Goal: Task Accomplishment & Management: Manage account settings

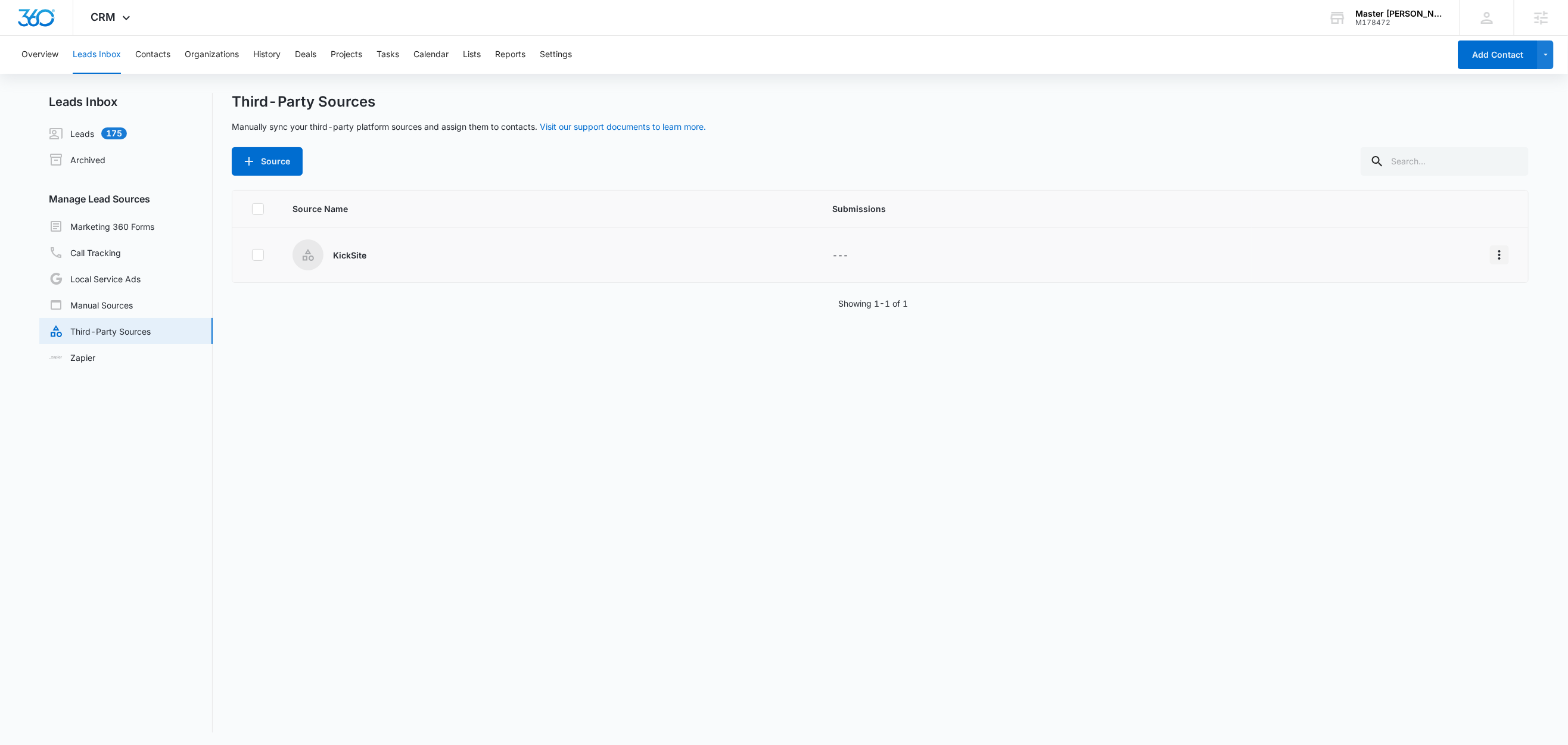
click at [1492, 250] on icon "Overflow Menu" at bounding box center [1499, 255] width 15 height 15
click at [1446, 303] on div "Edit" at bounding box center [1432, 306] width 68 height 9
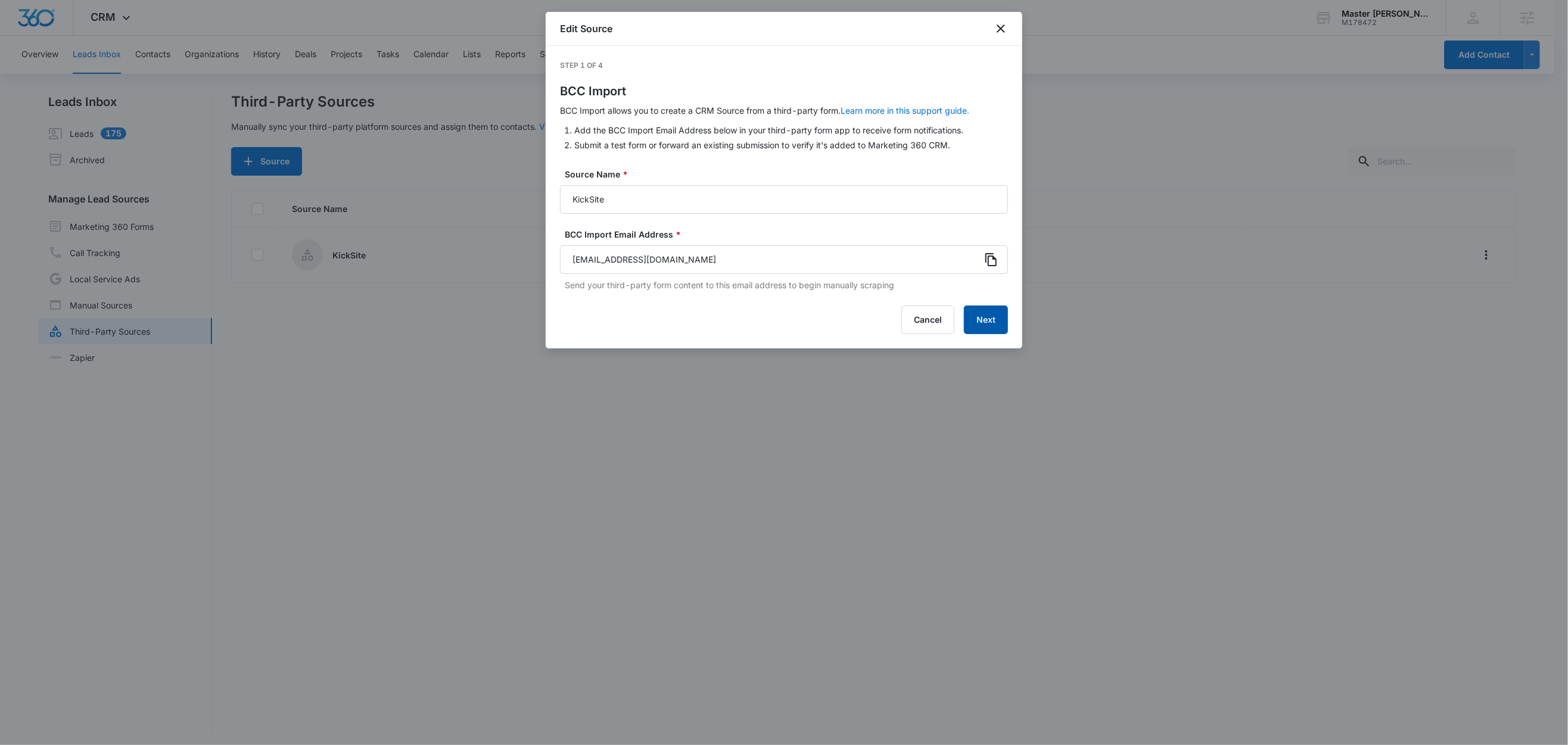
click at [996, 318] on button "Next" at bounding box center [986, 319] width 44 height 28
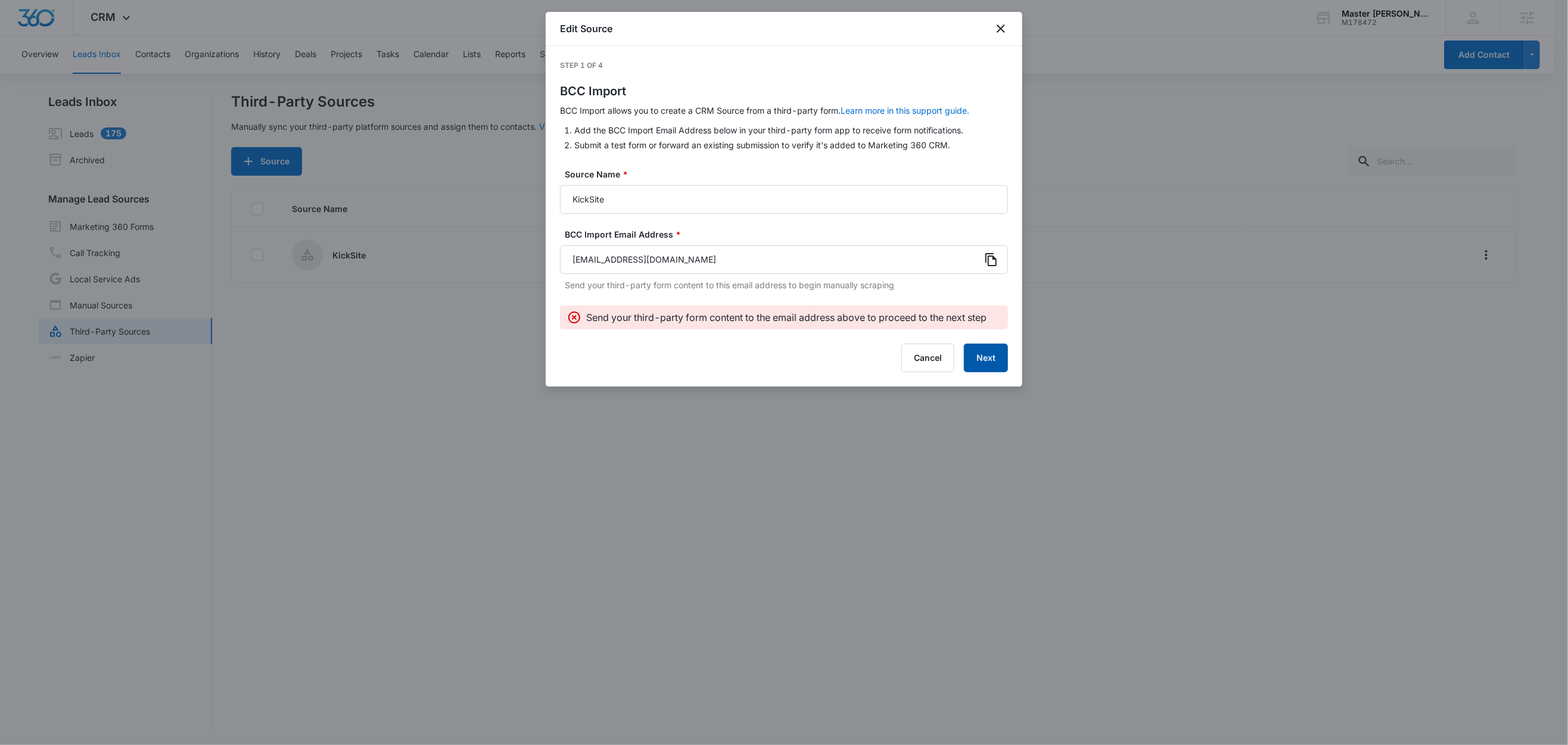
click at [1006, 352] on button "Next" at bounding box center [986, 357] width 44 height 28
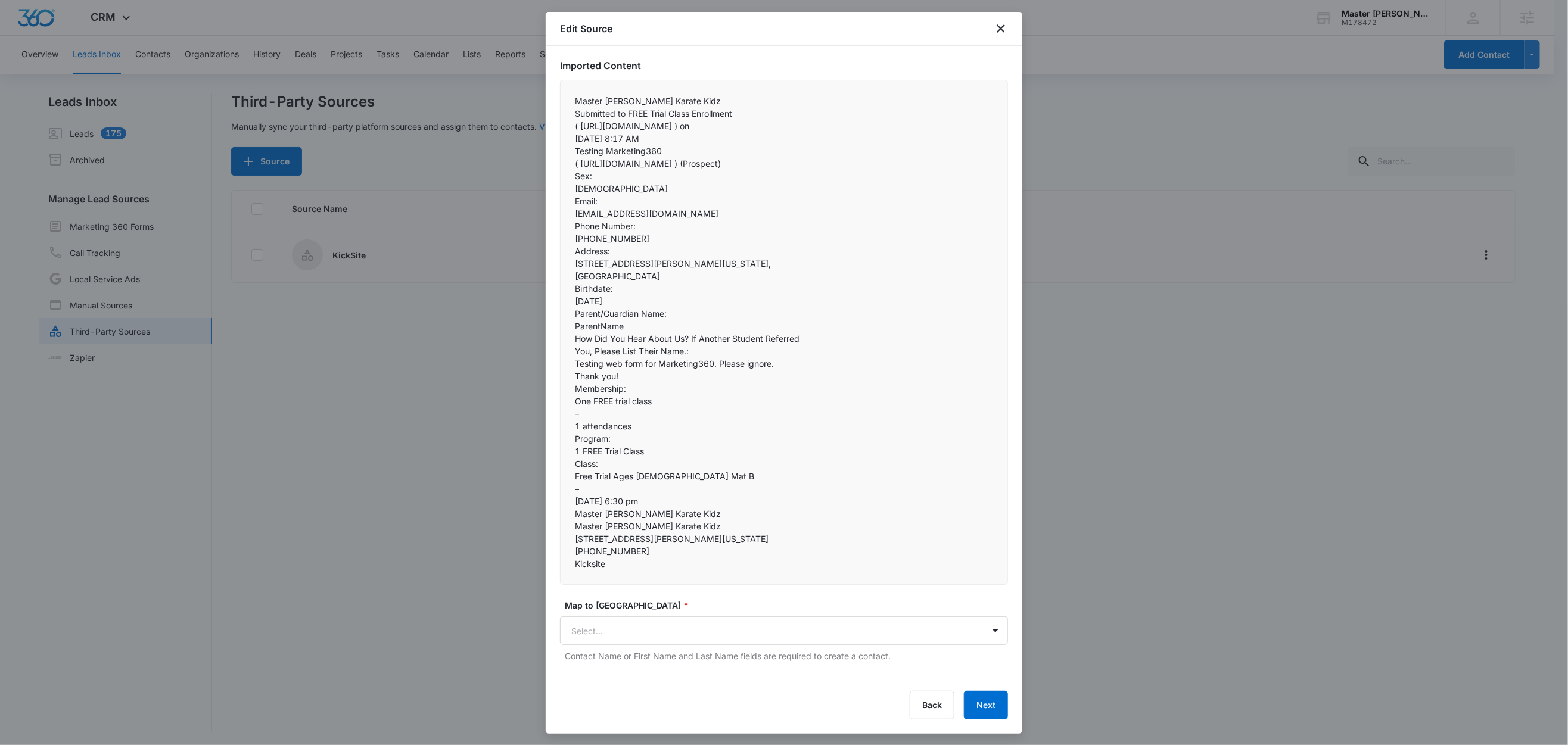
scroll to position [360, 0]
drag, startPoint x: 585, startPoint y: 213, endPoint x: 597, endPoint y: 212, distance: 12.0
click at [597, 208] on p "Email:" at bounding box center [783, 201] width 418 height 13
drag, startPoint x: 583, startPoint y: 238, endPoint x: 630, endPoint y: 245, distance: 47.5
click at [635, 232] on p "Phone Number:" at bounding box center [783, 226] width 418 height 13
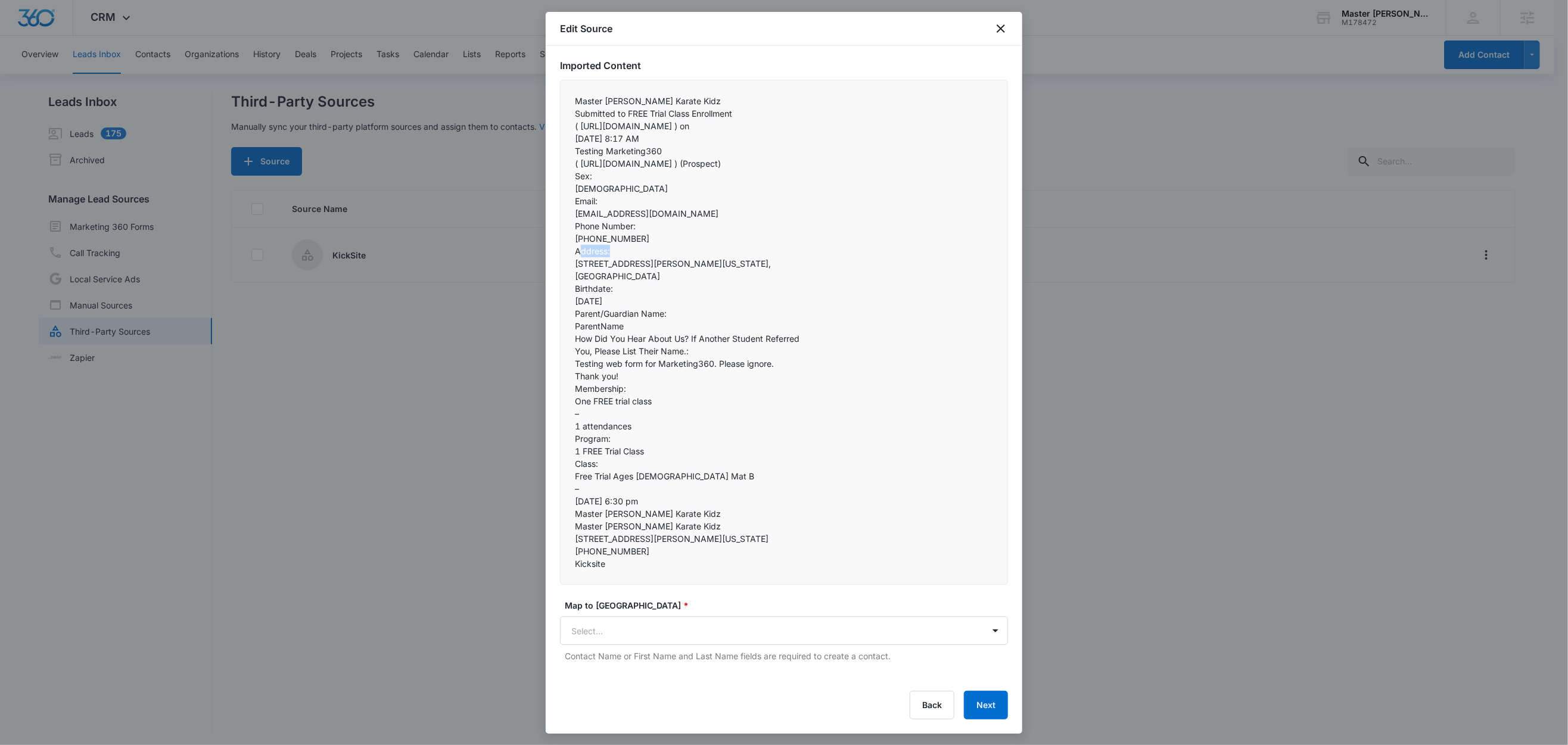
drag, startPoint x: 578, startPoint y: 259, endPoint x: 622, endPoint y: 262, distance: 44.1
click at [622, 257] on p "Address:" at bounding box center [783, 251] width 418 height 13
click at [631, 282] on p "United States" at bounding box center [783, 276] width 418 height 13
drag, startPoint x: 602, startPoint y: 296, endPoint x: 625, endPoint y: 298, distance: 23.1
click at [619, 295] on p "Birthdate:" at bounding box center [783, 288] width 418 height 13
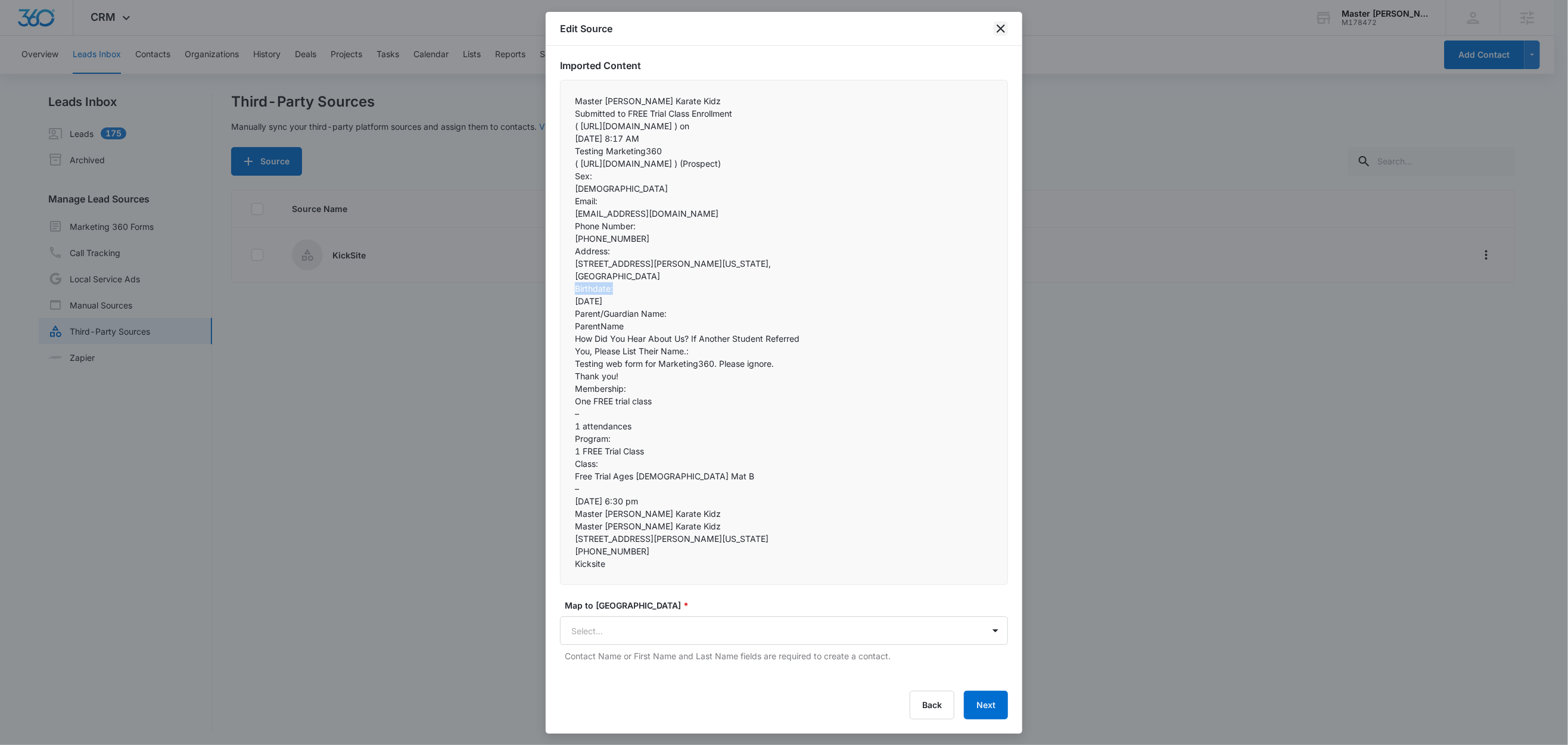
click at [1005, 28] on icon "close" at bounding box center [1000, 28] width 15 height 15
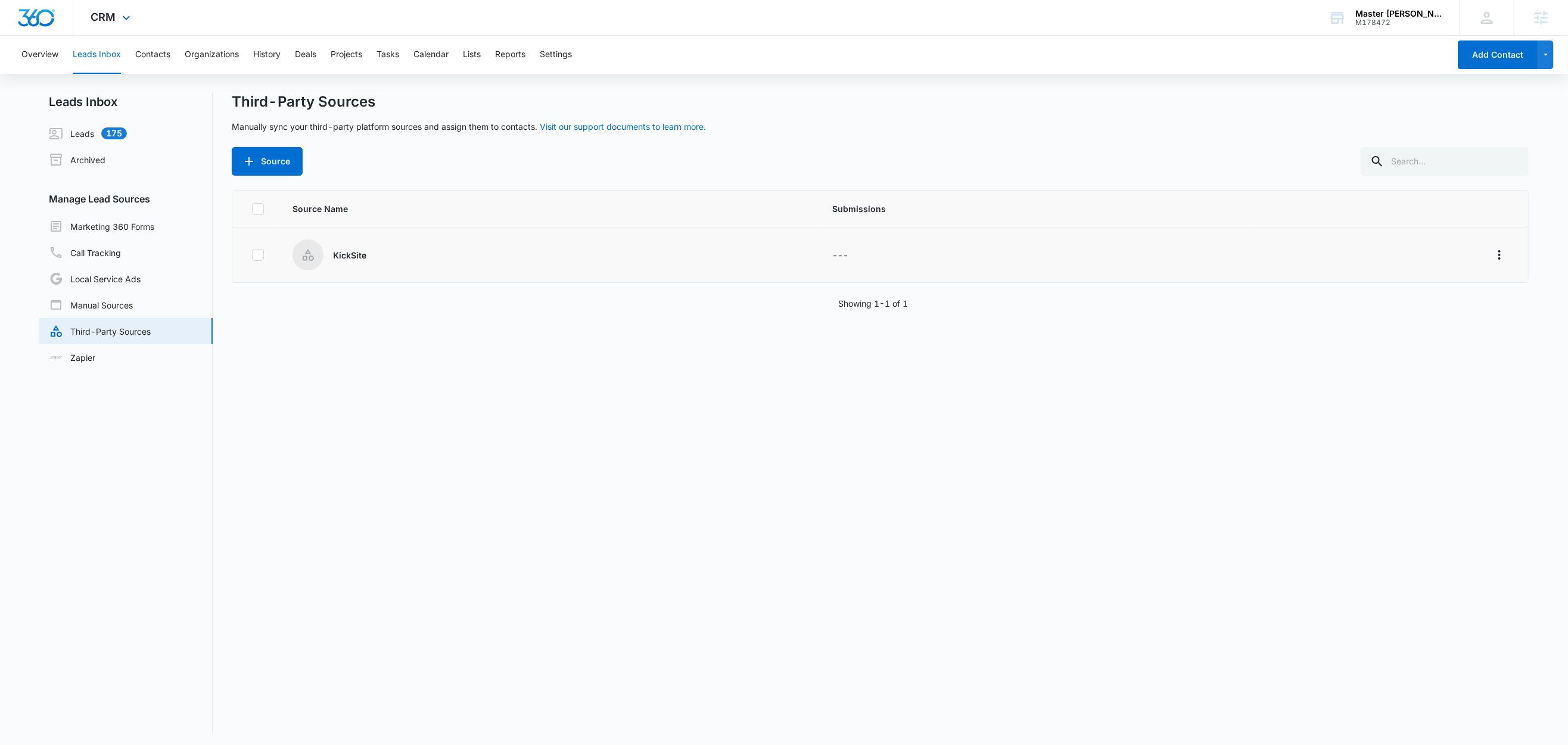
click at [116, 19] on div "CRM Apps Reputation Websites Forms CRM Email Social Content Ads Intelligence Fi…" at bounding box center [113, 18] width 78 height 35
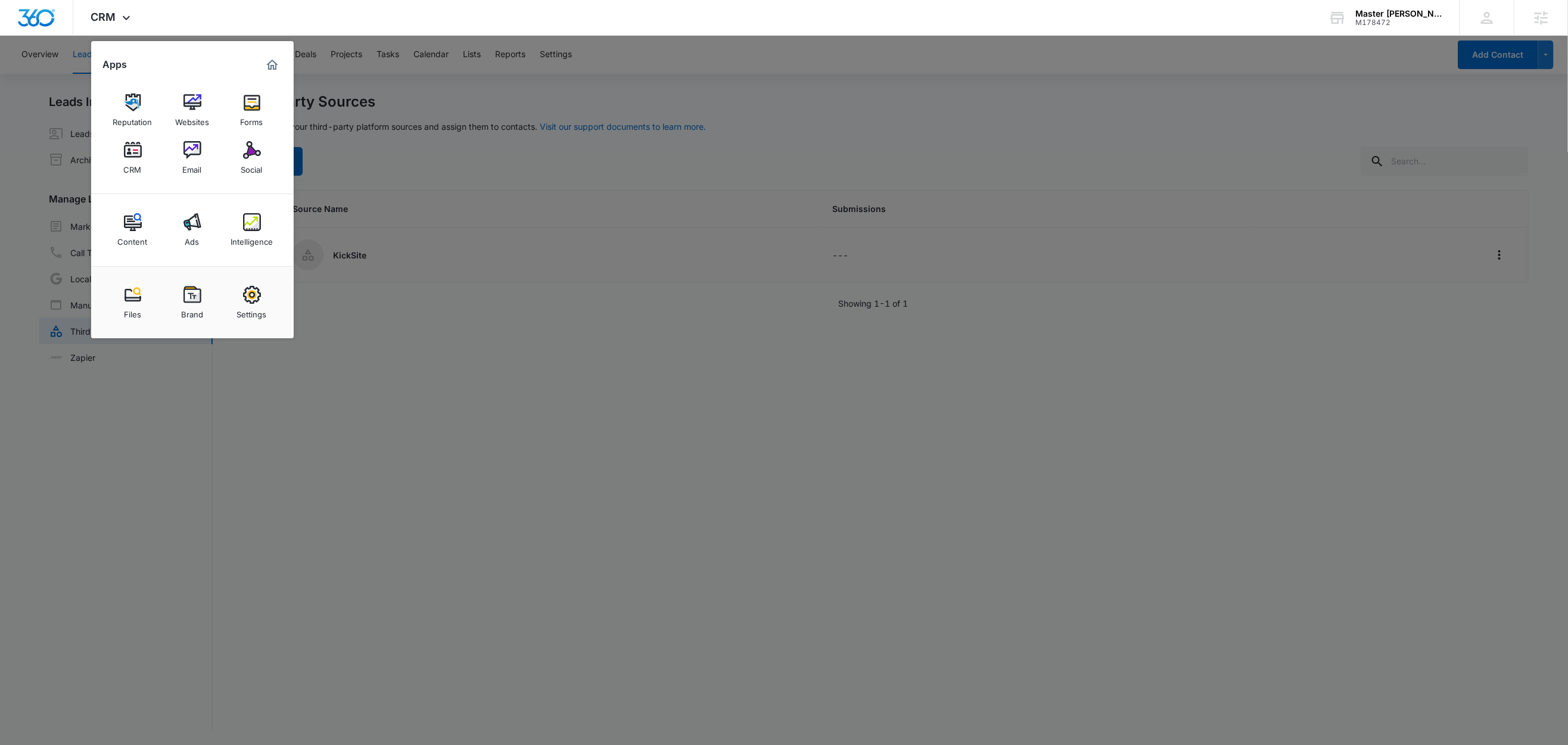
click at [975, 144] on div at bounding box center [784, 372] width 1568 height 745
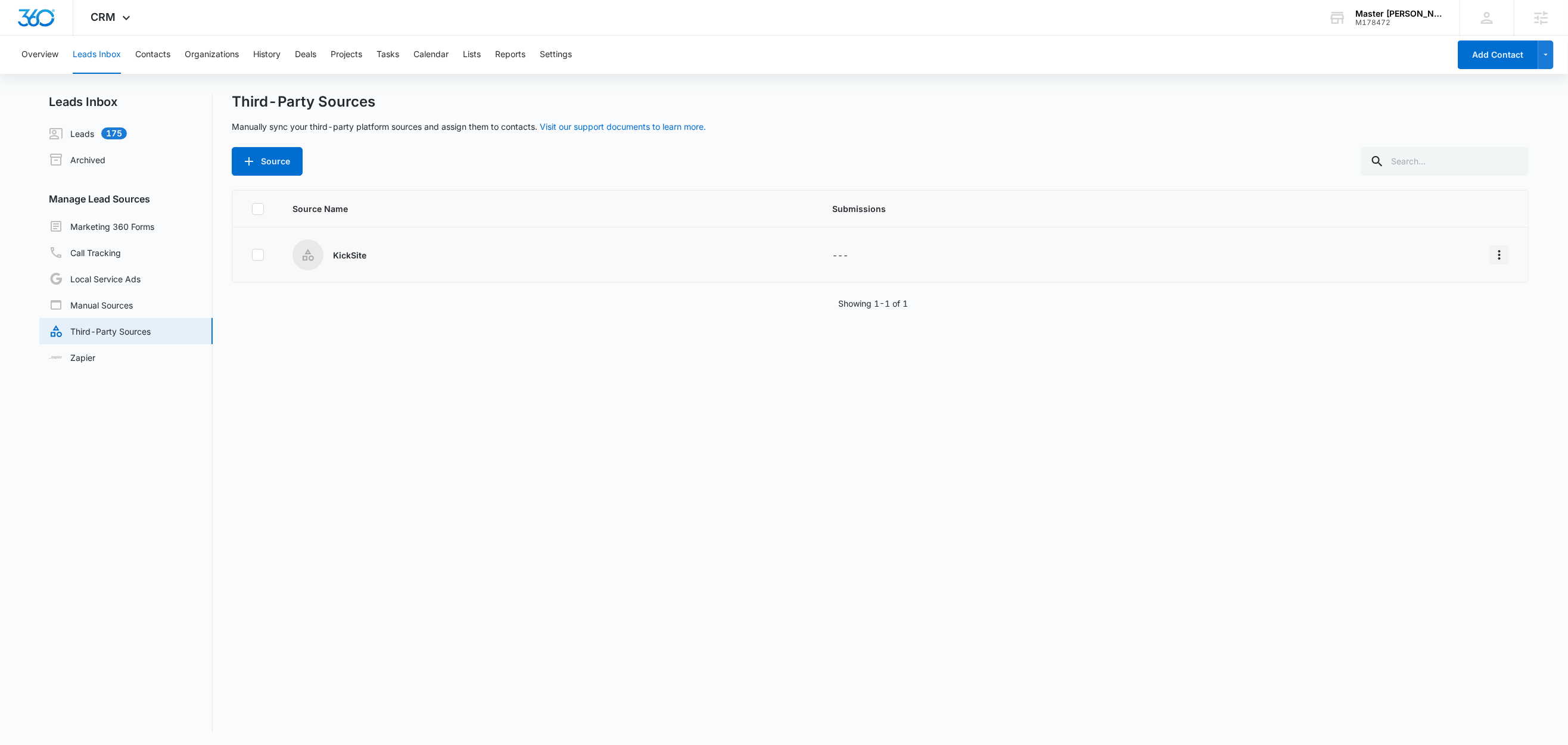
click at [1498, 251] on icon "Overflow Menu" at bounding box center [1499, 256] width 2 height 10
click at [1438, 305] on div "Edit" at bounding box center [1432, 306] width 68 height 9
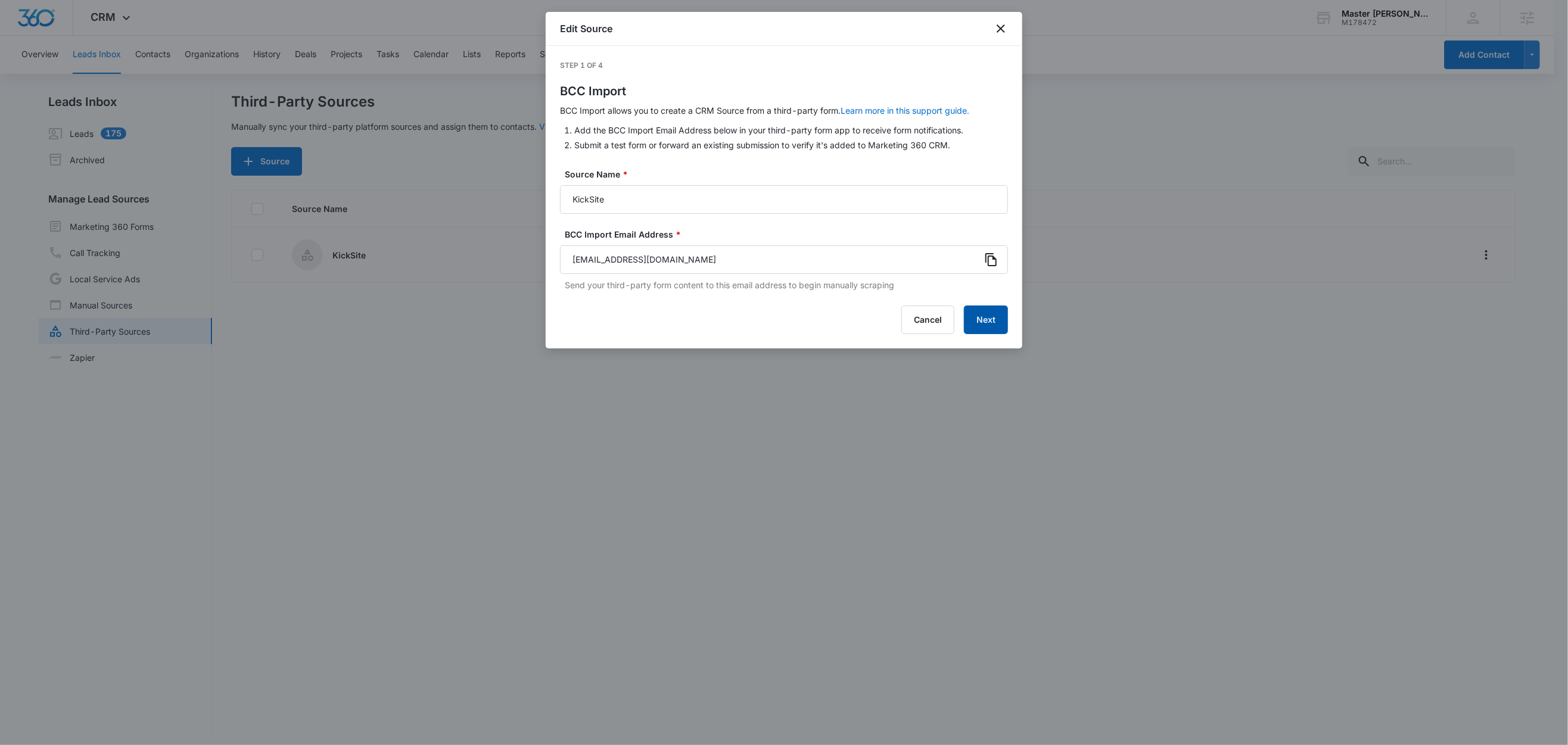
click at [987, 321] on button "Next" at bounding box center [986, 319] width 44 height 28
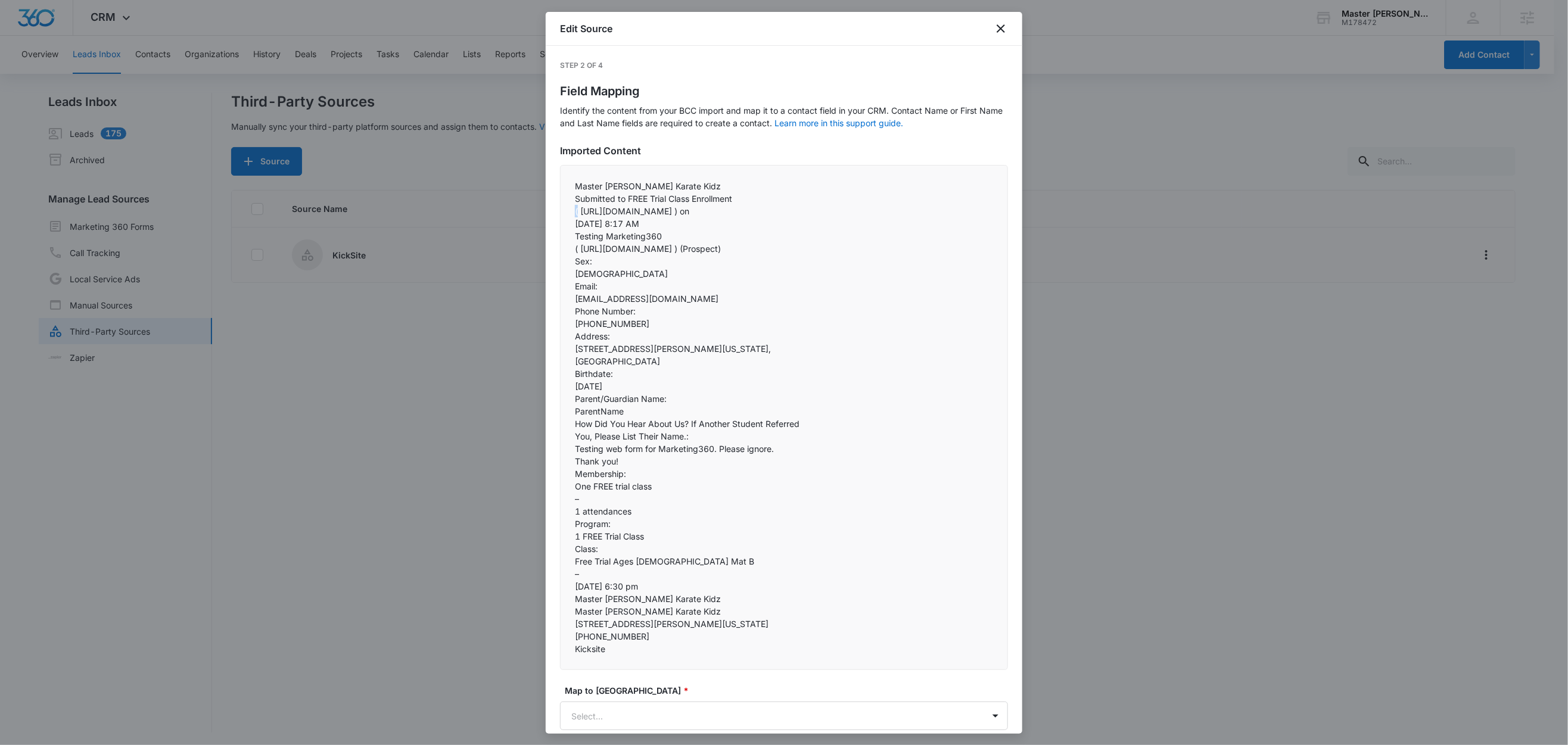
drag, startPoint x: 577, startPoint y: 213, endPoint x: 568, endPoint y: 211, distance: 9.2
click at [568, 211] on div "Master Booe's Karate Kidz  Submitted to FREE Trial Class Enrollment  ( http:…" at bounding box center [784, 418] width 448 height 505
click at [629, 217] on p "( http://url4910.kicksite.net/ls/click?upn=u001.k3b9fAbxE-2Bw1838DB-2BWFq-2BEfW…" at bounding box center [783, 210] width 418 height 13
drag, startPoint x: 624, startPoint y: 199, endPoint x: 751, endPoint y: 216, distance: 128.1
click at [737, 199] on p "Submitted to FREE Trial Class Enrollment" at bounding box center [783, 199] width 418 height 13
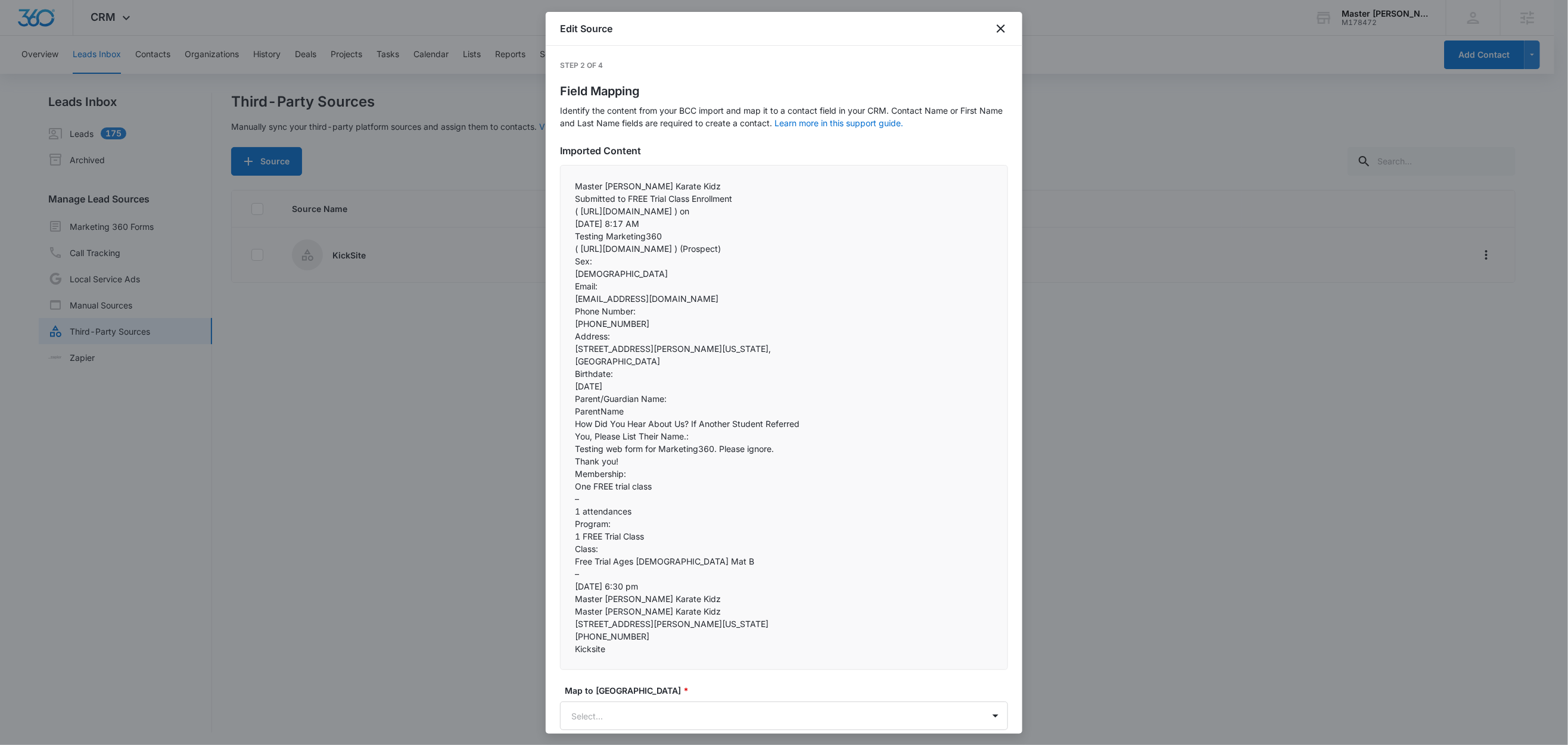
click at [751, 217] on p "( http://url4910.kicksite.net/ls/click?upn=u001.k3b9fAbxE-2Bw1838DB-2BWFq-2BEfW…" at bounding box center [783, 210] width 418 height 13
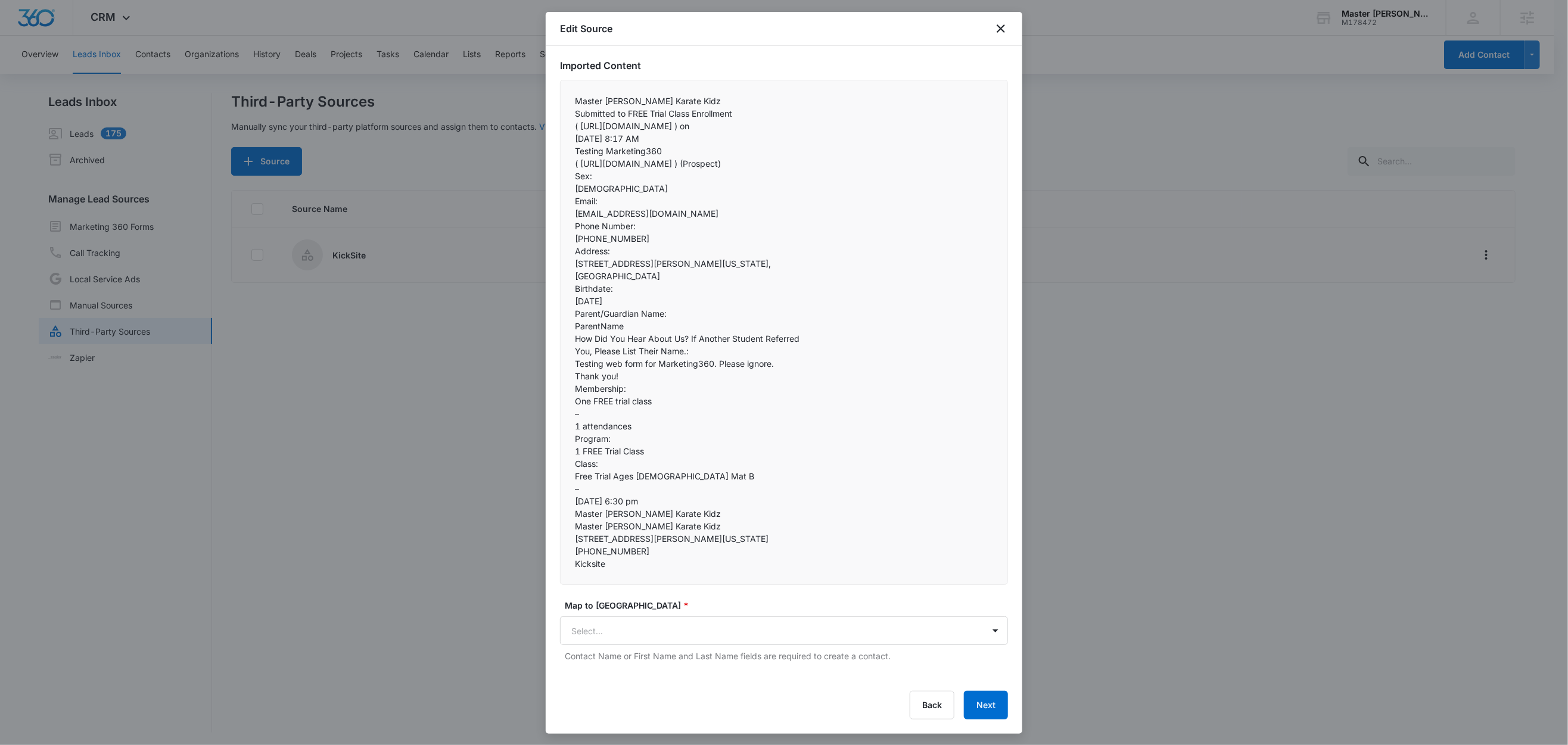
scroll to position [340, 0]
drag, startPoint x: 576, startPoint y: 210, endPoint x: 798, endPoint y: 317, distance: 246.4
click at [798, 317] on div "Master Booe's Karate Kidz  Submitted to FREE Trial Class Enrollment  ( http:…" at bounding box center [784, 333] width 448 height 505
click at [668, 307] on p "Oct 15, 2025" at bounding box center [783, 301] width 418 height 13
drag, startPoint x: 578, startPoint y: 317, endPoint x: 615, endPoint y: 321, distance: 37.2
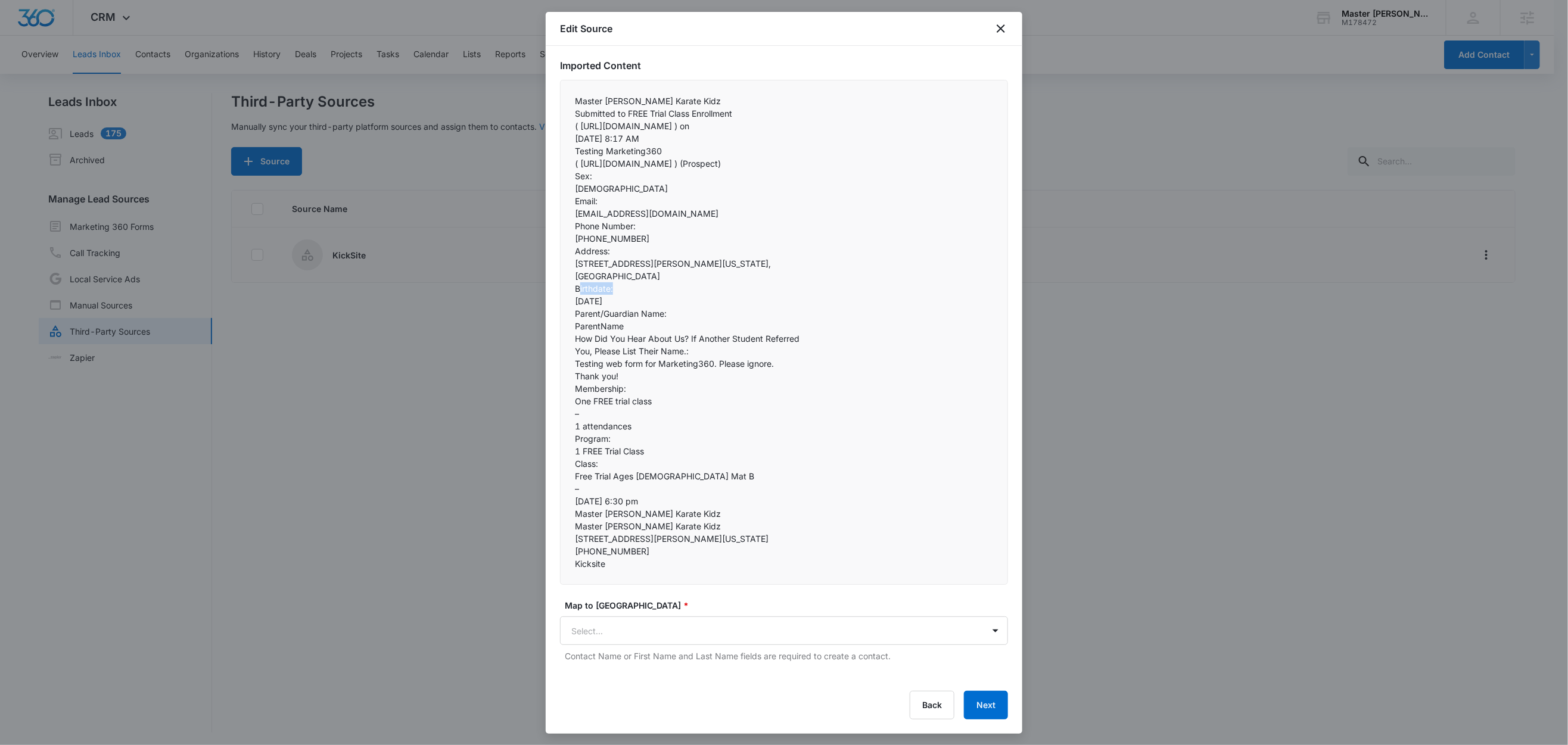
click at [615, 295] on p "Birthdate:" at bounding box center [783, 288] width 418 height 13
drag, startPoint x: 576, startPoint y: 348, endPoint x: 674, endPoint y: 344, distance: 98.1
click at [674, 320] on p "Parent/Guardian Name:" at bounding box center [783, 313] width 418 height 13
click at [674, 333] on p "ParentName" at bounding box center [783, 326] width 418 height 13
drag, startPoint x: 582, startPoint y: 360, endPoint x: 651, endPoint y: 360, distance: 69.0
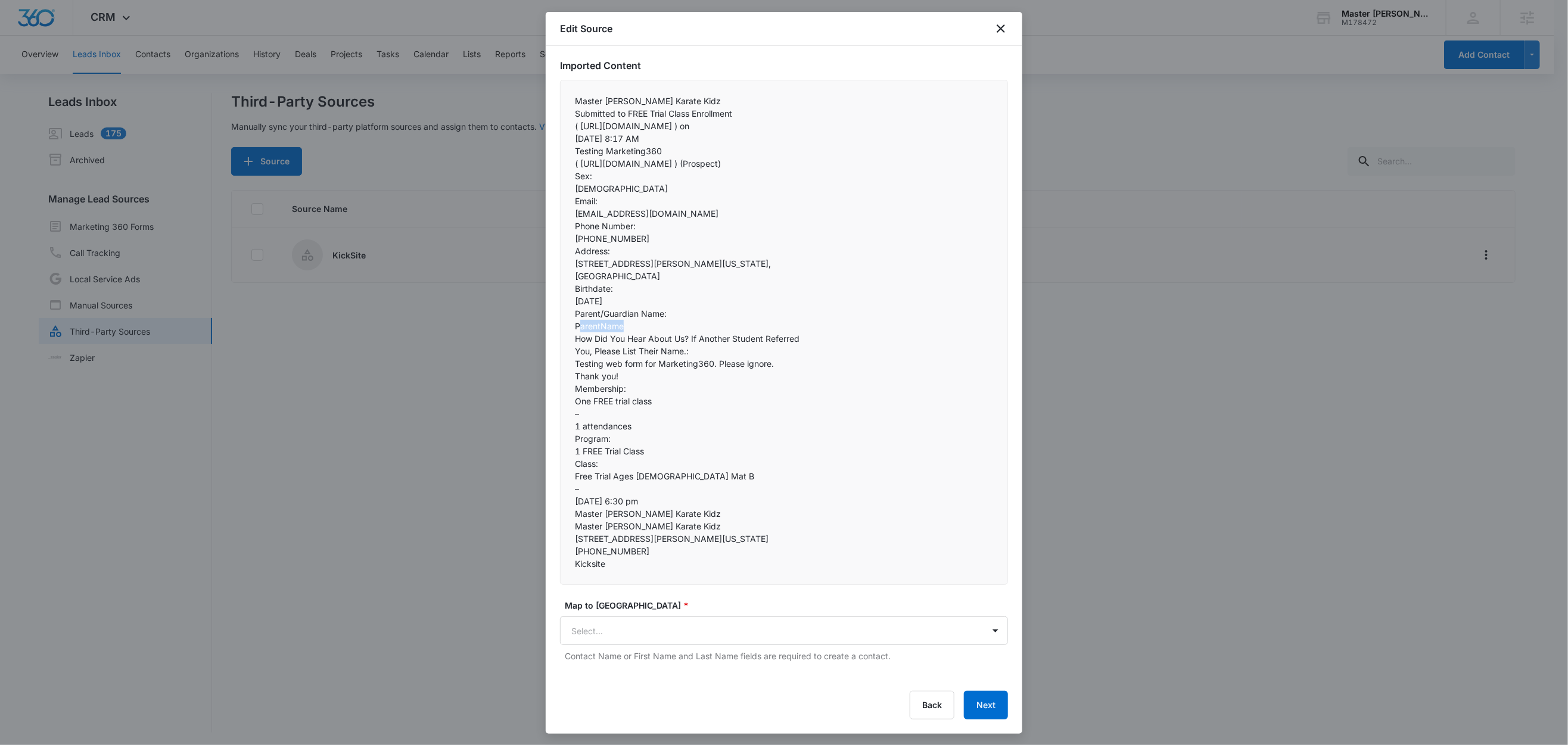
click at [651, 333] on p "ParentName" at bounding box center [783, 326] width 418 height 13
click at [624, 345] on p "How Did You Hear About Us? If Another Student Referred" at bounding box center [783, 339] width 418 height 13
drag, startPoint x: 576, startPoint y: 369, endPoint x: 821, endPoint y: 378, distance: 245.2
click at [781, 383] on div "Master Booe's Karate Kidz  Submitted to FREE Trial Class Enrollment  ( http:…" at bounding box center [784, 333] width 448 height 505
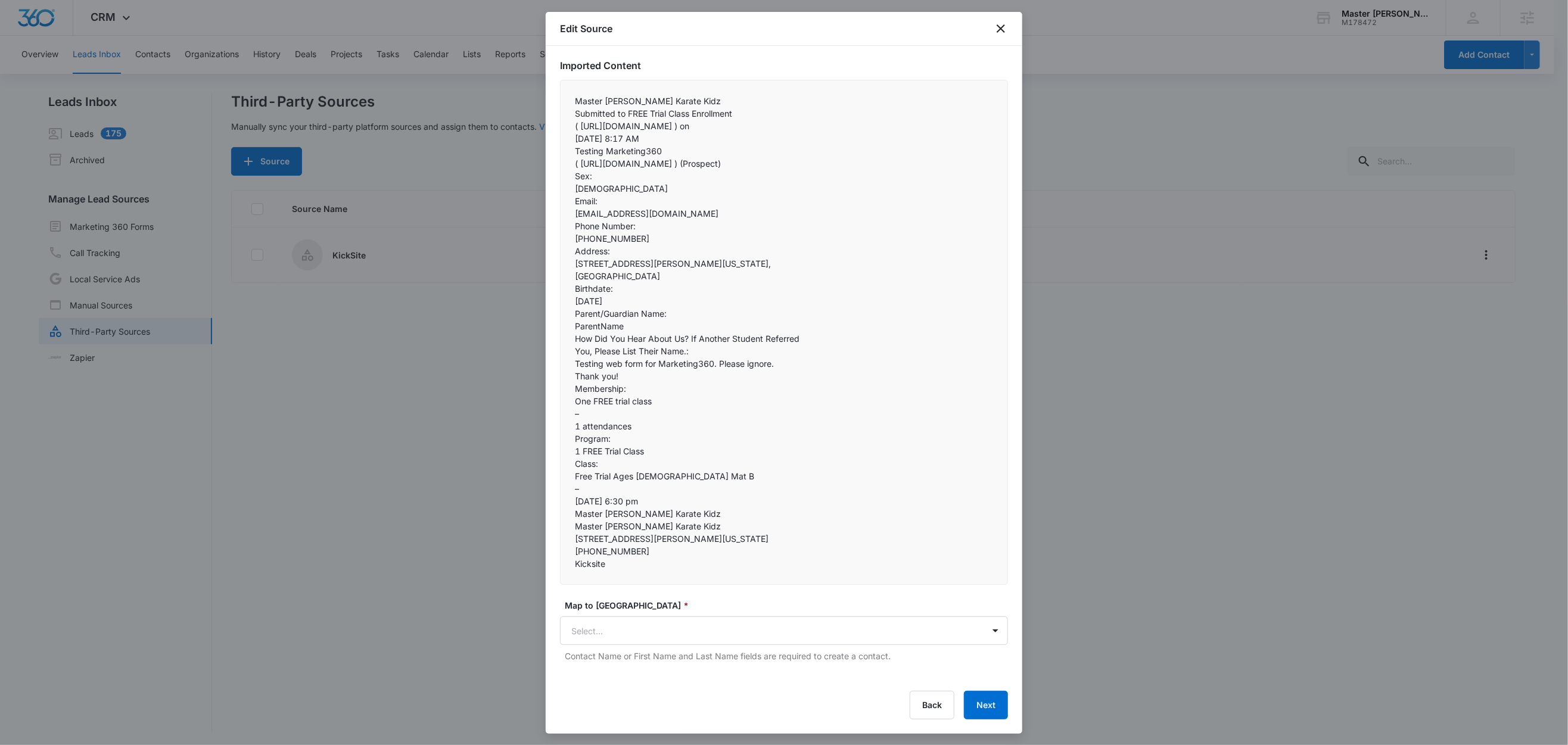
click at [634, 383] on p "Membership:" at bounding box center [783, 389] width 418 height 13
drag, startPoint x: 579, startPoint y: 375, endPoint x: 619, endPoint y: 378, distance: 40.1
click at [619, 383] on p "Membership:" at bounding box center [783, 389] width 418 height 13
drag, startPoint x: 624, startPoint y: 377, endPoint x: 570, endPoint y: 374, distance: 54.1
click at [570, 374] on div "Master Booe's Karate Kidz  Submitted to FREE Trial Class Enrollment  ( http:…" at bounding box center [784, 333] width 448 height 505
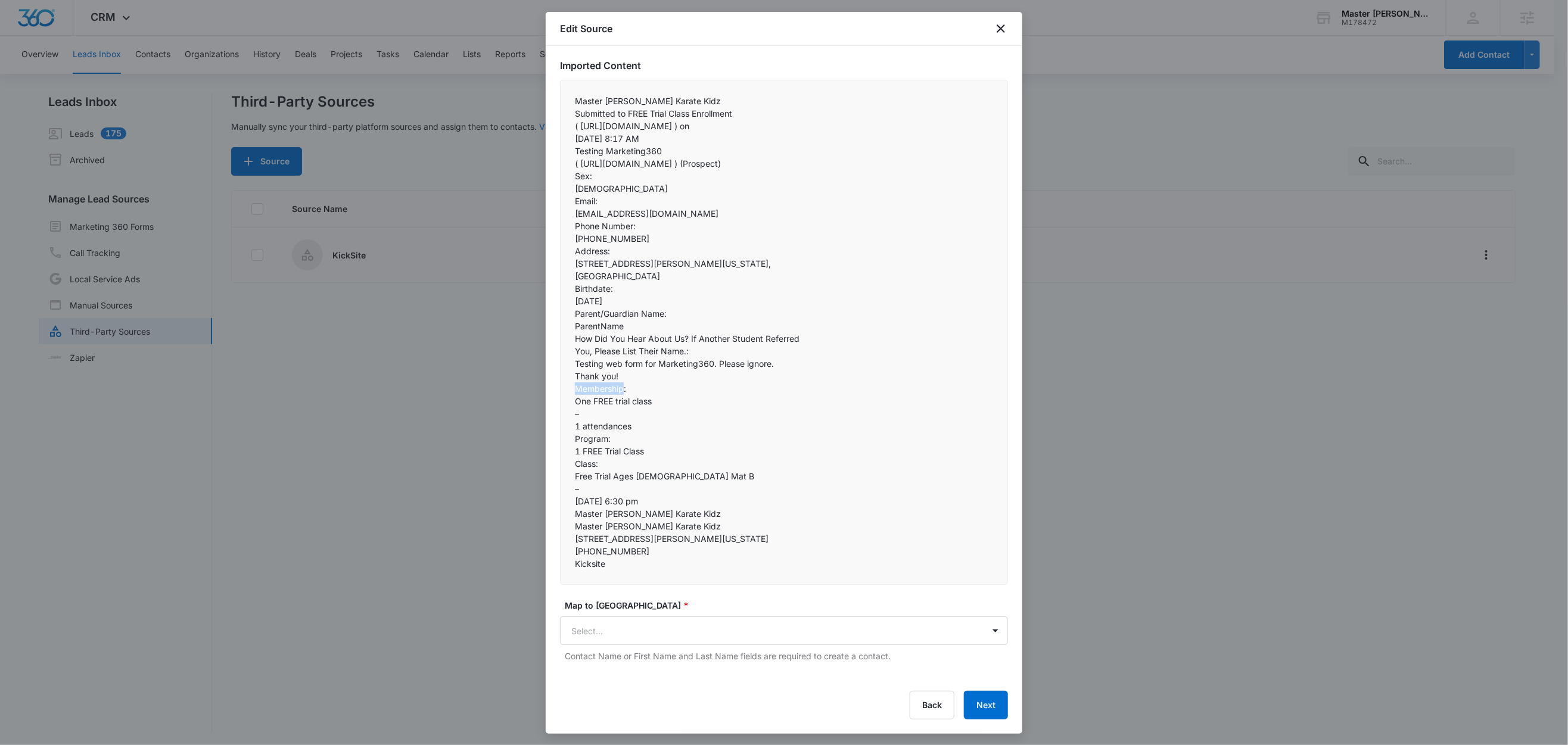
copy p "Membership"
click at [673, 457] on p "Class:" at bounding box center [783, 463] width 418 height 13
drag, startPoint x: 598, startPoint y: 450, endPoint x: 576, endPoint y: 449, distance: 22.0
click at [576, 457] on p "Class:" at bounding box center [783, 463] width 418 height 13
copy p "Class"
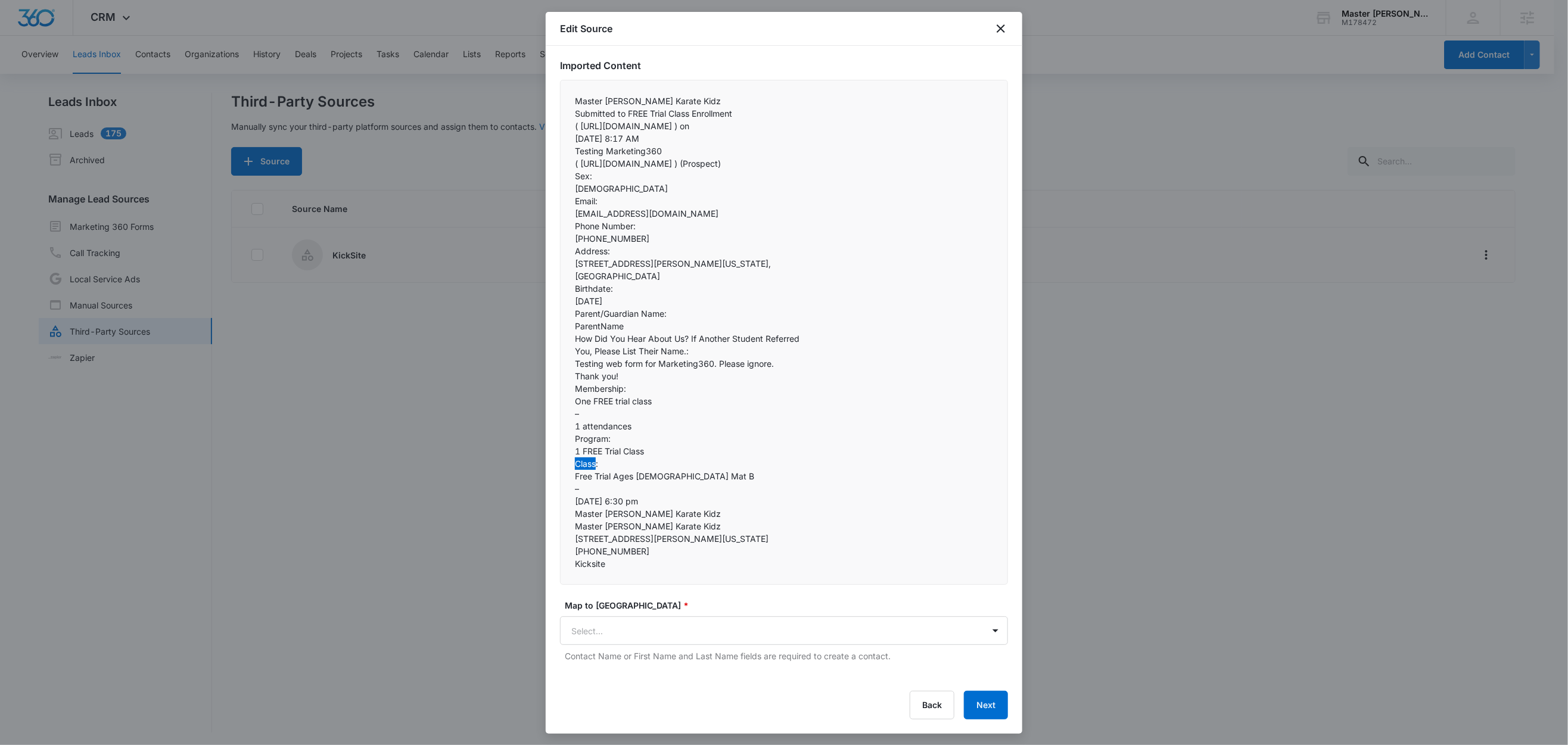
scroll to position [279, 0]
click at [637, 169] on p "( http://url4910.kicksite.net/ls/click?upn=u001.k3b9fAbxE-2Bw1838DB-2BWFq-2BEfW…" at bounding box center [783, 163] width 418 height 13
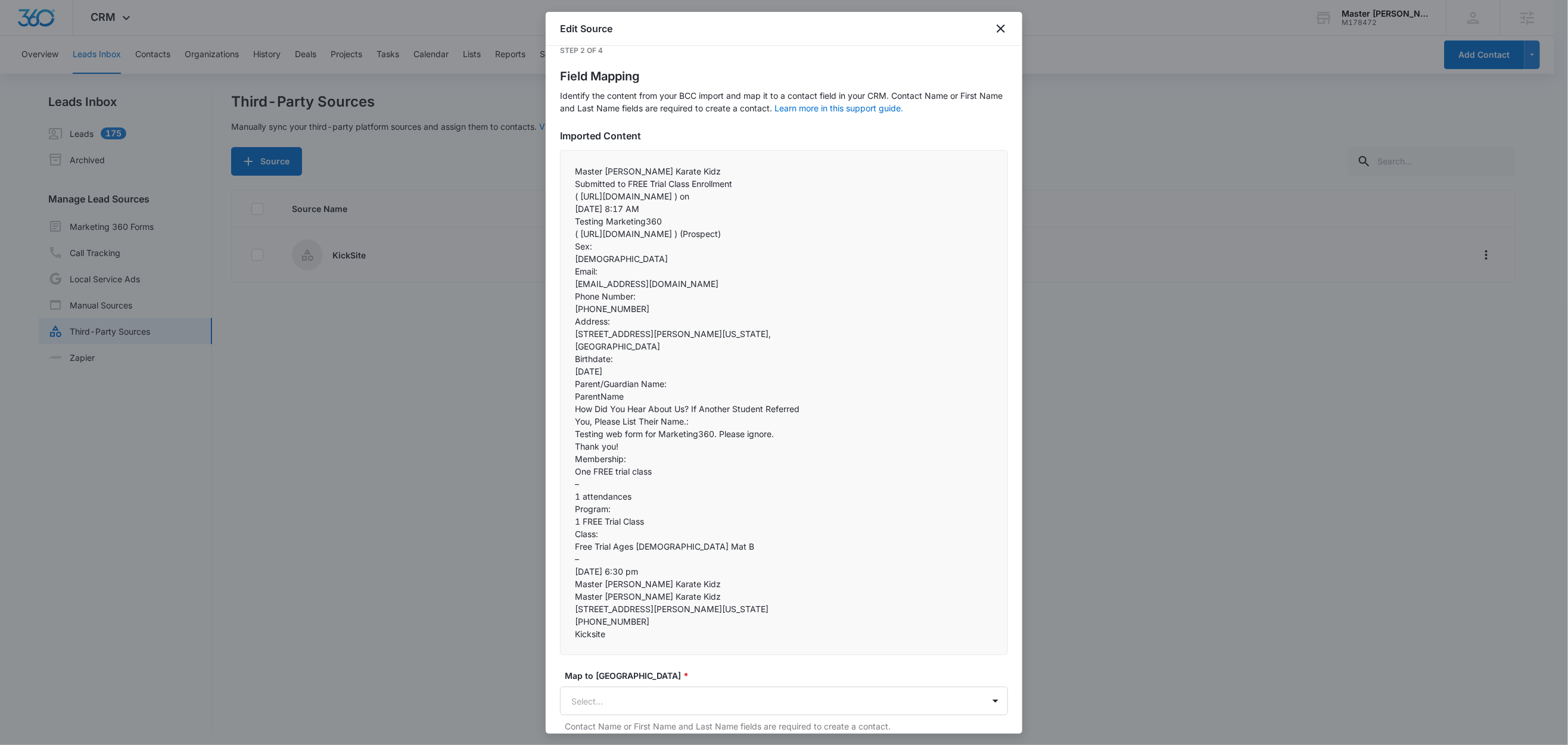
scroll to position [13, 0]
drag, startPoint x: 579, startPoint y: 172, endPoint x: 713, endPoint y: 186, distance: 134.7
click at [709, 186] on div "Master Booe's Karate Kidz  Submitted to FREE Trial Class Enrollment  ( http:…" at bounding box center [784, 404] width 448 height 505
drag, startPoint x: 753, startPoint y: 186, endPoint x: 730, endPoint y: 186, distance: 23.0
click at [731, 186] on p "Submitted to FREE Trial Class Enrollment" at bounding box center [783, 185] width 418 height 13
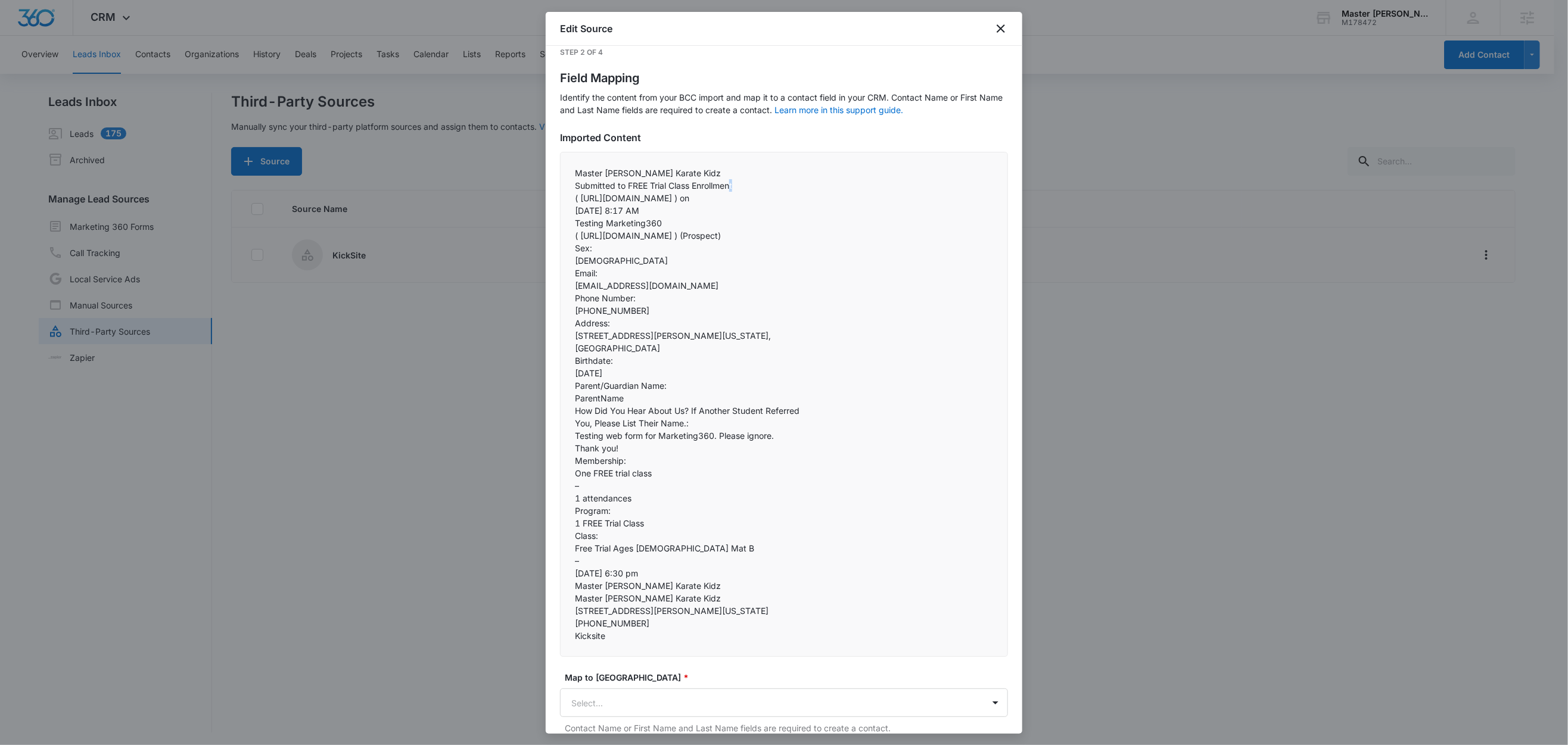
drag, startPoint x: 576, startPoint y: 172, endPoint x: 877, endPoint y: 350, distance: 349.7
click at [877, 350] on div "Master Booe's Karate Kidz  Submitted to FREE Trial Class Enrollment  ( http:…" at bounding box center [784, 404] width 448 height 505
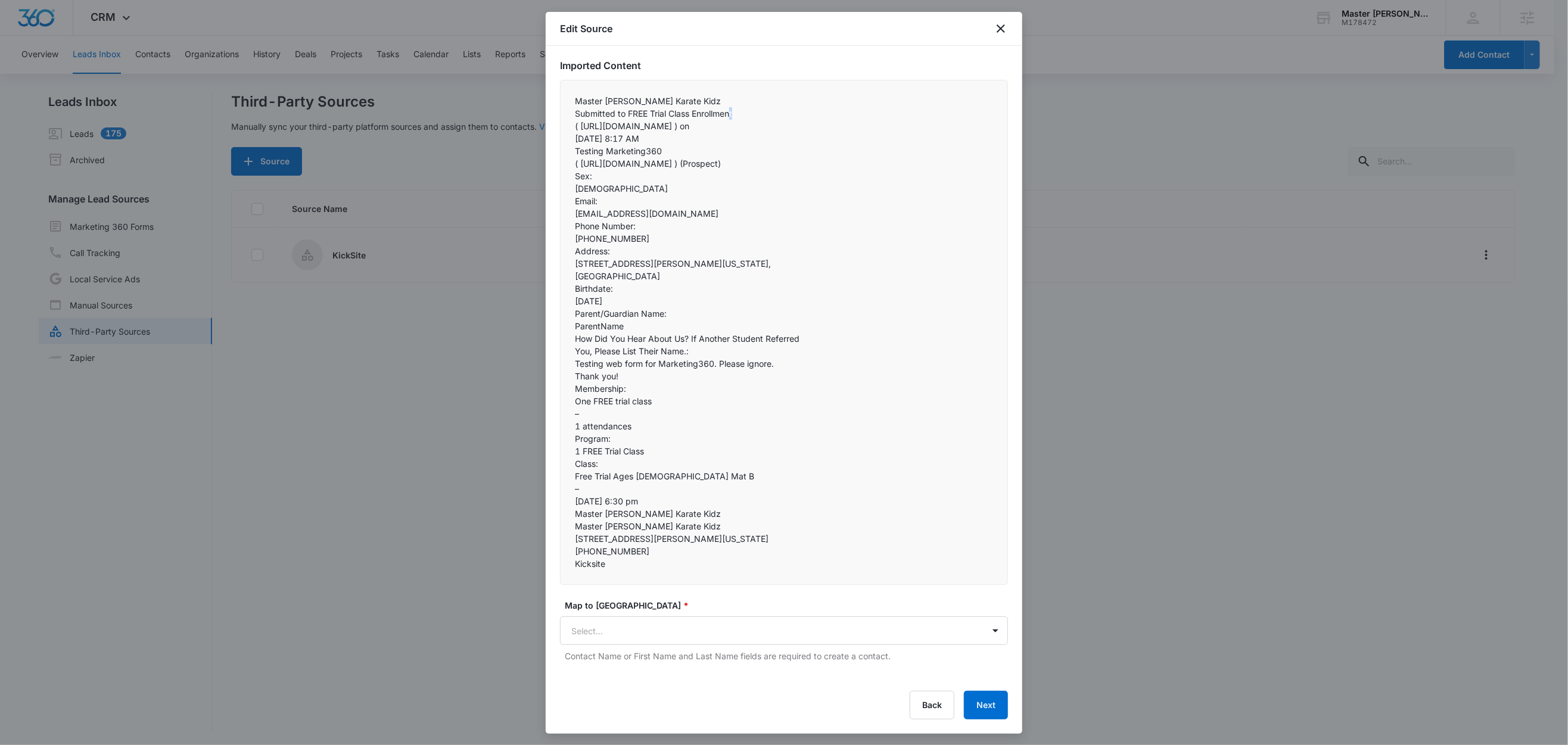
scroll to position [118, 0]
click at [604, 169] on p "( http://url4910.kicksite.net/ls/click?upn=u001.k3b9fAbxE-2Bw1838DB-2BWFq-2BEfW…" at bounding box center [783, 163] width 418 height 13
drag, startPoint x: 675, startPoint y: 241, endPoint x: 667, endPoint y: 244, distance: 8.5
click at [667, 145] on p "Oct 15, 2025 at 8:17 AM" at bounding box center [783, 138] width 418 height 13
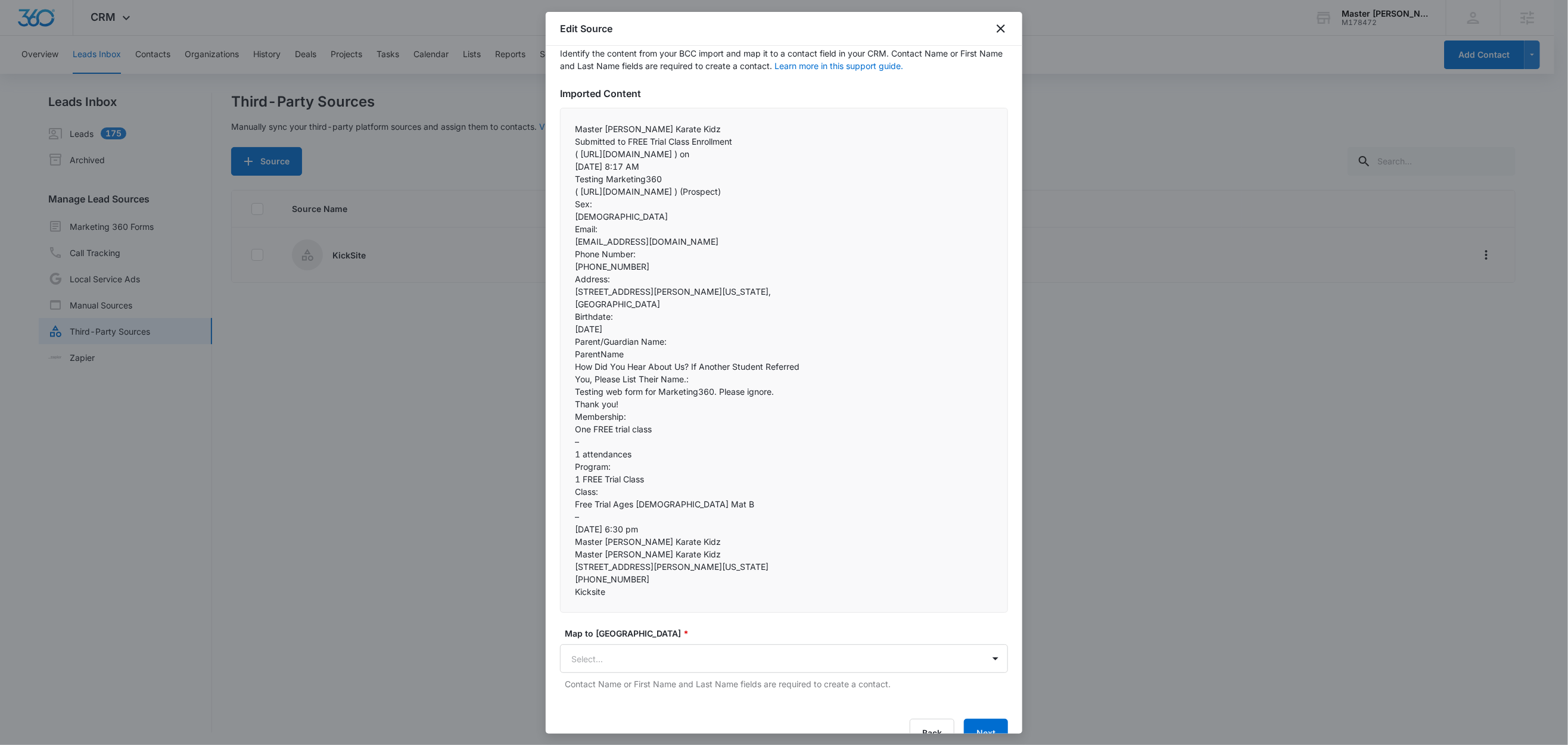
scroll to position [54, 0]
click at [792, 163] on p "( http://url4910.kicksite.net/ls/click?upn=u001.k3b9fAbxE-2Bw1838DB-2BWFq-2BEfW…" at bounding box center [783, 158] width 418 height 13
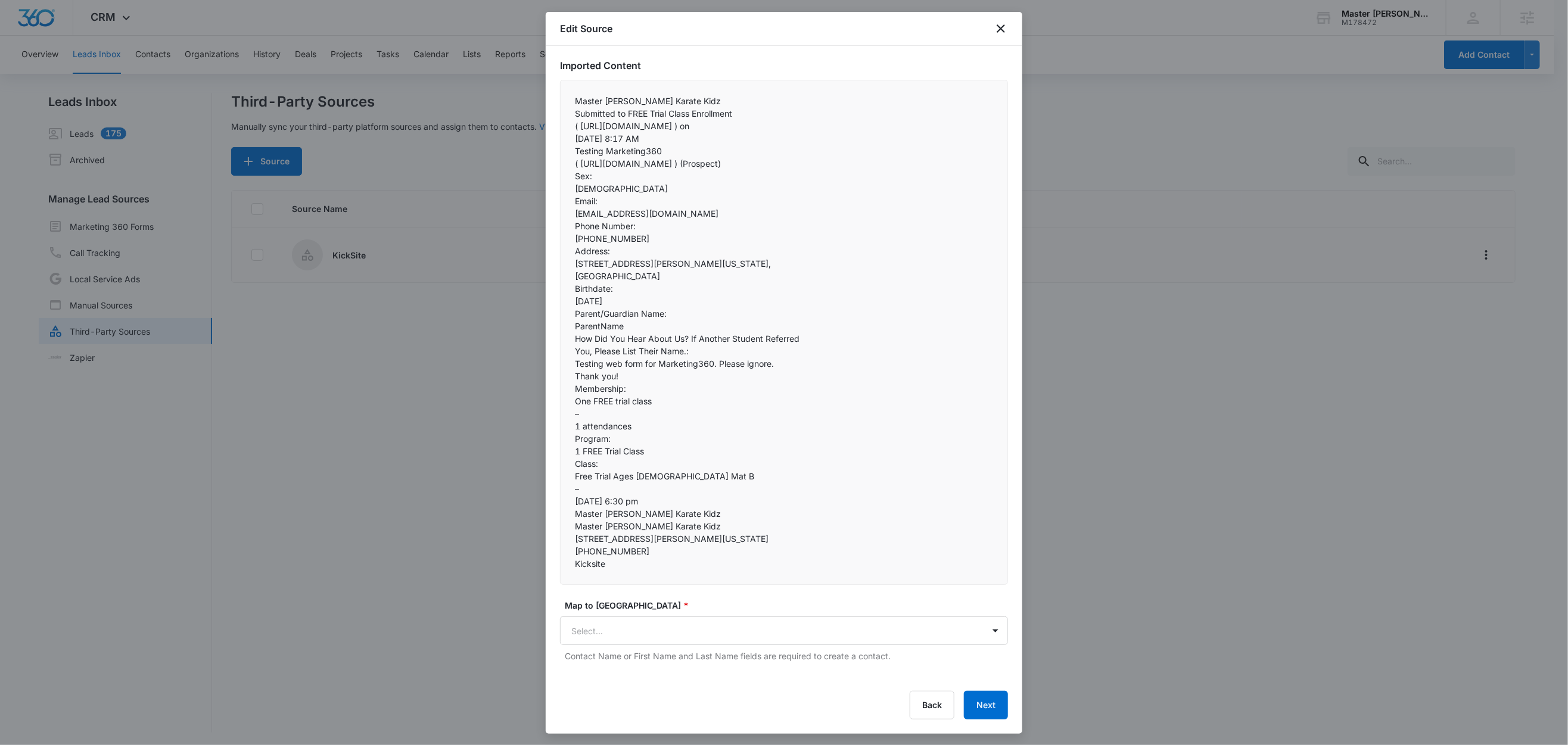
scroll to position [301, 0]
drag, startPoint x: 591, startPoint y: 246, endPoint x: 558, endPoint y: 248, distance: 33.1
click at [558, 248] on div "Step 2 of 4 Field Mapping Identify the content from your BCC import and map it …" at bounding box center [783, 390] width 477 height 688
copy p "Sex:"
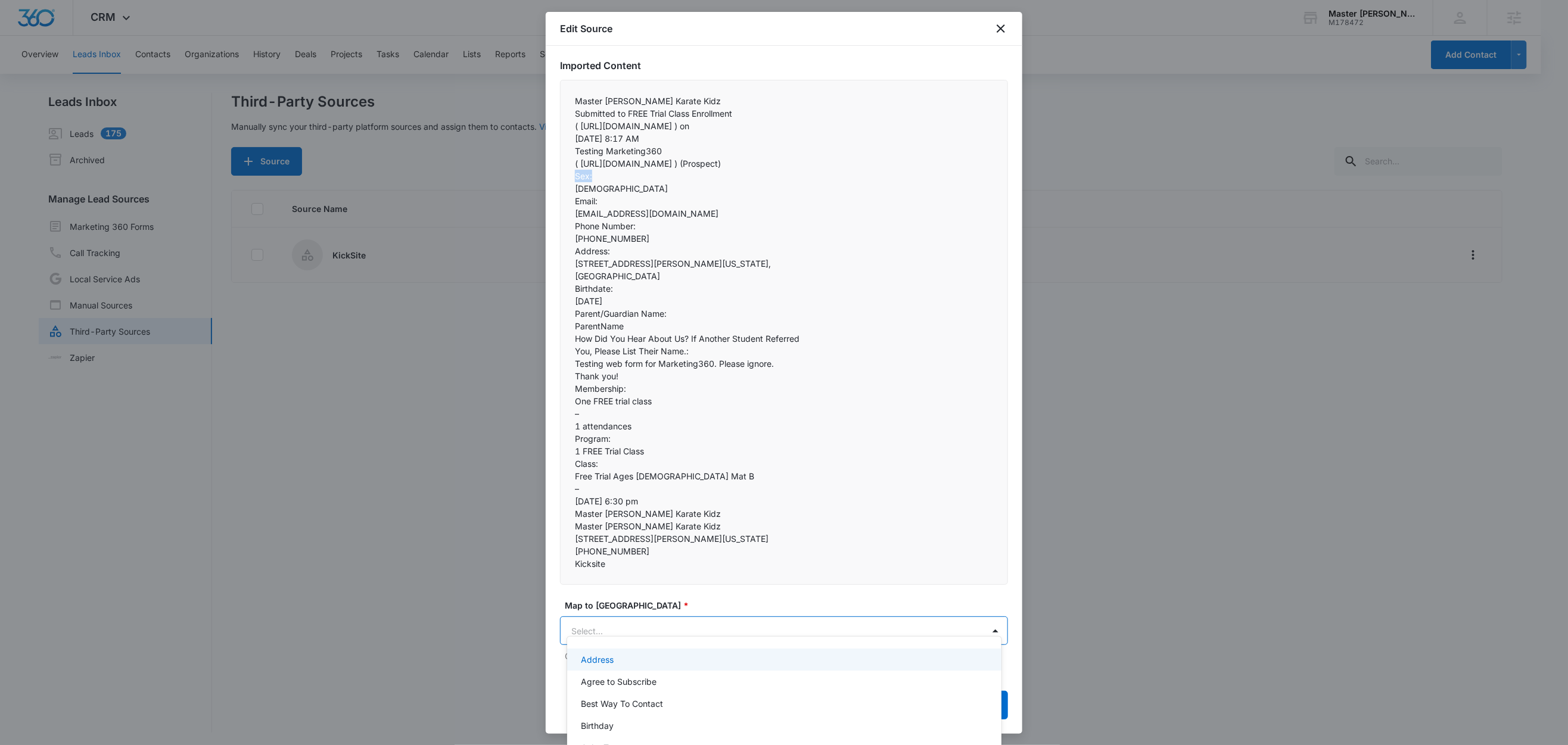
click at [600, 619] on body "CRM Apps Reputation Websites Forms CRM Email Social Content Ads Intelligence Fi…" at bounding box center [784, 372] width 1568 height 745
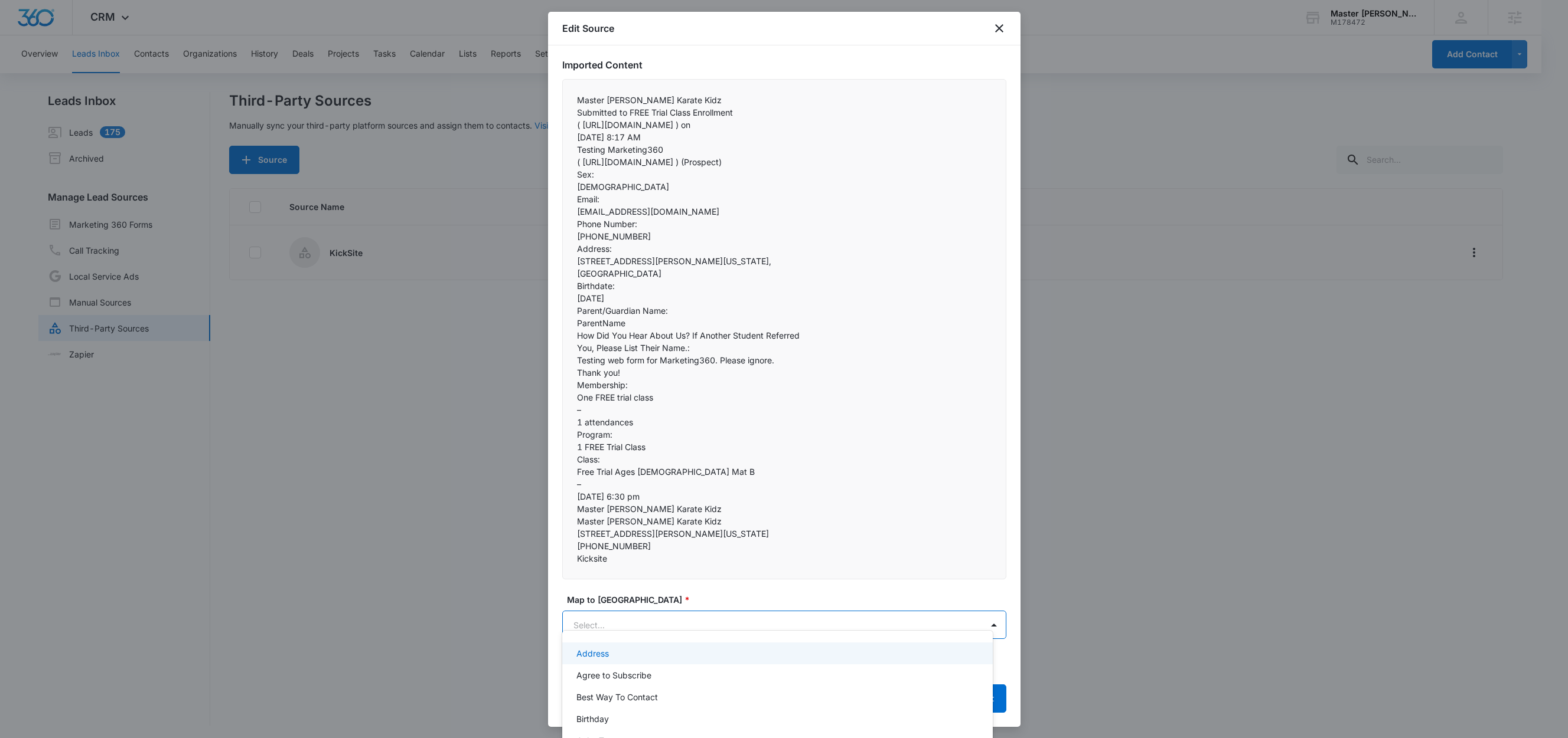
paste input "Sex:"
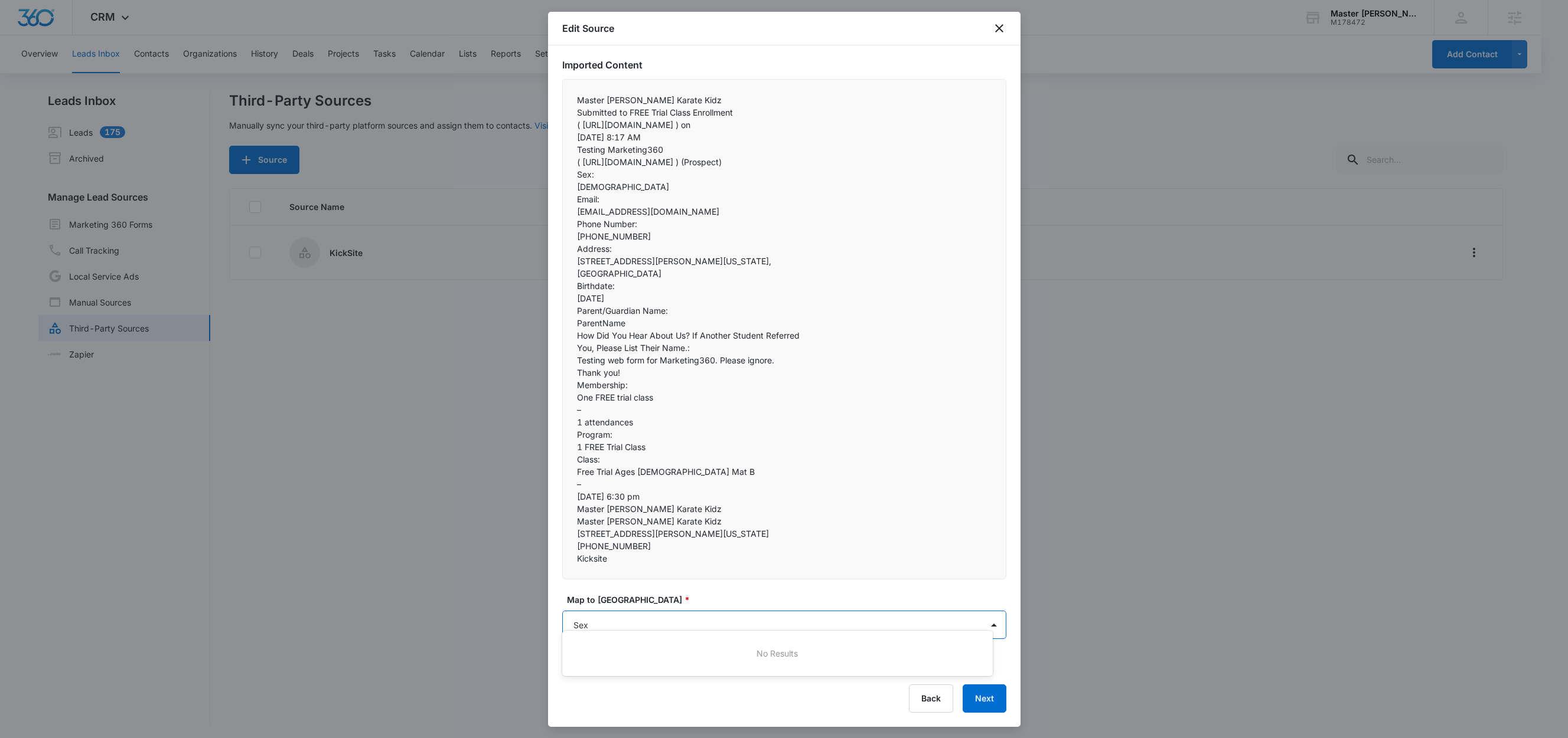
click at [1005, 29] on div at bounding box center [784, 369] width 1568 height 738
type input "Sex"
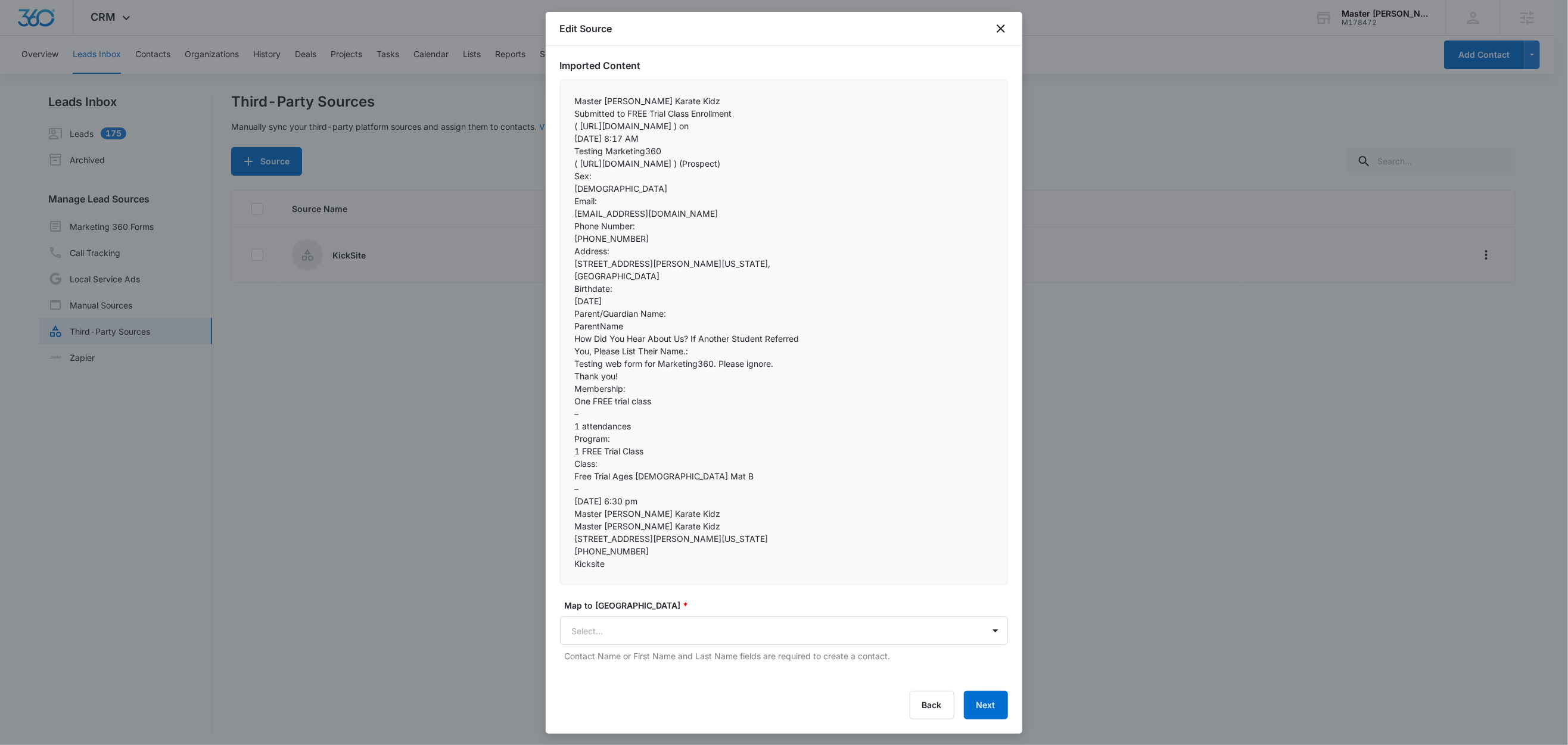
click at [1009, 29] on div "Edit Source" at bounding box center [783, 28] width 477 height 34
click at [999, 28] on icon "close" at bounding box center [1000, 28] width 15 height 15
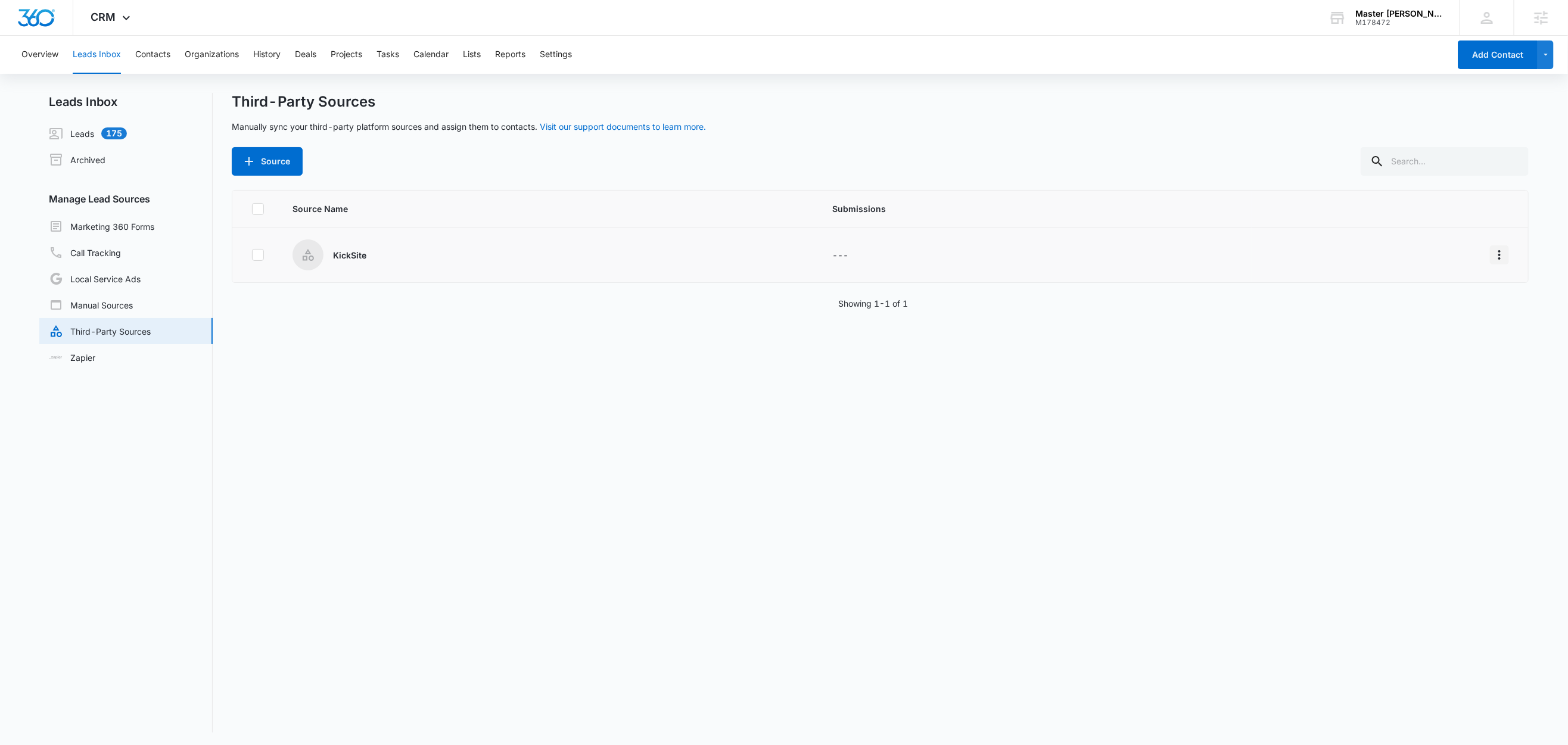
click at [1492, 259] on icon "Overflow Menu" at bounding box center [1499, 255] width 15 height 15
click at [1431, 301] on button "Edit" at bounding box center [1440, 306] width 111 height 18
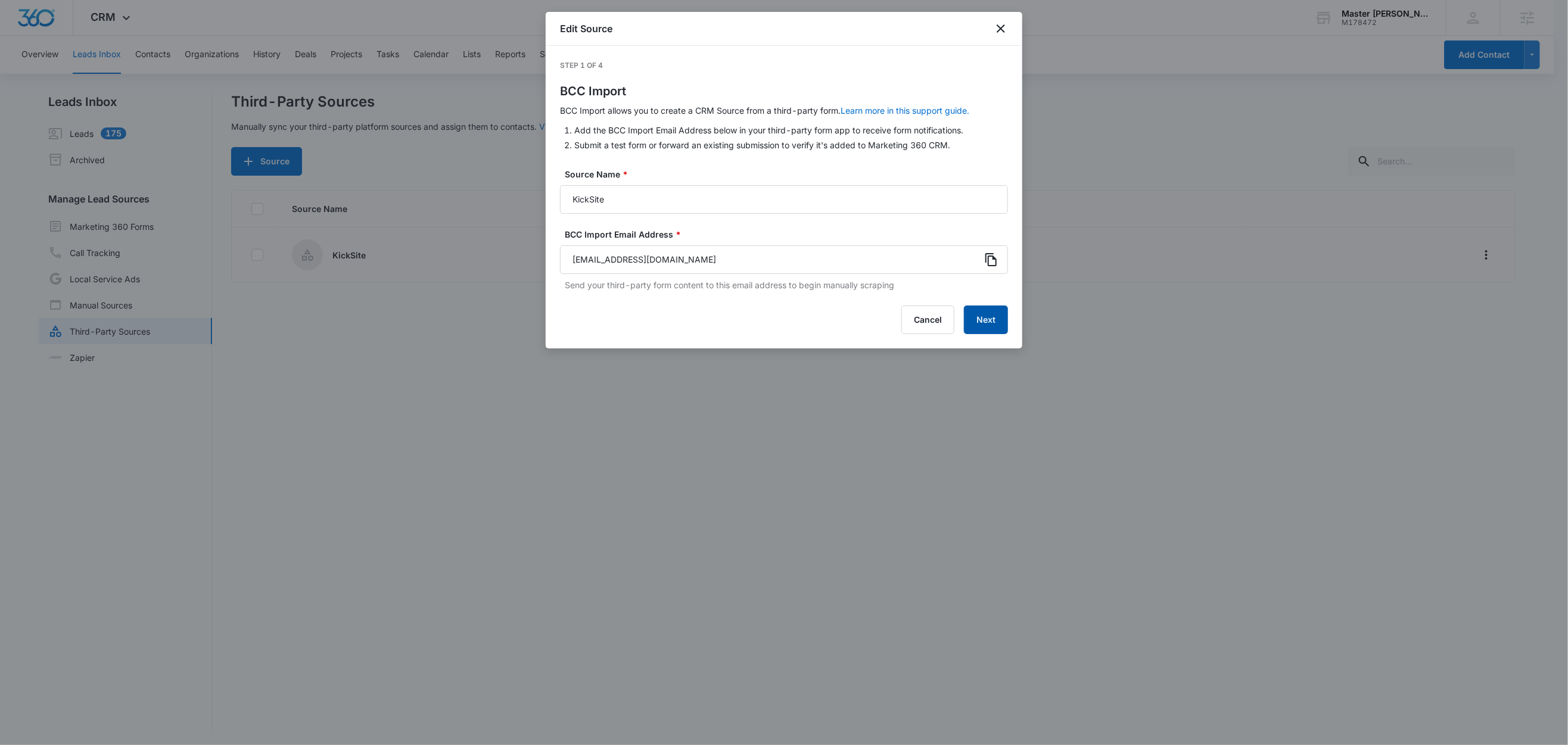
click at [994, 311] on button "Next" at bounding box center [986, 319] width 44 height 28
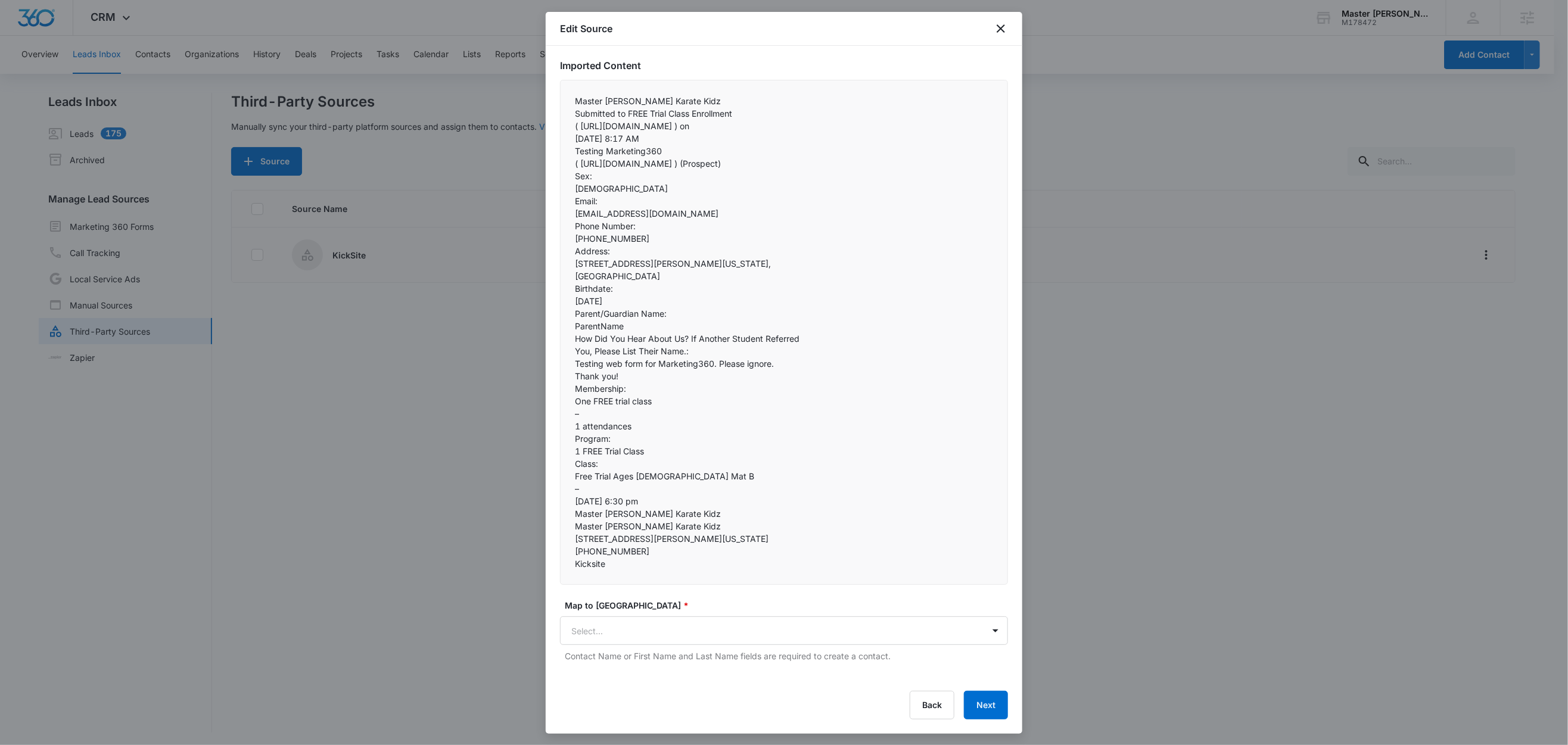
scroll to position [2, 0]
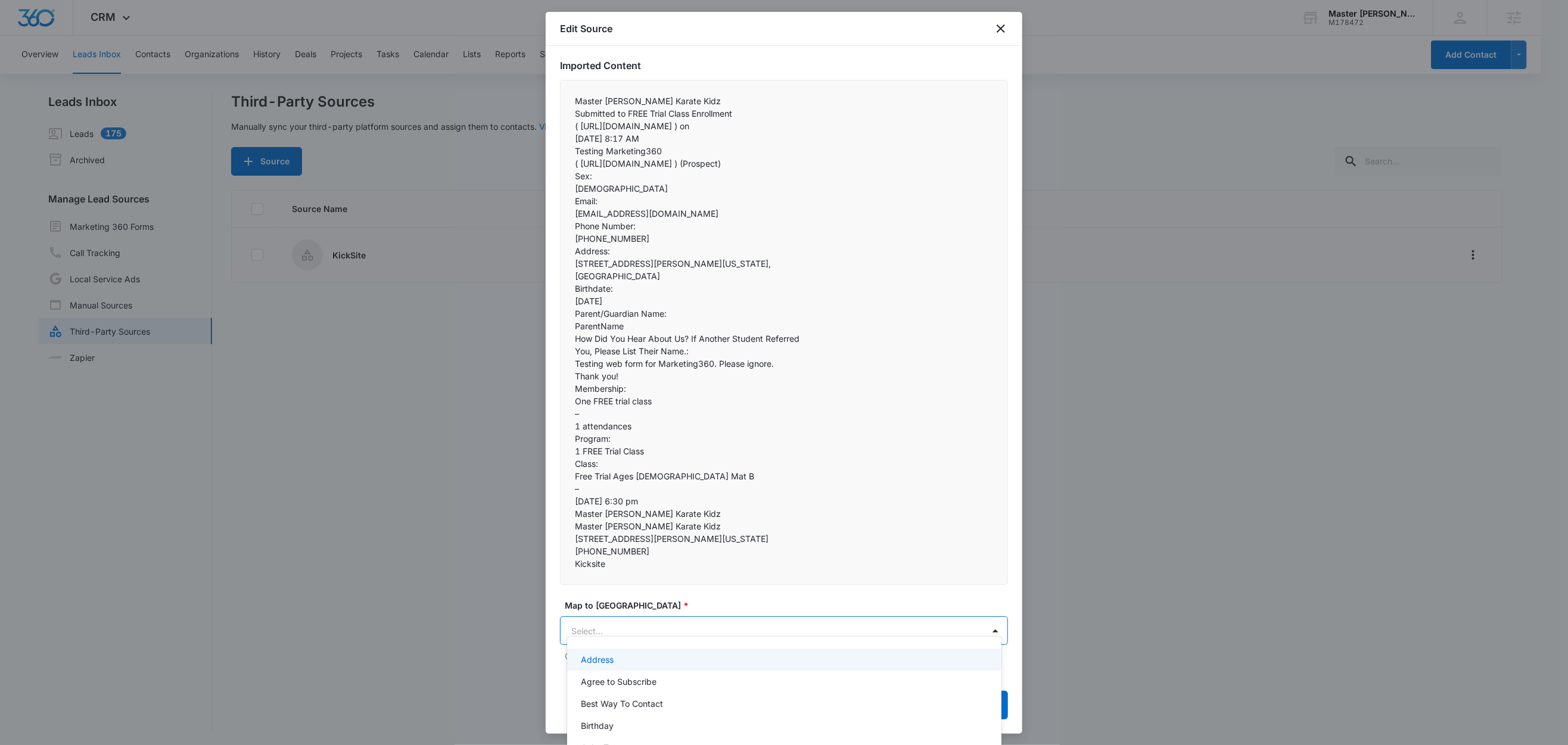
click at [598, 620] on body "CRM Apps Reputation Websites Forms CRM Email Social Content Ads Intelligence Fi…" at bounding box center [784, 372] width 1568 height 745
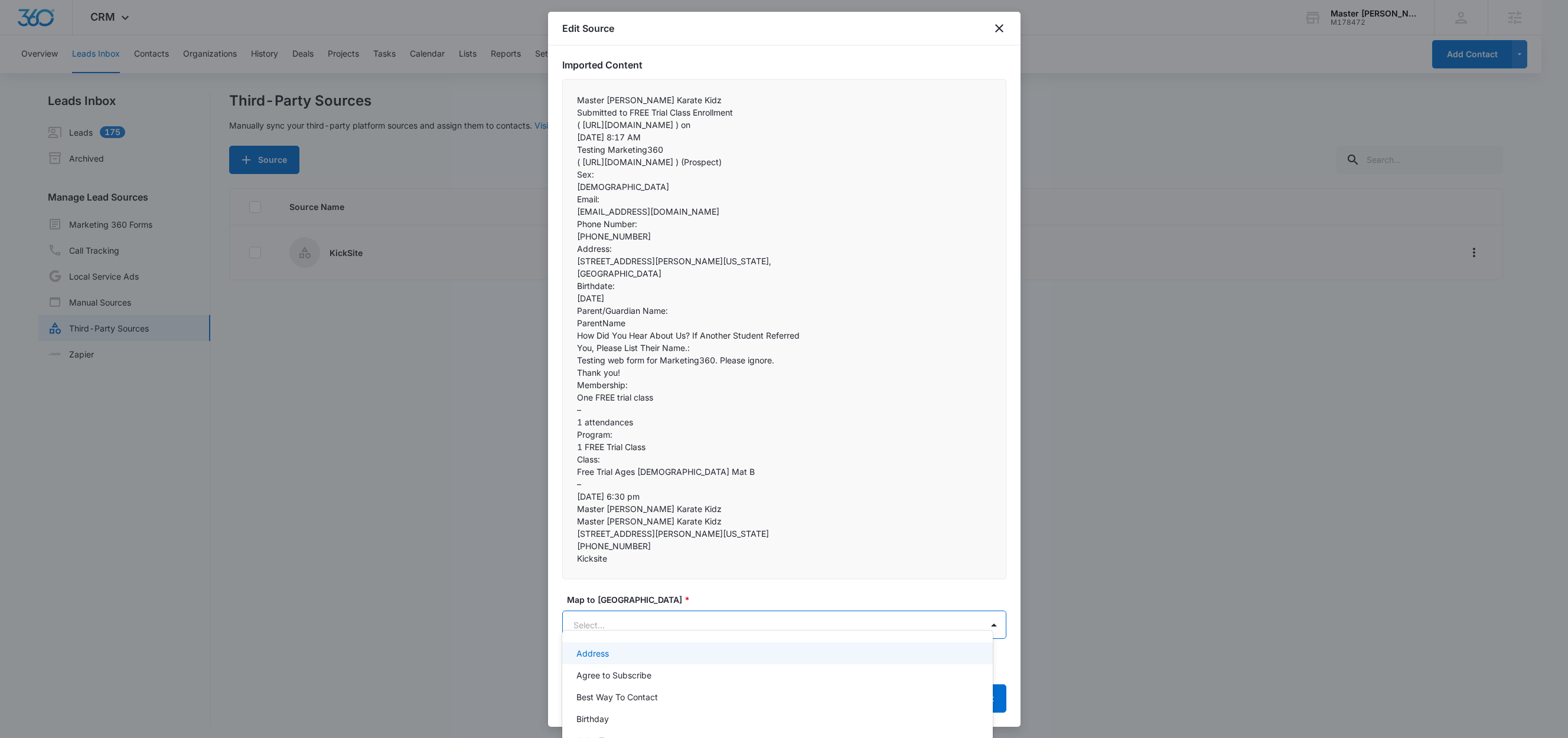
paste input "Sex:"
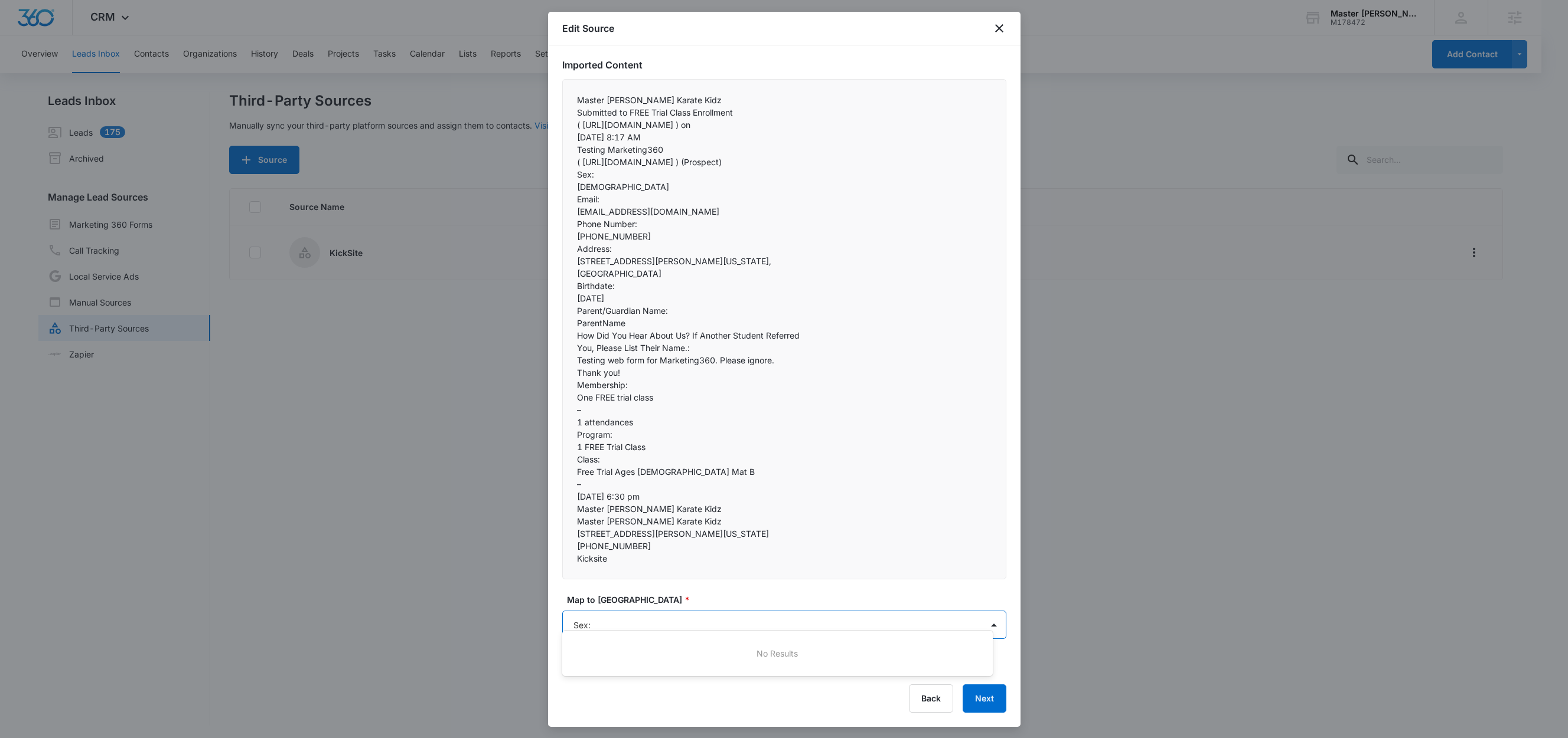
type input "Sex"
click at [610, 645] on div "Sex" at bounding box center [777, 654] width 431 height 22
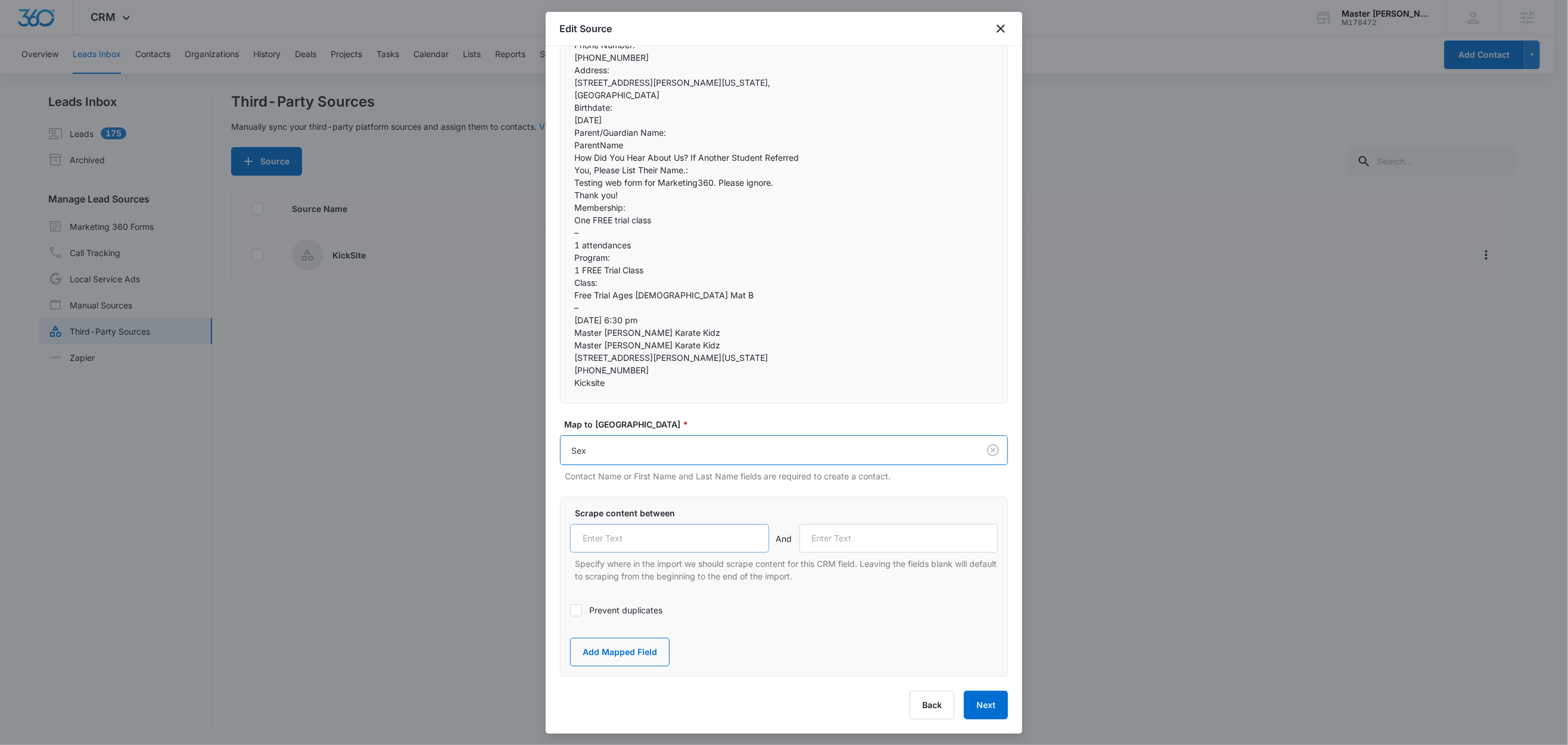
scroll to position [390, 0]
click at [606, 553] on input "text" at bounding box center [669, 538] width 199 height 28
paste input "Sex:"
type input "Sex:"
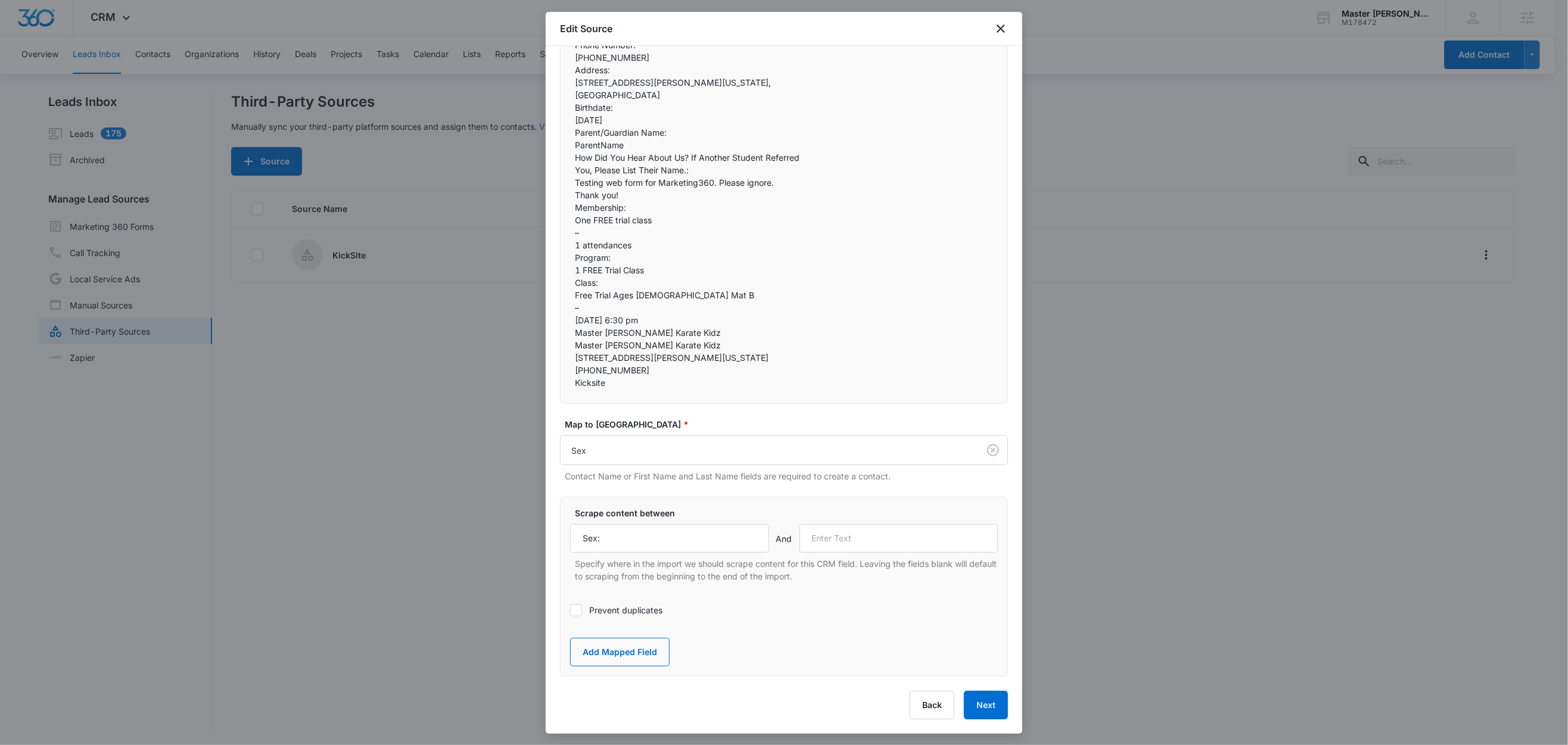
click at [608, 14] on p "Female" at bounding box center [783, 7] width 418 height 13
drag, startPoint x: 602, startPoint y: 189, endPoint x: 553, endPoint y: 190, distance: 49.0
click at [553, 190] on div "Step 2 of 4 Field Mapping Identify the content from your BCC import and map it …" at bounding box center [783, 390] width 477 height 688
copy p "Email:"
click at [864, 553] on input "text" at bounding box center [899, 538] width 199 height 28
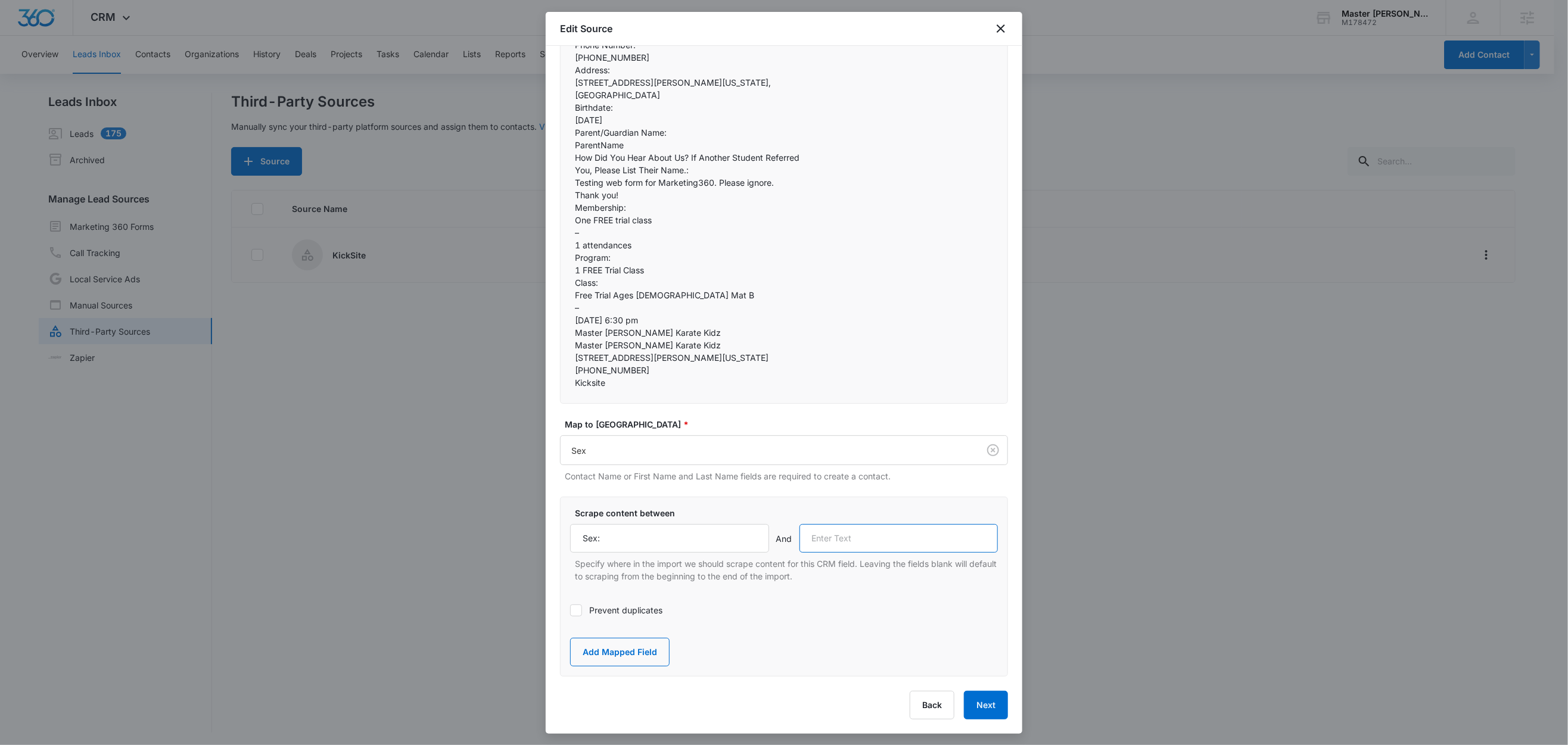
paste input "Email:"
type input "Email:"
click at [640, 638] on button "Add Mapped Field" at bounding box center [620, 652] width 100 height 28
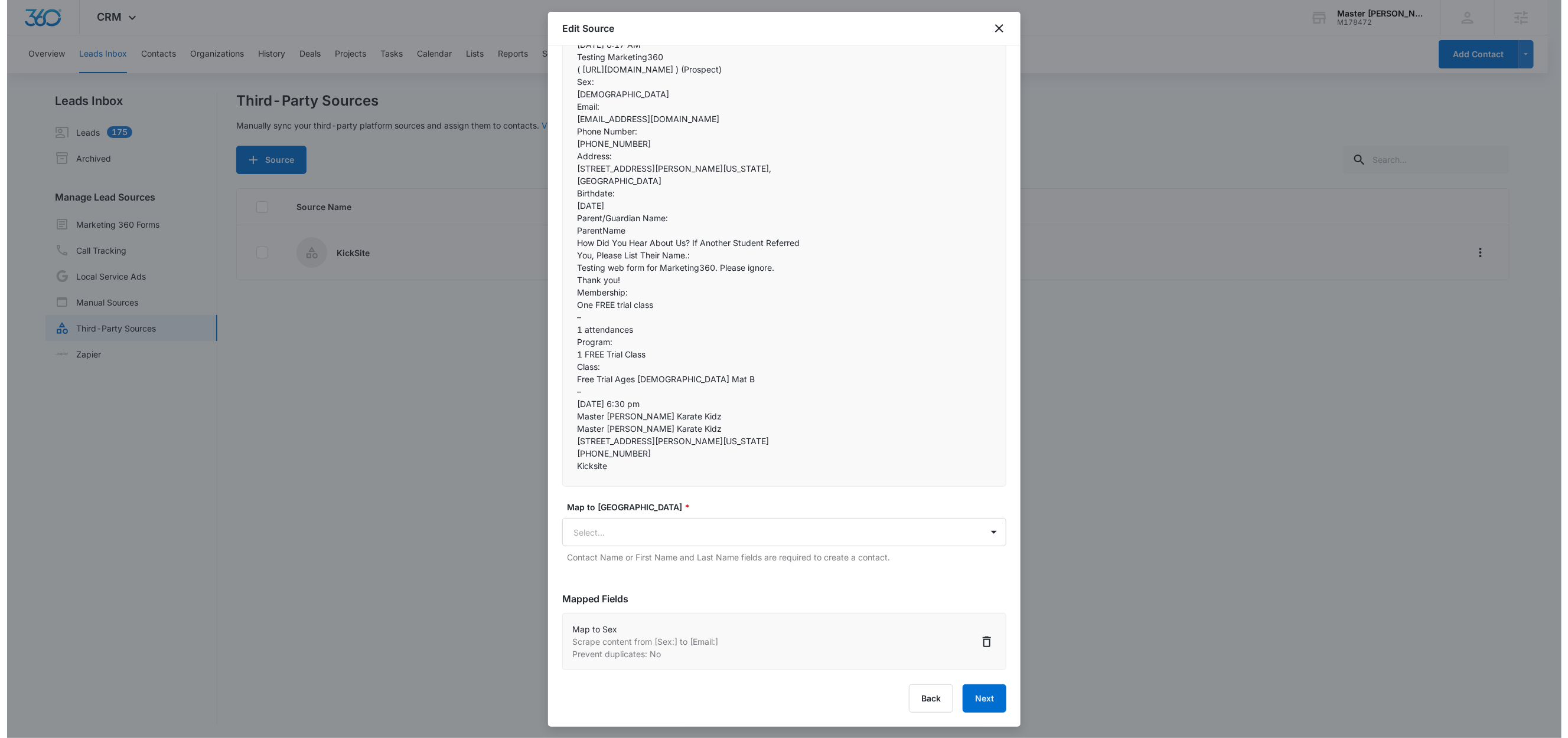
scroll to position [475, 0]
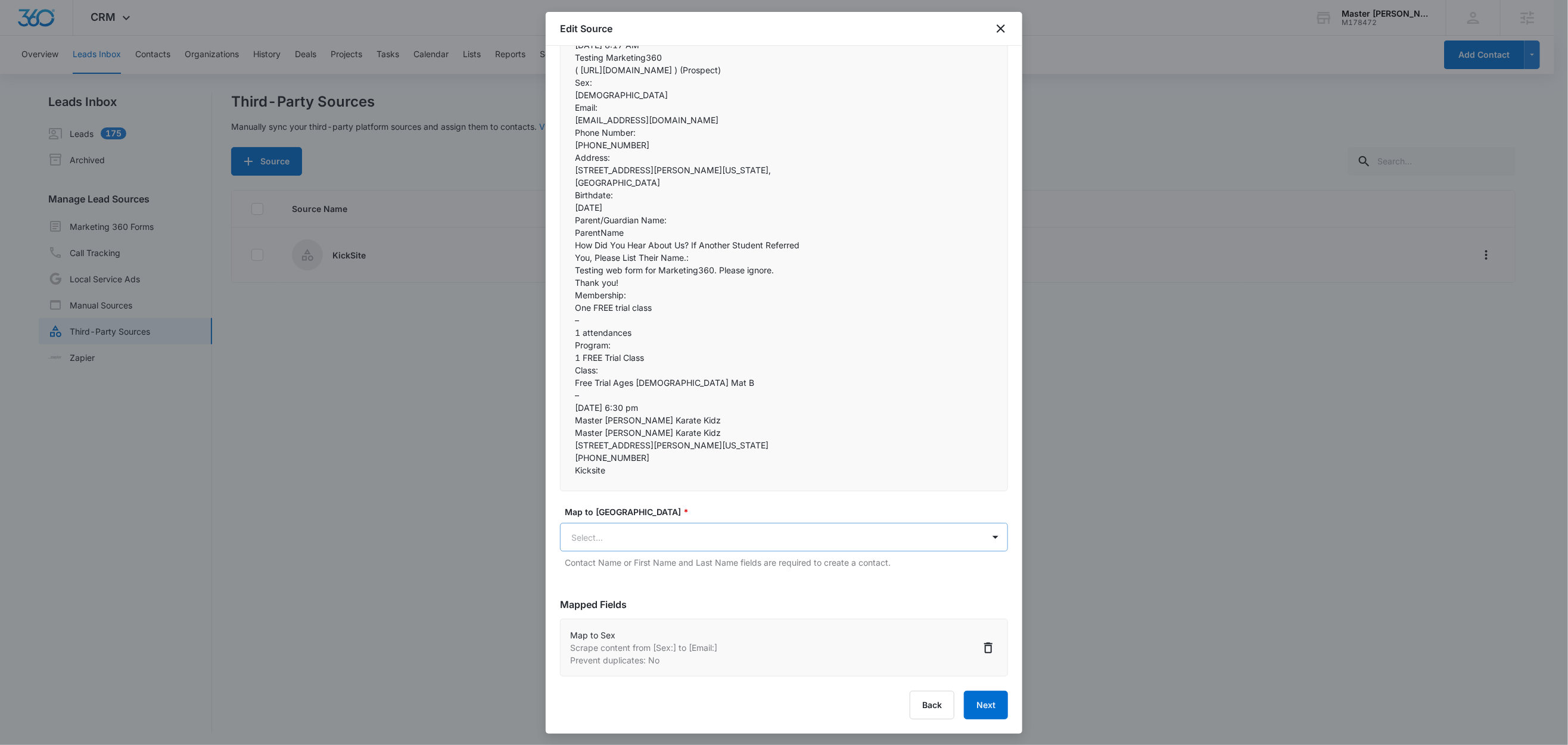
click at [651, 520] on body "CRM Apps Reputation Websites Forms CRM Email Social Content Ads Intelligence Fi…" at bounding box center [784, 373] width 1568 height 747
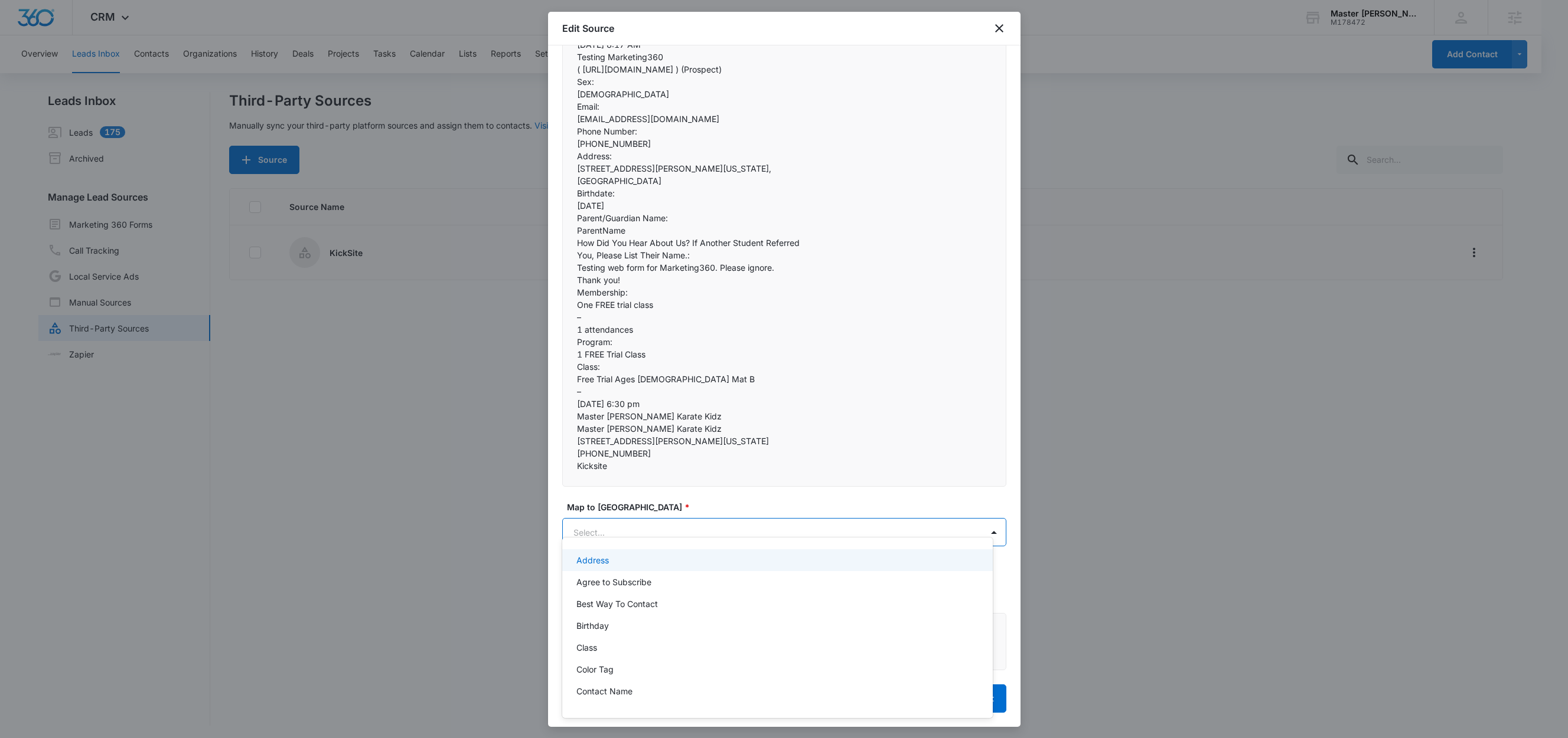
paste input "Email:"
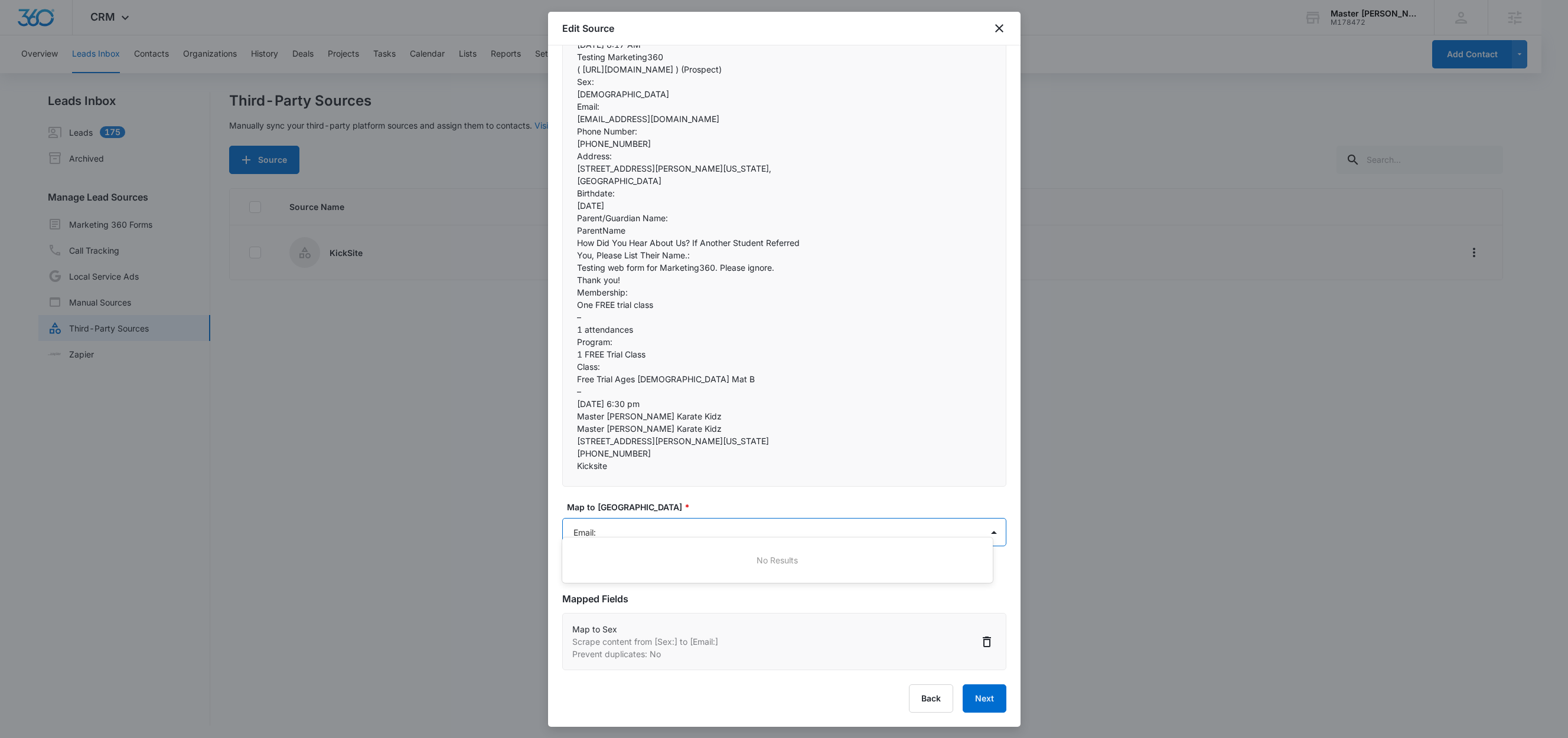
type input "Email"
click at [598, 566] on div "Email" at bounding box center [776, 560] width 400 height 13
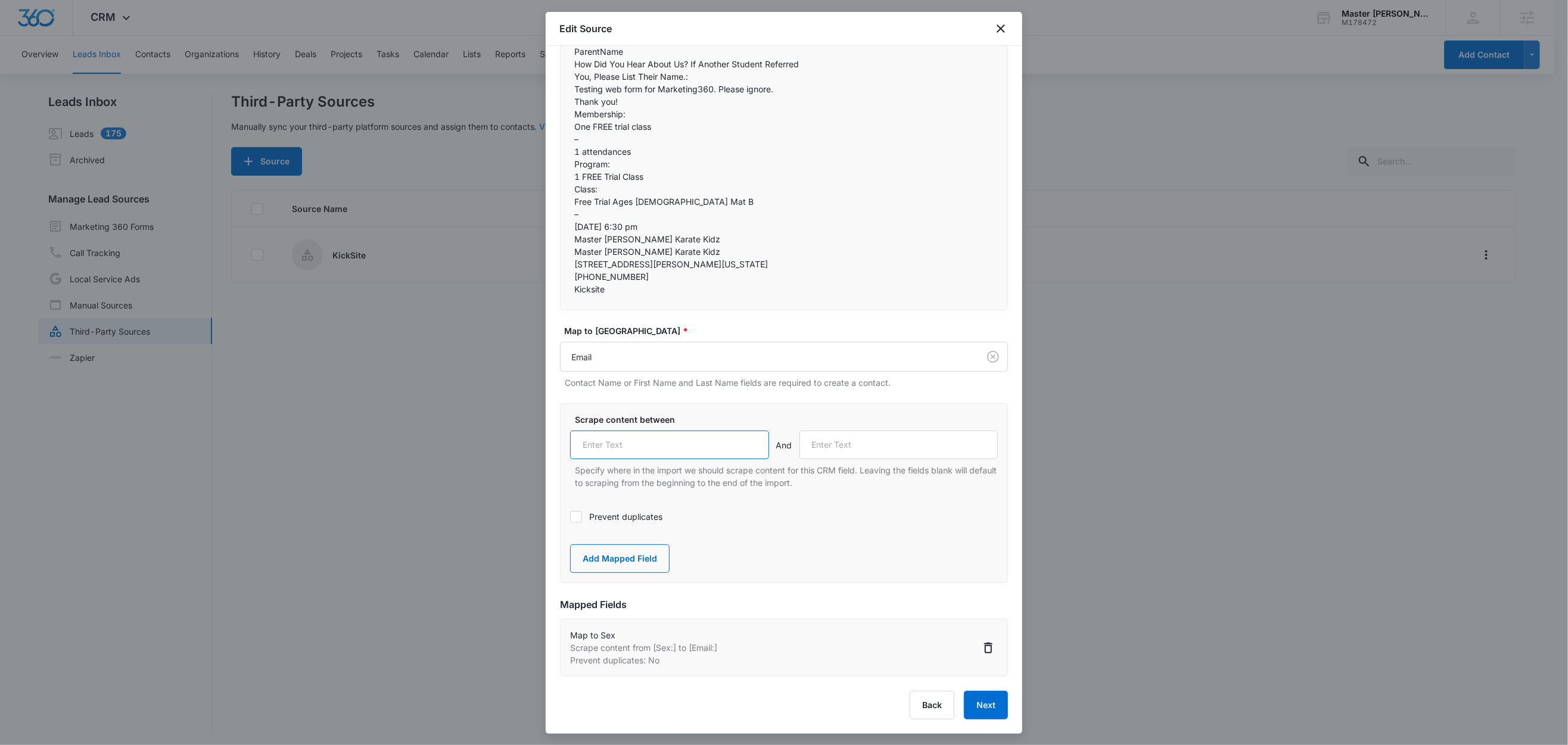
click at [649, 459] on input "text" at bounding box center [669, 444] width 199 height 28
paste input "Email:"
type input "Email:"
click at [597, 523] on label "Prevent duplicates" at bounding box center [783, 517] width 428 height 13
click at [570, 517] on input "Prevent duplicates" at bounding box center [570, 517] width 0 height 0
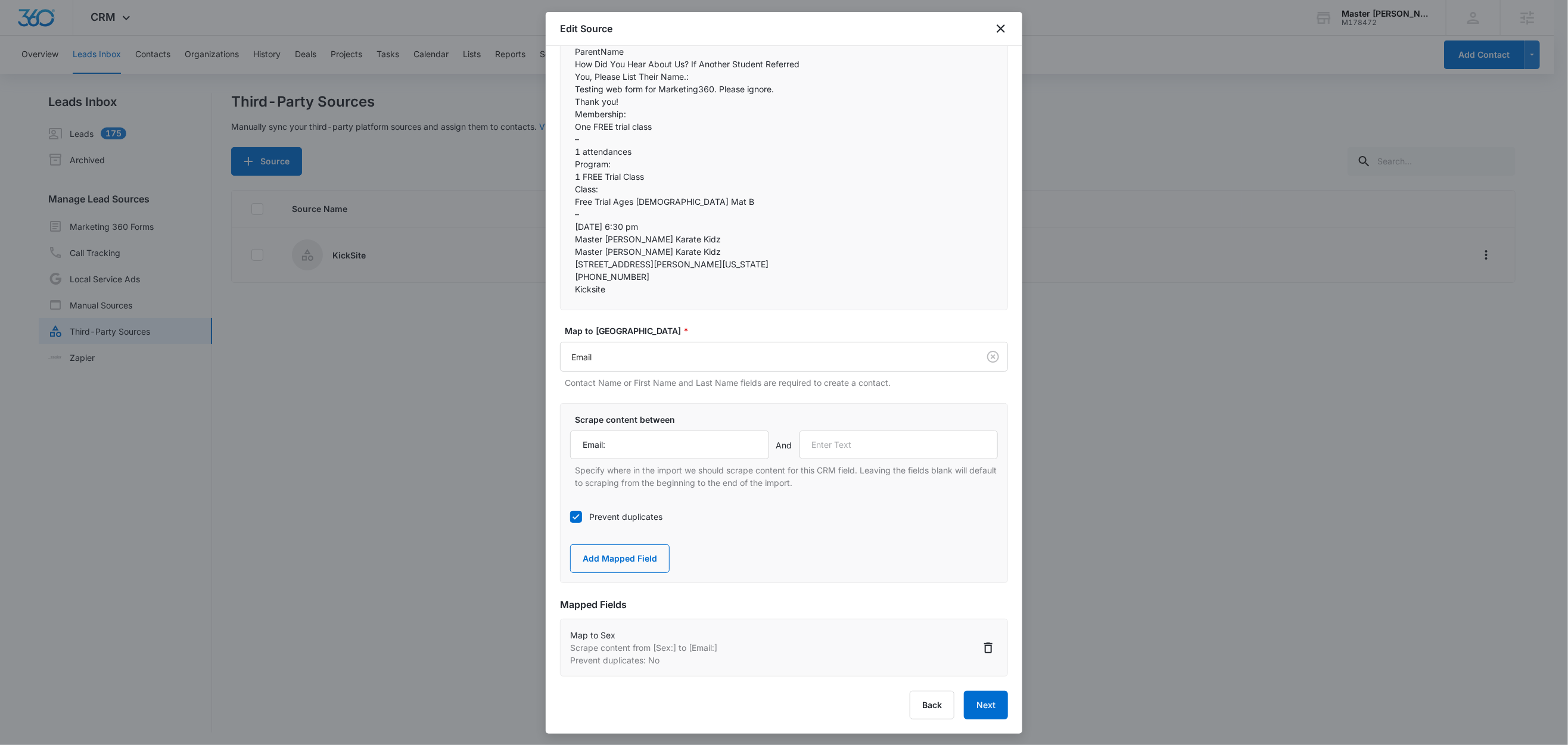
drag, startPoint x: 603, startPoint y: 94, endPoint x: 572, endPoint y: 92, distance: 31.1
click at [572, 92] on div "Master Booe's Karate Kidz  Submitted to FREE Trial Class Enrollment  ( http:…" at bounding box center [784, 58] width 448 height 505
drag, startPoint x: 639, startPoint y: 119, endPoint x: 559, endPoint y: 117, distance: 80.0
click at [560, 117] on div "Master Booe's Karate Kidz  Submitted to FREE Trial Class Enrollment  ( http:…" at bounding box center [784, 58] width 448 height 505
copy p "Phone Number:"
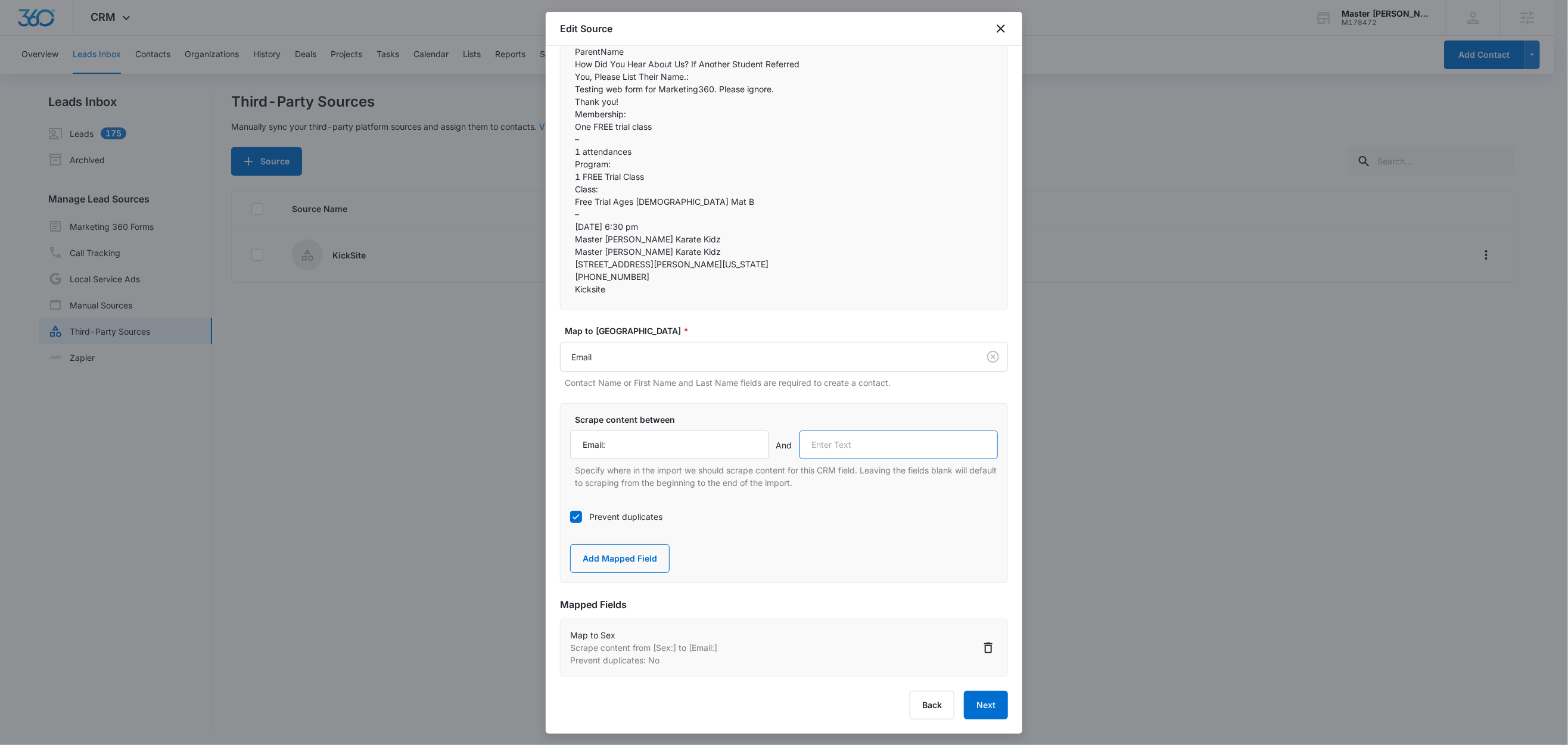
click at [846, 459] on input "text" at bounding box center [899, 444] width 199 height 28
paste input "Phone Number:"
type input "Phone Number:"
click at [632, 573] on button "Add Mapped Field" at bounding box center [620, 558] width 100 height 28
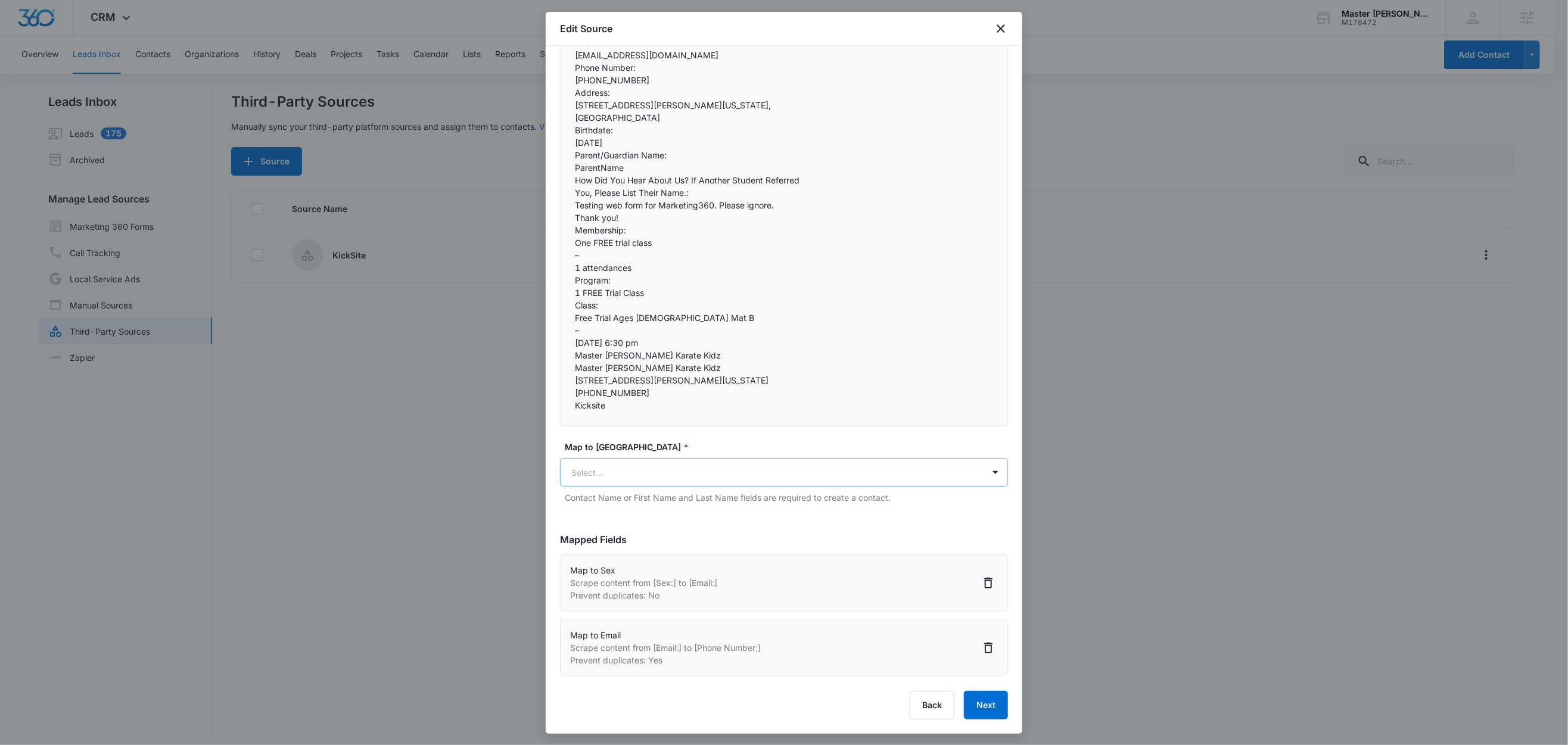
click at [633, 531] on body "CRM Apps Reputation Websites Forms CRM Email Social Content Ads Intelligence Fi…" at bounding box center [784, 373] width 1568 height 747
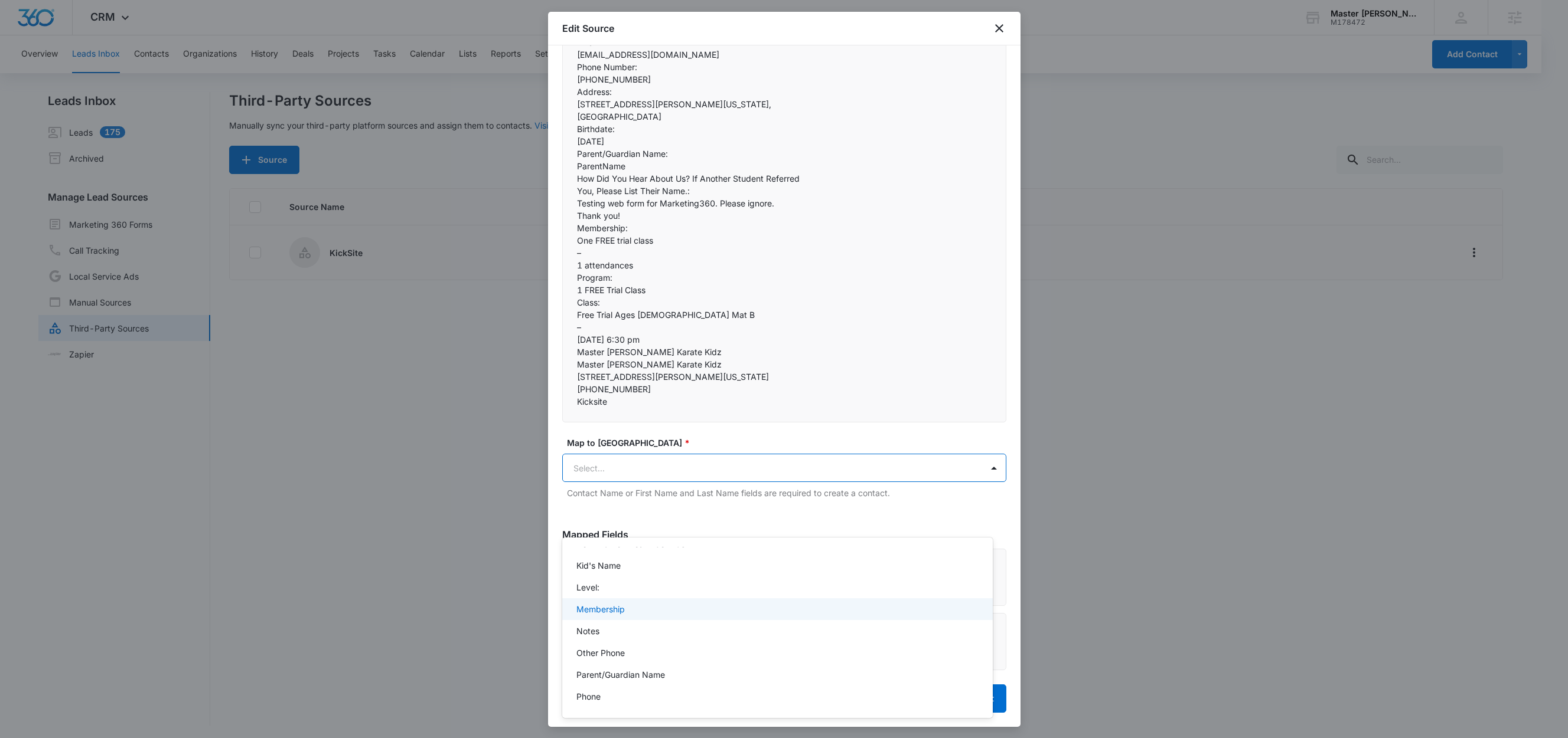
scroll to position [216, 0]
click at [608, 691] on div "Phone" at bounding box center [776, 692] width 400 height 13
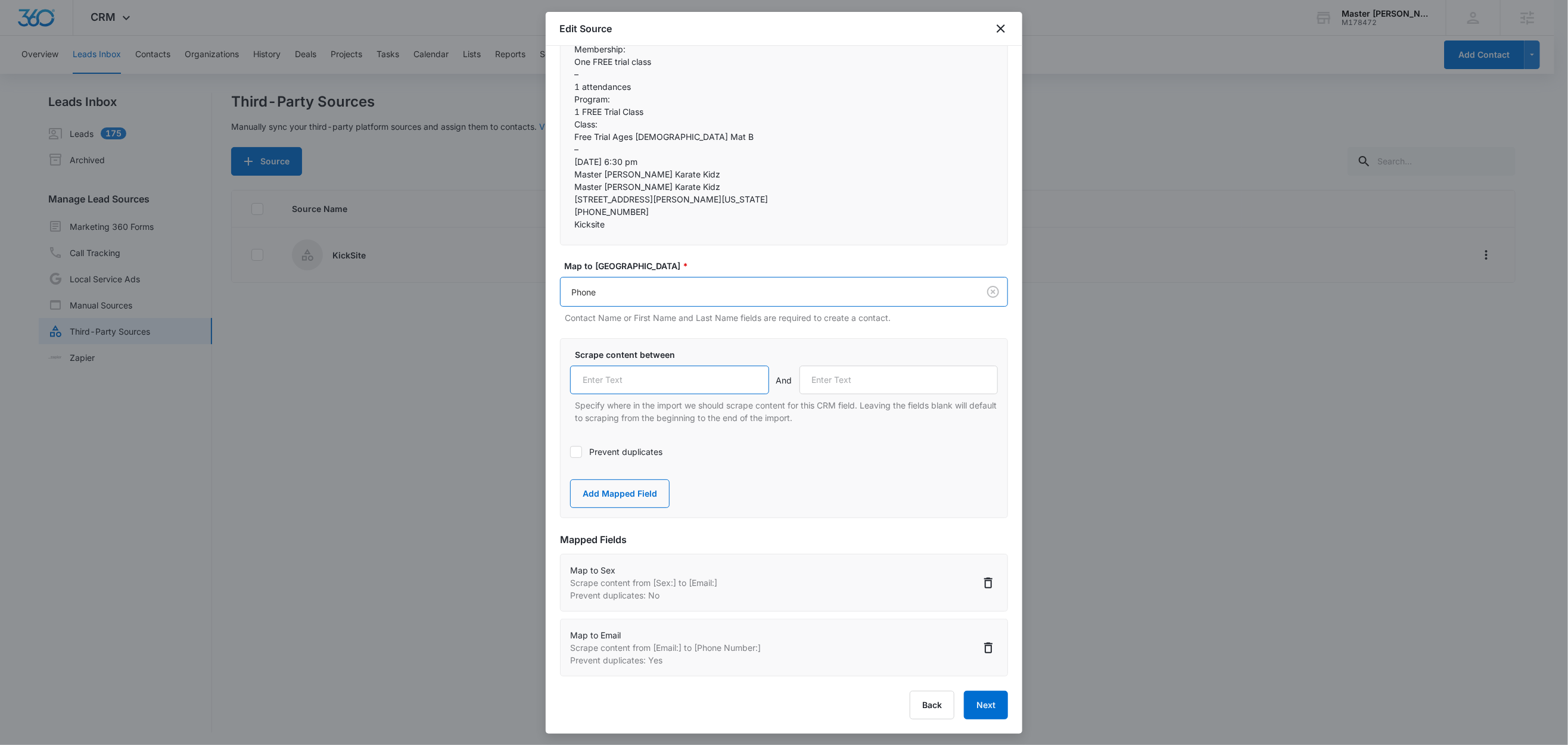
click at [635, 395] on input "text" at bounding box center [669, 380] width 199 height 28
paste input "Phone Number:"
type input "Phone Number:"
drag, startPoint x: 614, startPoint y: 142, endPoint x: 561, endPoint y: 141, distance: 53.0
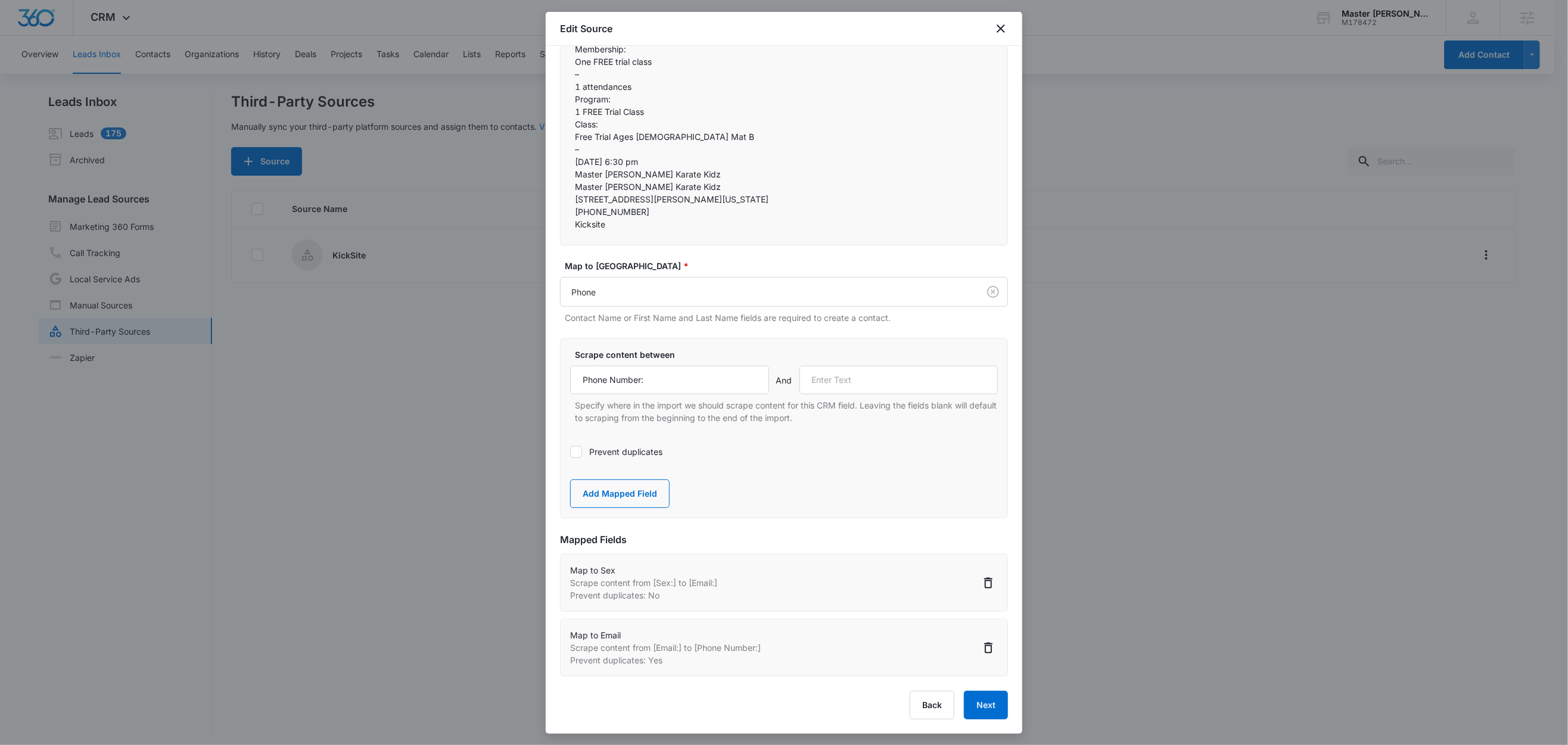
copy p "Address:"
click at [838, 395] on input "text" at bounding box center [899, 380] width 199 height 28
paste input "Address:"
type input "Address:"
click at [598, 508] on button "Add Mapped Field" at bounding box center [620, 493] width 100 height 28
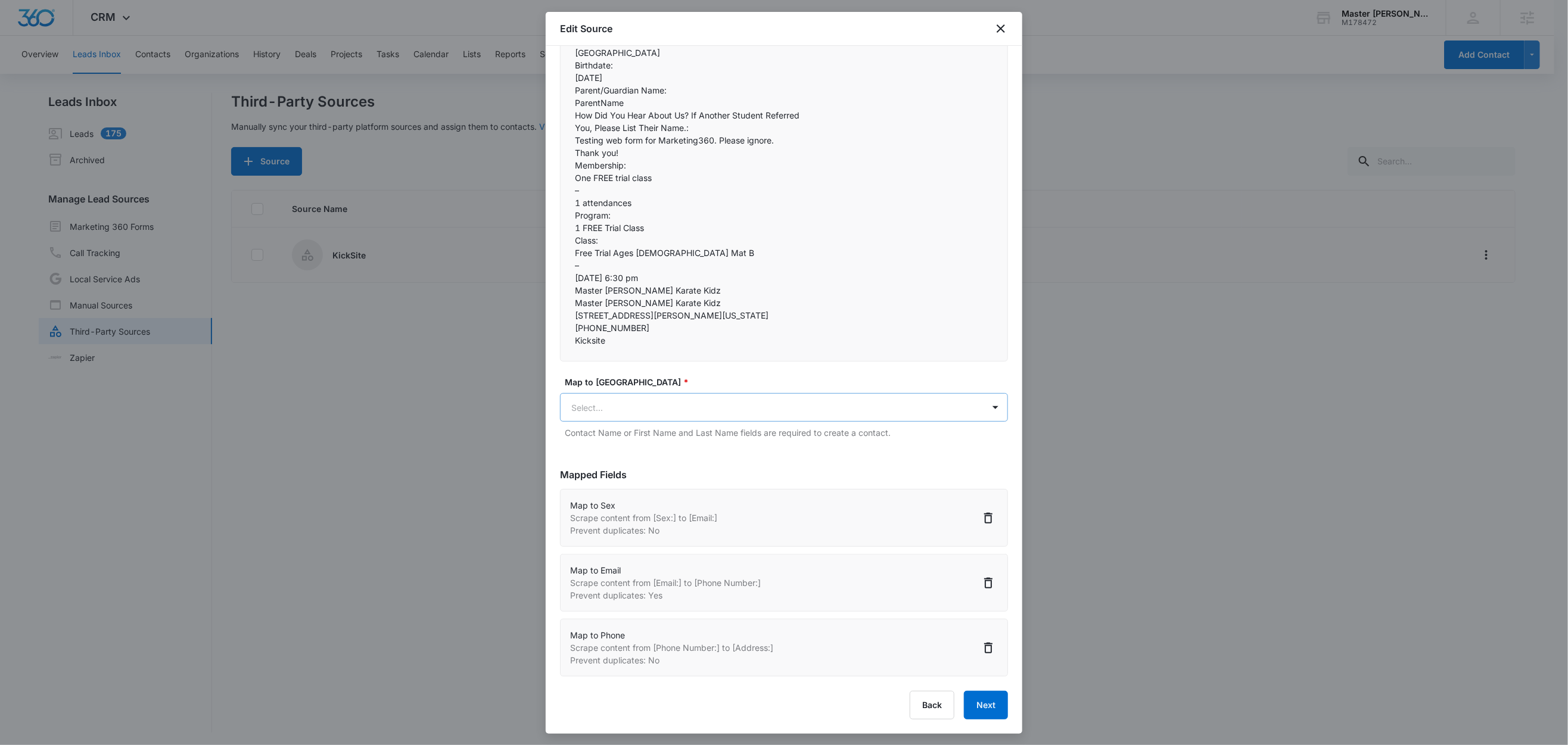
click at [641, 526] on body "CRM Apps Reputation Websites Forms CRM Email Social Content Ads Intelligence Fi…" at bounding box center [784, 373] width 1568 height 747
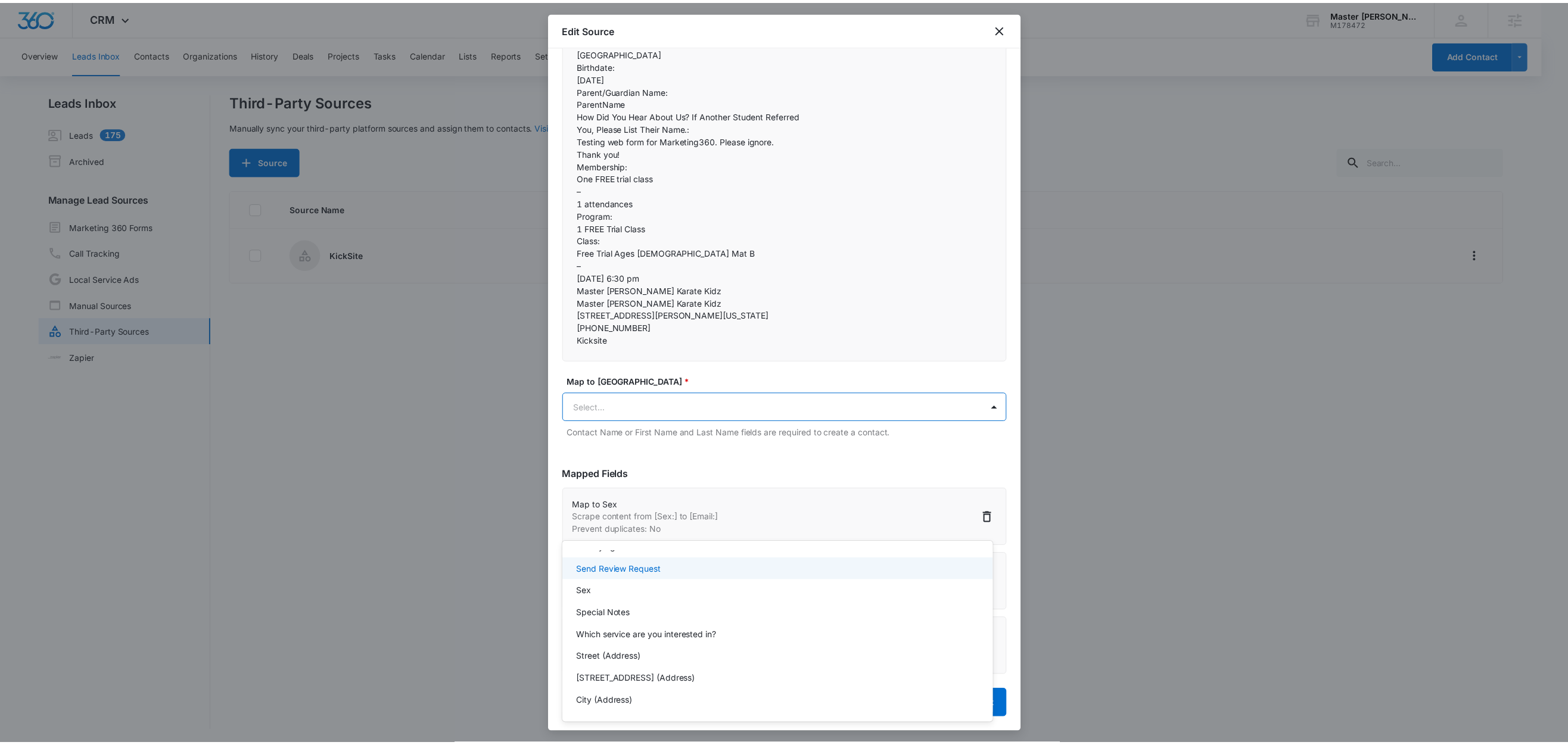
scroll to position [437, 0]
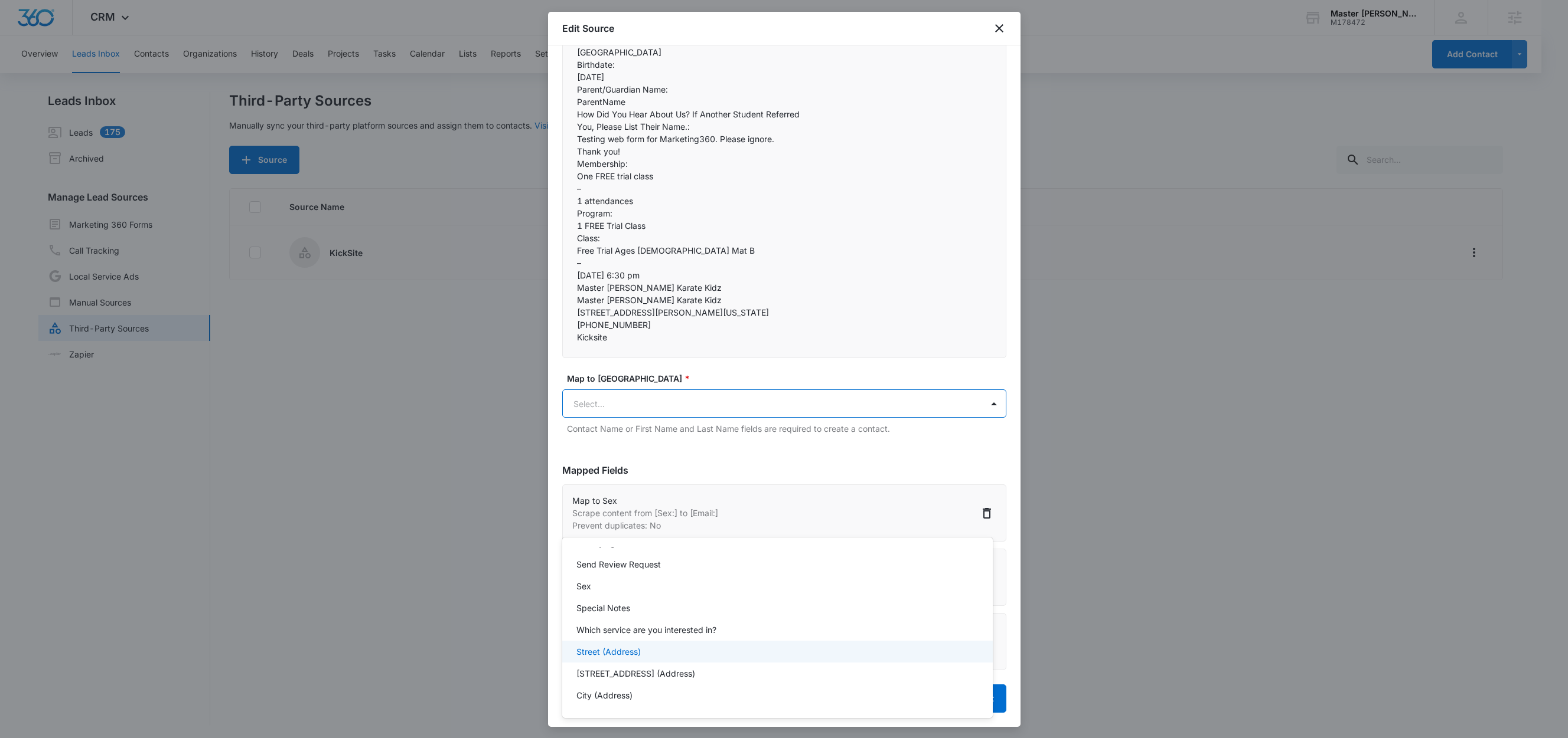
click at [648, 647] on div "Street (Address)" at bounding box center [776, 652] width 400 height 13
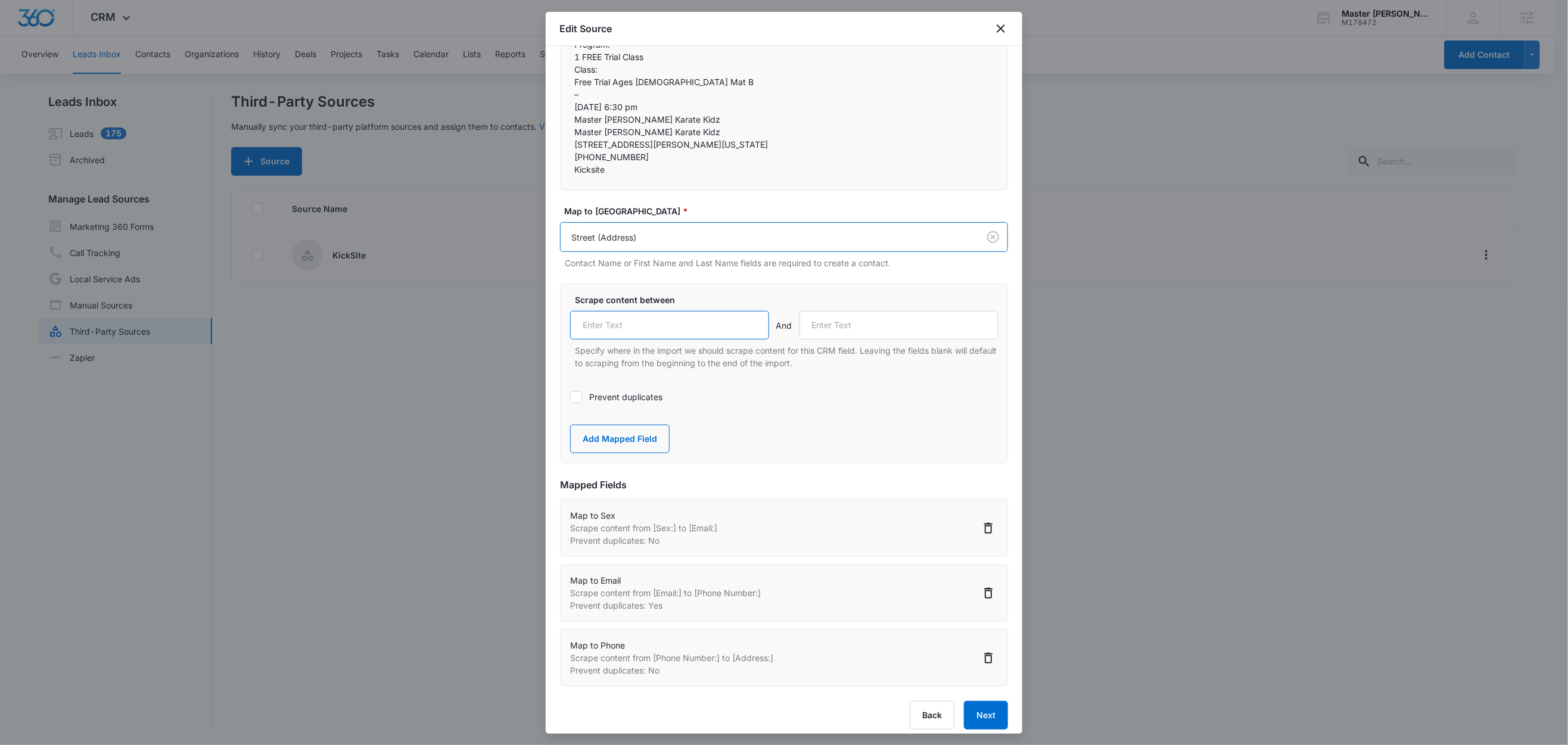
click at [656, 340] on input "text" at bounding box center [669, 325] width 199 height 28
paste input "Address:"
type input "Address:"
drag, startPoint x: 585, startPoint y: 155, endPoint x: 644, endPoint y: 166, distance: 60.0
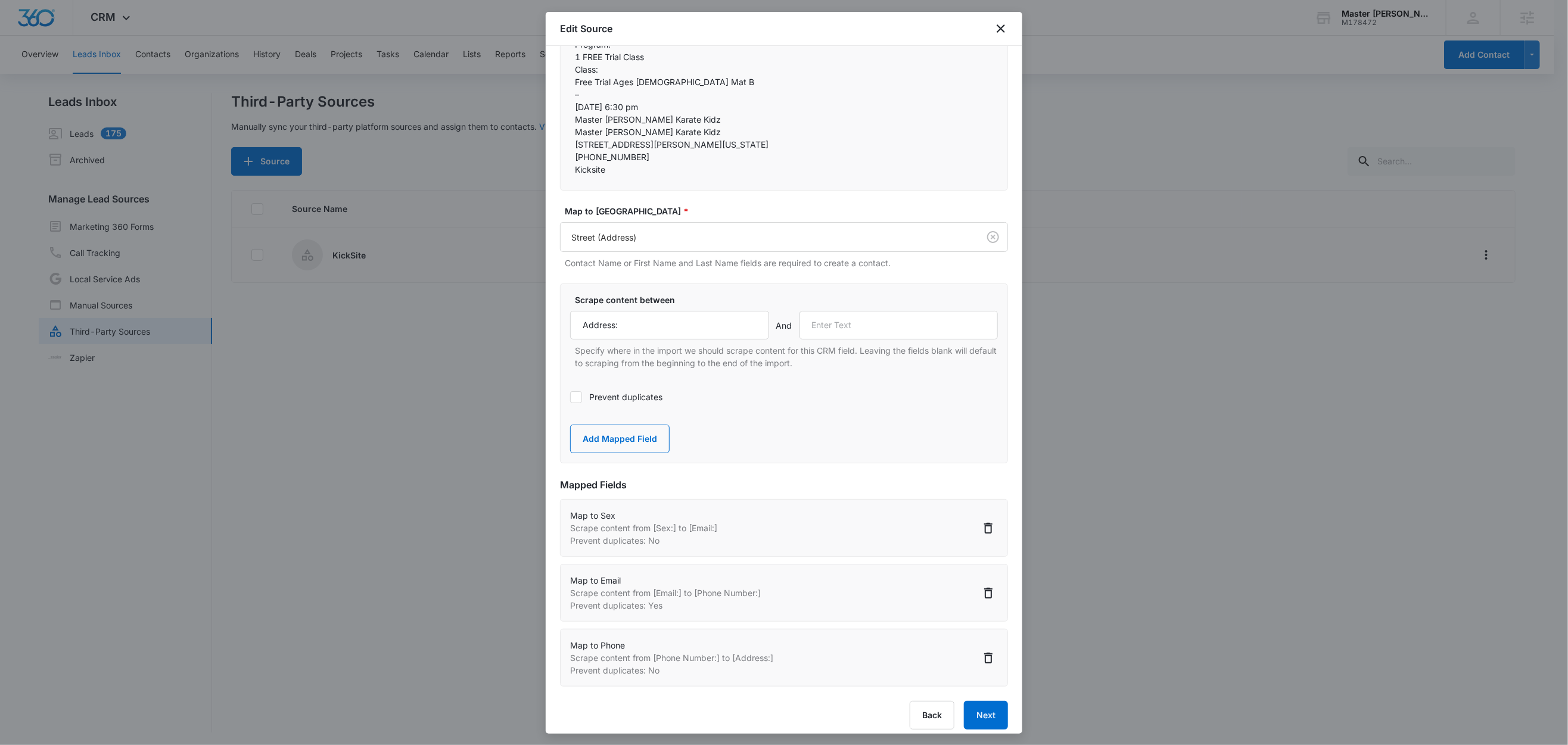
drag, startPoint x: 623, startPoint y: 181, endPoint x: 567, endPoint y: 183, distance: 56.0
copy p "Birthdate:"
click at [824, 340] on input "text" at bounding box center [899, 325] width 199 height 28
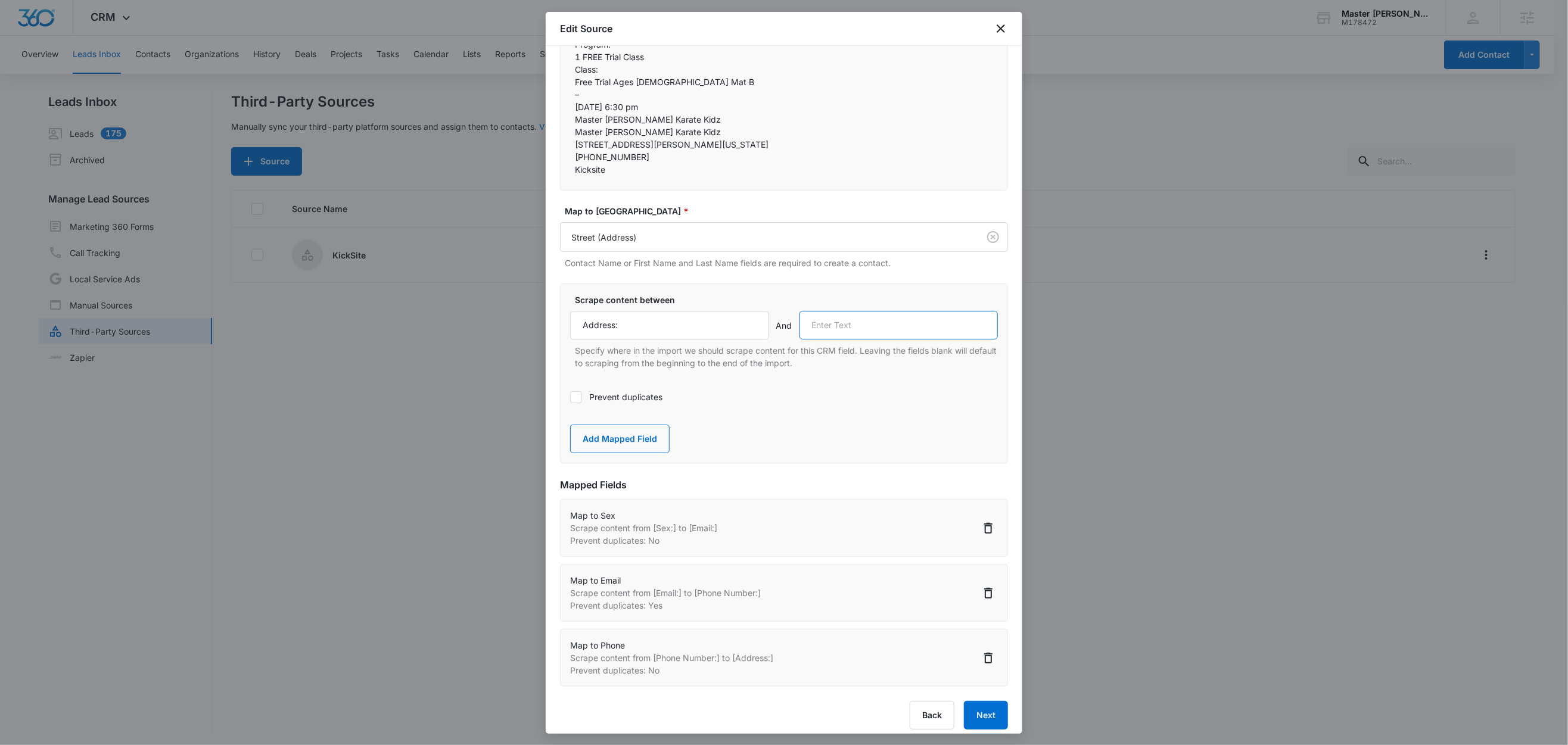
paste input "Birthdate:"
type input "Birthdate:"
click at [608, 453] on button "Add Mapped Field" at bounding box center [620, 439] width 100 height 28
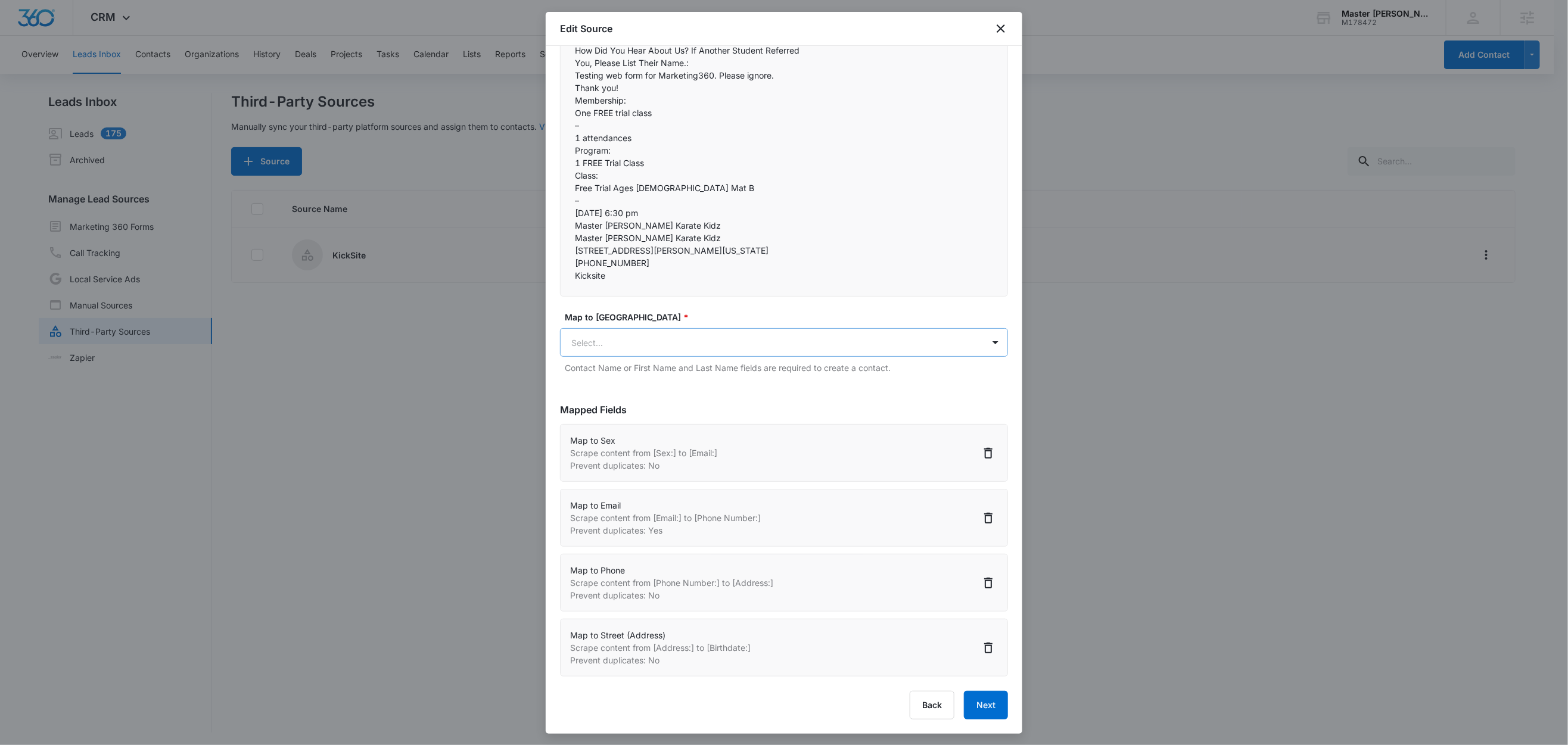
click at [657, 521] on body "CRM Apps Reputation Websites Forms CRM Email Social Content Ads Intelligence Fi…" at bounding box center [784, 373] width 1568 height 747
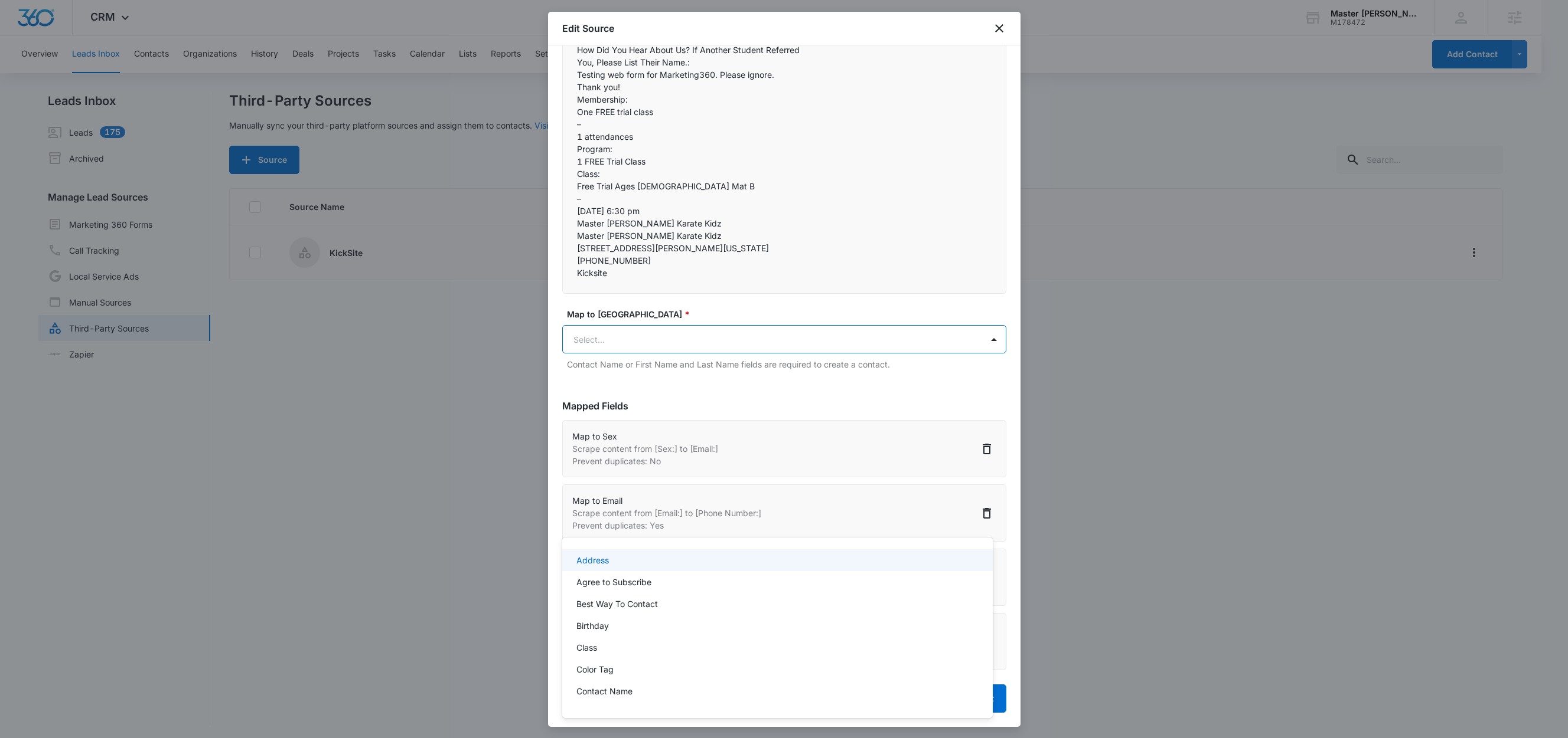
paste input "Birthdate:"
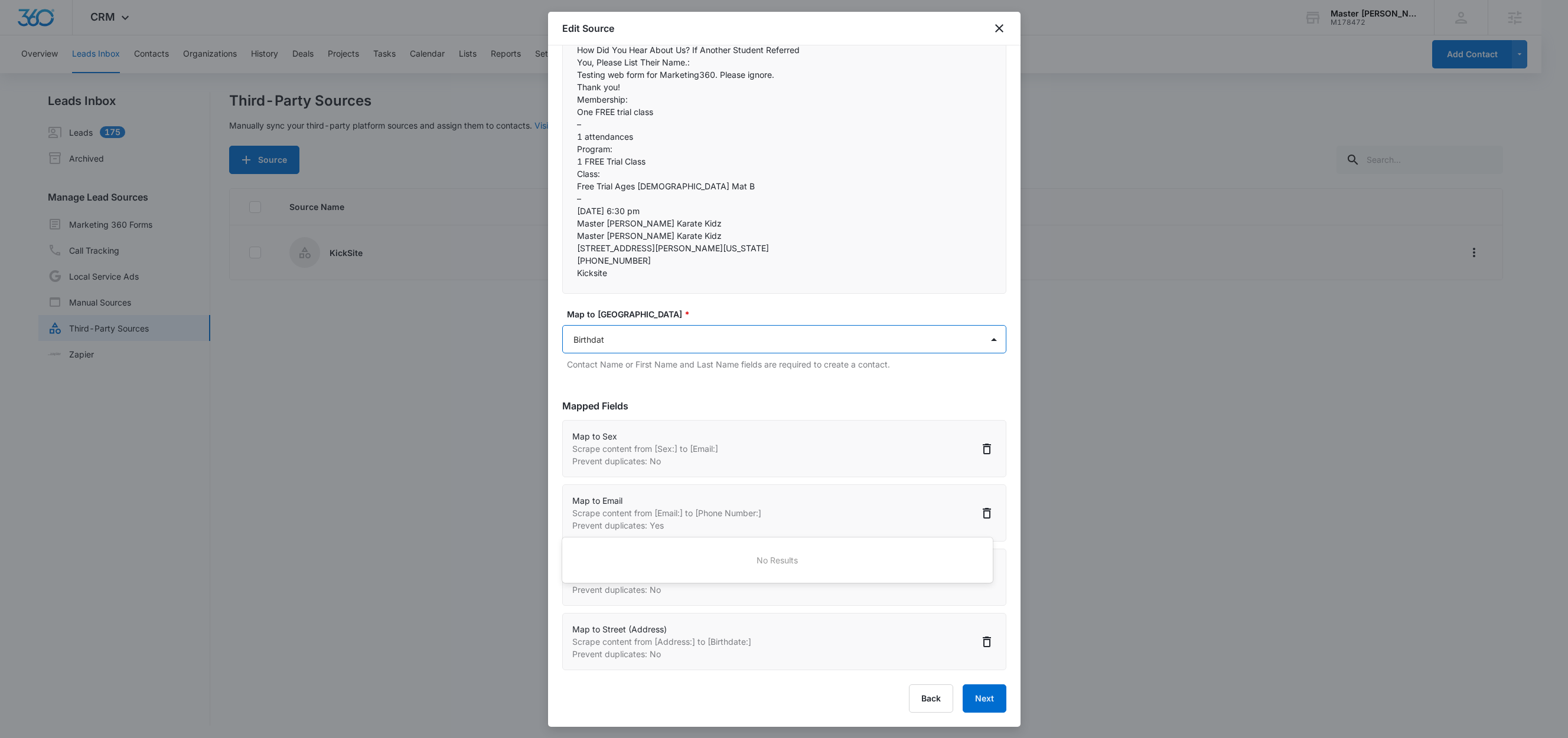
type input "Birthda"
click at [635, 559] on div "Birthday" at bounding box center [776, 560] width 400 height 13
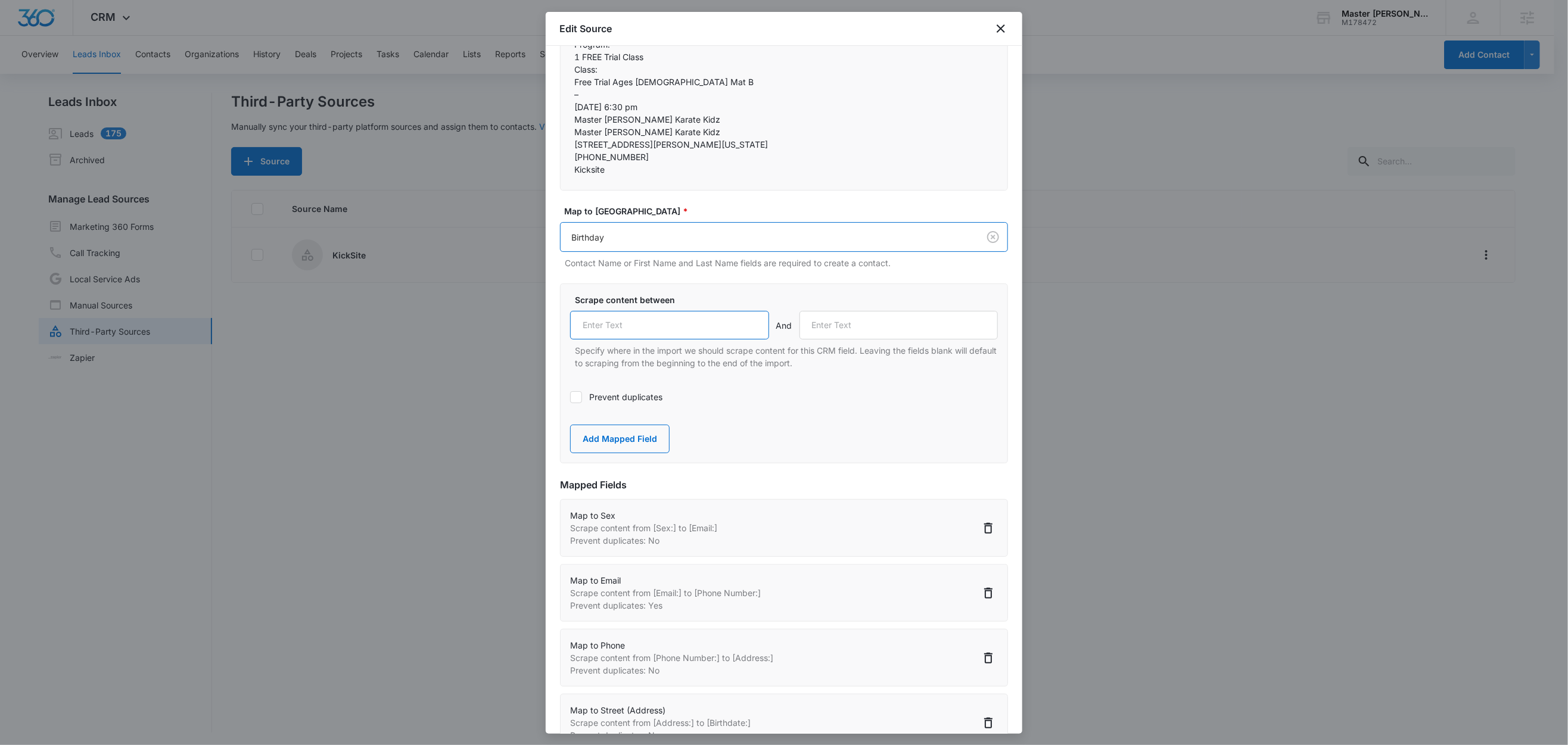
drag, startPoint x: 629, startPoint y: 617, endPoint x: 717, endPoint y: 590, distance: 92.0
click at [629, 340] on input "text" at bounding box center [669, 325] width 199 height 28
paste input "Birthdate:"
type input "Birthdate:"
drag, startPoint x: 672, startPoint y: 206, endPoint x: 559, endPoint y: 210, distance: 113.1
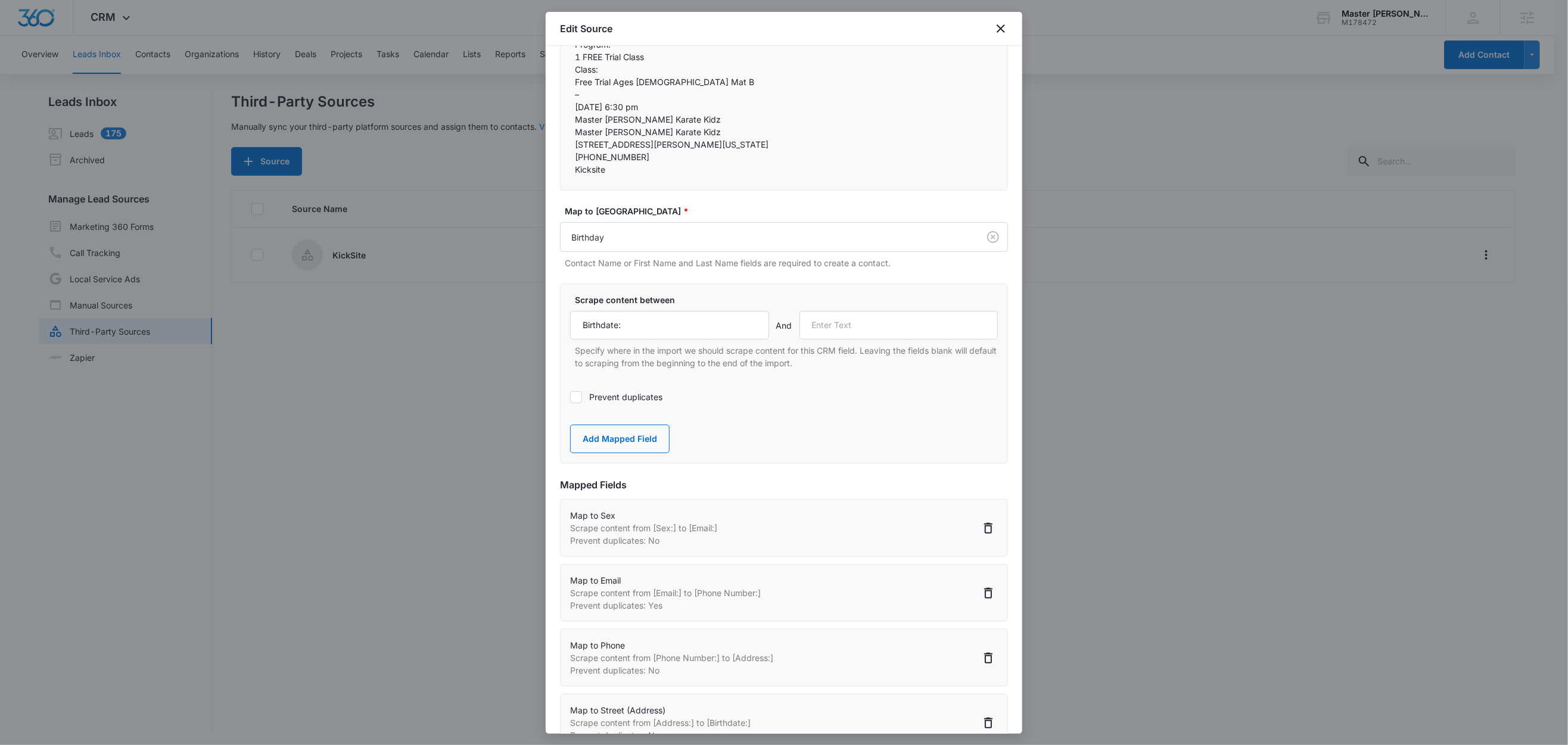
copy p "Parent/Guardian Name:"
click at [899, 340] on input "text" at bounding box center [899, 325] width 199 height 28
paste input "Parent/Guardian Name:"
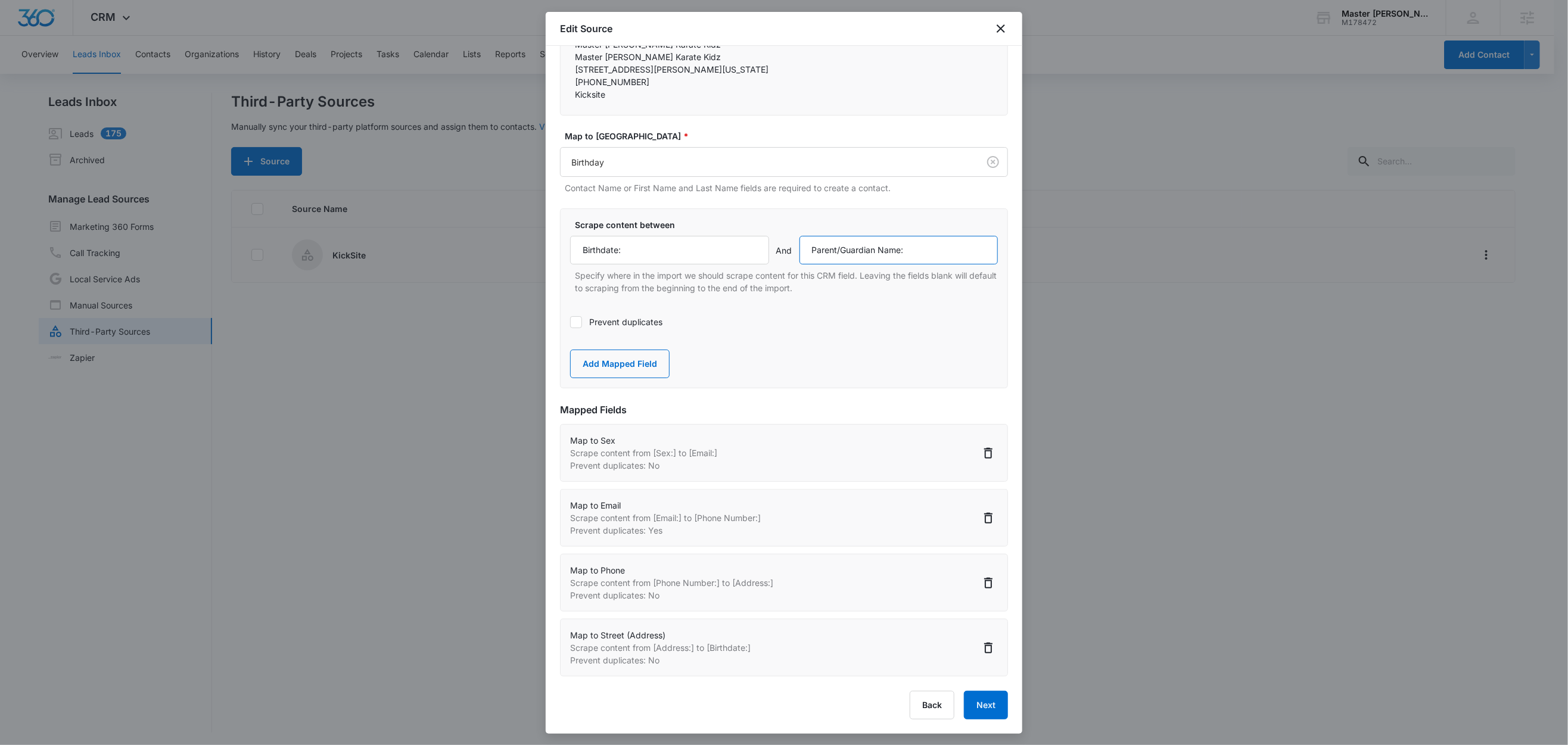
scroll to position [597, 0]
type input "Parent/Guardian Name:"
click at [651, 378] on button "Add Mapped Field" at bounding box center [620, 363] width 100 height 28
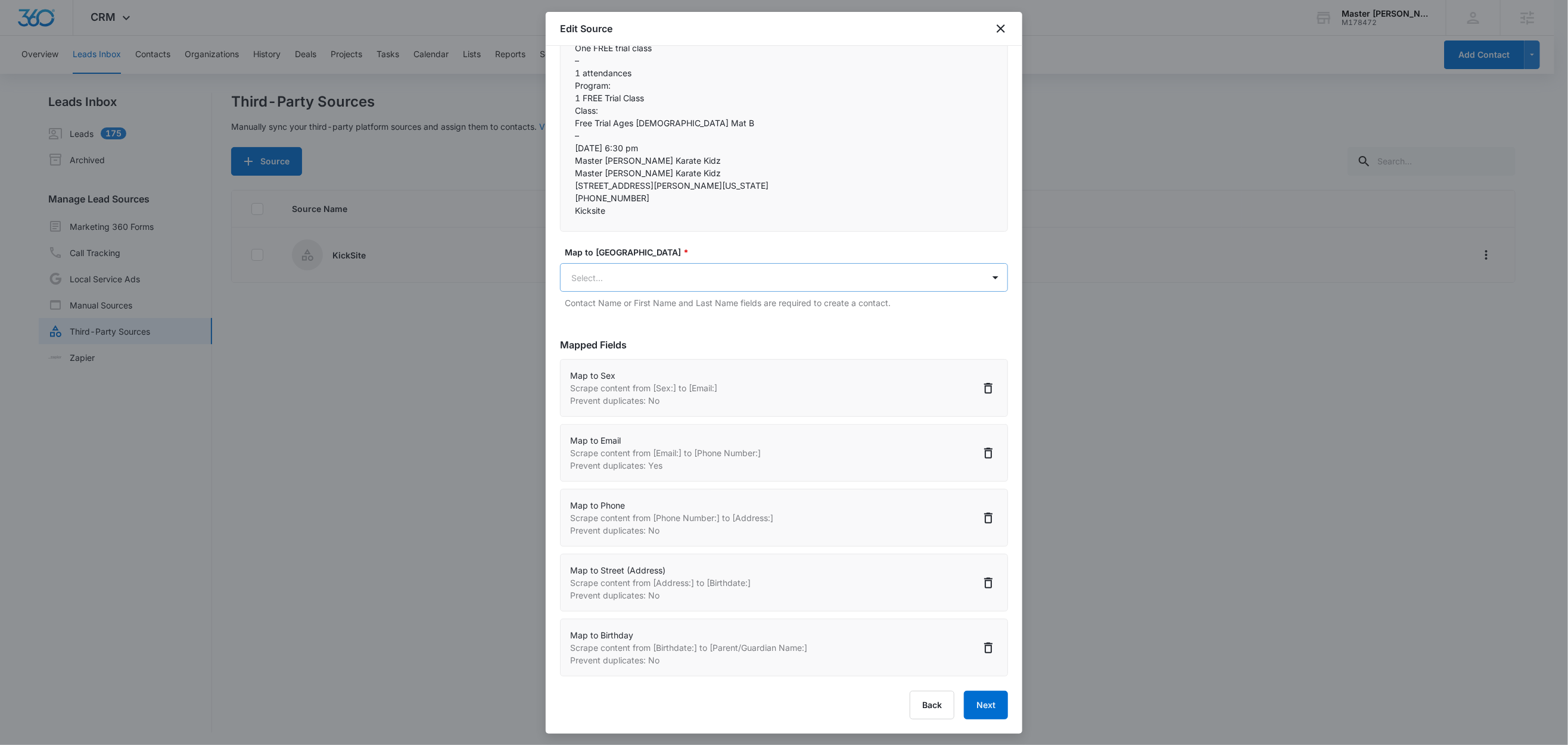
click at [619, 406] on body "CRM Apps Reputation Websites Forms CRM Email Social Content Ads Intelligence Fi…" at bounding box center [784, 373] width 1568 height 747
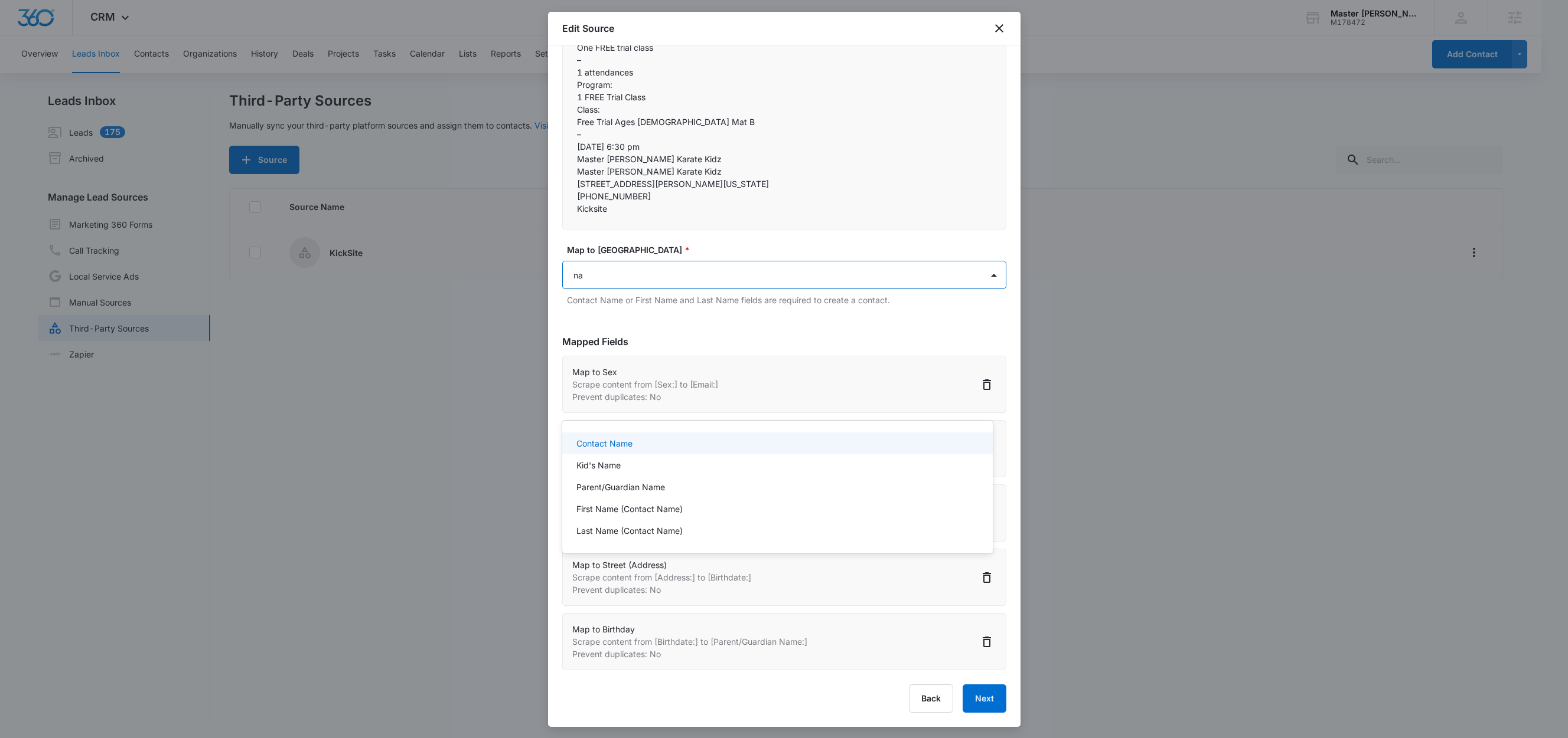
type input "nam"
click at [617, 440] on p "Contact Name" at bounding box center [604, 443] width 56 height 13
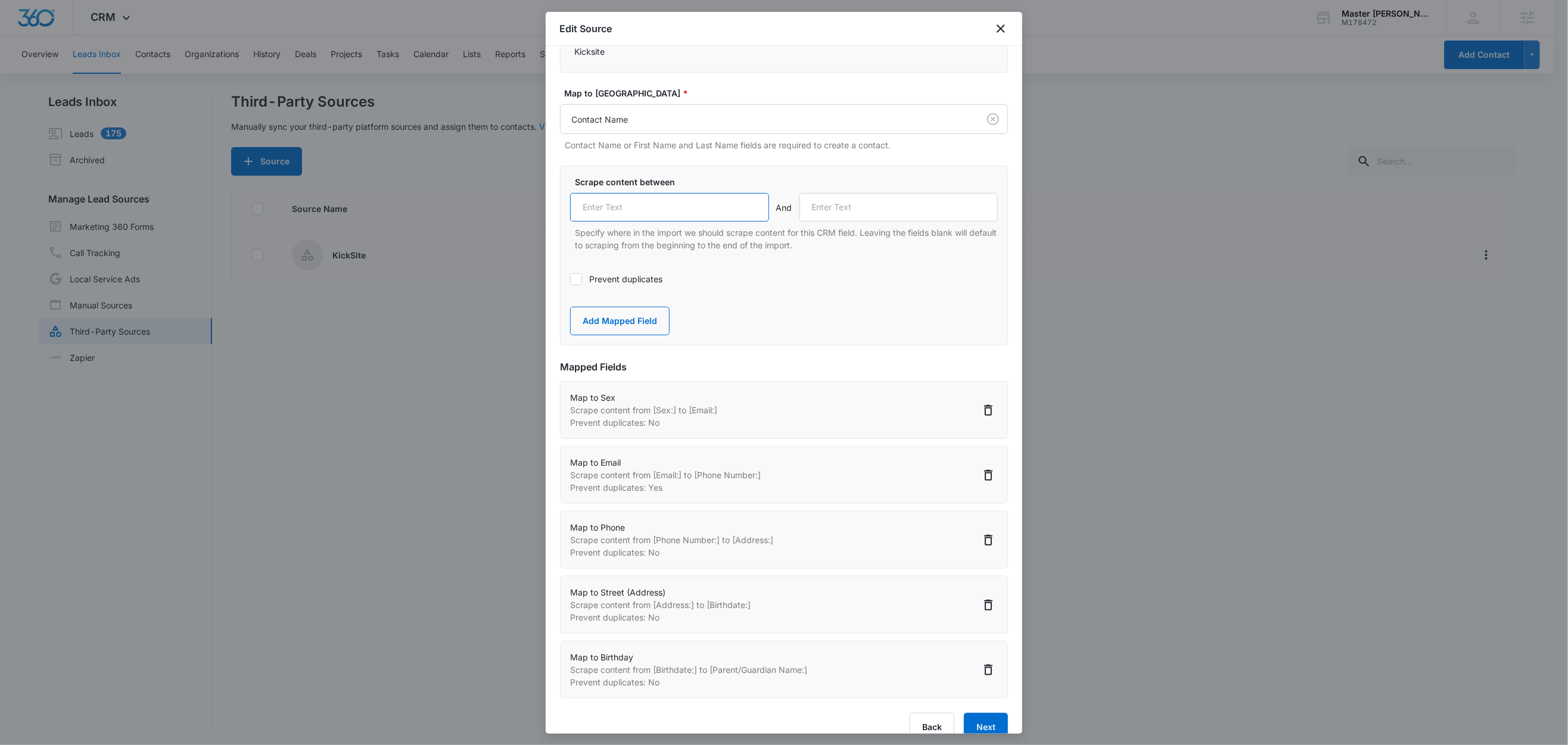
click at [647, 221] on input "text" at bounding box center [669, 207] width 199 height 28
paste input "Parent/Guardian Name:"
type input "Parent/Guardian Name:"
drag, startPoint x: 689, startPoint y: 112, endPoint x: 639, endPoint y: 112, distance: 50.0
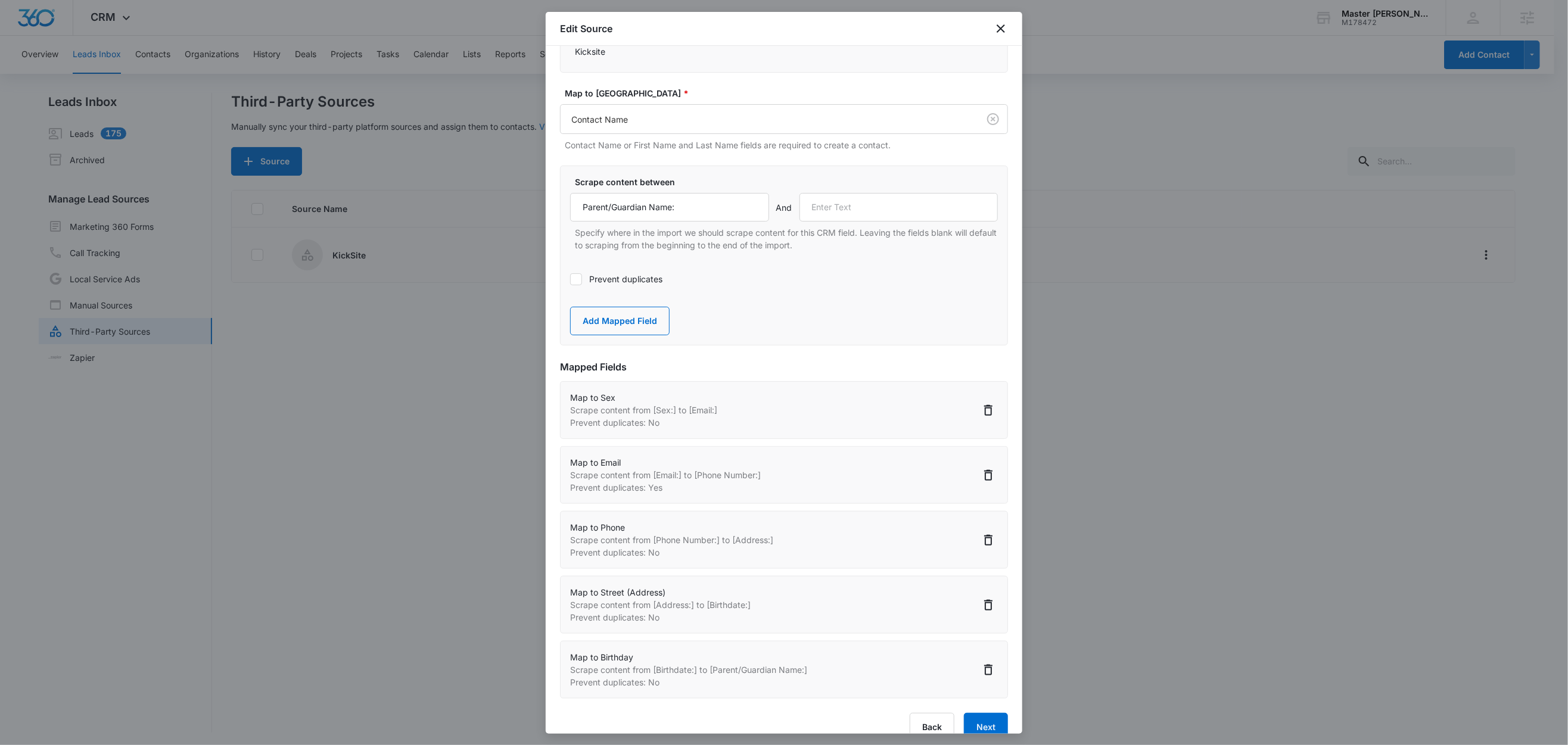
drag, startPoint x: 692, startPoint y: 125, endPoint x: 574, endPoint y: 112, distance: 118.7
copy div "How Did You Hear About Us? If Another Student Referred You, Please List Their …"
click at [835, 221] on input "text" at bounding box center [899, 207] width 199 height 28
paste input "How Did You Hear About Us? If Another Student Referred You, Please List Their N…"
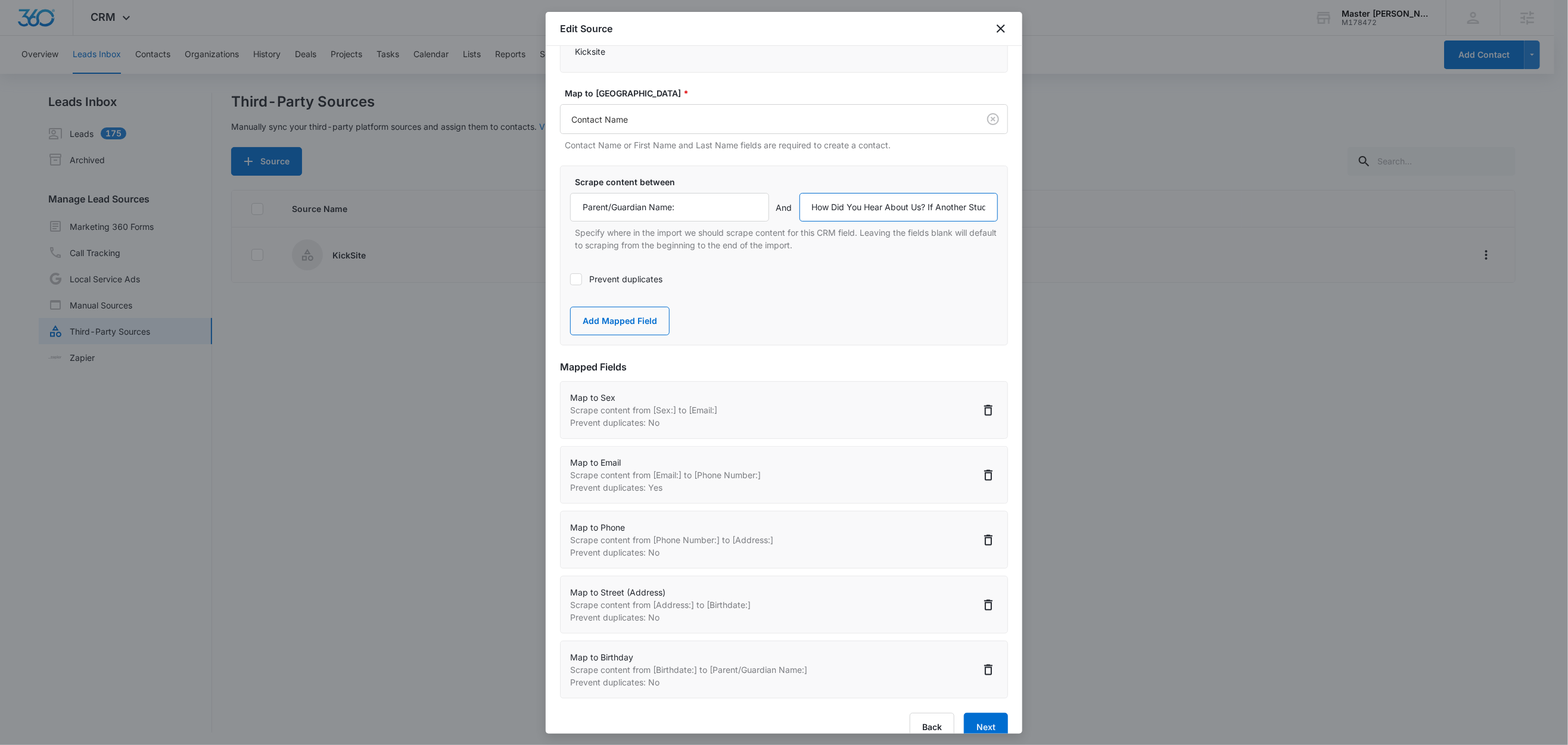
scroll to position [0, 179]
type input "How Did You Hear About Us? If Another Student Referred You, Please List Their N…"
click at [620, 336] on button "Add Mapped Field" at bounding box center [620, 320] width 100 height 28
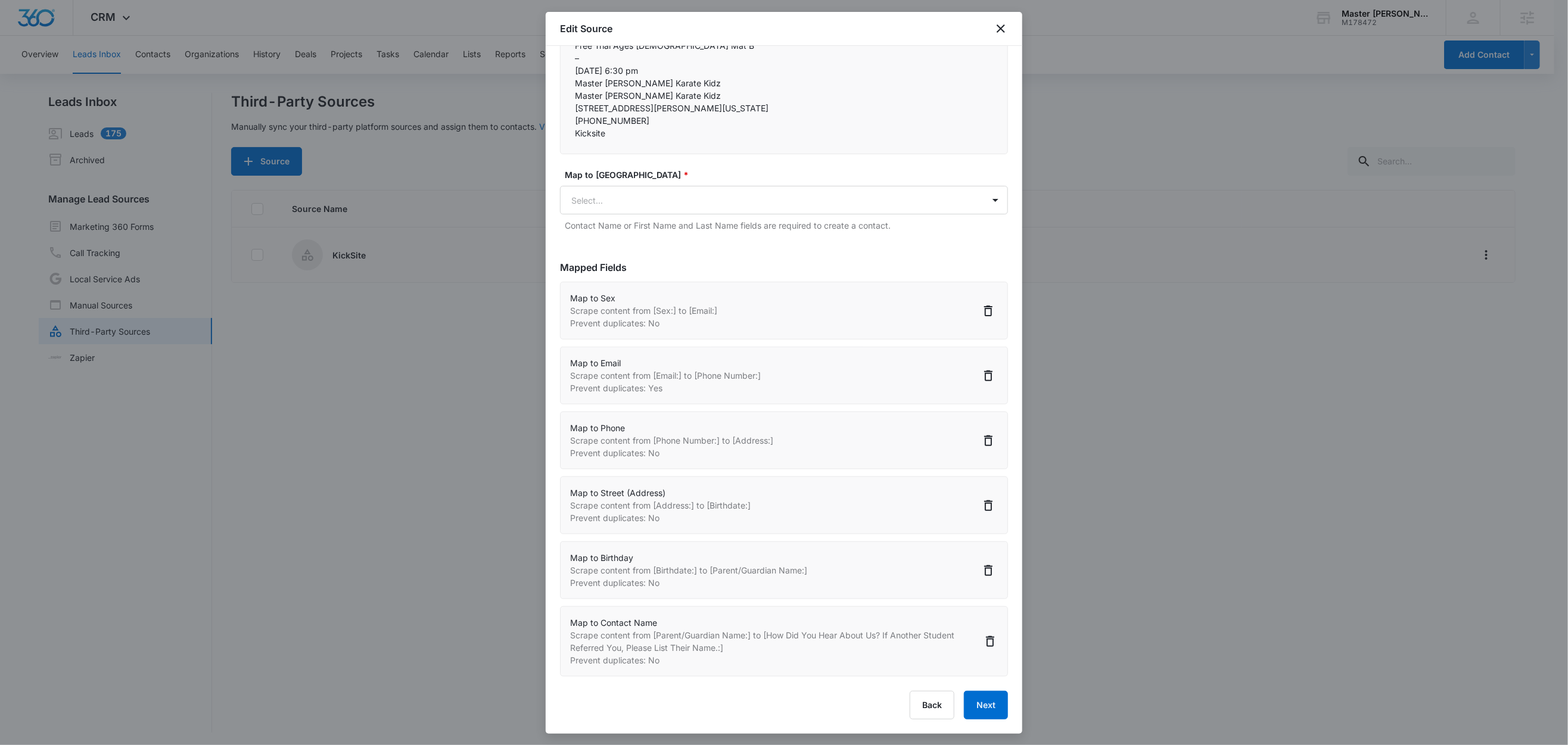
click at [678, 232] on div "Map to CRM Field * Select... Contact Name or First Name and Last Name fields ar…" at bounding box center [784, 200] width 448 height 64
click at [683, 408] on body "CRM Apps Reputation Websites Forms CRM Email Social Content Ads Intelligence Fi…" at bounding box center [784, 373] width 1568 height 747
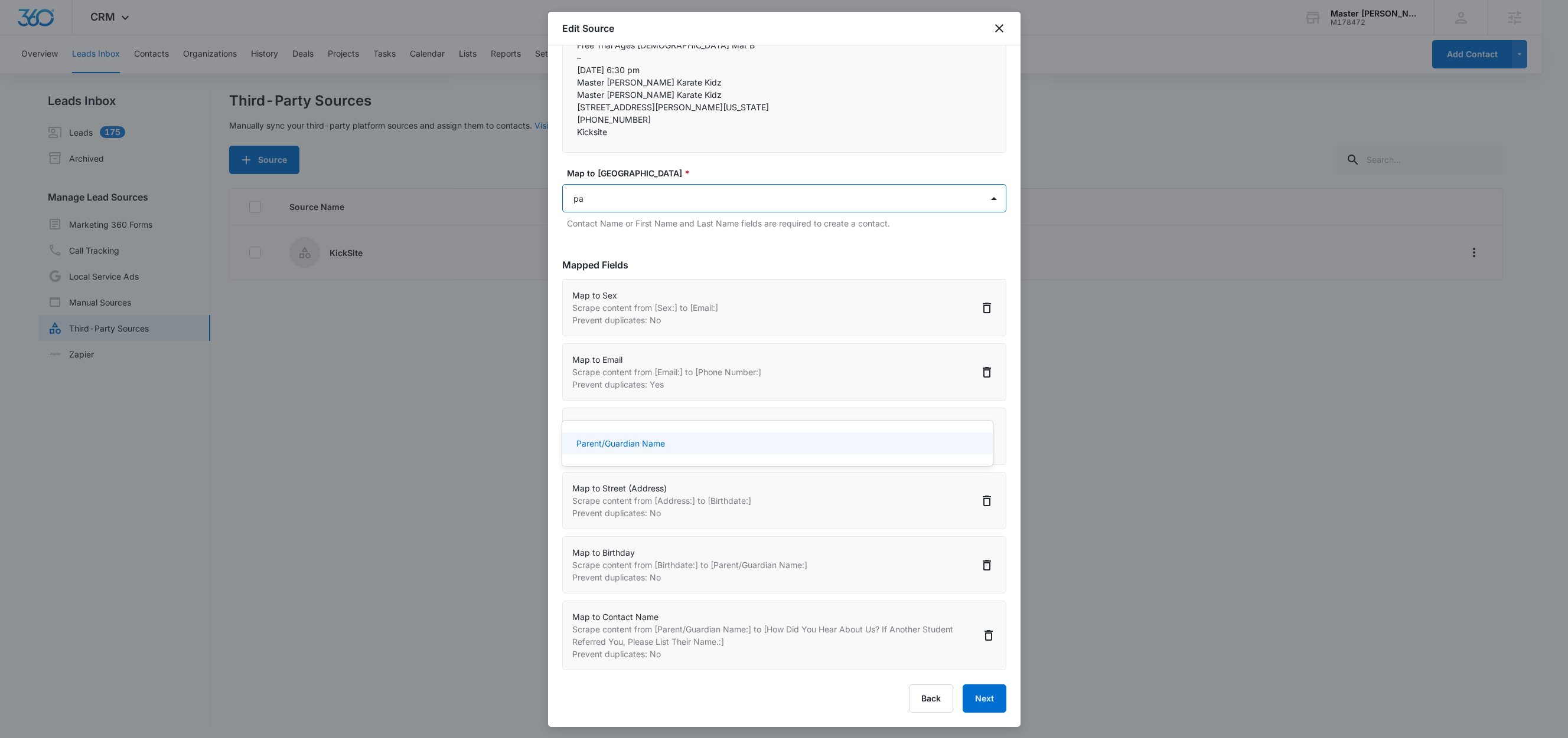
type input "par"
click at [682, 435] on div "Parent/Guardian Name" at bounding box center [777, 443] width 431 height 22
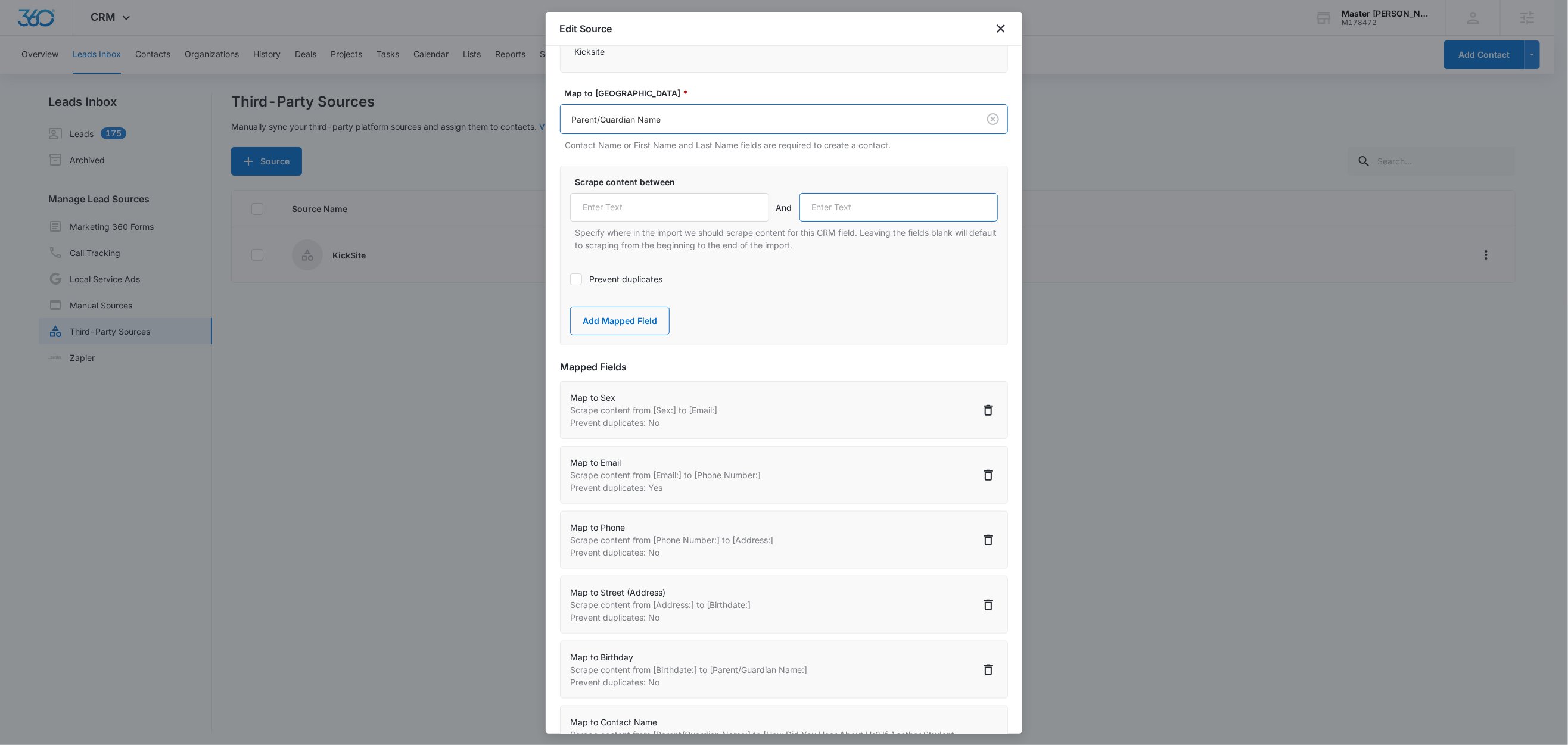
click at [890, 221] on input "text" at bounding box center [899, 207] width 199 height 28
paste input "How Did You Hear About Us? If Another Student Referred You, Please List Their N…"
type input "How Did You Hear About Us? If Another Student Referred You, Please List Their N…"
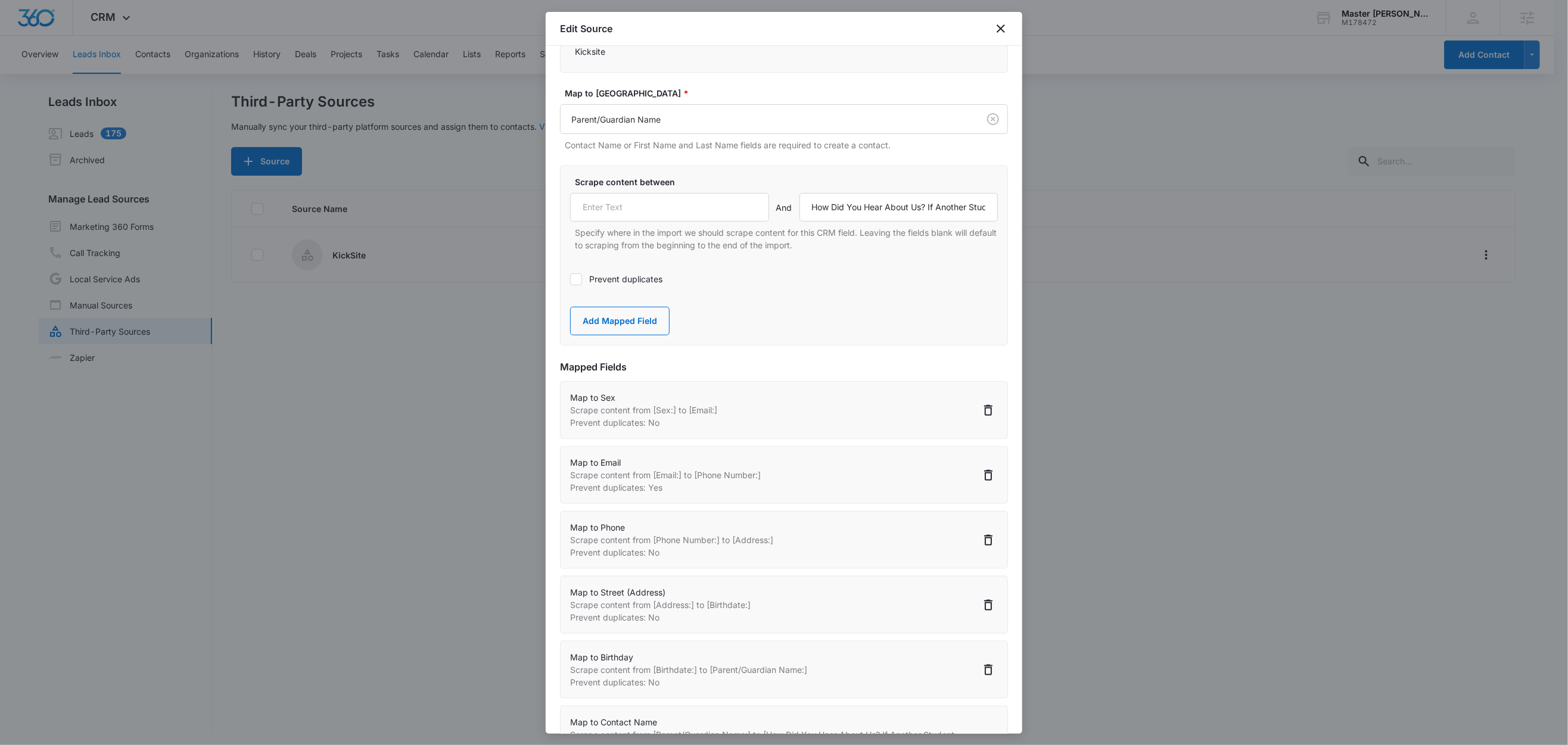
drag, startPoint x: 626, startPoint y: 101, endPoint x: 566, endPoint y: 104, distance: 60.1
drag, startPoint x: 671, startPoint y: 89, endPoint x: 567, endPoint y: 90, distance: 104.0
copy p "Parent/Guardian Name:"
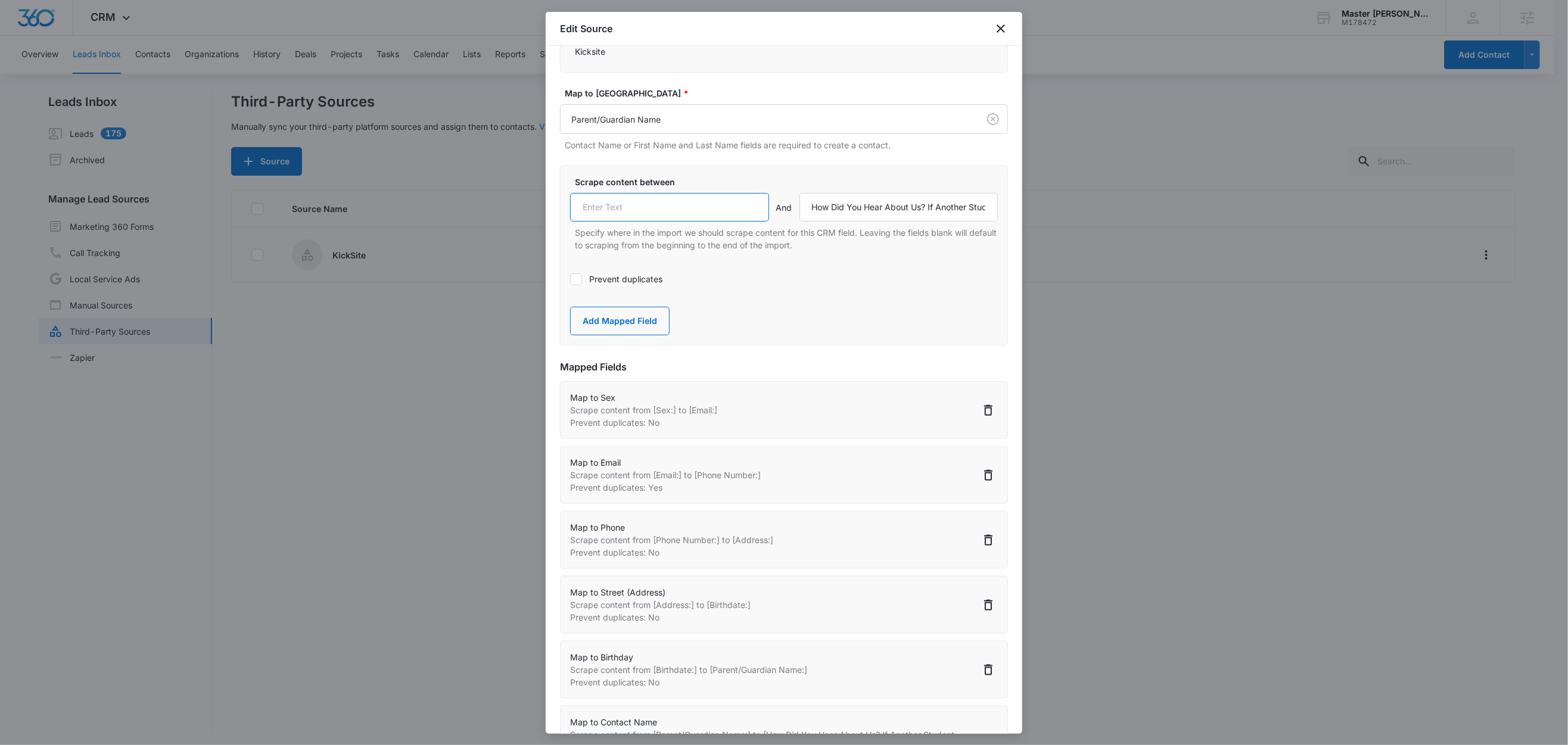
click at [624, 221] on input "text" at bounding box center [669, 207] width 199 height 28
paste input "Parent/Guardian Name:"
type input "Parent/Guardian Name:"
click at [623, 336] on button "Add Mapped Field" at bounding box center [620, 320] width 100 height 28
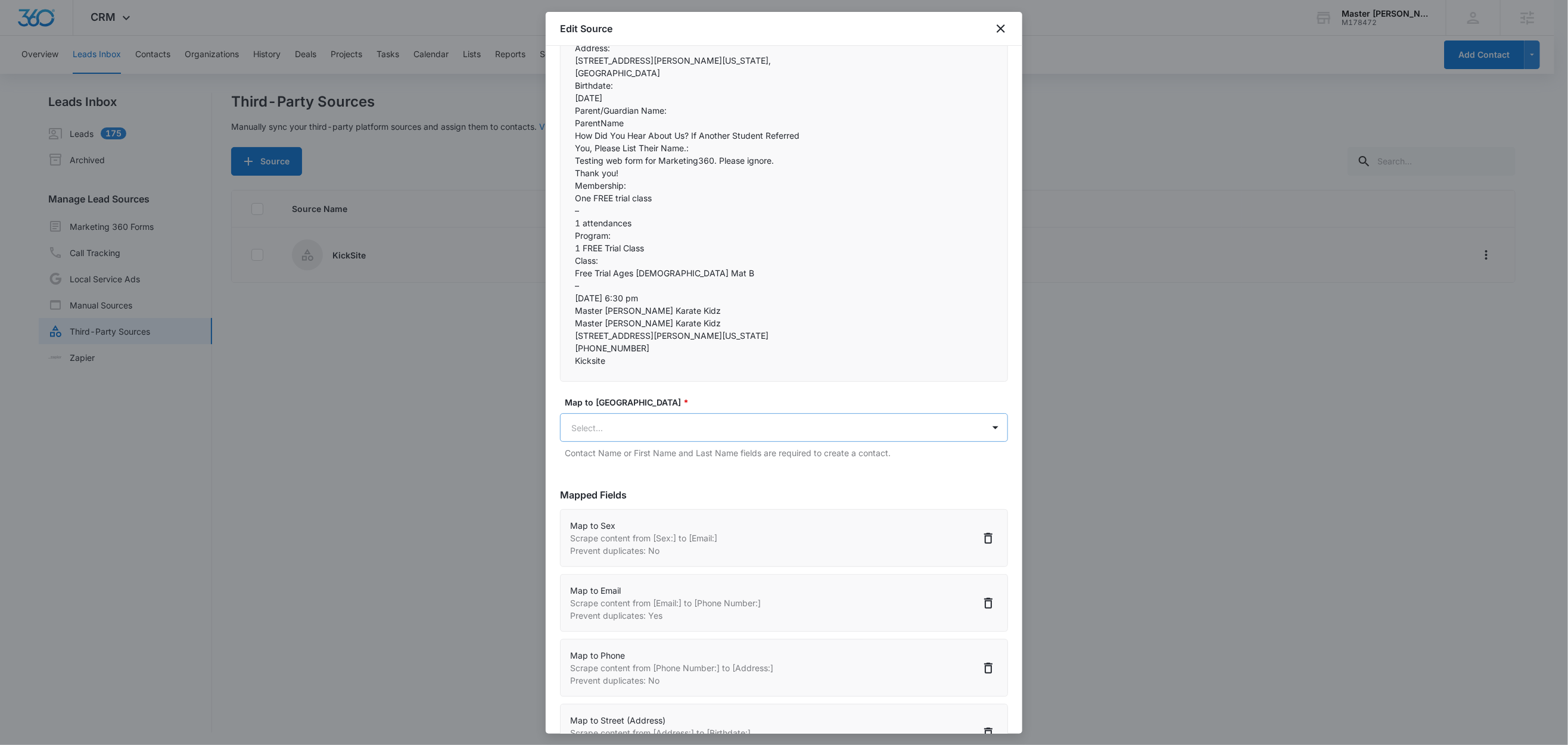
scroll to position [375, 0]
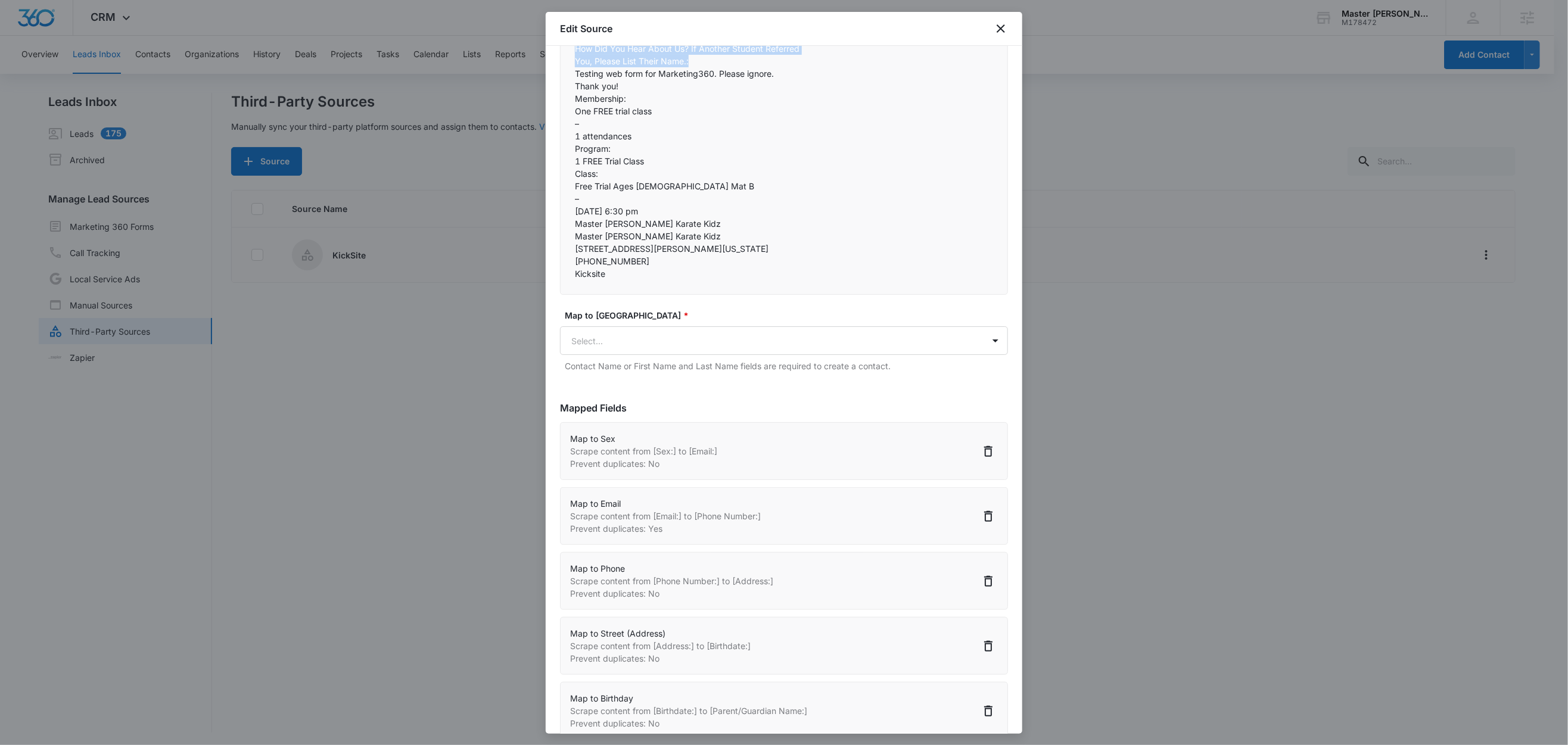
drag, startPoint x: 708, startPoint y: 349, endPoint x: 573, endPoint y: 338, distance: 135.4
click at [573, 295] on div "Master Booe's Karate Kidz  Submitted to FREE Trial Class Enrollment  ( http:…" at bounding box center [784, 42] width 448 height 505
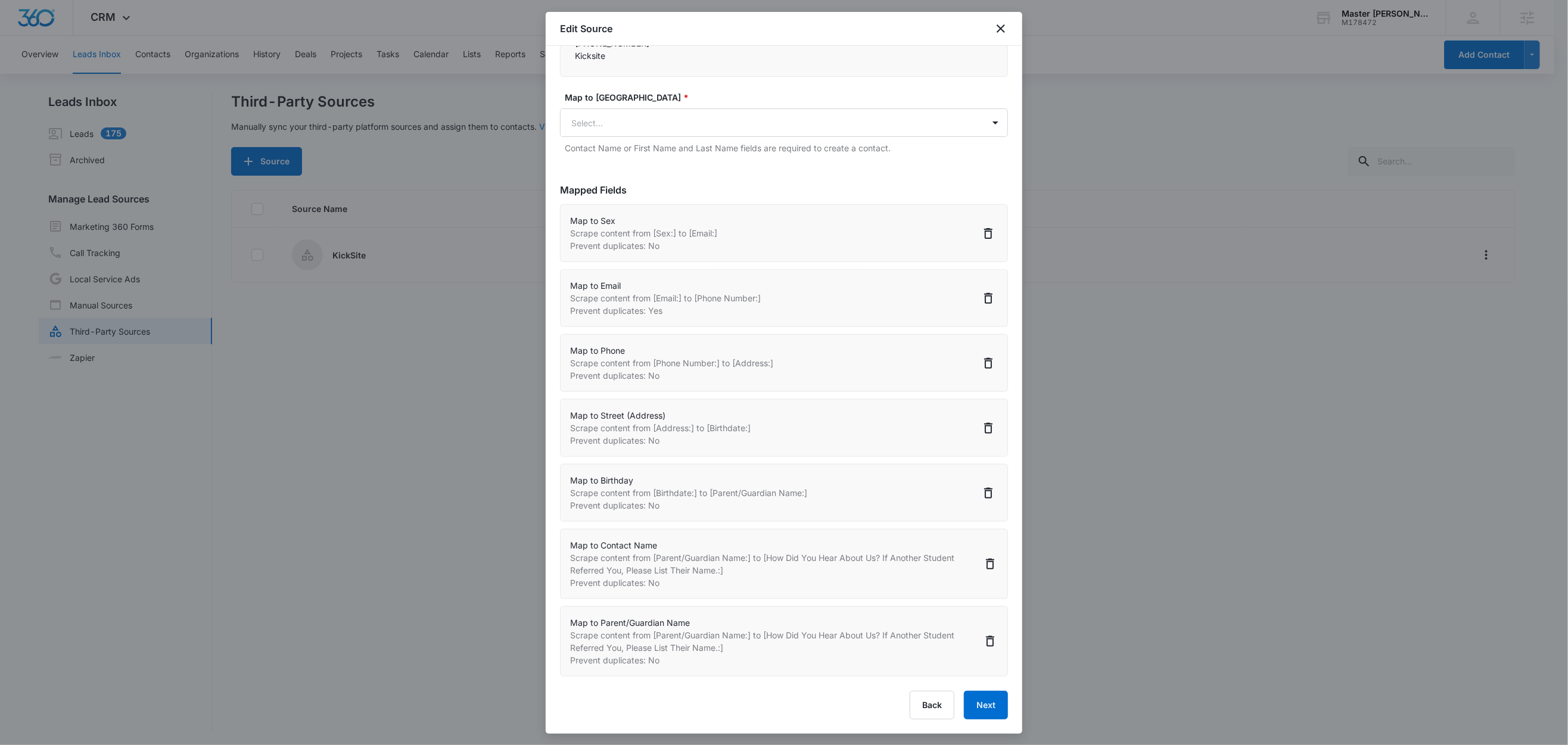
scroll to position [687, 0]
click at [635, 317] on body "CRM Apps Reputation Websites Forms CRM Email Social Content Ads Intelligence Fi…" at bounding box center [784, 373] width 1568 height 747
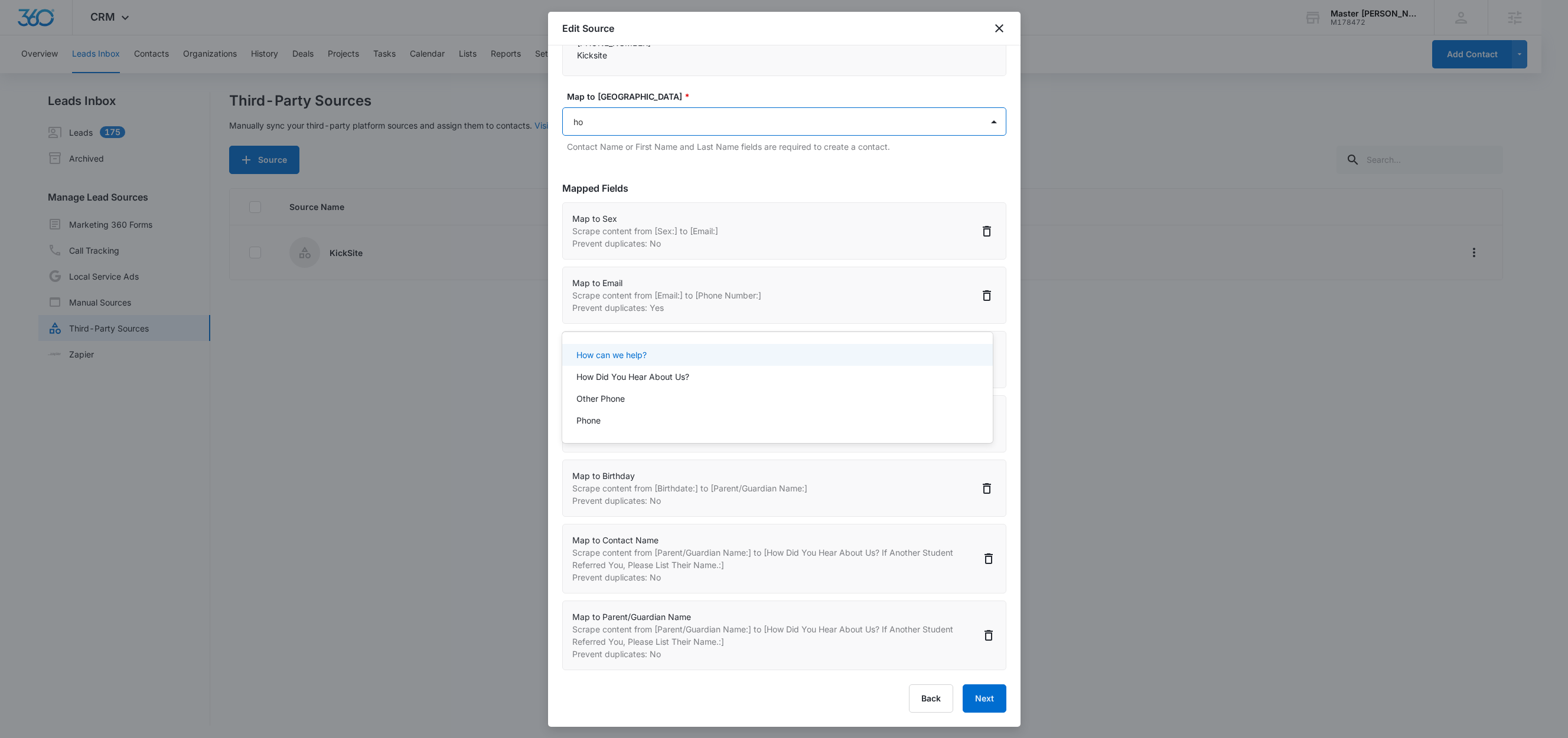
type input "how"
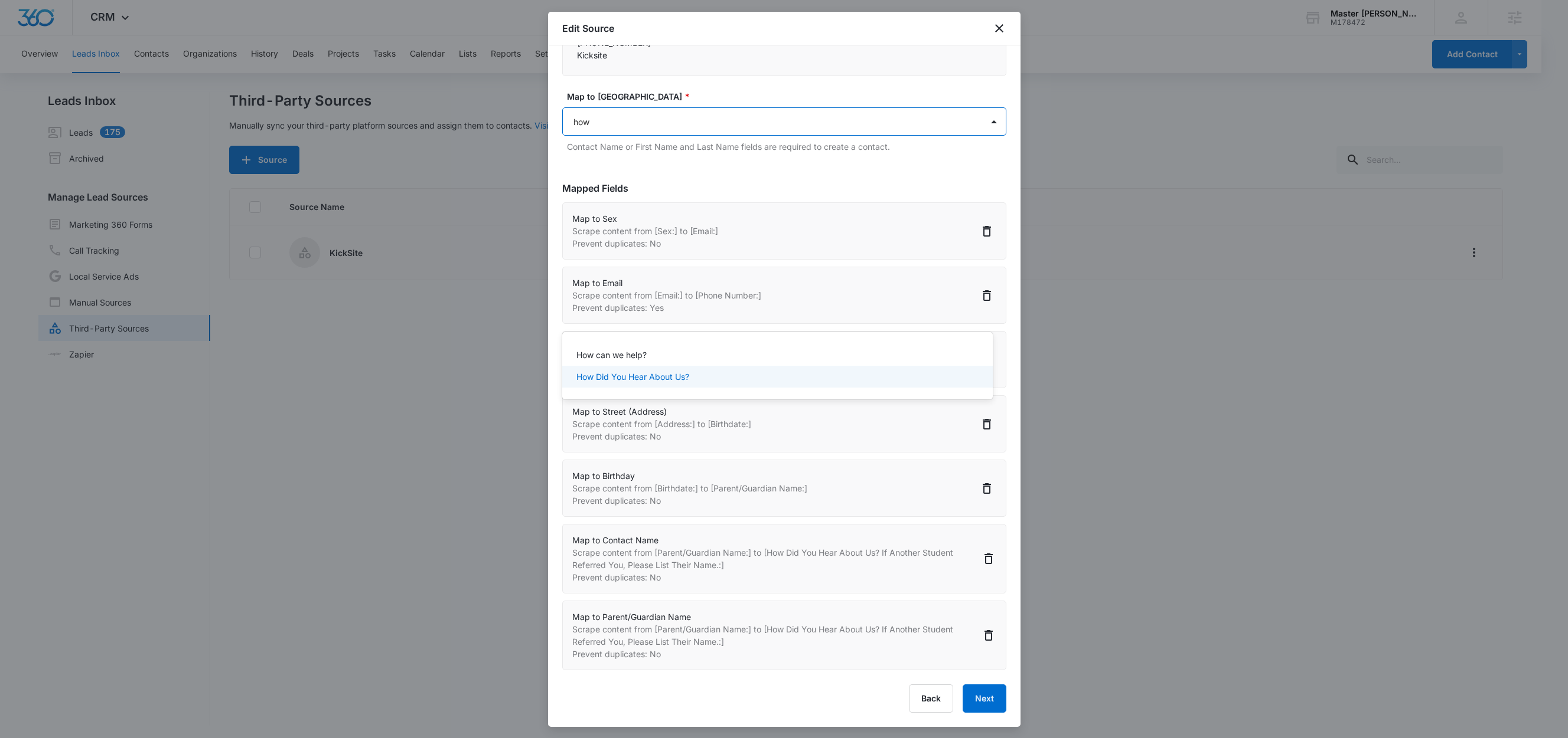
click at [668, 377] on p "How Did You Hear About Us?" at bounding box center [633, 376] width 113 height 13
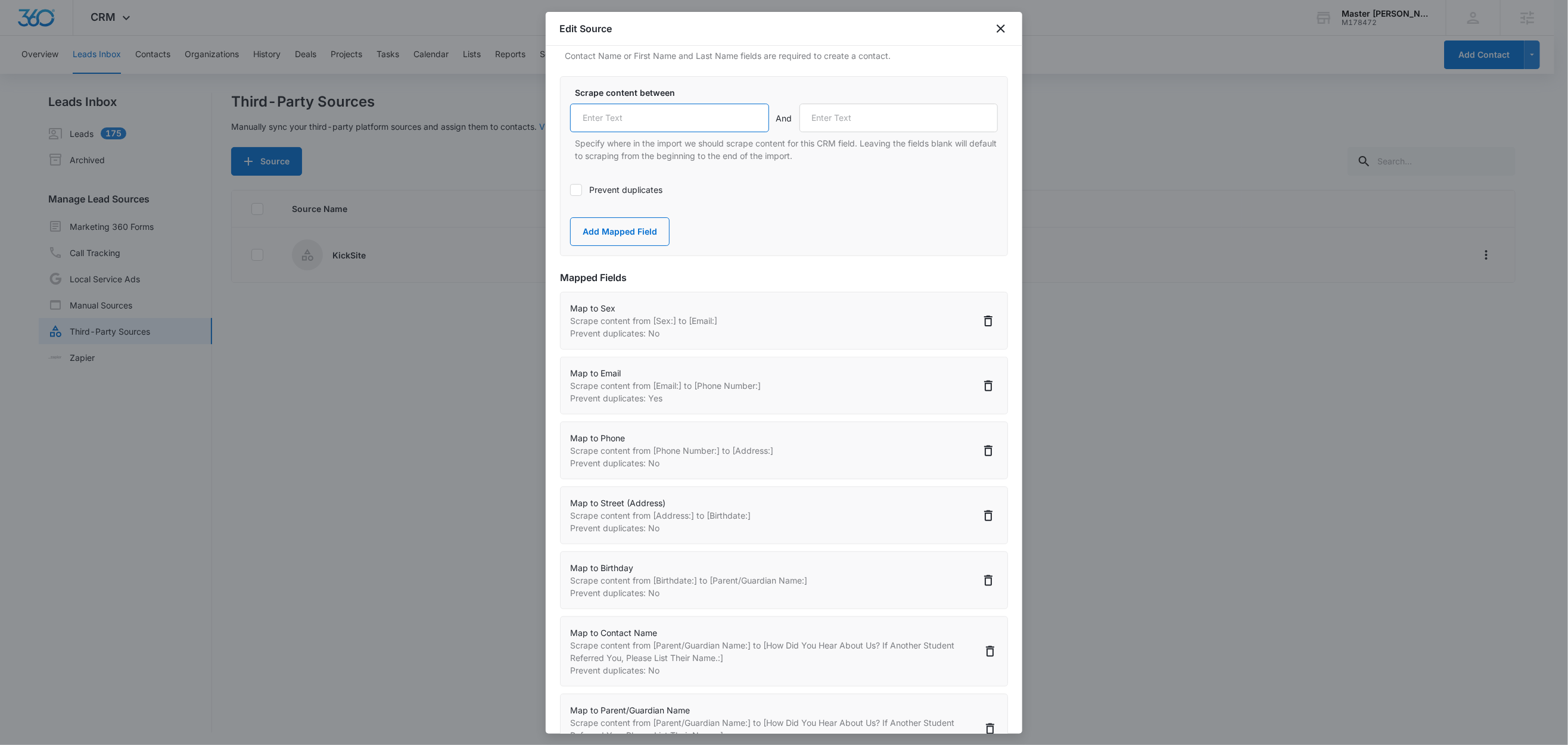
click at [670, 132] on input "text" at bounding box center [669, 117] width 199 height 28
paste input "How Did You Hear About Us? If Another Student Referred You, Please List Their N…"
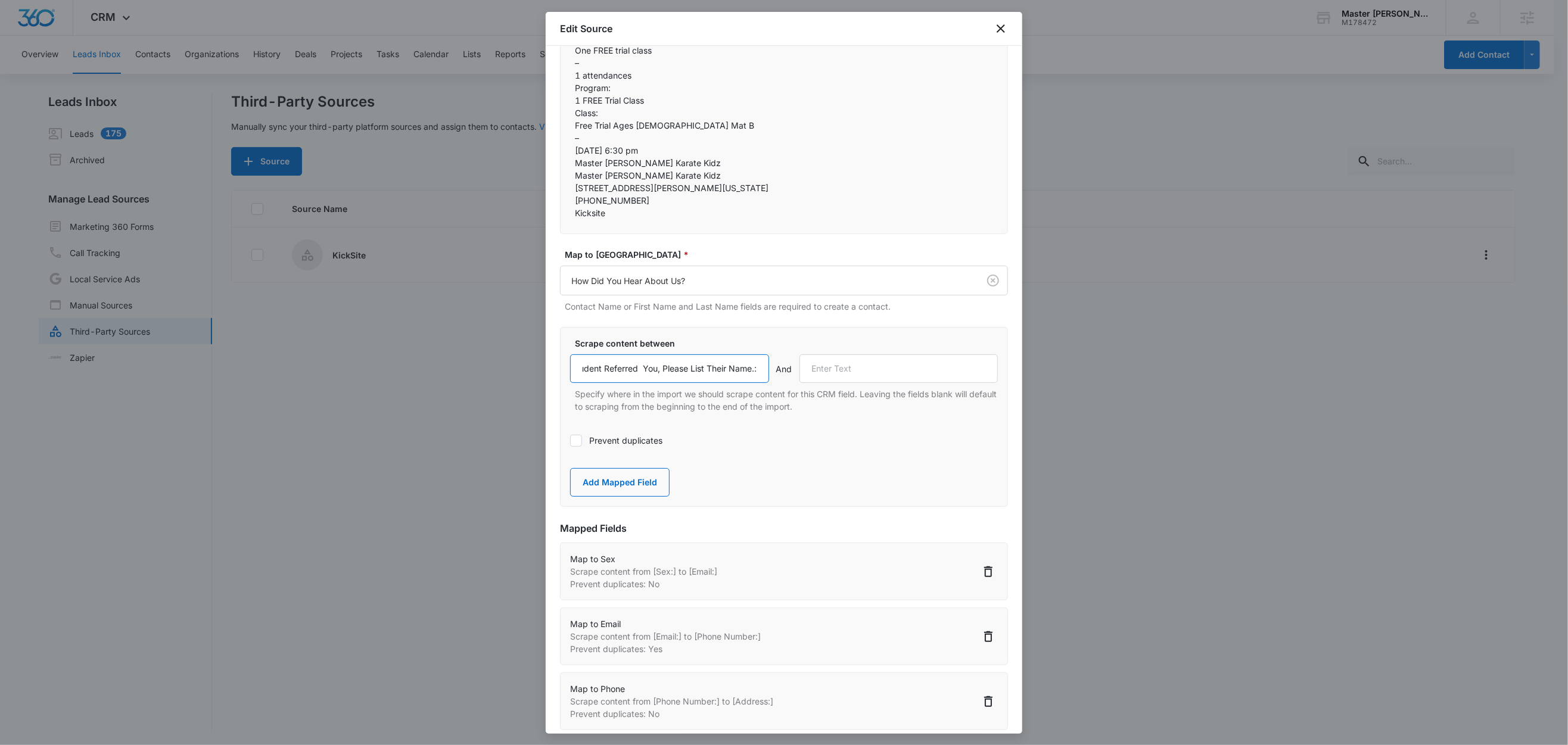
scroll to position [457, 0]
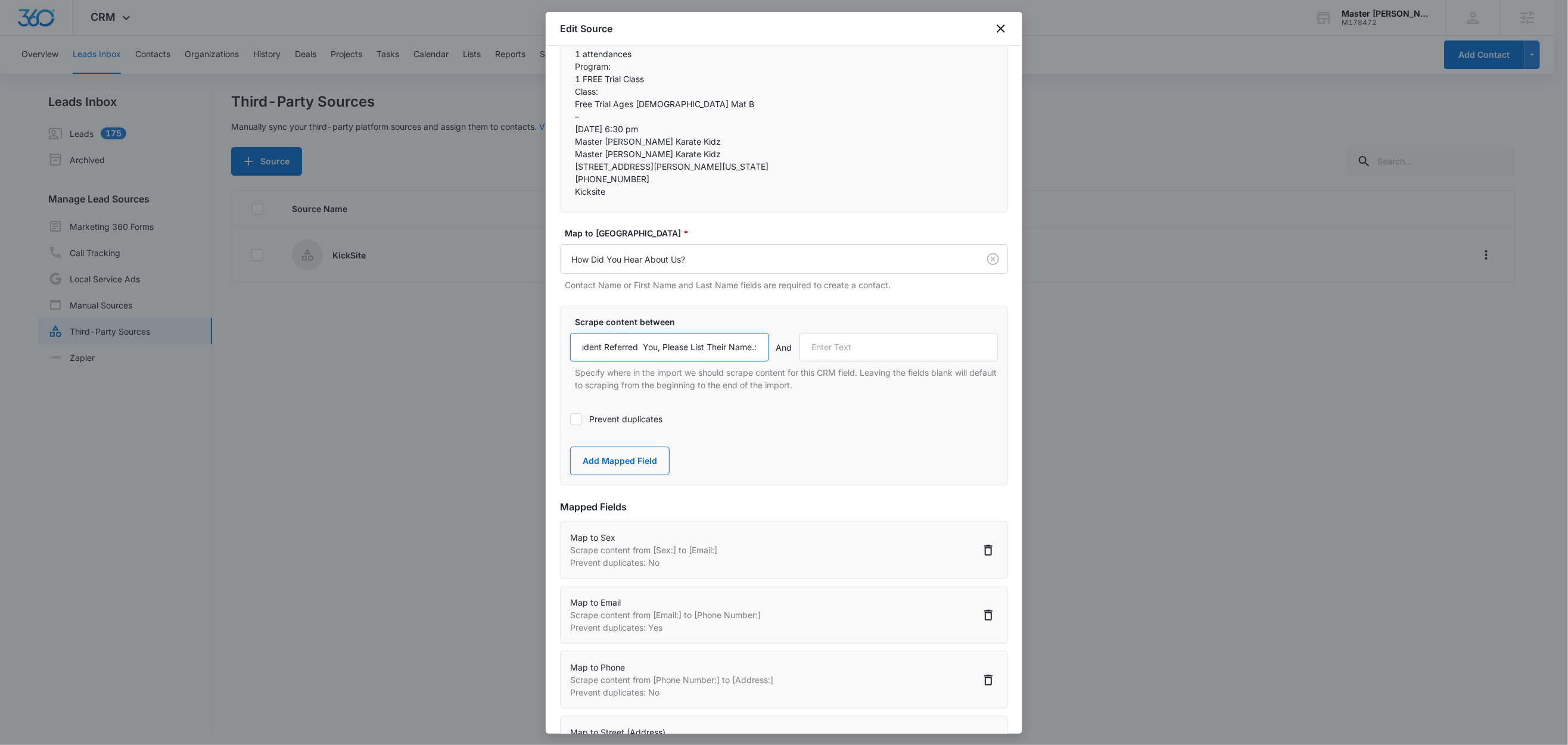
type input "How Did You Hear About Us? If Another Student Referred You, Please List Their N…"
drag, startPoint x: 637, startPoint y: 303, endPoint x: 564, endPoint y: 303, distance: 73.0
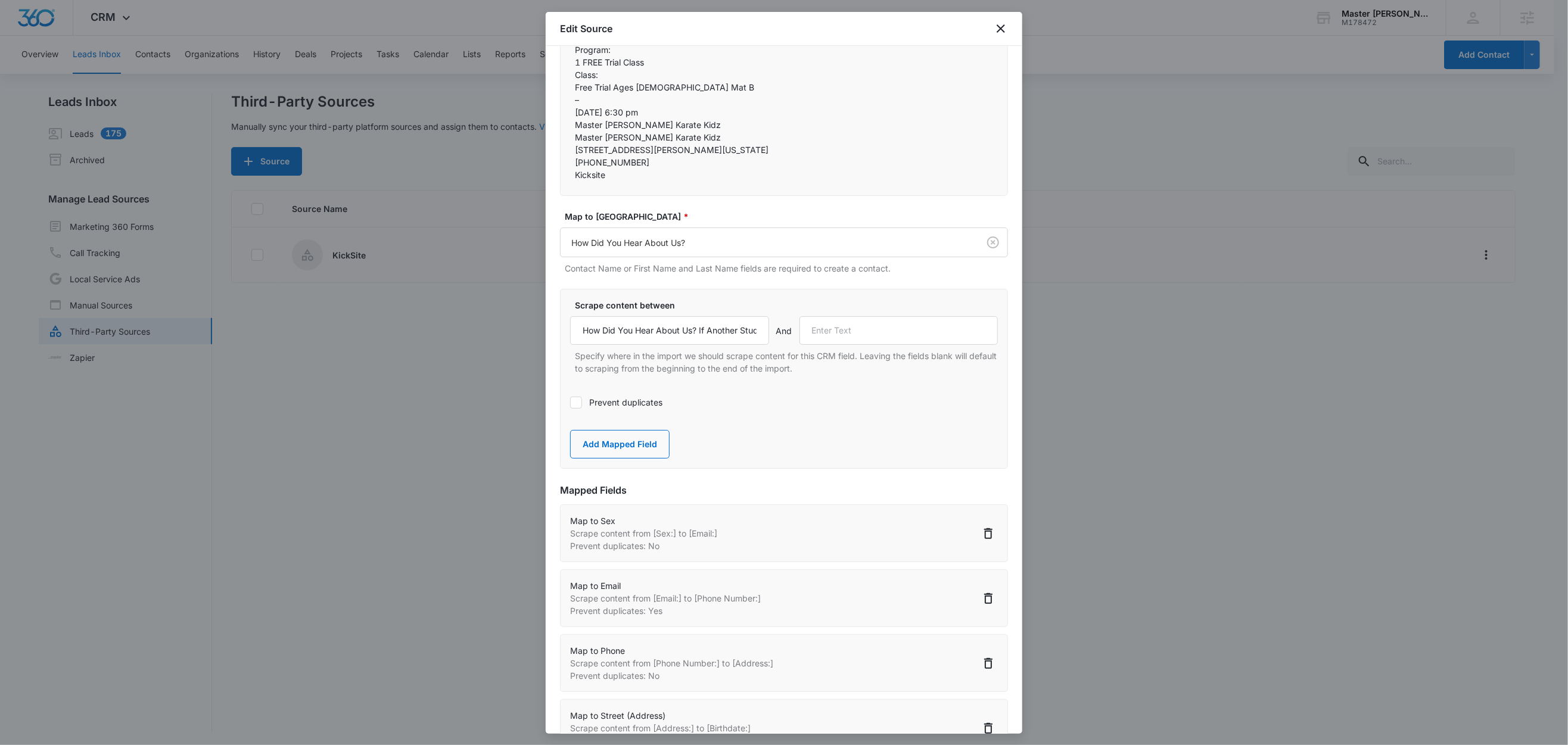
scroll to position [489, 0]
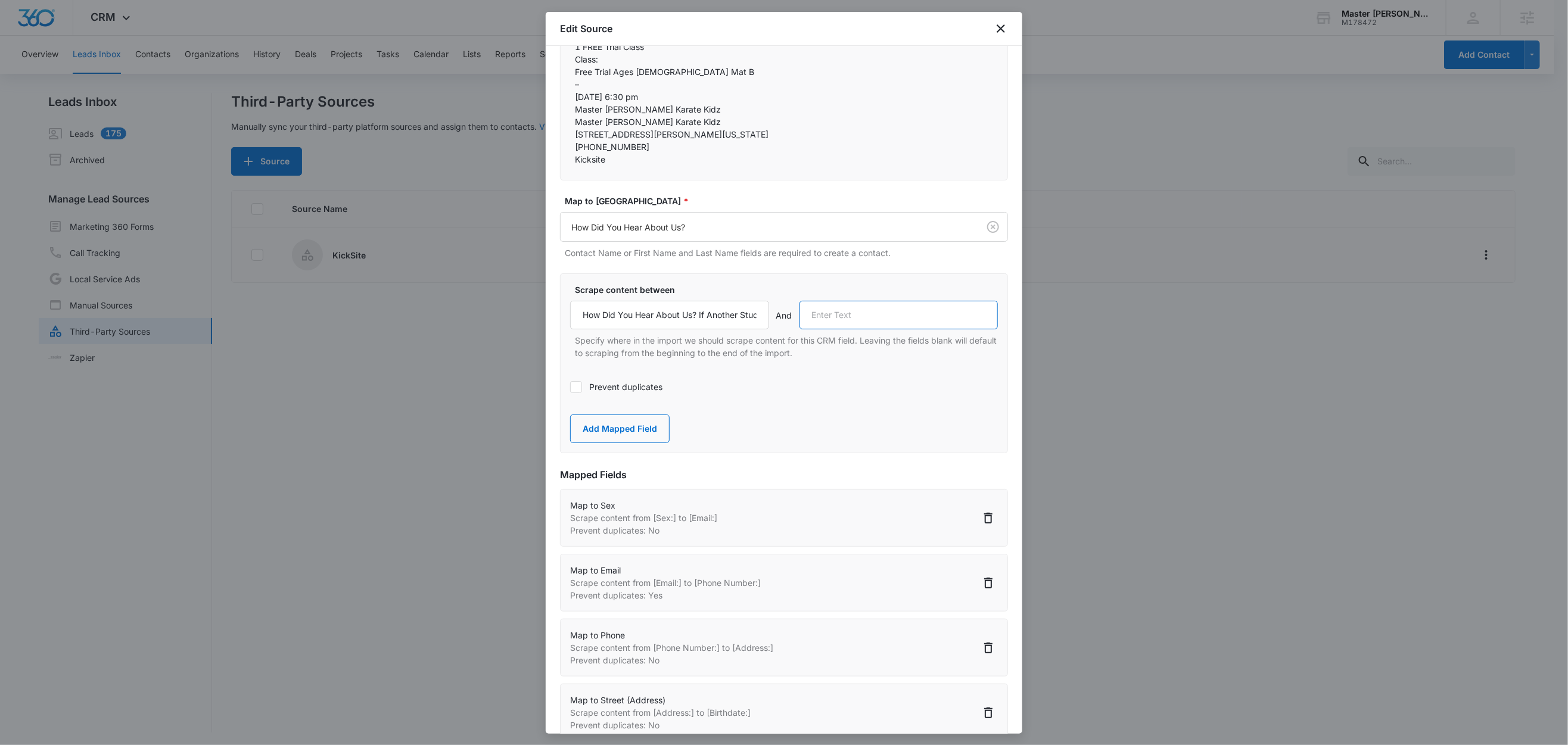
click at [836, 330] on input "text" at bounding box center [899, 314] width 199 height 28
paste input "Membership:"
type input "Membership:"
click at [634, 443] on button "Add Mapped Field" at bounding box center [620, 429] width 100 height 28
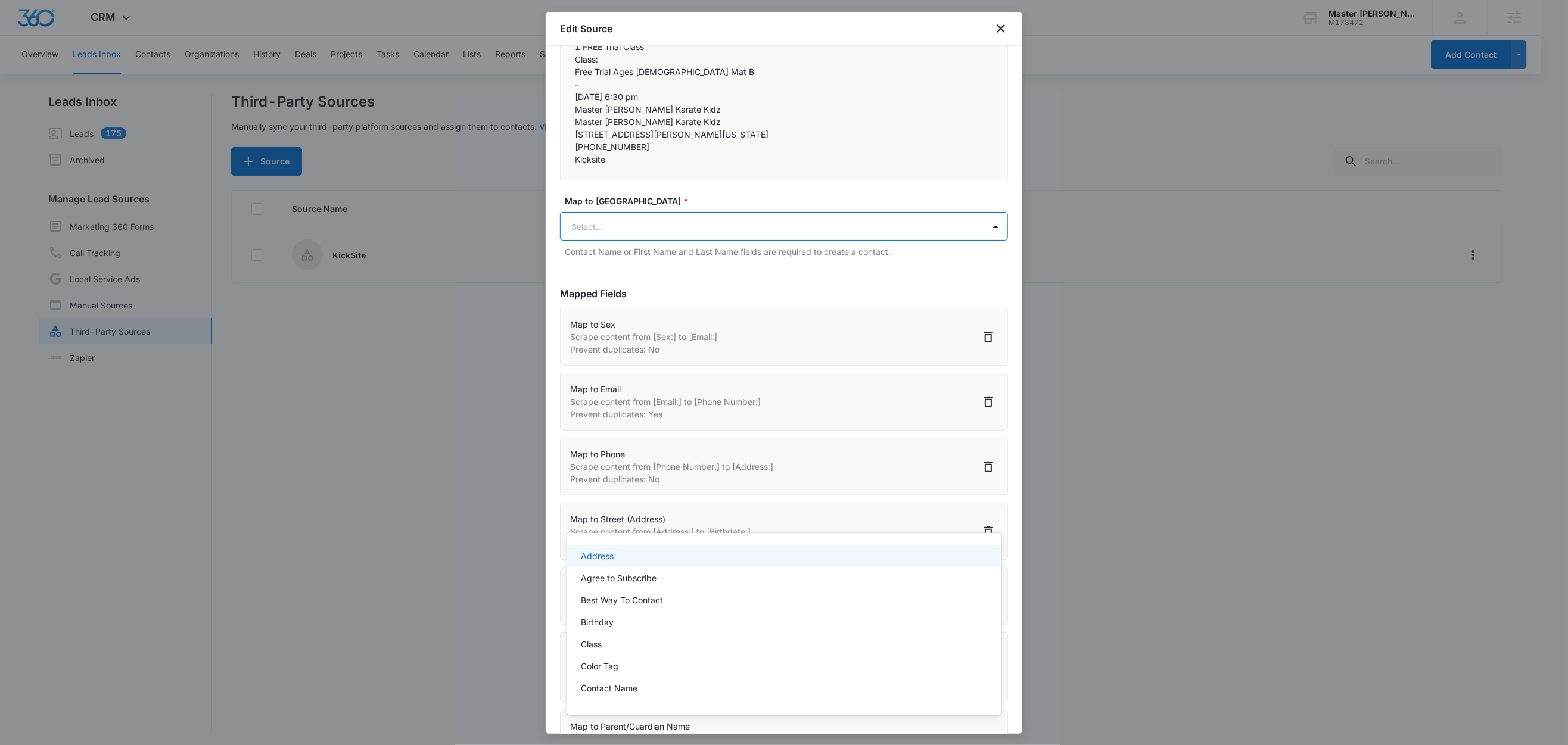
click at [643, 522] on body "CRM Apps Reputation Websites Forms CRM Email Social Content Ads Intelligence Fi…" at bounding box center [784, 372] width 1568 height 745
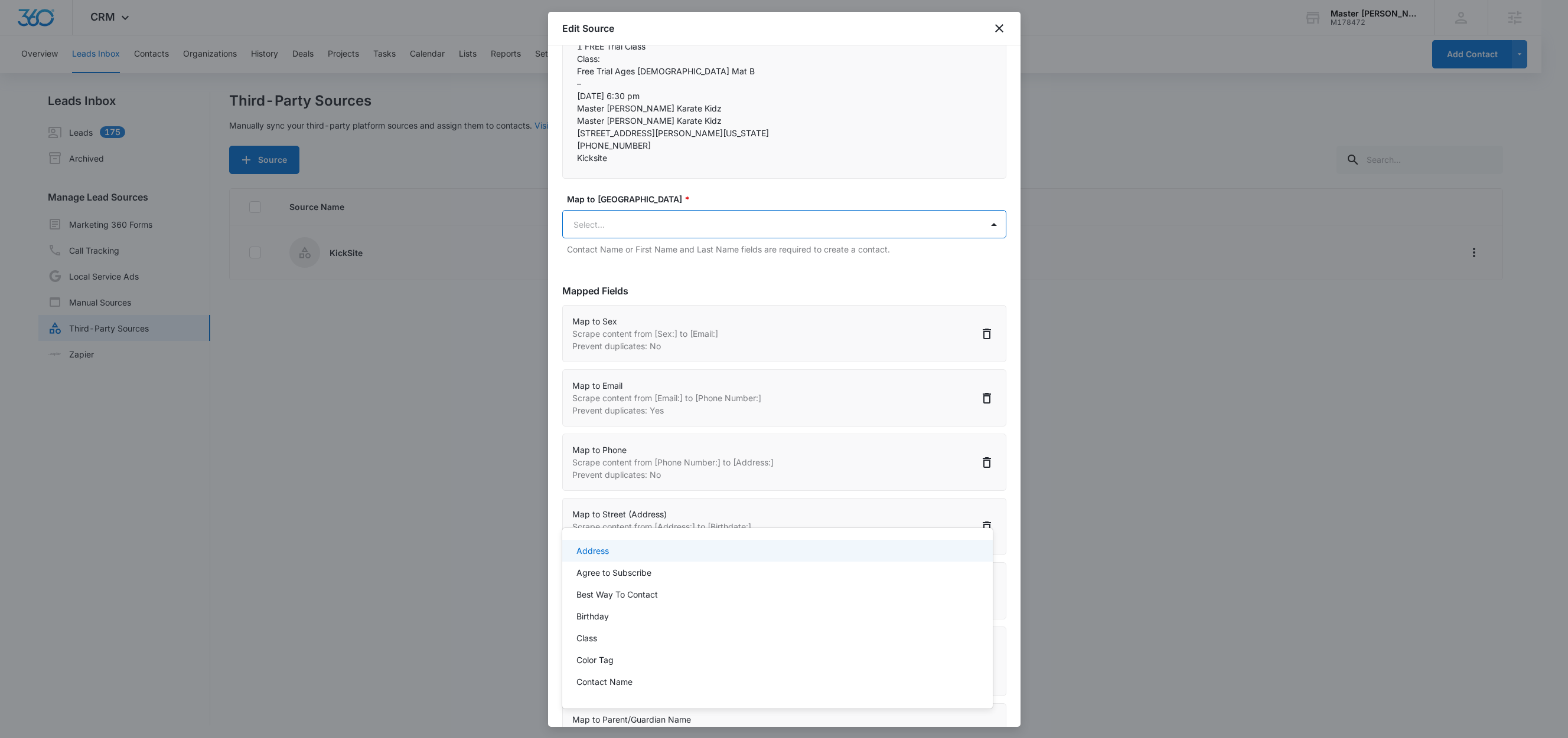
paste input "Membership:"
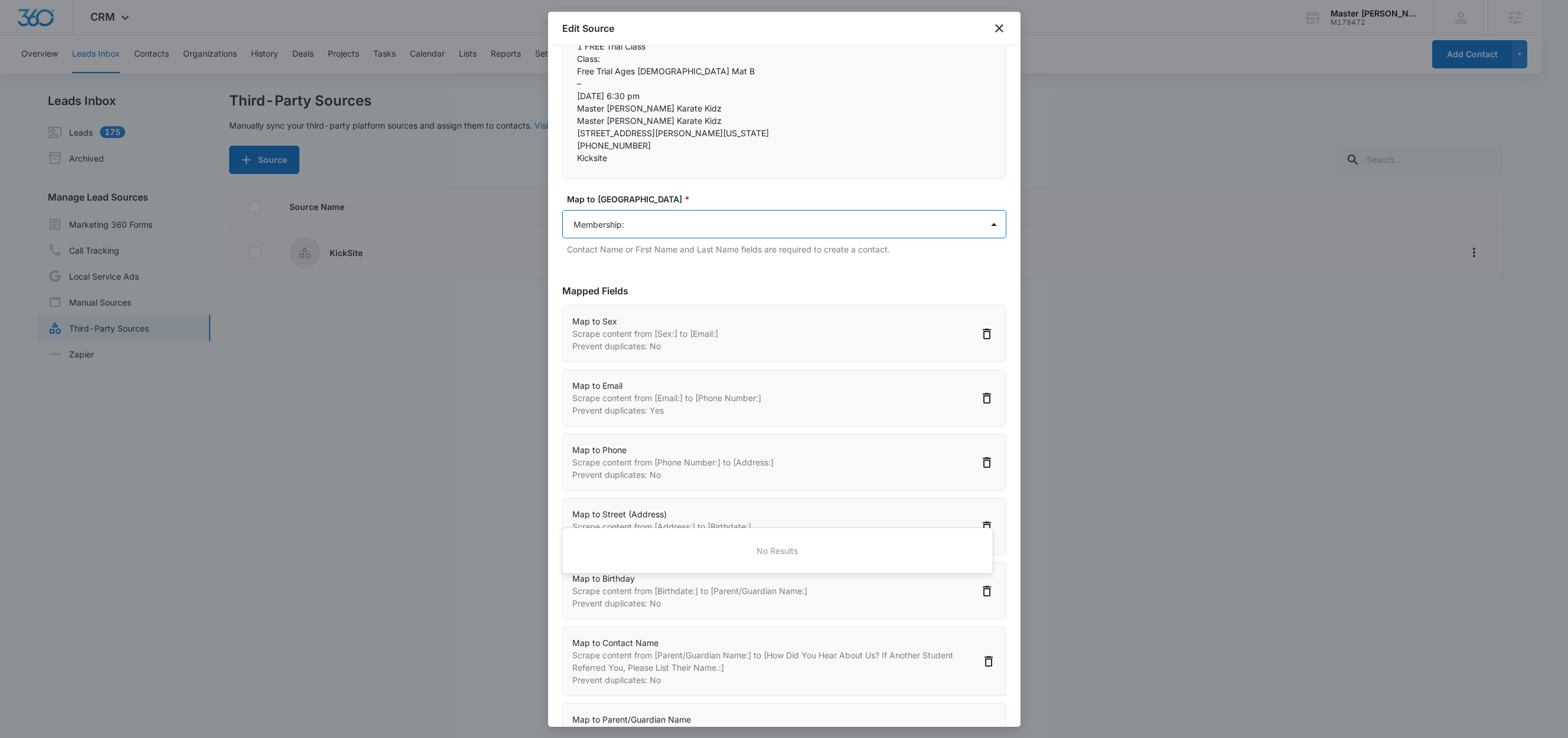
type input "Membership"
click at [613, 555] on p "Membership" at bounding box center [601, 551] width 49 height 13
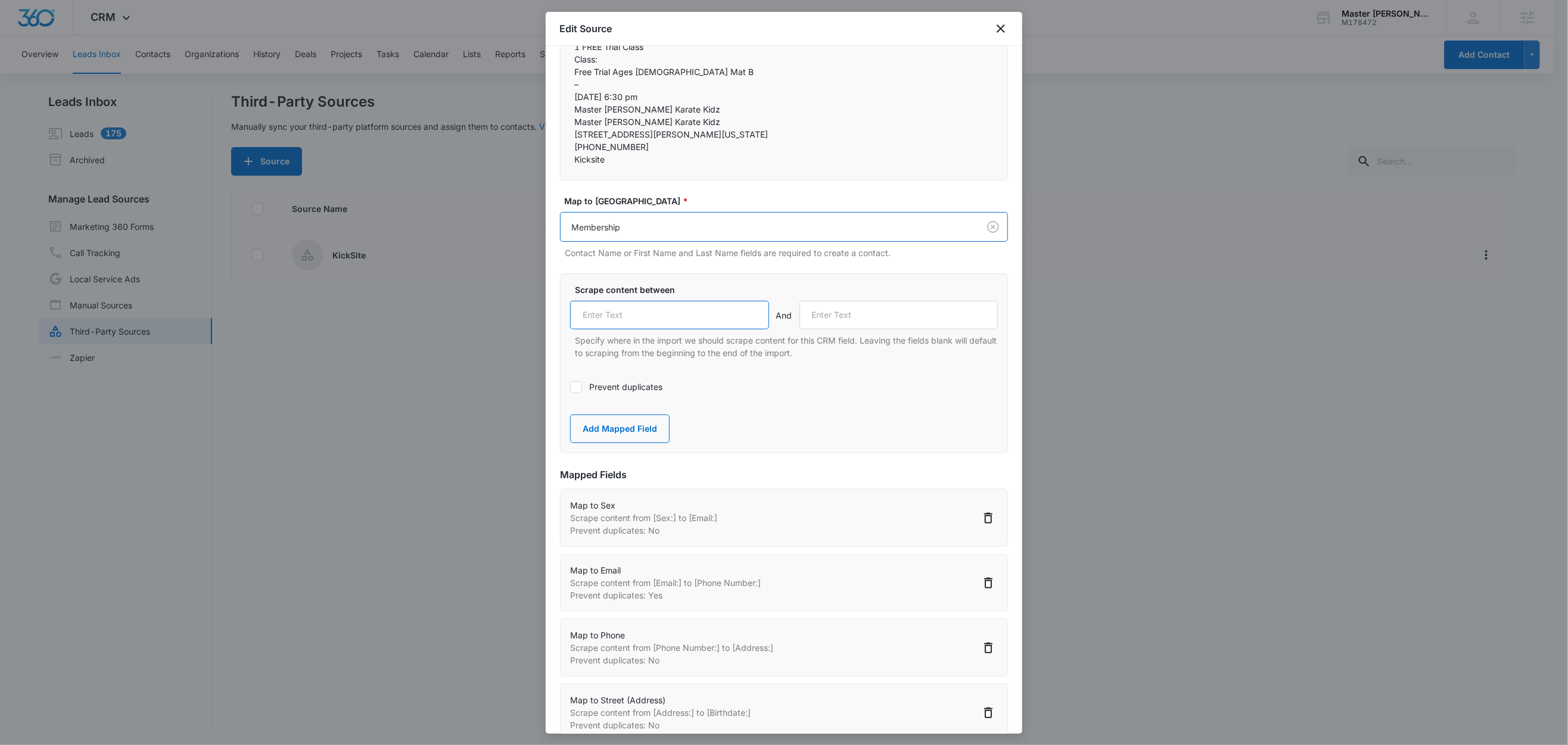
click at [652, 330] on input "text" at bounding box center [669, 314] width 199 height 28
paste input "Membership:"
type input "Membership:"
drag, startPoint x: 588, startPoint y: 299, endPoint x: 555, endPoint y: 301, distance: 33.1
click at [555, 301] on div "Step 2 of 4 Field Mapping Identify the content from your BCC import and map it …" at bounding box center [783, 390] width 477 height 688
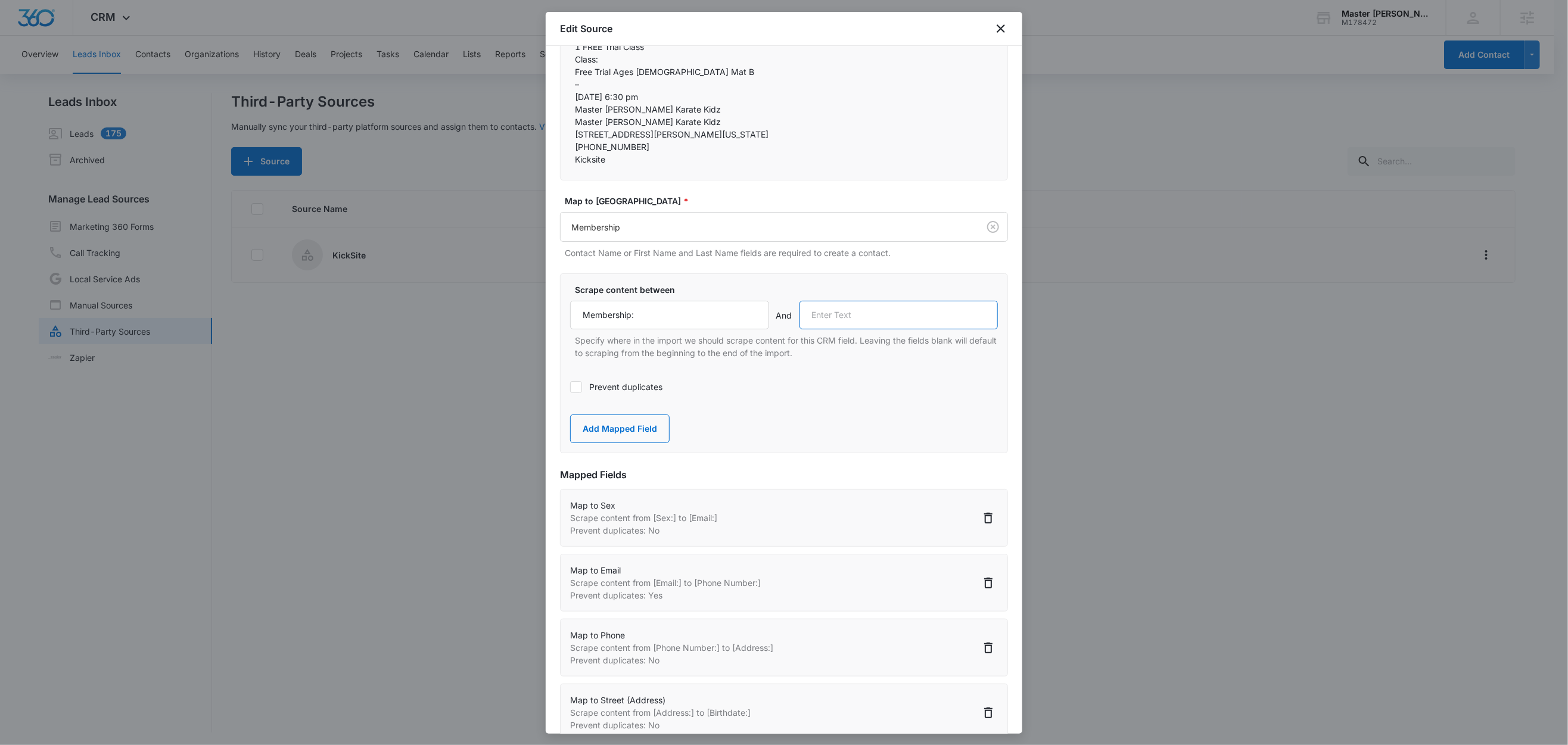
click at [853, 330] on input "text" at bounding box center [899, 314] width 199 height 28
paste input "–"
type input "–"
click at [633, 443] on button "Add Mapped Field" at bounding box center [620, 429] width 100 height 28
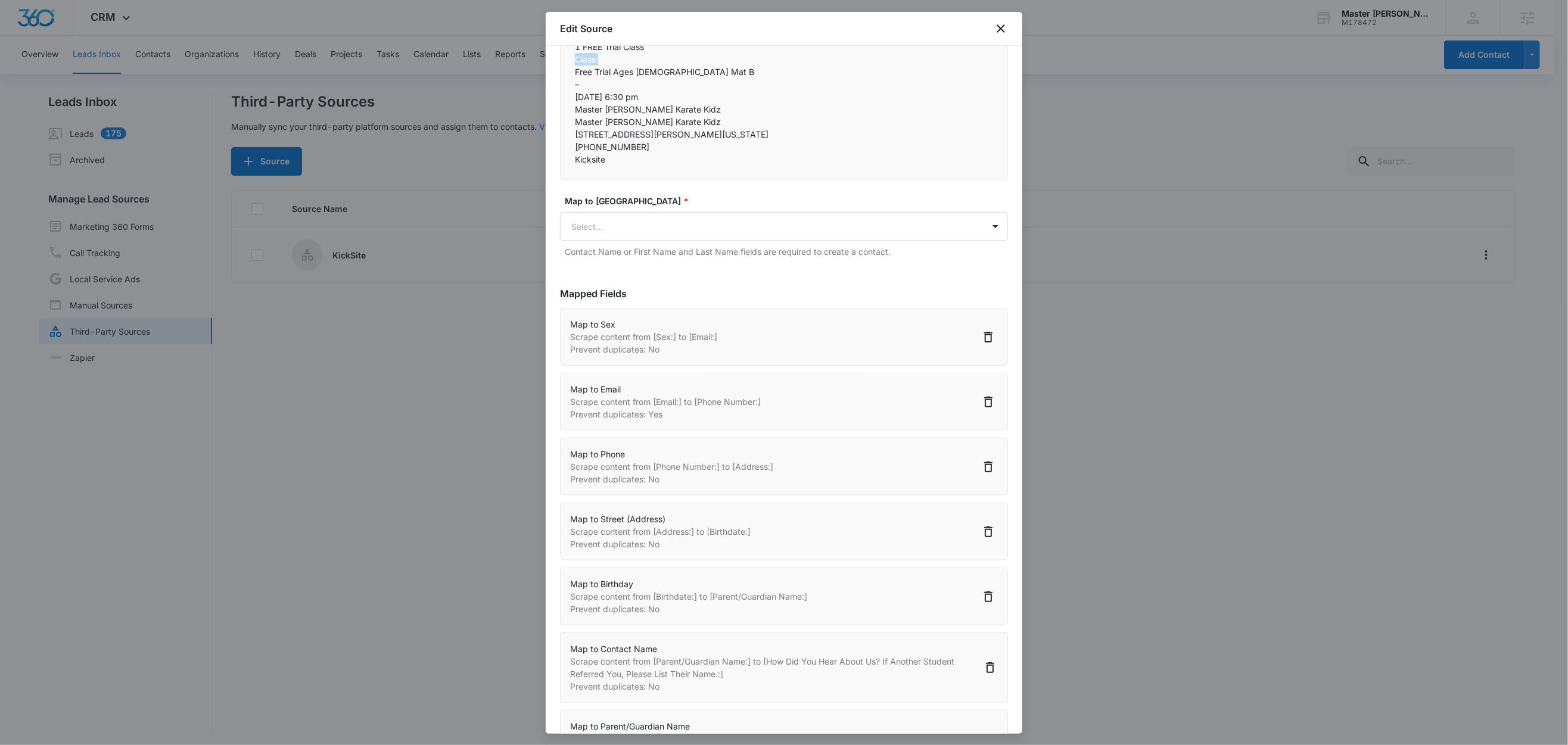
drag, startPoint x: 608, startPoint y: 347, endPoint x: 570, endPoint y: 345, distance: 38.1
click at [646, 520] on body "CRM Apps Reputation Websites Forms CRM Email Social Content Ads Intelligence Fi…" at bounding box center [784, 373] width 1568 height 747
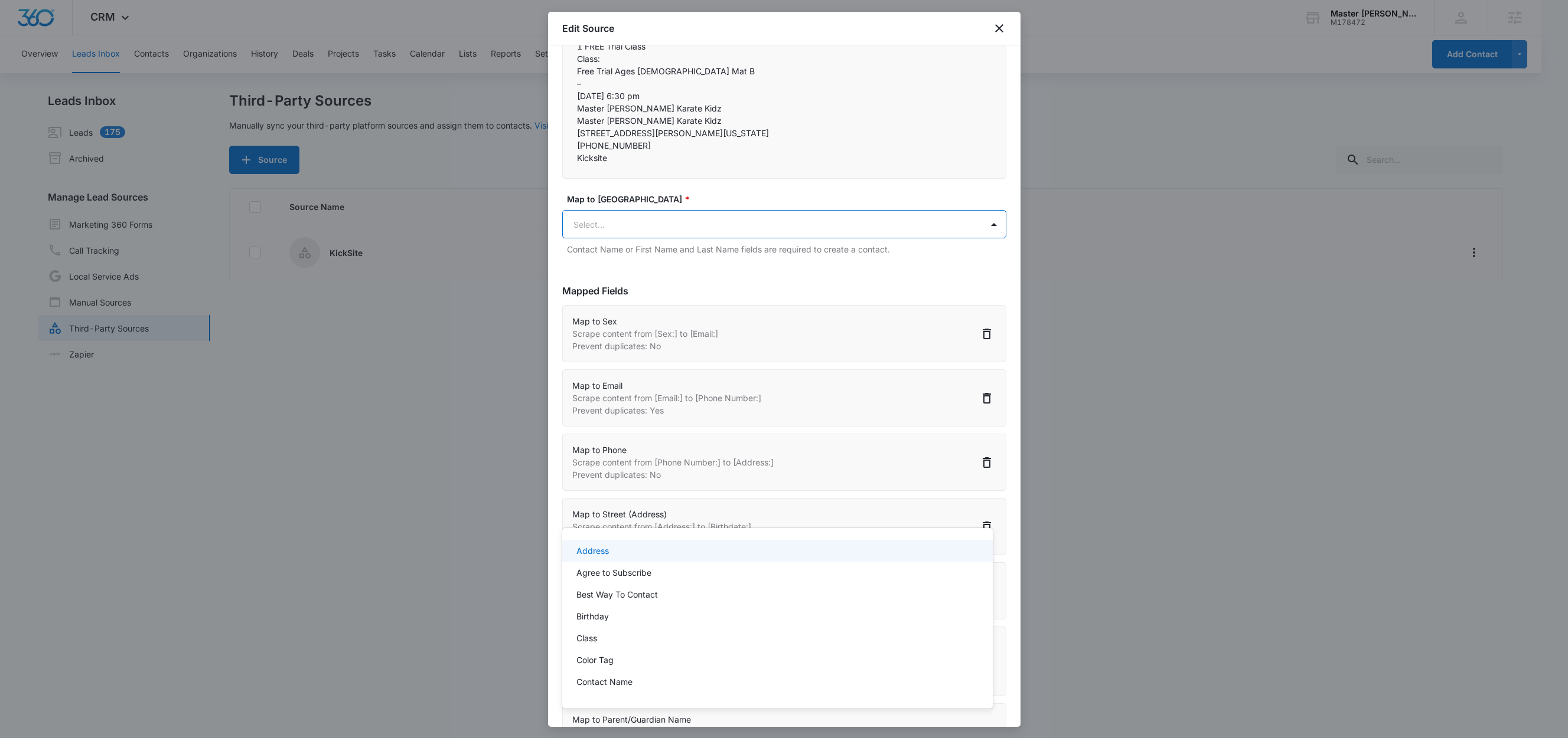
paste input "Class:"
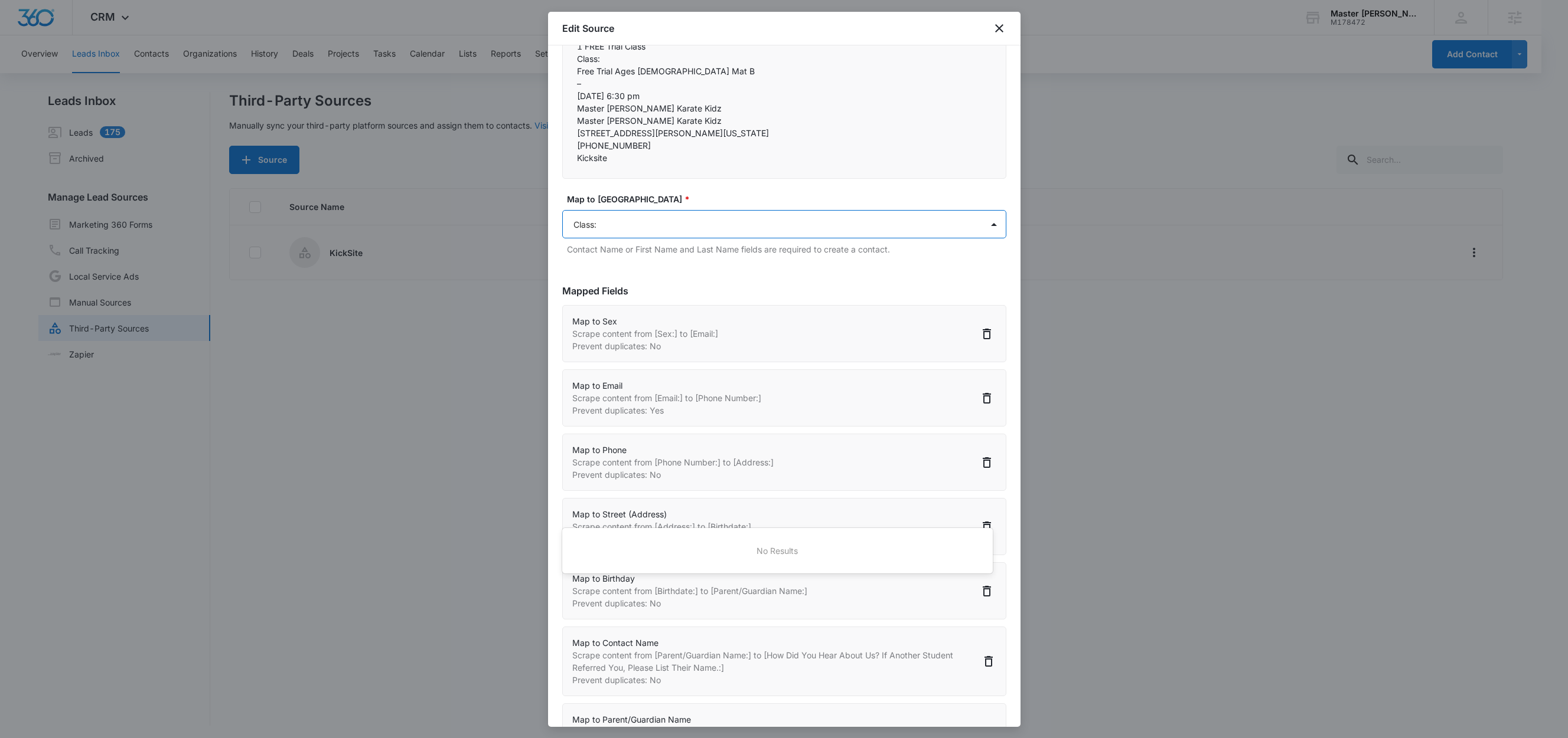
type input "Class"
click at [618, 547] on div "Class" at bounding box center [776, 551] width 400 height 13
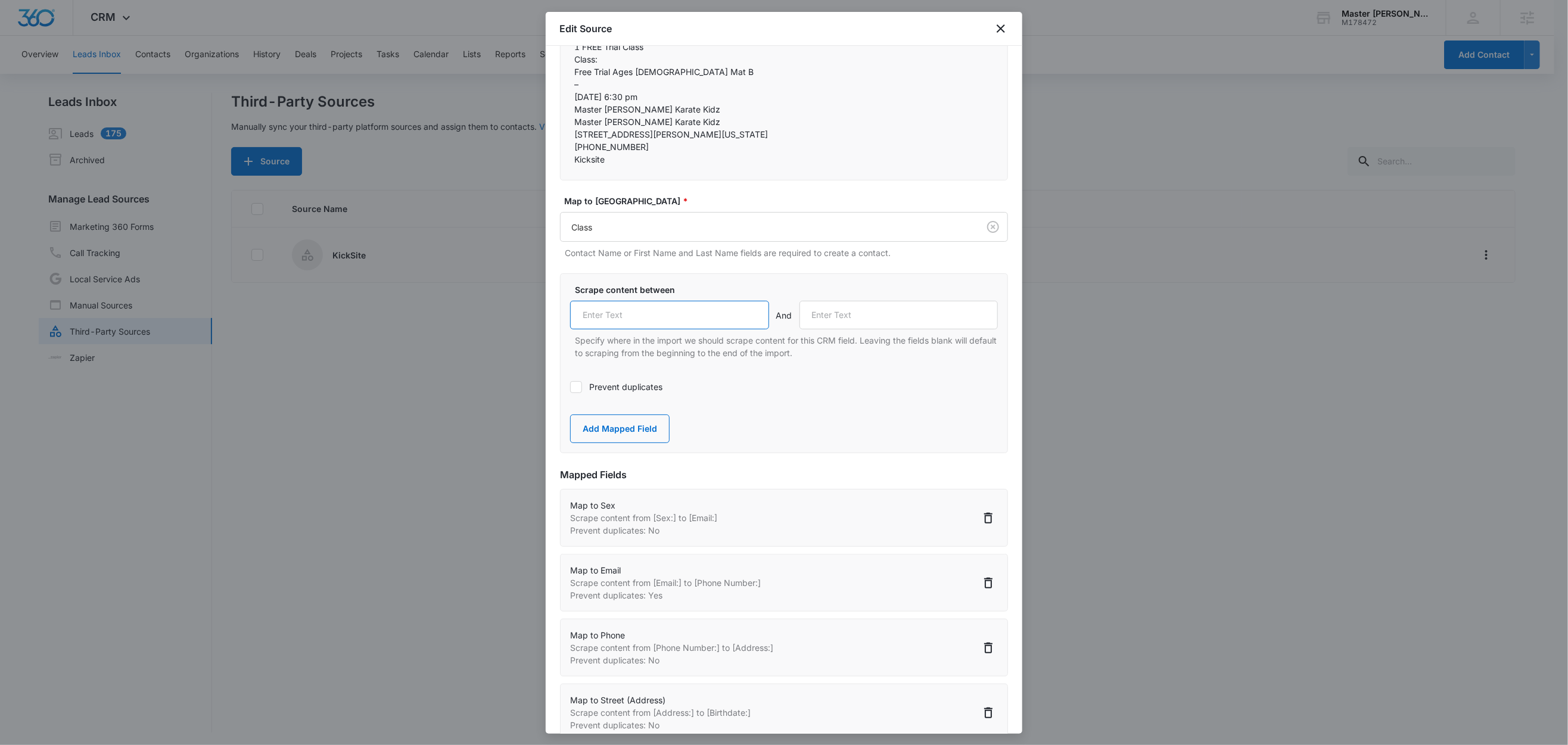
click at [623, 330] on input "text" at bounding box center [669, 314] width 199 height 28
paste input "Class:"
type input "Class:"
drag, startPoint x: 592, startPoint y: 373, endPoint x: 564, endPoint y: 371, distance: 28.1
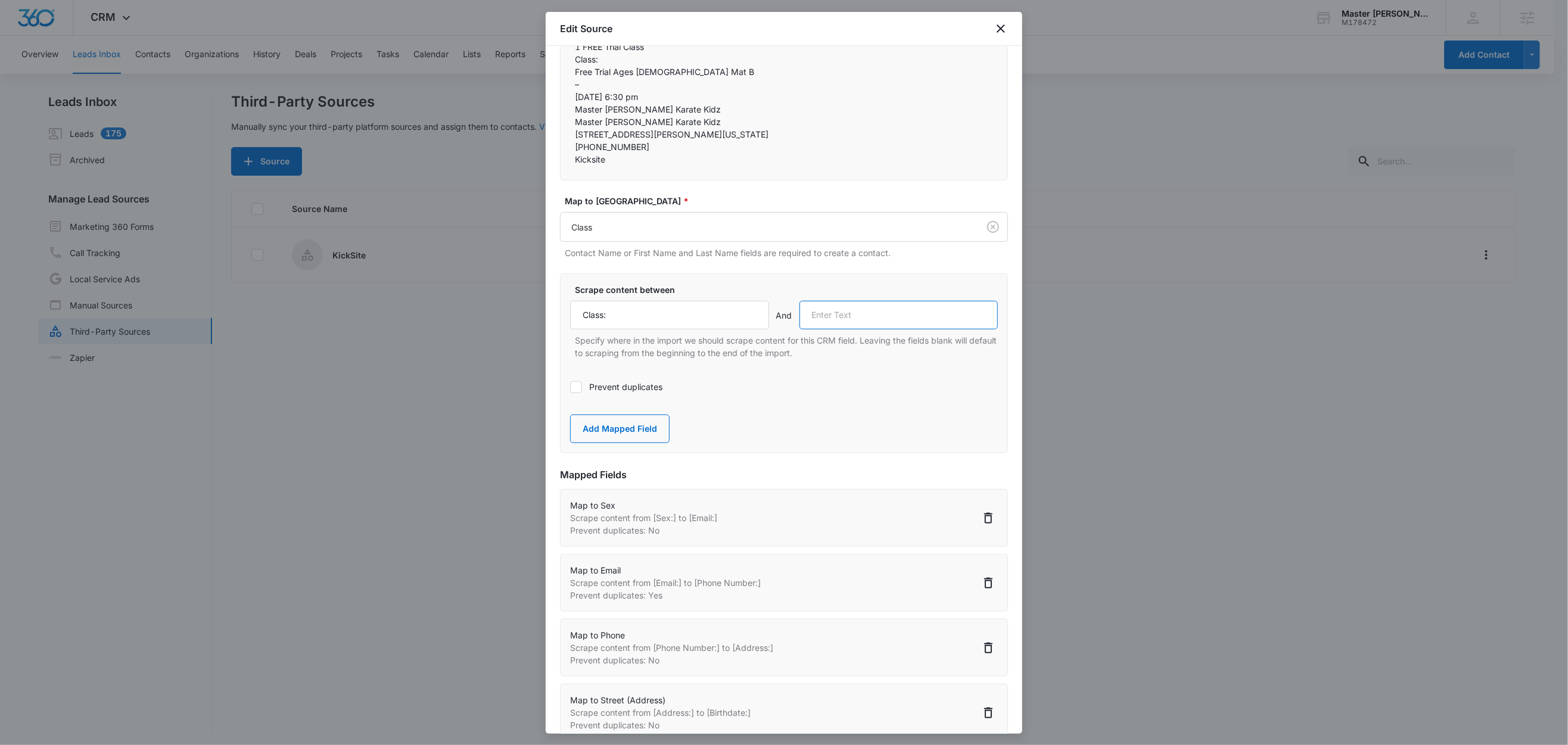
click at [869, 330] on input "text" at bounding box center [899, 314] width 199 height 28
paste input "–"
type input "–"
click at [847, 296] on label "Scrape content between" at bounding box center [788, 290] width 428 height 13
click at [837, 296] on label "Scrape content between" at bounding box center [788, 290] width 428 height 13
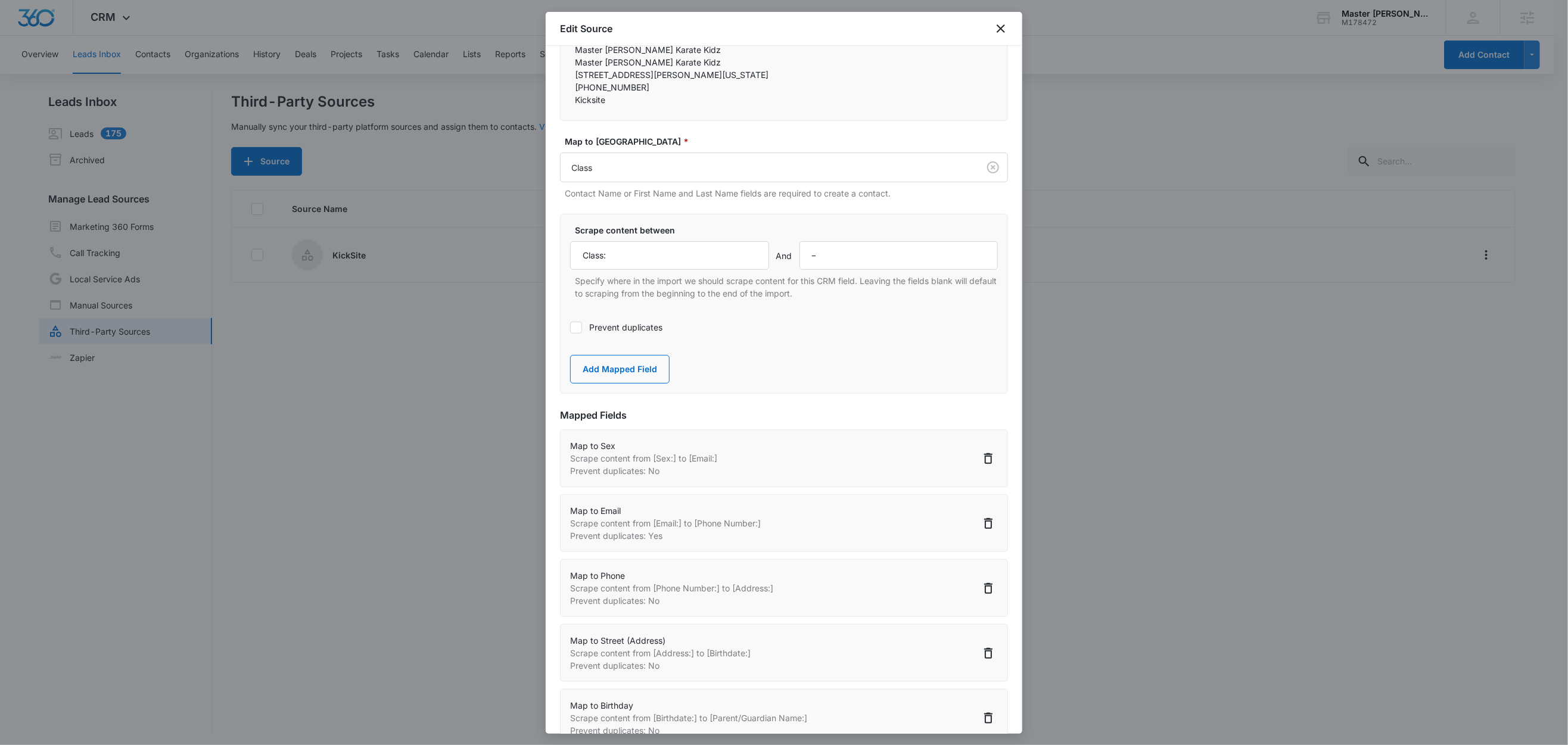
scroll to position [564, 0]
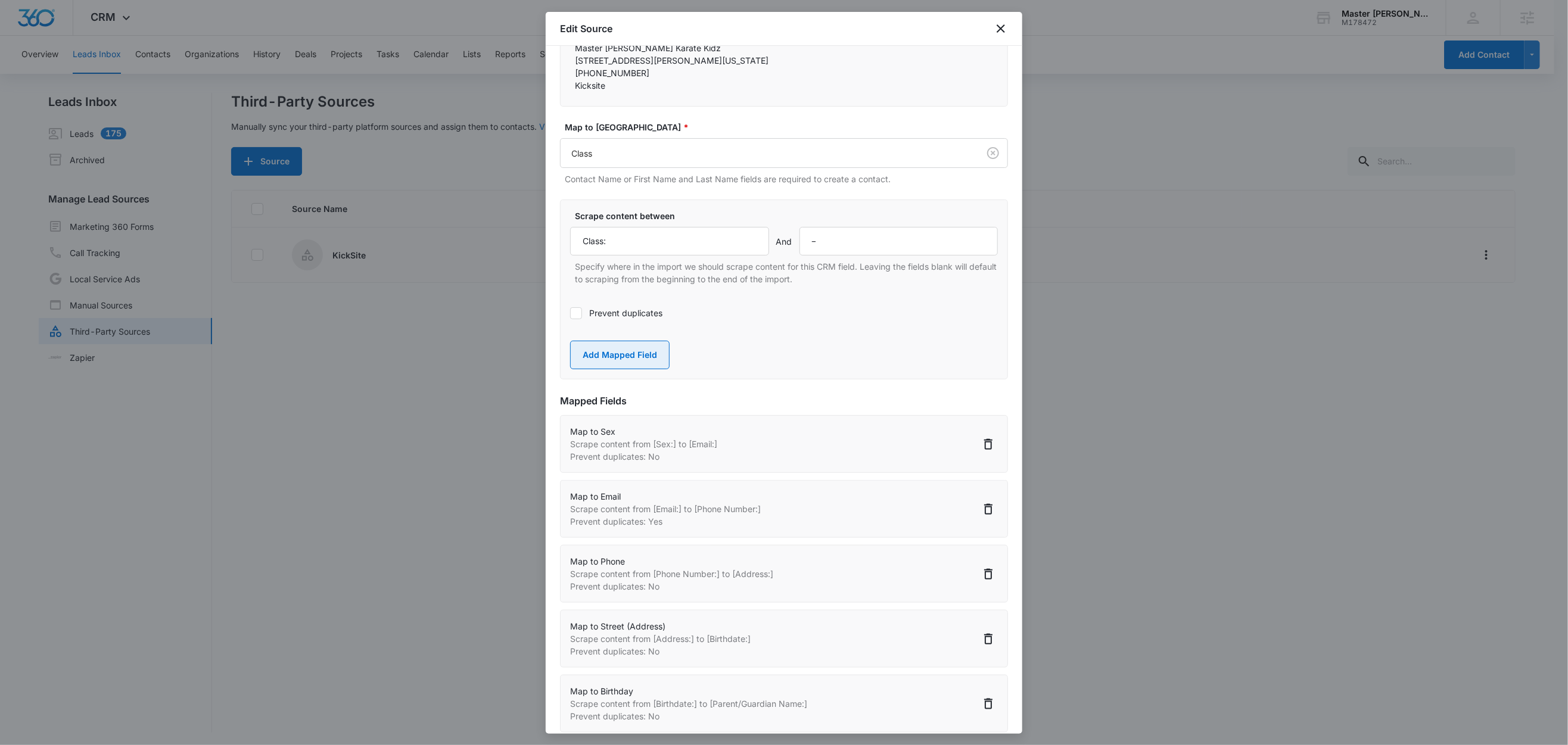
click at [651, 369] on button "Add Mapped Field" at bounding box center [620, 354] width 100 height 28
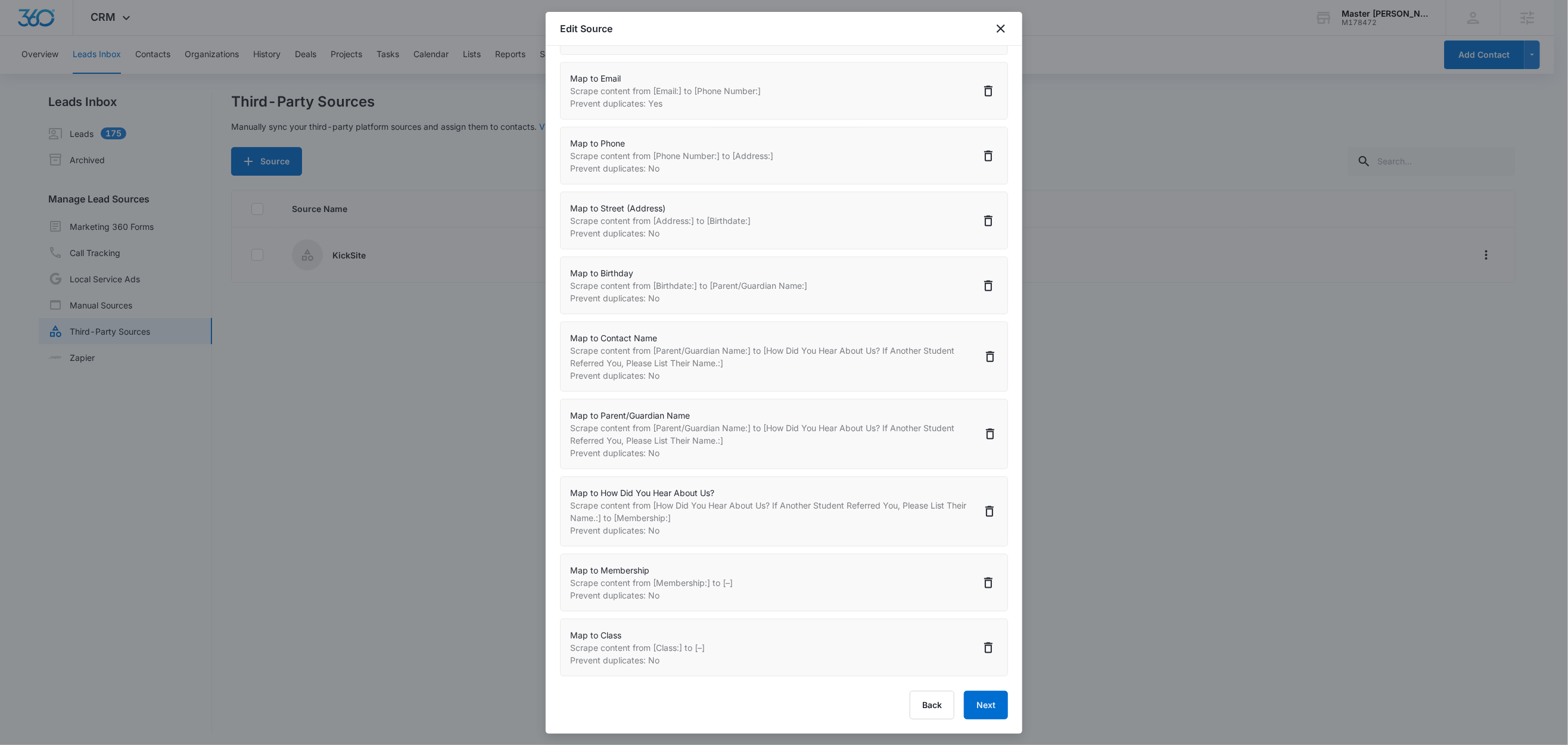
scroll to position [1106, 0]
click at [965, 691] on button "Next" at bounding box center [986, 705] width 44 height 28
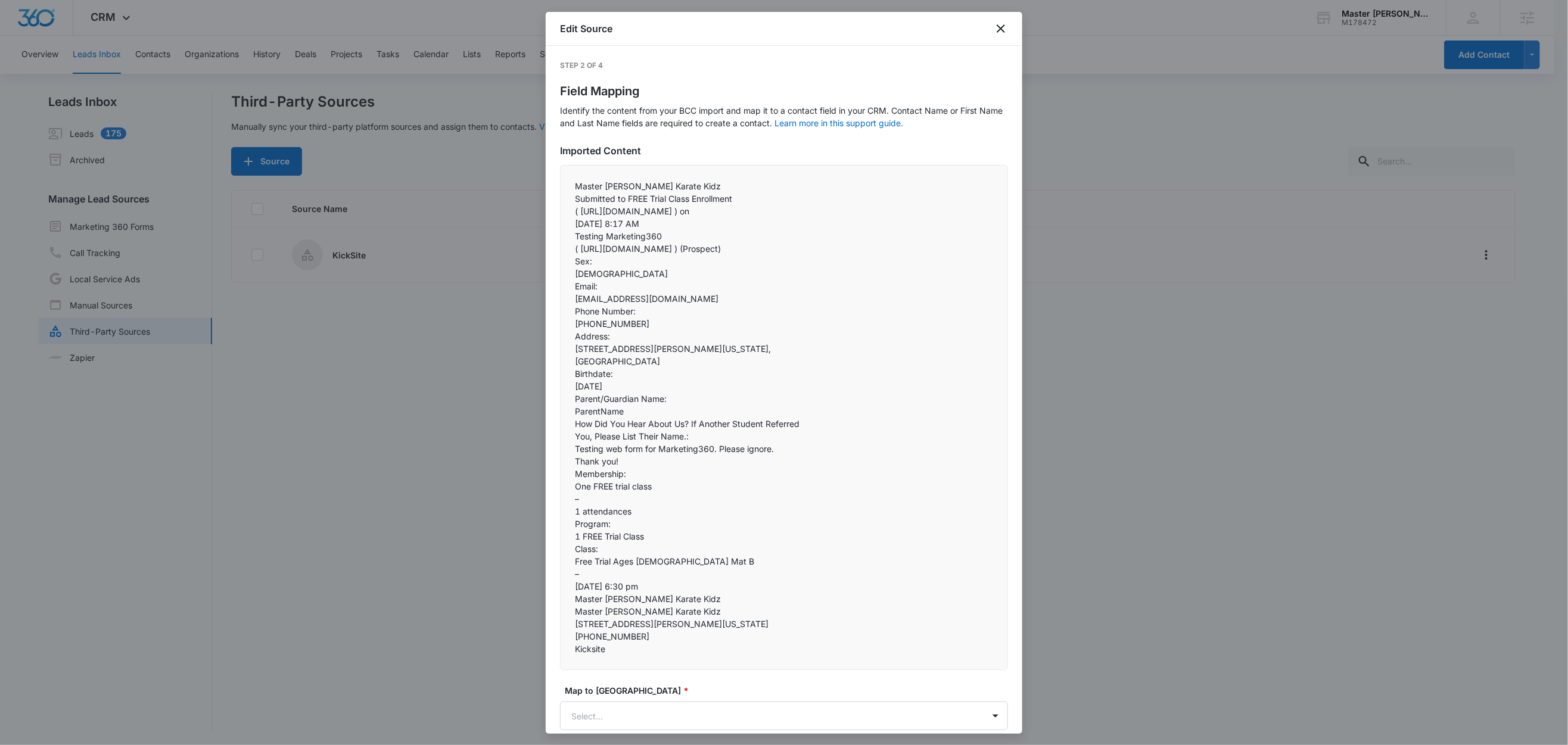
select select "366"
select select "185"
select select "184"
select select "187"
select select "359"
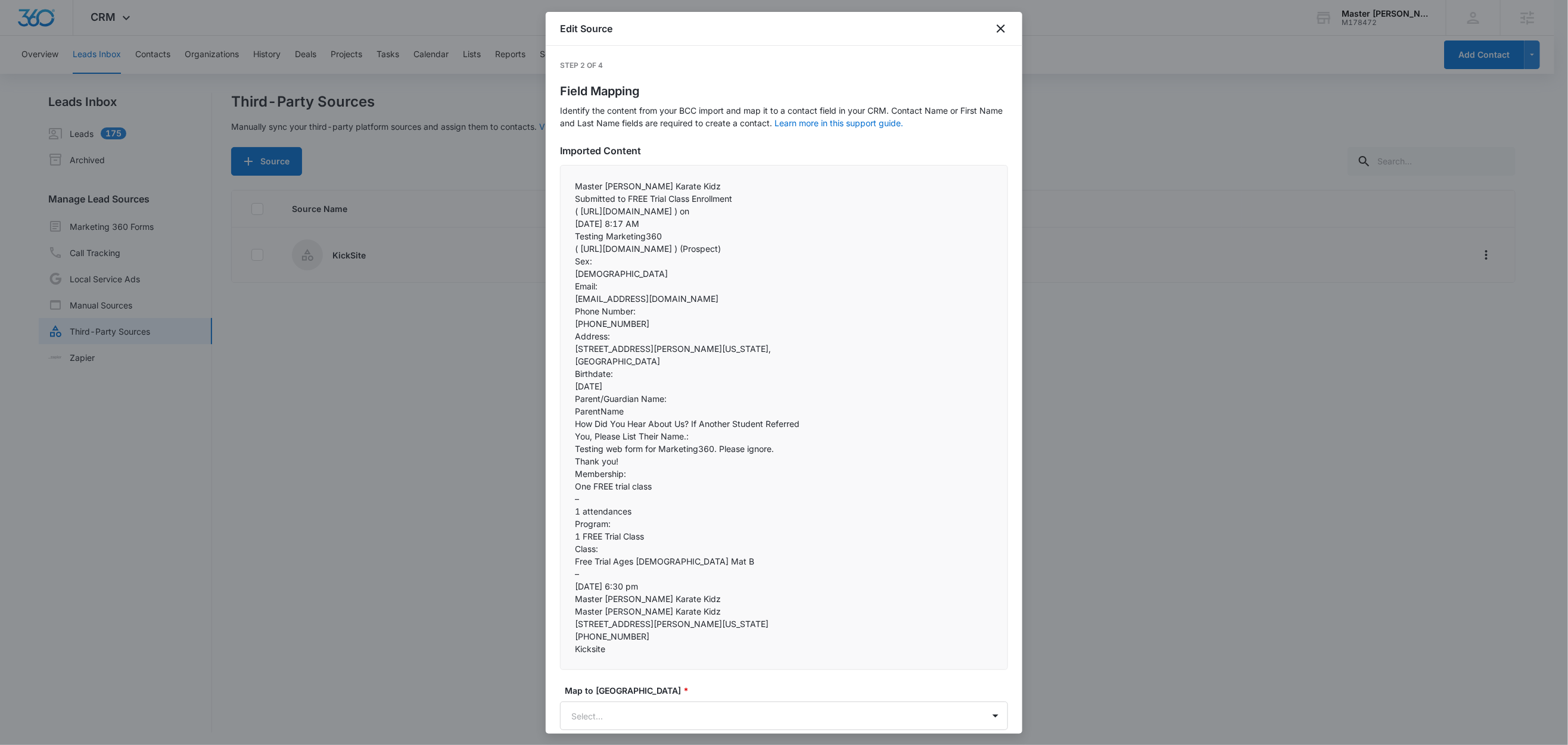
select select "77"
select select "370"
select select "367"
select select "368"
select select "369"
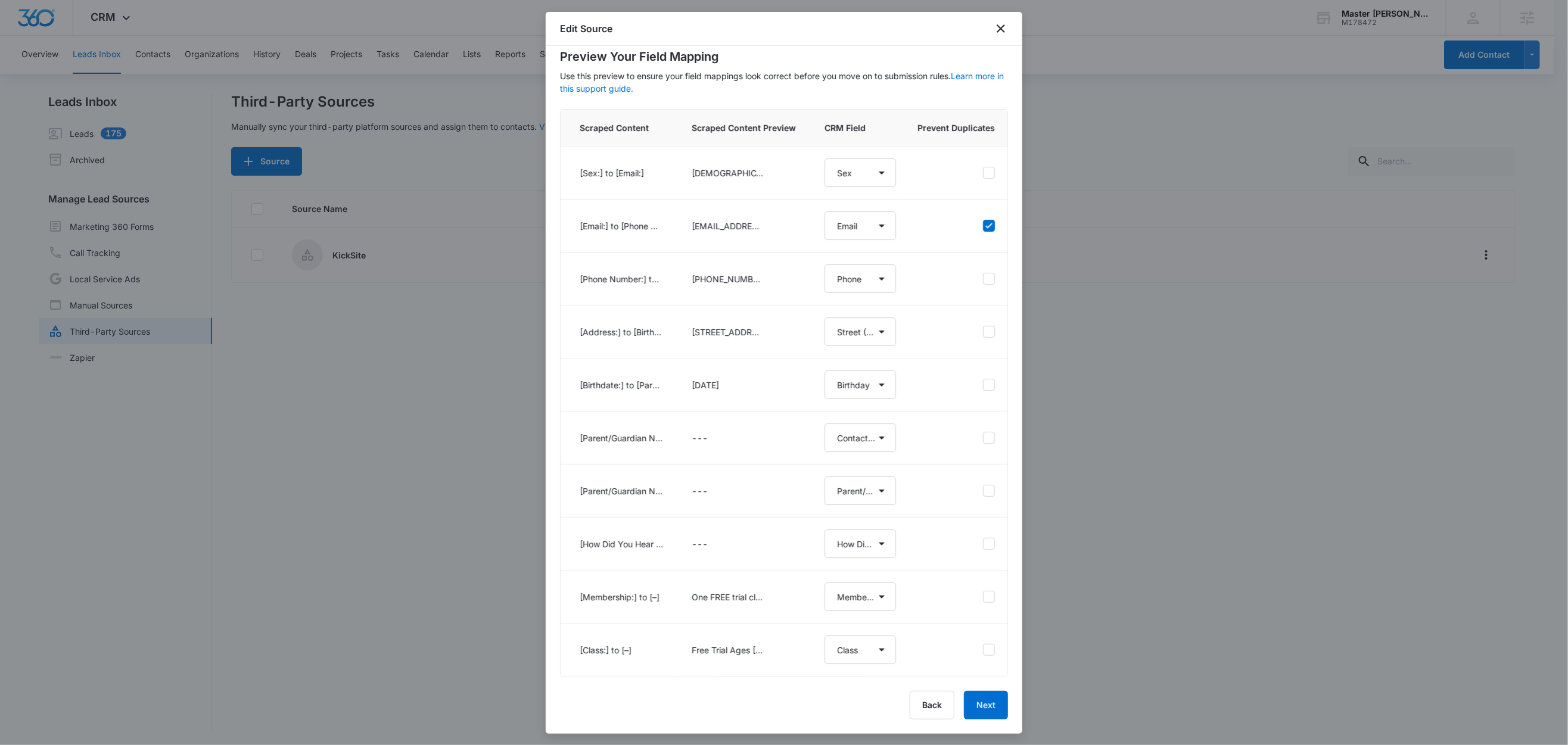
scroll to position [51, 0]
select select "366"
select select "185"
select select "184"
select select "187"
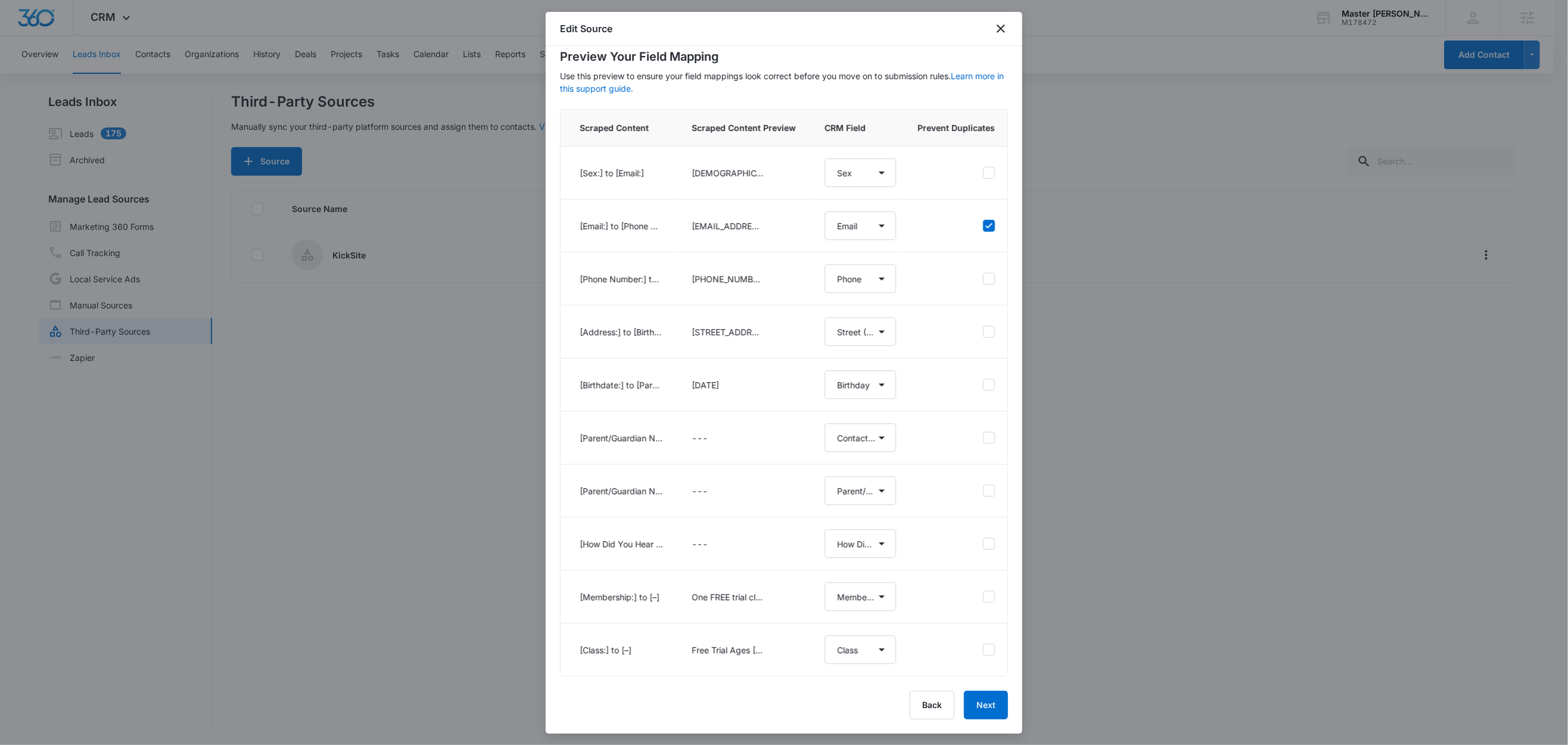
select select "359"
select select "77"
select select "370"
select select "367"
select select "368"
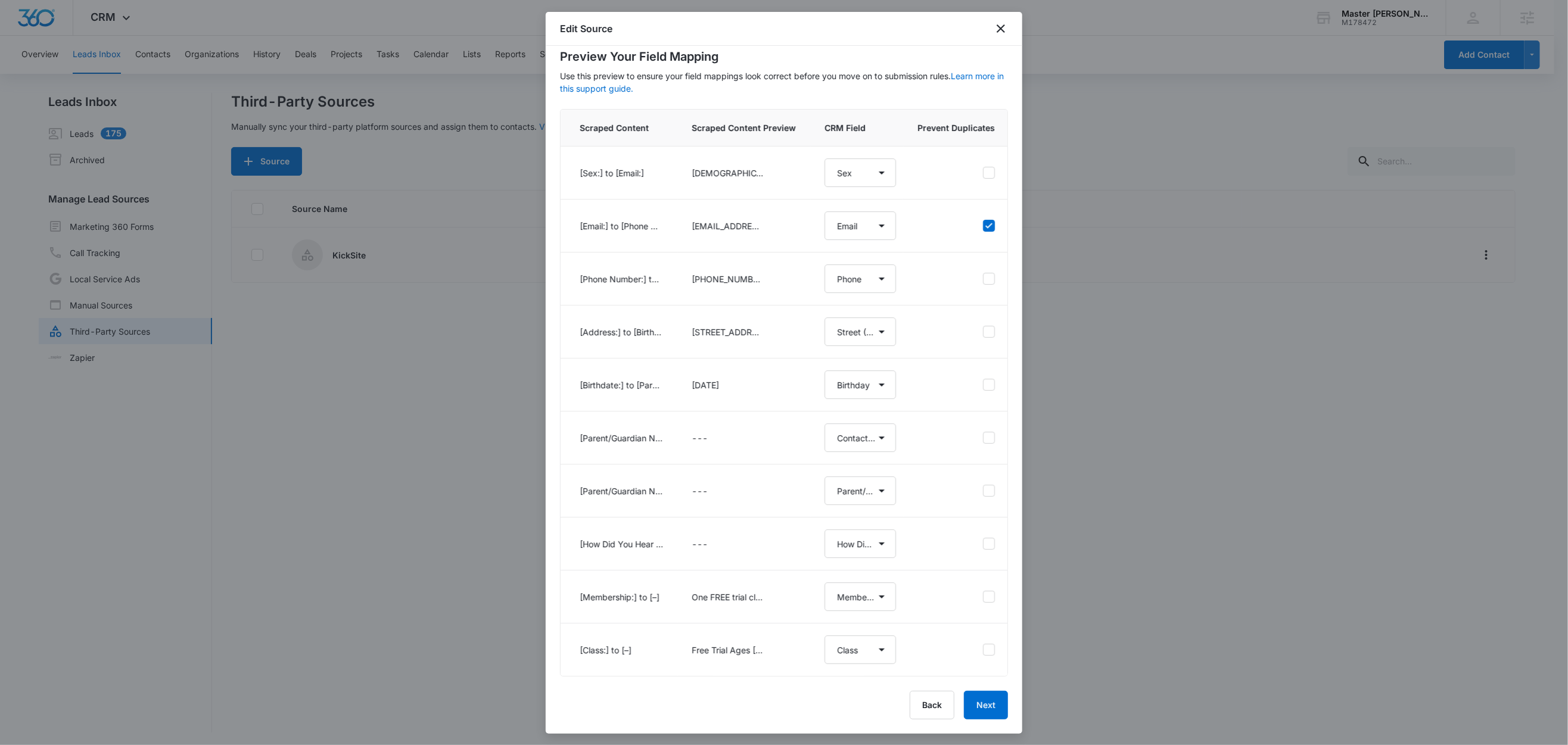
select select "369"
click at [916, 703] on button "Back" at bounding box center [932, 705] width 45 height 28
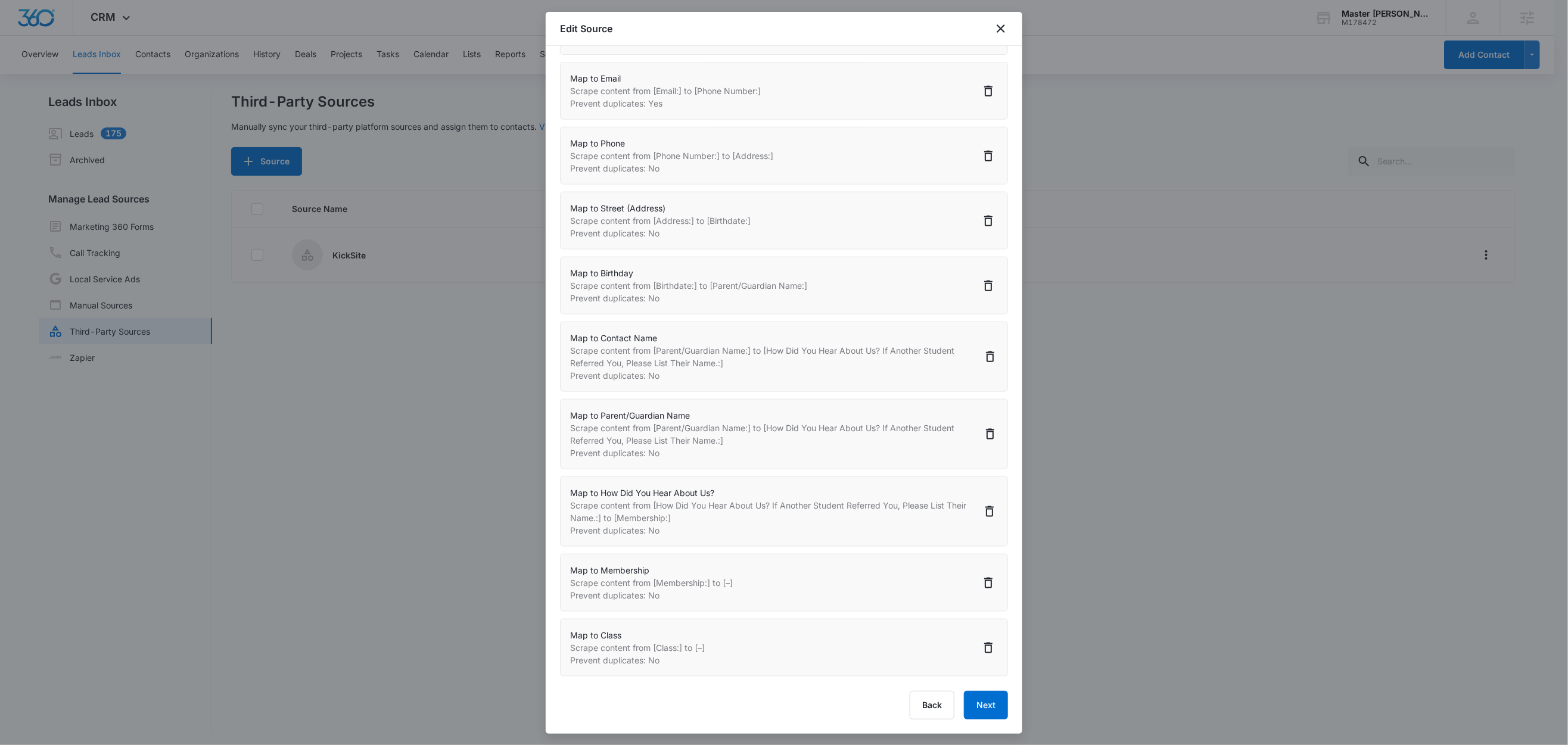
scroll to position [924, 0]
click at [983, 364] on icon "Delete" at bounding box center [990, 356] width 15 height 15
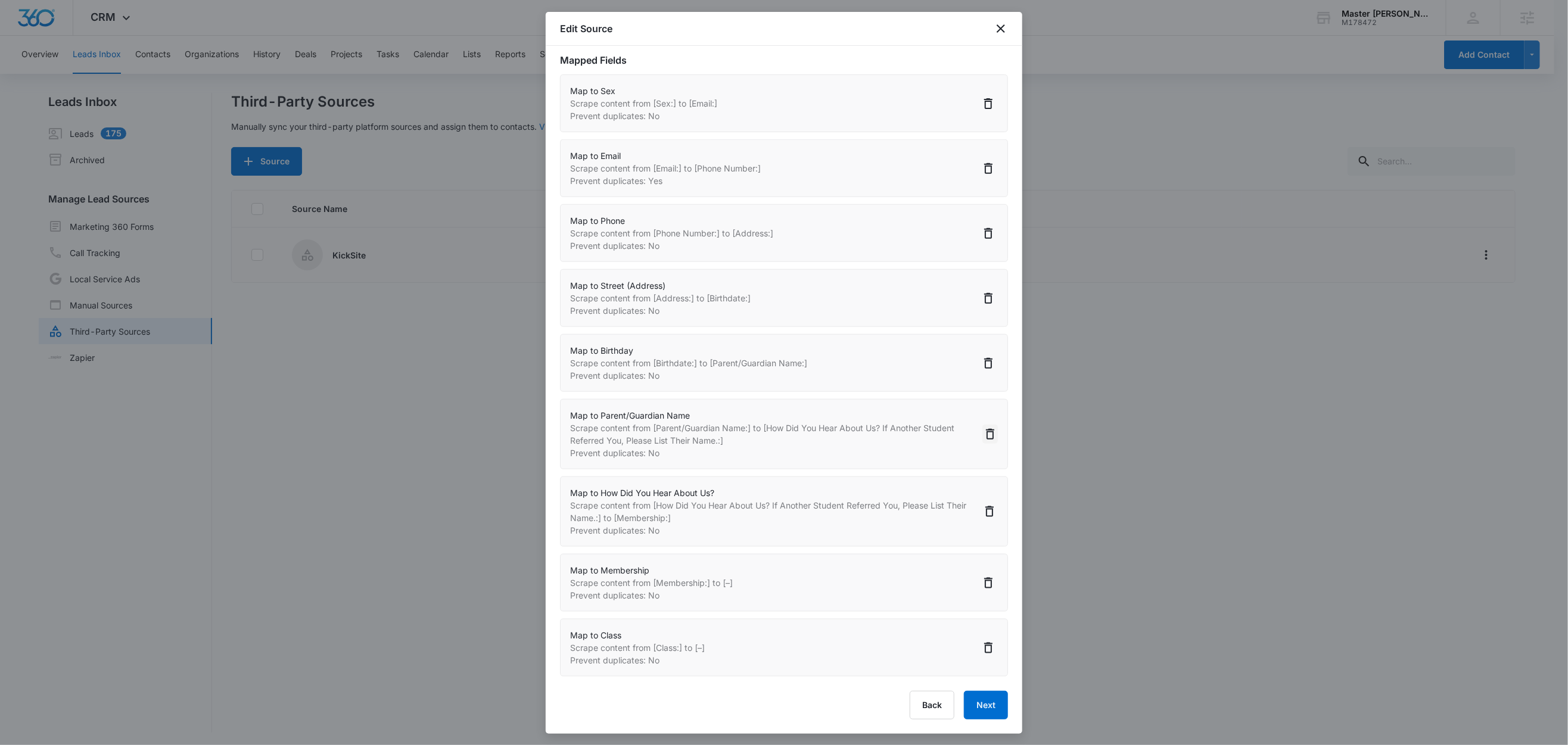
click at [983, 442] on icon "Delete" at bounding box center [990, 434] width 15 height 15
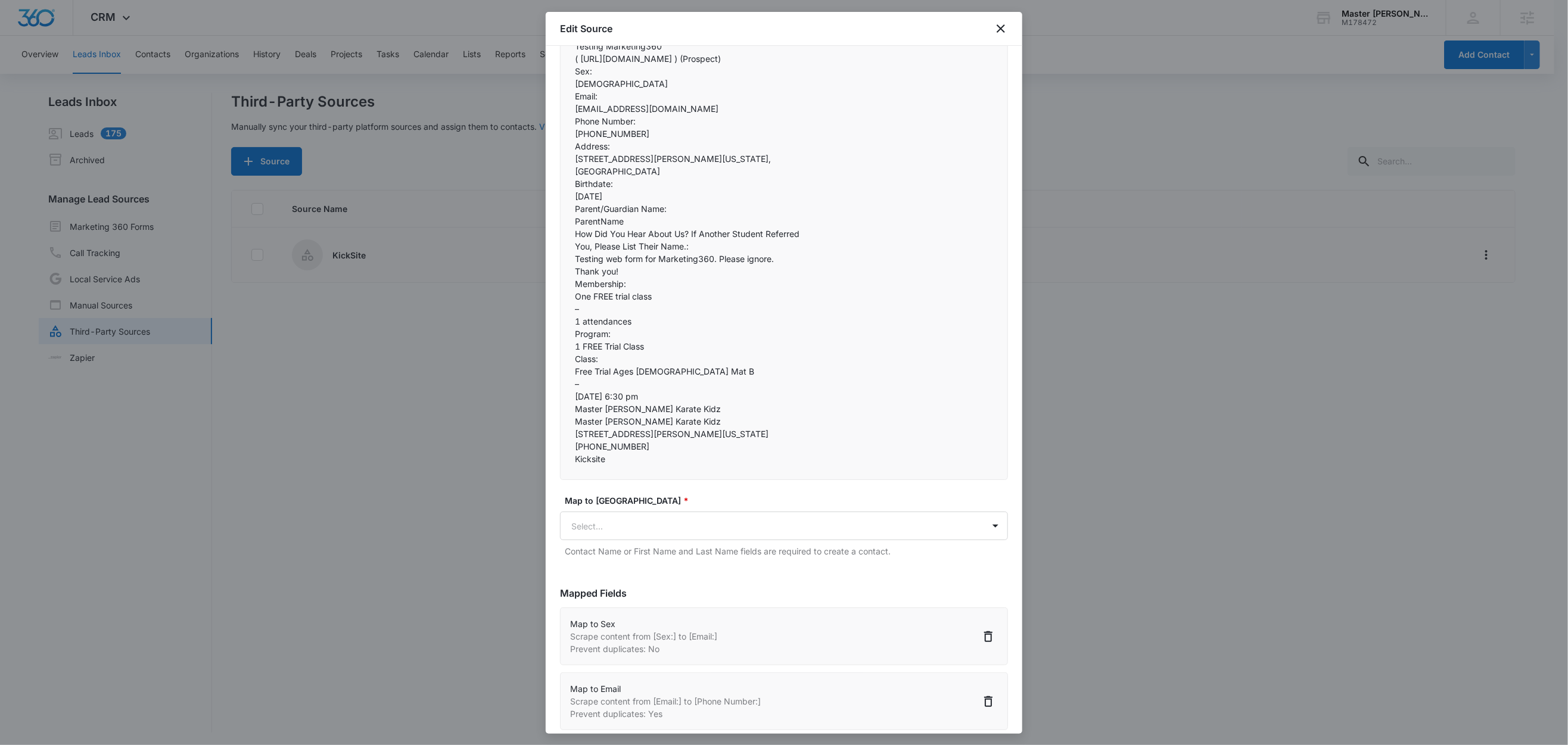
scroll to position [259, 0]
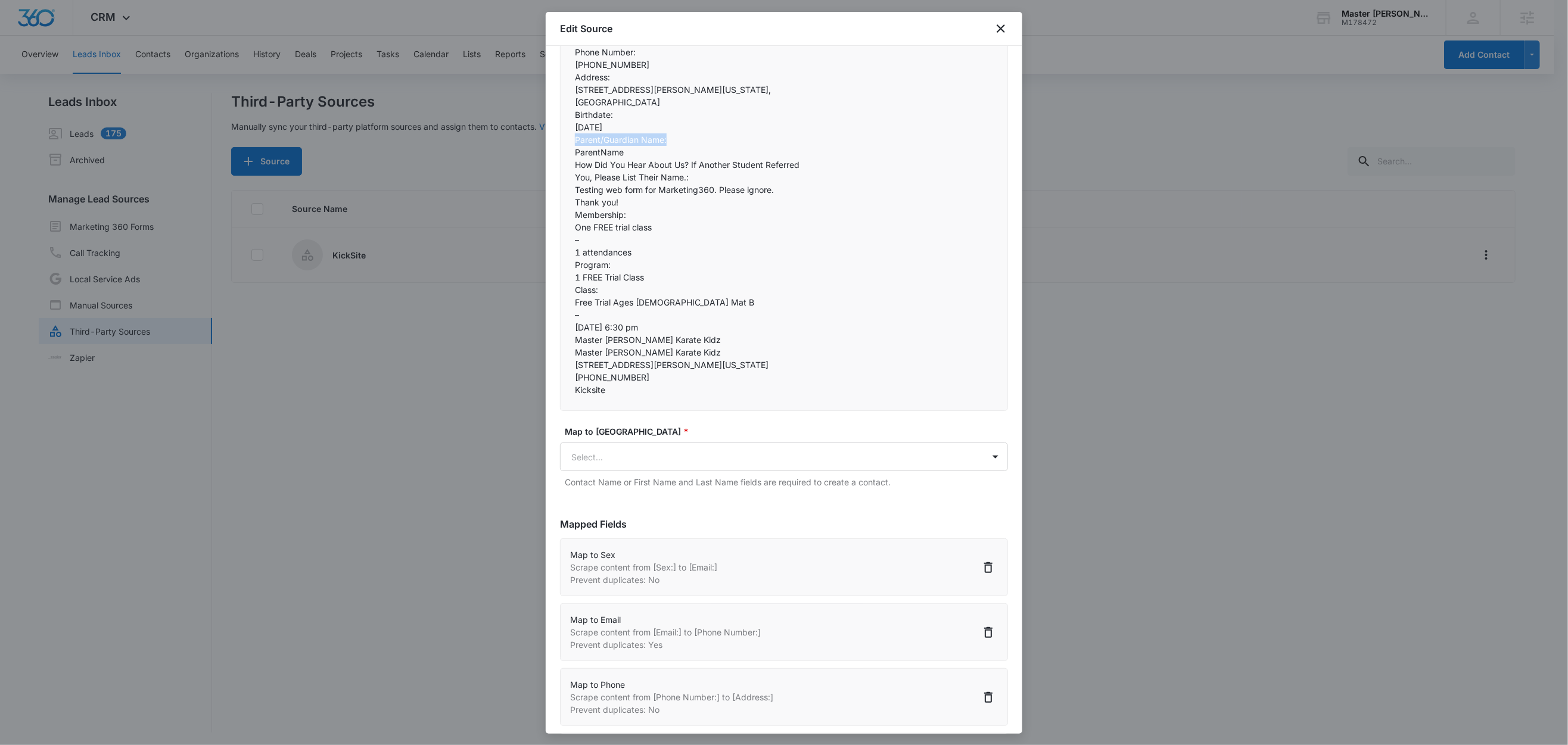
drag, startPoint x: 671, startPoint y: 429, endPoint x: 563, endPoint y: 429, distance: 108.0
click at [563, 411] on div "Master Booe's Karate Kidz  Submitted to FREE Trial Class Enrollment  ( http:…" at bounding box center [784, 159] width 448 height 505
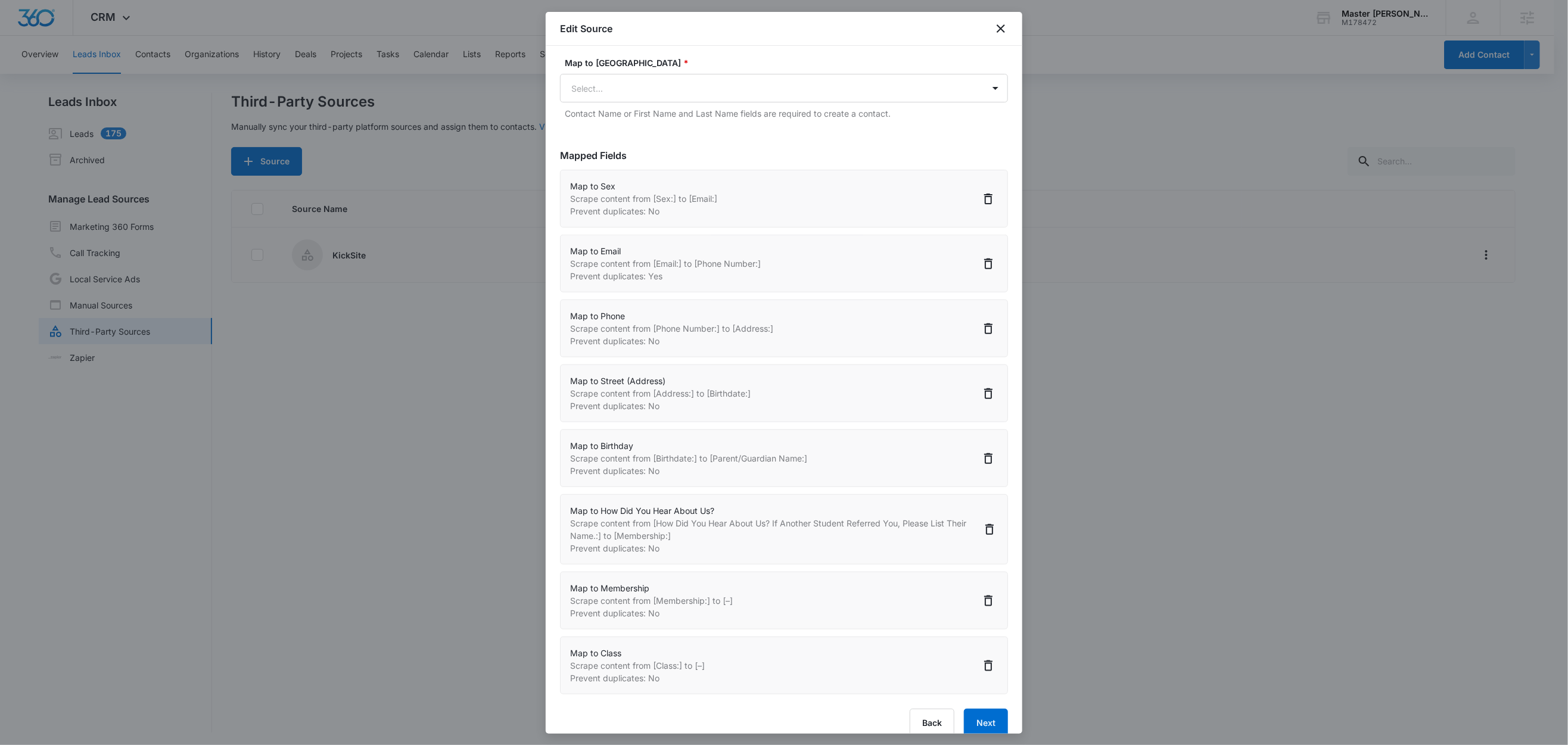
scroll to position [819, 0]
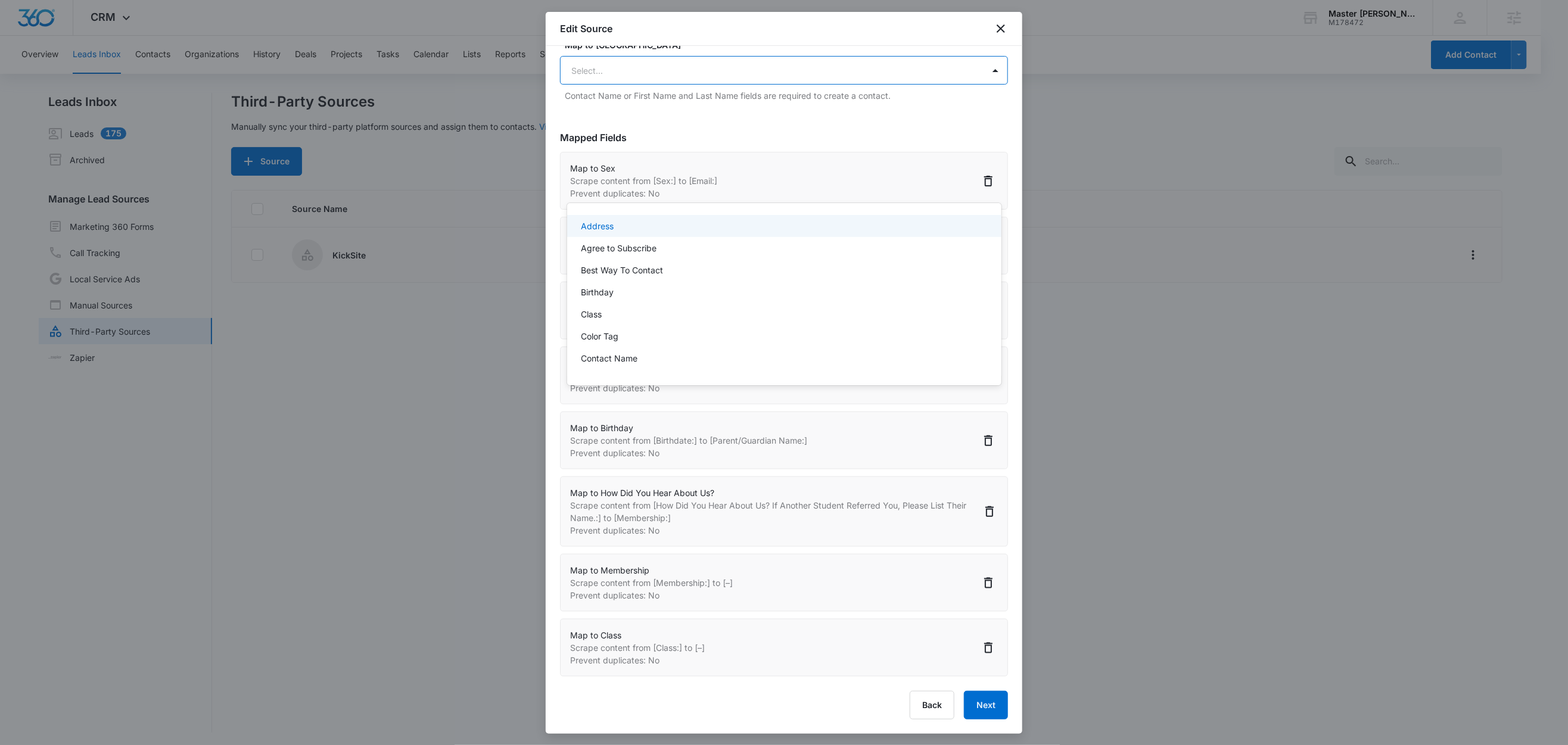
click at [632, 188] on body "CRM Apps Reputation Websites Forms CRM Email Social Content Ads Intelligence Fi…" at bounding box center [784, 372] width 1568 height 745
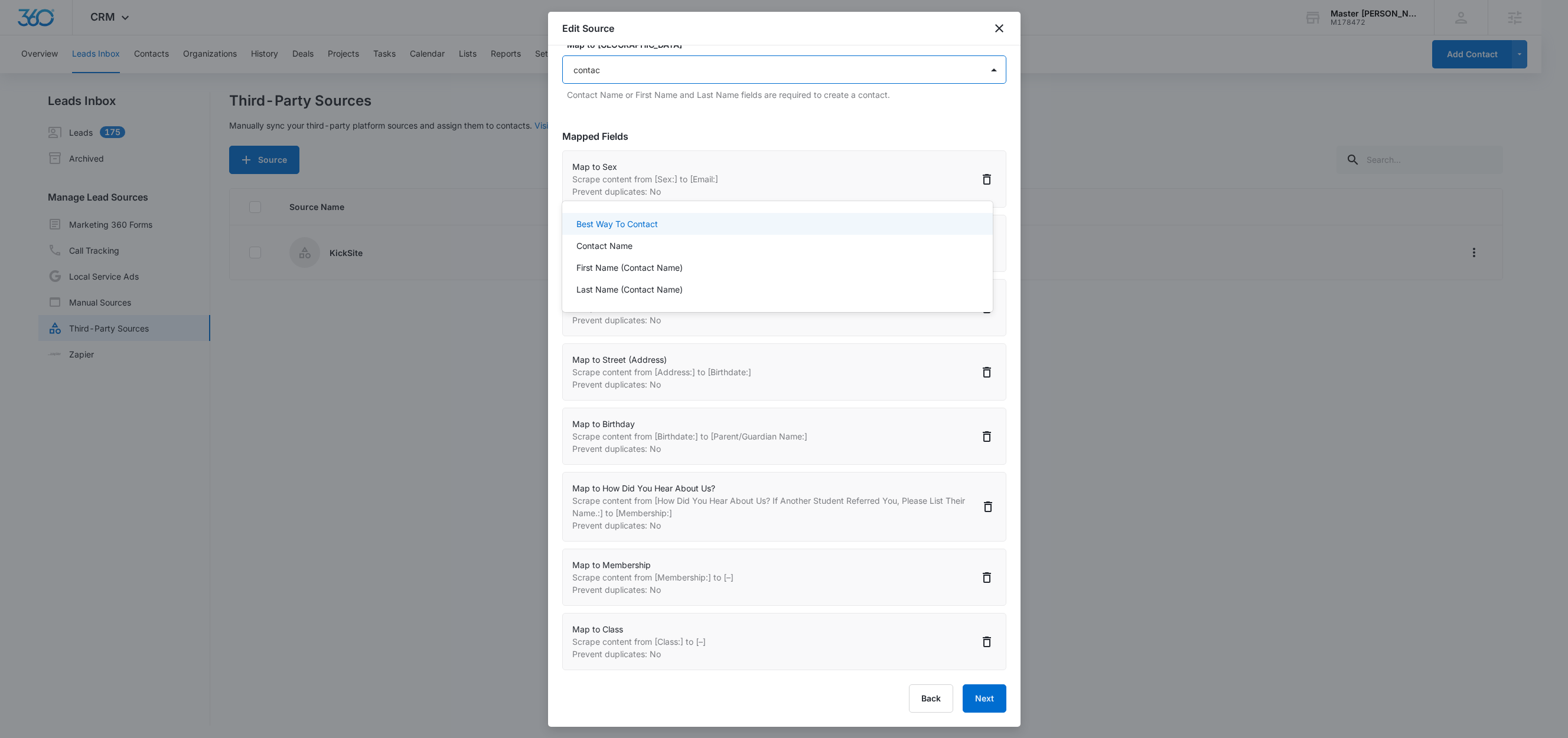
type input "contact"
click at [629, 247] on p "Contact Name" at bounding box center [604, 245] width 56 height 13
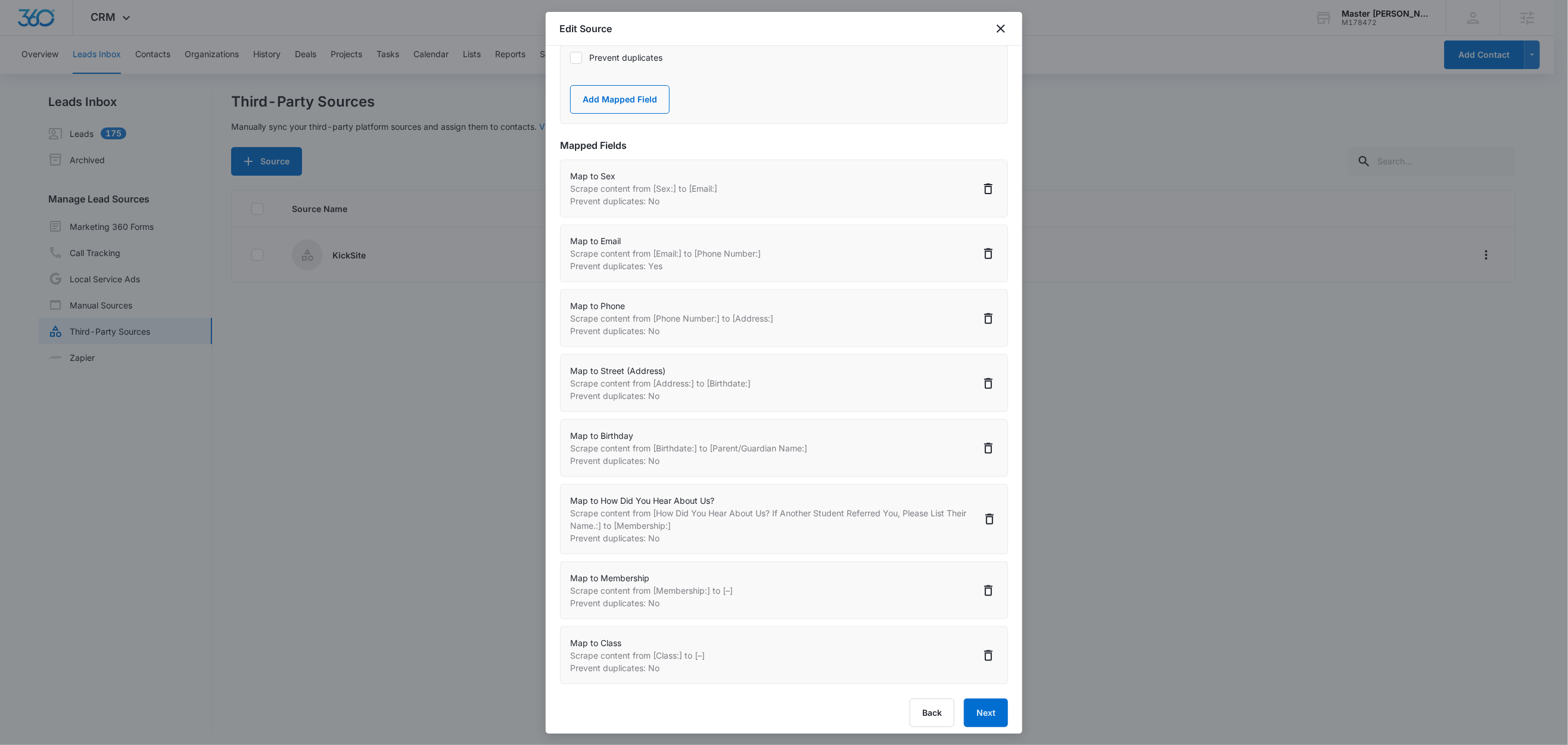
paste input "Parent/Guardian Name:"
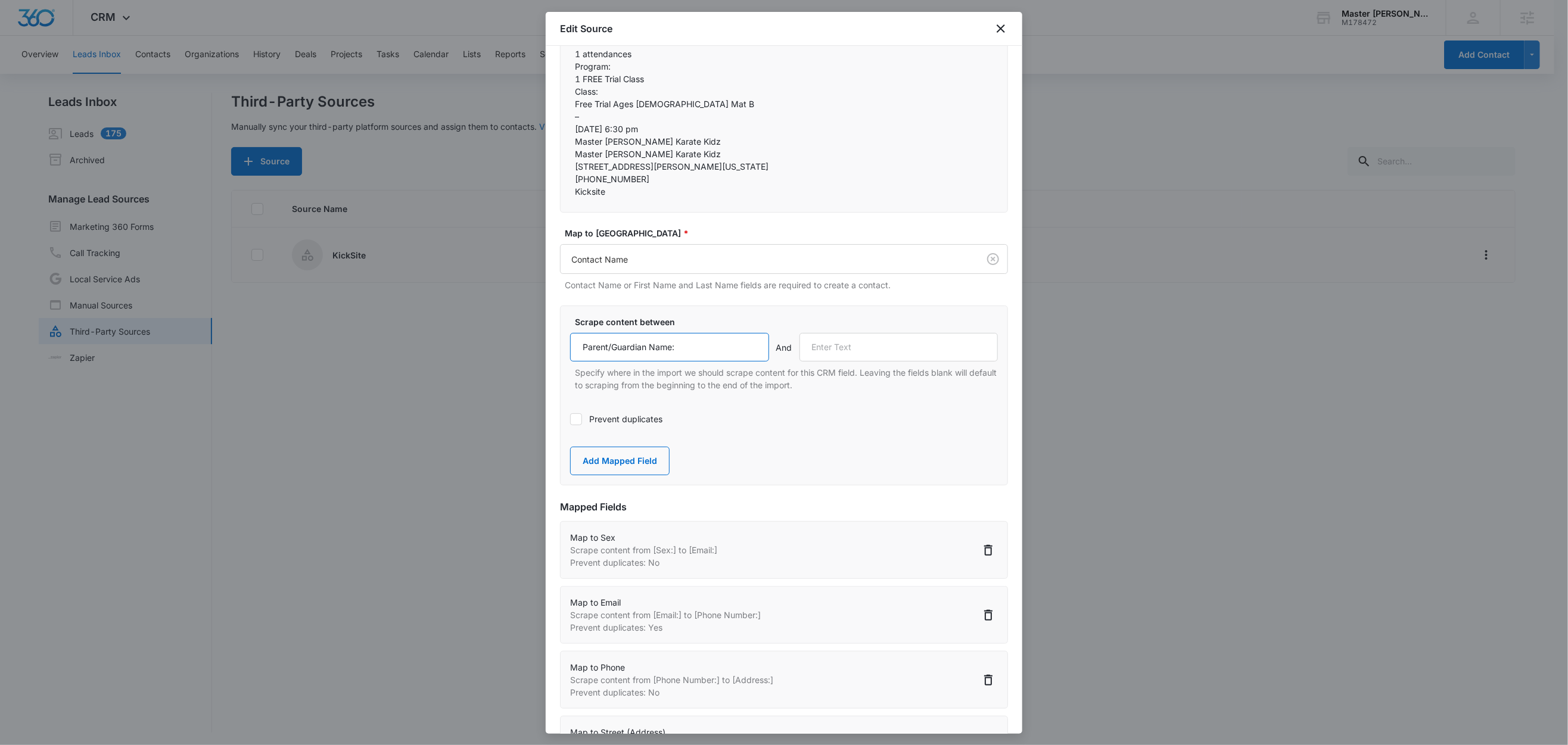
scroll to position [439, 0]
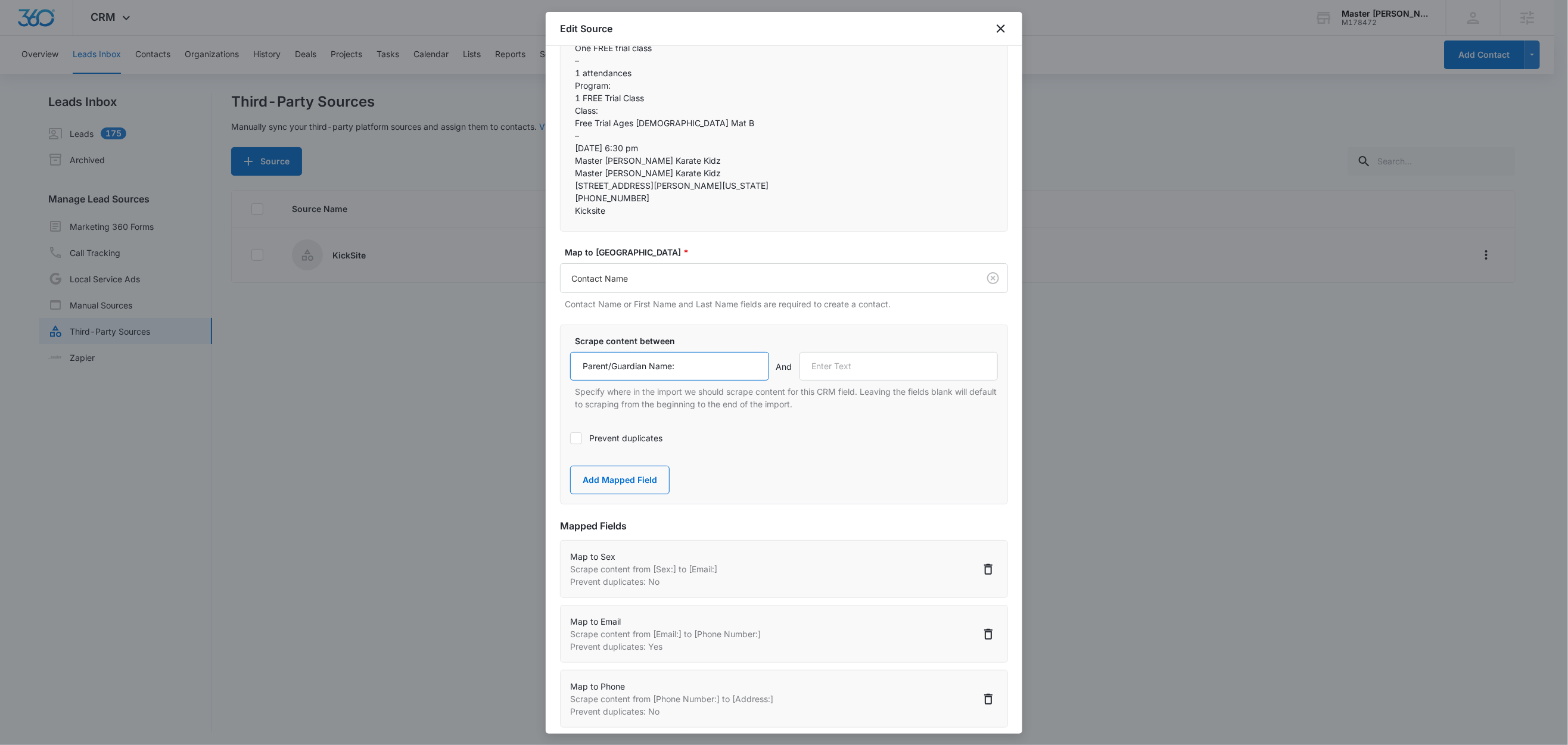
type input "Parent/Guardian Name:"
drag, startPoint x: 808, startPoint y: 270, endPoint x: 567, endPoint y: 277, distance: 241.1
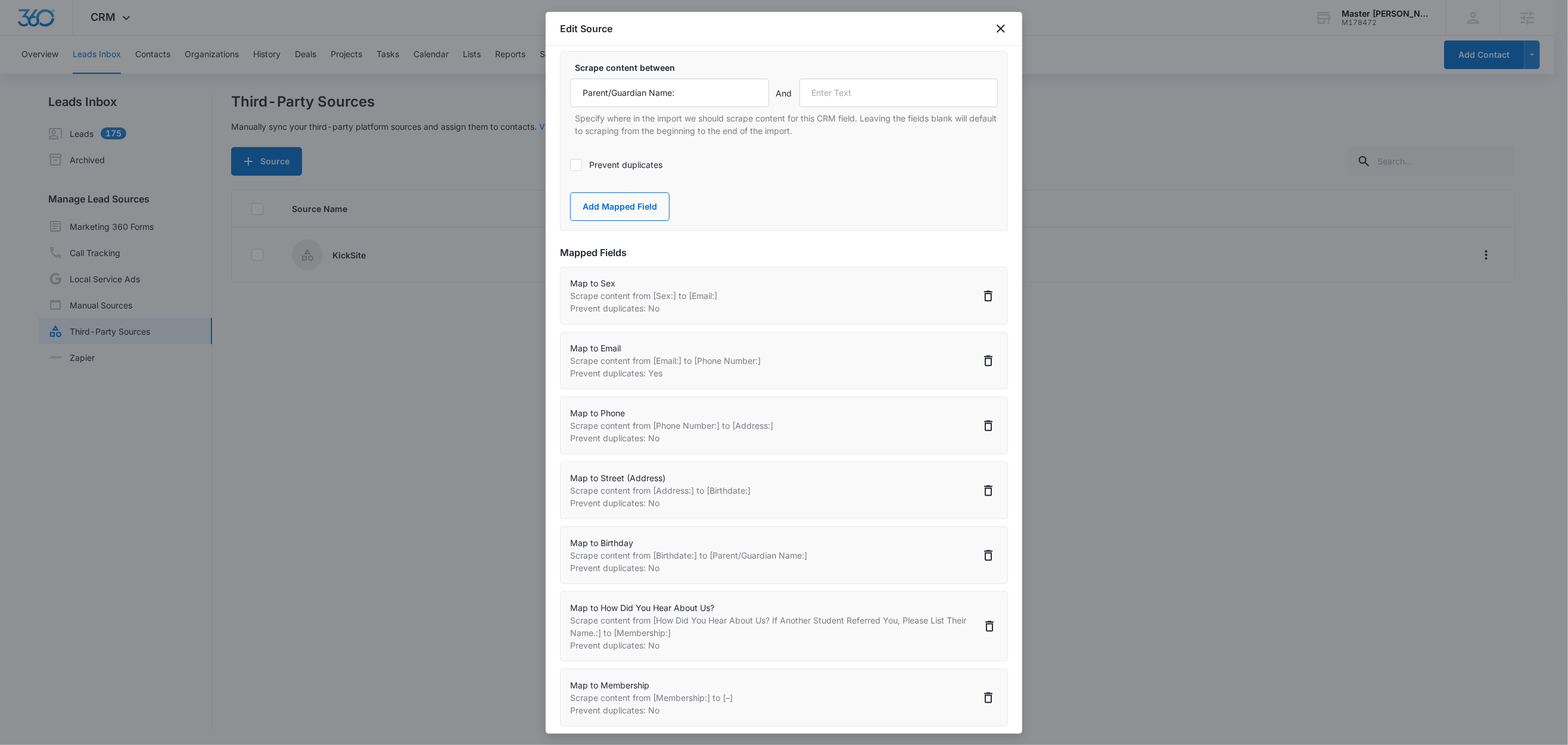
scroll to position [714, 0]
click at [867, 106] on input "text" at bounding box center [899, 91] width 199 height 28
paste input "How Did You Hear About Us? If Another Student Referred"
type input "How Did You Hear About Us? If Another Student Referred"
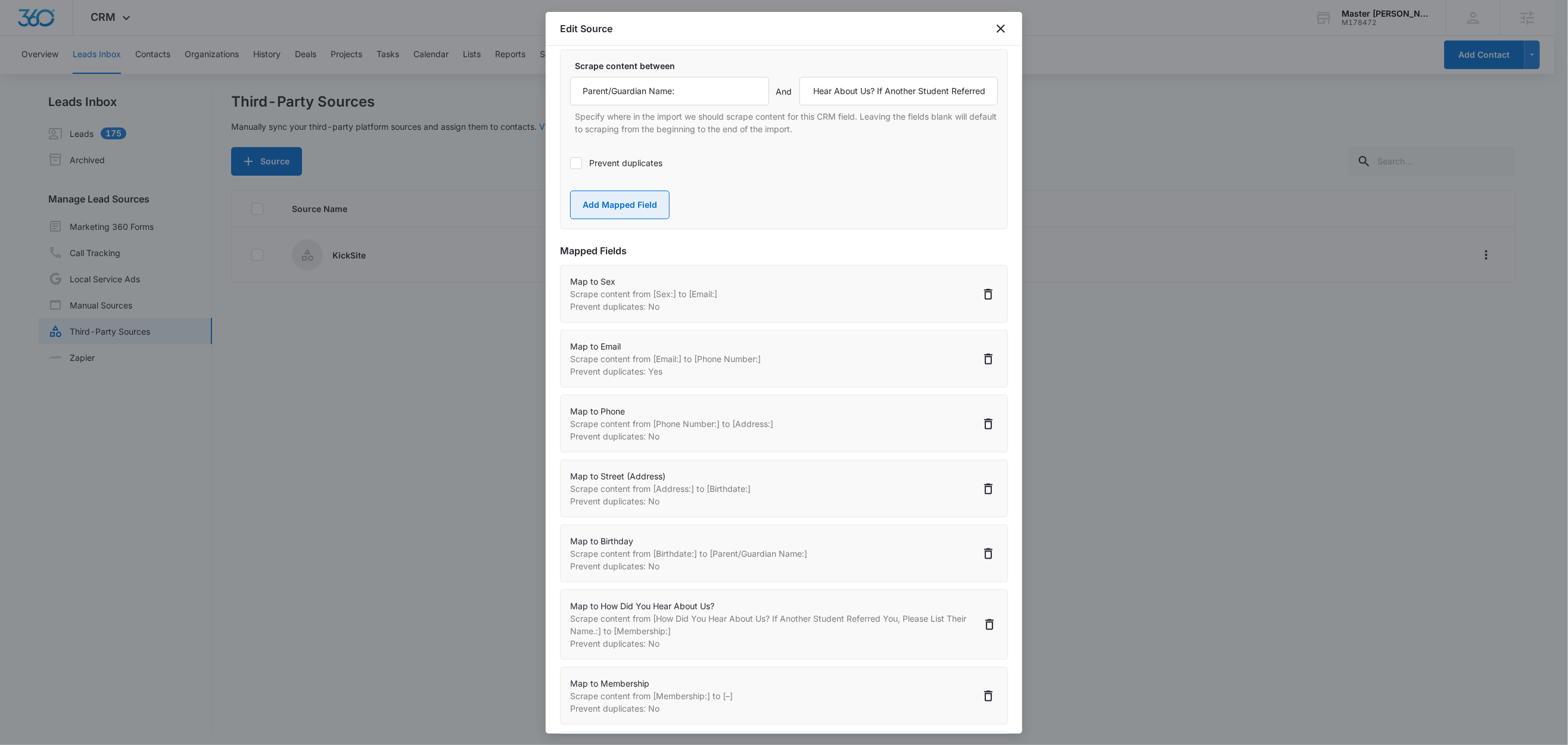
click at [627, 219] on button "Add Mapped Field" at bounding box center [620, 205] width 100 height 28
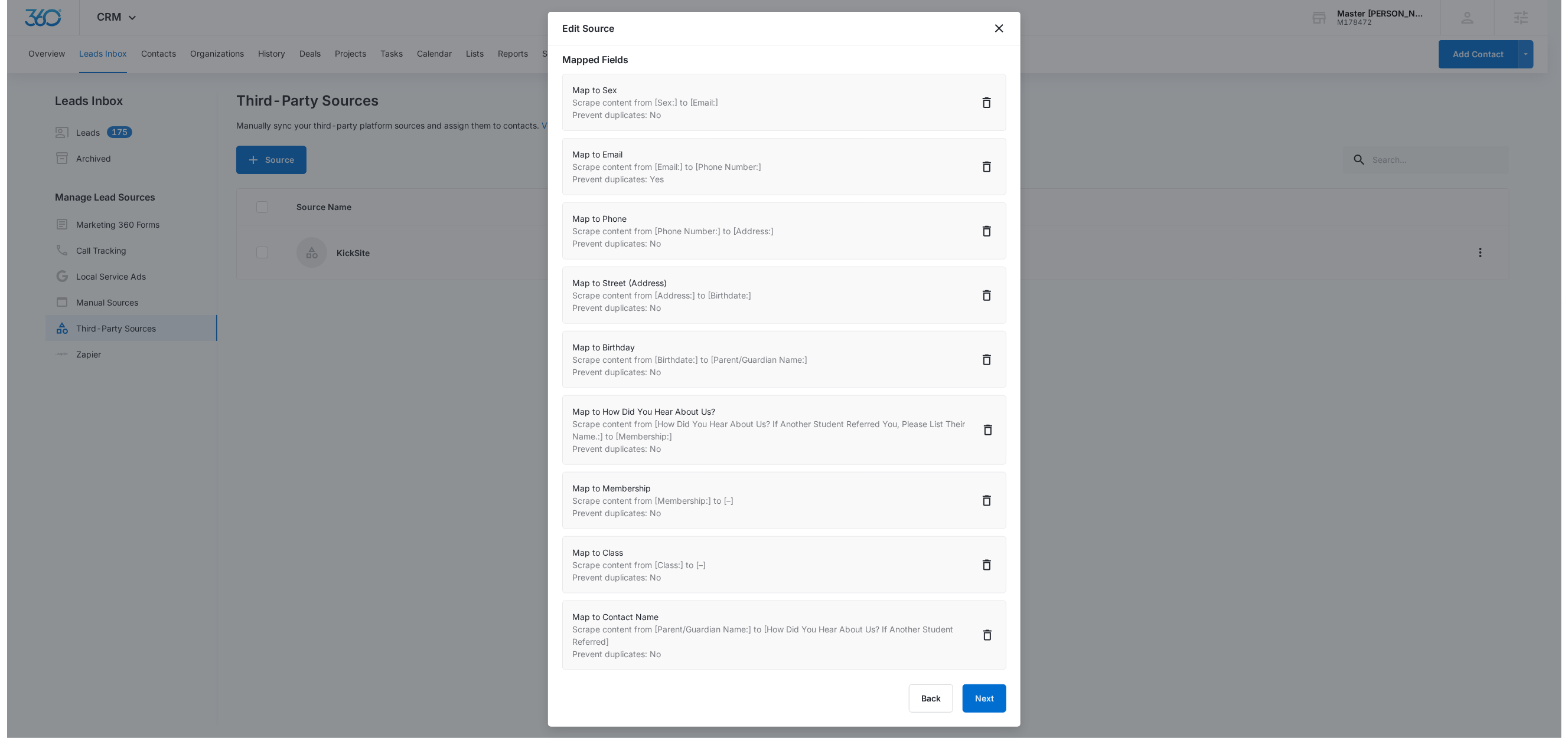
scroll to position [741, 0]
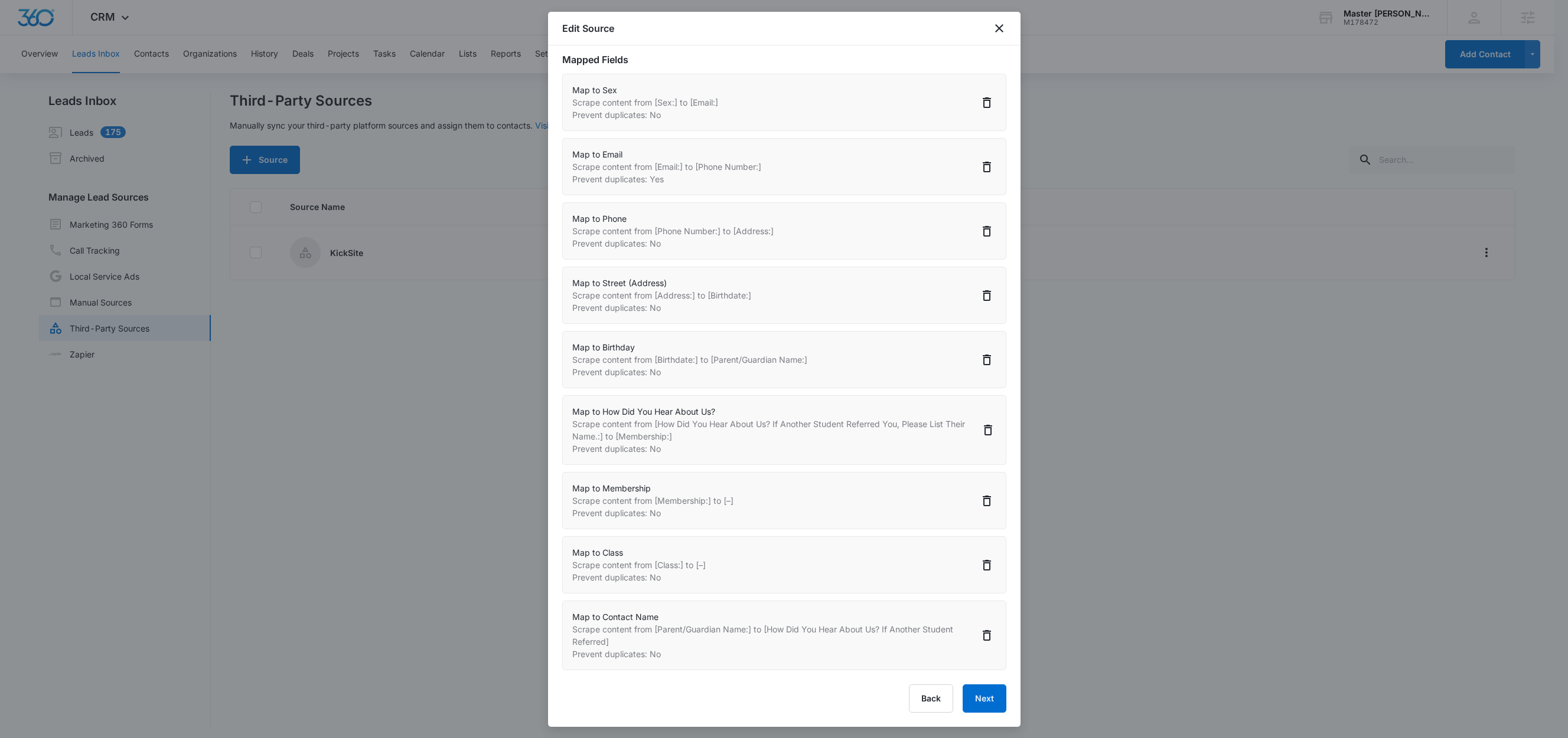
click at [620, 252] on body "CRM Apps Reputation Websites Forms CRM Email Social Content Ads Intelligence Fi…" at bounding box center [784, 369] width 1568 height 740
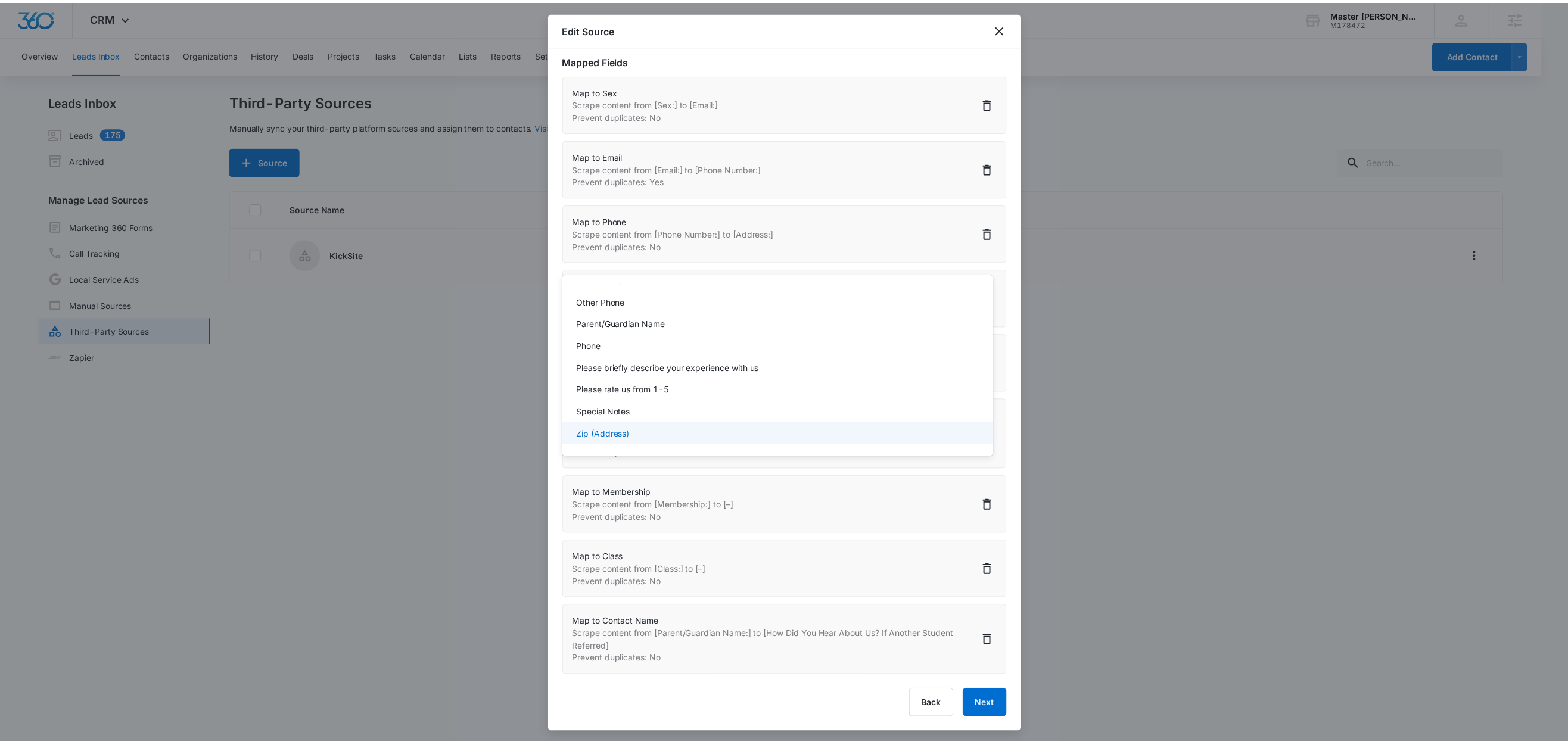
scroll to position [0, 0]
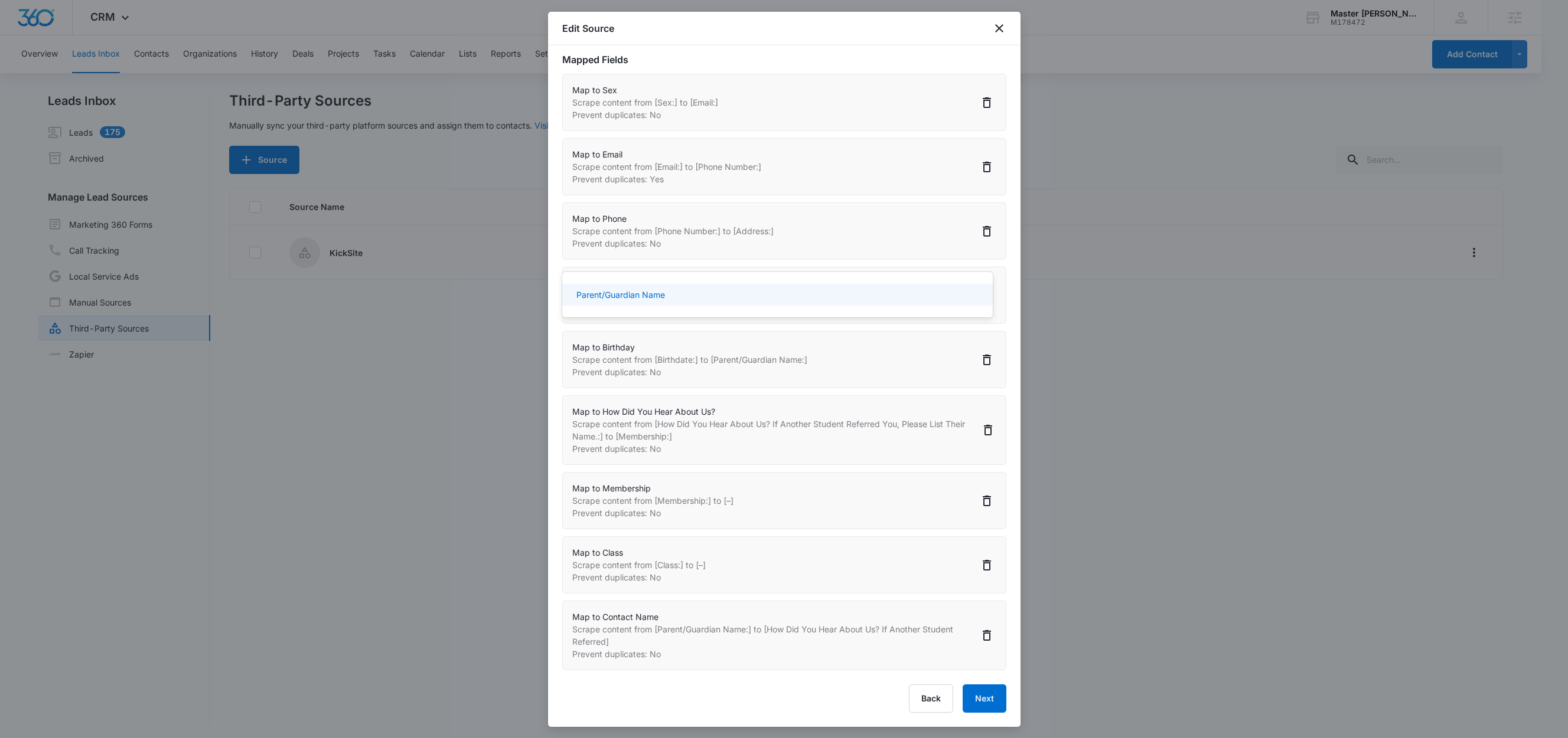
type input "paren"
click at [713, 296] on div "Parent/Guardian Name" at bounding box center [776, 295] width 400 height 13
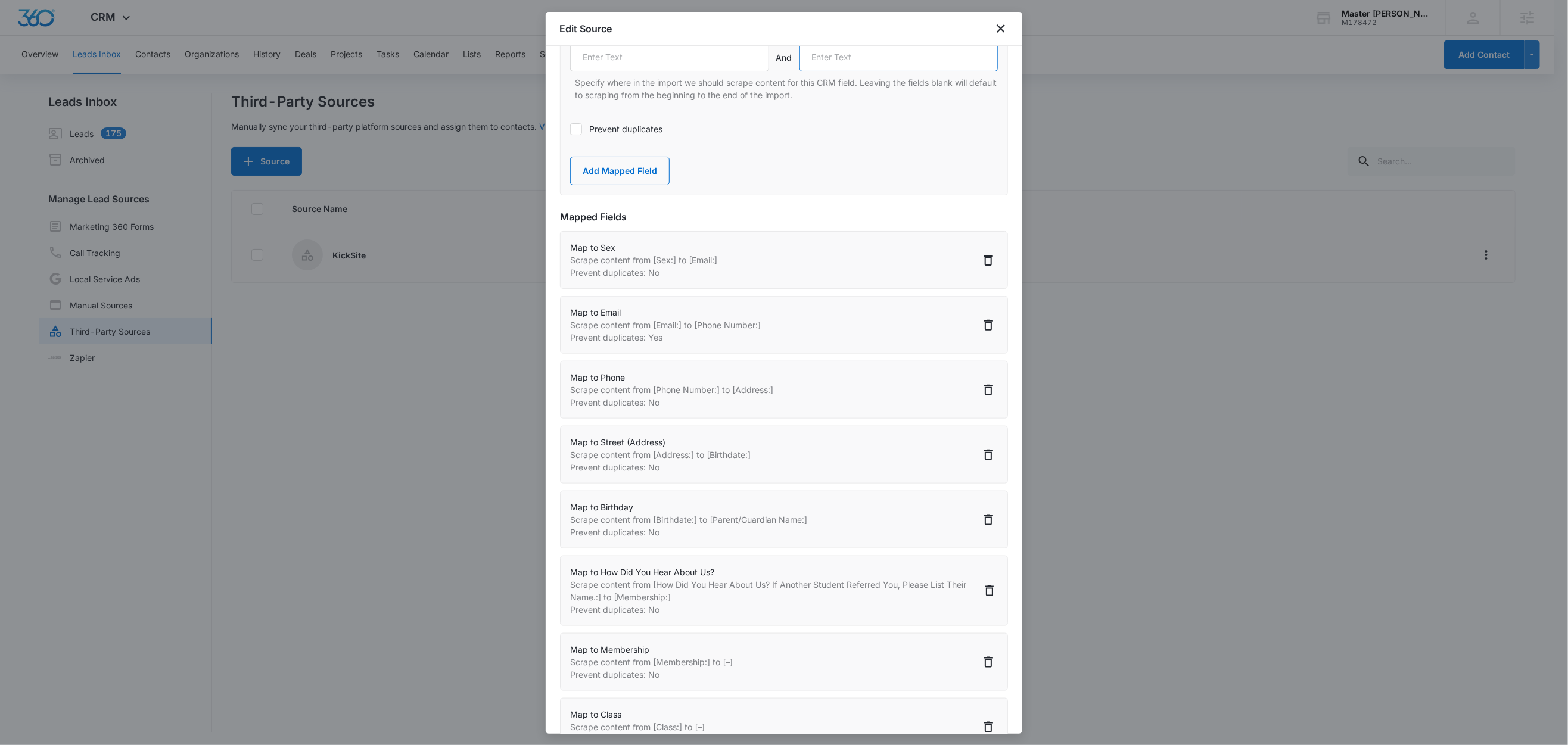
click at [885, 71] on input "text" at bounding box center [899, 57] width 199 height 28
paste input "How Did You Hear About Us? If Another Student Referred"
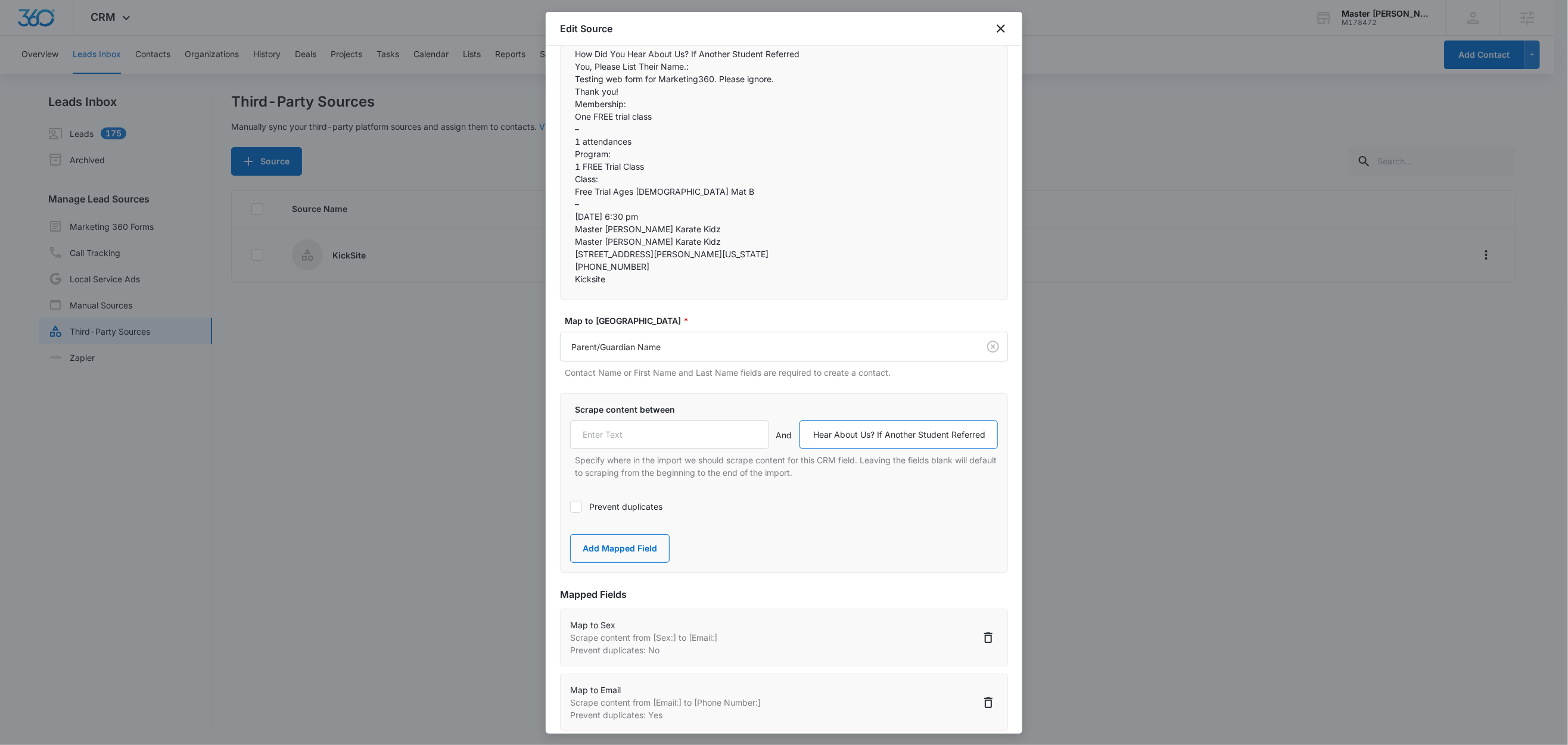
scroll to position [360, 0]
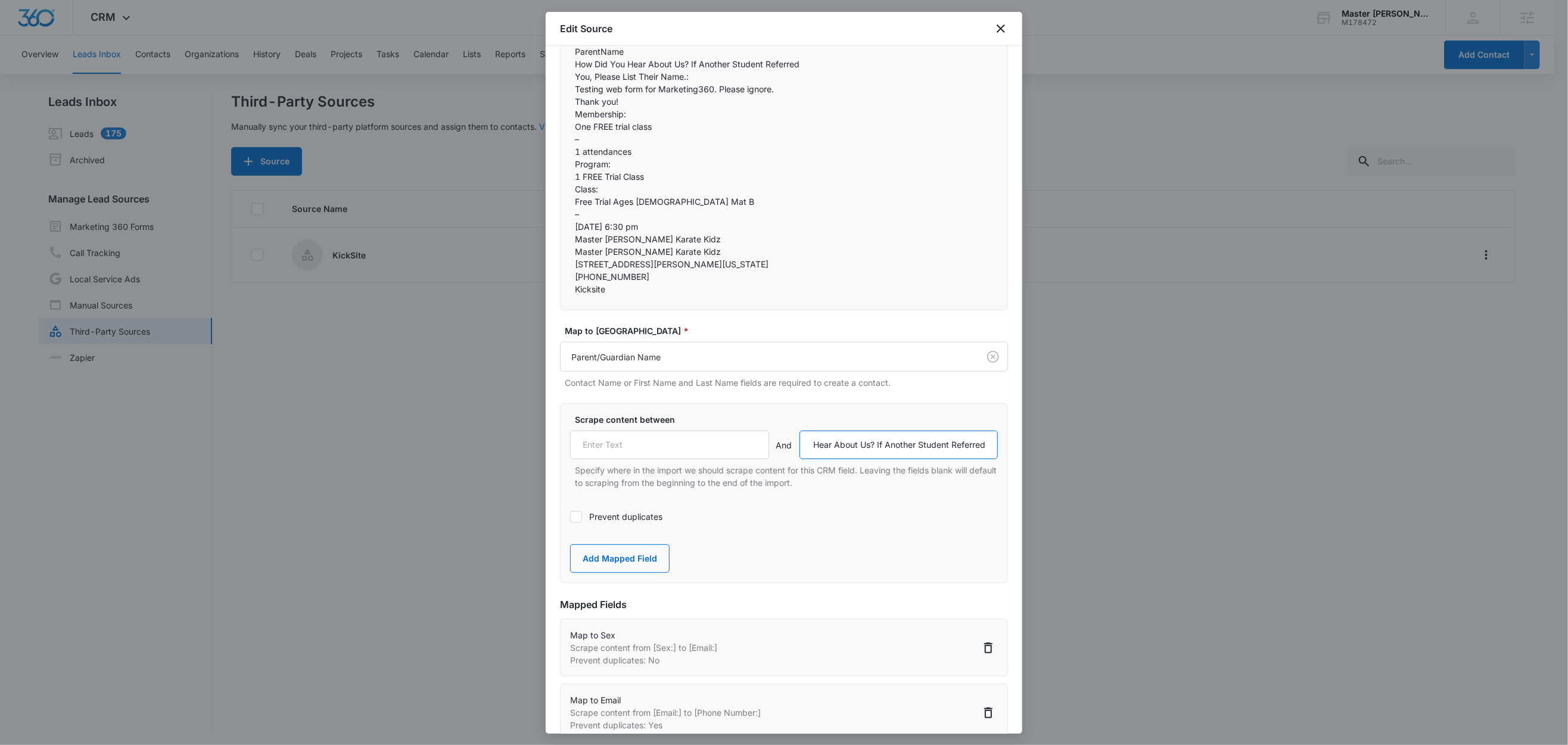
type input "How Did You Hear About Us? If Another Student Referred"
drag, startPoint x: 632, startPoint y: 336, endPoint x: 587, endPoint y: 340, distance: 45.2
click at [587, 58] on p "ParentName" at bounding box center [783, 51] width 418 height 13
drag, startPoint x: 671, startPoint y: 323, endPoint x: 561, endPoint y: 326, distance: 110.0
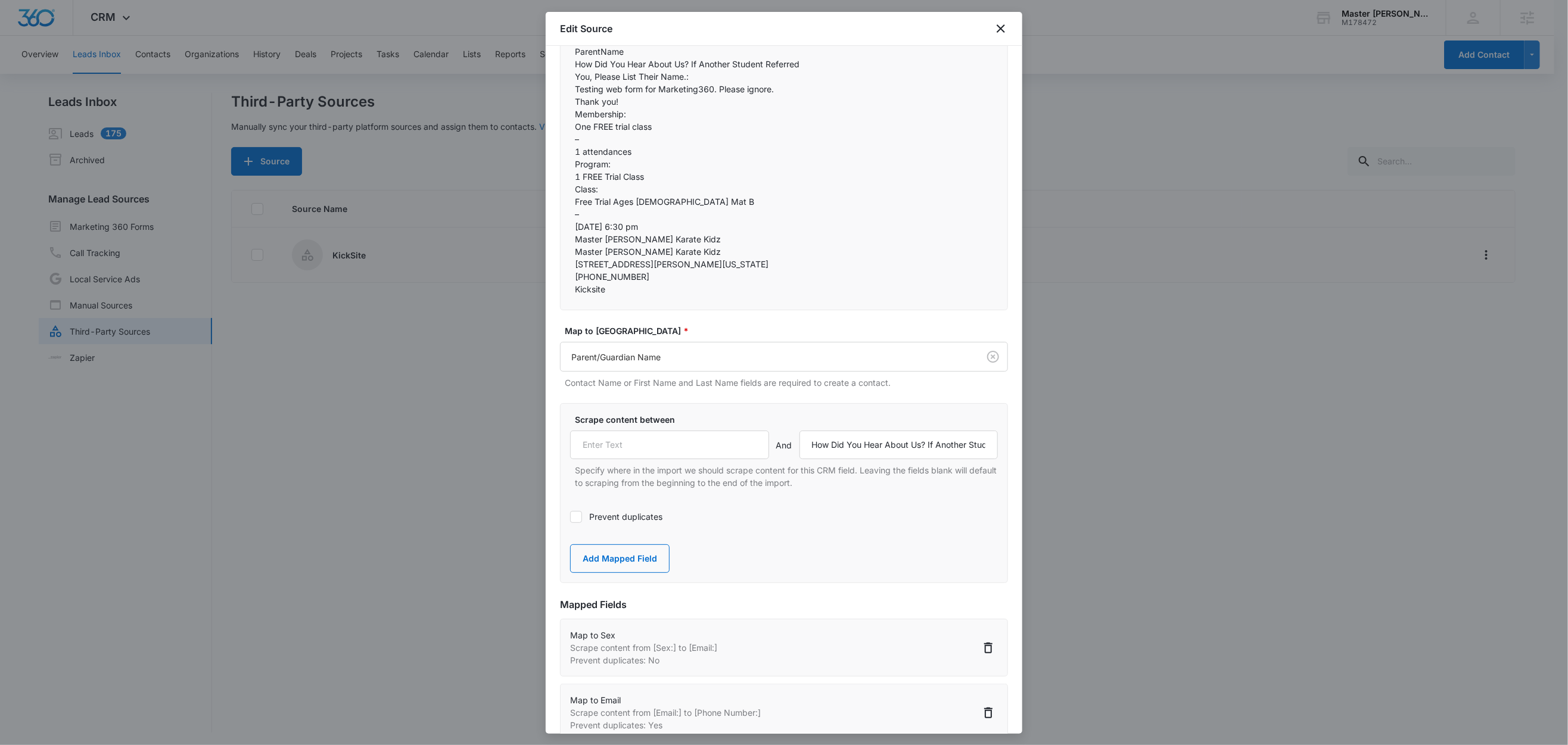
click at [561, 310] on div "Master Booe's Karate Kidz  Submitted to FREE Trial Class Enrollment  ( http:…" at bounding box center [784, 58] width 448 height 505
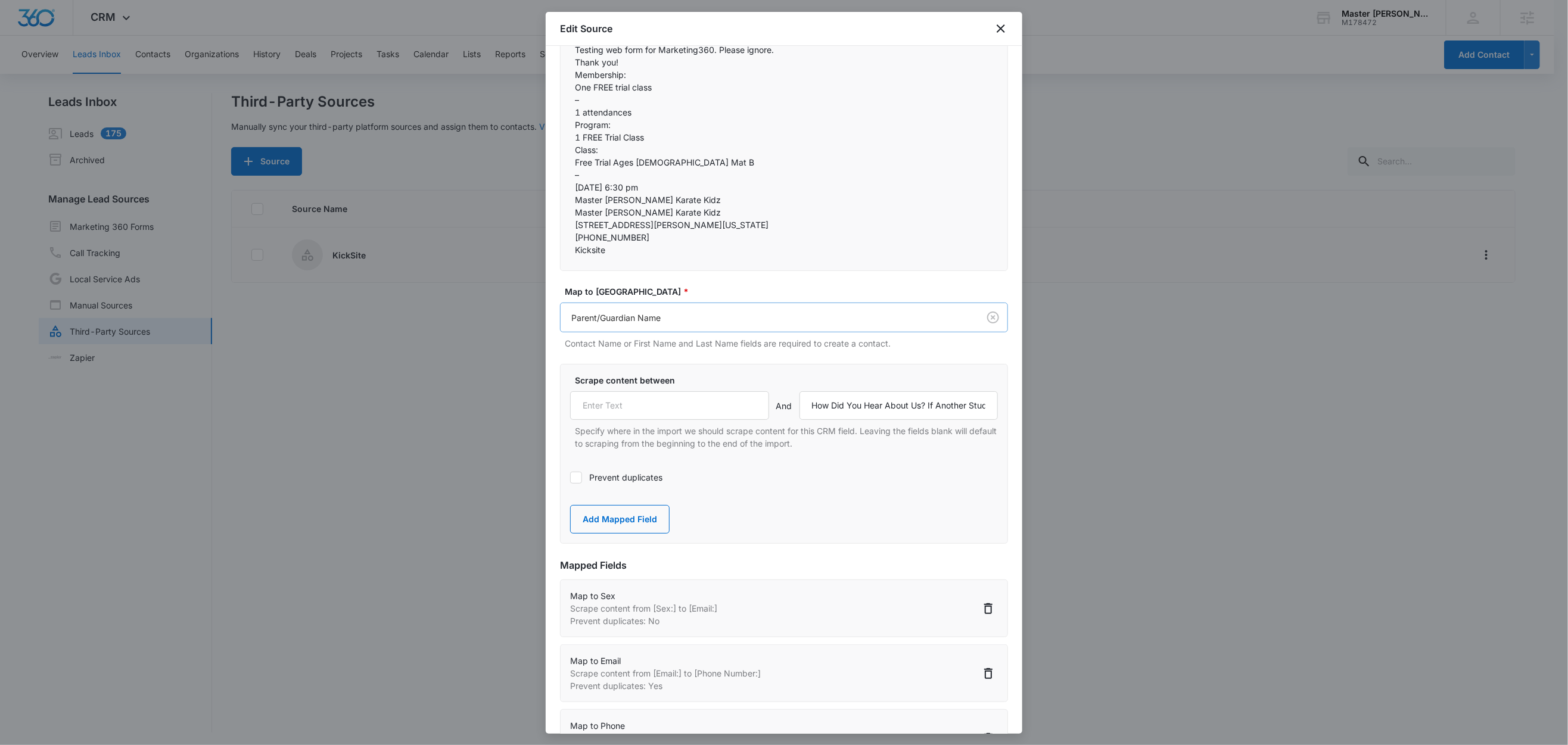
scroll to position [492, 0]
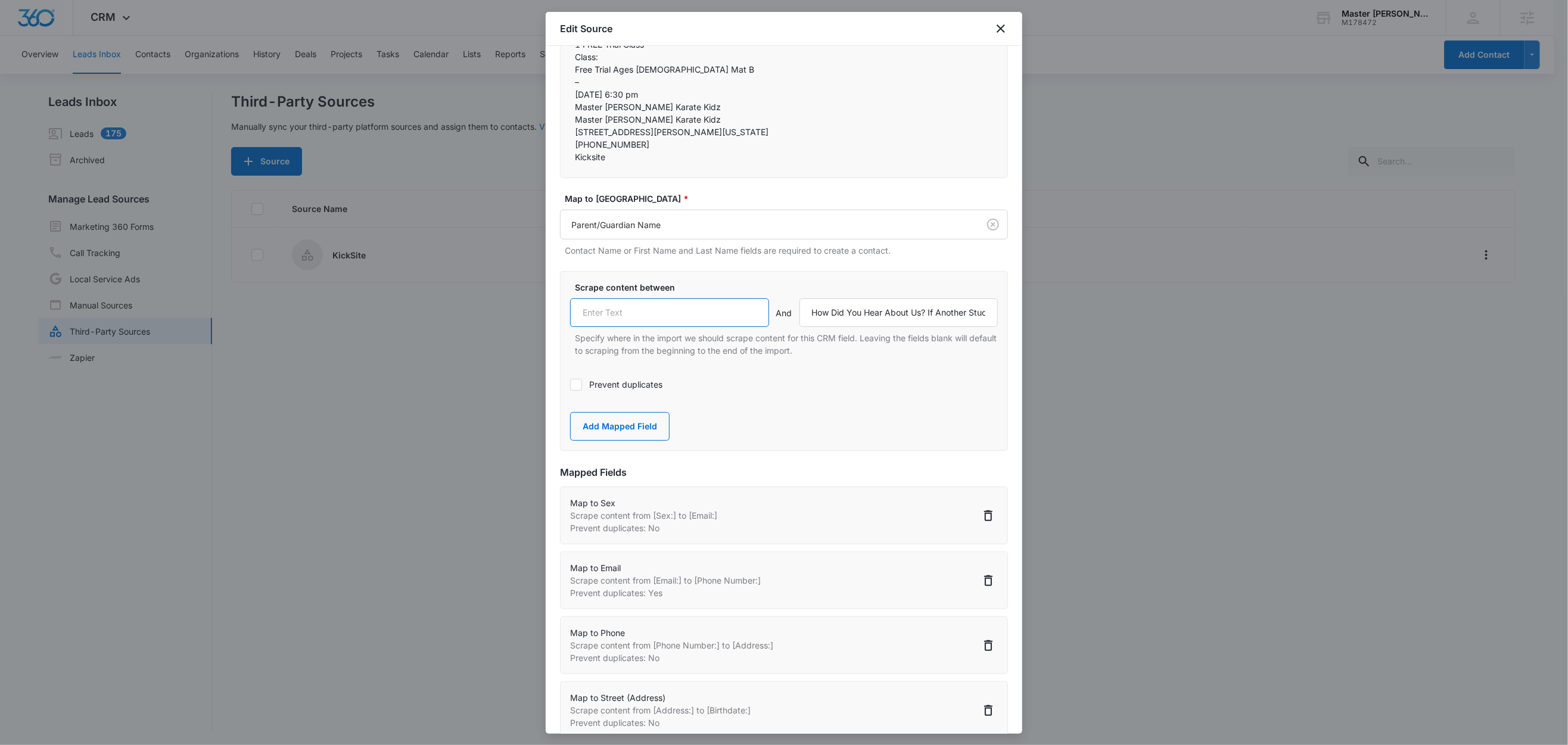
click at [637, 327] on input "text" at bounding box center [669, 312] width 199 height 28
paste input "Parent/Guardian Name:"
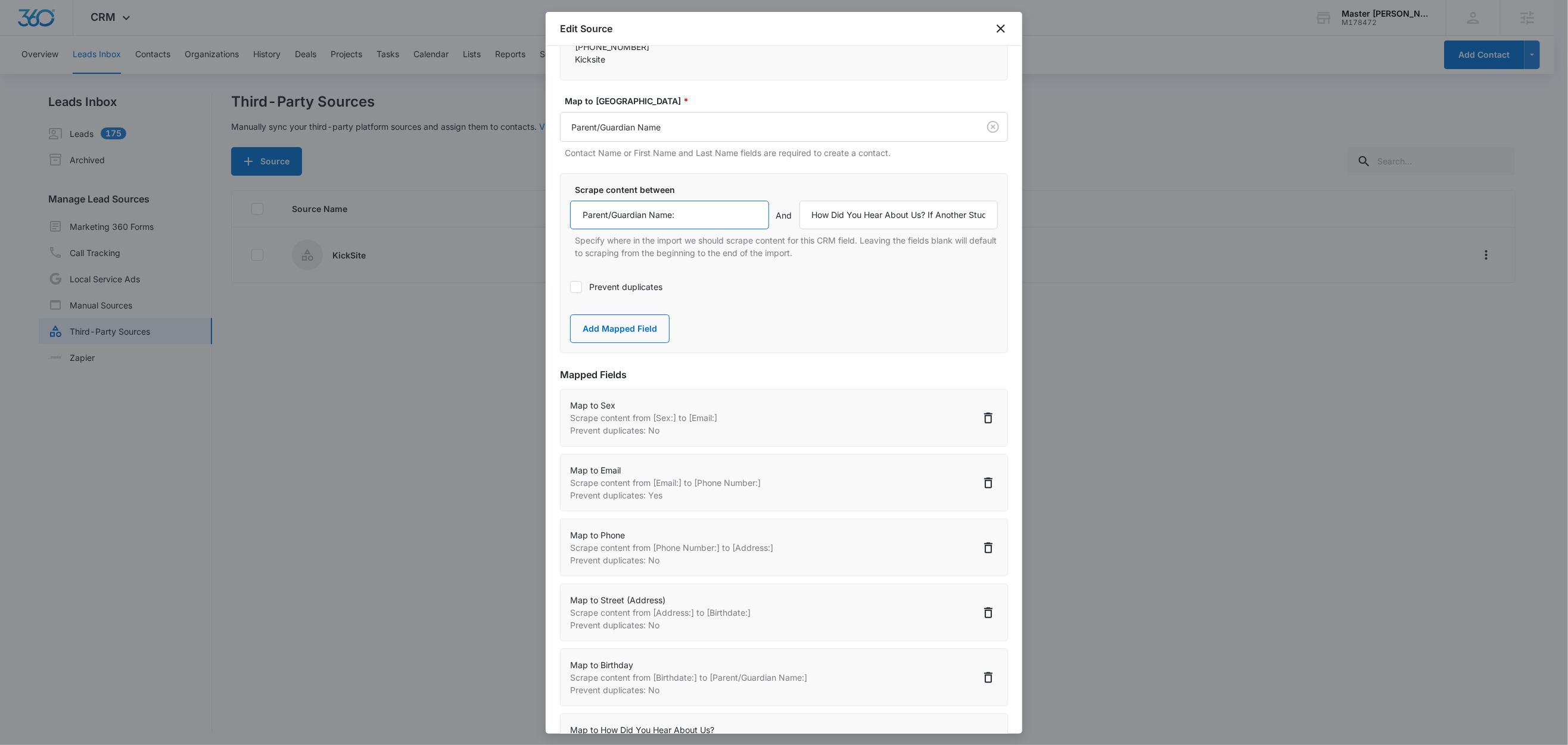
scroll to position [599, 0]
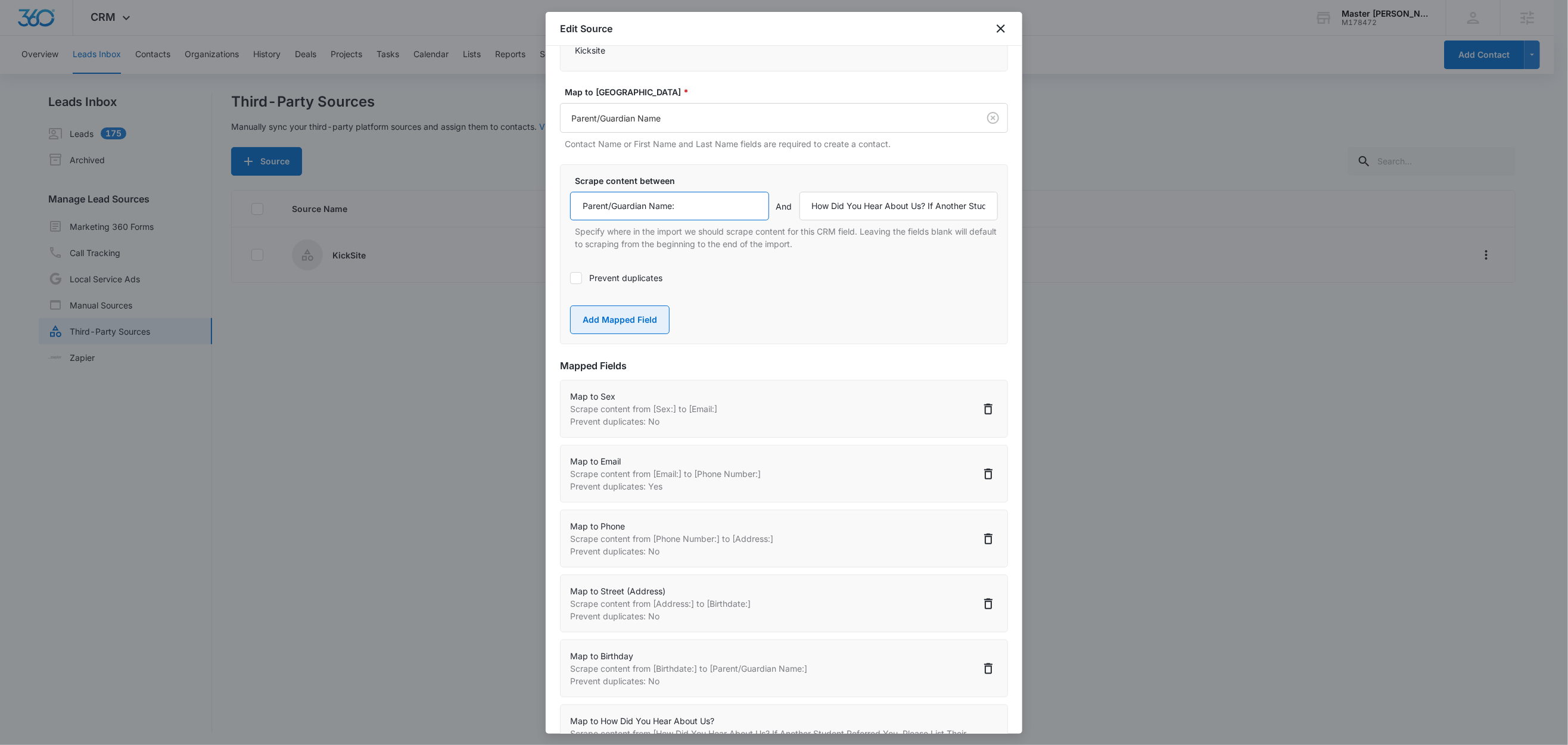
type input "Parent/Guardian Name:"
click at [645, 334] on button "Add Mapped Field" at bounding box center [620, 319] width 100 height 28
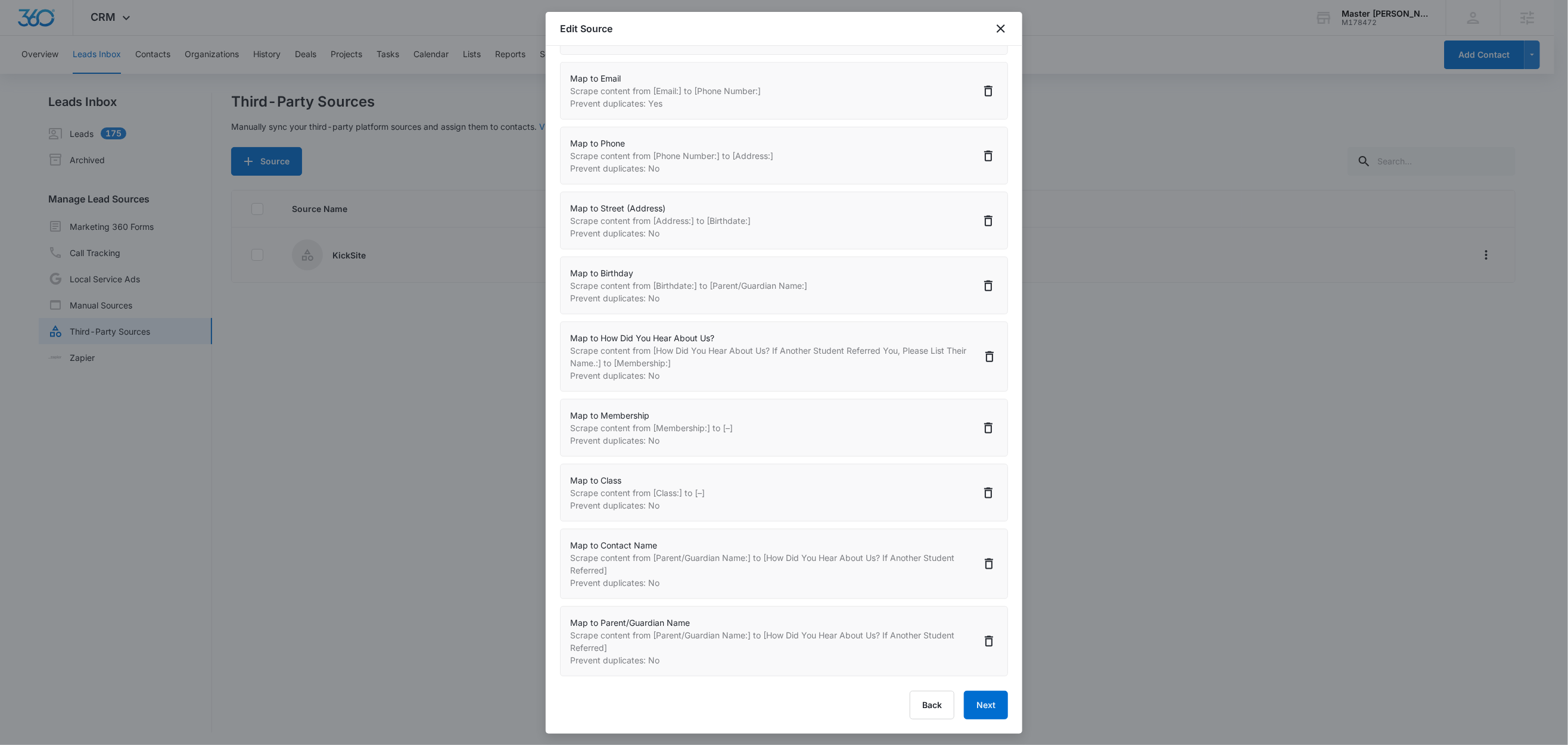
scroll to position [1106, 0]
drag, startPoint x: 973, startPoint y: 345, endPoint x: 921, endPoint y: 350, distance: 52.2
click at [986, 351] on icon "Delete" at bounding box center [990, 356] width 9 height 11
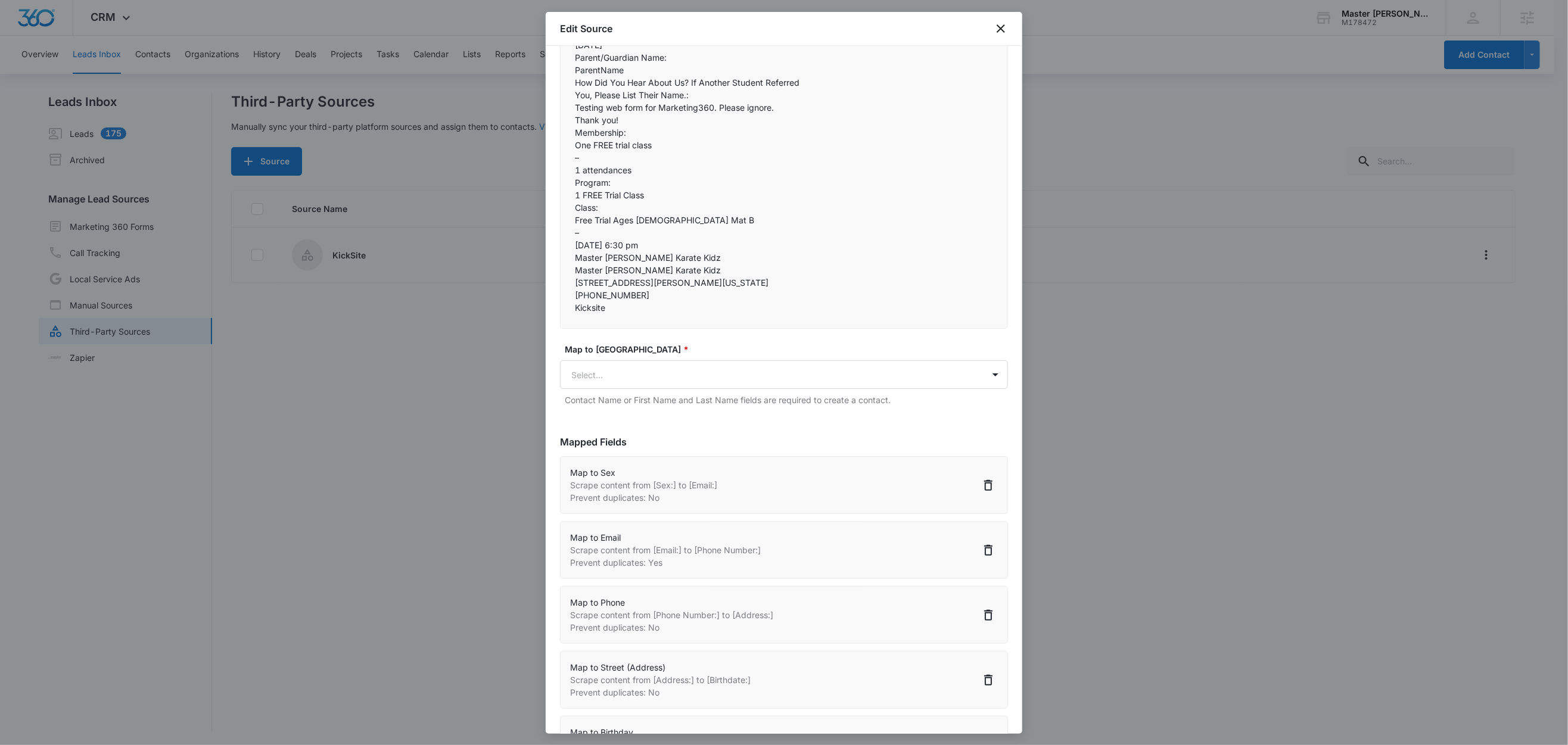
scroll to position [399, 0]
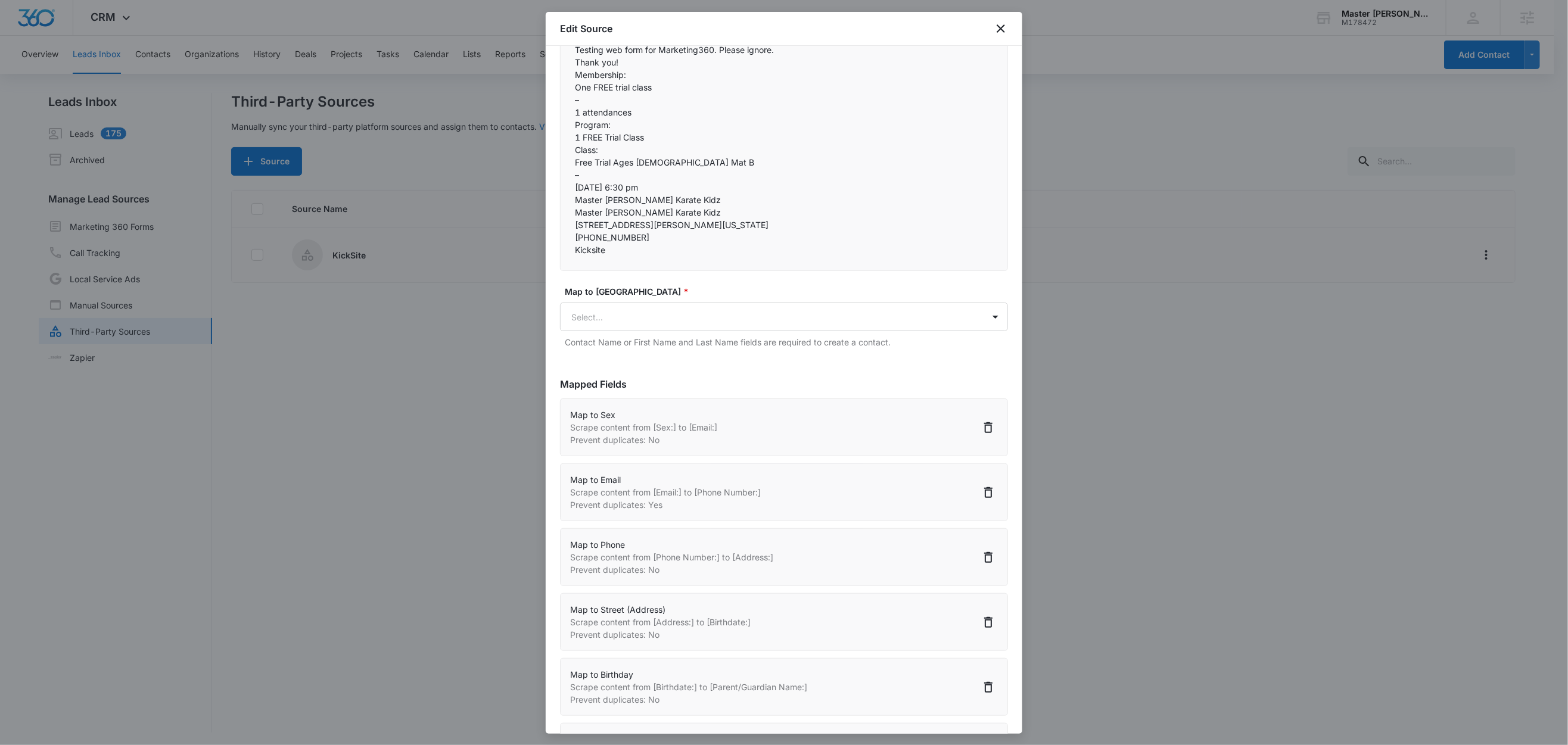
drag, startPoint x: 699, startPoint y: 323, endPoint x: 570, endPoint y: 322, distance: 129.0
click at [570, 271] on div "Master Booe's Karate Kidz  Submitted to FREE Trial Class Enrollment  ( http:…" at bounding box center [784, 19] width 448 height 505
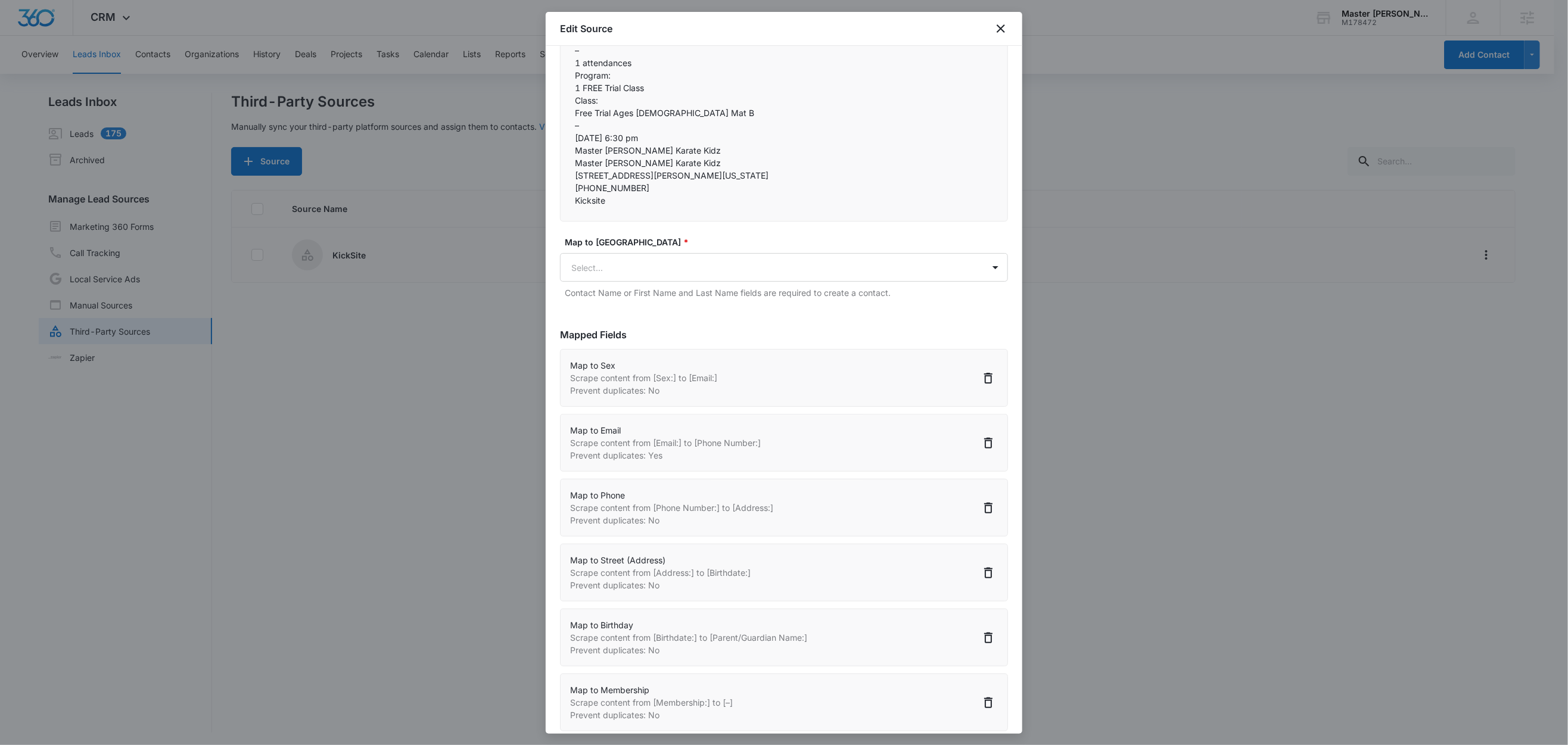
scroll to position [699, 0]
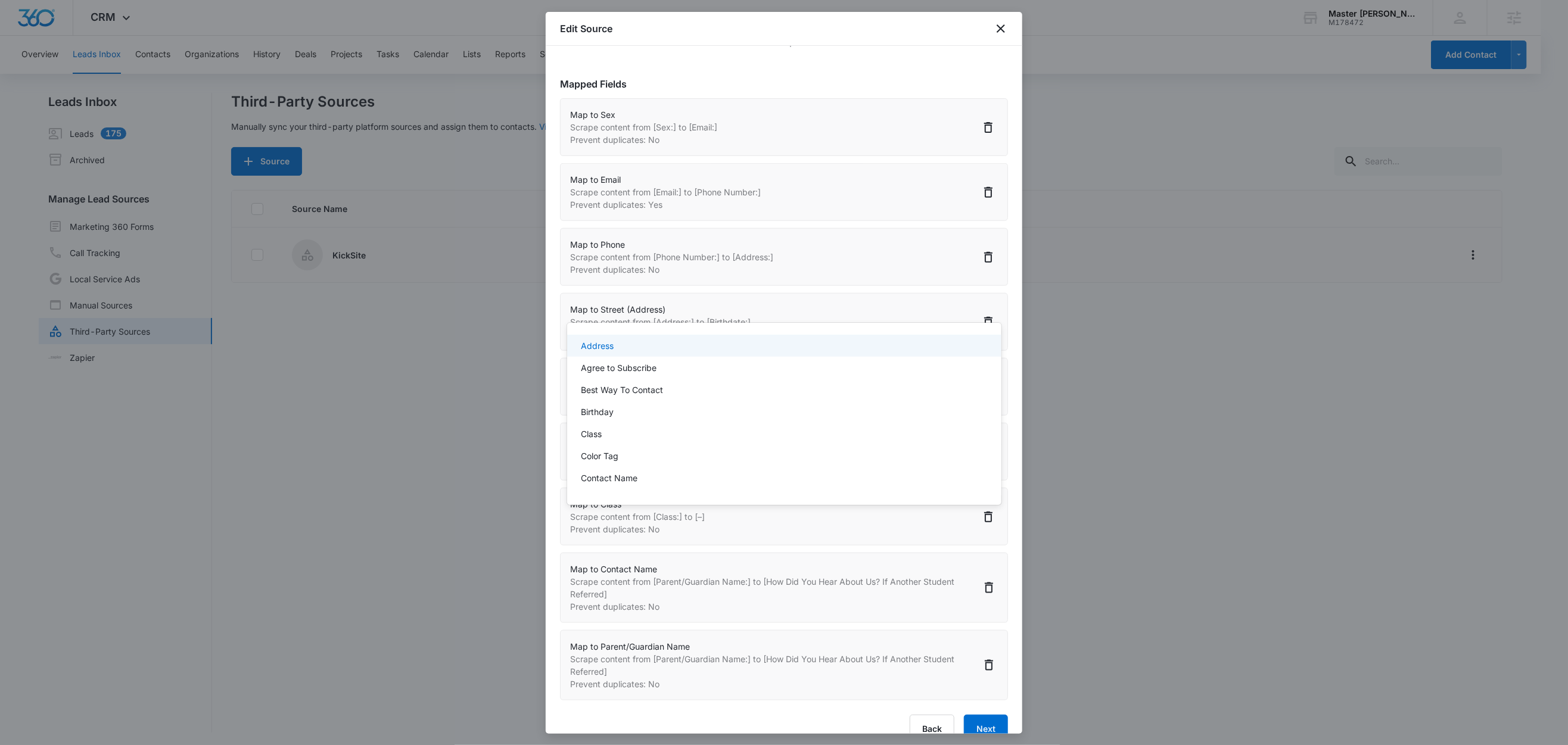
click at [631, 309] on body "CRM Apps Reputation Websites Forms CRM Email Social Content Ads Intelligence Fi…" at bounding box center [784, 372] width 1568 height 745
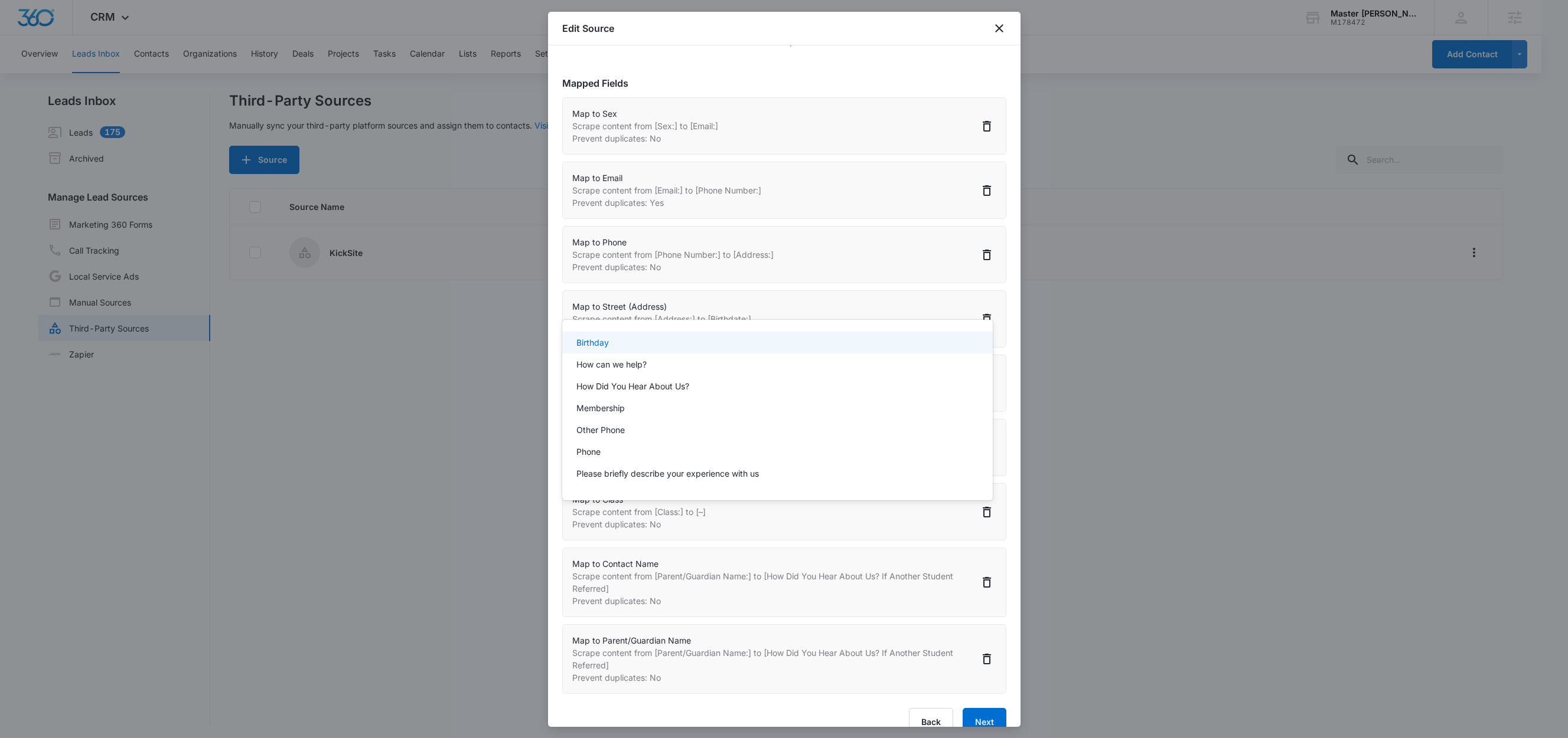
type input "how"
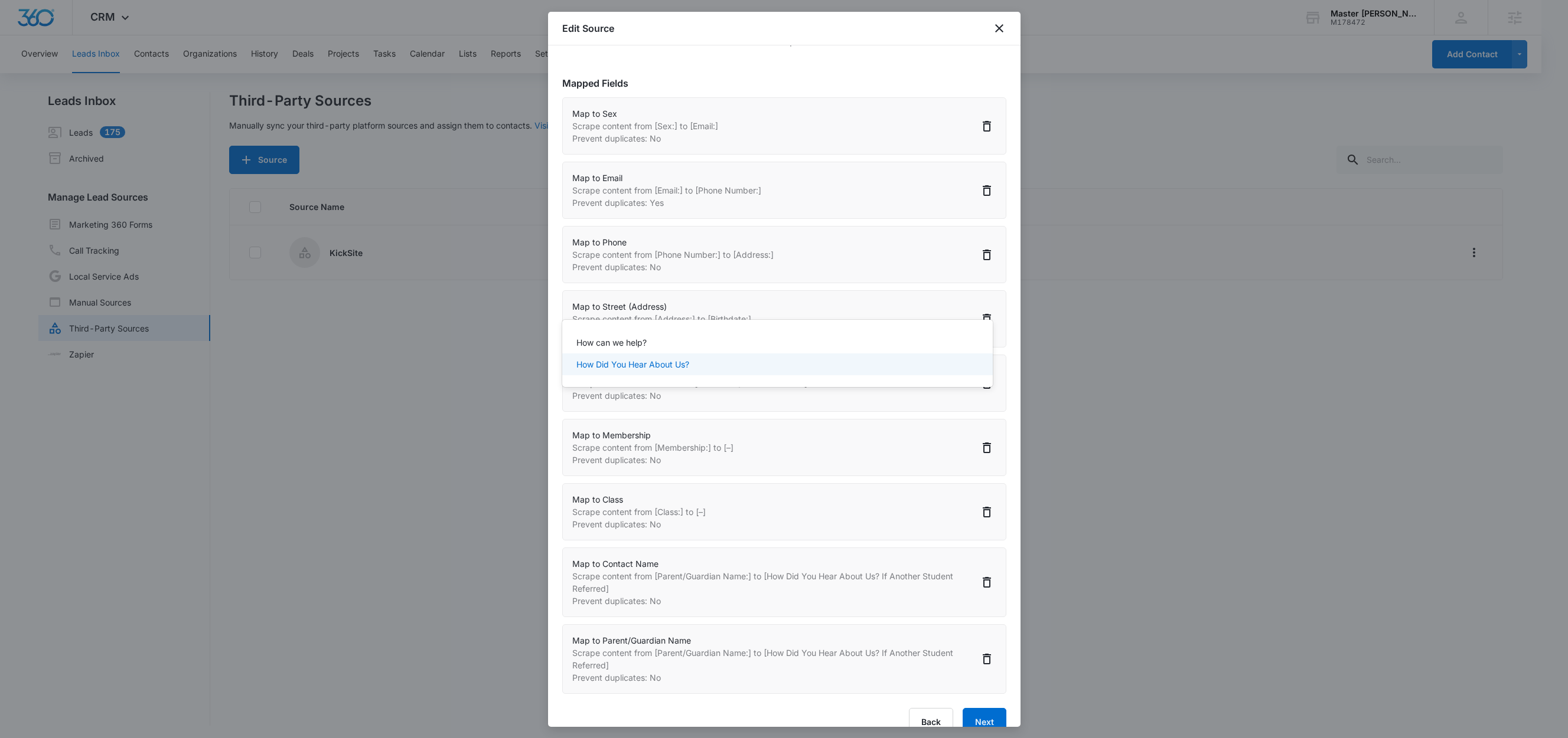
click at [668, 368] on p "How Did You Hear About Us?" at bounding box center [633, 364] width 113 height 13
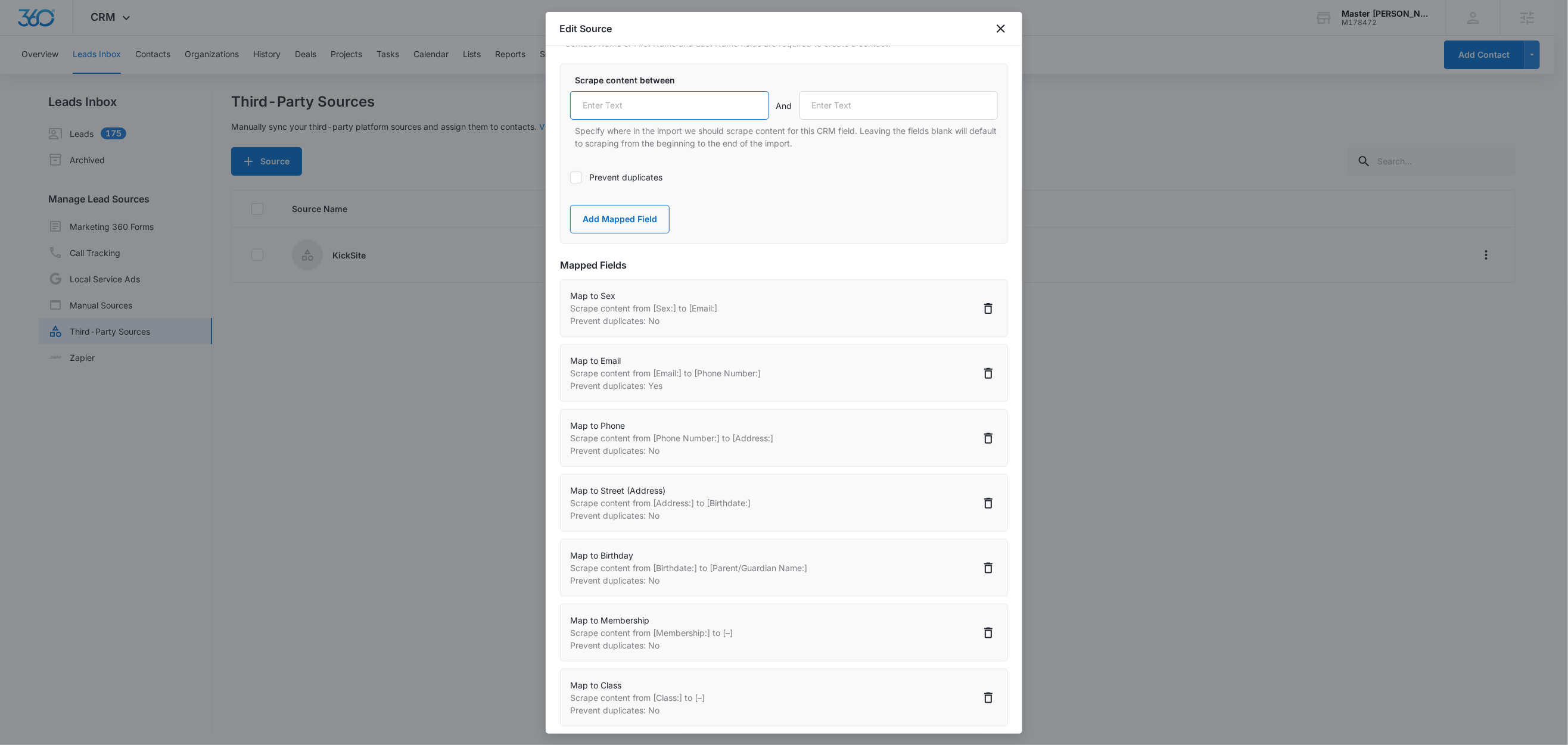
click at [630, 119] on input "text" at bounding box center [669, 105] width 199 height 28
paste input "You, Please List Their Name.:"
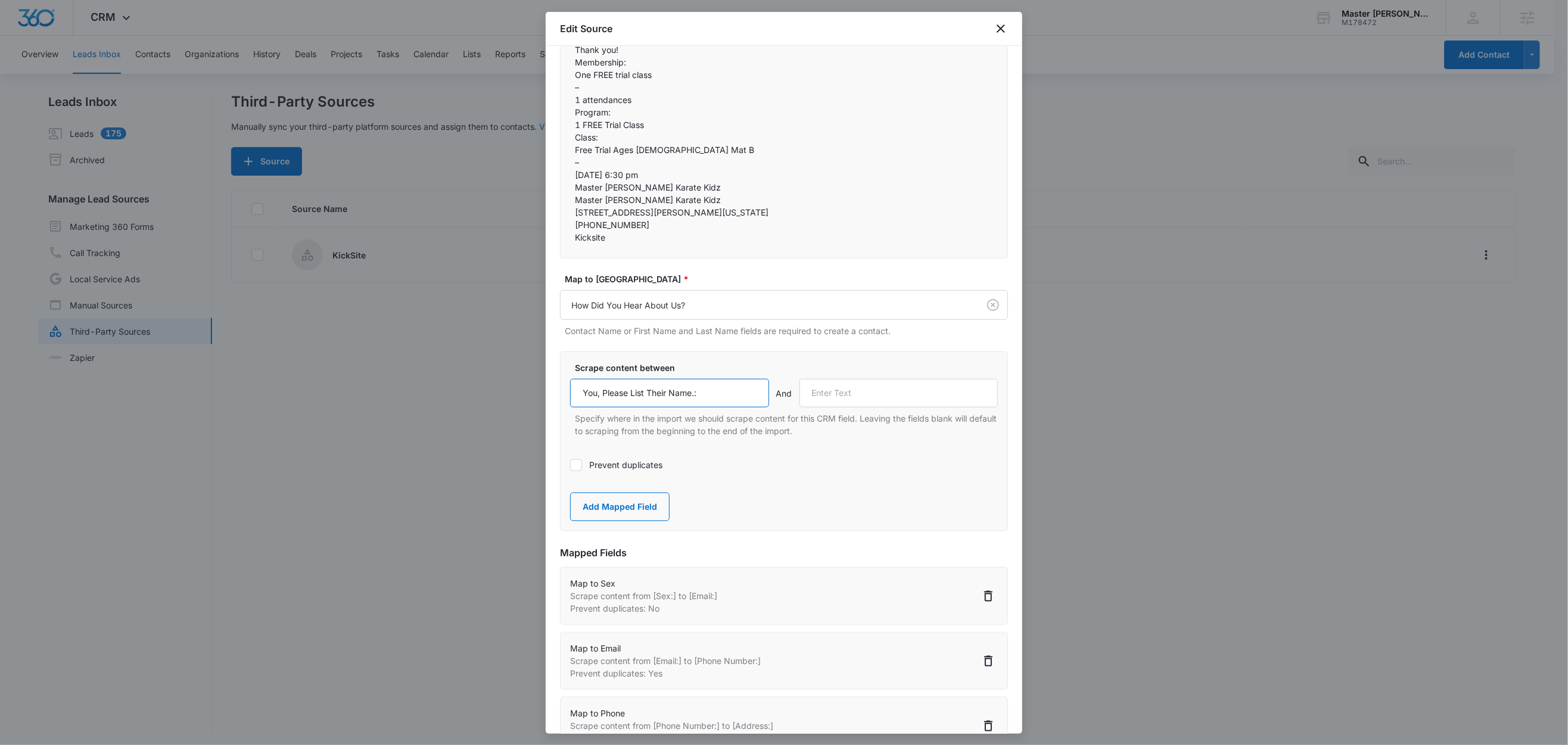
scroll to position [411, 0]
type input "You, Please List Their Name.:"
drag, startPoint x: 576, startPoint y: 301, endPoint x: 803, endPoint y: 306, distance: 227.1
click at [803, 259] on div "Master Booe's Karate Kidz  Submitted to FREE Trial Class Enrollment  ( http:…" at bounding box center [784, 7] width 448 height 505
click at [626, 31] on p "You, Please List Their Name.:" at bounding box center [783, 24] width 418 height 13
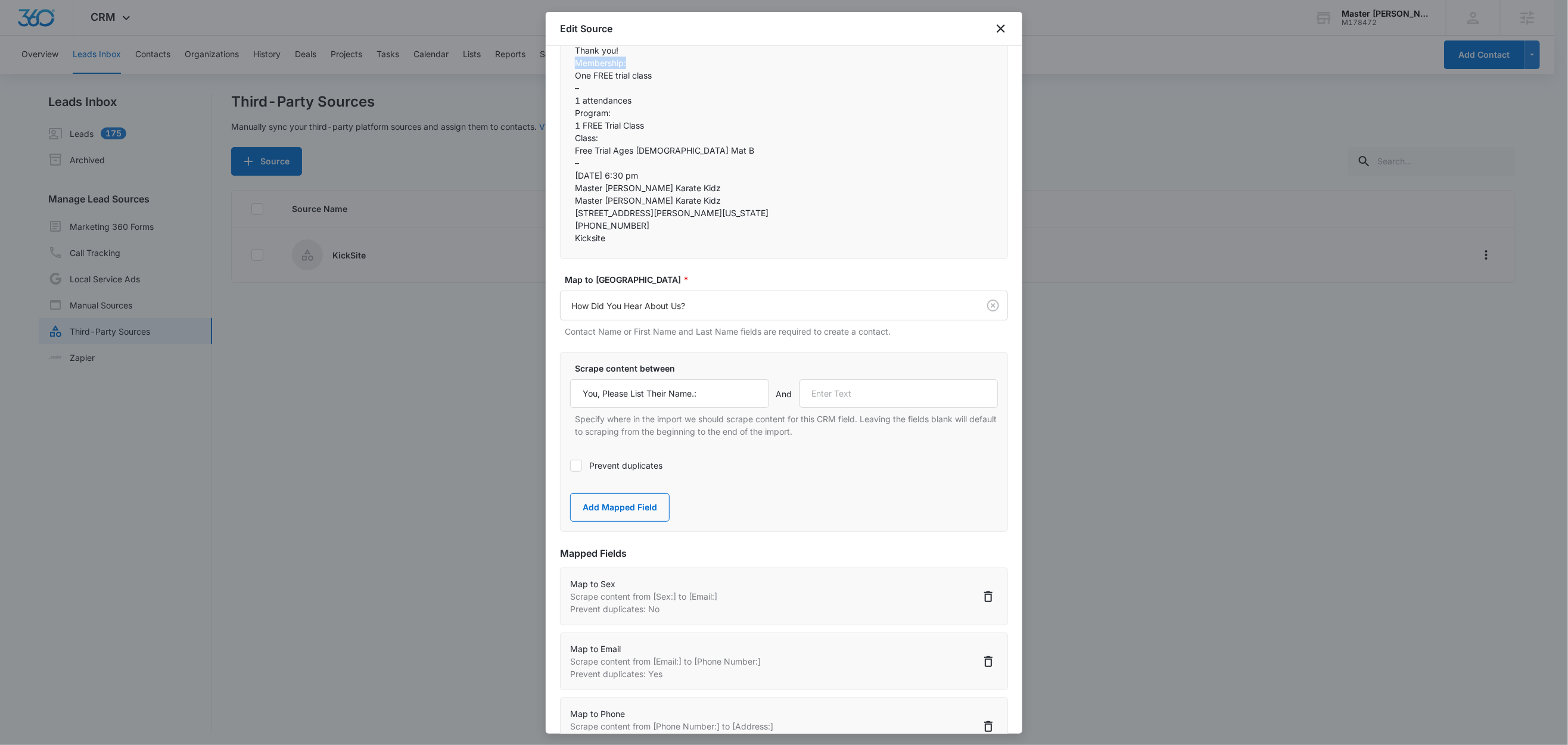
drag, startPoint x: 635, startPoint y: 349, endPoint x: 567, endPoint y: 350, distance: 68.0
click at [567, 259] on div "Master Booe's Karate Kidz  Submitted to FREE Trial Class Enrollment  ( http:…" at bounding box center [784, 7] width 448 height 505
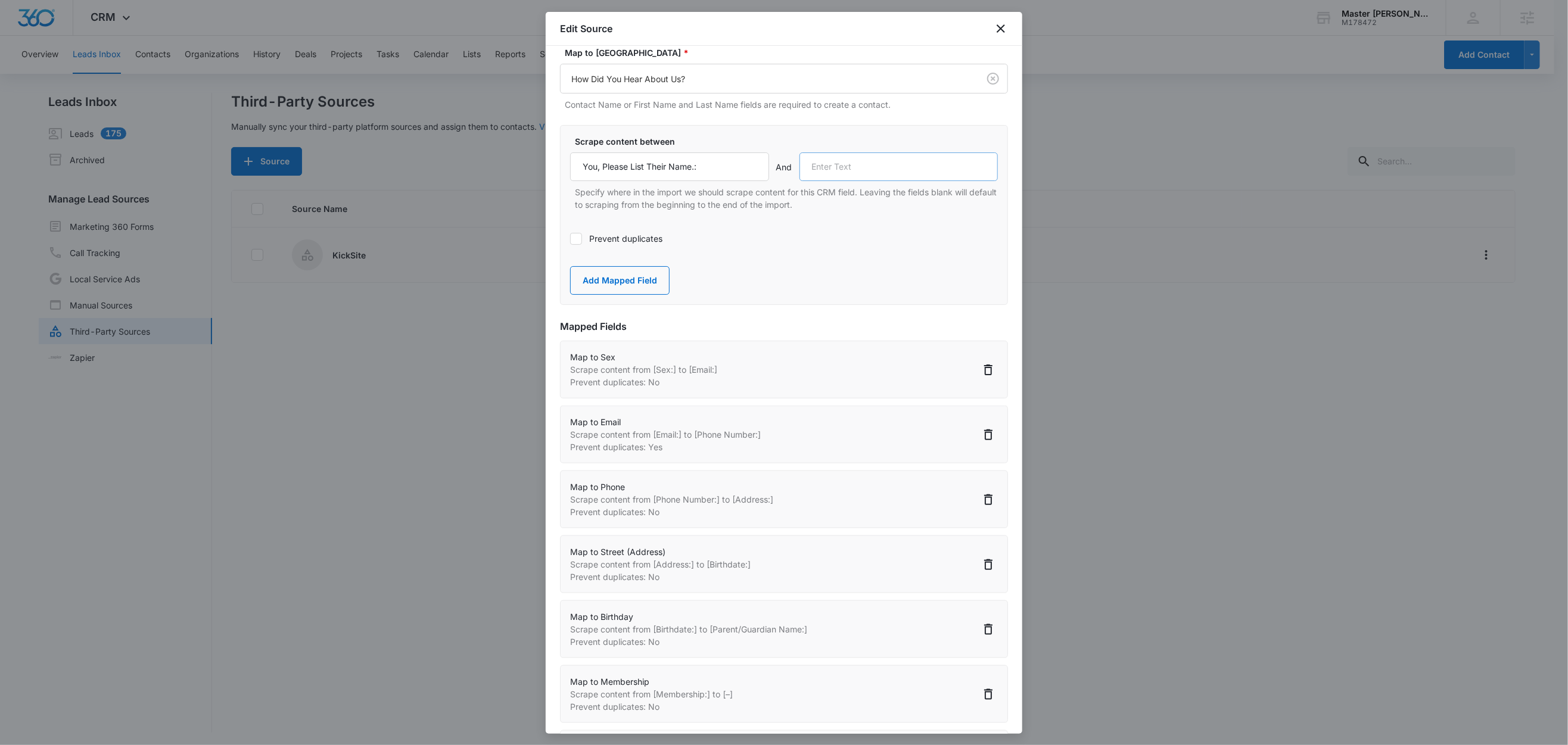
scroll to position [759, 0]
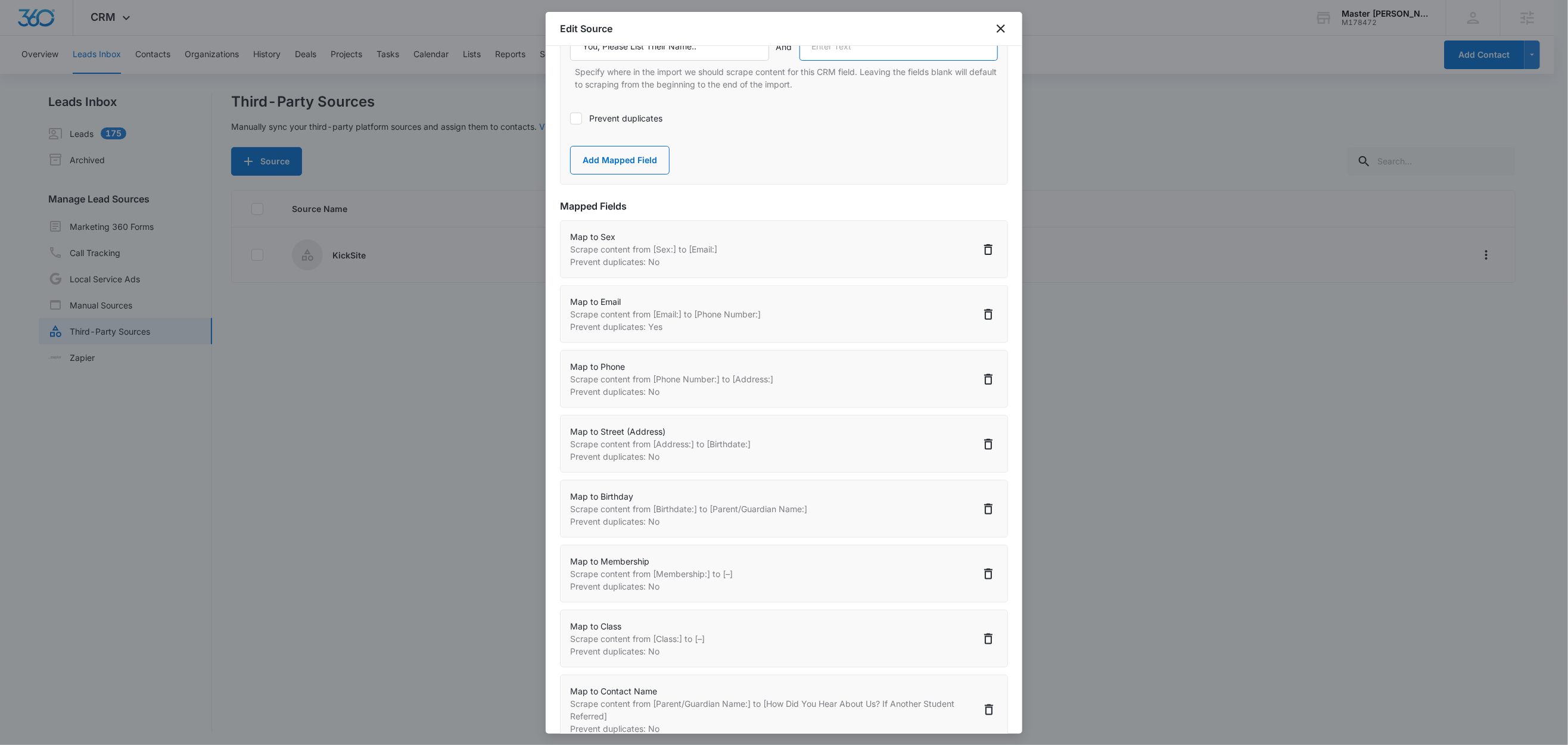
click at [839, 61] on input "text" at bounding box center [899, 46] width 199 height 28
paste input "Membership:"
type input "Membership:"
drag, startPoint x: 641, startPoint y: 457, endPoint x: 681, endPoint y: 453, distance: 40.2
click at [641, 174] on button "Add Mapped Field" at bounding box center [620, 160] width 100 height 28
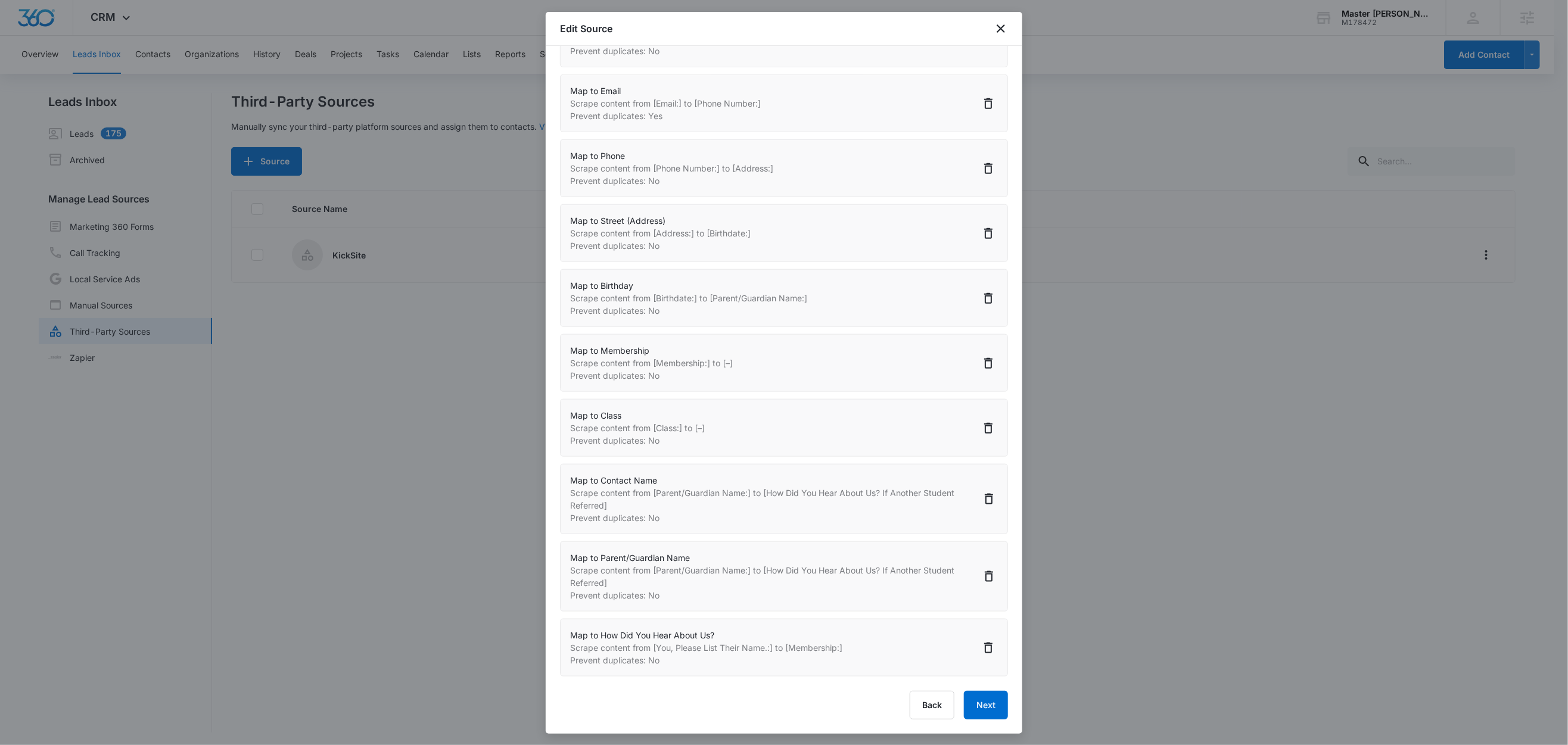
scroll to position [2, 0]
drag, startPoint x: 961, startPoint y: 692, endPoint x: 964, endPoint y: 679, distance: 13.3
click at [964, 692] on button "Next" at bounding box center [986, 705] width 44 height 28
select select "366"
select select "185"
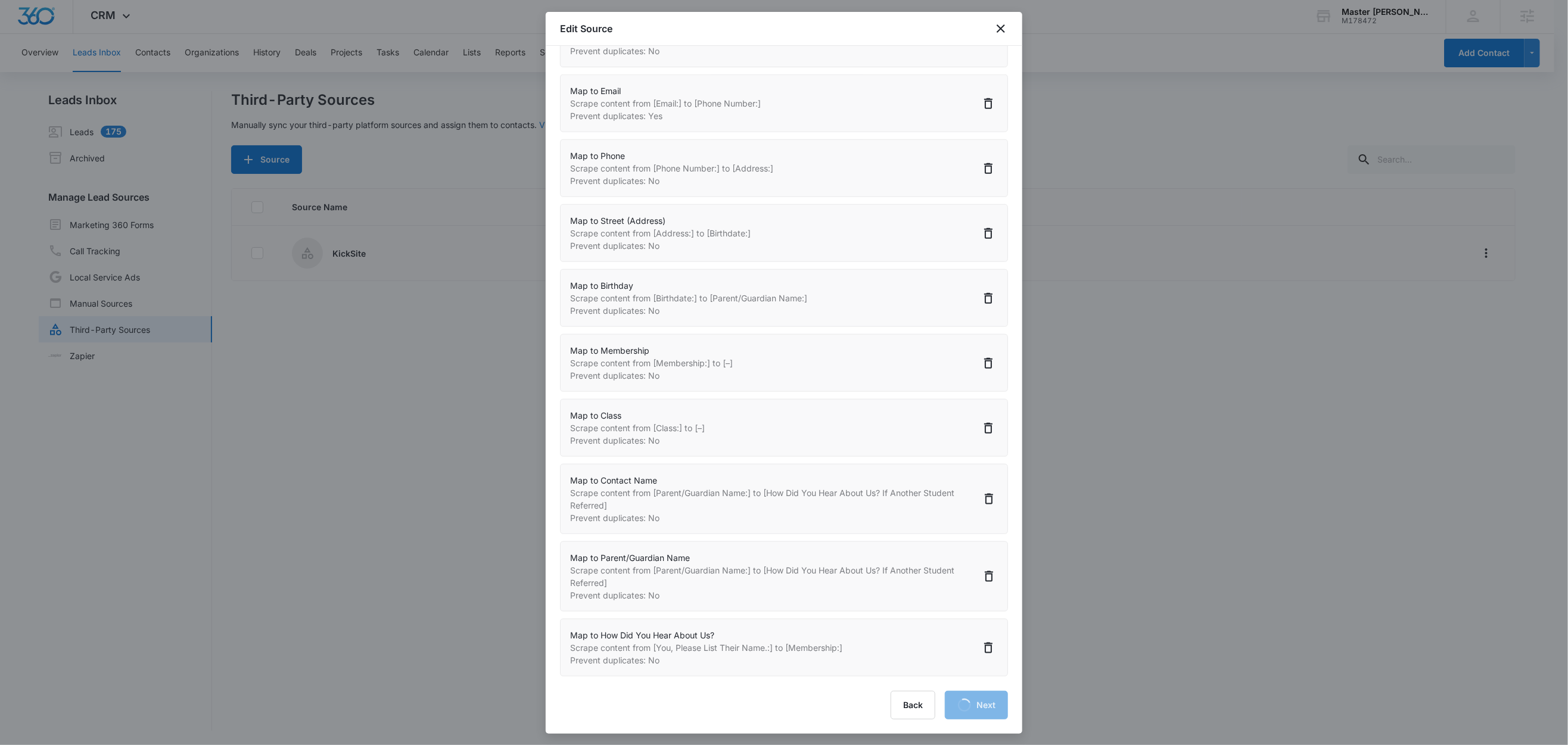
select select "184"
select select "187"
select select "359"
select select "368"
select select "369"
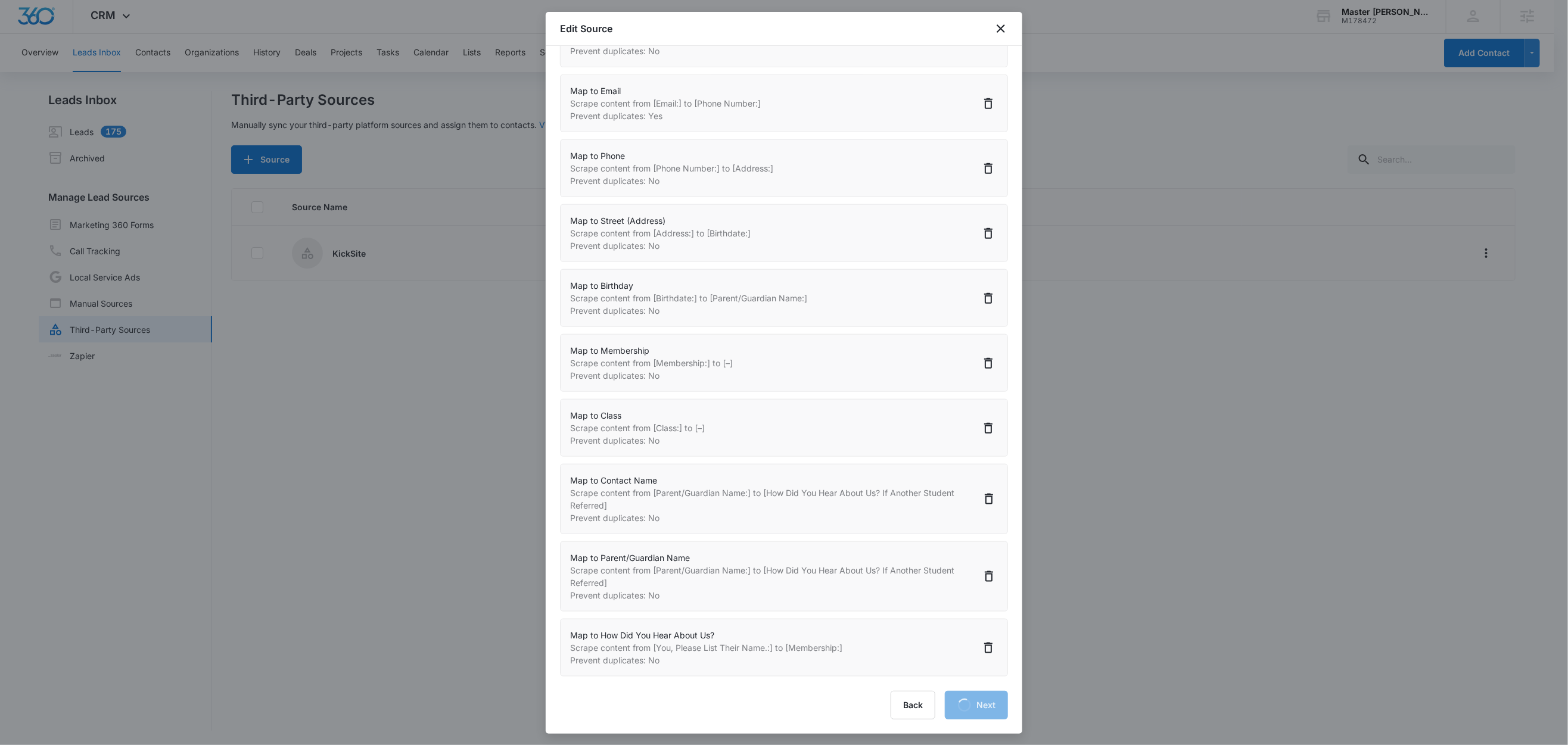
select select "77"
select select "370"
select select "367"
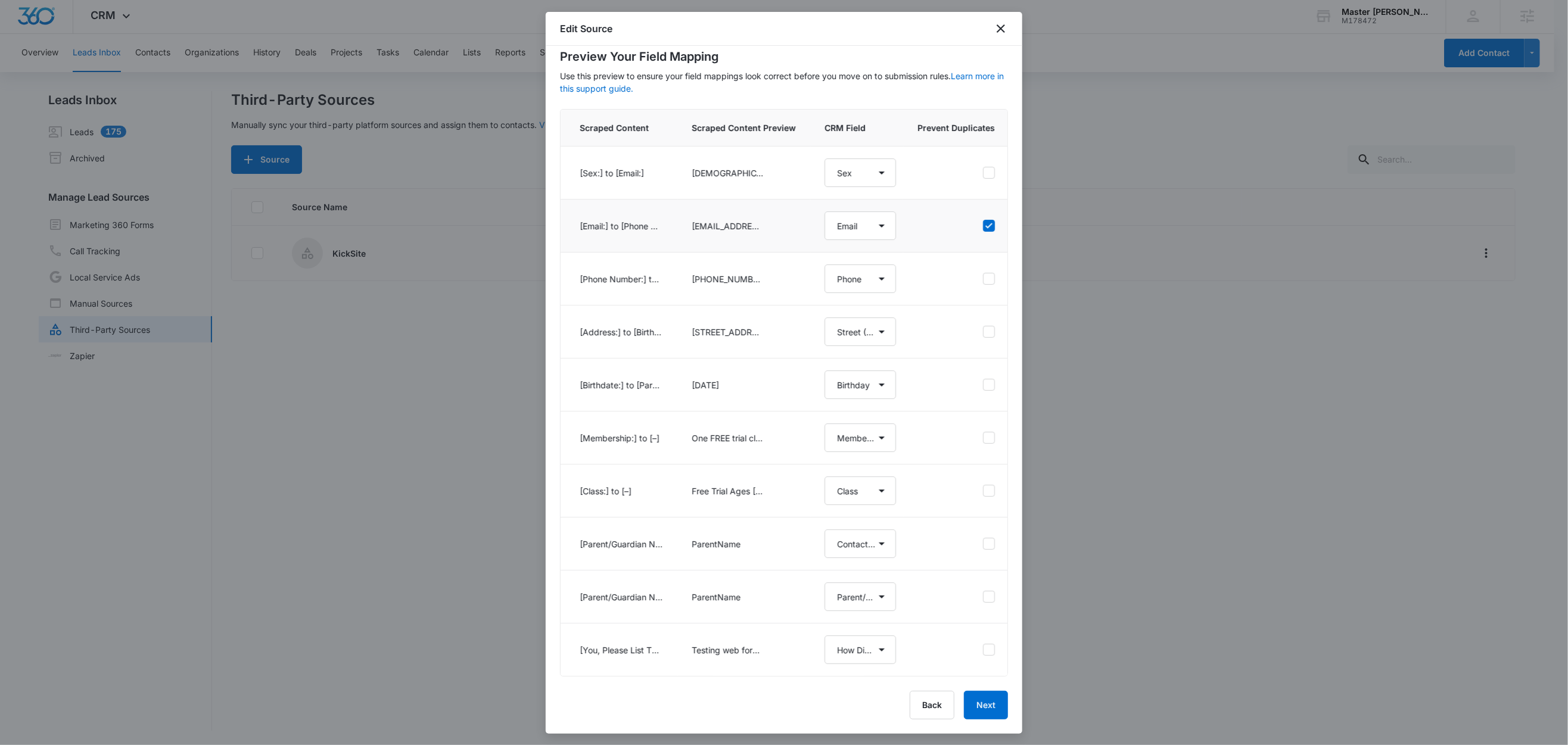
scroll to position [51, 0]
click at [975, 705] on button "Next" at bounding box center [986, 705] width 44 height 28
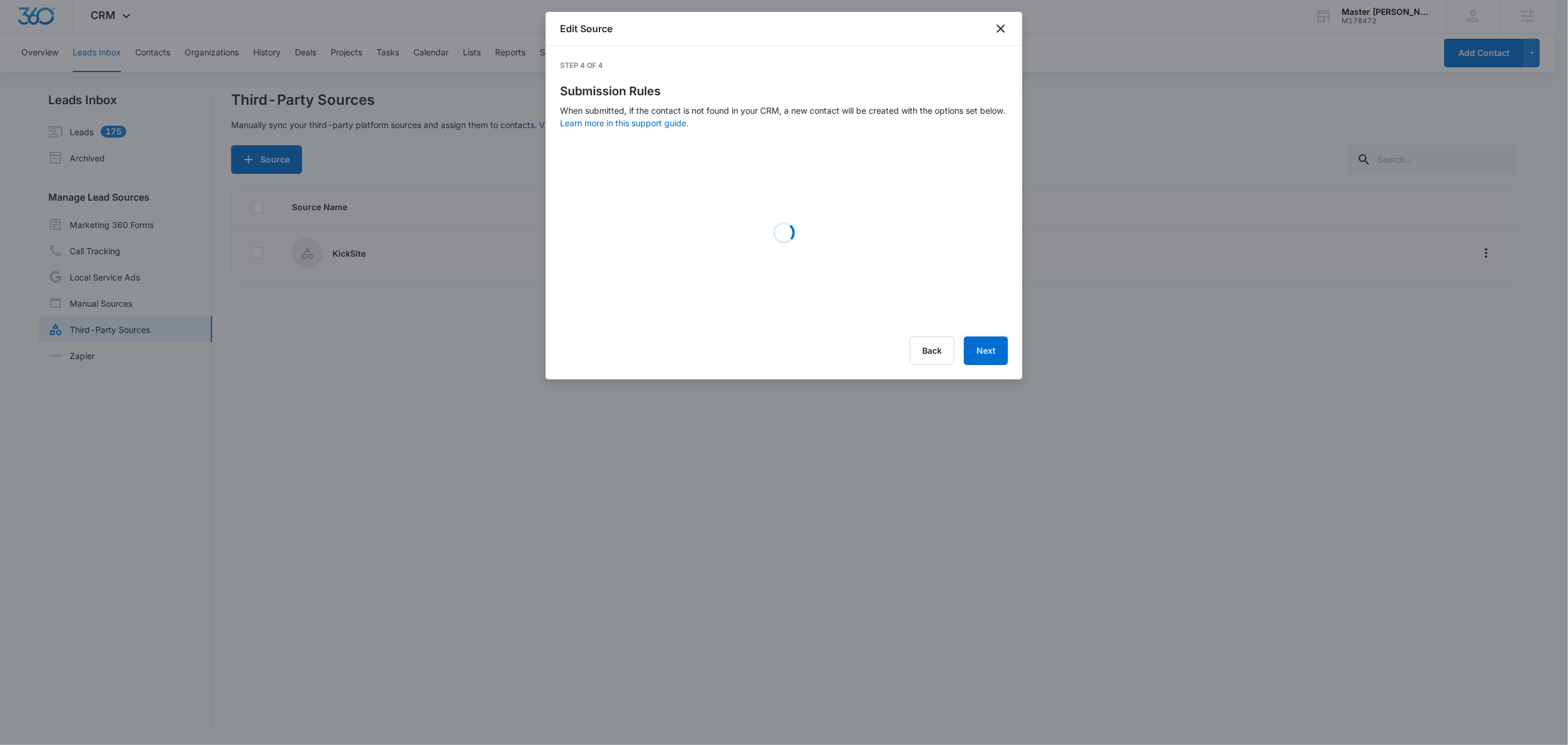
scroll to position [0, 0]
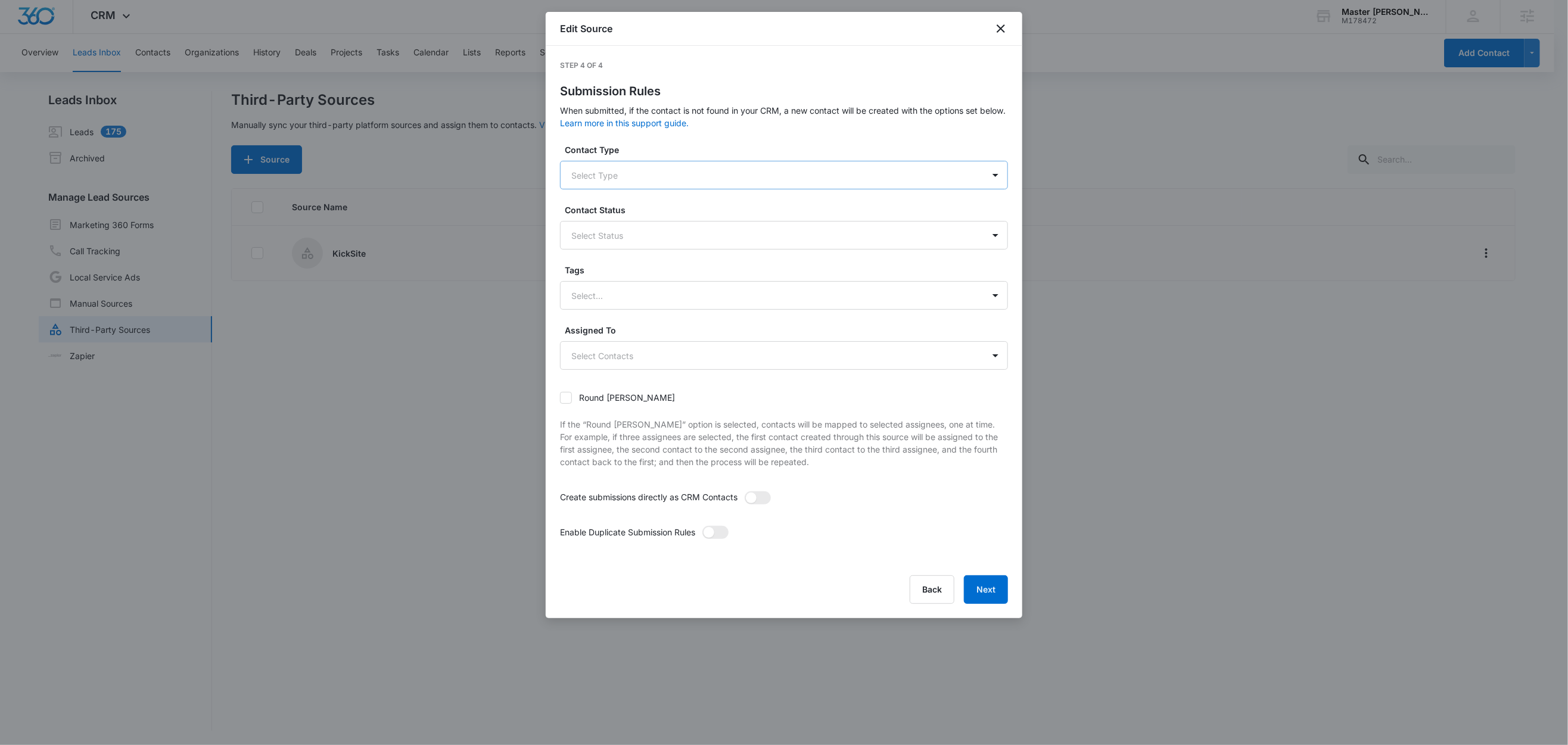
click at [673, 180] on div at bounding box center [769, 175] width 396 height 15
click at [617, 219] on div "Lead" at bounding box center [783, 216] width 417 height 13
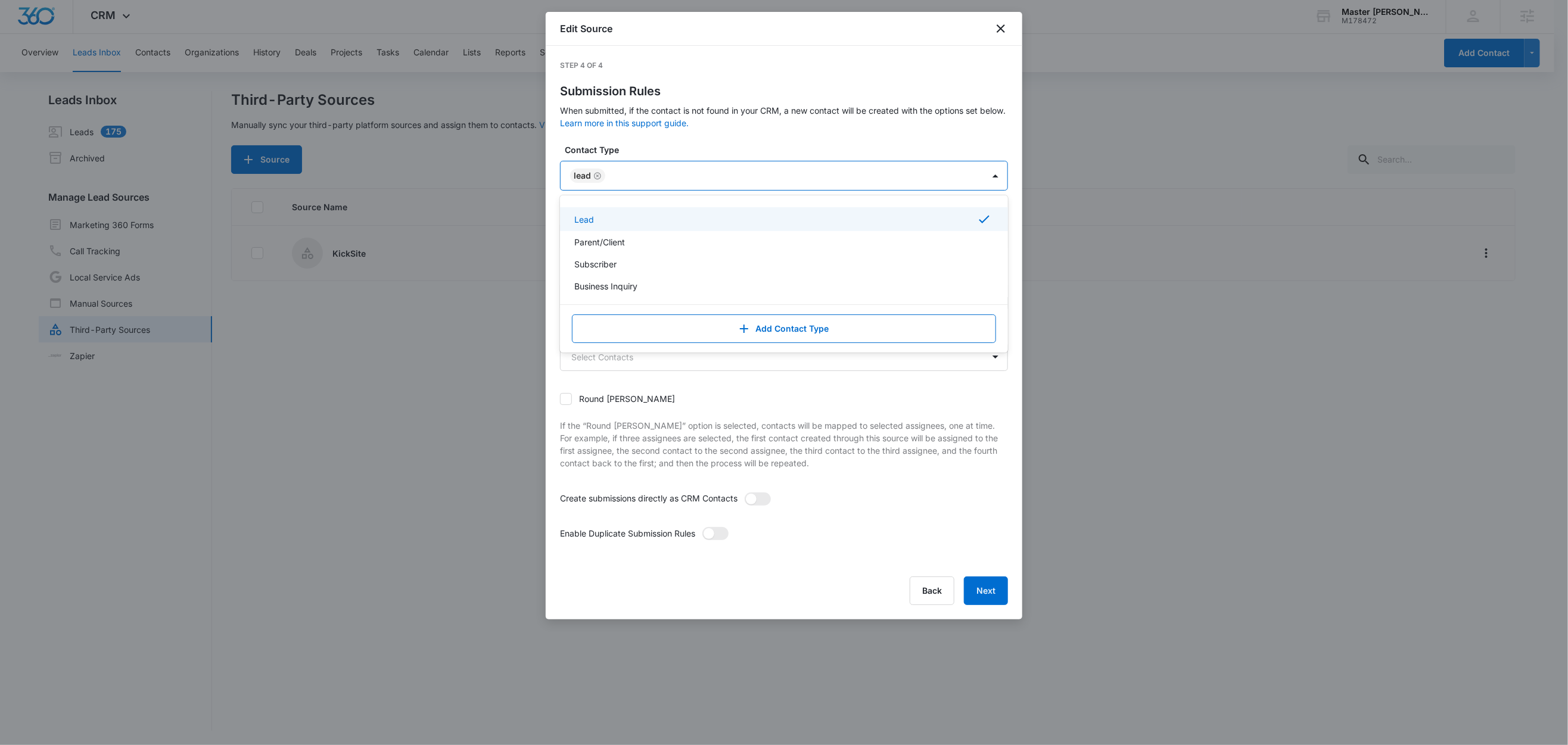
click at [670, 146] on label "Contact Type" at bounding box center [789, 150] width 448 height 13
drag, startPoint x: 623, startPoint y: 227, endPoint x: 626, endPoint y: 246, distance: 19.2
click at [623, 227] on div "Select Status" at bounding box center [772, 236] width 423 height 26
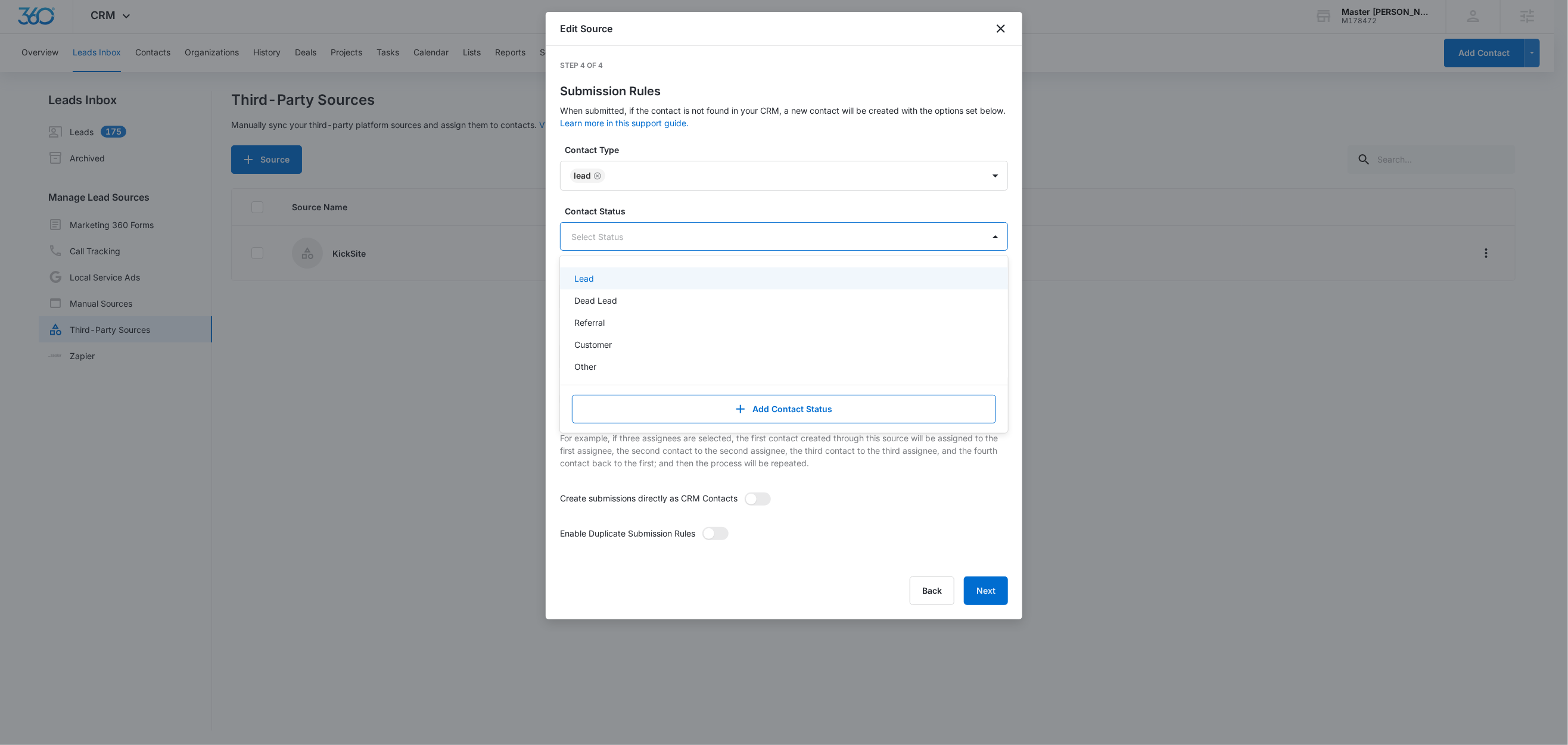
drag, startPoint x: 610, startPoint y: 270, endPoint x: 614, endPoint y: 260, distance: 10.8
click at [610, 270] on div "Lead" at bounding box center [784, 278] width 448 height 23
click at [651, 210] on label "Contact Status" at bounding box center [789, 210] width 448 height 13
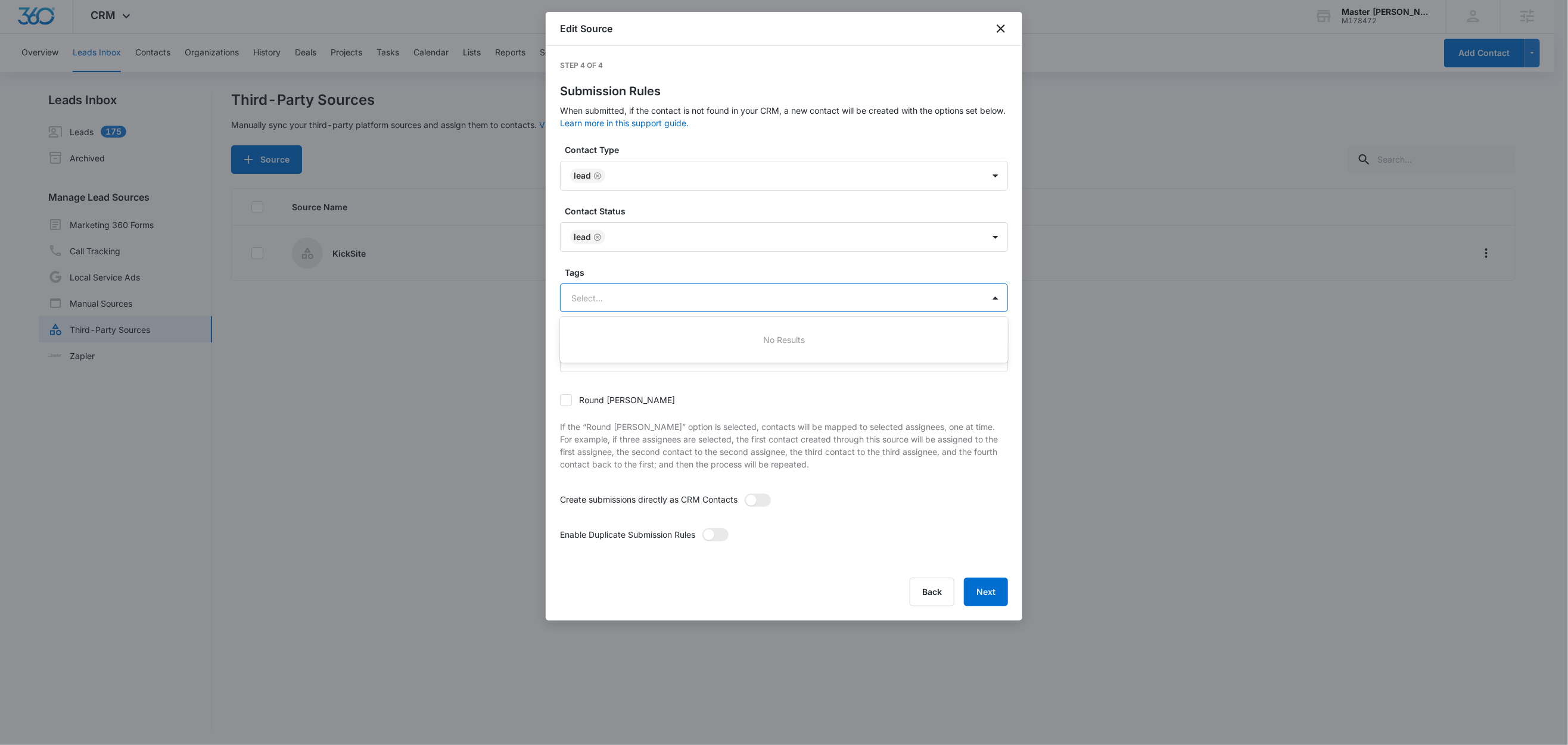
click at [616, 297] on div at bounding box center [769, 298] width 396 height 15
type input "ki"
click at [619, 342] on div "KickSite" at bounding box center [783, 340] width 417 height 13
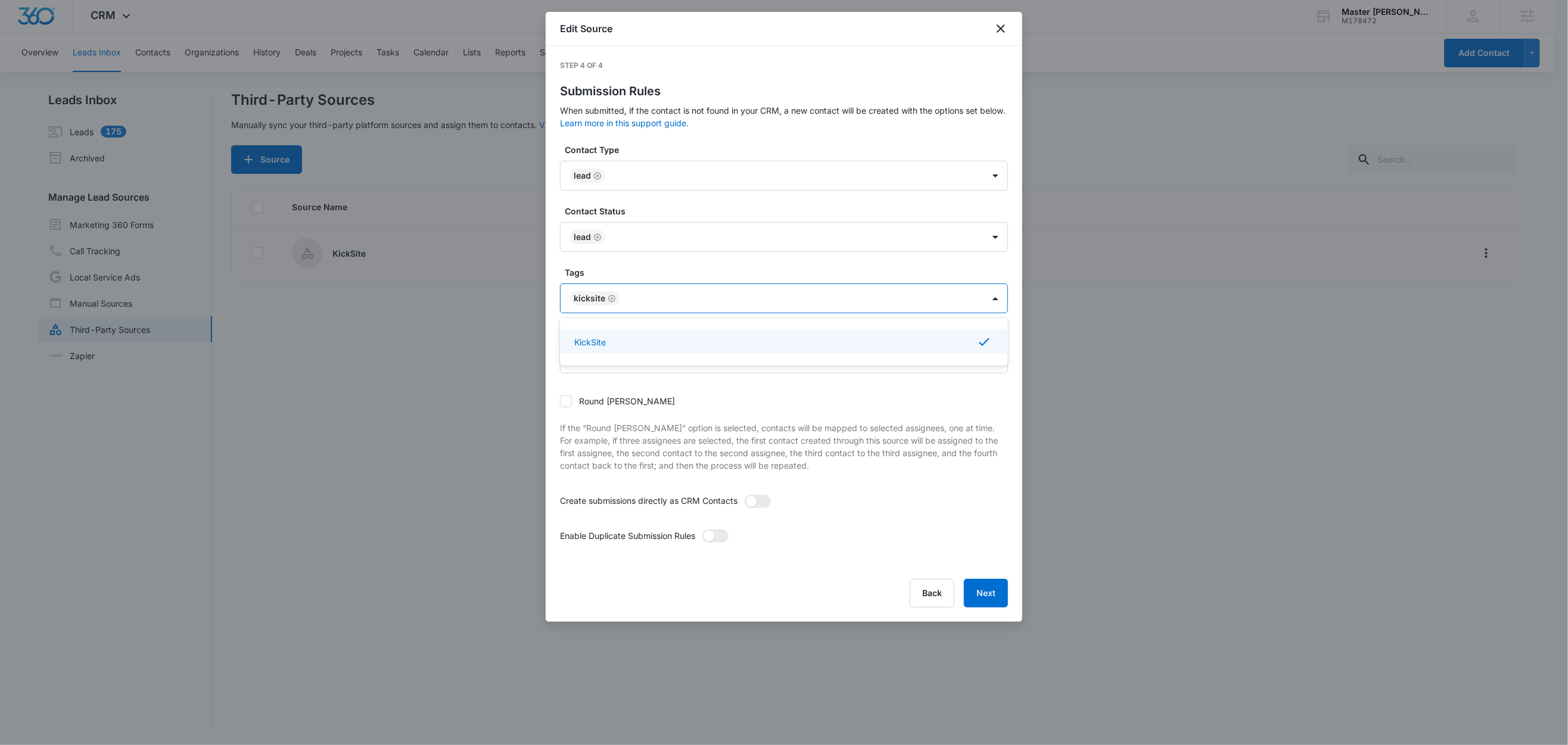
click at [640, 271] on label "Tags" at bounding box center [789, 272] width 448 height 13
click at [756, 501] on span at bounding box center [751, 501] width 11 height 11
click at [744, 494] on input "checkbox" at bounding box center [744, 494] width 0 height 0
click at [710, 538] on span at bounding box center [709, 535] width 11 height 11
click at [702, 529] on input "checkbox" at bounding box center [702, 529] width 0 height 0
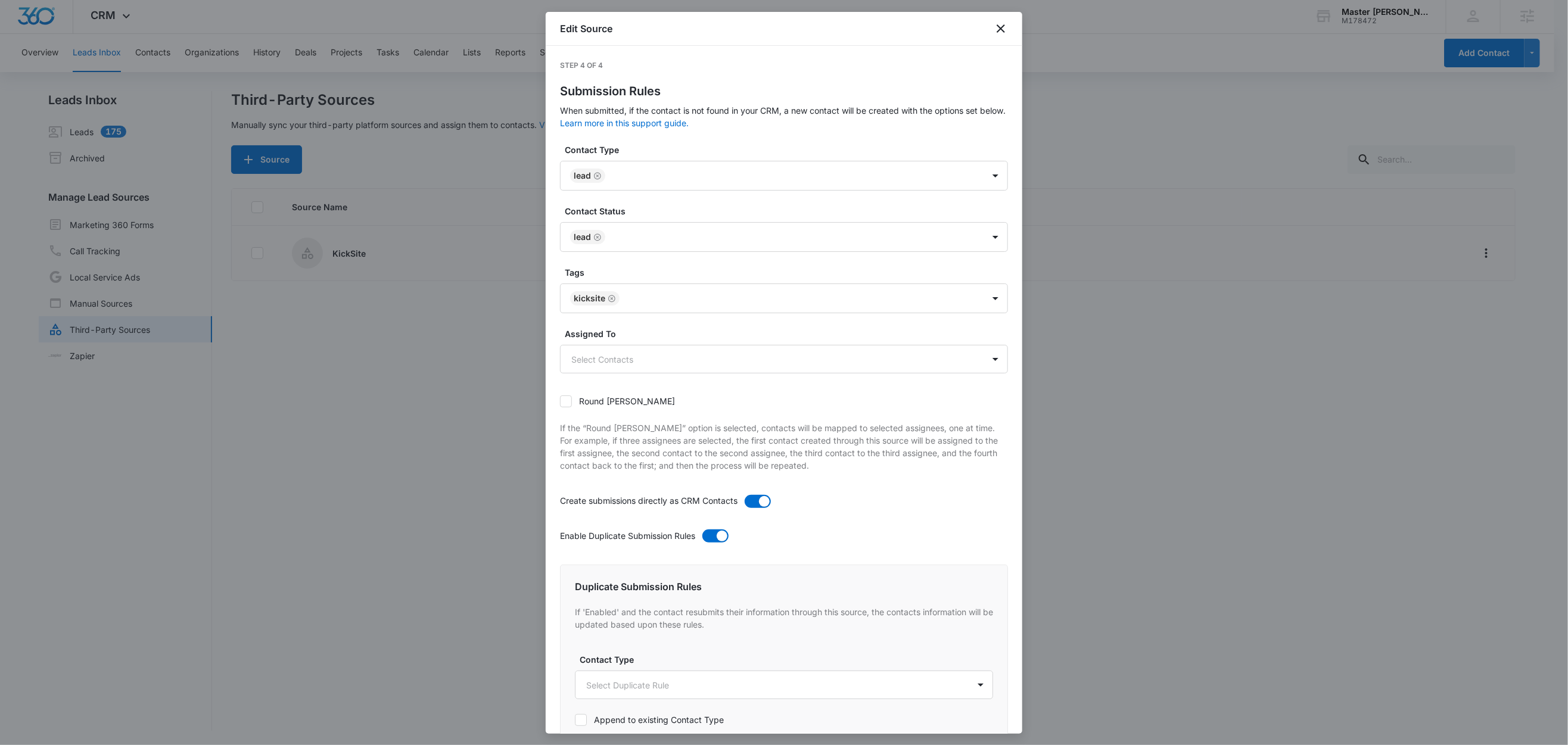
scroll to position [456, 0]
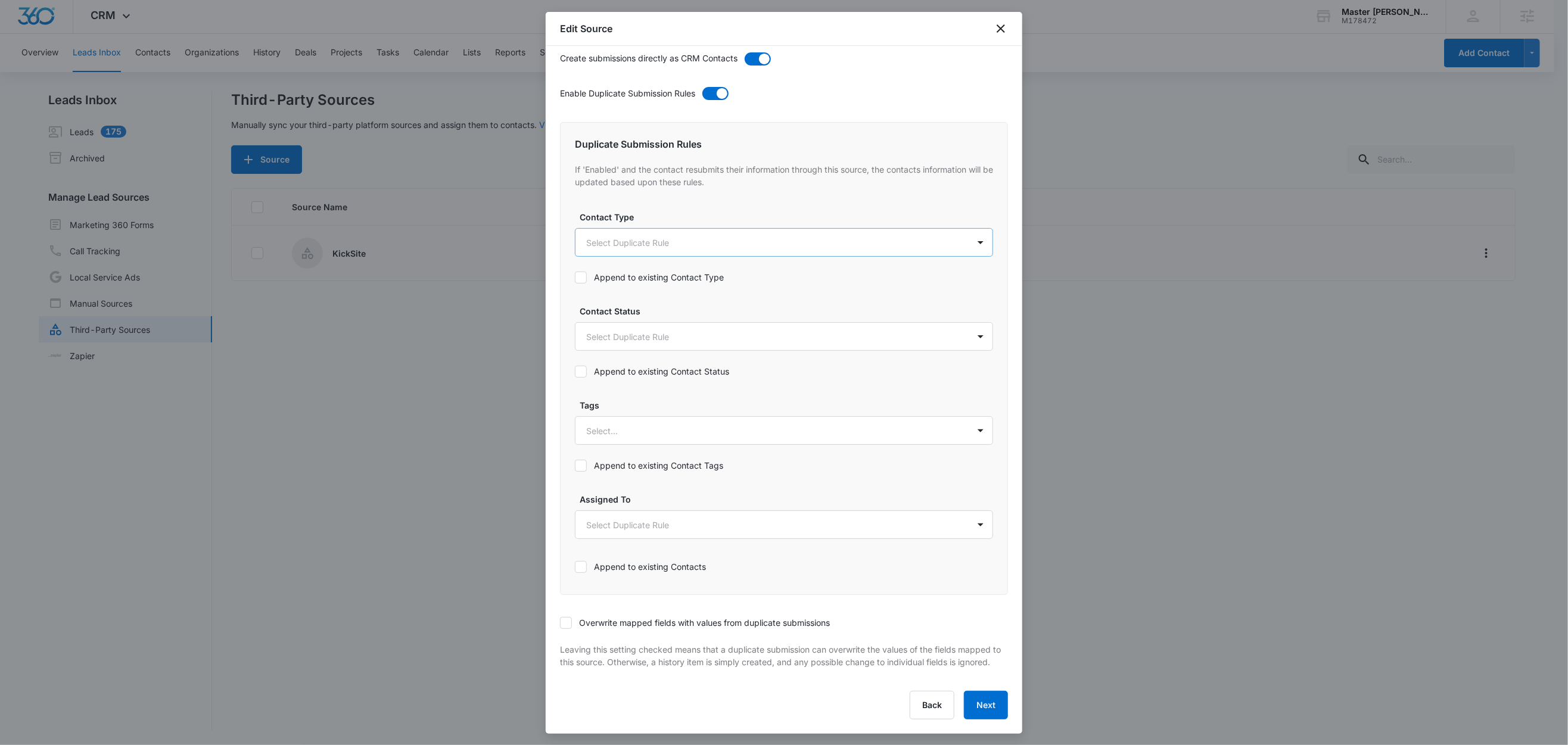
click at [592, 224] on body "CRM Apps Reputation Websites Forms CRM Email Social Content Ads Intelligence Fi…" at bounding box center [784, 371] width 1568 height 747
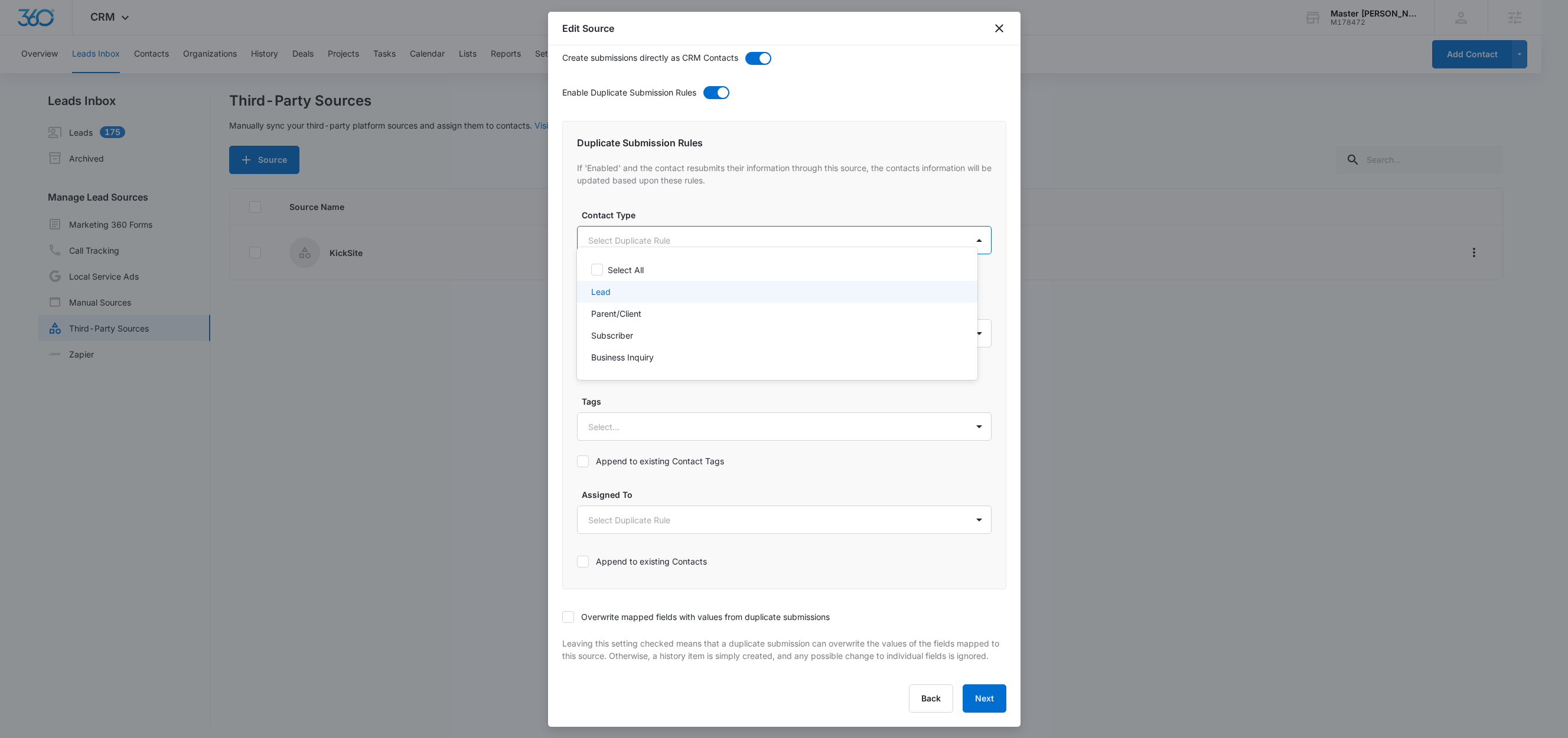
click at [608, 290] on p "Lead" at bounding box center [601, 292] width 19 height 13
click at [670, 206] on div at bounding box center [784, 369] width 1568 height 738
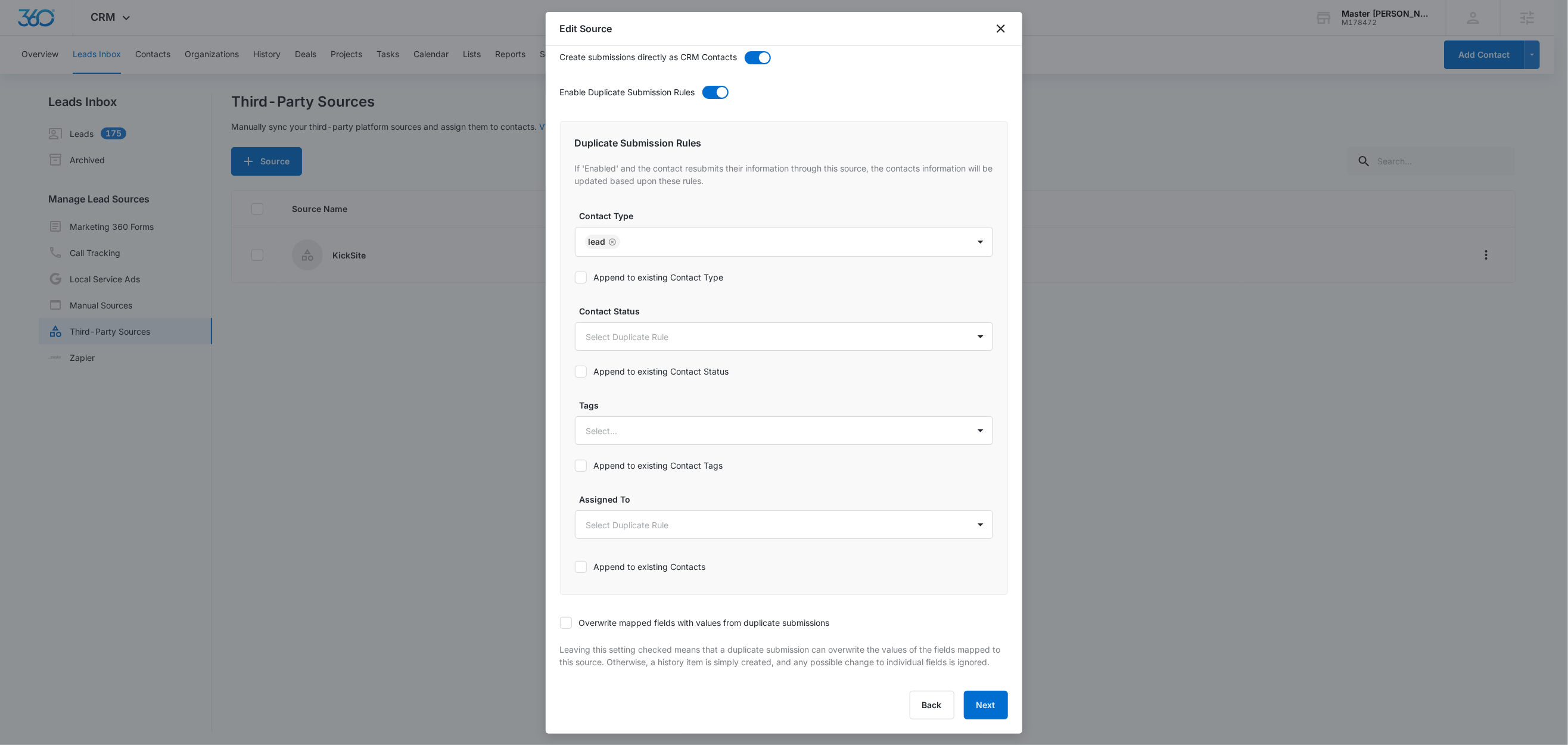
click at [646, 271] on label "Append to existing Contact Type" at bounding box center [783, 277] width 418 height 13
click at [575, 278] on input "Append to existing Contact Type" at bounding box center [575, 278] width 0 height 0
click at [647, 326] on body "CRM Apps Reputation Websites Forms CRM Email Social Content Ads Intelligence Fi…" at bounding box center [784, 373] width 1568 height 747
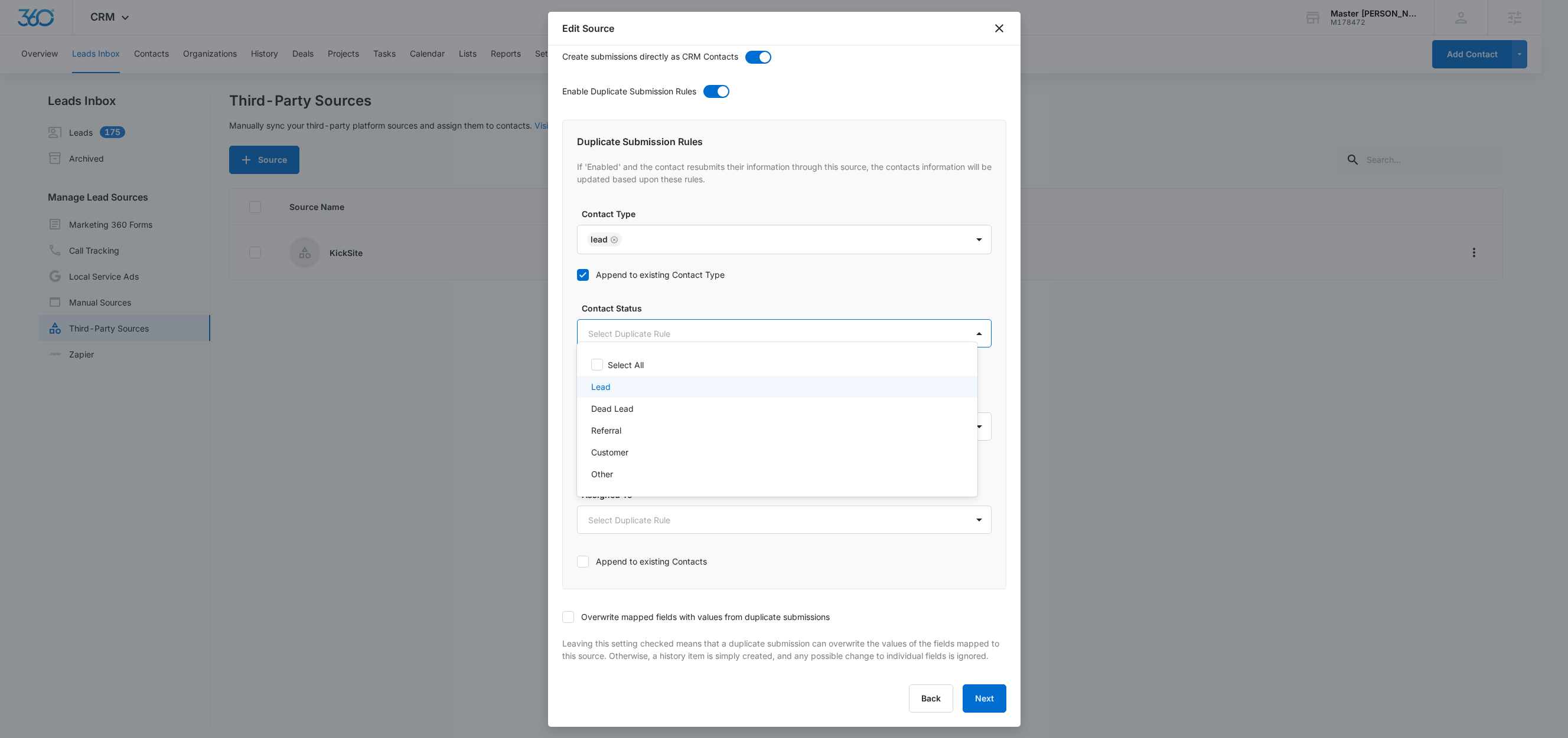
click at [618, 383] on div "Lead" at bounding box center [775, 387] width 370 height 13
click at [676, 292] on div at bounding box center [784, 369] width 1568 height 738
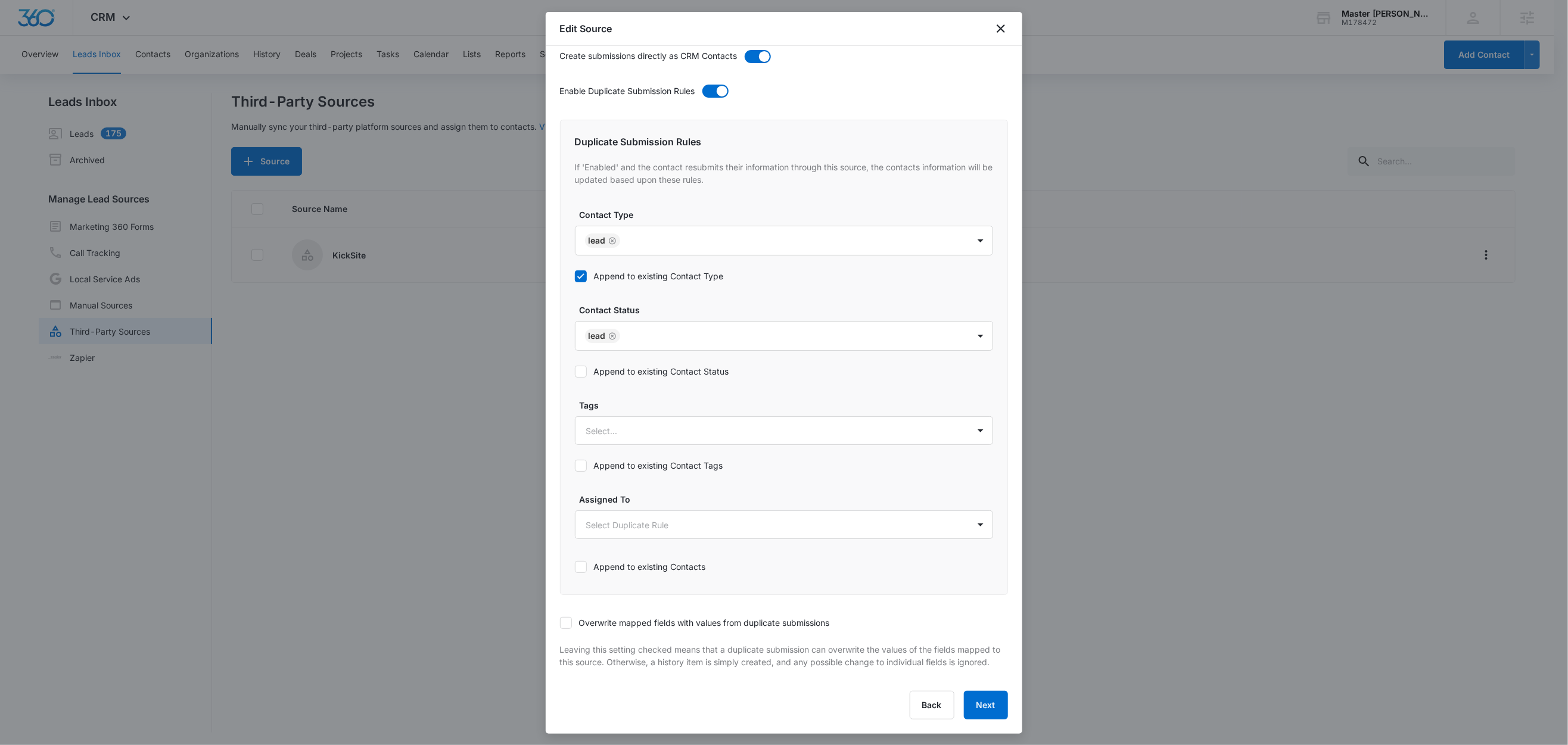
click at [655, 365] on label "Append to existing Contact Status" at bounding box center [783, 371] width 418 height 13
click at [575, 372] on input "Append to existing Contact Status" at bounding box center [575, 372] width 0 height 0
click at [653, 424] on div at bounding box center [769, 431] width 367 height 15
type input "ki"
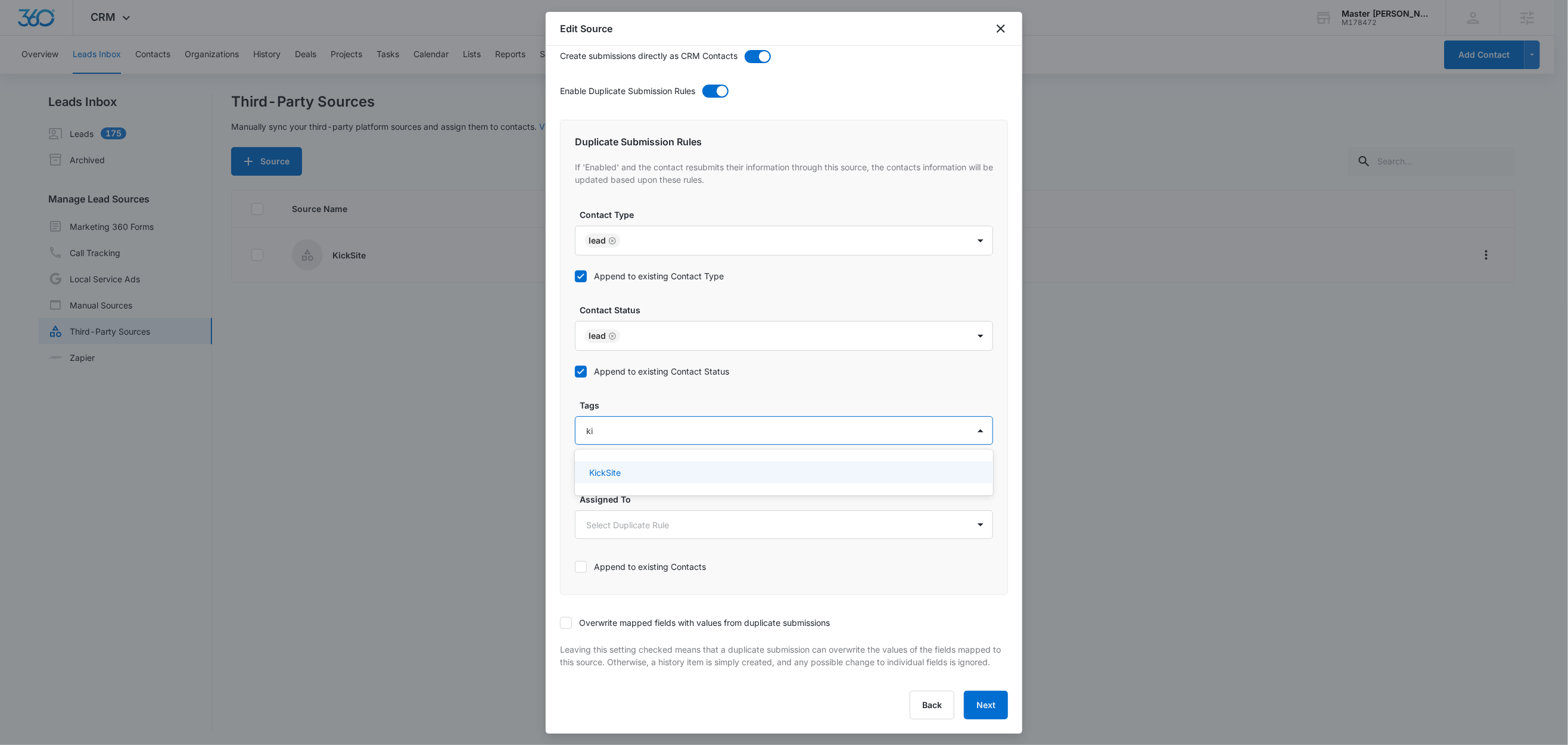
click at [621, 466] on p "KickSite" at bounding box center [605, 472] width 31 height 13
click at [633, 398] on label "Tags" at bounding box center [788, 404] width 418 height 13
click at [639, 459] on label "Append to existing Contact Tags" at bounding box center [783, 465] width 418 height 13
click at [575, 466] on input "Append to existing Contact Tags" at bounding box center [575, 466] width 0 height 0
click at [570, 618] on icon at bounding box center [566, 623] width 11 height 11
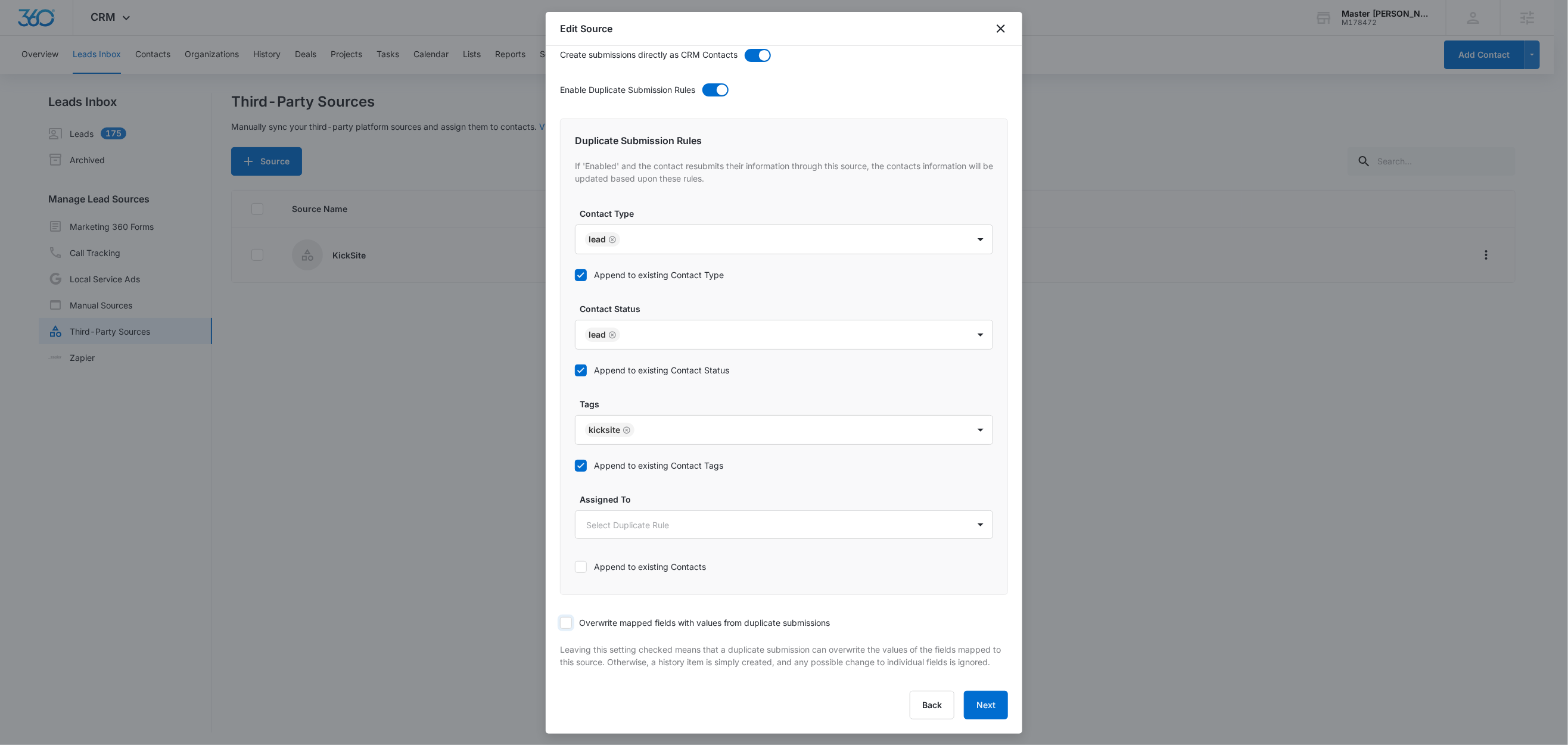
click at [560, 624] on input "Overwrite mapped fields with values from duplicate submissions" at bounding box center [560, 624] width 0 height 0
click at [971, 709] on button "Next" at bounding box center [986, 705] width 44 height 28
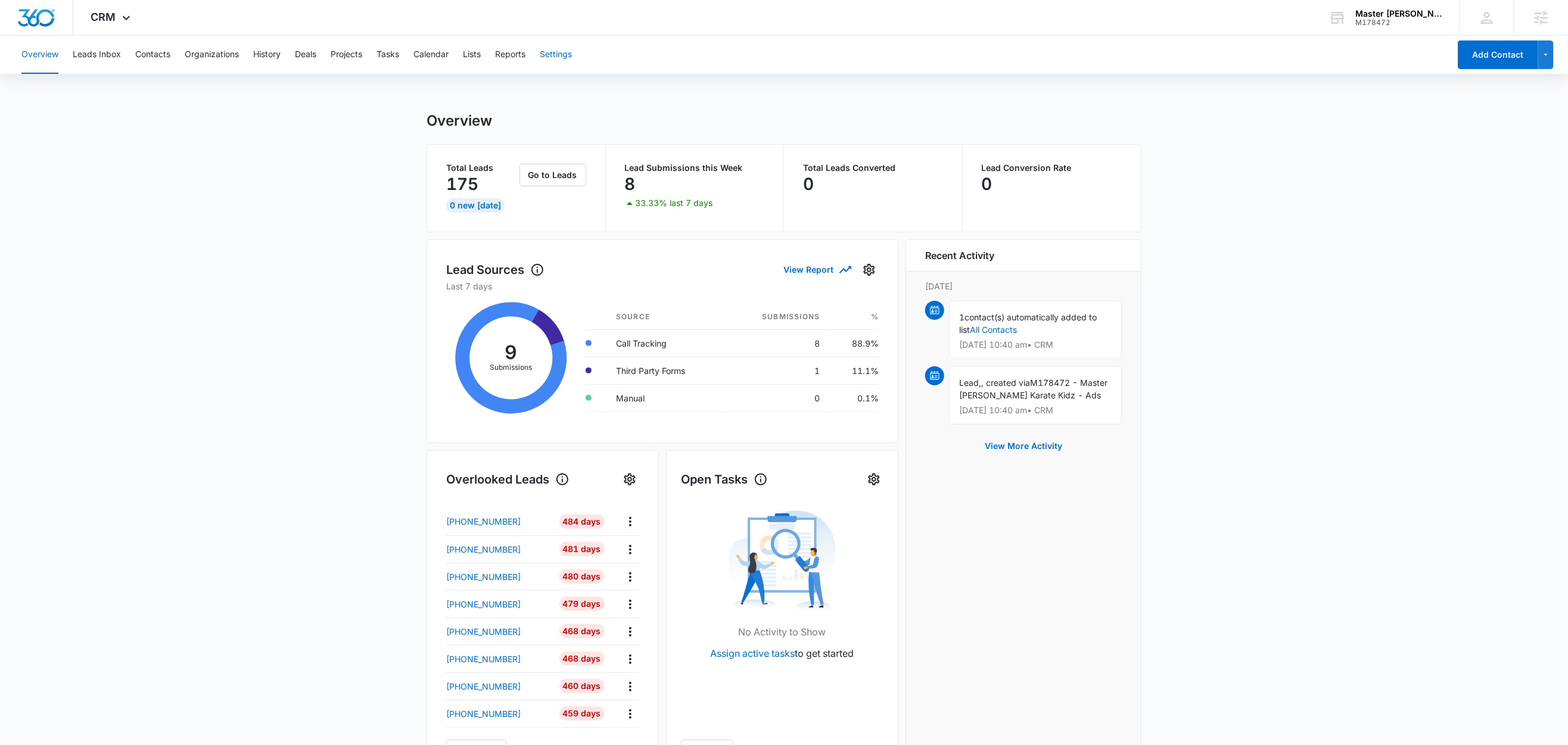
click at [564, 54] on button "Settings" at bounding box center [555, 55] width 32 height 38
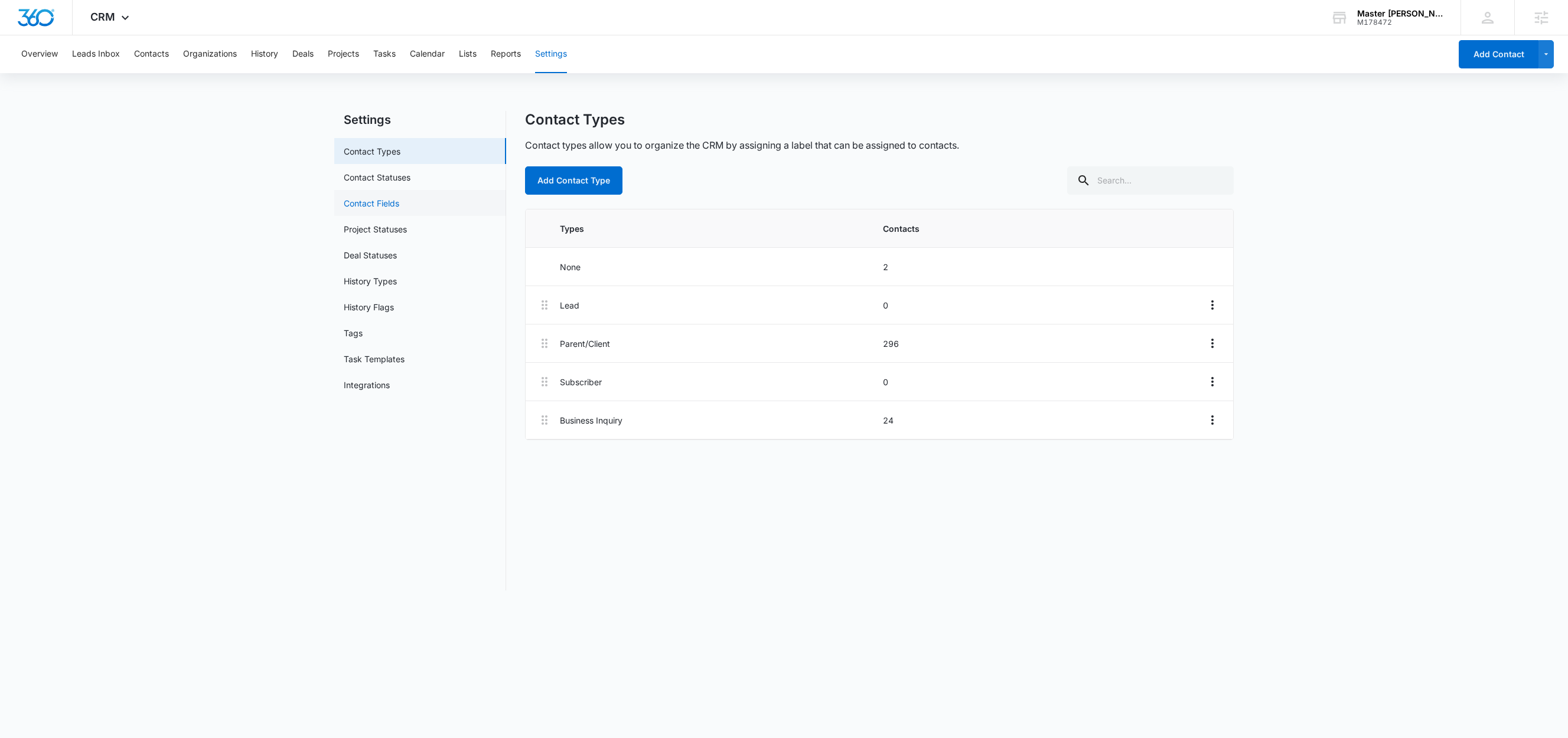
click at [374, 201] on link "Contact Fields" at bounding box center [371, 203] width 55 height 13
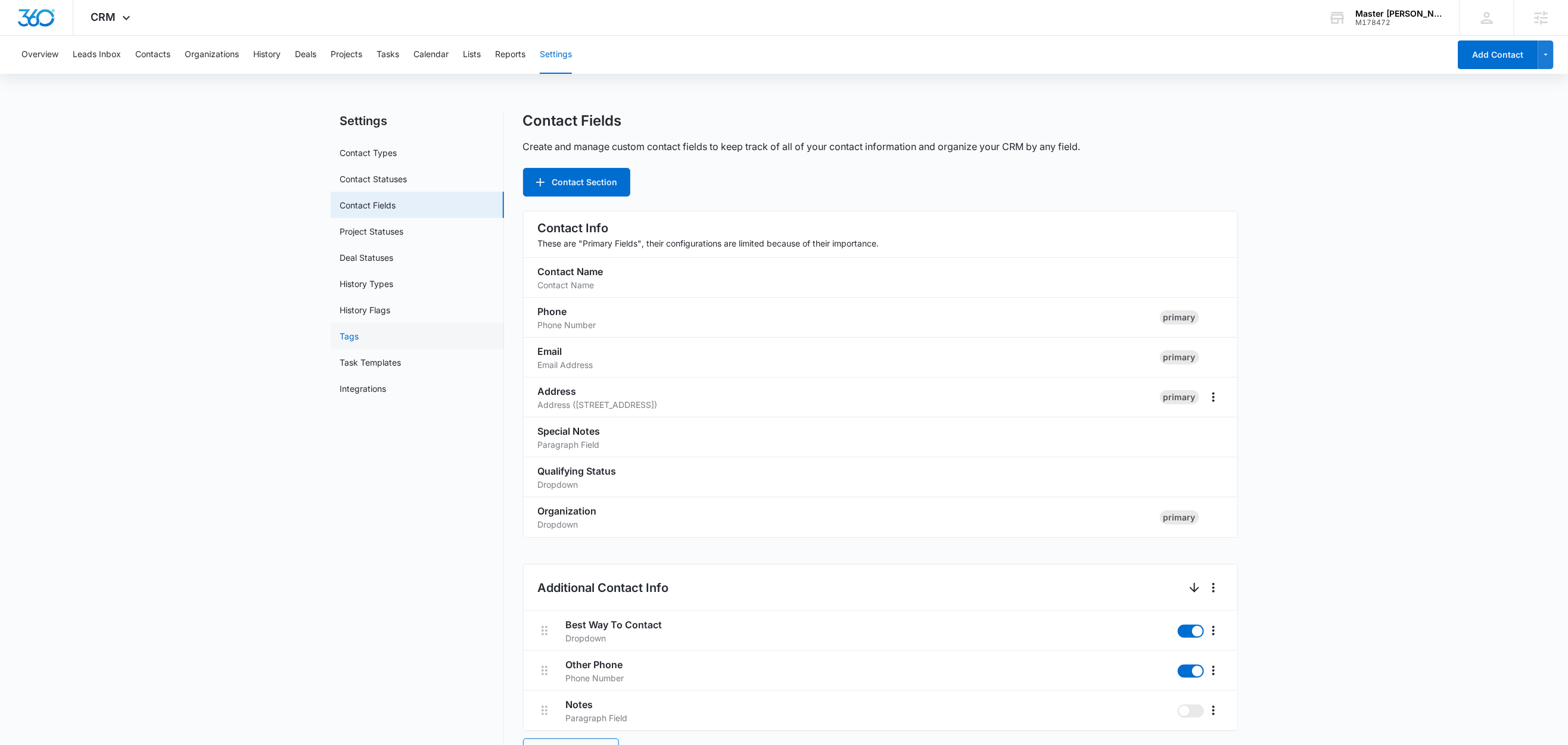
click at [359, 336] on link "Tags" at bounding box center [348, 336] width 19 height 13
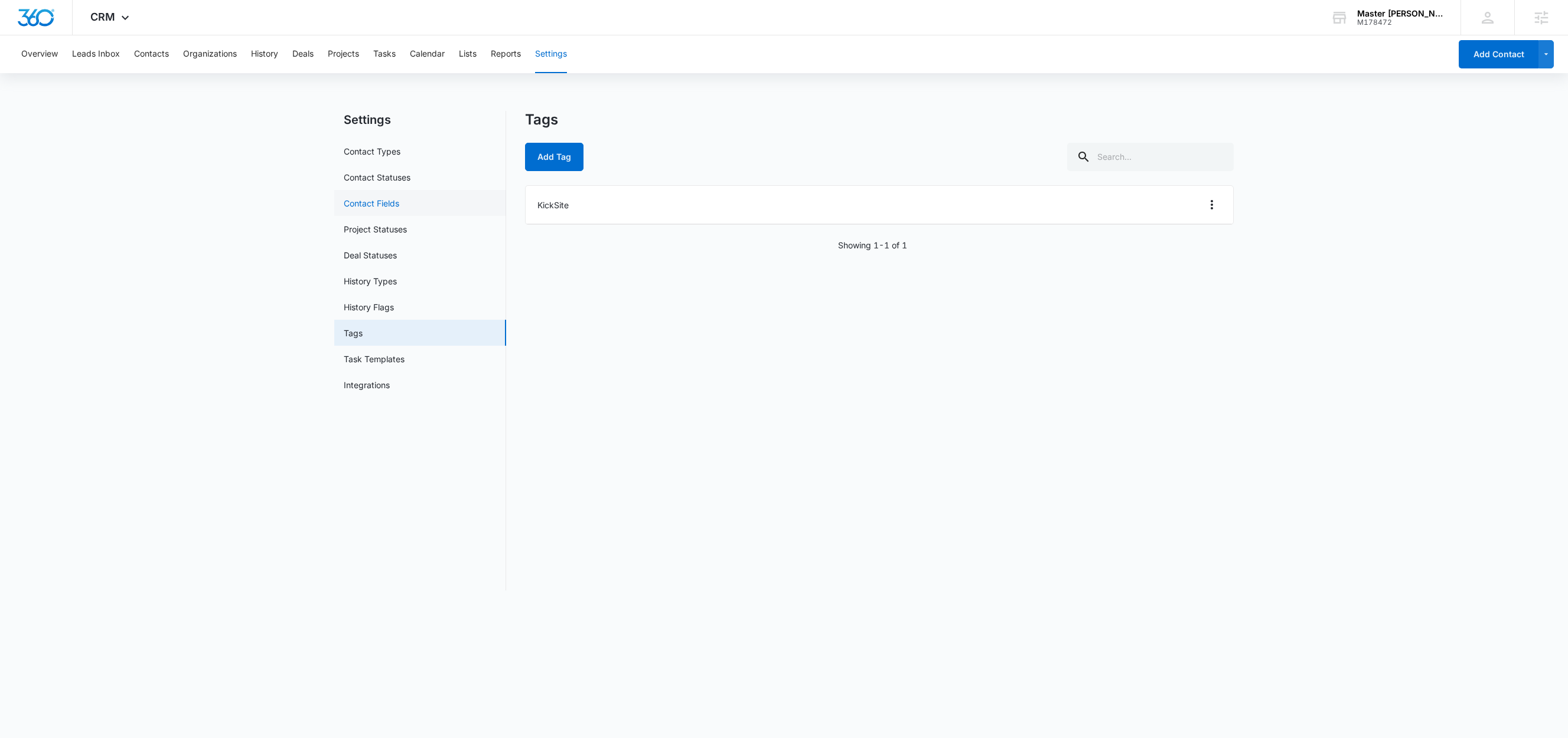
click at [399, 200] on link "Contact Fields" at bounding box center [371, 203] width 55 height 13
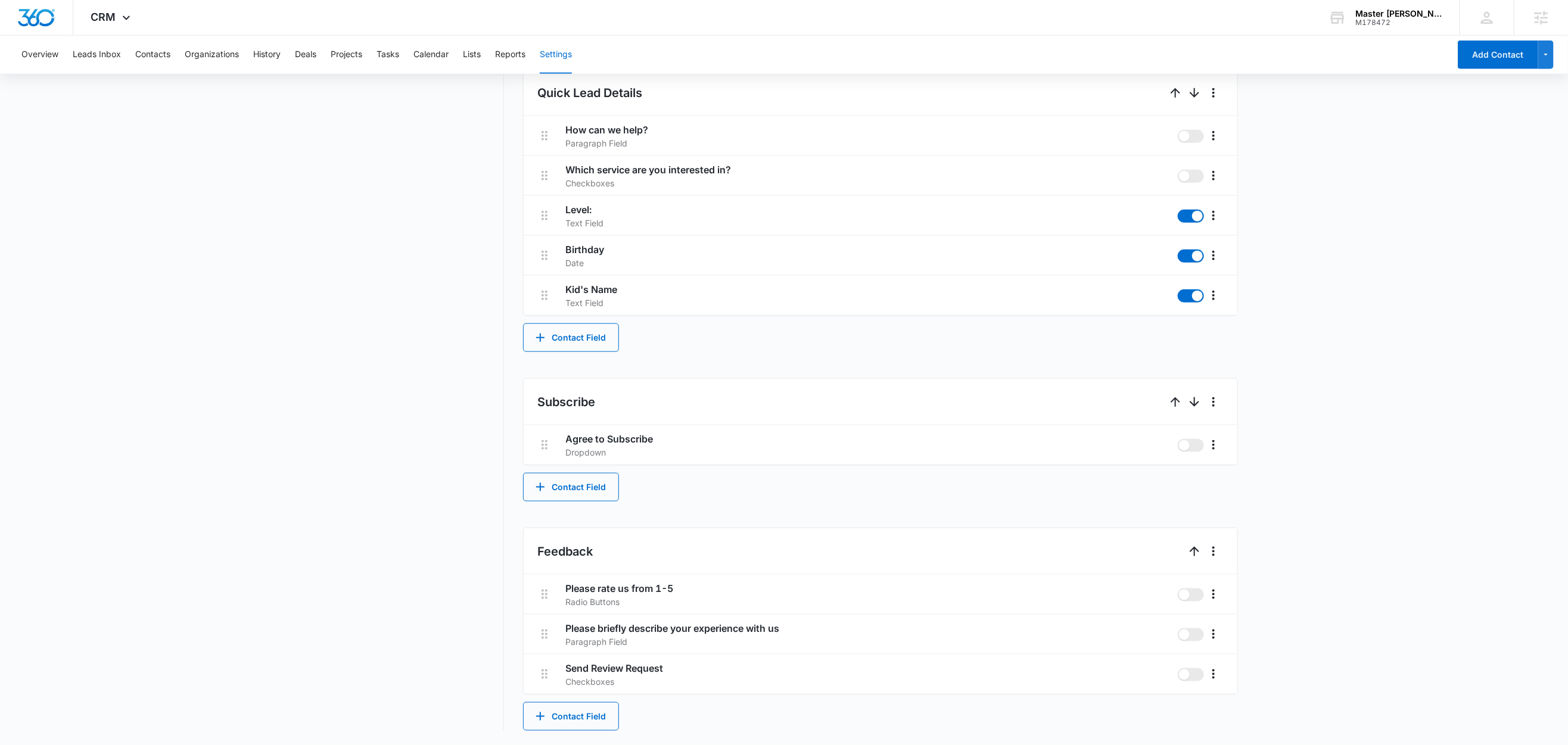
scroll to position [723, 0]
click at [599, 336] on button "Contact Field" at bounding box center [571, 338] width 96 height 28
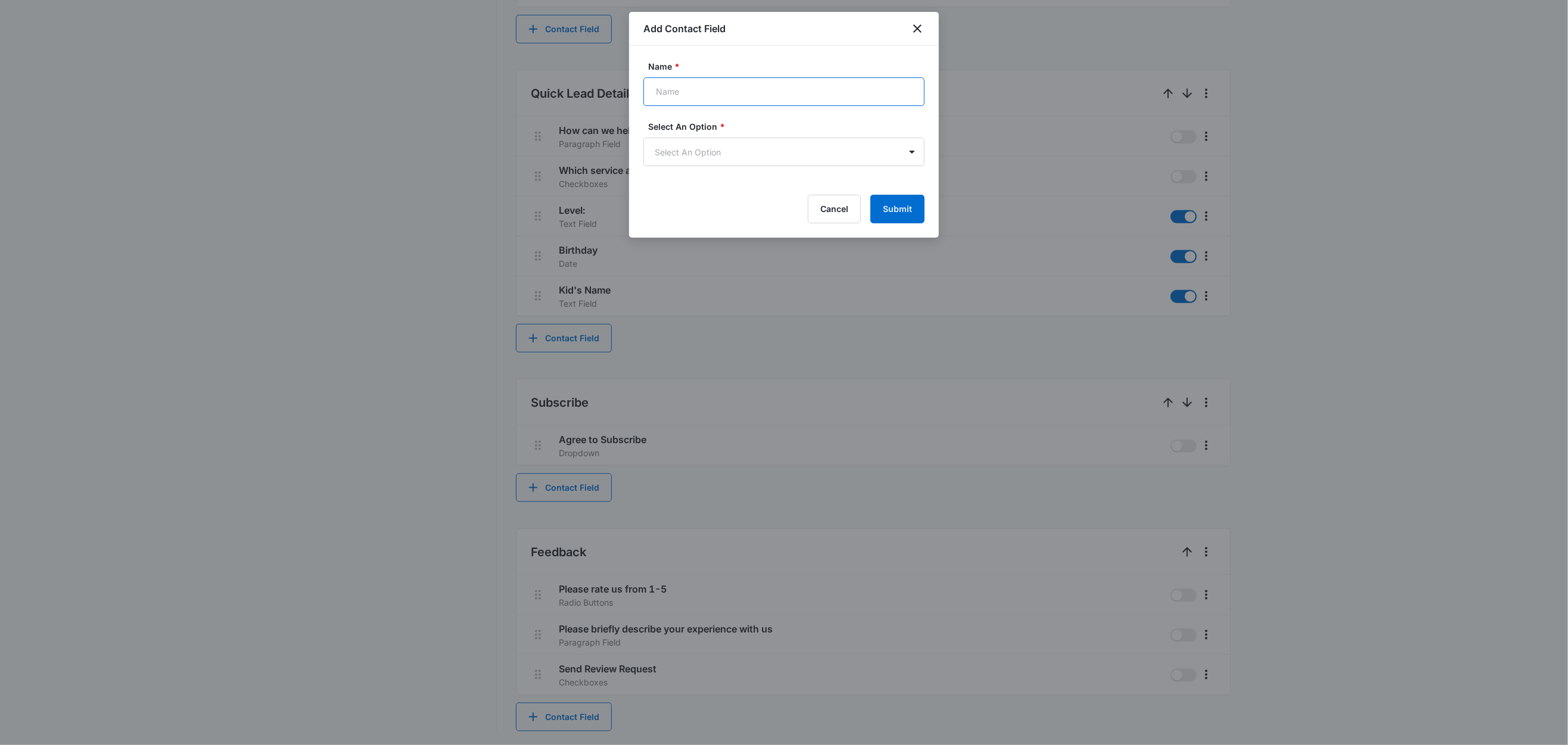
click at [679, 95] on input "Name *" at bounding box center [783, 91] width 281 height 28
type input "Sex"
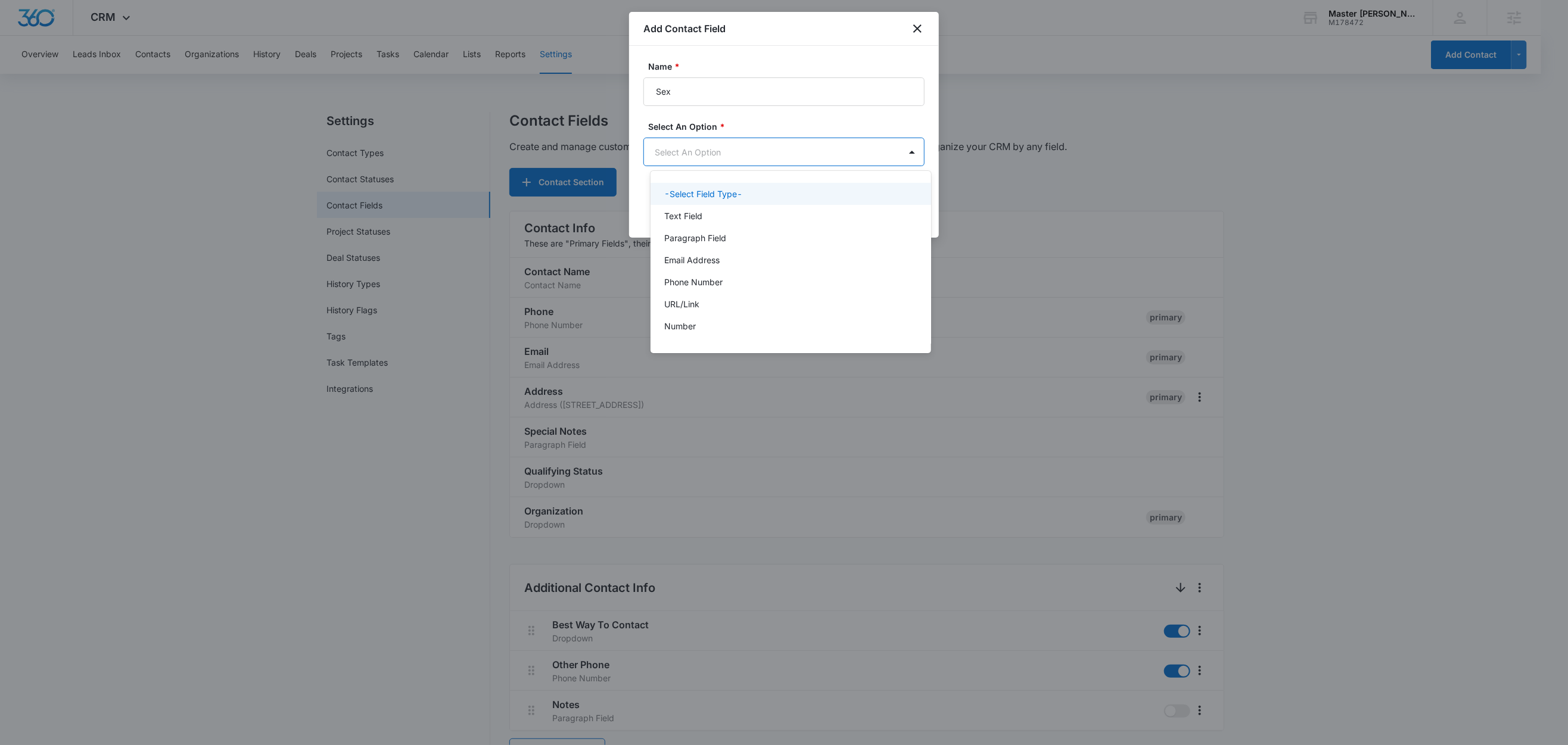
click at [694, 161] on body "CRM Apps Reputation Websites Forms CRM Email Social Content Ads Intelligence Fi…" at bounding box center [784, 372] width 1568 height 745
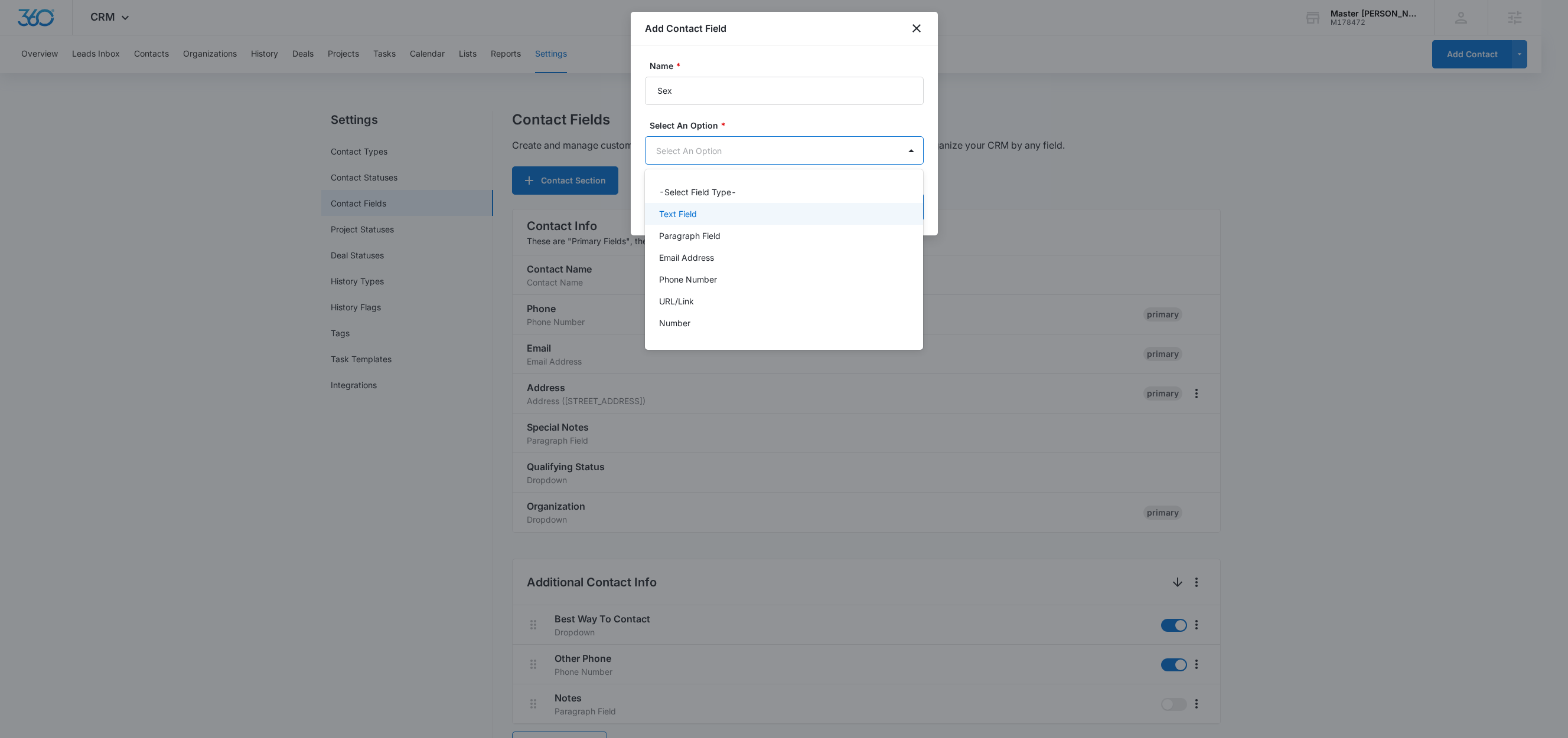
click at [683, 212] on p "Text Field" at bounding box center [677, 213] width 38 height 13
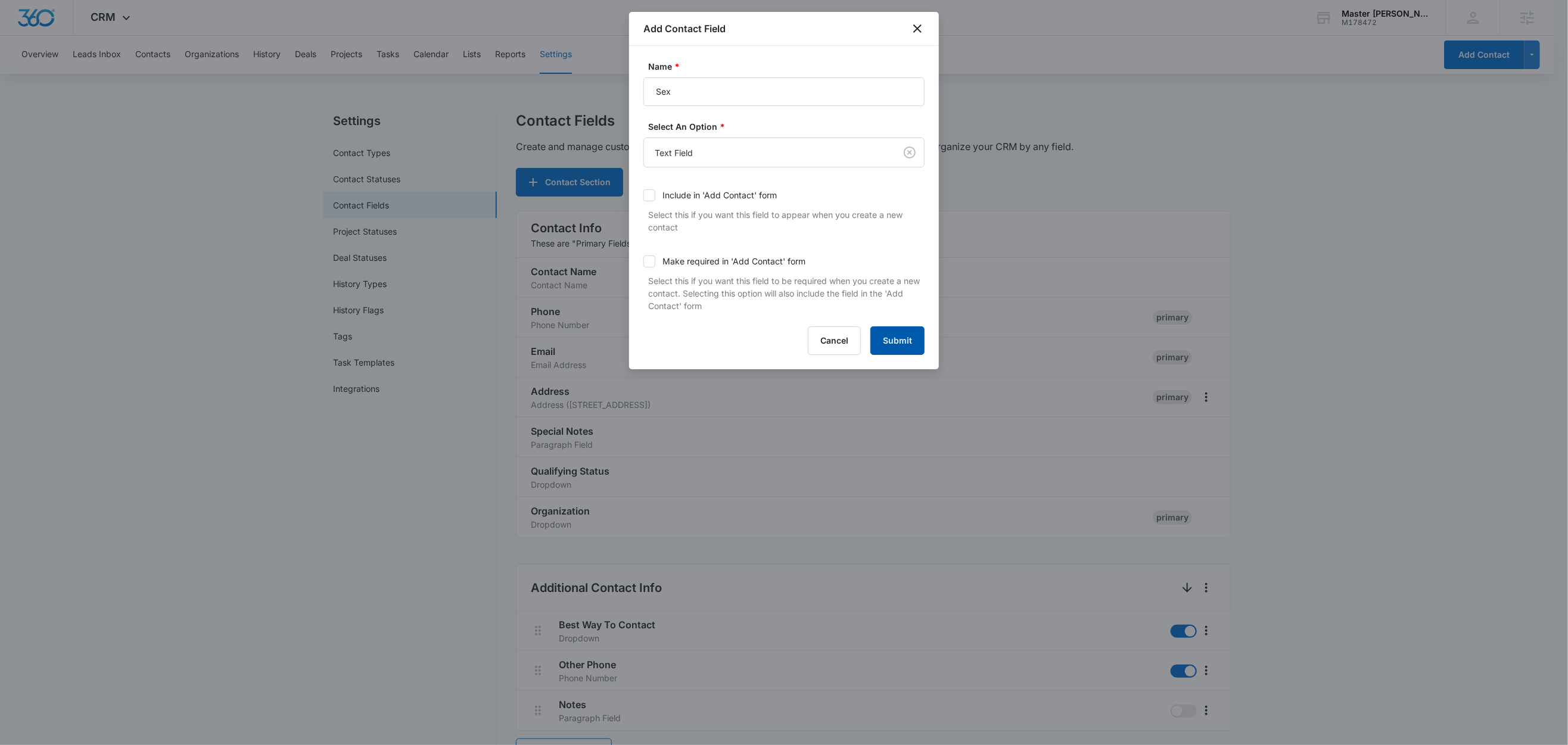
click at [903, 345] on button "Submit" at bounding box center [897, 340] width 54 height 28
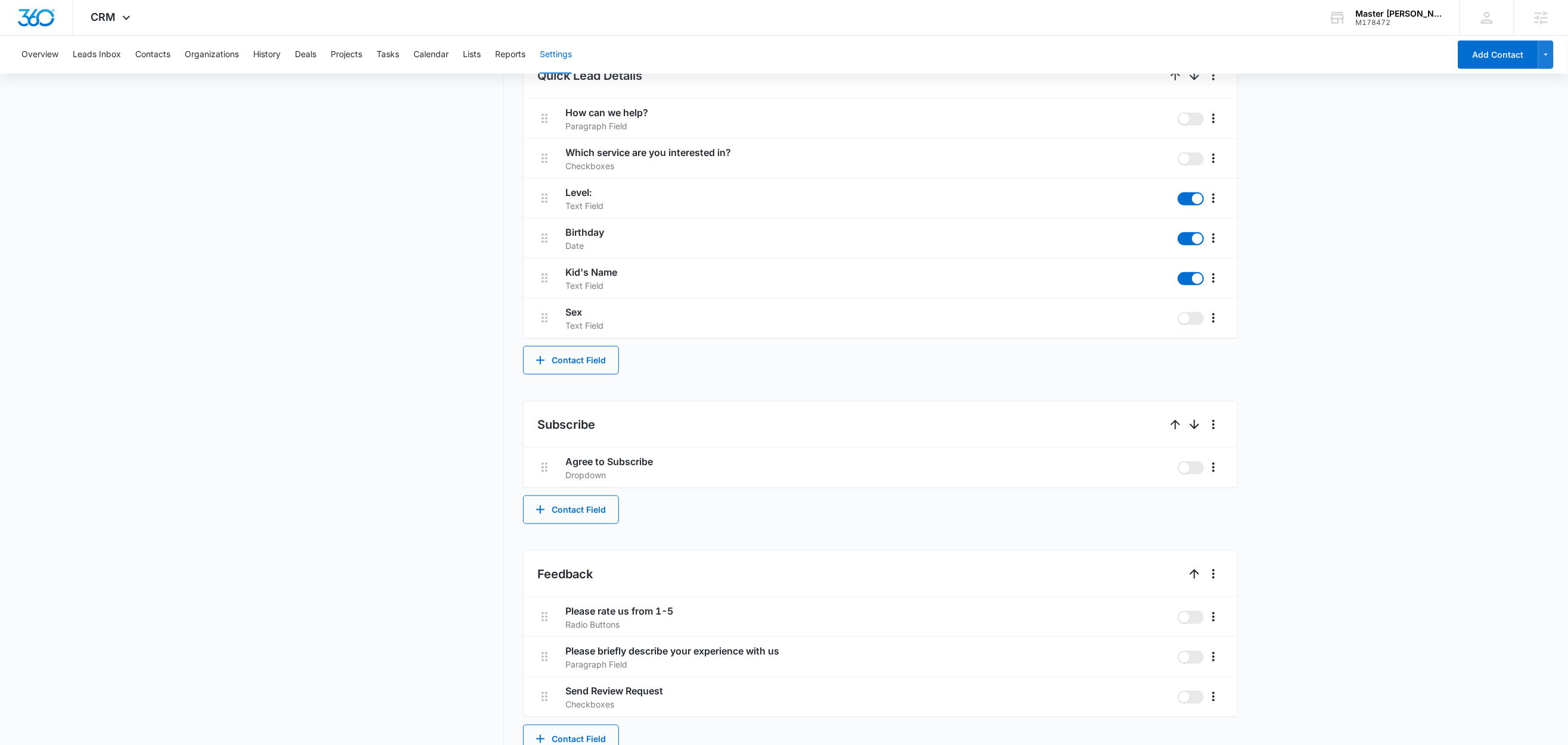
scroll to position [767, 0]
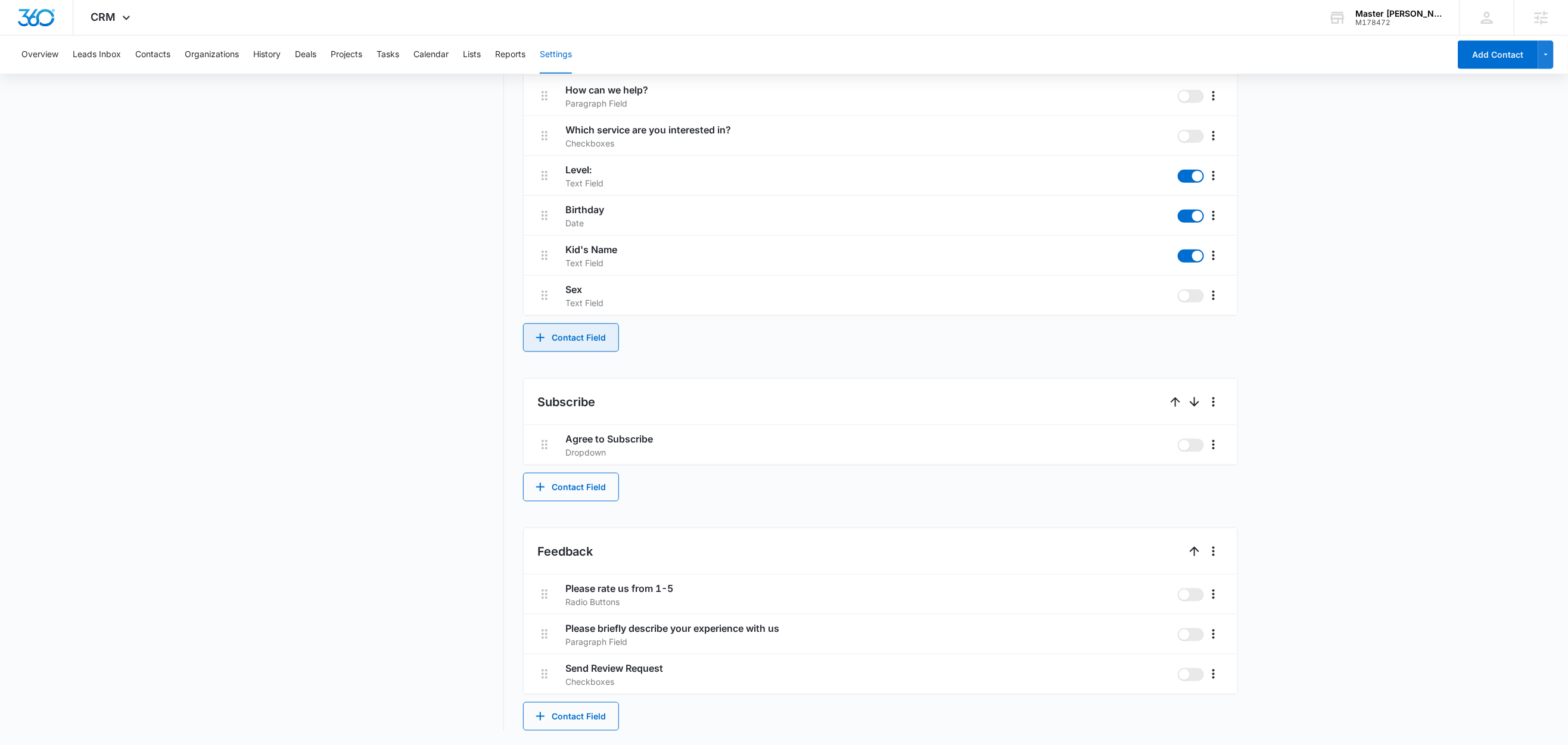
click at [591, 332] on button "Contact Field" at bounding box center [571, 337] width 96 height 28
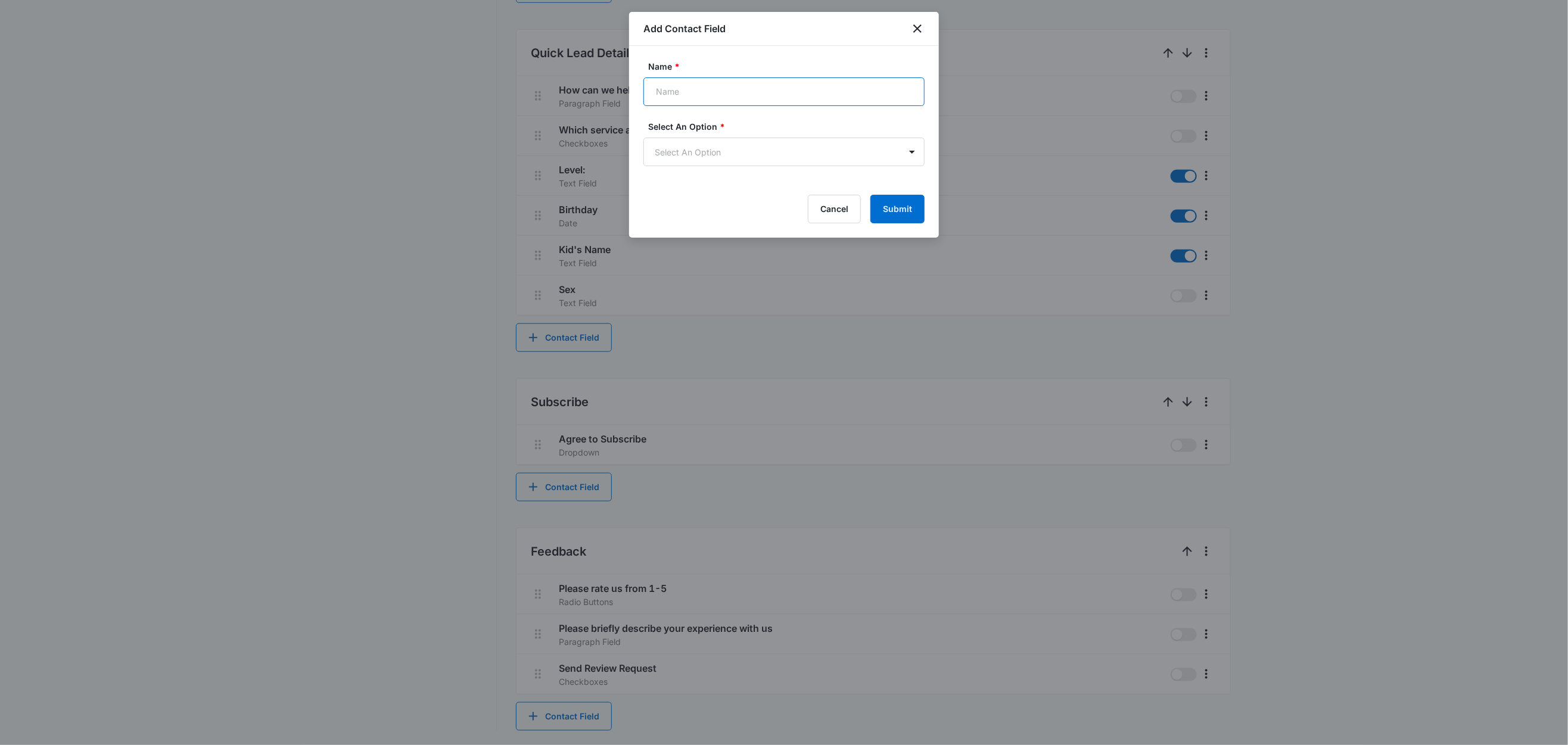
click at [699, 95] on input "Name *" at bounding box center [783, 91] width 281 height 28
type input "How Did You Hear About Us?"
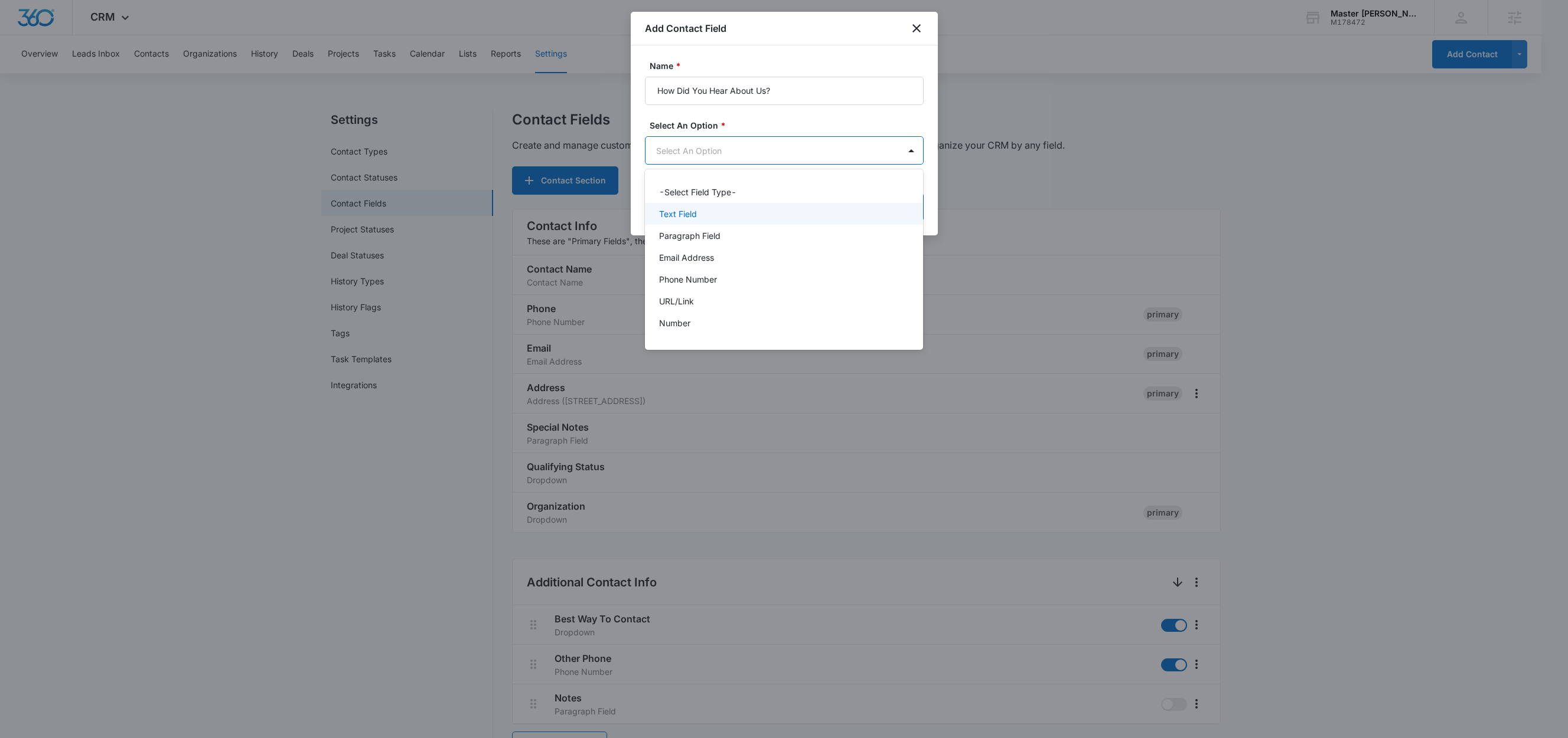
click at [736, 208] on div "Text Field" at bounding box center [783, 213] width 248 height 13
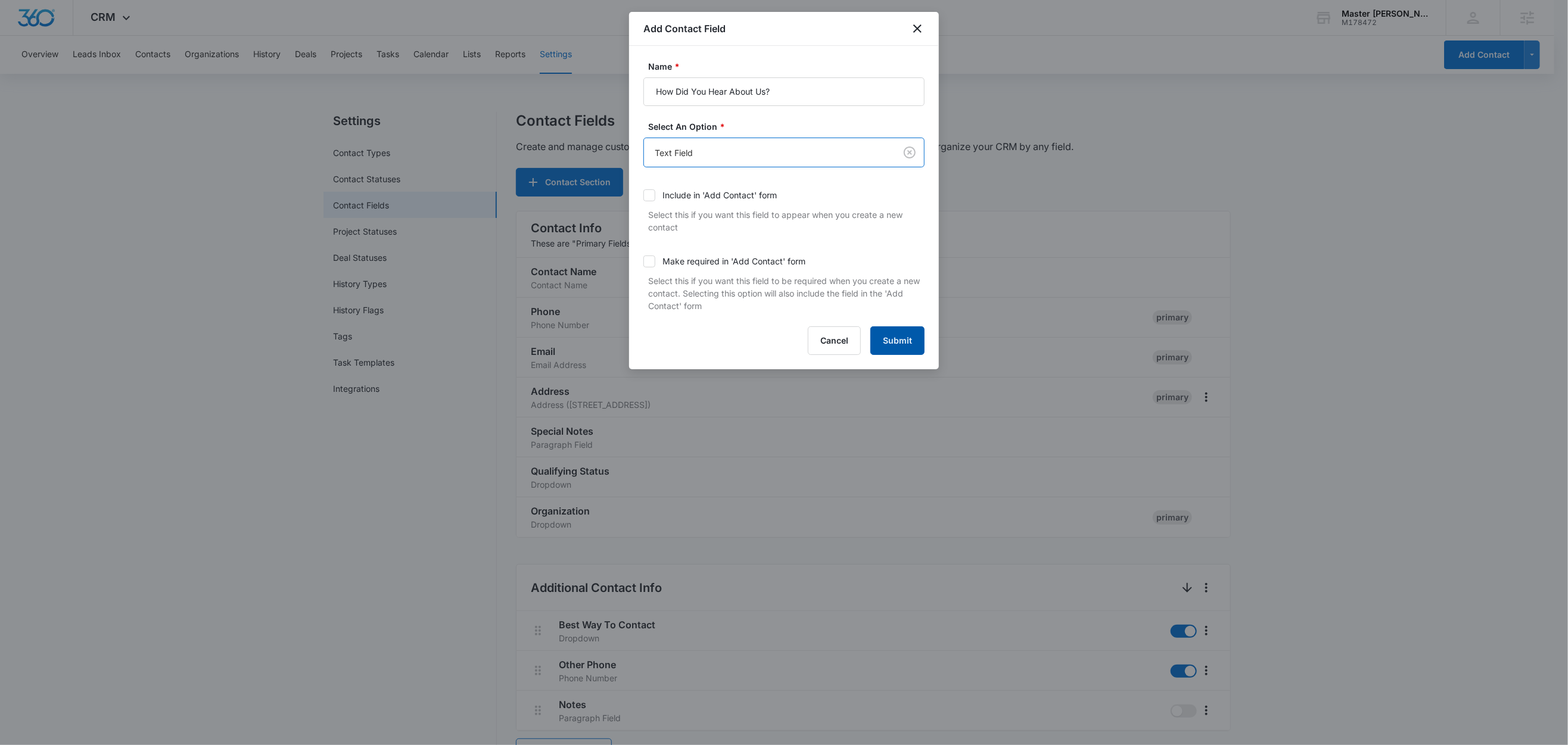
click at [901, 341] on button "Submit" at bounding box center [897, 340] width 54 height 28
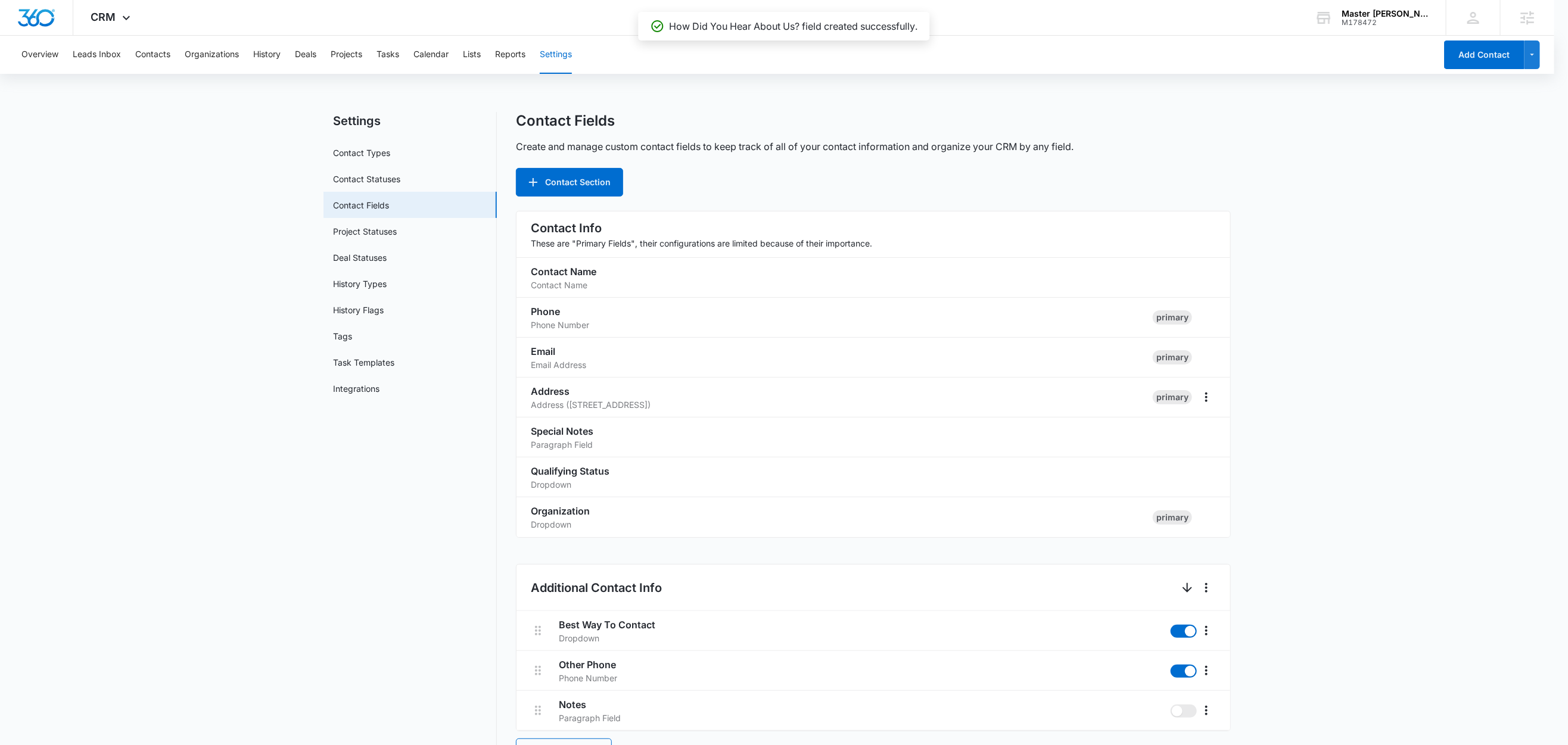
scroll to position [770, 0]
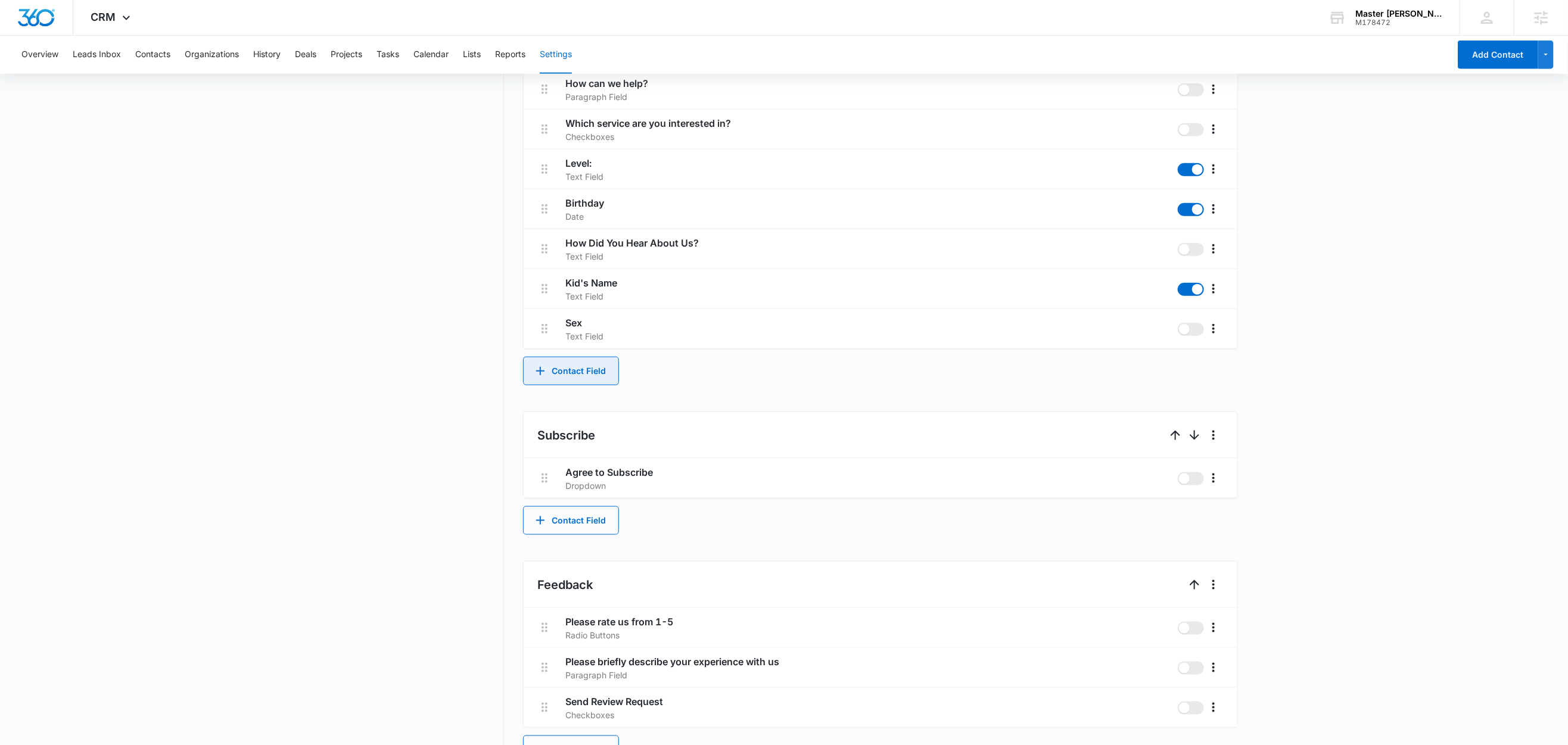
click at [591, 376] on button "Contact Field" at bounding box center [571, 371] width 96 height 28
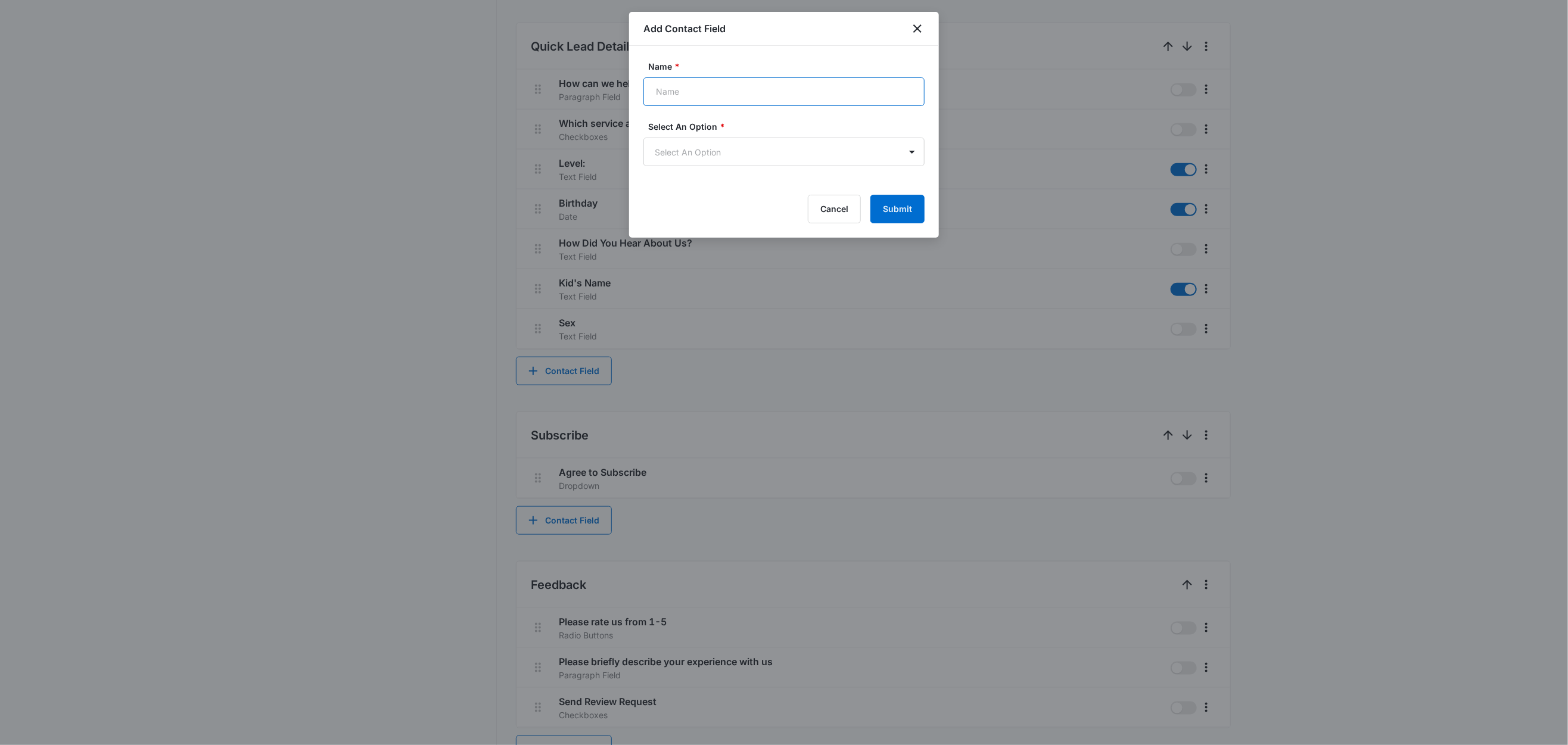
click at [745, 95] on input "Name *" at bounding box center [783, 91] width 281 height 28
paste input "Membership"
type input "Membership"
click at [676, 156] on body "CRM Apps Reputation Websites Forms CRM Email Social Content Ads Intelligence Fi…" at bounding box center [784, 4] width 1568 height 1550
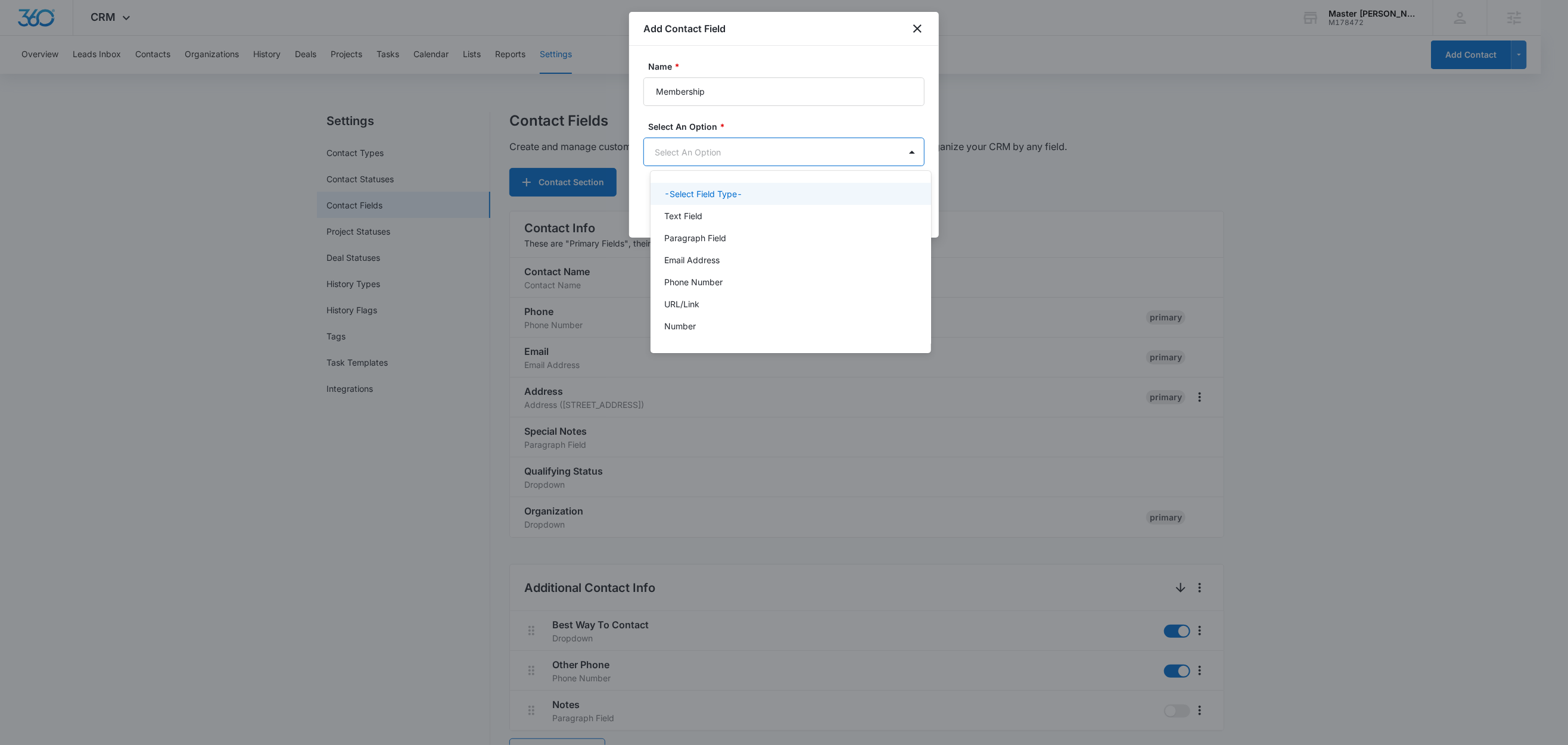
scroll to position [0, 0]
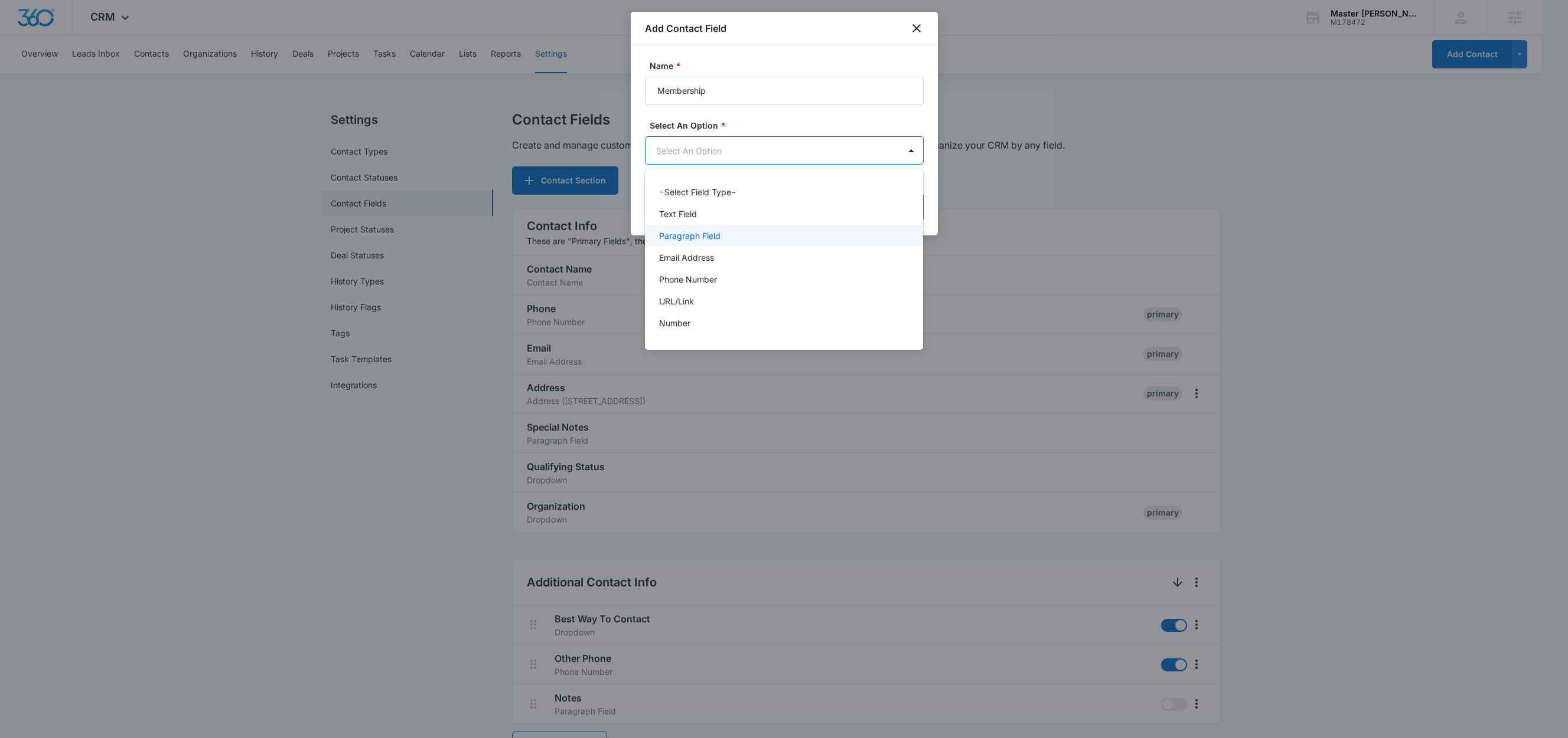
click at [687, 233] on p "Paragraph Field" at bounding box center [689, 236] width 61 height 13
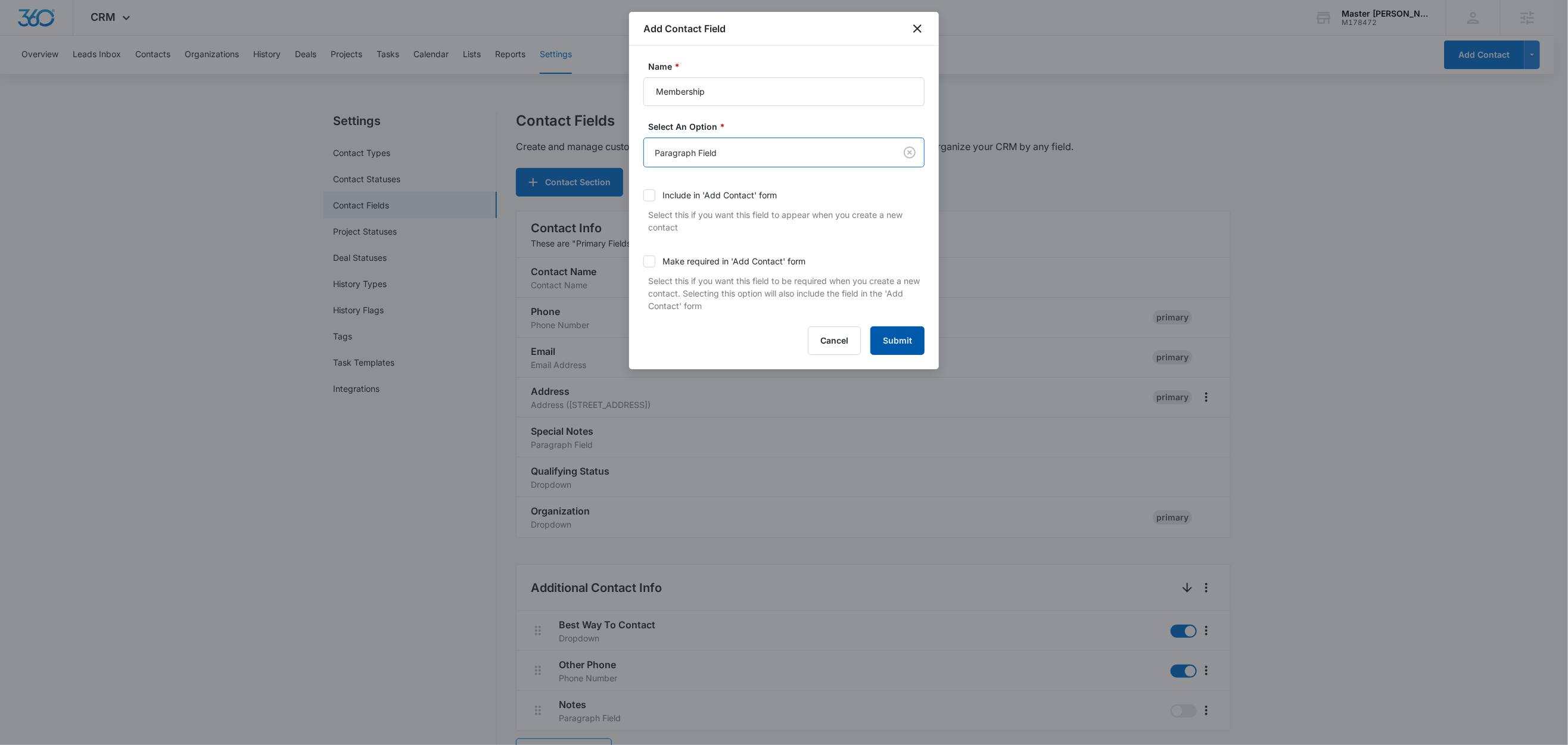
click at [899, 345] on button "Submit" at bounding box center [897, 340] width 54 height 28
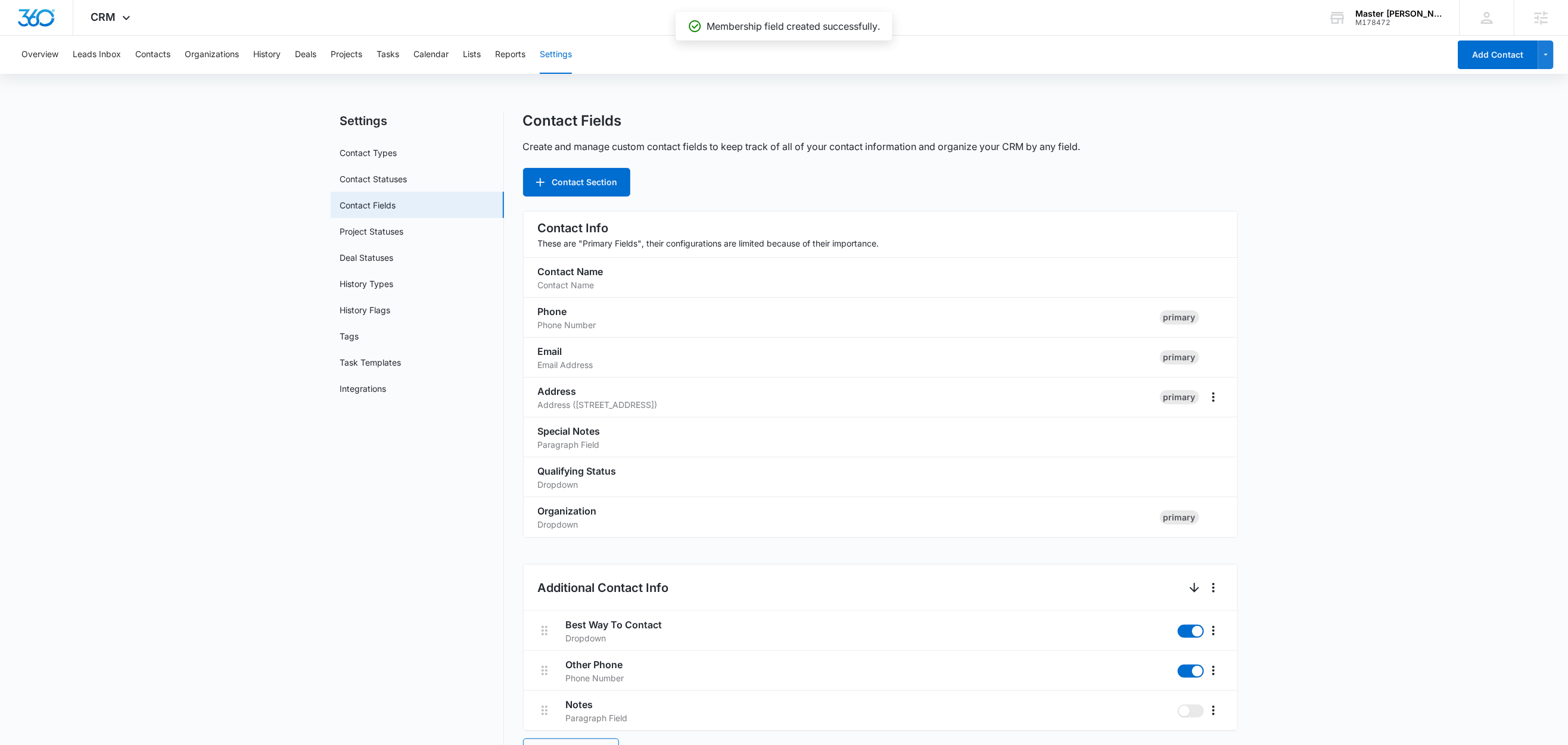
scroll to position [811, 0]
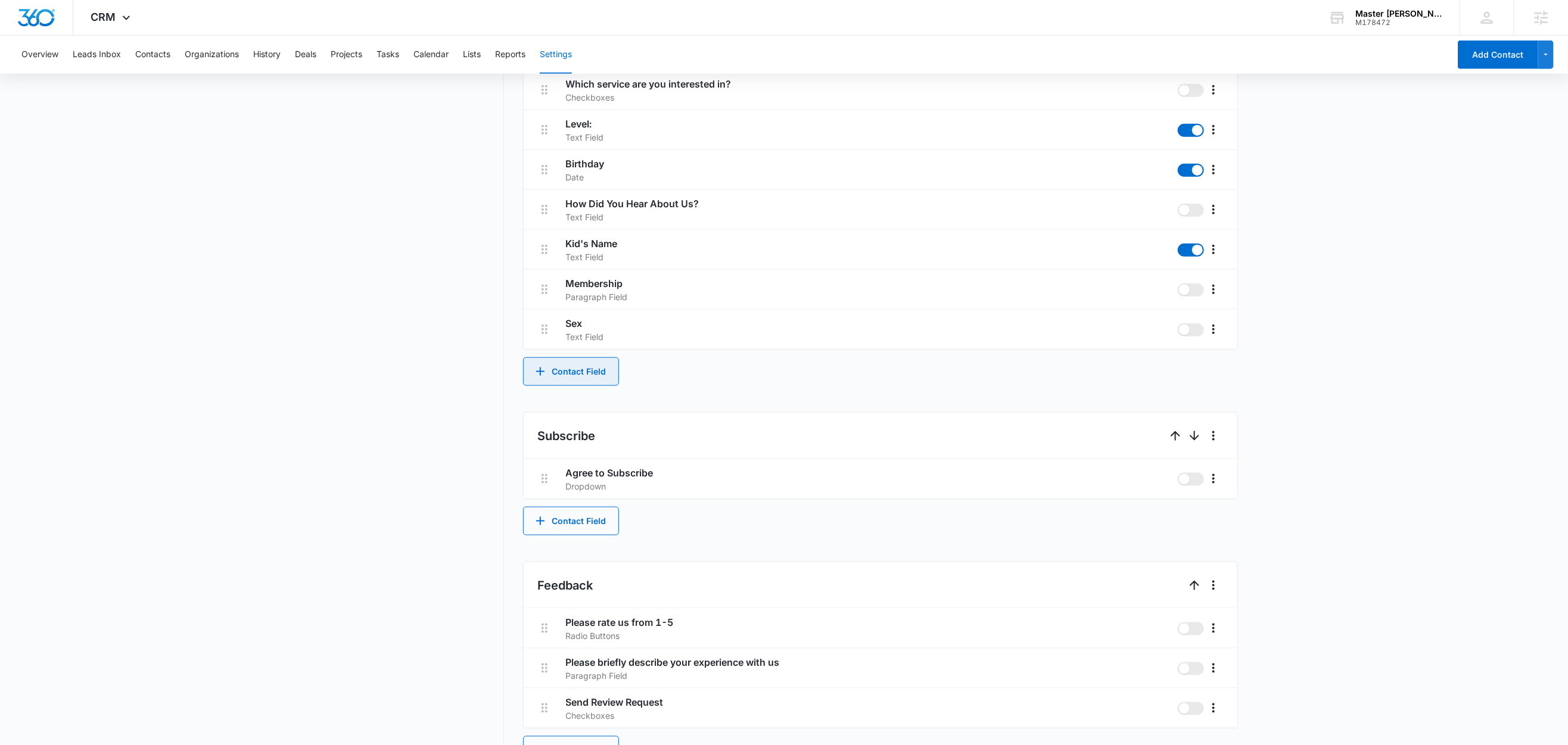
click at [576, 371] on button "Contact Field" at bounding box center [571, 371] width 96 height 28
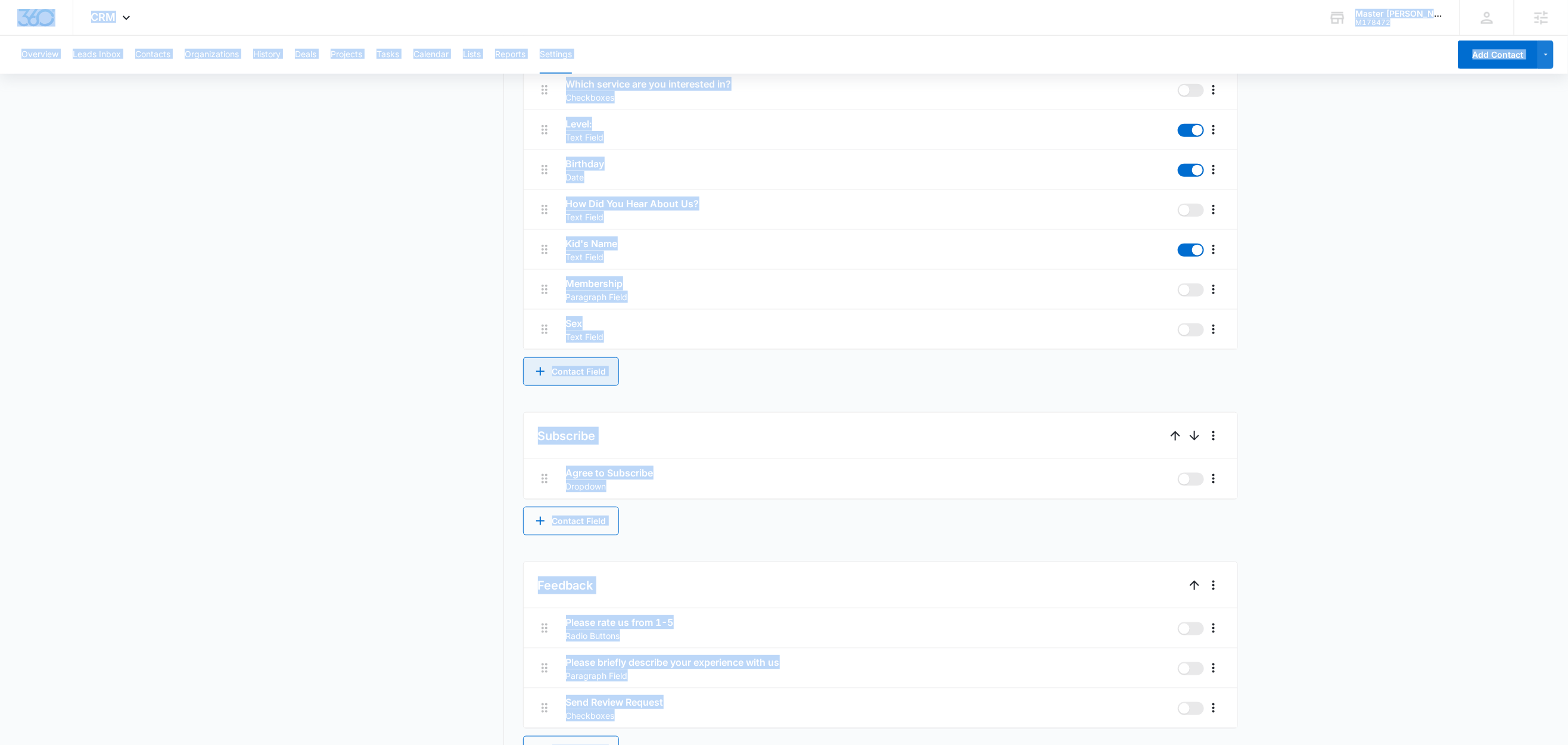
click at [572, 362] on button "Contact Field" at bounding box center [571, 371] width 96 height 28
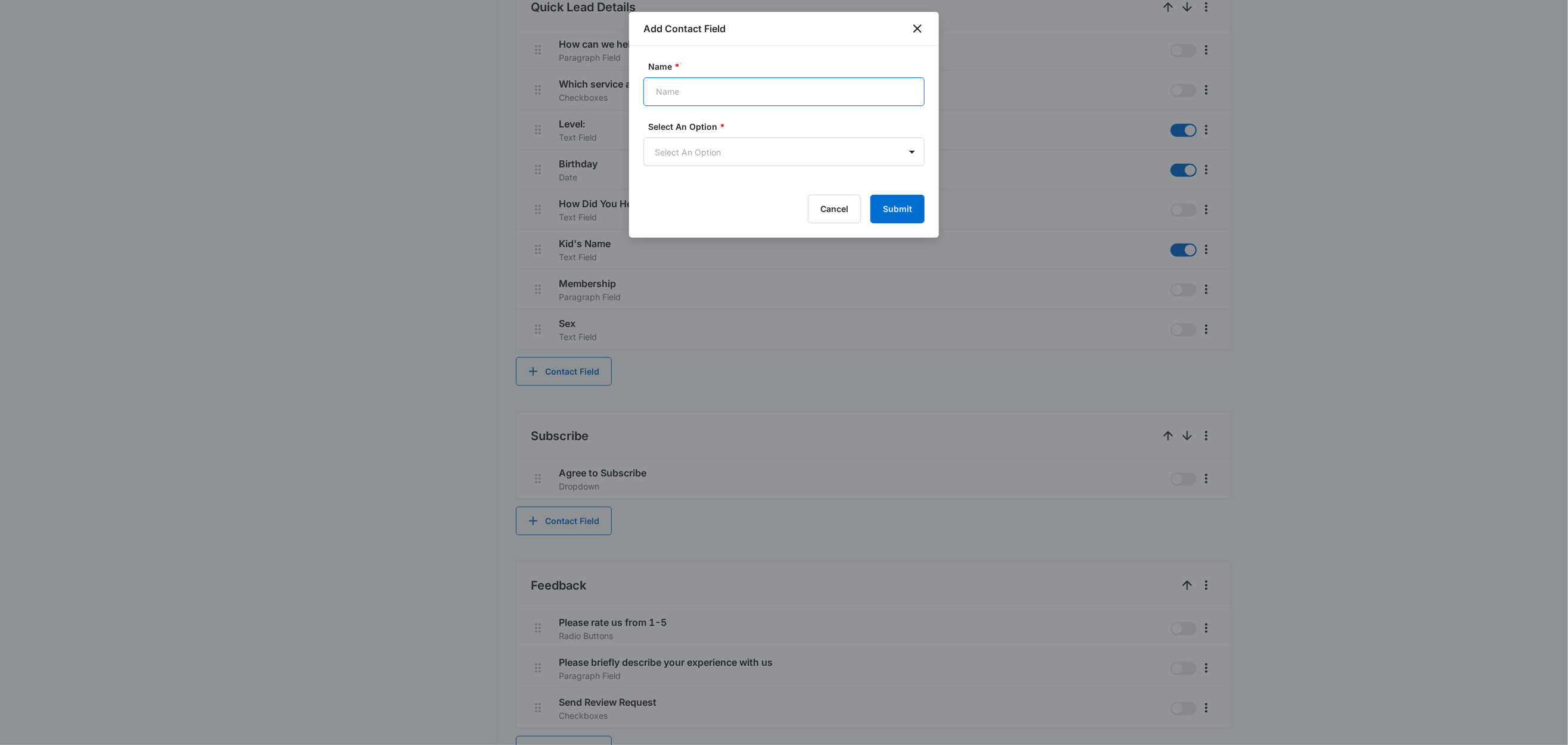
click at [689, 89] on input "Name *" at bounding box center [783, 91] width 281 height 28
paste input "Class"
type input "Class"
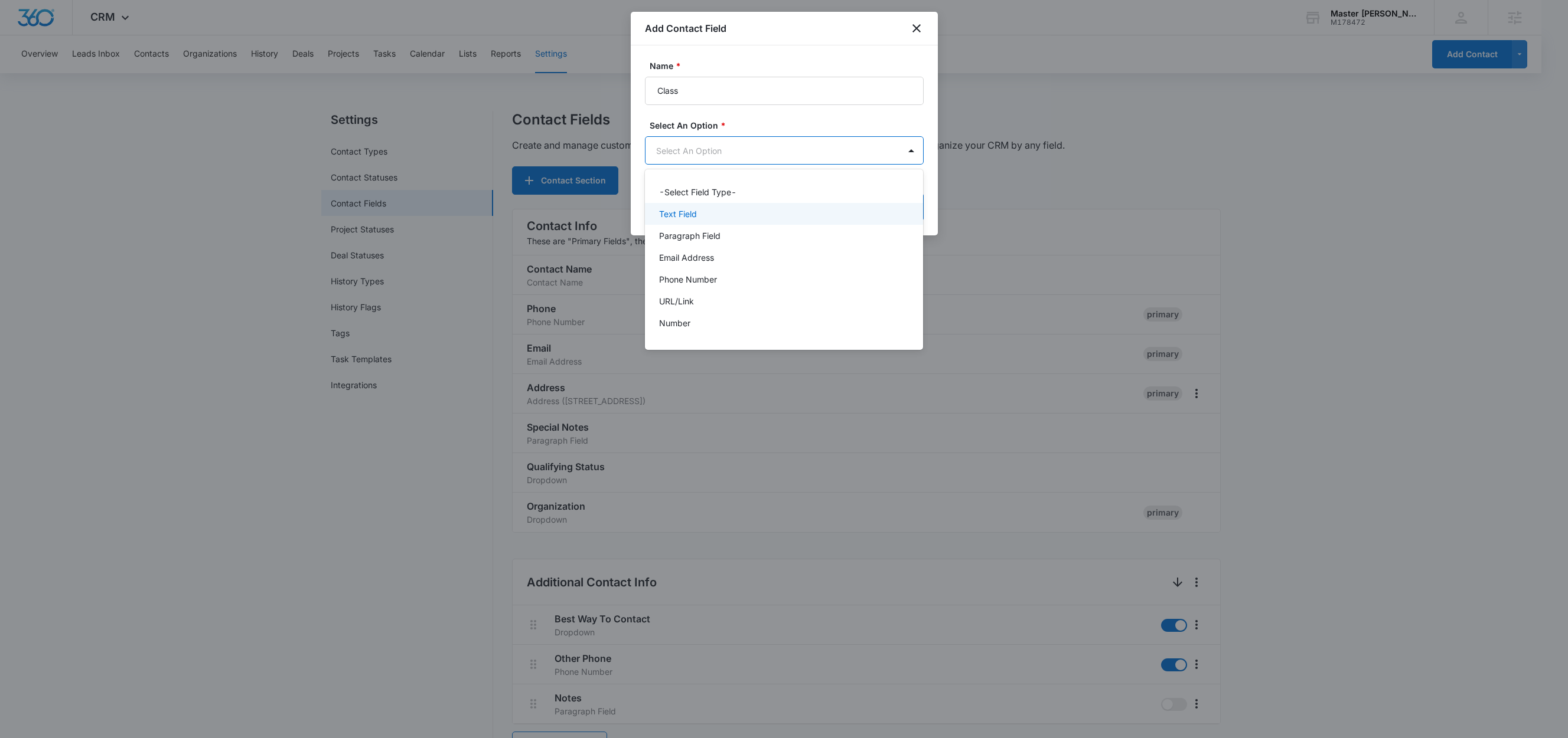
click at [680, 218] on p "Text Field" at bounding box center [677, 213] width 38 height 13
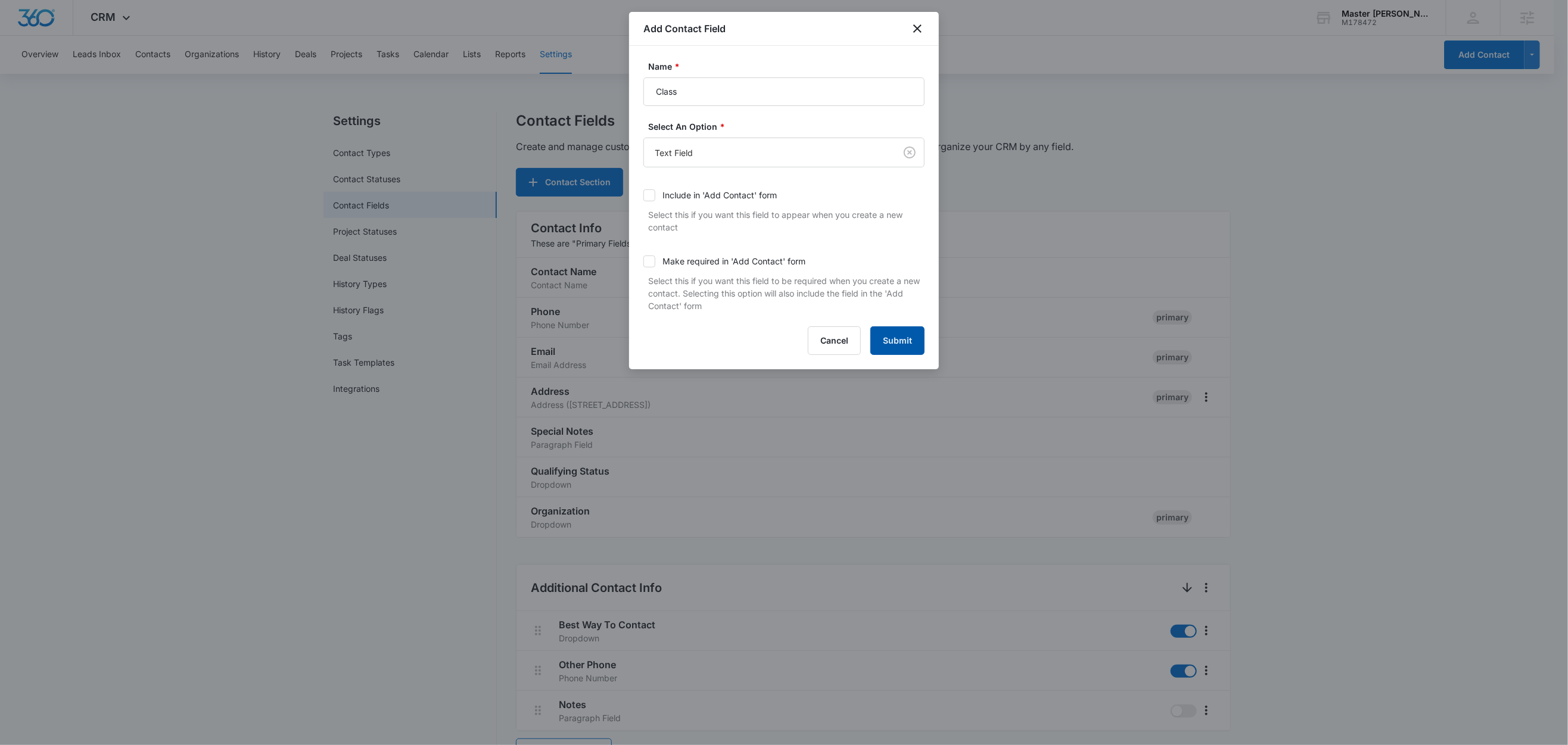
click at [907, 345] on button "Submit" at bounding box center [897, 340] width 54 height 28
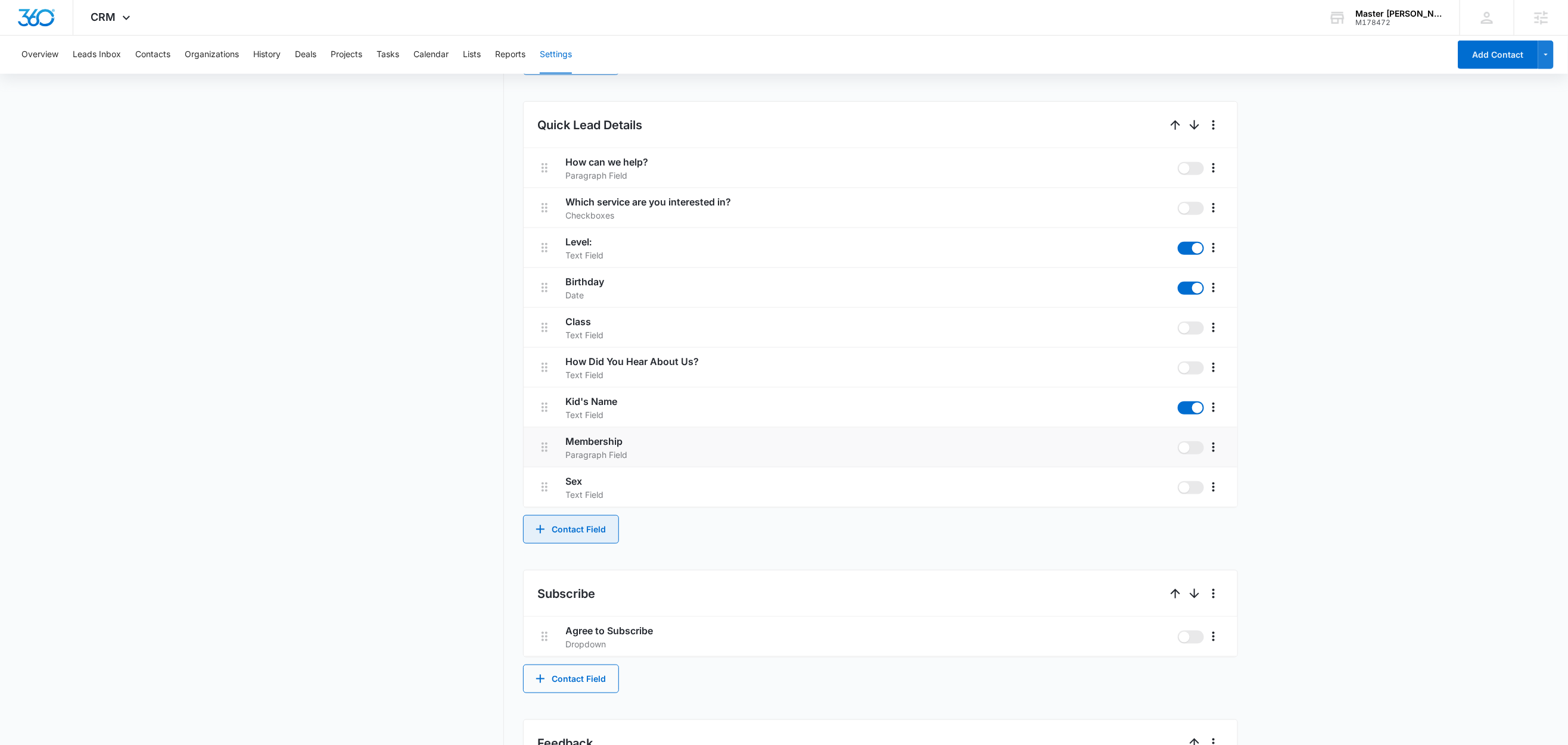
scroll to position [683, 0]
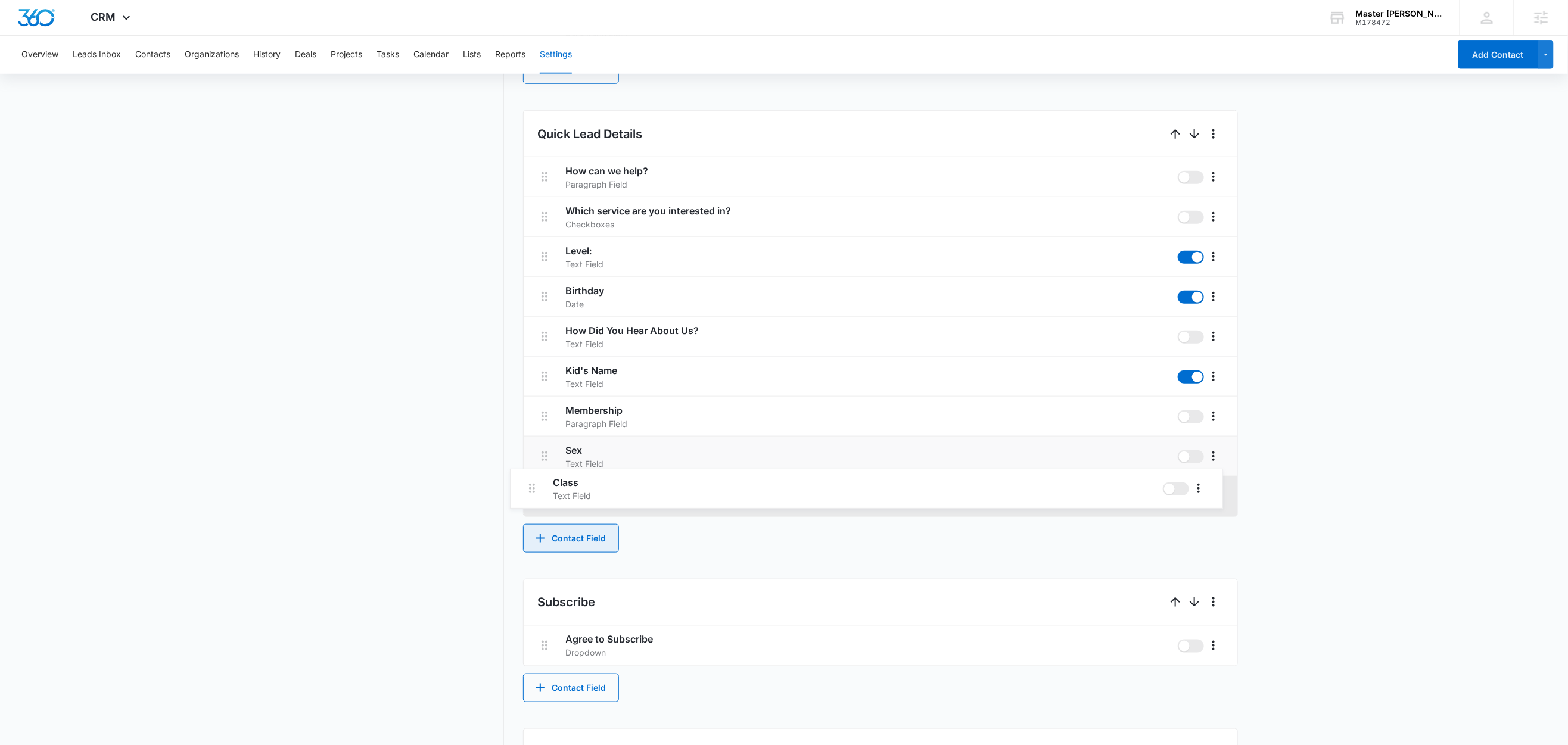
drag, startPoint x: 542, startPoint y: 339, endPoint x: 532, endPoint y: 462, distance: 123.4
click at [530, 492] on div "How can we help? Paragraph Field Which service are you interested in? Checkboxe…" at bounding box center [880, 337] width 714 height 359
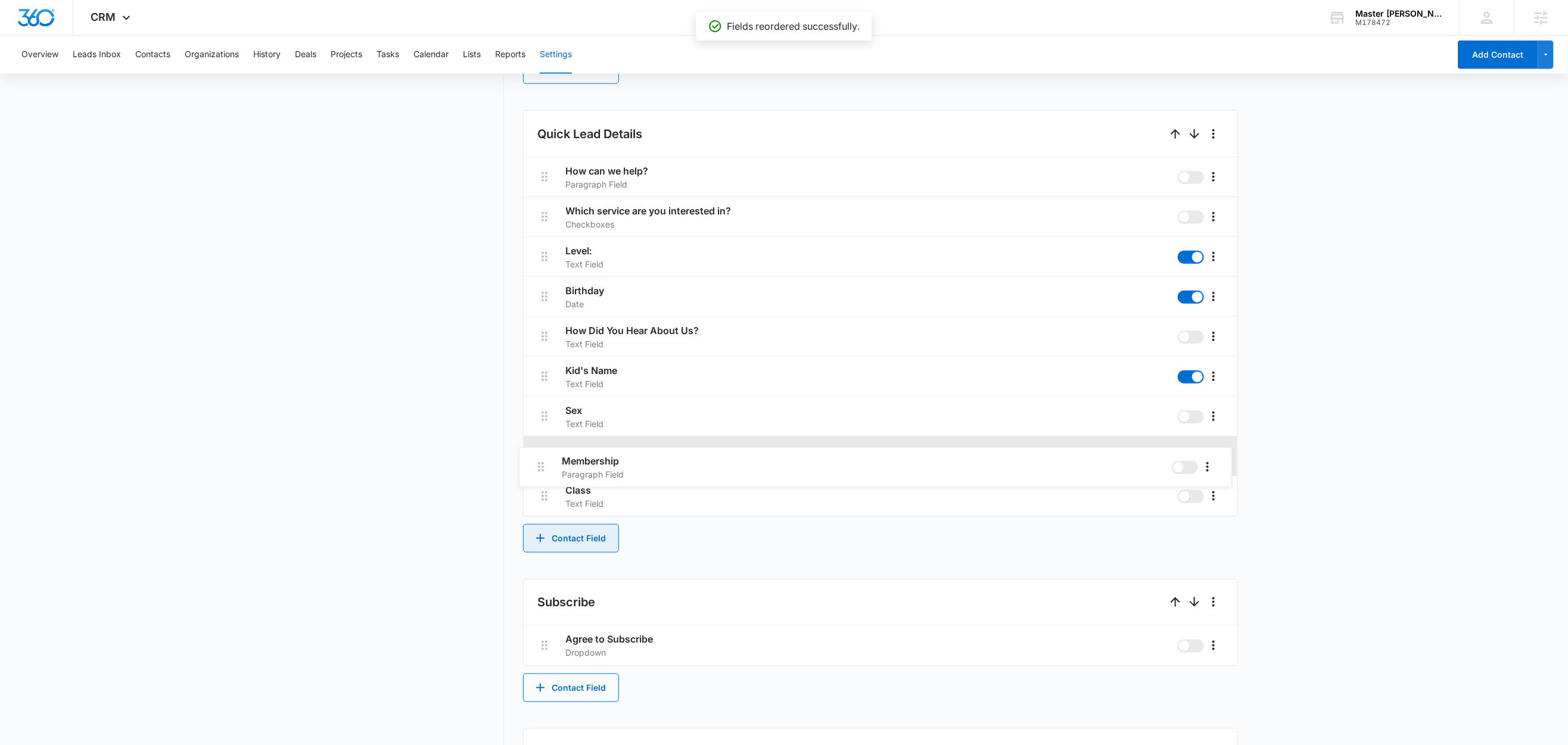
drag, startPoint x: 546, startPoint y: 416, endPoint x: 541, endPoint y: 468, distance: 52.2
click at [541, 470] on div "How can we help? Paragraph Field Which service are you interested in? Checkboxe…" at bounding box center [880, 337] width 714 height 359
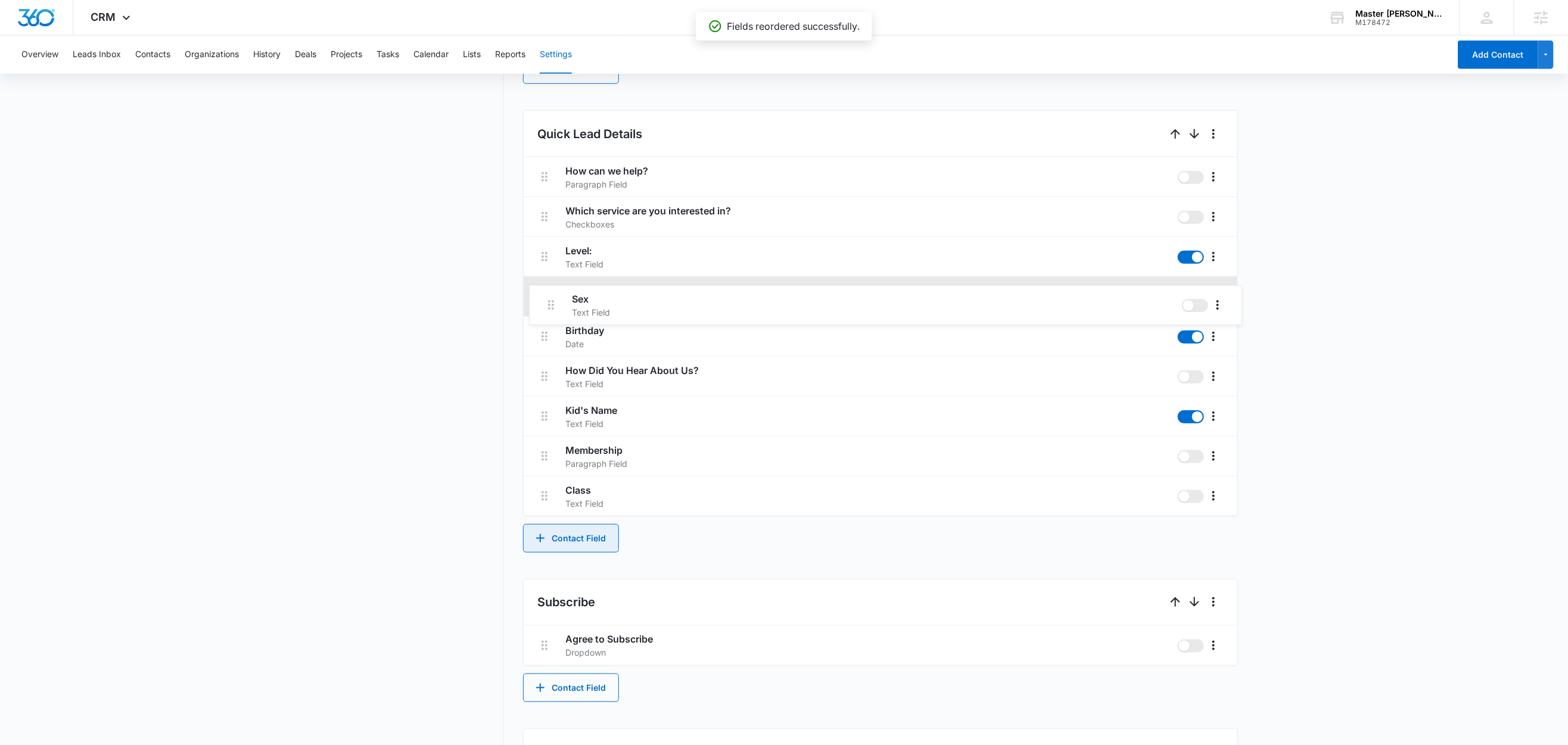
drag, startPoint x: 548, startPoint y: 414, endPoint x: 554, endPoint y: 298, distance: 116.2
click at [554, 298] on div "How can we help? Paragraph Field Which service are you interested in? Checkboxe…" at bounding box center [880, 337] width 714 height 359
drag, startPoint x: 545, startPoint y: 416, endPoint x: 553, endPoint y: 290, distance: 126.3
click at [553, 290] on div "How can we help? Paragraph Field Which service are you interested in? Checkboxe…" at bounding box center [880, 337] width 714 height 359
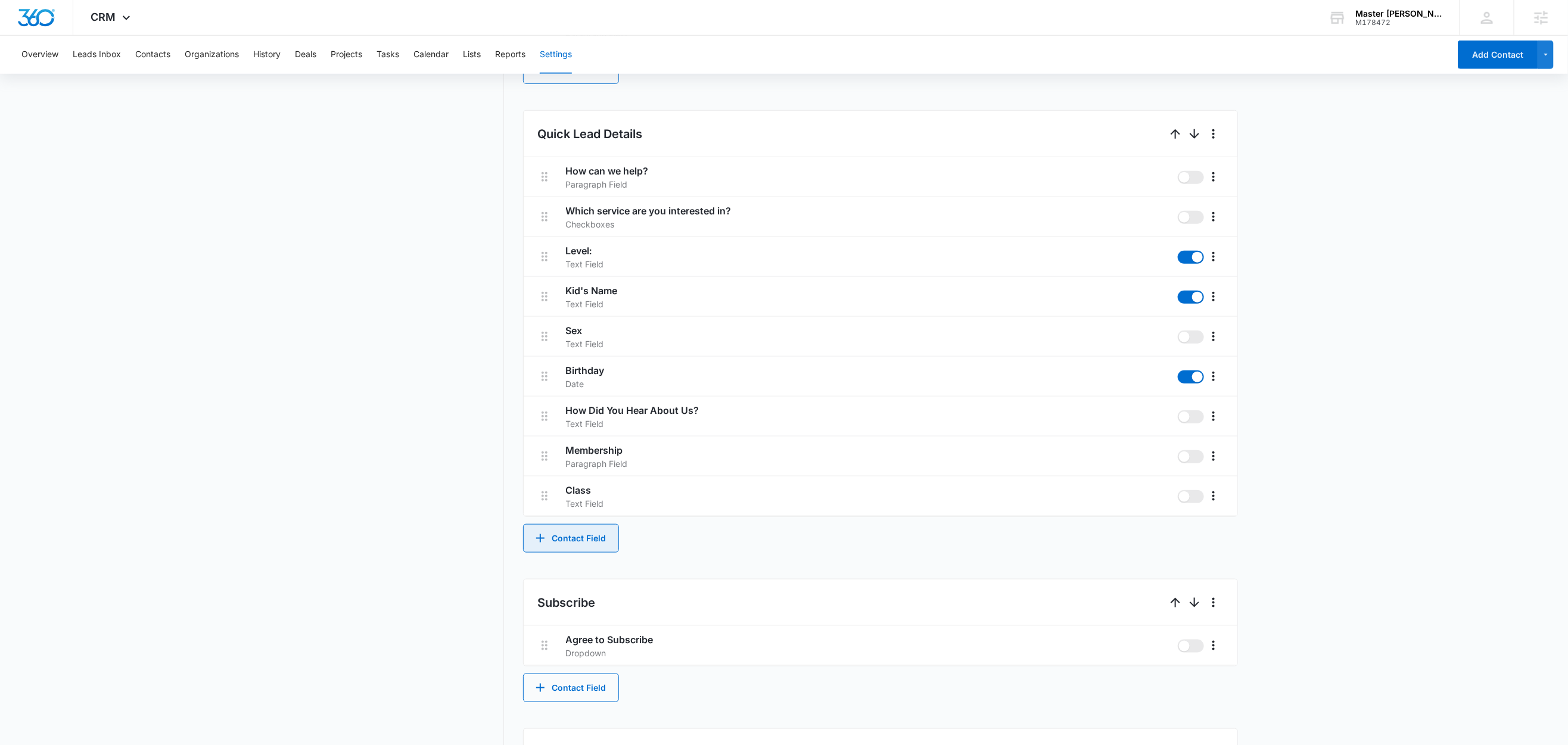
click at [557, 546] on button "Contact Field" at bounding box center [571, 538] width 96 height 28
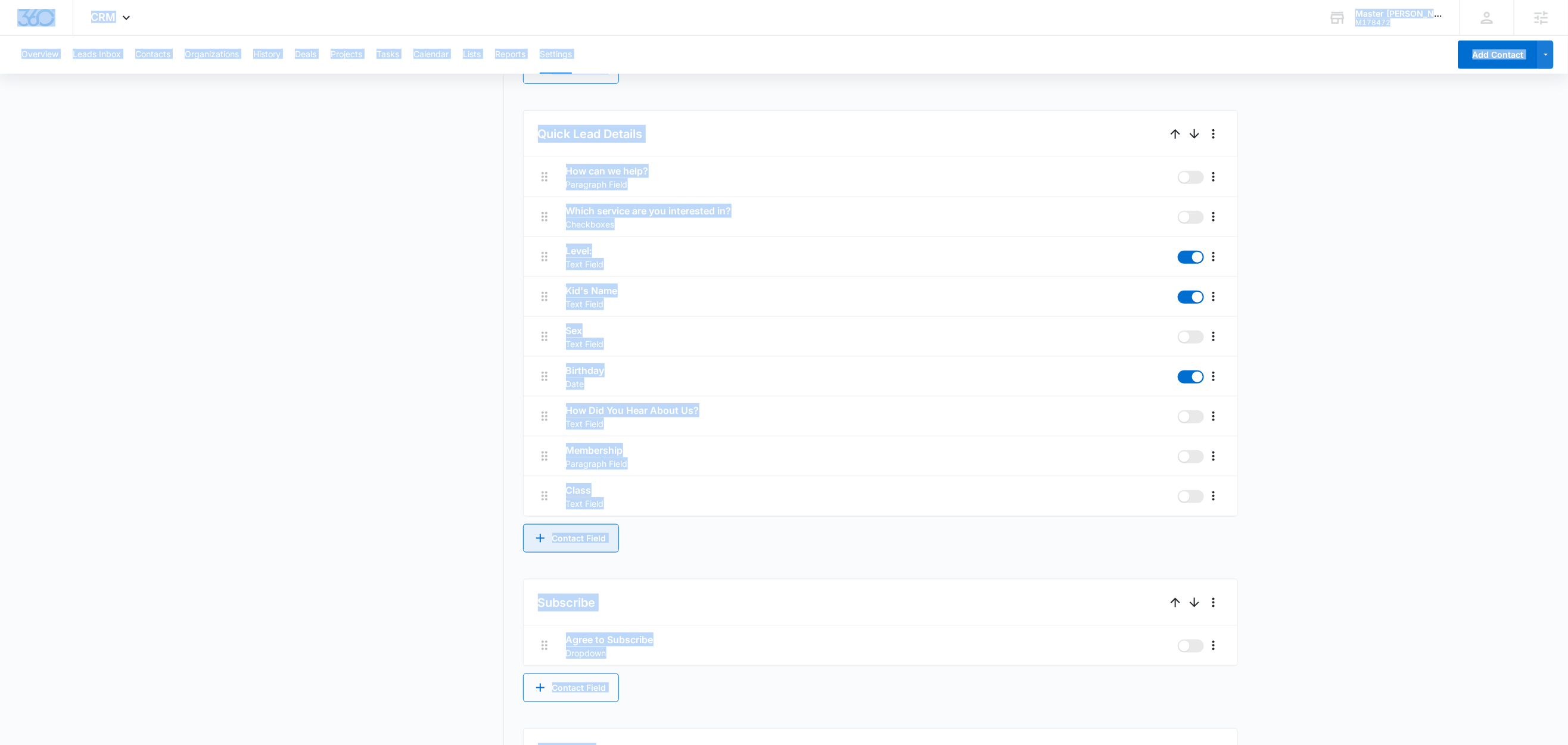
click at [568, 542] on button "Contact Field" at bounding box center [571, 538] width 96 height 28
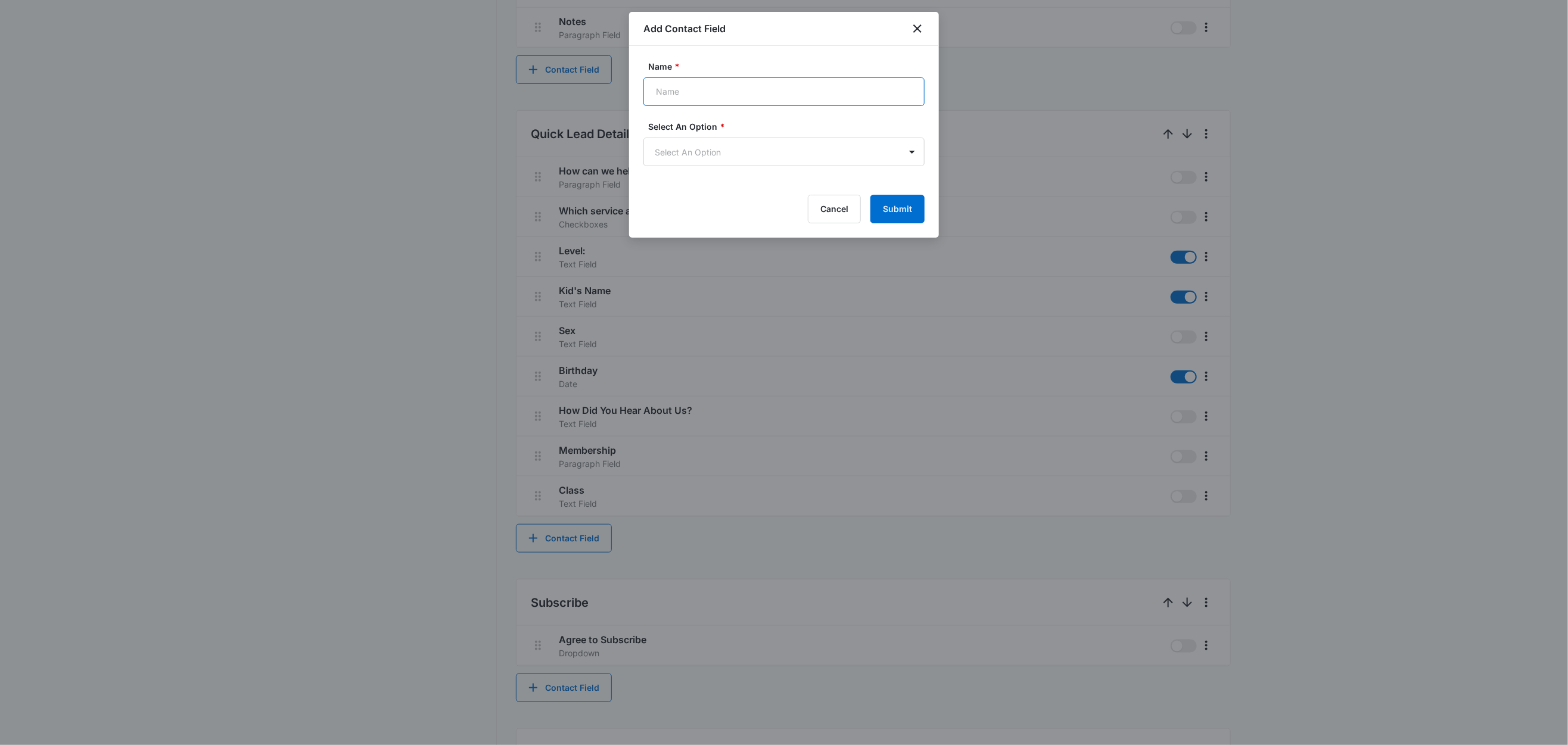
click at [672, 90] on input "Name *" at bounding box center [783, 91] width 281 height 28
type input "Parent/Guardian Name"
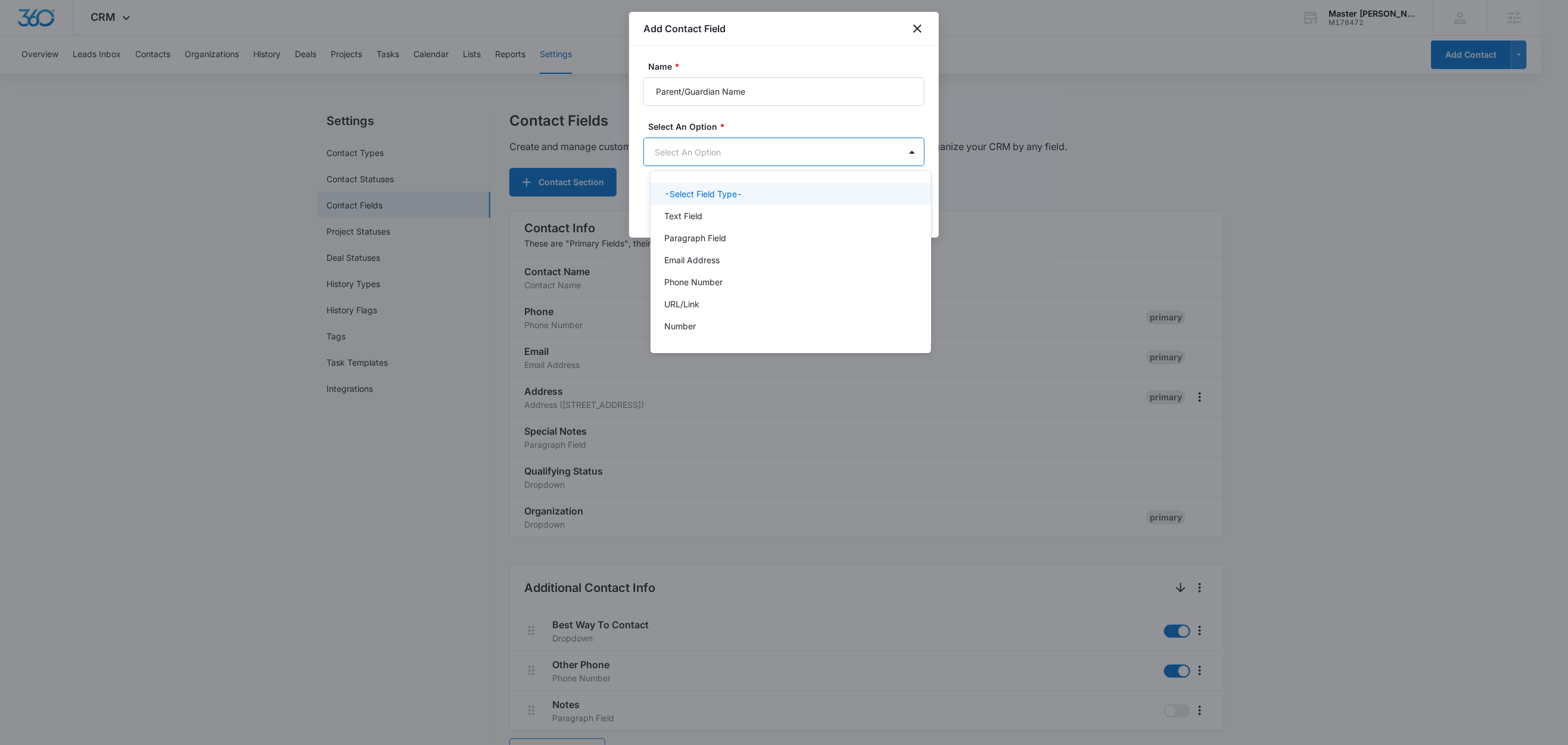
scroll to position [0, 0]
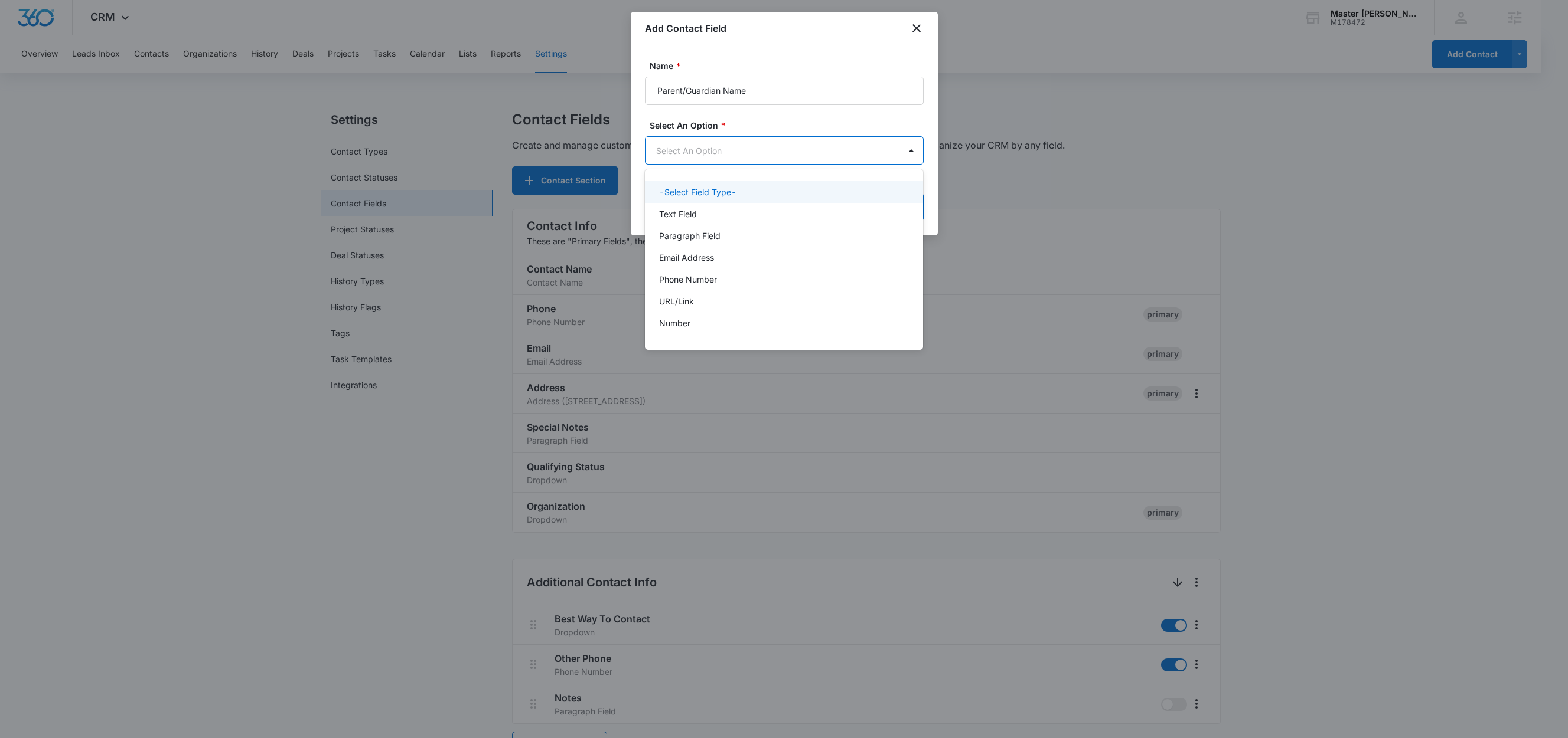
click at [742, 157] on body "CRM Apps Reputation Websites Forms CRM Email Social Content Ads Intelligence Fi…" at bounding box center [784, 369] width 1568 height 738
click at [710, 210] on div "Text Field" at bounding box center [783, 213] width 248 height 13
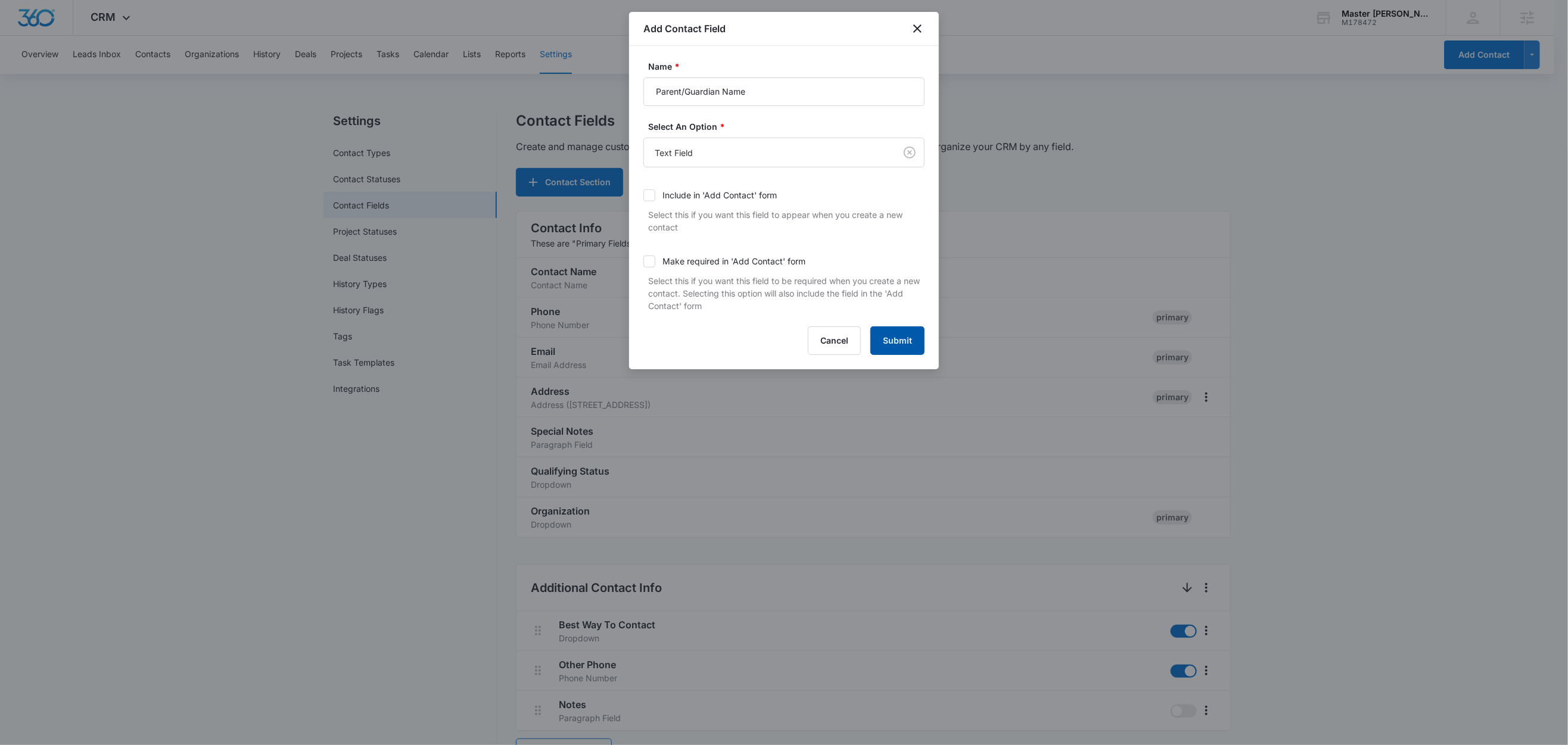
click at [901, 347] on button "Submit" at bounding box center [897, 340] width 54 height 28
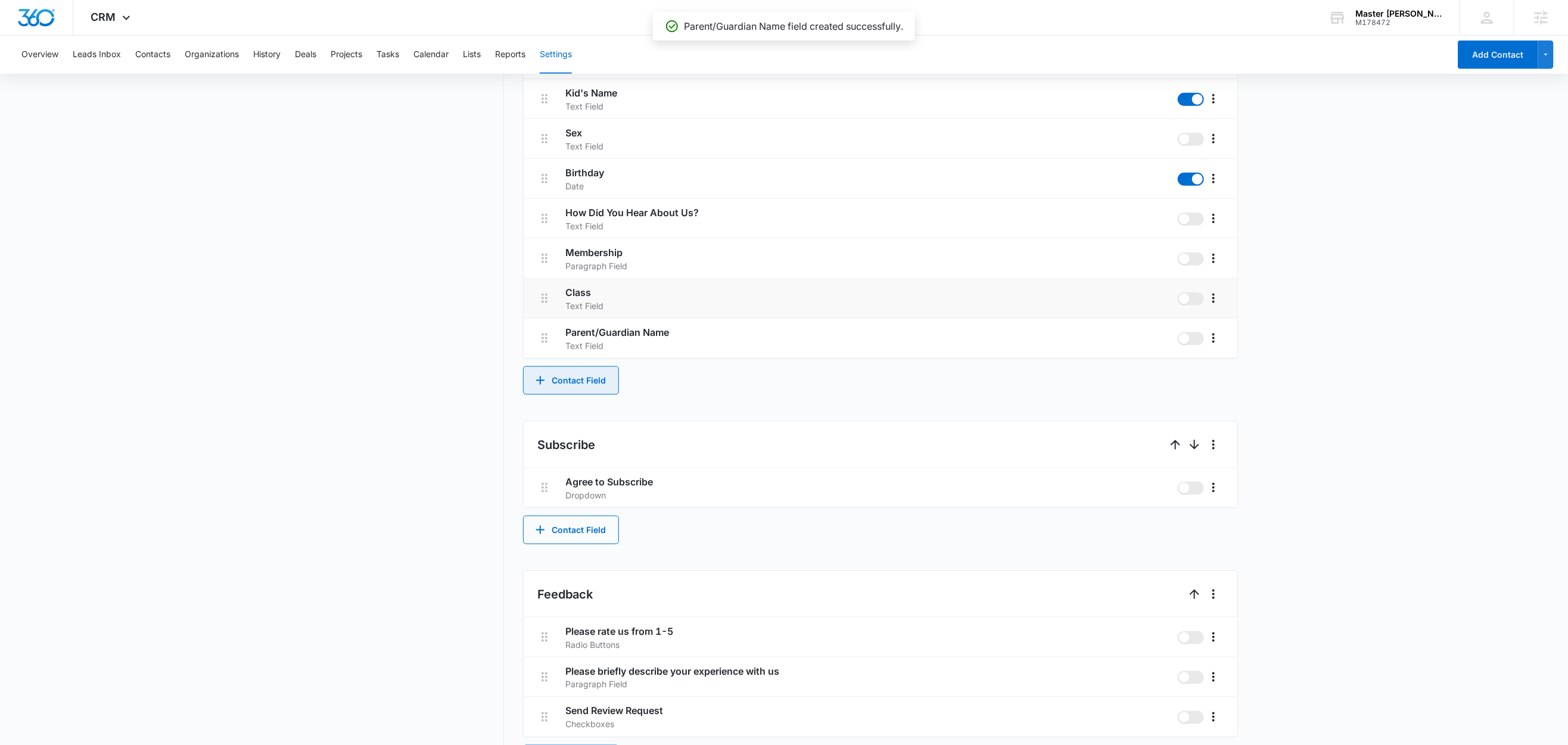
scroll to position [803, 0]
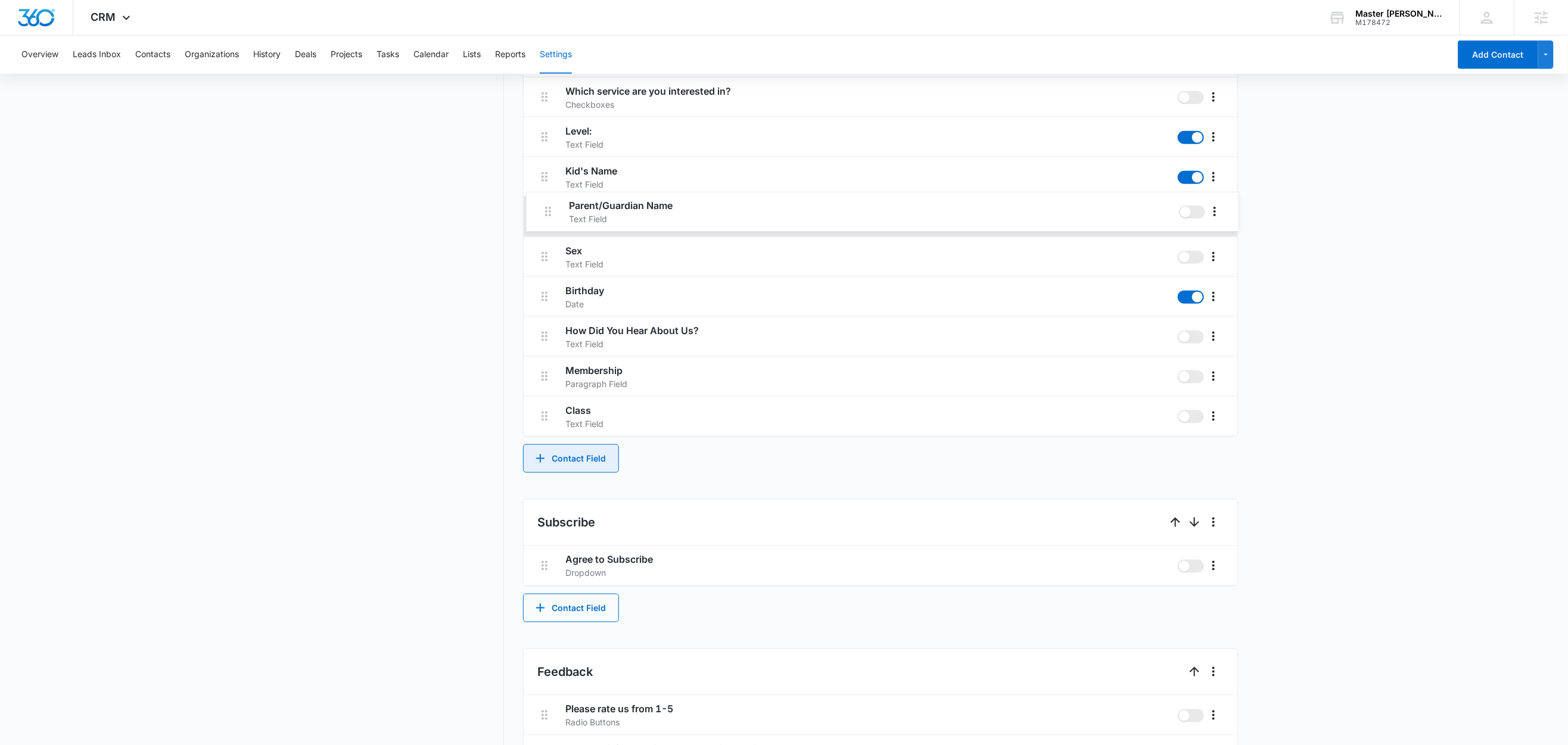
drag, startPoint x: 541, startPoint y: 416, endPoint x: 544, endPoint y: 208, distance: 208.0
click at [544, 208] on div "How can we help? Paragraph Field Which service are you interested in? Checkboxe…" at bounding box center [880, 237] width 714 height 399
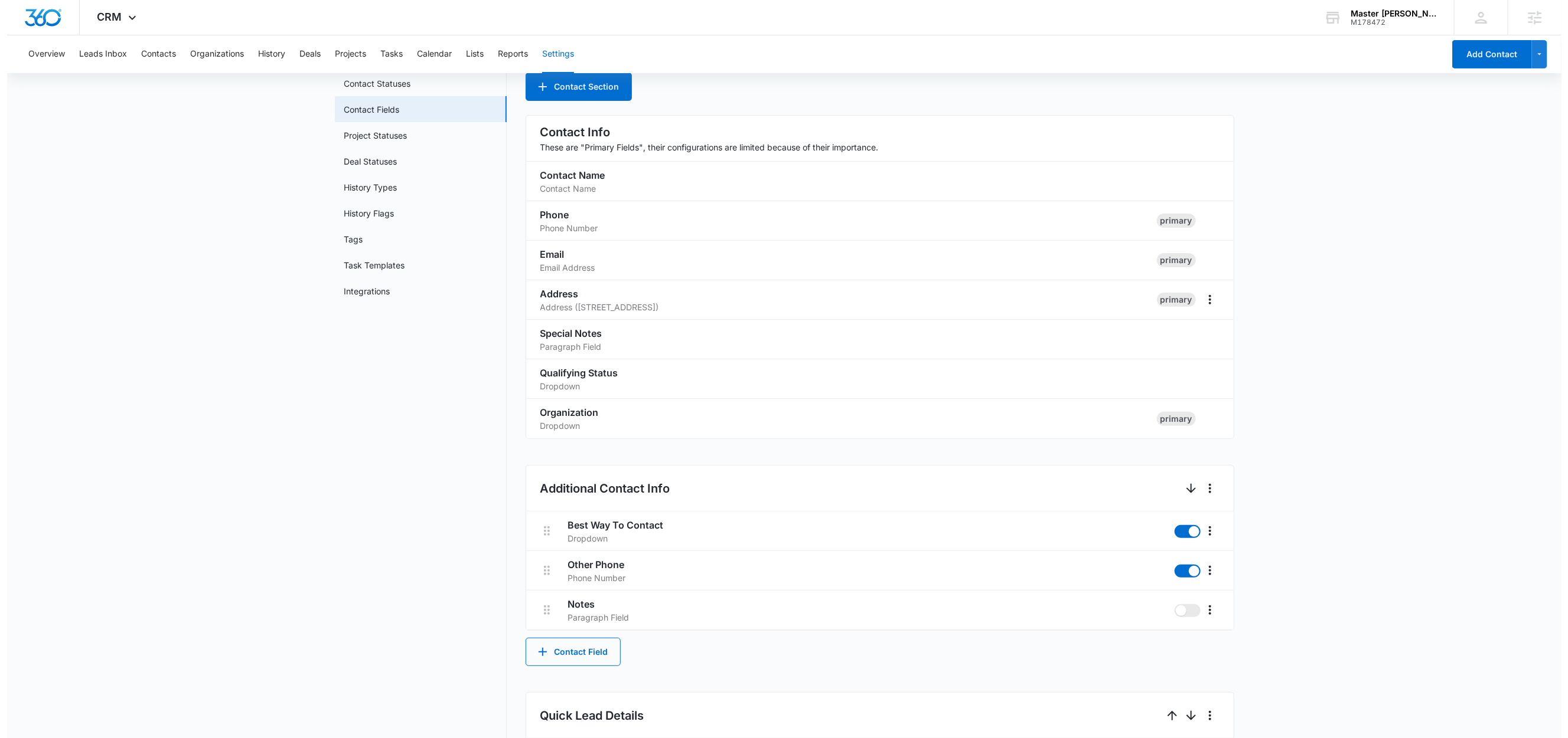
scroll to position [0, 0]
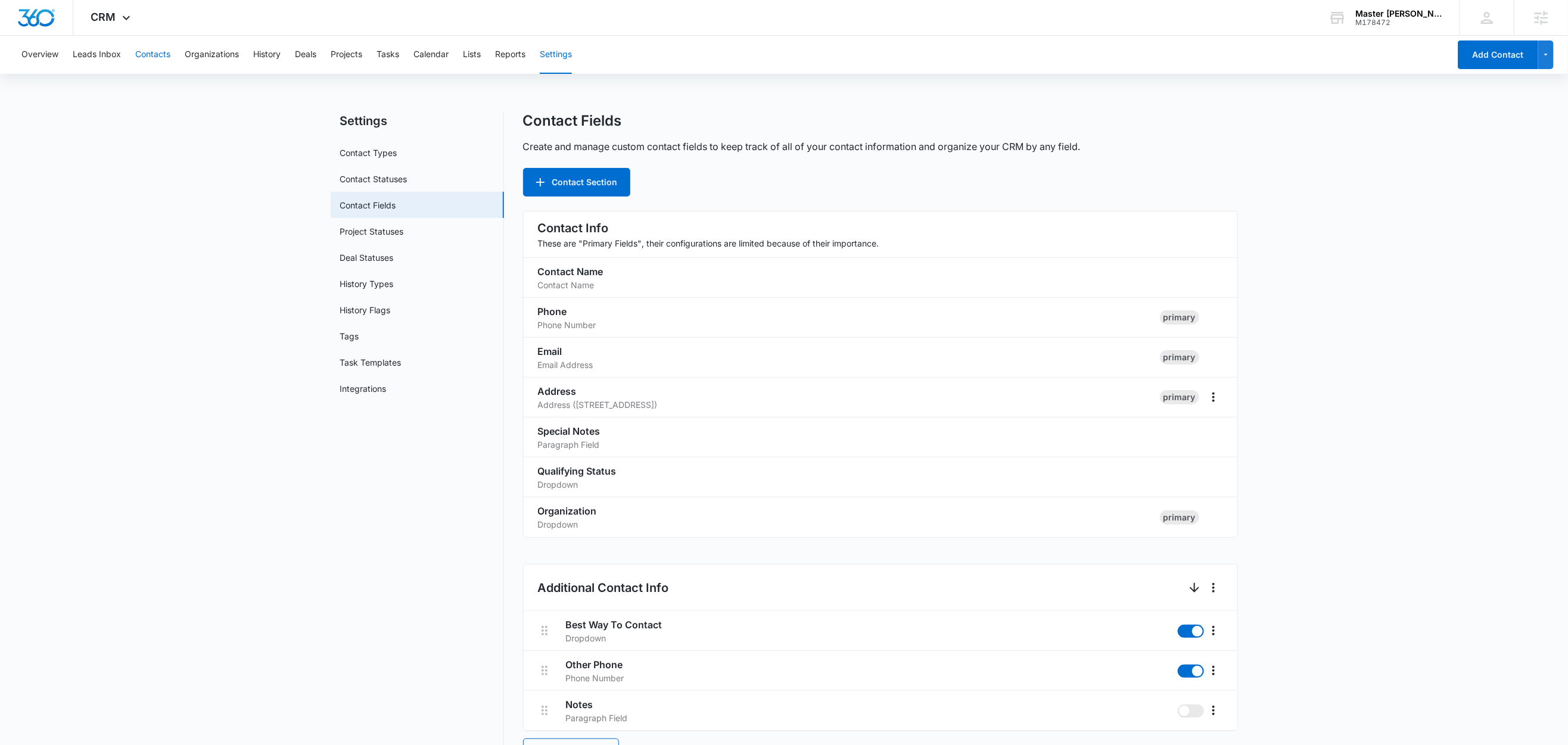
click at [149, 53] on button "Contacts" at bounding box center [153, 55] width 35 height 38
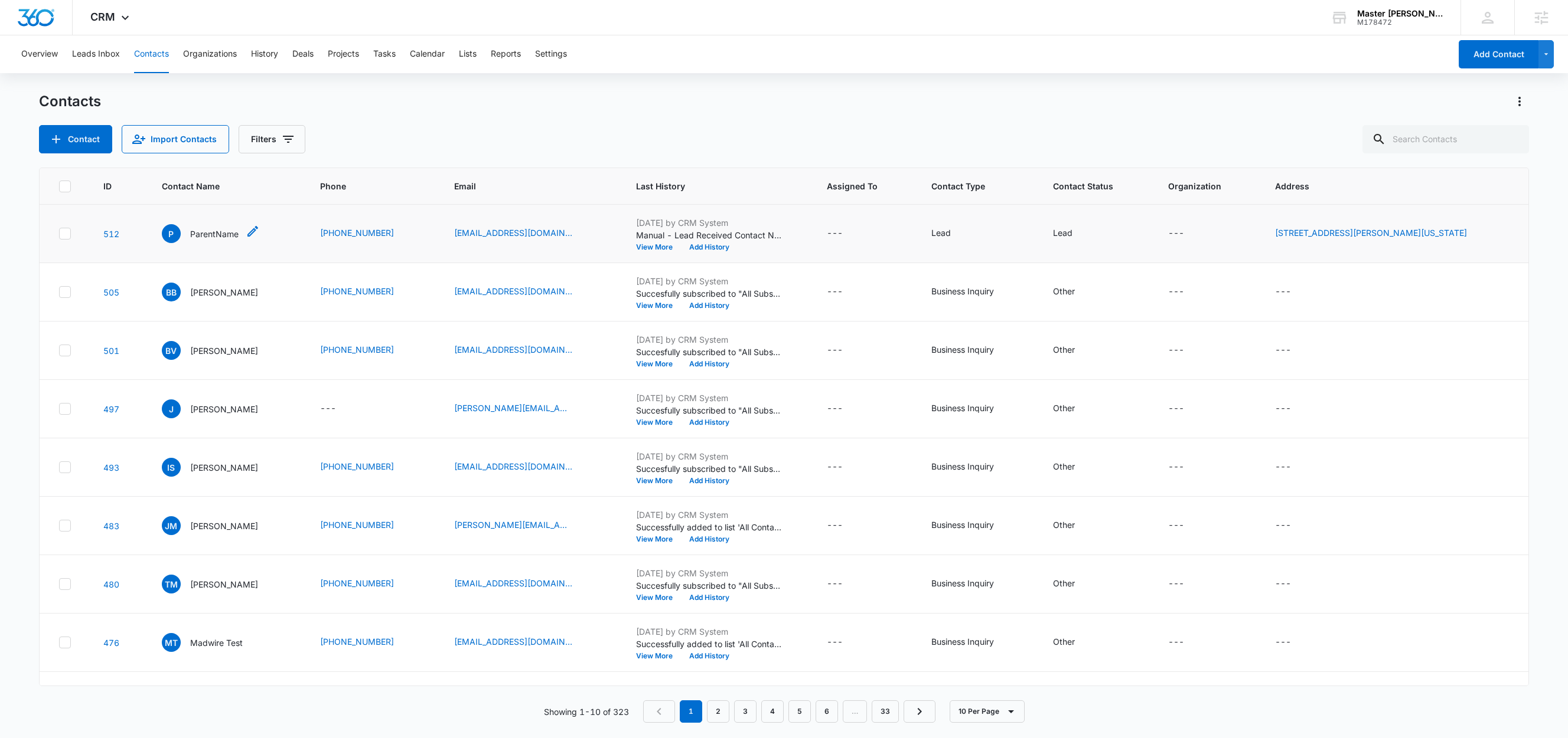
click at [211, 235] on p "ParentName" at bounding box center [214, 234] width 49 height 13
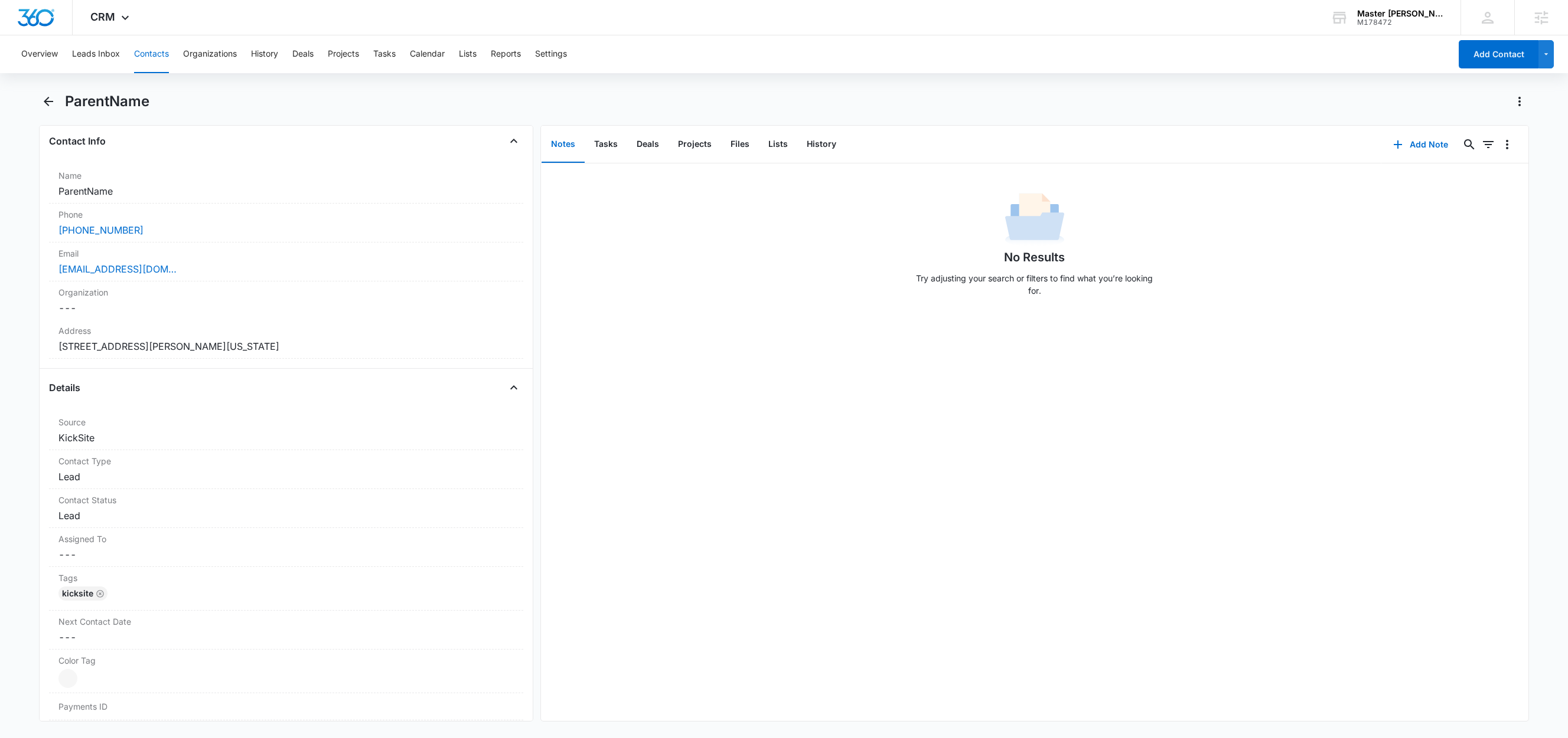
scroll to position [173, 0]
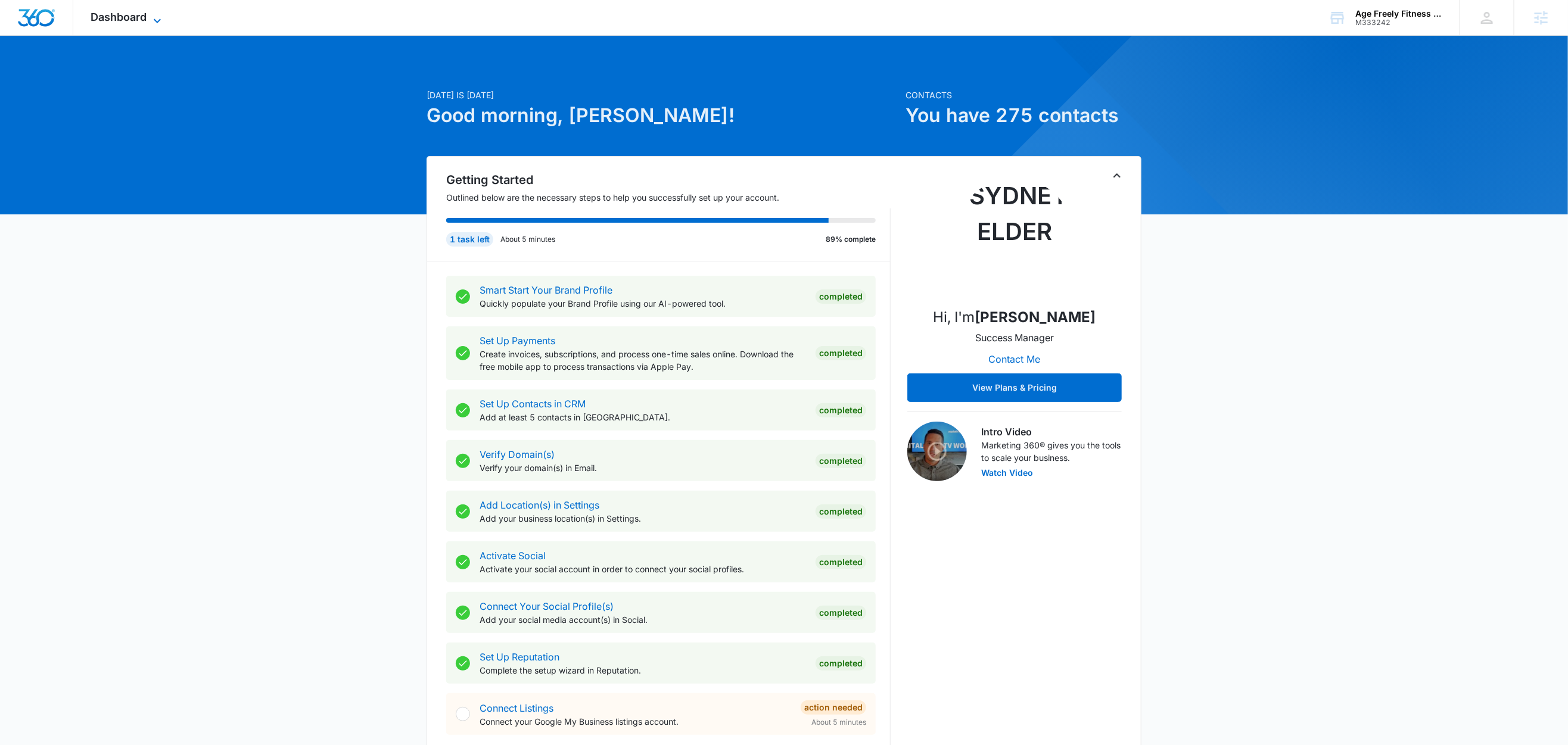
click at [154, 18] on icon at bounding box center [157, 21] width 15 height 15
click at [166, 21] on div "Dashboard Apps Reputation Websites Forms CRM Email Social Shop Content Ads Inte…" at bounding box center [127, 18] width 109 height 35
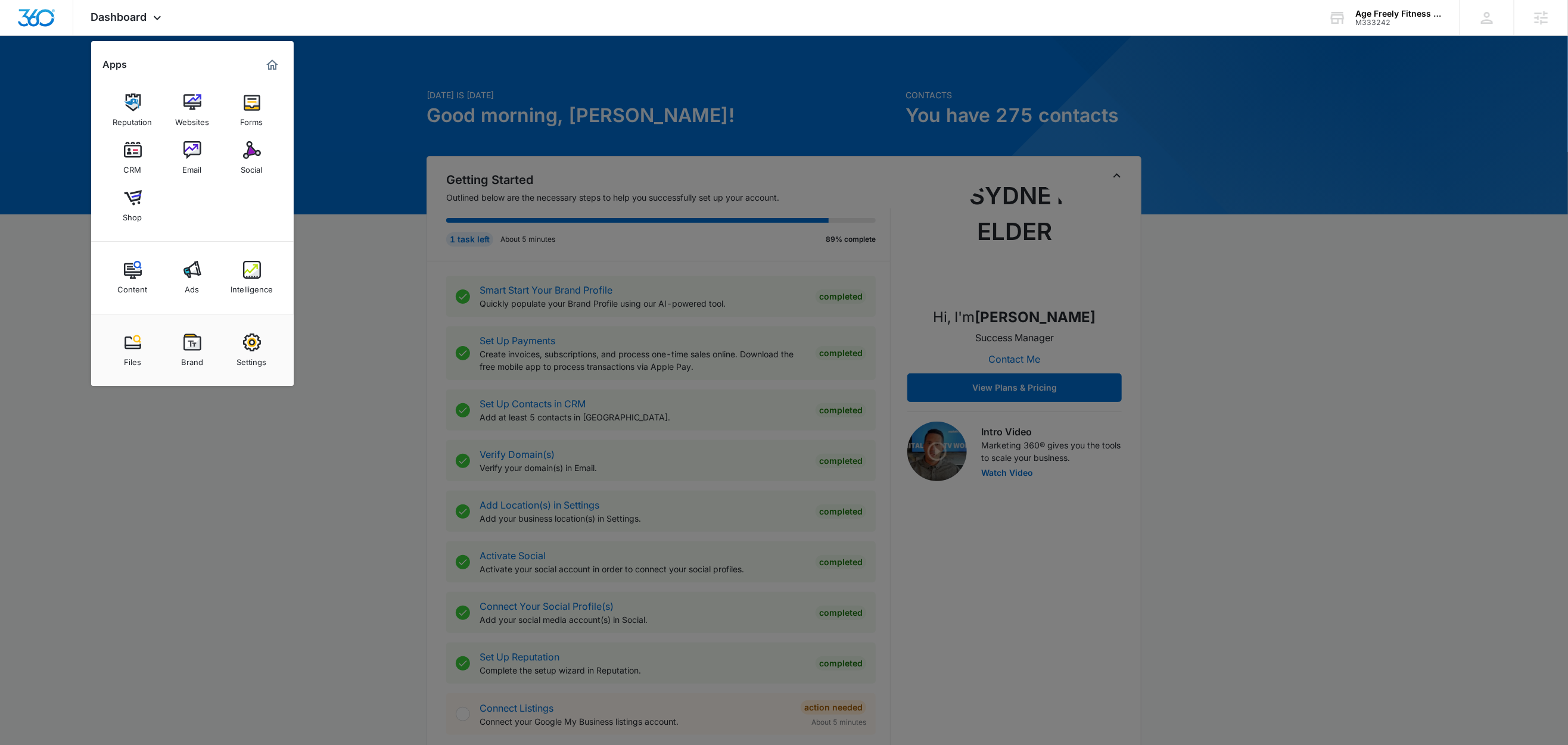
click at [335, 220] on div at bounding box center [784, 372] width 1568 height 745
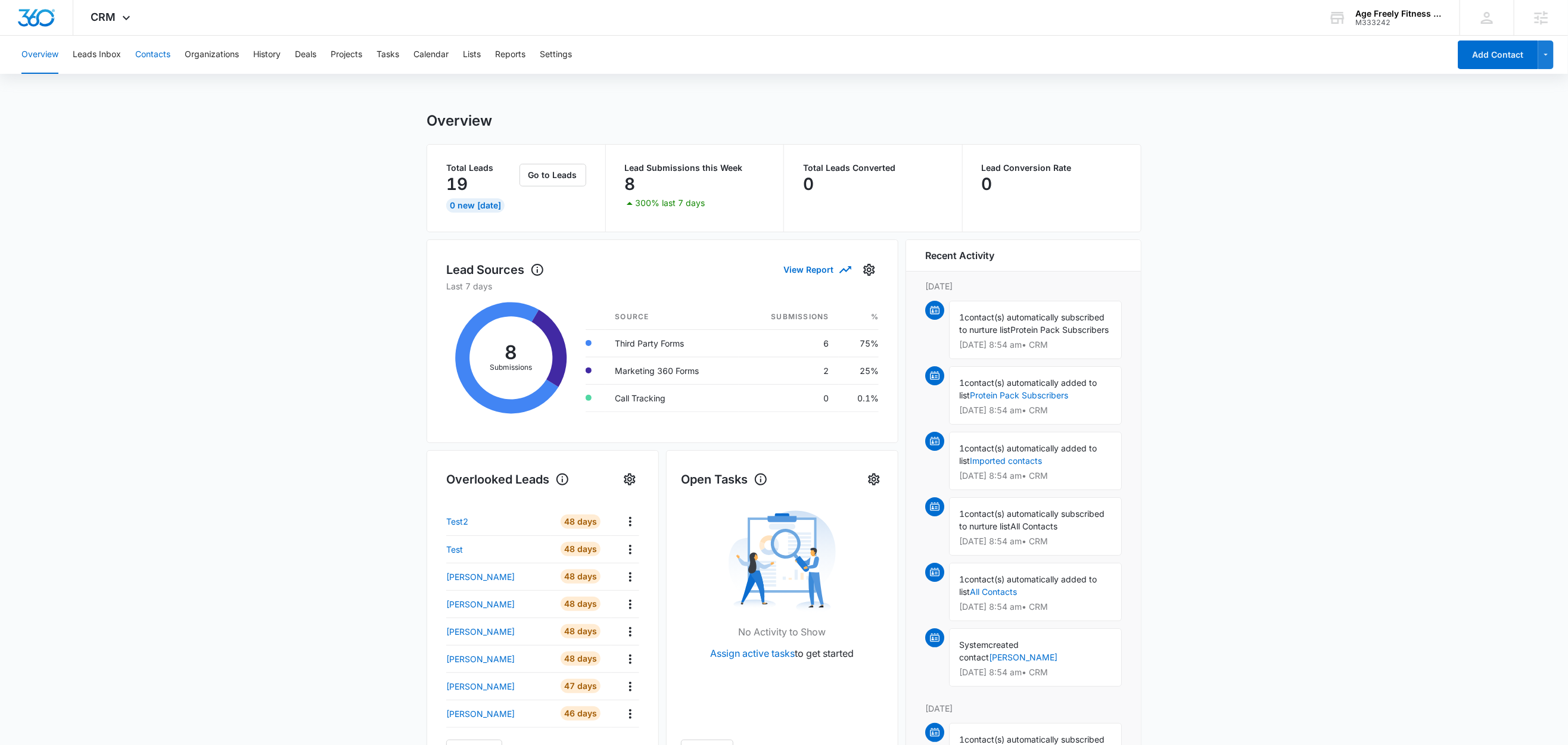
click at [147, 56] on button "Contacts" at bounding box center [153, 55] width 35 height 38
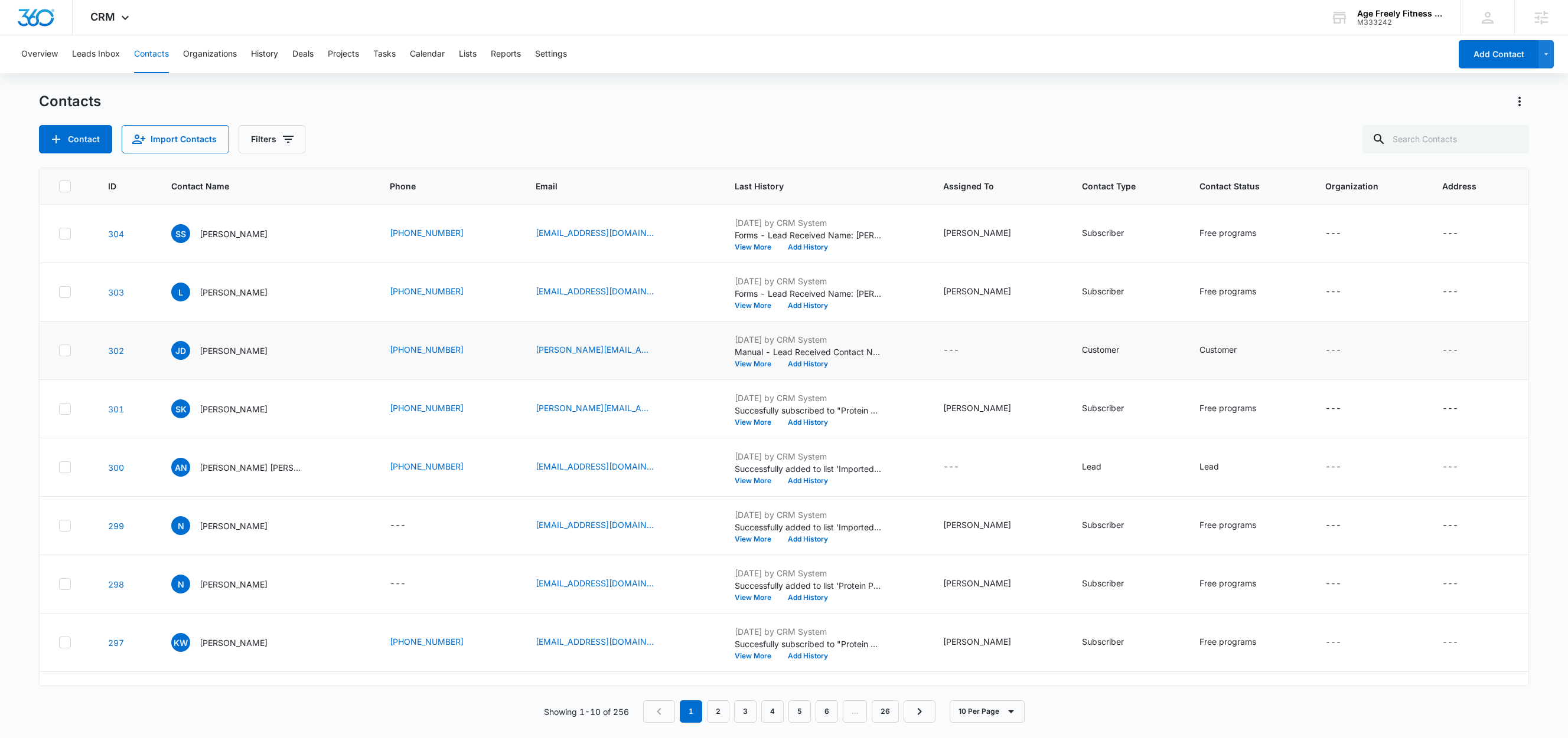
click at [66, 351] on icon at bounding box center [64, 349] width 7 height 5
click at [59, 351] on input "checkbox" at bounding box center [58, 350] width 1 height 1
click at [87, 142] on icon "button" at bounding box center [94, 139] width 15 height 15
click at [69, 246] on div "Delete" at bounding box center [80, 248] width 53 height 9
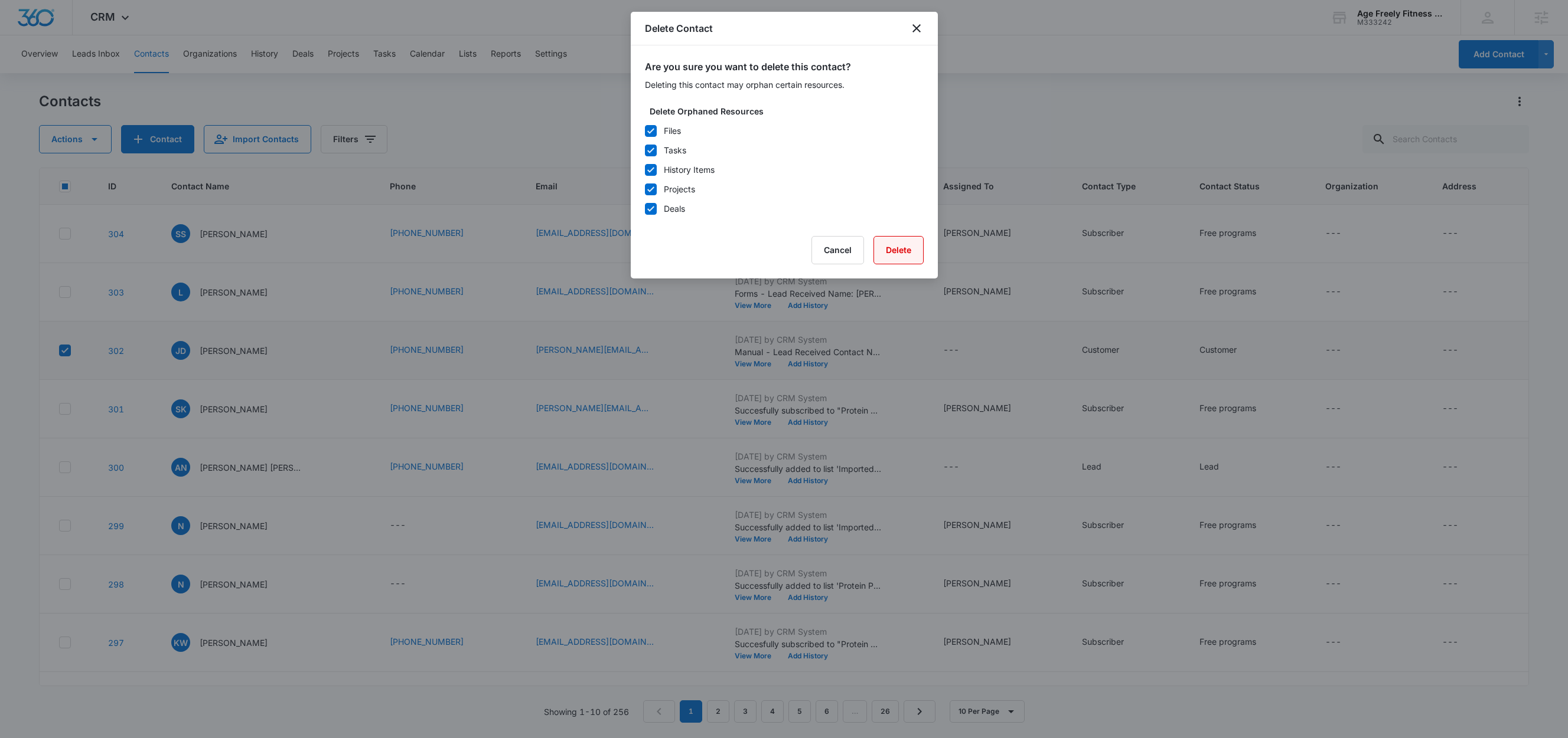
click at [903, 253] on button "Delete" at bounding box center [898, 249] width 50 height 28
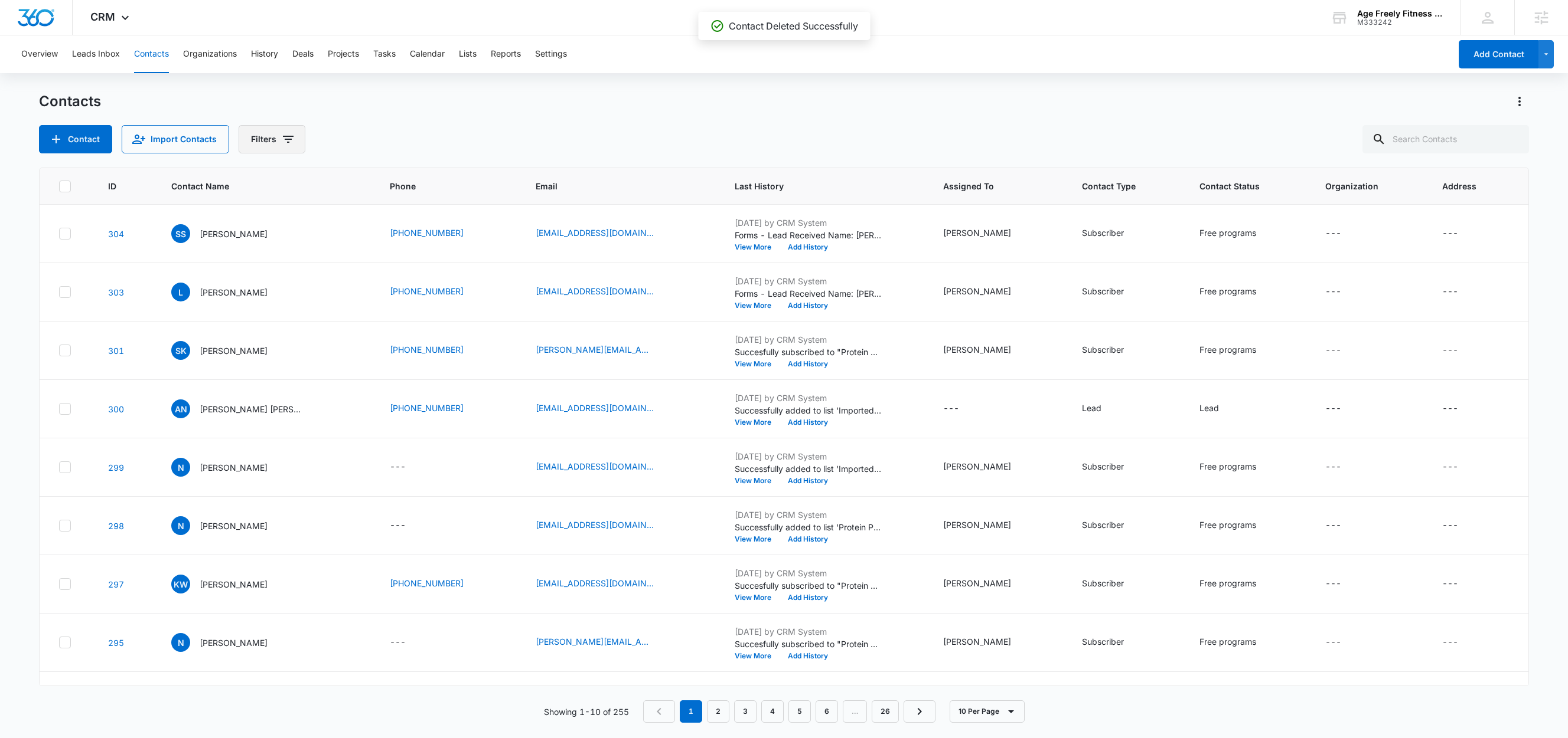
click at [284, 137] on icon "Filters" at bounding box center [288, 139] width 15 height 15
click at [377, 213] on icon "Show Sources filters" at bounding box center [379, 213] width 15 height 15
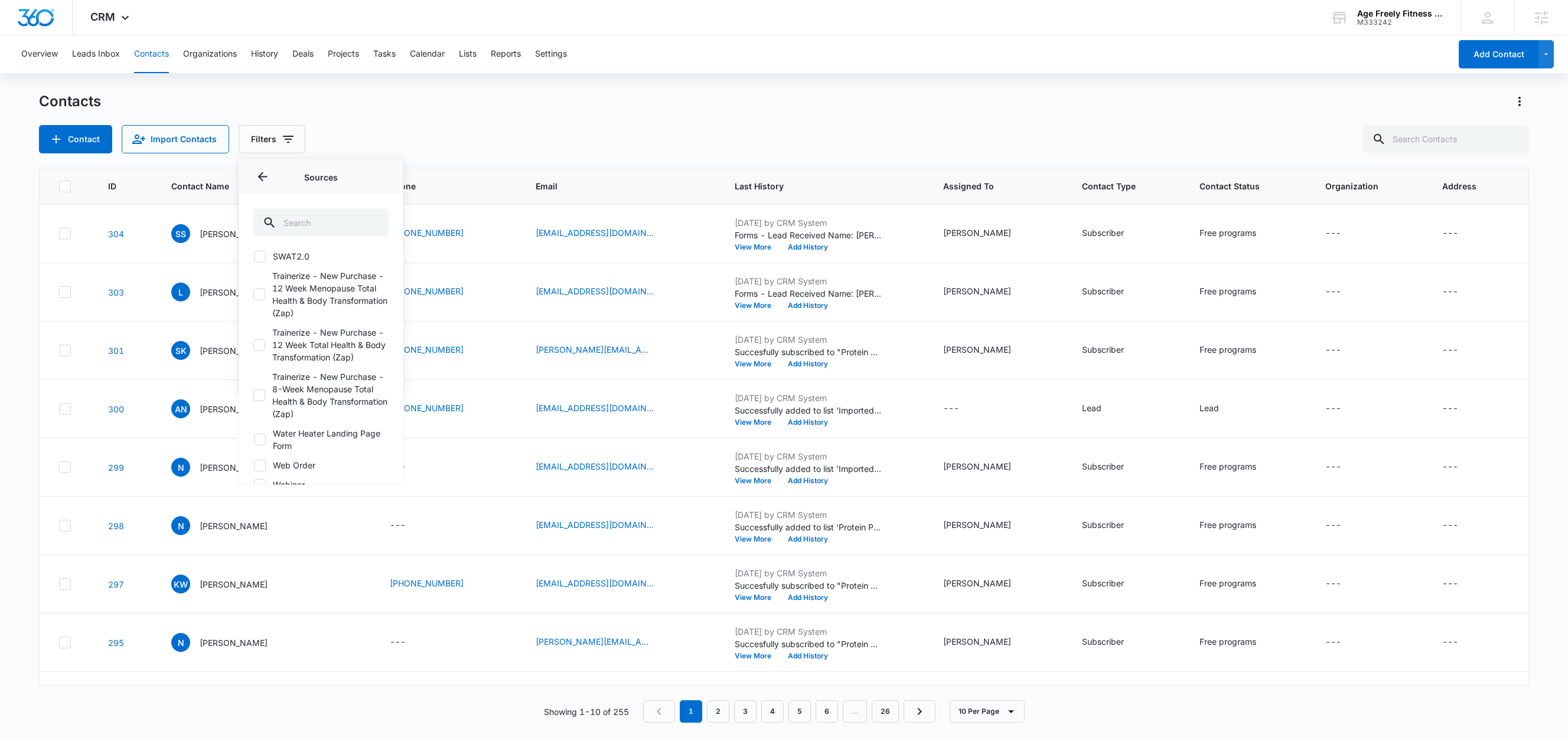
scroll to position [413, 0]
click at [266, 358] on label "Trainerize - New Purchase - 12 Week Menopause Total Health & Body Transformatio…" at bounding box center [321, 333] width 136 height 49
click at [253, 334] on input "Trainerize - New Purchase - 12 Week Menopause Total Health & Body Transformatio…" at bounding box center [253, 333] width 0 height 1
checkbox input "true"
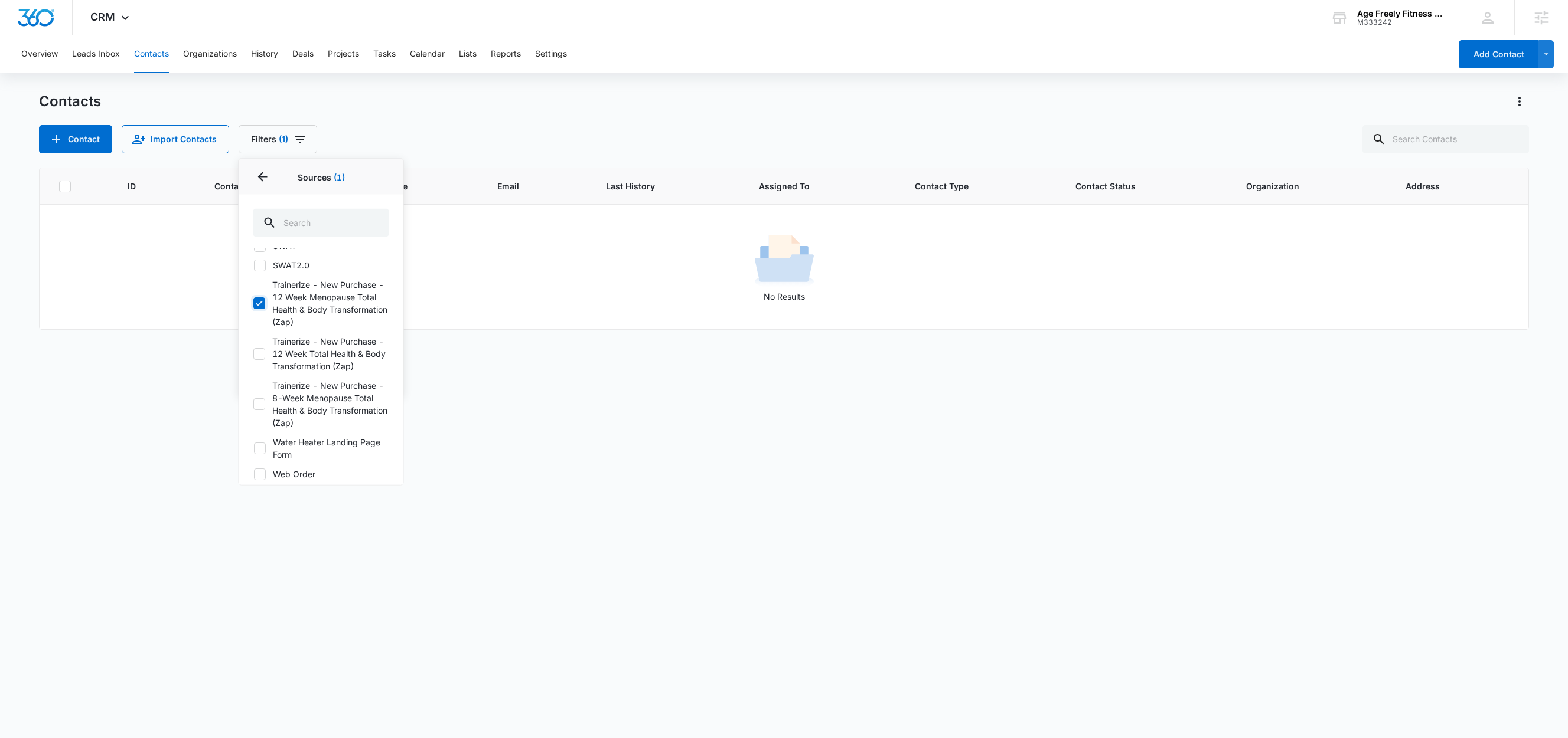
scroll to position [446, 0]
click at [260, 356] on icon at bounding box center [259, 350] width 11 height 11
click at [253, 351] on input "Trainerize - New Purchase - 12 Week Total Health & Body Transformation (Zap)" at bounding box center [253, 350] width 0 height 1
checkbox input "true"
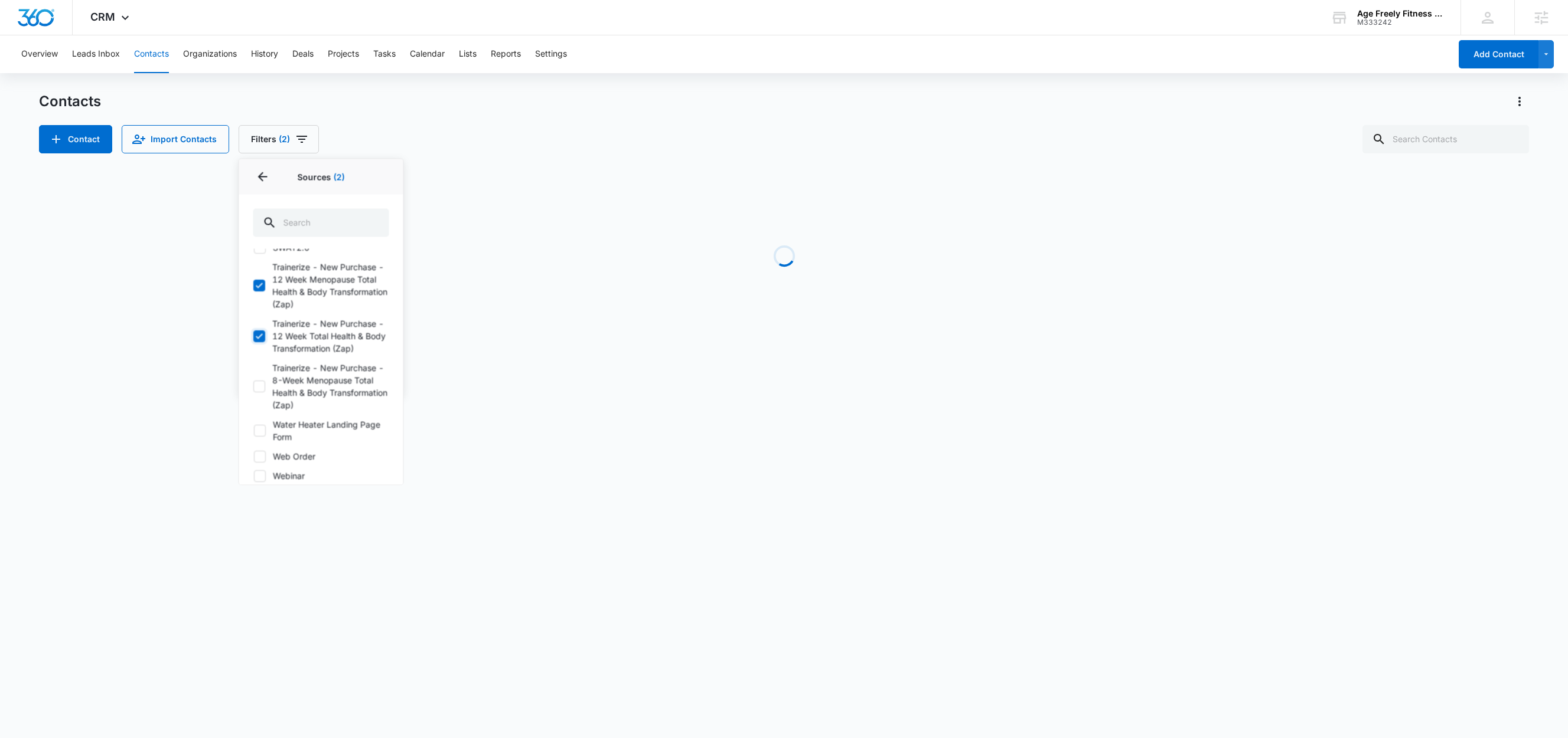
scroll to position [467, 0]
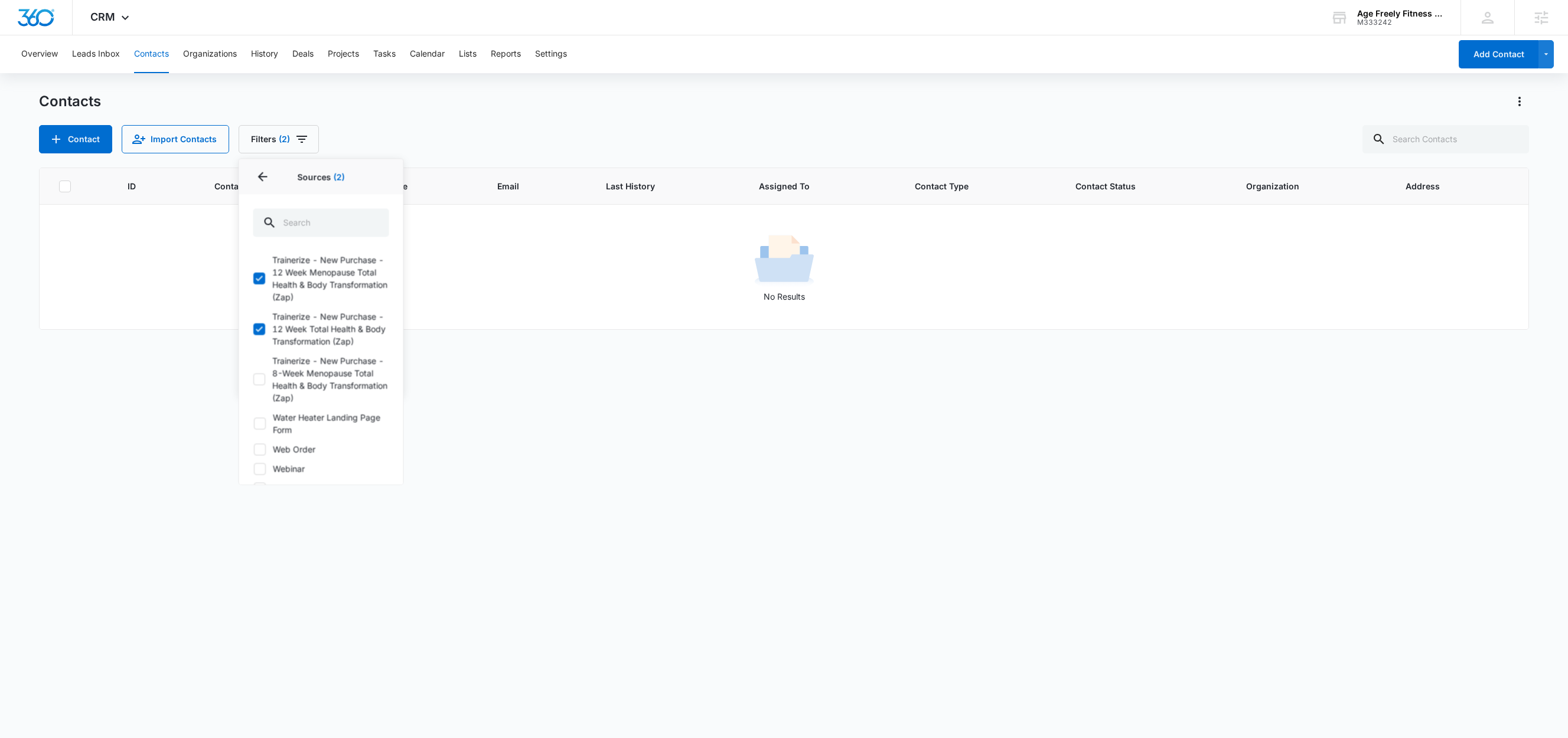
click at [262, 385] on icon at bounding box center [259, 379] width 11 height 11
click at [253, 380] on input "Trainerize - New Purchase - 8-Week Menopause Total Health & Body Transformation…" at bounding box center [253, 379] width 0 height 1
checkbox input "true"
click at [265, 284] on icon at bounding box center [259, 278] width 11 height 11
click at [253, 279] on input "Trainerize - New Purchase - 12 Week Menopause Total Health & Body Transformatio…" at bounding box center [253, 278] width 0 height 1
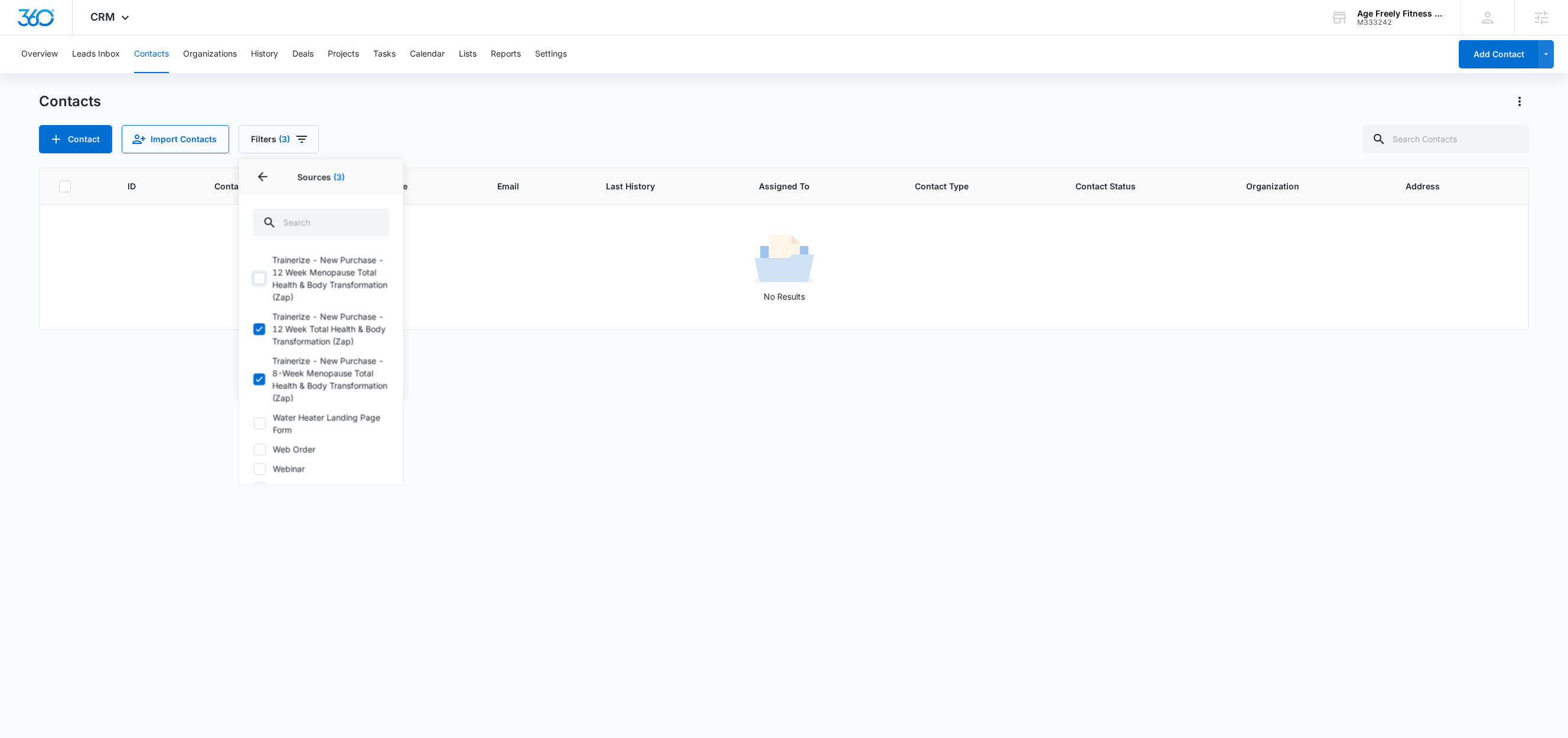
checkbox input "false"
click at [263, 335] on icon at bounding box center [259, 329] width 11 height 11
click at [253, 330] on input "Trainerize - New Purchase - 12 Week Total Health & Body Transformation (Zap)" at bounding box center [253, 330] width 0 height 1
checkbox input "false"
click at [266, 404] on label "Trainerize - New Purchase - 8-Week Menopause Total Health & Body Transformation…" at bounding box center [321, 379] width 136 height 49
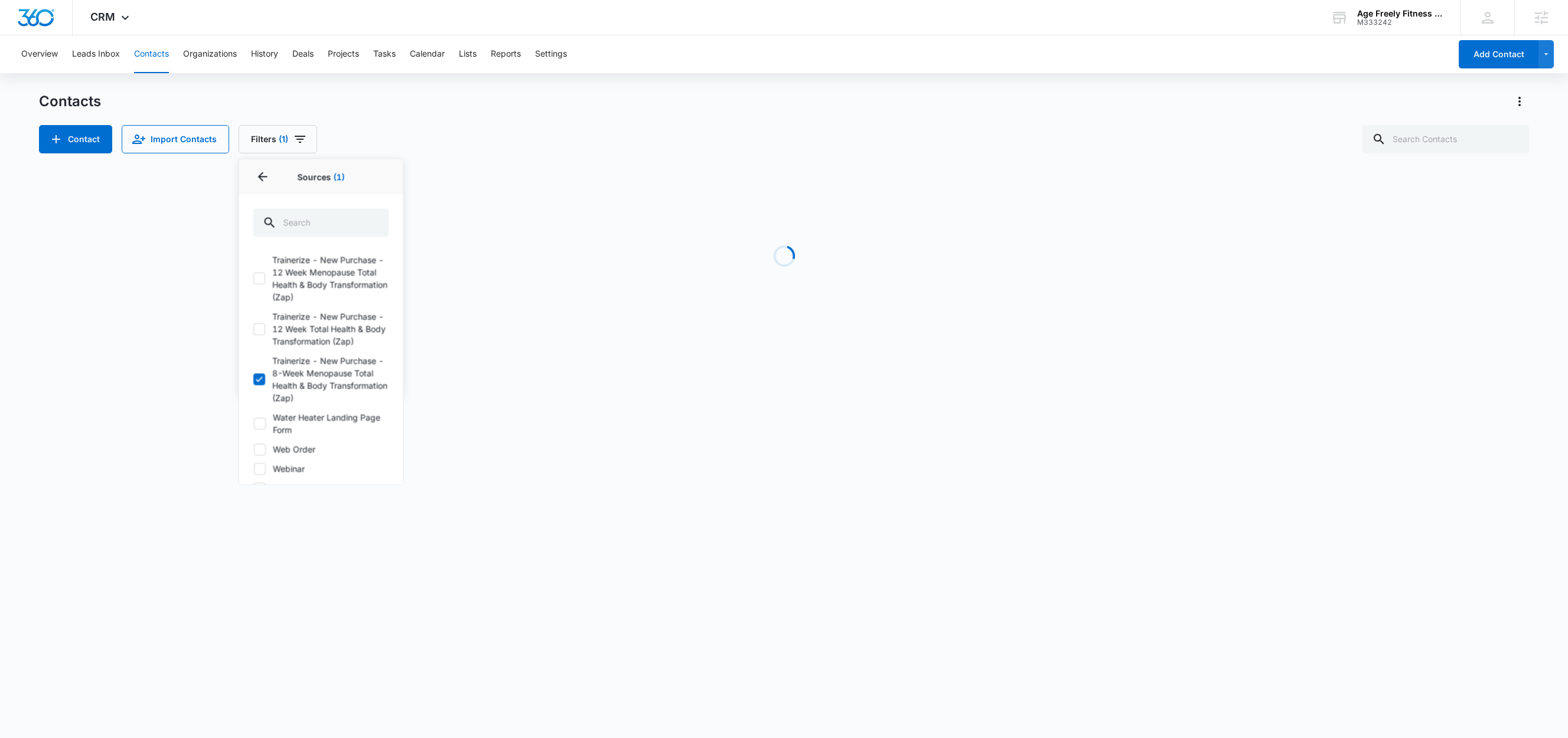
click at [253, 380] on input "Trainerize - New Purchase - 8-Week Menopause Total Health & Body Transformation…" at bounding box center [253, 379] width 0 height 1
checkbox input "false"
click at [511, 147] on div "Contact Import Contacts Filters Assigned To Sources Sources .01 Test Ads Contac…" at bounding box center [783, 139] width 1489 height 28
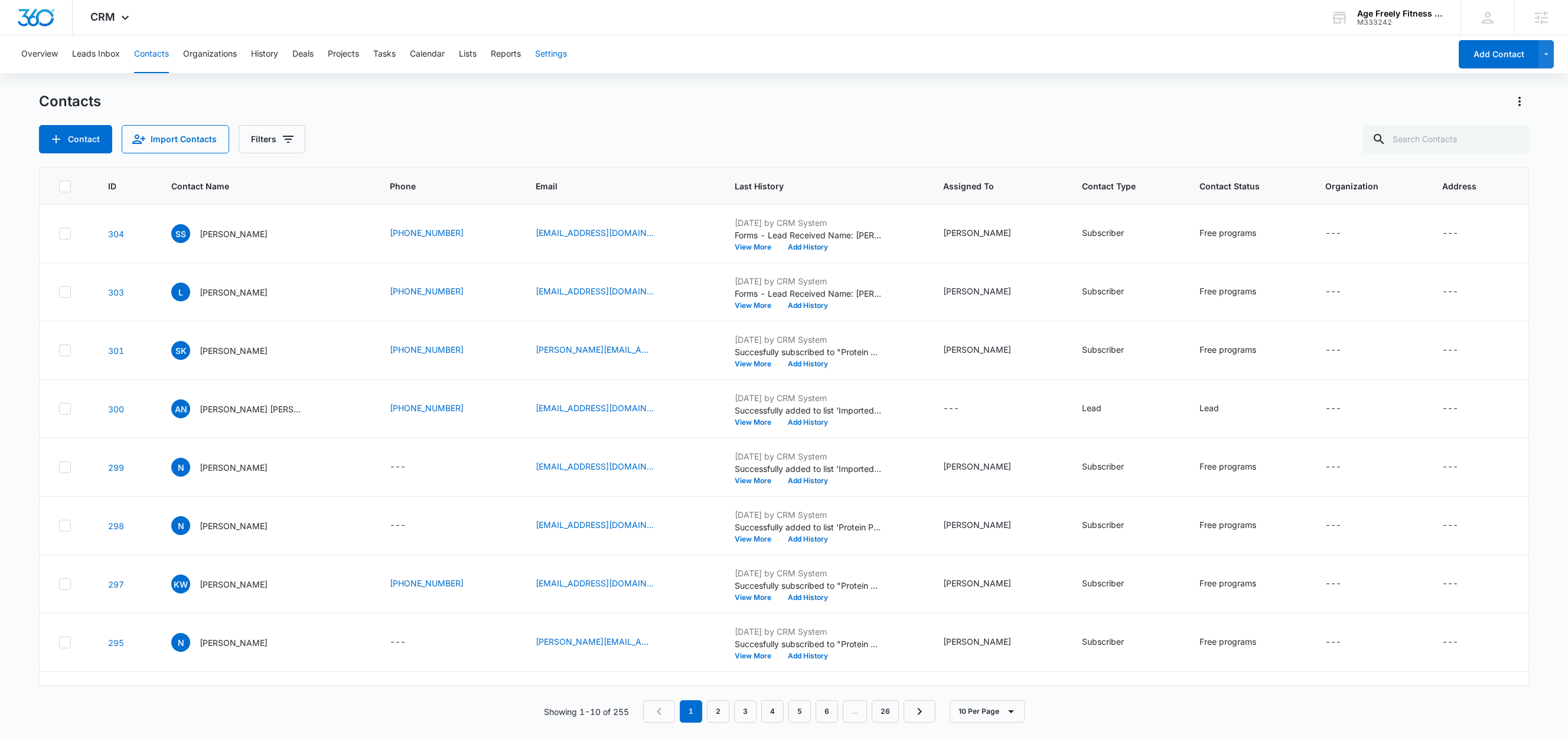
click at [551, 57] on button "Settings" at bounding box center [550, 54] width 32 height 38
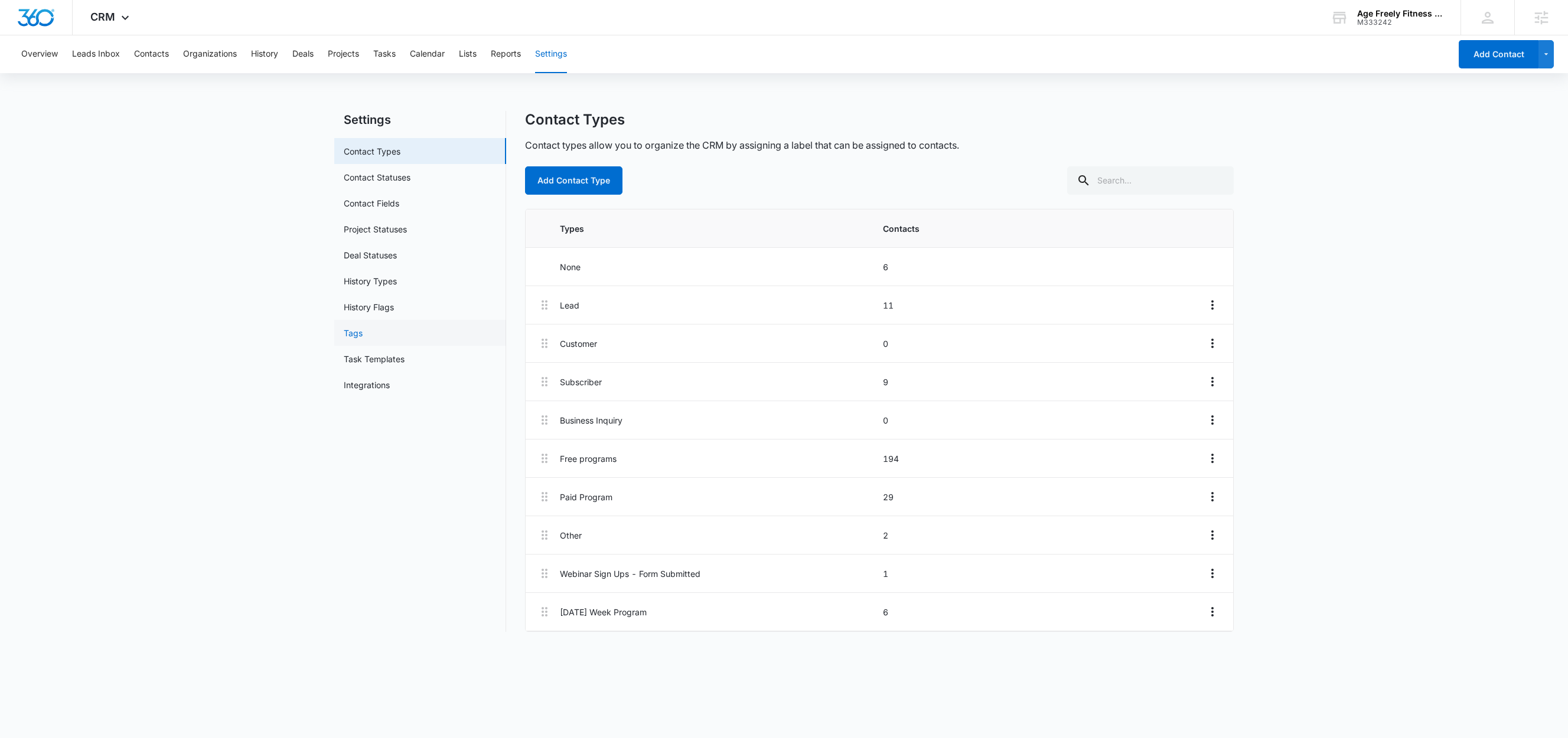
click at [363, 333] on link "Tags" at bounding box center [352, 333] width 18 height 13
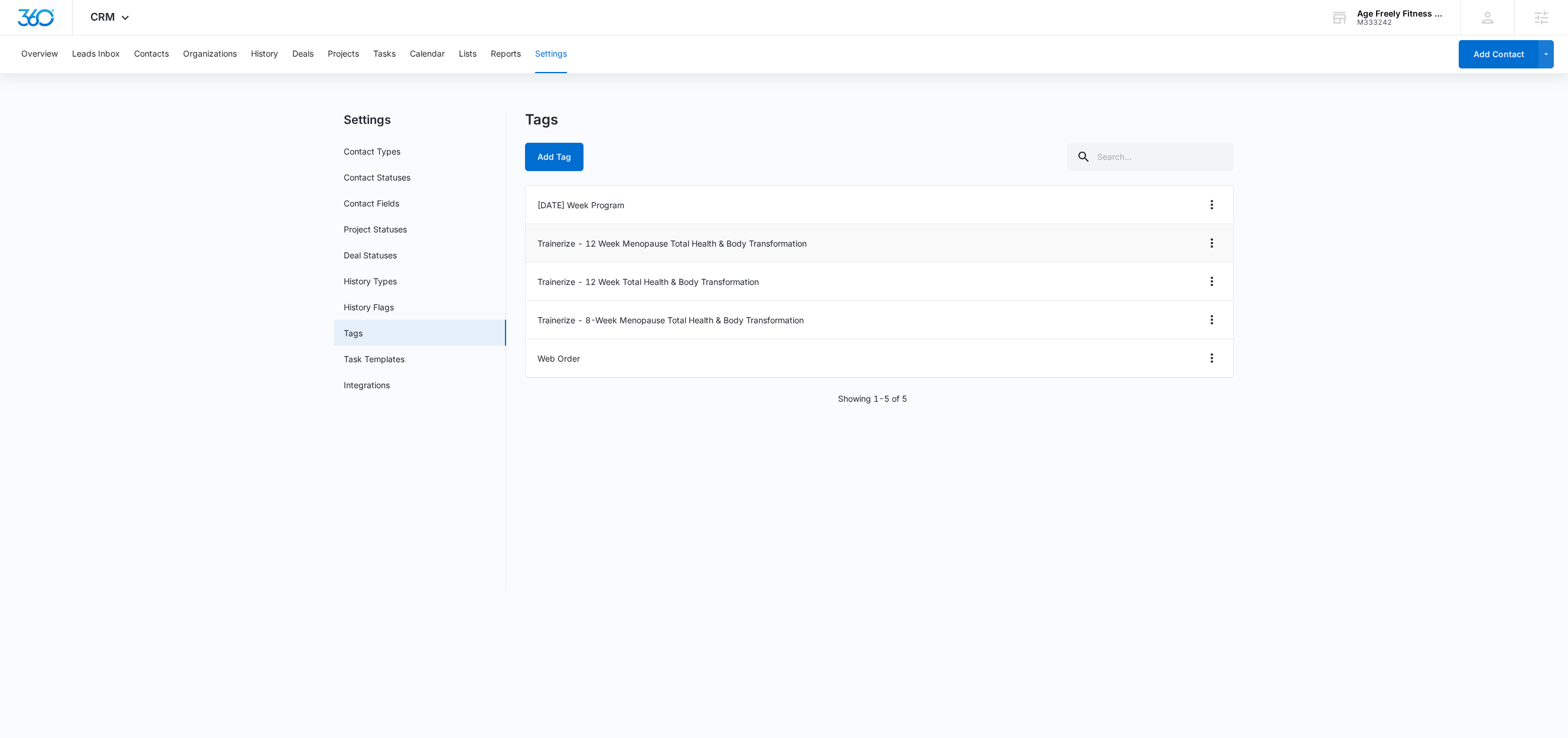
click at [574, 243] on li "Trainerize - 12 Week Menopause Total Health & Body Transformation" at bounding box center [879, 243] width 707 height 39
click at [579, 243] on li "Trainerize - 12 Week Menopause Total Health & Body Transformation" at bounding box center [879, 243] width 707 height 39
drag, startPoint x: 575, startPoint y: 243, endPoint x: 515, endPoint y: 241, distance: 60.0
click at [515, 241] on div "Settings Contact Types Contact Statuses Contact Fields Project Statuses Deal St…" at bounding box center [783, 350] width 899 height 480
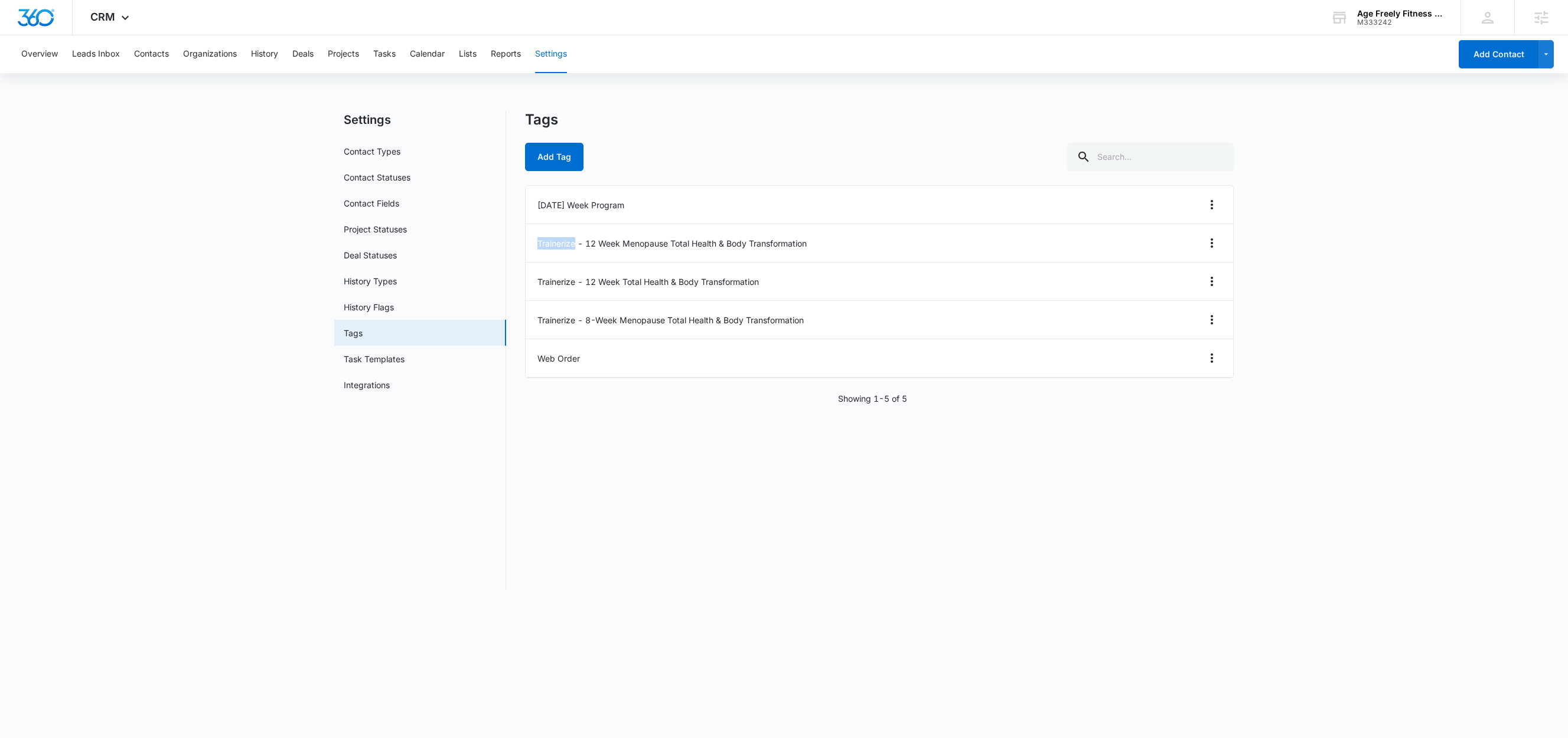
copy li "Trainerize"
click at [551, 159] on button "Add Tag" at bounding box center [554, 156] width 58 height 28
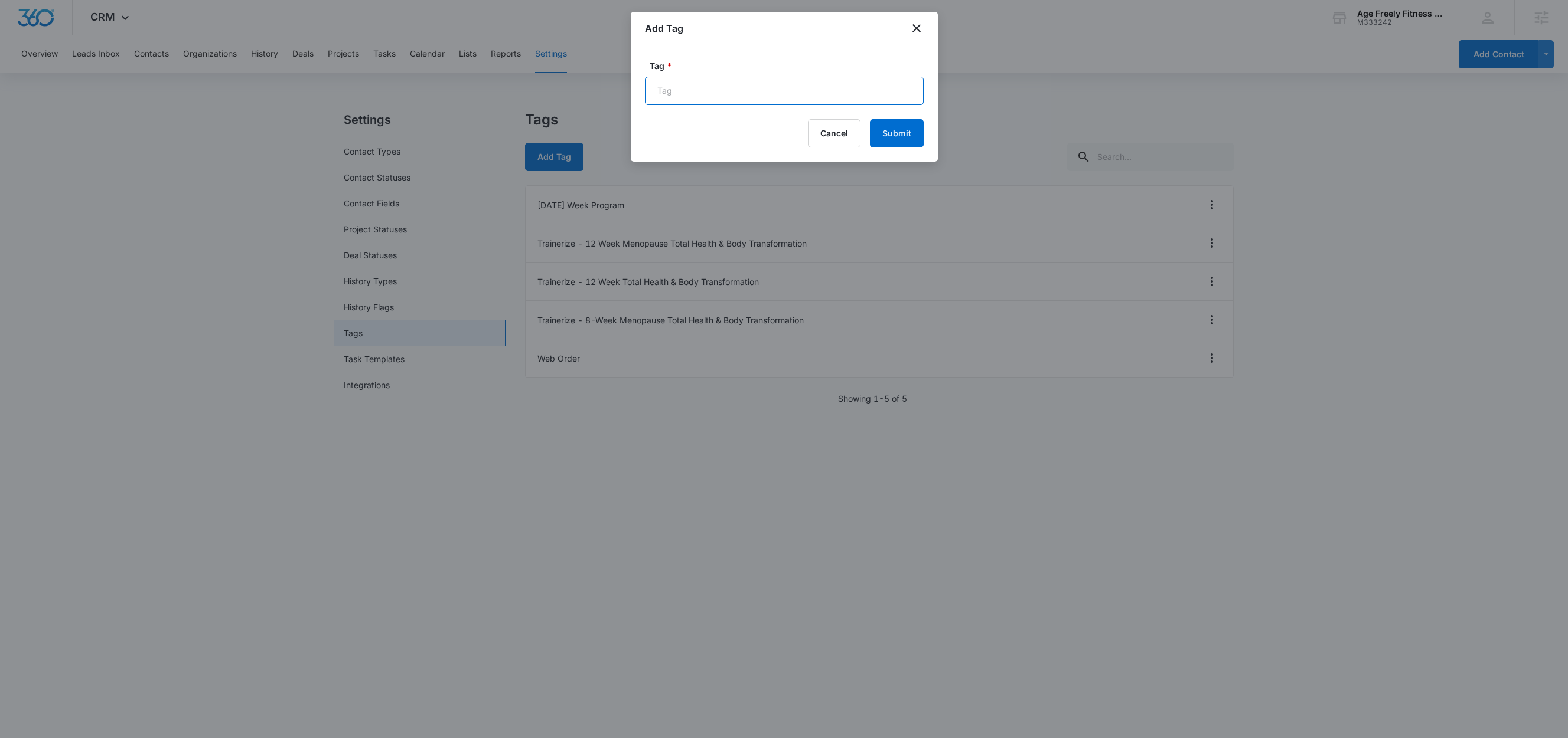
click at [686, 94] on input "Tag *" at bounding box center [784, 90] width 278 height 28
paste input "Trainerize"
click at [749, 91] on input "Trainerize - At Home Workouts Membership" at bounding box center [784, 90] width 278 height 28
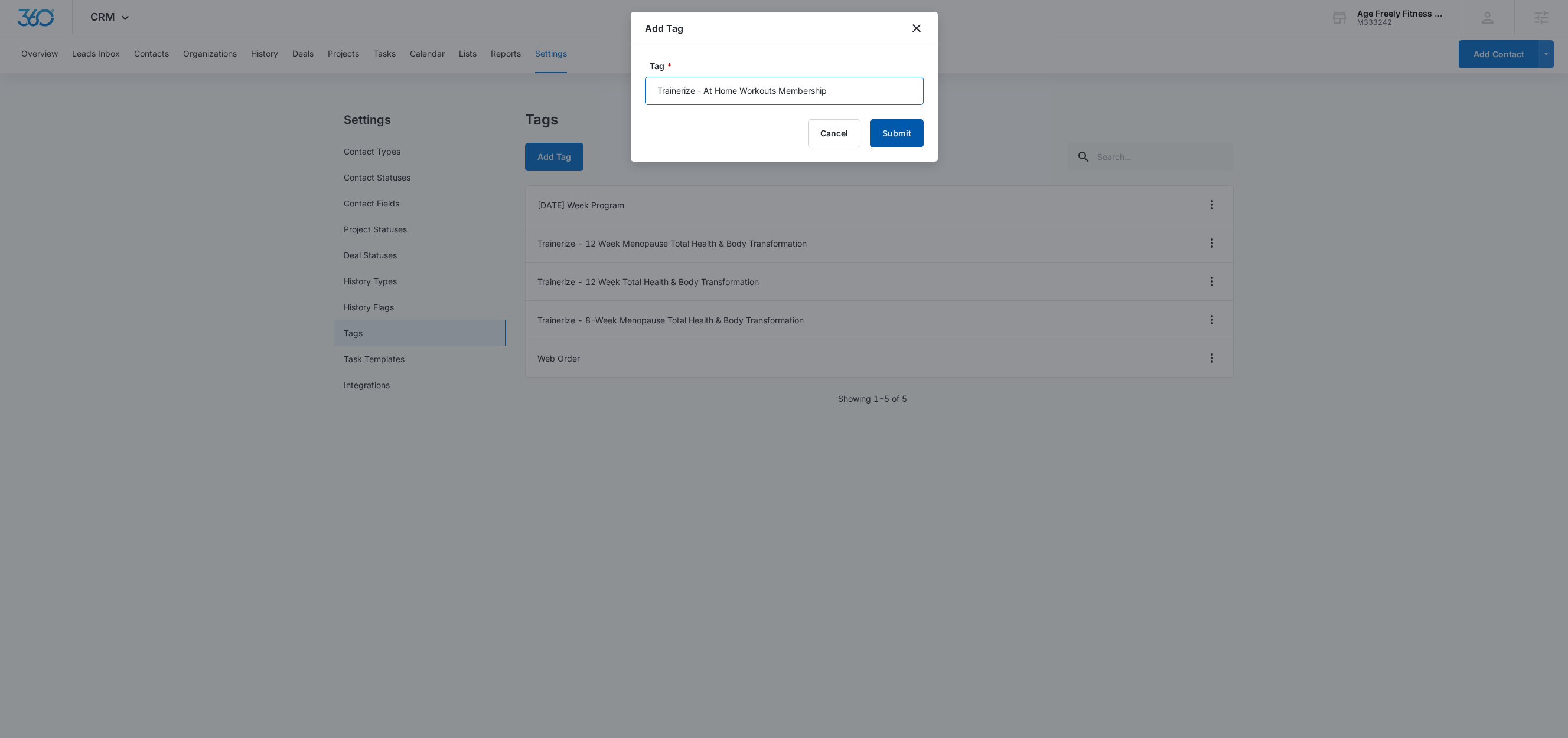
type input "Trainerize - At Home Workouts Membership"
click at [894, 132] on button "Submit" at bounding box center [896, 133] width 53 height 28
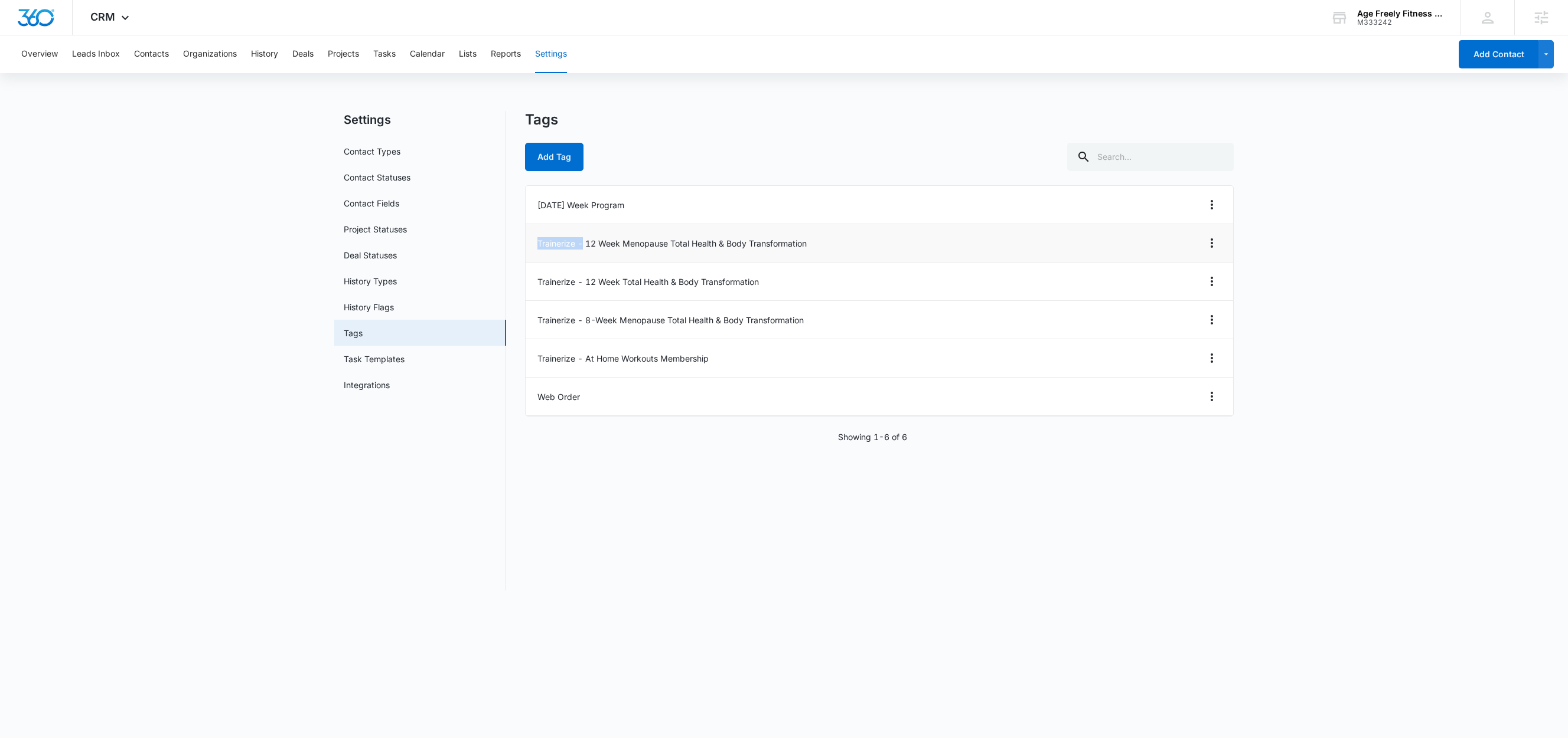
drag, startPoint x: 583, startPoint y: 244, endPoint x: 526, endPoint y: 241, distance: 57.1
click at [526, 241] on li "Trainerize - 12 Week Menopause Total Health & Body Transformation" at bounding box center [879, 243] width 707 height 39
copy li "Trainerize -"
click at [559, 165] on button "Add Tag" at bounding box center [554, 156] width 58 height 28
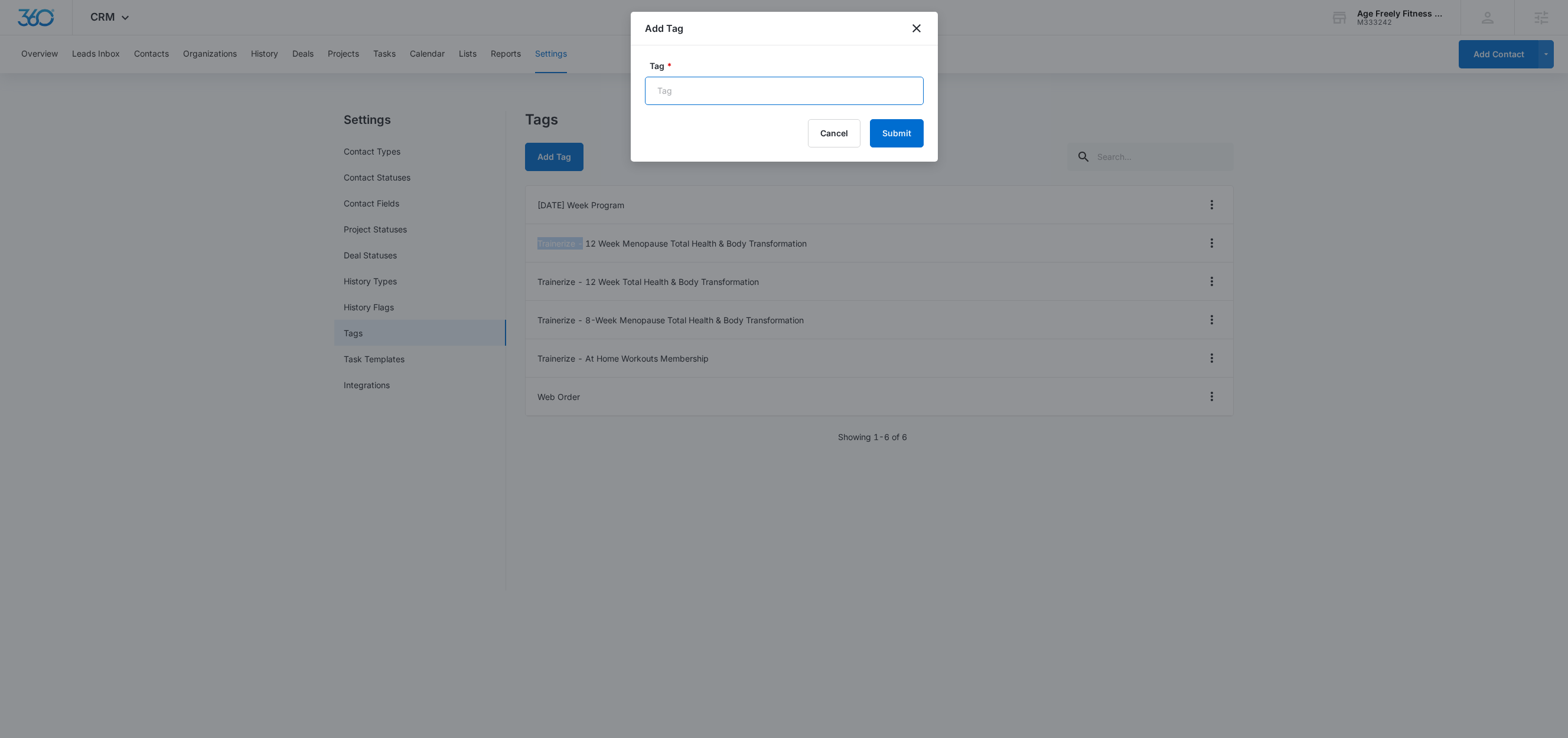
click at [703, 96] on input "Tag *" at bounding box center [784, 90] width 278 height 28
paste input "Trainerize -"
click at [876, 88] on input "Trainerize - Free 14-Day Free Menopause Weight Loss Kickstart Challenge" at bounding box center [784, 90] width 278 height 28
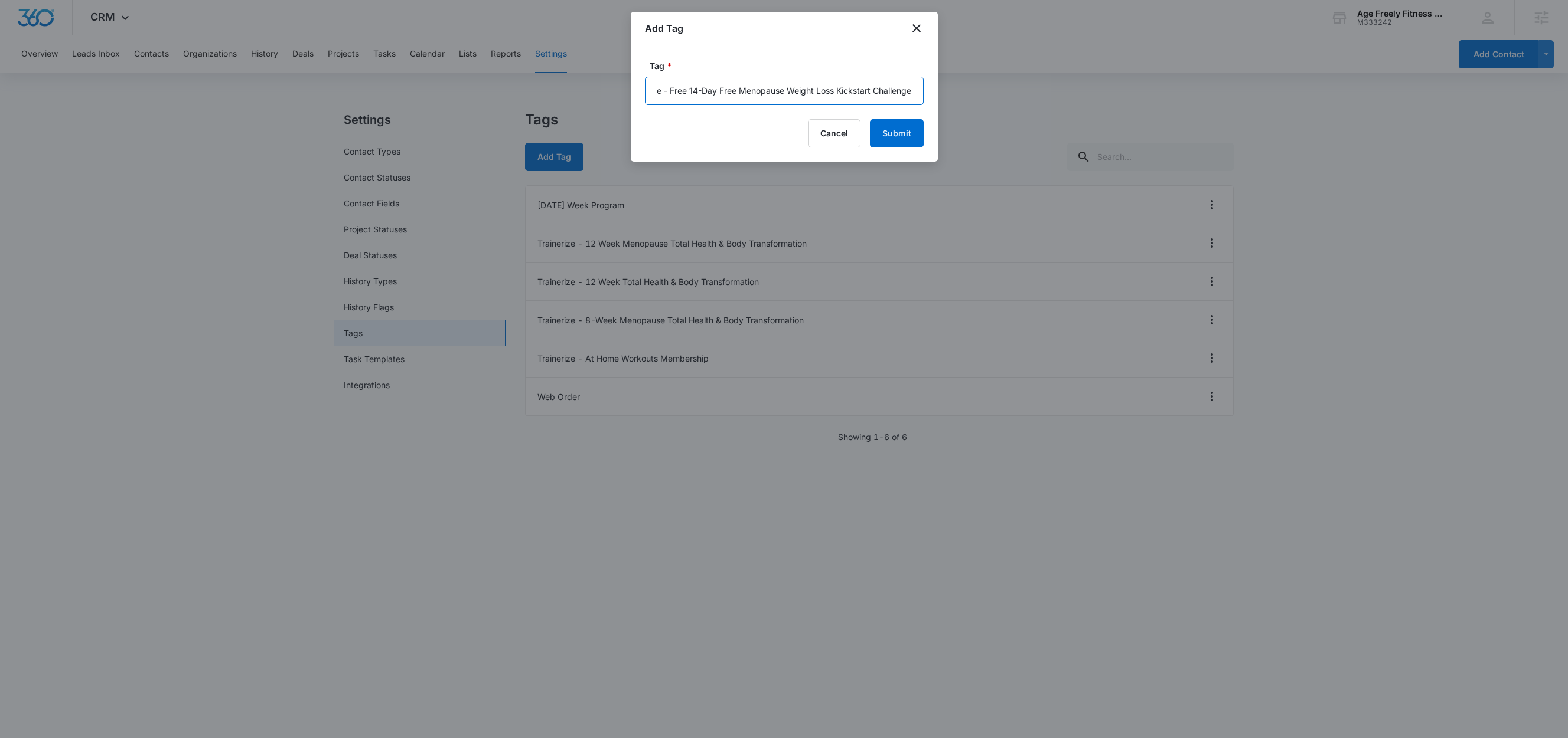
click at [876, 88] on input "Trainerize - Free 14-Day Free Menopause Weight Loss Kickstart Challenge" at bounding box center [784, 90] width 278 height 28
type input "Trainerize - Free 14-Day Free Menopause Weight Loss Kickstart Challenge"
drag, startPoint x: 902, startPoint y: 132, endPoint x: 822, endPoint y: 127, distance: 80.2
click at [902, 132] on button "Submit" at bounding box center [896, 133] width 53 height 28
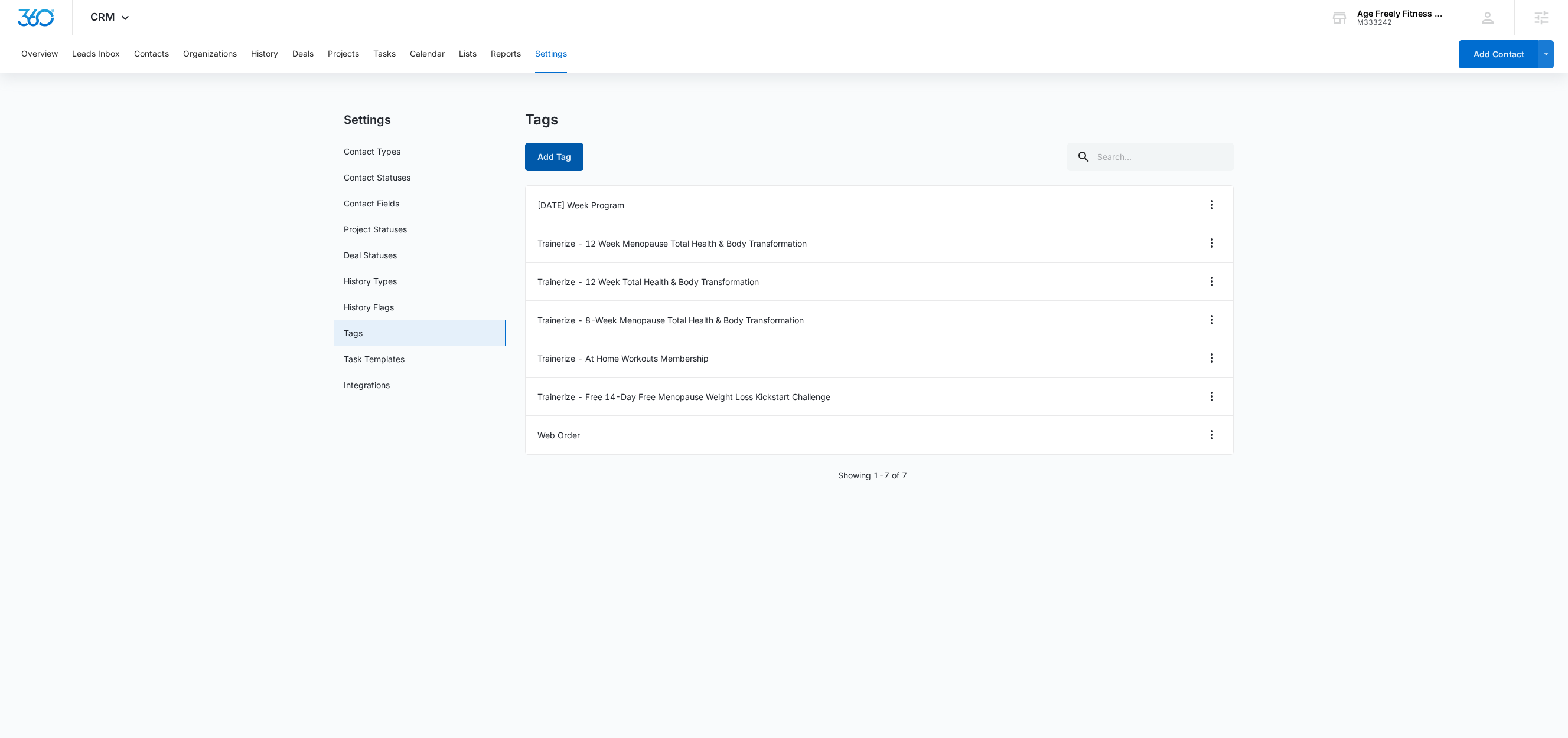
click at [577, 159] on button "Add Tag" at bounding box center [554, 156] width 58 height 28
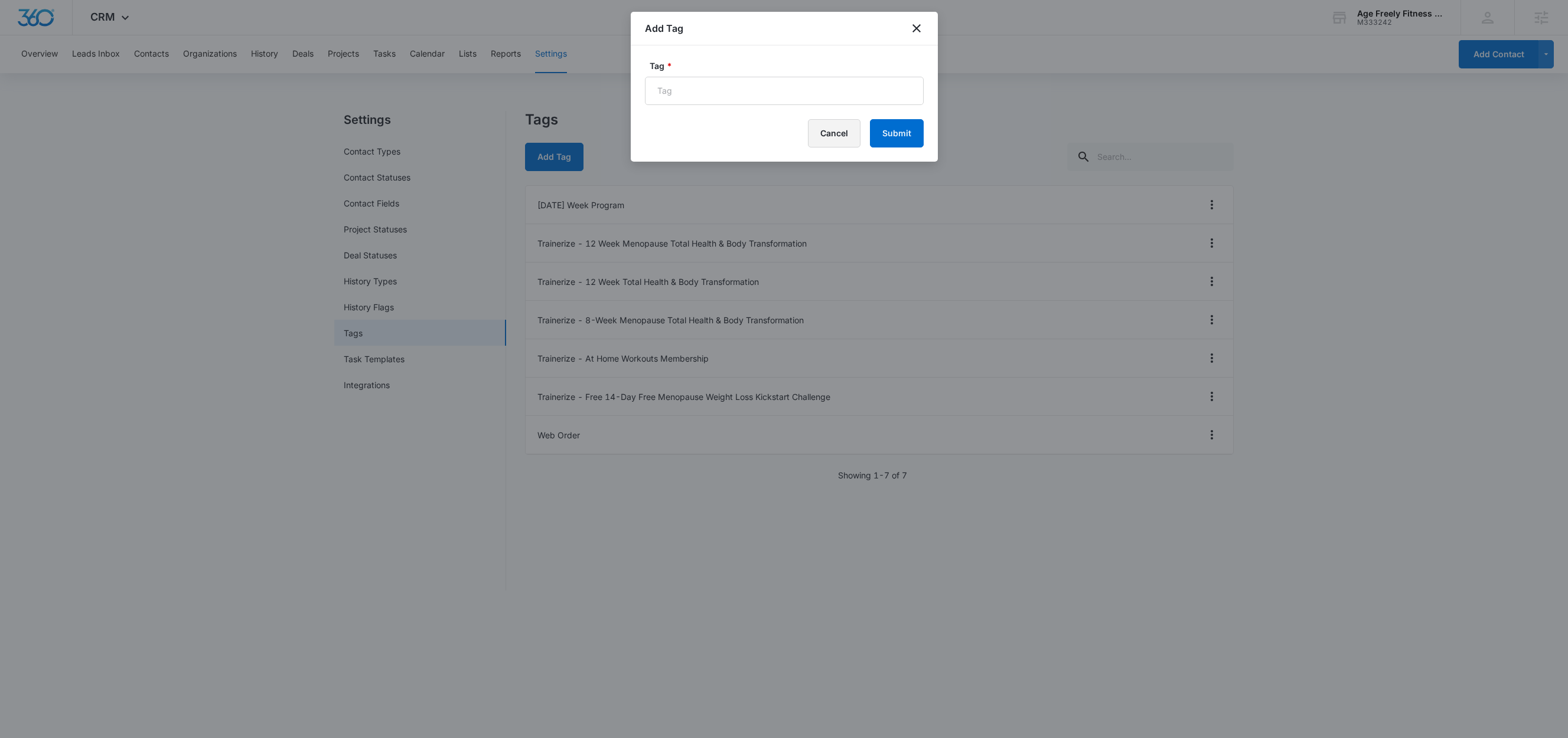
click at [835, 133] on button "Cancel" at bounding box center [833, 133] width 52 height 28
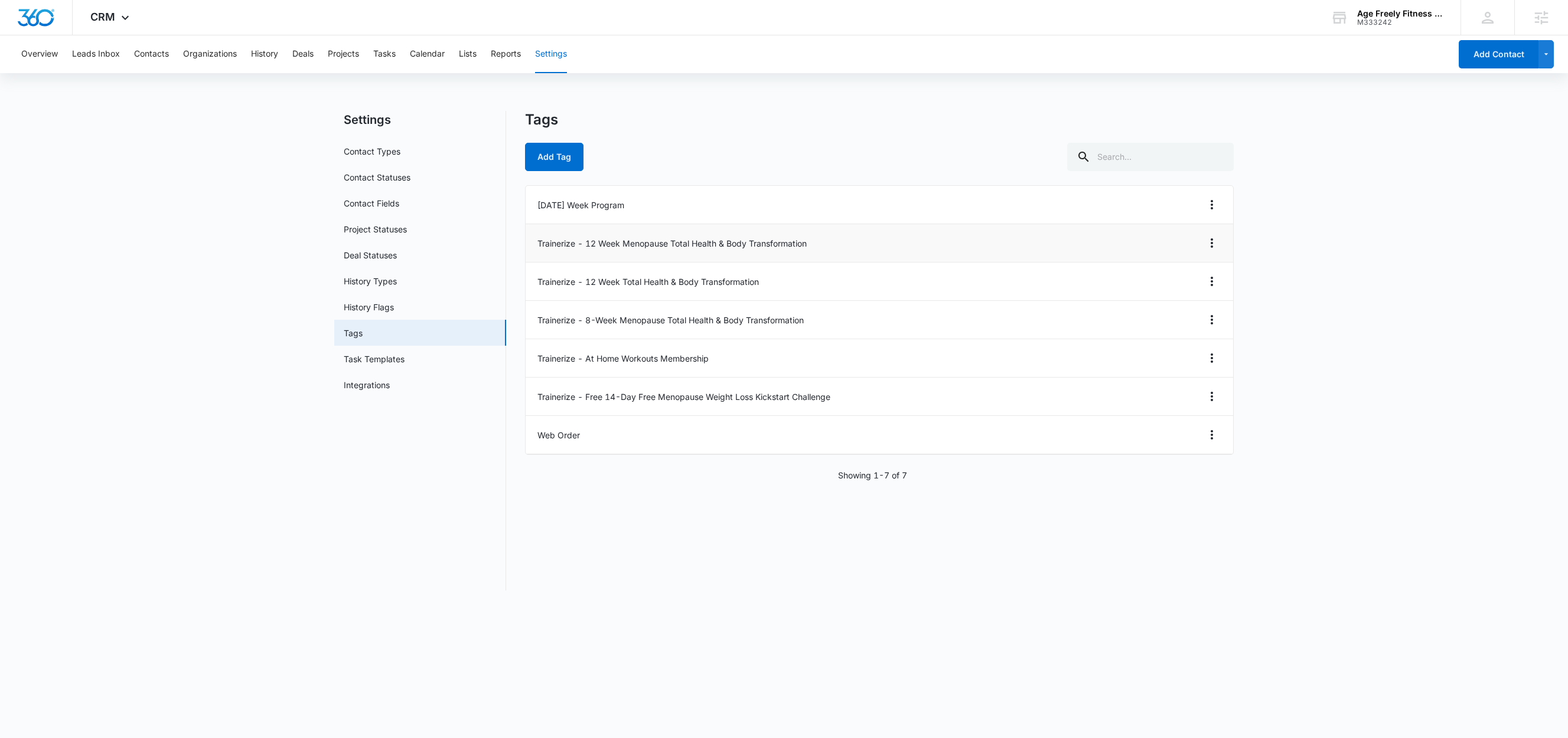
click at [581, 245] on li "Trainerize - 12 Week Menopause Total Health & Body Transformation" at bounding box center [879, 243] width 707 height 39
drag, startPoint x: 584, startPoint y: 243, endPoint x: 527, endPoint y: 242, distance: 57.0
click at [527, 242] on li "Trainerize - 12 Week Menopause Total Health & Body Transformation" at bounding box center [879, 243] width 707 height 39
copy li "Trainerize -"
click at [566, 161] on button "Add Tag" at bounding box center [554, 156] width 58 height 28
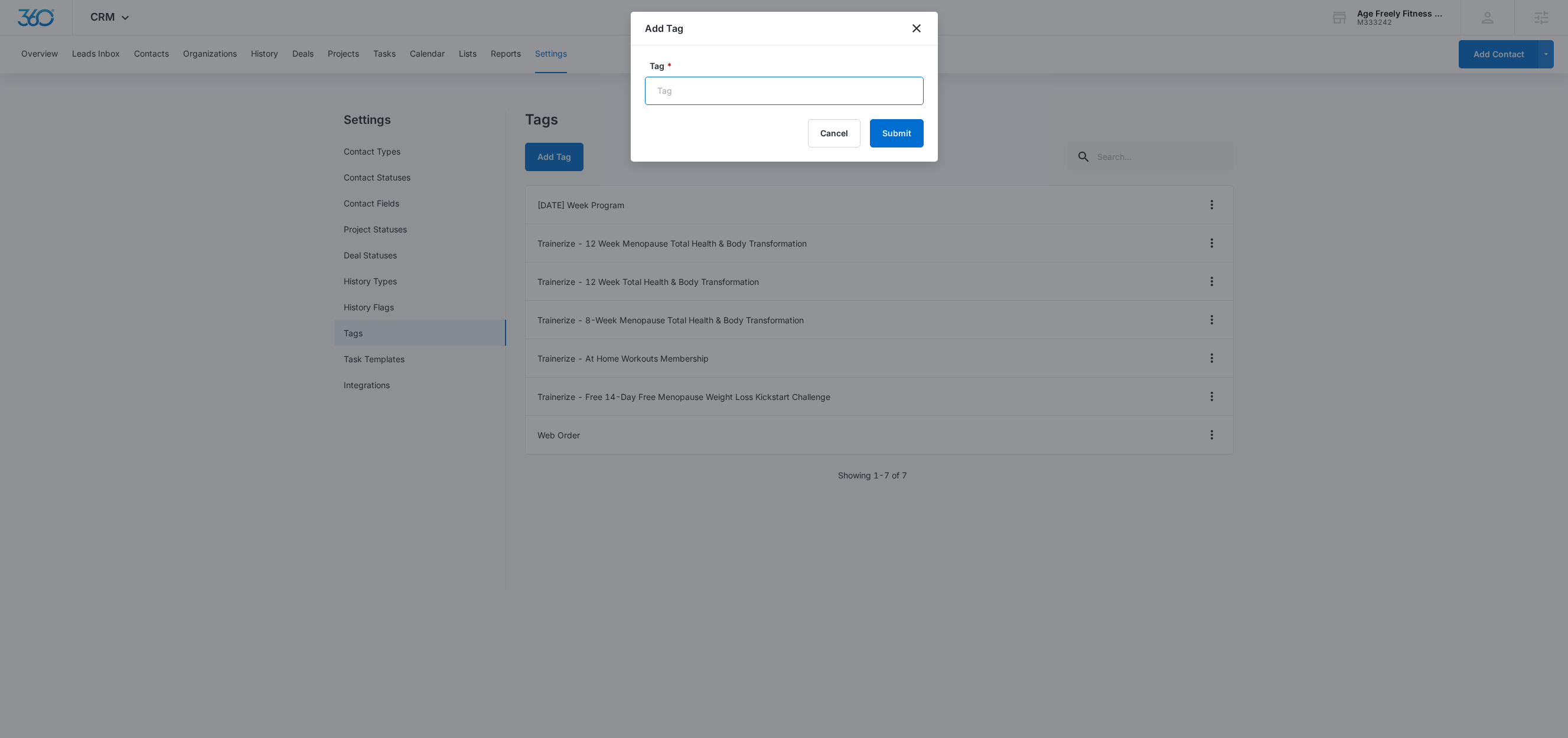
click at [735, 103] on input "Tag *" at bounding box center [784, 90] width 278 height 28
paste input "Trainerize -"
click at [744, 89] on input "Trainerize - Gym Workouts Age Freely Membership" at bounding box center [784, 90] width 278 height 28
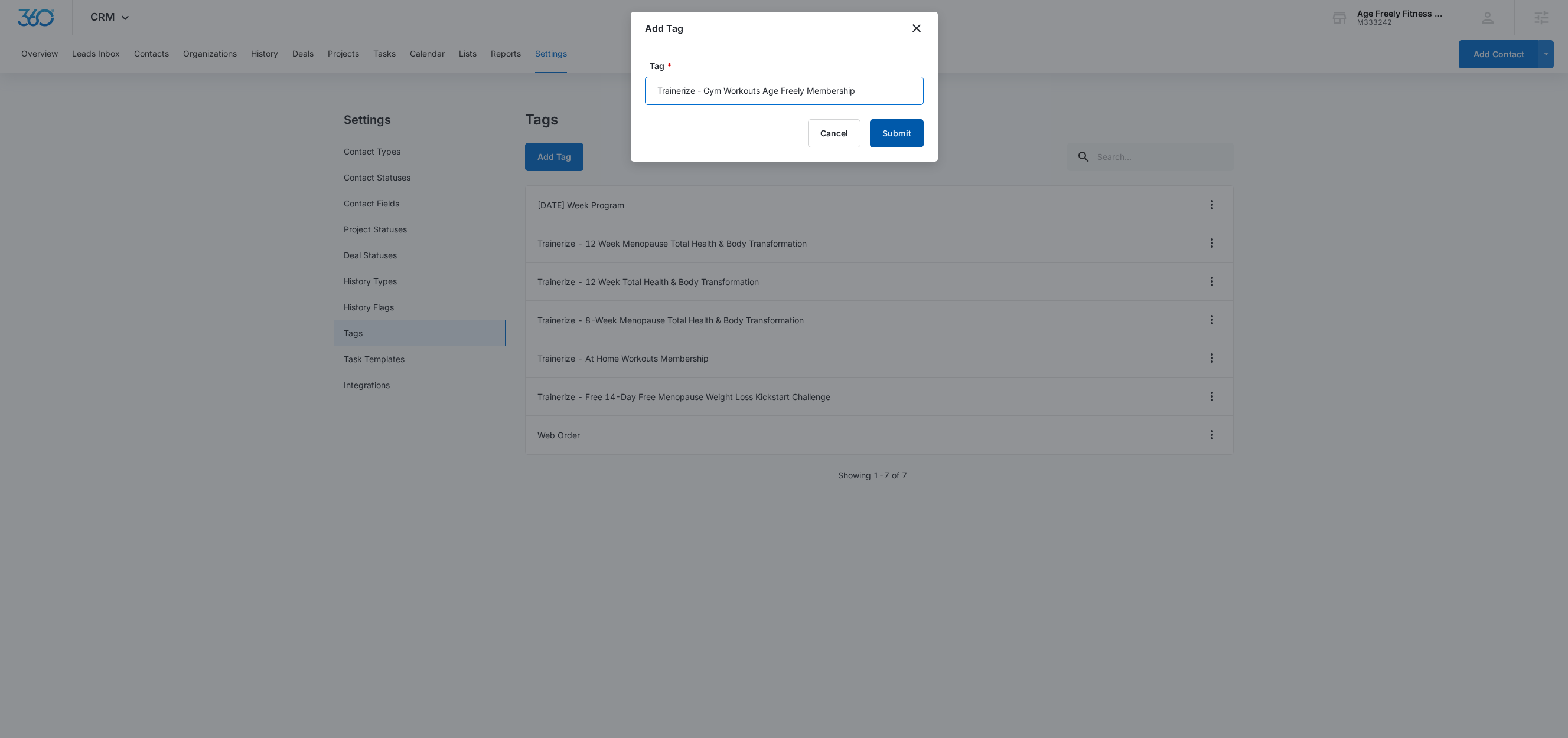
type input "Trainerize - Gym Workouts Age Freely Membership"
click at [893, 135] on button "Submit" at bounding box center [896, 133] width 53 height 28
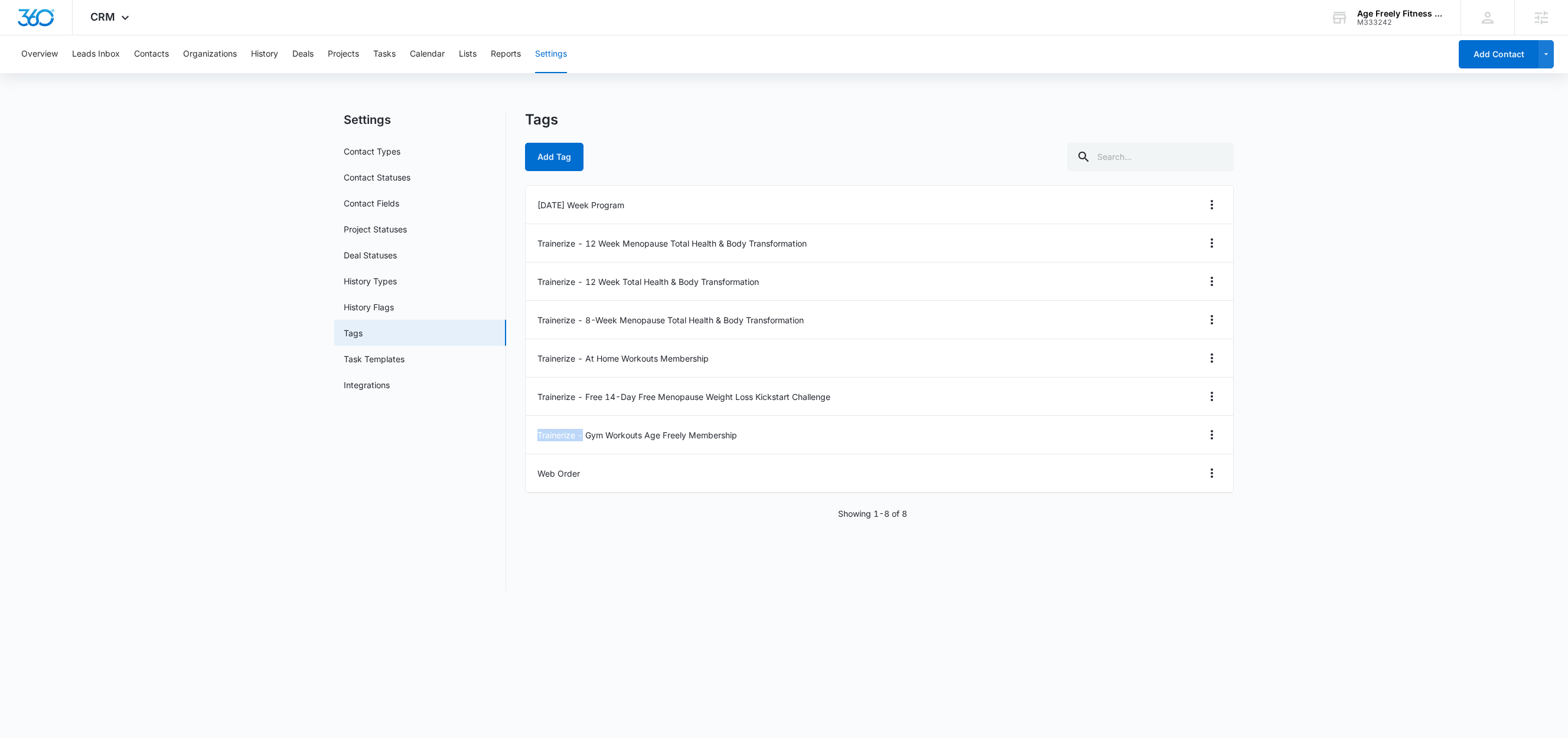
drag, startPoint x: 584, startPoint y: 436, endPoint x: 521, endPoint y: 435, distance: 63.0
click at [521, 435] on div "Settings Contact Types Contact Statuses Contact Fields Project Statuses Deal St…" at bounding box center [783, 350] width 899 height 480
copy li "Trainerize -"
click at [560, 159] on button "Add Tag" at bounding box center [554, 156] width 58 height 28
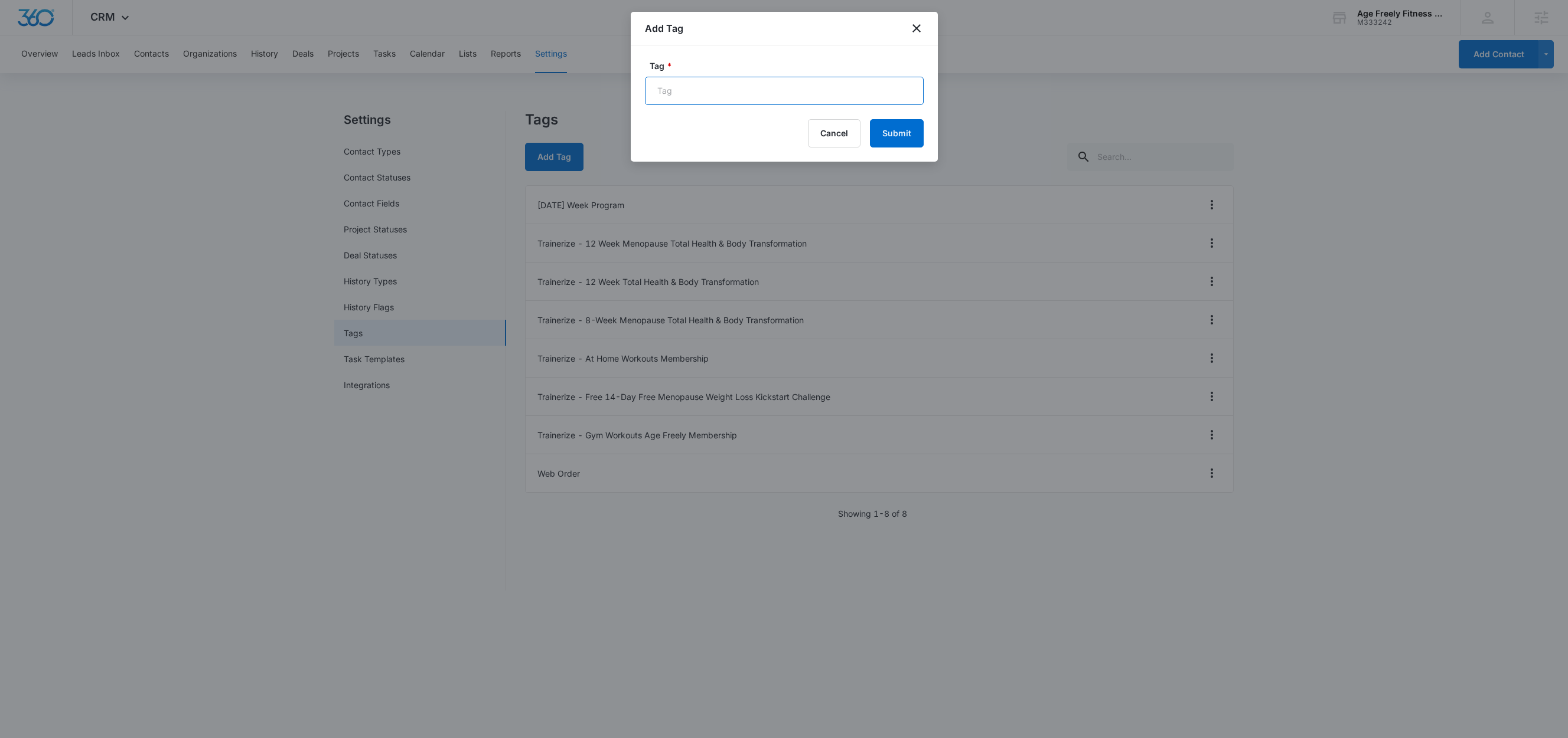
click at [693, 90] on input "Tag *" at bounding box center [784, 90] width 278 height 28
paste input "Trainerize -"
click at [815, 90] on input "Trainerize - Menopause Total Health & Body Transformation On Demand" at bounding box center [784, 90] width 278 height 28
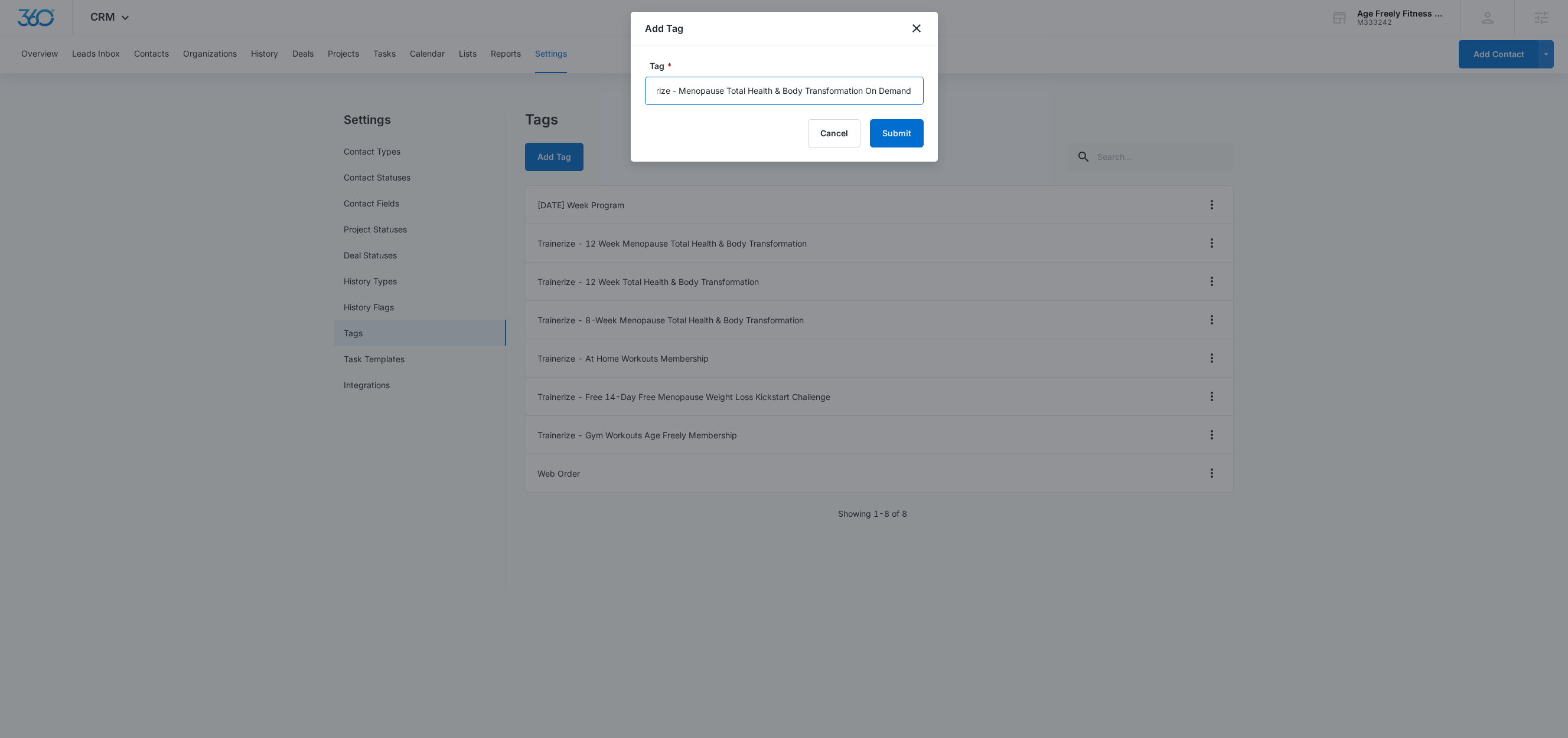
click at [815, 90] on input "Trainerize - Menopause Total Health & Body Transformation On Demand" at bounding box center [784, 90] width 278 height 28
type input "Trainerize - Menopause Total Health & Body Transformation On Demand"
click at [911, 135] on button "Submit" at bounding box center [896, 133] width 53 height 28
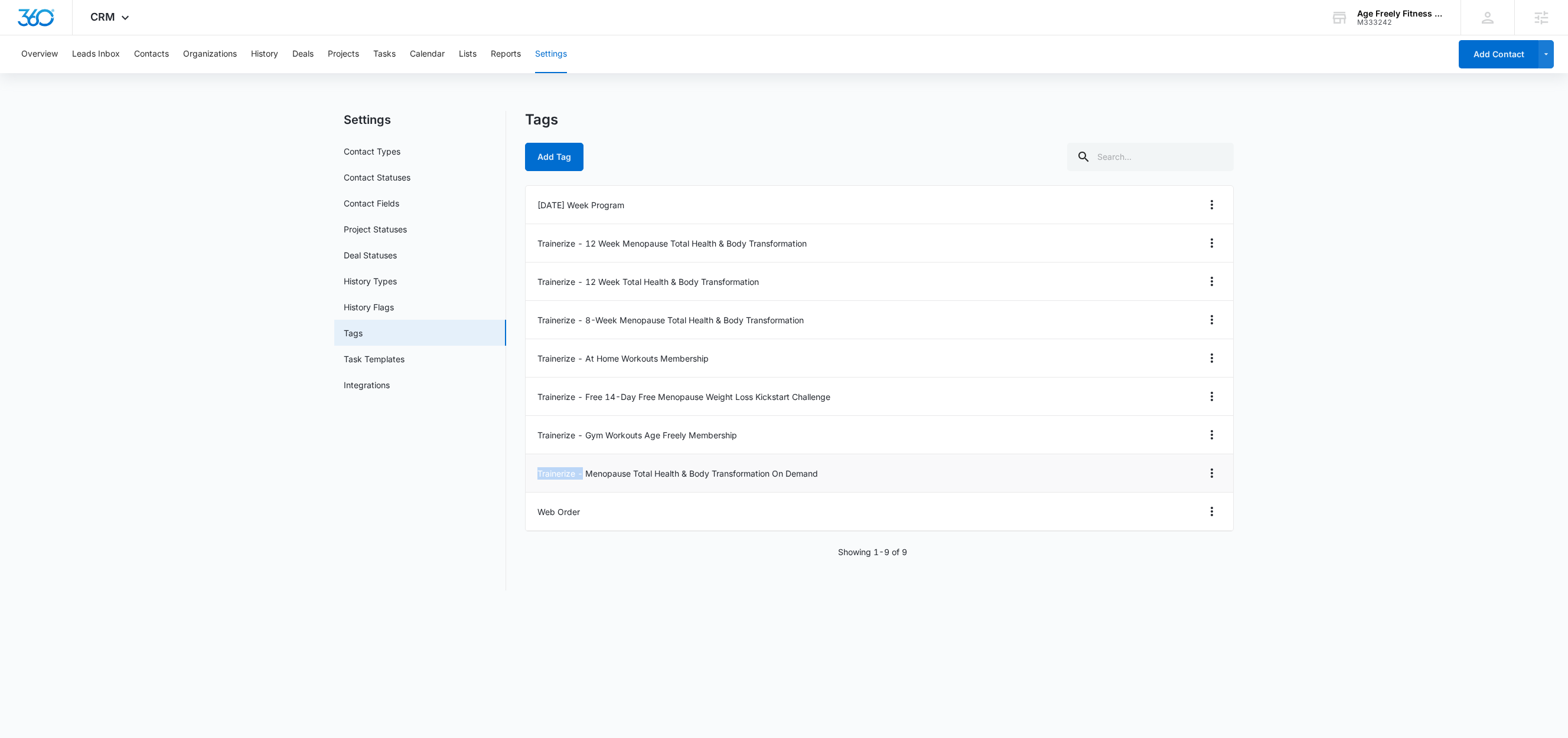
drag, startPoint x: 583, startPoint y: 474, endPoint x: 533, endPoint y: 479, distance: 50.2
click at [533, 479] on li "Trainerize - Menopause Total Health & Body Transformation On Demand" at bounding box center [879, 474] width 707 height 39
copy li "Trainerize -"
click at [567, 159] on button "Add Tag" at bounding box center [554, 156] width 58 height 28
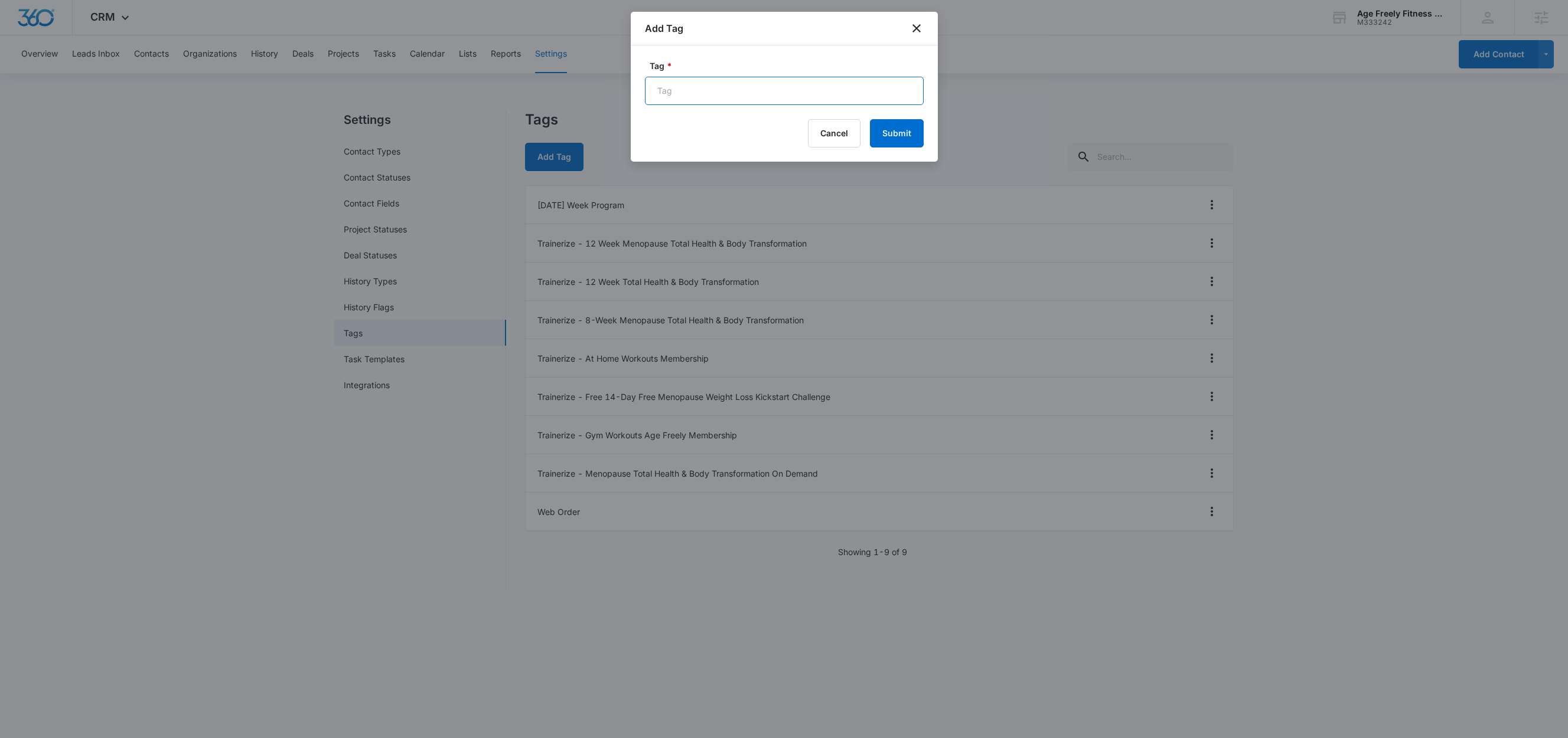
click at [694, 93] on input "Tag *" at bounding box center [784, 90] width 278 height 28
paste input "Trainerize -"
click at [733, 88] on input "Trainerize - Personalized Menopause Weightloss Plan" at bounding box center [784, 90] width 278 height 28
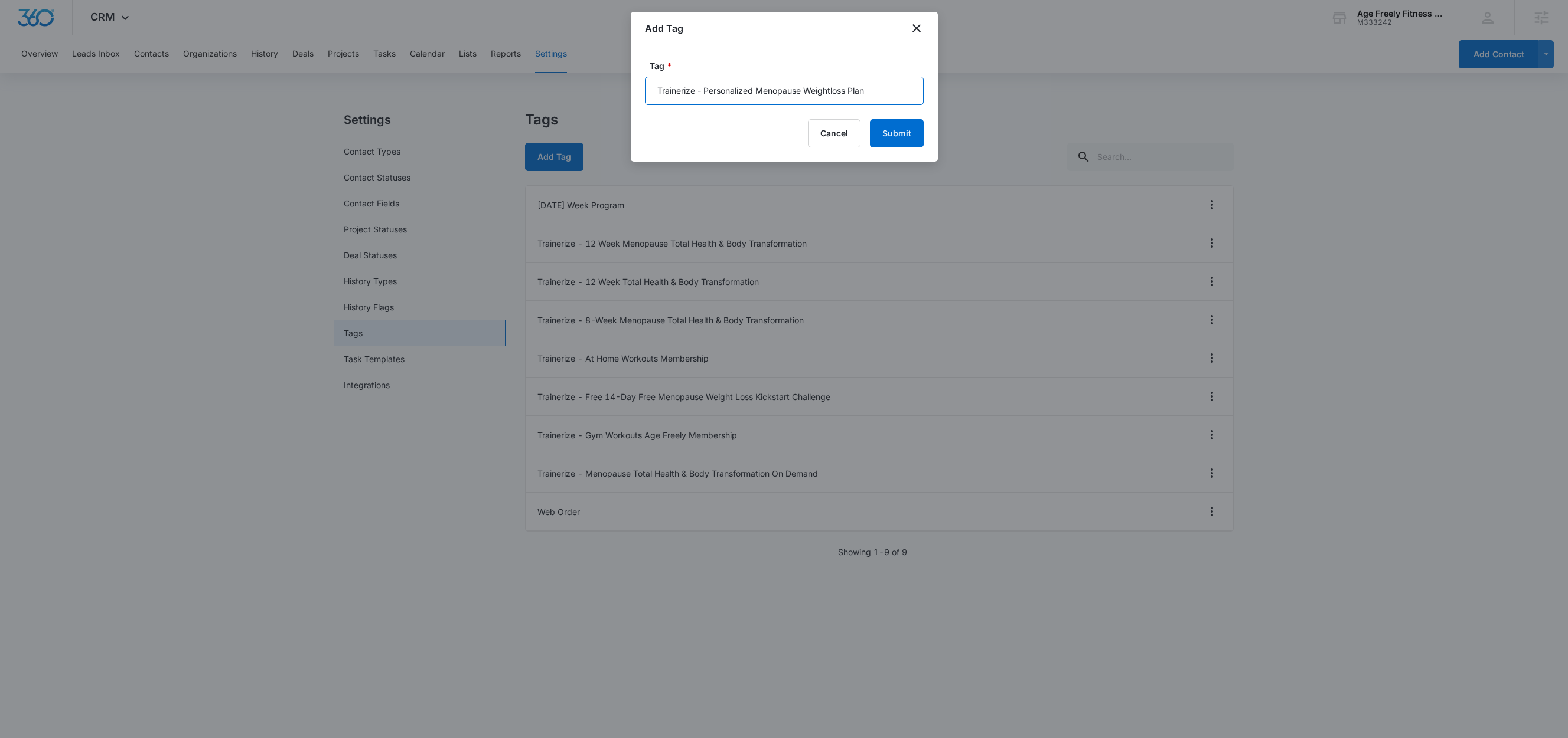
click at [769, 85] on input "Trainerize - Personalized Menopause Weightloss Plan" at bounding box center [784, 90] width 278 height 28
click at [834, 91] on input "Trainerize - Personalized Menopause Weightloss Plan" at bounding box center [784, 90] width 278 height 28
click at [882, 88] on input "Trainerize - Personalized Menopause Weightloss Plan" at bounding box center [784, 90] width 278 height 28
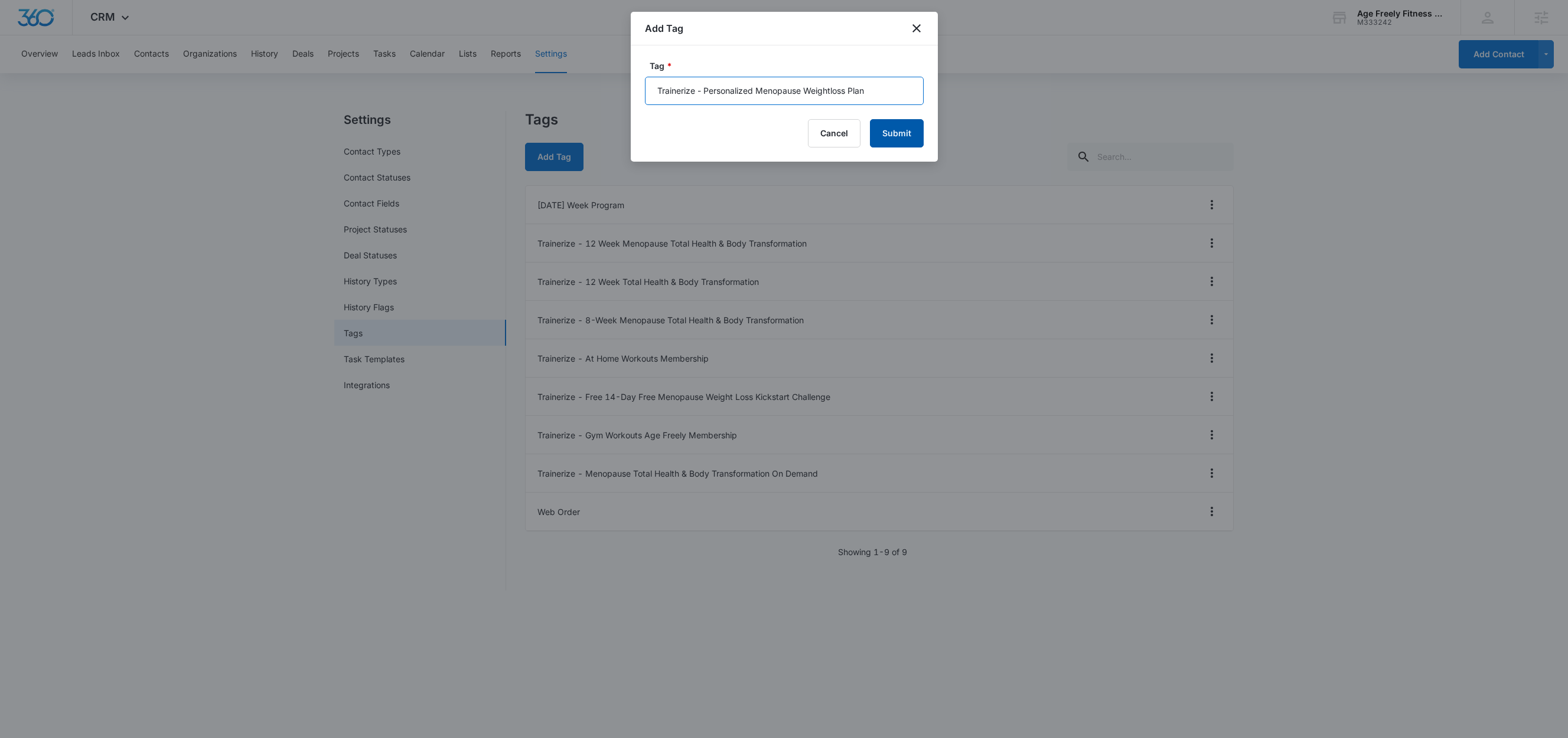
type input "Trainerize - Personalized Menopause Weightloss Plan"
click at [898, 134] on button "Submit" at bounding box center [896, 133] width 53 height 28
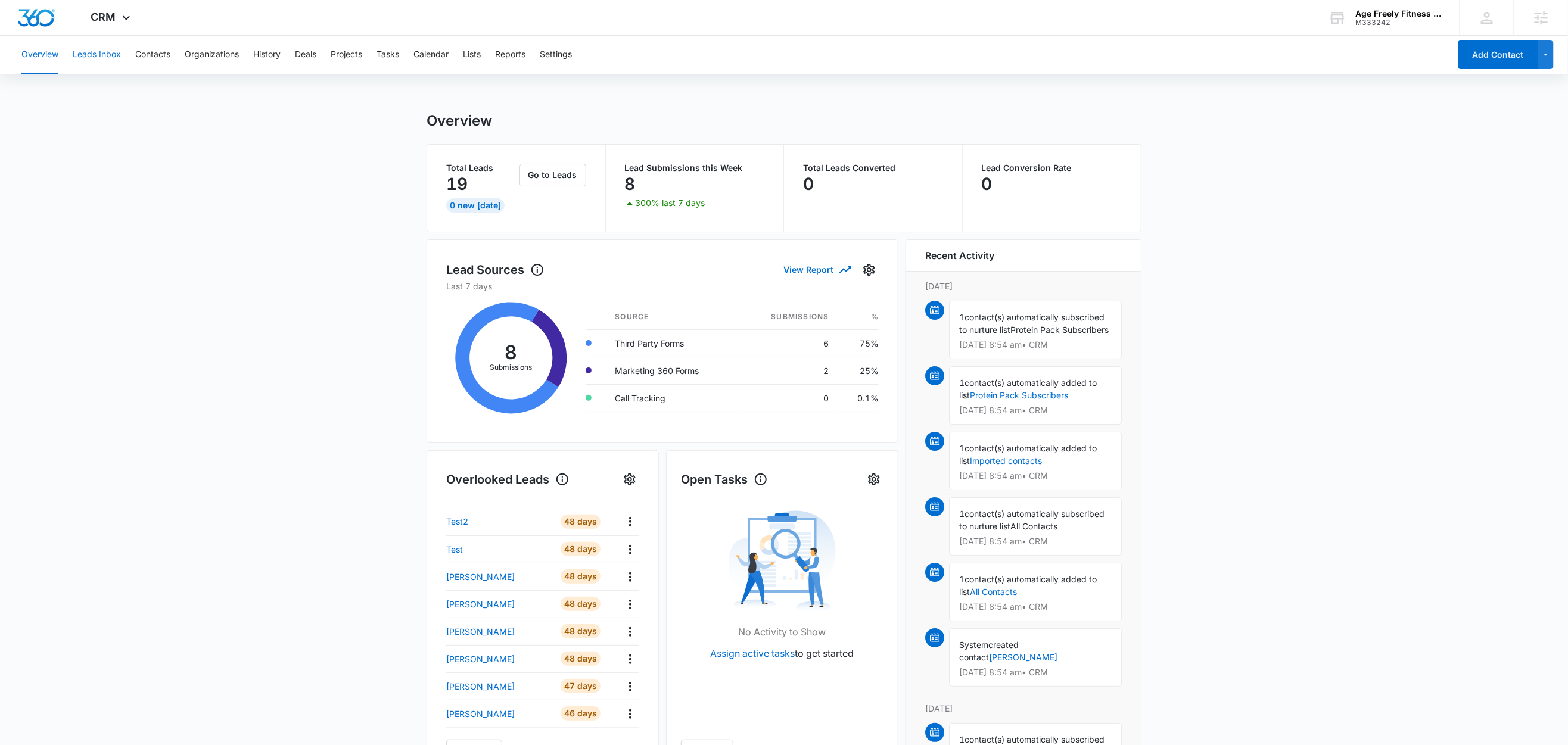
click at [101, 54] on button "Leads Inbox" at bounding box center [96, 55] width 48 height 38
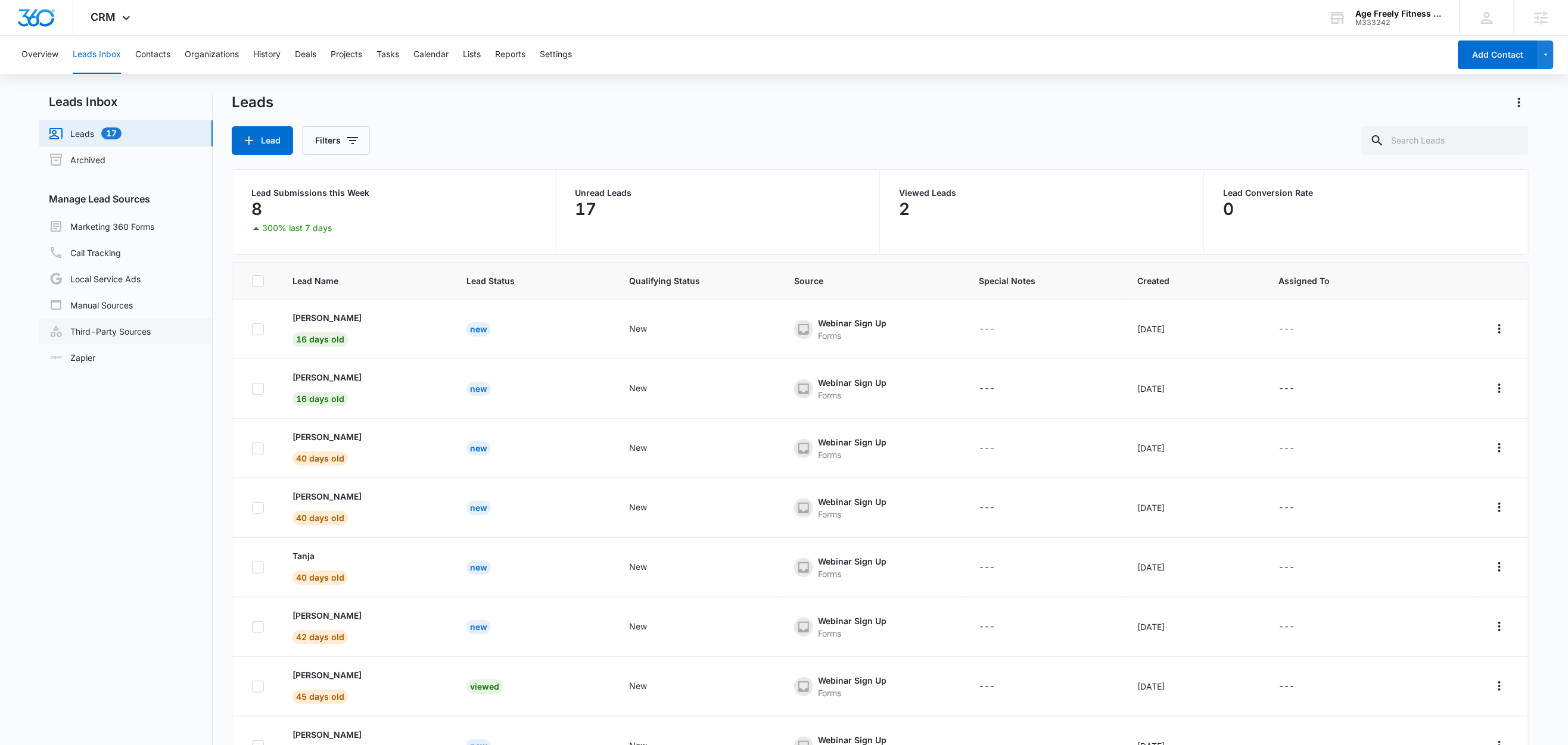
click at [83, 326] on link "Third-Party Sources" at bounding box center [100, 331] width 102 height 15
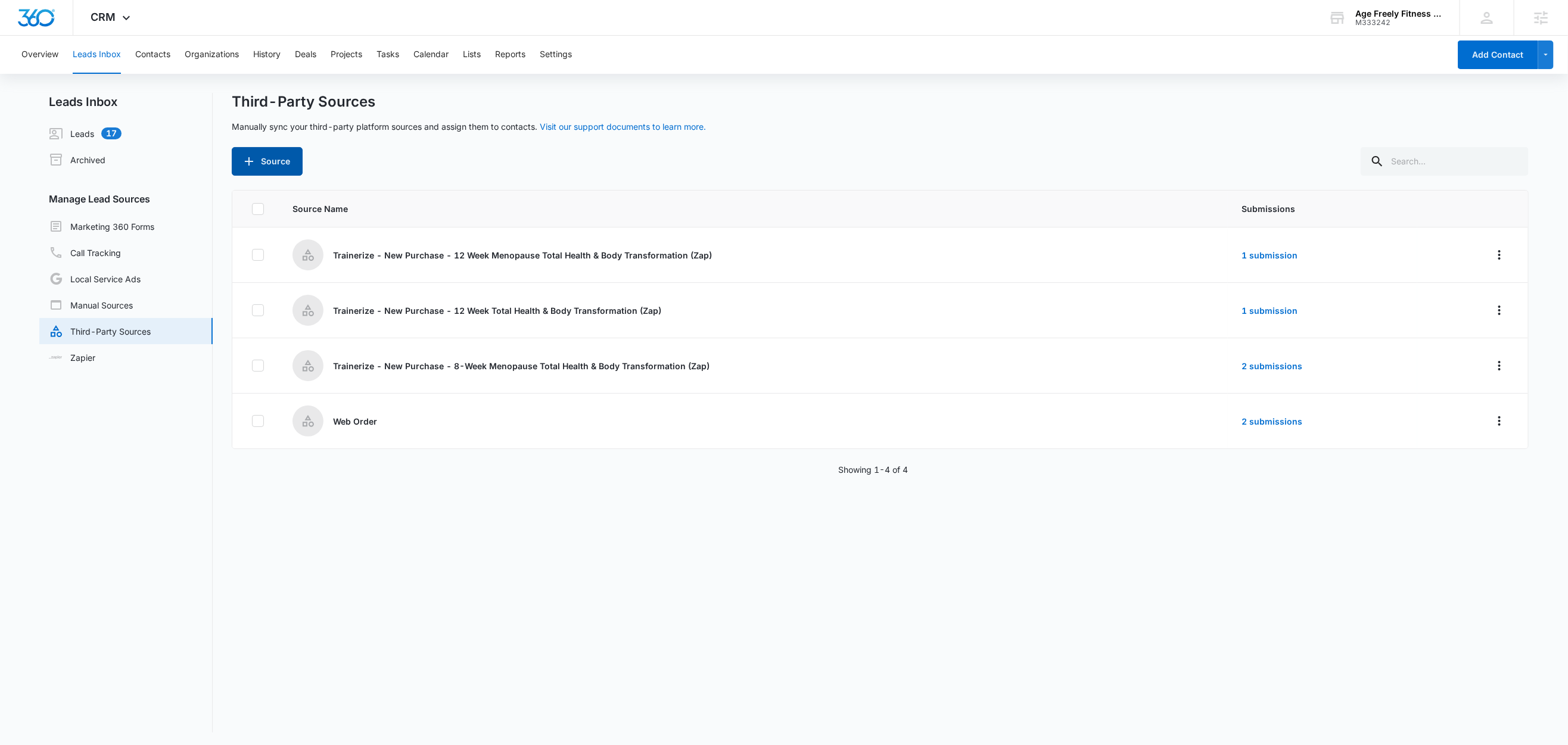
click at [278, 166] on button "Source" at bounding box center [267, 161] width 70 height 28
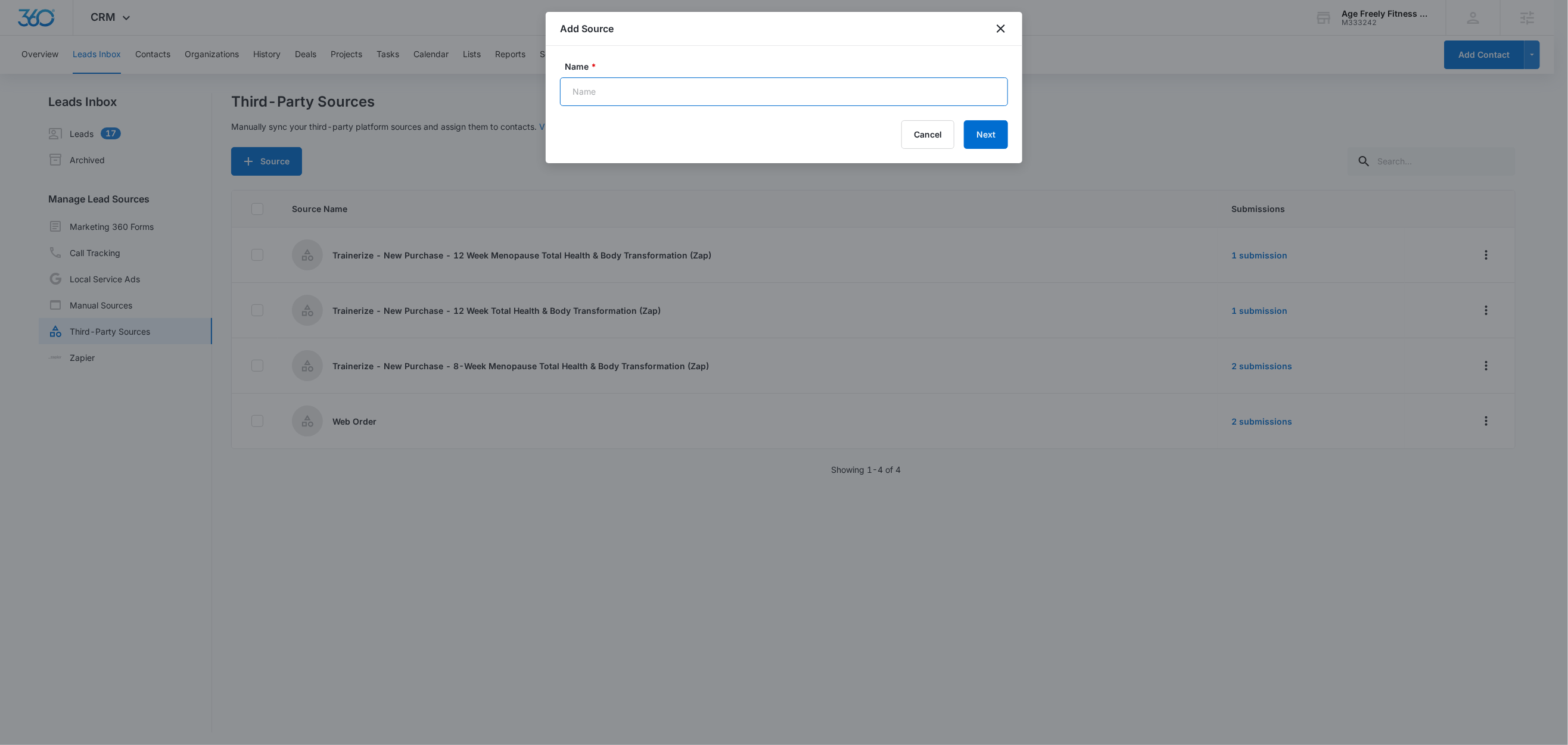
click at [626, 92] on input "Name *" at bounding box center [784, 91] width 448 height 28
paste input "Trainerize - At Home Workouts Membership"
type input "Trainerize - At Home Workouts Membership (Zap)"
click at [986, 133] on button "Next" at bounding box center [986, 134] width 44 height 28
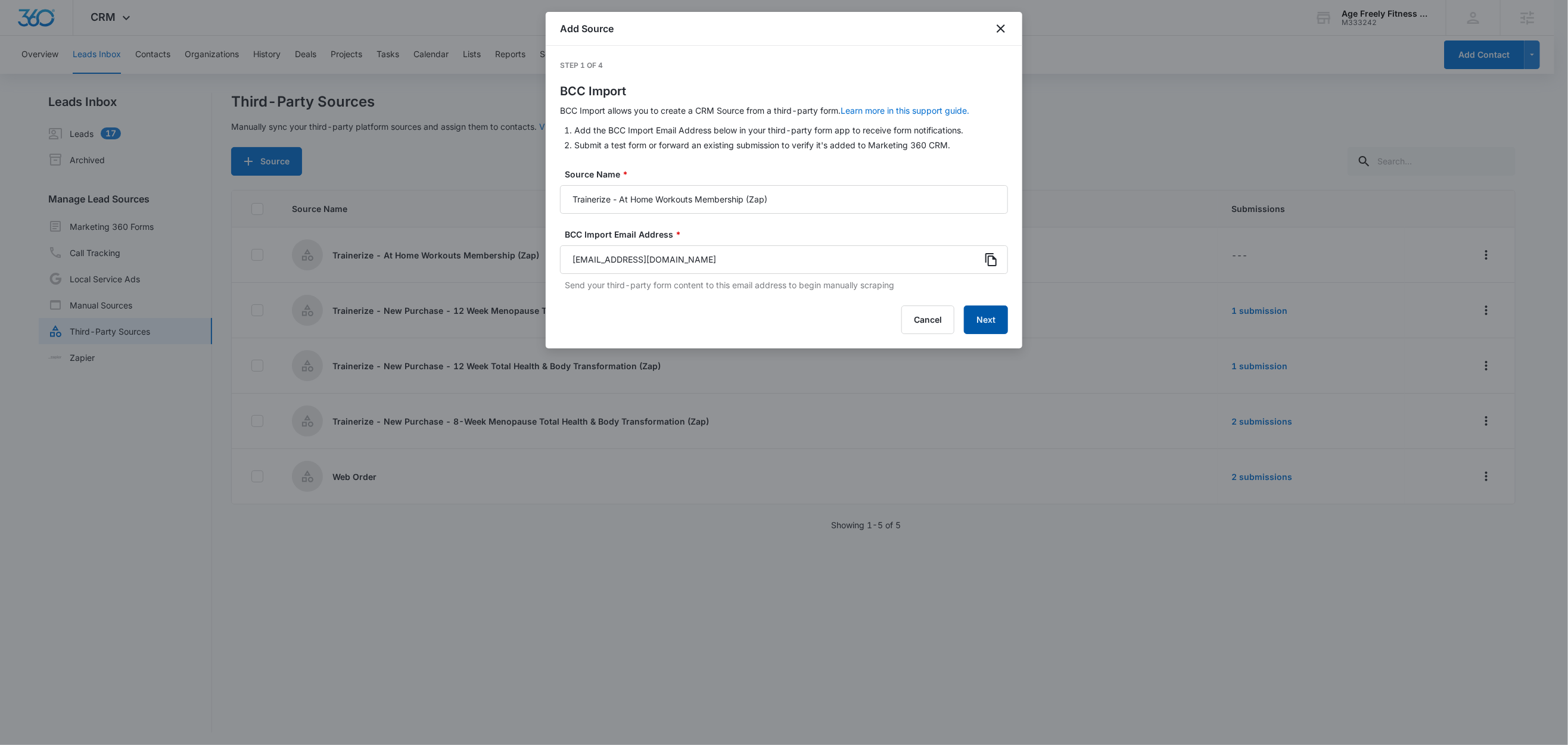
click at [986, 322] on button "Next" at bounding box center [986, 319] width 44 height 28
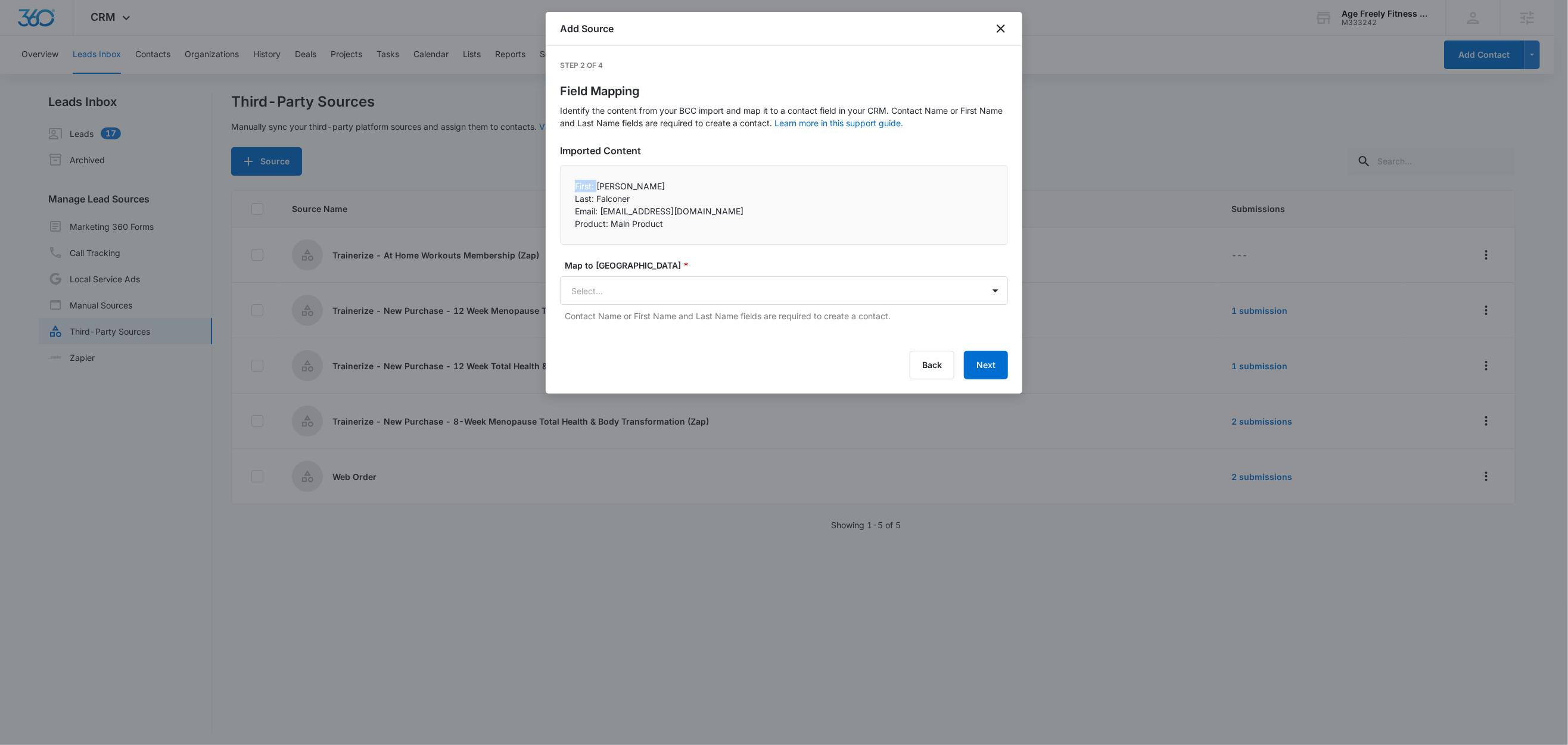
drag, startPoint x: 596, startPoint y: 186, endPoint x: 556, endPoint y: 185, distance: 40.0
click at [556, 185] on div "Step 2 of 4 Field Mapping Identify the content from your BCC import and map it …" at bounding box center [783, 219] width 477 height 348
click at [591, 187] on p "First: [PERSON_NAME]" at bounding box center [783, 186] width 418 height 13
drag, startPoint x: 597, startPoint y: 187, endPoint x: 572, endPoint y: 186, distance: 25.0
click at [572, 186] on div "First: Nancy Last: Falconer Email: nmfalconer11@gmail.com Product: Main Prod…" at bounding box center [784, 206] width 448 height 80
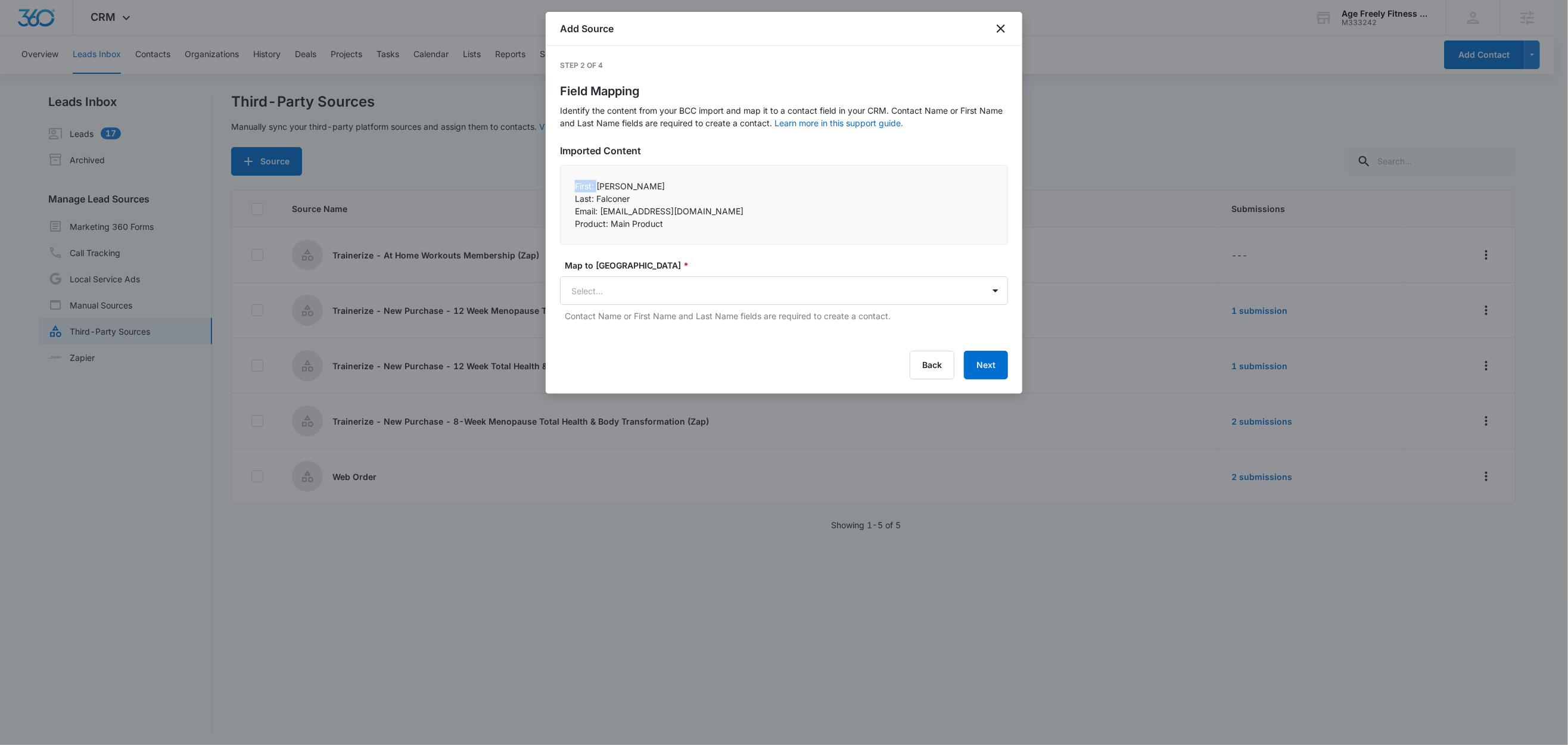
click at [583, 188] on p "First: Nancy" at bounding box center [783, 186] width 418 height 13
drag, startPoint x: 595, startPoint y: 186, endPoint x: 564, endPoint y: 185, distance: 31.0
click at [564, 185] on div "First: Nancy Last: Falconer Email: nmfalconer11@gmail.com Product: Main Prod…" at bounding box center [784, 206] width 448 height 80
copy p "First:"
click at [609, 293] on body "CRM Apps Reputation Websites Forms CRM Email Social Shop Content Ads Intelligen…" at bounding box center [784, 373] width 1568 height 747
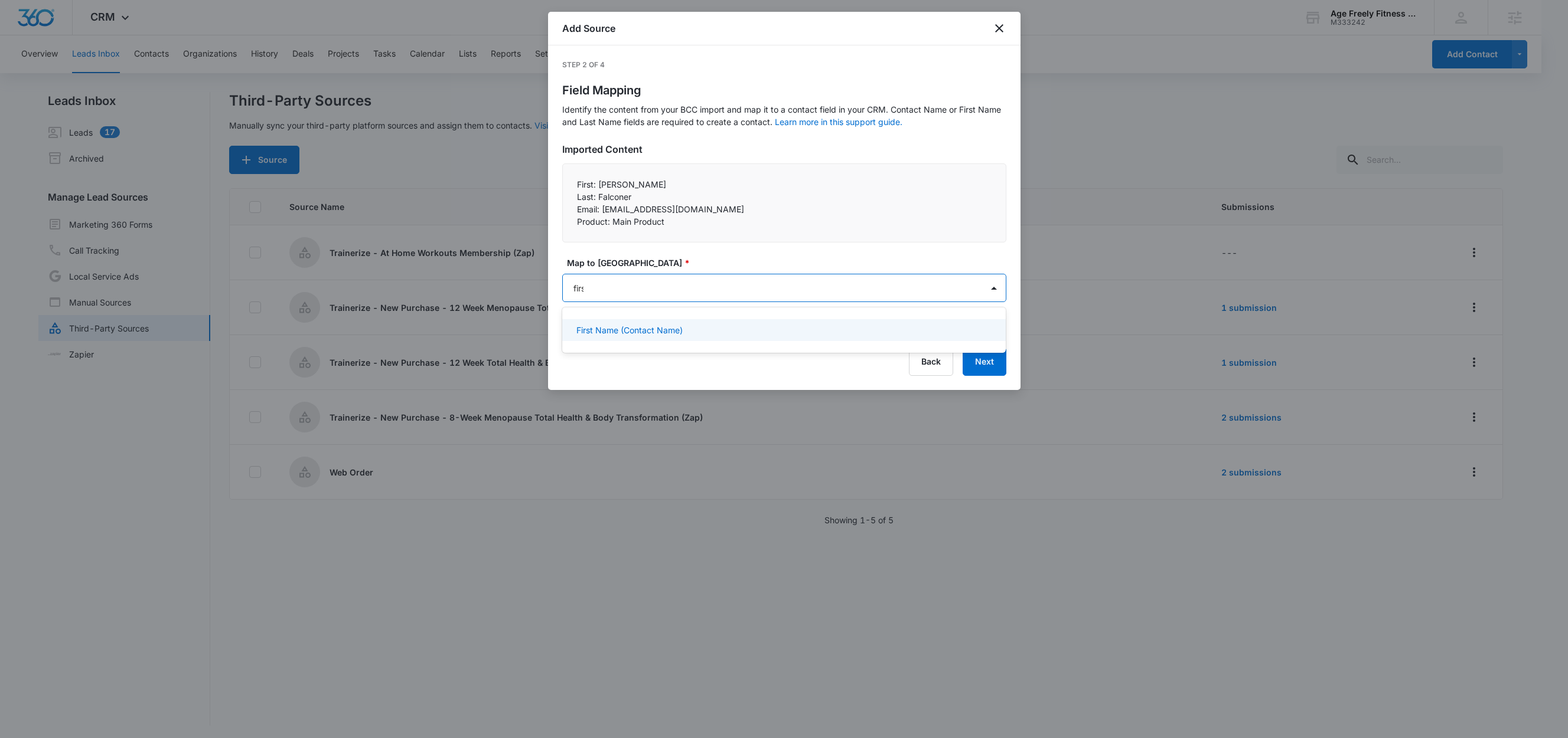
type input "first"
click at [621, 331] on p "First Name (Contact Name)" at bounding box center [630, 330] width 107 height 13
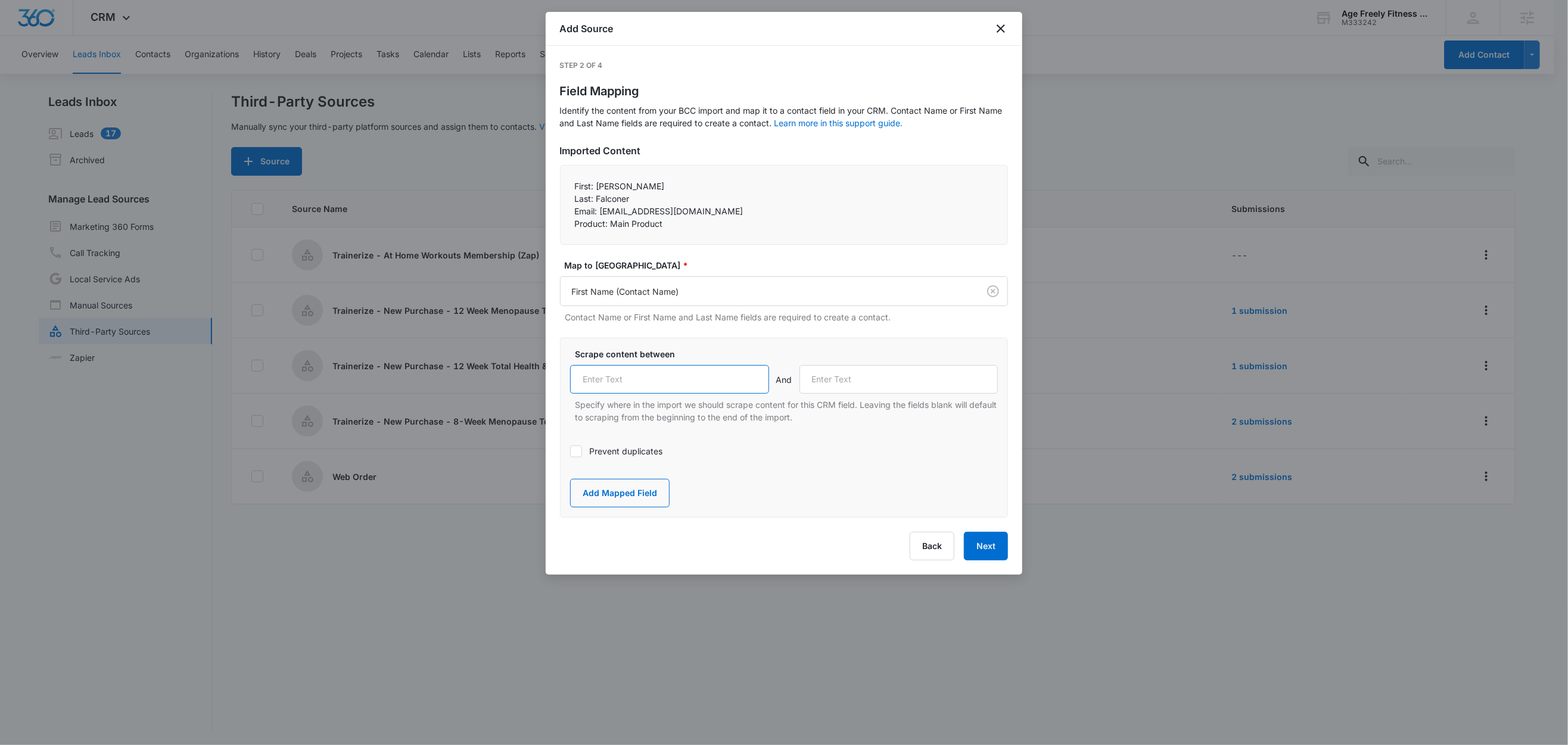
click at [624, 381] on input "text" at bounding box center [669, 379] width 199 height 28
paste input "First:"
type input "First:"
drag, startPoint x: 594, startPoint y: 200, endPoint x: 566, endPoint y: 194, distance: 28.6
click at [566, 194] on div "First: Nancy Last: Falconer Email: nmfalconer11@gmail.com Product: Main Prod…" at bounding box center [784, 206] width 448 height 80
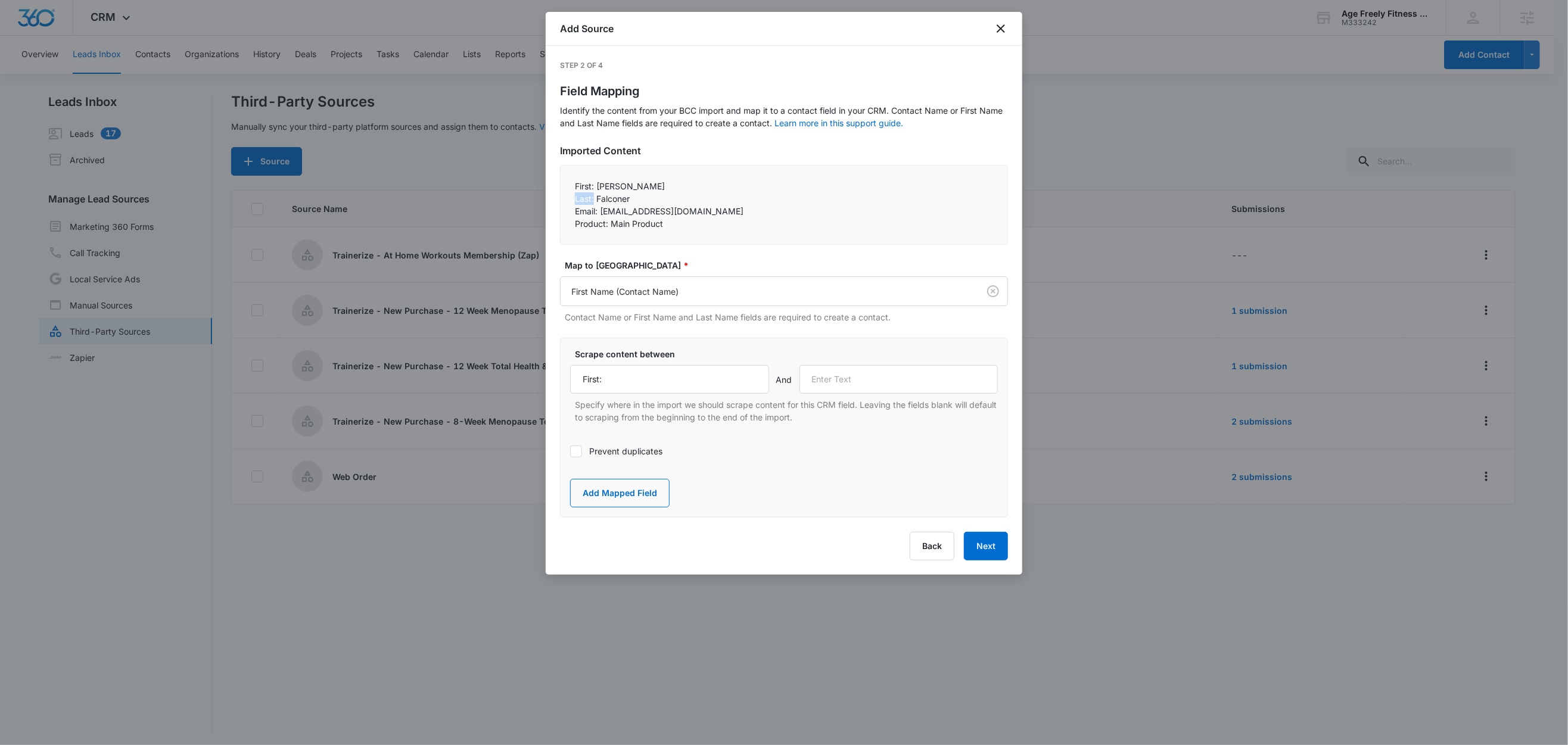
copy p "Last:"
click at [865, 380] on input "text" at bounding box center [899, 379] width 199 height 28
paste input "Last:"
type input "Last:"
drag, startPoint x: 641, startPoint y: 495, endPoint x: 658, endPoint y: 383, distance: 113.3
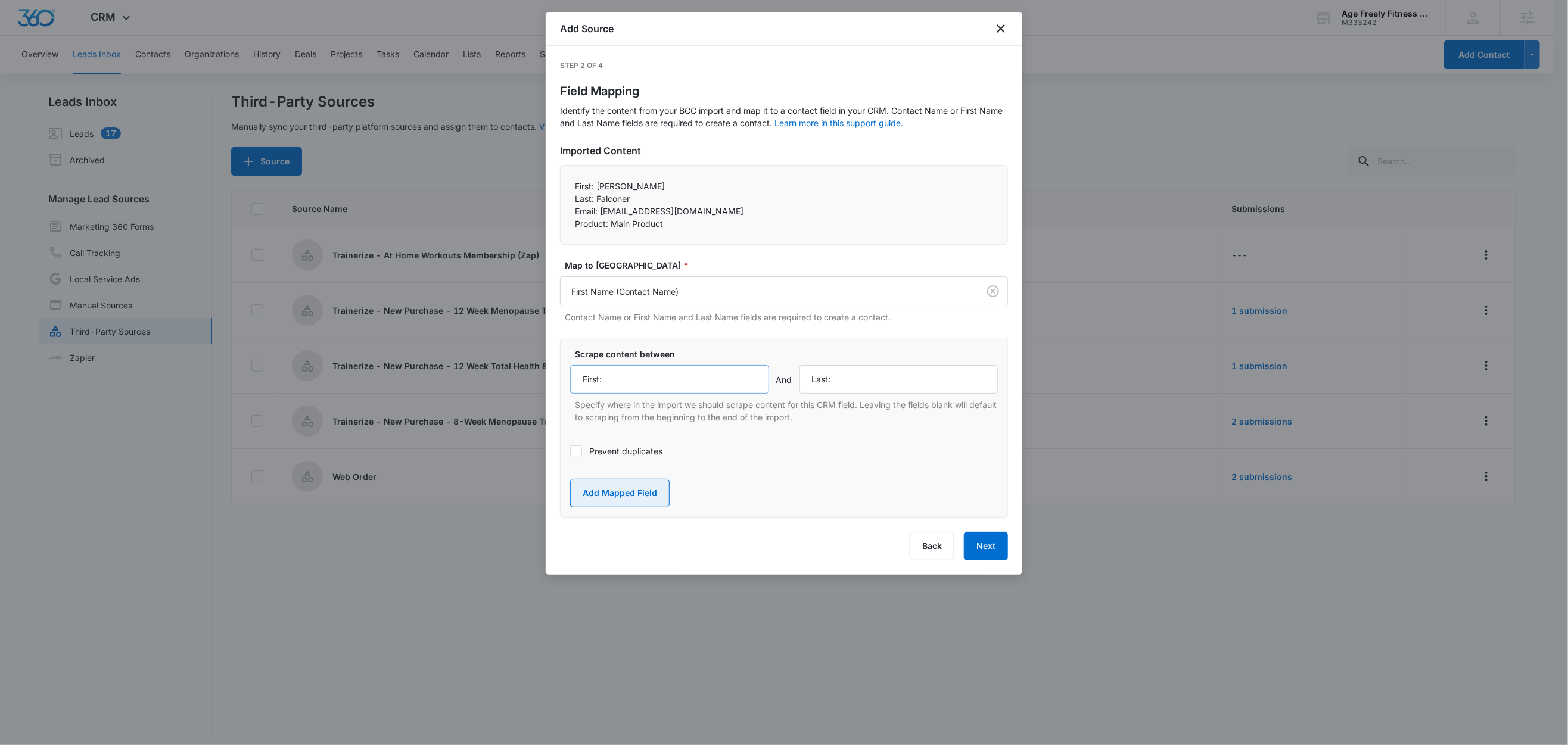
click at [641, 494] on button "Add Mapped Field" at bounding box center [620, 492] width 100 height 28
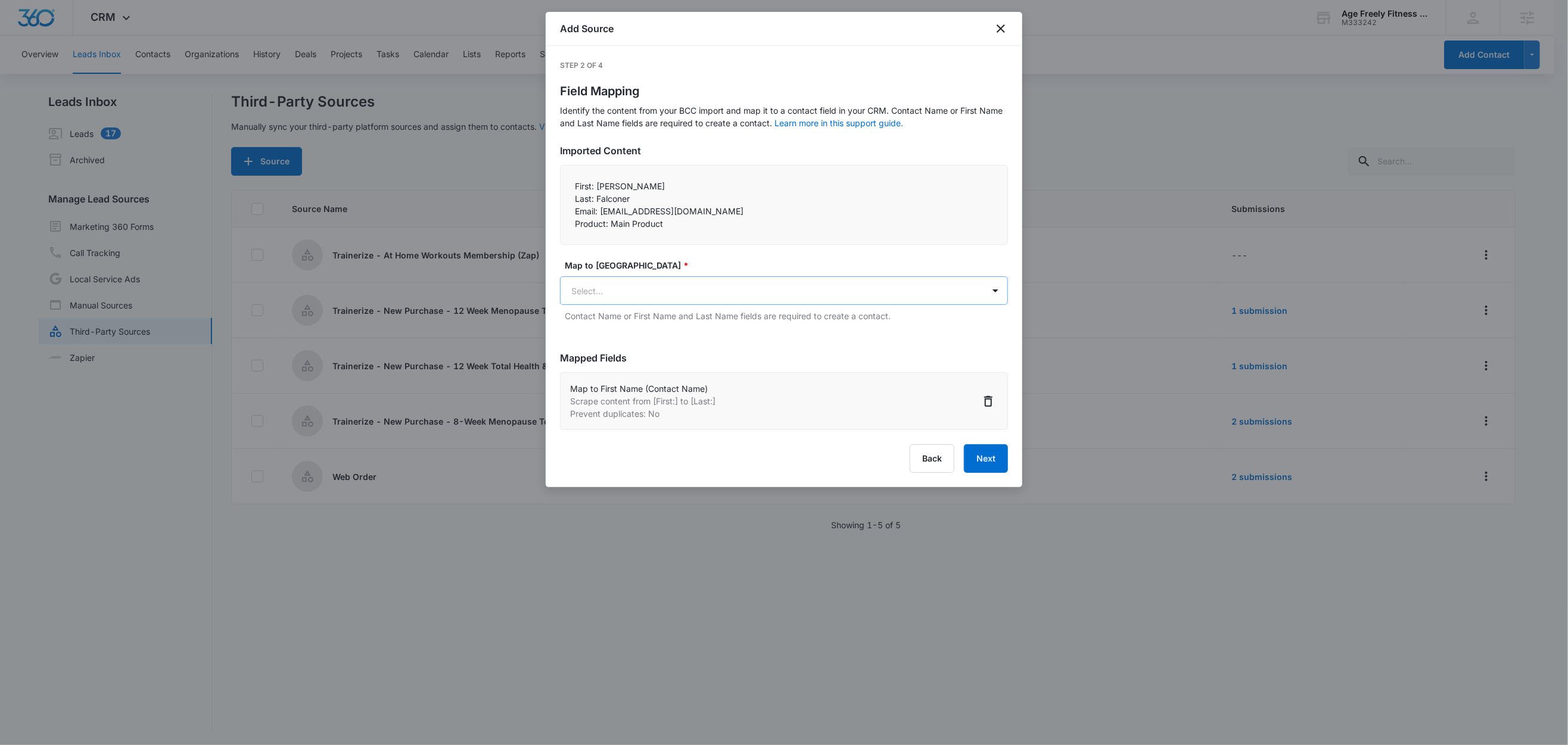
click at [630, 282] on body "CRM Apps Reputation Websites Forms CRM Email Social Shop Content Ads Intelligen…" at bounding box center [784, 373] width 1568 height 747
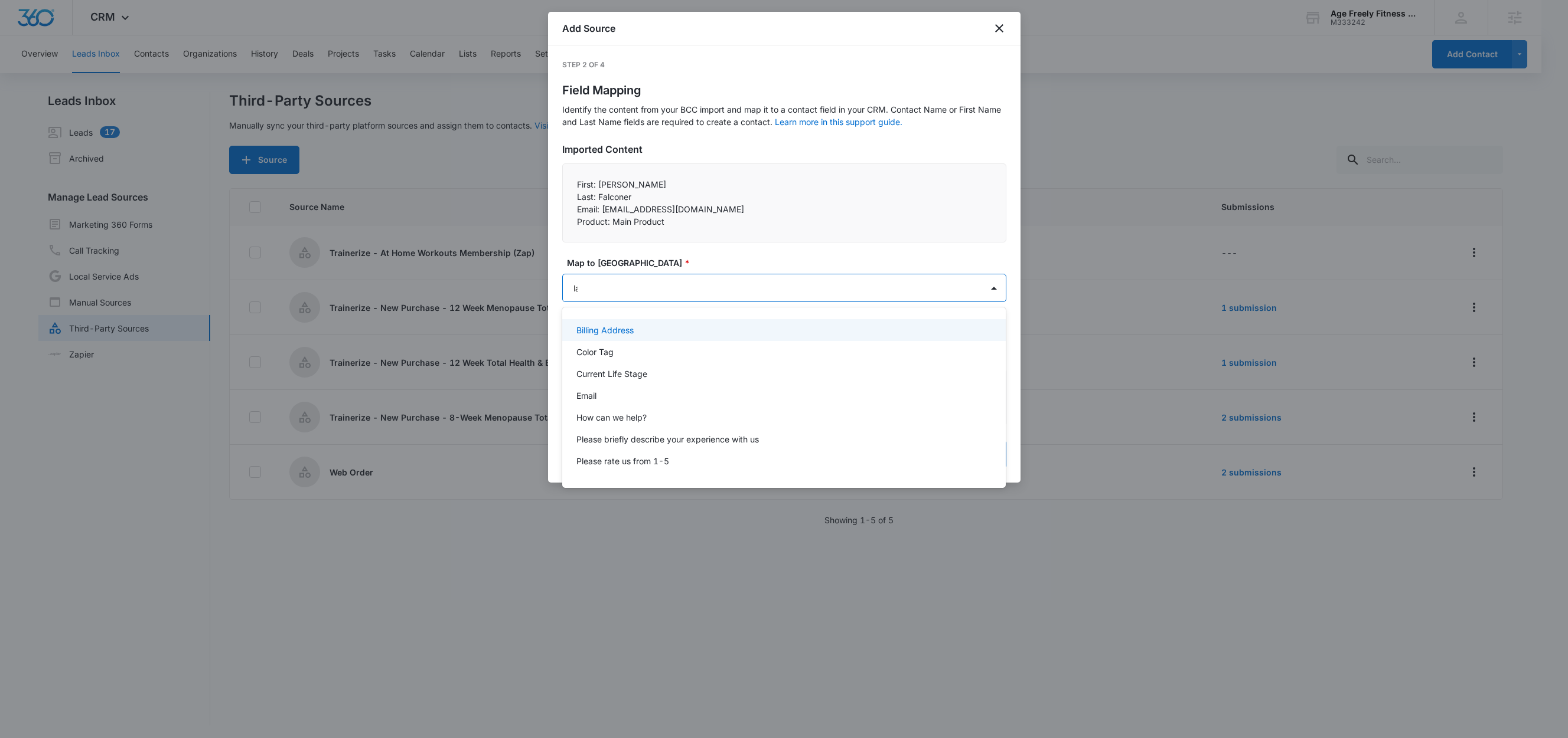
type input "last"
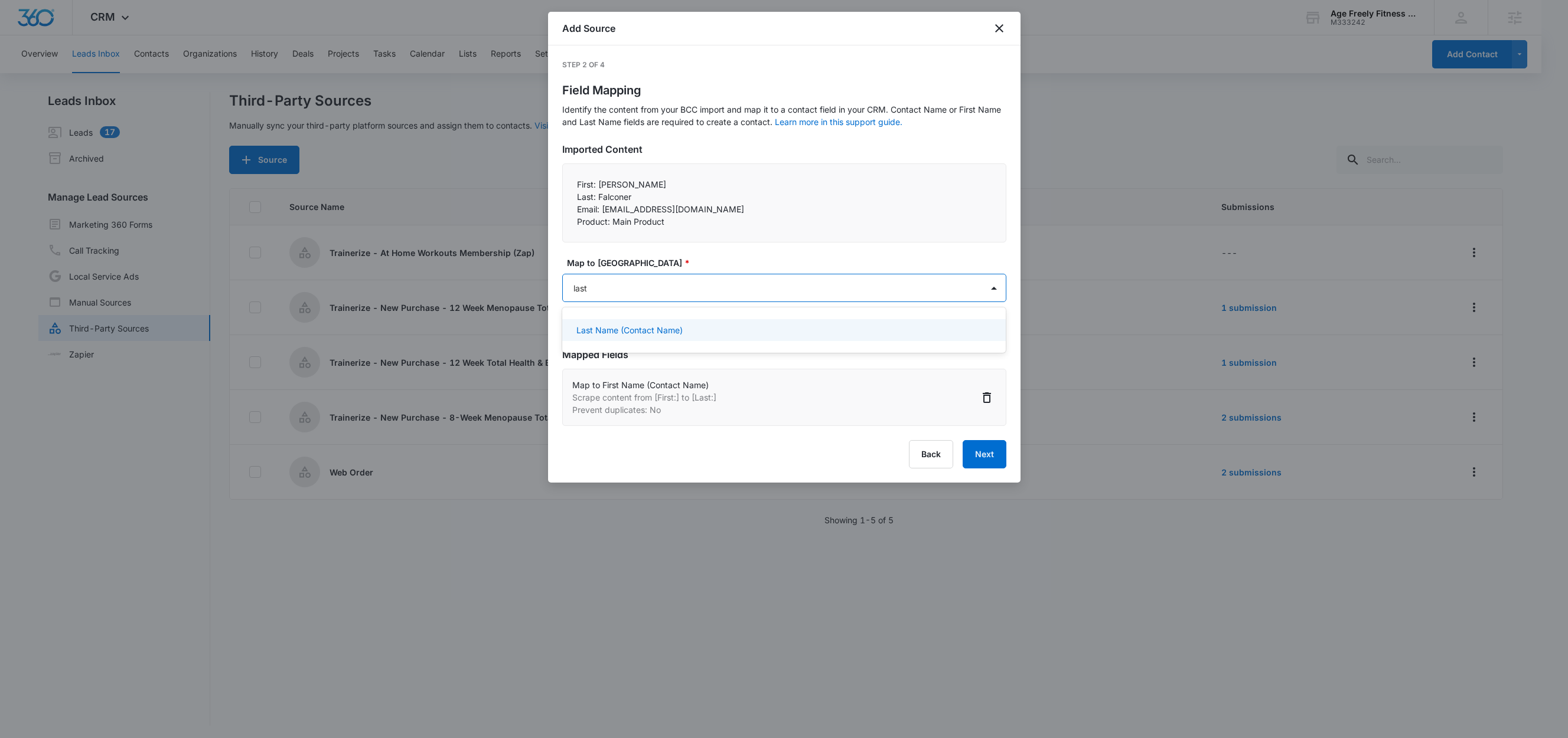
click at [633, 337] on p "Last Name (Contact Name)" at bounding box center [630, 330] width 107 height 13
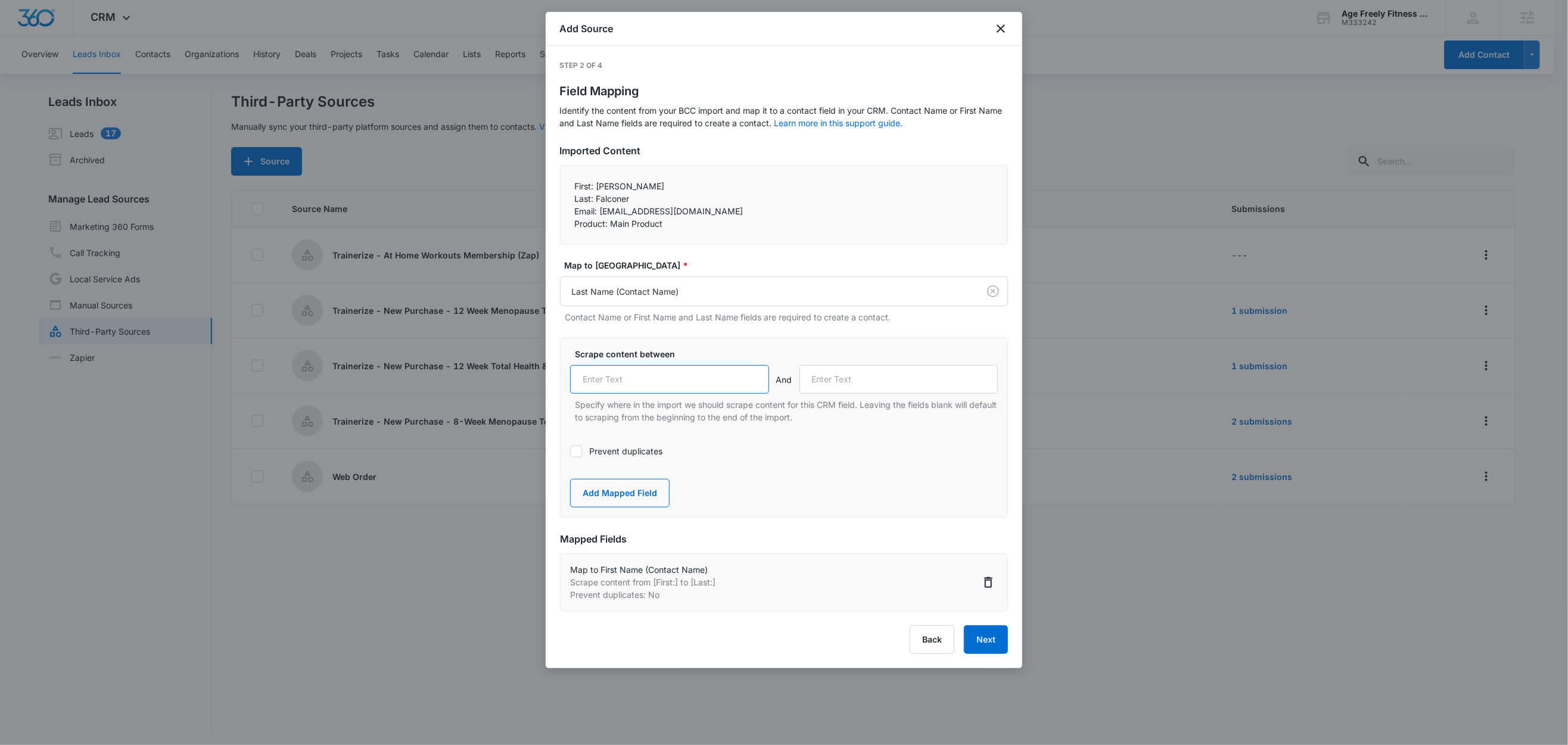
drag, startPoint x: 632, startPoint y: 382, endPoint x: 638, endPoint y: 380, distance: 6.3
click at [632, 380] on input "text" at bounding box center [669, 379] width 199 height 28
paste input "Last:"
type input "Last:"
click at [606, 215] on p "Email: nmfalconer11@gmail.com" at bounding box center [783, 210] width 418 height 13
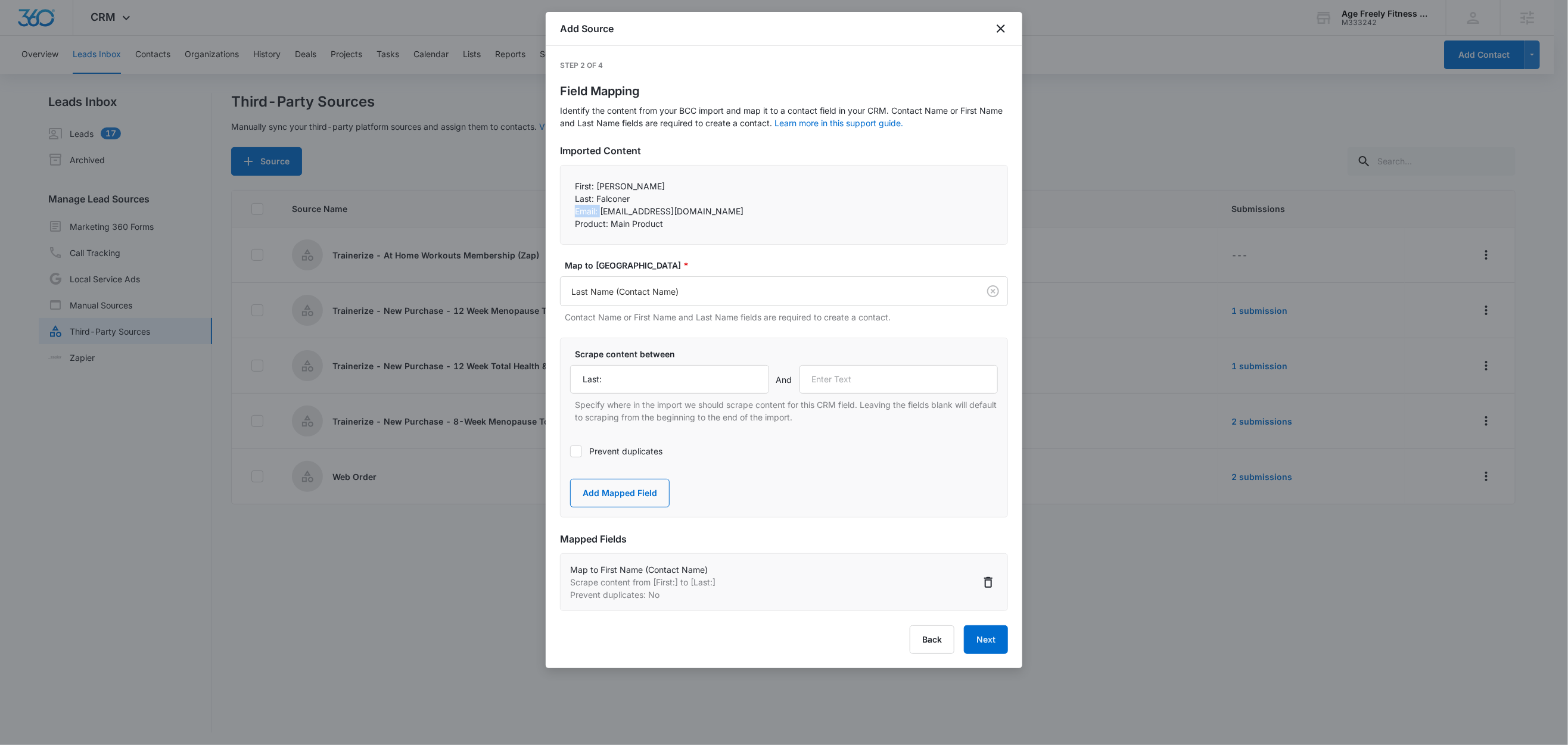
drag, startPoint x: 600, startPoint y: 211, endPoint x: 579, endPoint y: 212, distance: 21.0
click at [567, 211] on div "First: Nancy Last: Falconer Email: nmfalconer11@gmail.com Product: Main Prod…" at bounding box center [784, 206] width 448 height 80
drag, startPoint x: 610, startPoint y: 215, endPoint x: 601, endPoint y: 213, distance: 9.2
click at [610, 214] on p "Email: nmfalconer11@gmail.com" at bounding box center [783, 210] width 418 height 13
drag, startPoint x: 599, startPoint y: 212, endPoint x: 565, endPoint y: 212, distance: 34.0
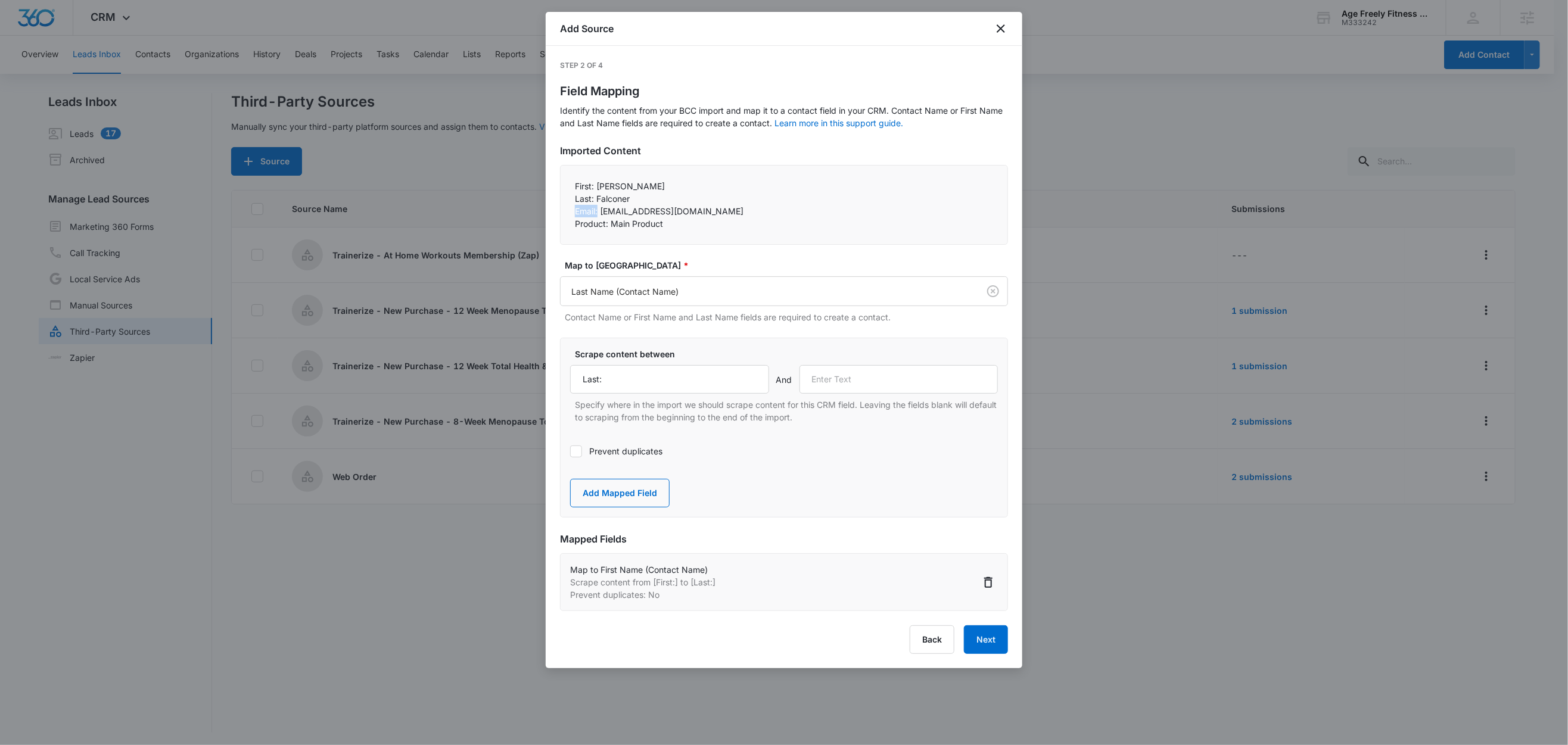
click at [565, 212] on div "First: Nancy Last: Falconer Email: nmfalconer11@gmail.com Product: Main Prod…" at bounding box center [784, 206] width 448 height 80
copy p "Email:"
click at [896, 378] on input "text" at bounding box center [899, 379] width 199 height 28
paste input "Email:"
type input "Email:"
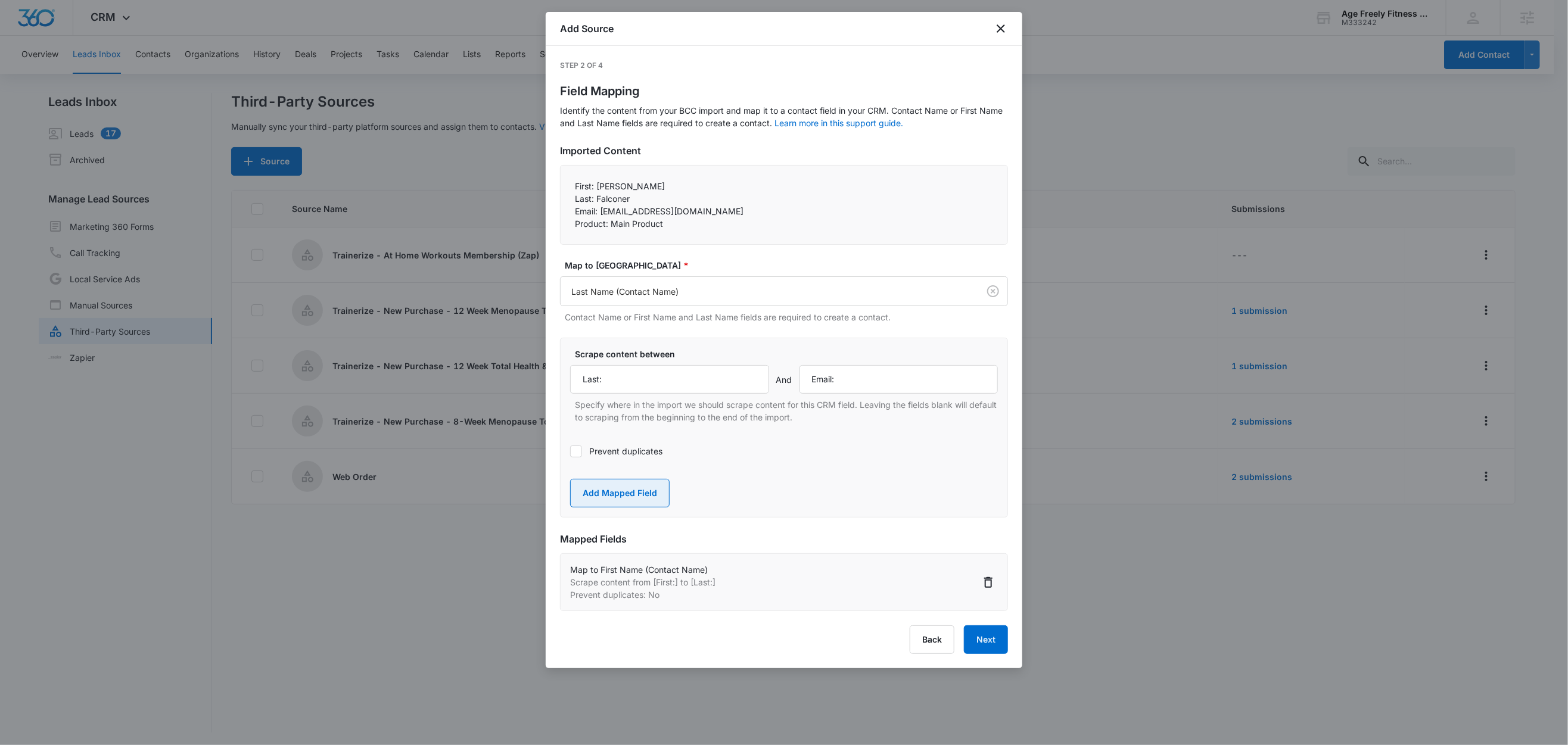
click at [648, 498] on button "Add Mapped Field" at bounding box center [620, 492] width 100 height 28
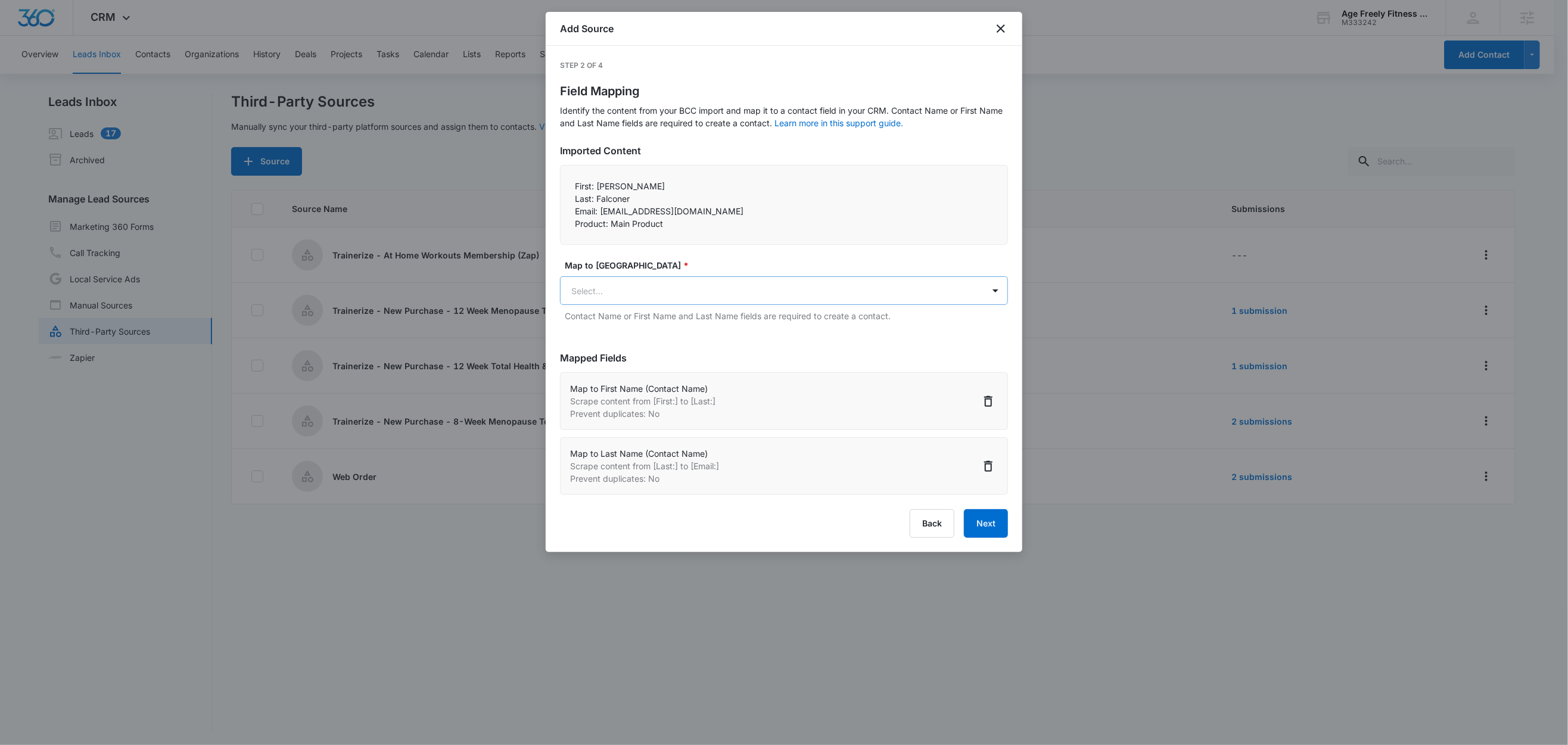
click at [623, 295] on body "CRM Apps Reputation Websites Forms CRM Email Social Shop Content Ads Intelligen…" at bounding box center [784, 373] width 1568 height 747
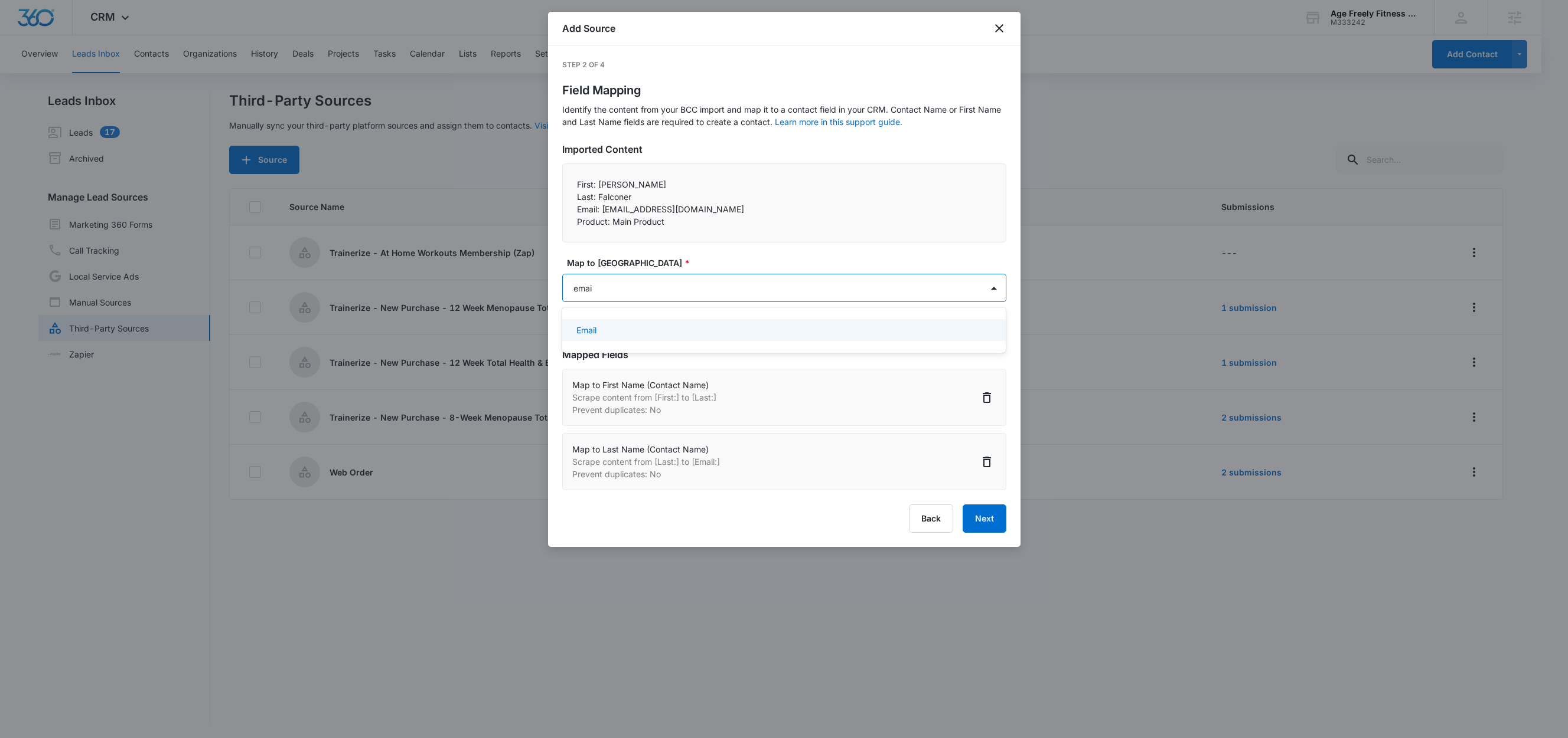
type input "email"
click at [601, 337] on div "Email" at bounding box center [784, 330] width 444 height 22
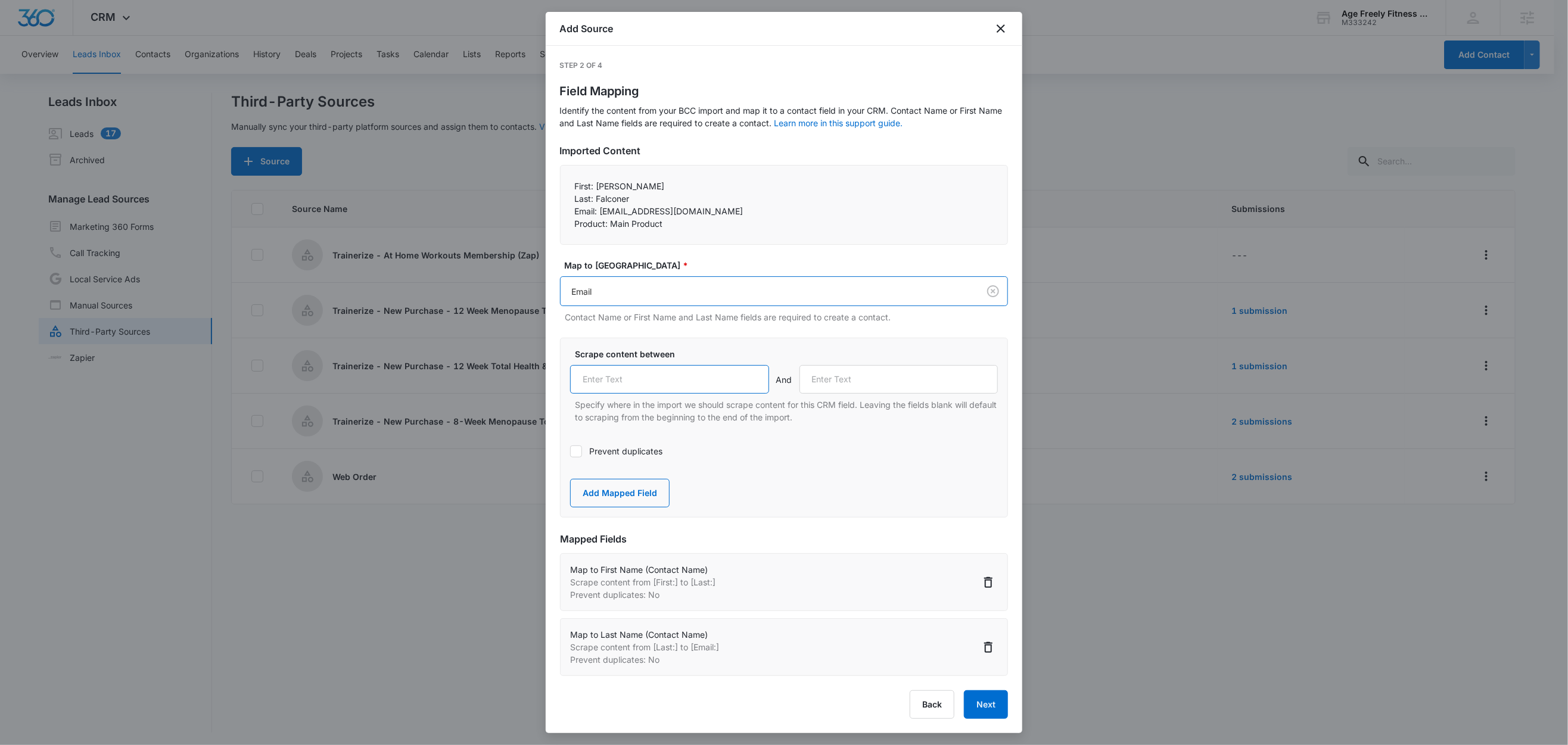
click at [629, 385] on input "text" at bounding box center [669, 379] width 199 height 28
paste input "Email:"
type input "Email:"
click at [604, 449] on label "Prevent duplicates" at bounding box center [783, 451] width 428 height 13
click at [570, 451] on input "Prevent duplicates" at bounding box center [570, 451] width 0 height 0
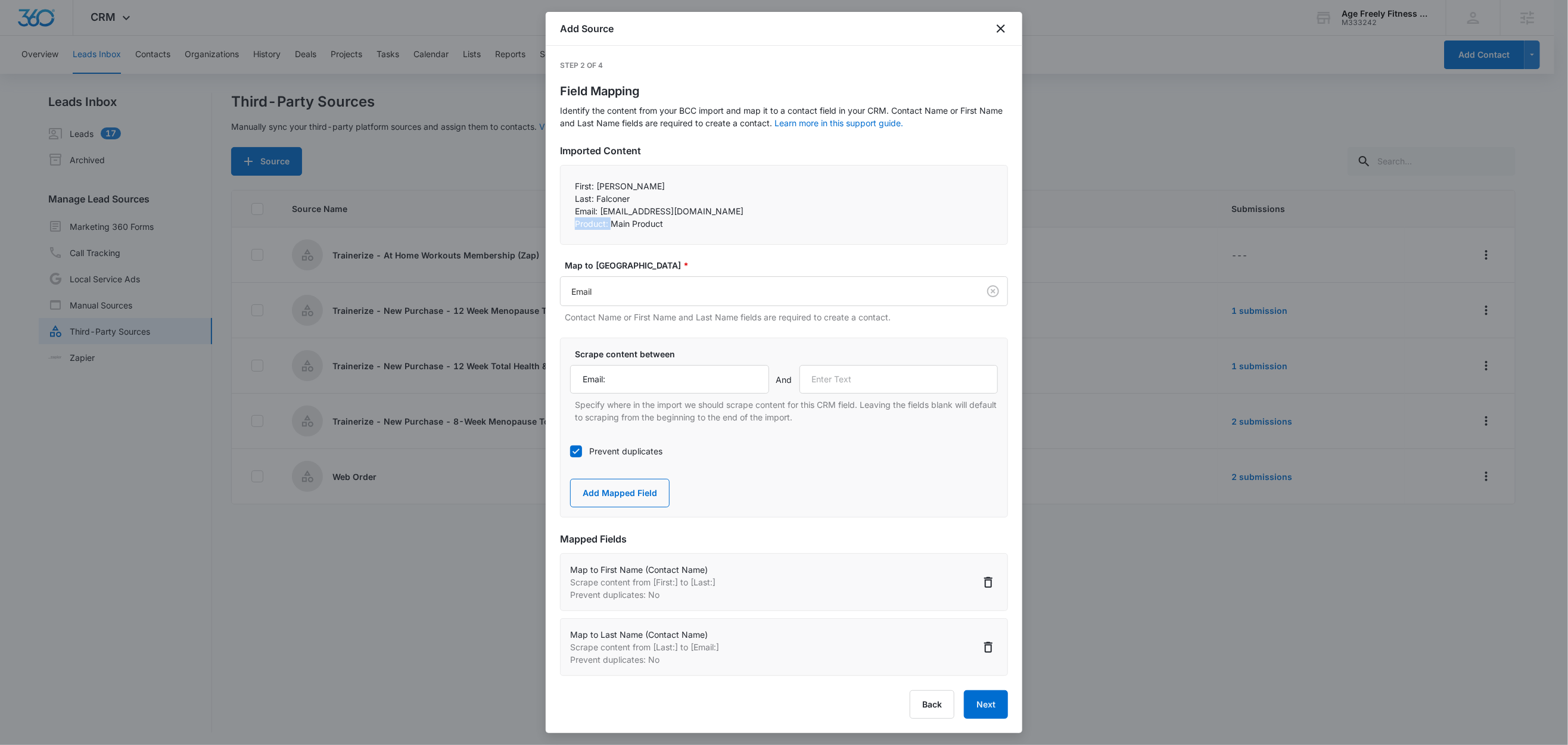
drag, startPoint x: 610, startPoint y: 223, endPoint x: 573, endPoint y: 226, distance: 37.1
click at [571, 223] on div "First: Nancy Last: Falconer Email: nmfalconer11@gmail.com Product: Main Prod…" at bounding box center [784, 206] width 448 height 80
click at [583, 229] on p "Product: Main Product" at bounding box center [783, 223] width 418 height 13
drag, startPoint x: 609, startPoint y: 224, endPoint x: 570, endPoint y: 221, distance: 39.1
click at [570, 221] on div "First: Nancy Last: Falconer Email: nmfalconer11@gmail.com Product: Main Prod…" at bounding box center [784, 206] width 448 height 80
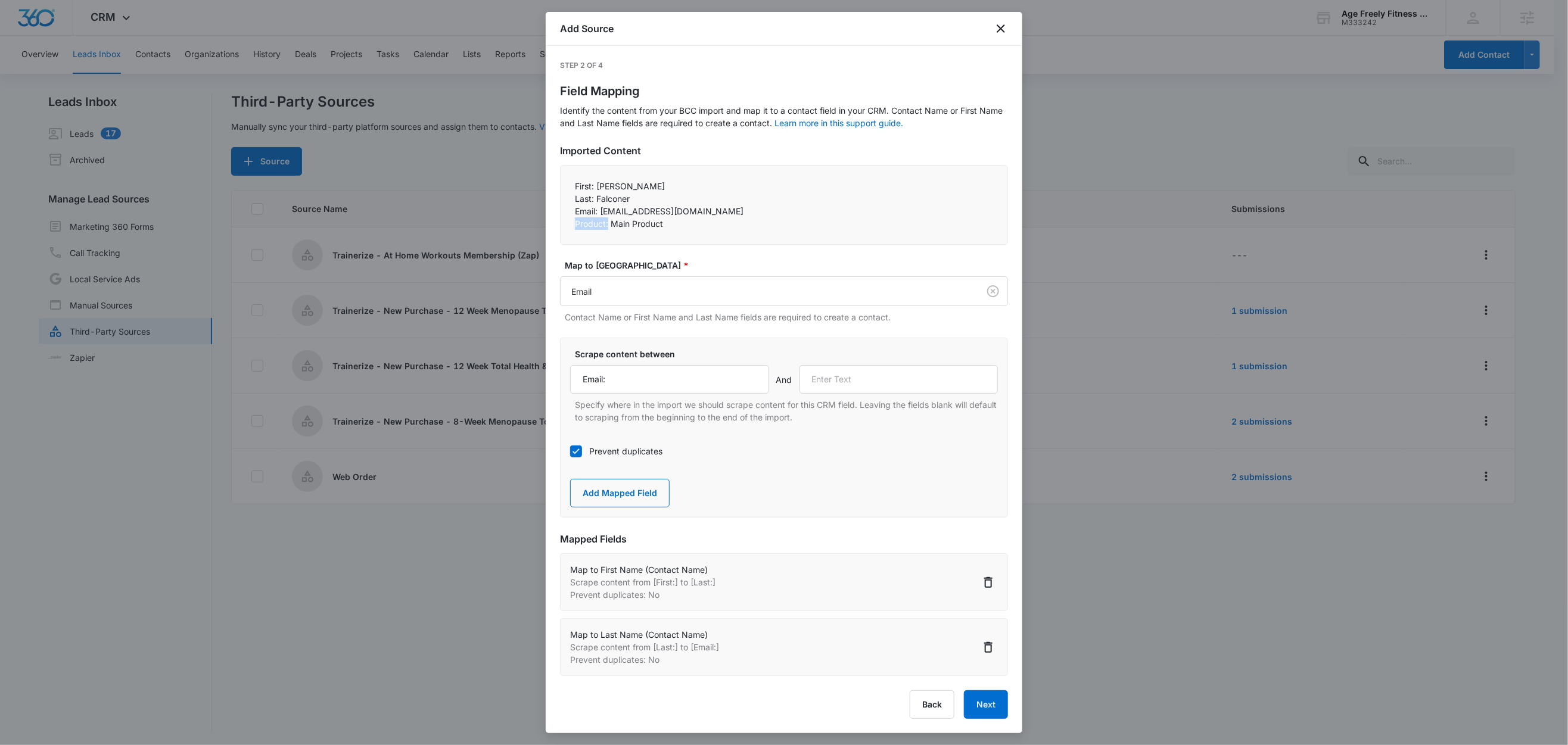
copy p "Product:"
click at [839, 388] on input "text" at bounding box center [899, 379] width 199 height 28
paste input "Product:"
type input "Product:"
drag, startPoint x: 640, startPoint y: 491, endPoint x: 654, endPoint y: 459, distance: 34.9
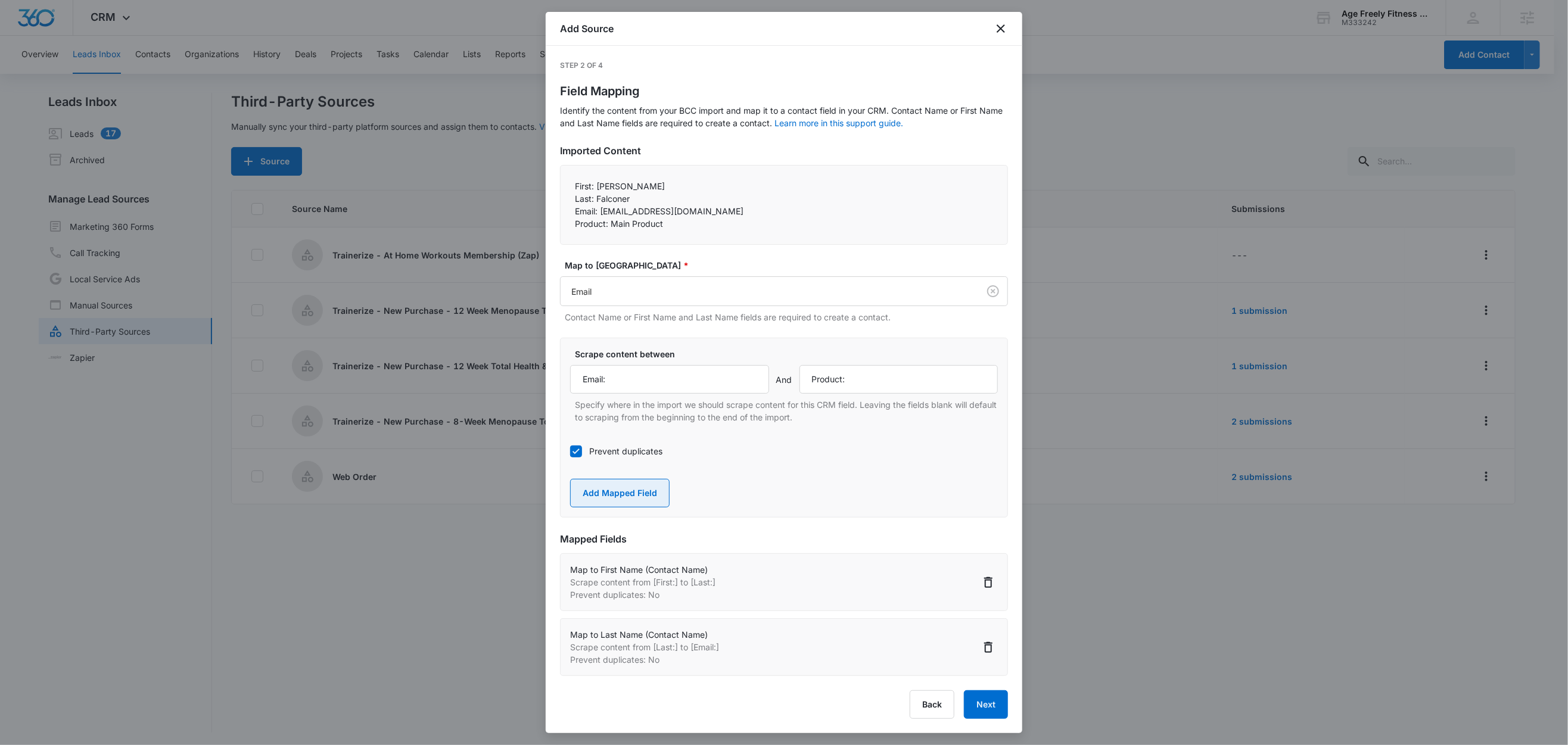
click at [640, 491] on button "Add Mapped Field" at bounding box center [620, 492] width 100 height 28
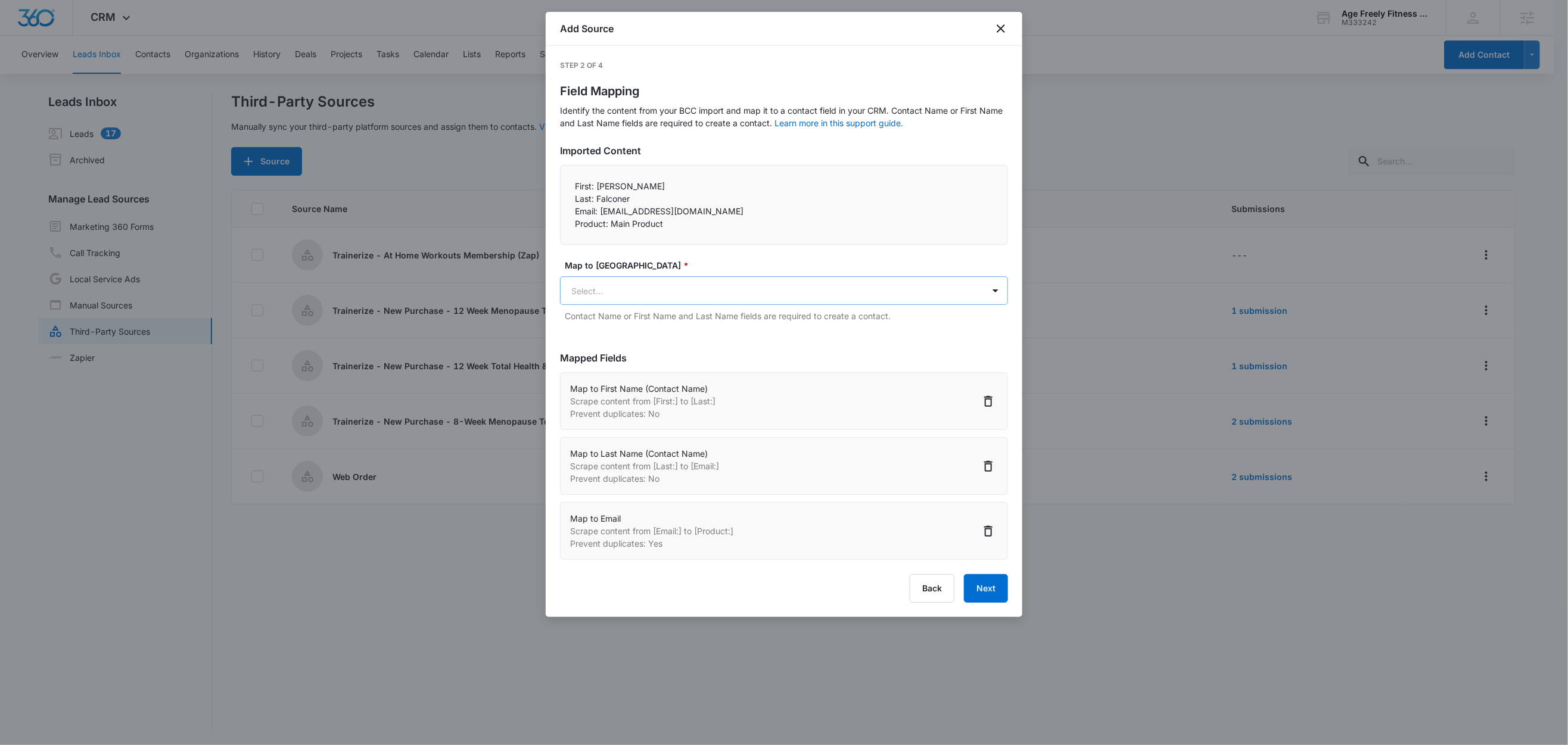
click at [662, 285] on body "CRM Apps Reputation Websites Forms CRM Email Social Shop Content Ads Intelligen…" at bounding box center [784, 373] width 1568 height 747
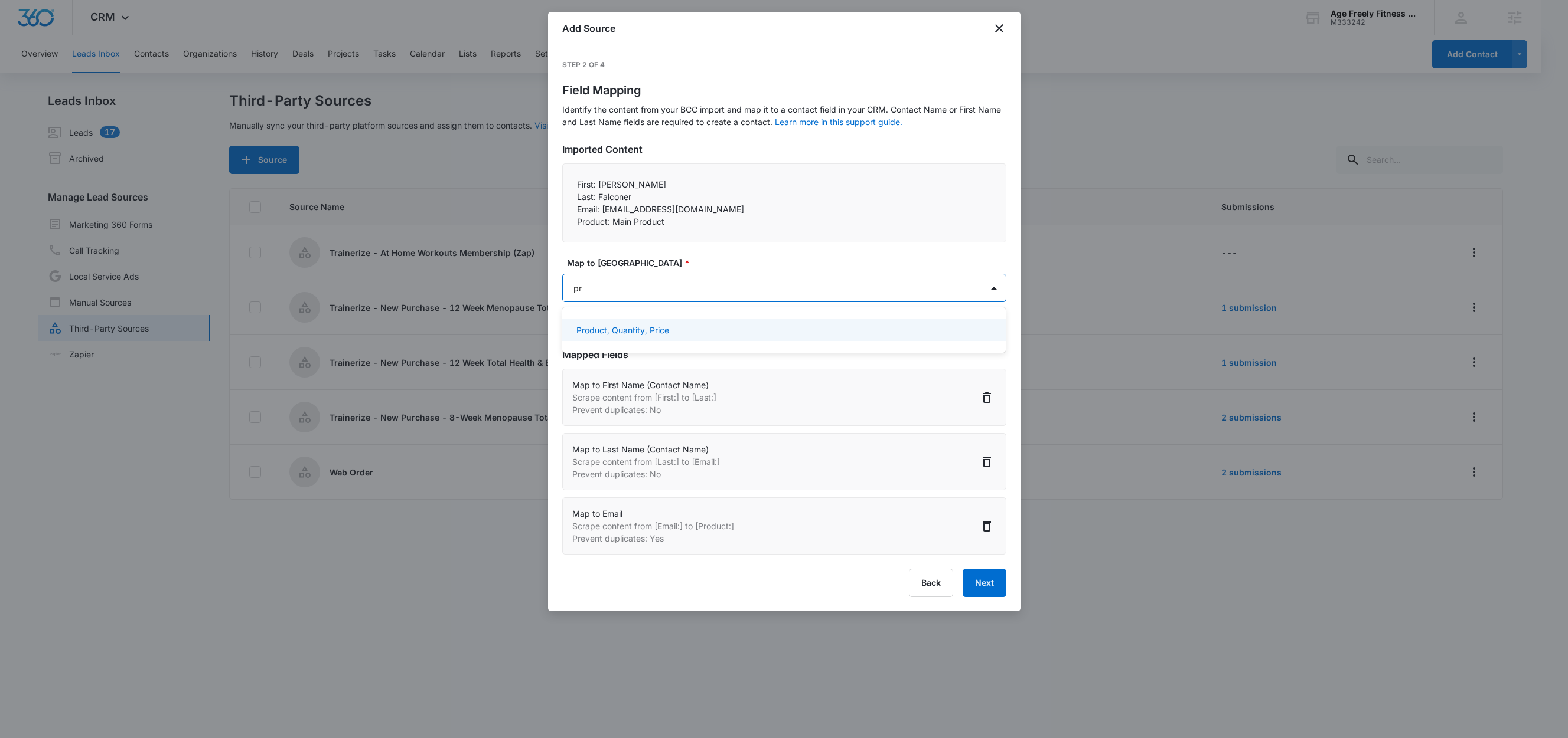
type input "pro"
click at [676, 336] on div "Product, Quantity, Price" at bounding box center [783, 330] width 413 height 13
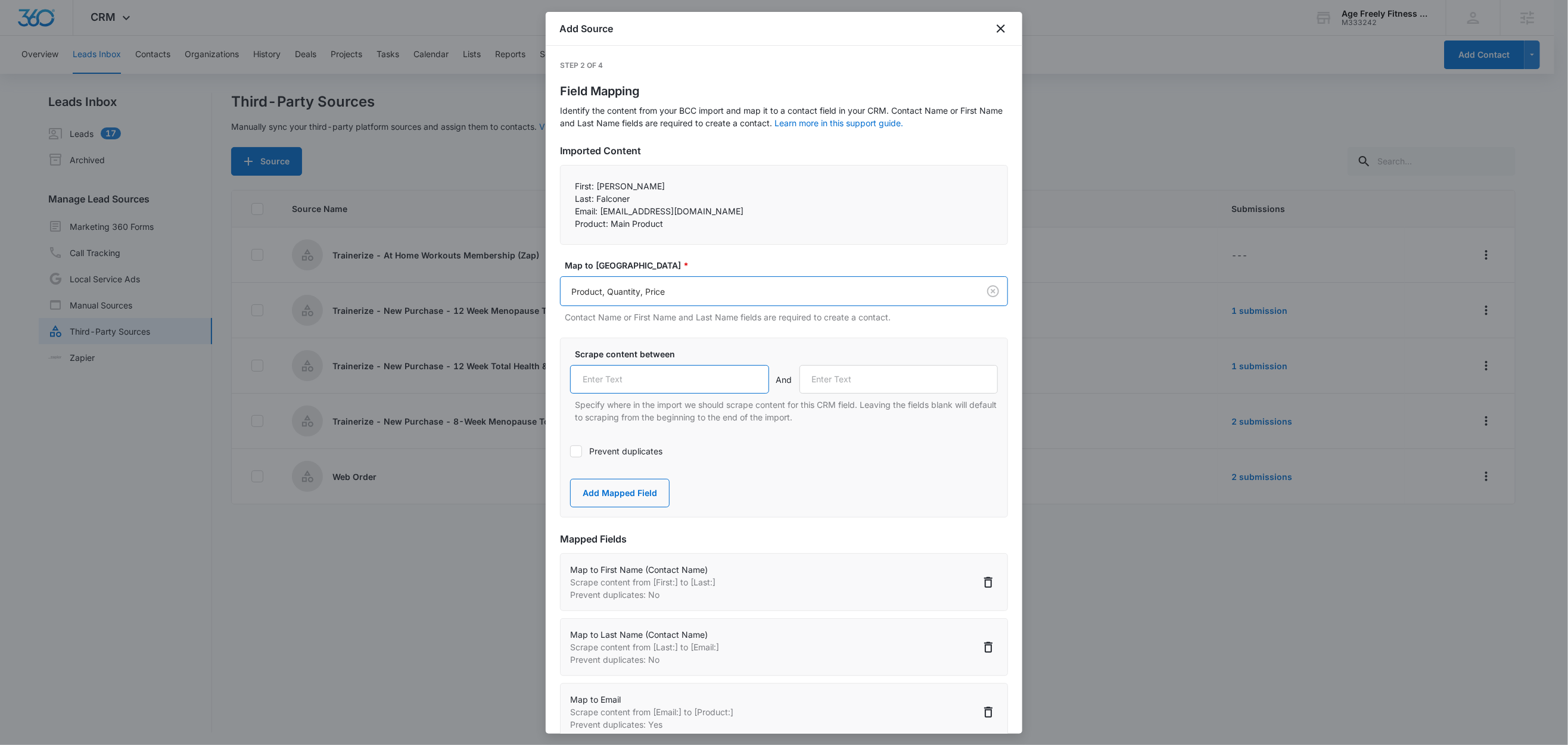
click at [676, 388] on input "text" at bounding box center [669, 379] width 199 height 28
paste input "Product:"
type input "Product:"
drag, startPoint x: 702, startPoint y: 354, endPoint x: 743, endPoint y: 345, distance: 42.0
click at [702, 354] on label "Scrape content between" at bounding box center [788, 353] width 428 height 13
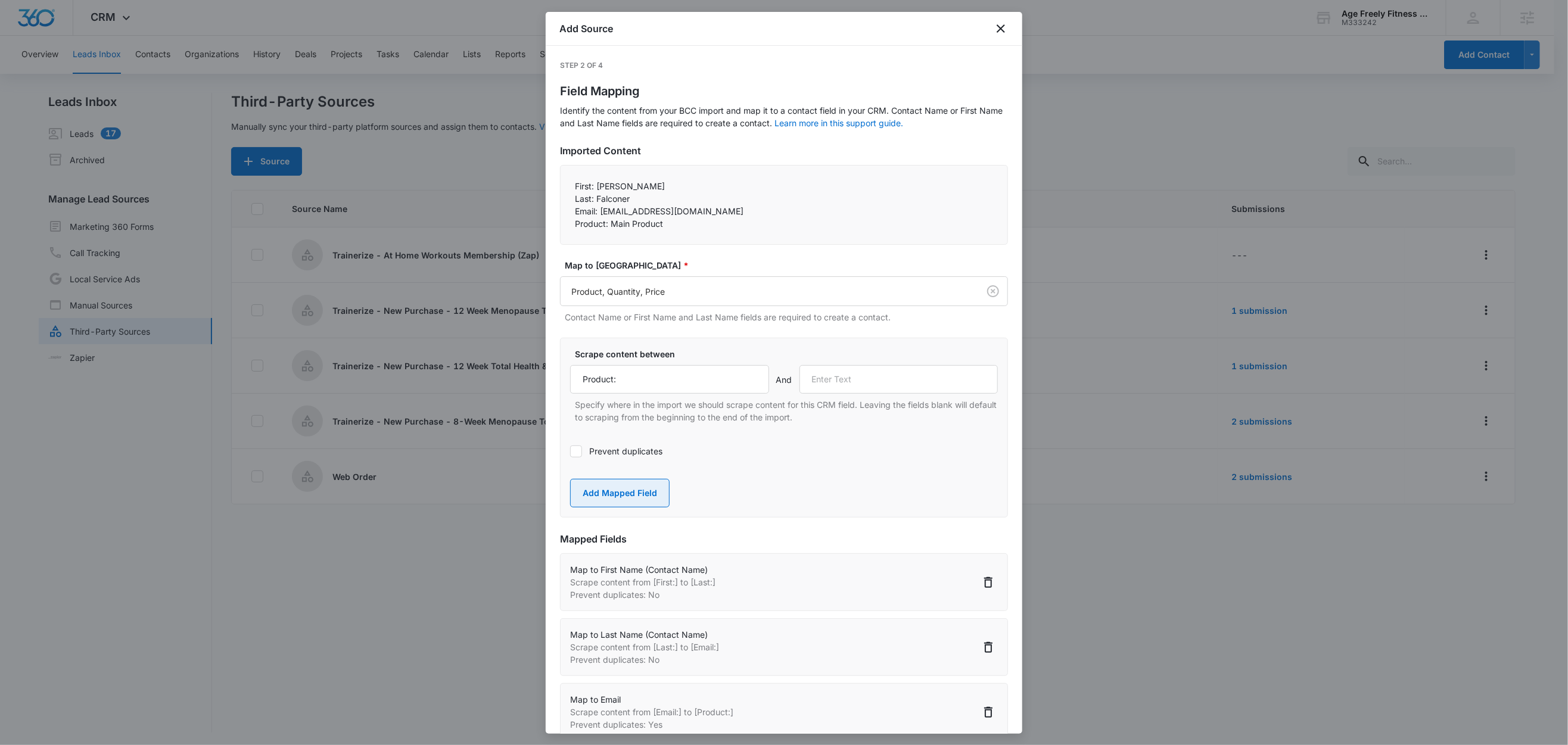
click at [611, 495] on button "Add Mapped Field" at bounding box center [620, 492] width 100 height 28
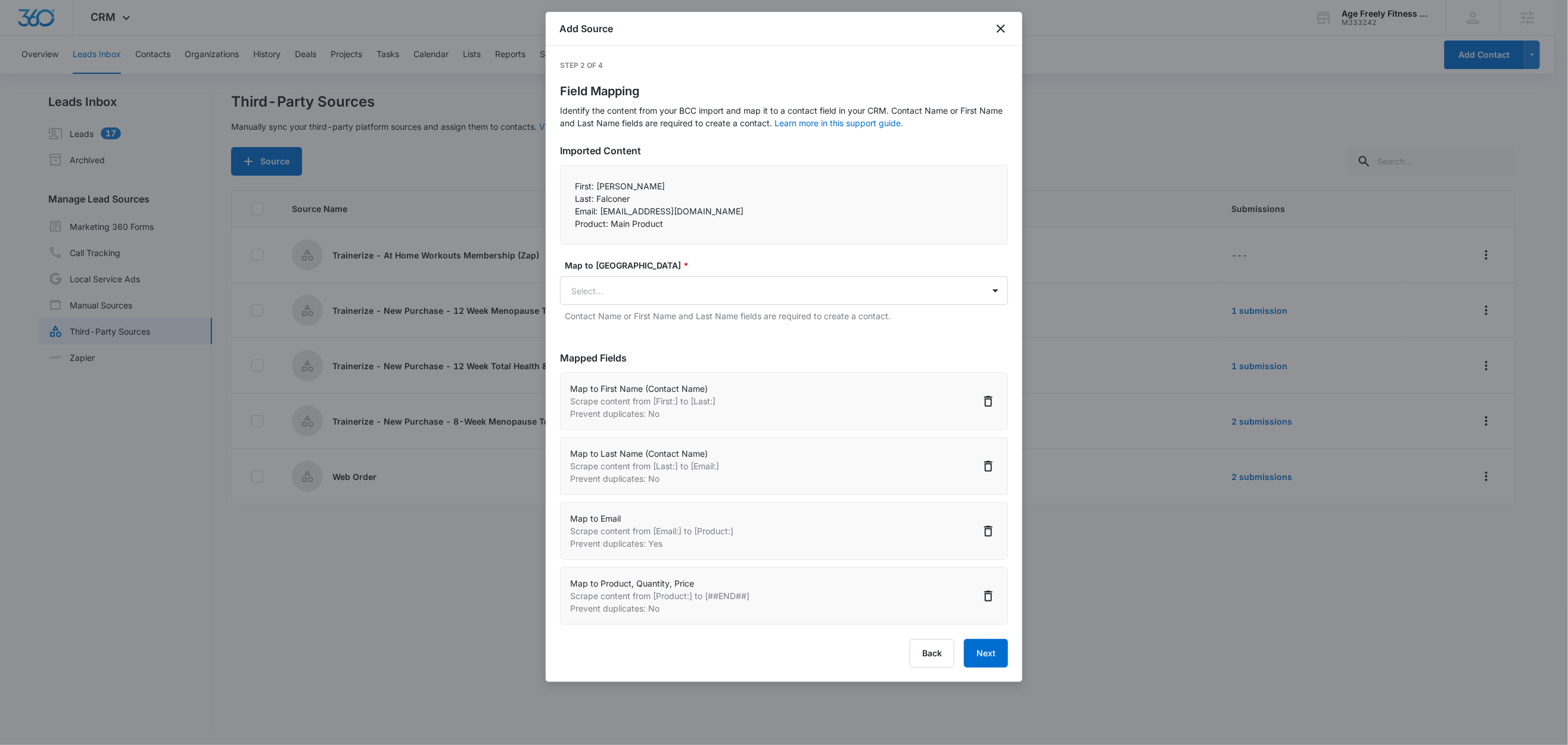
scroll to position [2, 0]
click at [995, 655] on button "Next" at bounding box center [986, 653] width 44 height 28
select select "78"
select select "79"
select select "185"
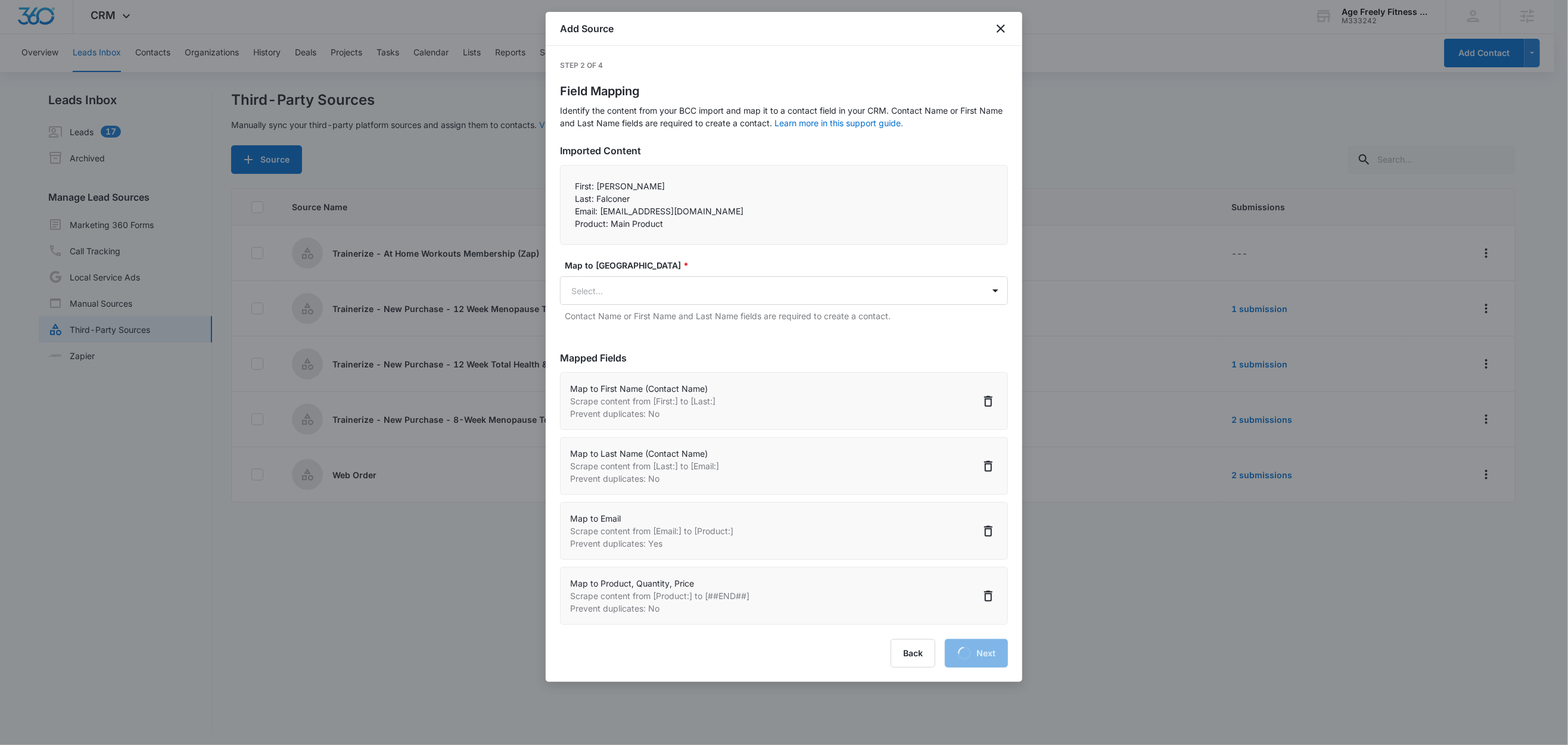
select select "373"
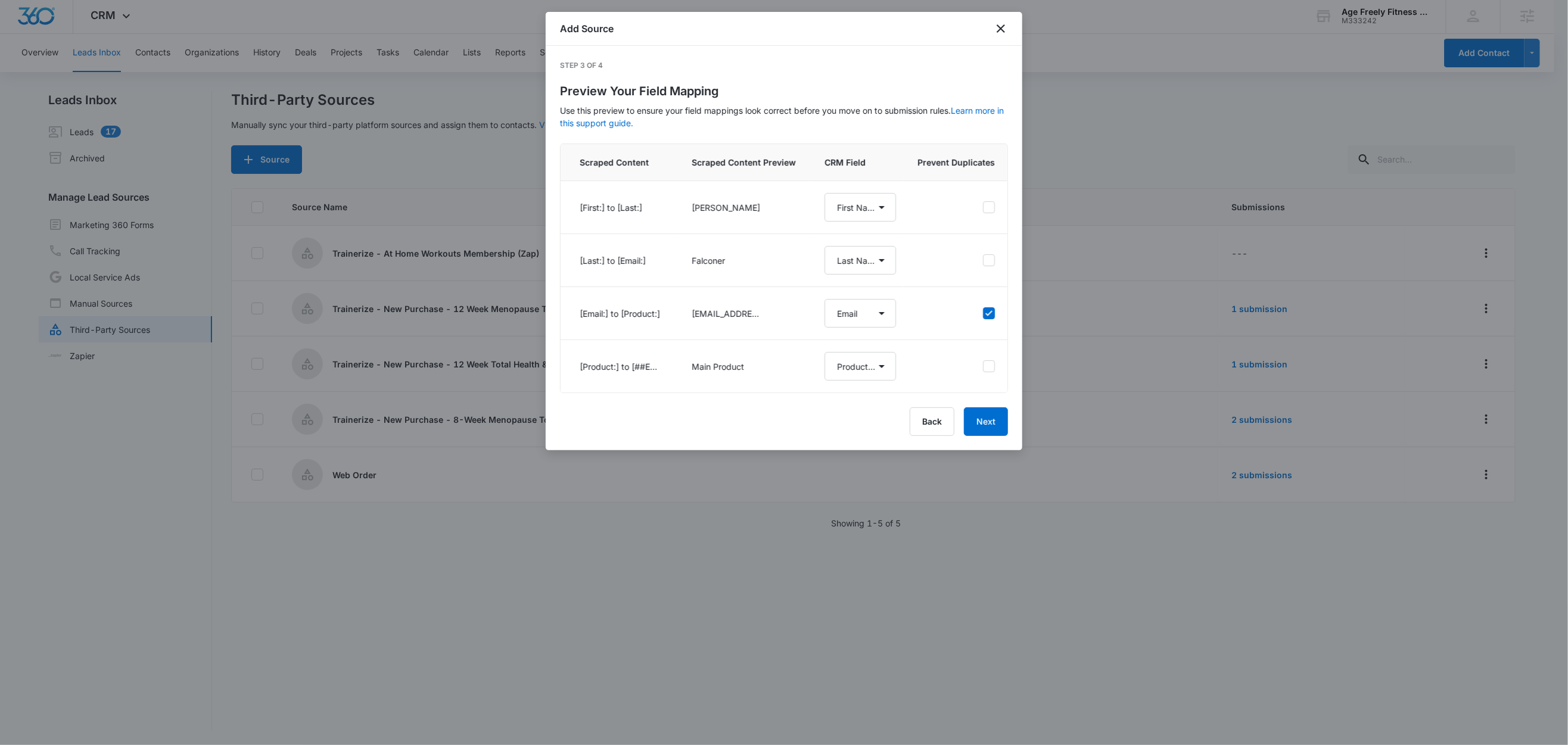
select select "78"
select select "79"
select select "185"
select select "373"
click at [990, 436] on button "Next" at bounding box center [986, 421] width 44 height 28
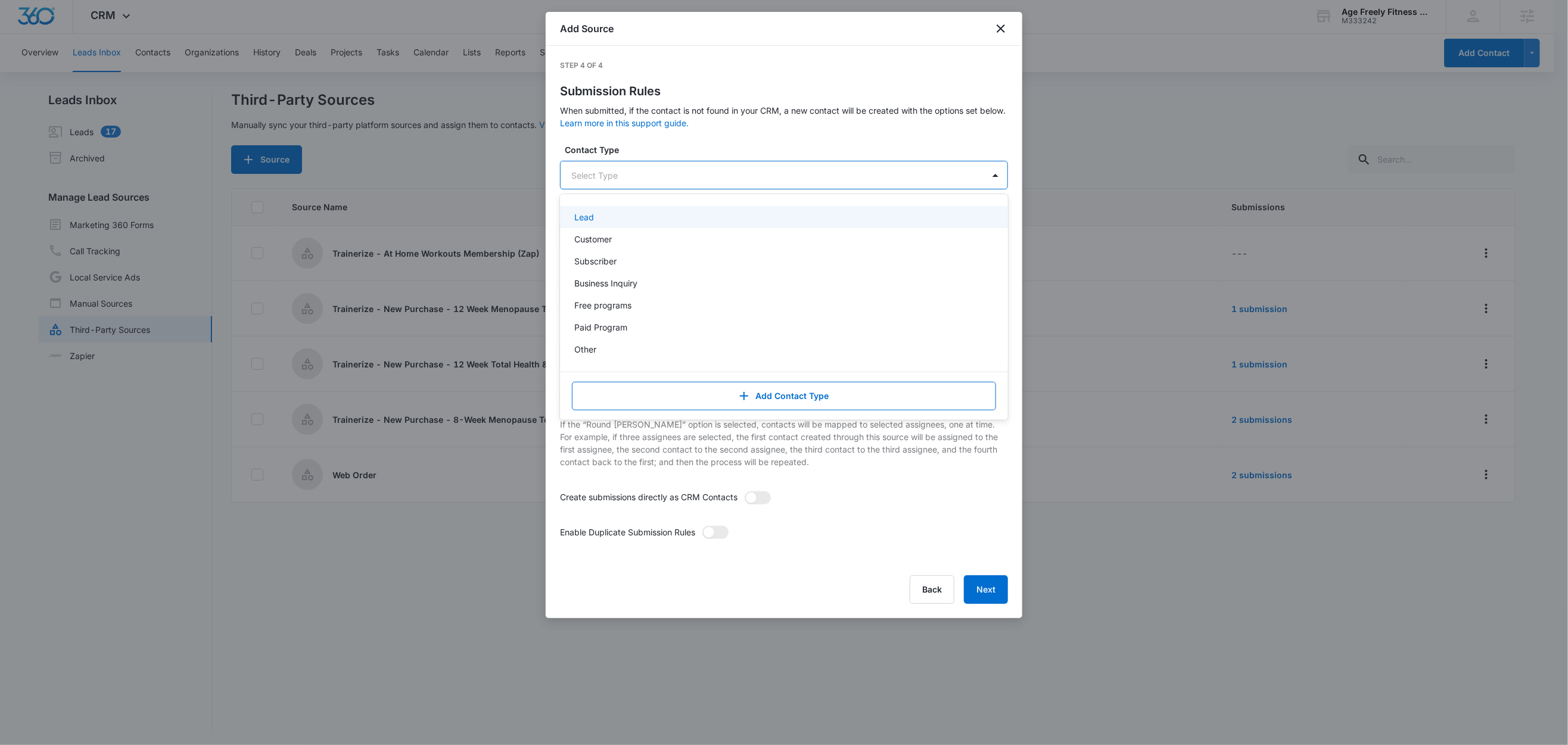
click at [628, 174] on div at bounding box center [769, 175] width 396 height 15
click at [603, 238] on p "Customer" at bounding box center [593, 239] width 37 height 13
click at [662, 150] on label "Contact Type" at bounding box center [789, 150] width 448 height 13
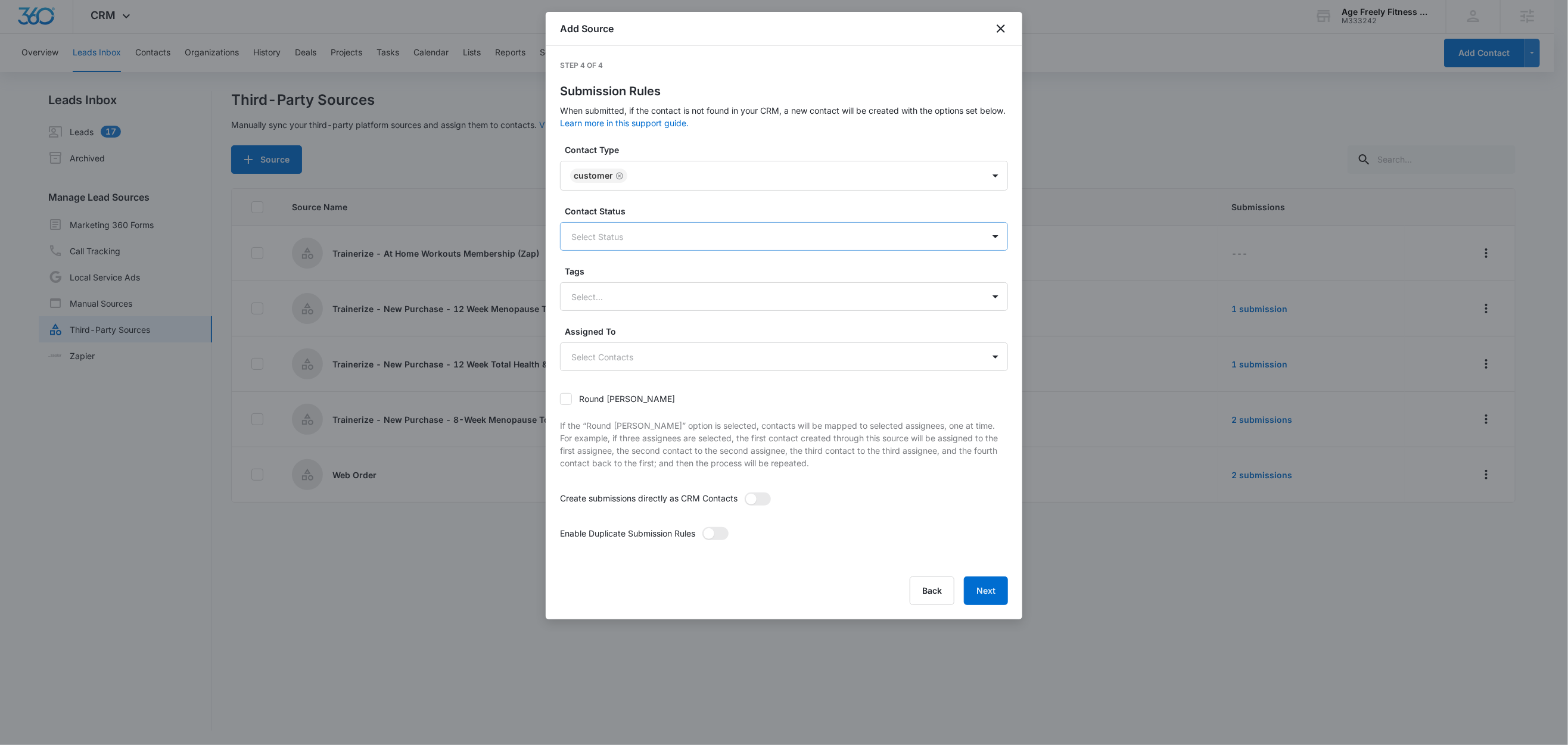
click at [606, 231] on div at bounding box center [769, 236] width 396 height 15
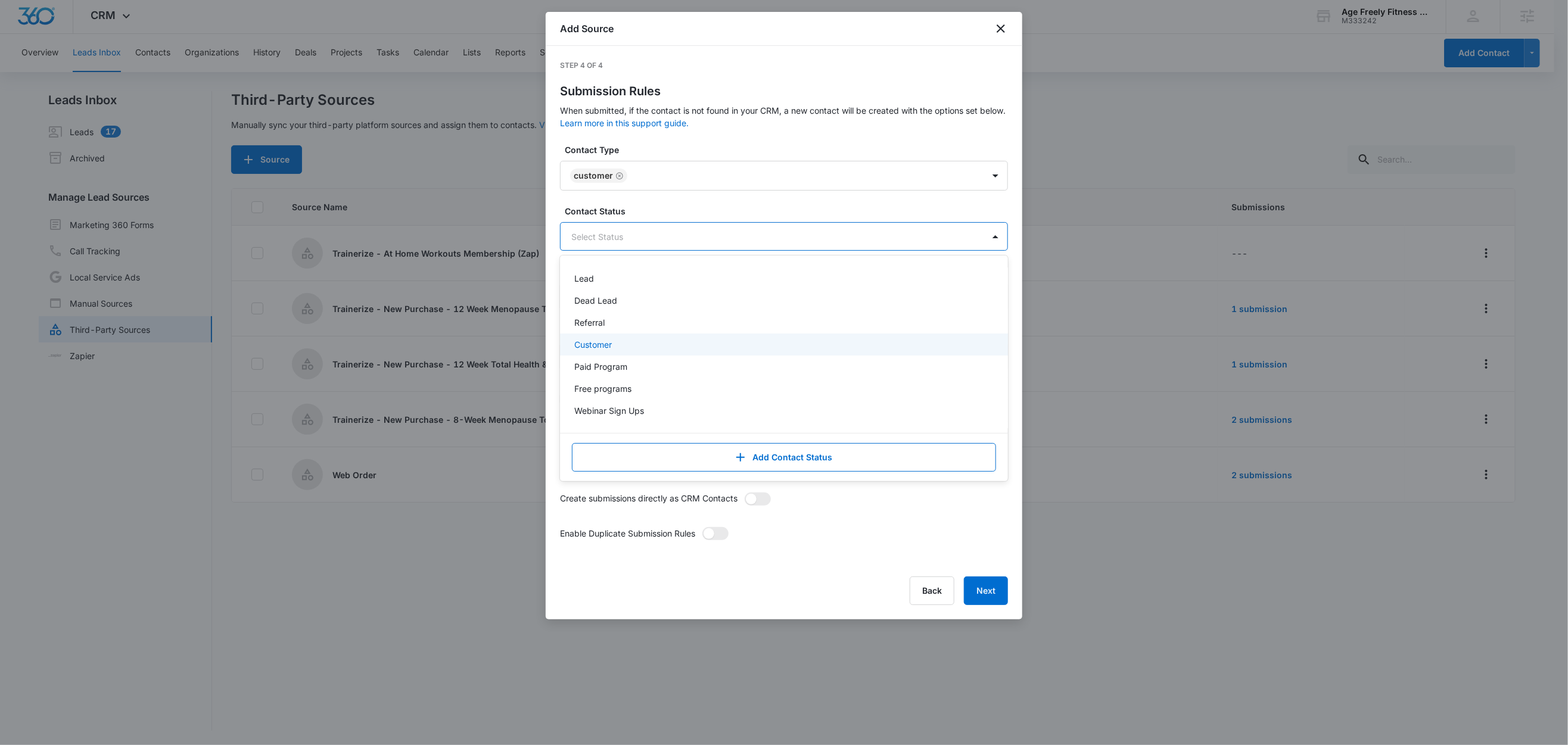
click at [602, 346] on p "Customer" at bounding box center [593, 345] width 37 height 13
click at [649, 213] on label "Contact Status" at bounding box center [789, 210] width 448 height 13
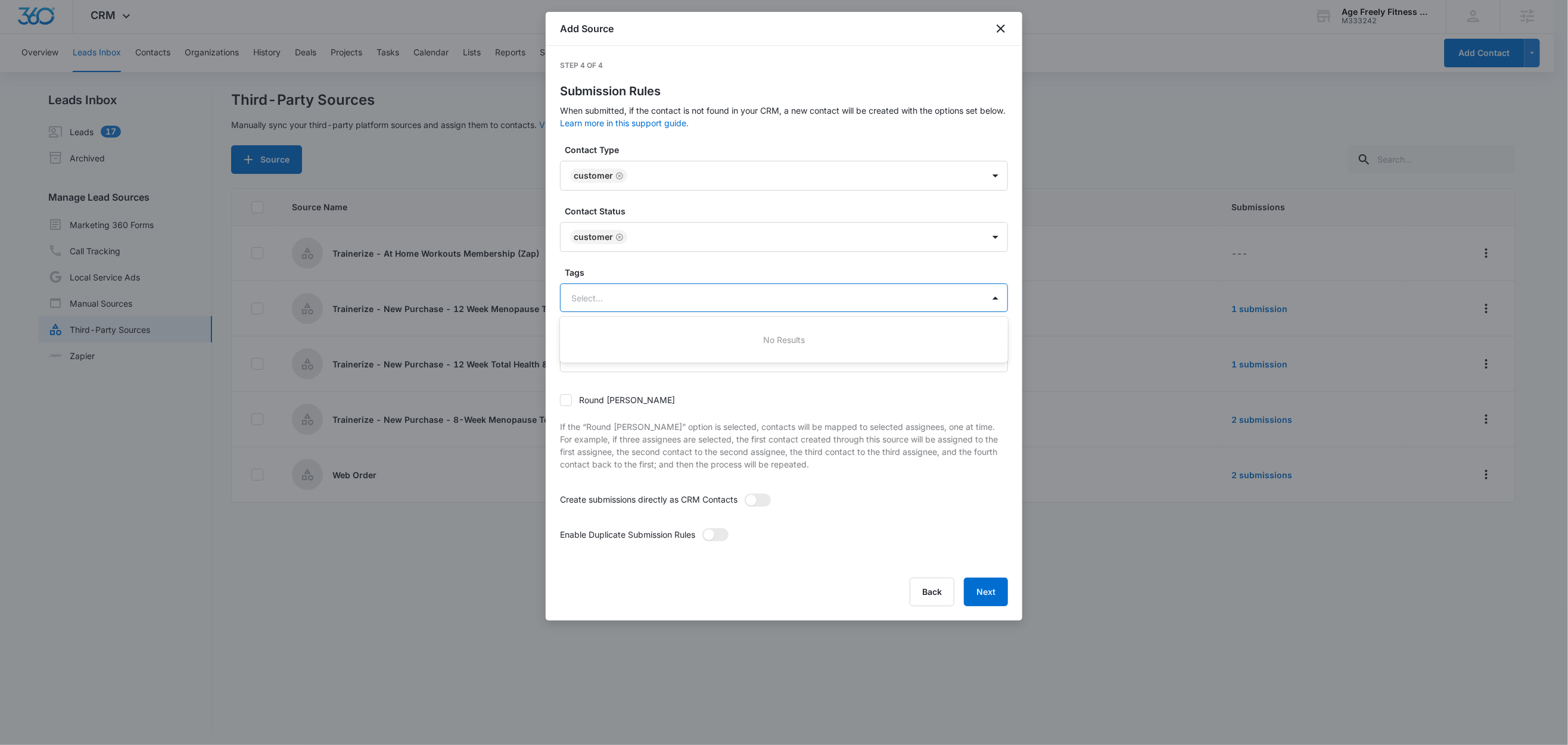
click at [622, 303] on div at bounding box center [769, 298] width 396 height 15
type input "t"
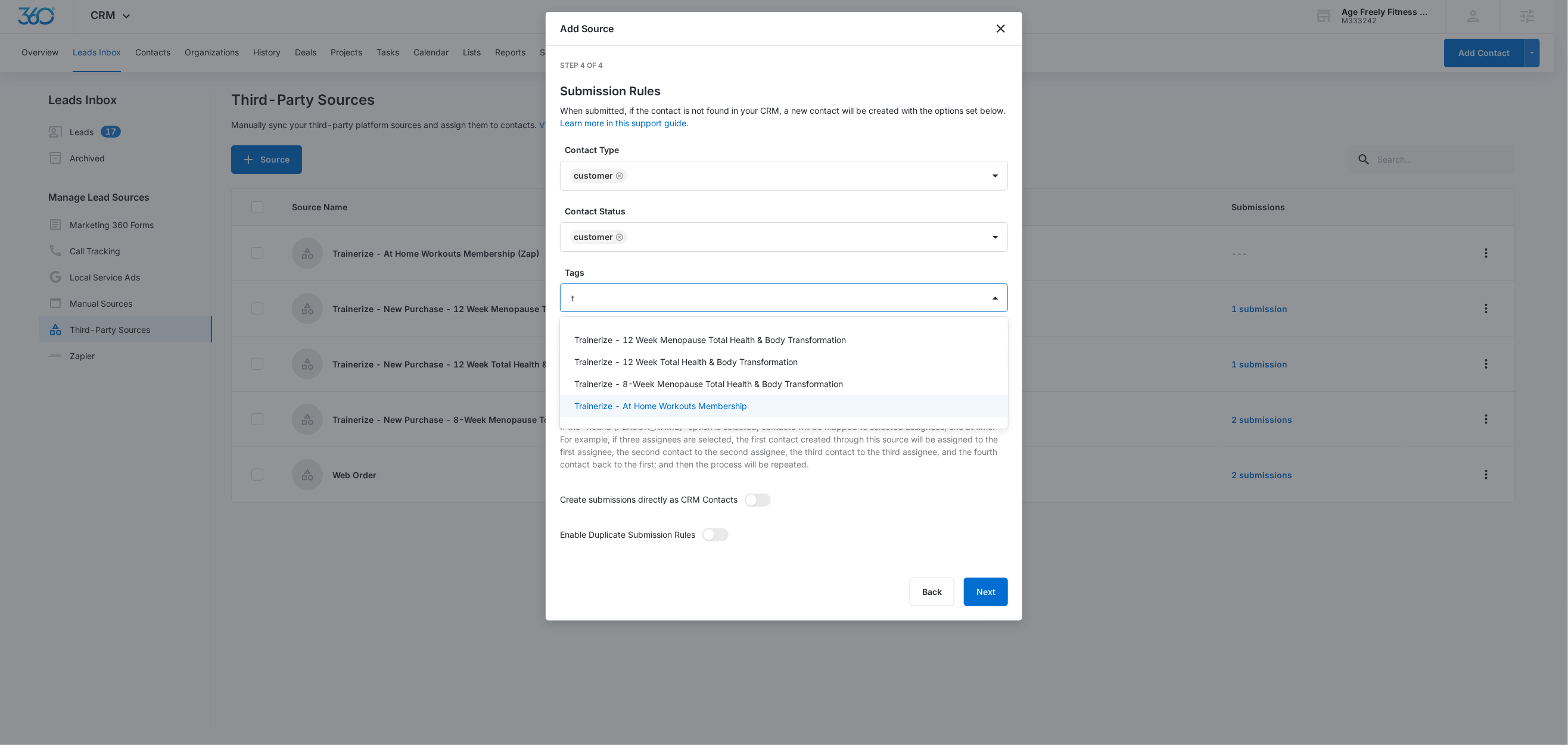
click at [674, 409] on p "Trainerize - At Home Workouts Membership" at bounding box center [661, 405] width 172 height 13
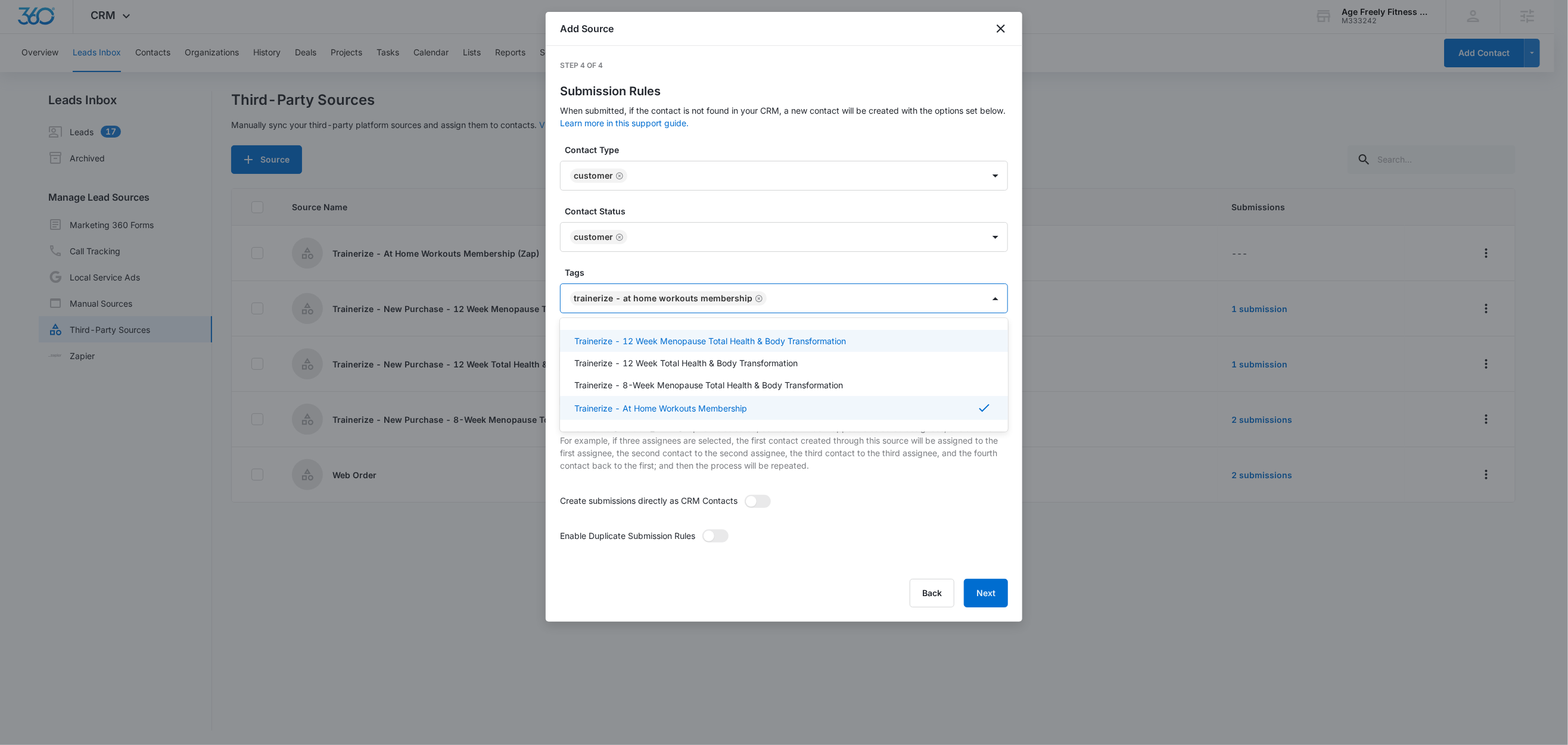
click at [647, 271] on label "Tags" at bounding box center [789, 272] width 448 height 13
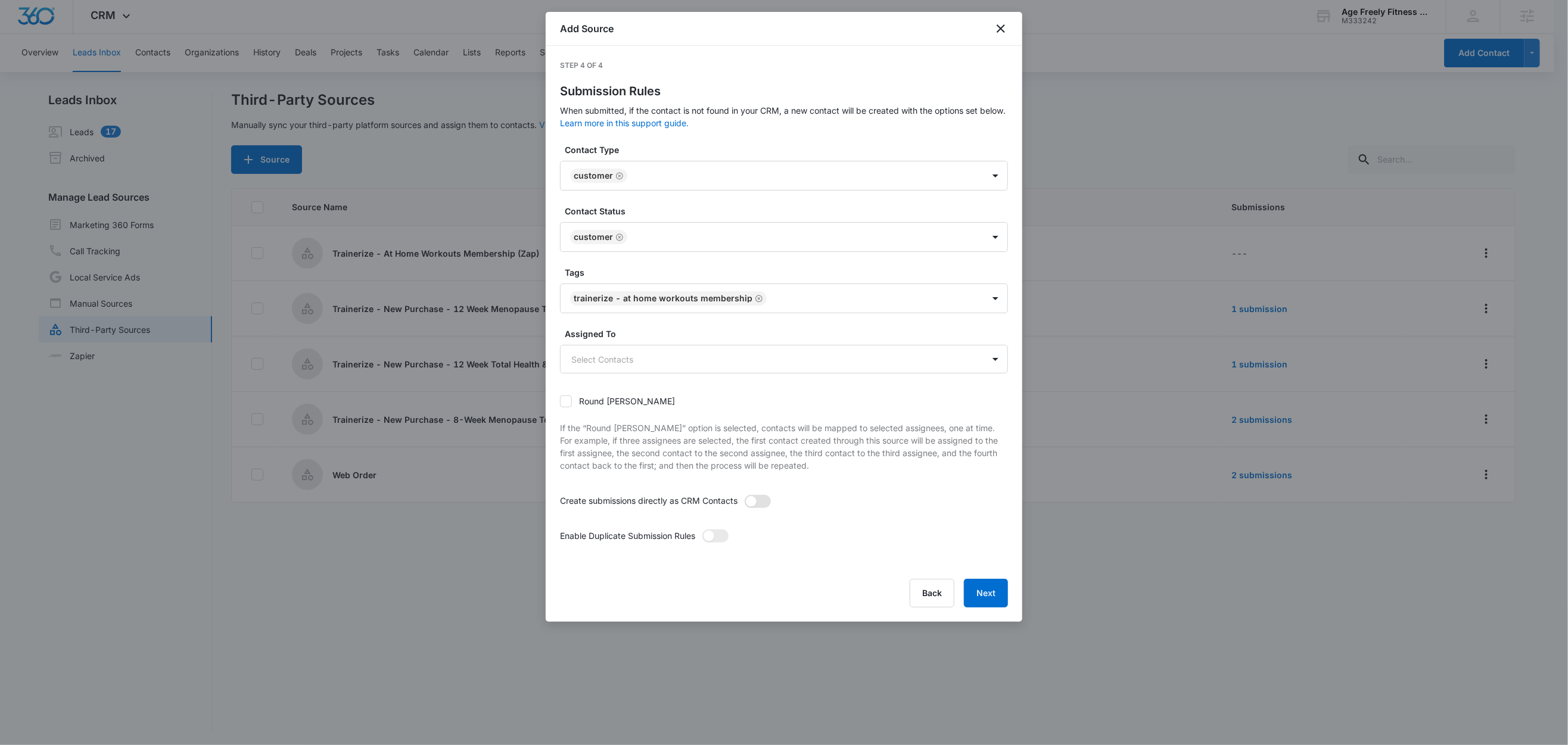
click at [760, 501] on span at bounding box center [758, 501] width 26 height 13
click at [744, 494] on input "checkbox" at bounding box center [744, 494] width 0 height 0
click at [723, 536] on span at bounding box center [715, 535] width 26 height 13
click at [702, 529] on input "checkbox" at bounding box center [702, 529] width 0 height 0
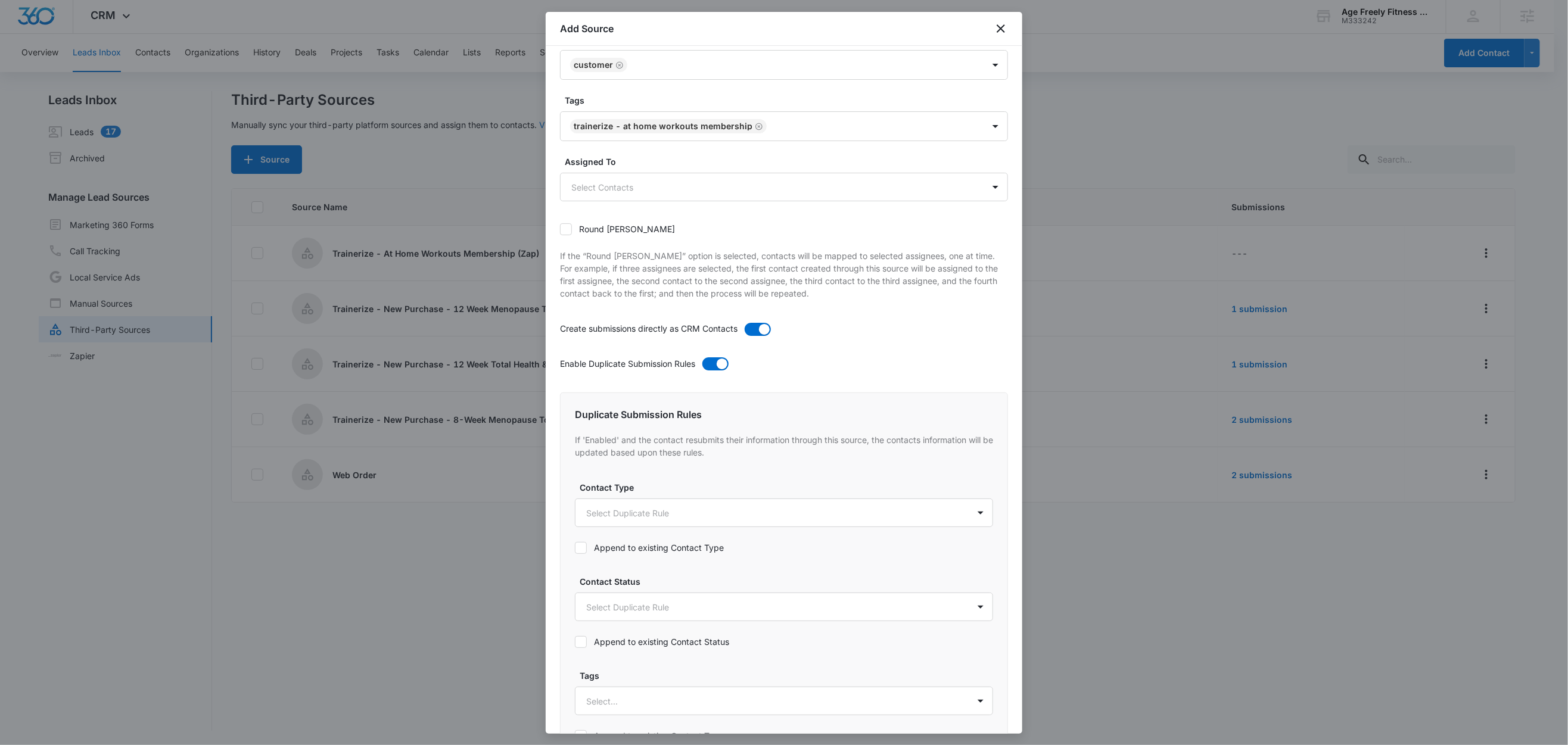
scroll to position [361, 0]
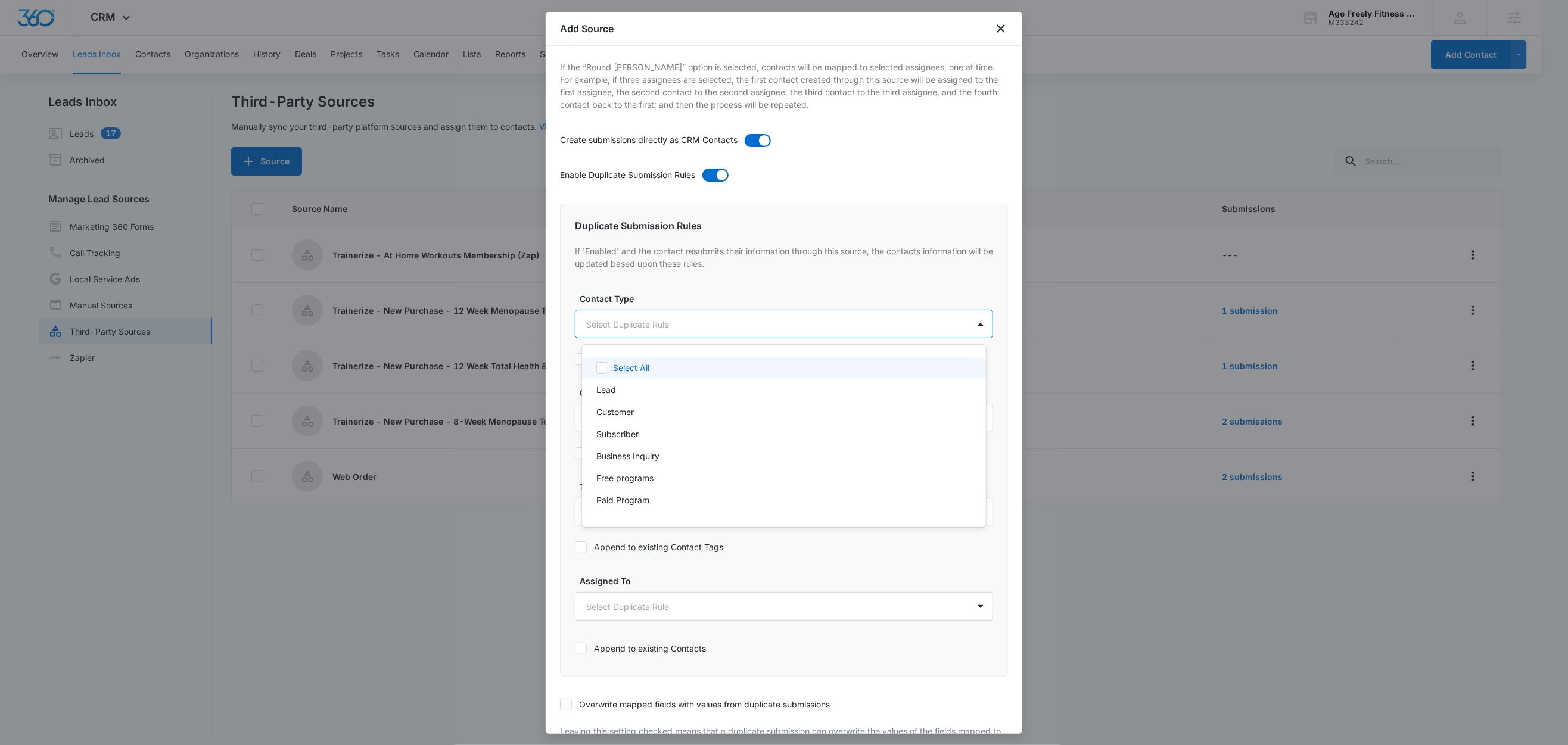
click at [621, 328] on body "CRM Apps Reputation Websites Forms CRM Email Social Shop Content Ads Intelligen…" at bounding box center [784, 372] width 1568 height 745
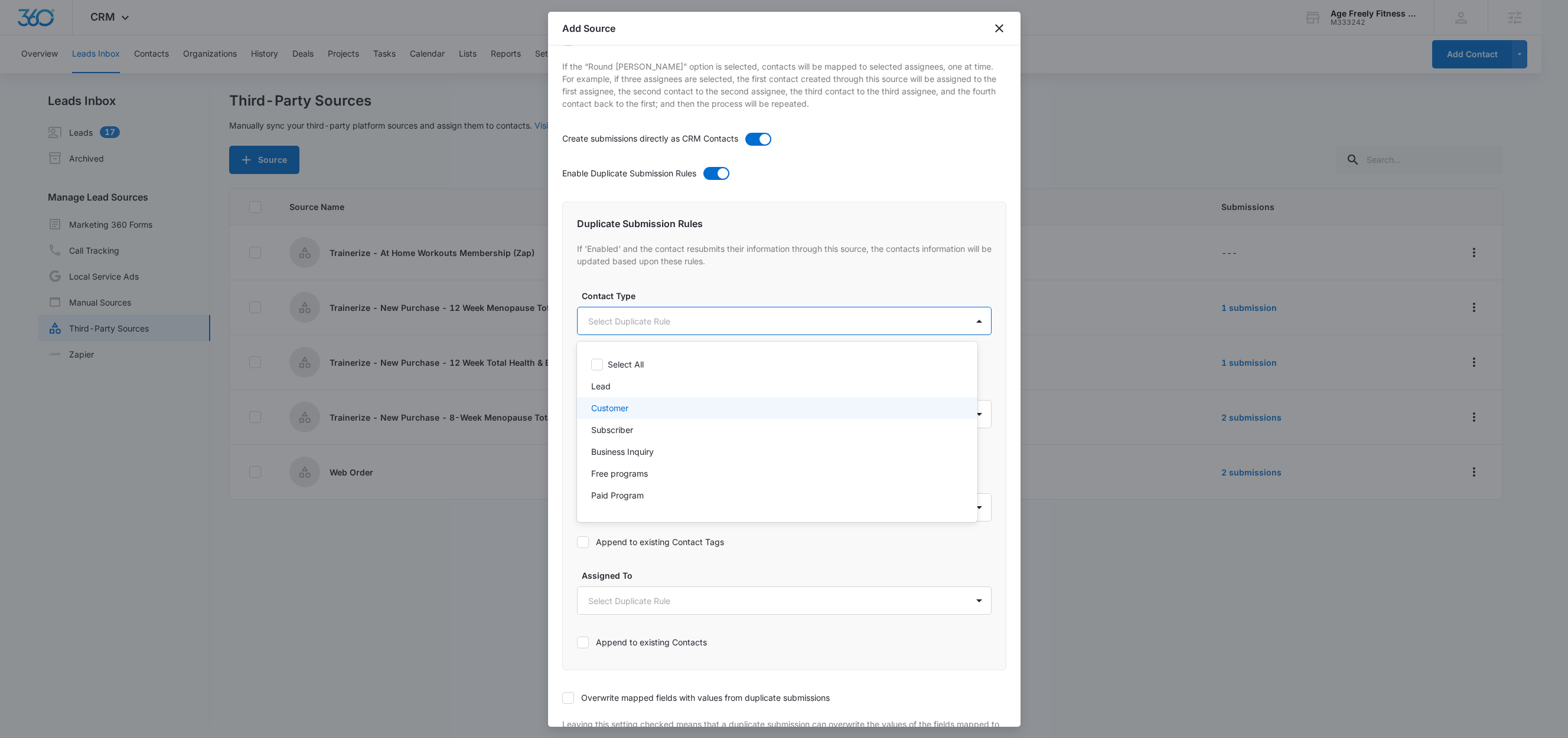
click at [609, 408] on p "Customer" at bounding box center [609, 407] width 37 height 13
click at [651, 295] on div at bounding box center [784, 369] width 1568 height 738
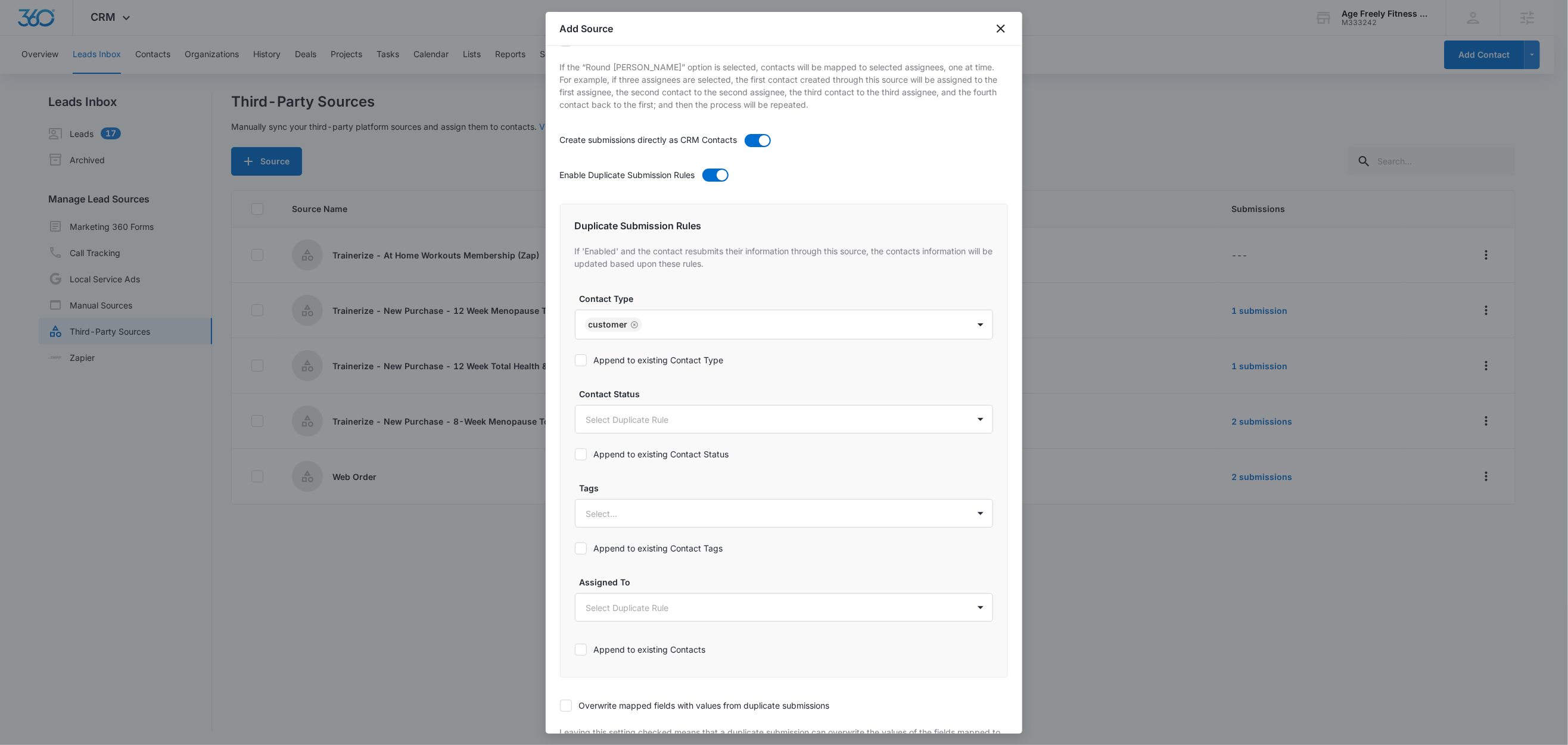
click at [638, 363] on label "Append to existing Contact Type" at bounding box center [783, 359] width 418 height 13
click at [575, 360] on input "Append to existing Contact Type" at bounding box center [575, 360] width 0 height 0
click at [632, 422] on body "CRM Apps Reputation Websites Forms CRM Email Social Shop Content Ads Intelligen…" at bounding box center [784, 373] width 1568 height 747
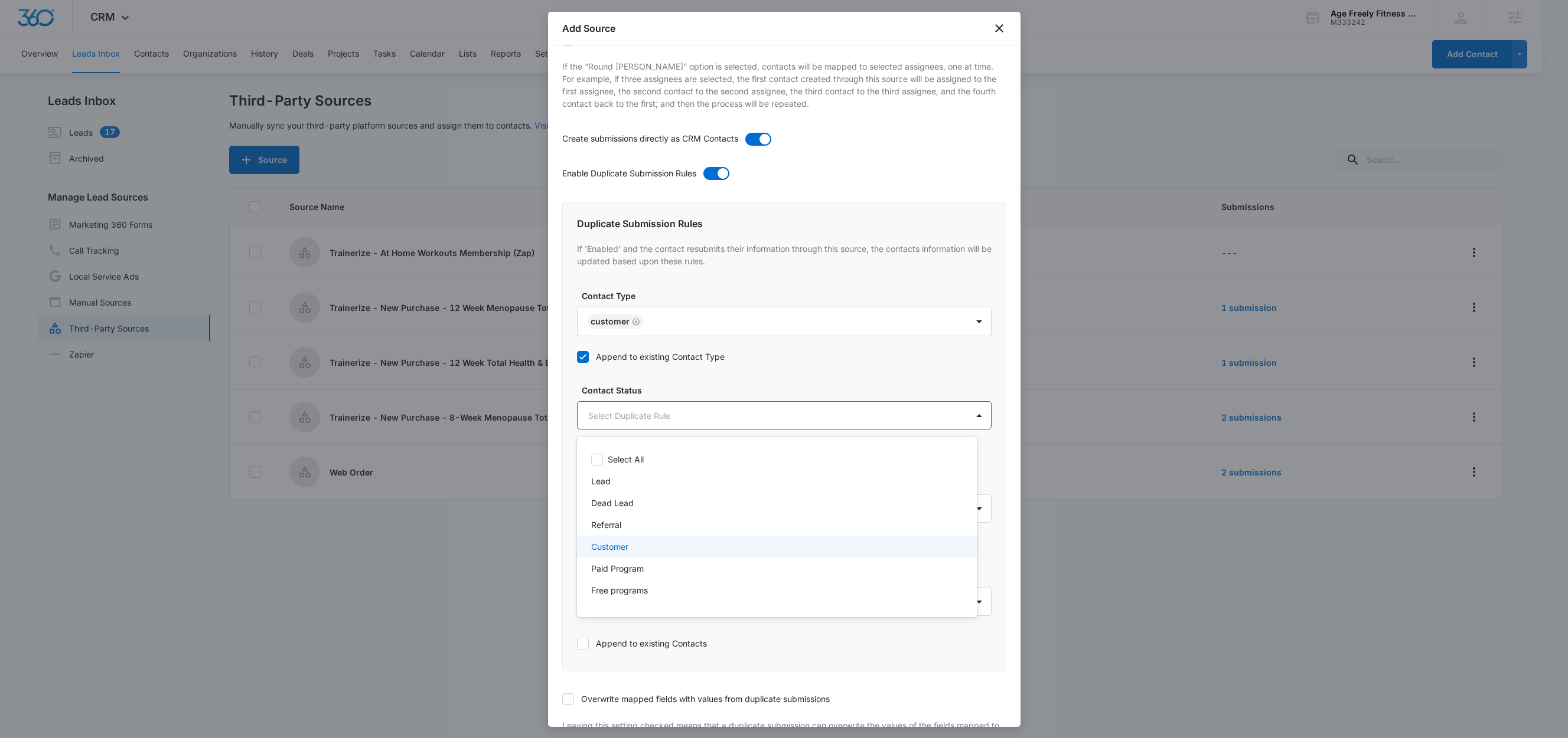
click at [619, 547] on p "Customer" at bounding box center [609, 546] width 37 height 13
click at [664, 390] on div at bounding box center [784, 369] width 1568 height 738
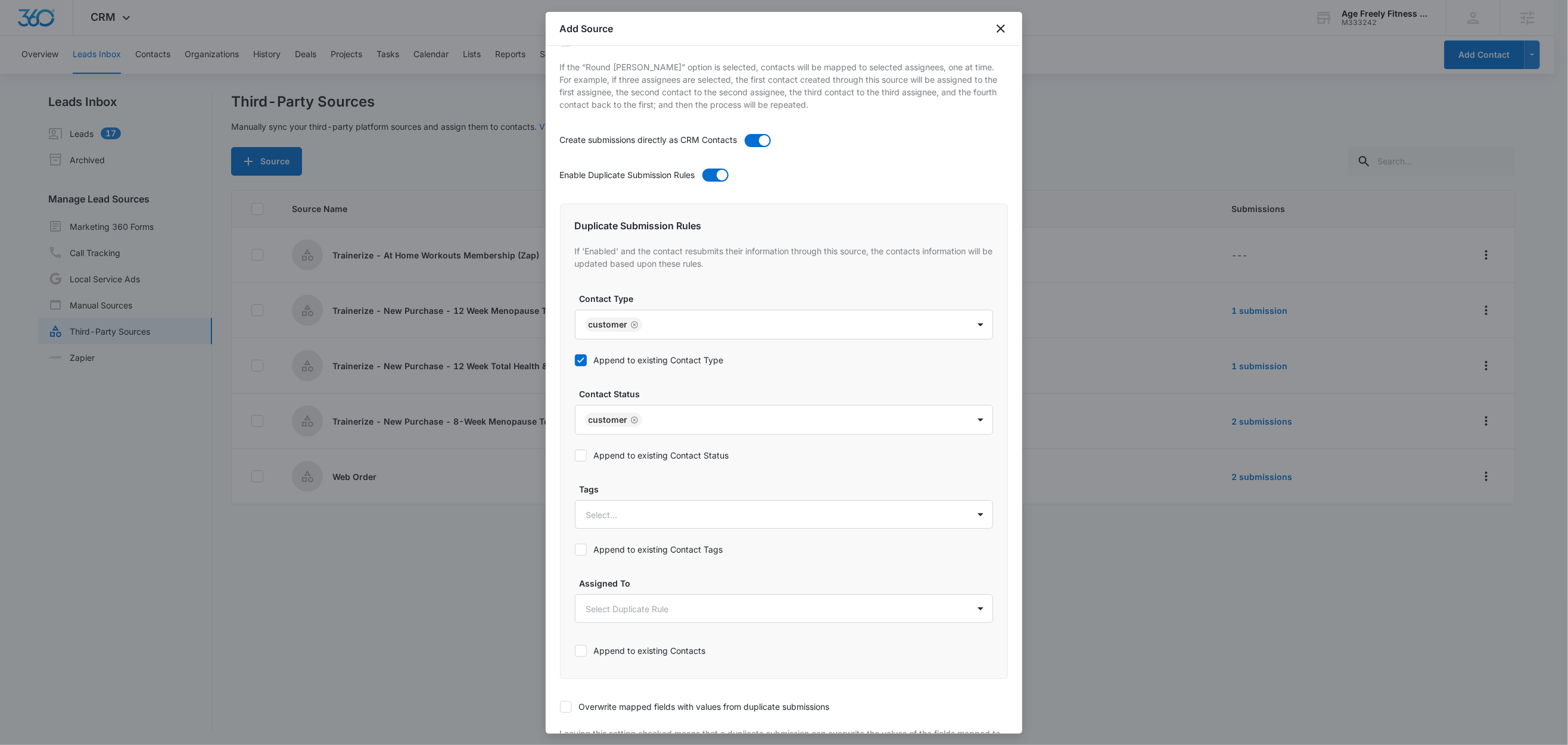
click at [638, 456] on label "Append to existing Contact Status" at bounding box center [783, 455] width 418 height 13
click at [575, 456] on input "Append to existing Contact Status" at bounding box center [575, 456] width 0 height 0
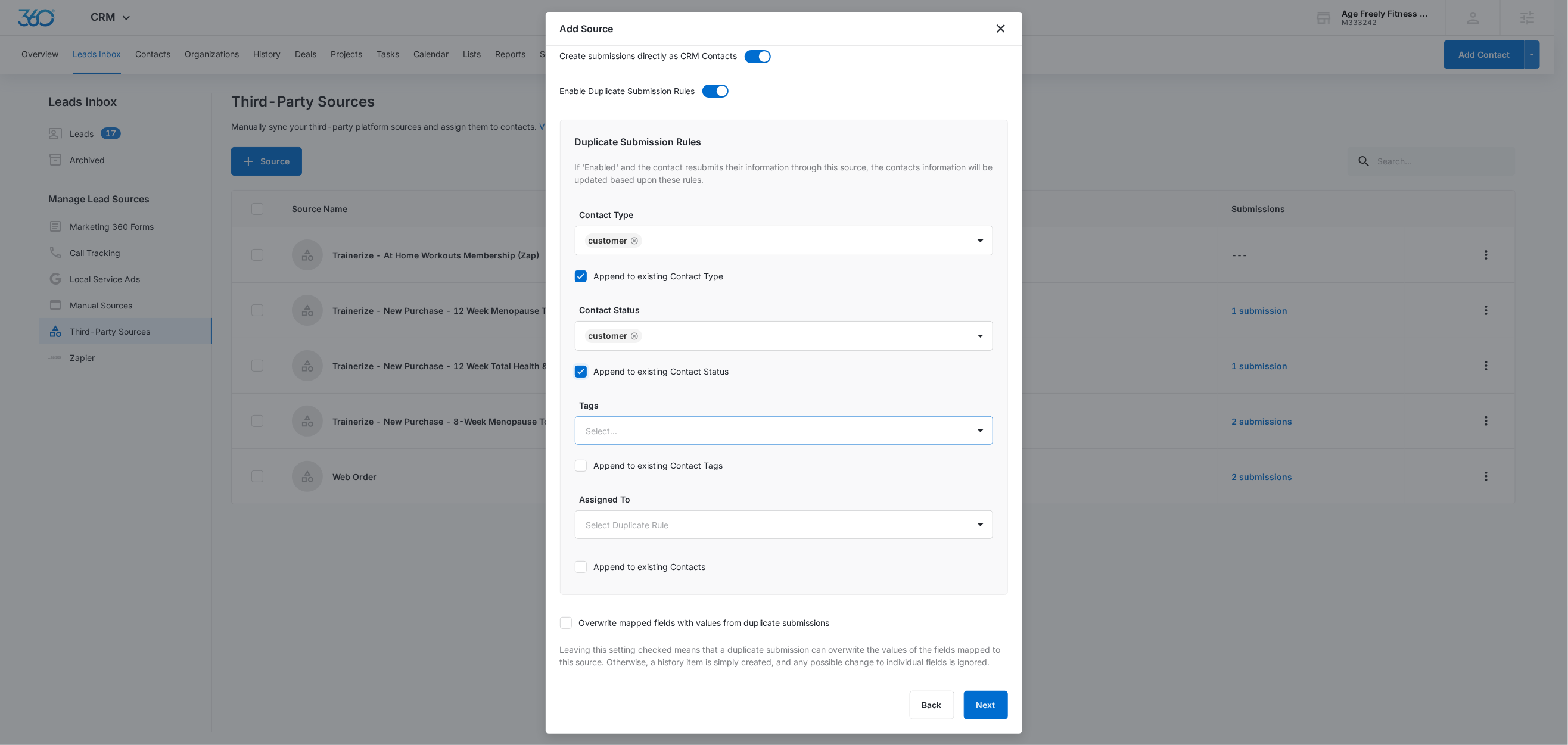
scroll to position [460, 0]
click at [639, 424] on div at bounding box center [769, 431] width 367 height 15
type input "tr"
click at [657, 533] on p "Trainerize - At Home Workouts Membership" at bounding box center [675, 538] width 172 height 13
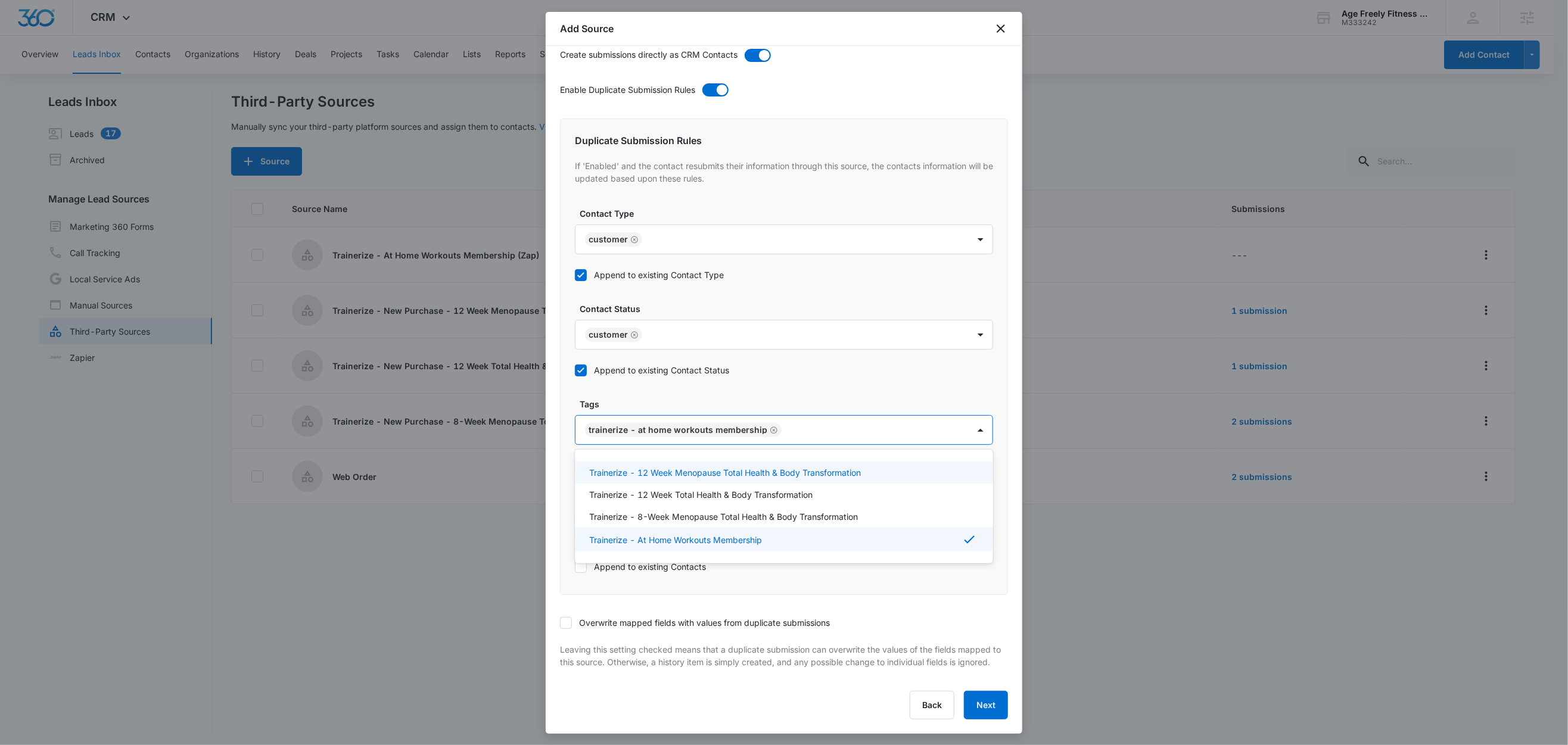
click at [663, 398] on label "Tags" at bounding box center [788, 404] width 418 height 13
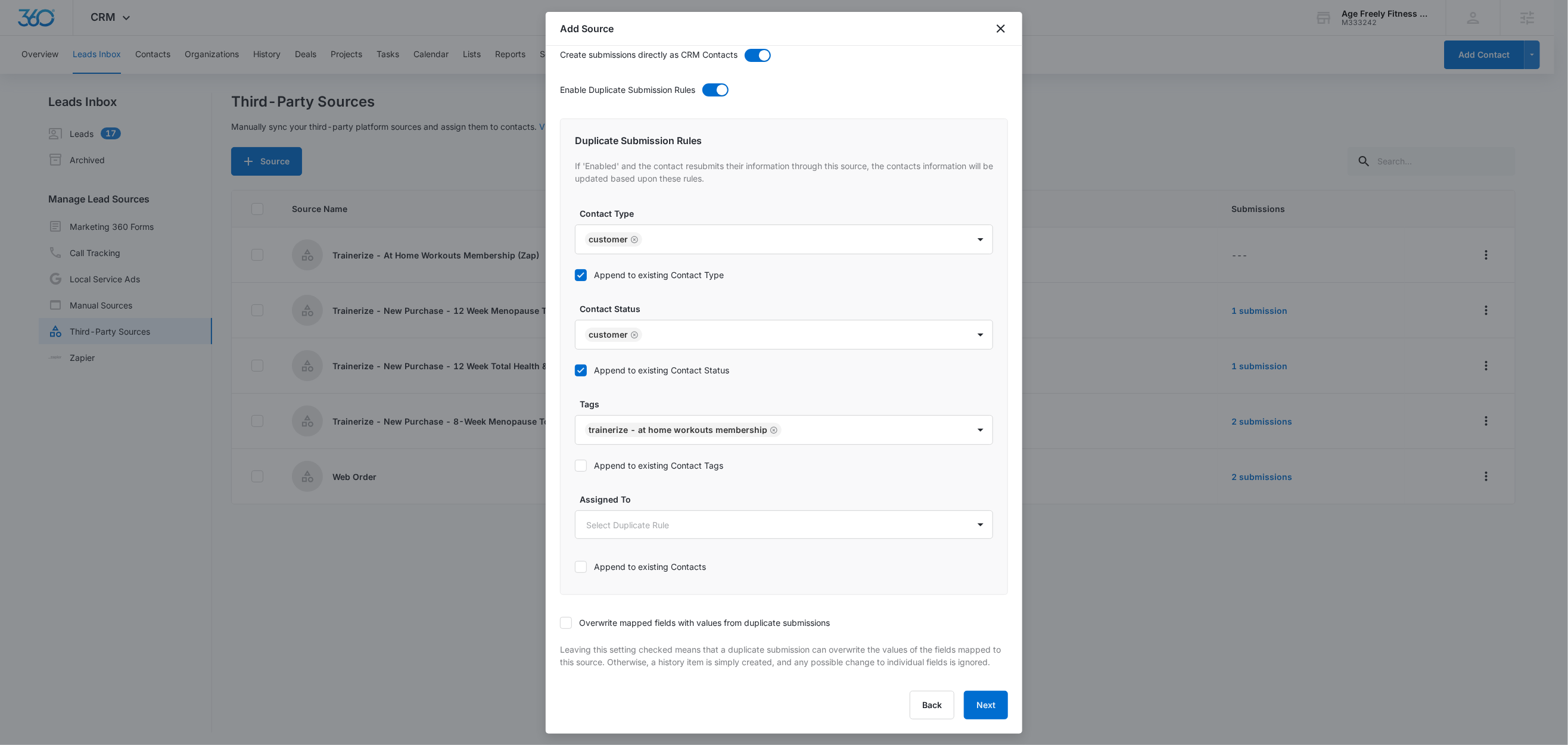
click at [605, 459] on label "Append to existing Contact Tags" at bounding box center [783, 465] width 418 height 13
click at [575, 466] on input "Append to existing Contact Tags" at bounding box center [575, 466] width 0 height 0
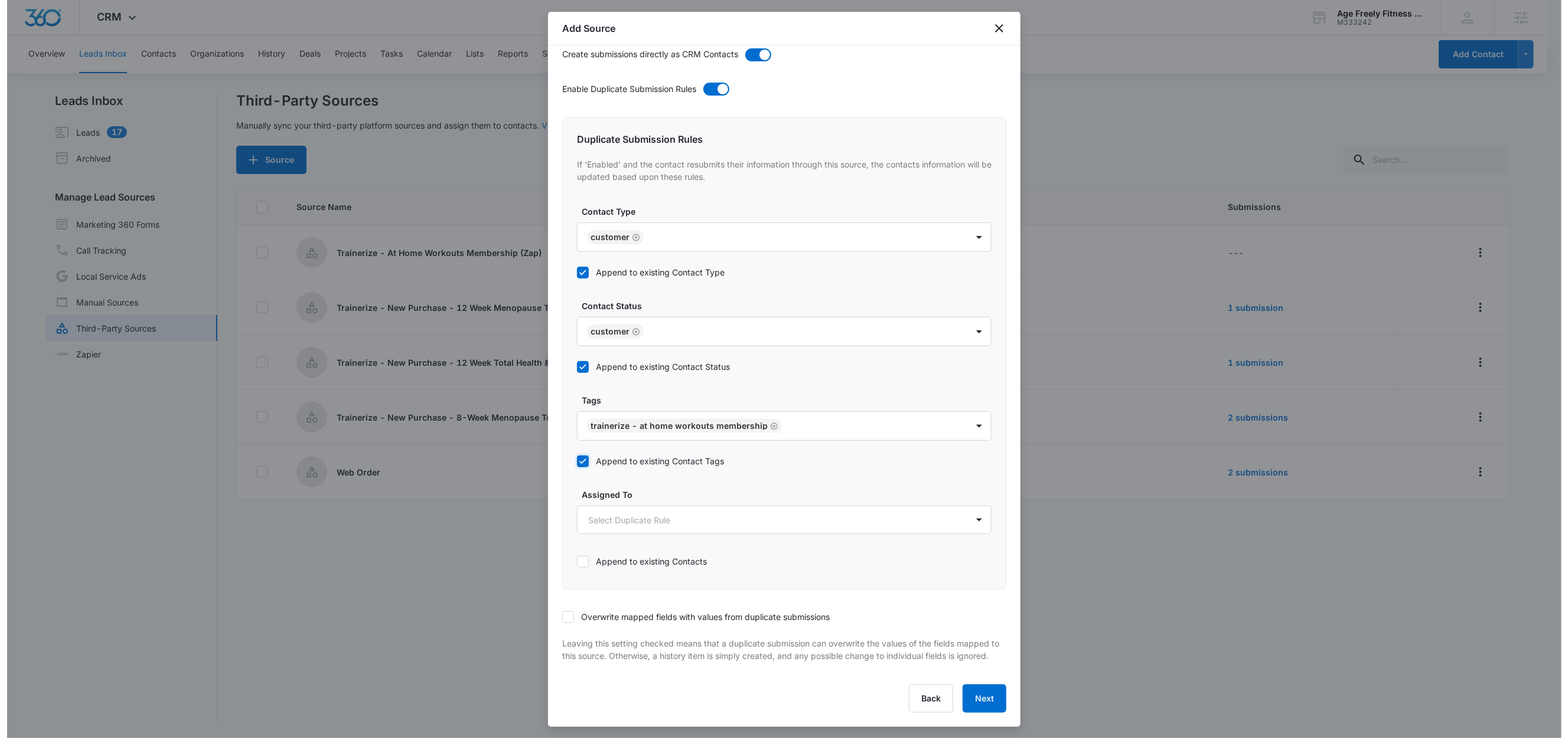
scroll to position [458, 0]
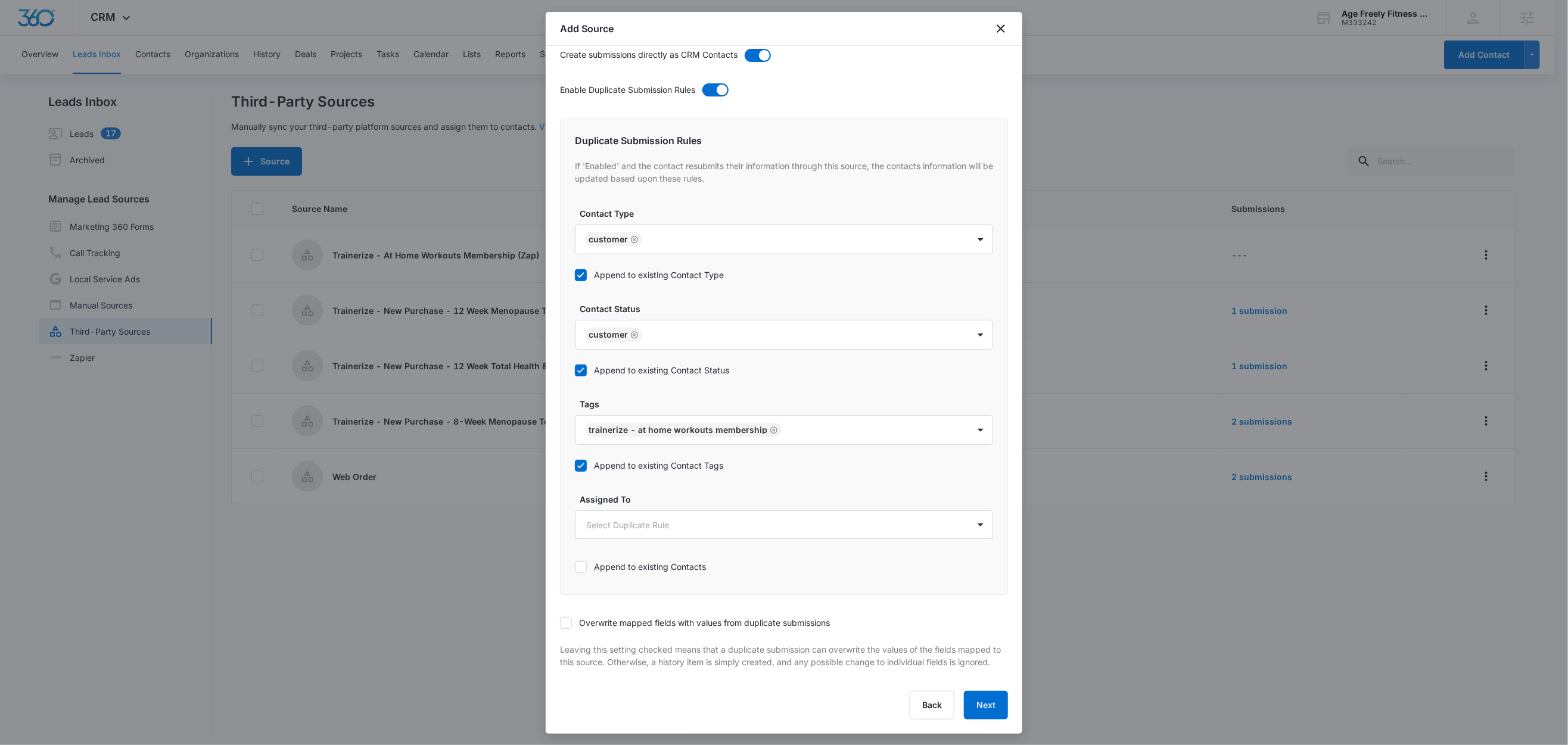
click at [570, 618] on icon at bounding box center [566, 623] width 11 height 11
click at [560, 624] on input "Overwrite mapped fields with values from duplicate submissions" at bounding box center [560, 624] width 0 height 0
click at [976, 700] on button "Next" at bounding box center [986, 705] width 44 height 28
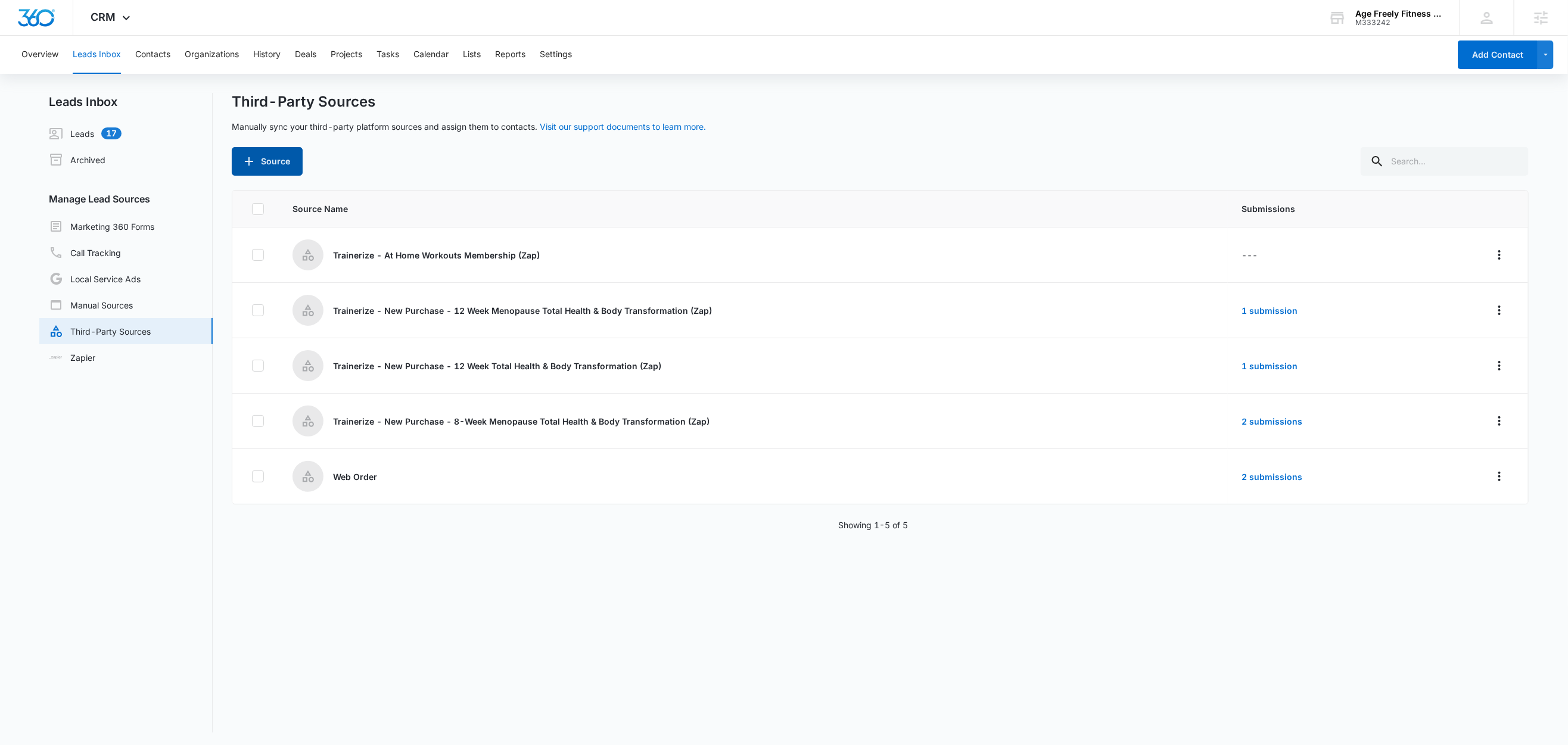
click at [289, 167] on button "Source" at bounding box center [267, 161] width 70 height 28
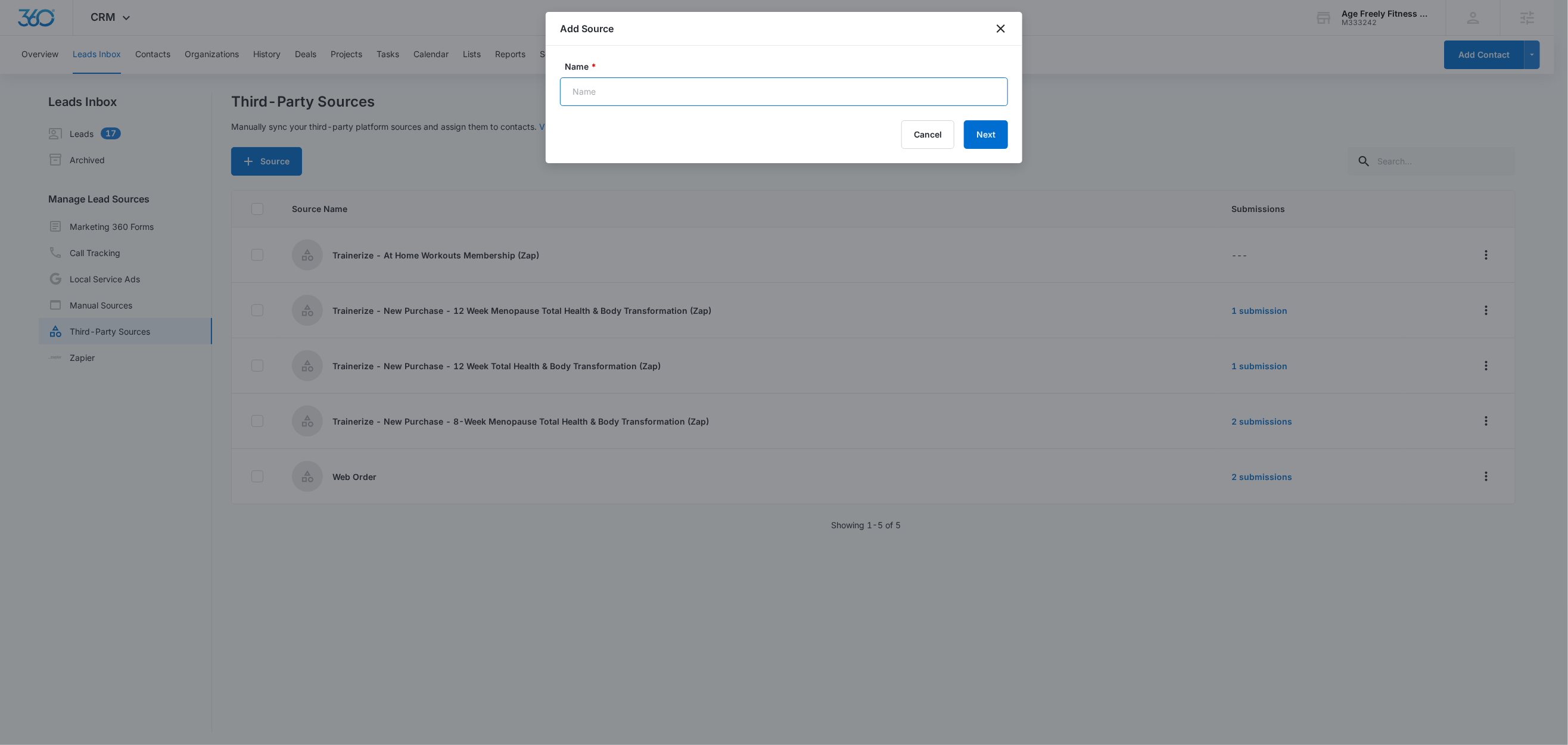
click at [652, 95] on input "Name *" at bounding box center [784, 91] width 448 height 28
paste input "Trainerize - Free 14-Day Free Menopause Weight Loss Kickstart Challenge"
type input "Trainerize - Free 14-Day Free Menopause Weight Loss Kickstart Challenge (Zap)"
click at [976, 137] on button "Next" at bounding box center [986, 134] width 44 height 28
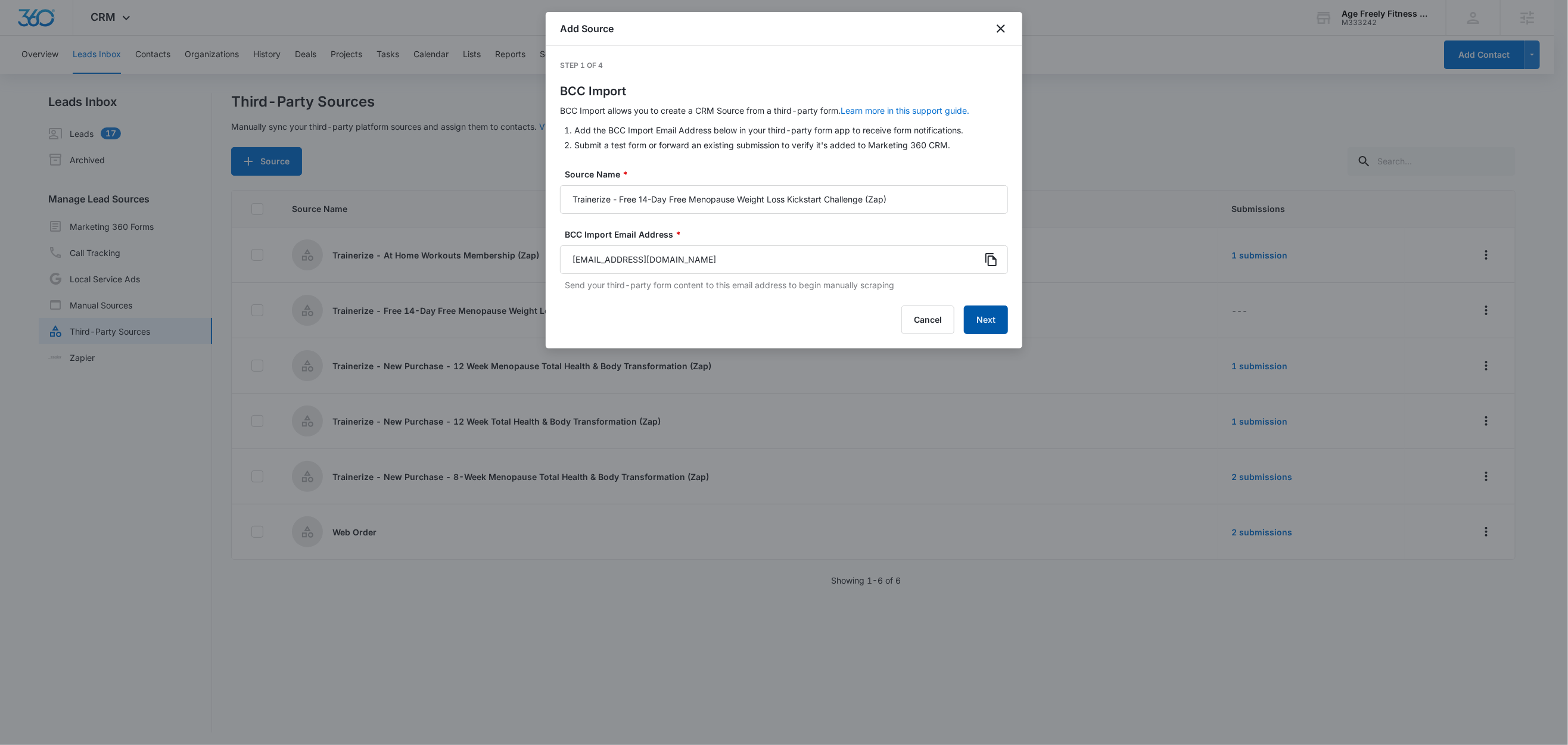
click at [992, 320] on button "Next" at bounding box center [986, 319] width 44 height 28
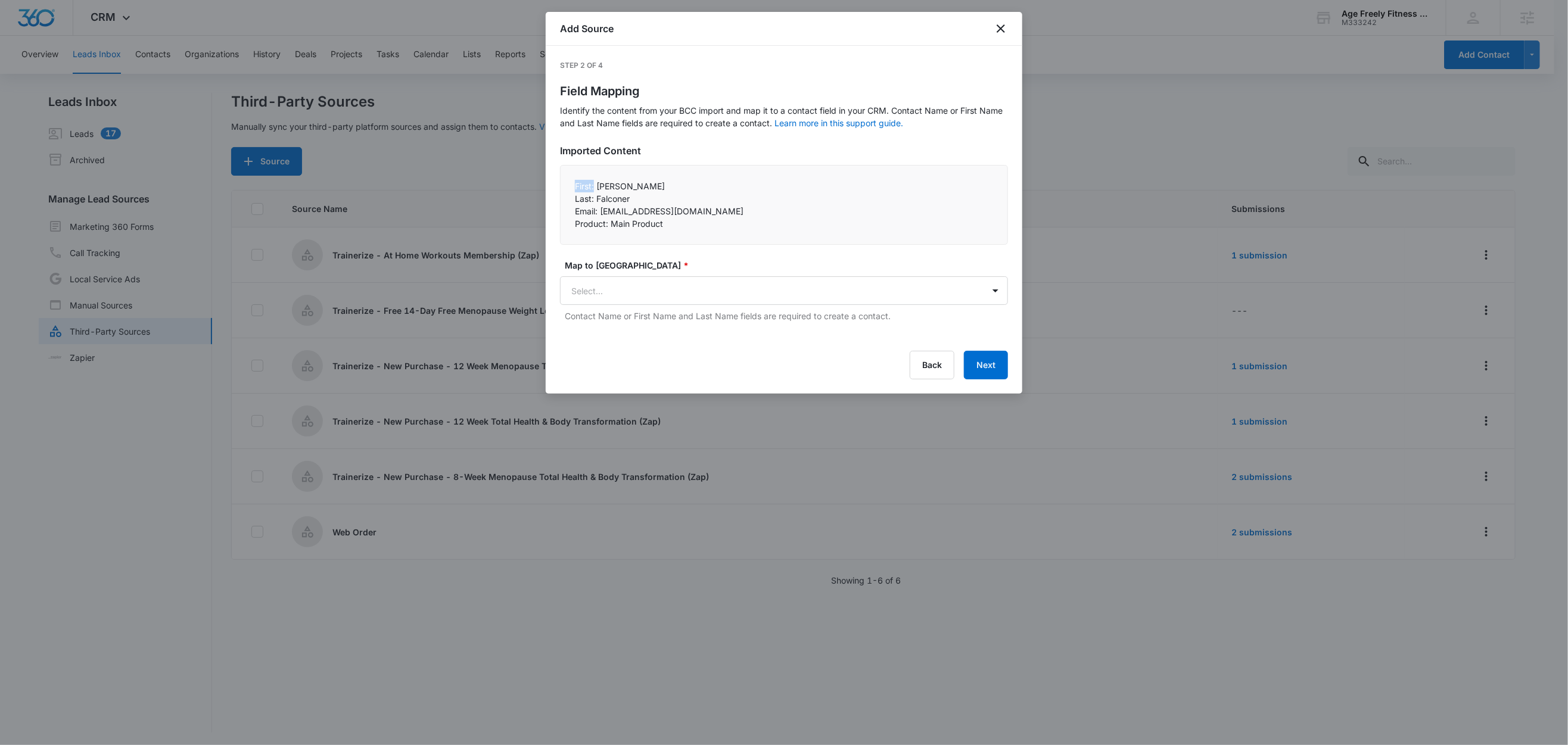
drag, startPoint x: 596, startPoint y: 187, endPoint x: 546, endPoint y: 187, distance: 50.0
click at [546, 187] on div "Step 2 of 4 Field Mapping Identify the content from your BCC import and map it …" at bounding box center [783, 219] width 477 height 348
copy p "First:"
click at [593, 290] on body "CRM Apps Reputation Websites Forms CRM Email Social Shop Content Ads Intelligen…" at bounding box center [784, 373] width 1568 height 747
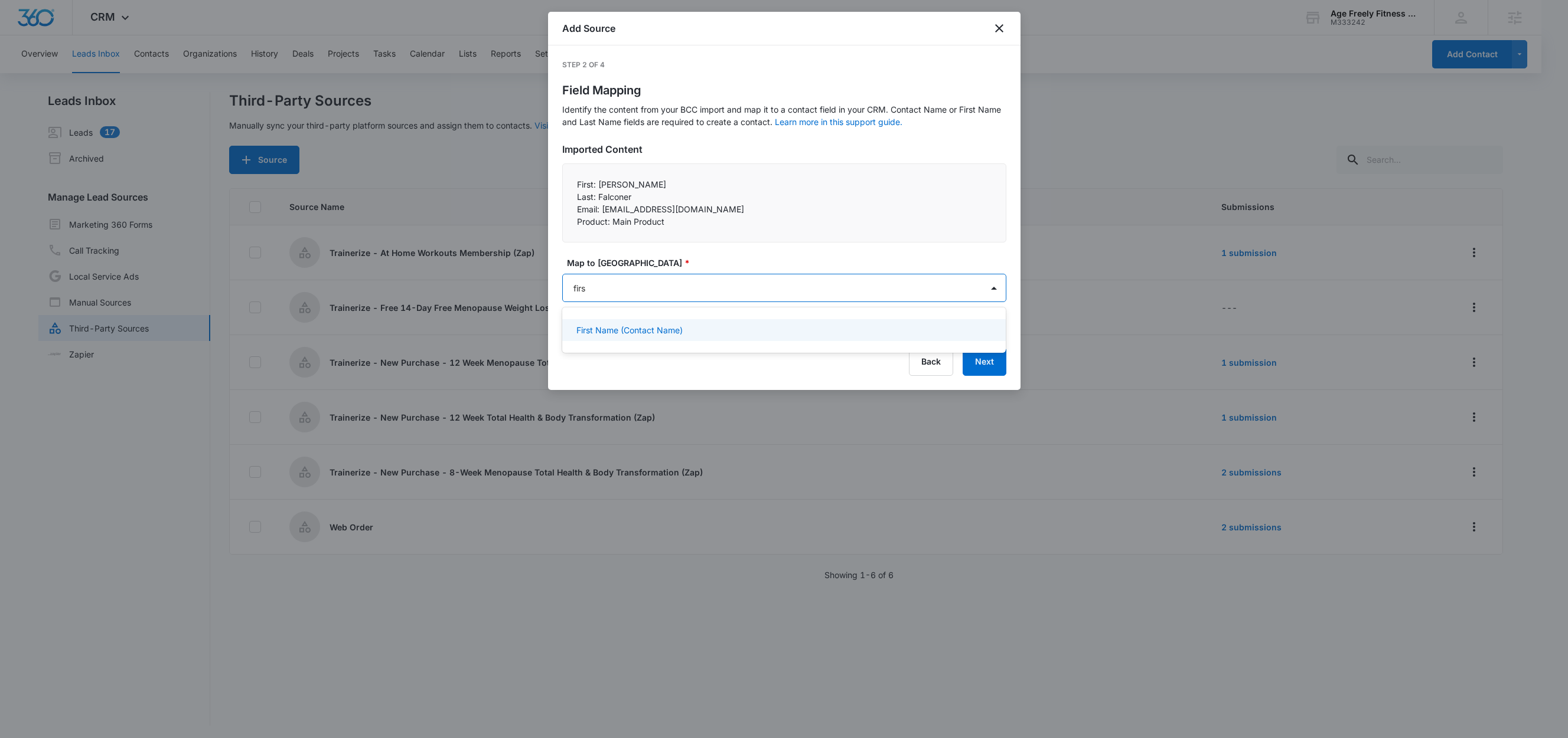
type input "first"
click at [620, 334] on p "First Name (Contact Name)" at bounding box center [630, 330] width 107 height 13
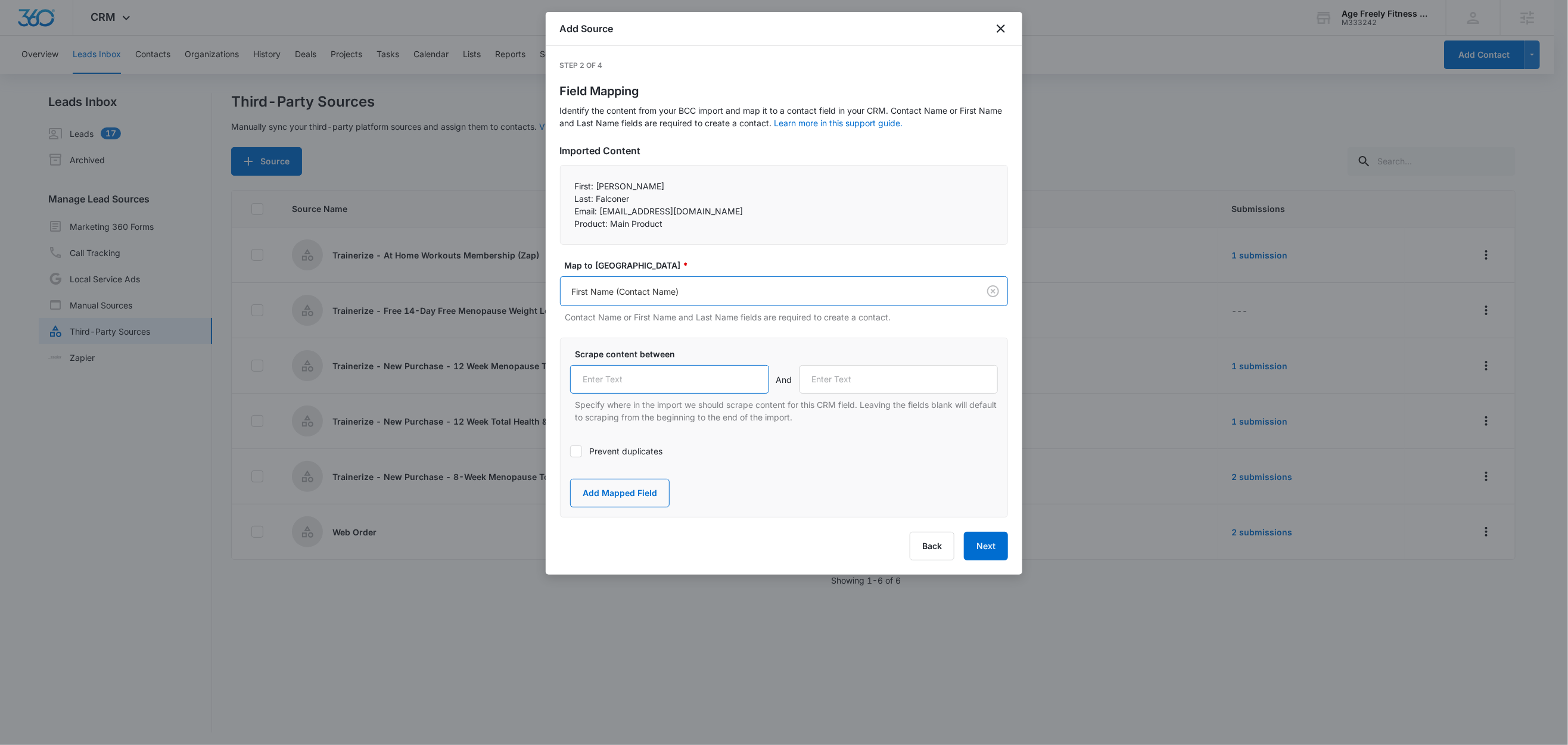
click at [650, 375] on input "text" at bounding box center [669, 379] width 199 height 28
paste input "First:"
type input "First:"
drag, startPoint x: 595, startPoint y: 198, endPoint x: 563, endPoint y: 199, distance: 32.0
click at [563, 199] on div "First: Nancy Last: Falconer Email: nmfalconer11@gmail.com Product: Main Prod…" at bounding box center [784, 206] width 448 height 80
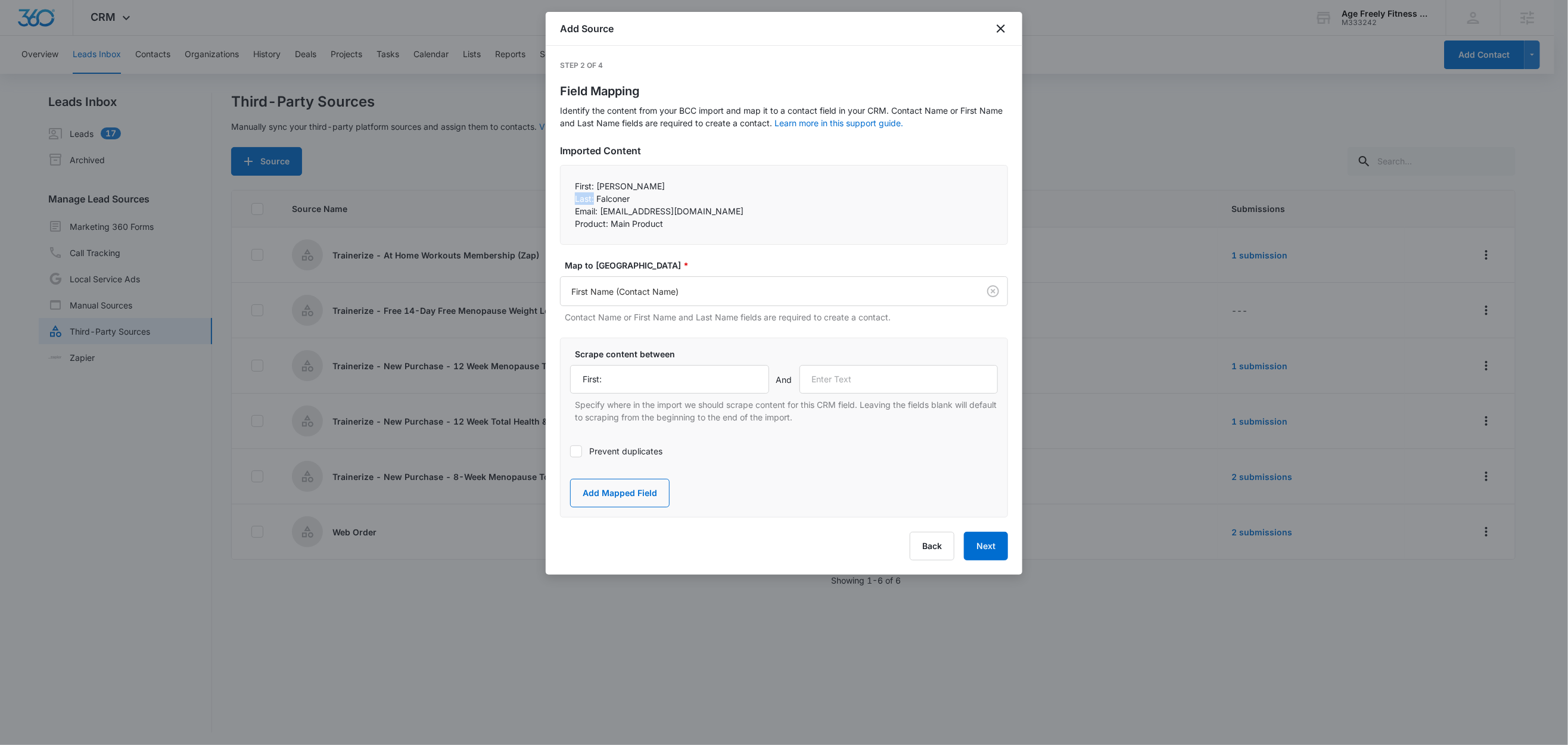
copy p "Last:"
click at [912, 387] on input "text" at bounding box center [899, 379] width 199 height 28
paste input "Last:"
type input "Last:"
click at [622, 492] on button "Add Mapped Field" at bounding box center [620, 492] width 100 height 28
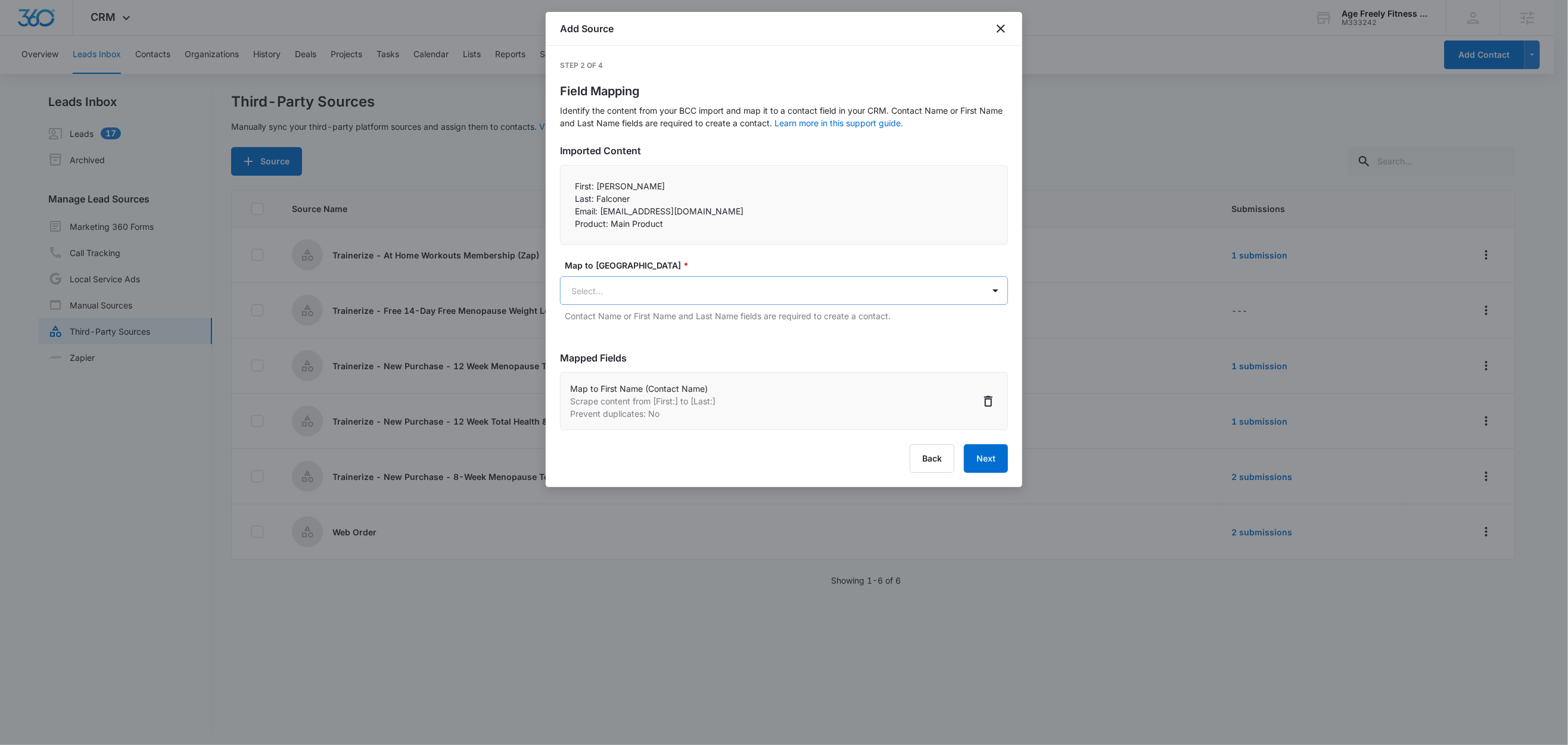
click at [635, 294] on body "CRM Apps Reputation Websites Forms CRM Email Social Shop Content Ads Intelligen…" at bounding box center [784, 373] width 1568 height 747
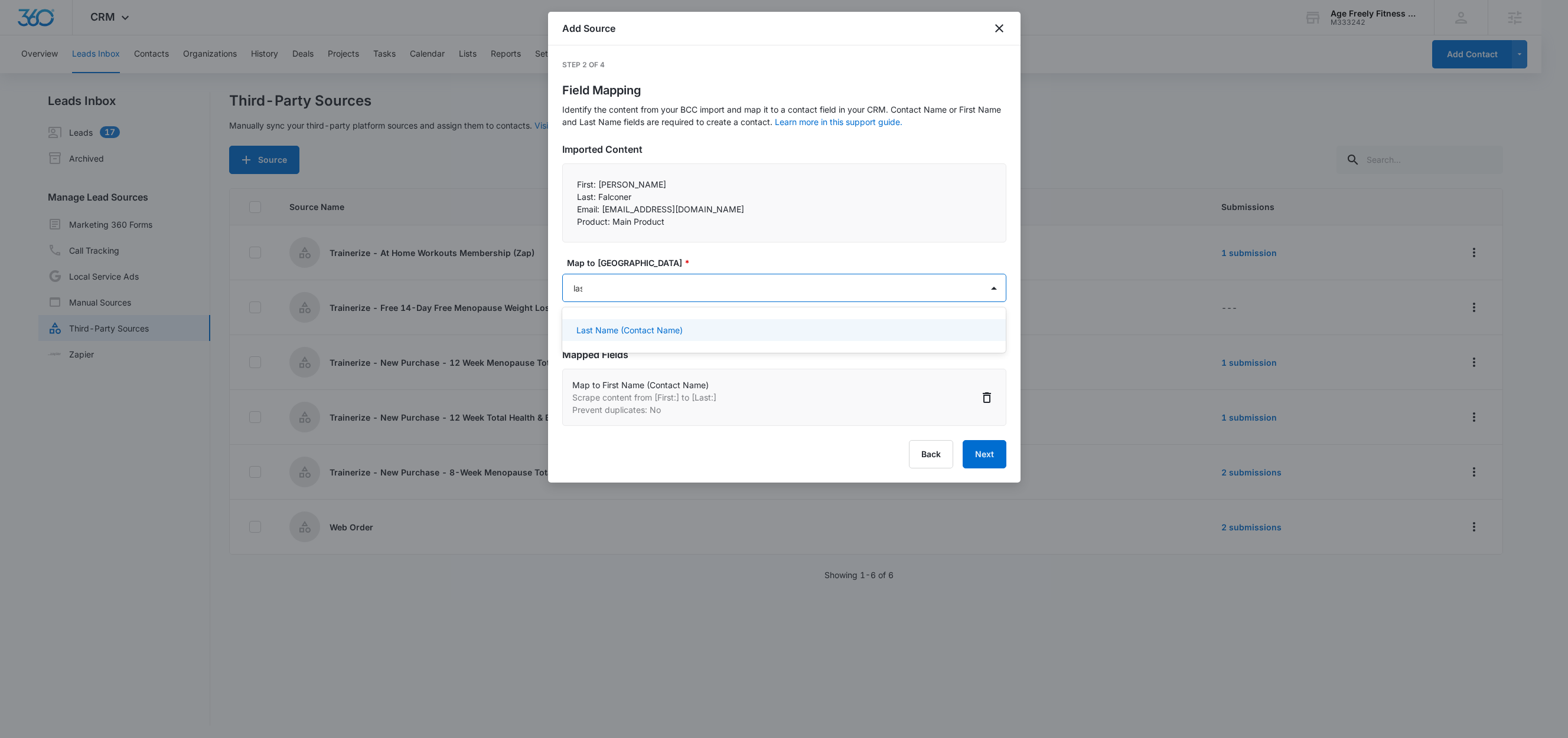
type input "last"
click at [635, 334] on p "Last Name (Contact Name)" at bounding box center [630, 330] width 107 height 13
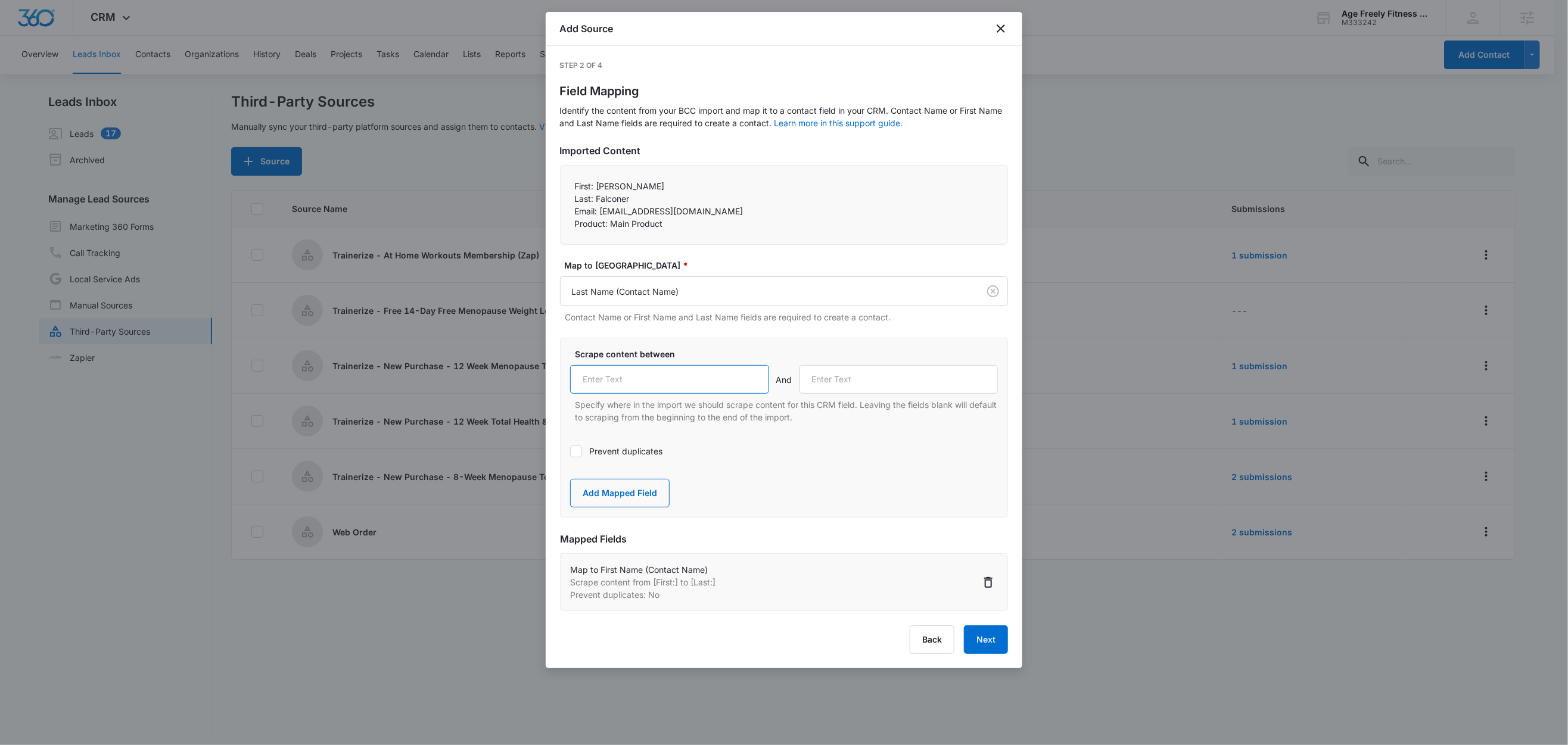
click at [657, 382] on input "text" at bounding box center [669, 379] width 199 height 28
paste input "Last:"
type input "Last:"
drag, startPoint x: 600, startPoint y: 212, endPoint x: 564, endPoint y: 210, distance: 36.1
click at [564, 210] on div "First: Nancy Last: Falconer Email: nmfalconer11@gmail.com Product: Main Prod…" at bounding box center [784, 206] width 448 height 80
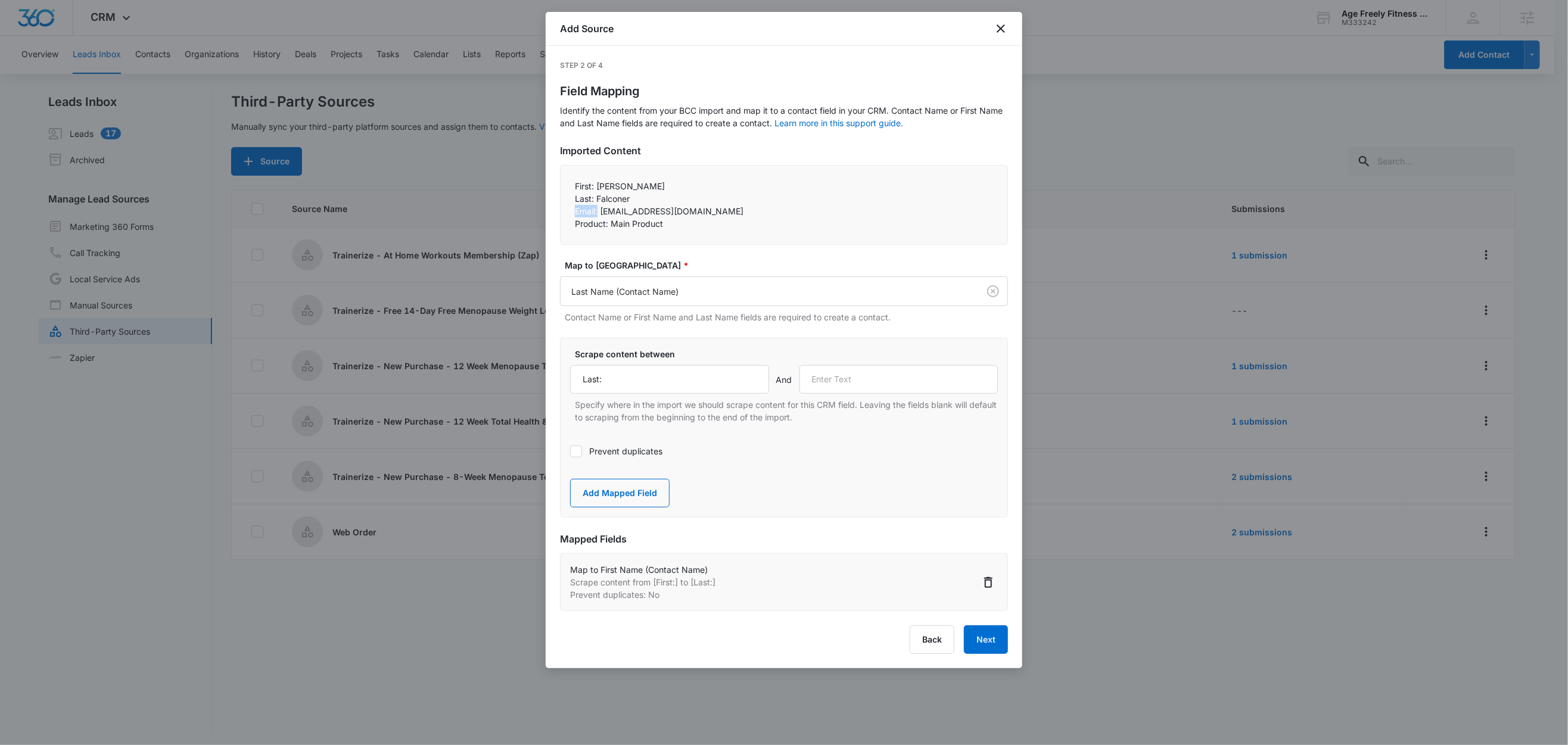
copy p "Email:"
click at [868, 377] on input "text" at bounding box center [899, 379] width 199 height 28
paste input "Email:"
type input "Email:"
click at [632, 493] on button "Add Mapped Field" at bounding box center [620, 492] width 100 height 28
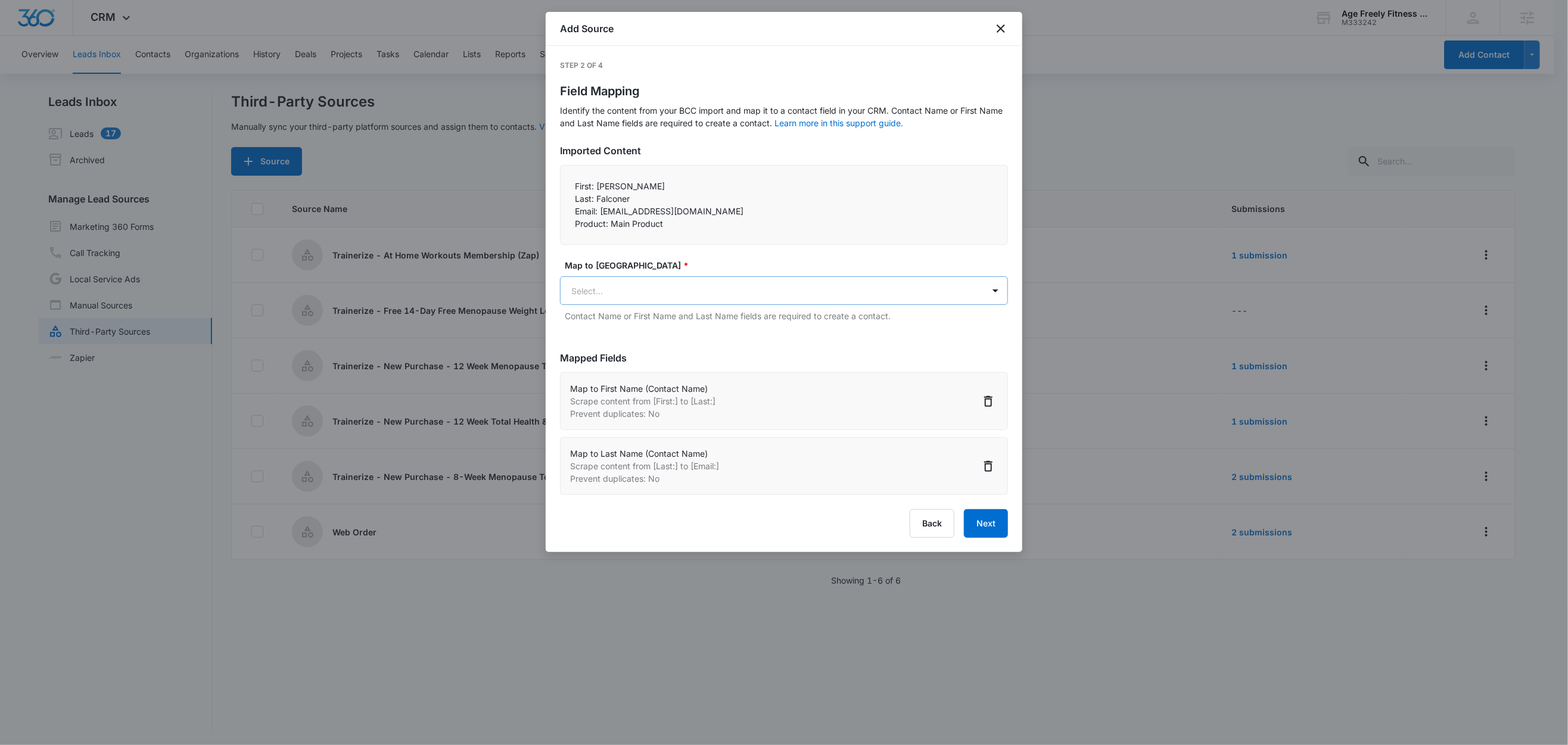
click at [629, 296] on body "CRM Apps Reputation Websites Forms CRM Email Social Shop Content Ads Intelligen…" at bounding box center [784, 373] width 1568 height 747
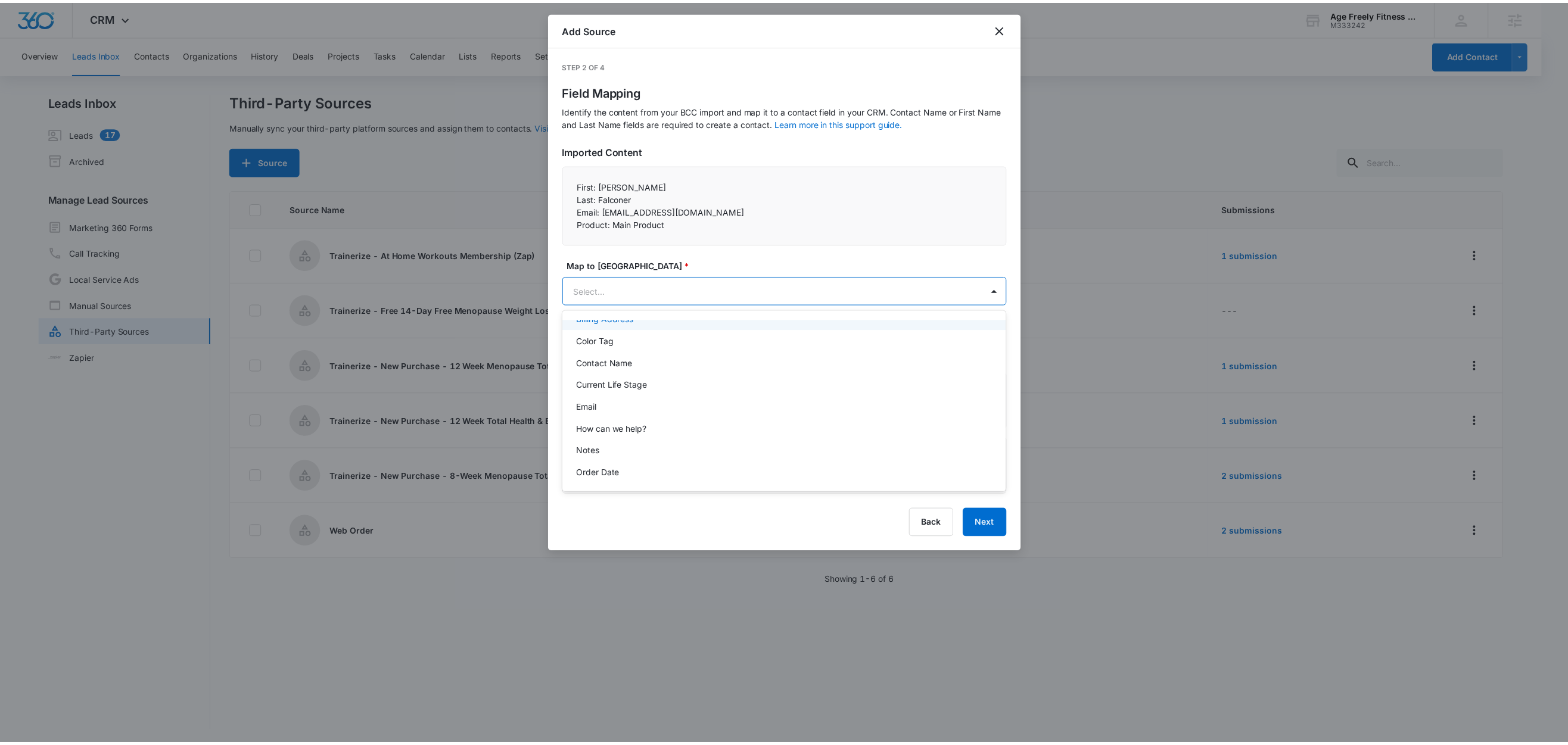
scroll to position [106, 0]
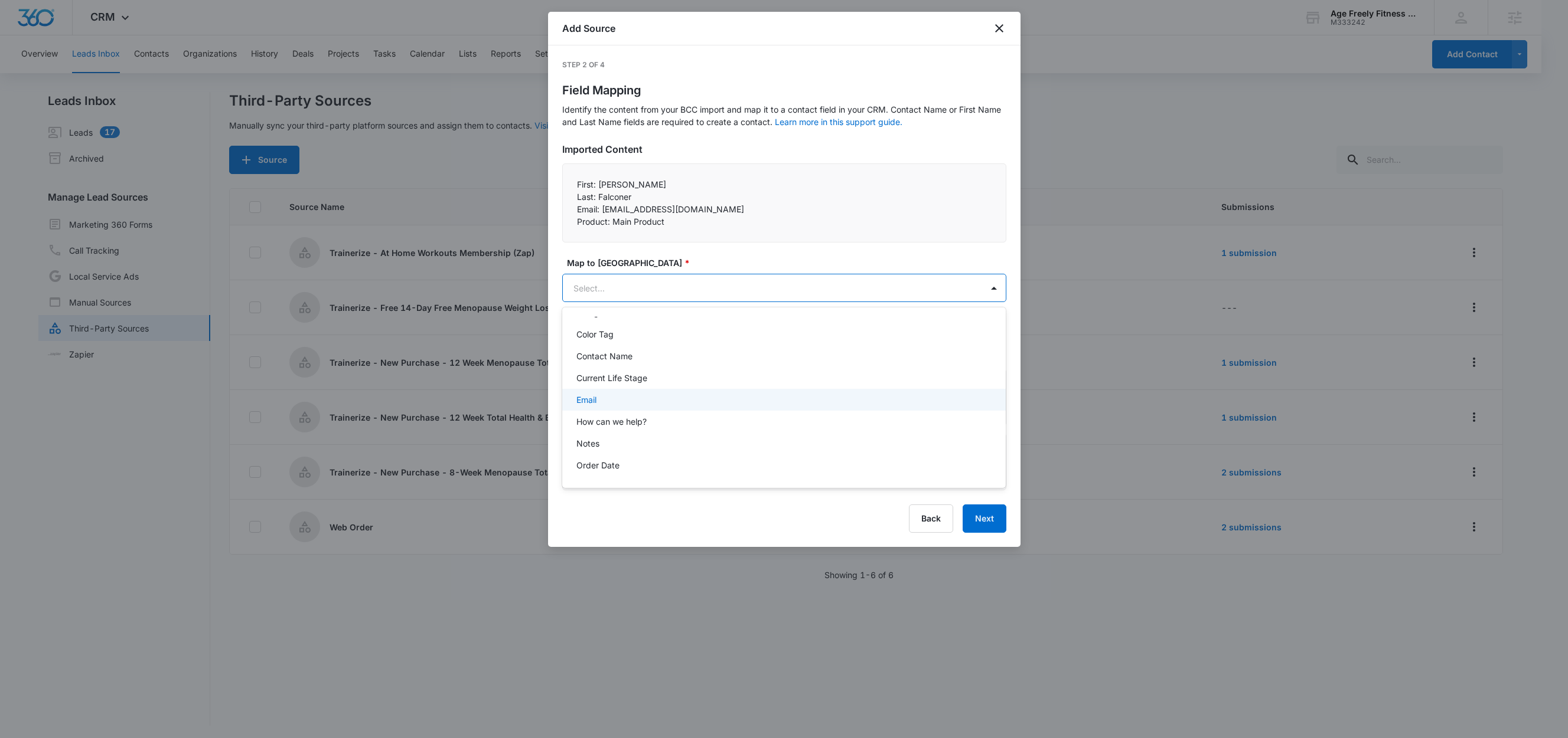
click at [593, 399] on p "Email" at bounding box center [586, 400] width 20 height 13
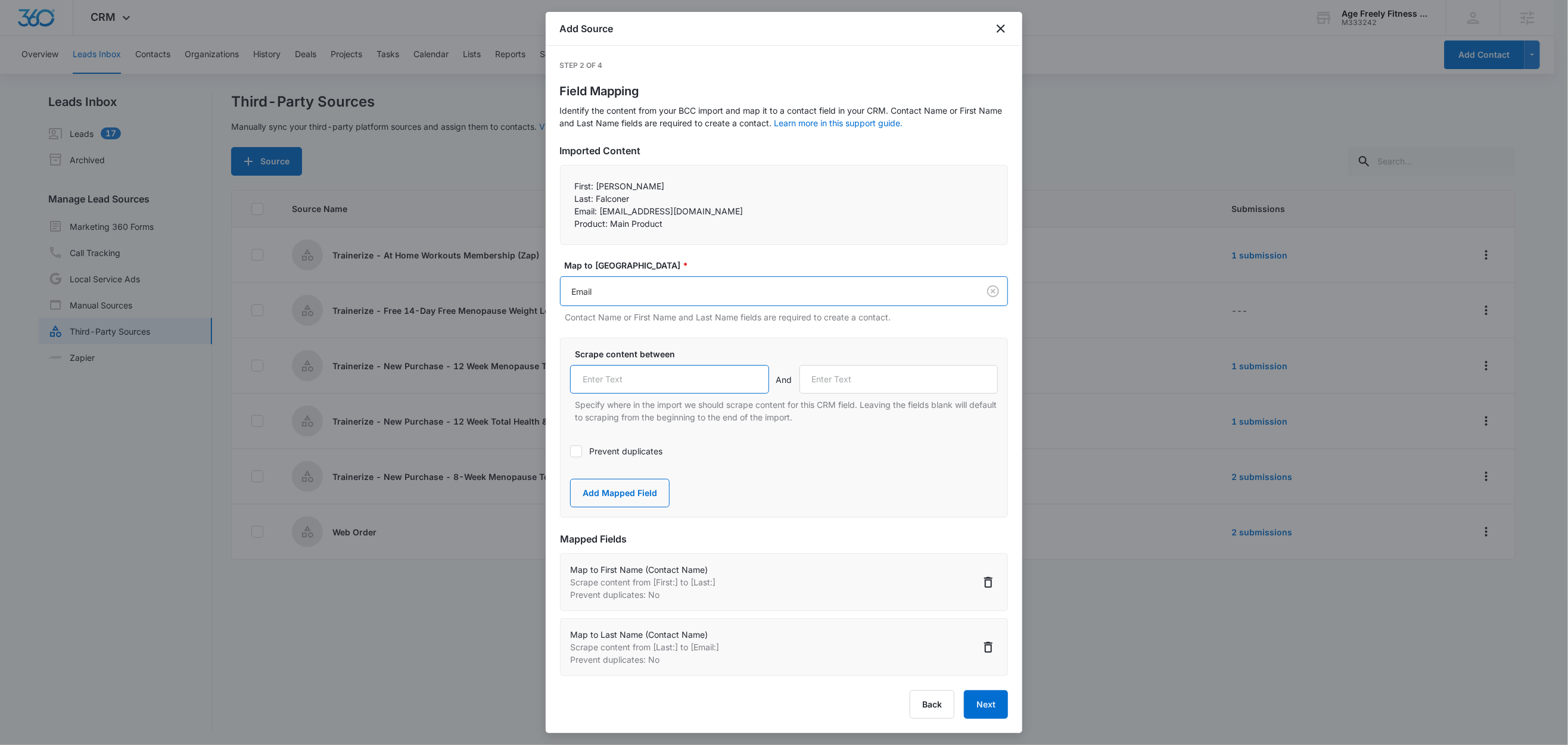
click at [645, 385] on input "text" at bounding box center [669, 379] width 199 height 28
paste input "Email:"
type input "Email:"
click at [576, 454] on icon at bounding box center [576, 450] width 7 height 5
click at [570, 451] on input "Prevent duplicates" at bounding box center [570, 451] width 0 height 0
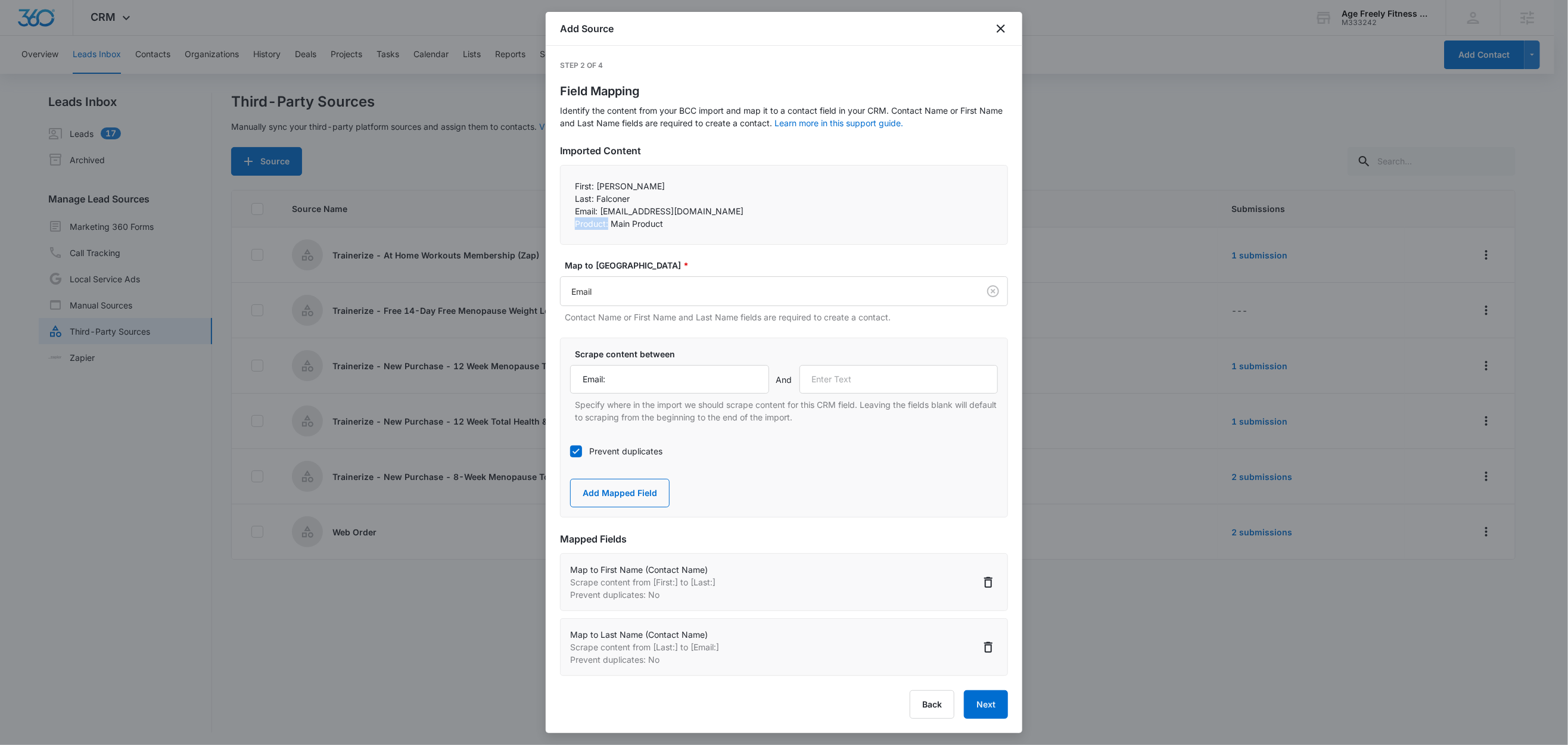
drag, startPoint x: 610, startPoint y: 224, endPoint x: 548, endPoint y: 223, distance: 62.0
click at [548, 223] on div "Step 2 of 4 Field Mapping Identify the content from your BCC import and map it …" at bounding box center [783, 390] width 477 height 687
copy p "Product:"
click at [830, 381] on input "text" at bounding box center [899, 379] width 199 height 28
paste input "Product:"
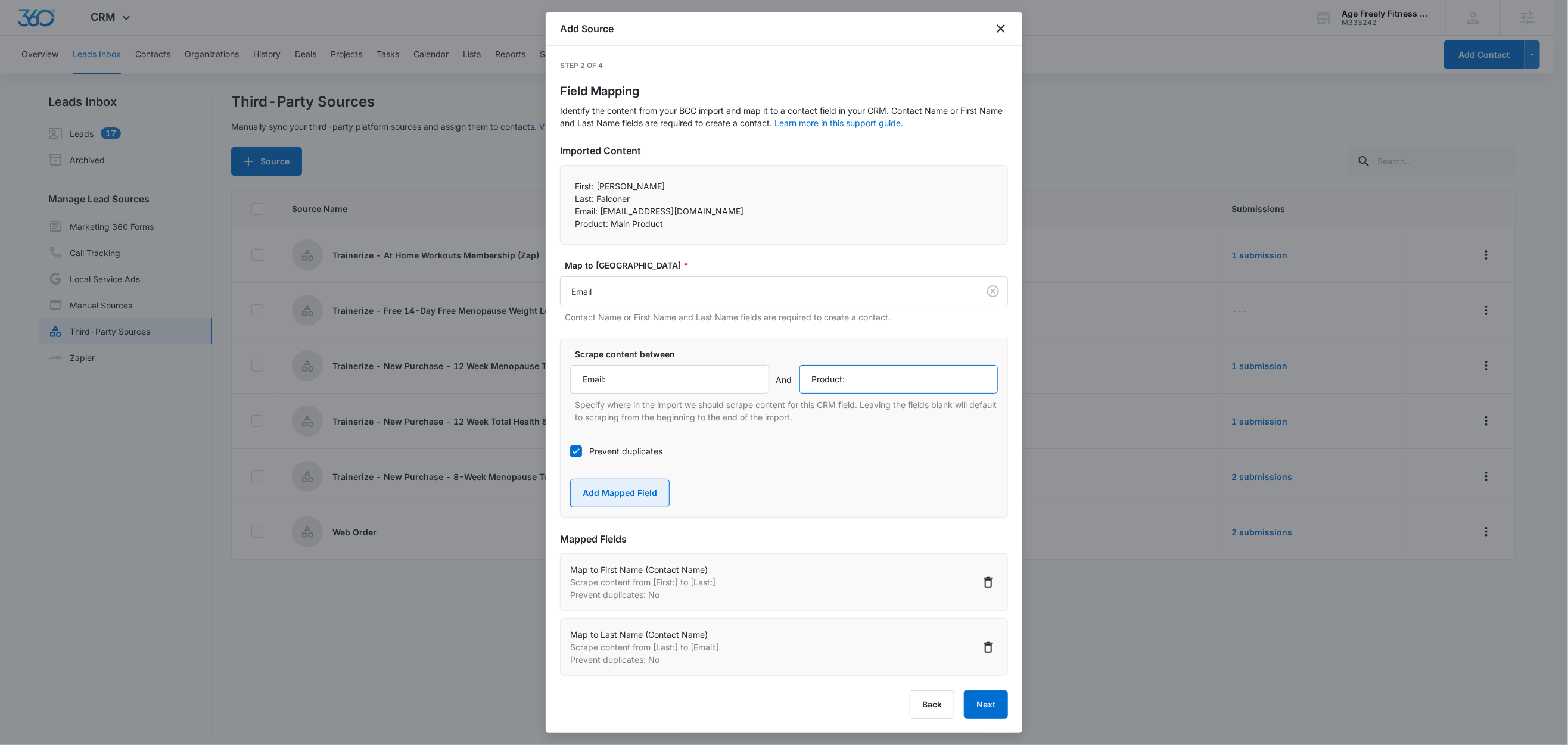
type input "Product:"
click at [632, 490] on button "Add Mapped Field" at bounding box center [620, 492] width 100 height 28
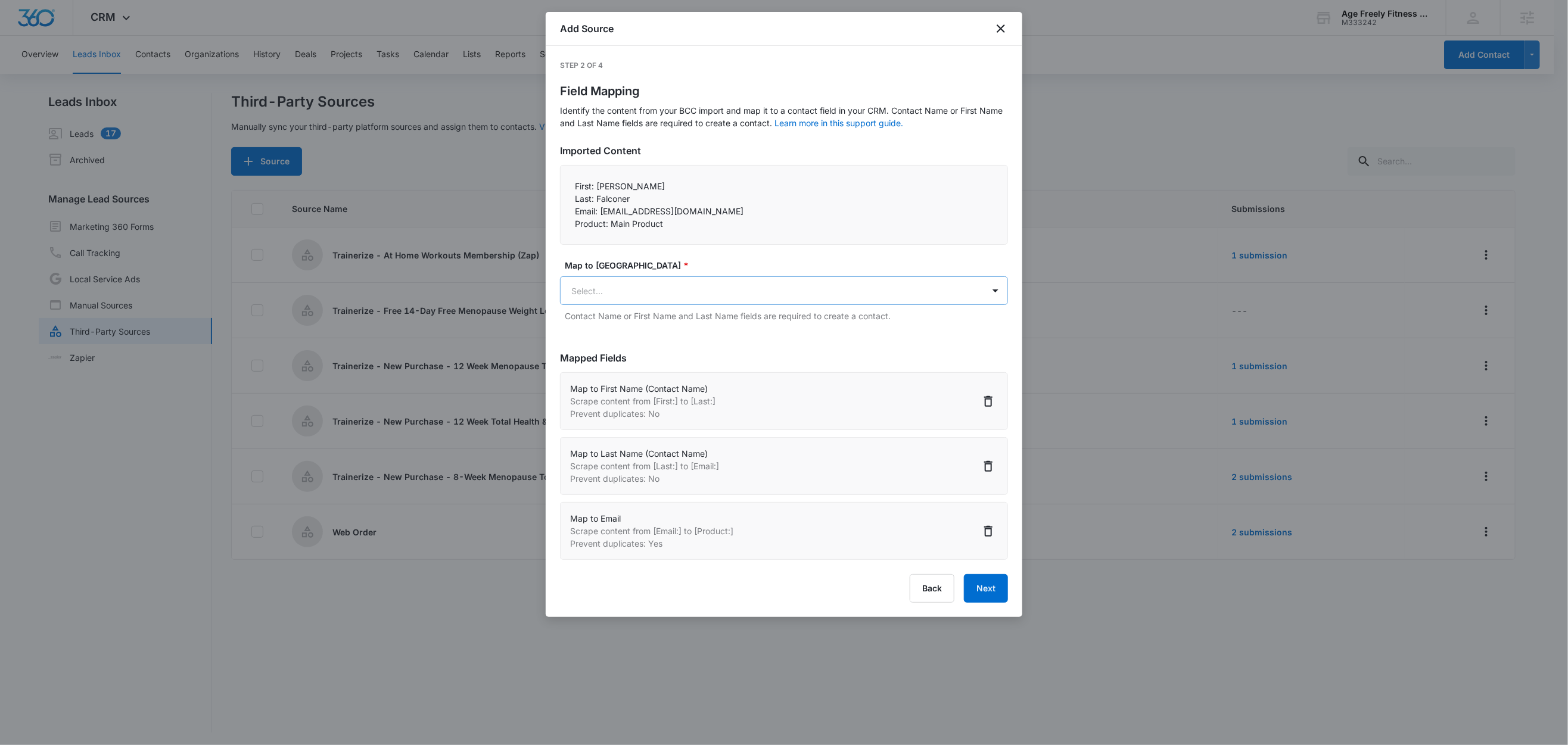
click at [619, 294] on body "CRM Apps Reputation Websites Forms CRM Email Social Shop Content Ads Intelligen…" at bounding box center [784, 373] width 1568 height 747
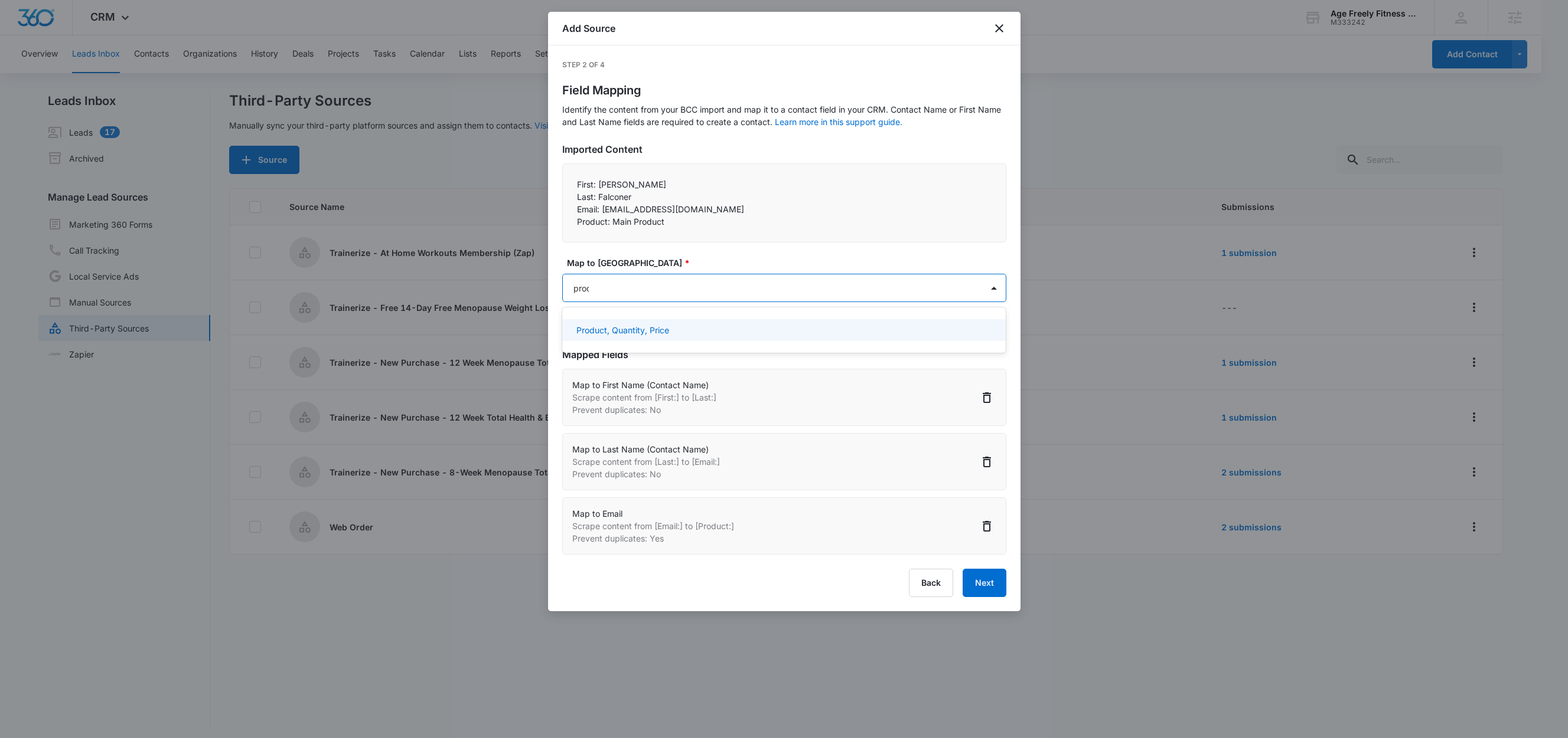
type input "produ"
click at [621, 334] on p "Product, Quantity, Price" at bounding box center [623, 330] width 93 height 13
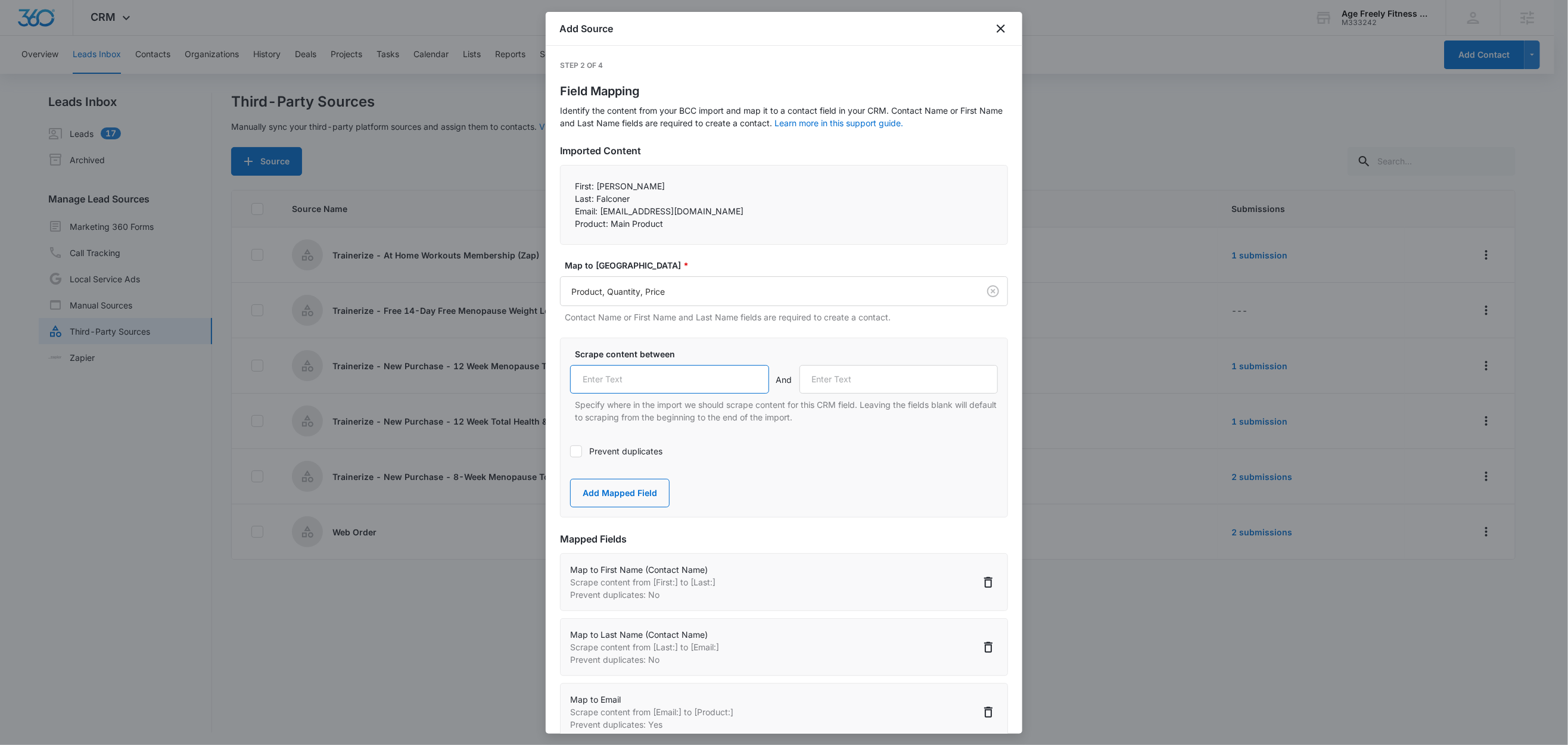
click at [625, 380] on input "text" at bounding box center [669, 379] width 199 height 28
paste input "Product:"
type input "Product:"
click at [717, 350] on label "Scrape content between" at bounding box center [788, 353] width 428 height 13
click at [624, 498] on button "Add Mapped Field" at bounding box center [620, 492] width 100 height 28
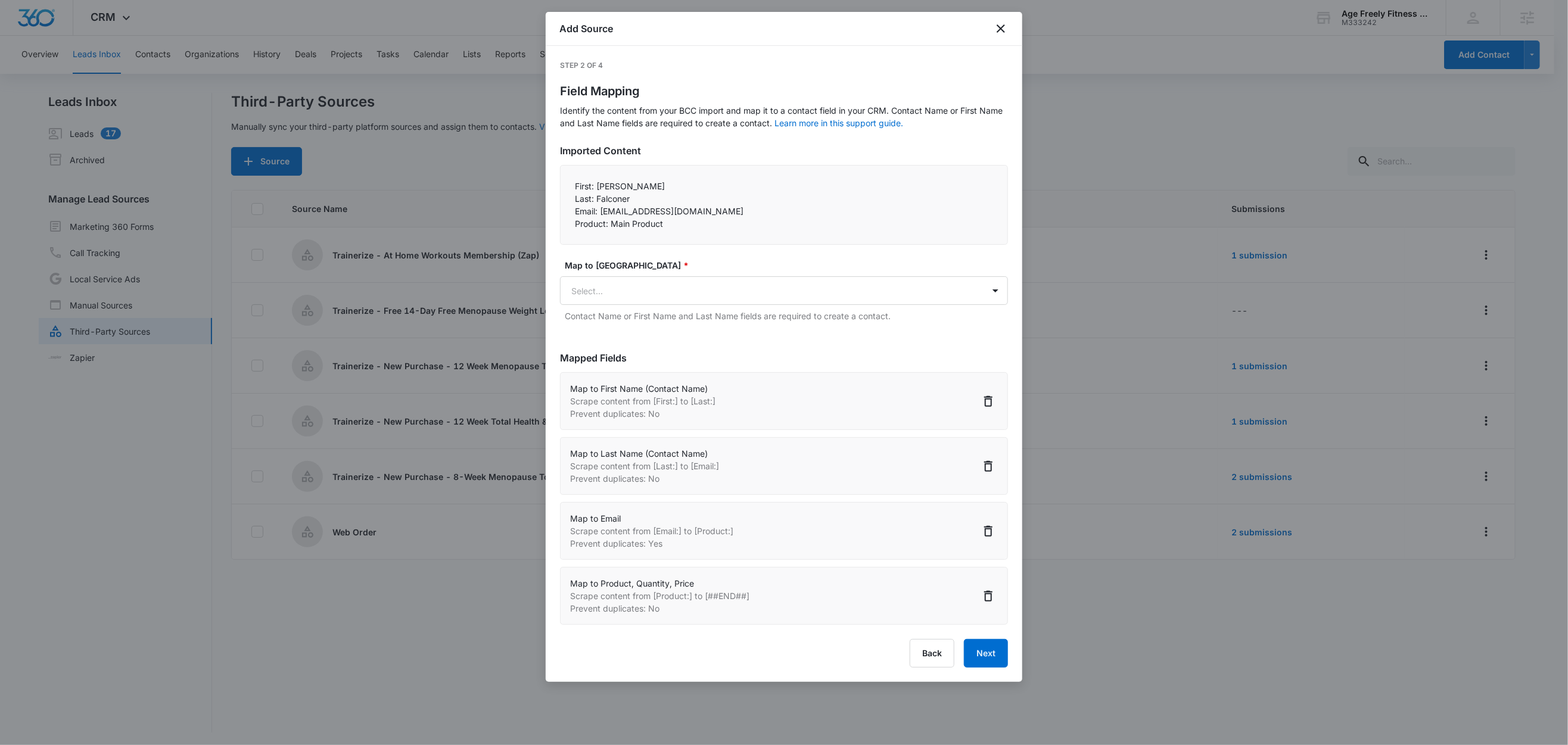
scroll to position [2, 0]
click at [988, 656] on button "Next" at bounding box center [986, 653] width 44 height 28
select select "78"
select select "79"
select select "185"
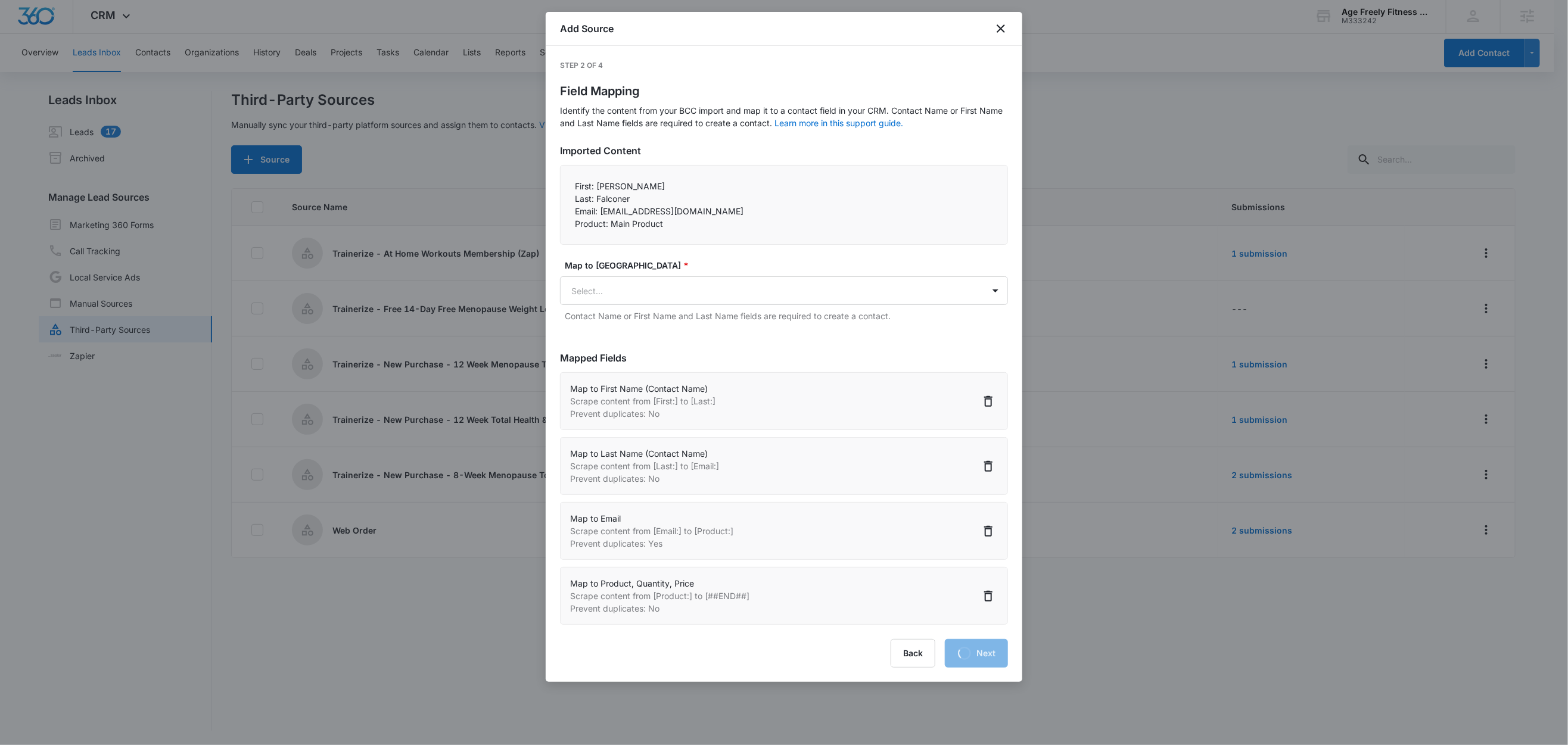
select select "373"
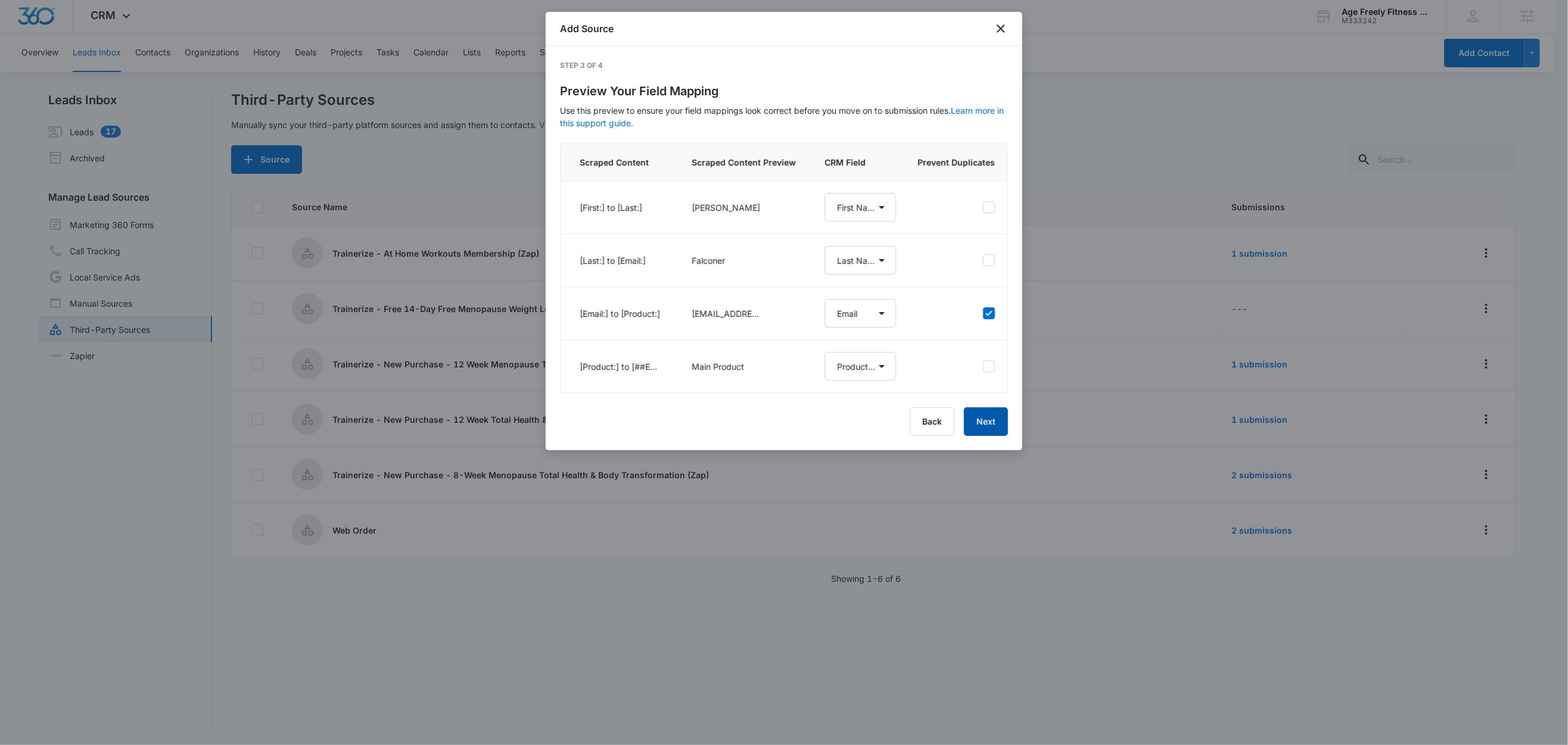
click at [984, 436] on button "Next" at bounding box center [986, 421] width 44 height 28
select select "78"
select select "79"
select select "185"
select select "373"
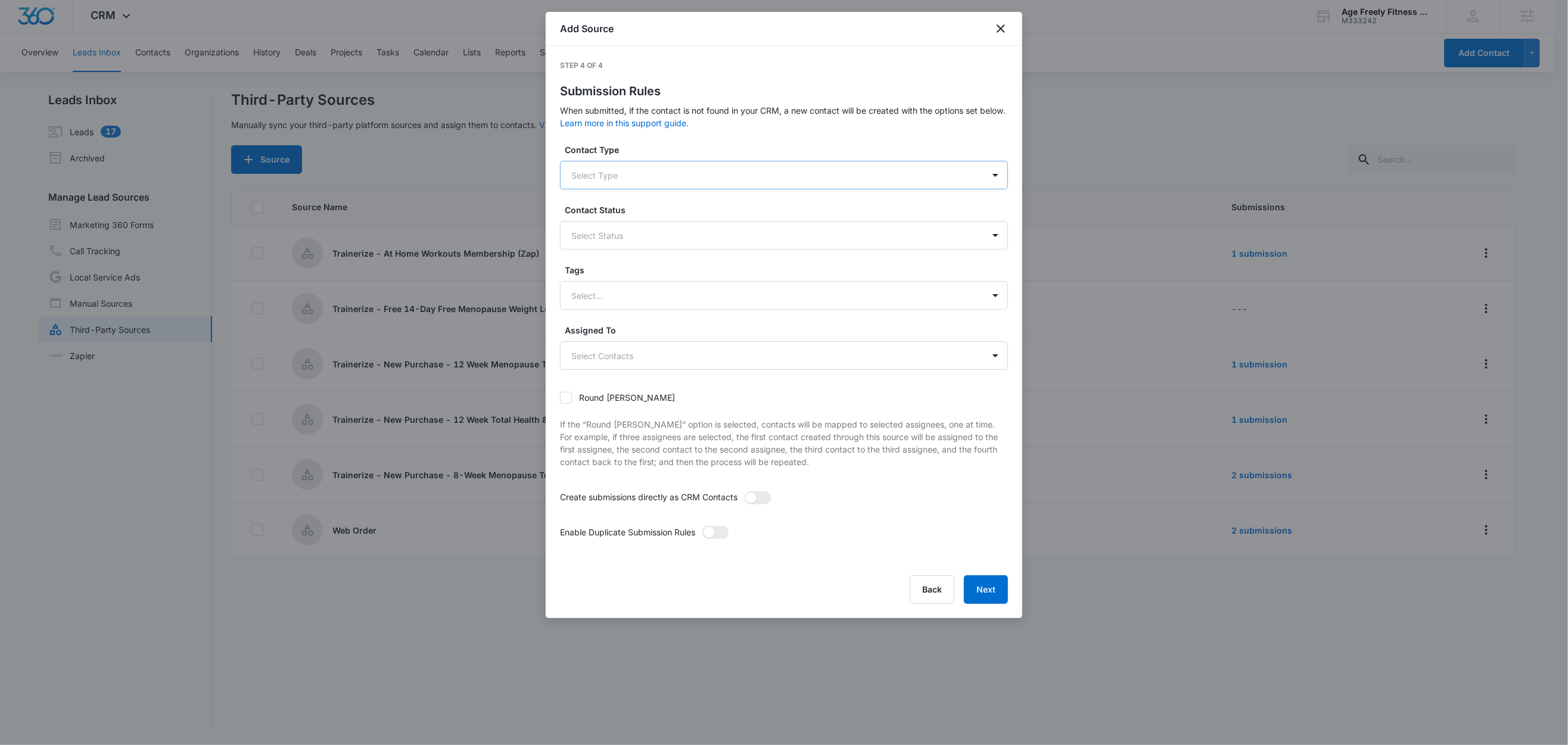
click at [625, 176] on div at bounding box center [769, 175] width 396 height 15
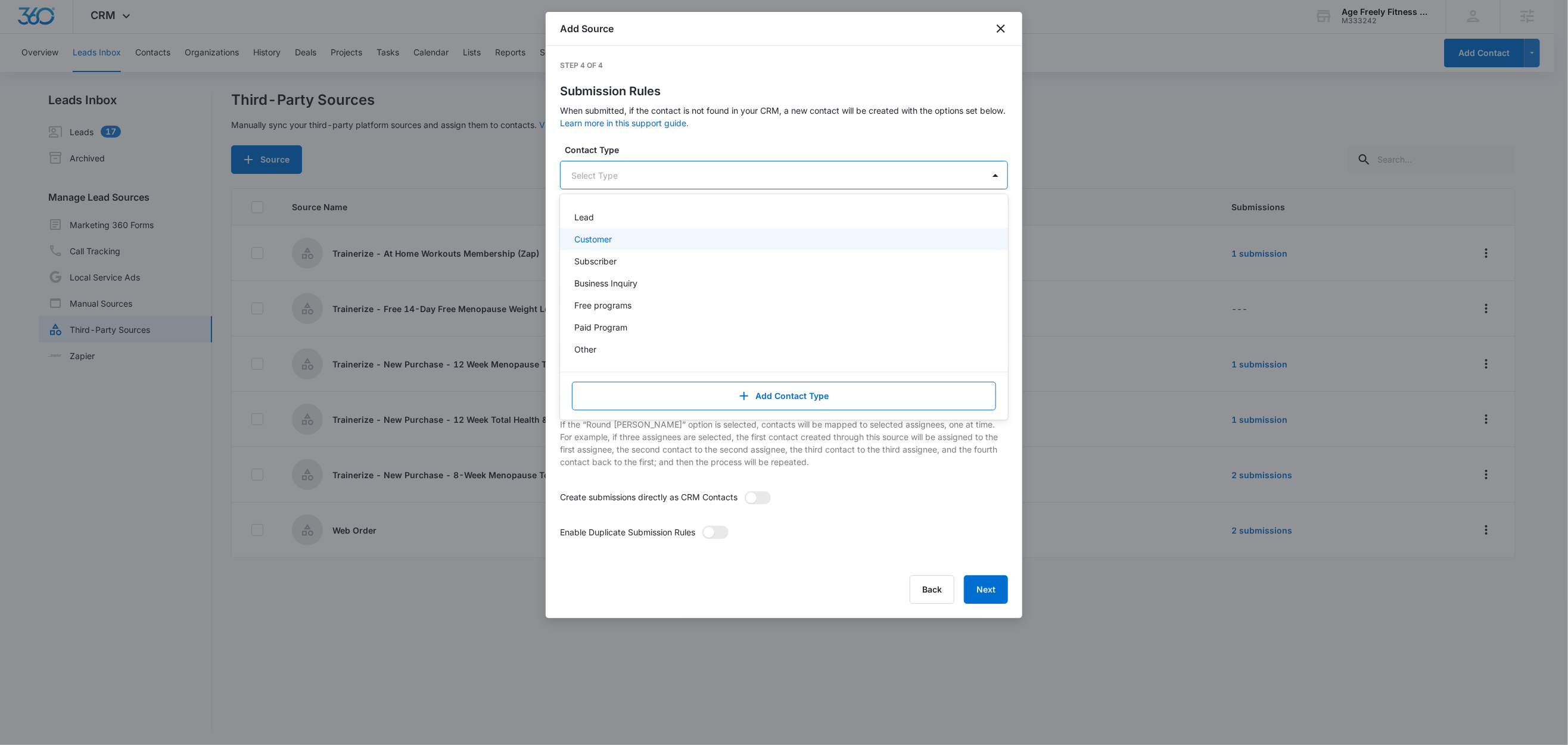
click at [609, 239] on p "Customer" at bounding box center [593, 239] width 37 height 13
click at [660, 149] on label "Contact Type" at bounding box center [789, 150] width 448 height 13
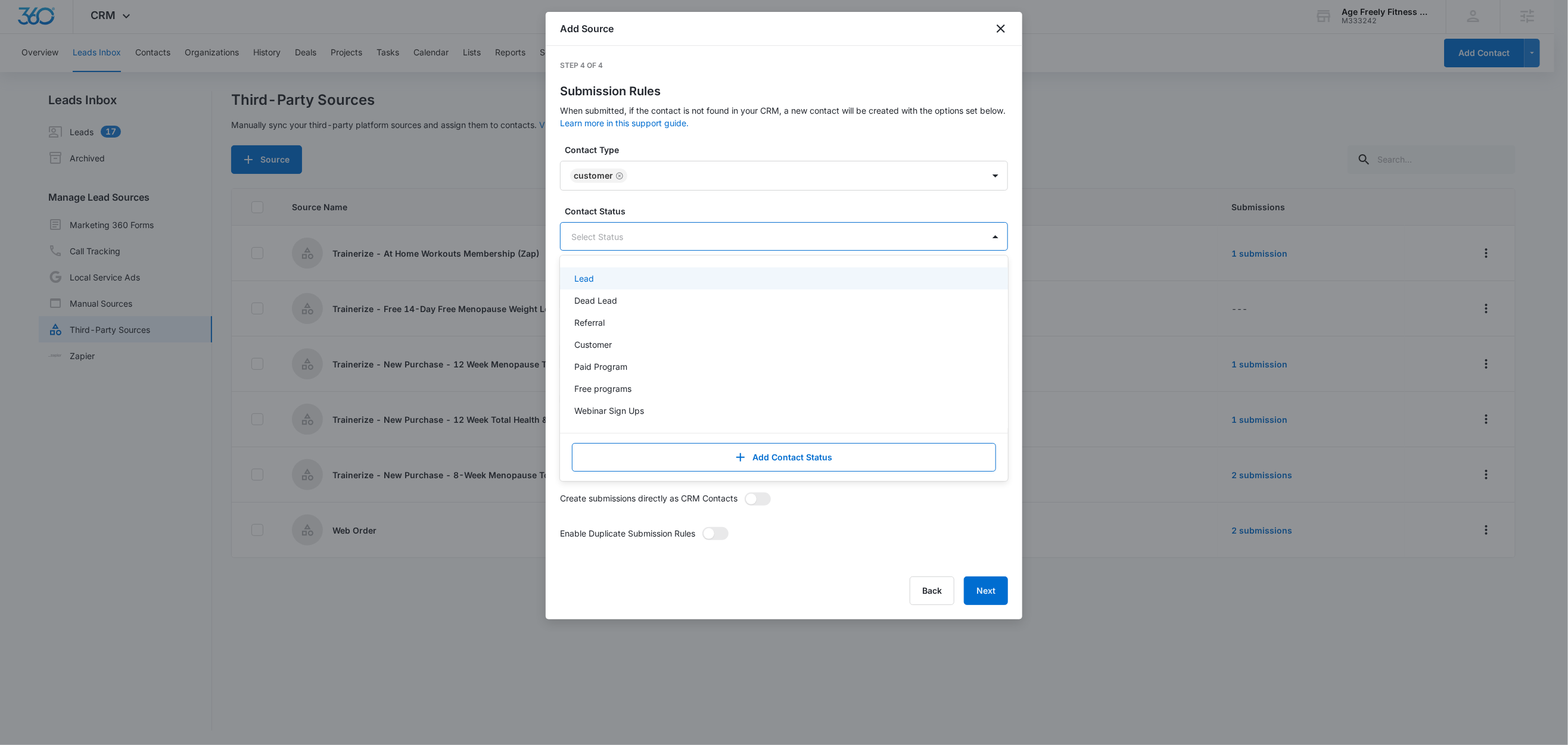
click at [606, 237] on div at bounding box center [769, 236] width 396 height 15
click at [600, 342] on p "Customer" at bounding box center [593, 345] width 37 height 13
click at [658, 214] on label "Contact Status" at bounding box center [789, 210] width 448 height 13
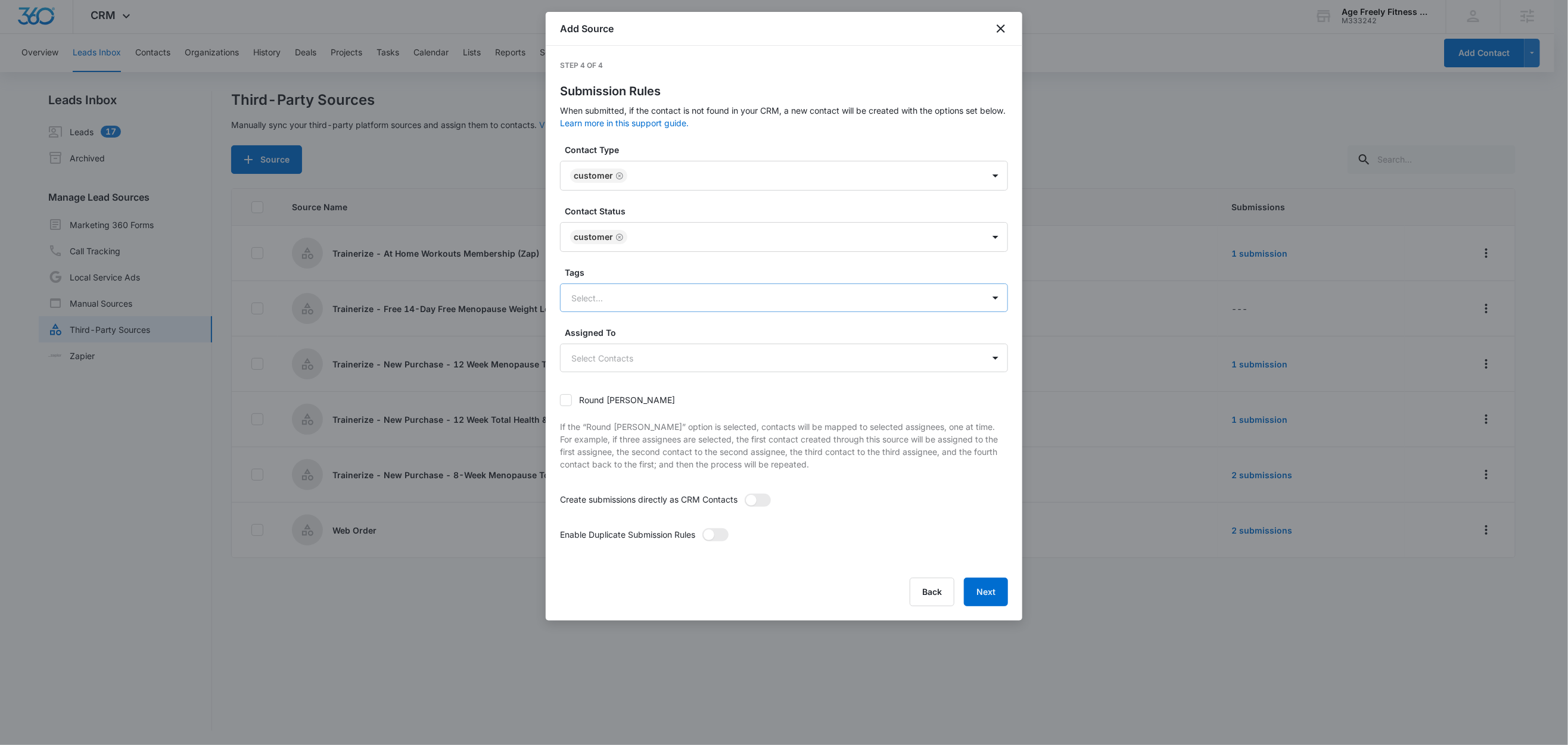
click at [600, 305] on div at bounding box center [769, 298] width 396 height 15
type input "tr"
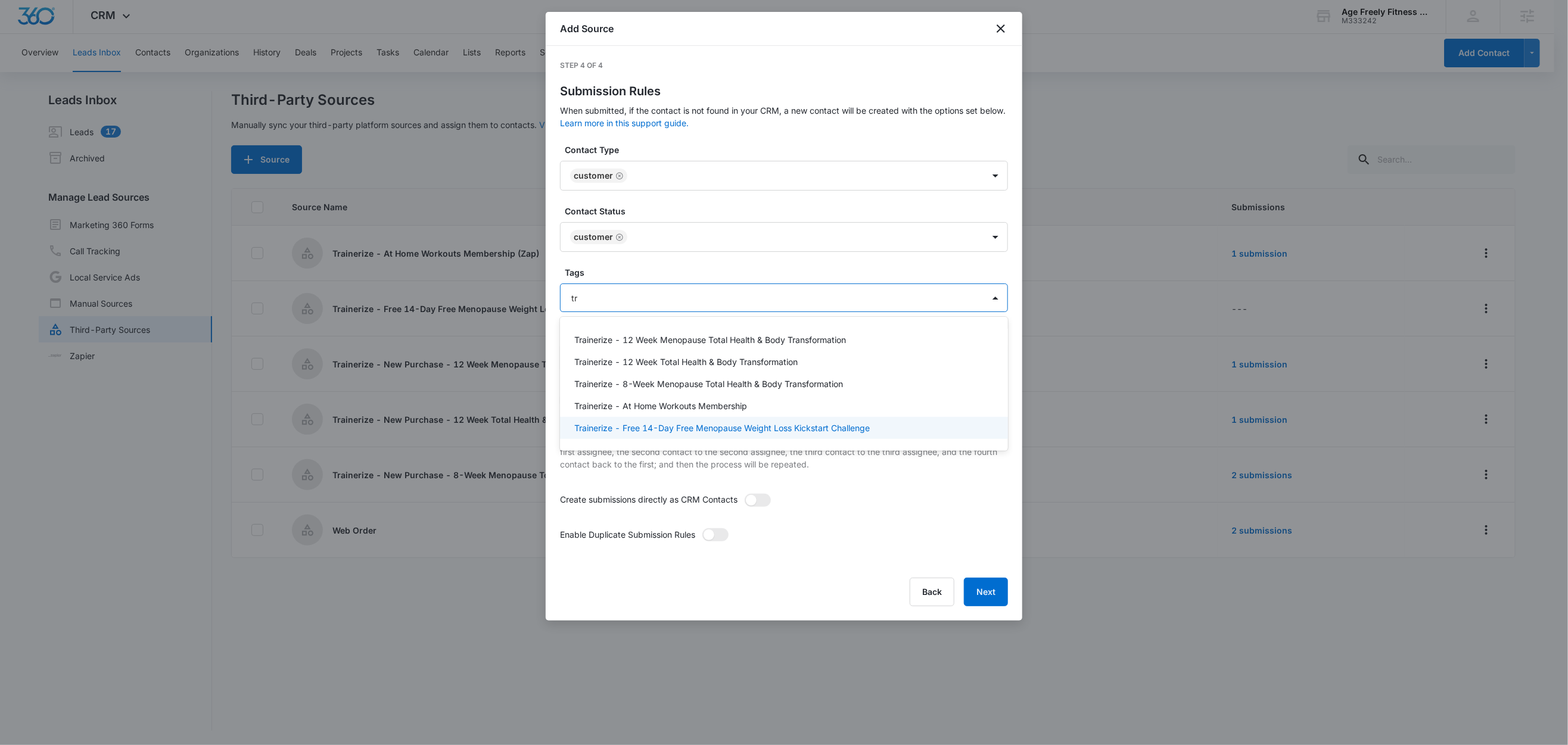
click at [623, 427] on p "Trainerize - Free 14-Day Free Menopause Weight Loss Kickstart Challenge" at bounding box center [722, 428] width 296 height 13
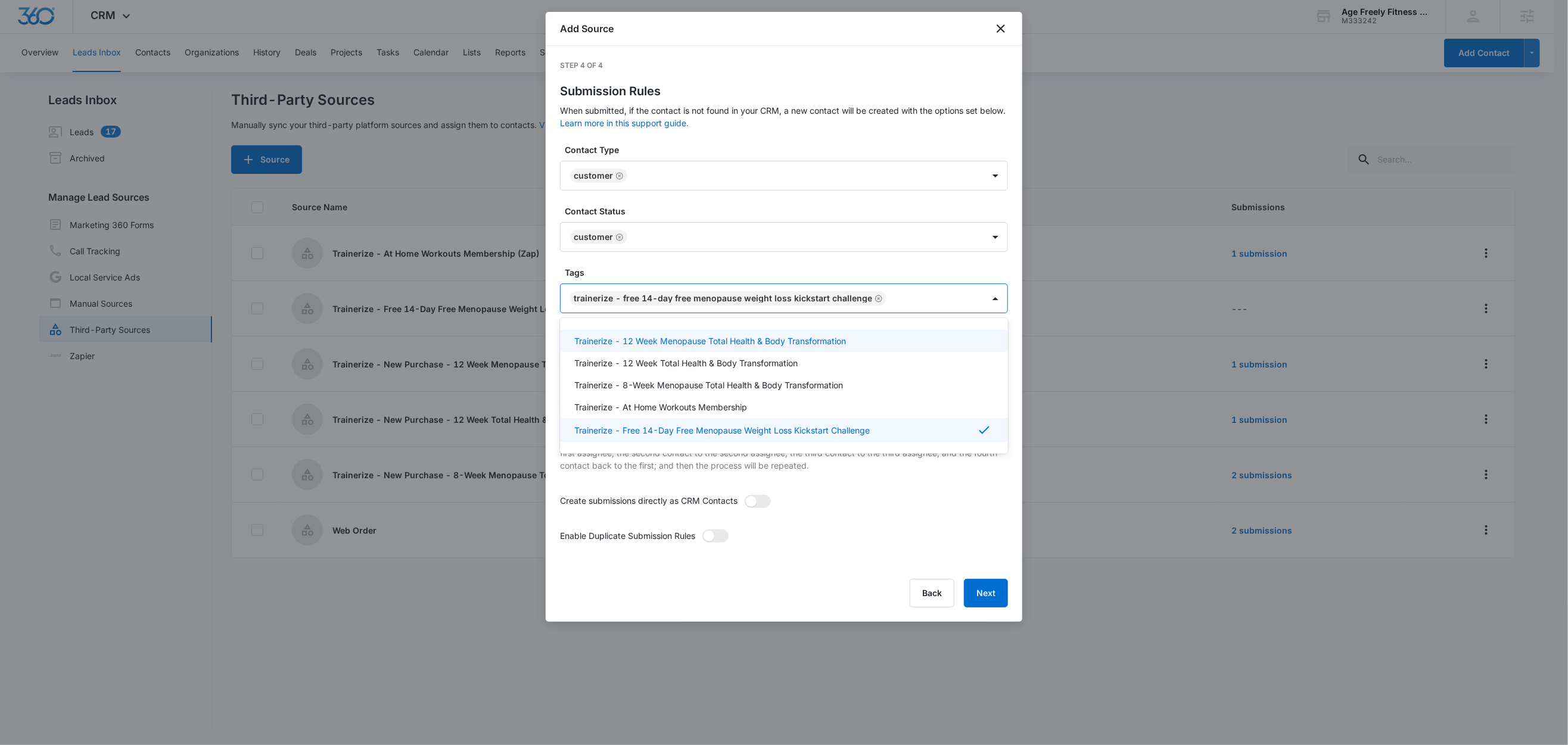
click at [674, 265] on form "Contact Type Customer Contact Status Customer Tags option Trainerize - Free 14-…" at bounding box center [784, 354] width 448 height 421
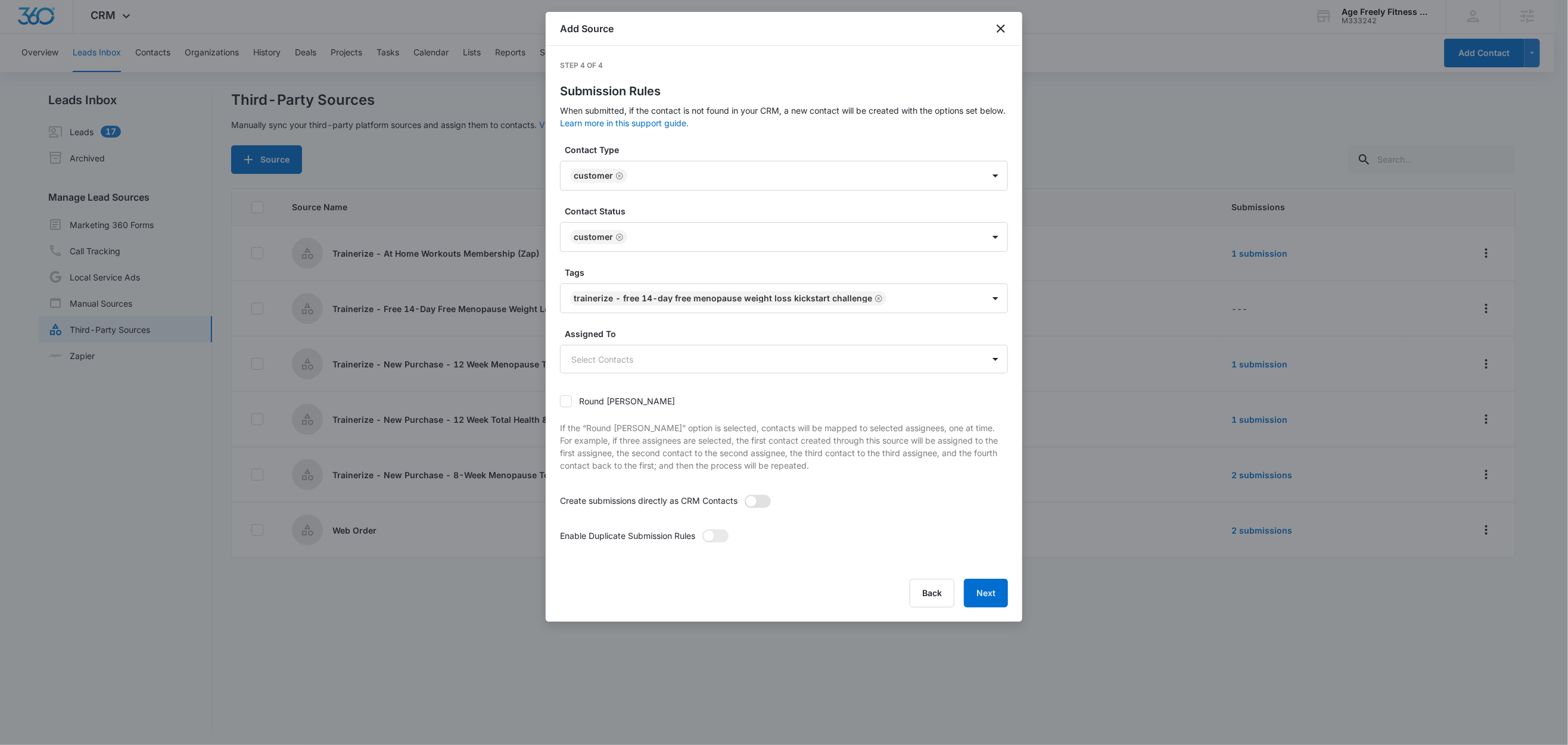
click at [762, 504] on span at bounding box center [758, 501] width 26 height 13
click at [744, 494] on input "checkbox" at bounding box center [744, 494] width 0 height 0
click at [725, 536] on span at bounding box center [715, 535] width 26 height 13
click at [702, 529] on input "checkbox" at bounding box center [702, 529] width 0 height 0
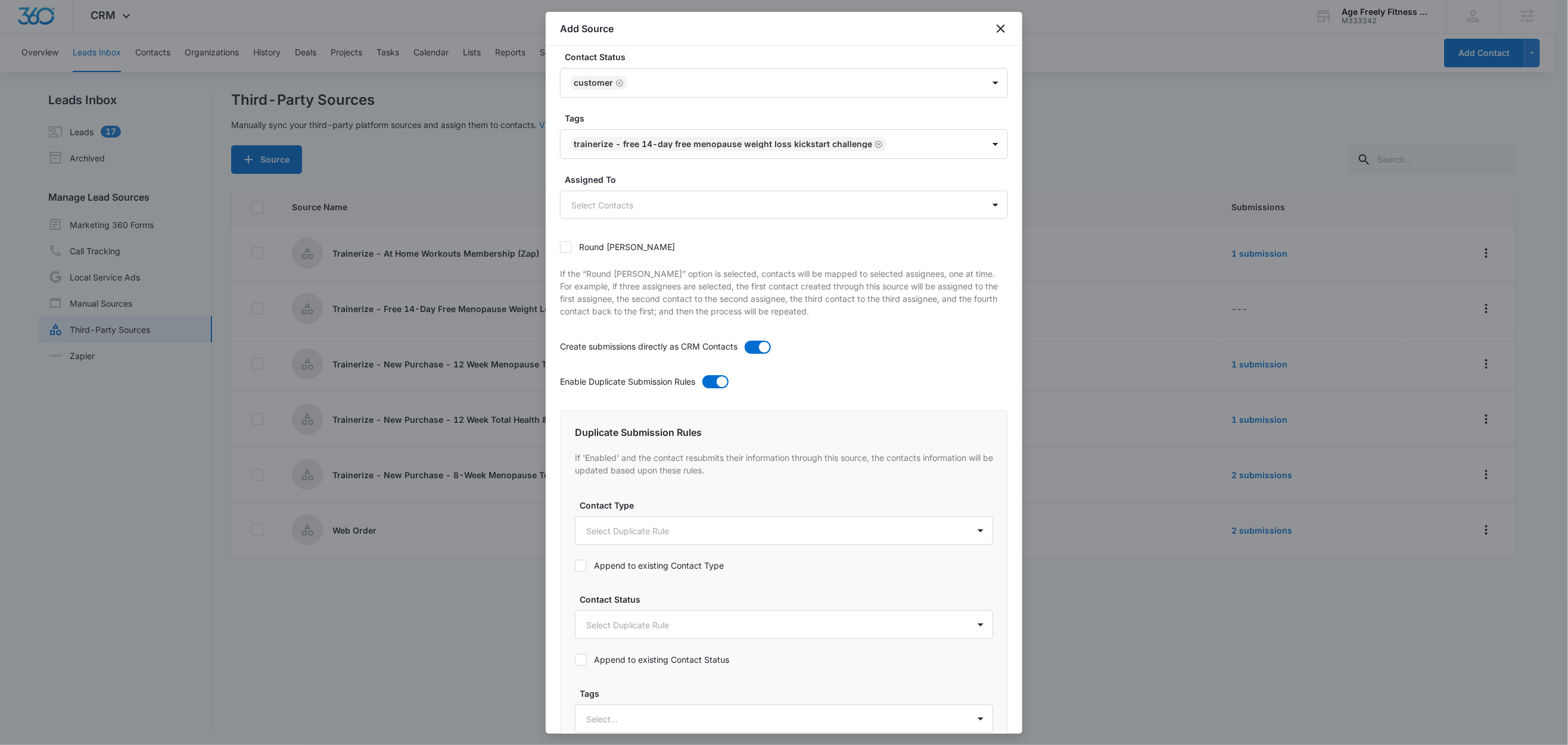
scroll to position [324, 0]
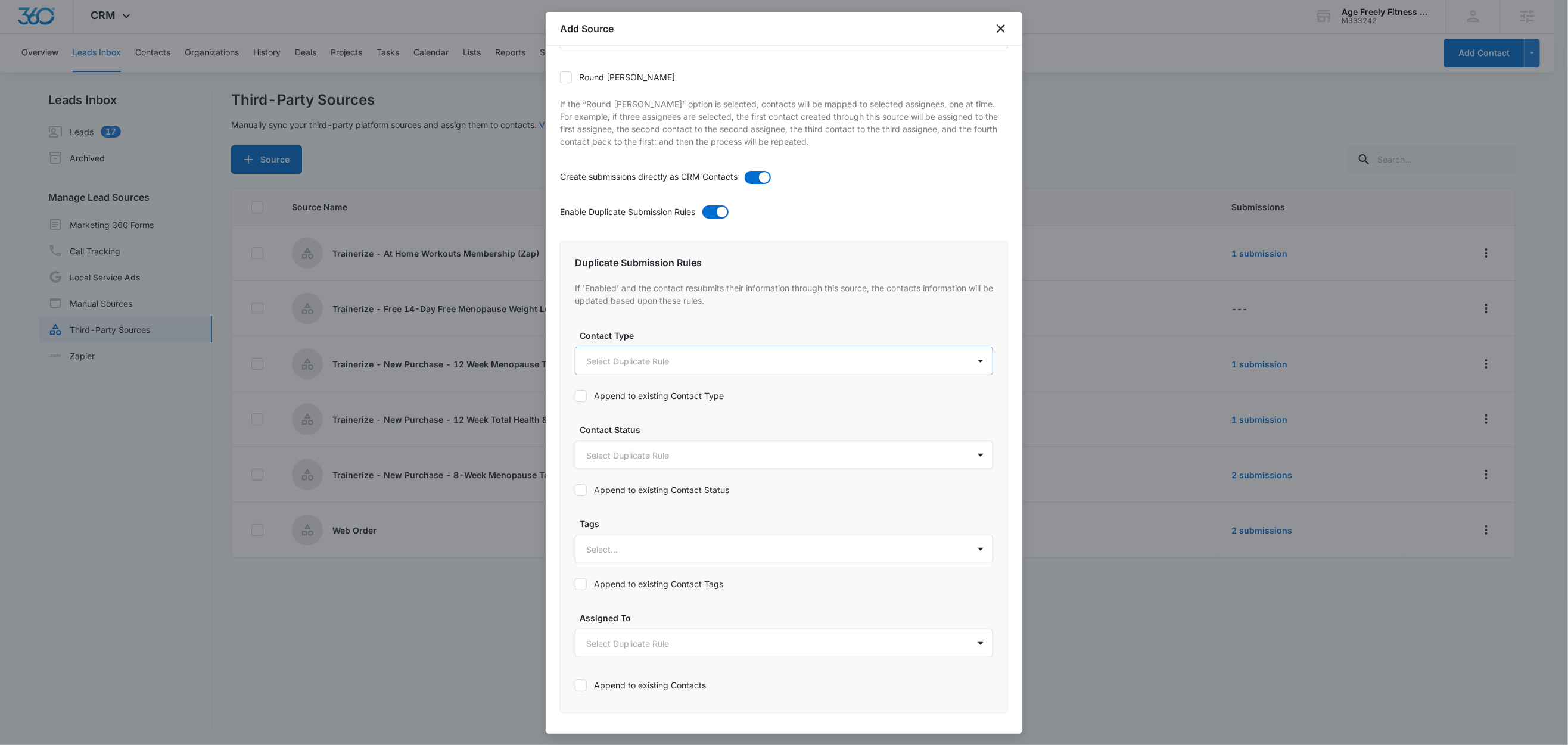
click at [610, 363] on body "CRM Apps Reputation Websites Forms CRM Email Social Shop Content Ads Intelligen…" at bounding box center [784, 371] width 1568 height 747
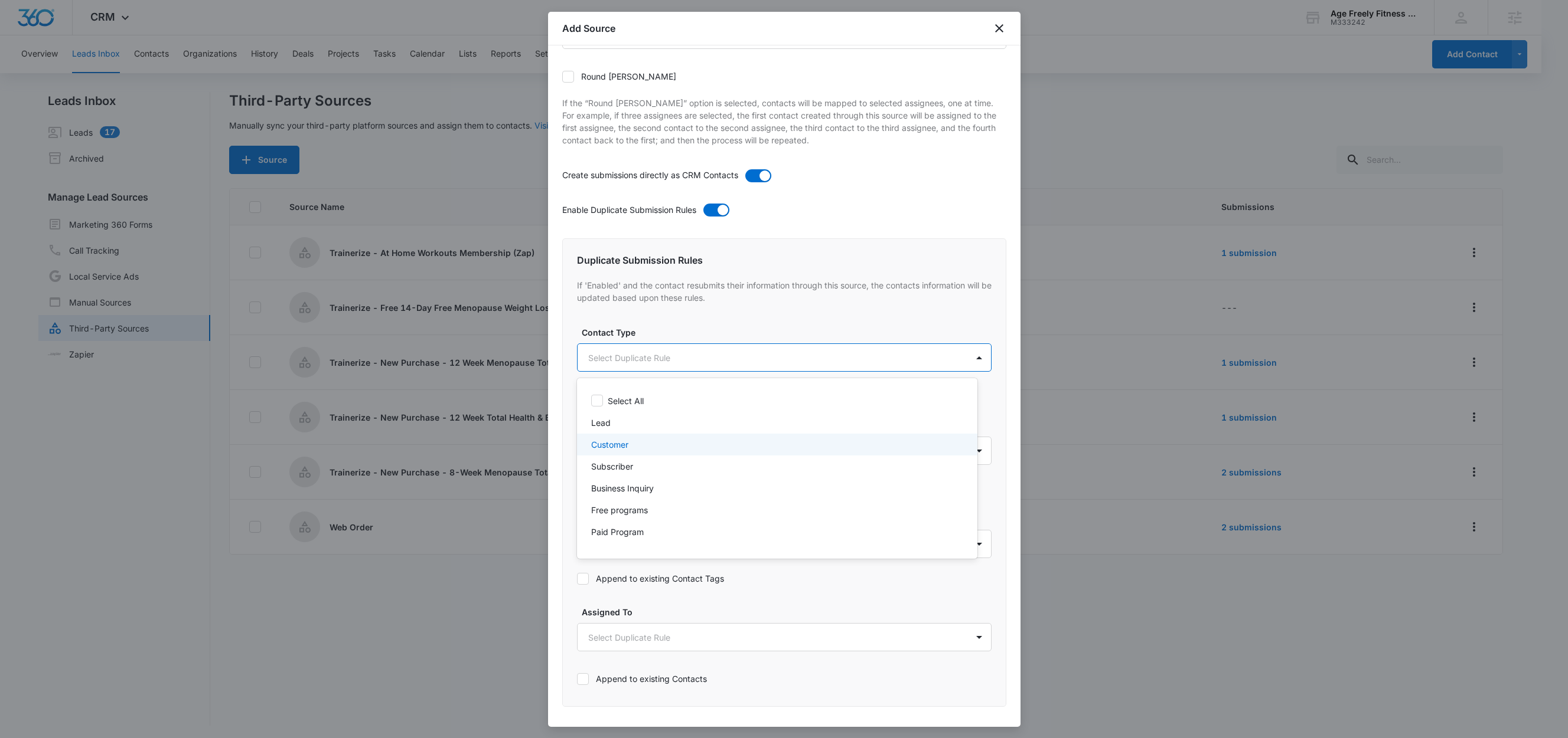
click at [616, 445] on p "Customer" at bounding box center [609, 444] width 37 height 13
drag, startPoint x: 669, startPoint y: 331, endPoint x: 670, endPoint y: 349, distance: 18.0
click at [669, 332] on div at bounding box center [784, 369] width 1568 height 738
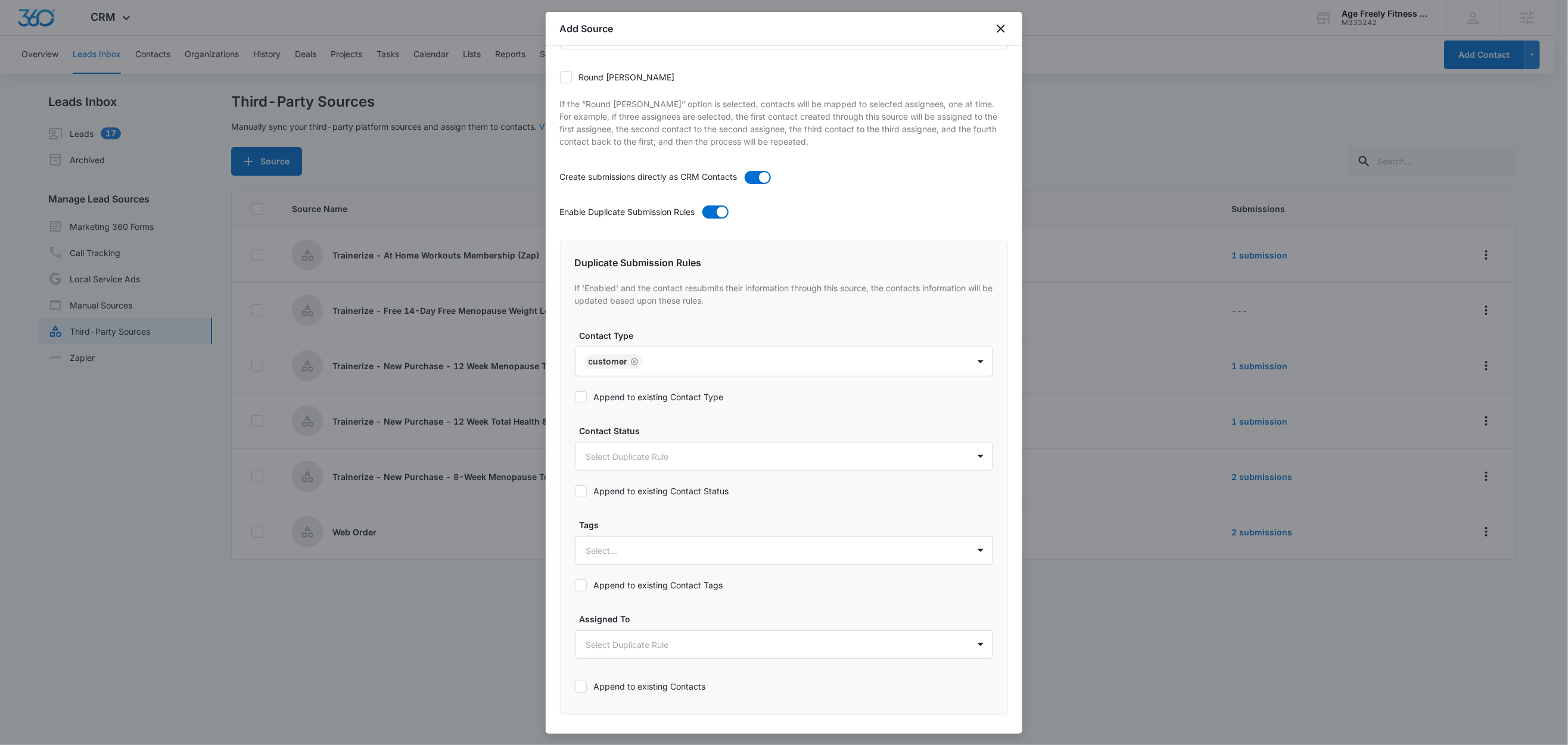
click at [632, 403] on label "Append to existing Contact Type" at bounding box center [783, 396] width 418 height 13
click at [575, 397] on input "Append to existing Contact Type" at bounding box center [575, 397] width 0 height 0
click at [635, 454] on body "CRM Apps Reputation Websites Forms CRM Email Social Shop Content Ads Intelligen…" at bounding box center [784, 373] width 1568 height 747
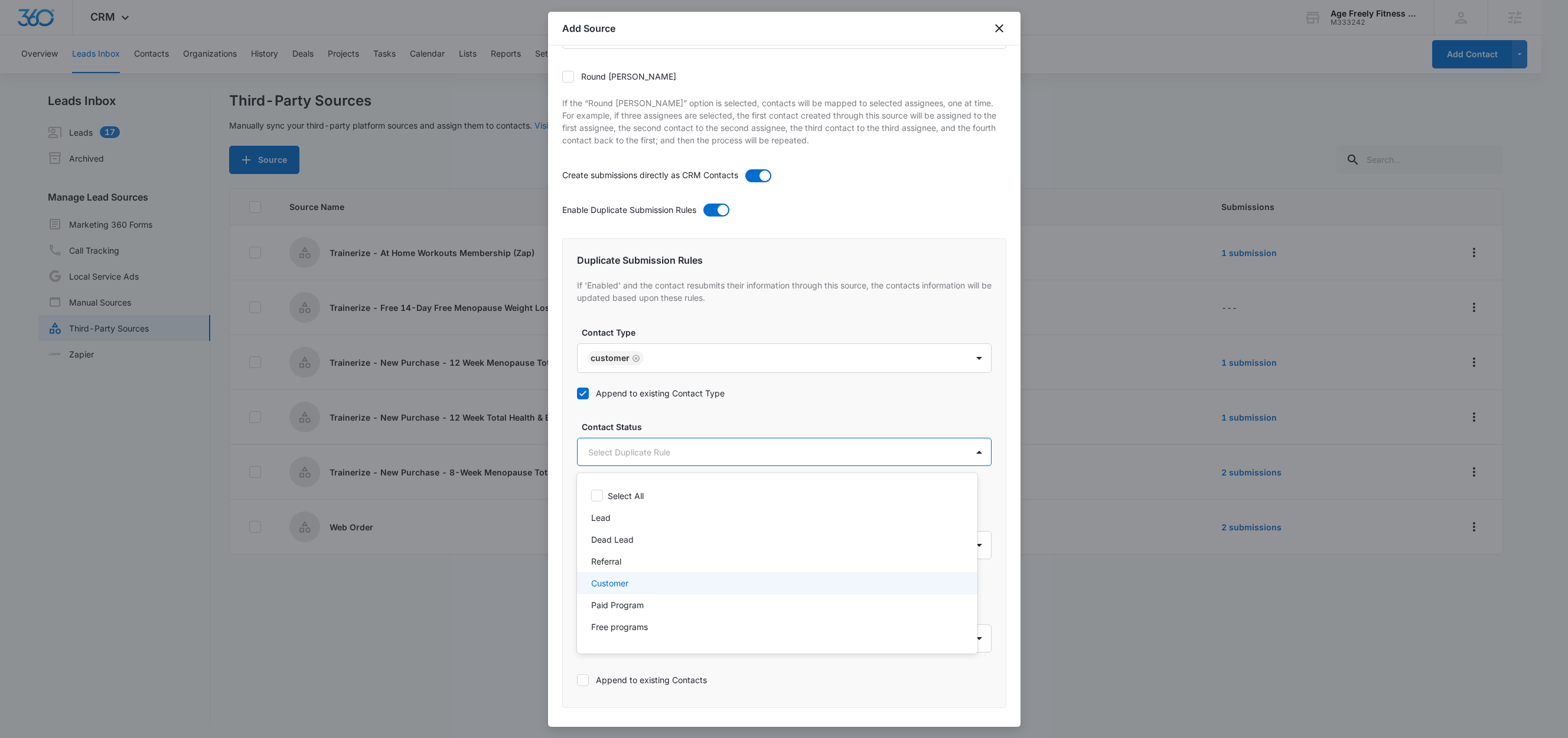
click at [627, 580] on p "Customer" at bounding box center [609, 583] width 37 height 13
click at [679, 425] on div at bounding box center [784, 369] width 1568 height 738
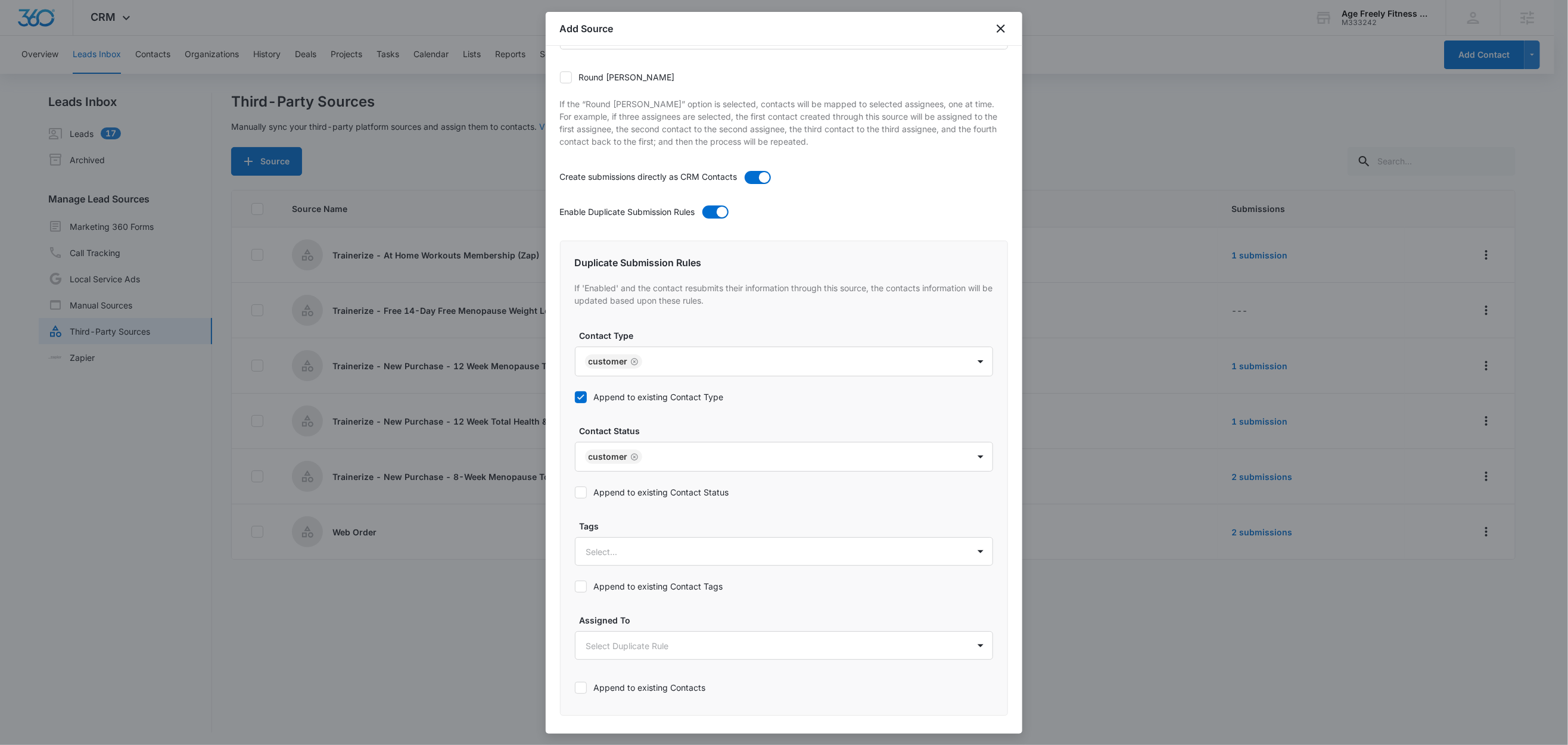
click at [648, 492] on label "Append to existing Contact Status" at bounding box center [783, 492] width 418 height 13
click at [575, 492] on input "Append to existing Contact Status" at bounding box center [575, 492] width 0 height 0
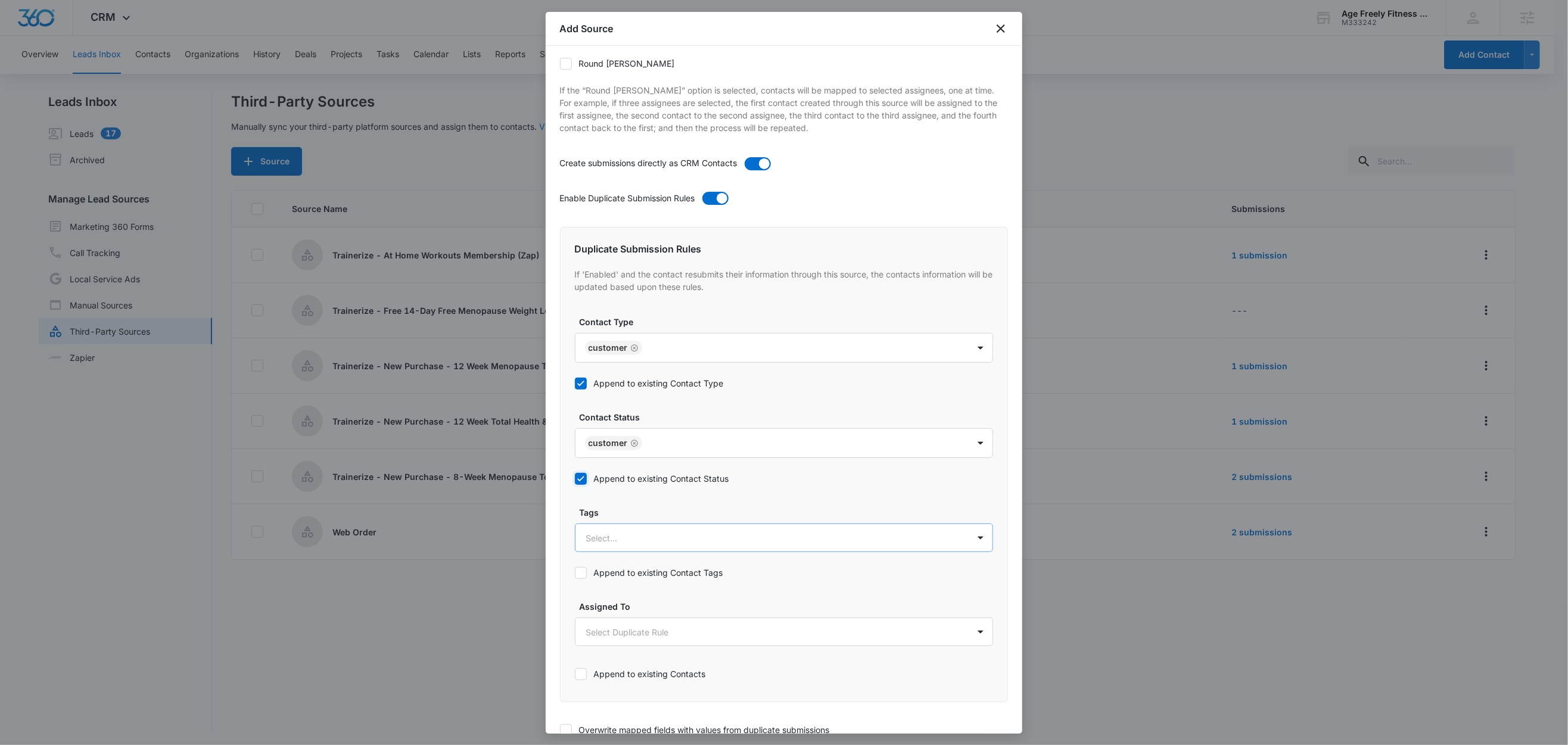
scroll to position [350, 0]
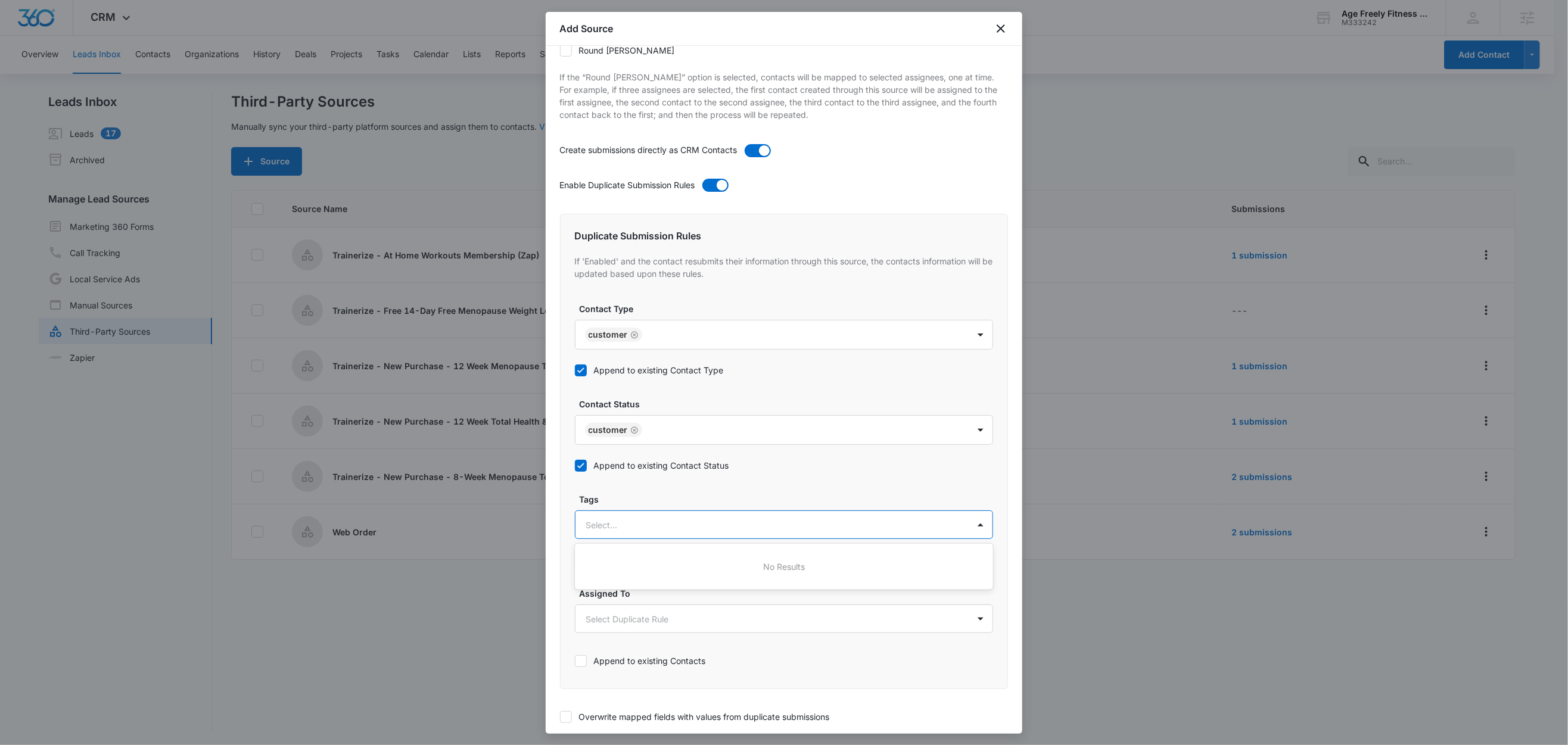
click at [634, 526] on div at bounding box center [769, 525] width 367 height 15
type input "tr"
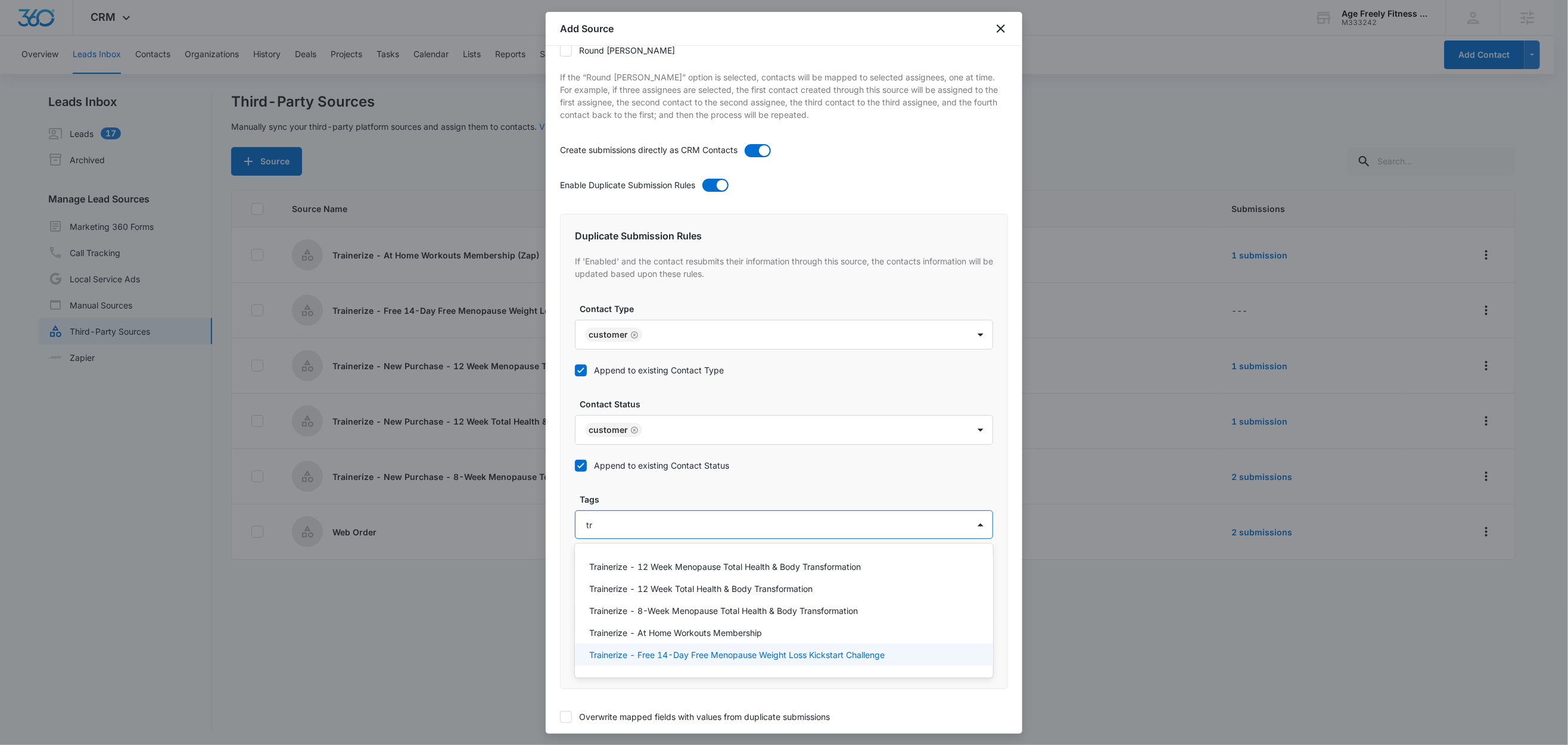
click at [673, 661] on p "Trainerize - Free 14-Day Free Menopause Weight Loss Kickstart Challenge" at bounding box center [737, 655] width 296 height 13
click at [657, 501] on label "Tags" at bounding box center [788, 499] width 418 height 13
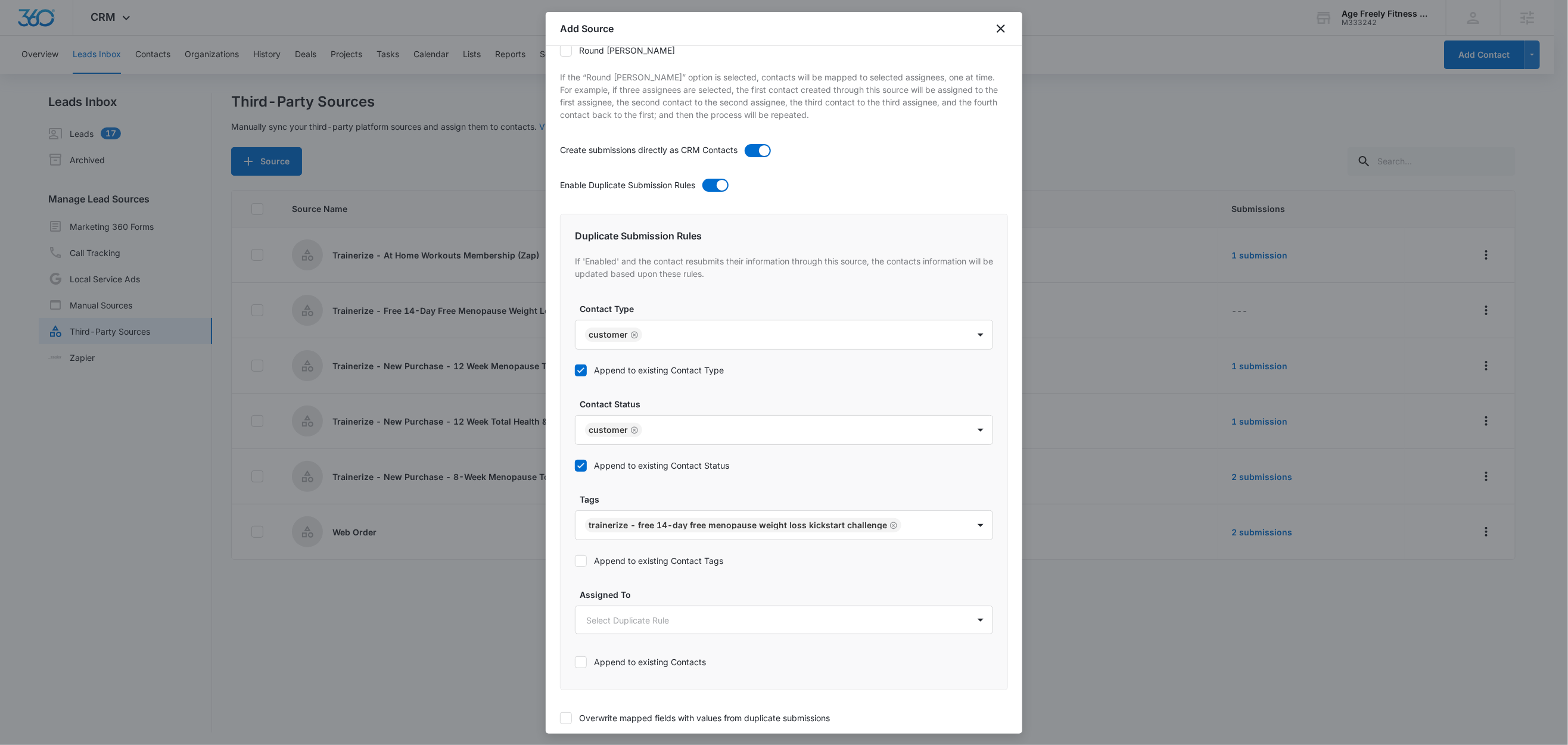
click at [643, 559] on label "Append to existing Contact Tags" at bounding box center [783, 561] width 418 height 13
click at [575, 561] on input "Append to existing Contact Tags" at bounding box center [575, 561] width 0 height 0
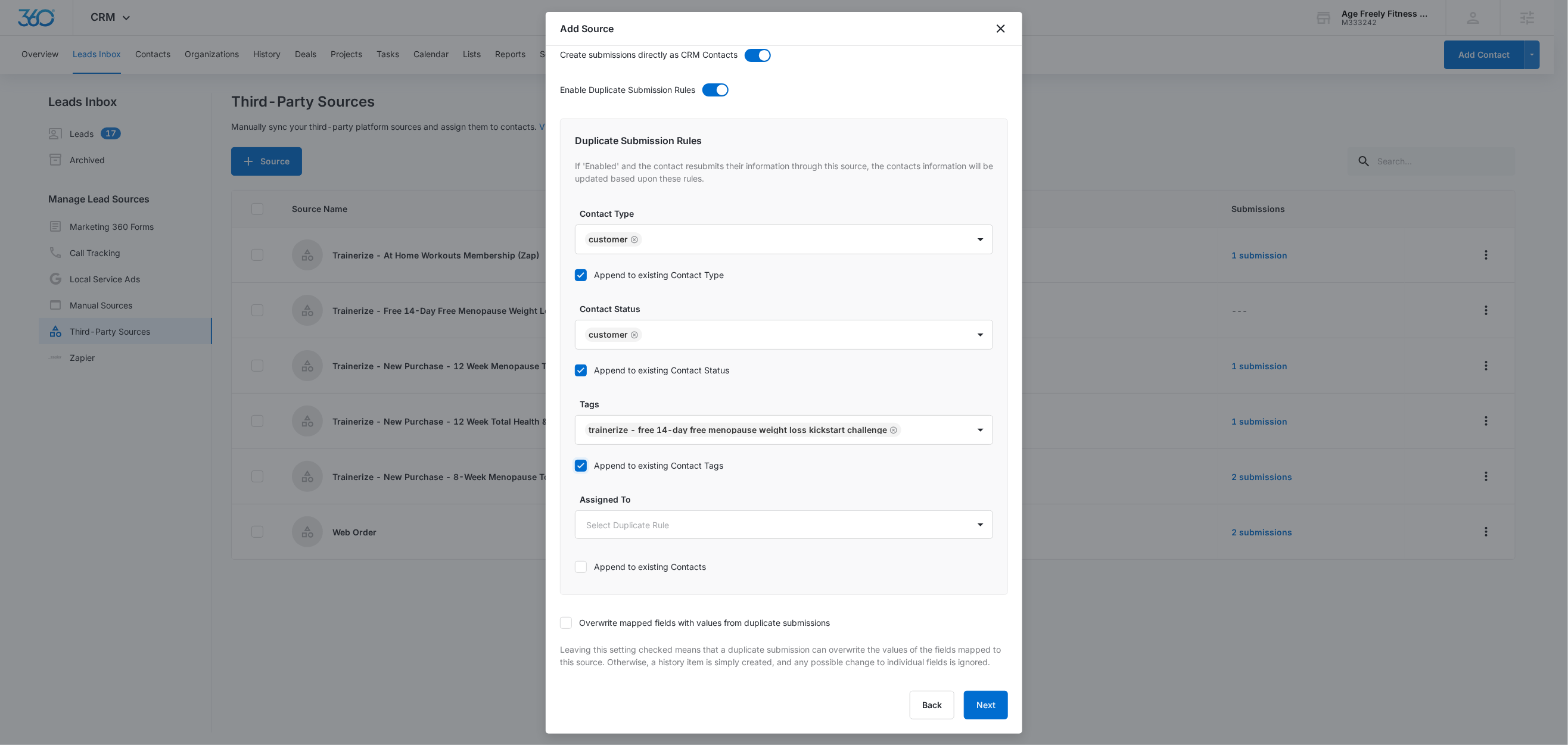
scroll to position [2, 0]
click at [564, 618] on icon at bounding box center [566, 623] width 11 height 11
click at [560, 624] on input "Overwrite mapped fields with values from duplicate submissions" at bounding box center [560, 624] width 0 height 0
click at [970, 704] on button "Next" at bounding box center [986, 705] width 44 height 28
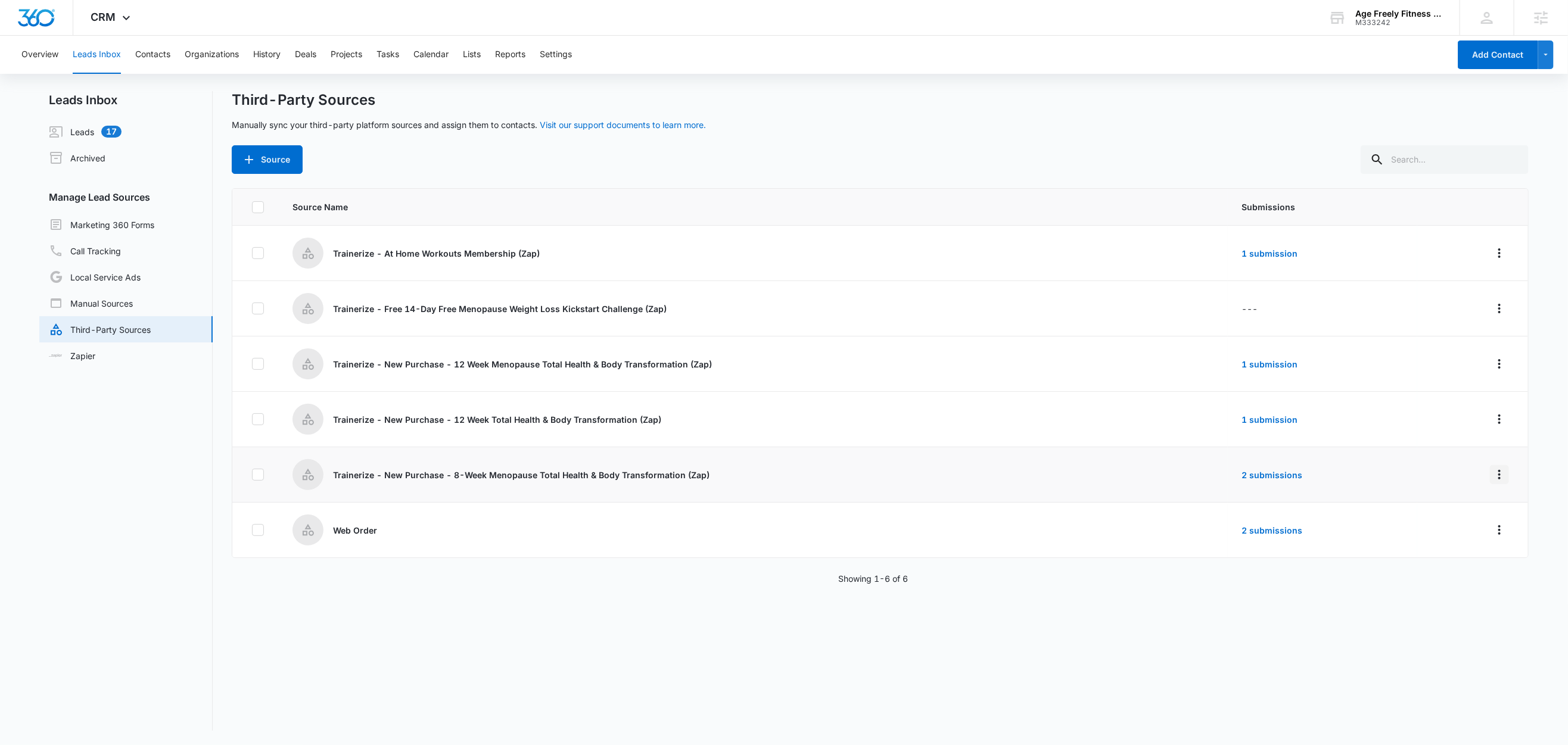
click at [1492, 476] on icon "Overflow Menu" at bounding box center [1499, 475] width 15 height 15
click at [1492, 470] on icon "Overflow Menu" at bounding box center [1499, 475] width 15 height 15
click at [1451, 543] on div "Submission Rules" at bounding box center [1432, 545] width 68 height 9
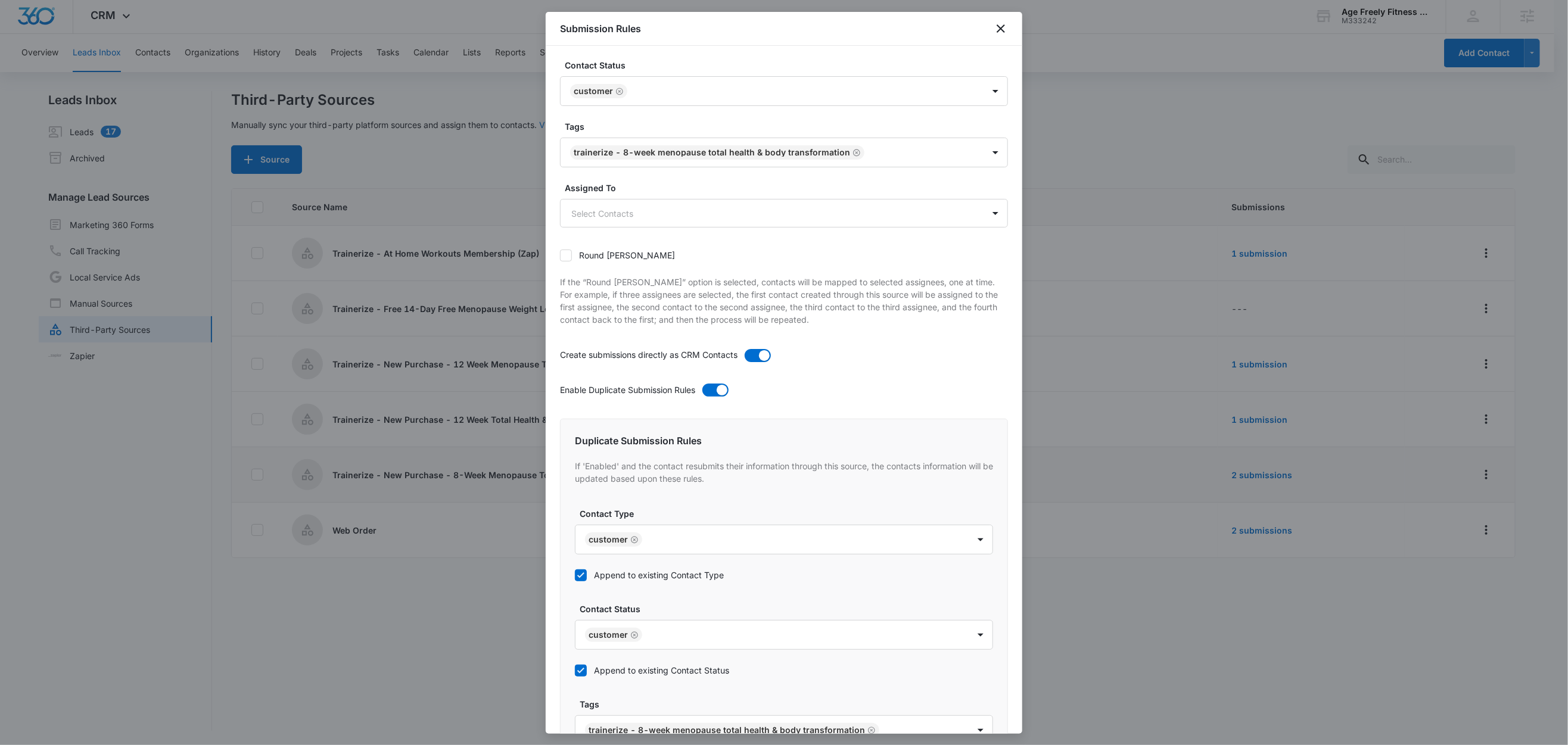
scroll to position [0, 0]
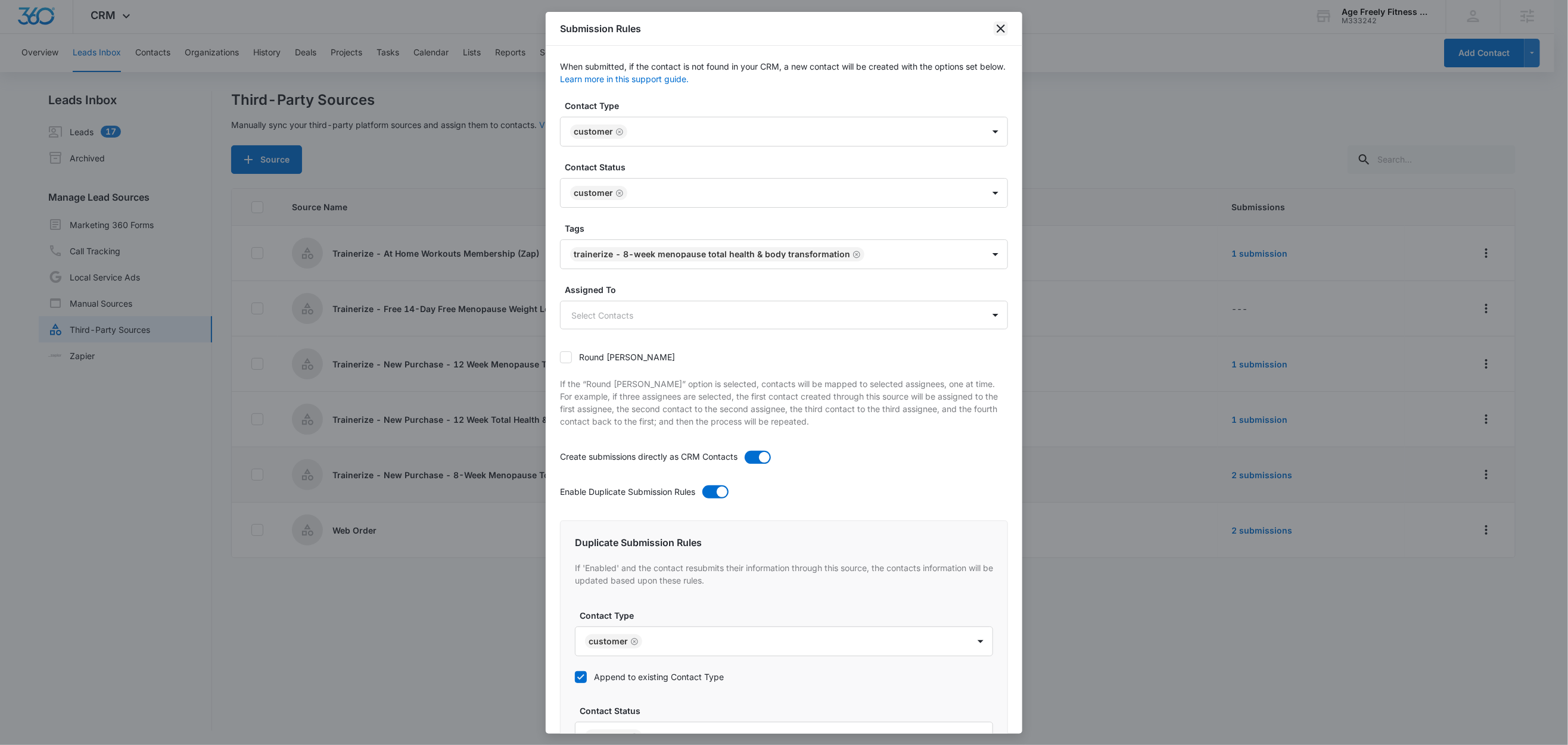
click at [997, 31] on icon "close" at bounding box center [1000, 28] width 15 height 15
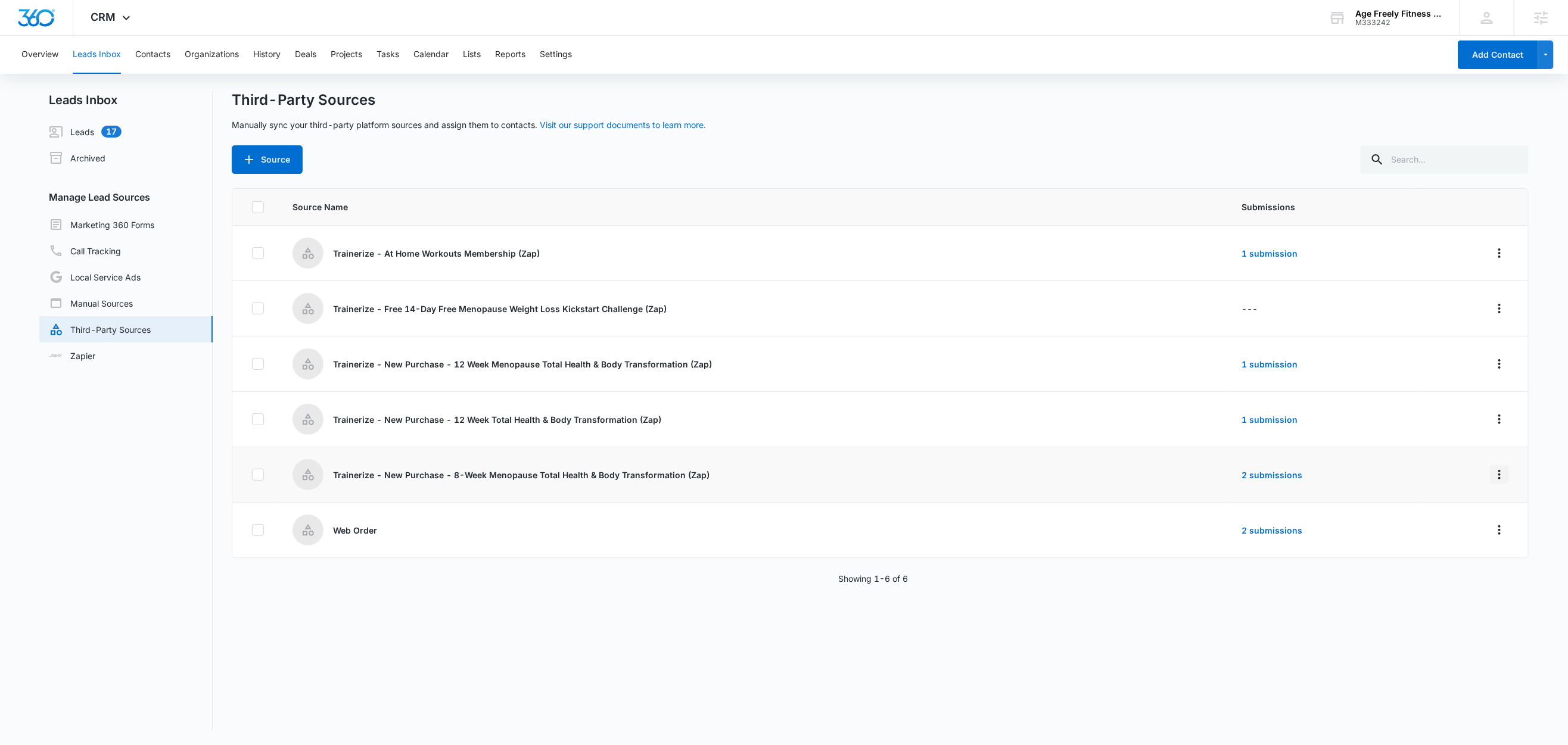
click at [1492, 470] on icon "Overflow Menu" at bounding box center [1499, 475] width 15 height 15
click at [1430, 531] on div "Edit" at bounding box center [1432, 528] width 68 height 9
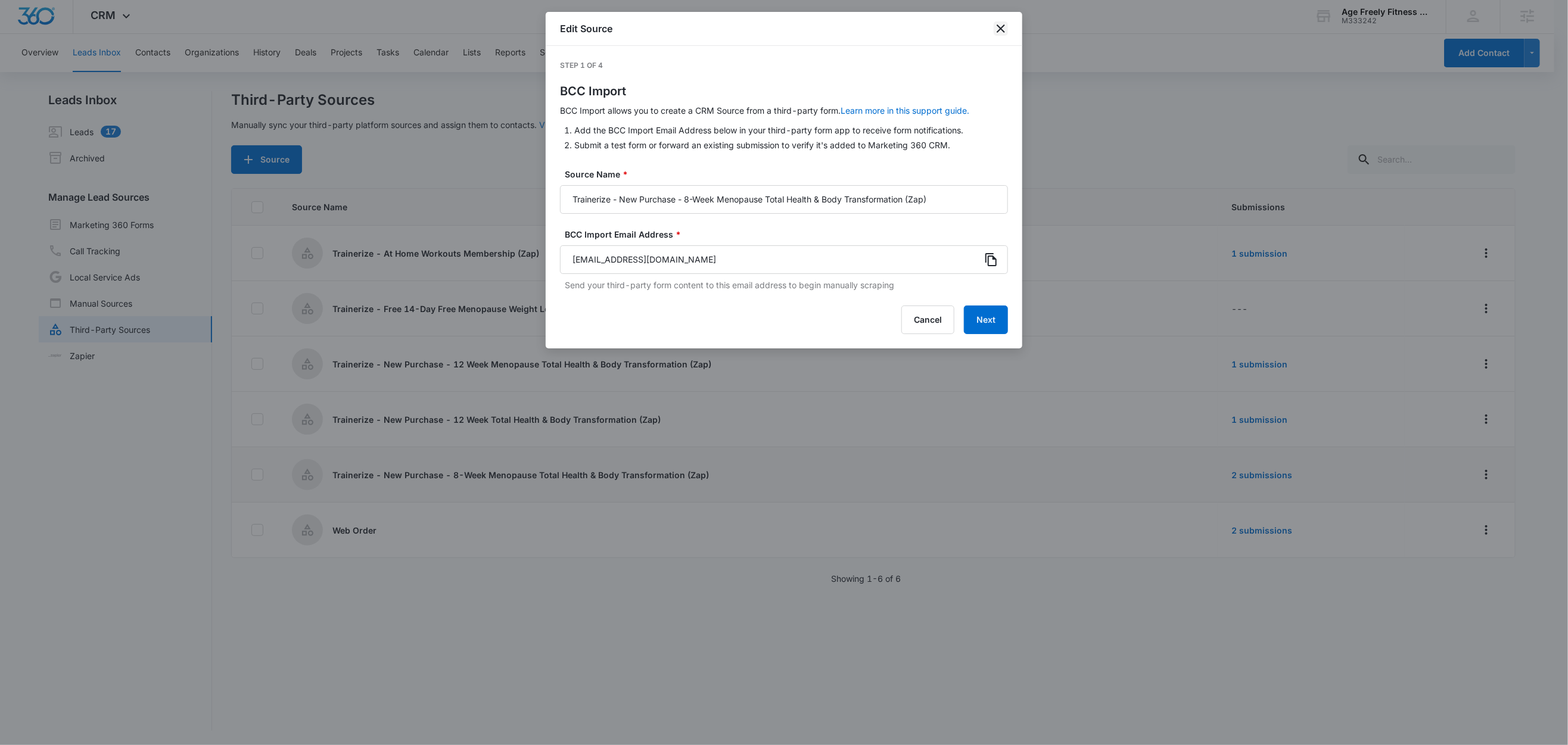
click at [997, 28] on icon "close" at bounding box center [1000, 28] width 15 height 15
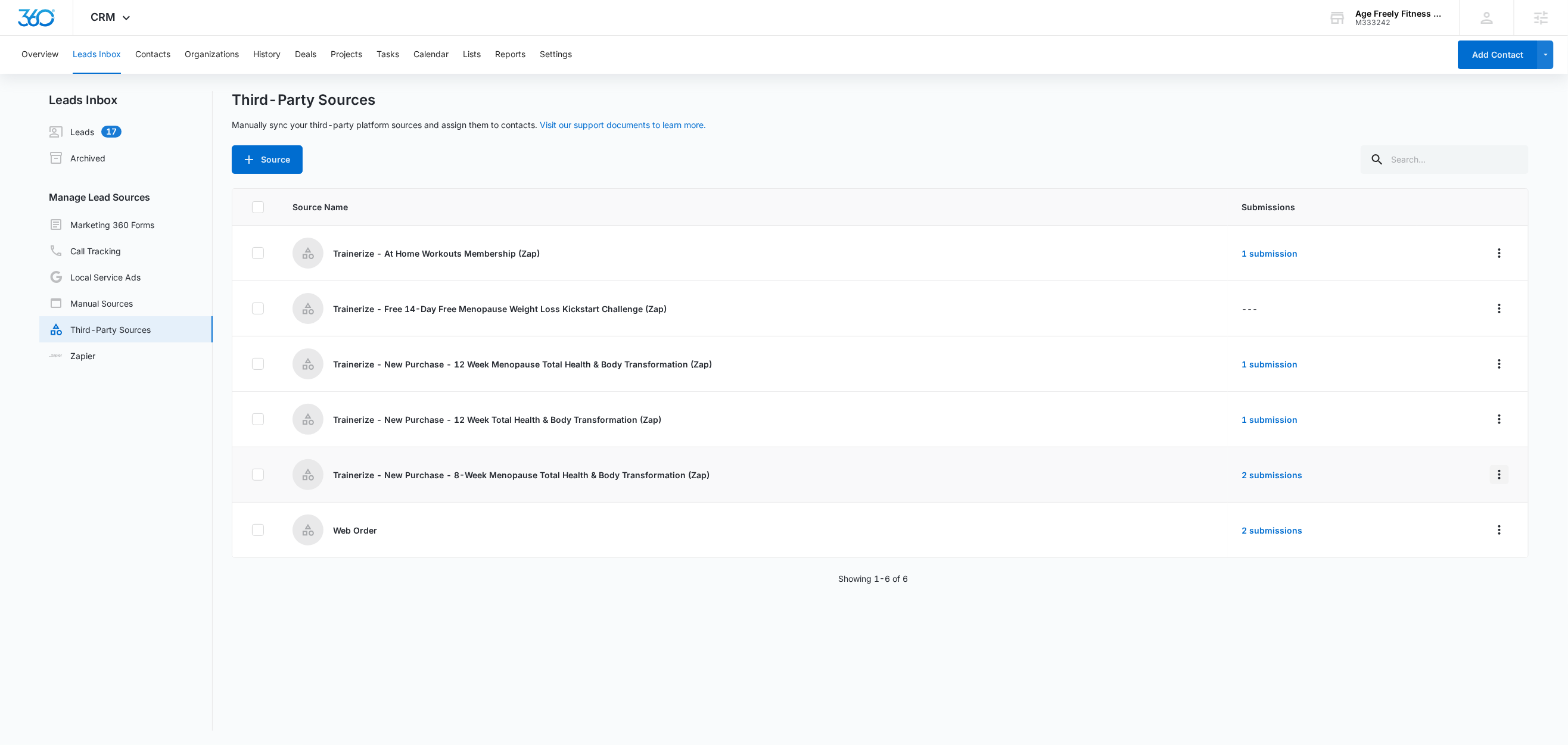
click at [1494, 479] on button "Overflow Menu" at bounding box center [1499, 474] width 19 height 19
click at [1467, 544] on button "Submission Rules" at bounding box center [1440, 545] width 111 height 18
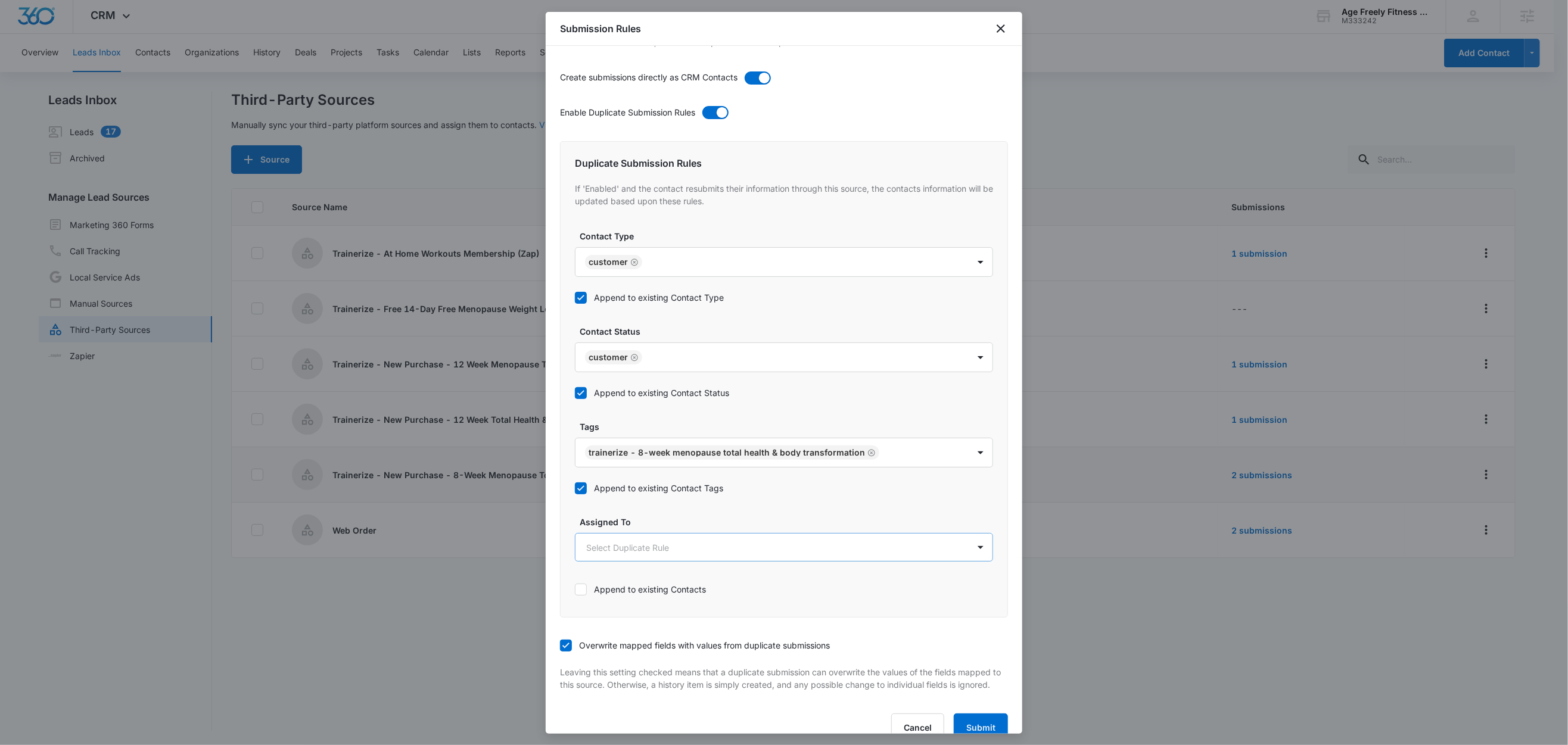
scroll to position [418, 0]
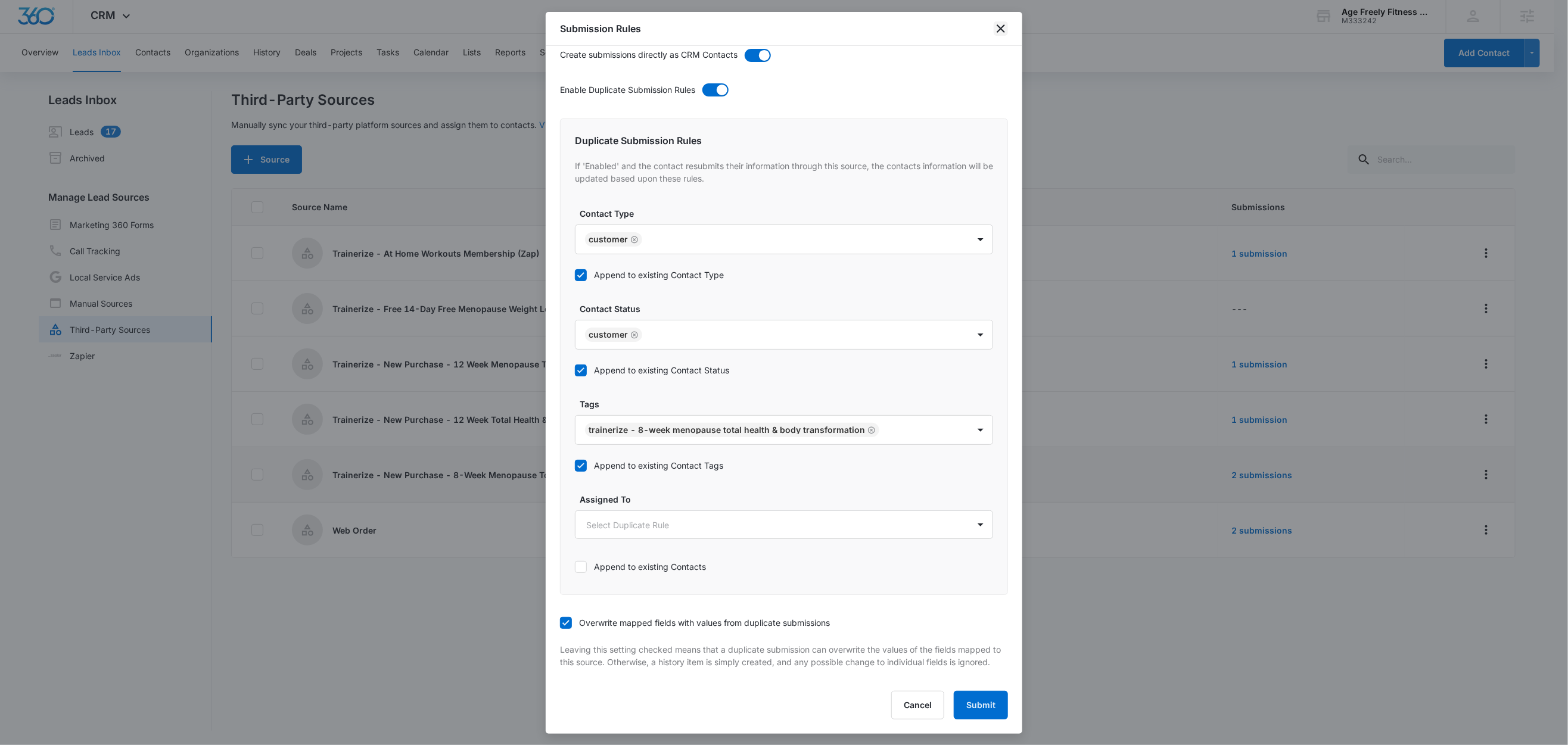
click at [997, 25] on icon "close" at bounding box center [1000, 28] width 15 height 15
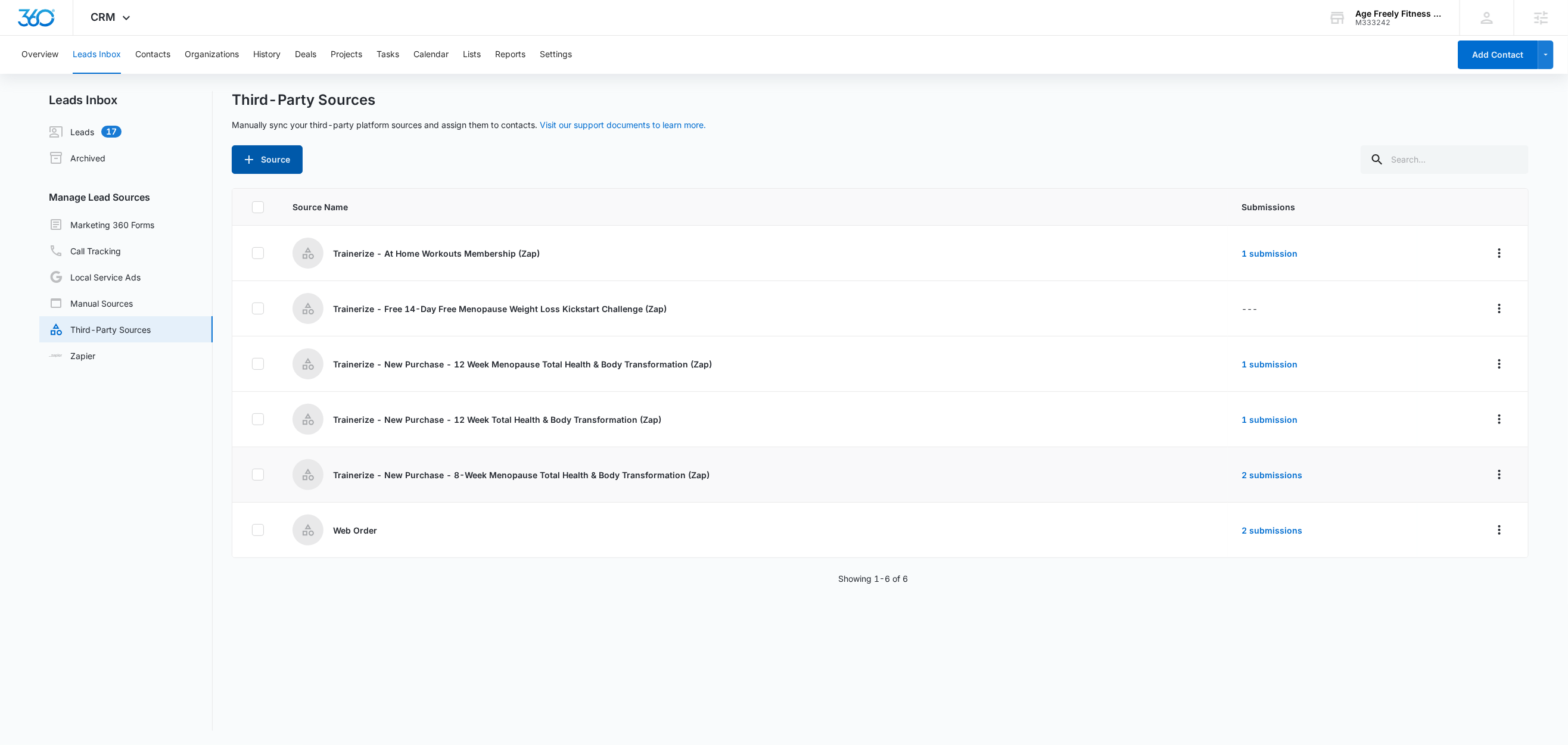
click at [267, 161] on button "Source" at bounding box center [267, 159] width 70 height 28
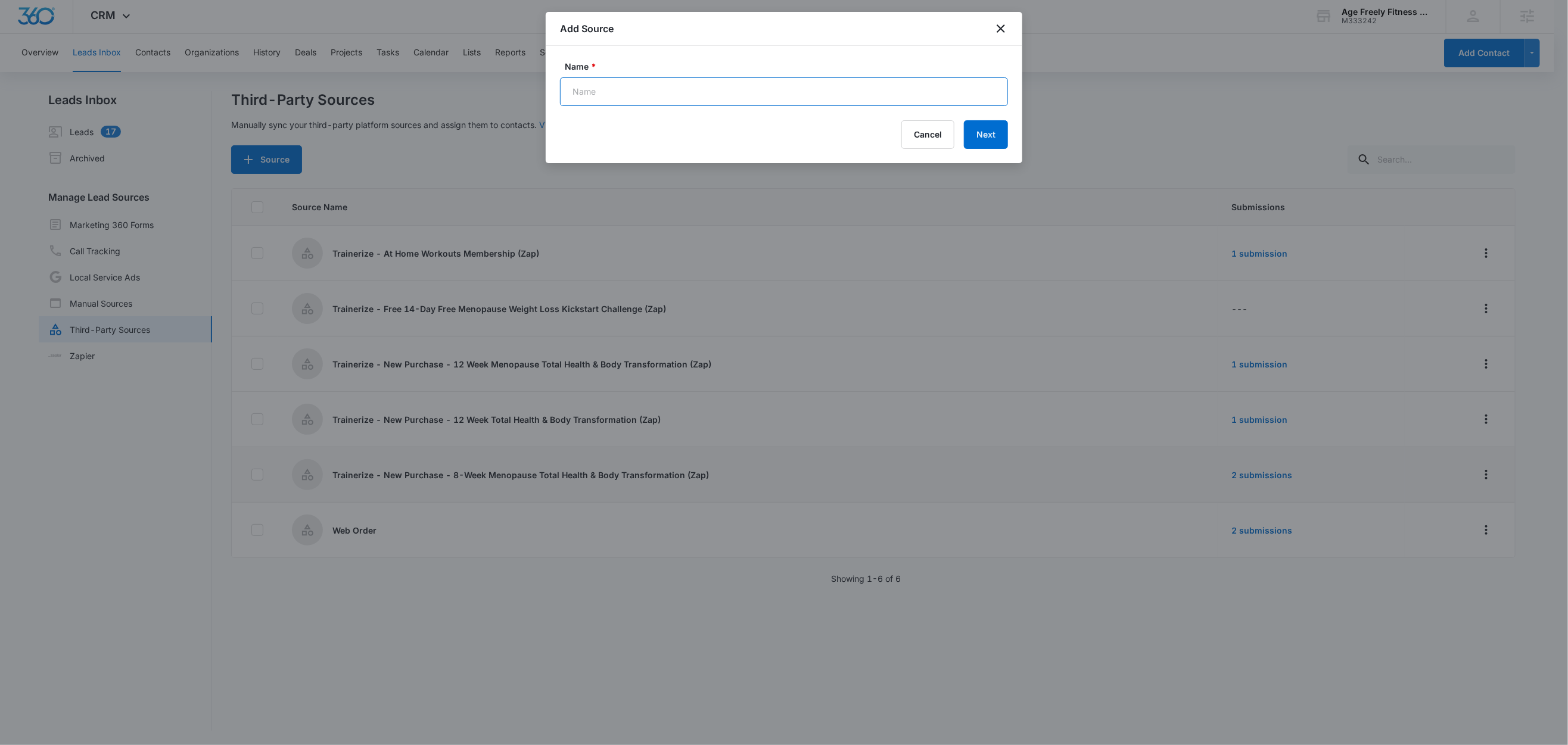
click at [613, 87] on input "Name *" at bounding box center [784, 91] width 448 height 28
paste input "Trainerize - Gym Workouts Age Freely Membership"
type input "Trainerize - Gym Workouts Age Freely Membership (Zap)"
click at [982, 133] on button "Next" at bounding box center [986, 134] width 44 height 28
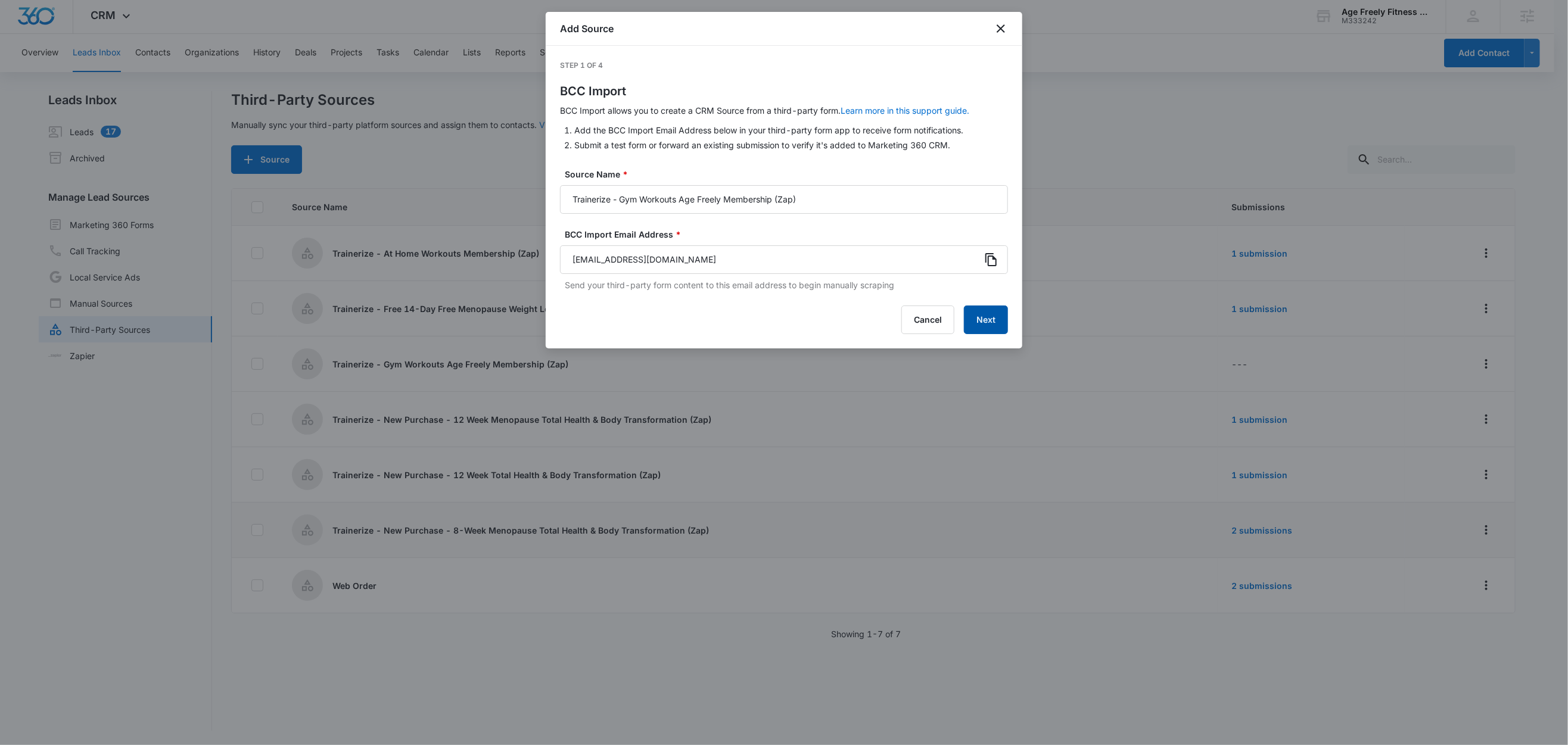
click at [993, 320] on button "Next" at bounding box center [986, 319] width 44 height 28
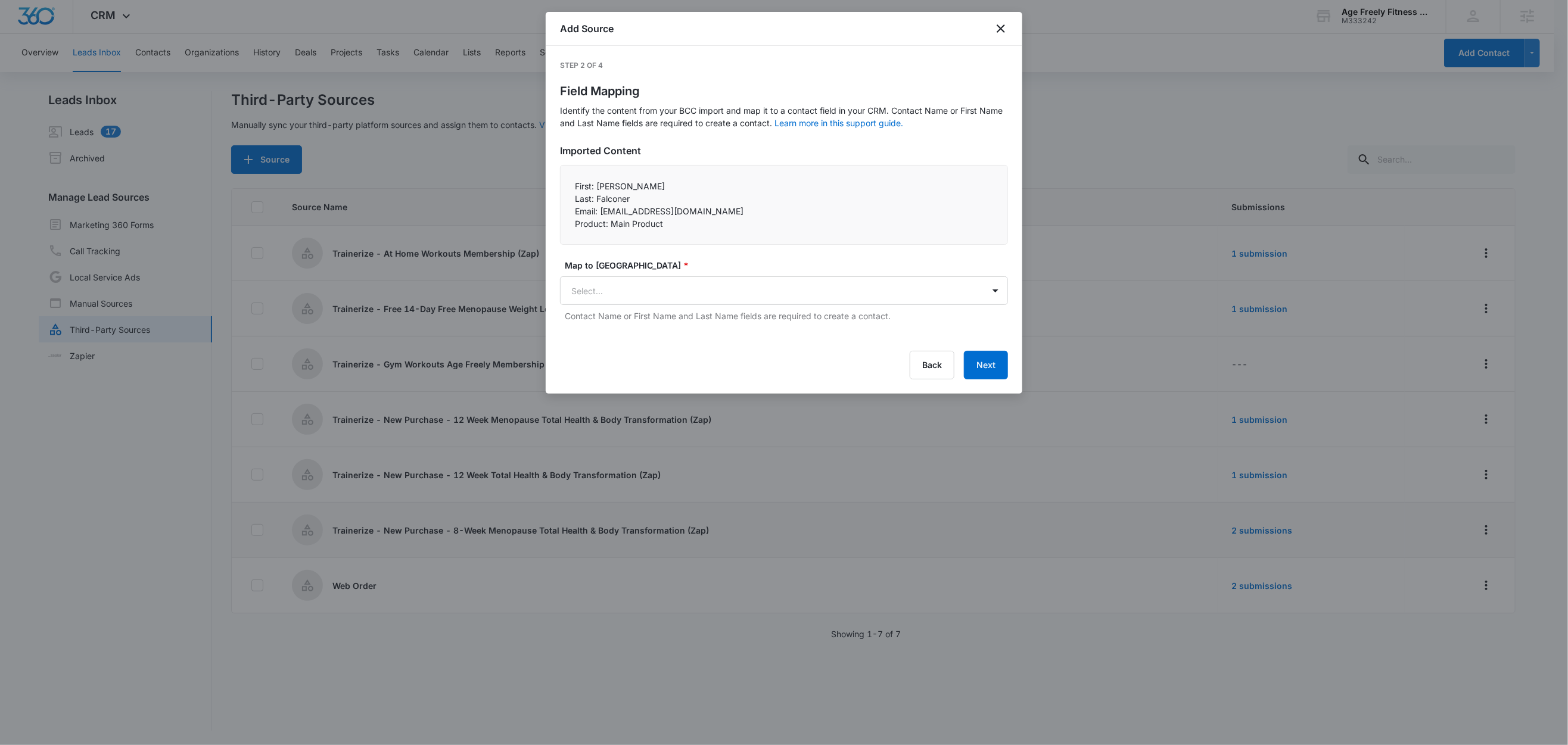
drag, startPoint x: 619, startPoint y: 196, endPoint x: 613, endPoint y: 195, distance: 6.1
click at [619, 196] on p "Last: Falconer" at bounding box center [783, 199] width 418 height 13
drag, startPoint x: 596, startPoint y: 187, endPoint x: 559, endPoint y: 186, distance: 37.0
click at [559, 186] on div "Step 2 of 4 Field Mapping Identify the content from your BCC import and map it …" at bounding box center [783, 219] width 477 height 348
click at [606, 196] on p "Last: Falconer" at bounding box center [783, 199] width 418 height 13
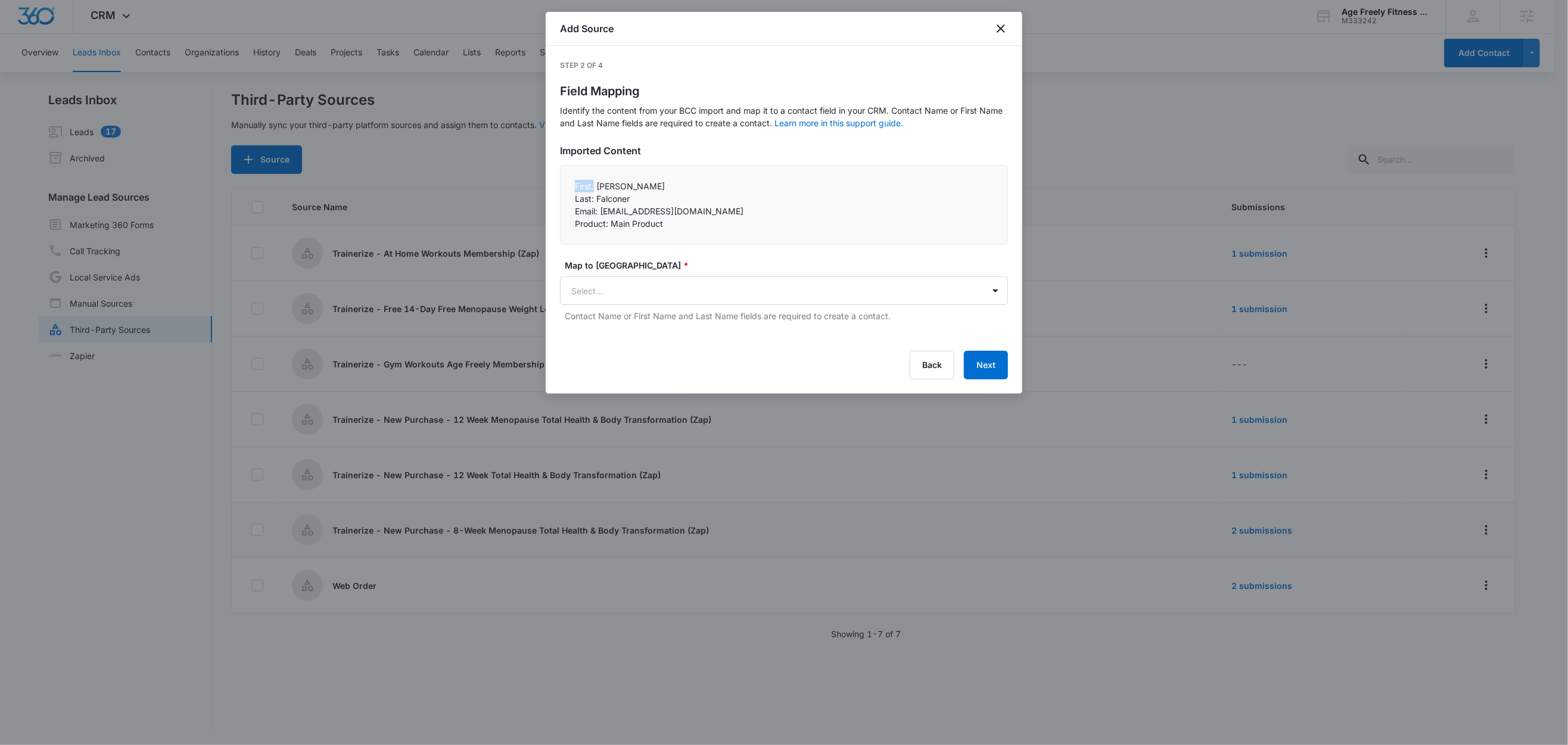
drag, startPoint x: 596, startPoint y: 188, endPoint x: 552, endPoint y: 182, distance: 44.4
click at [552, 182] on div "Step 2 of 4 Field Mapping Identify the content from your BCC import and map it …" at bounding box center [783, 219] width 477 height 348
copy p "First:"
click at [633, 290] on body "CRM Apps Reputation Websites Forms CRM Email Social Shop Content Ads Intelligen…" at bounding box center [784, 371] width 1568 height 747
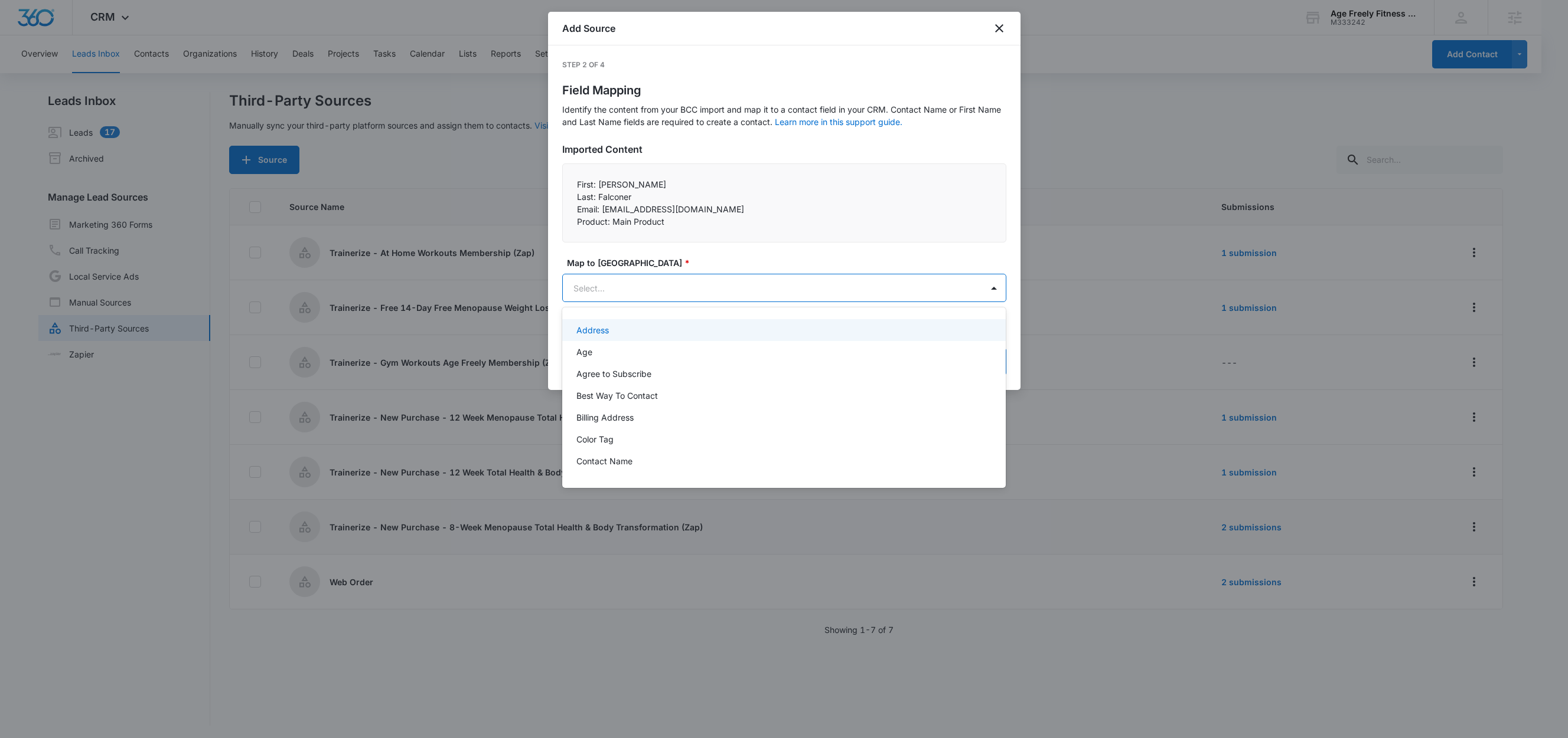
paste input "First:"
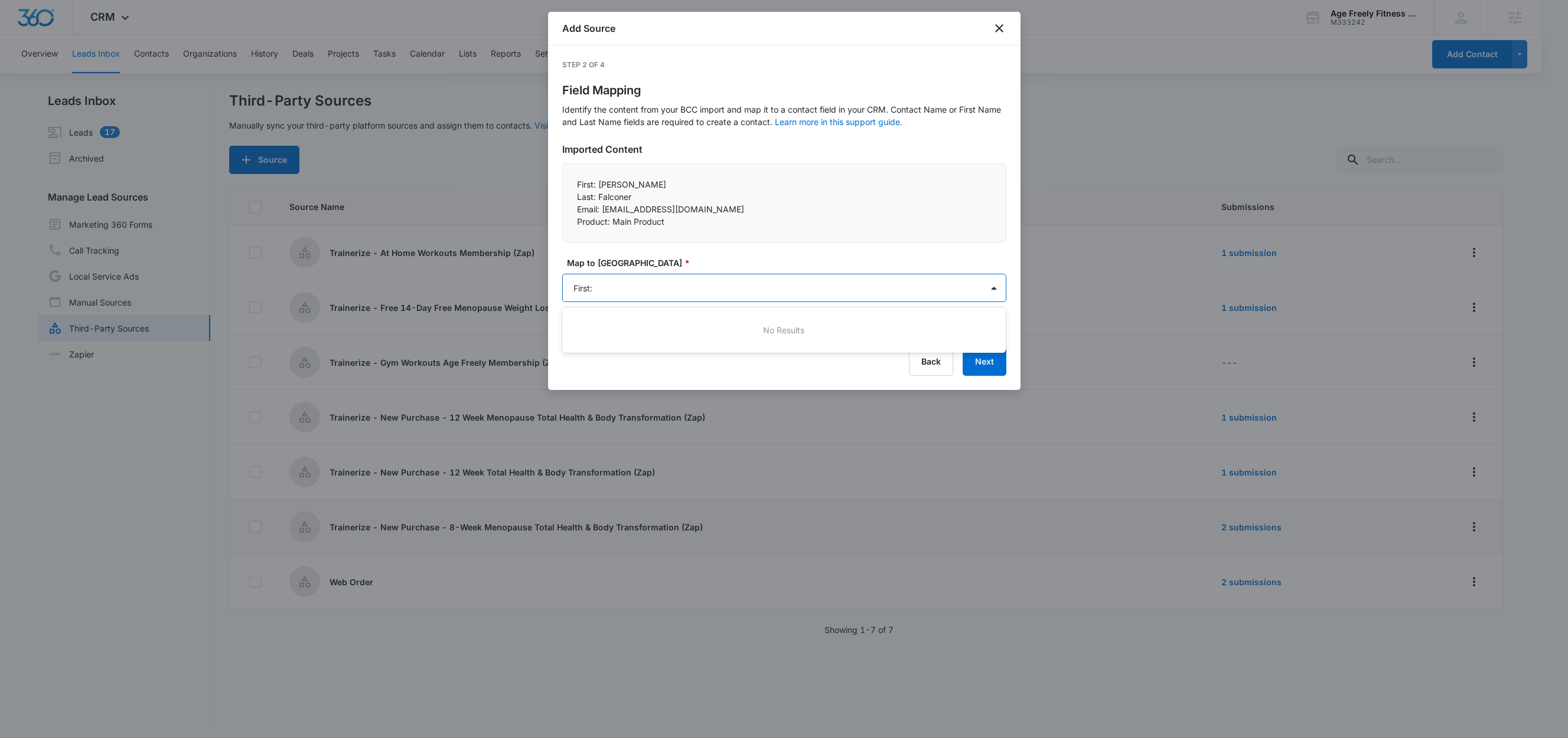
type input "First"
click at [637, 328] on p "First Name (Contact Name)" at bounding box center [630, 330] width 107 height 13
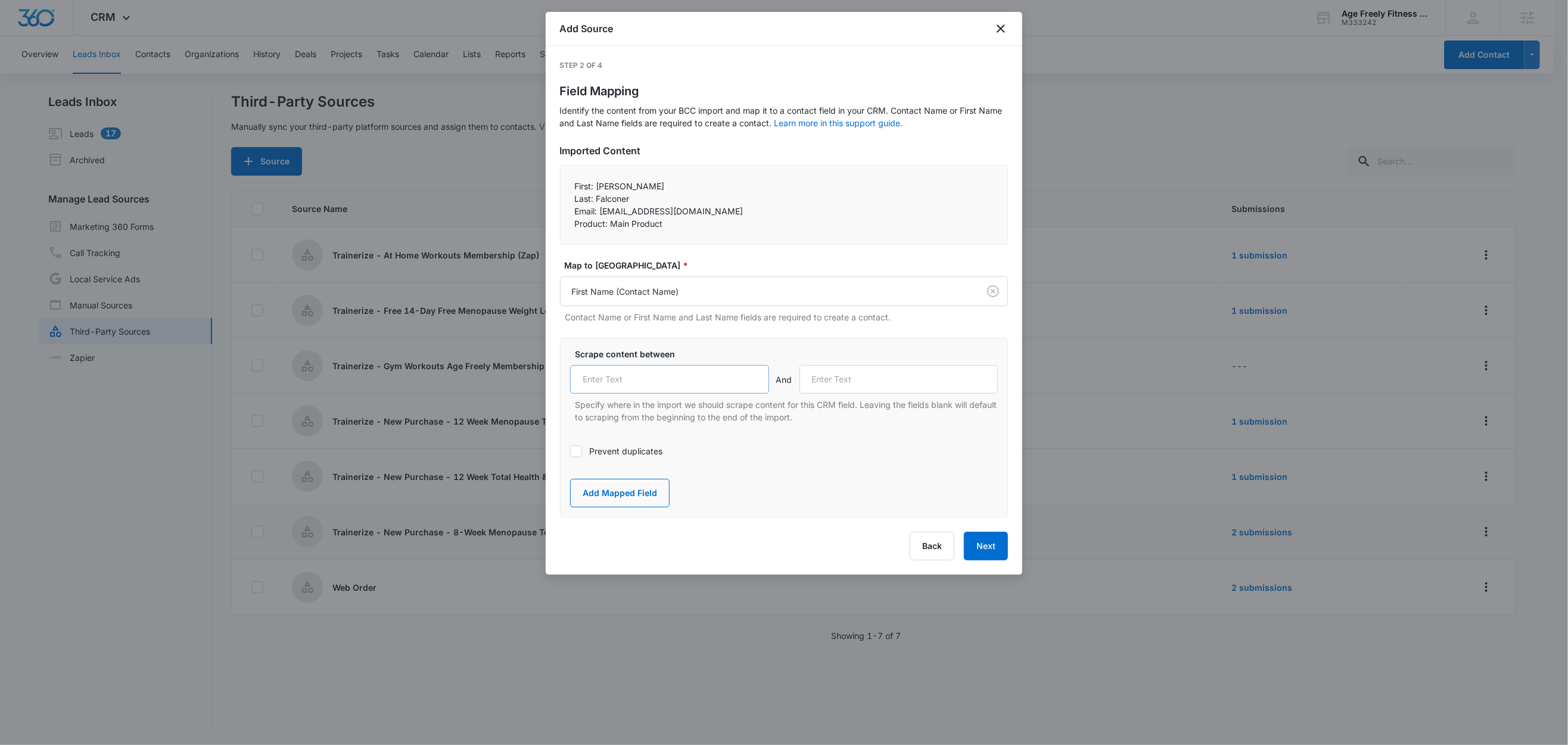
drag, startPoint x: 648, startPoint y: 365, endPoint x: 652, endPoint y: 372, distance: 8.1
click at [649, 367] on div "Scrape content between And Specify where in the import we should scrape content…" at bounding box center [783, 385] width 428 height 75
click at [658, 376] on input "text" at bounding box center [669, 379] width 199 height 28
paste input "First:"
type input "First:"
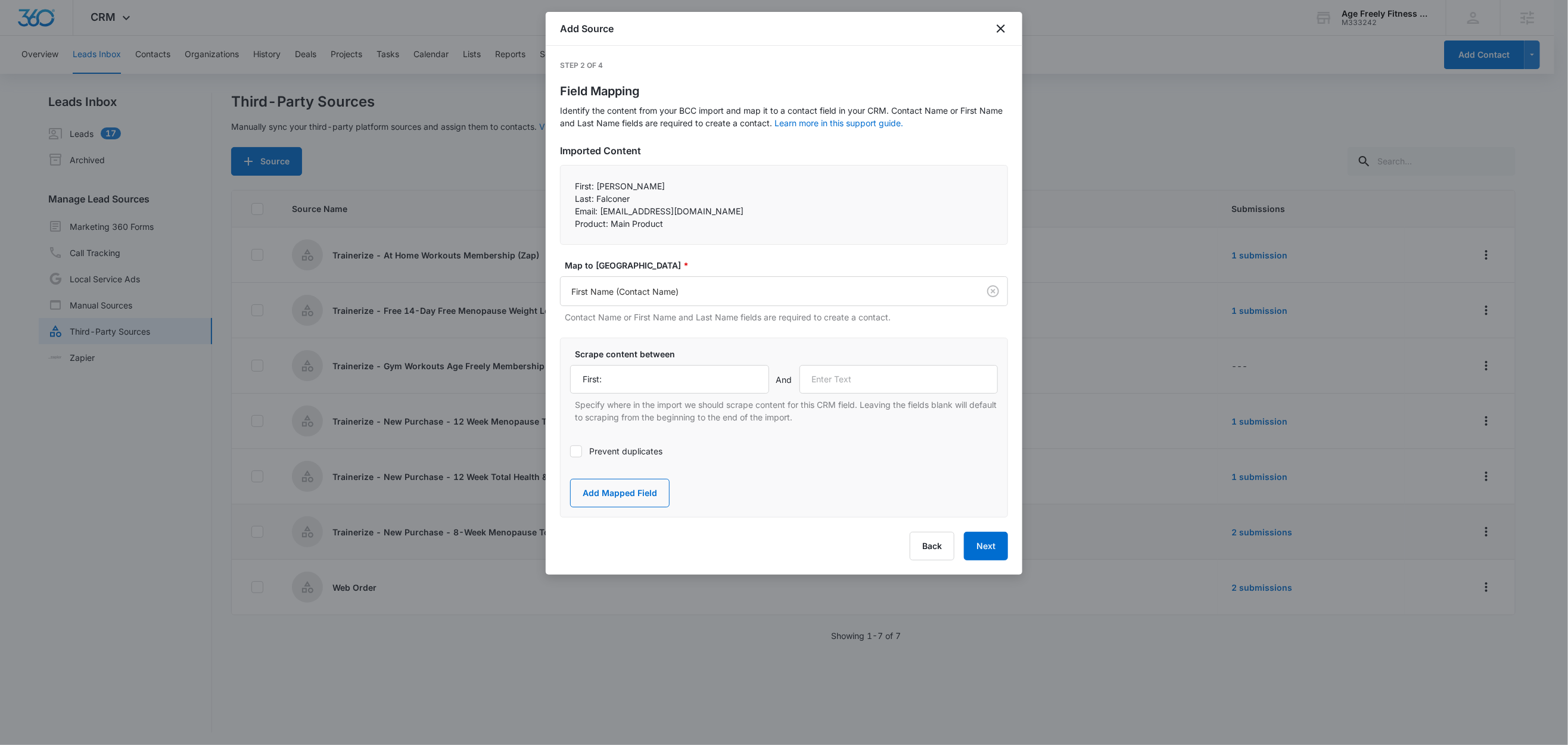
click at [594, 200] on p "Last: Falconer" at bounding box center [783, 199] width 418 height 13
drag, startPoint x: 594, startPoint y: 200, endPoint x: 565, endPoint y: 200, distance: 29.0
click at [565, 200] on div "First: Nancy Last: Falconer Email: nmfalconer11@gmail.com Product: Main Prod…" at bounding box center [784, 206] width 448 height 80
copy p "Last:"
click at [829, 381] on input "text" at bounding box center [899, 379] width 199 height 28
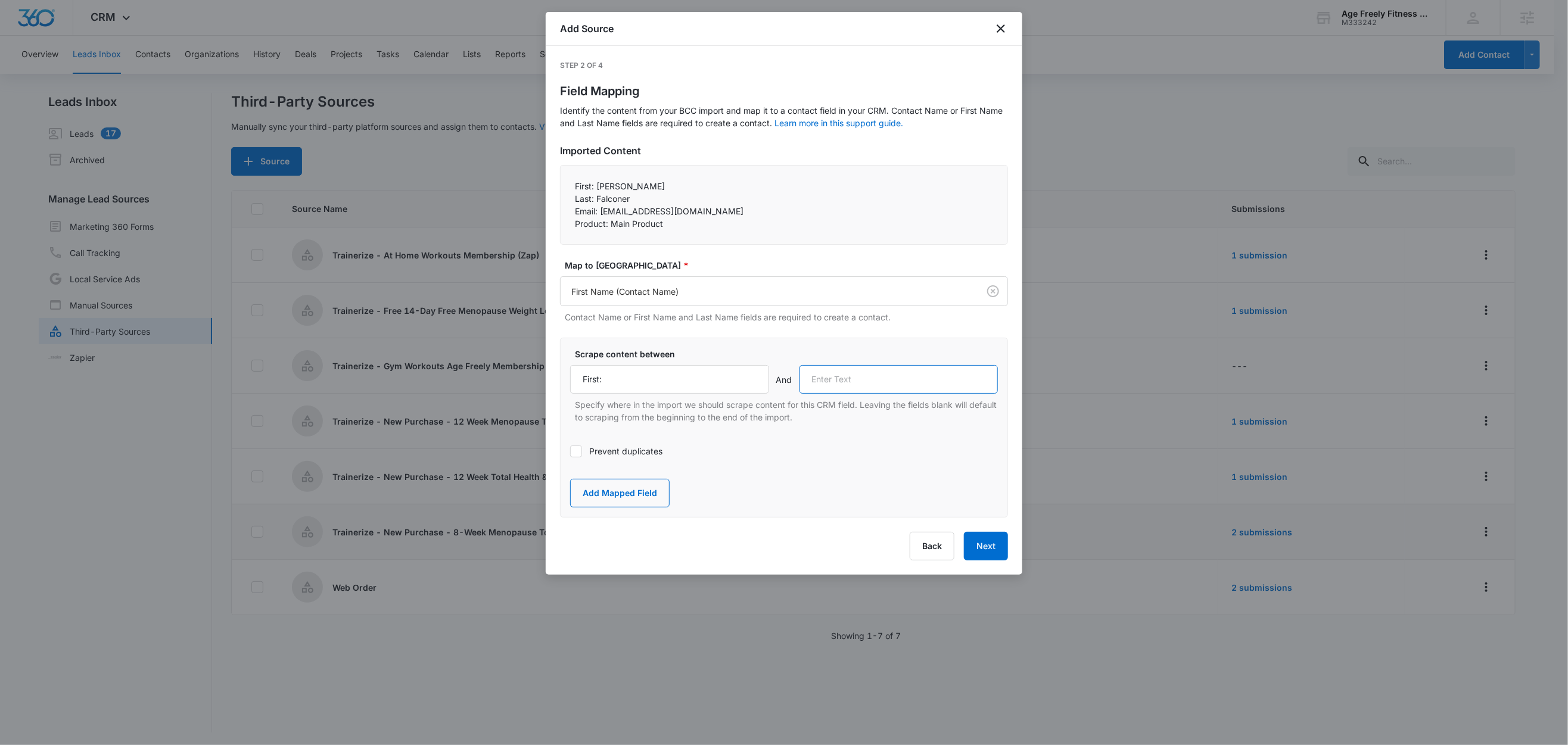
paste input "Last:"
type input "Last:"
click at [597, 497] on button "Add Mapped Field" at bounding box center [620, 492] width 100 height 28
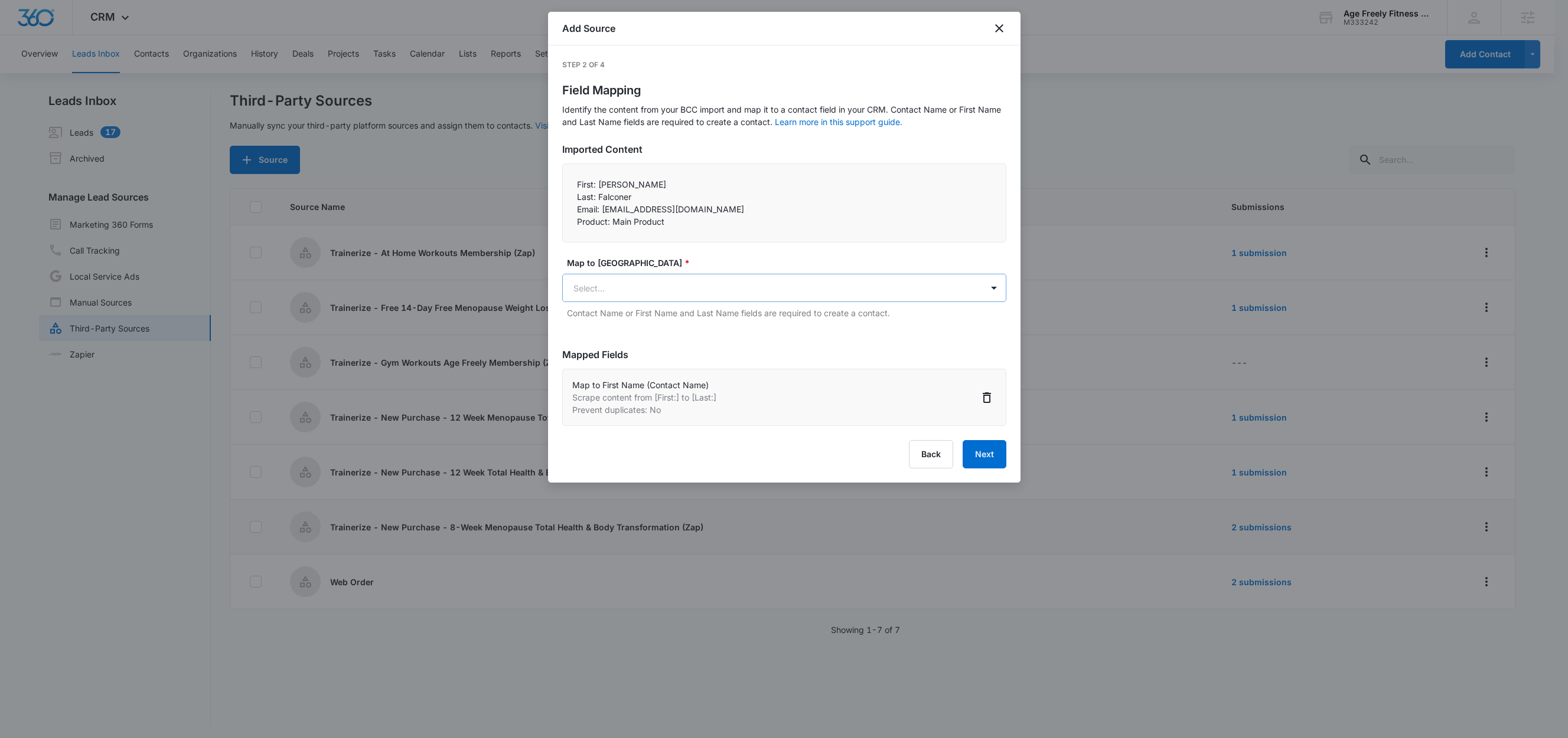
click at [632, 284] on body "CRM Apps Reputation Websites Forms CRM Email Social Shop Content Ads Intelligen…" at bounding box center [784, 369] width 1568 height 740
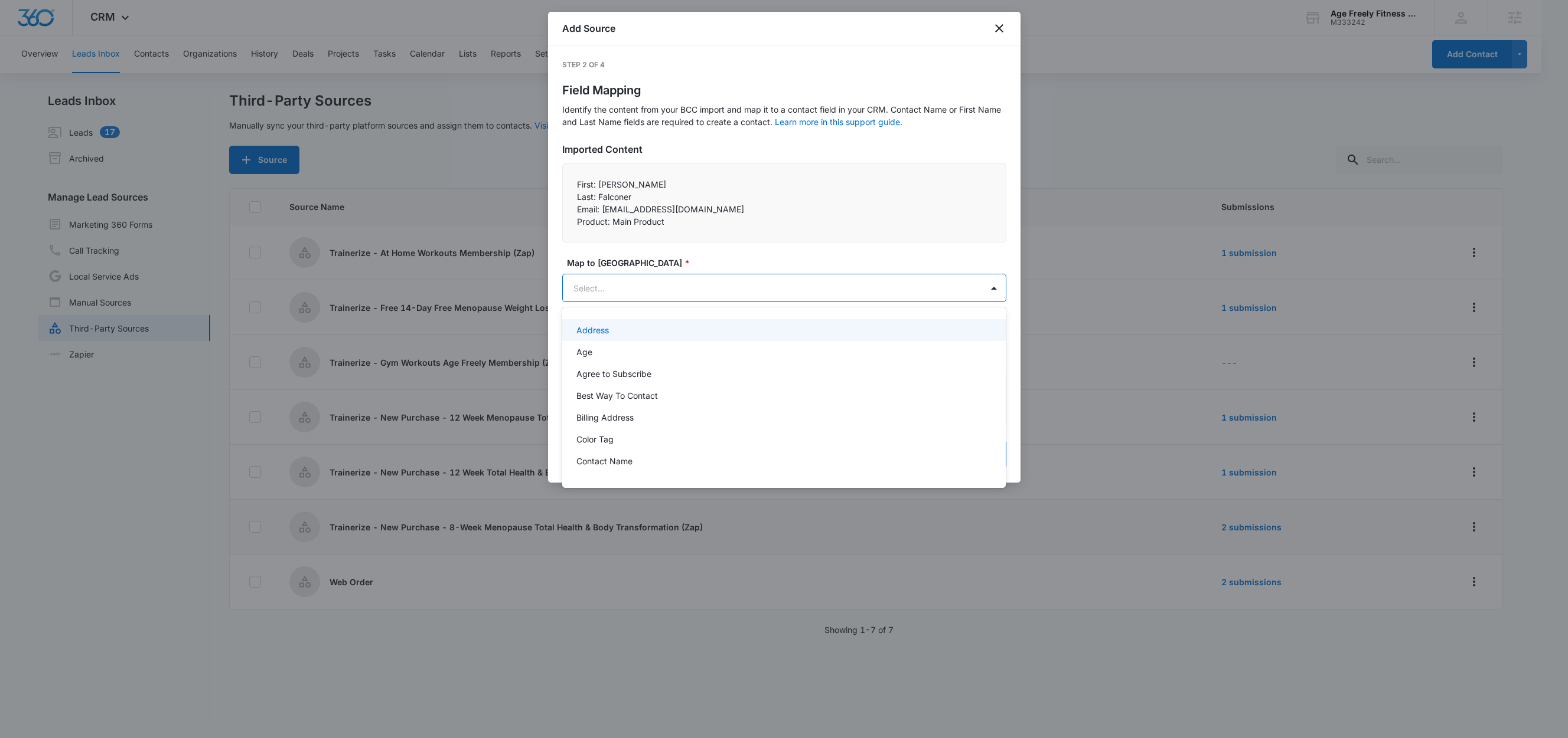
paste input "Last:"
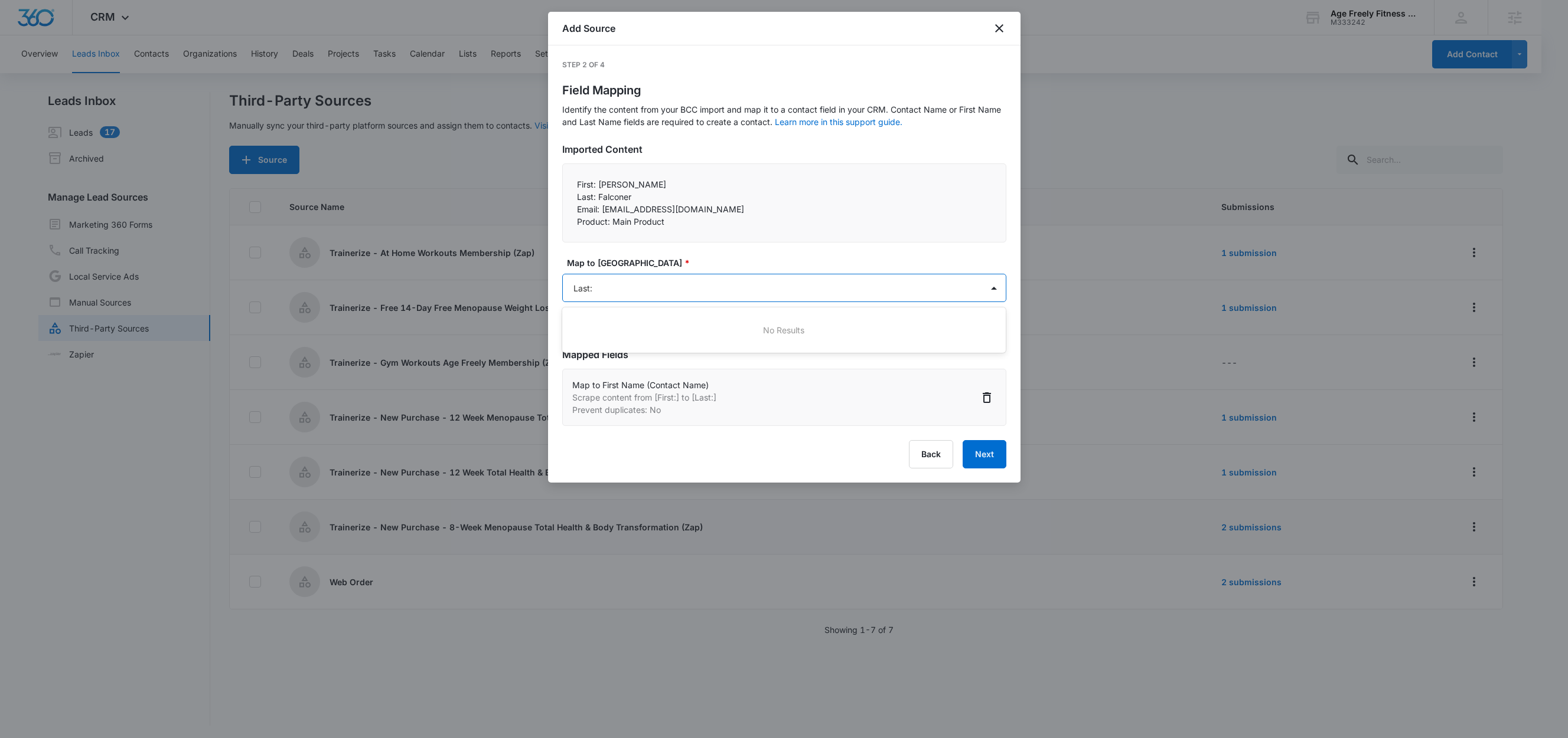
type input "Last"
click at [621, 334] on p "Last Name (Contact Name)" at bounding box center [630, 330] width 107 height 13
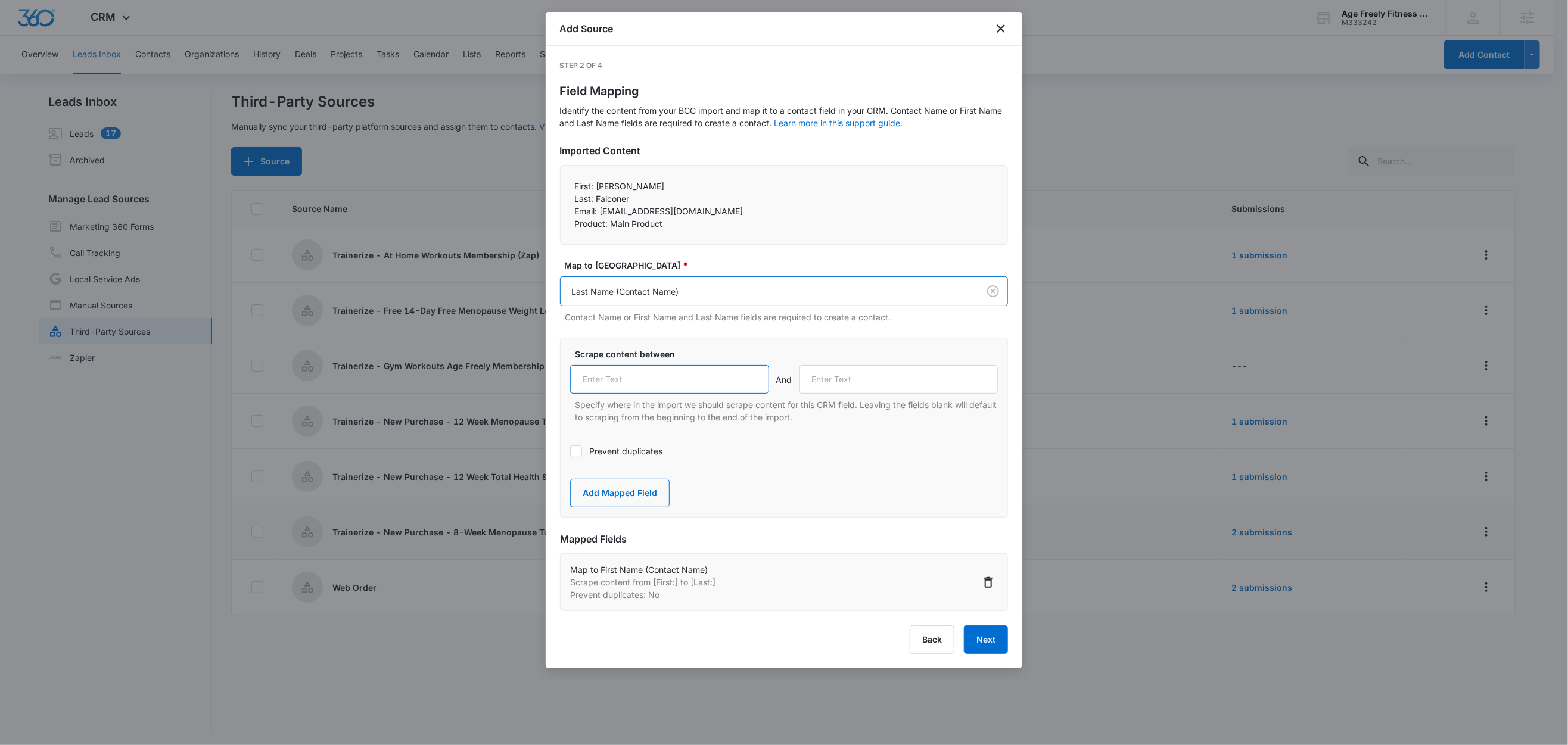
click at [644, 381] on input "text" at bounding box center [669, 379] width 199 height 28
paste input "Last:"
type input "Last:"
drag, startPoint x: 600, startPoint y: 210, endPoint x: 570, endPoint y: 208, distance: 30.1
click at [570, 208] on div "First: Nancy Last: Falconer Email: nmfalconer11@gmail.com Product: Main Prod…" at bounding box center [784, 206] width 448 height 80
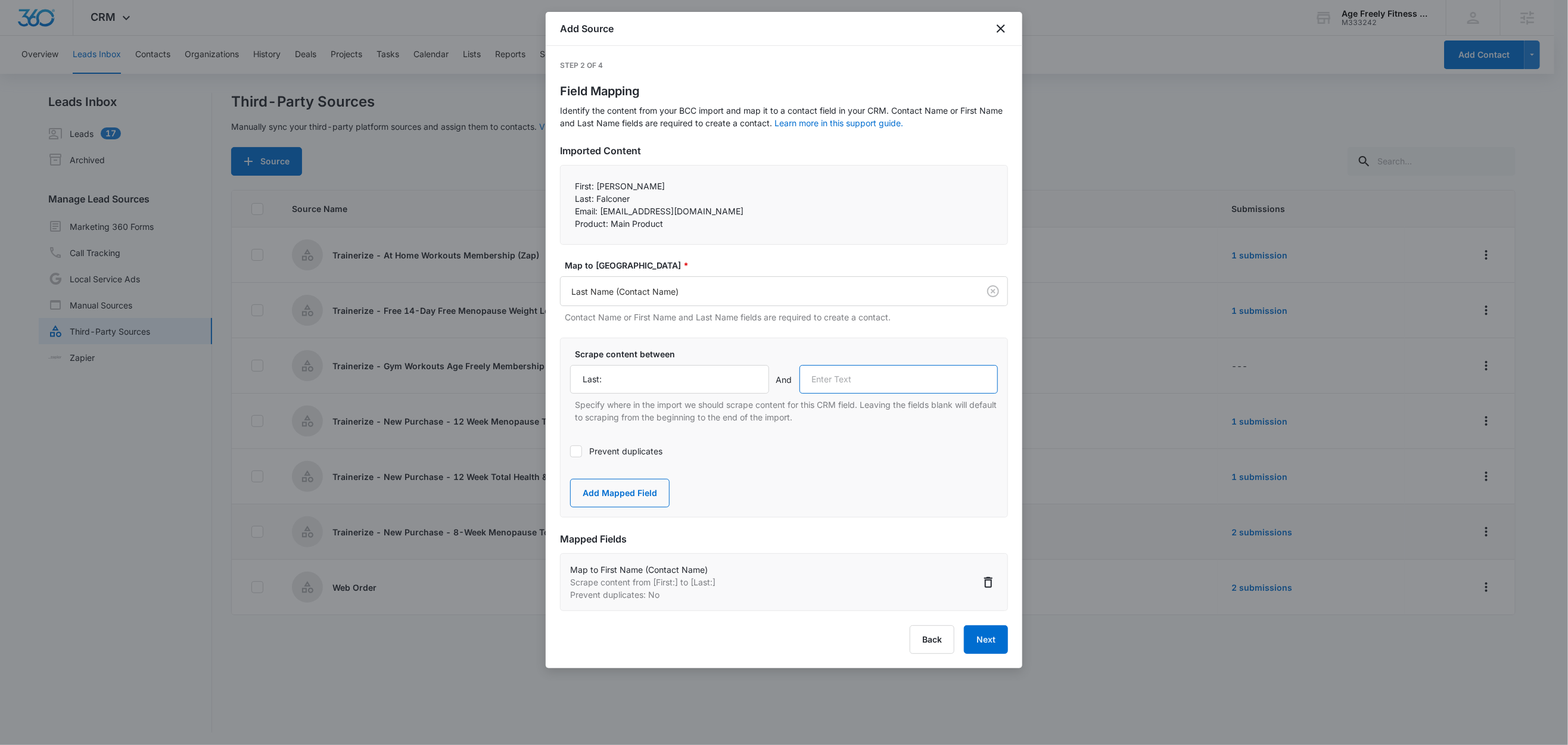
click at [856, 386] on input "text" at bounding box center [899, 379] width 199 height 28
paste input "Email:"
type input "Email:"
drag, startPoint x: 625, startPoint y: 495, endPoint x: 628, endPoint y: 474, distance: 21.2
click at [625, 495] on button "Add Mapped Field" at bounding box center [620, 492] width 100 height 28
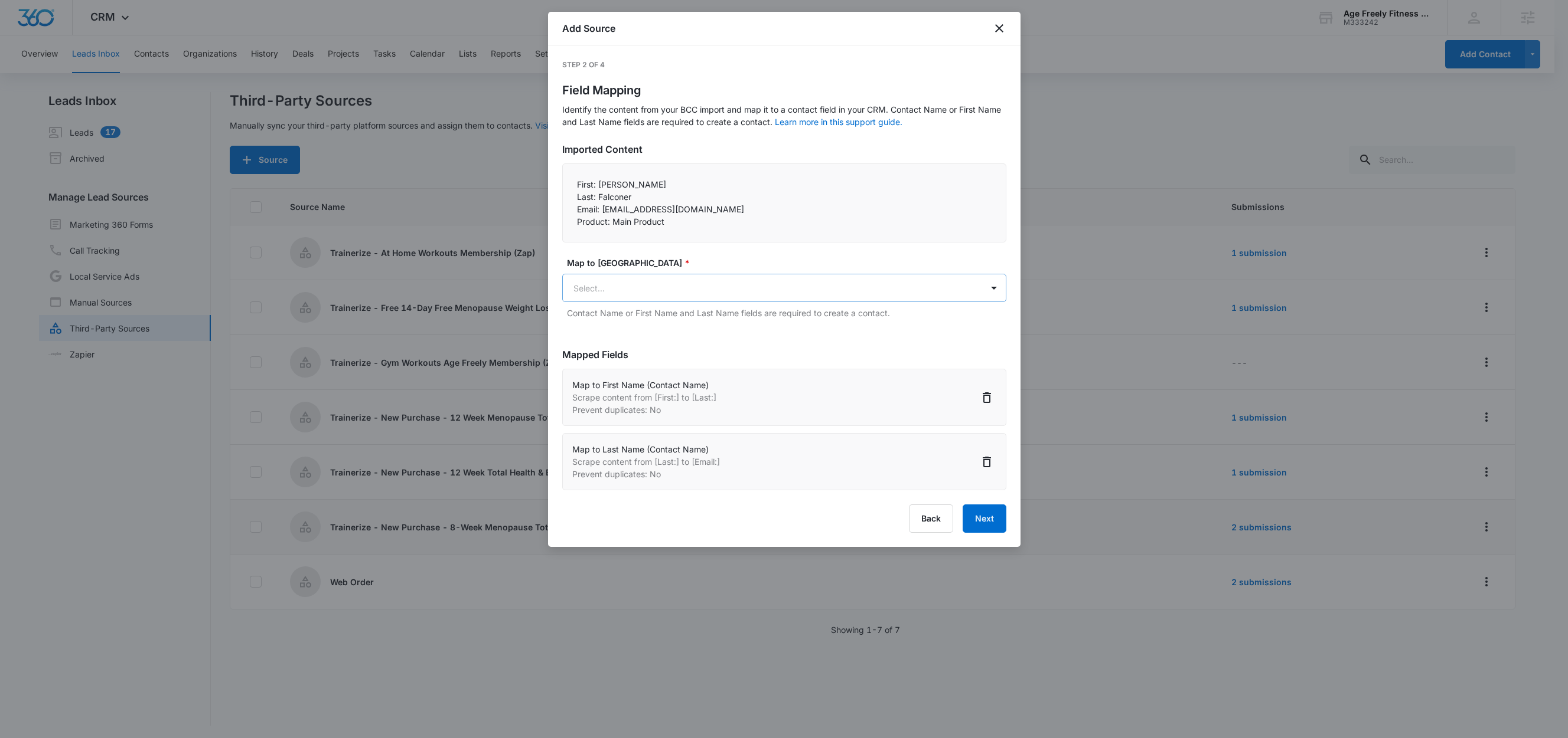
click at [625, 288] on body "CRM Apps Reputation Websites Forms CRM Email Social Shop Content Ads Intelligen…" at bounding box center [784, 369] width 1568 height 740
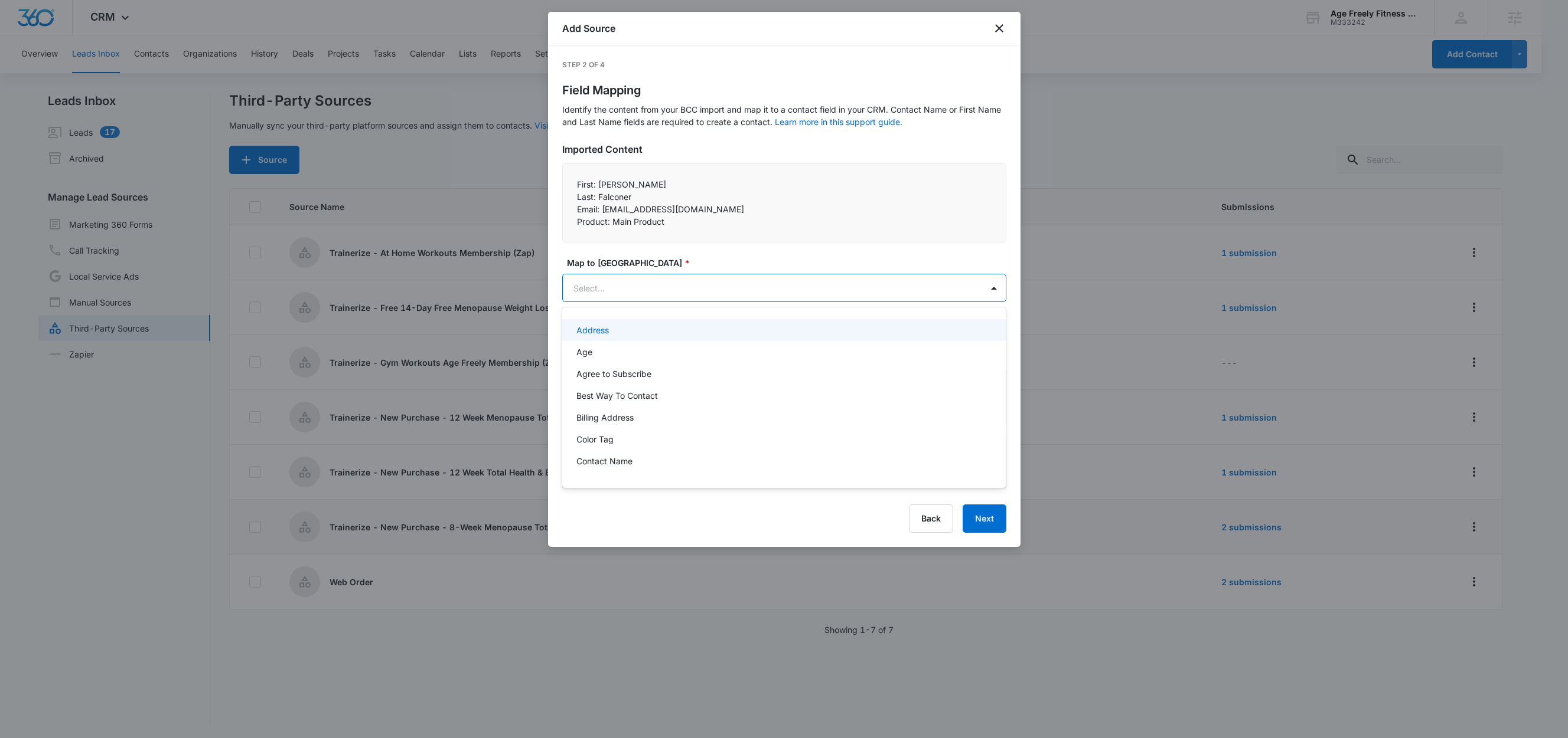
paste input "Email:"
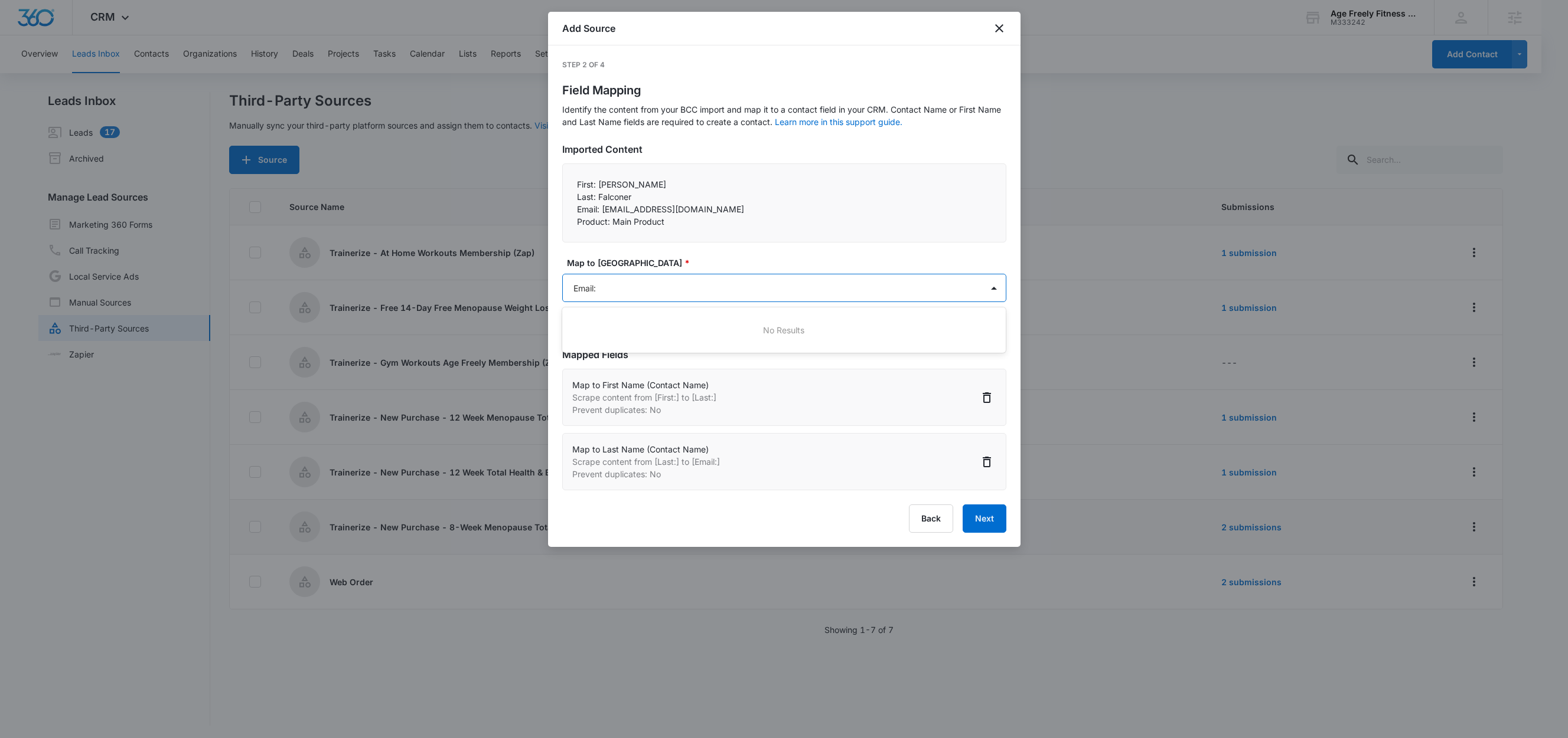
type input "Email"
click at [605, 324] on div "Email" at bounding box center [783, 330] width 413 height 13
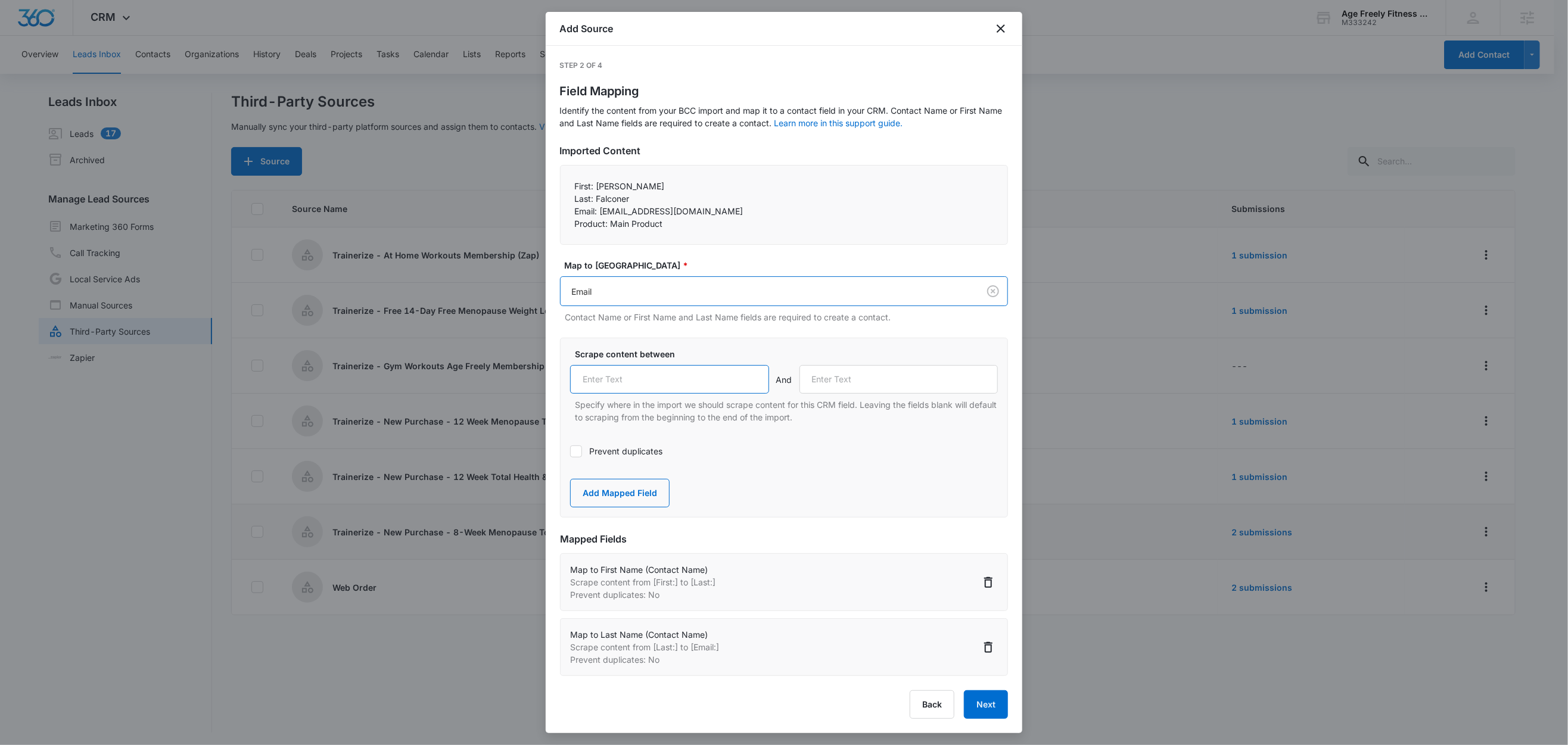
click at [612, 369] on input "text" at bounding box center [669, 379] width 199 height 28
paste input "Email:"
type input "Email:"
click at [595, 451] on label "Prevent duplicates" at bounding box center [783, 451] width 428 height 13
click at [570, 451] on input "Prevent duplicates" at bounding box center [570, 451] width 0 height 0
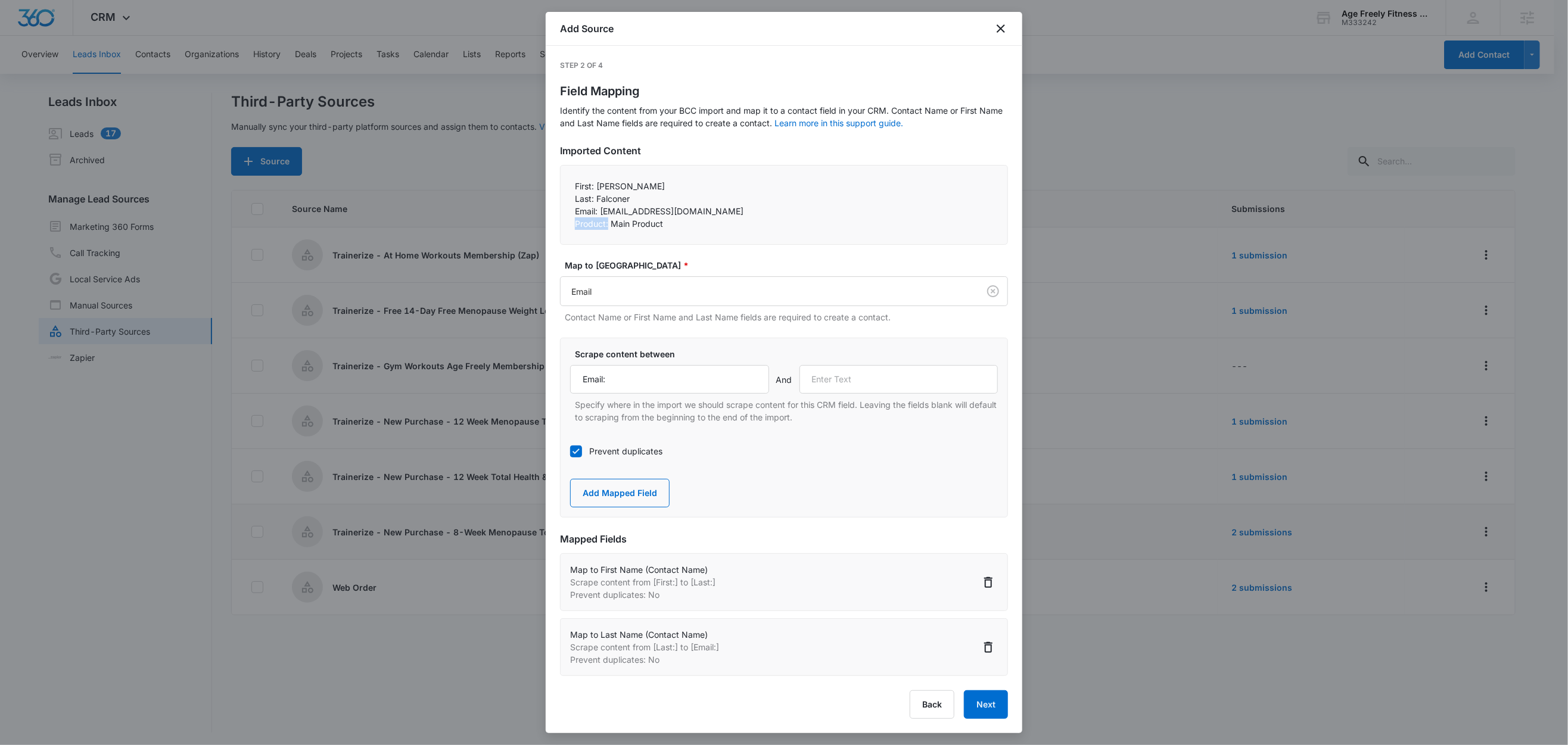
drag, startPoint x: 610, startPoint y: 223, endPoint x: 566, endPoint y: 223, distance: 44.0
click at [566, 223] on div "First: Nancy Last: Falconer Email: nmfalconer11@gmail.com Product: Main Prod…" at bounding box center [784, 206] width 448 height 80
click at [843, 377] on input "text" at bounding box center [899, 379] width 199 height 28
paste input "Product:"
type input "Product:"
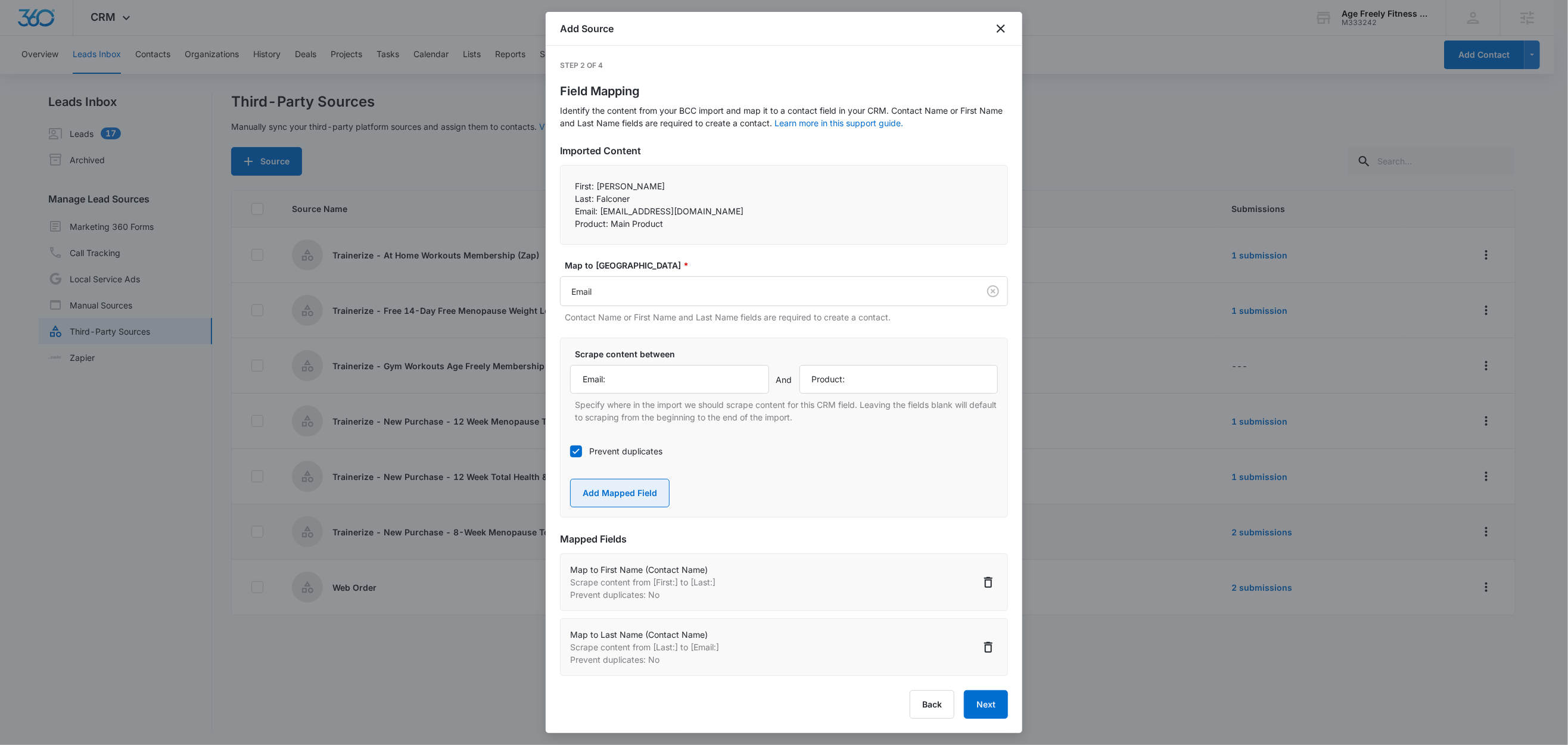
click at [606, 503] on button "Add Mapped Field" at bounding box center [620, 492] width 100 height 28
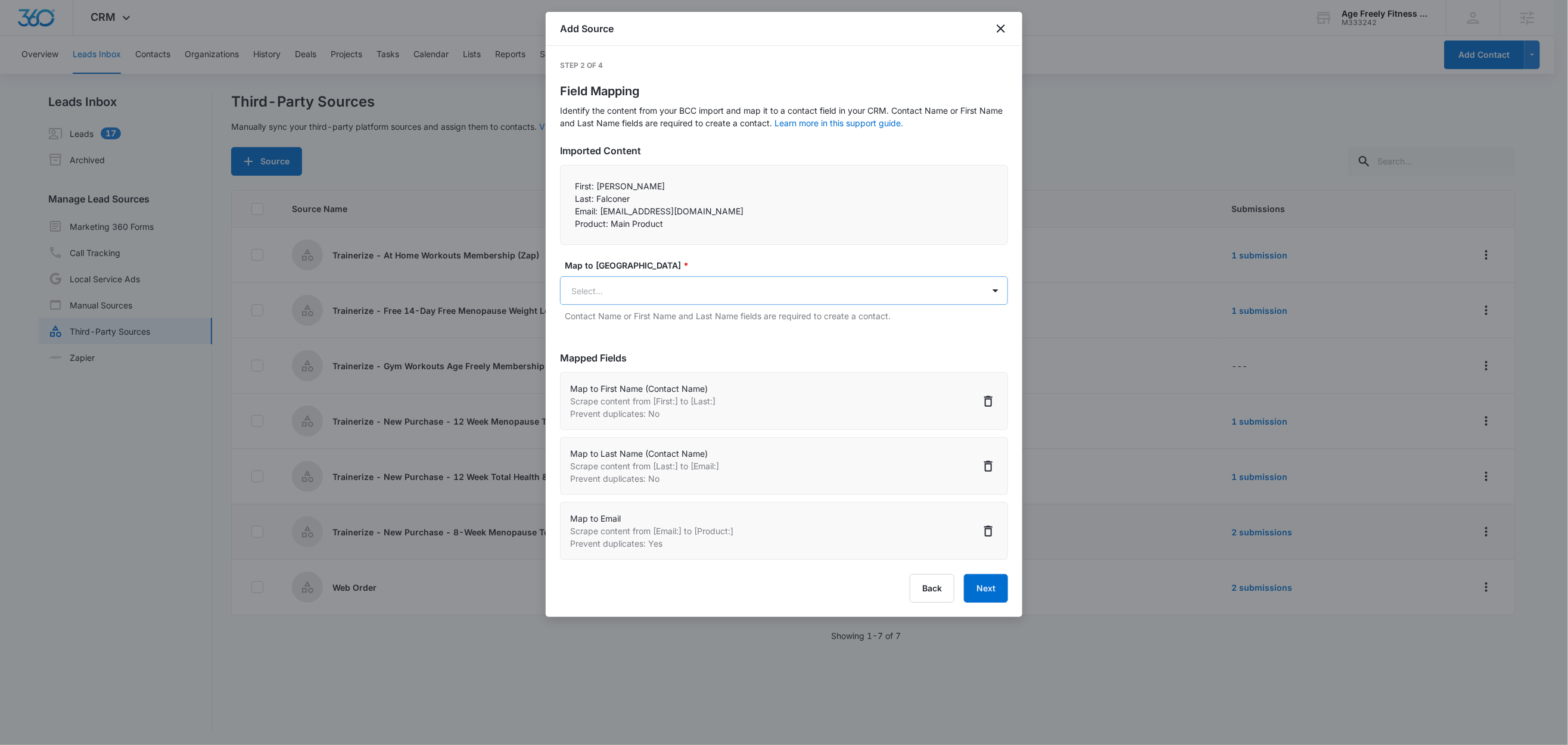
click at [625, 303] on body "CRM Apps Reputation Websites Forms CRM Email Social Shop Content Ads Intelligen…" at bounding box center [784, 373] width 1568 height 747
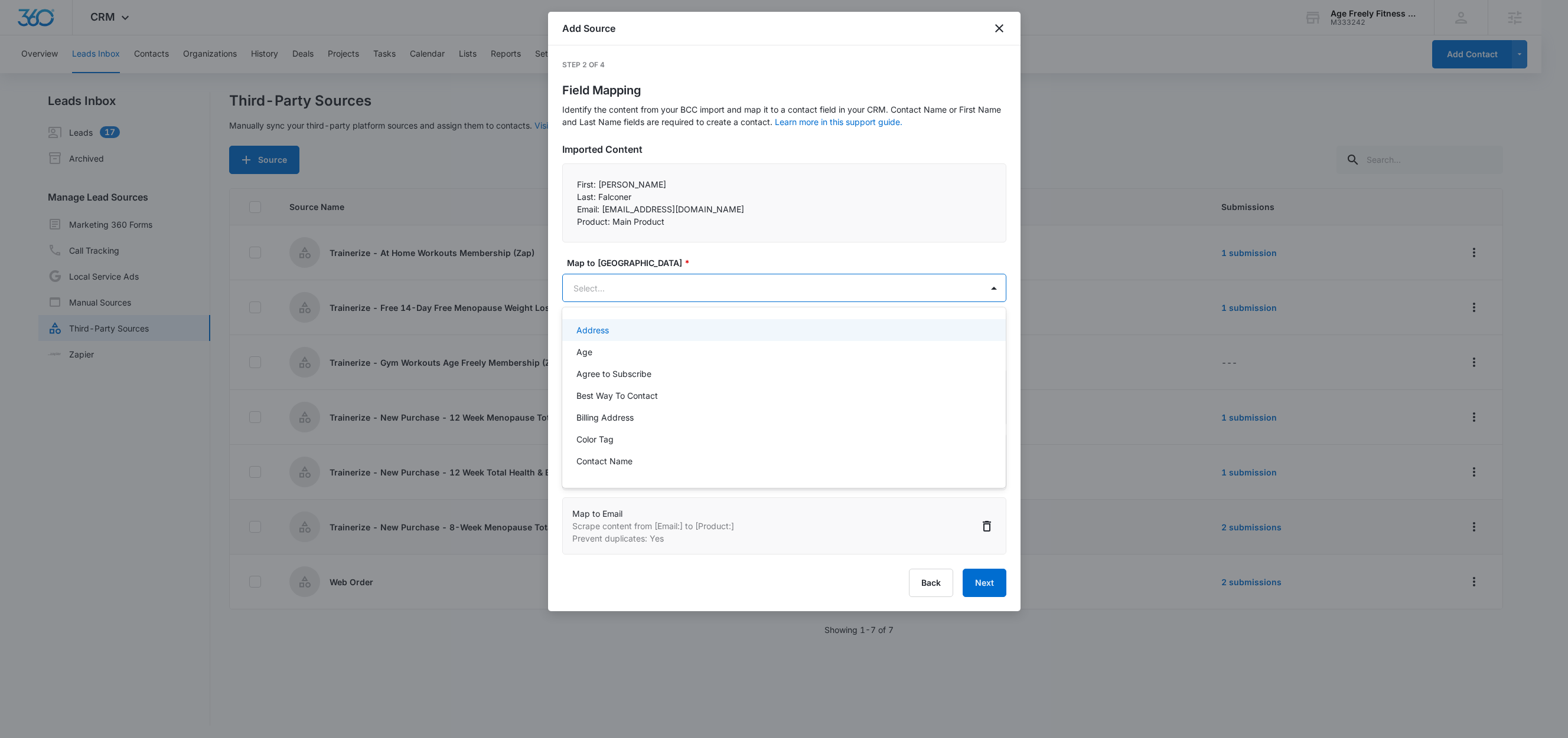
paste input "Product:"
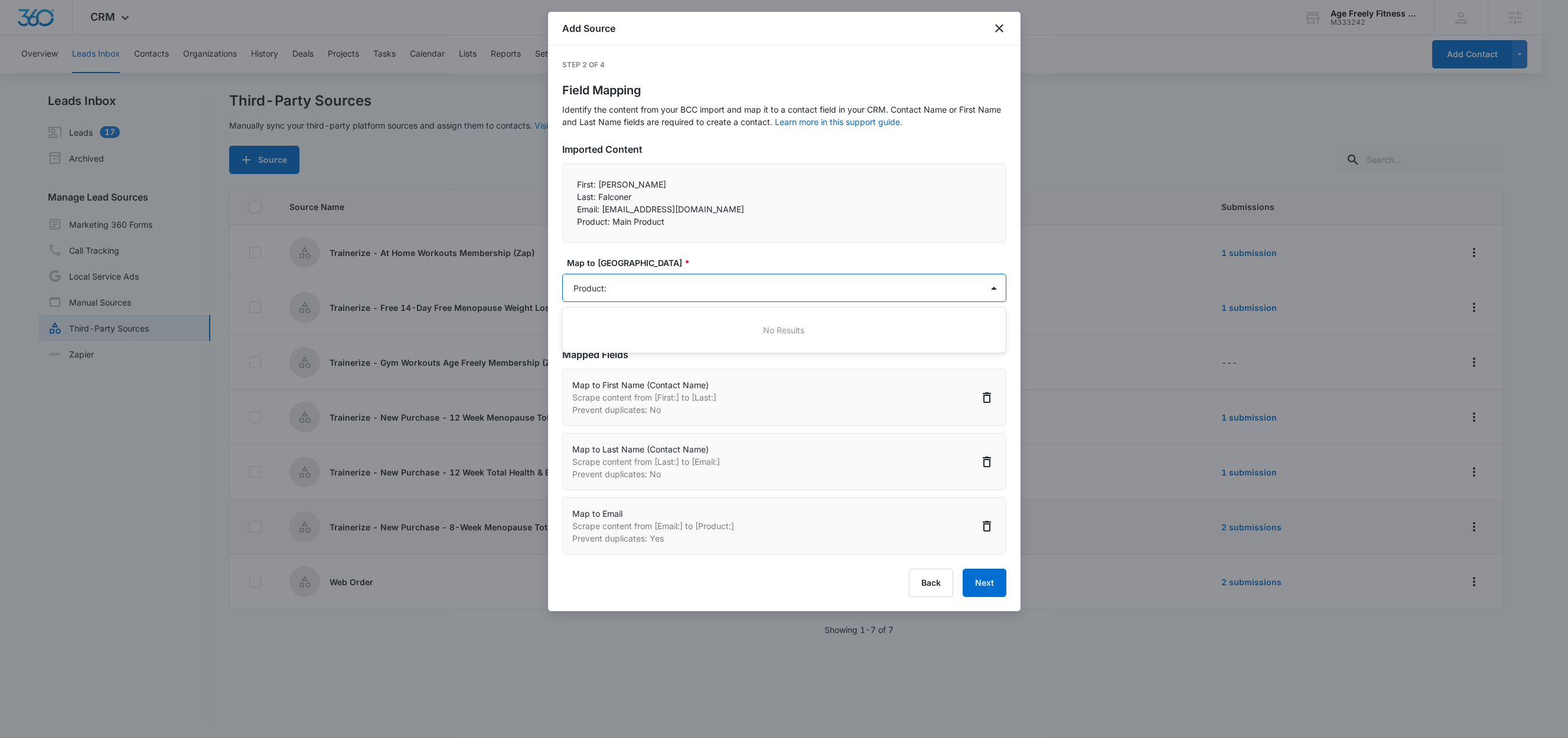
type input "Product"
click at [598, 336] on p "Product, Quantity, Price" at bounding box center [623, 330] width 93 height 13
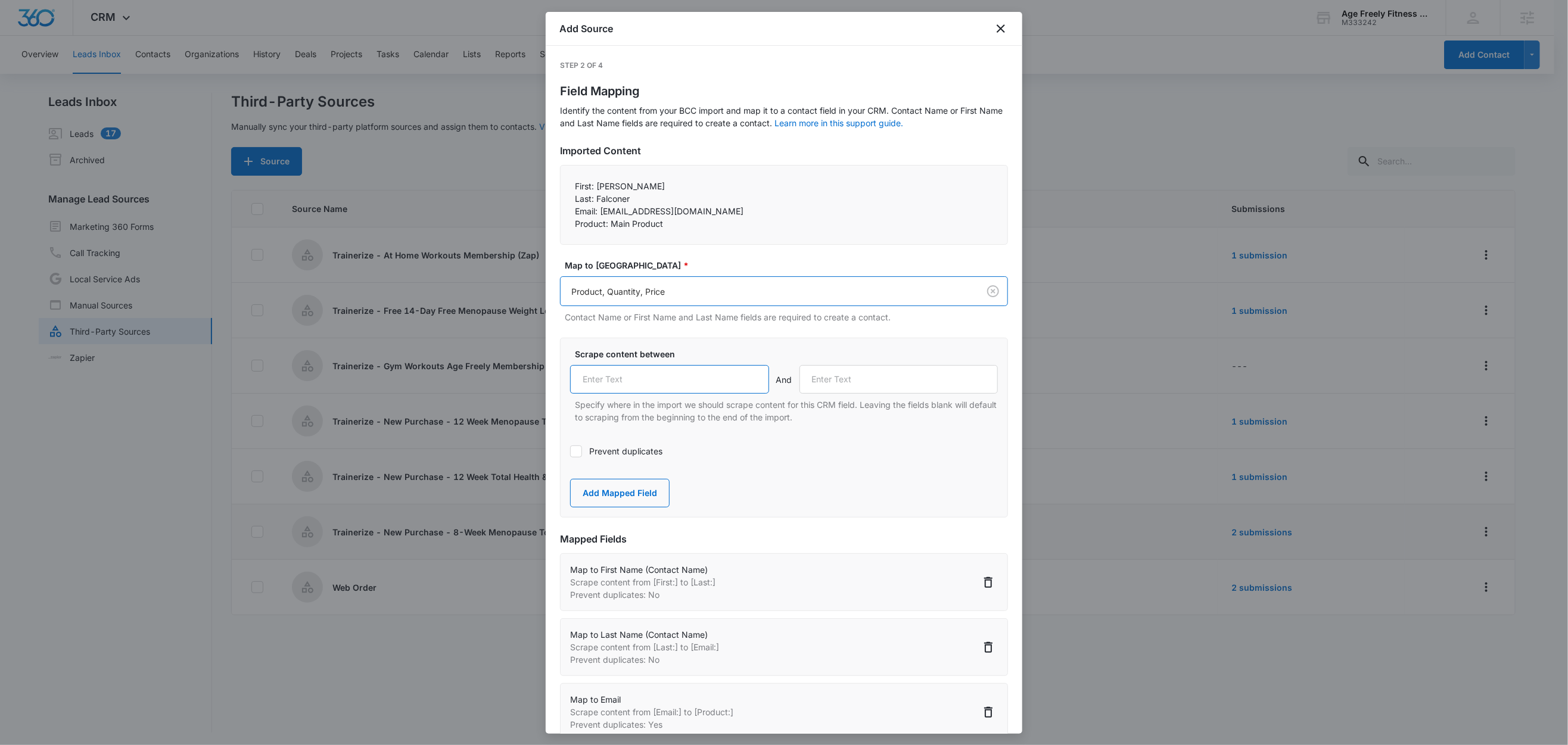
click at [611, 377] on input "text" at bounding box center [669, 379] width 199 height 28
paste input "Product:"
type input "Product:"
click at [698, 350] on label "Scrape content between" at bounding box center [788, 353] width 428 height 13
click at [624, 494] on button "Add Mapped Field" at bounding box center [620, 492] width 100 height 28
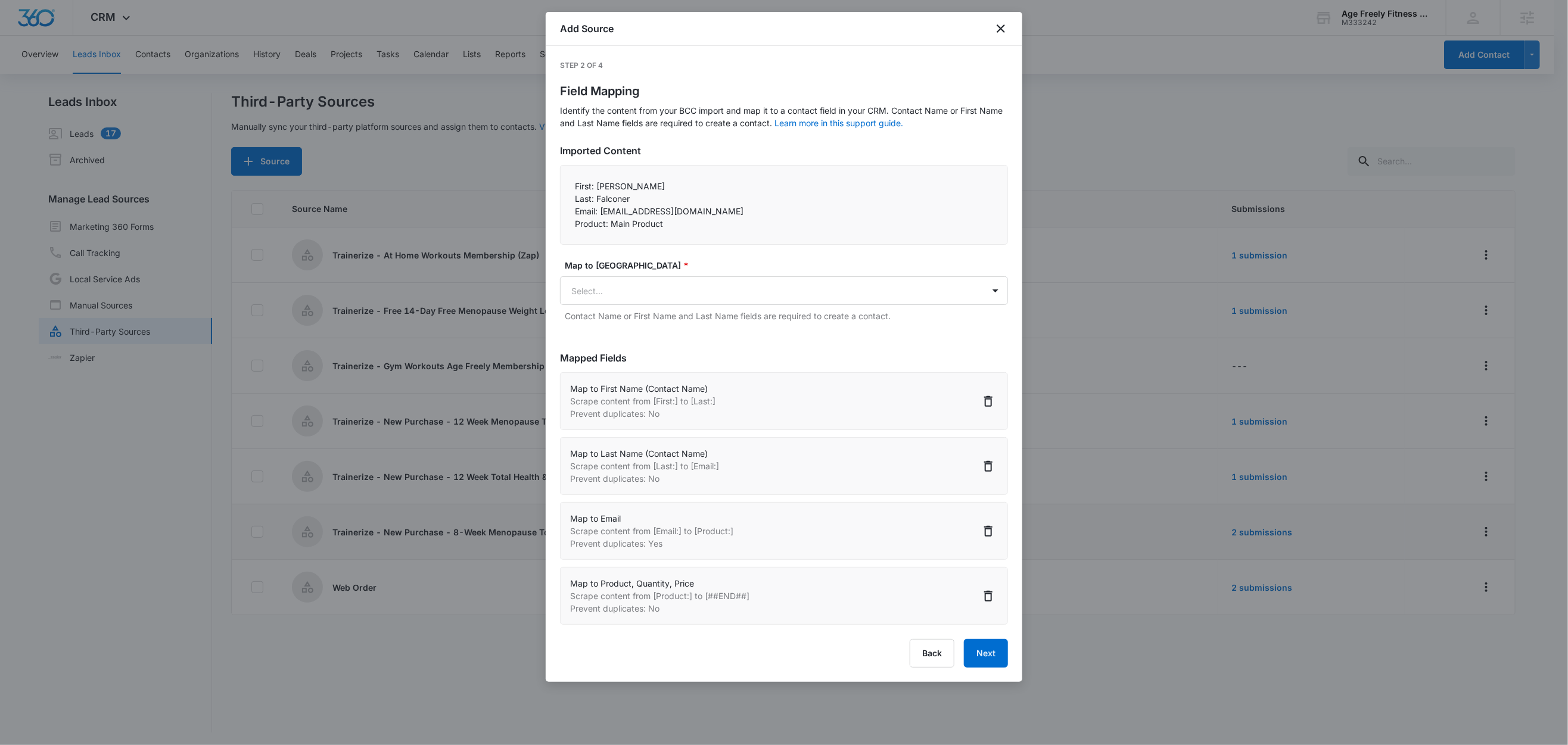
scroll to position [2, 0]
click at [979, 660] on button "Next" at bounding box center [986, 653] width 44 height 28
select select "78"
select select "79"
select select "185"
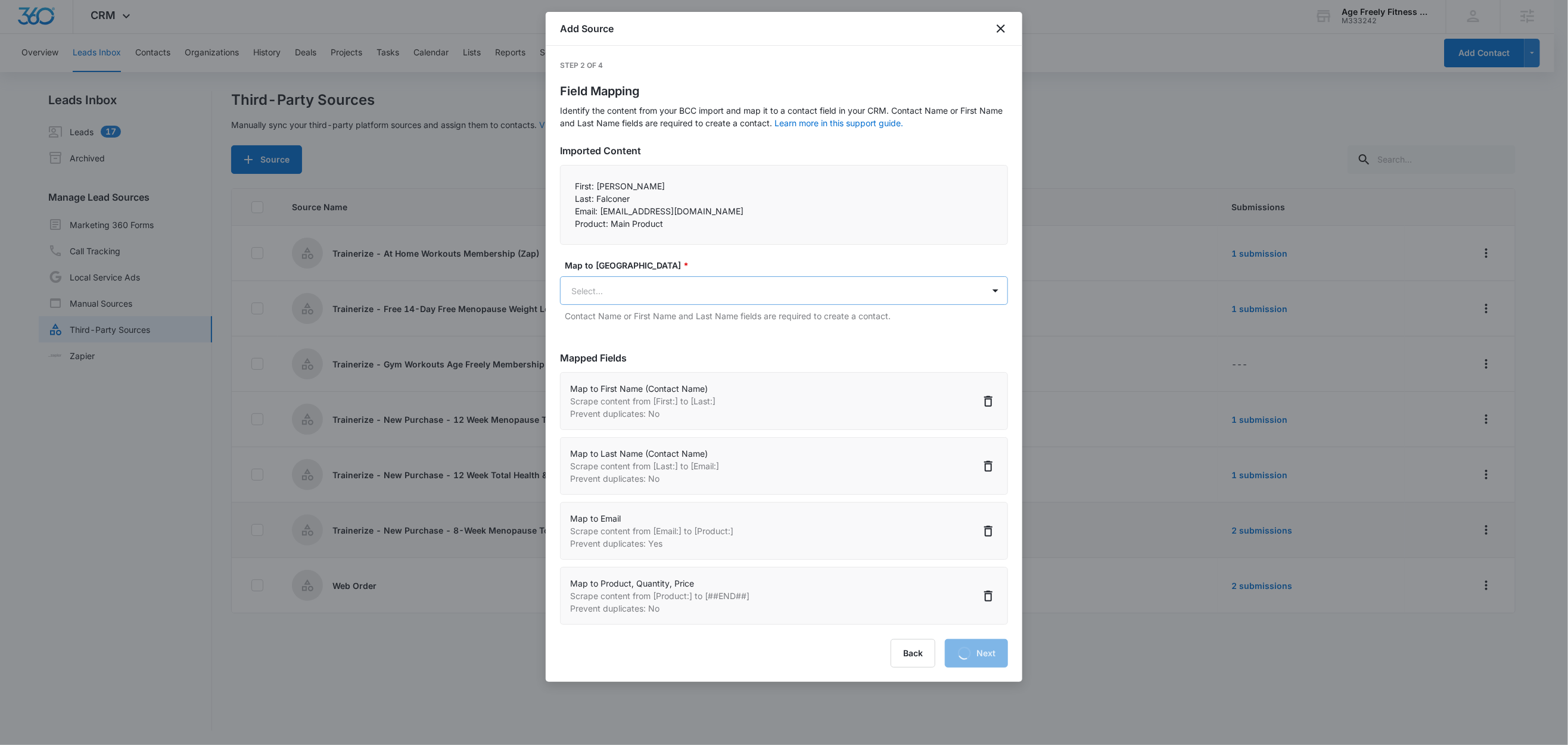
select select "373"
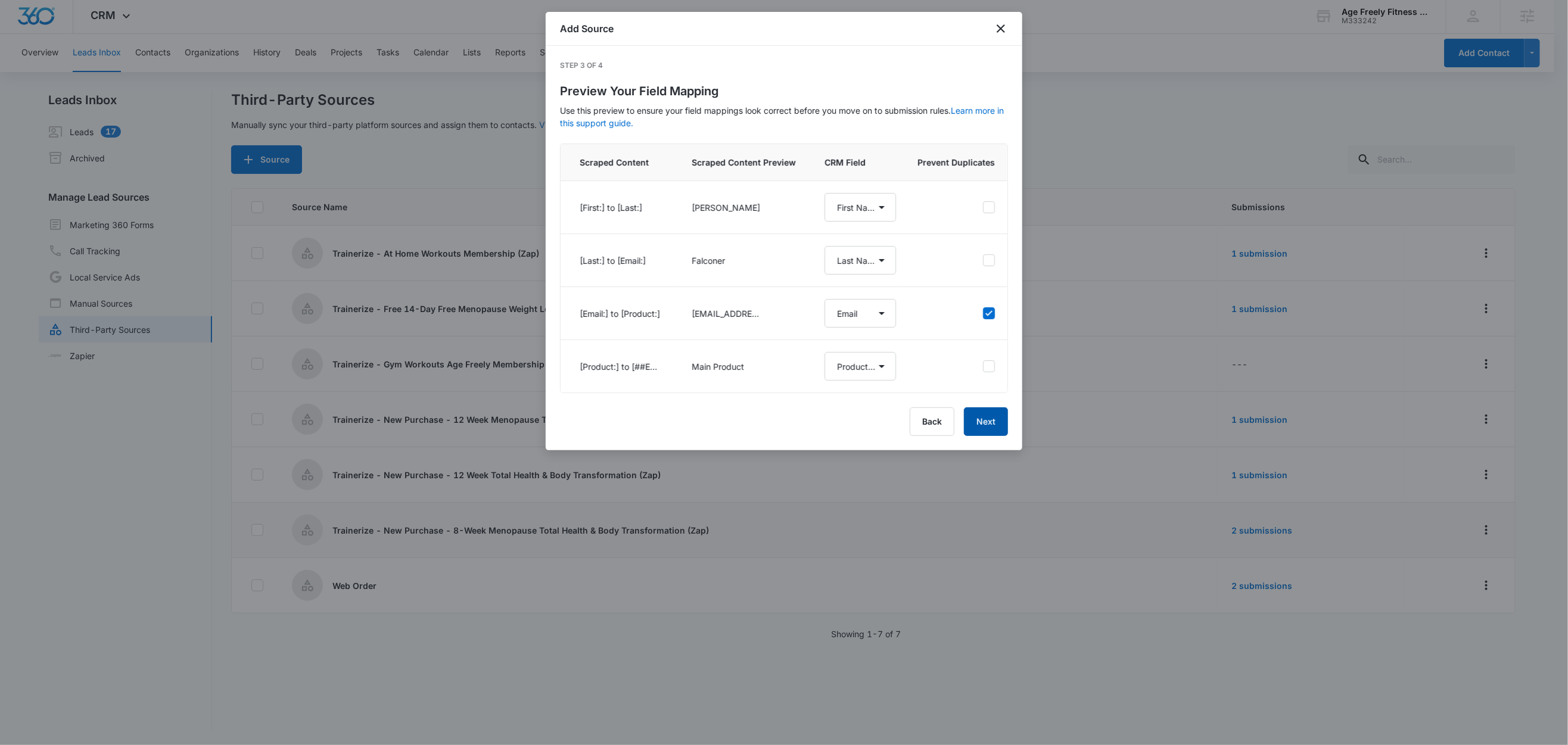
click at [989, 436] on button "Next" at bounding box center [986, 421] width 44 height 28
select select "78"
select select "79"
select select "185"
select select "373"
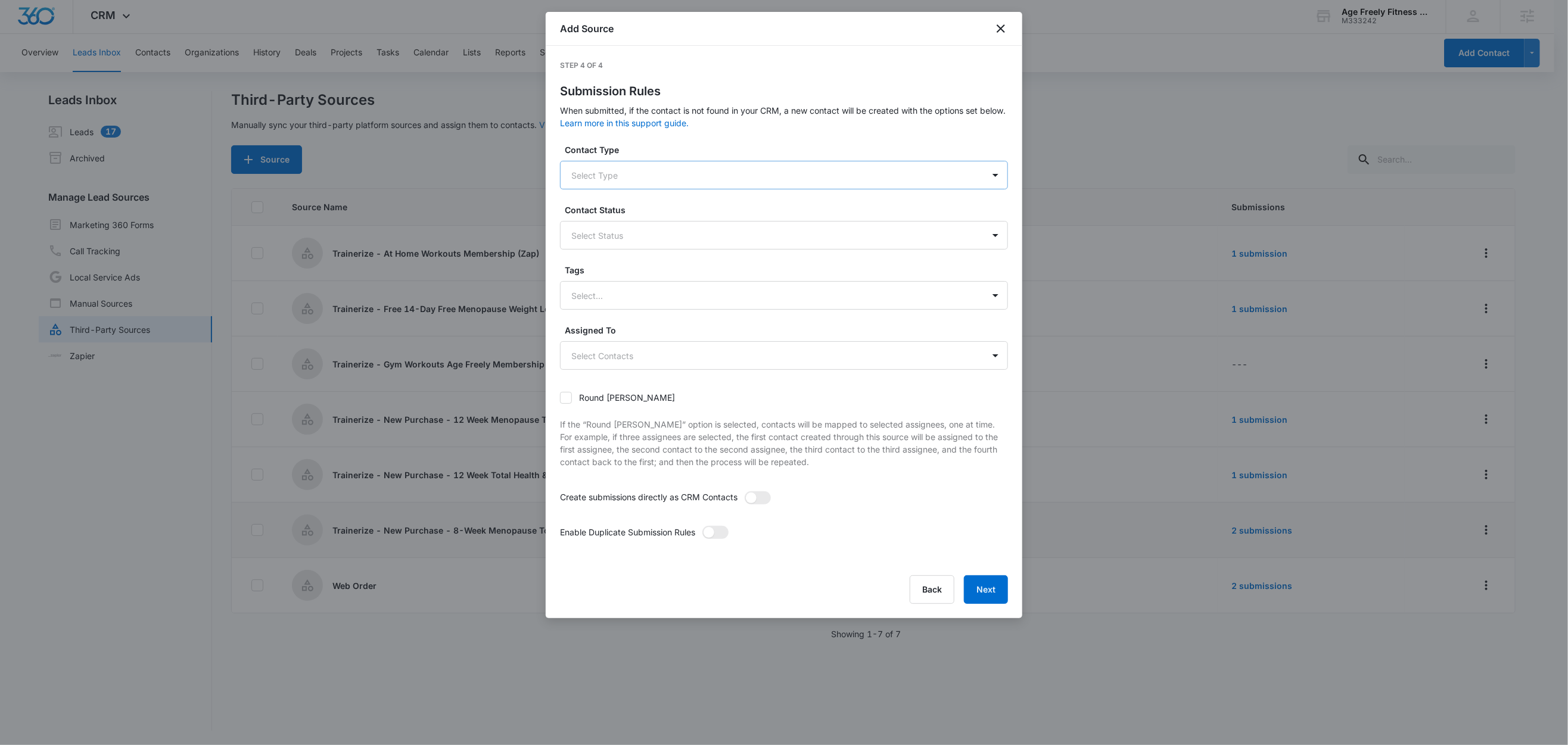
click at [603, 168] on div at bounding box center [769, 175] width 396 height 15
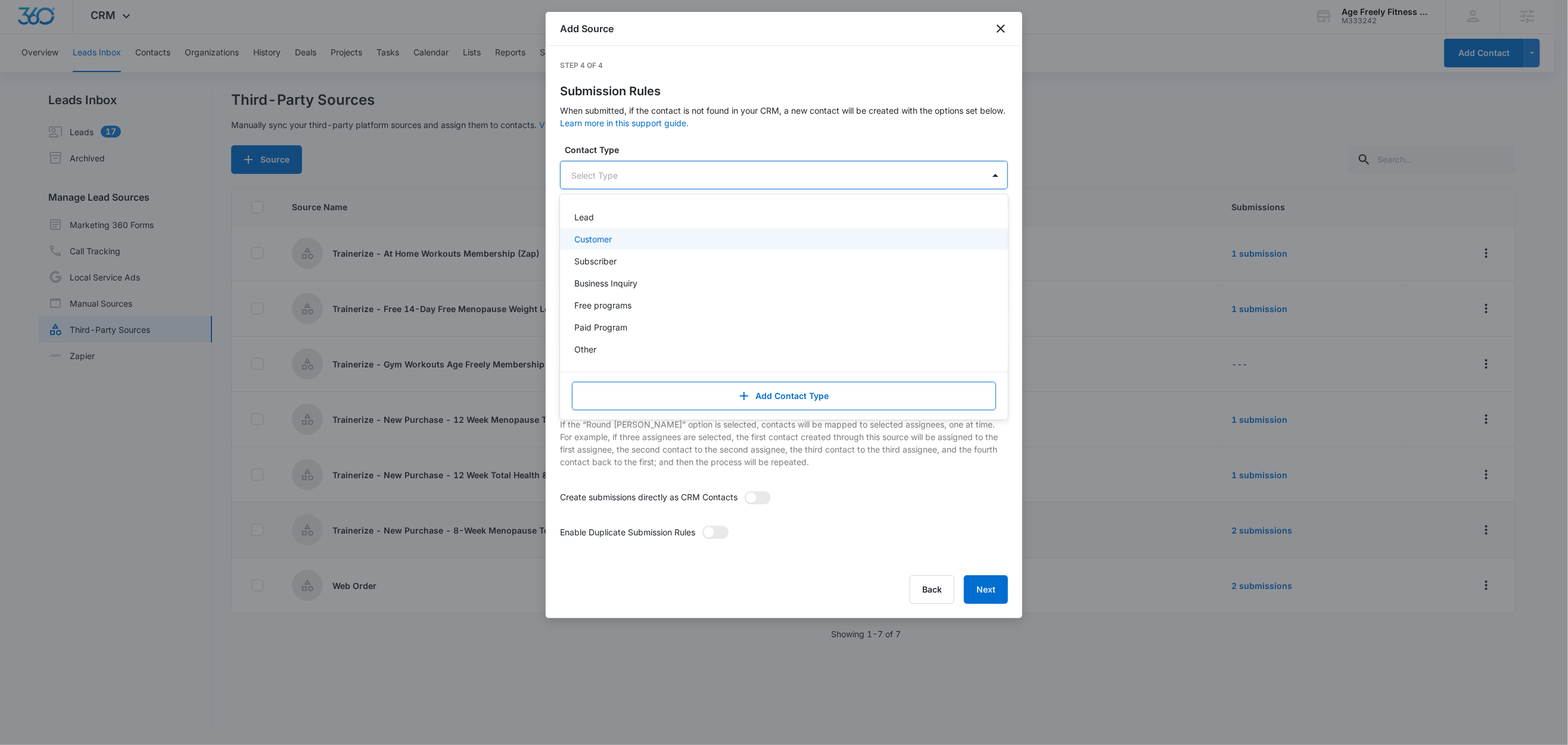
click at [600, 234] on p "Customer" at bounding box center [593, 239] width 37 height 13
click at [640, 155] on label "Contact Type" at bounding box center [789, 150] width 448 height 13
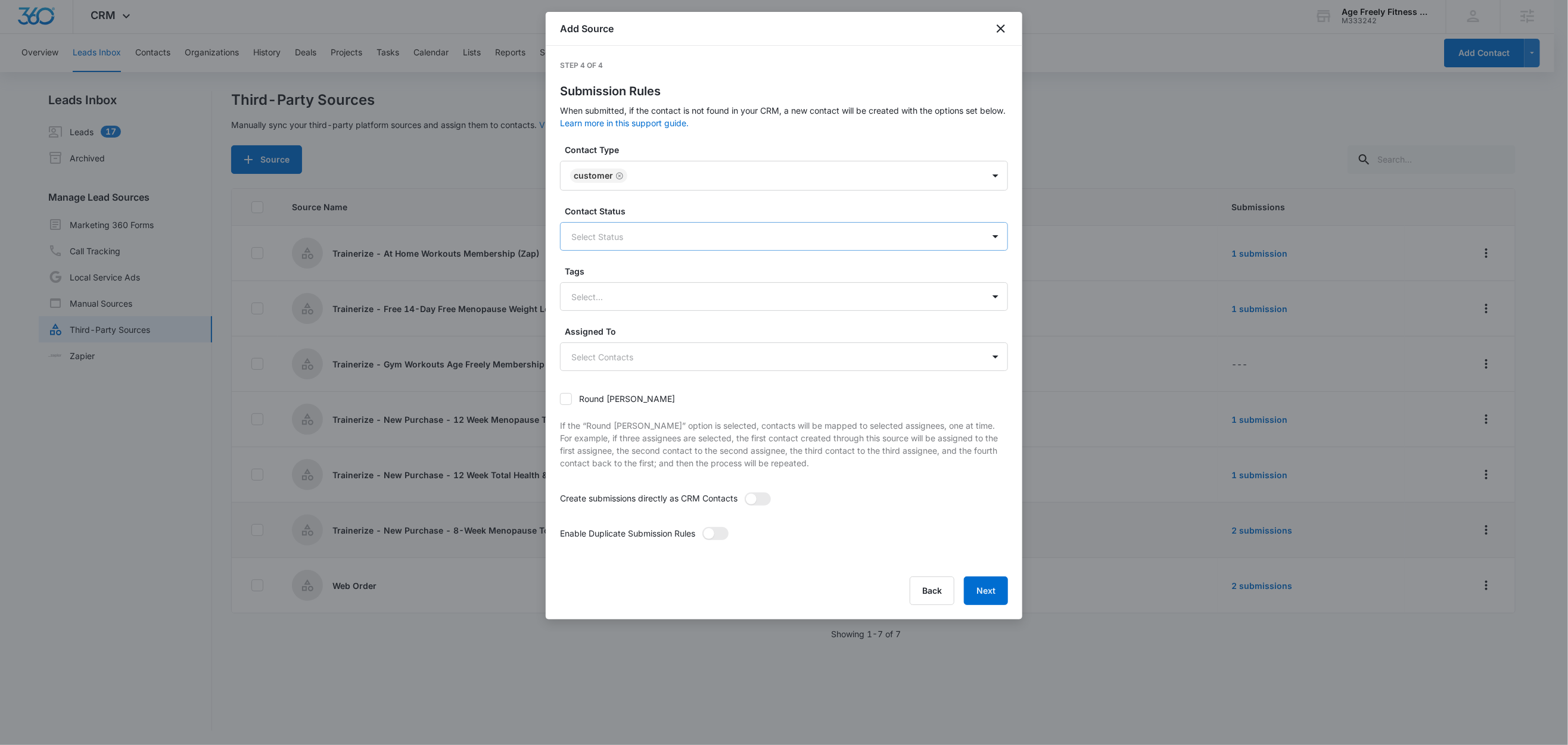
click at [599, 239] on div at bounding box center [769, 236] width 396 height 15
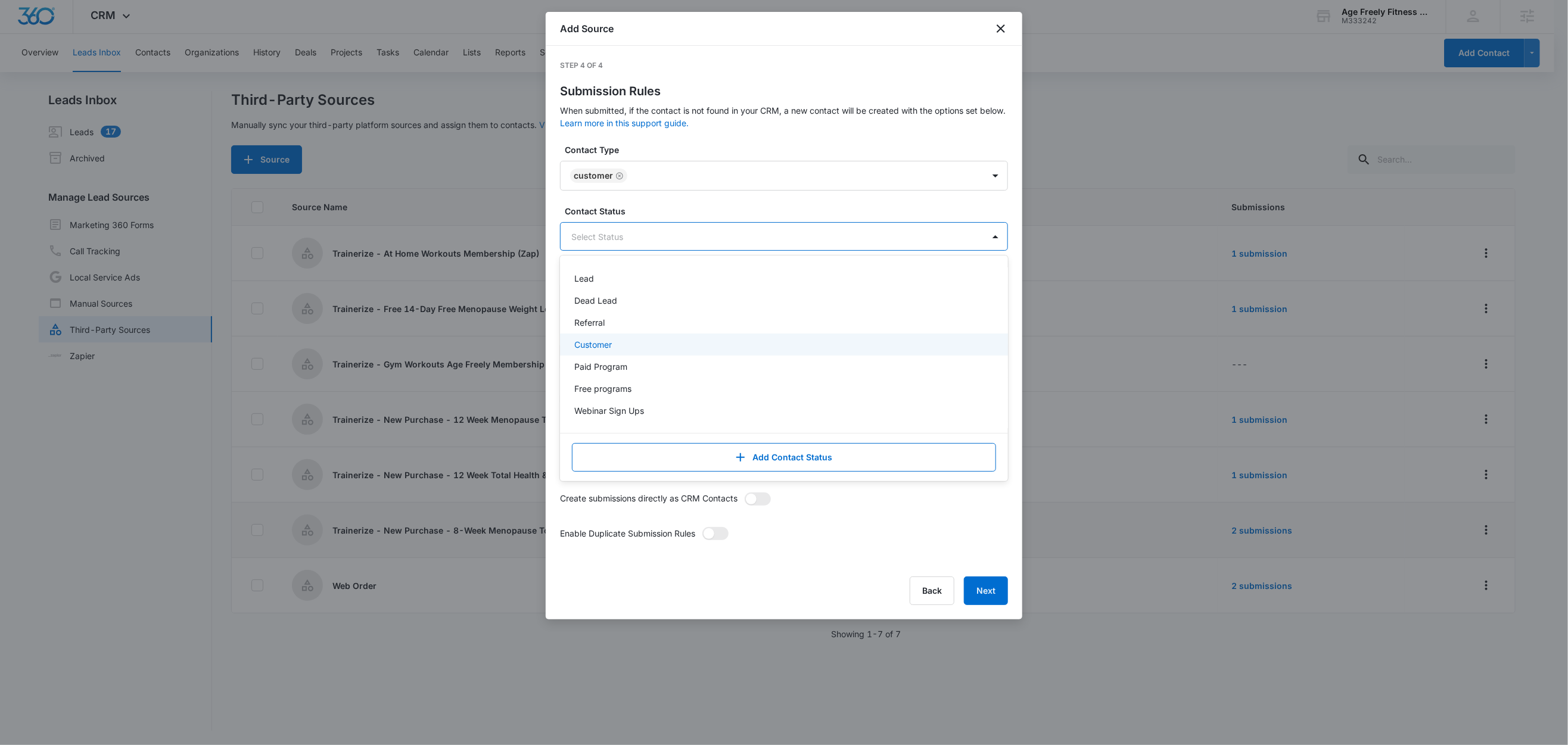
click at [601, 351] on div "Customer" at bounding box center [784, 345] width 448 height 23
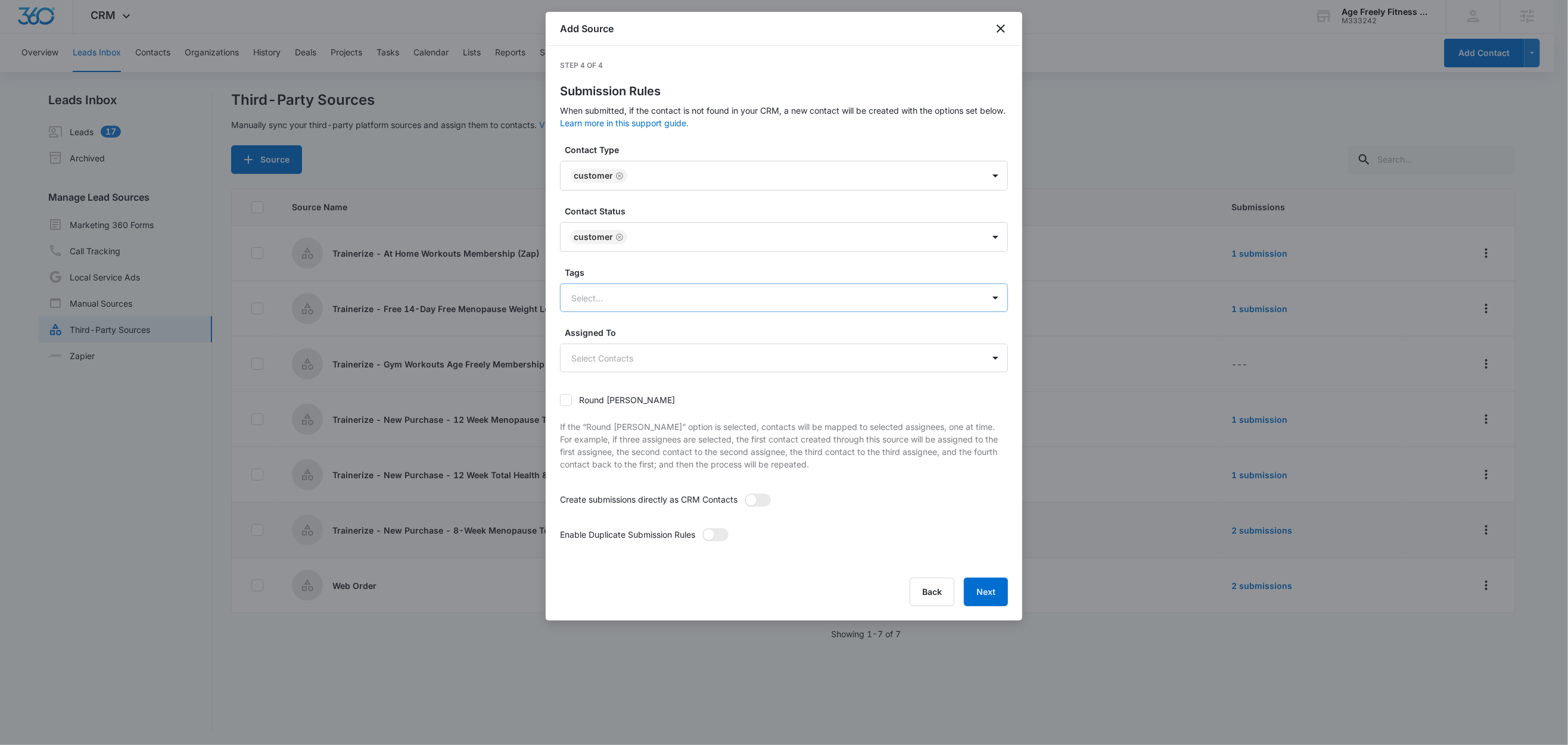
drag, startPoint x: 657, startPoint y: 205, endPoint x: 663, endPoint y: 294, distance: 89.2
click at [657, 207] on label "Contact Status" at bounding box center [789, 210] width 448 height 13
click at [619, 301] on div at bounding box center [769, 298] width 396 height 15
type input "g"
type input "tr"
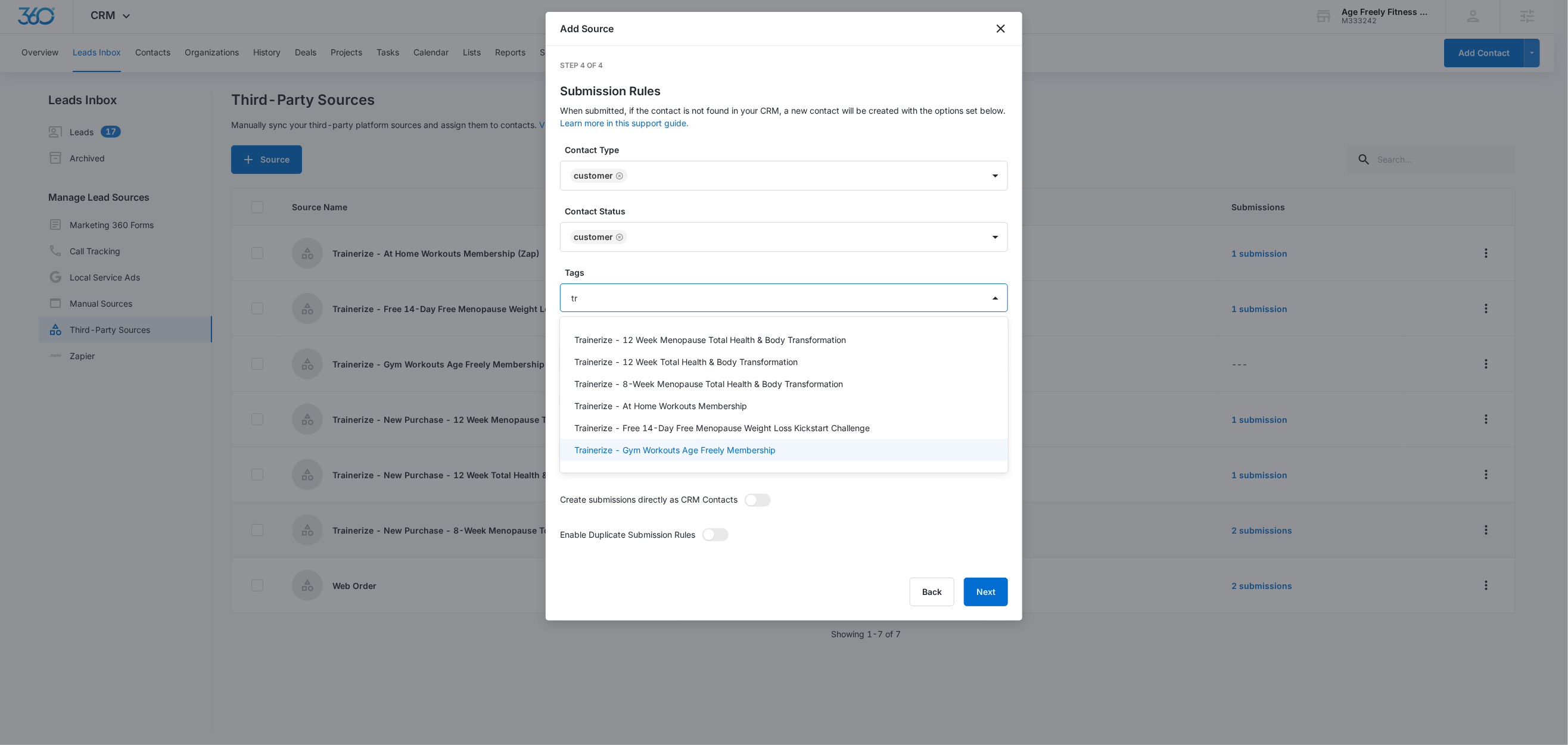
click at [645, 452] on p "Trainerize - Gym Workouts Age Freely Membership" at bounding box center [675, 449] width 202 height 13
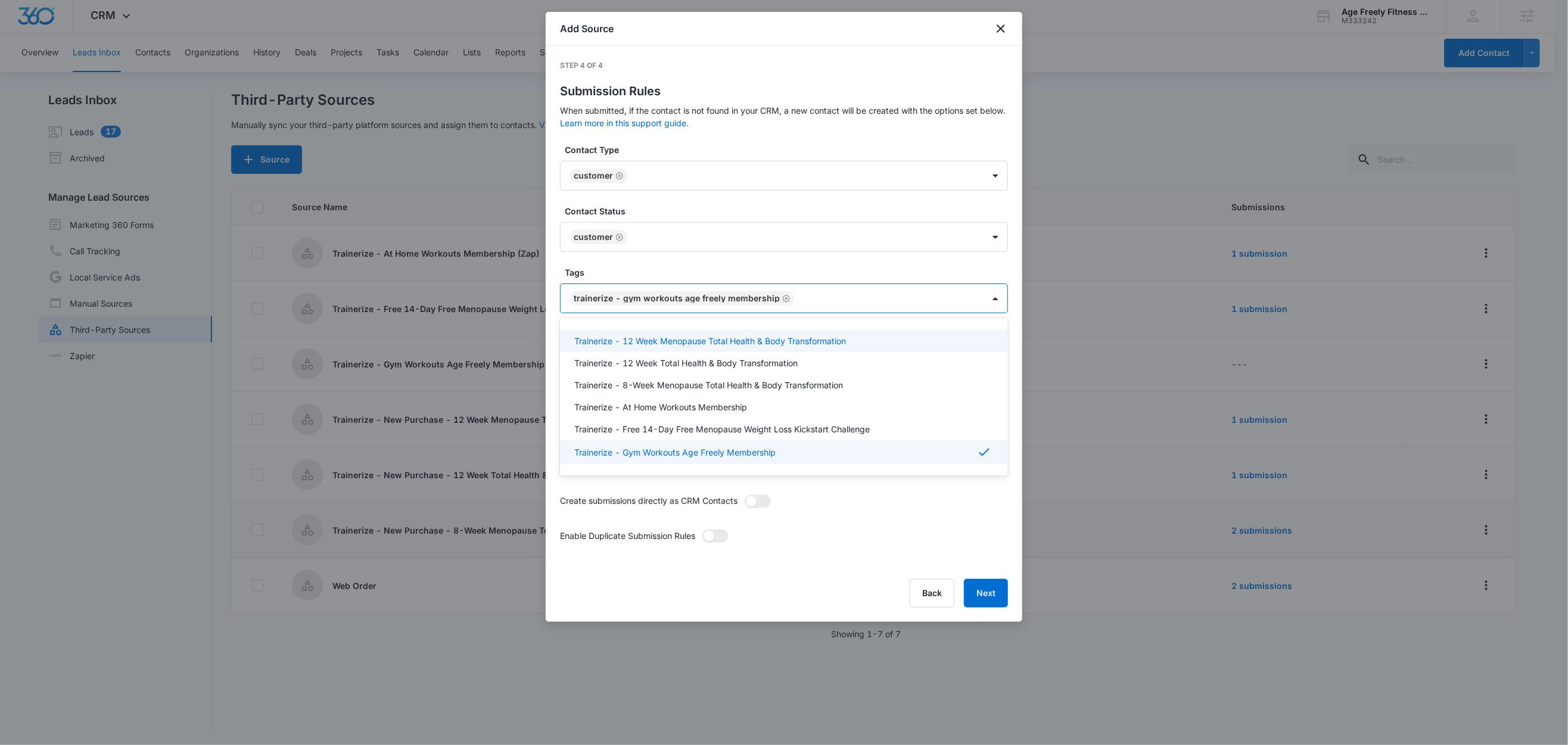
click at [625, 274] on label "Tags" at bounding box center [789, 272] width 448 height 13
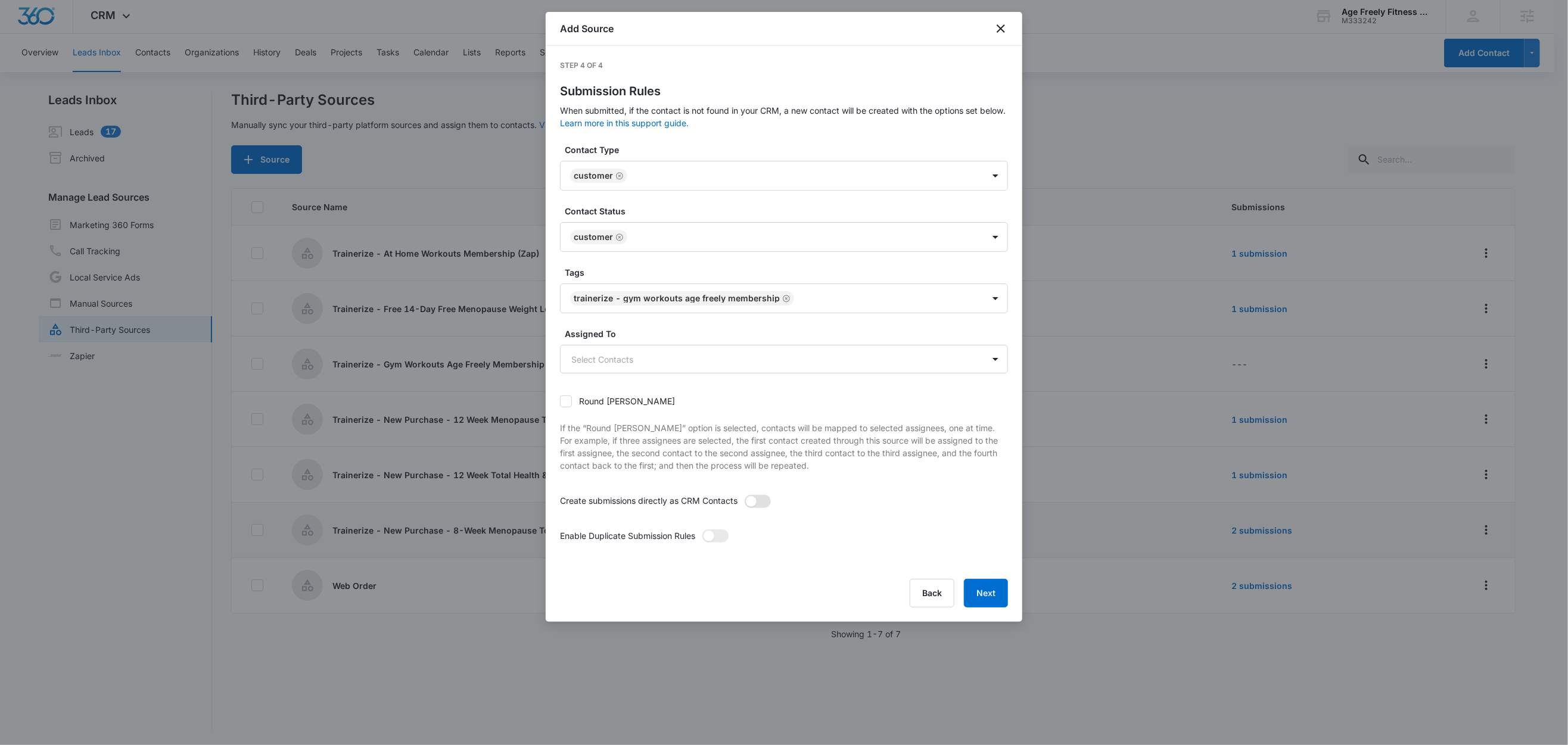
click at [761, 501] on span at bounding box center [758, 501] width 26 height 13
click at [744, 494] on input "checkbox" at bounding box center [744, 494] width 0 height 0
click at [723, 541] on span at bounding box center [715, 535] width 26 height 13
click at [702, 529] on input "checkbox" at bounding box center [702, 529] width 0 height 0
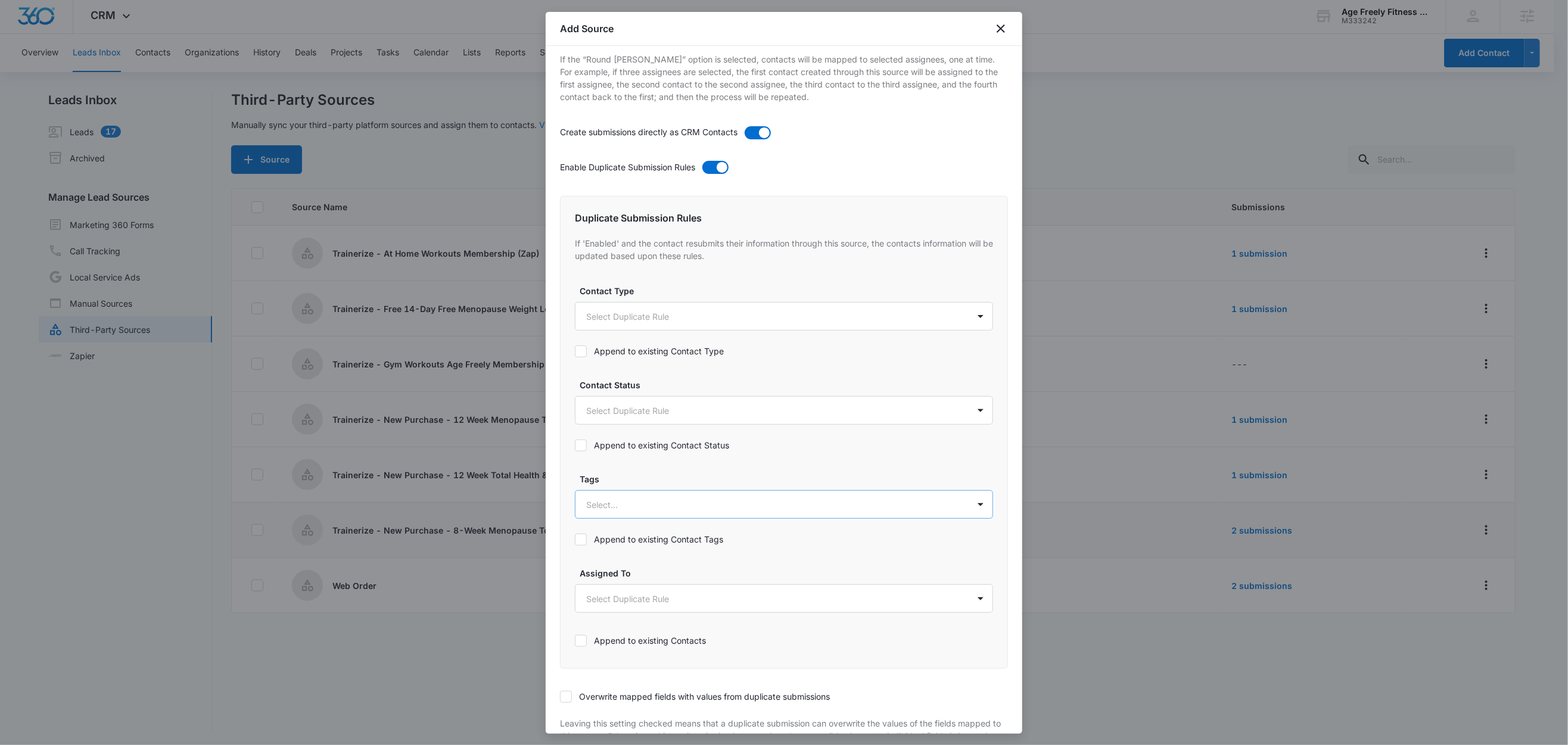
scroll to position [456, 0]
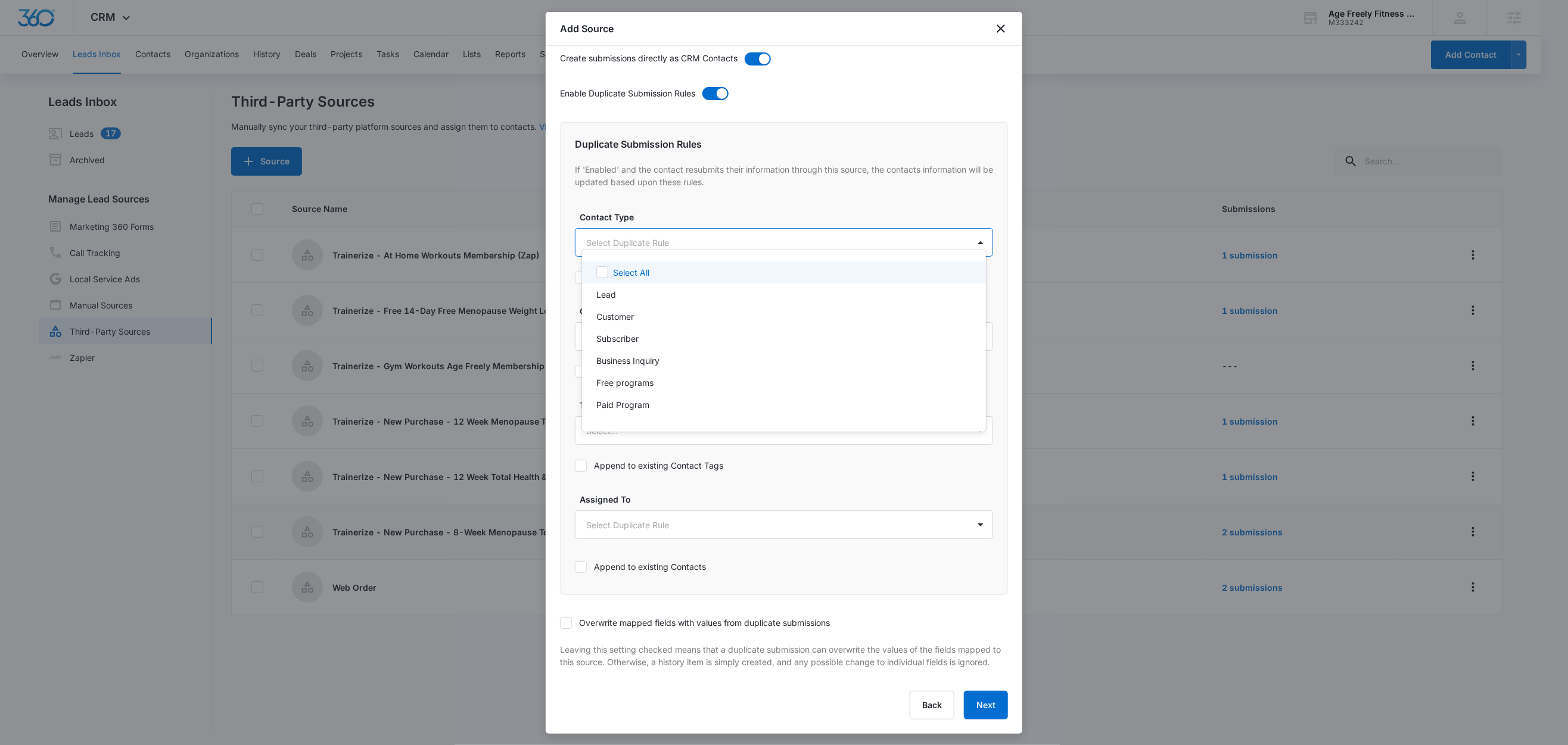
click at [608, 217] on body "CRM Apps Reputation Websites Forms CRM Email Social Shop Content Ads Intelligen…" at bounding box center [784, 372] width 1568 height 745
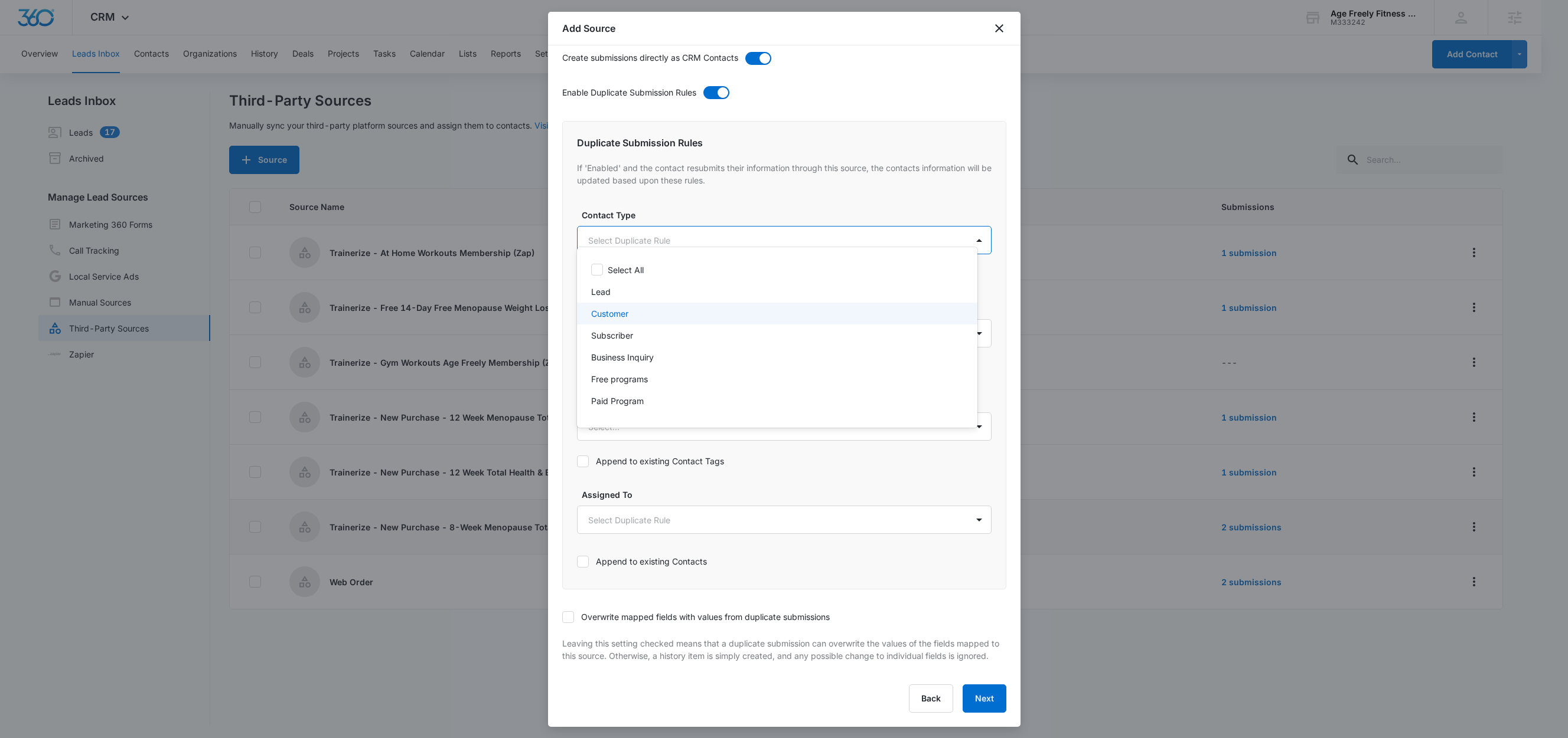
click at [624, 311] on p "Customer" at bounding box center [609, 313] width 37 height 13
click at [674, 206] on div at bounding box center [784, 369] width 1568 height 738
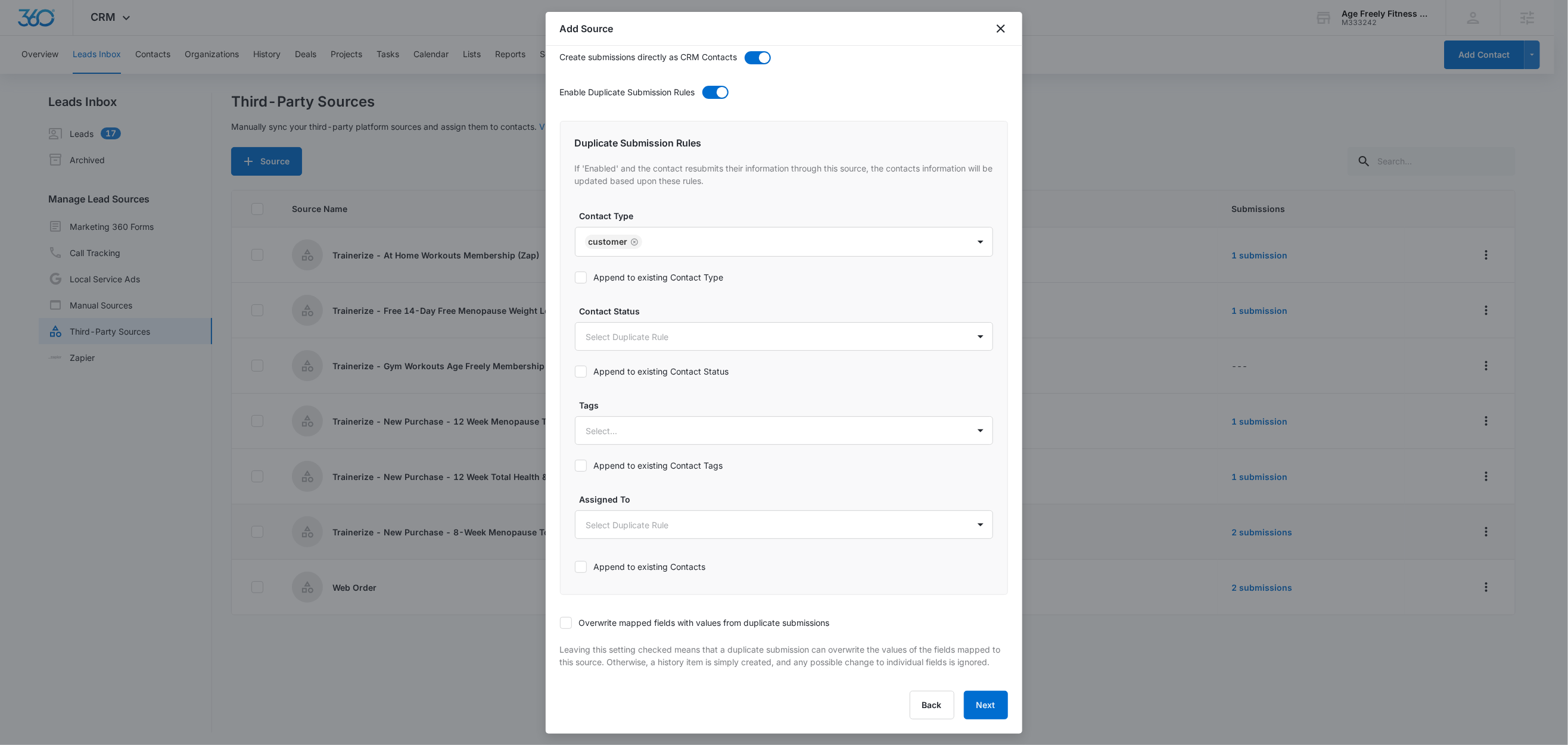
click at [637, 271] on label "Append to existing Contact Type" at bounding box center [783, 277] width 418 height 13
click at [575, 278] on input "Append to existing Contact Type" at bounding box center [575, 278] width 0 height 0
click at [642, 321] on body "CRM Apps Reputation Websites Forms CRM Email Social Shop Content Ads Intelligen…" at bounding box center [784, 373] width 1568 height 747
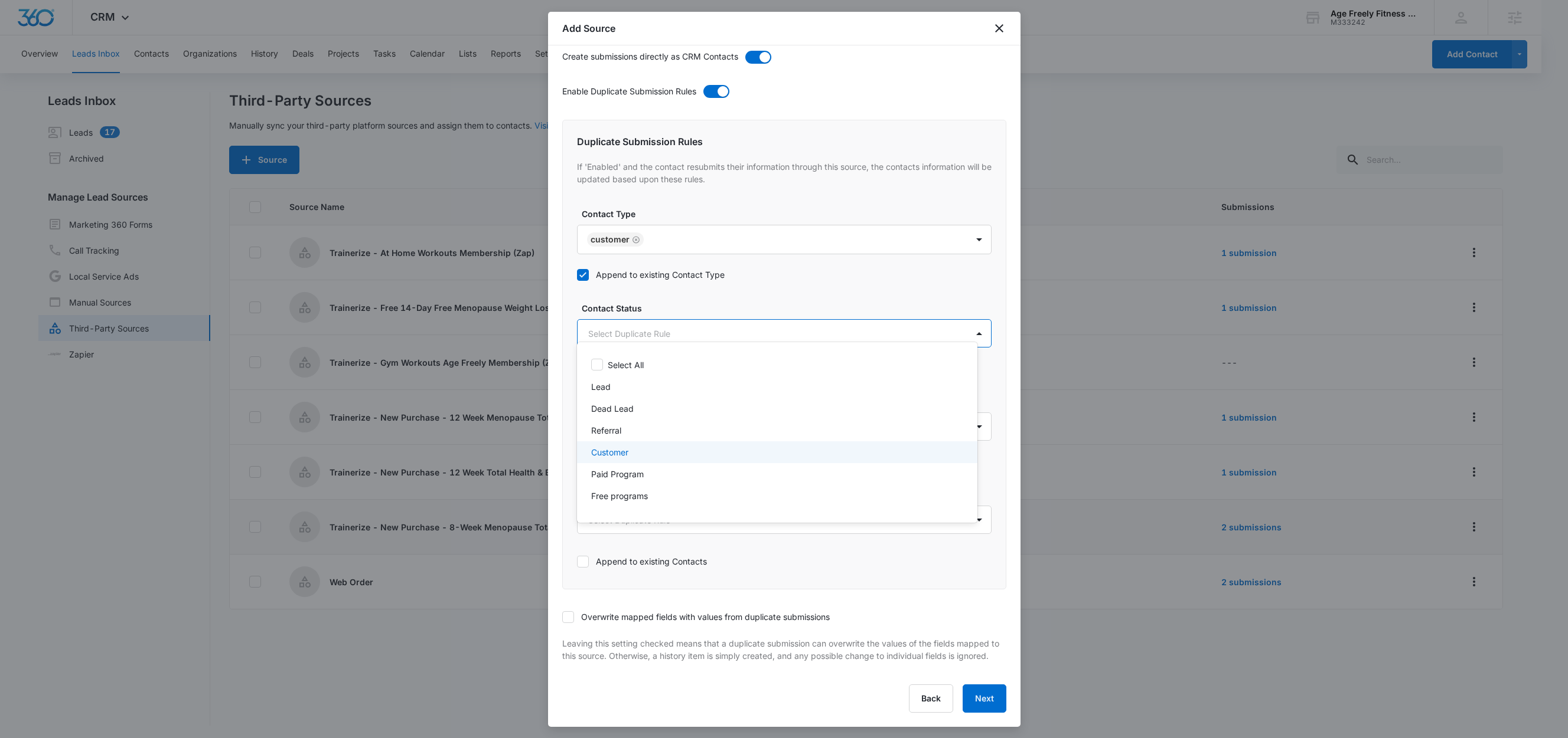
click at [630, 452] on div "Customer" at bounding box center [775, 452] width 370 height 13
drag, startPoint x: 698, startPoint y: 302, endPoint x: 681, endPoint y: 343, distance: 44.4
click at [698, 303] on div at bounding box center [784, 369] width 1568 height 738
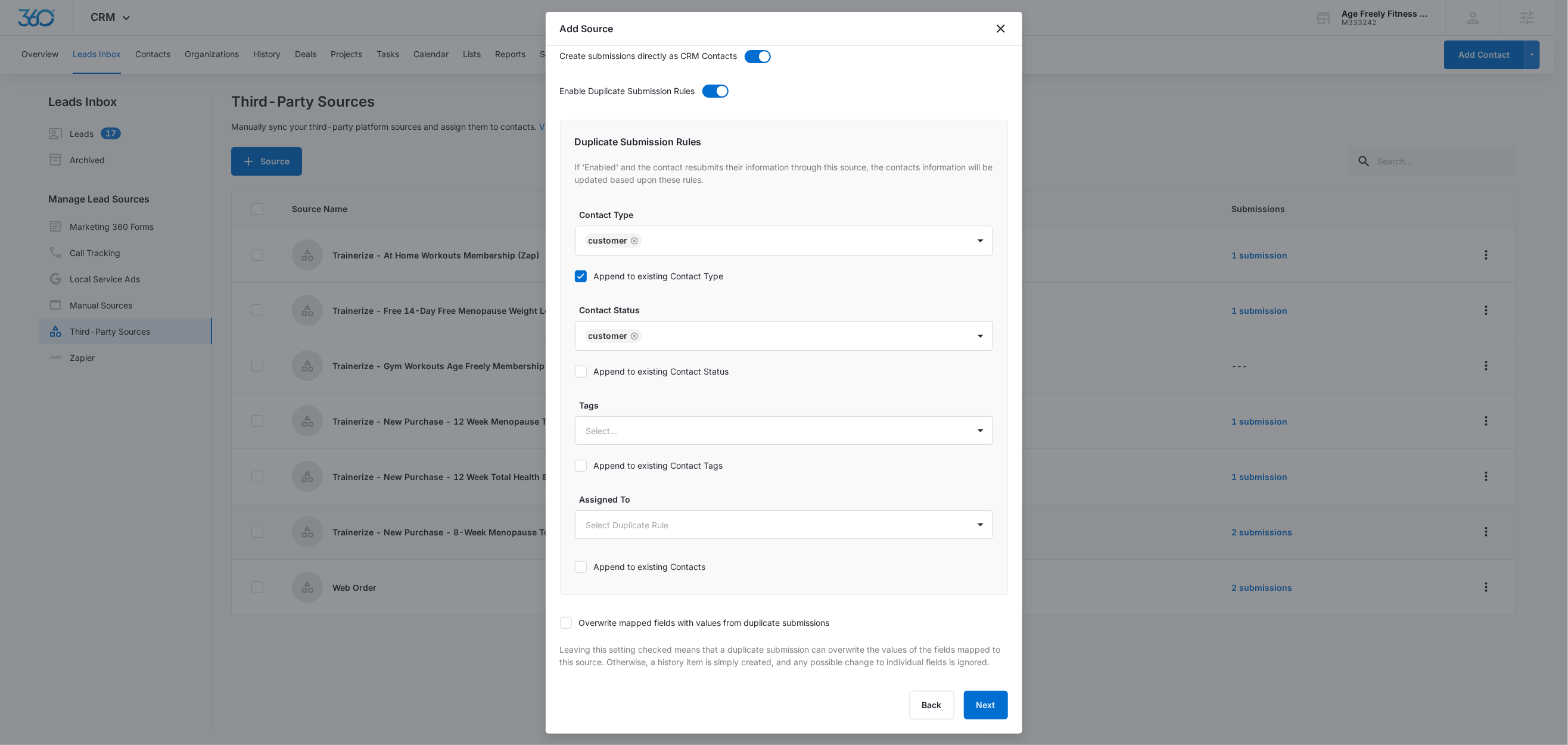
click at [653, 365] on label "Append to existing Contact Status" at bounding box center [783, 371] width 418 height 13
click at [575, 372] on input "Append to existing Contact Status" at bounding box center [575, 372] width 0 height 0
click at [654, 424] on div at bounding box center [769, 431] width 367 height 15
type input "tr"
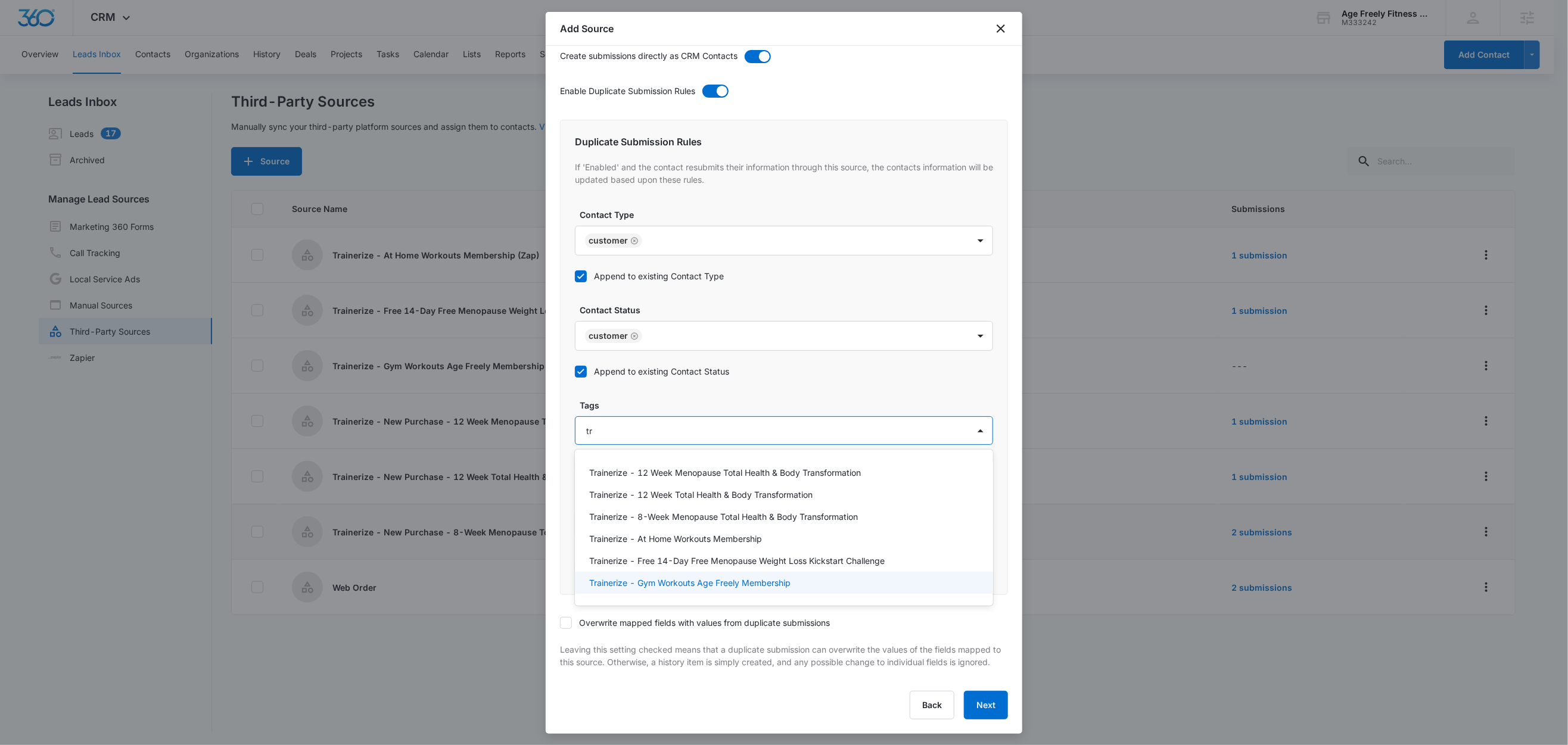
click at [632, 577] on p "Trainerize - Gym Workouts Age Freely Membership" at bounding box center [690, 582] width 202 height 13
click at [671, 398] on label "Tags" at bounding box center [788, 404] width 418 height 13
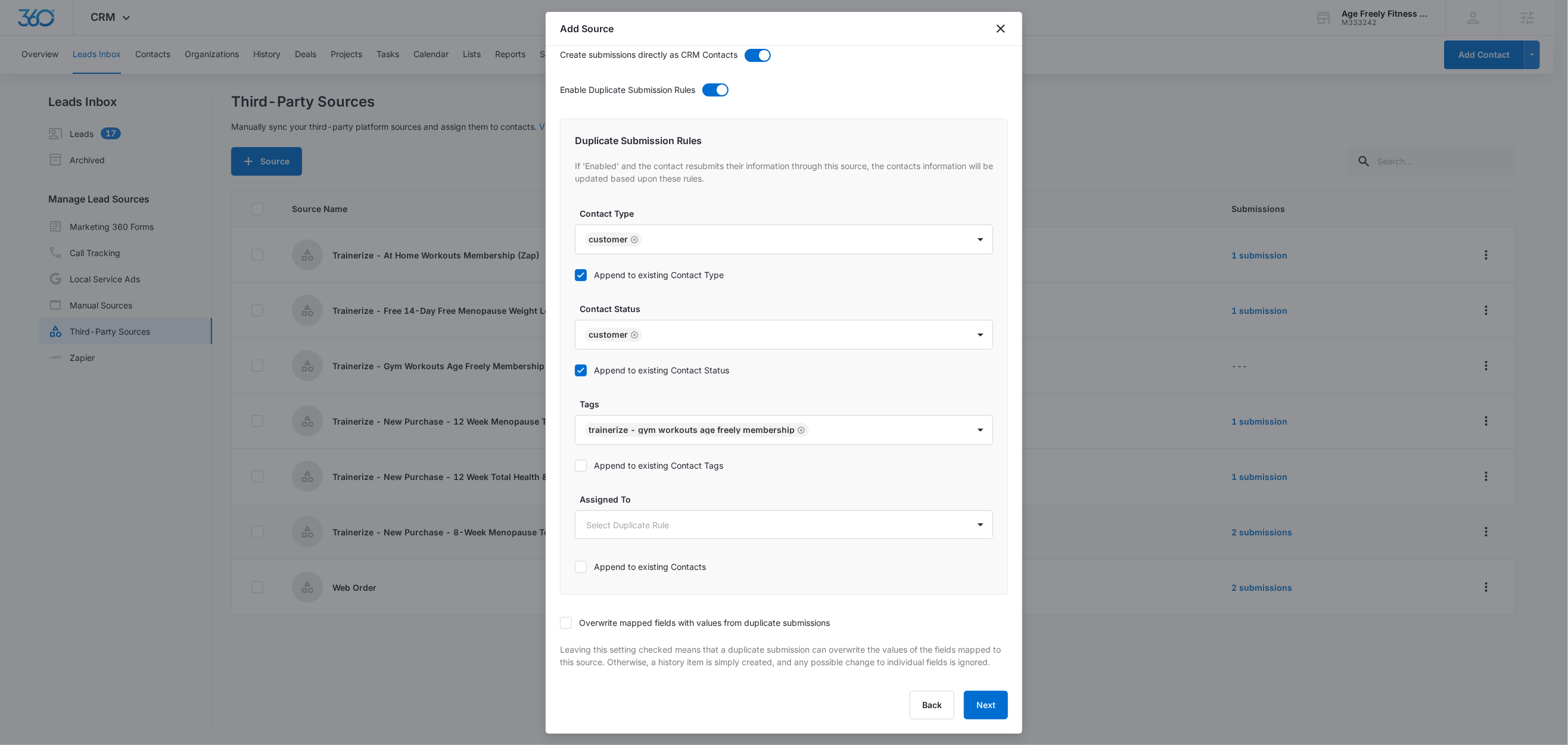
click at [651, 459] on label "Append to existing Contact Tags" at bounding box center [783, 465] width 418 height 13
click at [575, 466] on input "Append to existing Contact Tags" at bounding box center [575, 466] width 0 height 0
click at [564, 618] on icon at bounding box center [566, 623] width 11 height 11
click at [560, 624] on input "Overwrite mapped fields with values from duplicate submissions" at bounding box center [560, 624] width 0 height 0
click at [982, 708] on button "Next" at bounding box center [986, 705] width 44 height 28
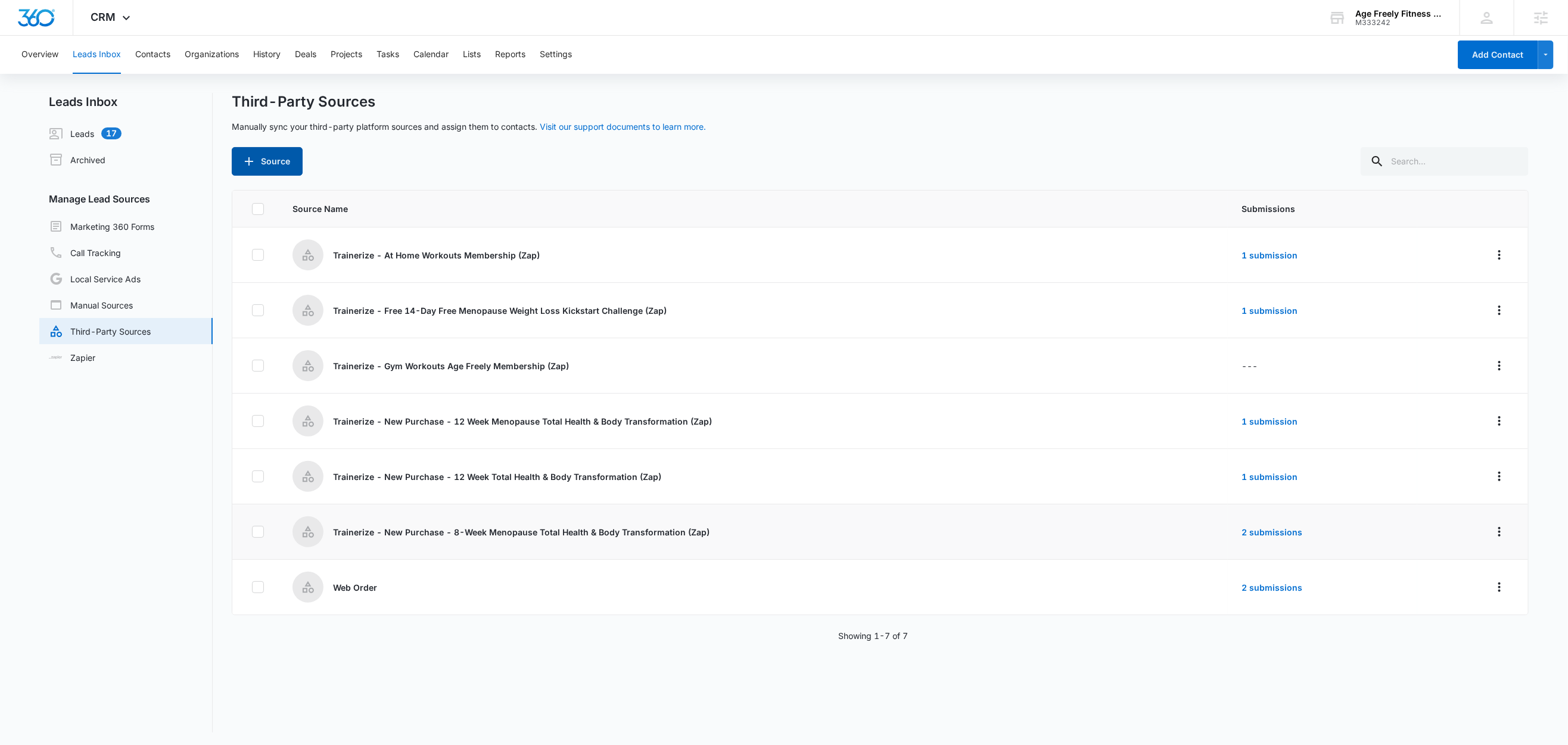
click at [267, 161] on button "Source" at bounding box center [267, 161] width 70 height 28
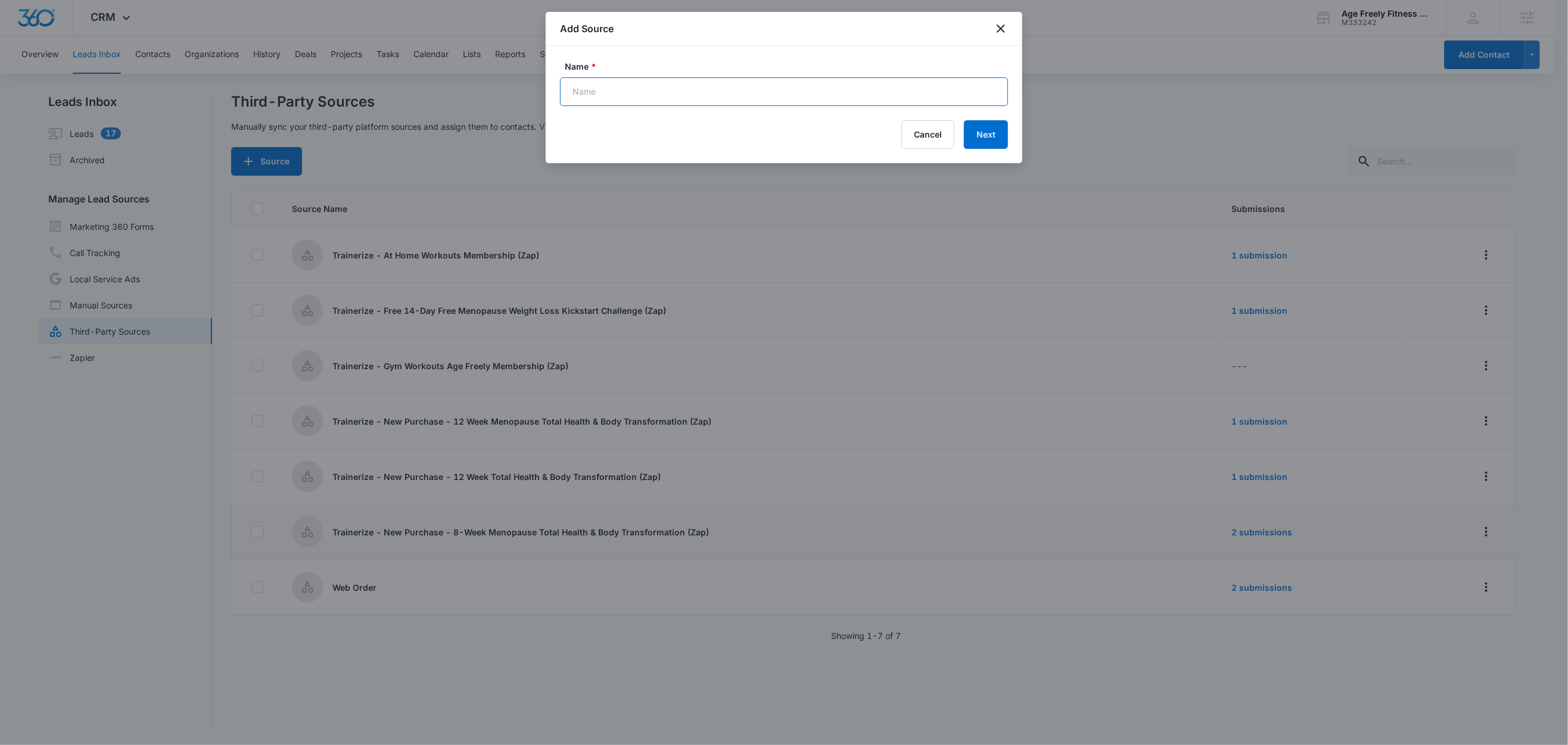
click at [651, 95] on input "Name *" at bounding box center [784, 91] width 448 height 28
paste input "Trainerize - Menopause Total Health & Body Transformation On Demand"
type input "Trainerize - Menopause Total Health & Body Transformation On Demand (Zap)"
click at [979, 136] on button "Next" at bounding box center [986, 134] width 44 height 28
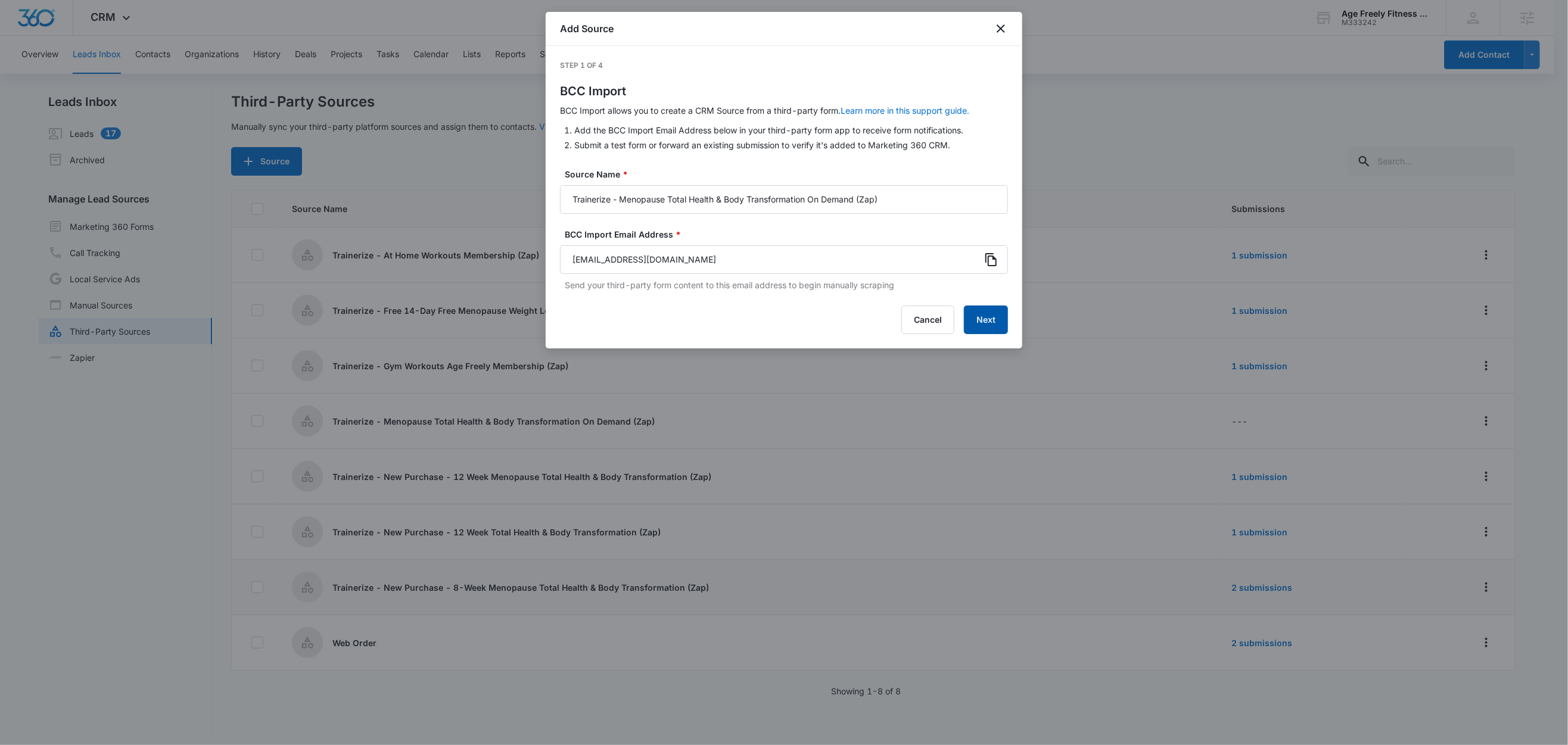
click at [986, 317] on button "Next" at bounding box center [986, 319] width 44 height 28
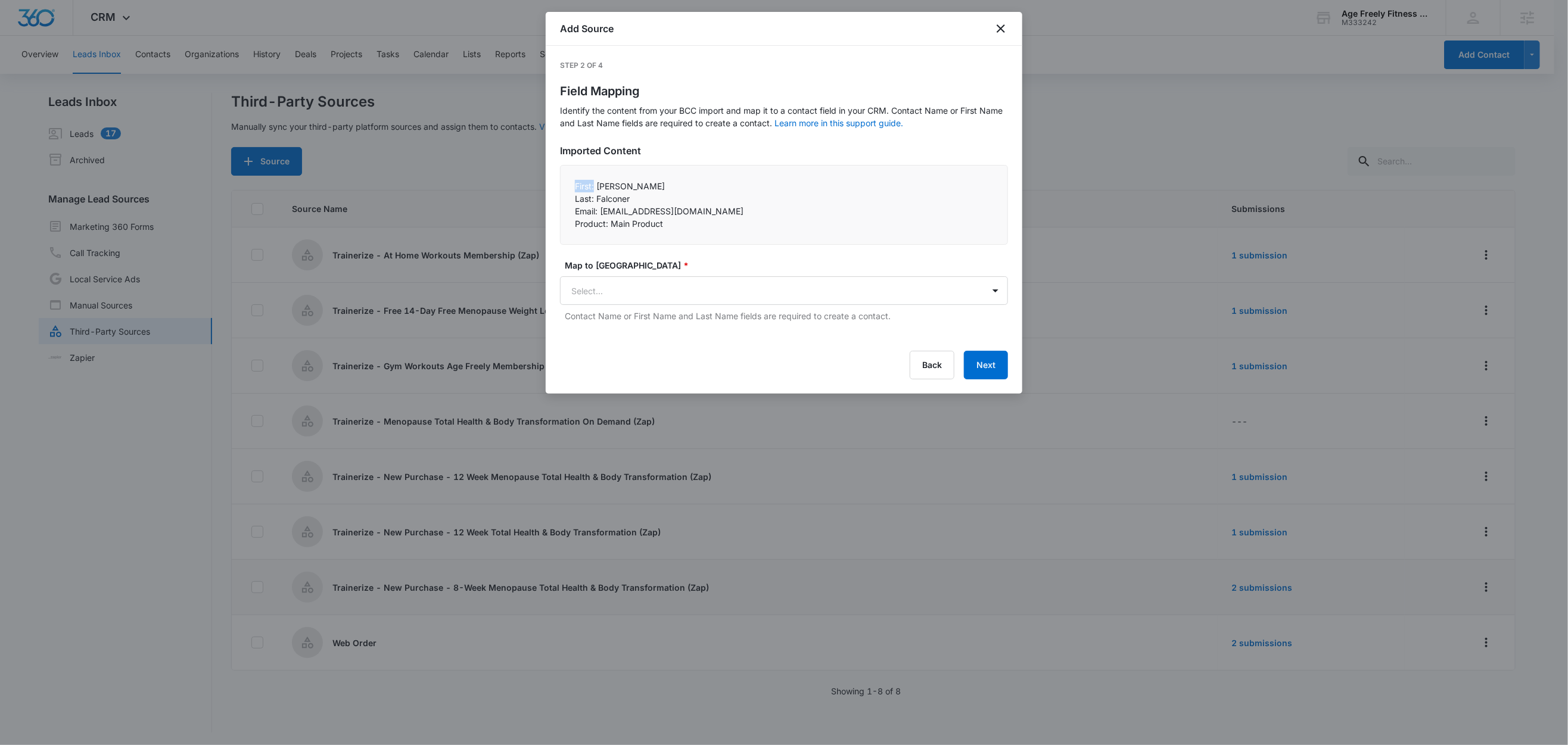
drag, startPoint x: 595, startPoint y: 188, endPoint x: 573, endPoint y: 187, distance: 22.0
click at [573, 187] on div "First: Nancy Last: Falconer Email: nmfalconer11@gmail.com Product: Main Prod…" at bounding box center [784, 206] width 448 height 80
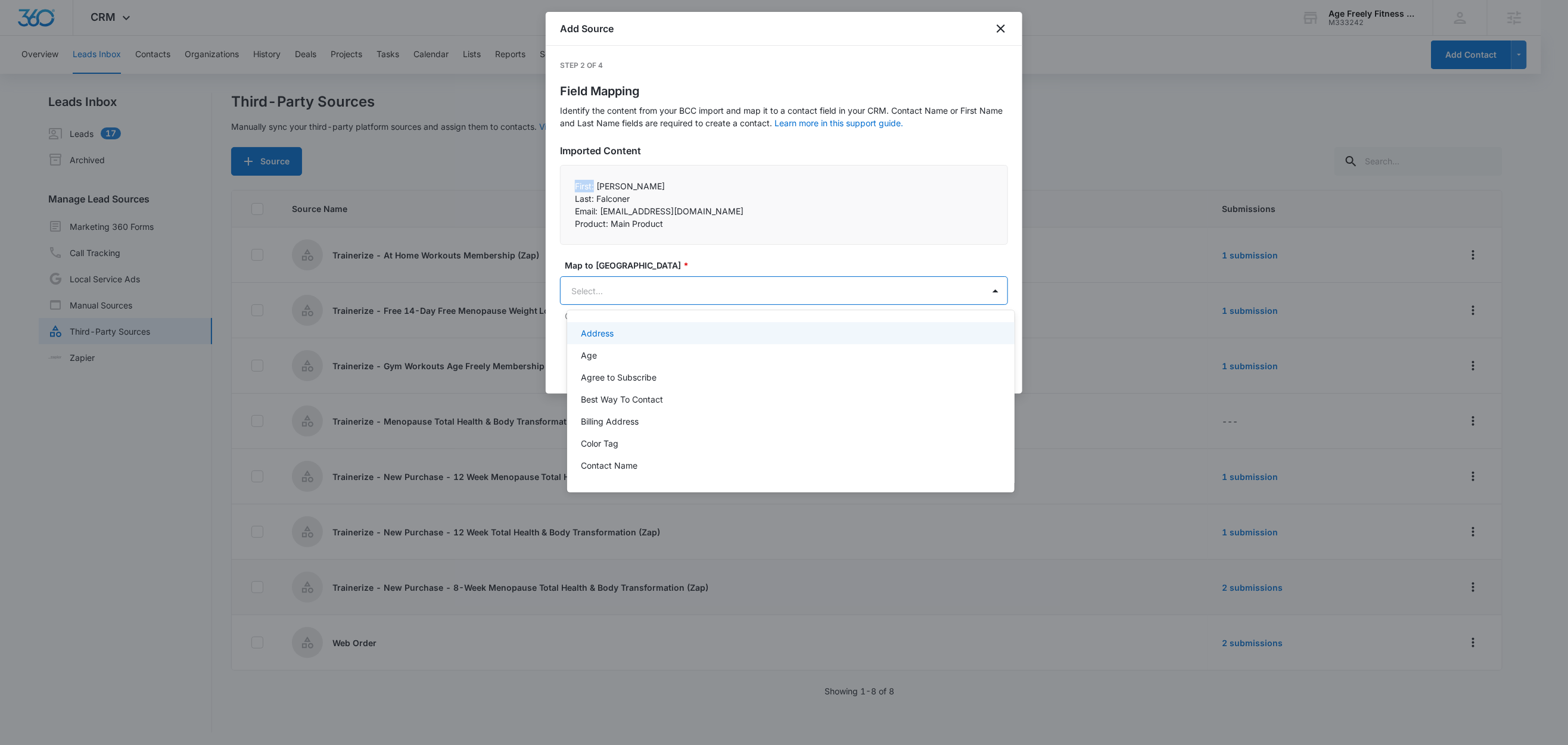
click at [600, 292] on body "CRM Apps Reputation Websites Forms CRM Email Social Shop Content Ads Intelligen…" at bounding box center [784, 372] width 1568 height 745
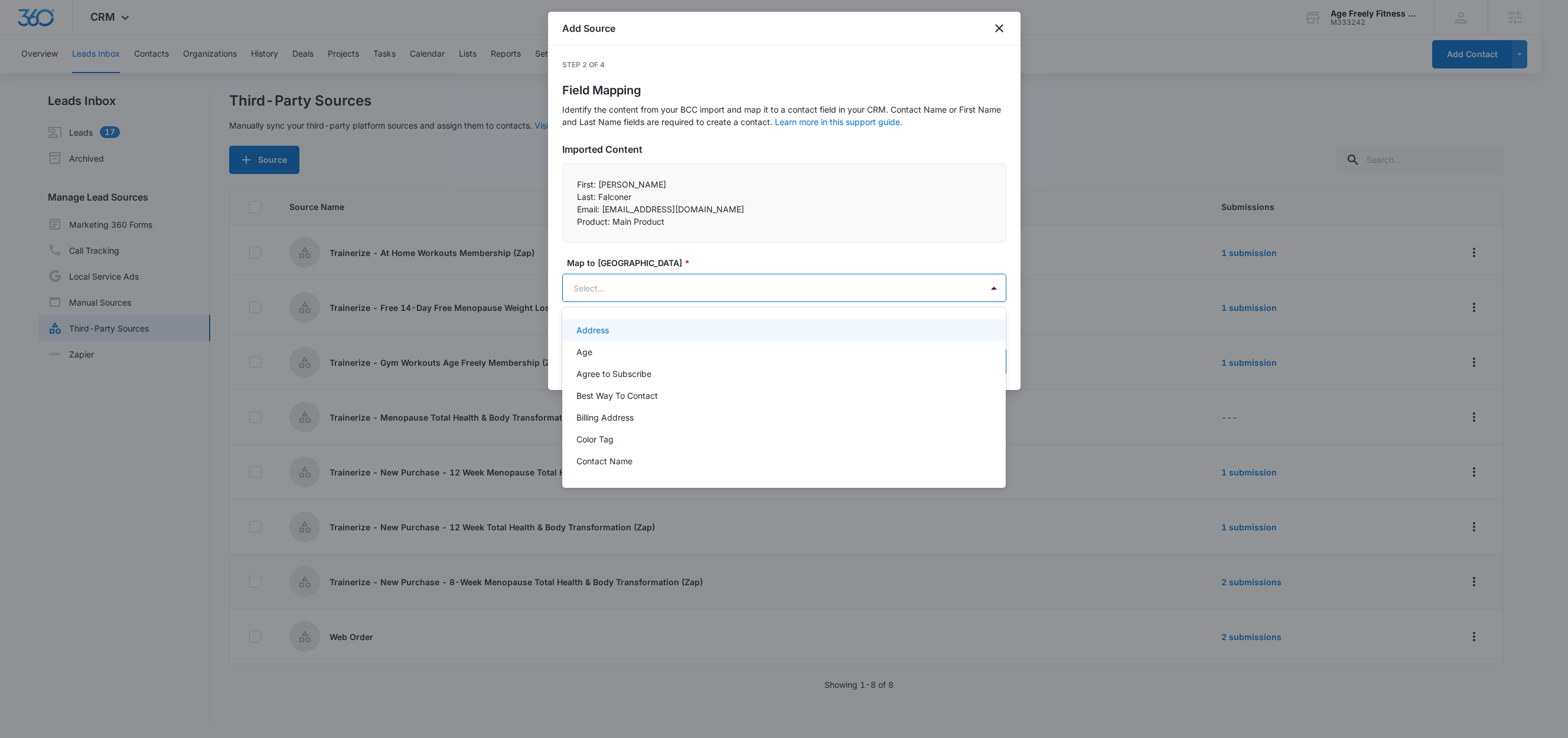
paste input "First:"
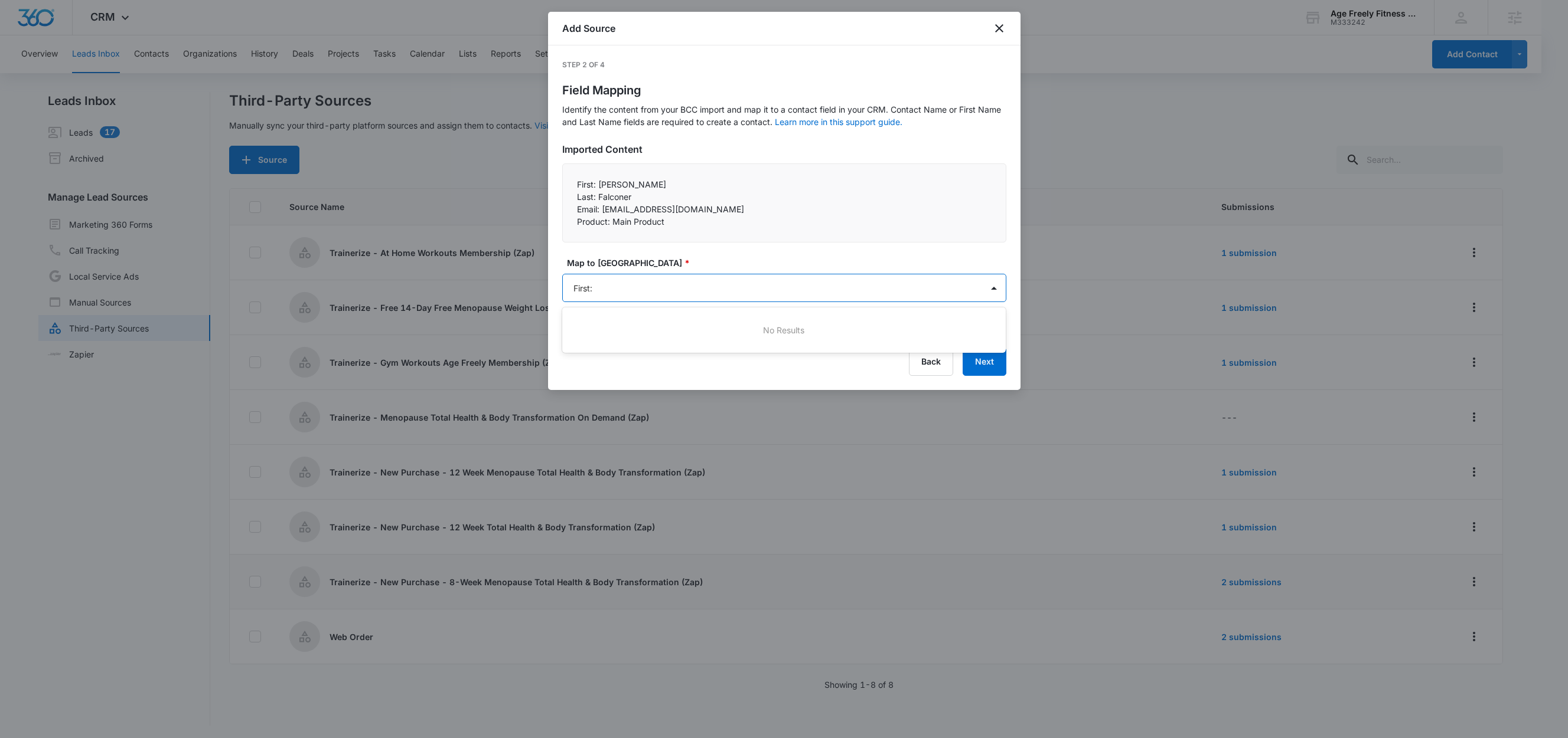
type input "First"
click at [611, 330] on p "First Name (Contact Name)" at bounding box center [630, 330] width 107 height 13
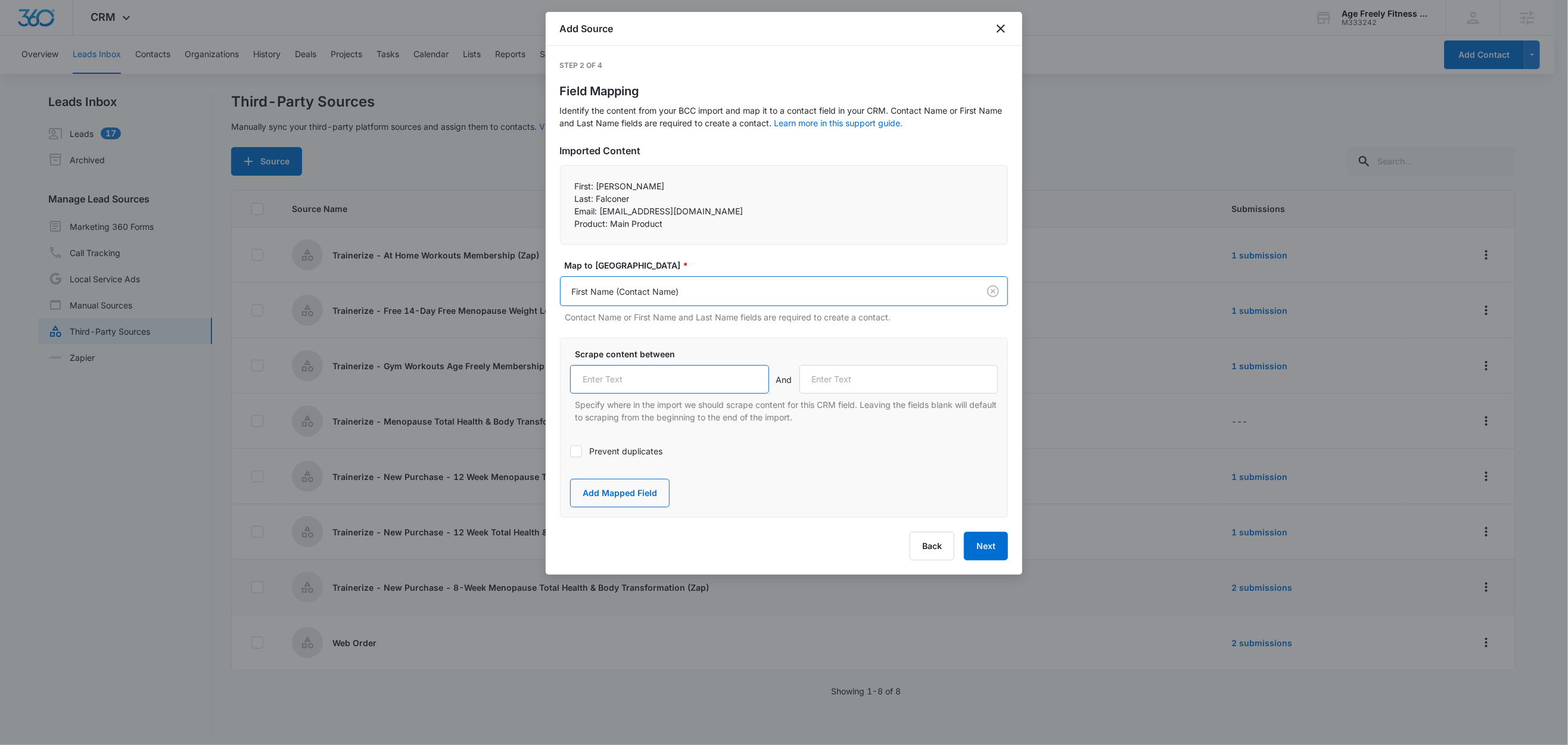
click at [637, 380] on input "text" at bounding box center [669, 379] width 199 height 28
paste input "First:"
type input "First:"
drag, startPoint x: 595, startPoint y: 200, endPoint x: 561, endPoint y: 200, distance: 34.0
click at [561, 200] on div "First: Nancy Last: Falconer Email: nmfalconer11@gmail.com Product: Main Prod…" at bounding box center [784, 206] width 448 height 80
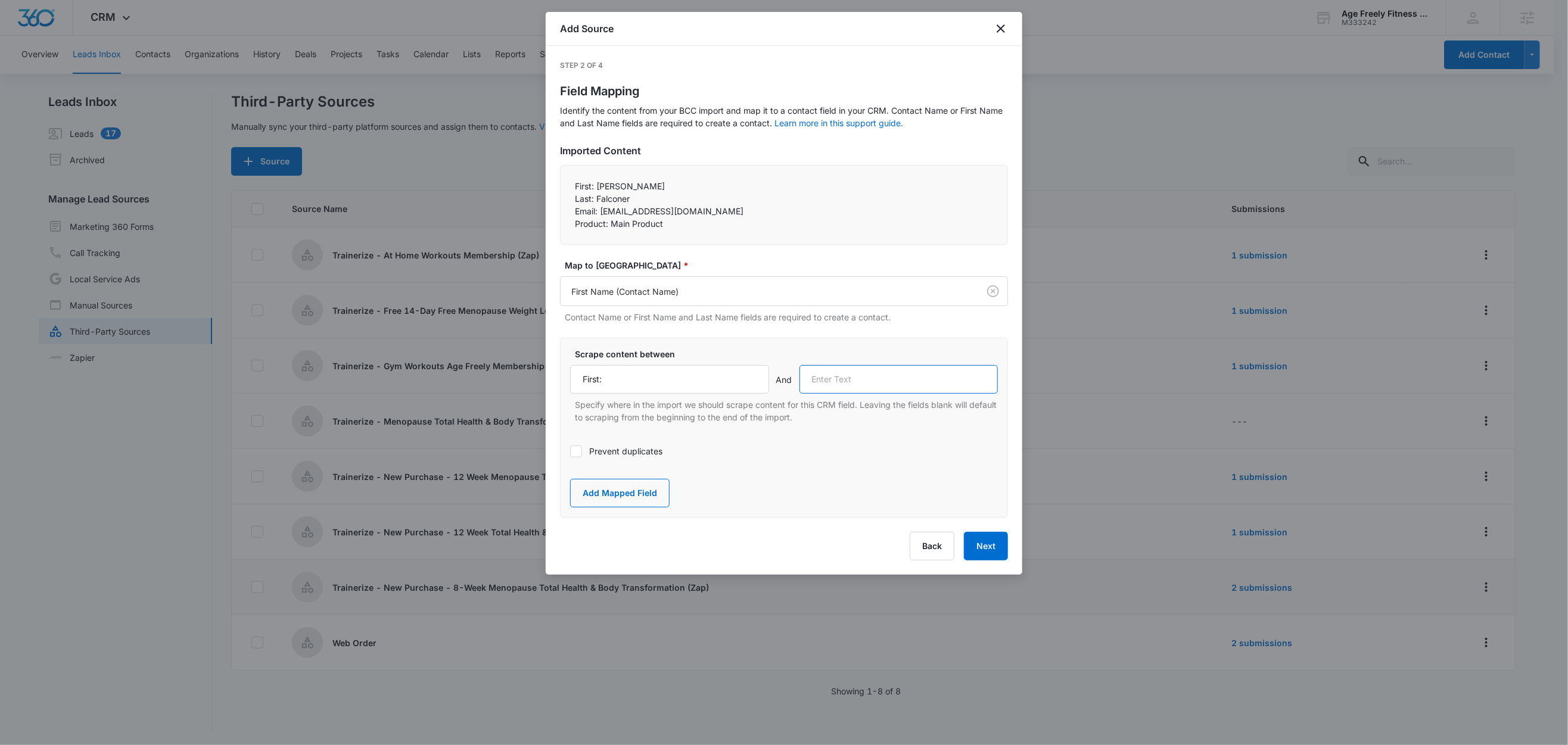
click at [937, 372] on input "text" at bounding box center [899, 379] width 199 height 28
paste input "Last:"
type input "Last:"
click at [615, 498] on button "Add Mapped Field" at bounding box center [620, 492] width 100 height 28
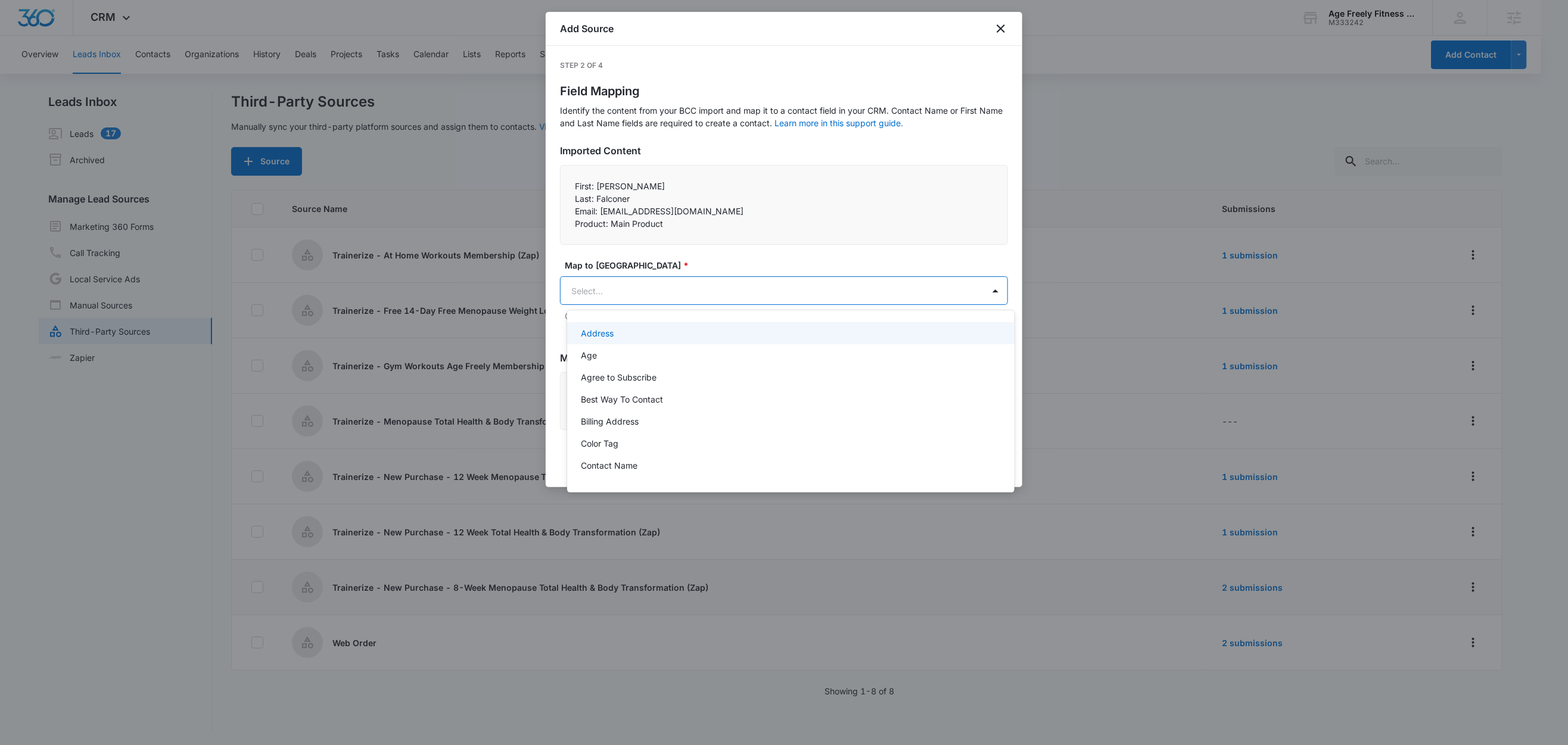
click at [648, 293] on body "CRM Apps Reputation Websites Forms CRM Email Social Shop Content Ads Intelligen…" at bounding box center [784, 372] width 1568 height 745
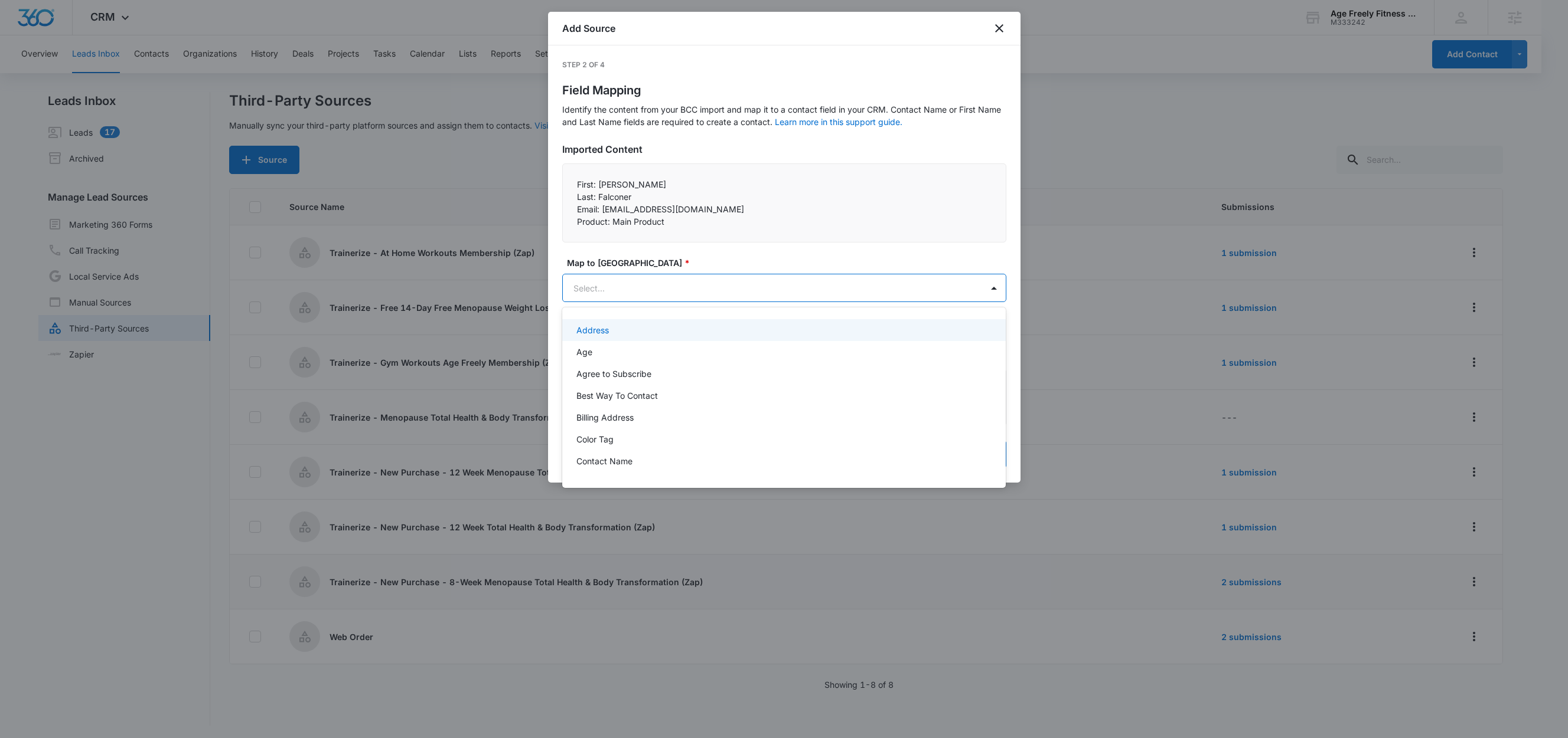
paste input "Last:"
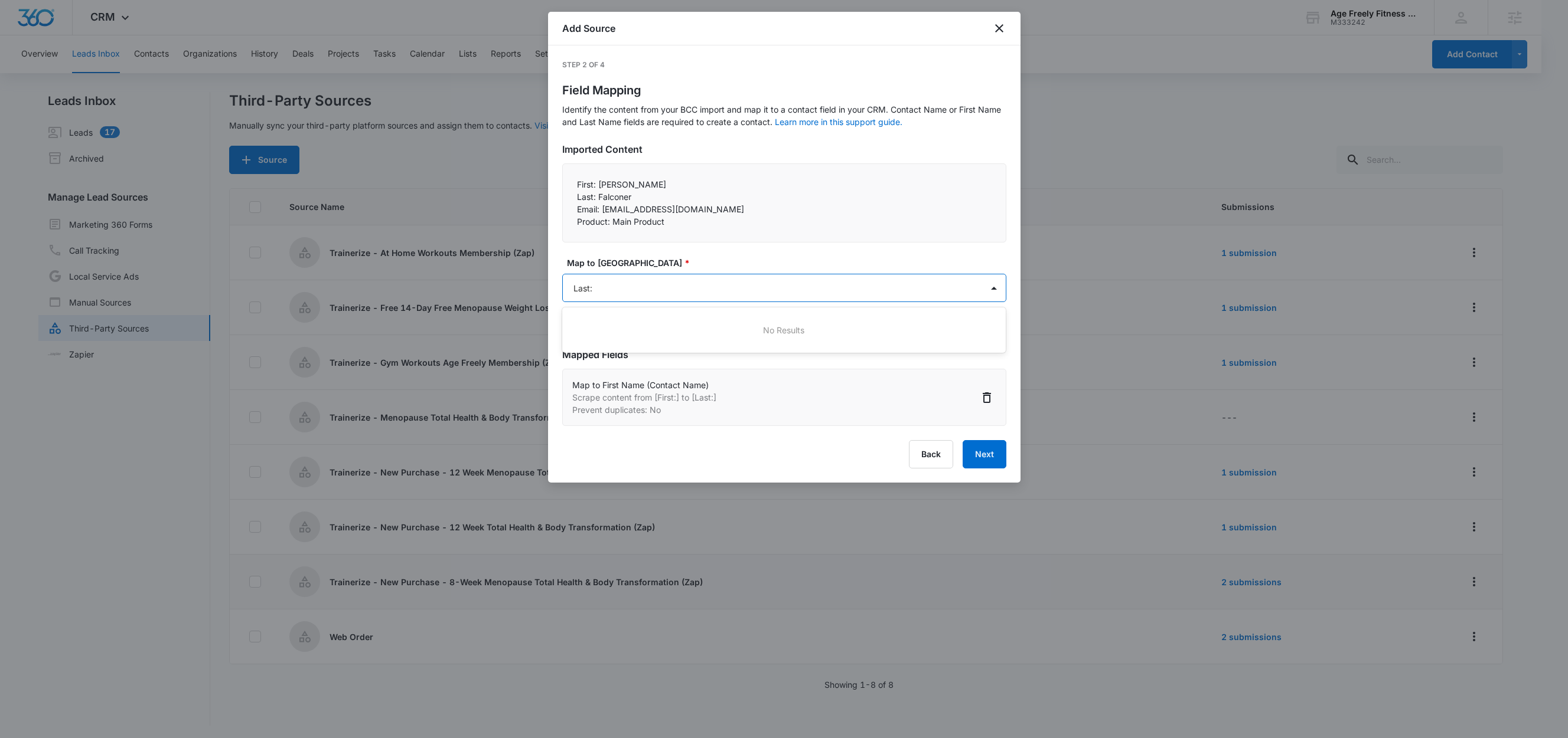
type input "Last"
click at [640, 332] on p "Last Name (Contact Name)" at bounding box center [630, 330] width 107 height 13
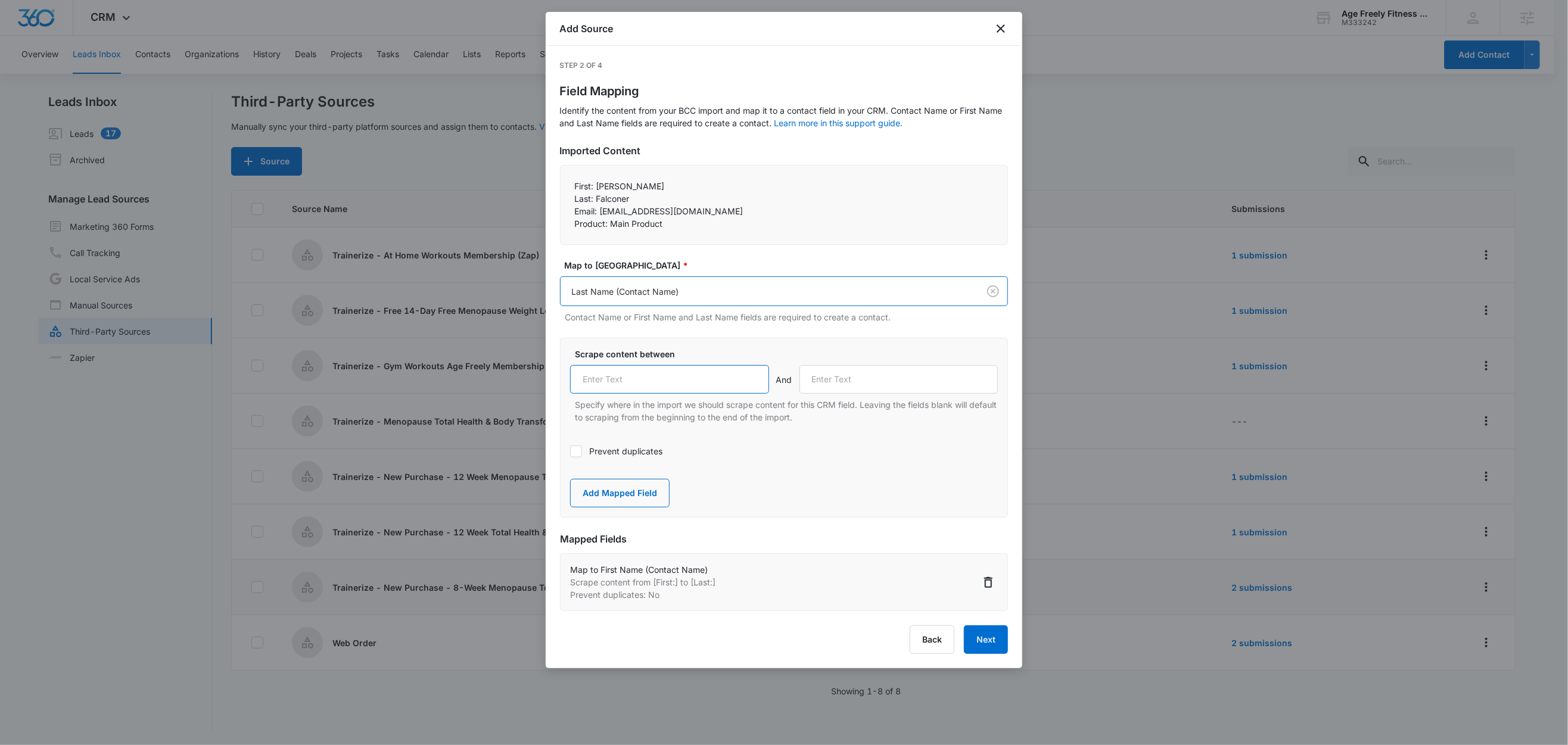
click at [628, 383] on input "text" at bounding box center [669, 379] width 199 height 28
paste input "Last:"
type input "Last:"
drag, startPoint x: 600, startPoint y: 212, endPoint x: 556, endPoint y: 210, distance: 44.0
click at [556, 210] on div "Step 2 of 4 Field Mapping Identify the content from your BCC import and map it …" at bounding box center [783, 357] width 477 height 623
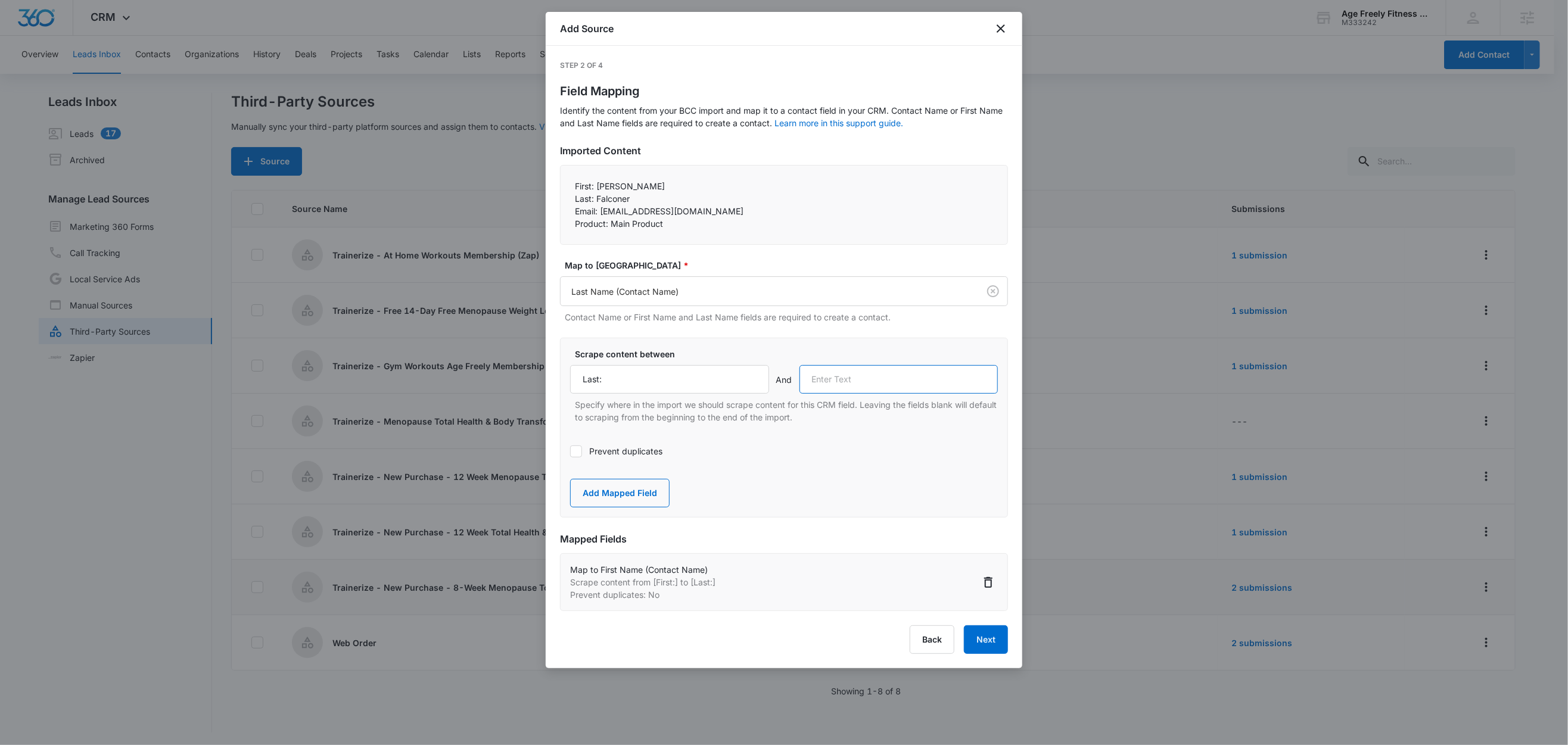
click at [848, 388] on input "text" at bounding box center [899, 379] width 199 height 28
paste input "Email:"
type input "Email:"
click at [623, 492] on button "Add Mapped Field" at bounding box center [620, 492] width 100 height 28
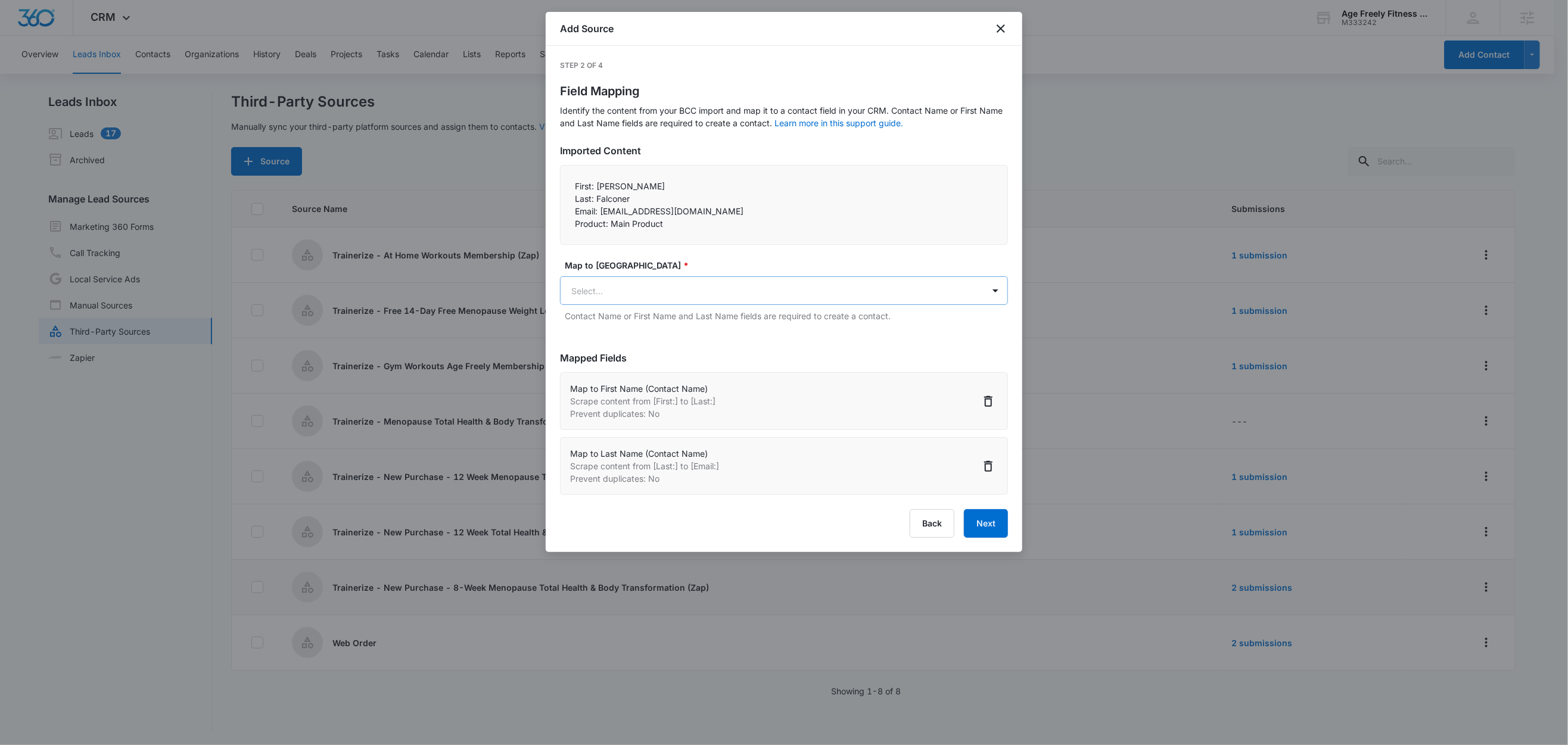
click at [640, 290] on body "CRM Apps Reputation Websites Forms CRM Email Social Shop Content Ads Intelligen…" at bounding box center [784, 373] width 1568 height 747
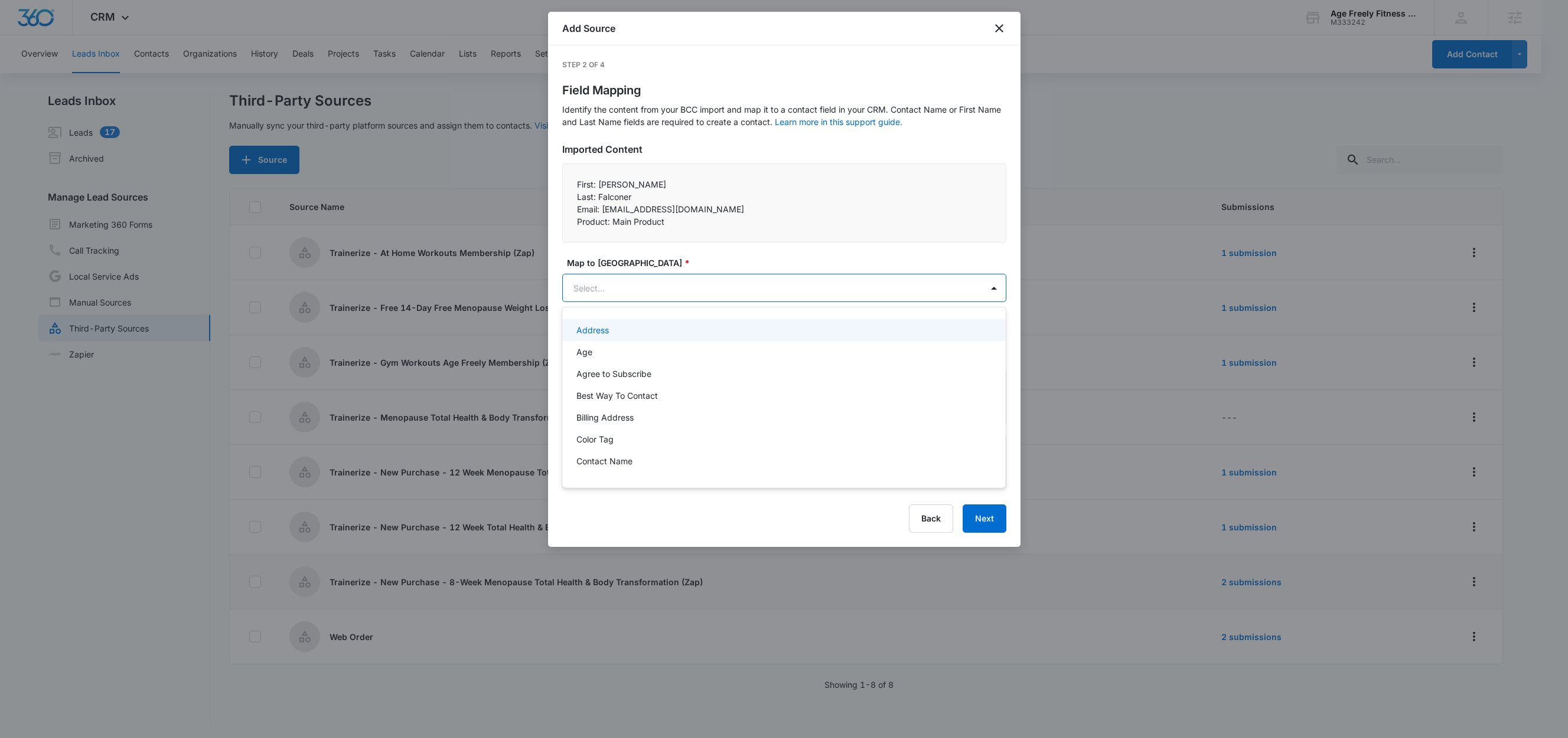
paste input "Email:"
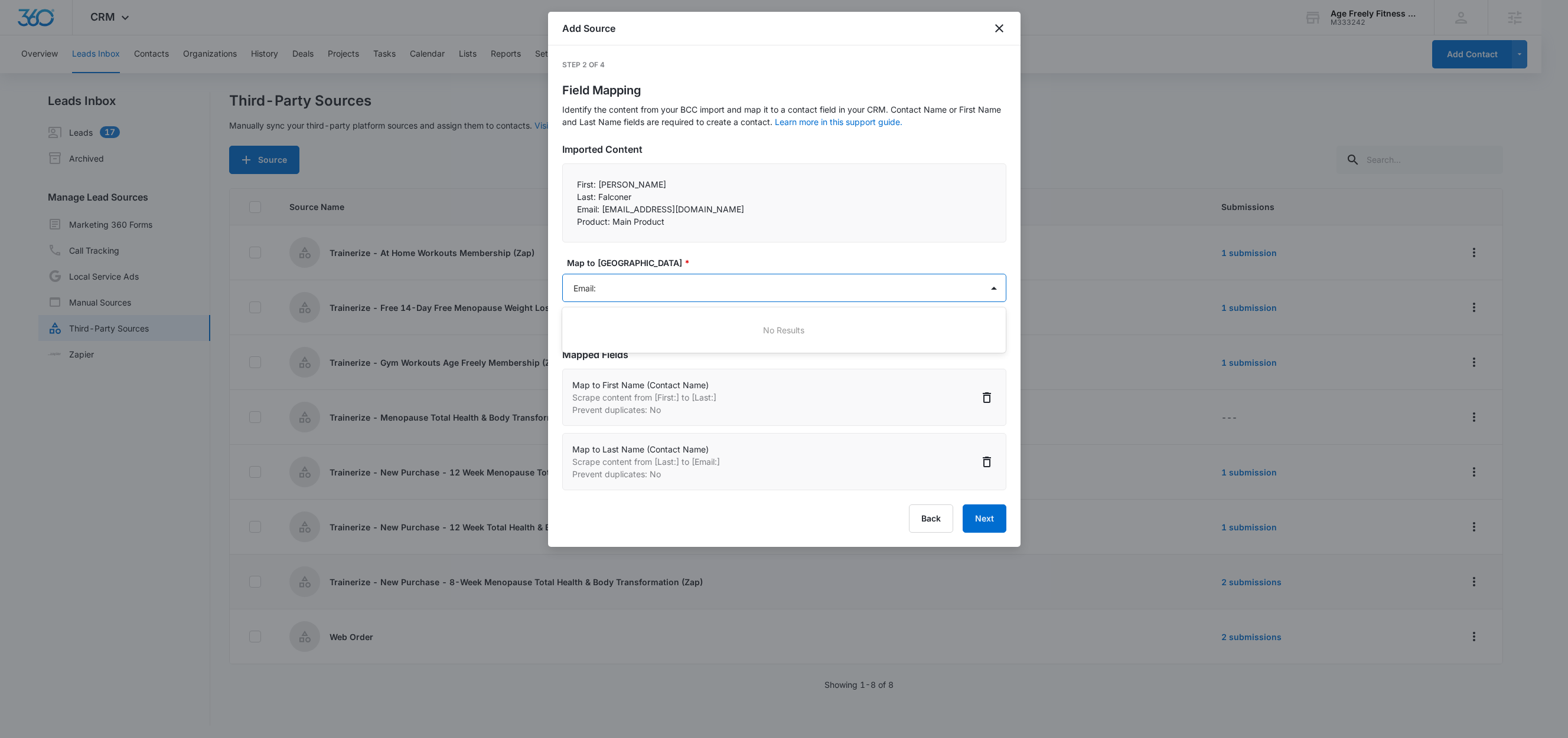
type input "Email"
click at [603, 328] on div "Email" at bounding box center [783, 330] width 413 height 13
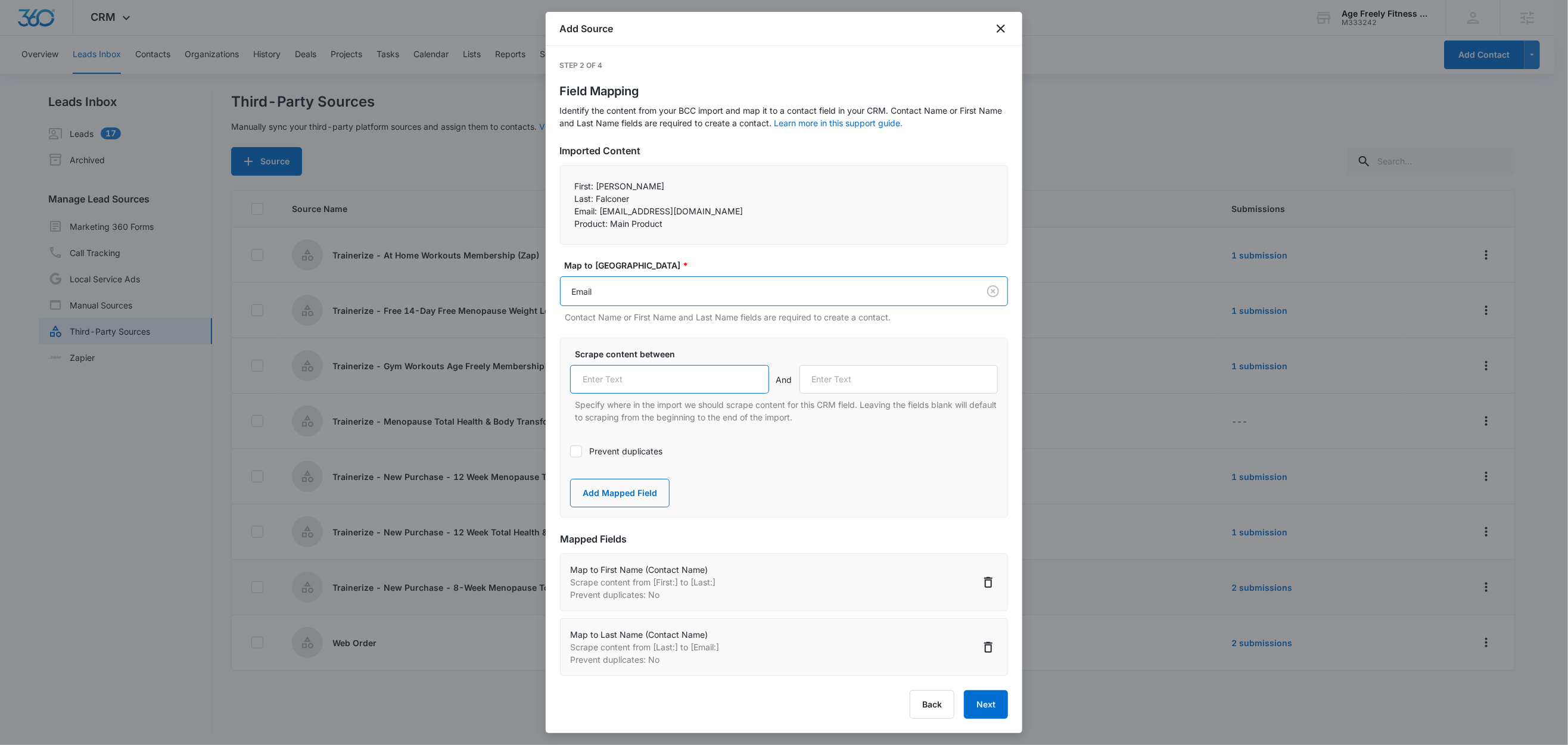
click at [610, 376] on input "text" at bounding box center [669, 379] width 199 height 28
paste input "Email:"
type input "Email:"
drag, startPoint x: 608, startPoint y: 451, endPoint x: 613, endPoint y: 435, distance: 16.8
click at [608, 452] on label "Prevent duplicates" at bounding box center [783, 451] width 428 height 13
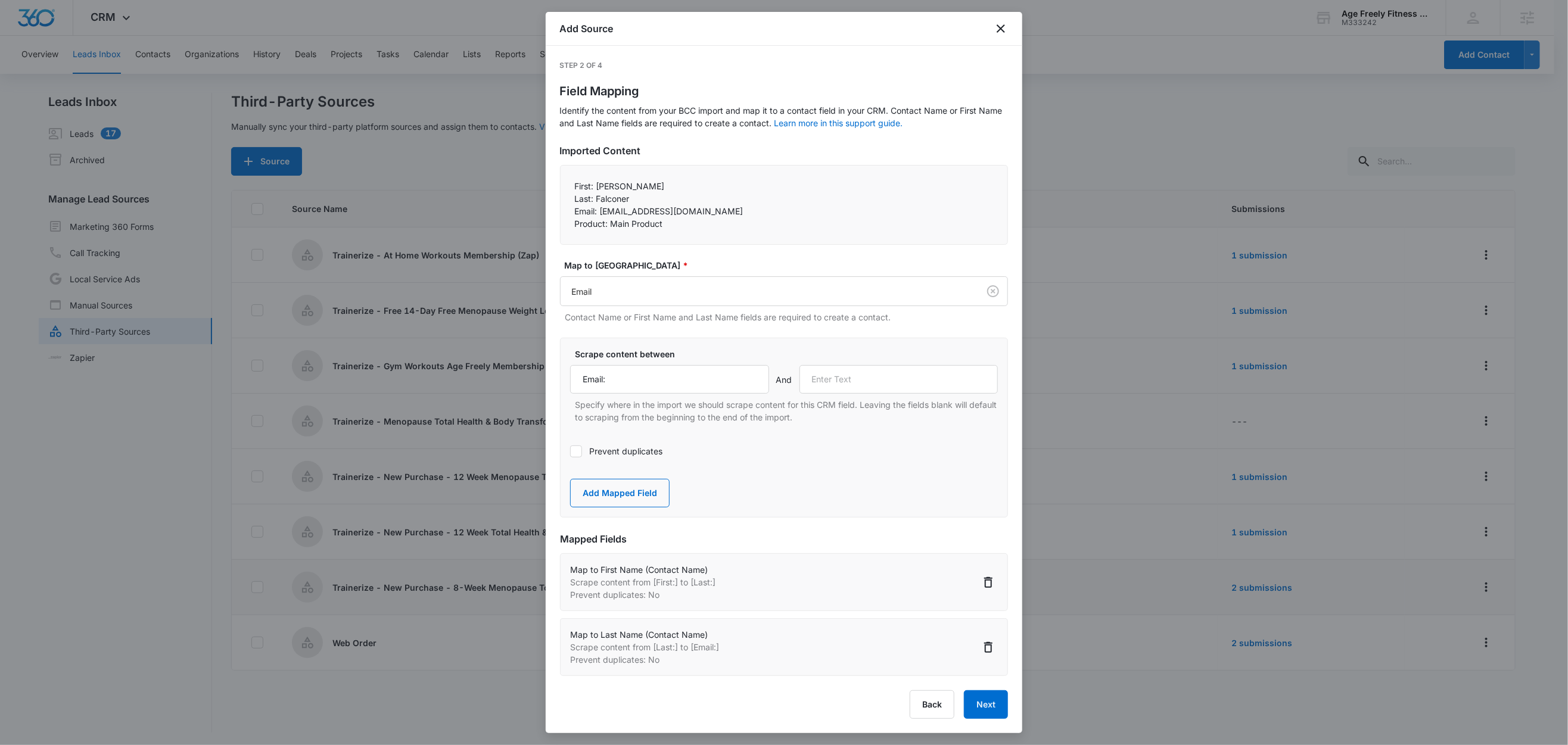
click at [570, 451] on input "Prevent duplicates" at bounding box center [570, 451] width 0 height 0
drag, startPoint x: 610, startPoint y: 224, endPoint x: 558, endPoint y: 222, distance: 52.0
click at [558, 222] on div "Step 2 of 4 Field Mapping Identify the content from your BCC import and map it …" at bounding box center [783, 390] width 477 height 687
click at [896, 392] on input "text" at bounding box center [899, 379] width 199 height 28
paste input "Product:"
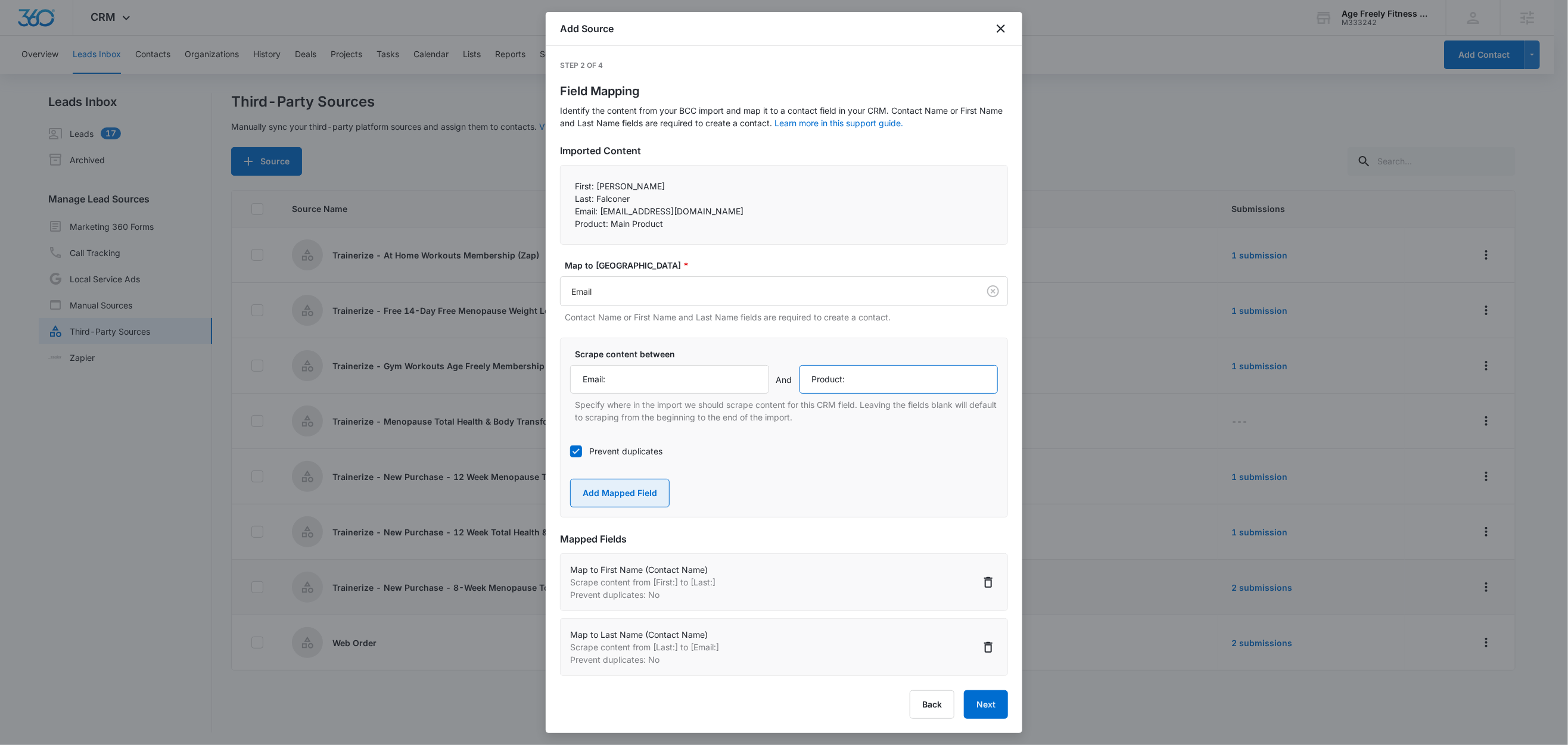
type input "Product:"
drag, startPoint x: 647, startPoint y: 492, endPoint x: 671, endPoint y: 431, distance: 65.6
click at [648, 492] on button "Add Mapped Field" at bounding box center [620, 492] width 100 height 28
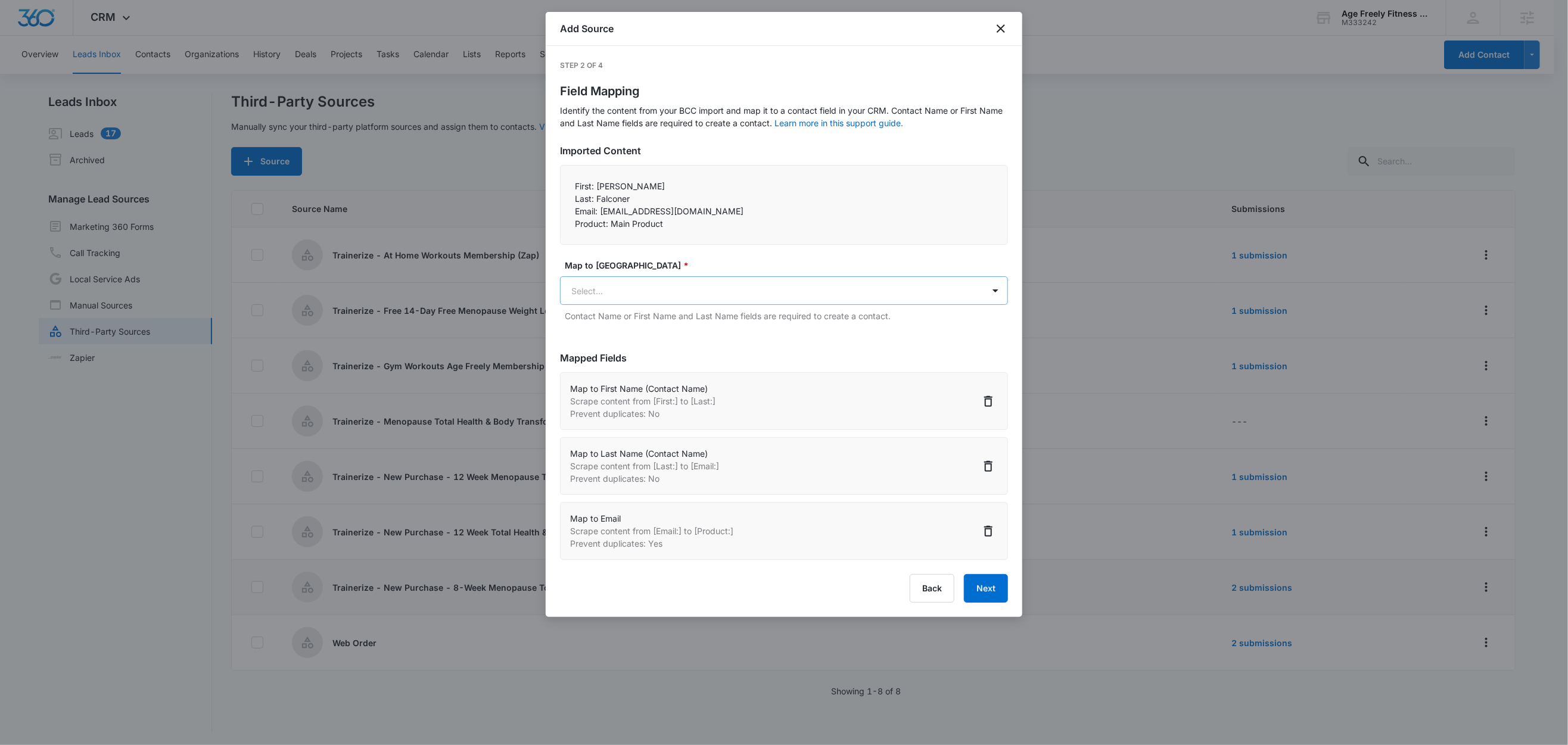
click at [658, 292] on body "CRM Apps Reputation Websites Forms CRM Email Social Shop Content Ads Intelligen…" at bounding box center [784, 373] width 1568 height 747
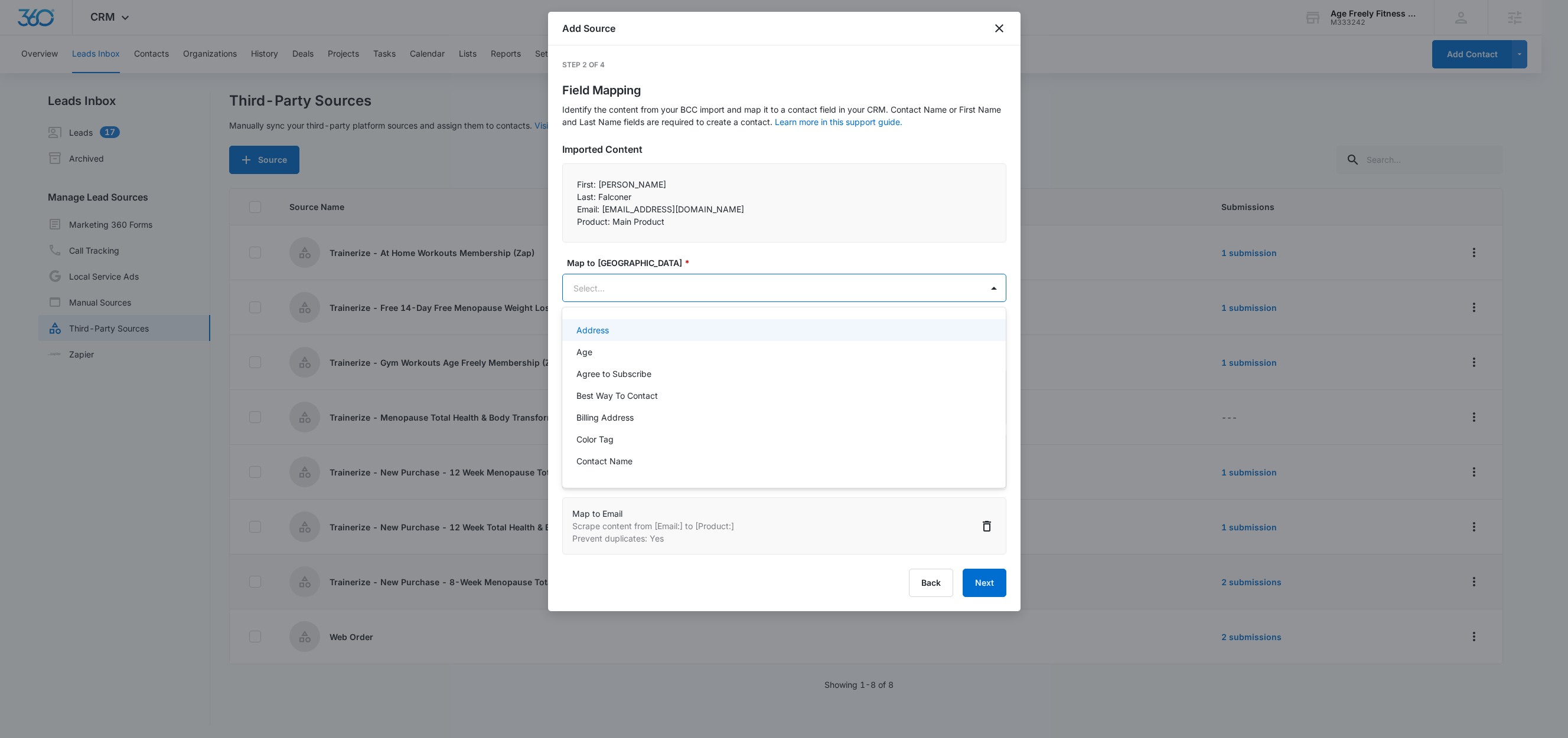
paste input "Product:"
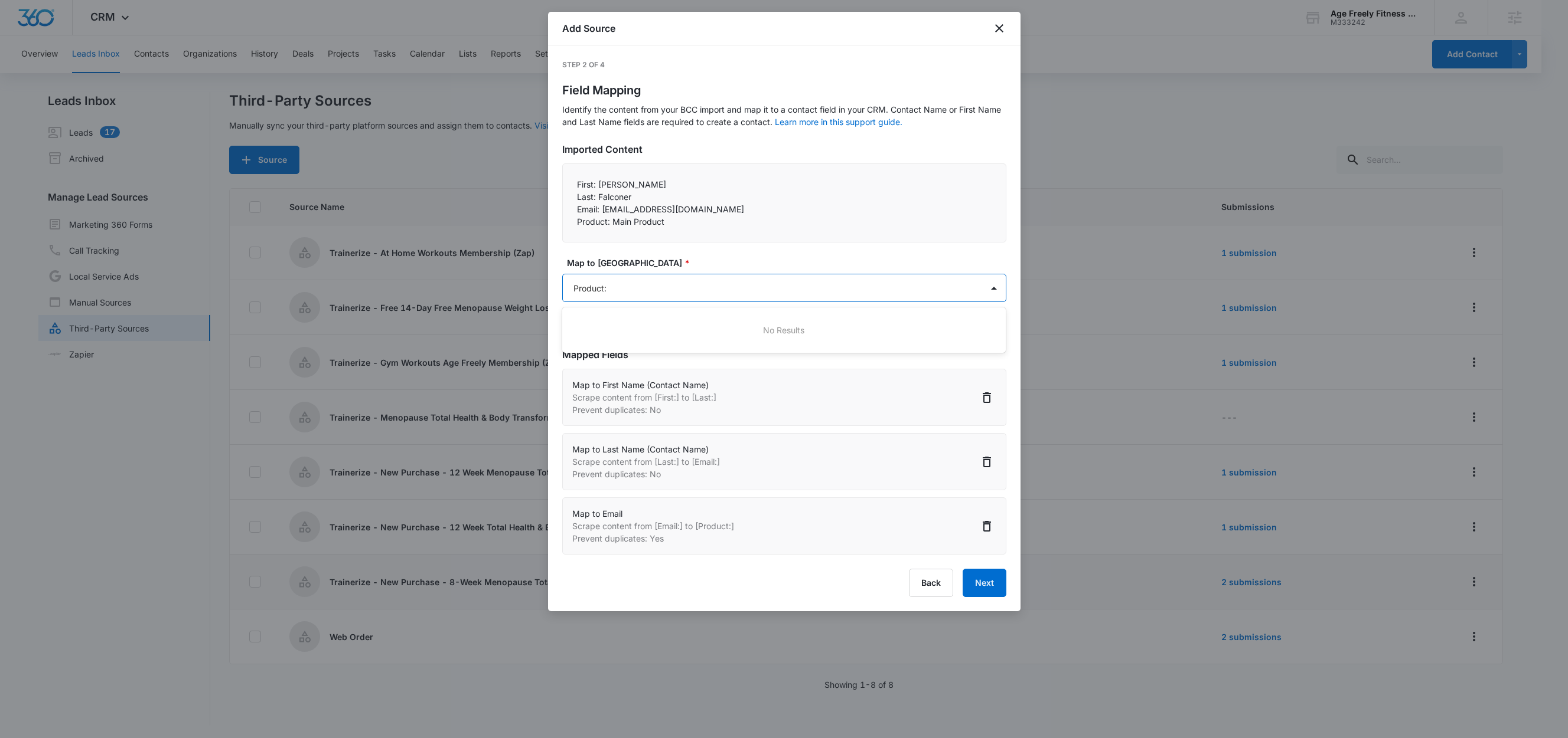
type input "Product"
click at [635, 329] on p "Product, Quantity, Price" at bounding box center [623, 330] width 93 height 13
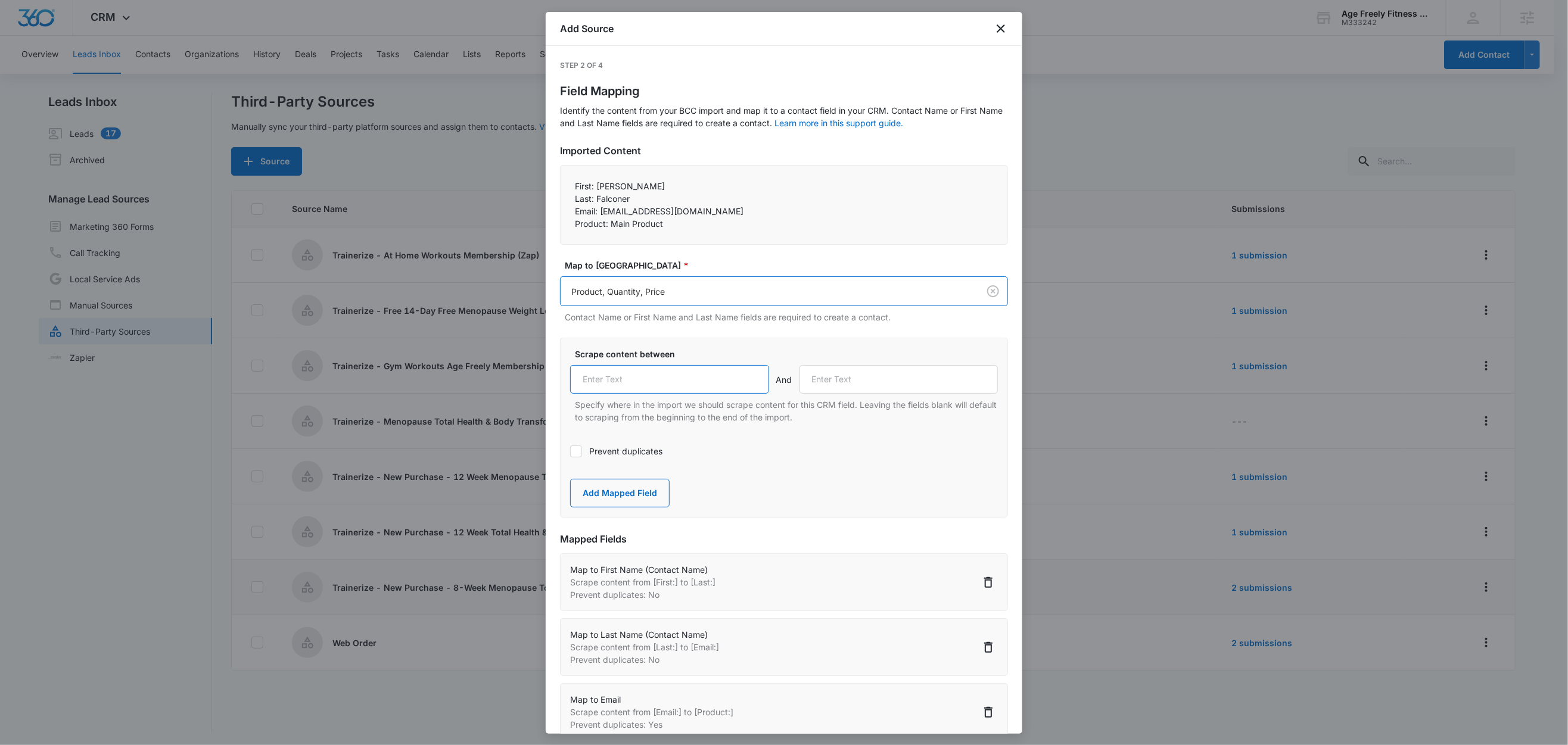
click at [646, 372] on input "text" at bounding box center [669, 379] width 199 height 28
paste input "Product:"
type input "Product:"
click at [719, 345] on div "Scrape content between Product: And Specify where in the import we should scrap…" at bounding box center [784, 428] width 448 height 180
click at [630, 495] on button "Add Mapped Field" at bounding box center [620, 492] width 100 height 28
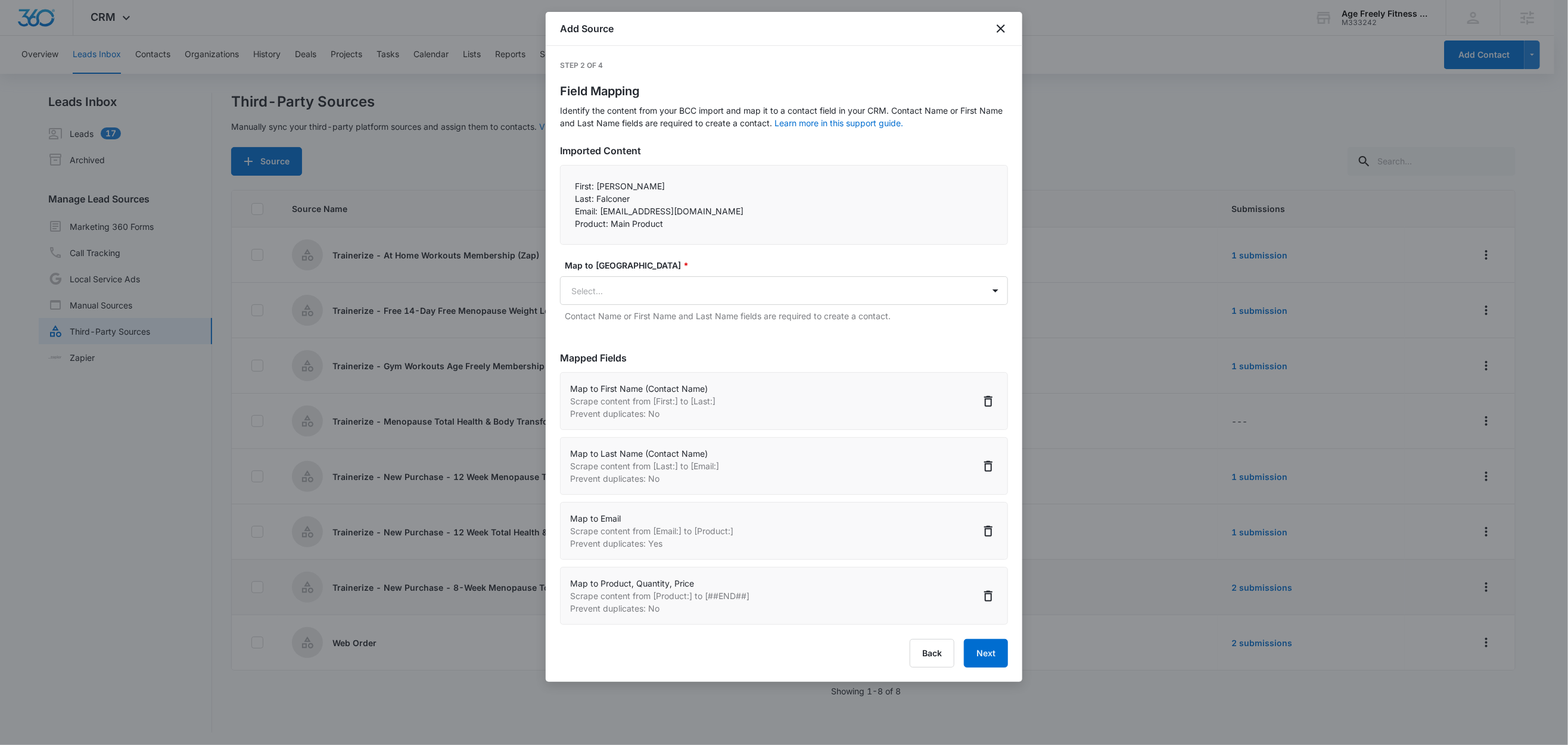
scroll to position [2, 0]
click at [985, 660] on button "Next" at bounding box center [986, 653] width 44 height 28
select select "78"
select select "79"
select select "185"
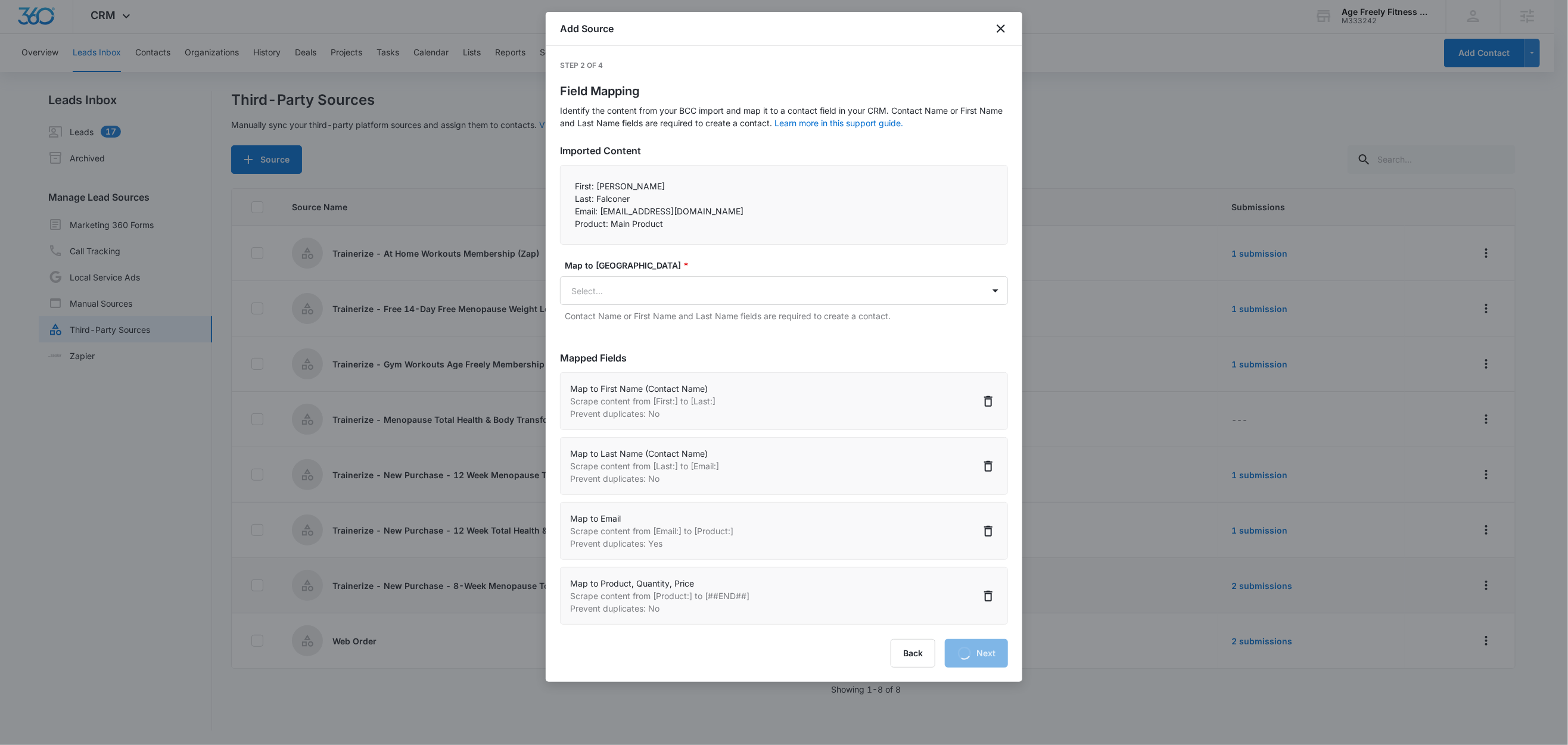
select select "373"
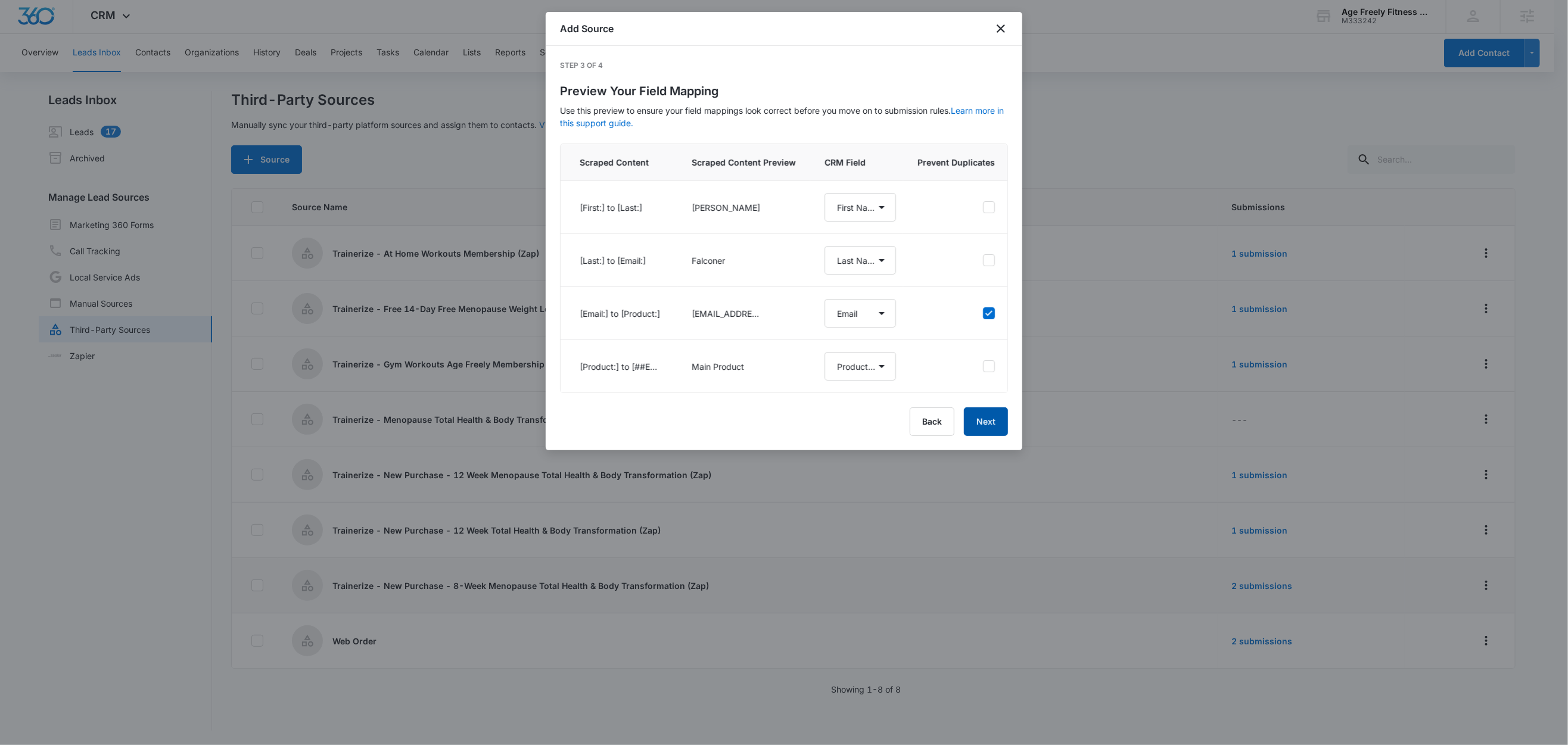
click at [992, 436] on button "Next" at bounding box center [986, 421] width 44 height 28
select select "78"
select select "79"
select select "185"
select select "373"
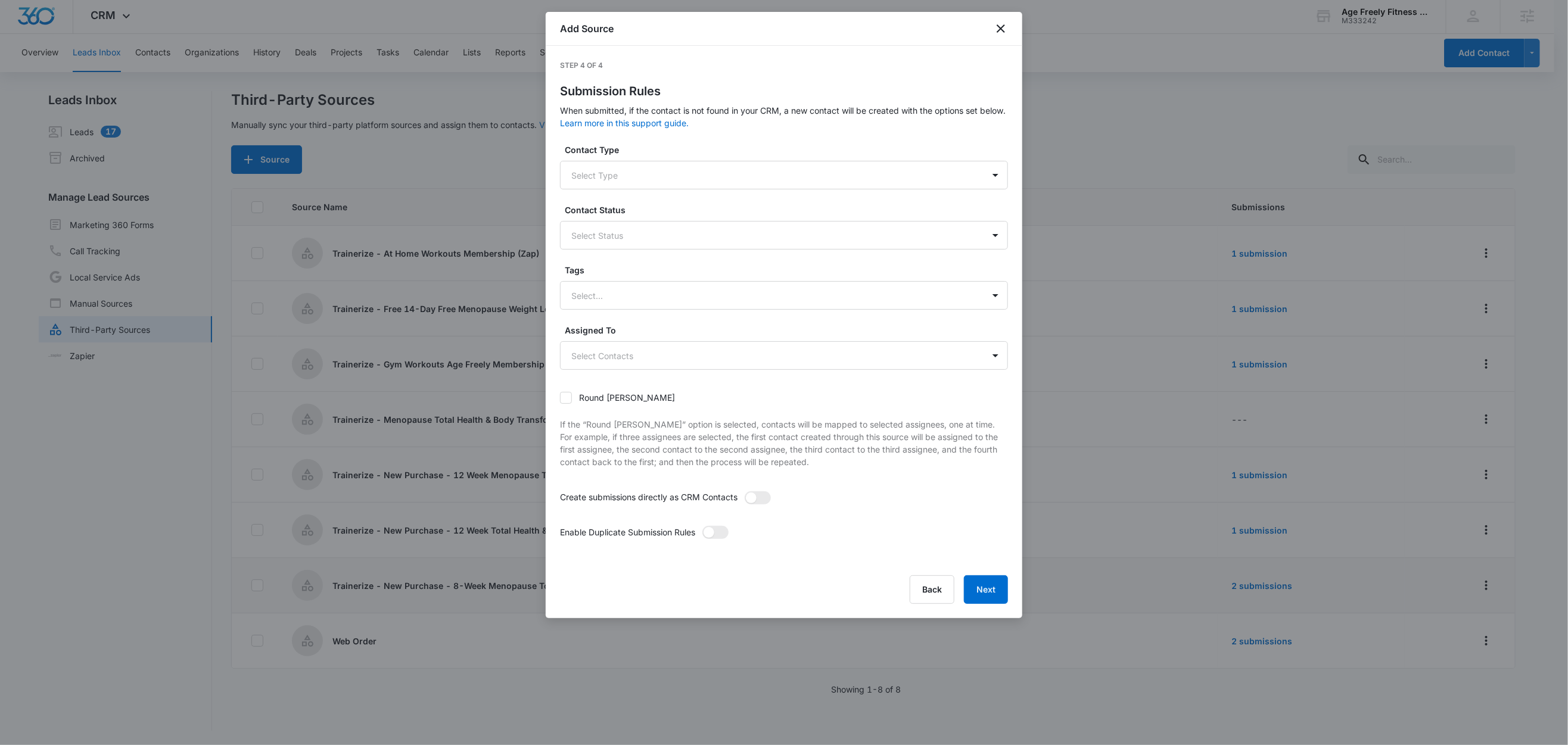
drag, startPoint x: 644, startPoint y: 190, endPoint x: 660, endPoint y: 187, distance: 16.3
click at [644, 190] on form "Contact Type Select Type Contact Status Select Status Tags Select... Assigned T…" at bounding box center [784, 352] width 448 height 418
click at [643, 179] on div at bounding box center [769, 175] width 396 height 15
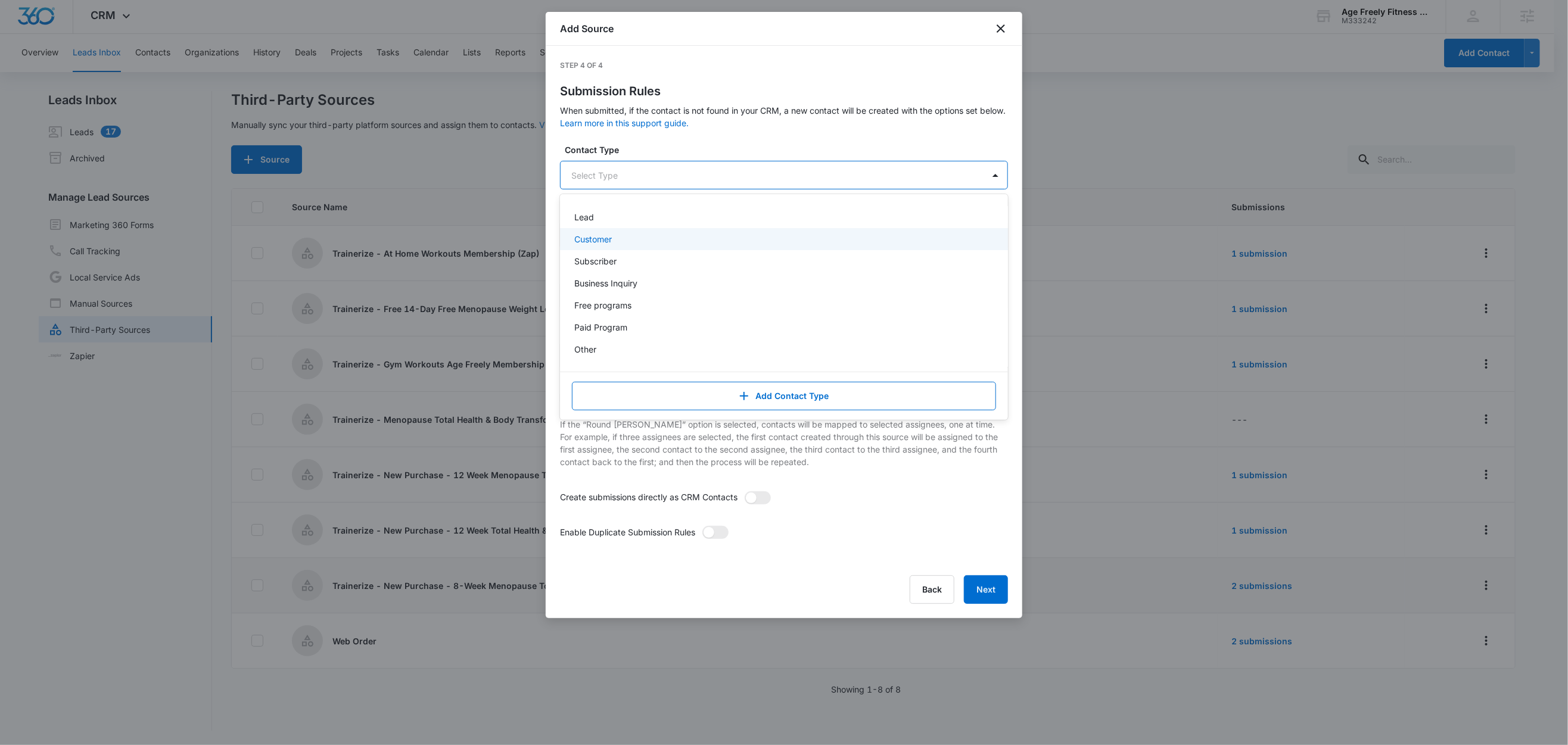
click at [609, 241] on p "Customer" at bounding box center [593, 239] width 37 height 13
click at [651, 155] on label "Contact Type" at bounding box center [789, 150] width 448 height 13
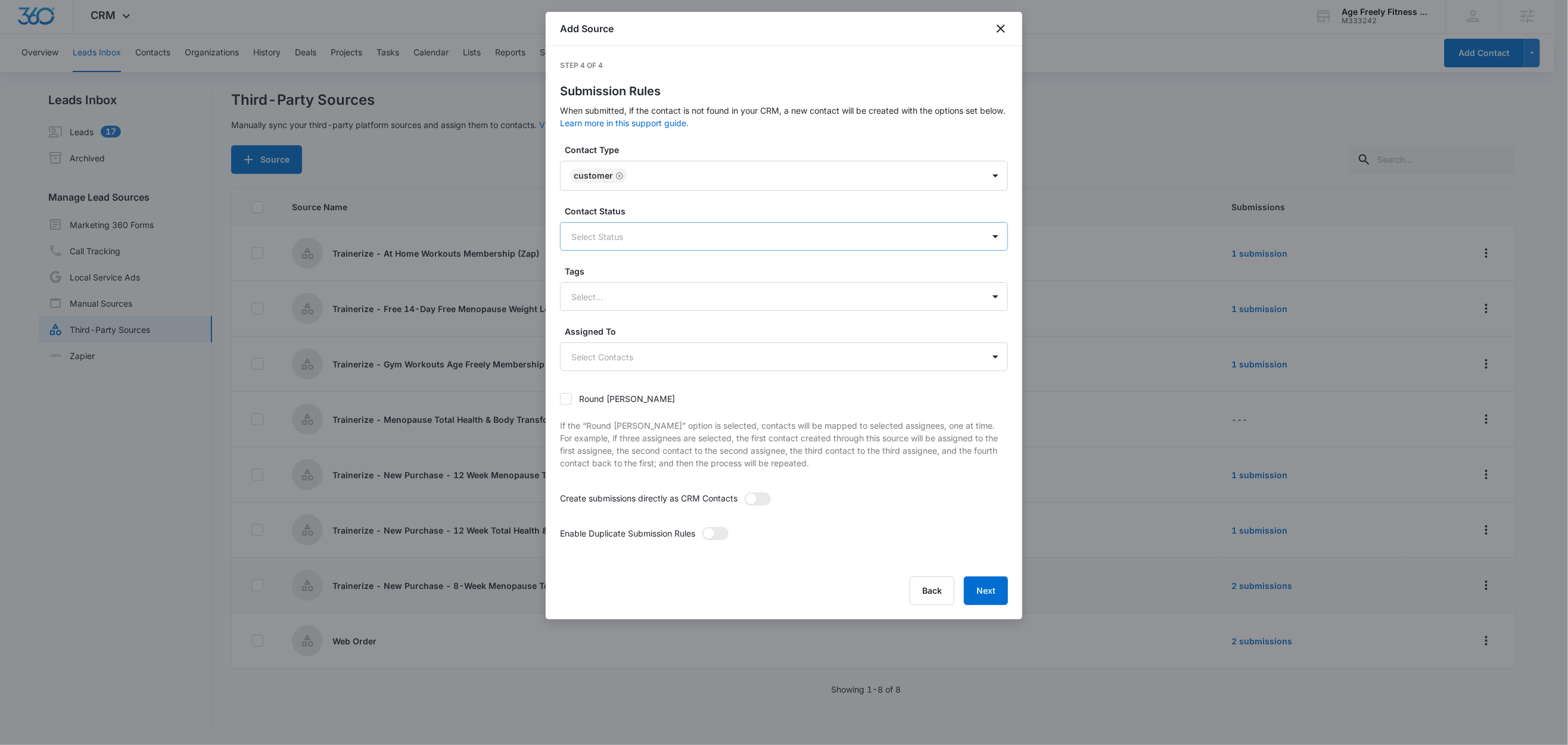
click at [608, 231] on div at bounding box center [769, 236] width 396 height 15
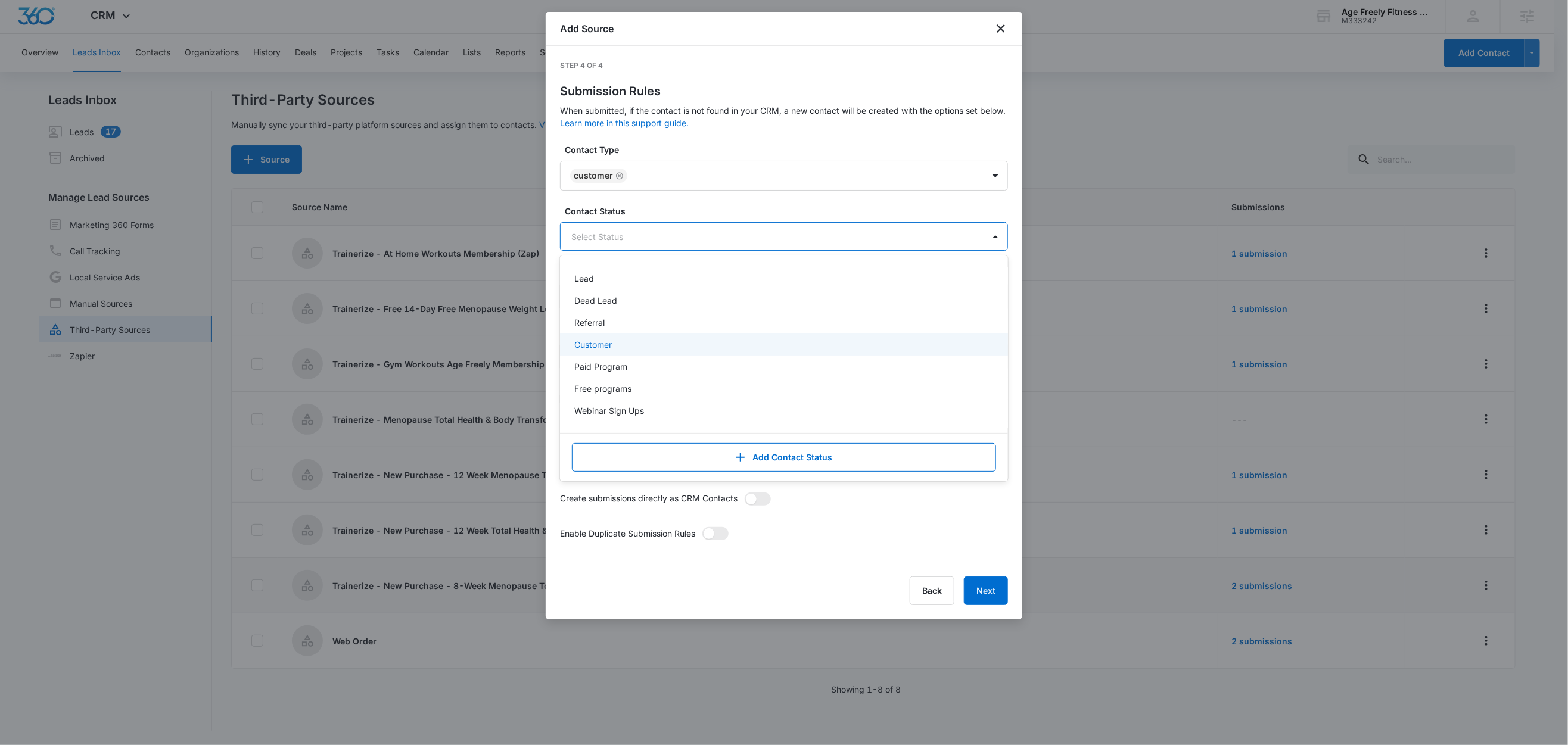
click at [600, 344] on p "Customer" at bounding box center [593, 345] width 37 height 13
click at [668, 208] on label "Contact Status" at bounding box center [789, 210] width 448 height 13
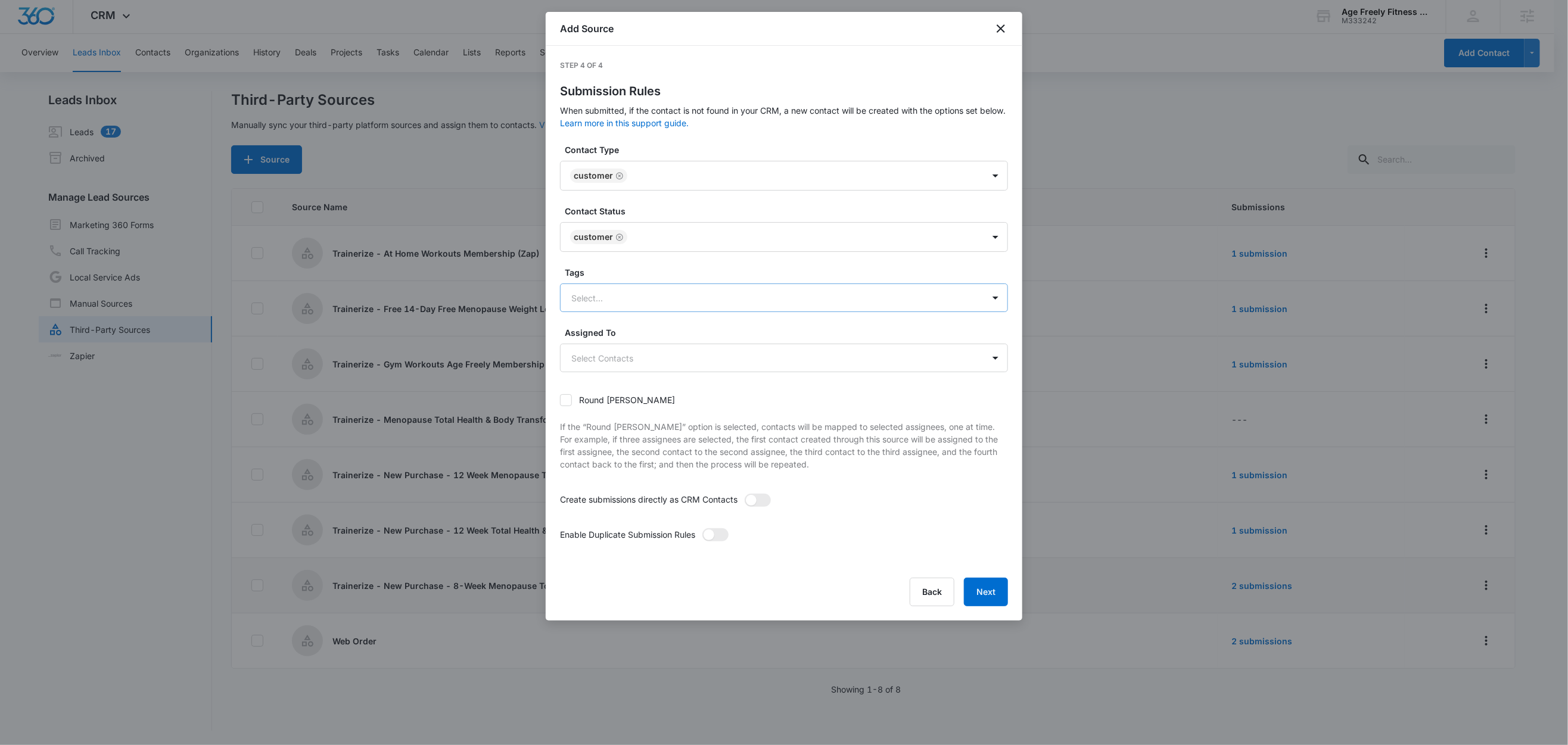
click at [611, 299] on div at bounding box center [769, 298] width 396 height 15
type input "tr"
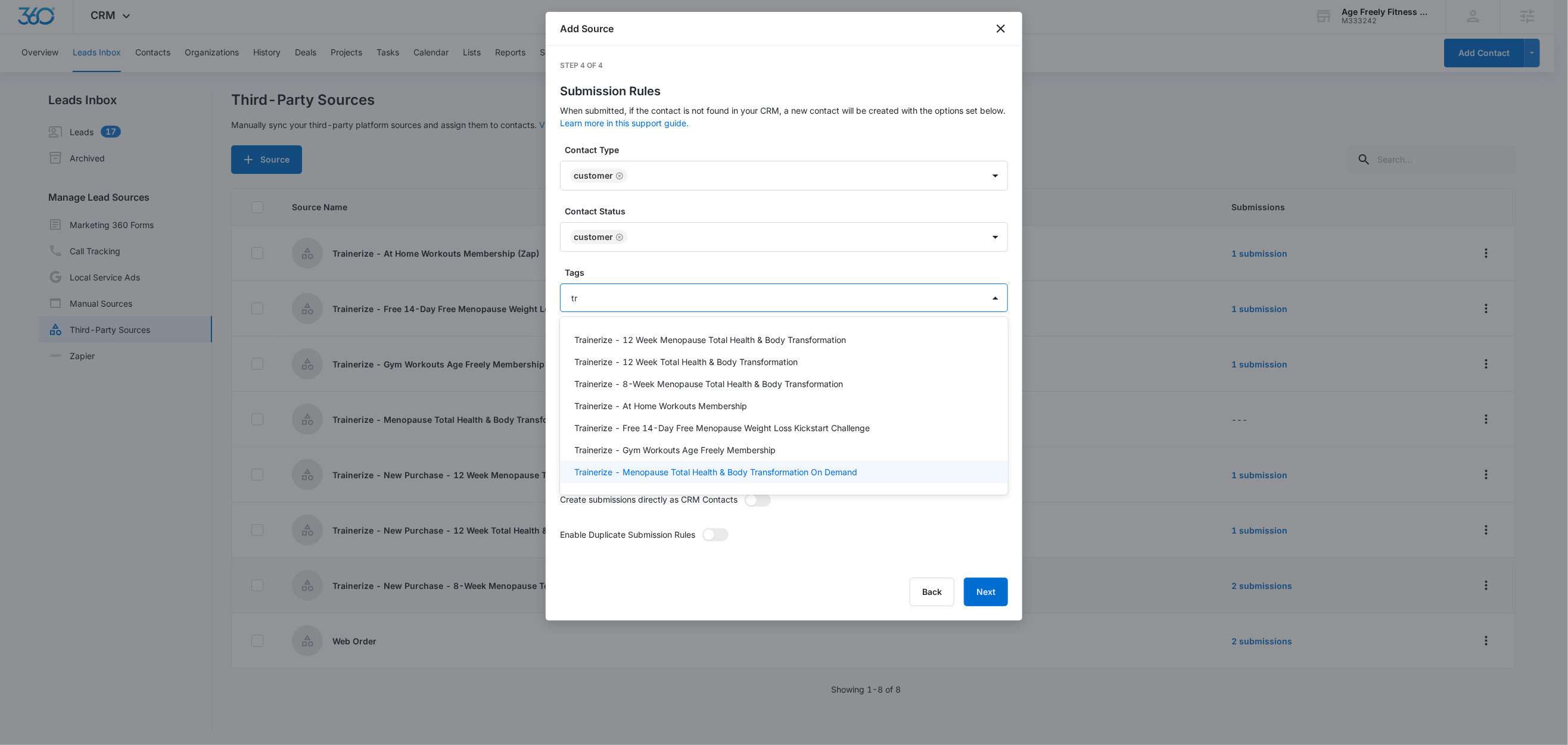
click at [676, 471] on p "Trainerize - Menopause Total Health & Body Transformation On Demand" at bounding box center [715, 472] width 283 height 13
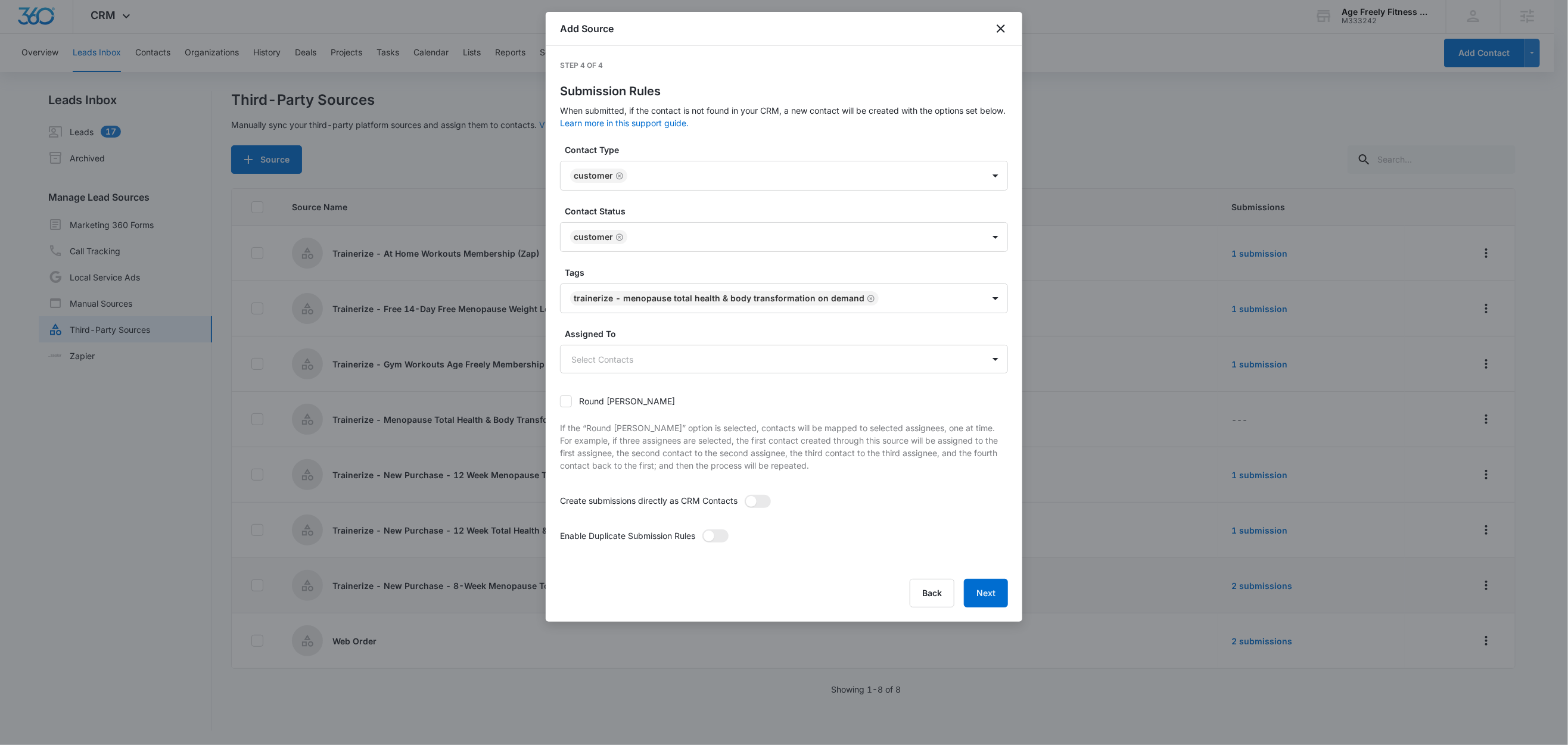
click at [647, 267] on label "Tags" at bounding box center [789, 272] width 448 height 13
click at [764, 504] on span at bounding box center [758, 501] width 26 height 13
click at [744, 494] on input "checkbox" at bounding box center [744, 494] width 0 height 0
click at [723, 539] on span at bounding box center [715, 535] width 26 height 13
click at [702, 529] on input "checkbox" at bounding box center [702, 529] width 0 height 0
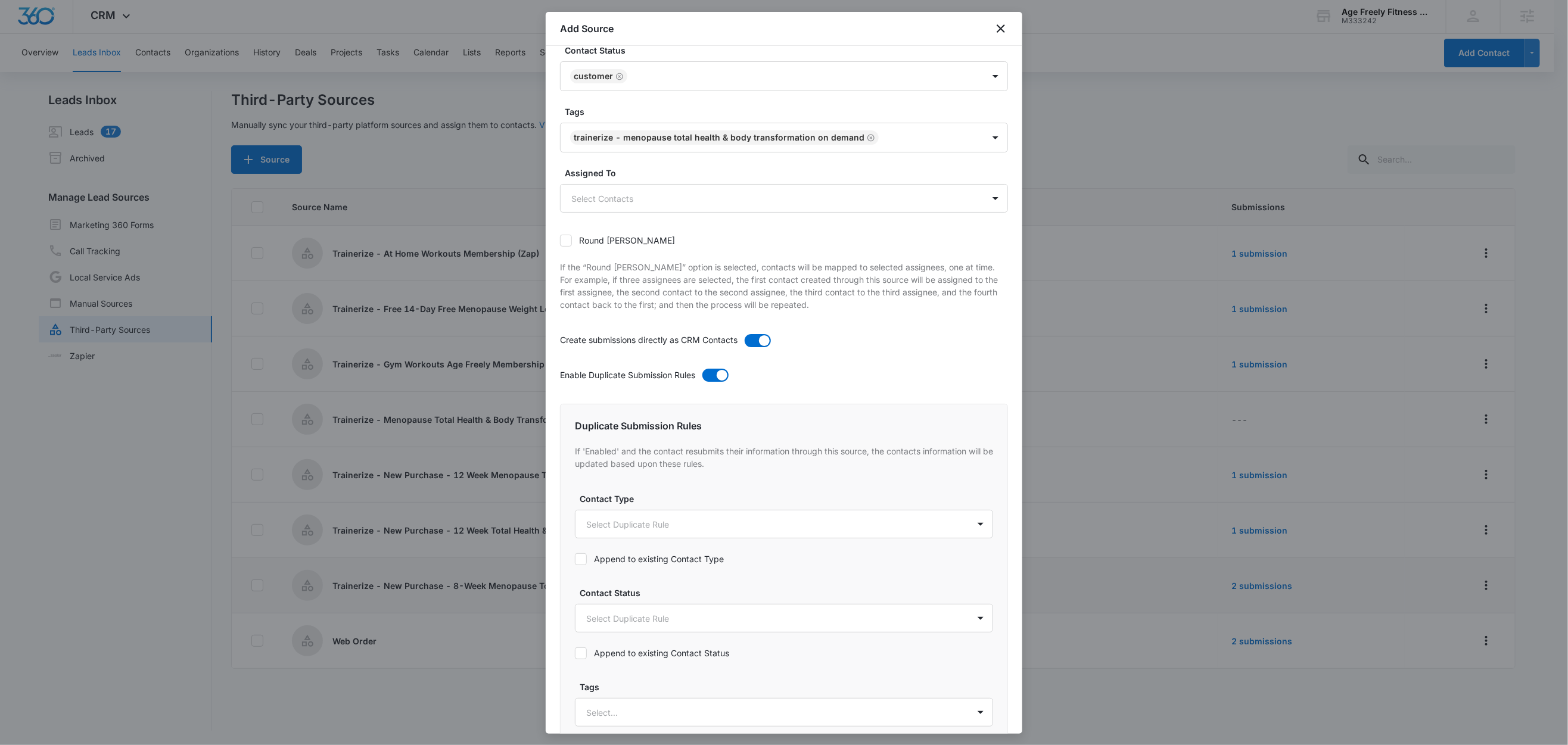
scroll to position [456, 0]
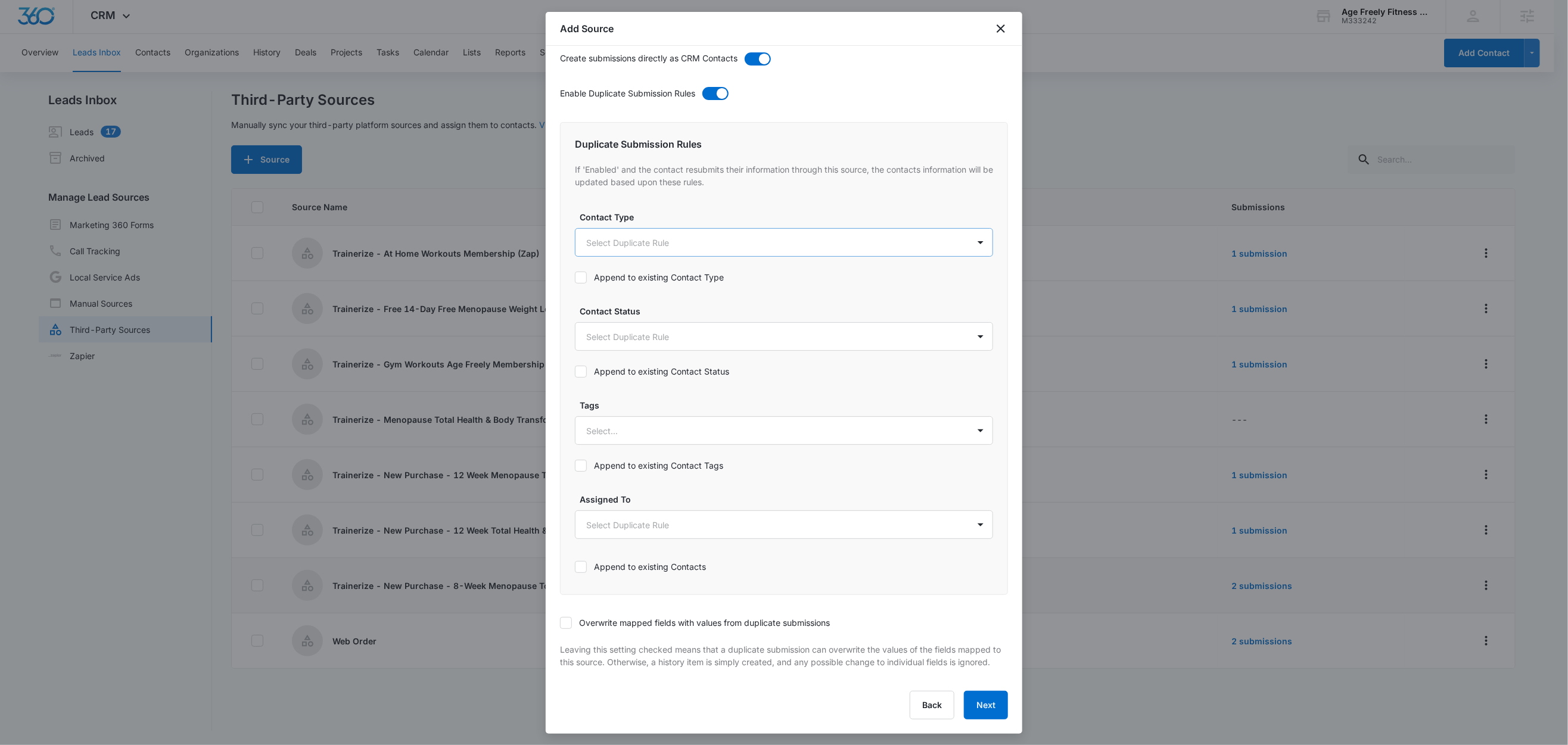
click at [607, 235] on body "CRM Apps Reputation Websites Forms CRM Email Social Shop Content Ads Intelligen…" at bounding box center [784, 371] width 1568 height 747
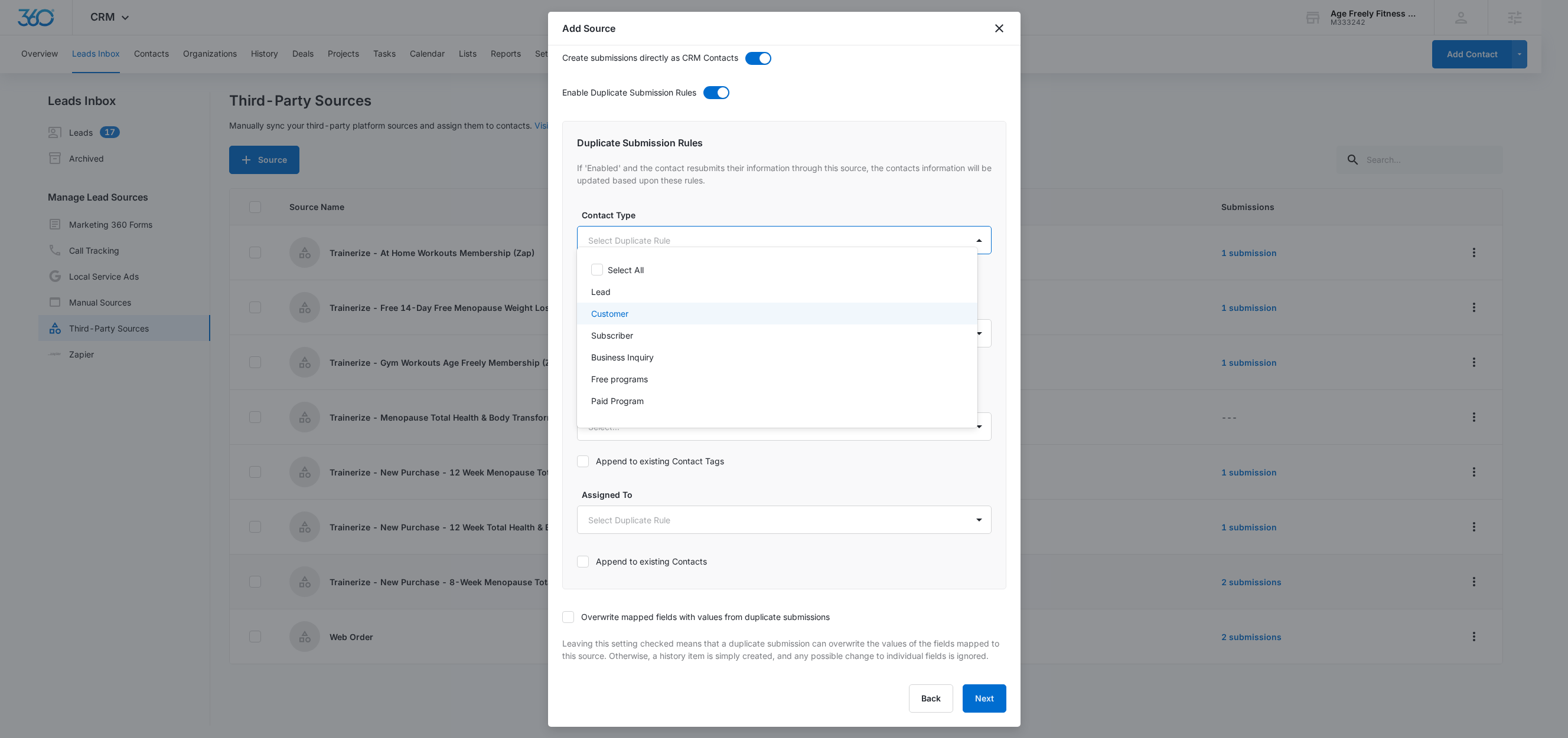
click at [604, 308] on p "Customer" at bounding box center [609, 313] width 37 height 13
click at [662, 207] on div at bounding box center [784, 369] width 1568 height 738
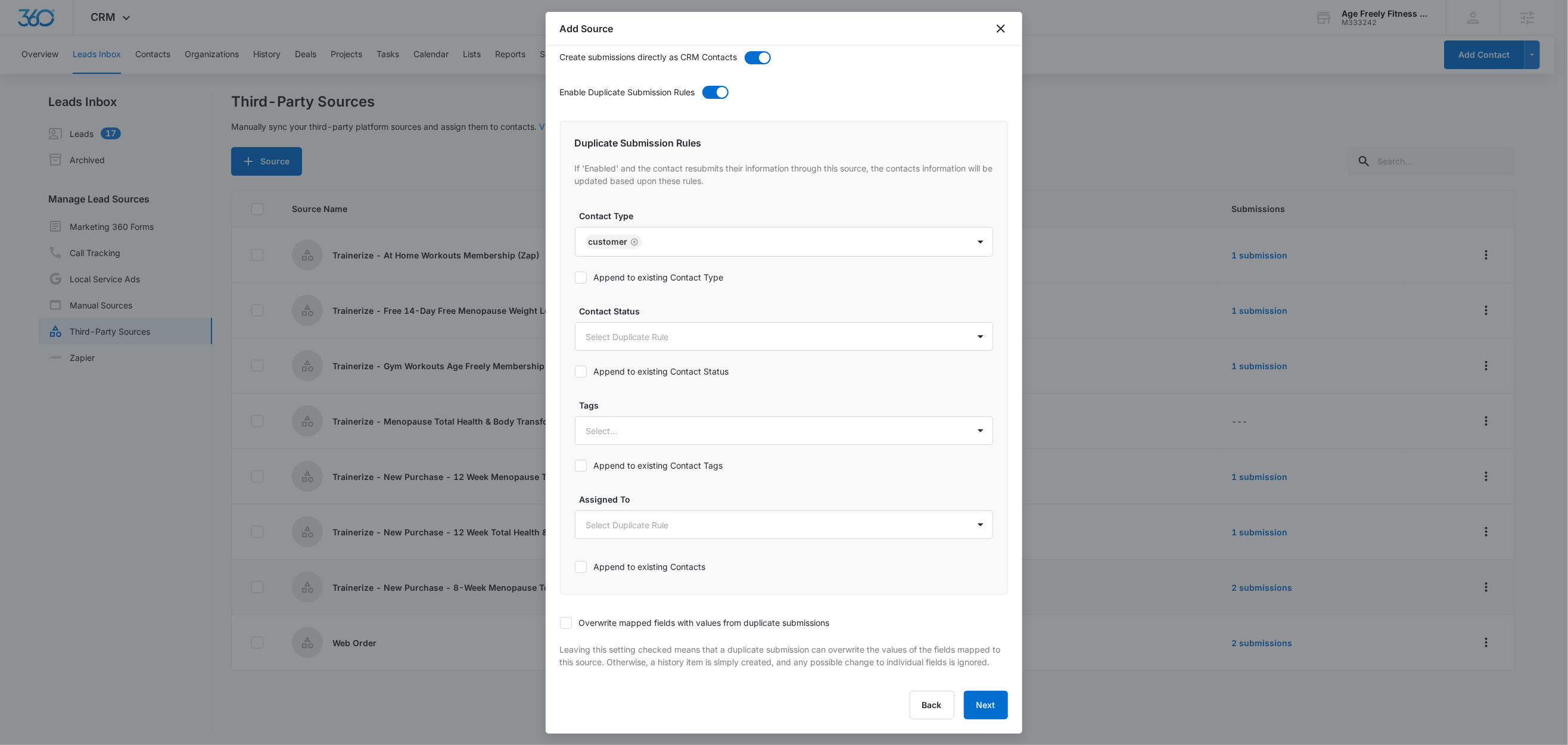
click at [649, 271] on label "Append to existing Contact Type" at bounding box center [783, 277] width 418 height 13
click at [575, 278] on input "Append to existing Contact Type" at bounding box center [575, 278] width 0 height 0
click at [655, 328] on body "CRM Apps Reputation Websites Forms CRM Email Social Shop Content Ads Intelligen…" at bounding box center [784, 373] width 1568 height 747
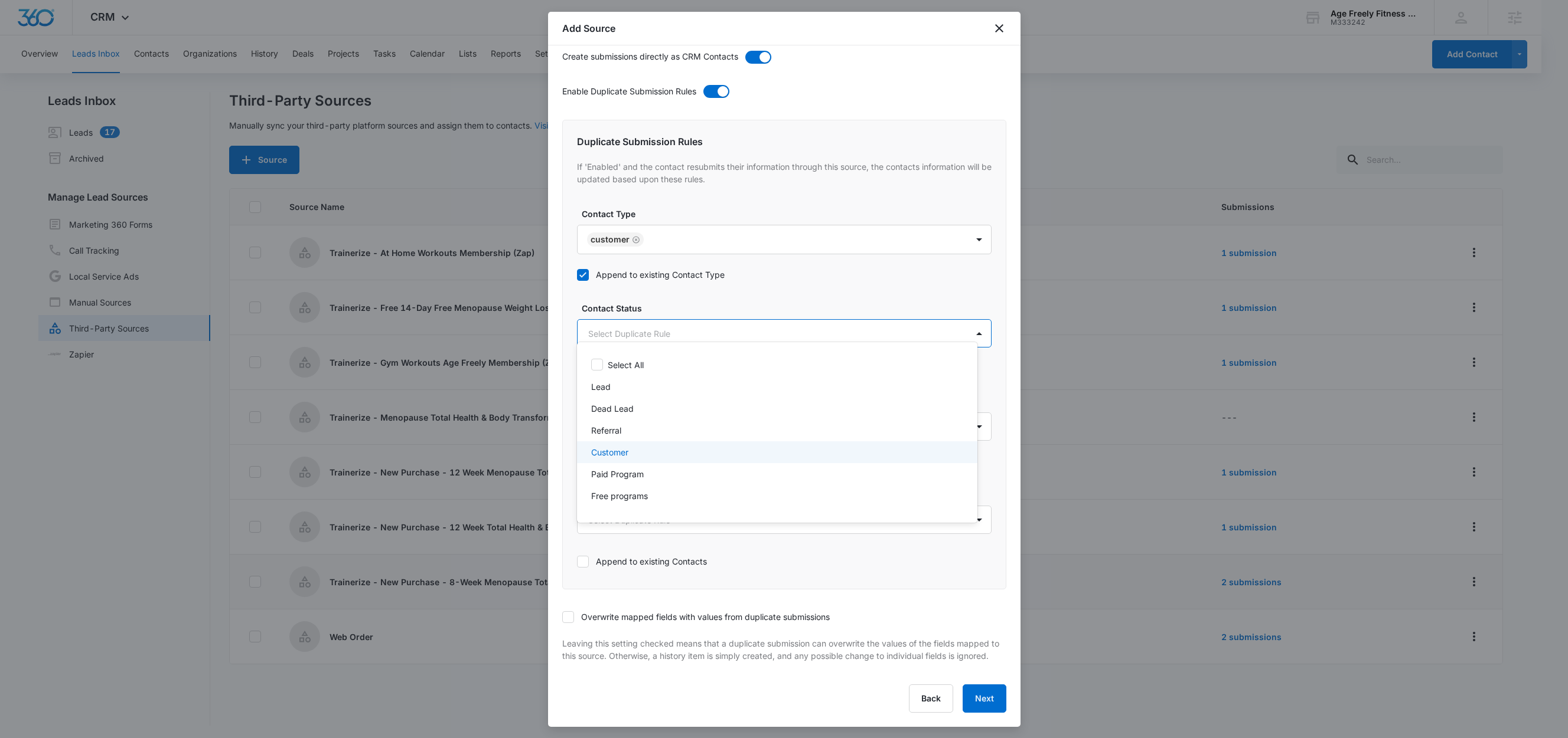
click at [605, 454] on p "Customer" at bounding box center [609, 452] width 37 height 13
click at [662, 295] on div at bounding box center [784, 369] width 1568 height 738
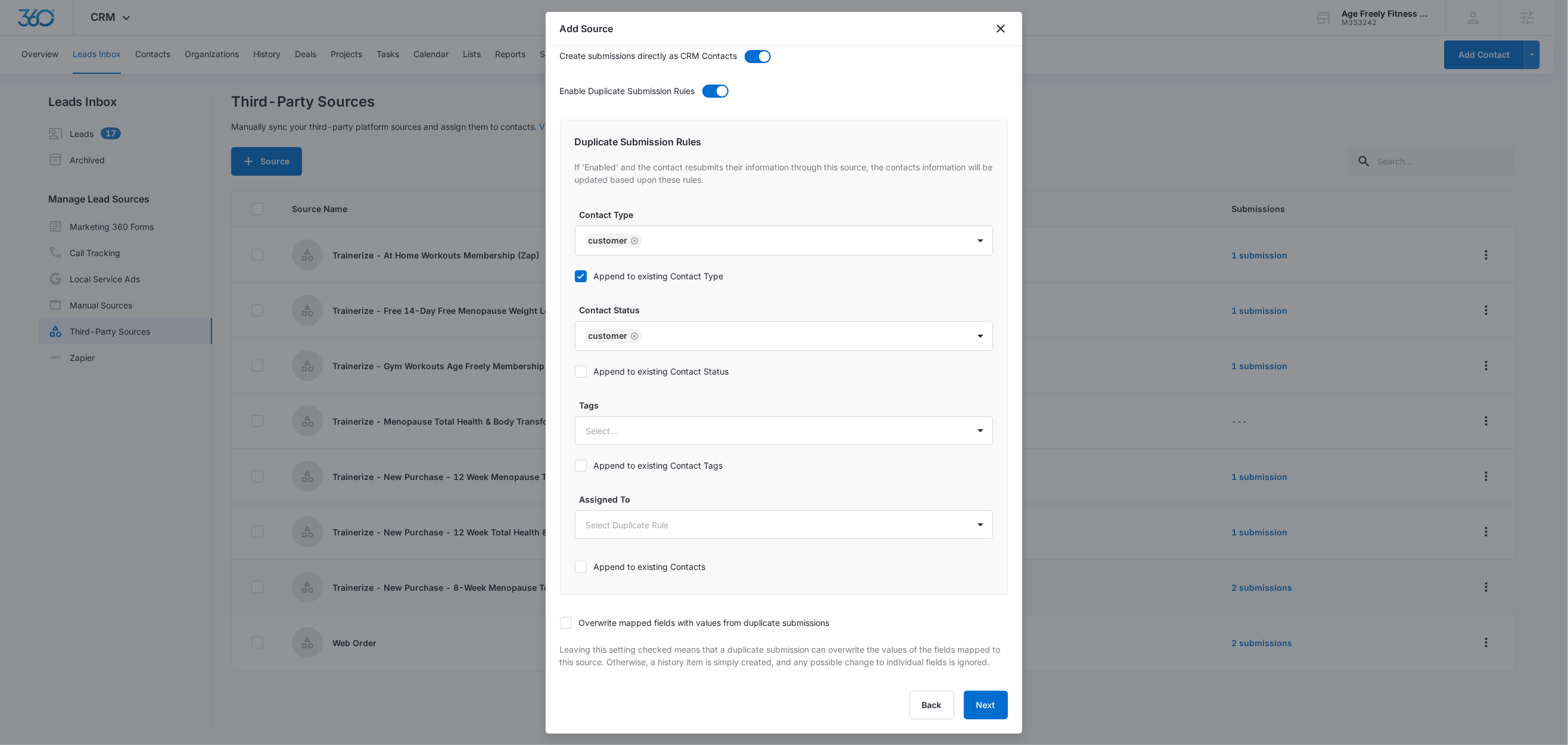
click at [633, 365] on label "Append to existing Contact Status" at bounding box center [783, 371] width 418 height 13
click at [575, 372] on input "Append to existing Contact Status" at bounding box center [575, 372] width 0 height 0
click at [620, 424] on div at bounding box center [769, 431] width 367 height 15
type input "tr"
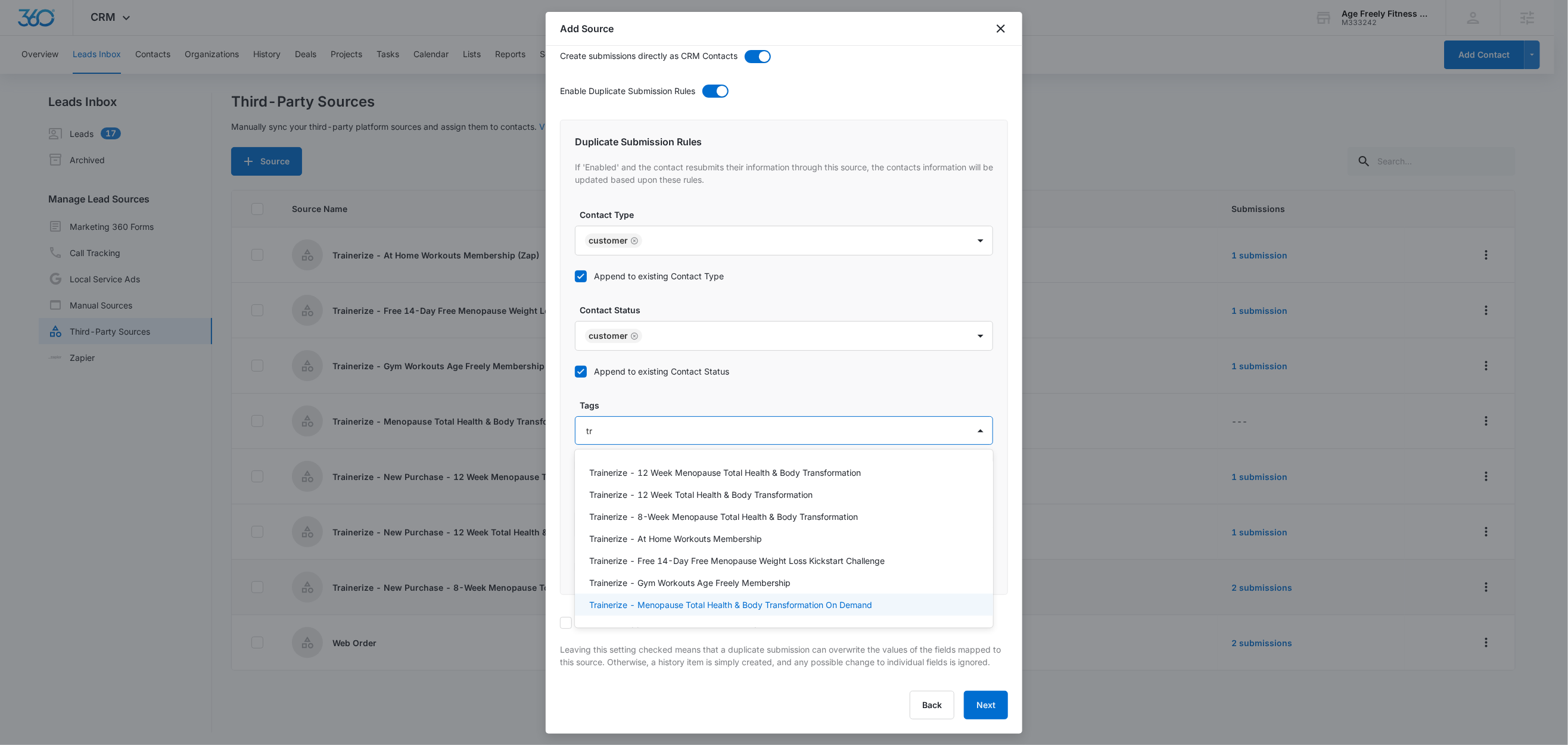
click at [757, 599] on p "Trainerize - Menopause Total Health & Body Transformation On Demand" at bounding box center [730, 605] width 283 height 13
click at [692, 398] on label "Tags" at bounding box center [788, 404] width 418 height 13
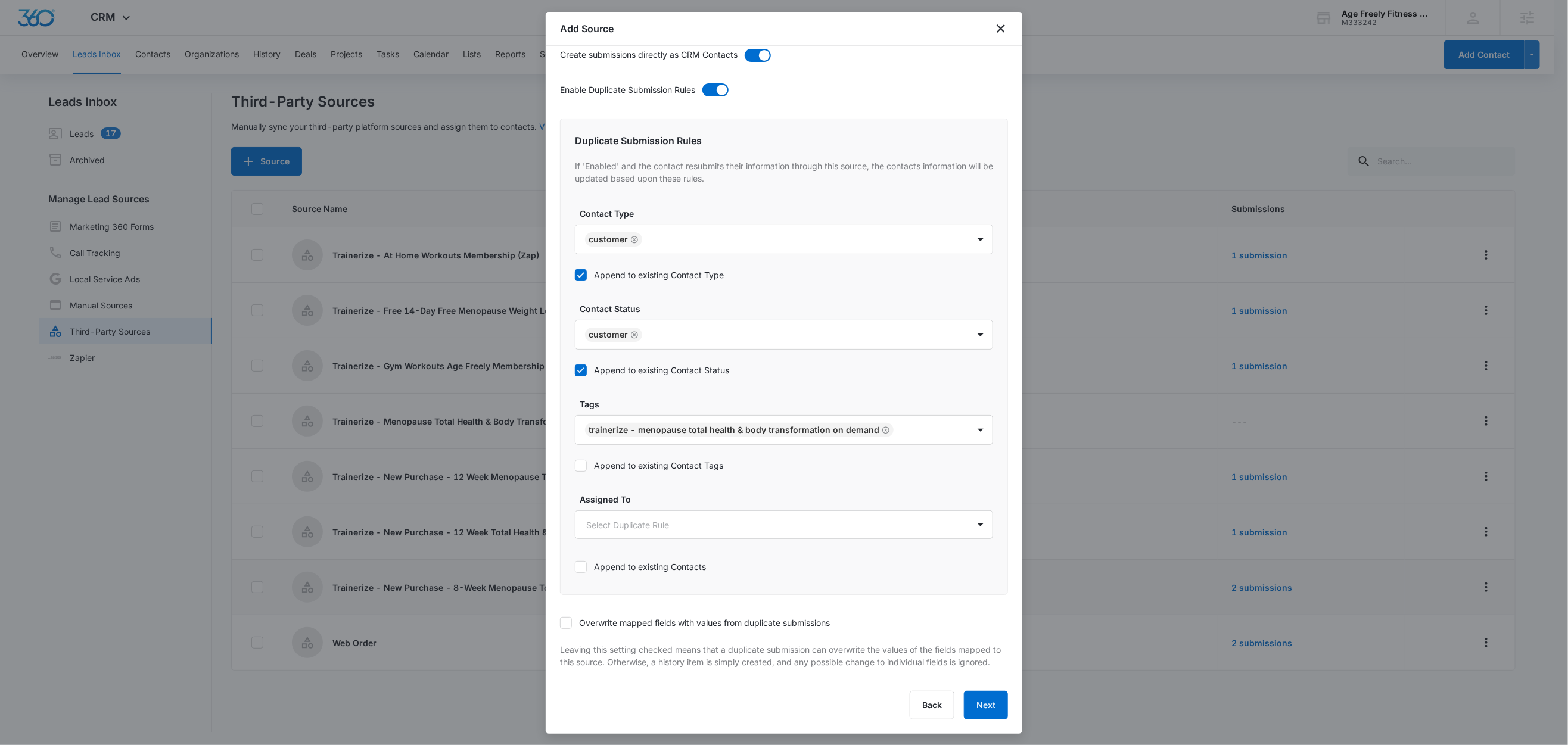
click at [642, 459] on label "Append to existing Contact Tags" at bounding box center [783, 465] width 418 height 13
click at [575, 466] on input "Append to existing Contact Tags" at bounding box center [575, 466] width 0 height 0
click at [569, 618] on icon at bounding box center [566, 623] width 11 height 11
click at [560, 624] on input "Overwrite mapped fields with values from duplicate submissions" at bounding box center [560, 624] width 0 height 0
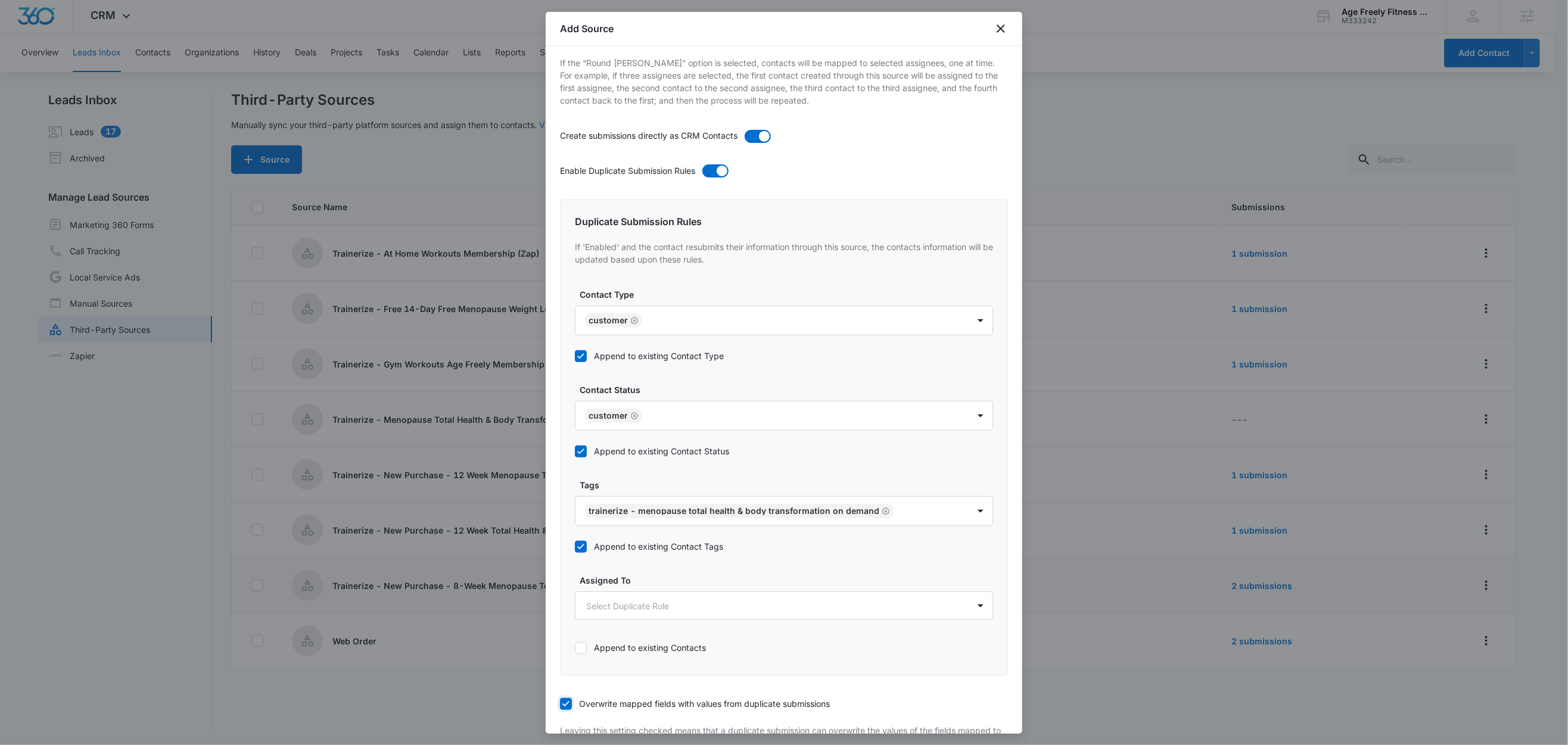
scroll to position [462, 0]
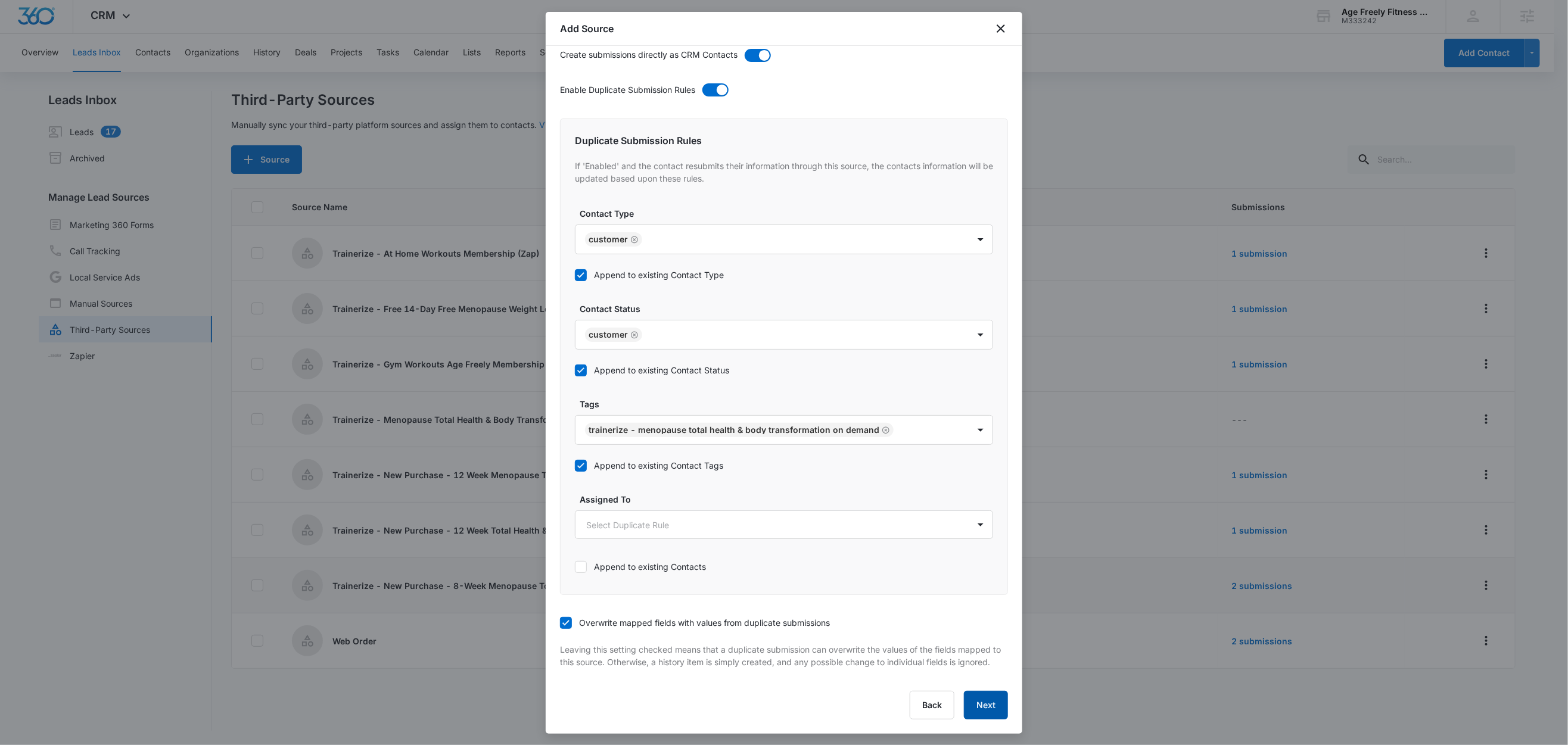
click at [982, 712] on button "Next" at bounding box center [986, 705] width 44 height 28
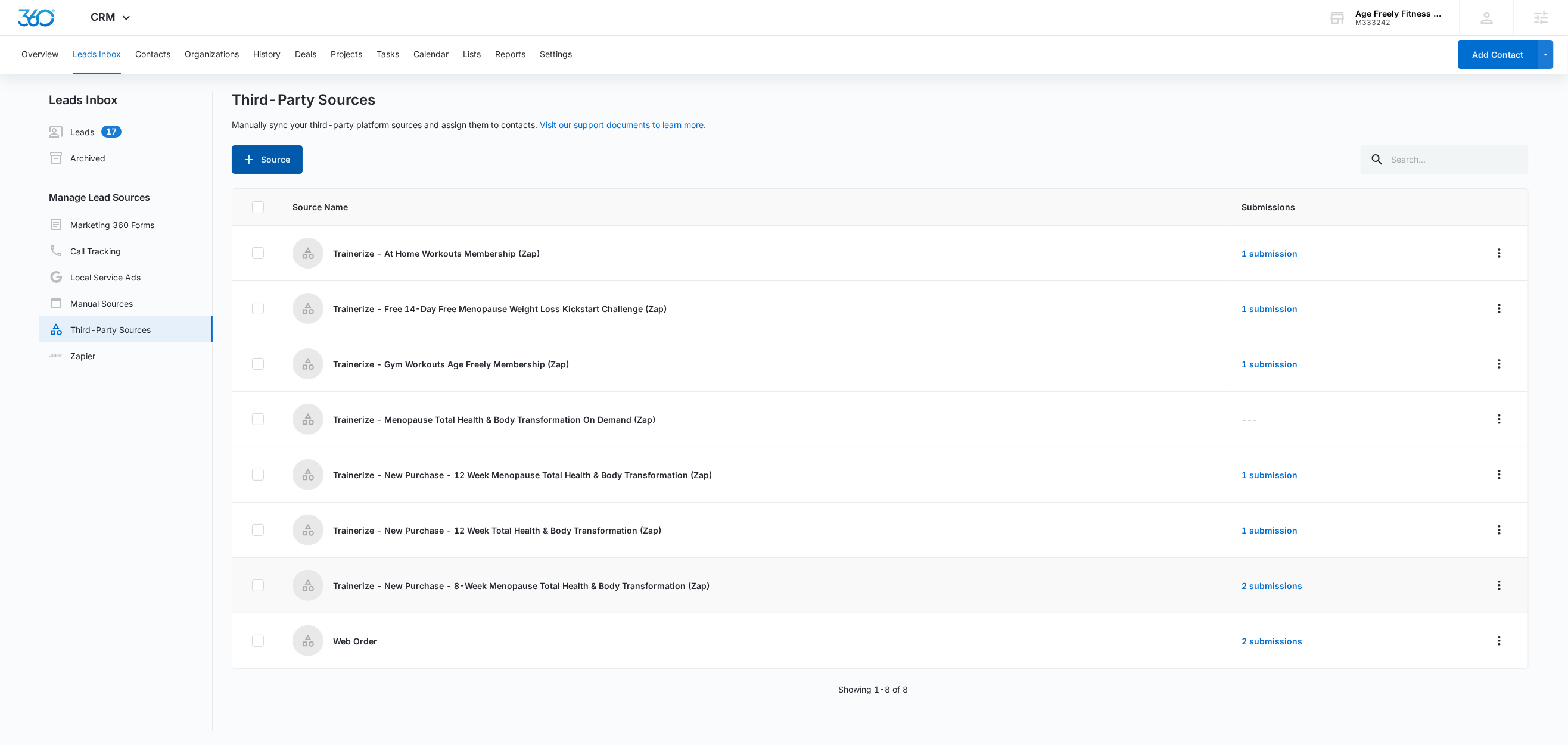
click at [284, 151] on button "Source" at bounding box center [267, 159] width 70 height 28
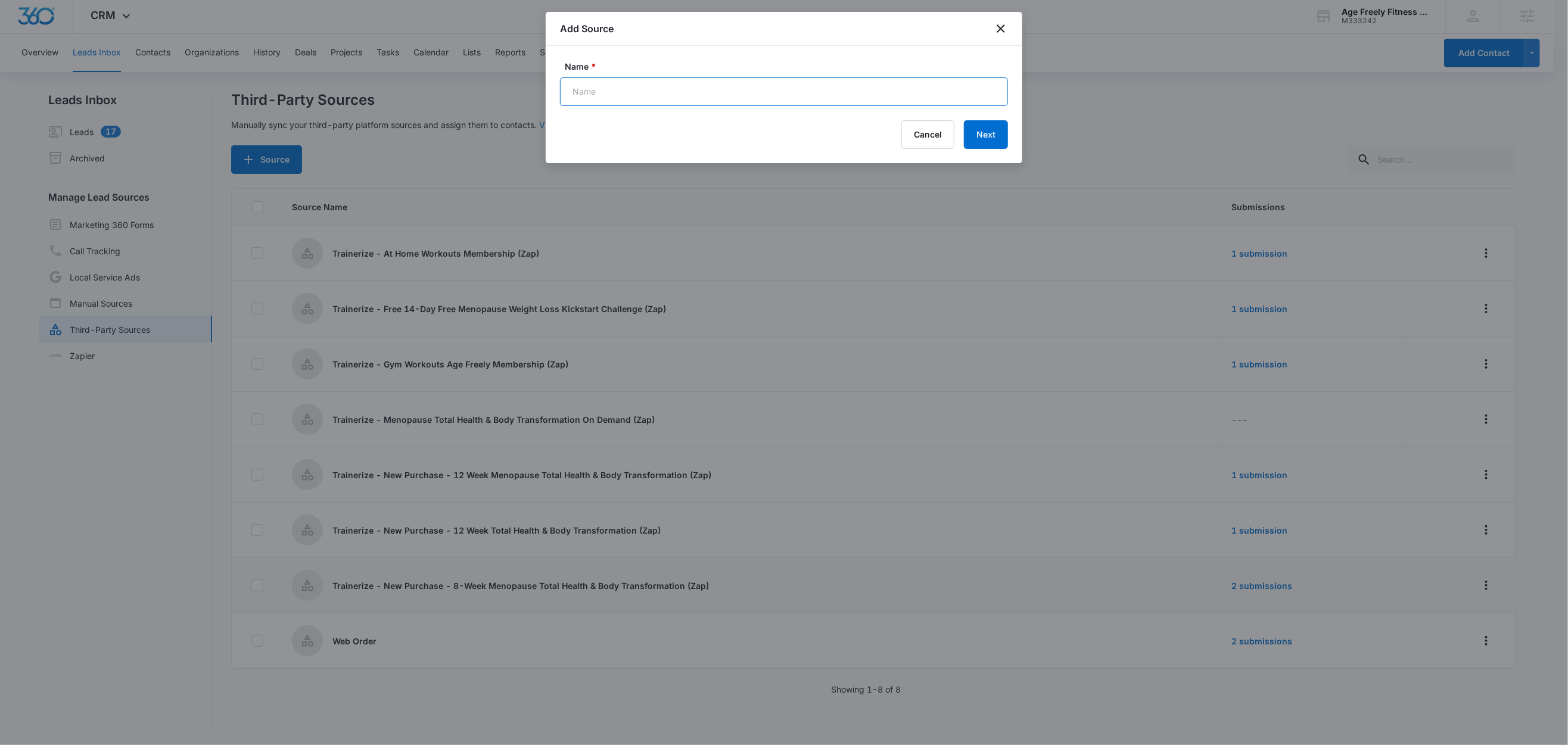
click at [634, 94] on input "Name *" at bounding box center [784, 91] width 448 height 28
paste input "Trainerize - Personalized Menopause Weightloss Plan"
type input "Trainerize - Personalized Menopause Weightloss Plan (Zap)"
click at [982, 137] on button "Next" at bounding box center [986, 134] width 44 height 28
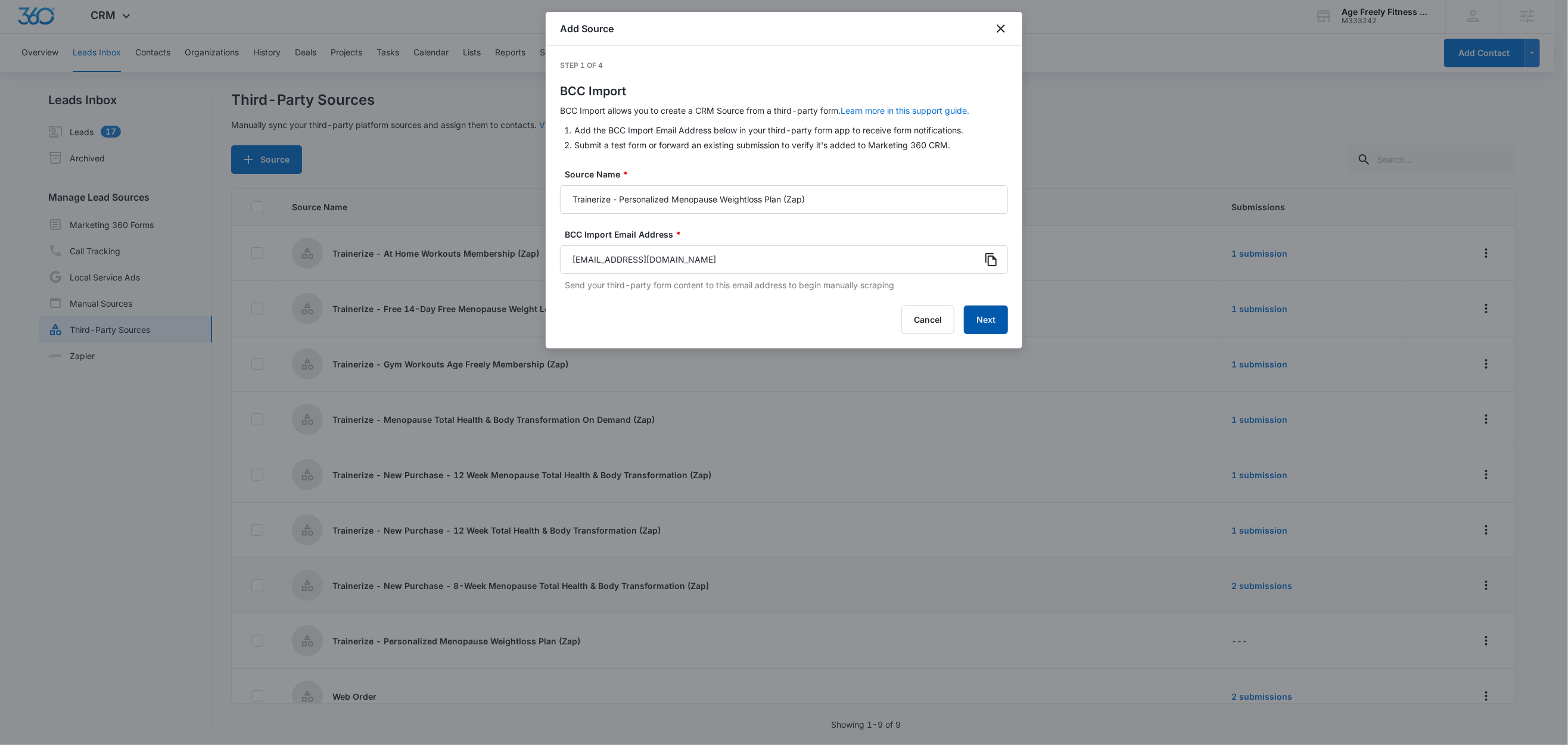
click at [990, 322] on button "Next" at bounding box center [986, 319] width 44 height 28
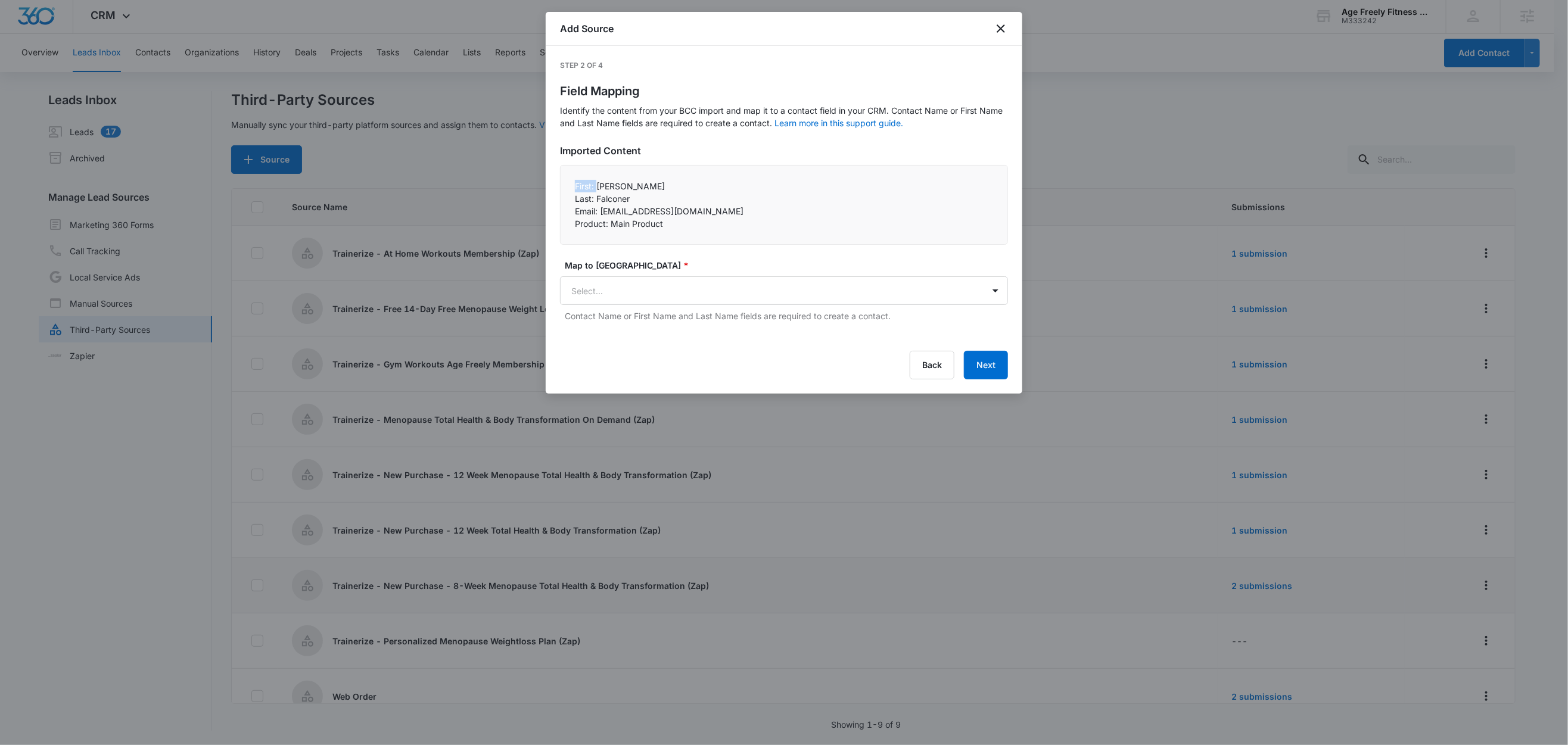
drag, startPoint x: 596, startPoint y: 185, endPoint x: 564, endPoint y: 182, distance: 32.1
click at [564, 182] on div "First: Nancy Last: Falconer Email: nmfalconer11@gmail.com Product: Main Prod…" at bounding box center [784, 206] width 448 height 80
click at [582, 194] on p "Last: Falconer" at bounding box center [783, 199] width 418 height 13
drag, startPoint x: 596, startPoint y: 185, endPoint x: 564, endPoint y: 185, distance: 32.0
click at [562, 185] on div "First: Nancy Last: Falconer Email: nmfalconer11@gmail.com Product: Main Prod…" at bounding box center [784, 206] width 448 height 80
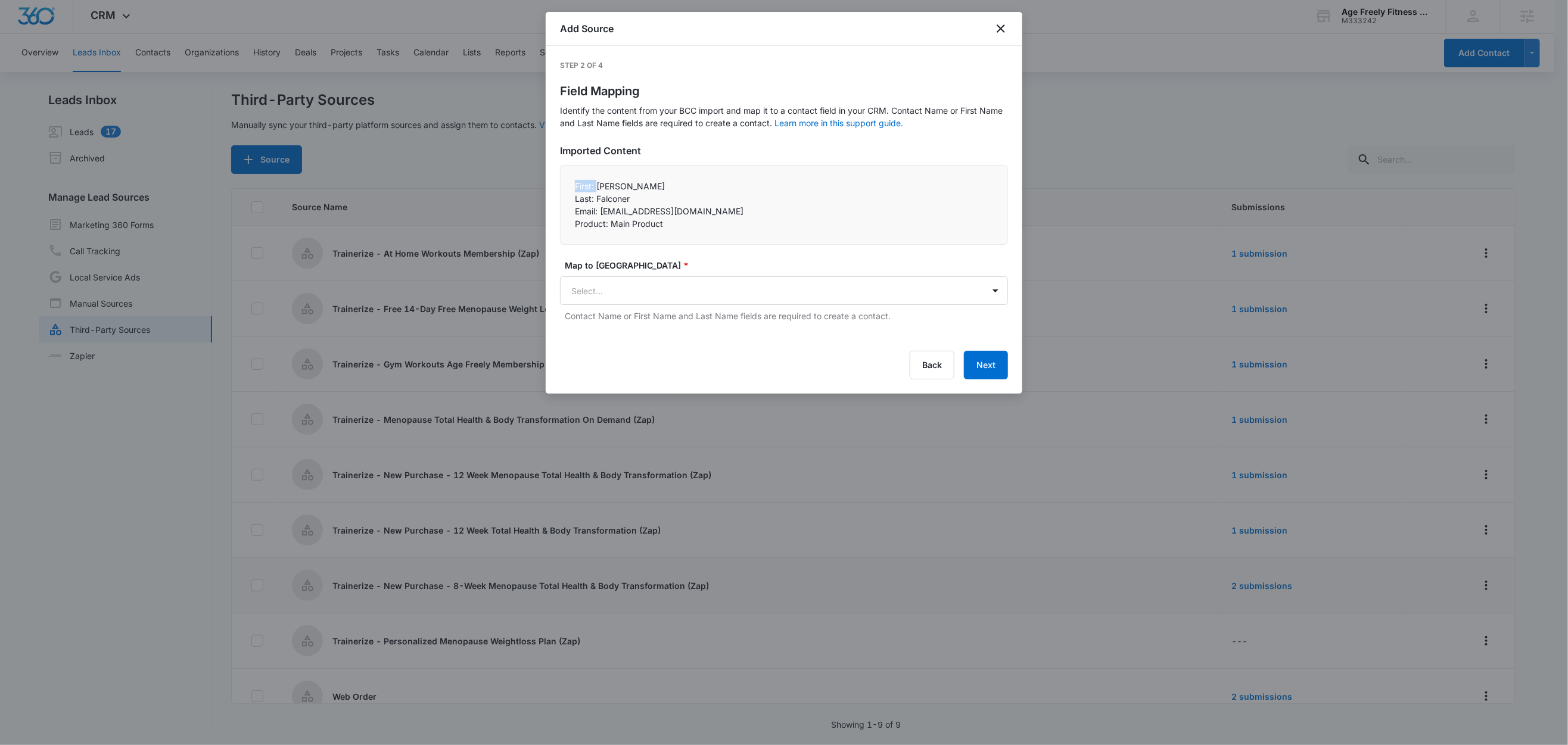
click at [590, 186] on p "First: Nancy" at bounding box center [783, 186] width 418 height 13
drag, startPoint x: 594, startPoint y: 186, endPoint x: 551, endPoint y: 182, distance: 43.2
click at [551, 182] on div "Step 2 of 4 Field Mapping Identify the content from your BCC import and map it …" at bounding box center [783, 219] width 477 height 348
click at [616, 294] on body "CRM Apps Reputation Websites Forms CRM Email Social Shop Content Ads Intelligen…" at bounding box center [784, 371] width 1568 height 747
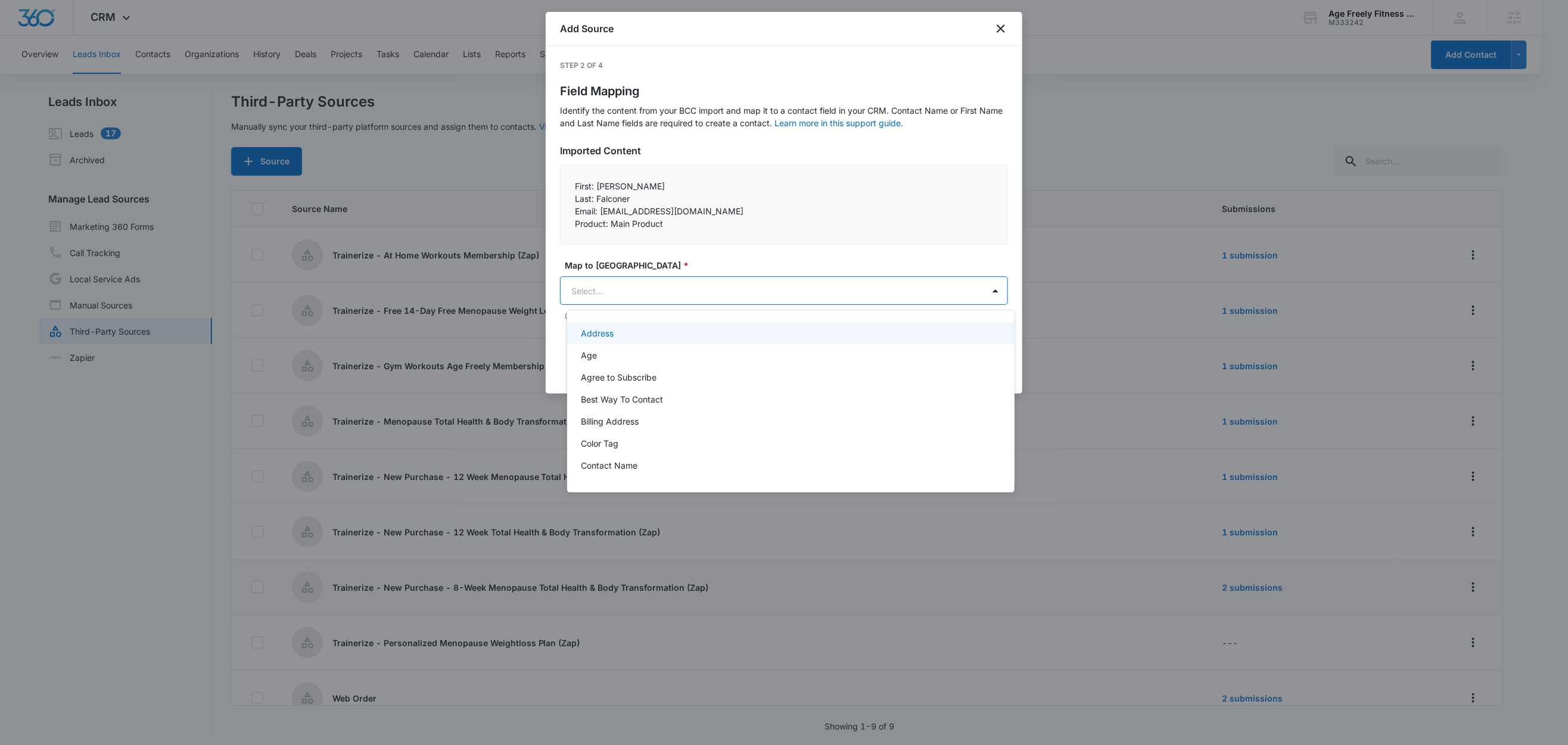
scroll to position [0, 0]
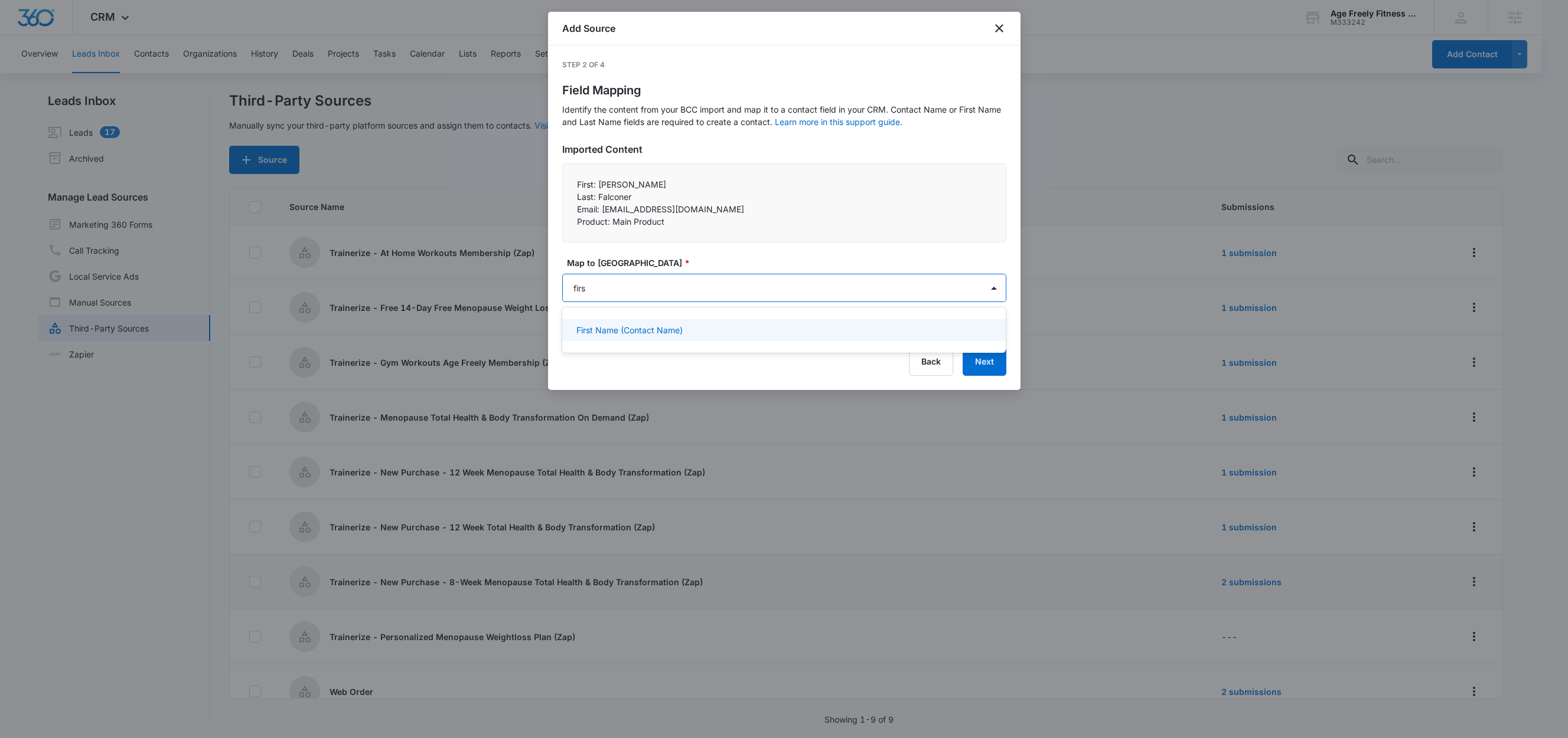
type input "first"
click at [621, 323] on div "First Name (Contact Name)" at bounding box center [784, 330] width 444 height 22
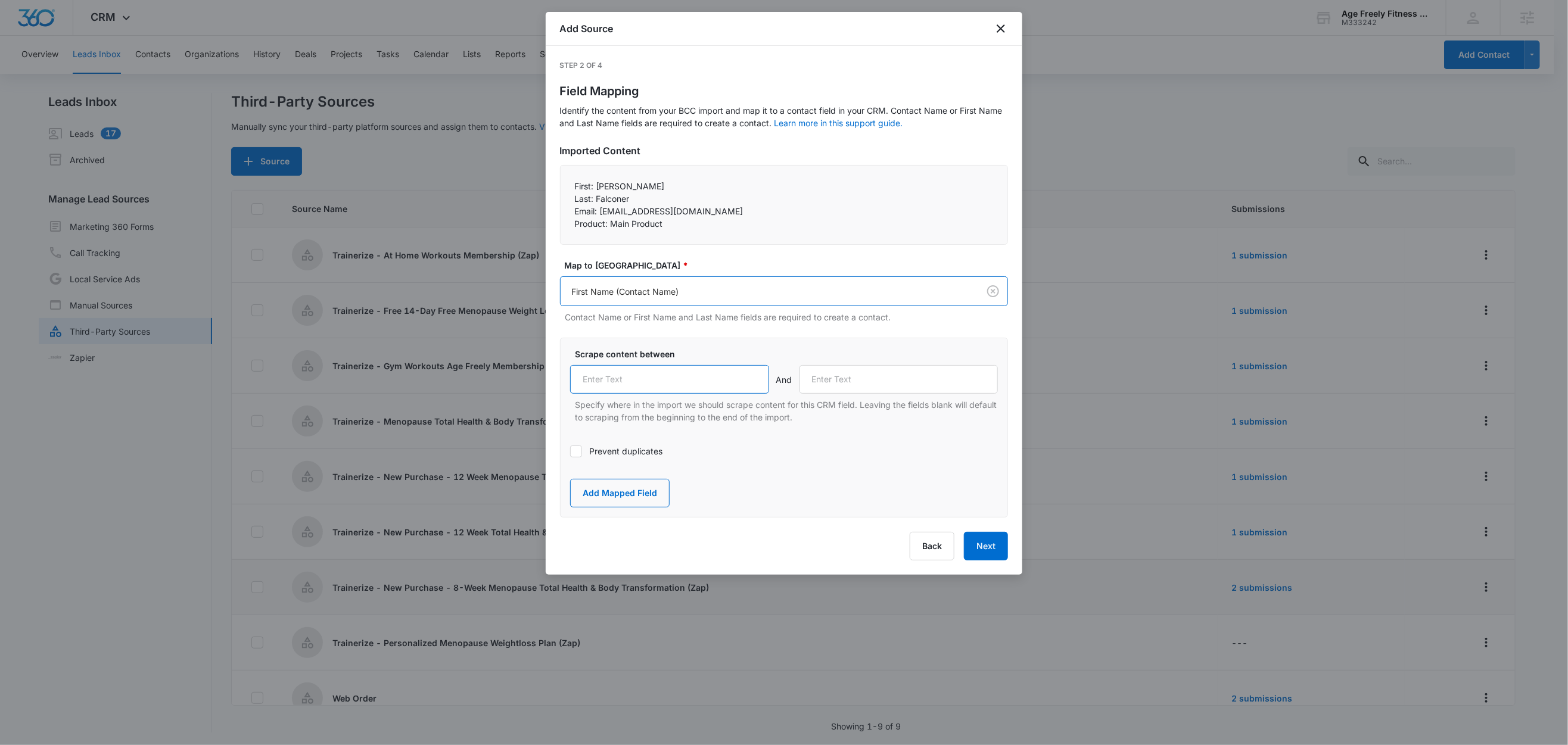
click at [655, 385] on input "text" at bounding box center [669, 379] width 199 height 28
paste input "First:"
type input "First:"
drag, startPoint x: 595, startPoint y: 202, endPoint x: 559, endPoint y: 200, distance: 36.1
click at [560, 200] on div "First: Nancy Last: Falconer Email: nmfalconer11@gmail.com Product: Main Prod…" at bounding box center [784, 206] width 448 height 80
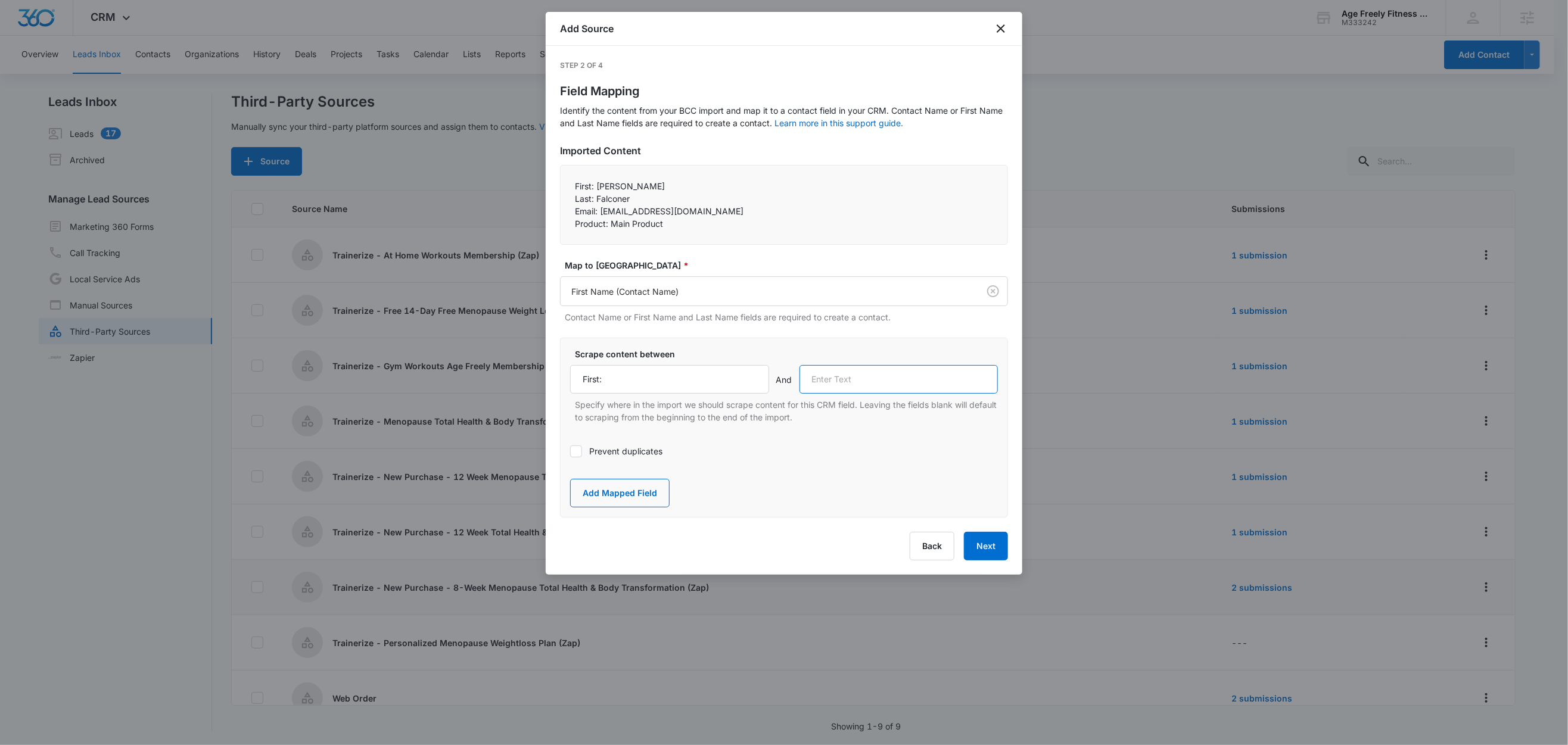
click at [894, 381] on input "text" at bounding box center [899, 379] width 199 height 28
paste input "Last:"
type input "Last:"
click at [646, 489] on button "Add Mapped Field" at bounding box center [620, 492] width 100 height 28
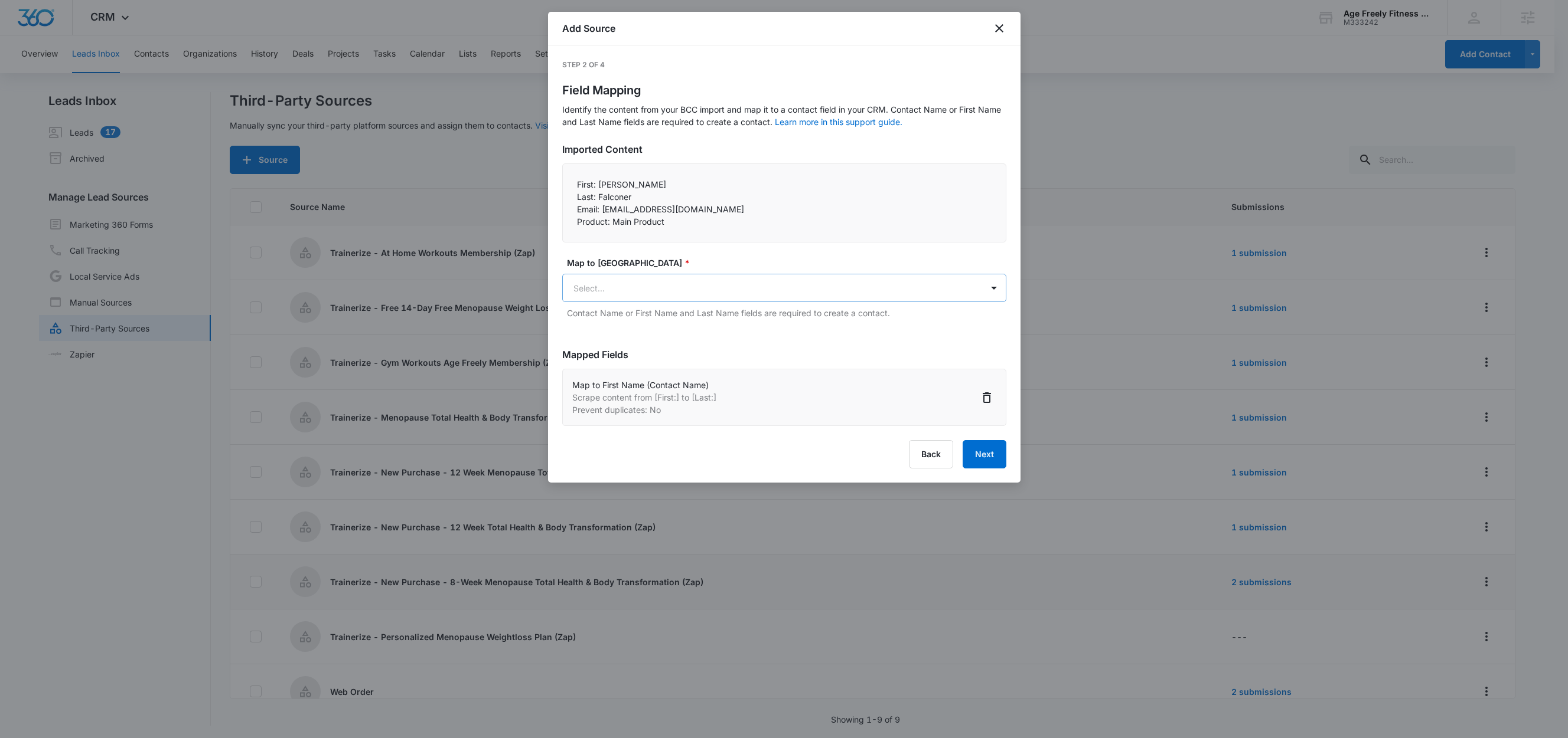
click at [611, 289] on body "CRM Apps Reputation Websites Forms CRM Email Social Shop Content Ads Intelligen…" at bounding box center [784, 369] width 1568 height 740
type input "last"
click at [643, 331] on p "Last Name (Contact Name)" at bounding box center [630, 330] width 107 height 13
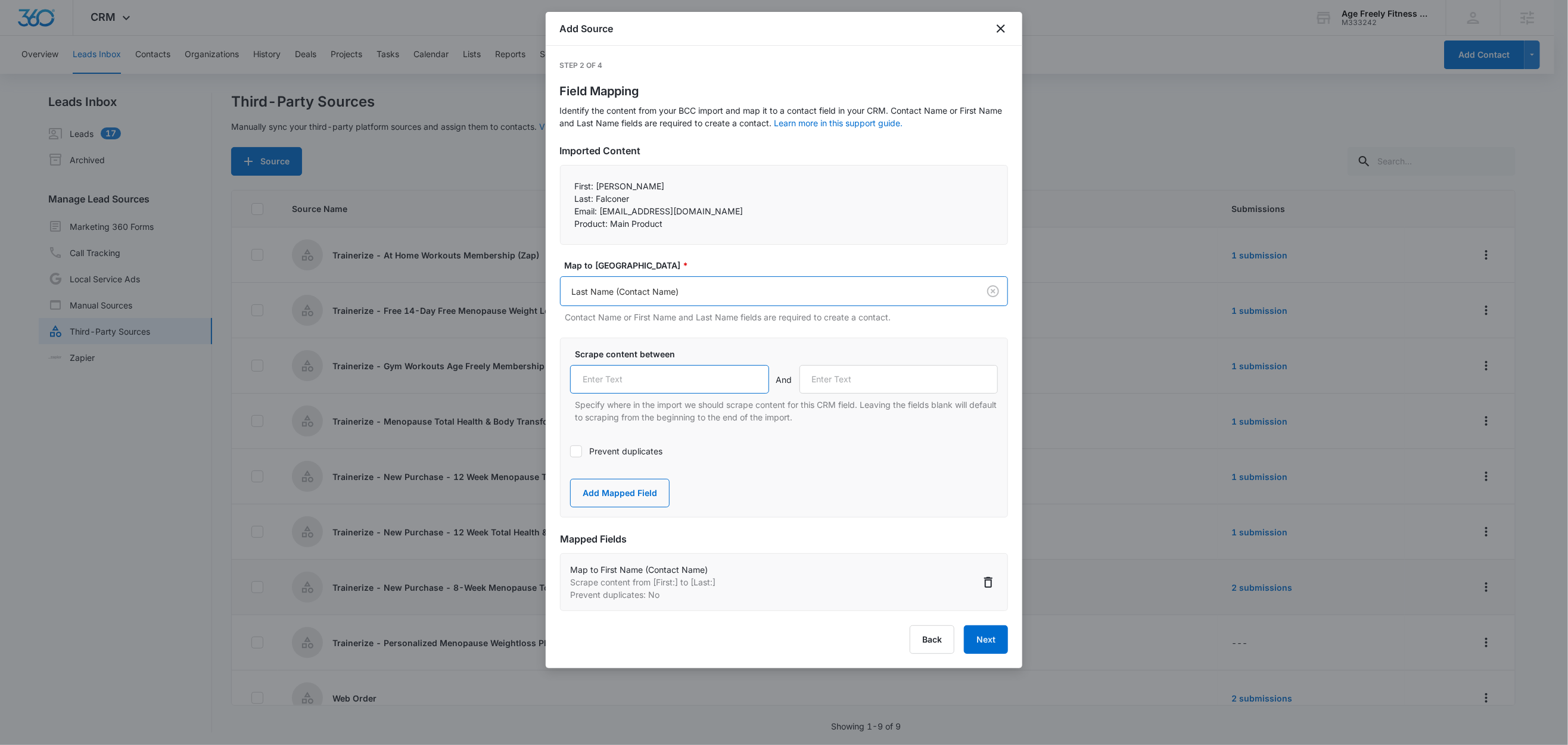
click at [660, 394] on input "text" at bounding box center [669, 379] width 199 height 28
paste input "Last:"
type input "Last:"
drag, startPoint x: 601, startPoint y: 210, endPoint x: 589, endPoint y: 212, distance: 12.2
click at [563, 210] on div "First: Nancy Last: Falconer Email: nmfalconer11@gmail.com Product: Main Prod…" at bounding box center [784, 206] width 448 height 80
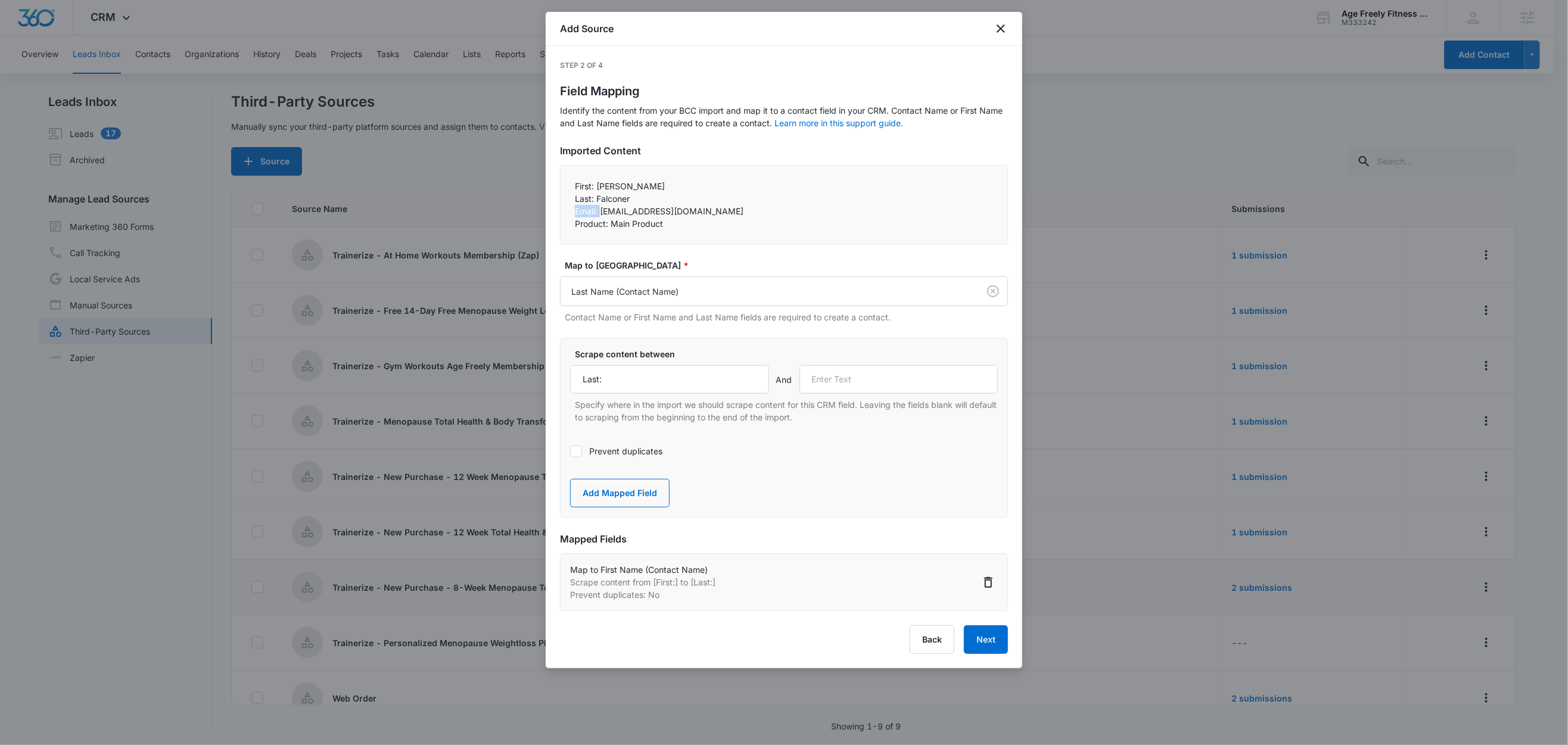
click at [593, 212] on p "Email: nmfalconer11@gmail.com" at bounding box center [783, 210] width 418 height 13
drag, startPoint x: 599, startPoint y: 210, endPoint x: 563, endPoint y: 210, distance: 36.0
click at [563, 210] on div "First: Nancy Last: Falconer Email: nmfalconer11@gmail.com Product: Main Prod…" at bounding box center [784, 206] width 448 height 80
click at [842, 378] on input "text" at bounding box center [899, 379] width 199 height 28
paste input "Email:"
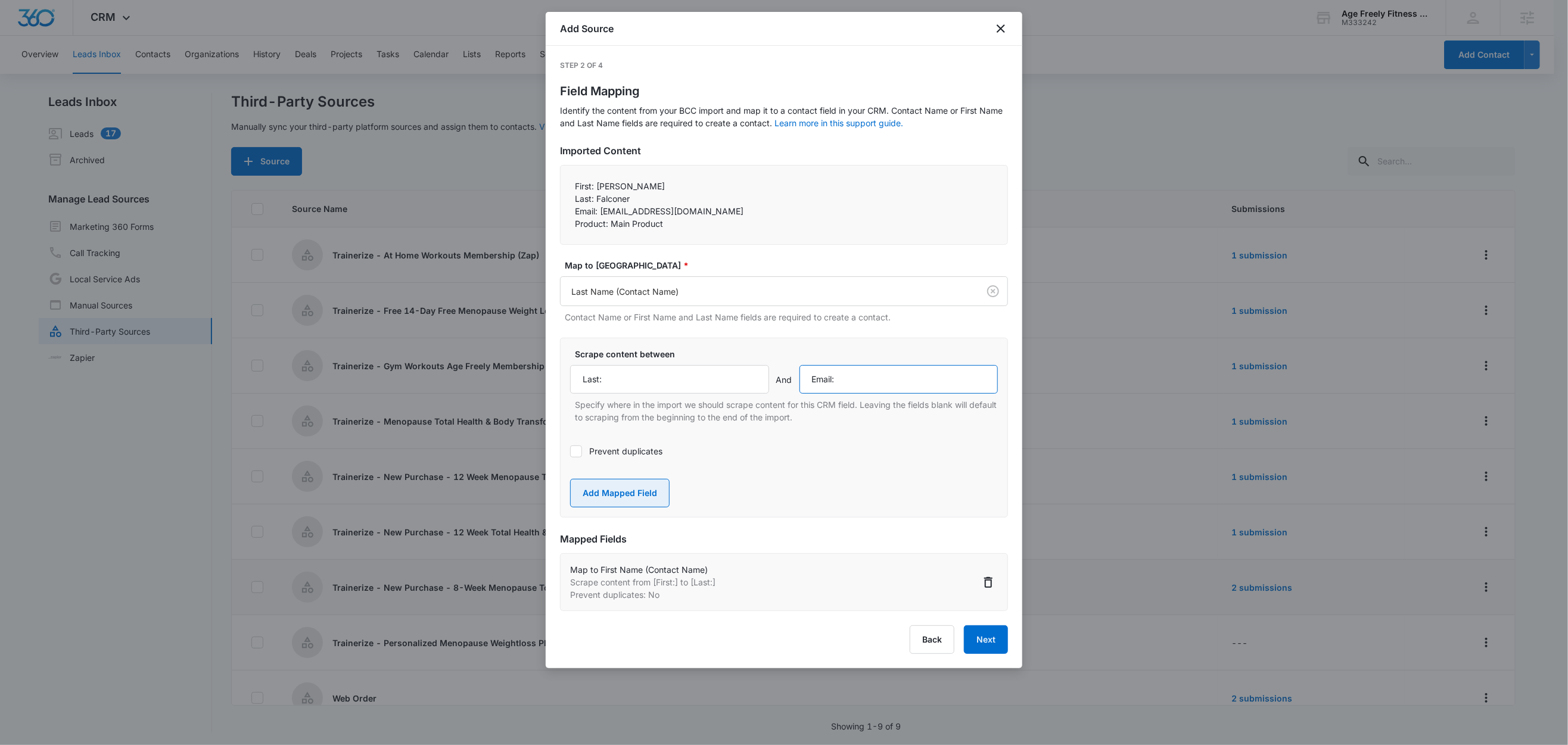
type input "Email:"
click at [624, 493] on button "Add Mapped Field" at bounding box center [620, 492] width 100 height 28
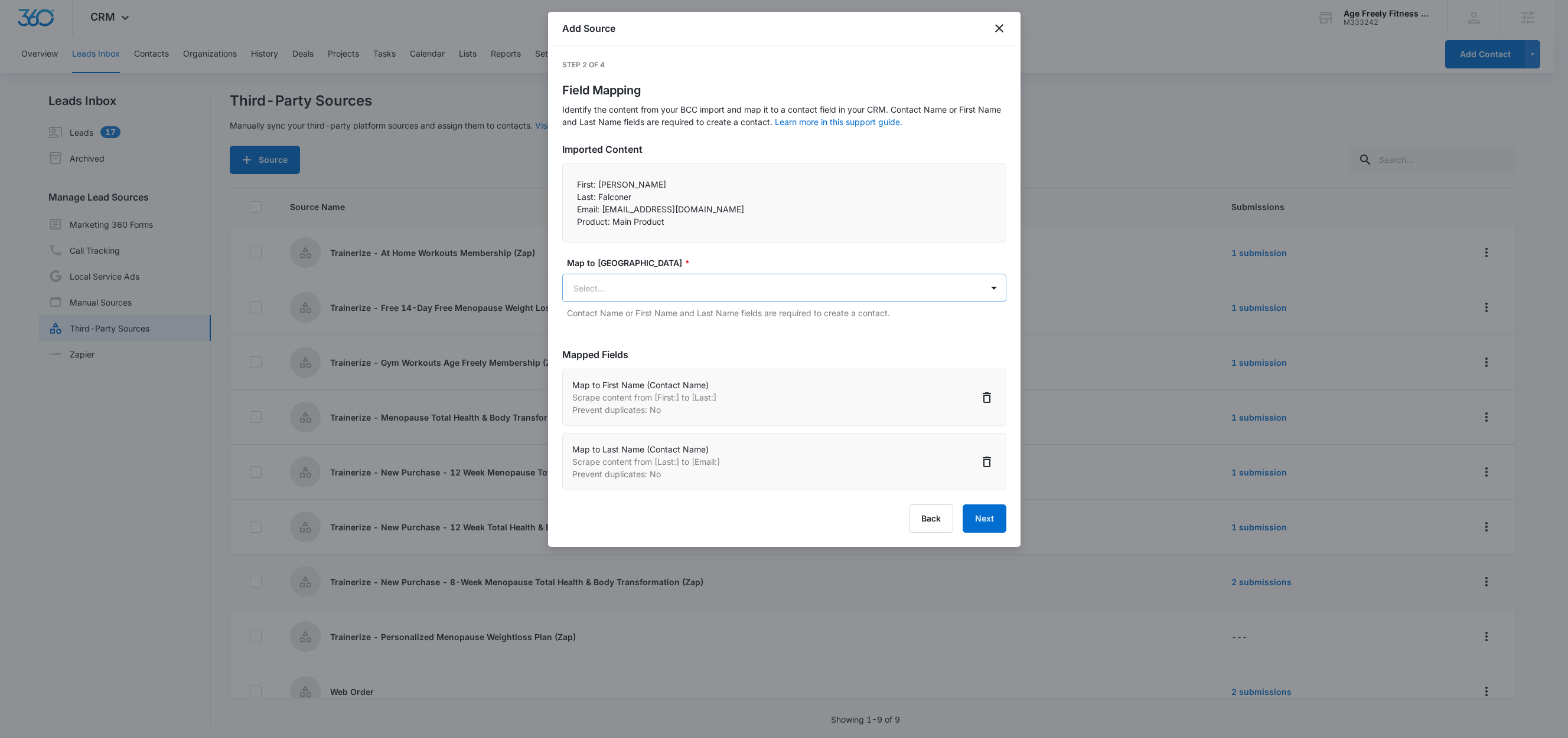
click at [632, 291] on body "CRM Apps Reputation Websites Forms CRM Email Social Shop Content Ads Intelligen…" at bounding box center [784, 369] width 1568 height 740
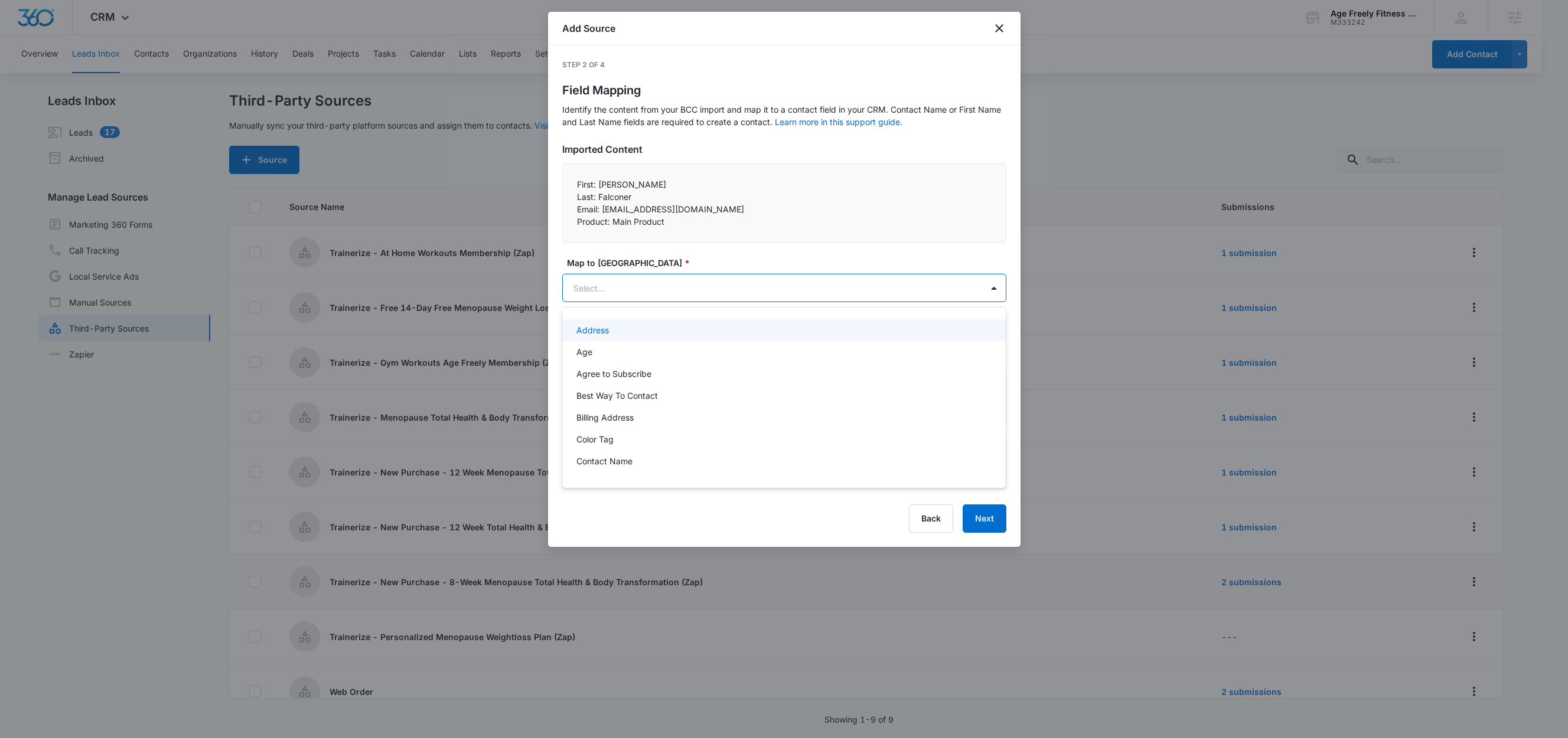
paste input "Email:"
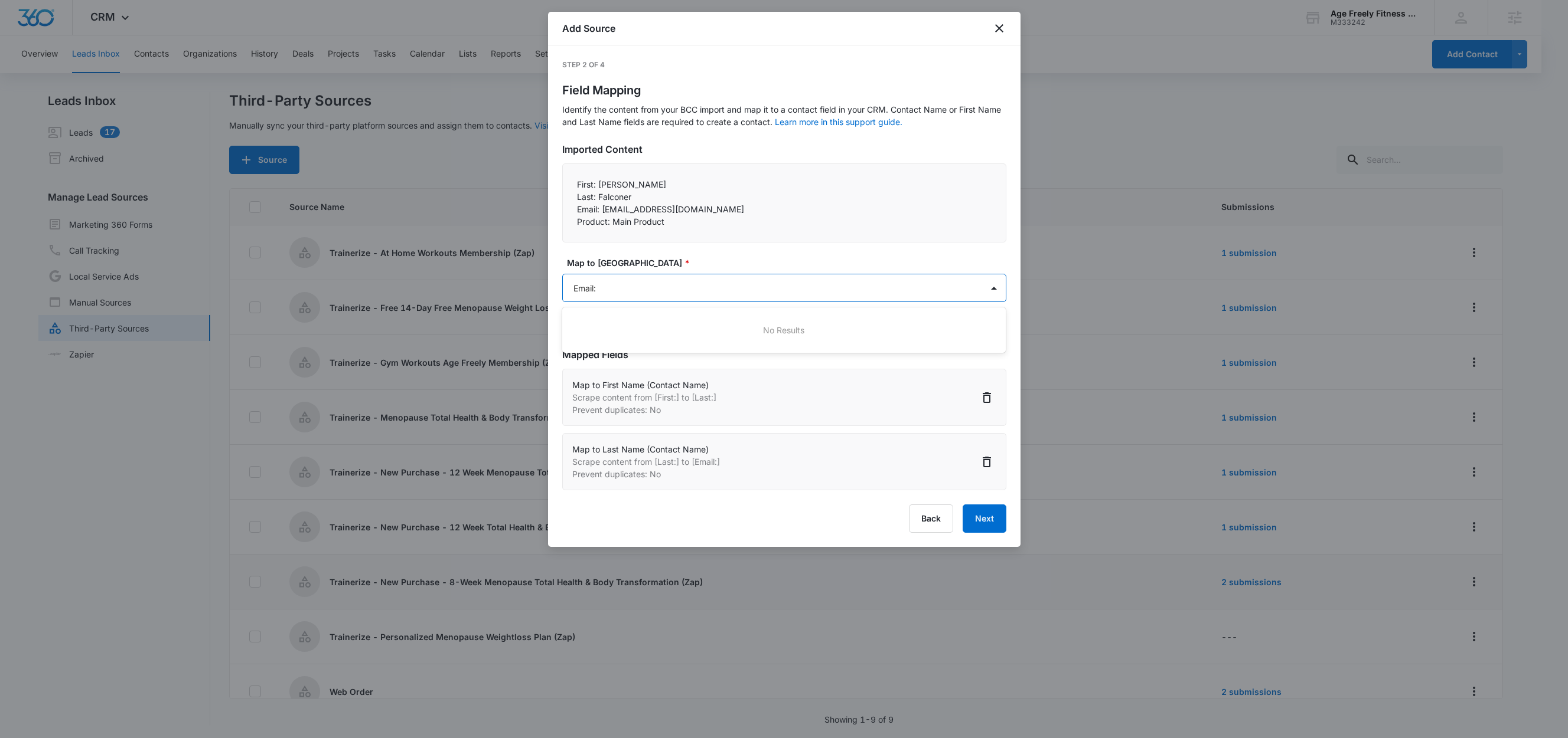
type input "Email"
click at [619, 329] on div "Email" at bounding box center [783, 330] width 413 height 13
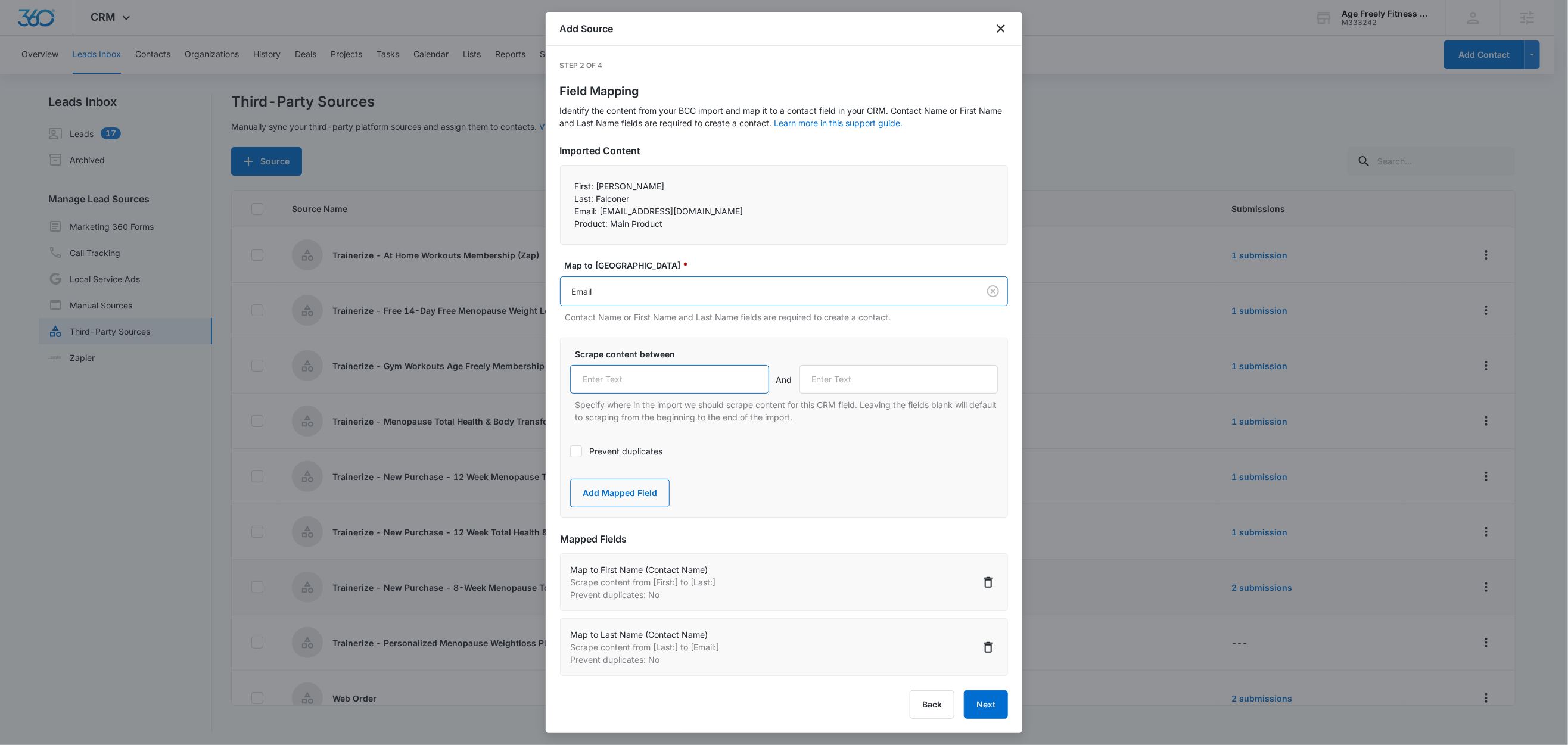
click at [628, 382] on input "text" at bounding box center [669, 379] width 199 height 28
paste input "Email:"
type input "Email:"
click at [599, 448] on label "Prevent duplicates" at bounding box center [783, 451] width 428 height 13
click at [570, 451] on input "Prevent duplicates" at bounding box center [570, 451] width 0 height 0
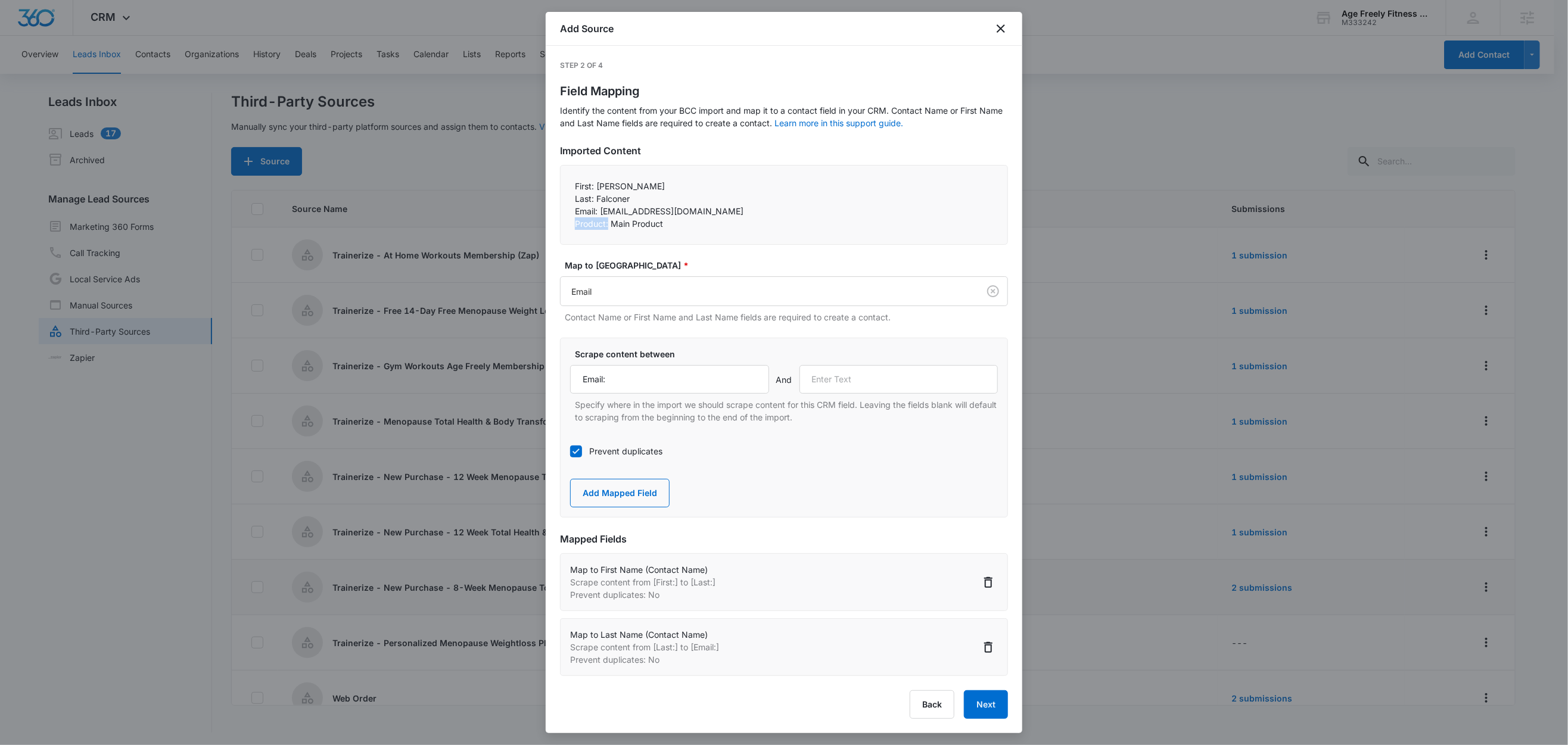
drag, startPoint x: 609, startPoint y: 224, endPoint x: 570, endPoint y: 224, distance: 39.0
click at [570, 224] on div "First: Nancy Last: Falconer Email: nmfalconer11@gmail.com Product: Main Prod…" at bounding box center [784, 206] width 448 height 80
click at [883, 374] on input "text" at bounding box center [899, 379] width 199 height 28
paste input "Product:"
type input "Product:"
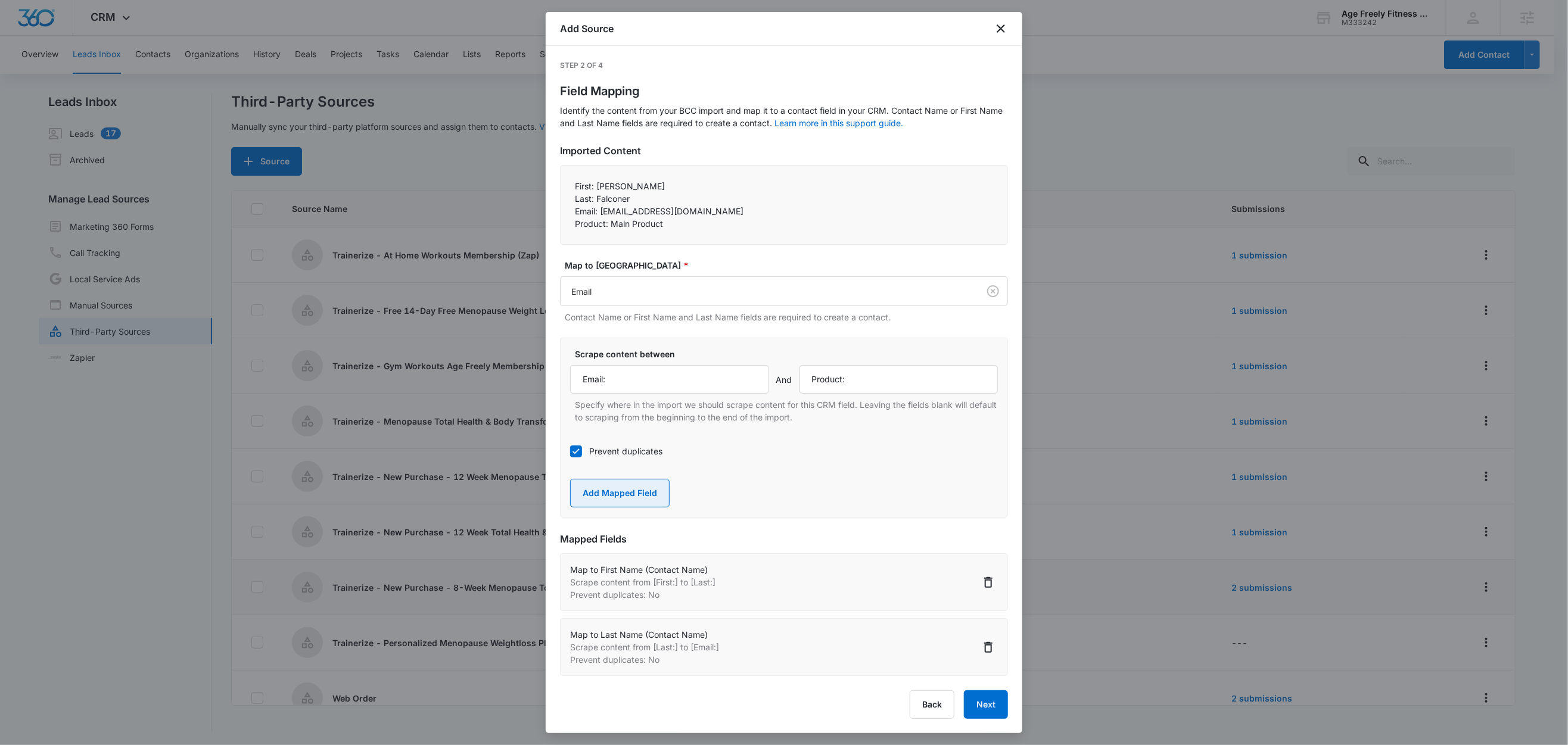
click at [609, 504] on button "Add Mapped Field" at bounding box center [620, 492] width 100 height 28
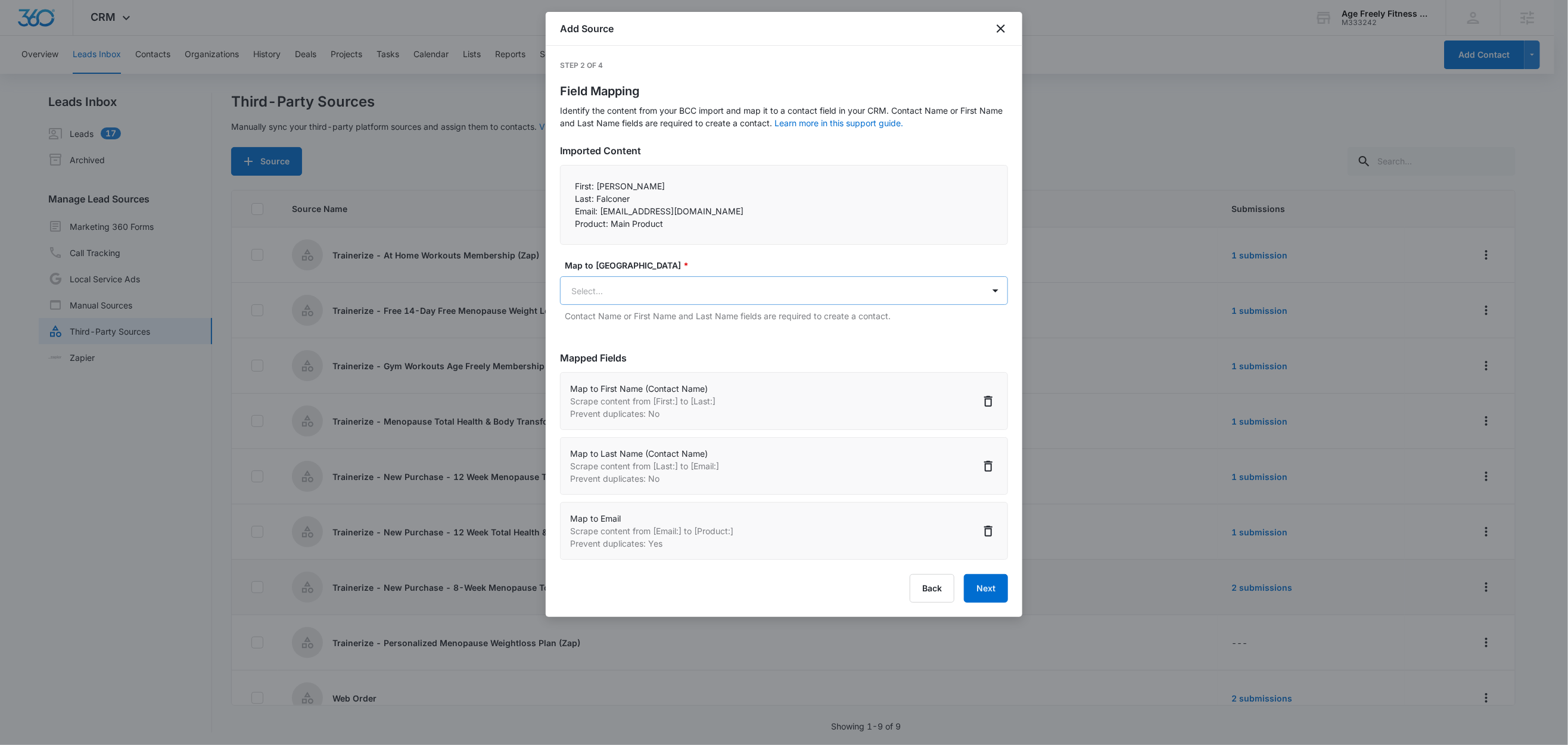
click at [639, 287] on body "CRM Apps Reputation Websites Forms CRM Email Social Shop Content Ads Intelligen…" at bounding box center [784, 373] width 1568 height 747
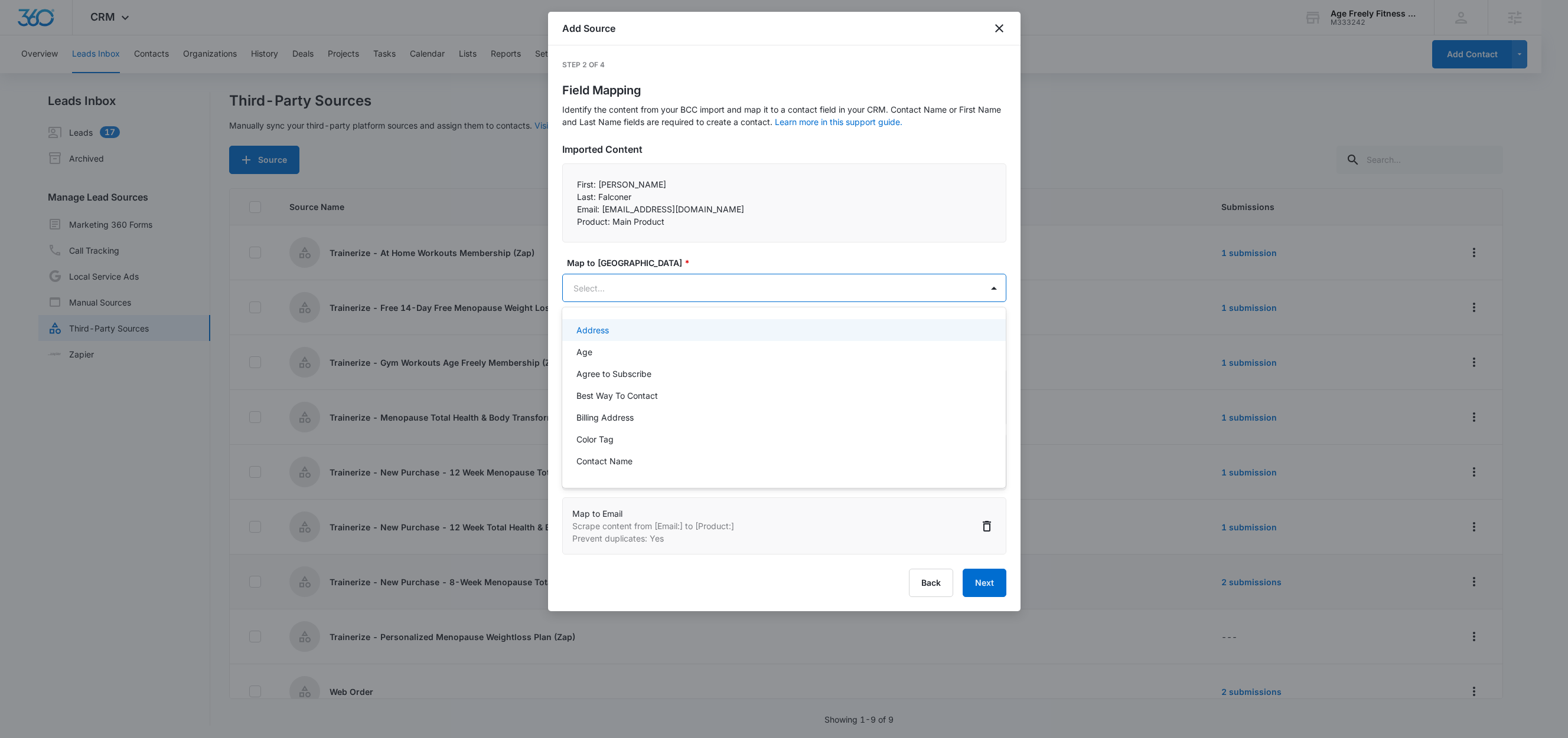
paste input "Product:"
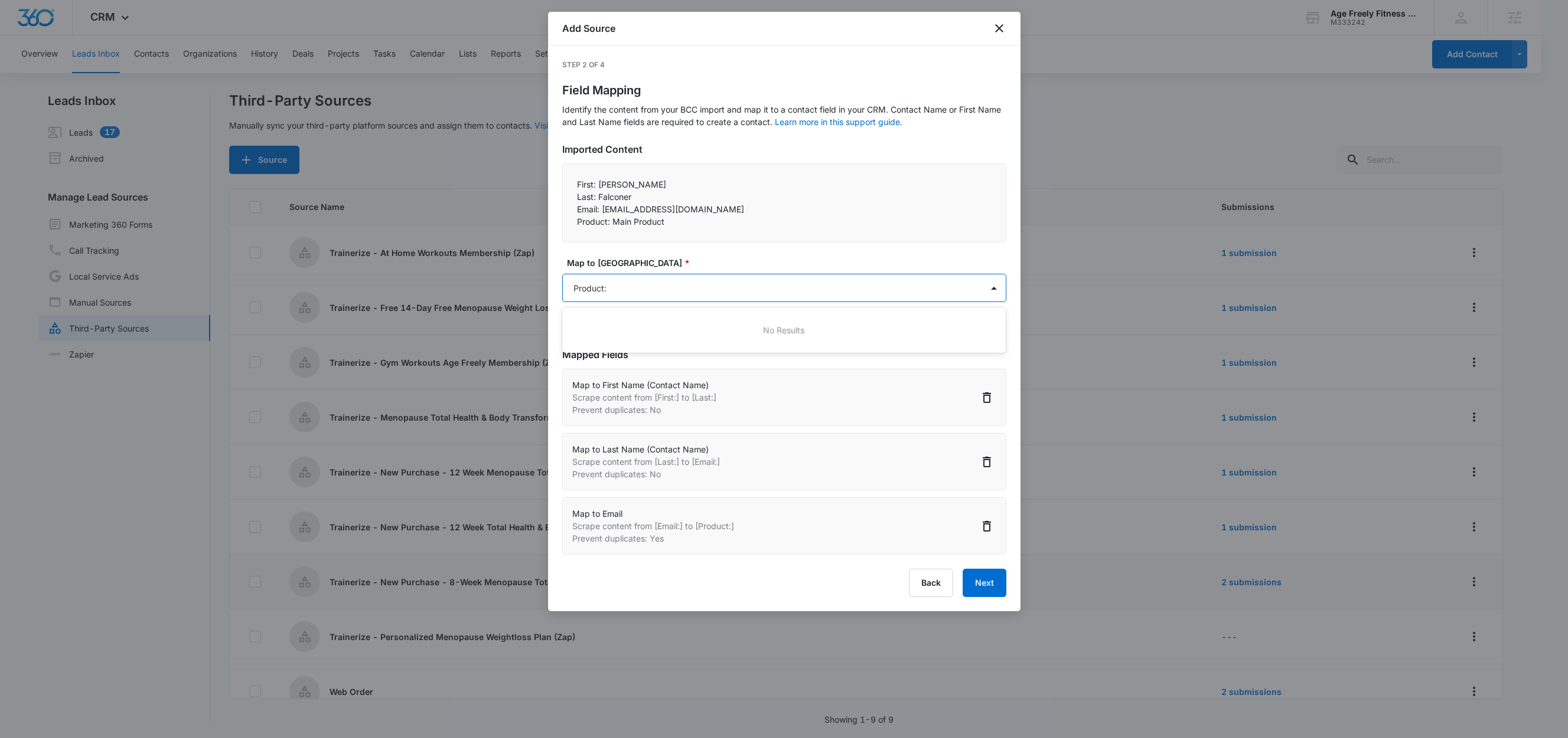
type input "Product"
click at [625, 328] on p "Product, Quantity, Price" at bounding box center [623, 330] width 93 height 13
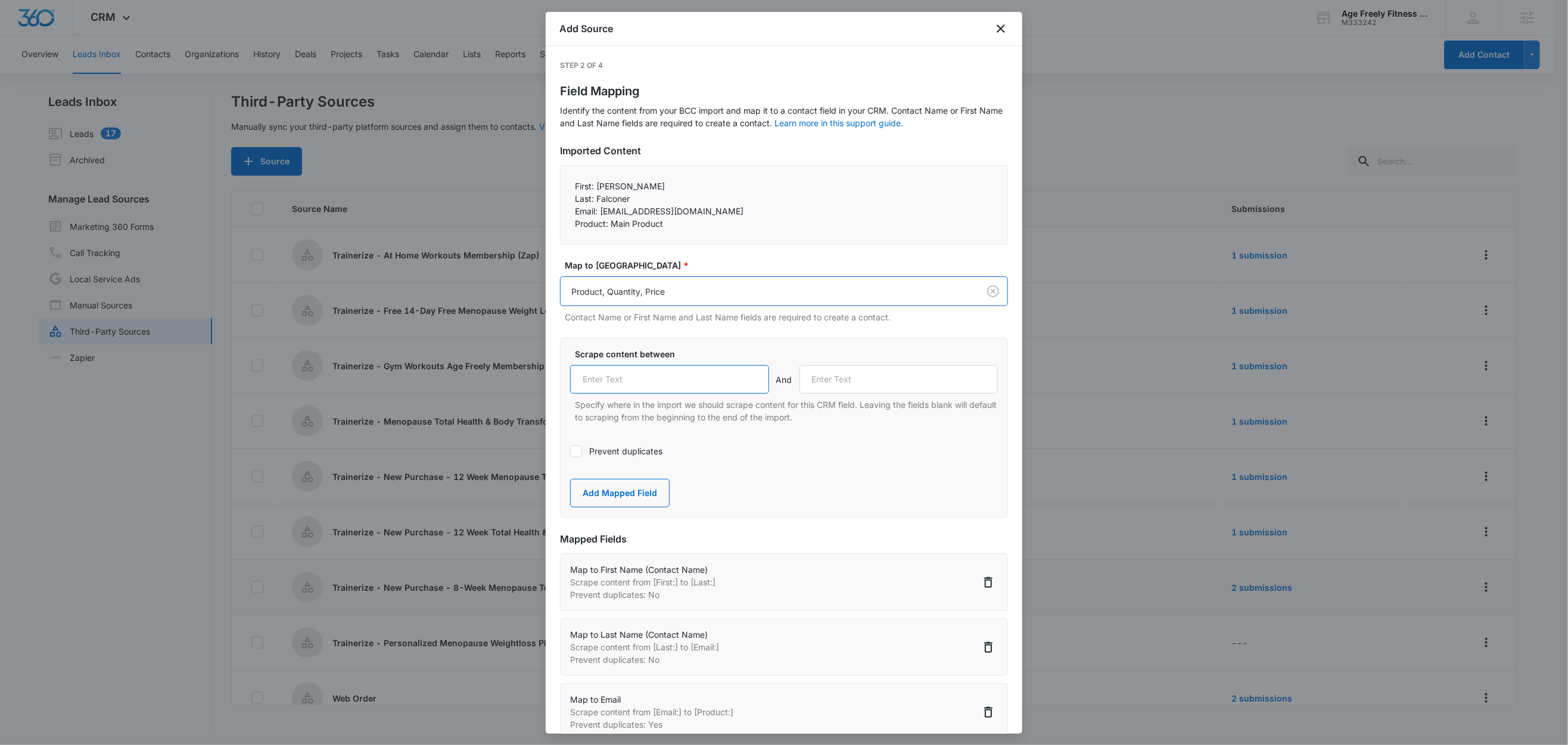
click at [623, 386] on input "text" at bounding box center [669, 379] width 199 height 28
paste input "Product:"
type input "Product:"
click at [609, 489] on button "Add Mapped Field" at bounding box center [620, 492] width 100 height 28
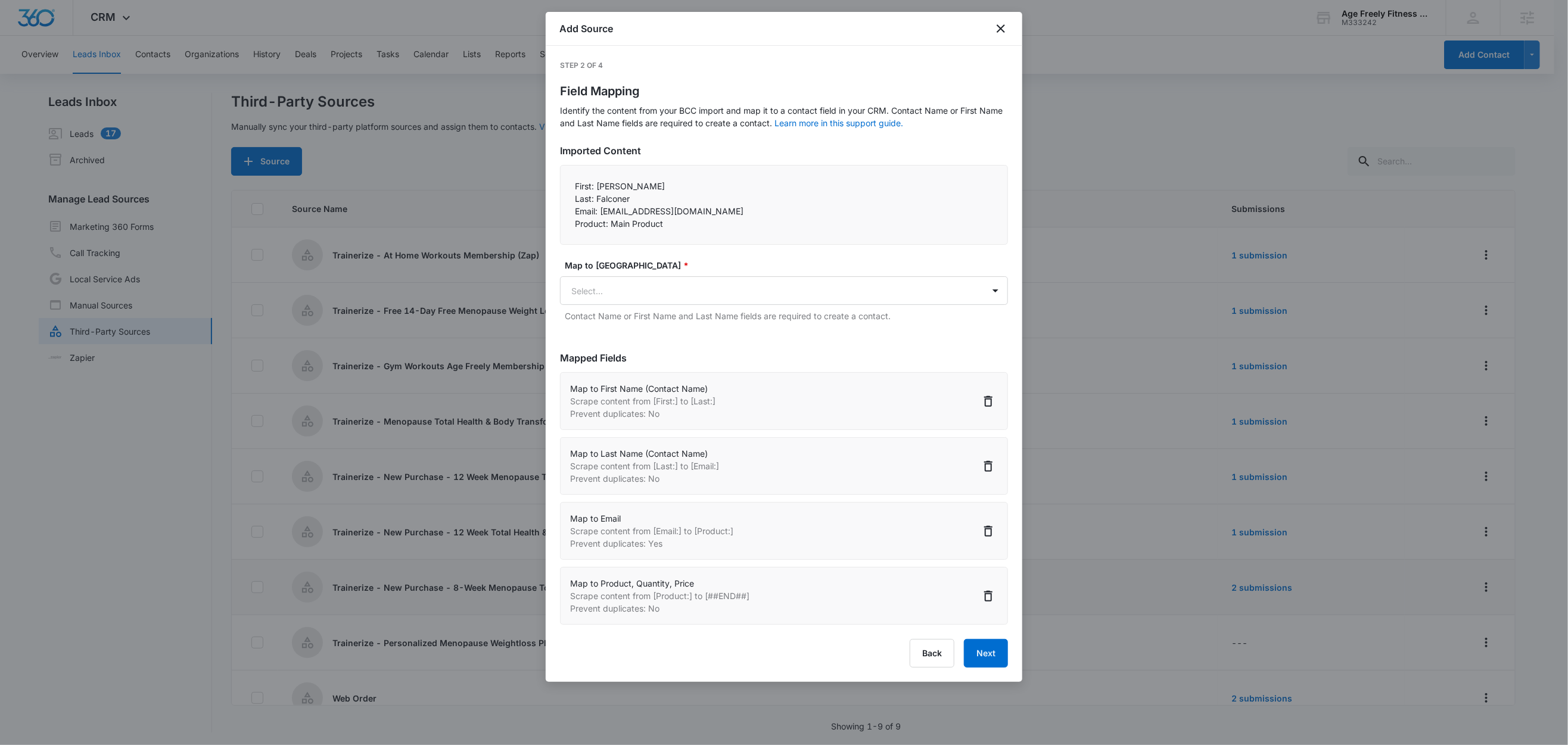
scroll to position [2, 0]
click at [988, 650] on button "Next" at bounding box center [986, 653] width 44 height 28
select select "78"
select select "79"
select select "185"
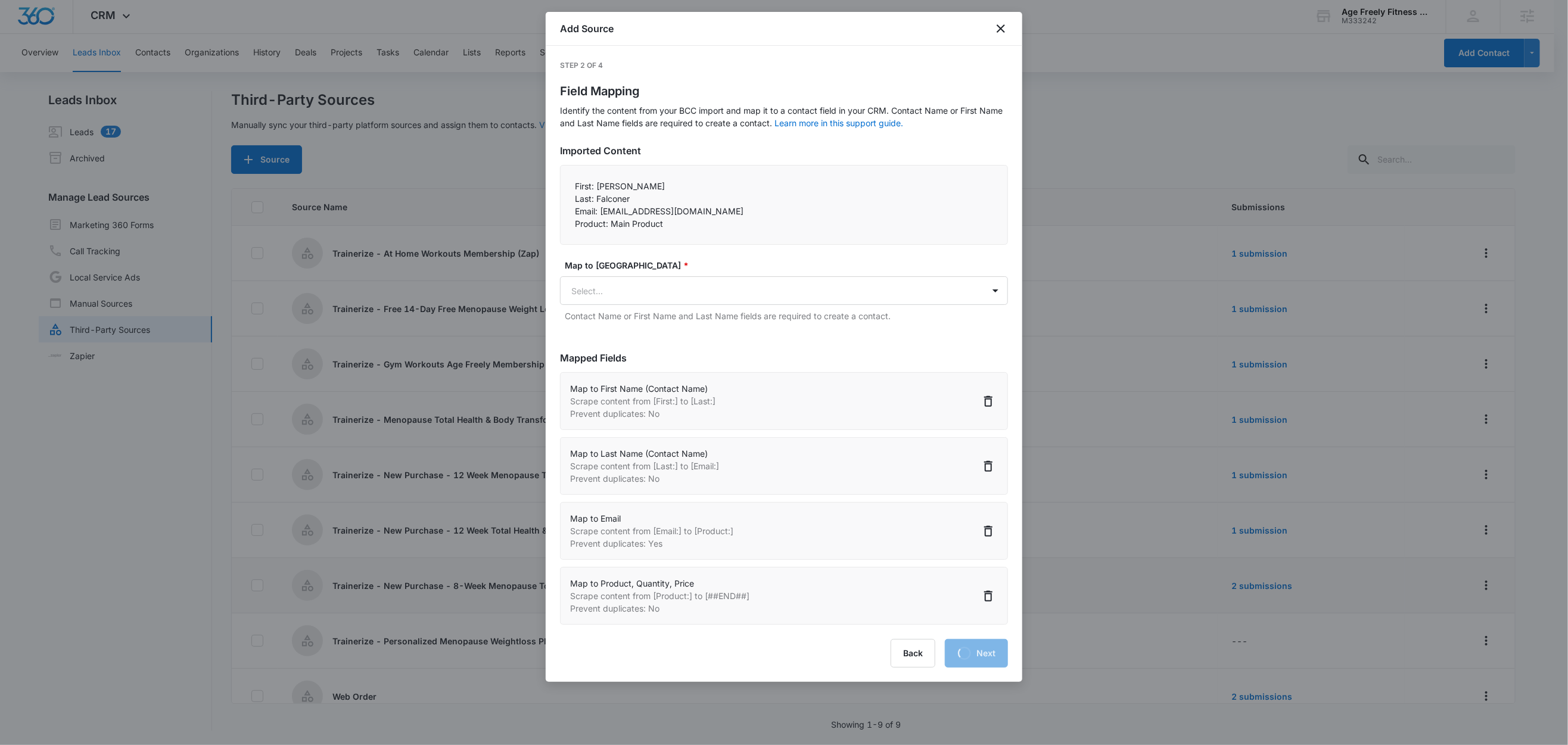
select select "373"
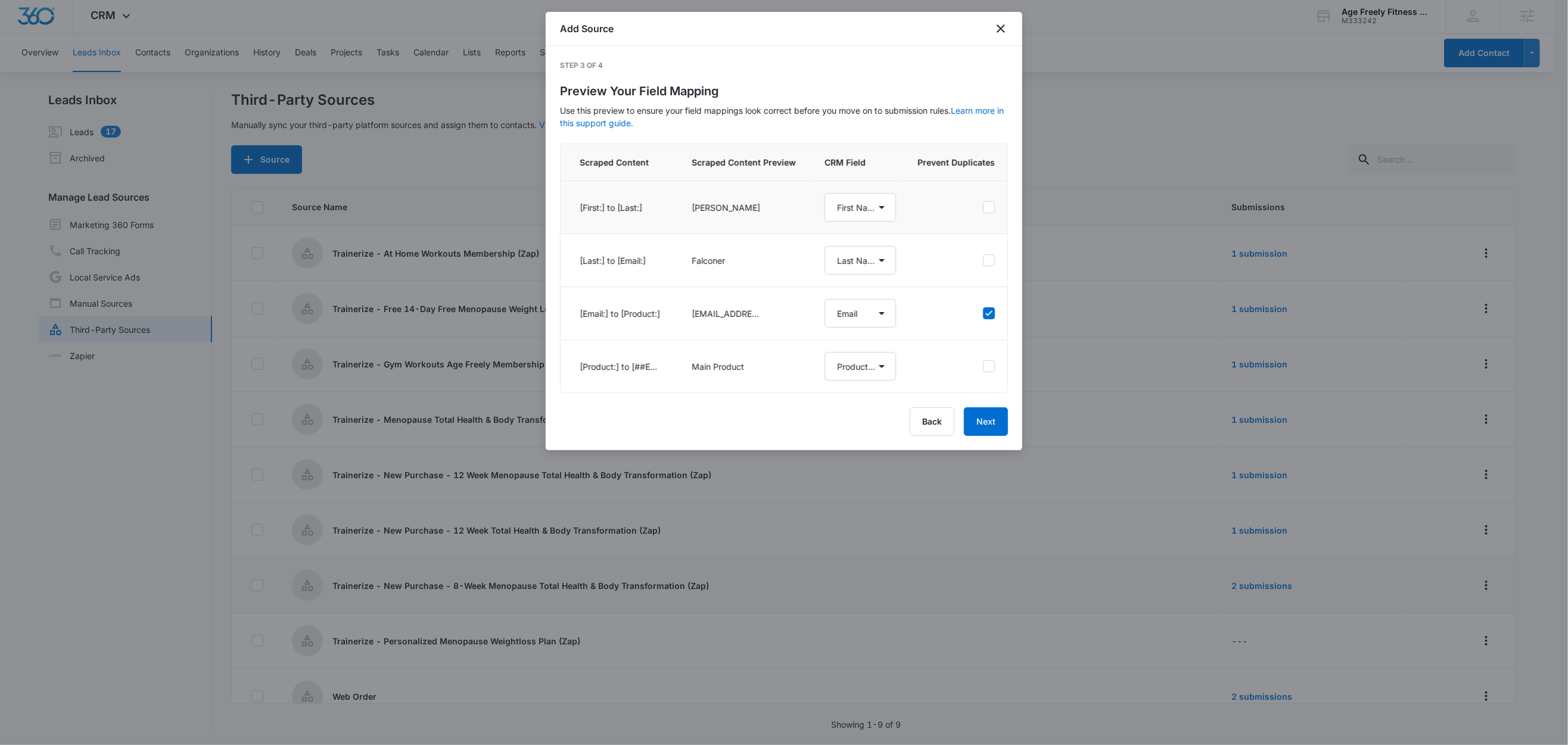
select select "78"
select select "79"
select select "185"
select select "373"
click at [986, 434] on button "Next" at bounding box center [986, 421] width 44 height 28
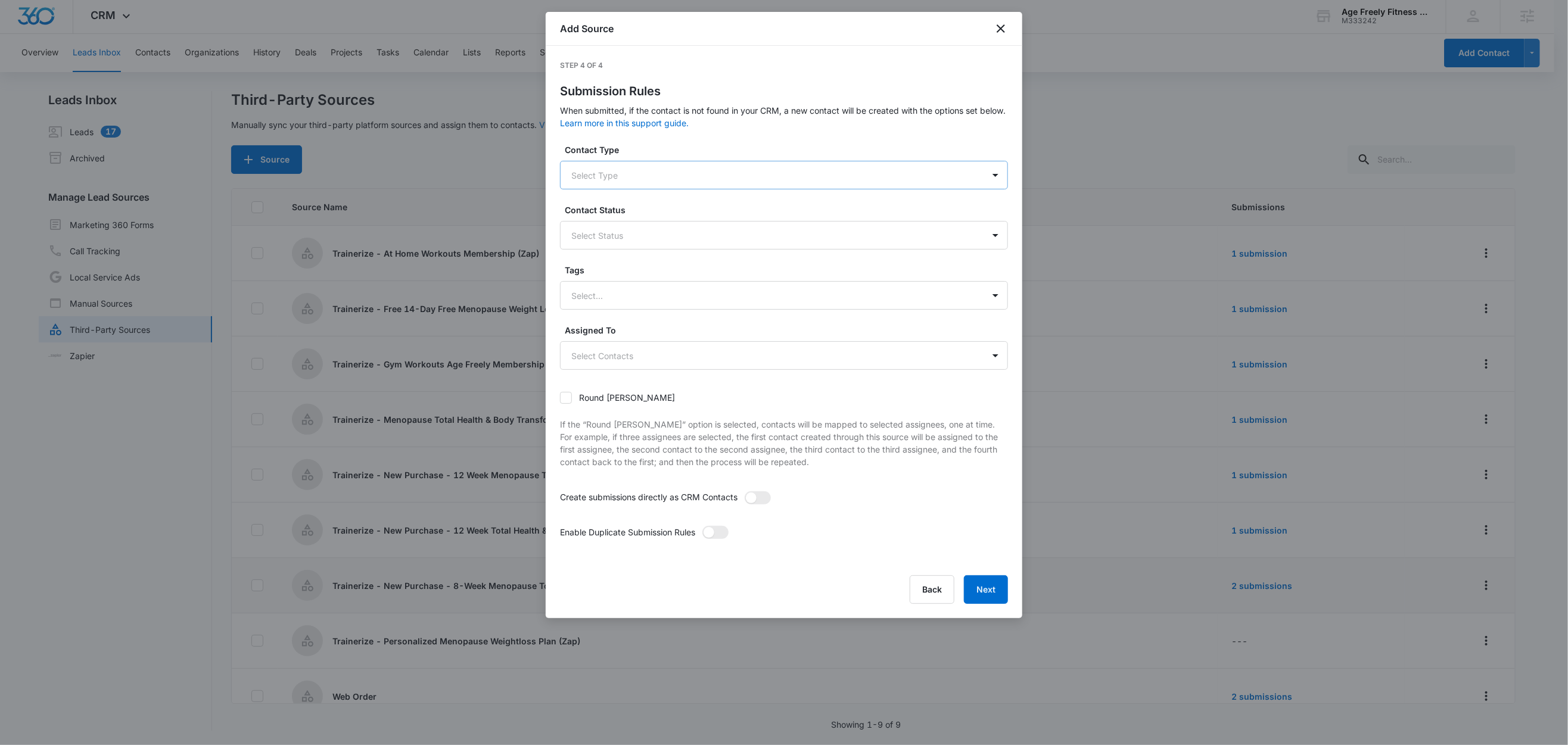
click at [627, 179] on div at bounding box center [769, 175] width 396 height 15
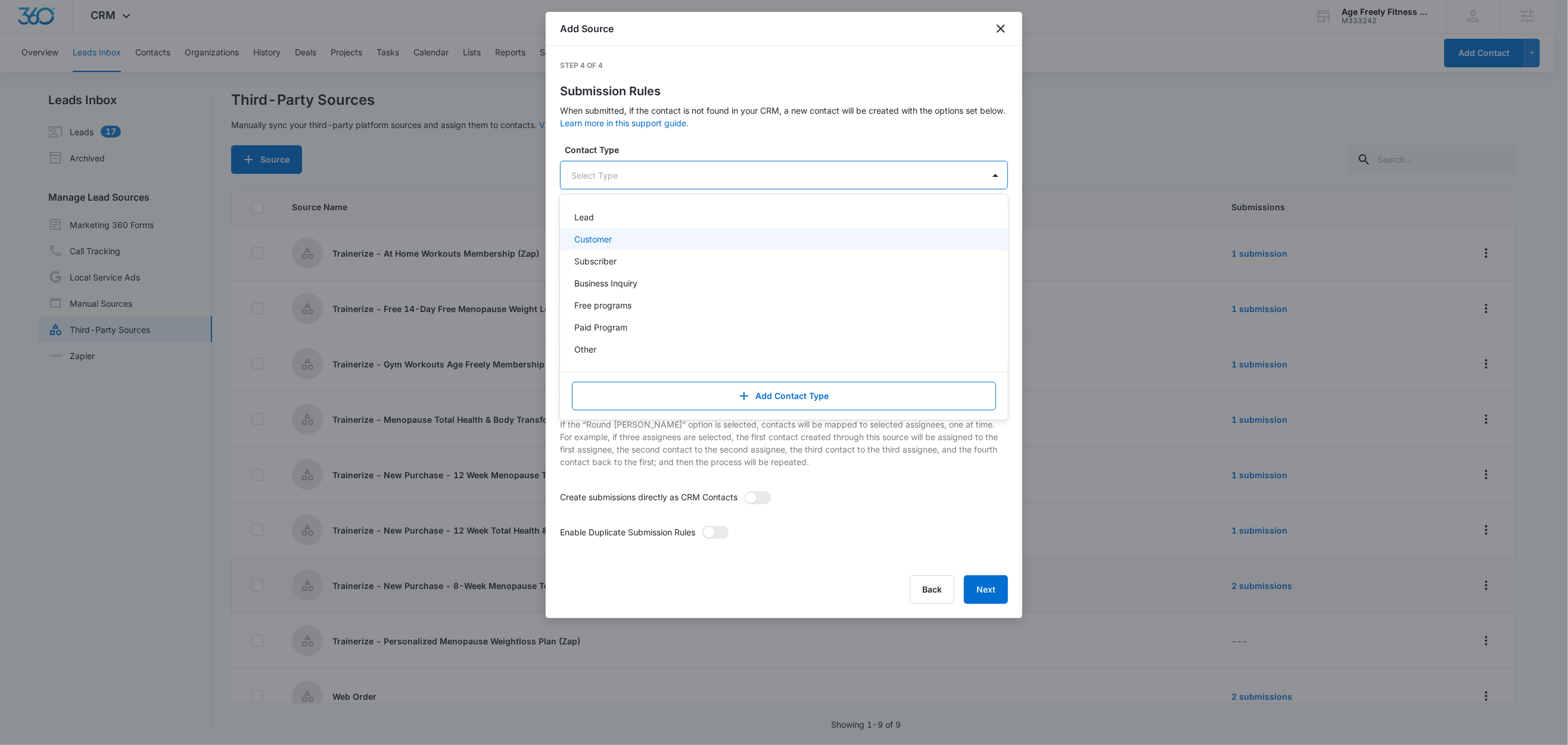
click at [618, 238] on div "Customer" at bounding box center [783, 239] width 417 height 13
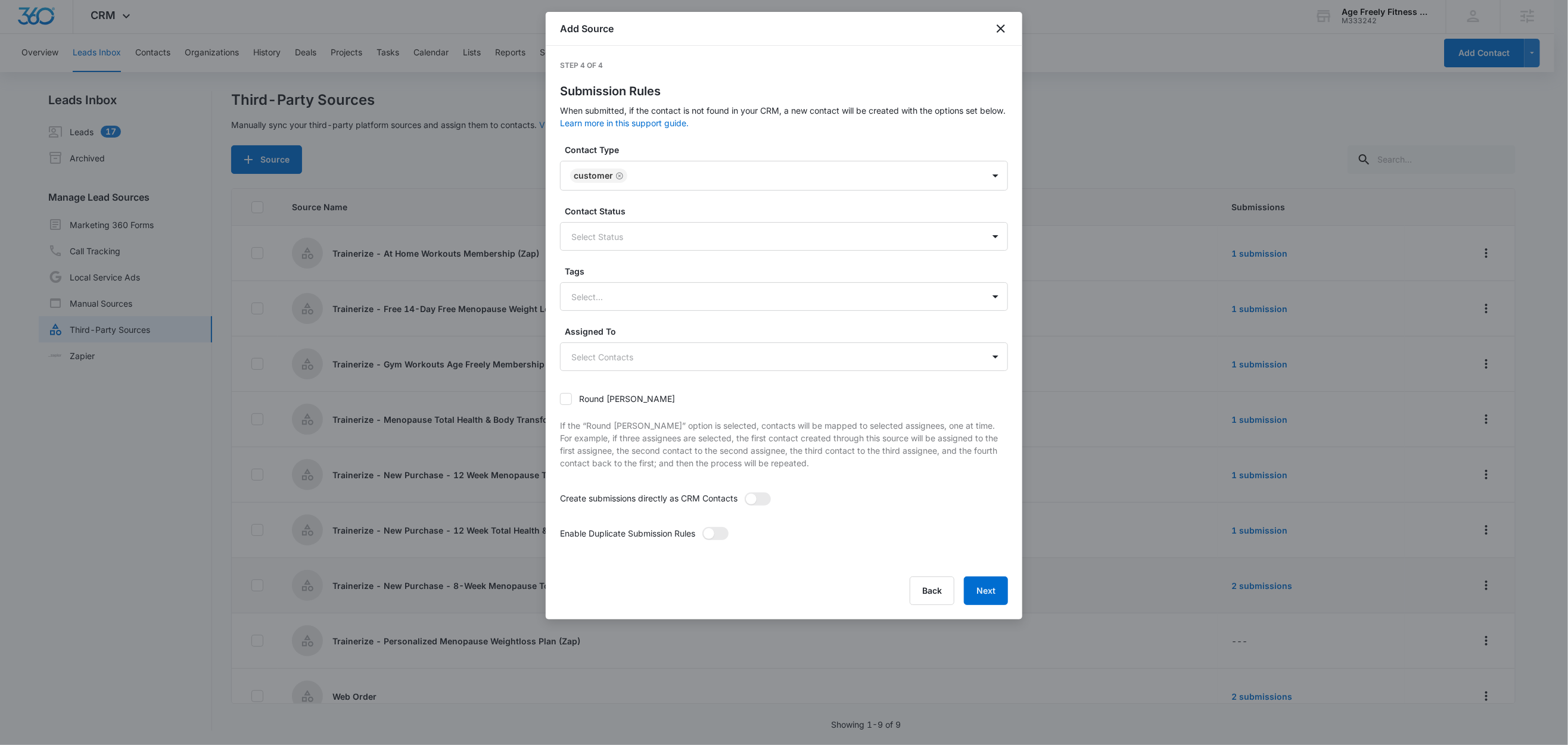
click at [681, 154] on label "Contact Type" at bounding box center [789, 150] width 448 height 13
click at [621, 226] on div "Select Status" at bounding box center [772, 236] width 423 height 26
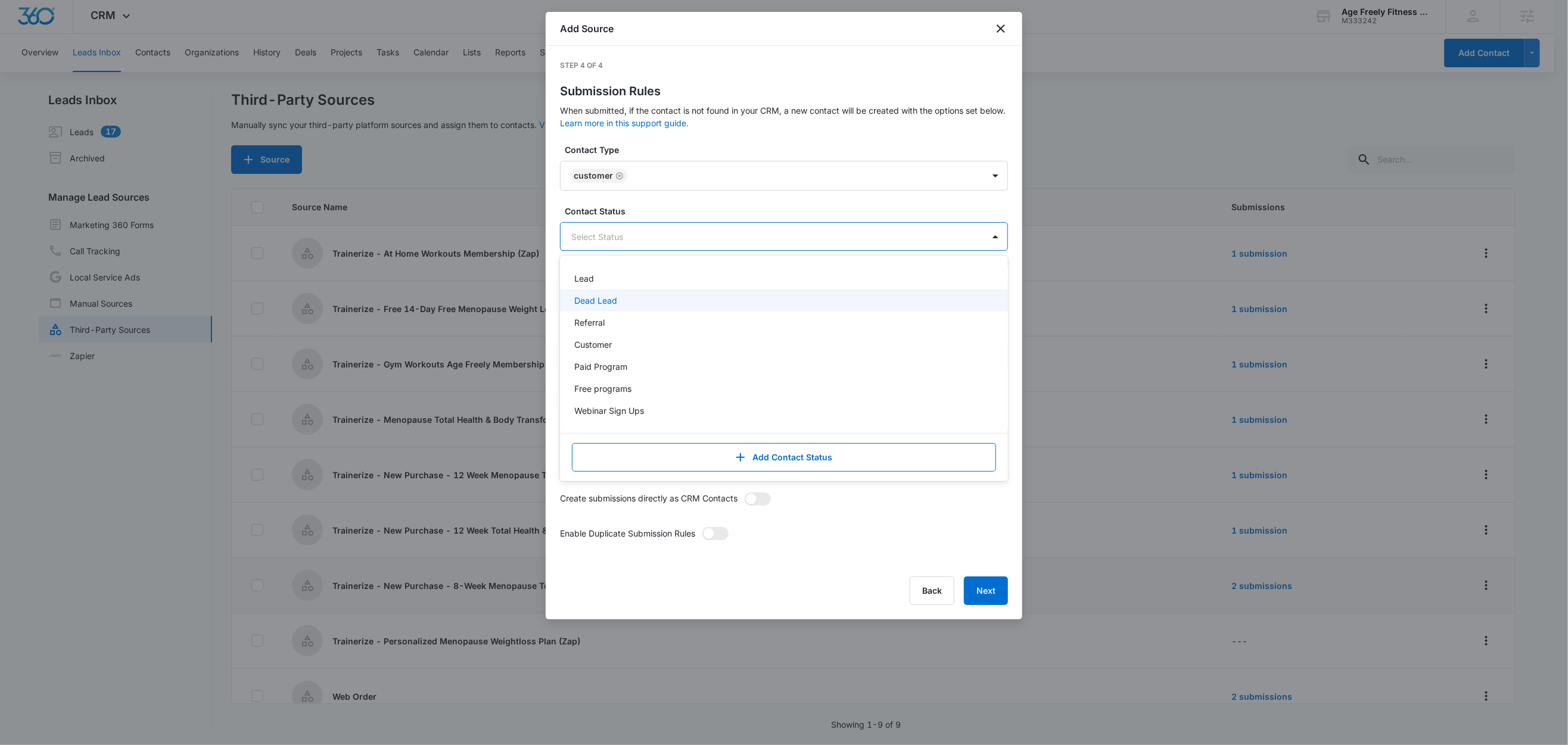
drag, startPoint x: 612, startPoint y: 301, endPoint x: 603, endPoint y: 314, distance: 15.8
click at [607, 308] on div "Dead Lead" at bounding box center [784, 301] width 448 height 23
click at [623, 236] on icon "Remove Dead Lead" at bounding box center [620, 237] width 7 height 7
click at [590, 345] on p "Customer" at bounding box center [593, 345] width 37 height 13
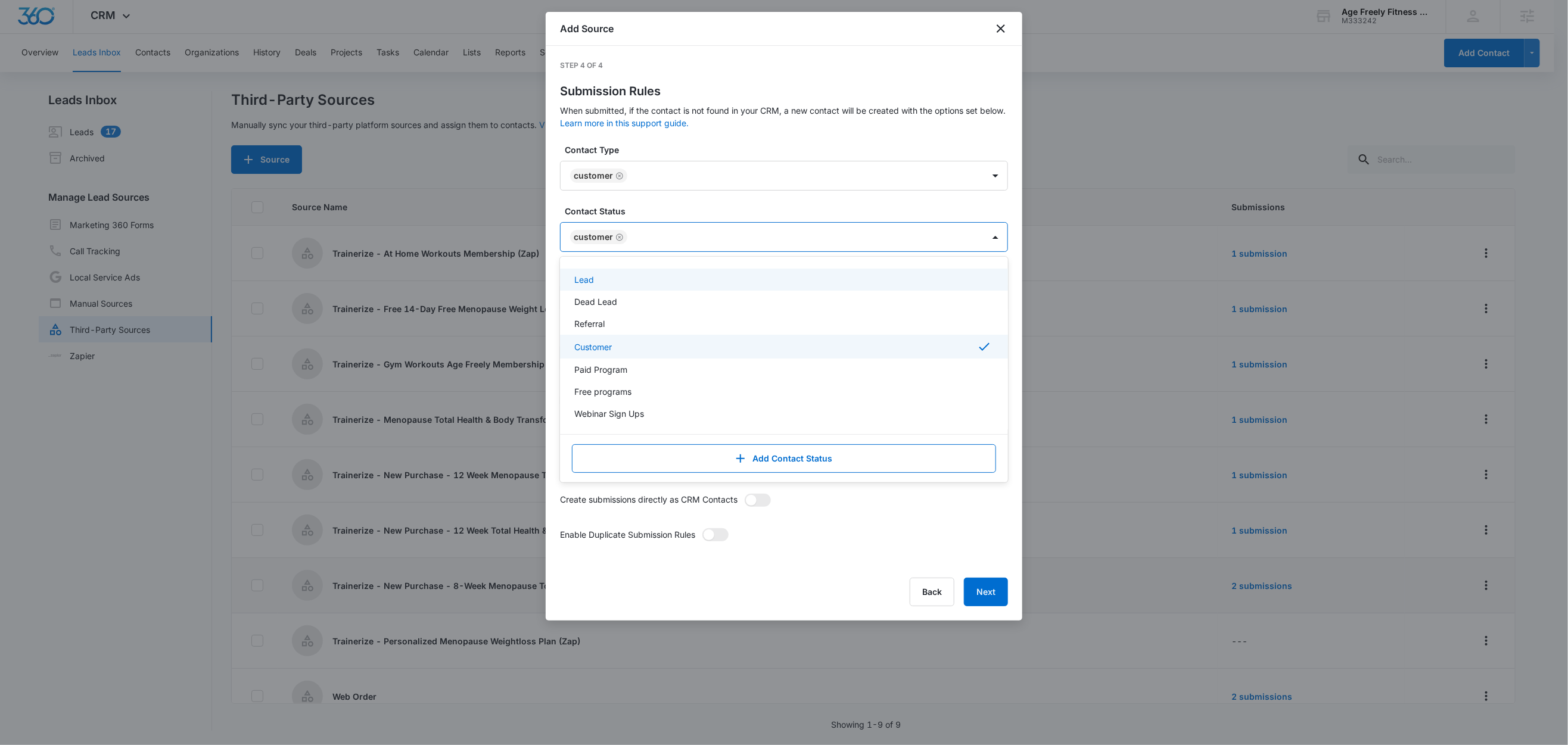
drag, startPoint x: 665, startPoint y: 208, endPoint x: 663, endPoint y: 231, distance: 23.1
click at [665, 209] on label "Contact Status" at bounding box center [789, 210] width 448 height 13
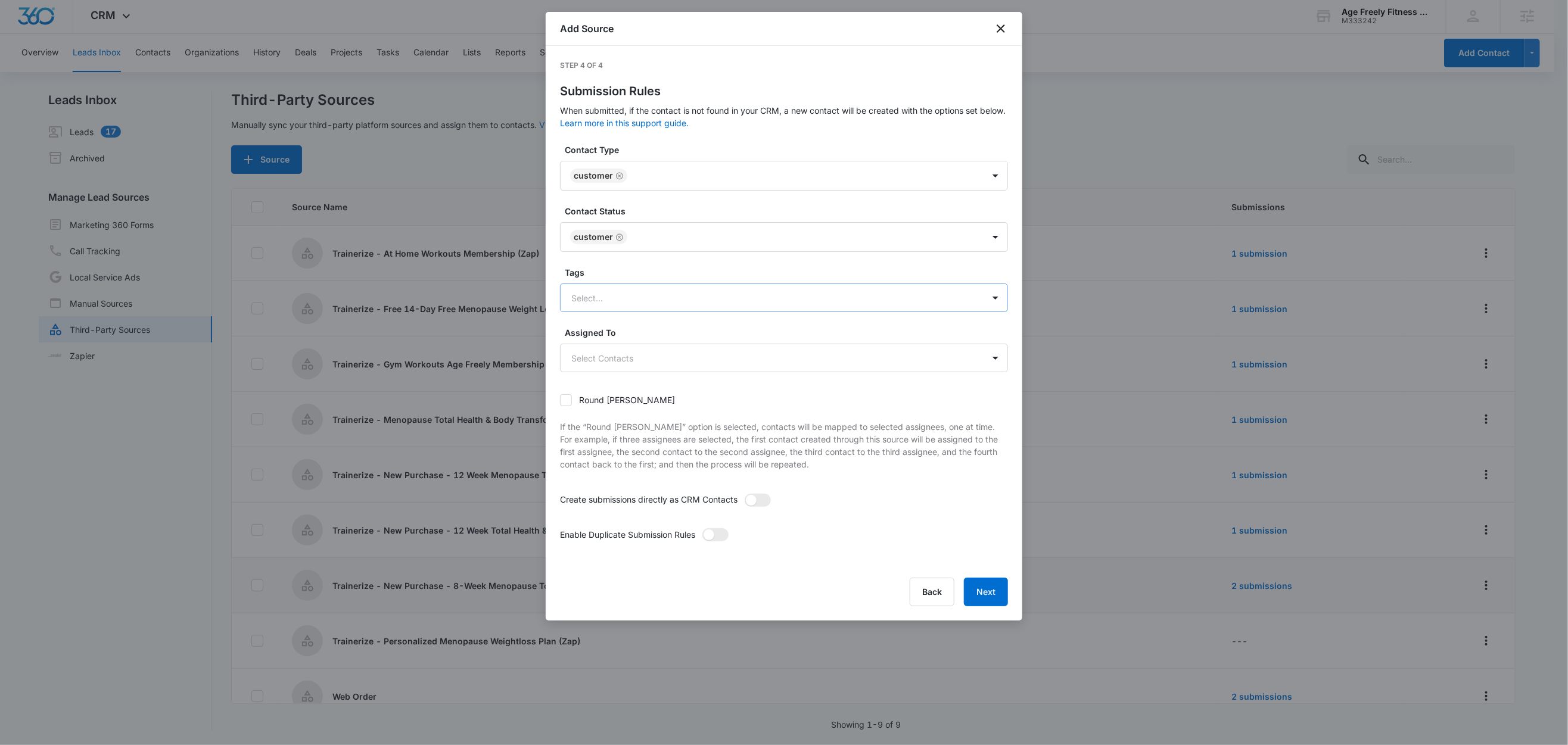
click at [598, 296] on div at bounding box center [769, 298] width 396 height 15
type input "tr"
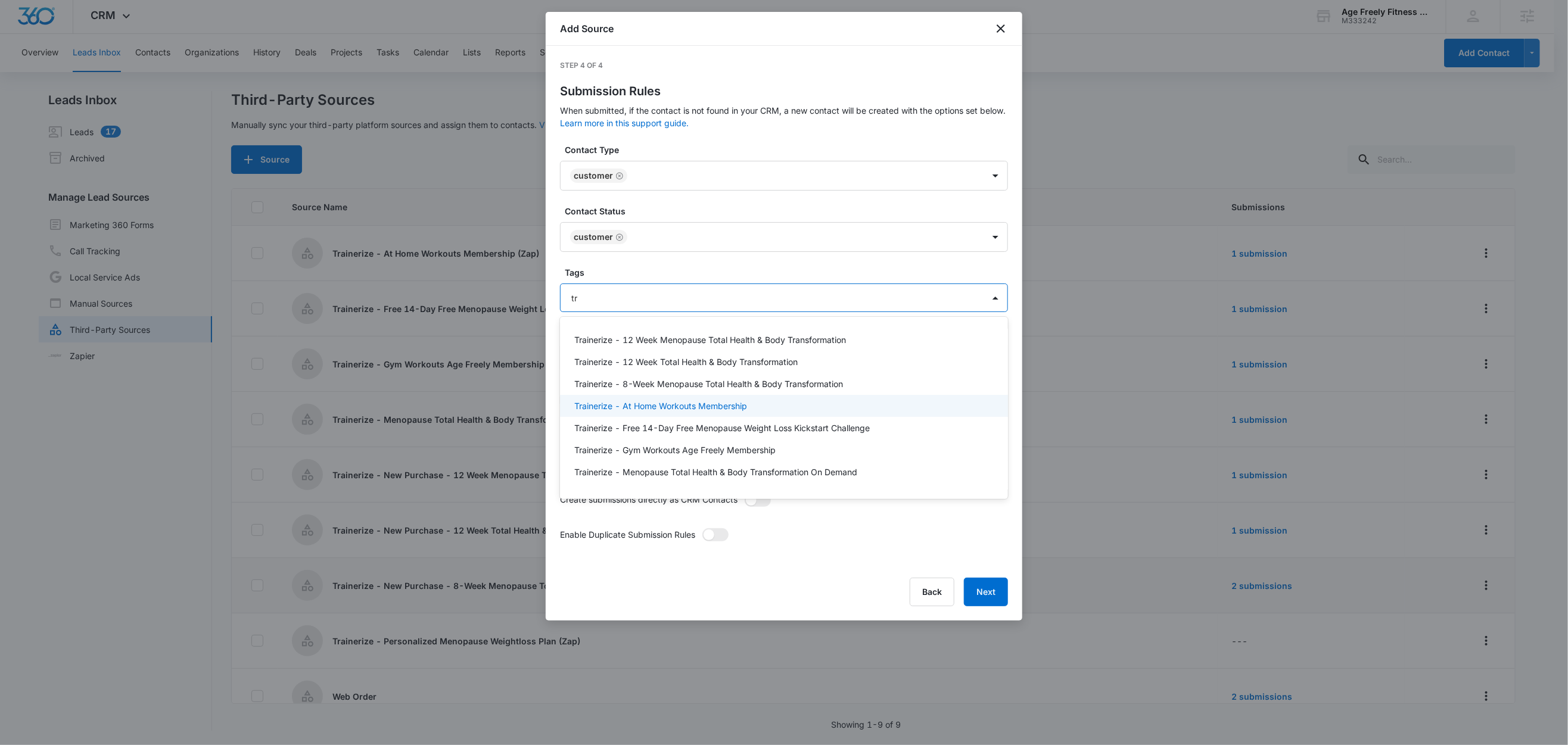
scroll to position [17, 0]
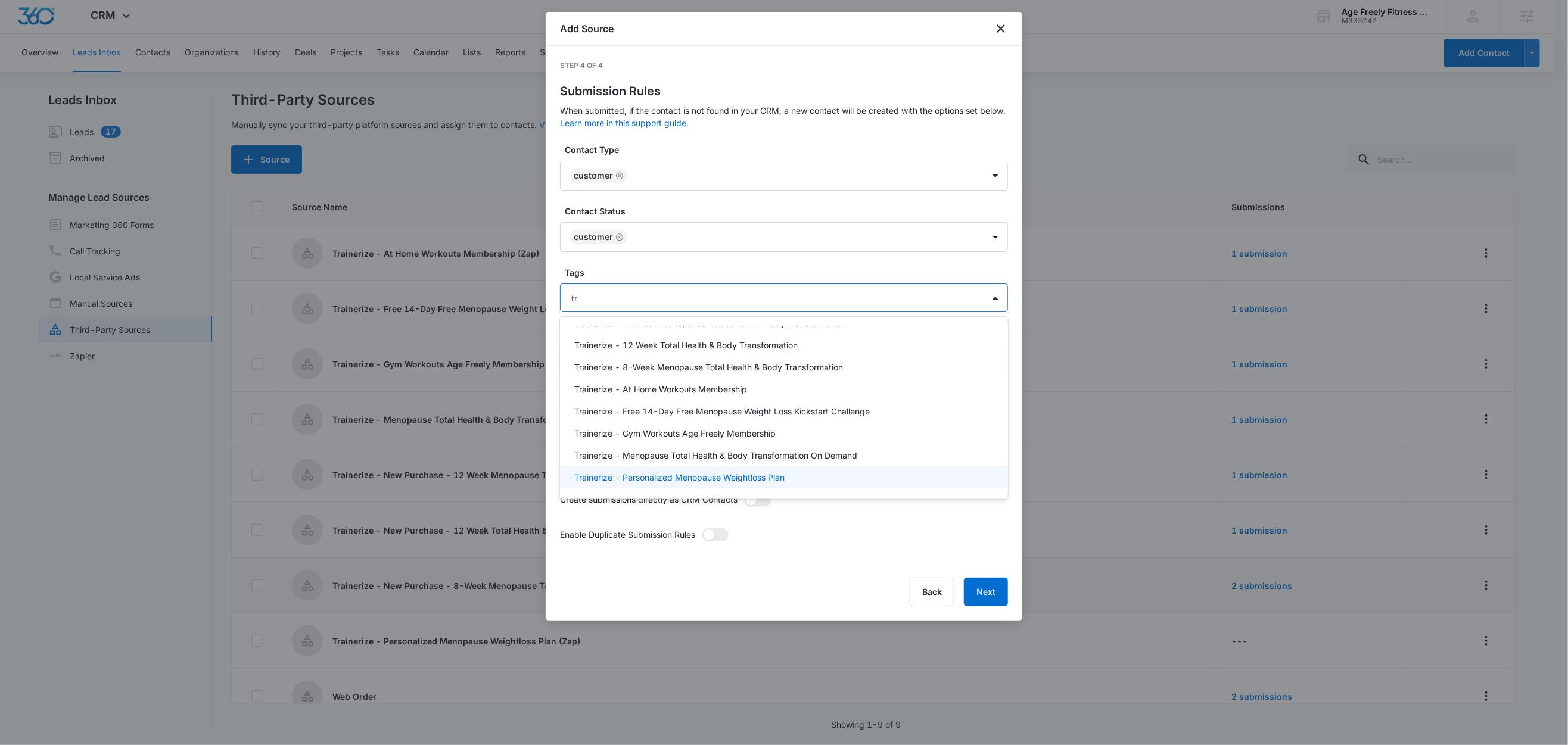
click at [650, 480] on p "Trainerize - Personalized Menopause Weightloss Plan" at bounding box center [679, 477] width 210 height 13
click at [610, 276] on label "Tags" at bounding box center [789, 272] width 448 height 13
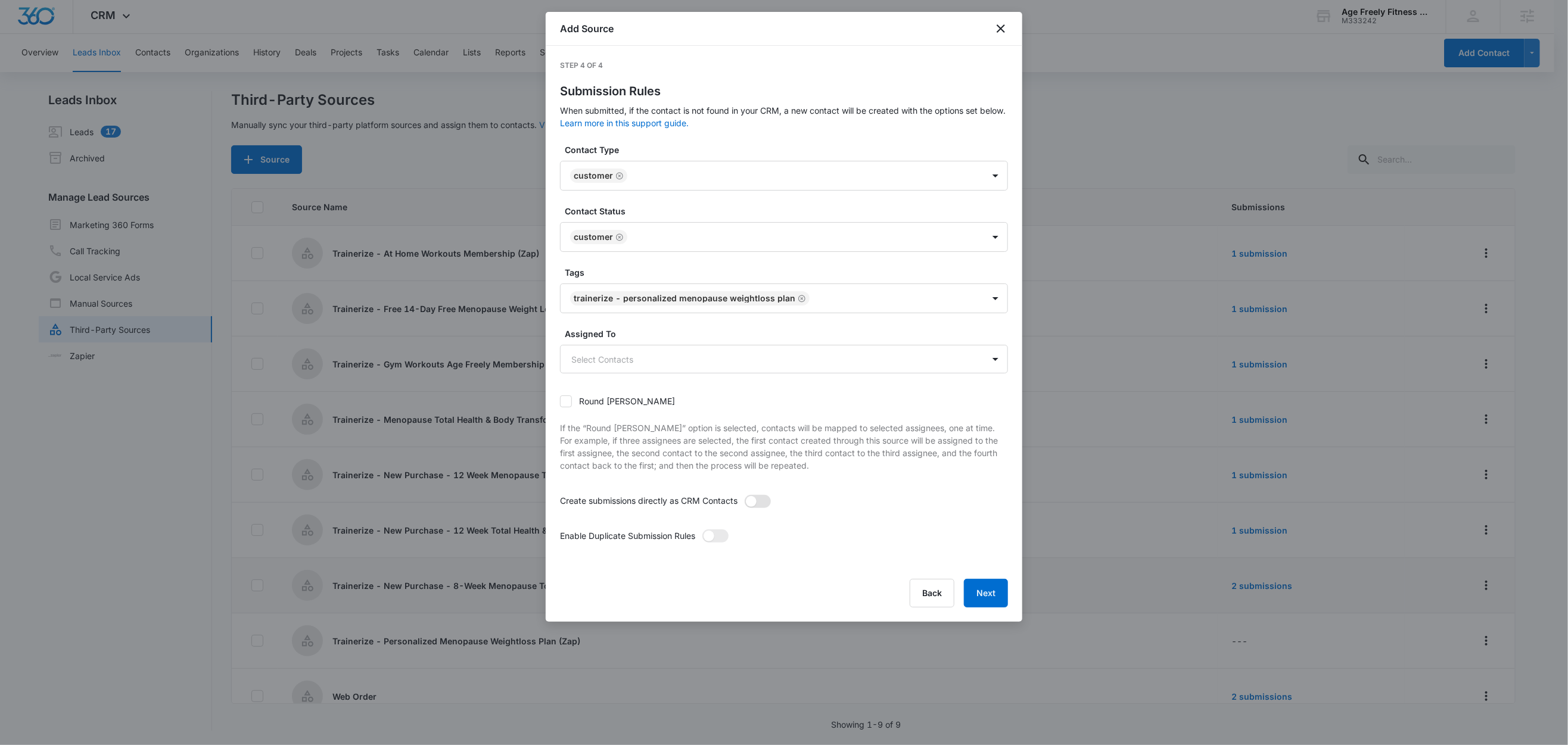
click at [763, 504] on span at bounding box center [758, 501] width 26 height 13
click at [744, 494] on input "checkbox" at bounding box center [744, 494] width 0 height 0
click at [728, 539] on span at bounding box center [715, 535] width 26 height 13
click at [702, 529] on input "checkbox" at bounding box center [702, 529] width 0 height 0
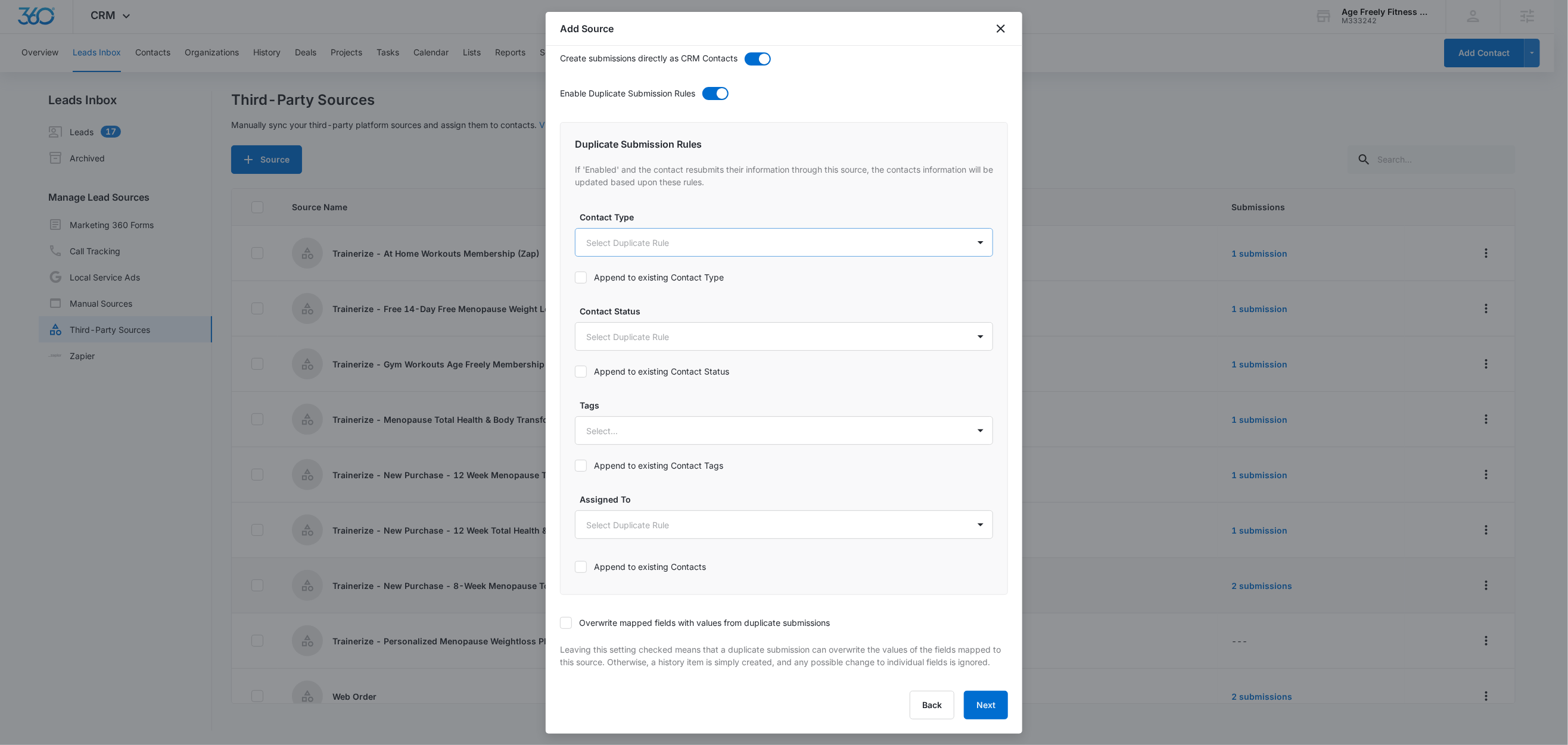
scroll to position [0, 0]
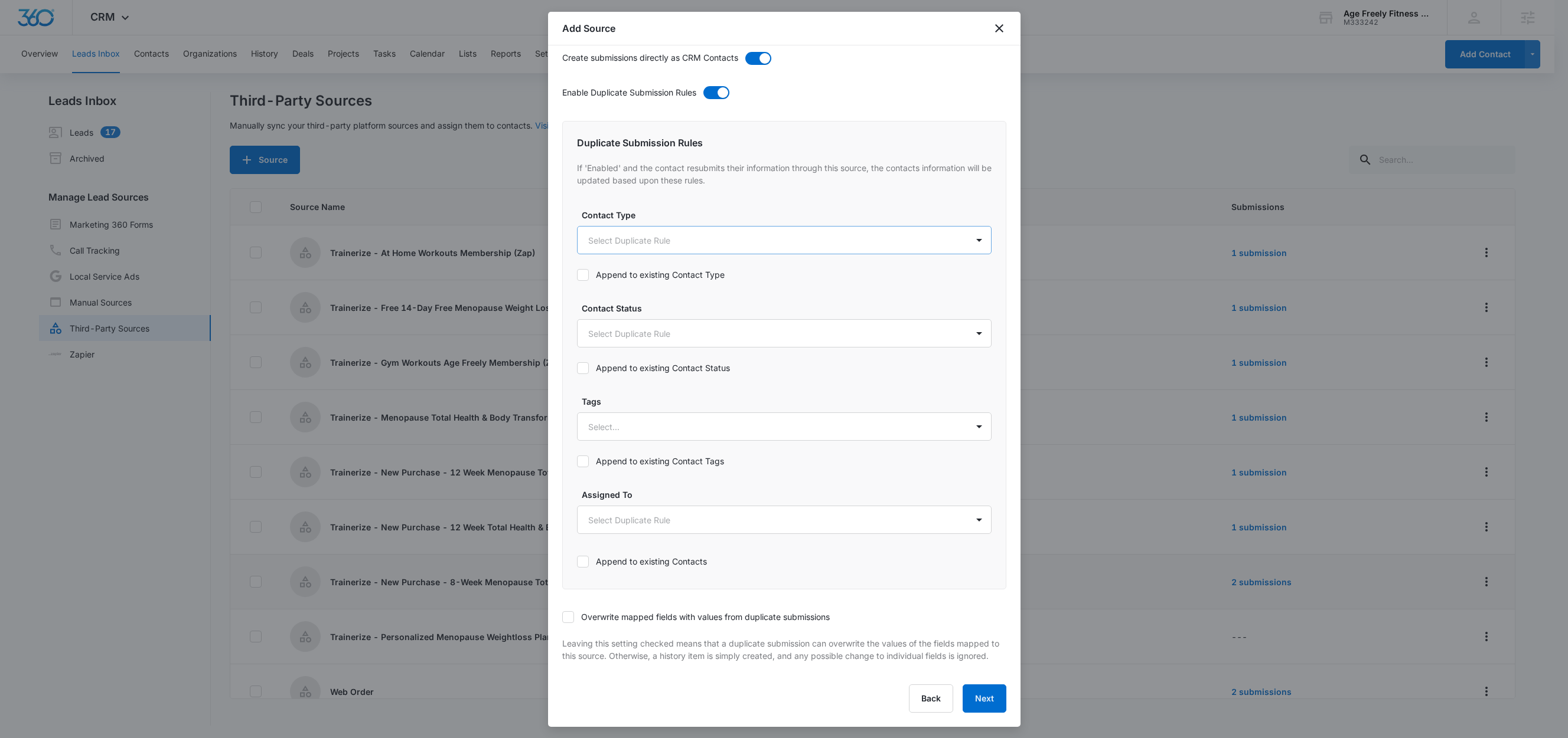
click at [614, 236] on body "CRM Apps Reputation Websites Forms CRM Email Social Shop Content Ads Intelligen…" at bounding box center [784, 369] width 1568 height 740
click at [605, 310] on p "Customer" at bounding box center [609, 313] width 37 height 13
click at [674, 202] on div at bounding box center [784, 369] width 1568 height 738
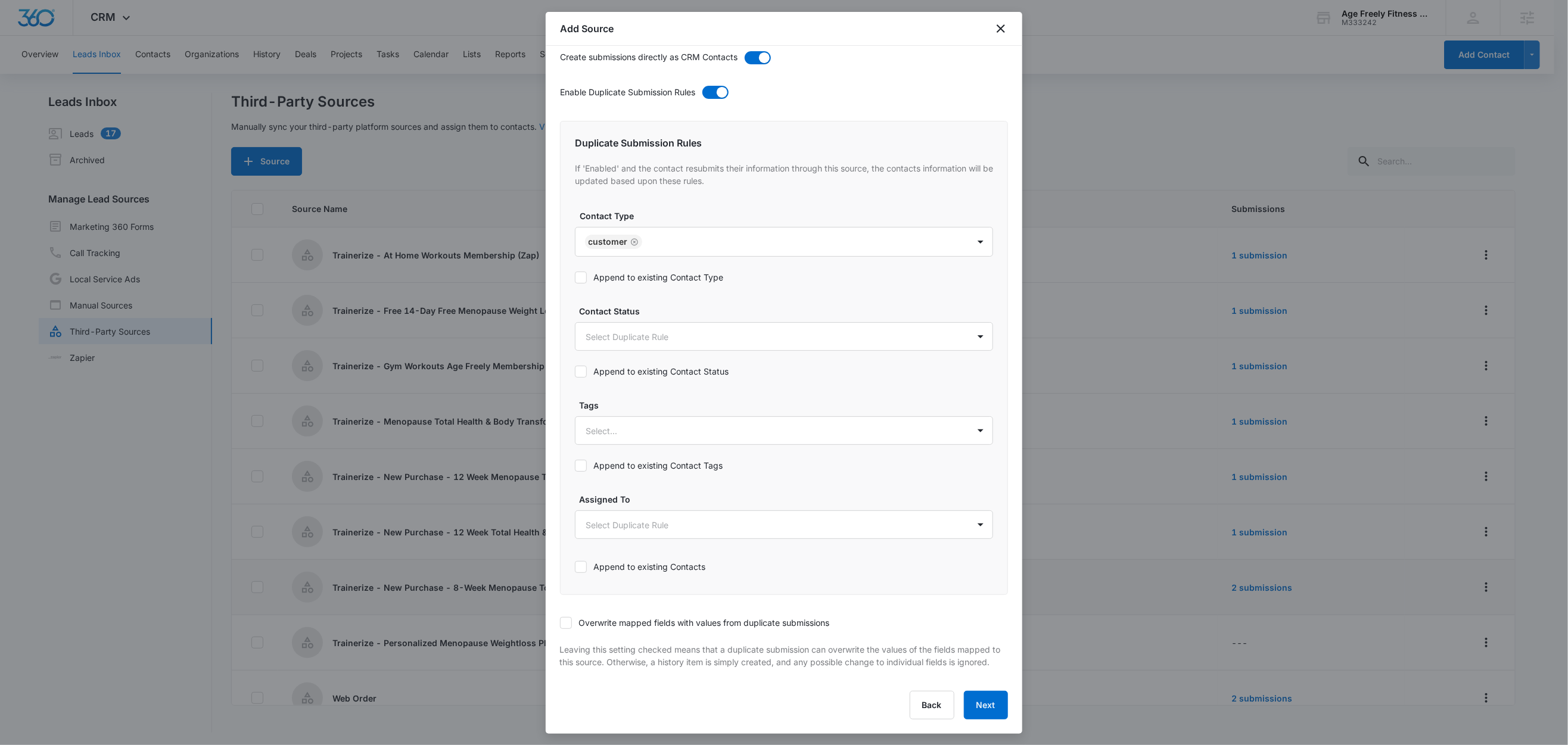
click at [647, 271] on label "Append to existing Contact Type" at bounding box center [783, 277] width 418 height 13
click at [575, 278] on input "Append to existing Contact Type" at bounding box center [575, 278] width 0 height 0
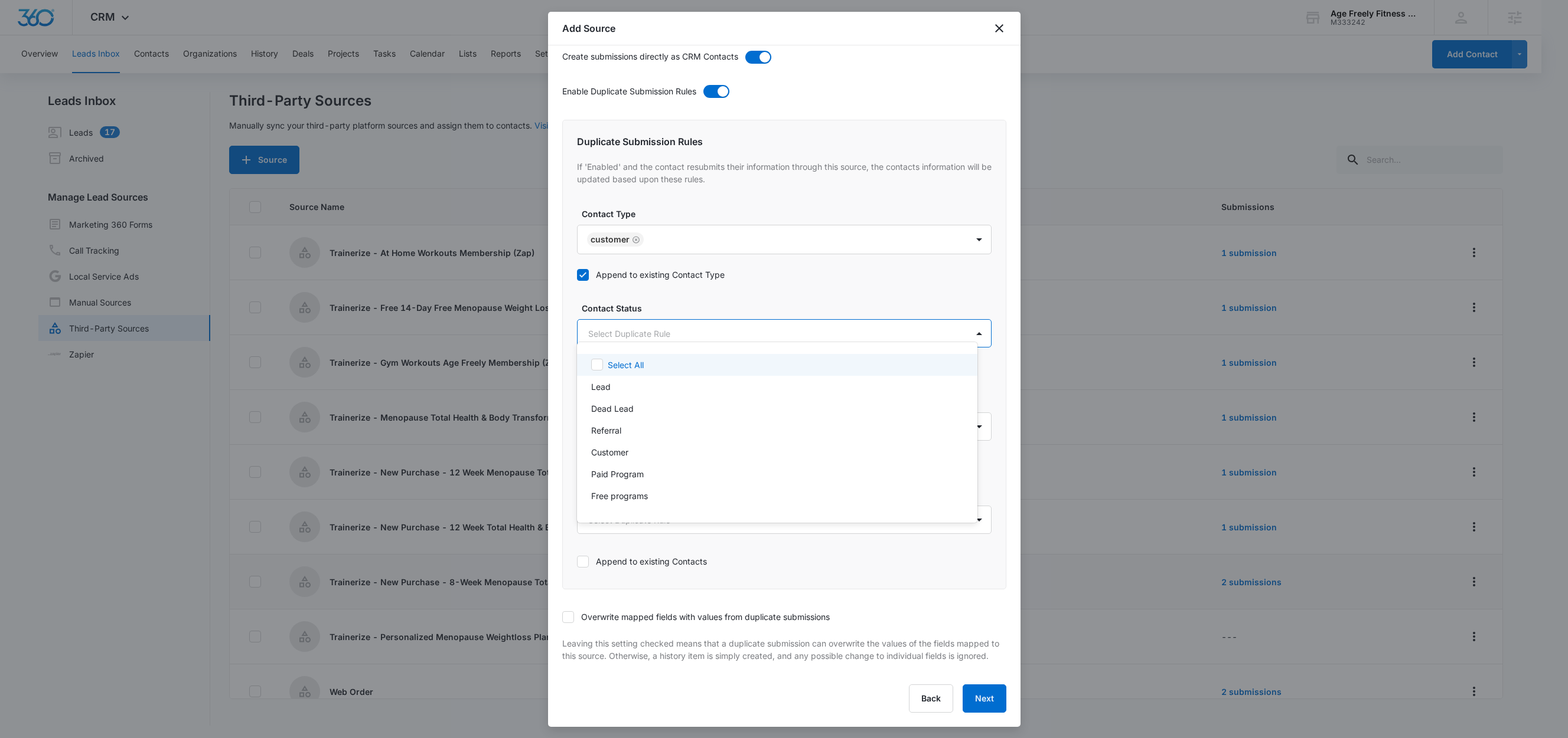
click at [625, 316] on body "CRM Apps Reputation Websites Forms CRM Email Social Shop Content Ads Intelligen…" at bounding box center [784, 369] width 1568 height 738
click at [633, 454] on div "Customer" at bounding box center [775, 452] width 370 height 13
click at [690, 292] on div at bounding box center [784, 369] width 1568 height 738
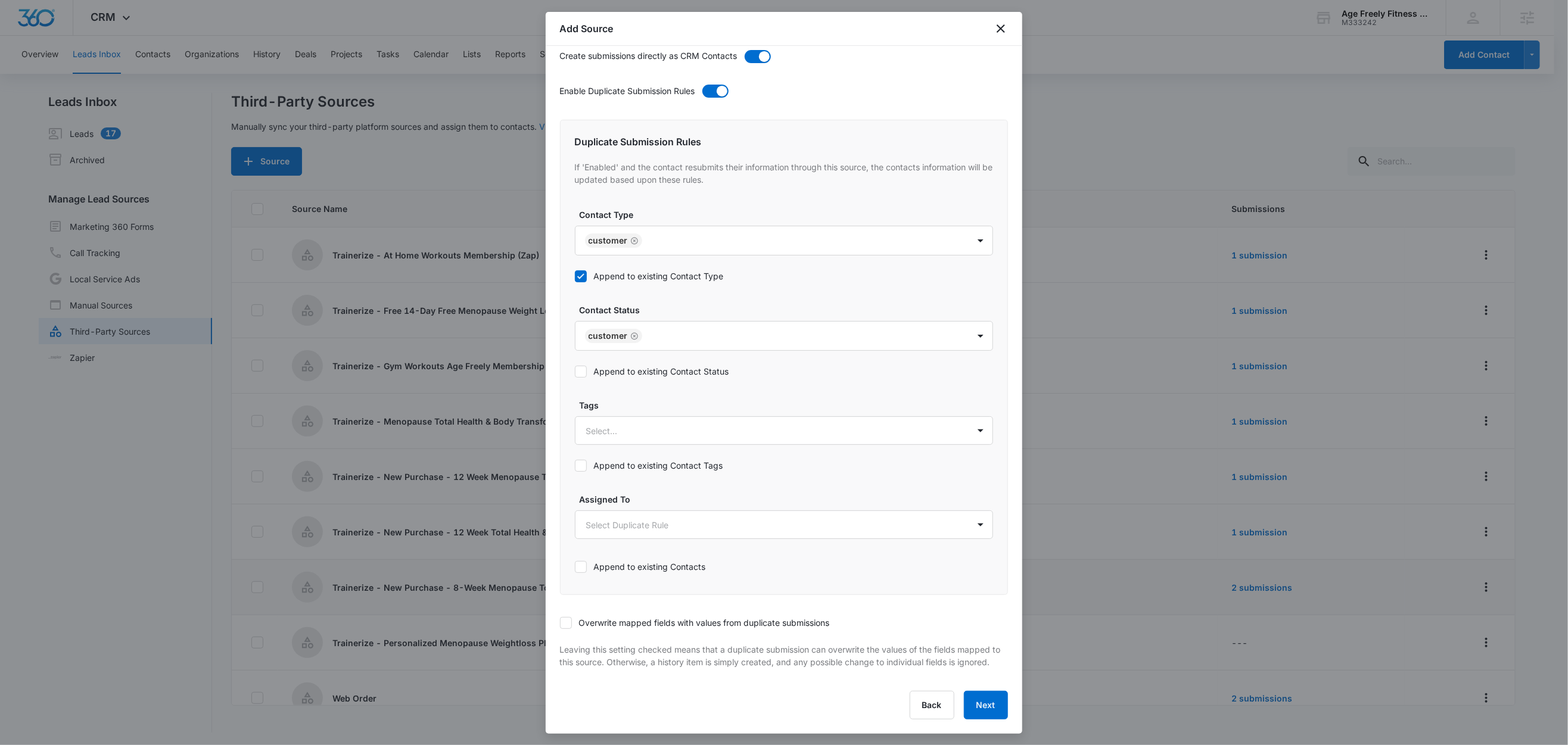
click at [641, 365] on label "Append to existing Contact Status" at bounding box center [783, 371] width 418 height 13
click at [575, 372] on input "Append to existing Contact Status" at bounding box center [575, 372] width 0 height 0
click at [629, 424] on div at bounding box center [769, 431] width 367 height 15
type input "tr"
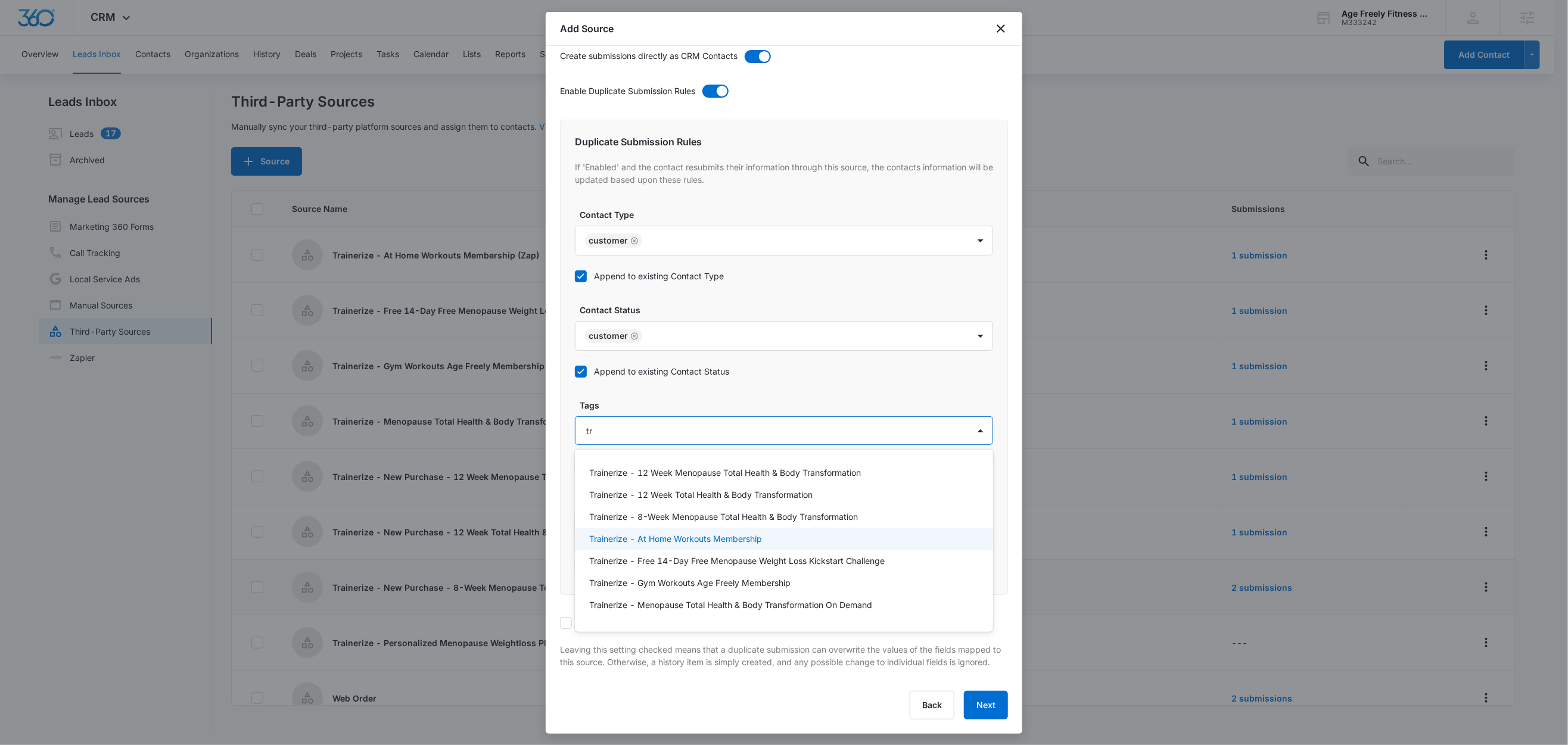
scroll to position [17, 0]
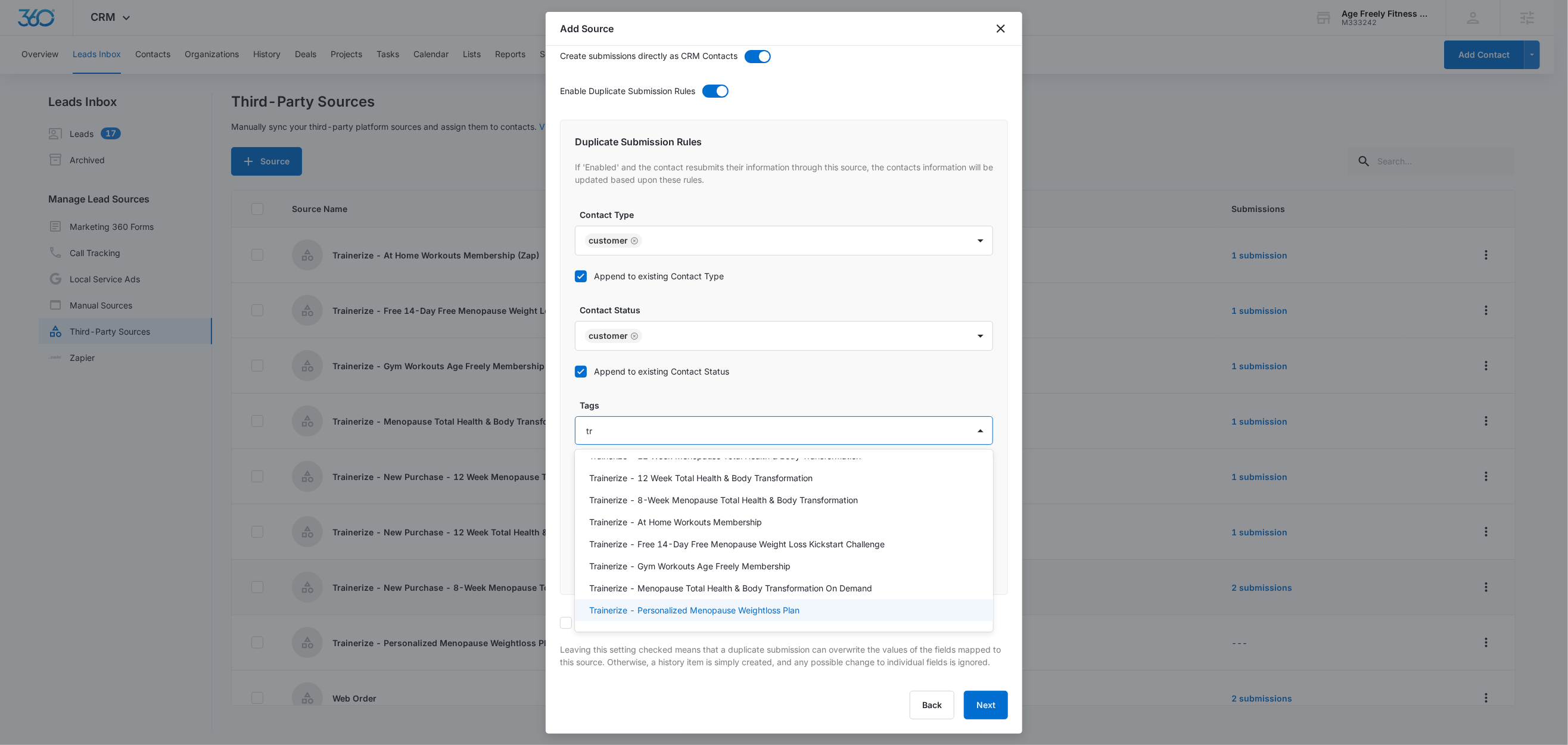
click at [681, 604] on p "Trainerize - Personalized Menopause Weightloss Plan" at bounding box center [694, 610] width 210 height 13
drag, startPoint x: 673, startPoint y: 391, endPoint x: 676, endPoint y: 414, distance: 23.2
click at [673, 398] on label "Tags" at bounding box center [788, 404] width 418 height 13
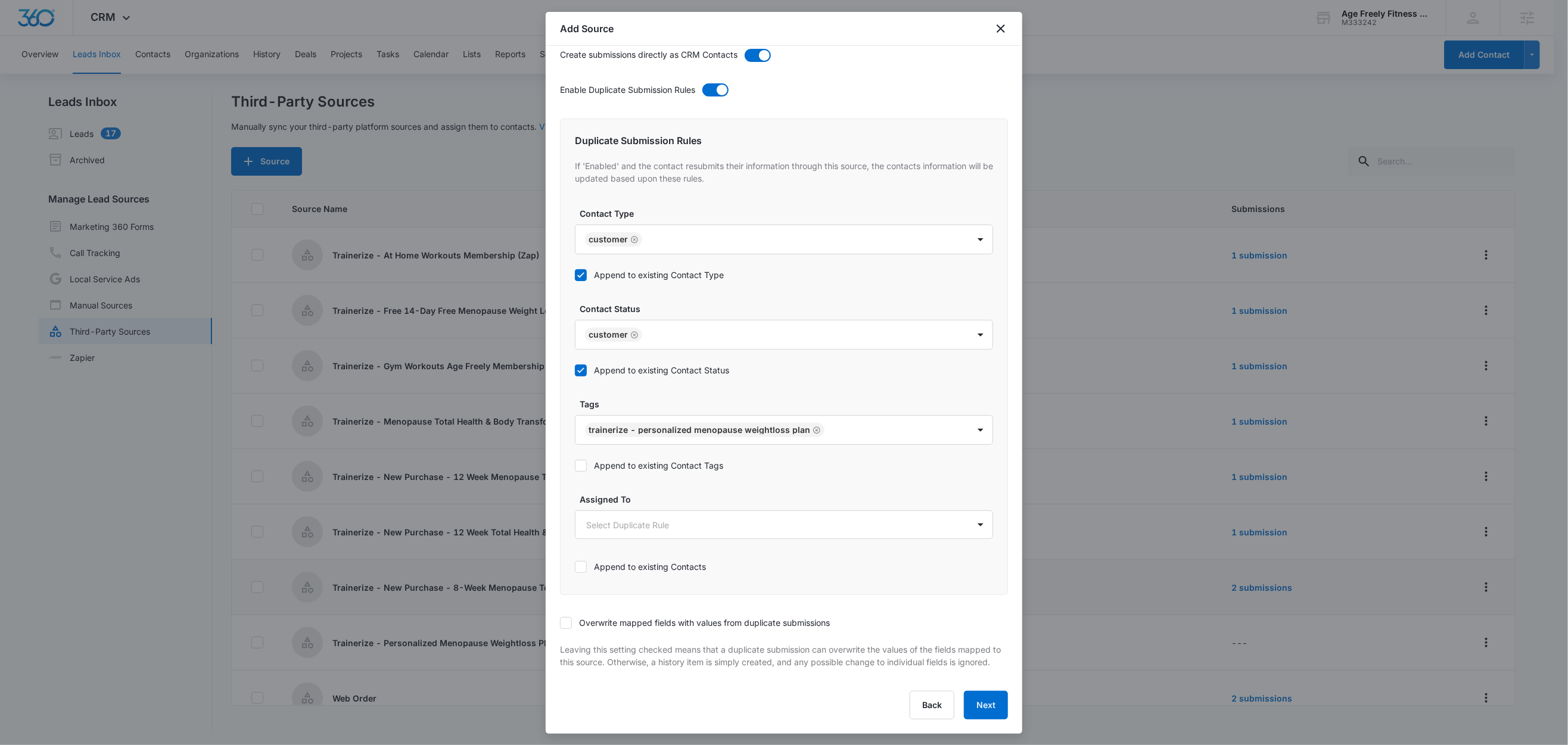
click at [661, 459] on label "Append to existing Contact Tags" at bounding box center [783, 465] width 418 height 13
click at [575, 466] on input "Append to existing Contact Tags" at bounding box center [575, 466] width 0 height 0
click at [573, 617] on label "Overwrite mapped fields with values from duplicate submissions" at bounding box center [784, 623] width 448 height 13
click at [560, 624] on input "Overwrite mapped fields with values from duplicate submissions" at bounding box center [560, 624] width 0 height 0
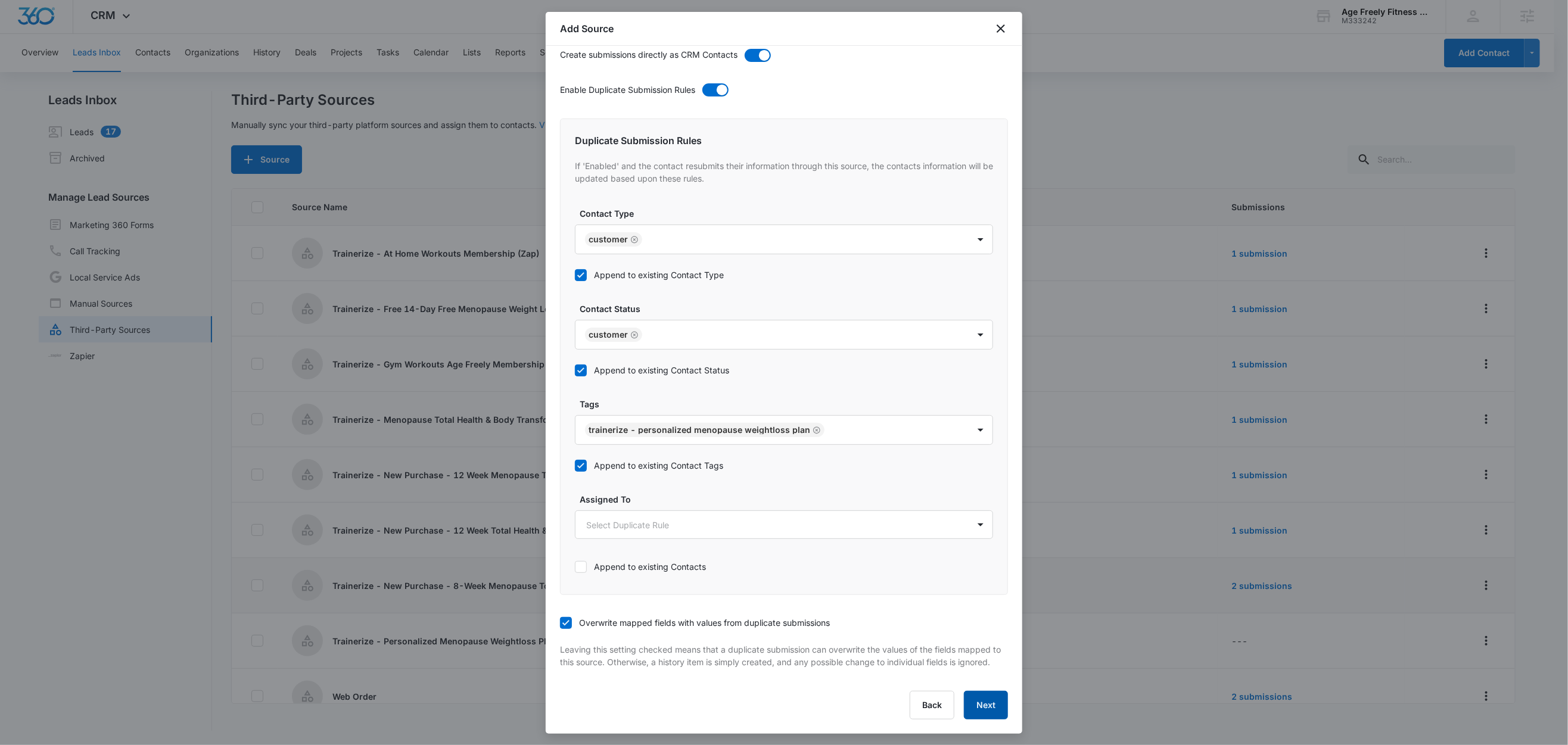
click at [964, 706] on button "Next" at bounding box center [986, 705] width 44 height 28
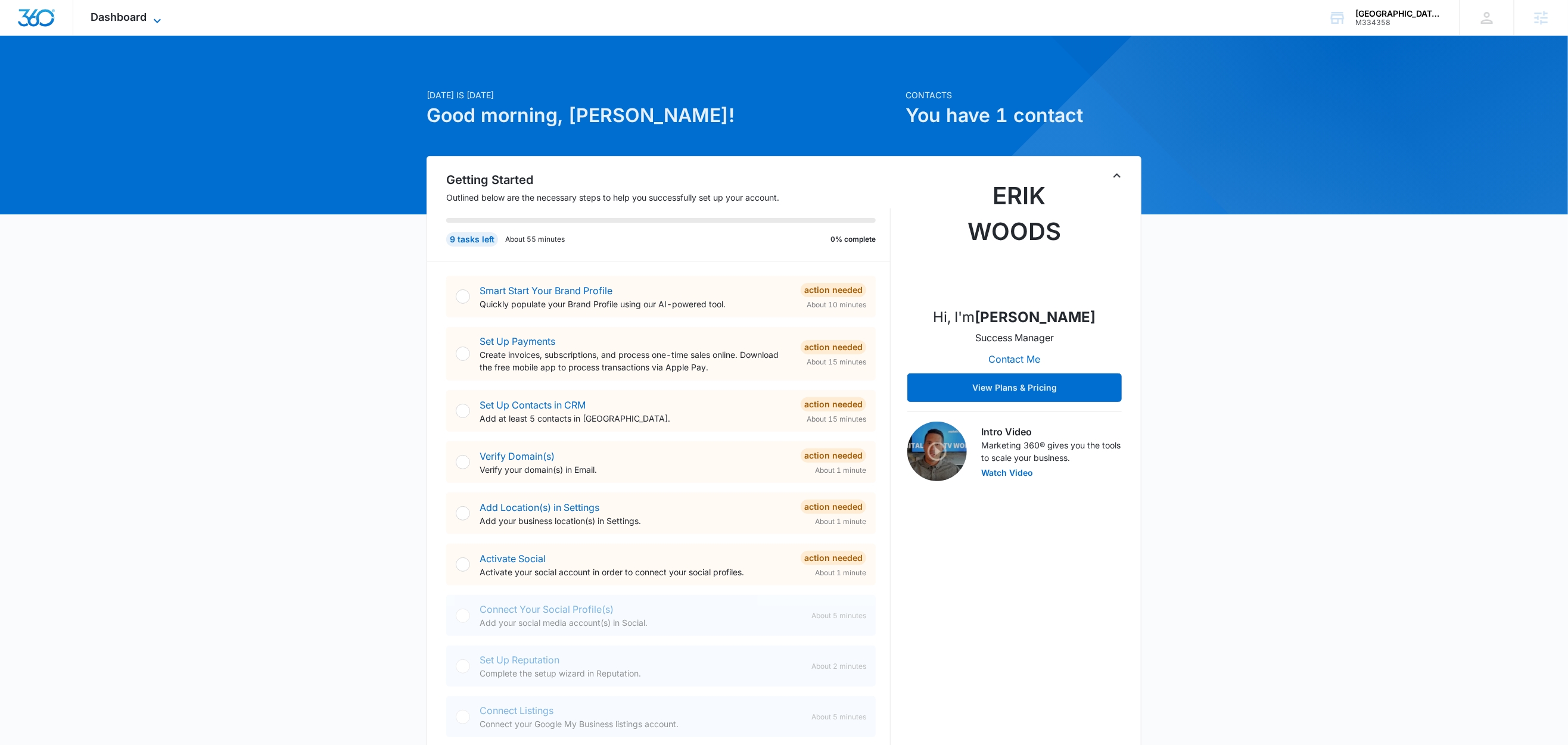
click at [158, 15] on icon at bounding box center [157, 21] width 15 height 15
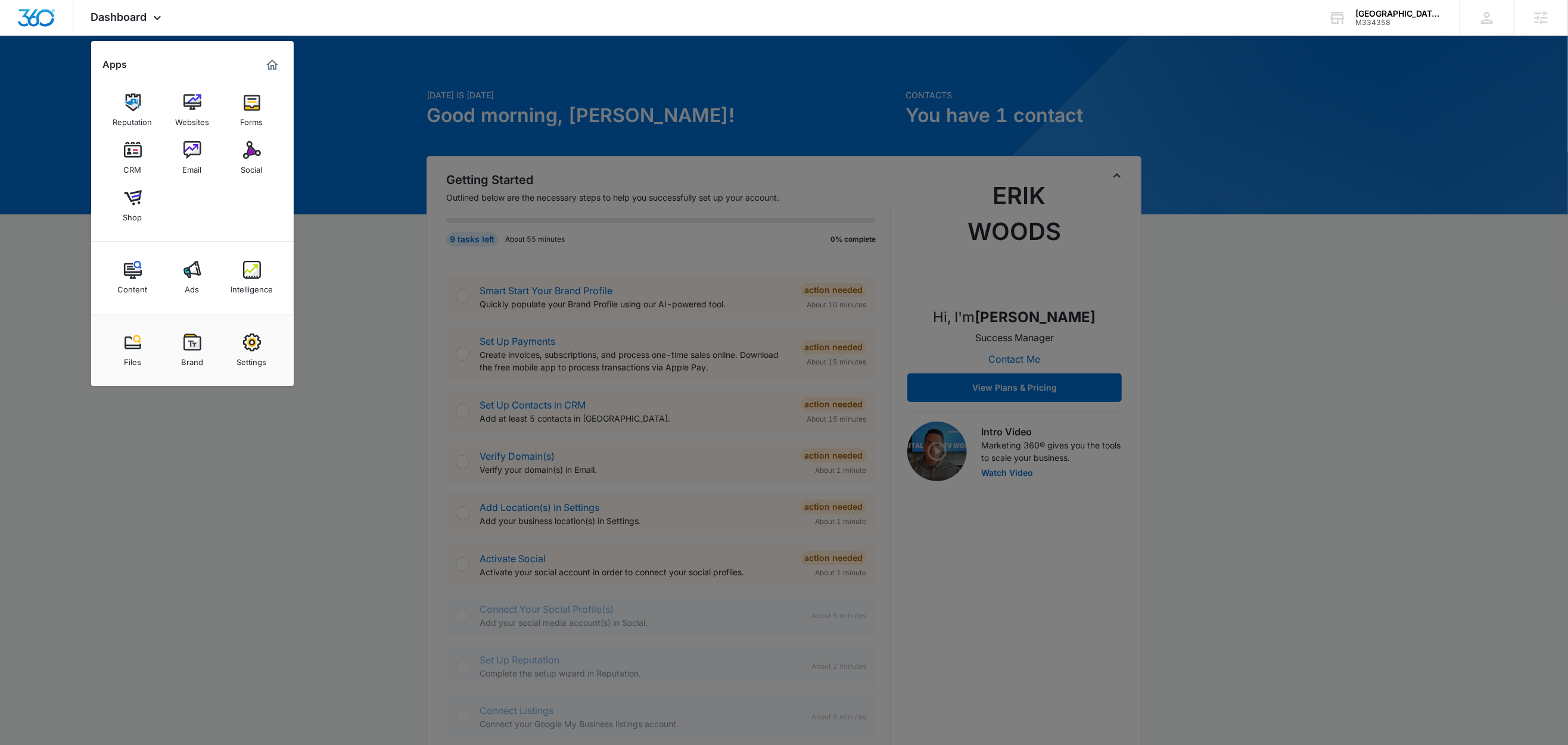
click at [346, 127] on div at bounding box center [784, 372] width 1568 height 745
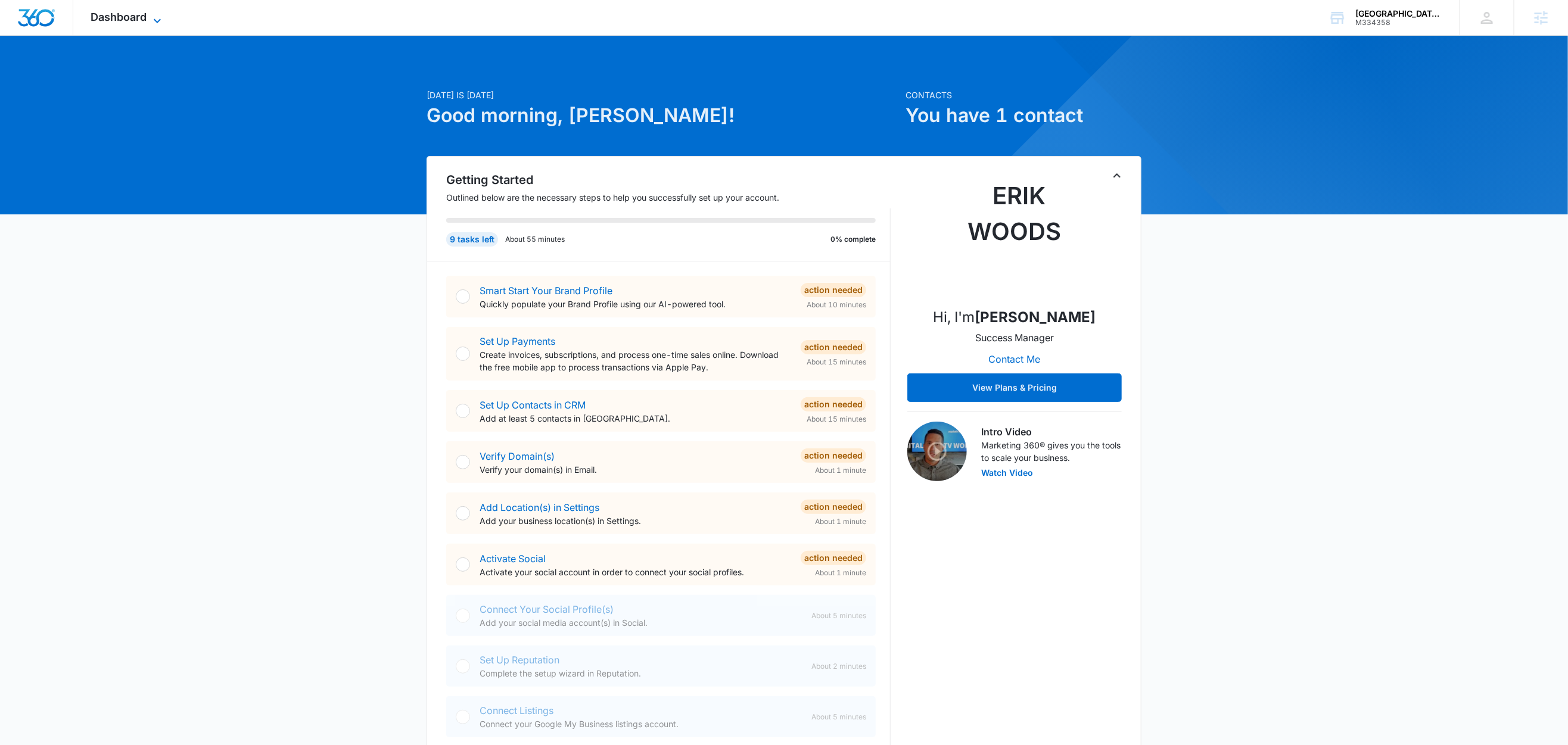
click at [152, 18] on icon at bounding box center [157, 21] width 15 height 15
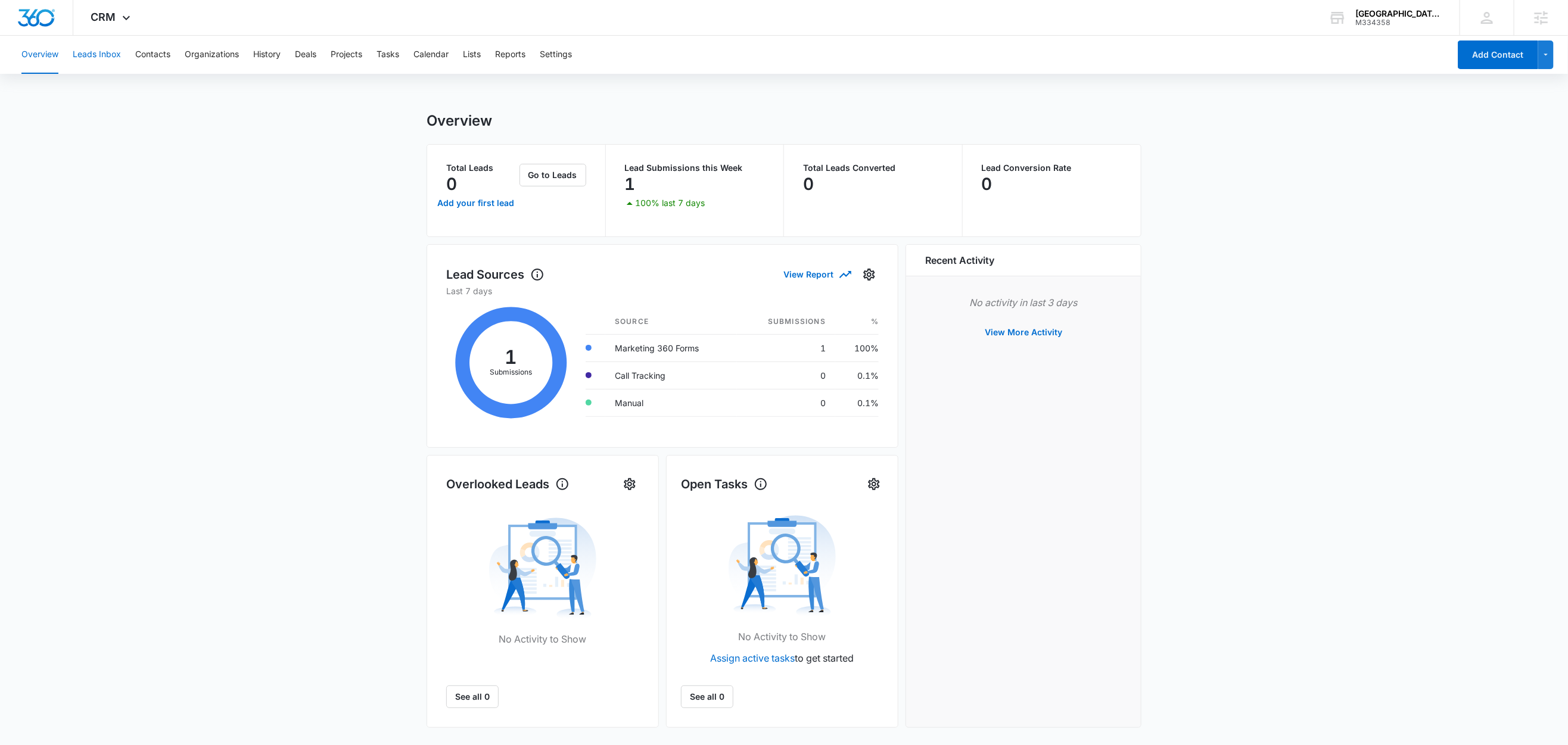
click at [103, 53] on button "Leads Inbox" at bounding box center [96, 55] width 48 height 38
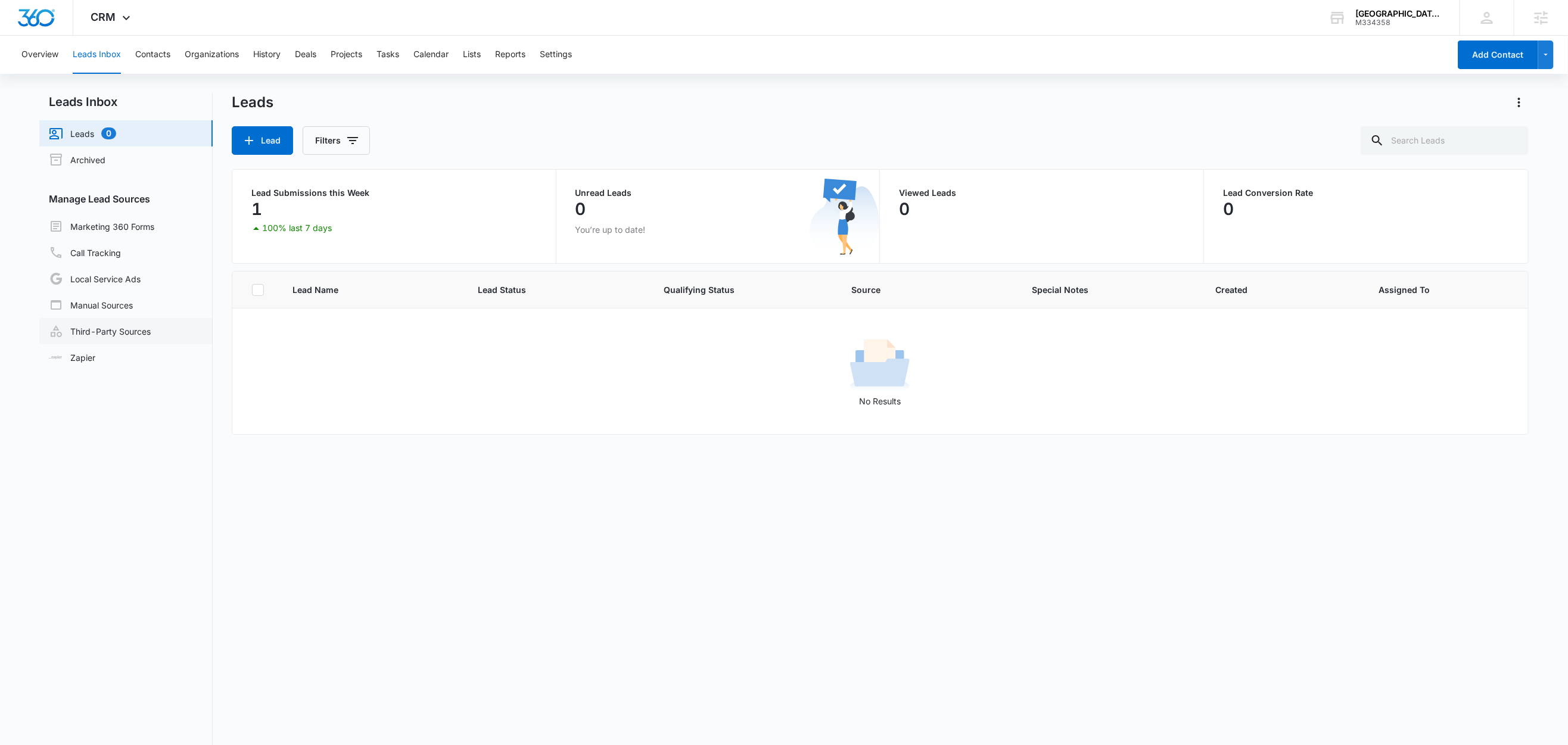
click at [114, 331] on link "Third-Party Sources" at bounding box center [100, 331] width 102 height 15
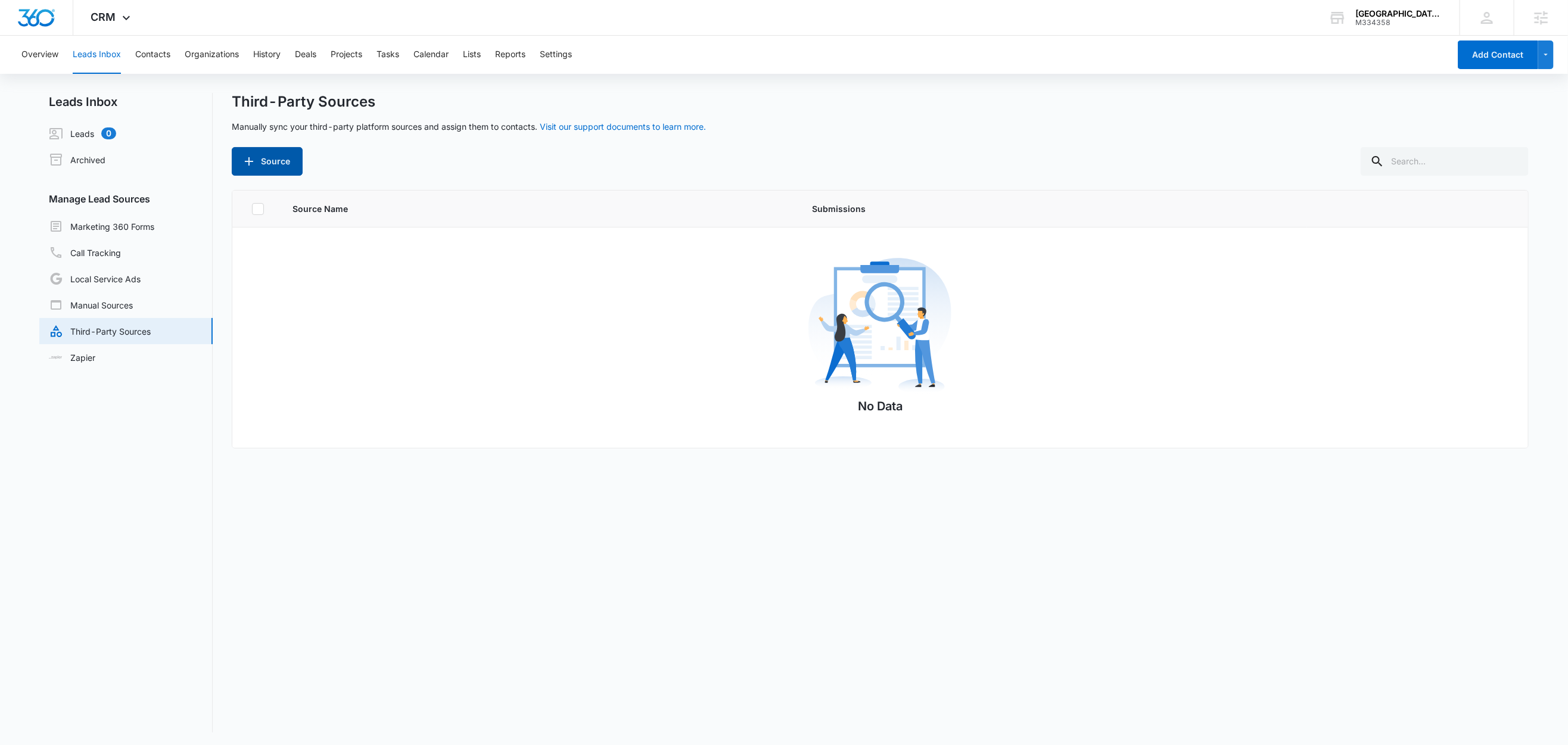
click at [270, 163] on button "Source" at bounding box center [267, 161] width 70 height 28
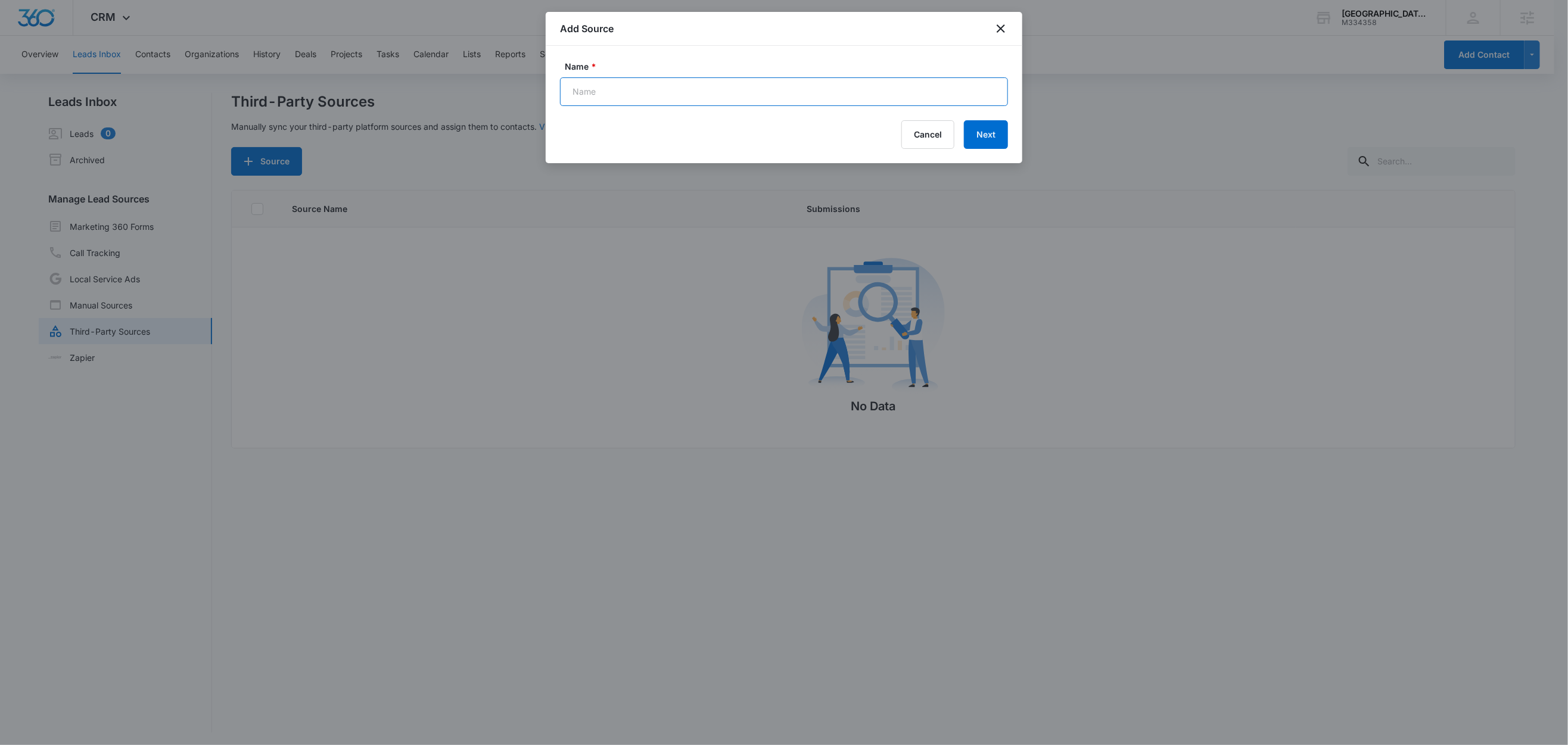
click at [800, 84] on input "Name *" at bounding box center [784, 91] width 448 height 28
paste input "Facebook Lead Gen"
type input "Facebook Lead Gen (Zap)"
click at [988, 135] on button "Next" at bounding box center [986, 134] width 44 height 28
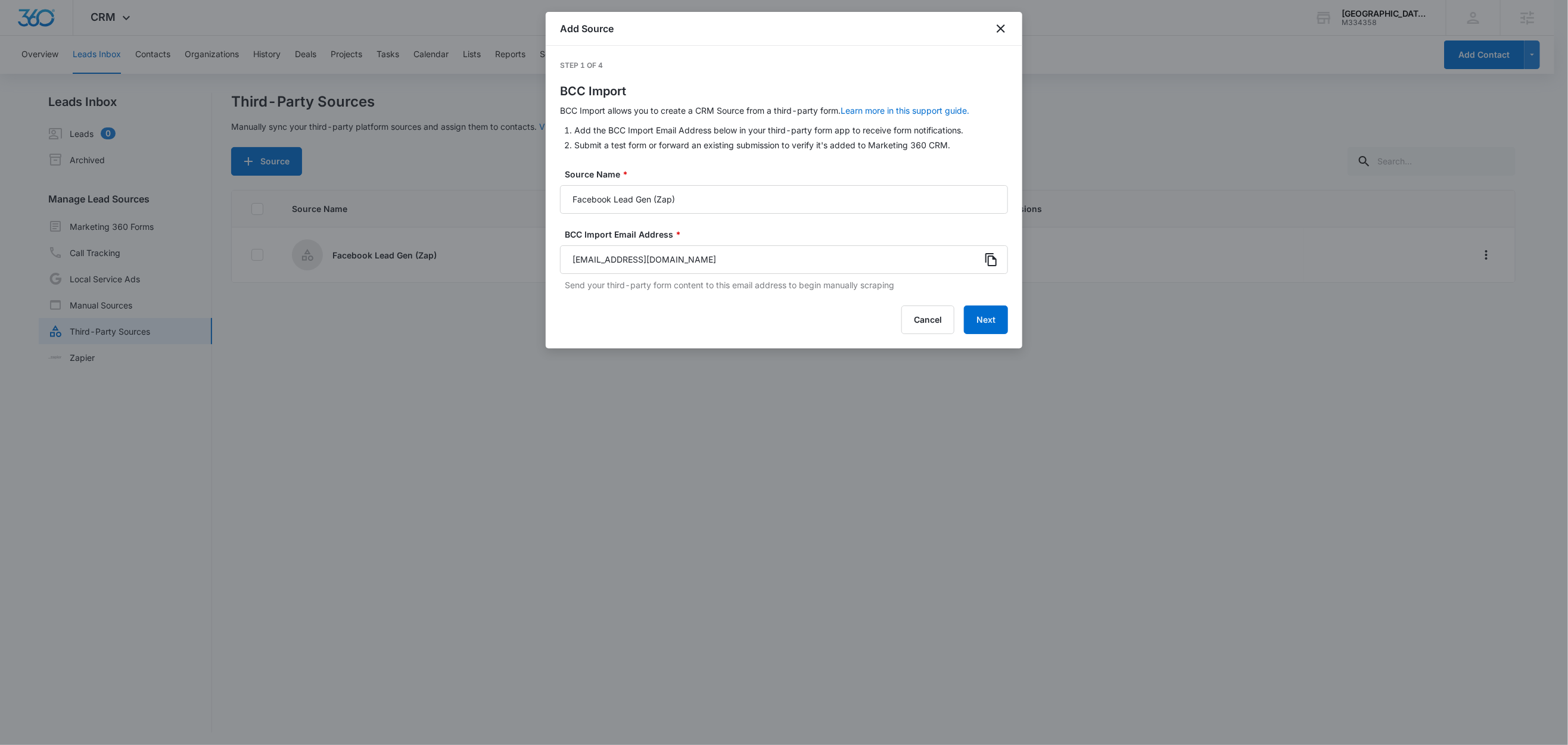
click at [992, 261] on icon at bounding box center [991, 259] width 15 height 15
click at [998, 31] on icon "close" at bounding box center [1000, 28] width 9 height 9
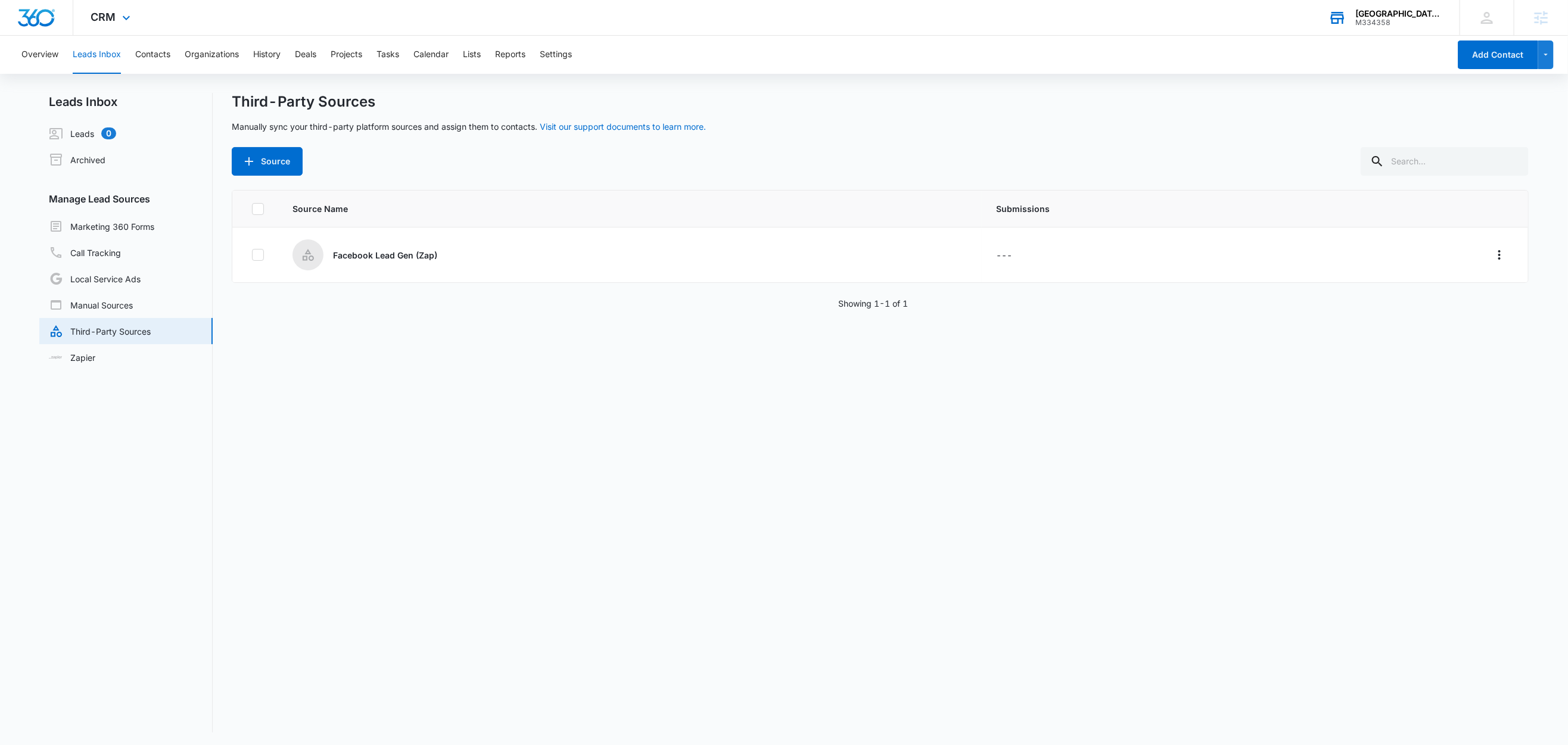
click at [1427, 13] on div "[GEOGRAPHIC_DATA] - [GEOGRAPHIC_DATA]" at bounding box center [1398, 14] width 87 height 10
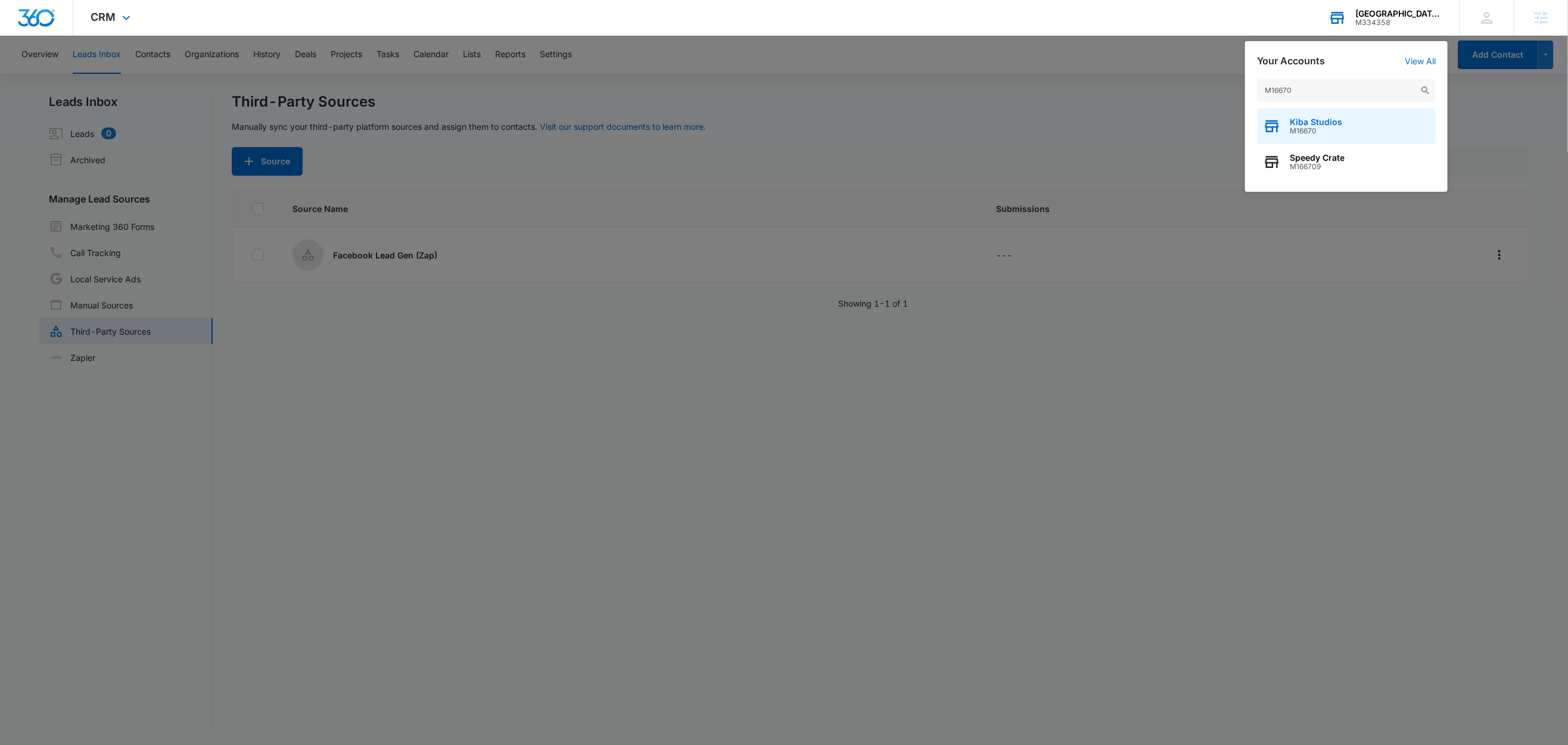
type input "M16670"
click at [1327, 127] on span "M16670" at bounding box center [1315, 131] width 53 height 9
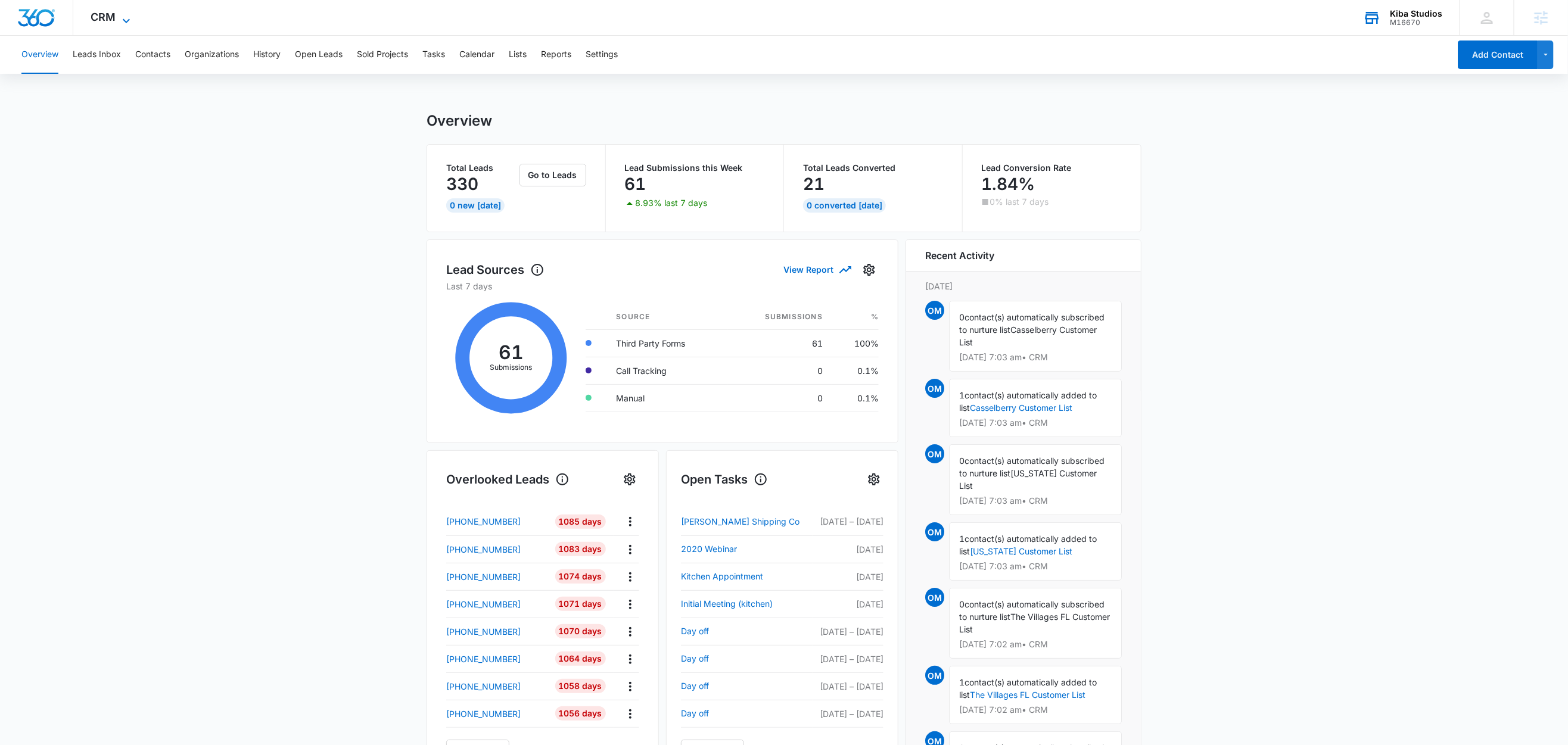
click at [128, 22] on icon at bounding box center [126, 21] width 15 height 15
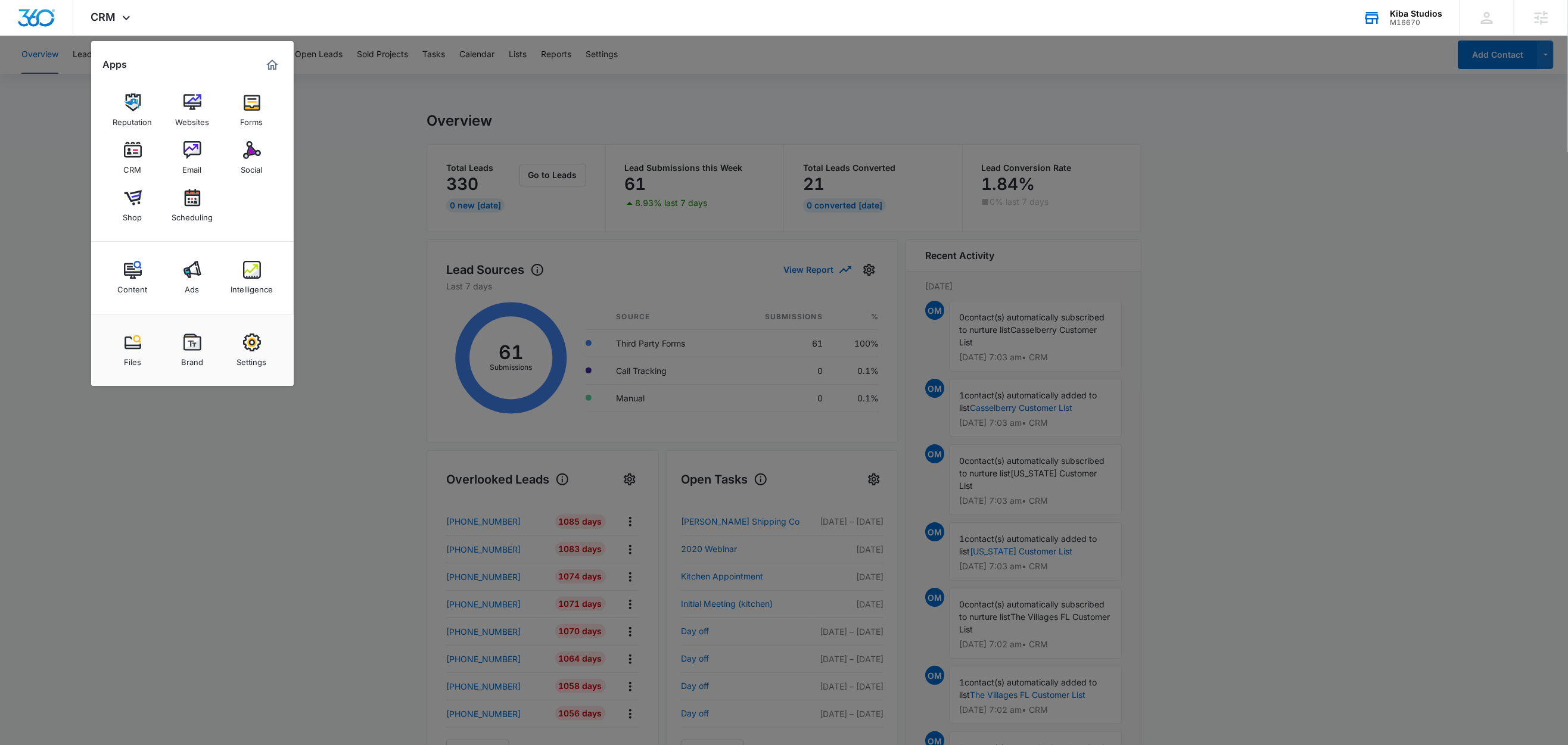
click at [56, 114] on div at bounding box center [784, 372] width 1568 height 745
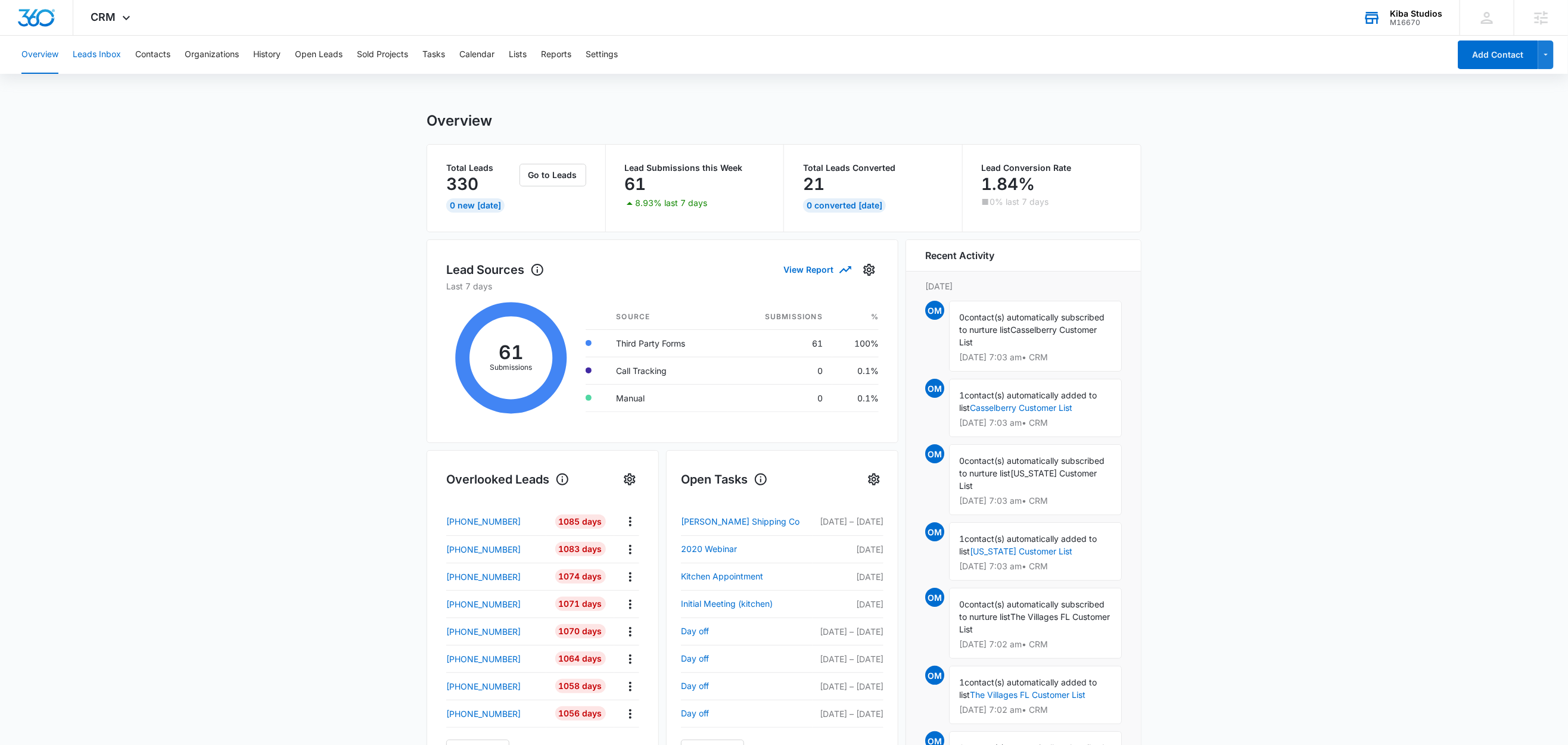
click at [101, 56] on button "Leads Inbox" at bounding box center [96, 55] width 48 height 38
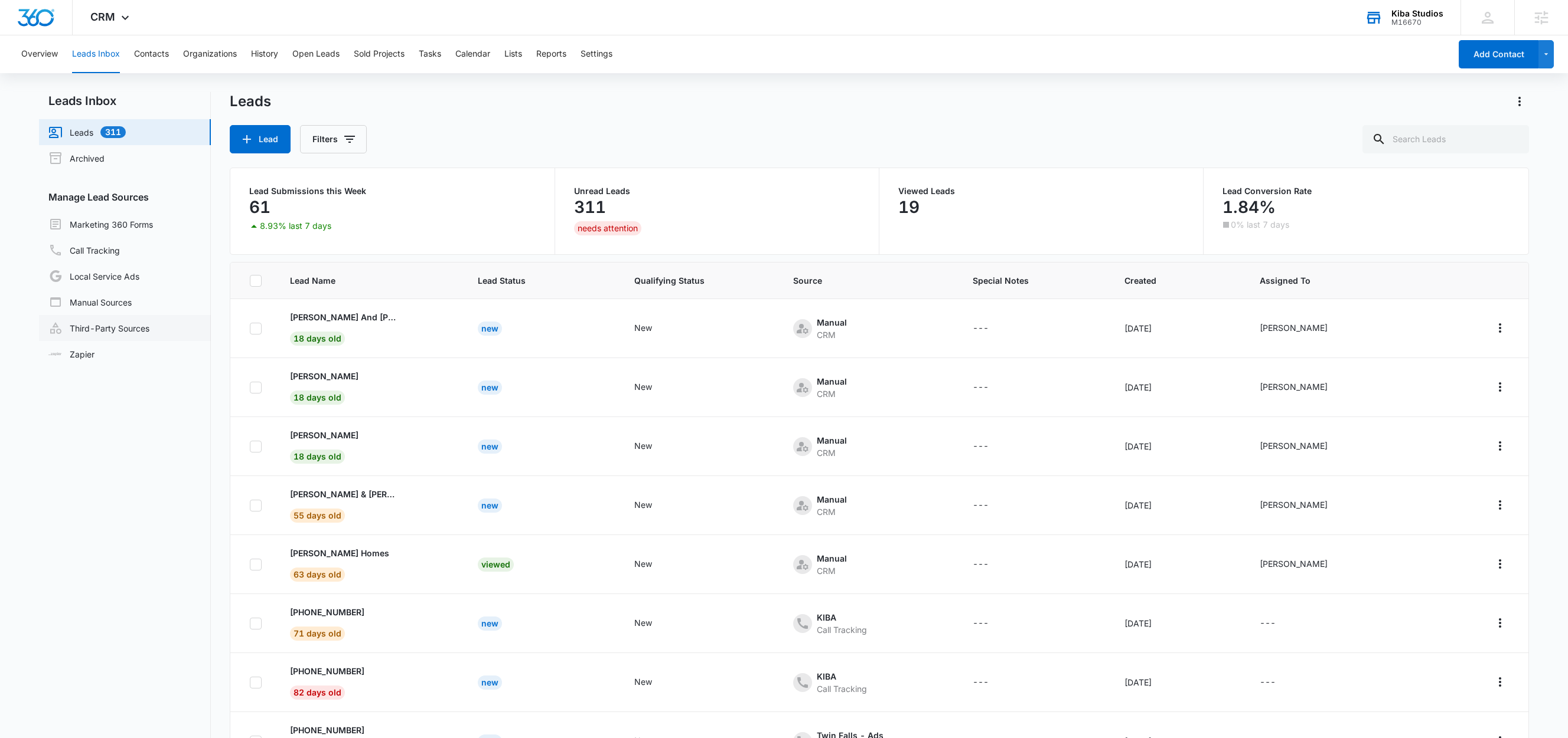
click at [107, 331] on link "Third-Party Sources" at bounding box center [99, 328] width 101 height 15
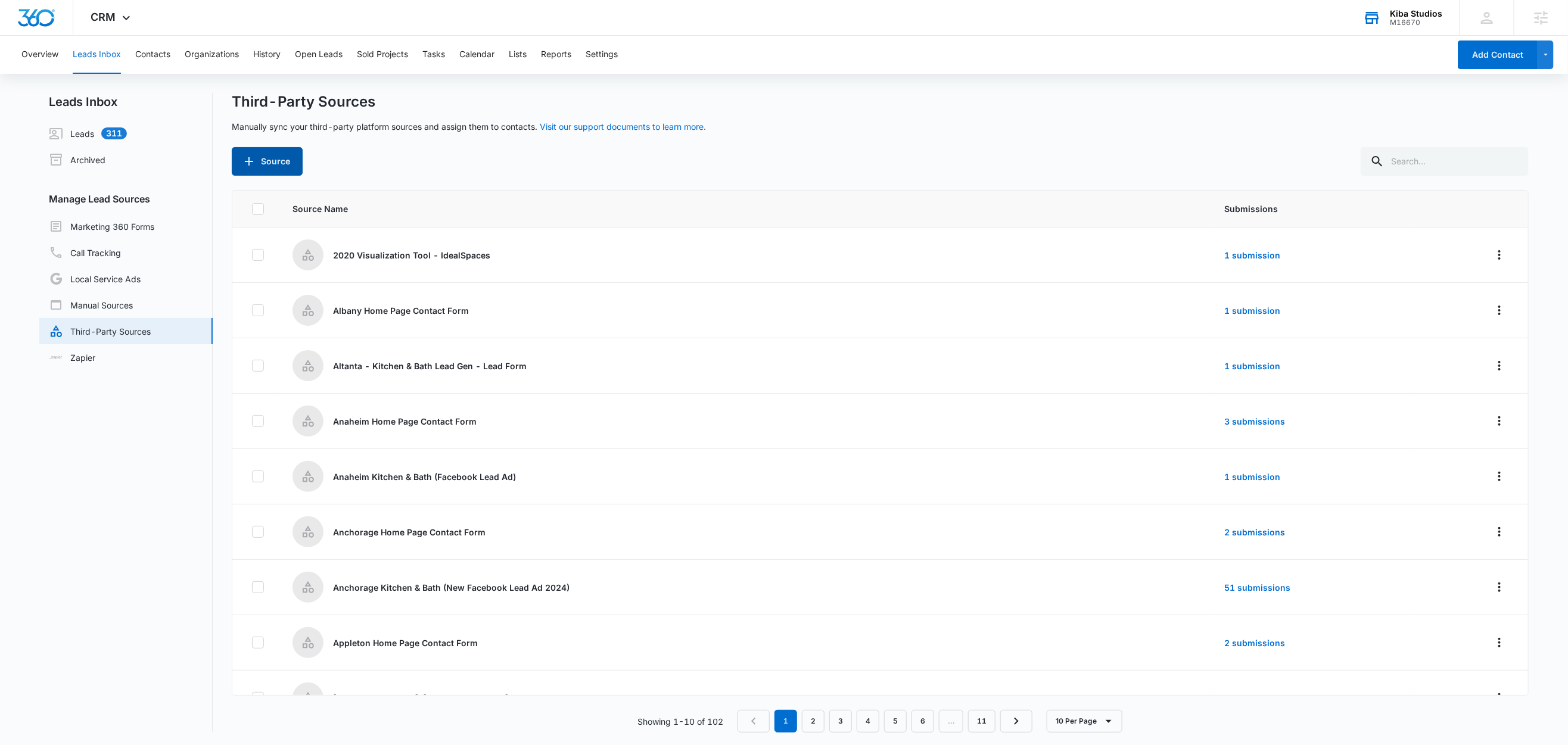
click at [272, 166] on button "Source" at bounding box center [267, 161] width 70 height 28
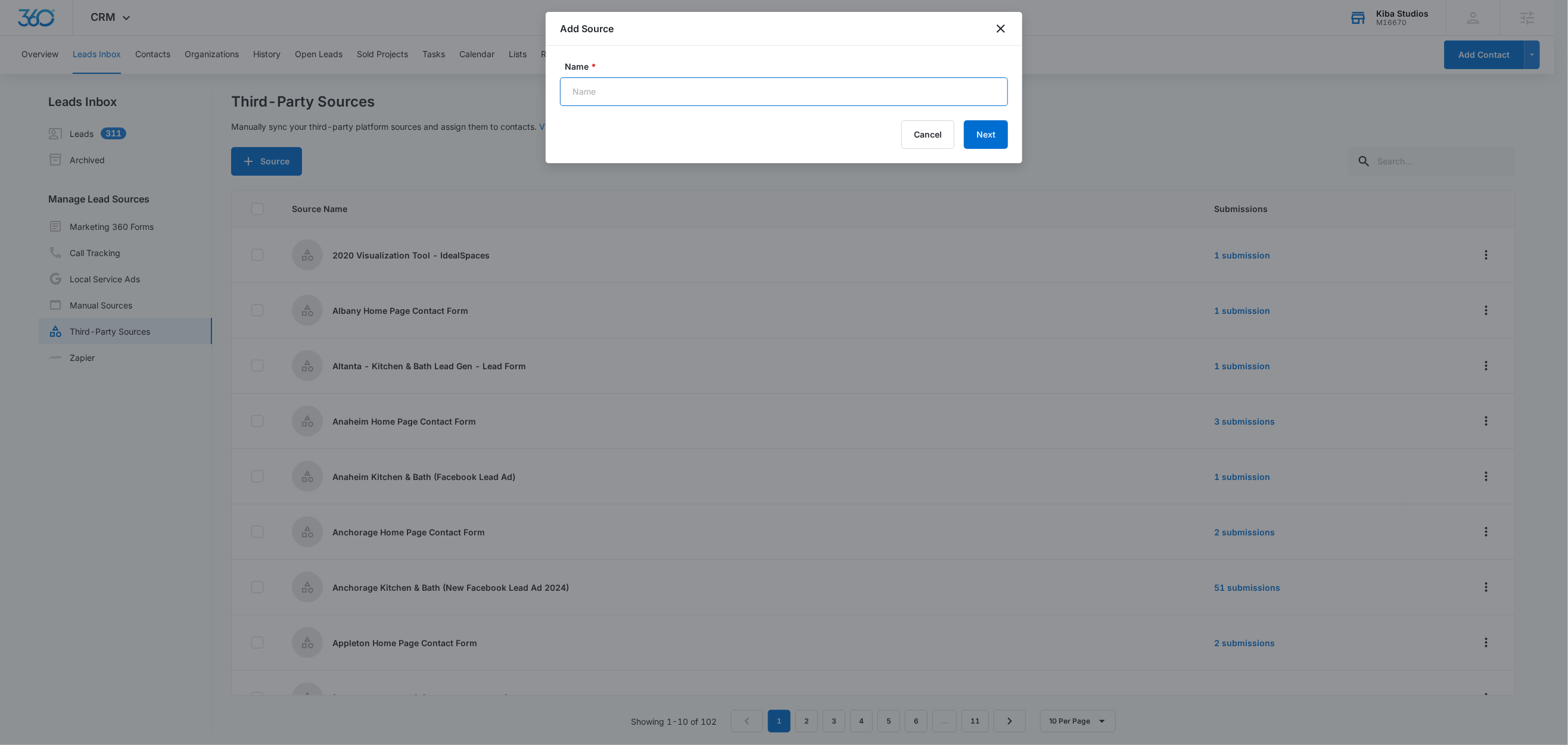
click at [603, 86] on input "Name *" at bounding box center [784, 91] width 448 height 28
paste input "Albany - Facebook Lead Gen"
type input "Albany - Facebook Lead Gen"
click at [982, 134] on button "Next" at bounding box center [986, 134] width 44 height 28
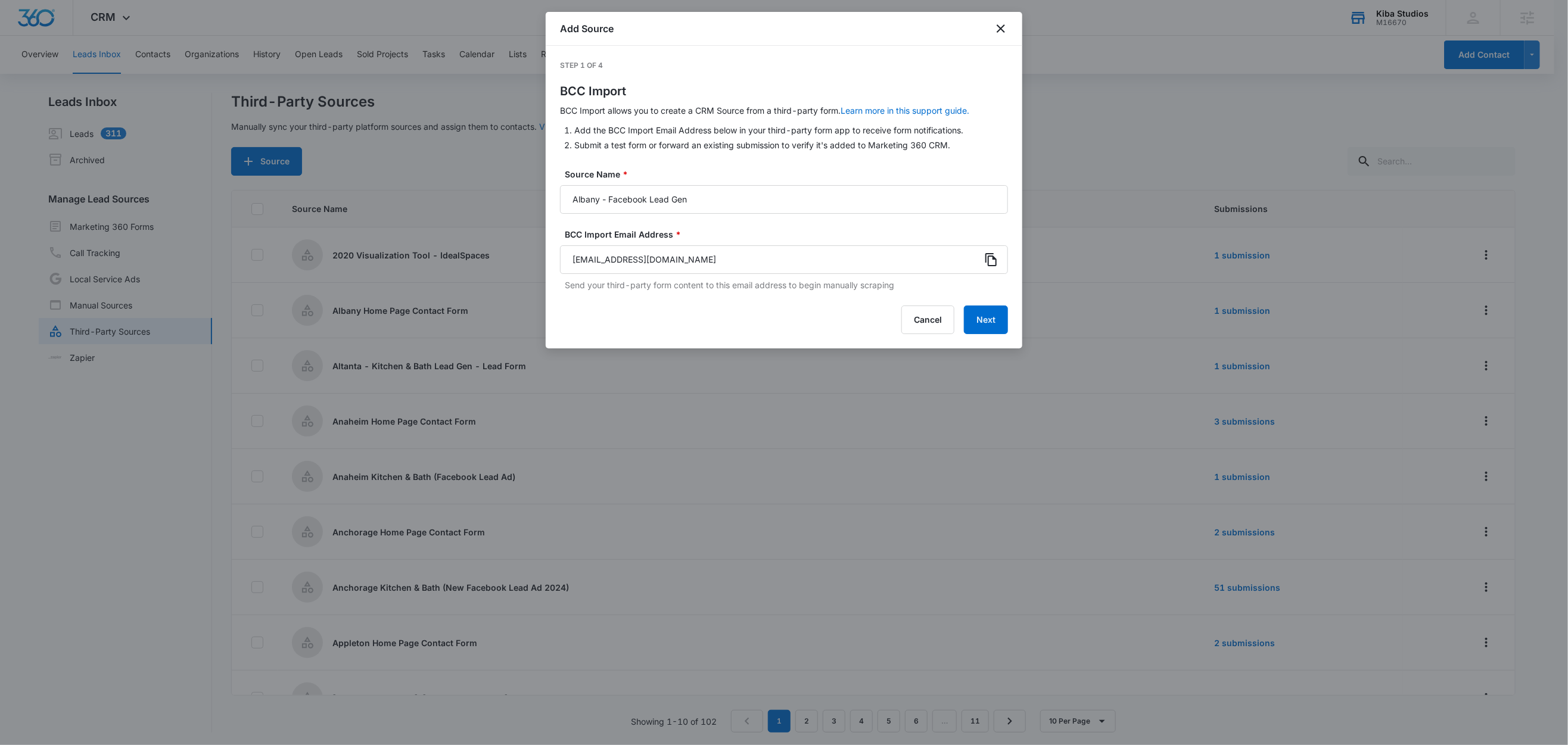
click at [992, 258] on icon at bounding box center [992, 259] width 12 height 13
click at [993, 322] on button "Next" at bounding box center [986, 319] width 44 height 28
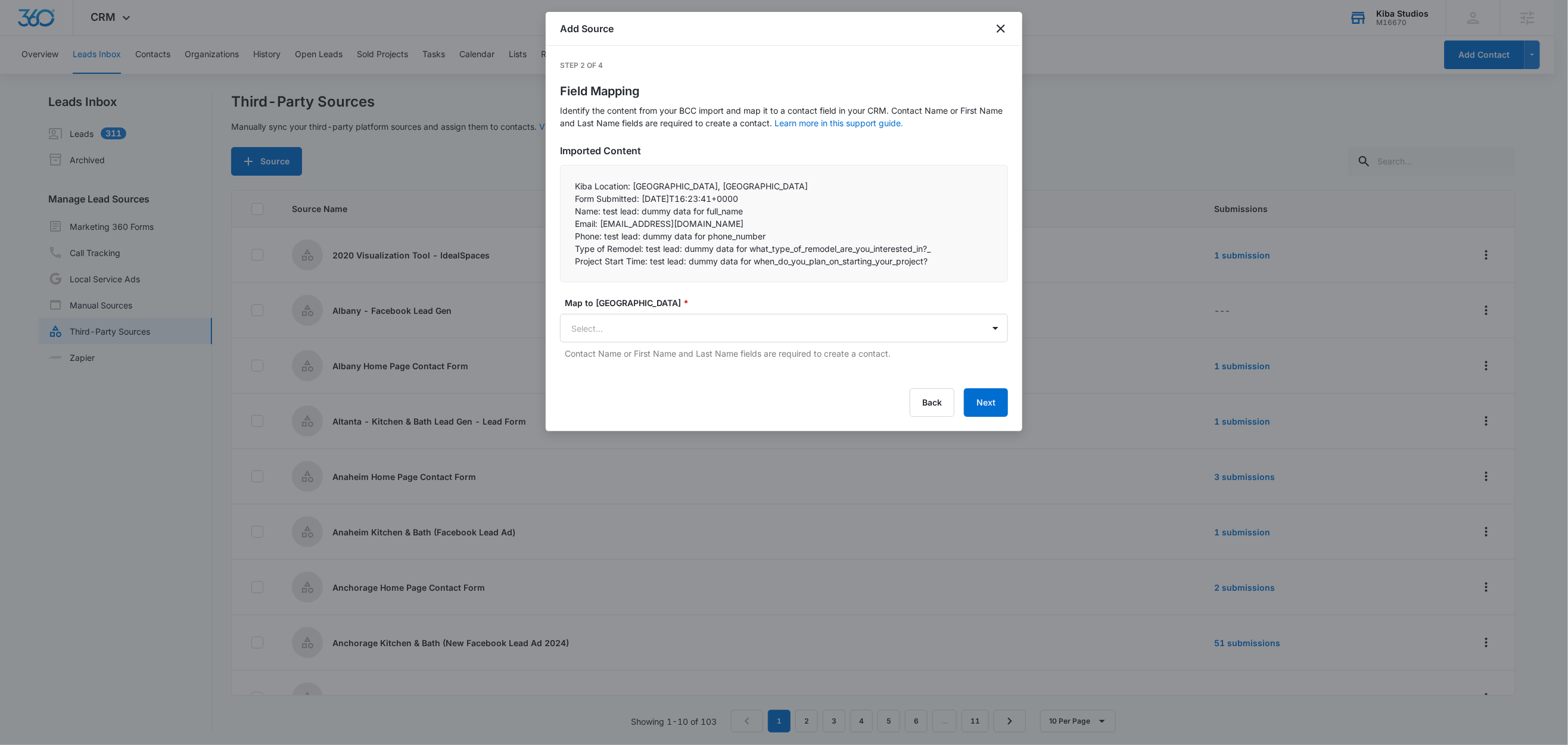
click at [752, 212] on p "Name: test lead: dummy data for full_name" at bounding box center [783, 210] width 418 height 13
drag, startPoint x: 633, startPoint y: 186, endPoint x: 606, endPoint y: 188, distance: 27.1
click at [602, 186] on p "Kiba Location: [GEOGRAPHIC_DATA], [GEOGRAPHIC_DATA]" at bounding box center [783, 186] width 418 height 13
click at [644, 190] on p "Kiba Location: [GEOGRAPHIC_DATA], [GEOGRAPHIC_DATA]" at bounding box center [783, 186] width 418 height 13
drag, startPoint x: 632, startPoint y: 186, endPoint x: 567, endPoint y: 184, distance: 65.0
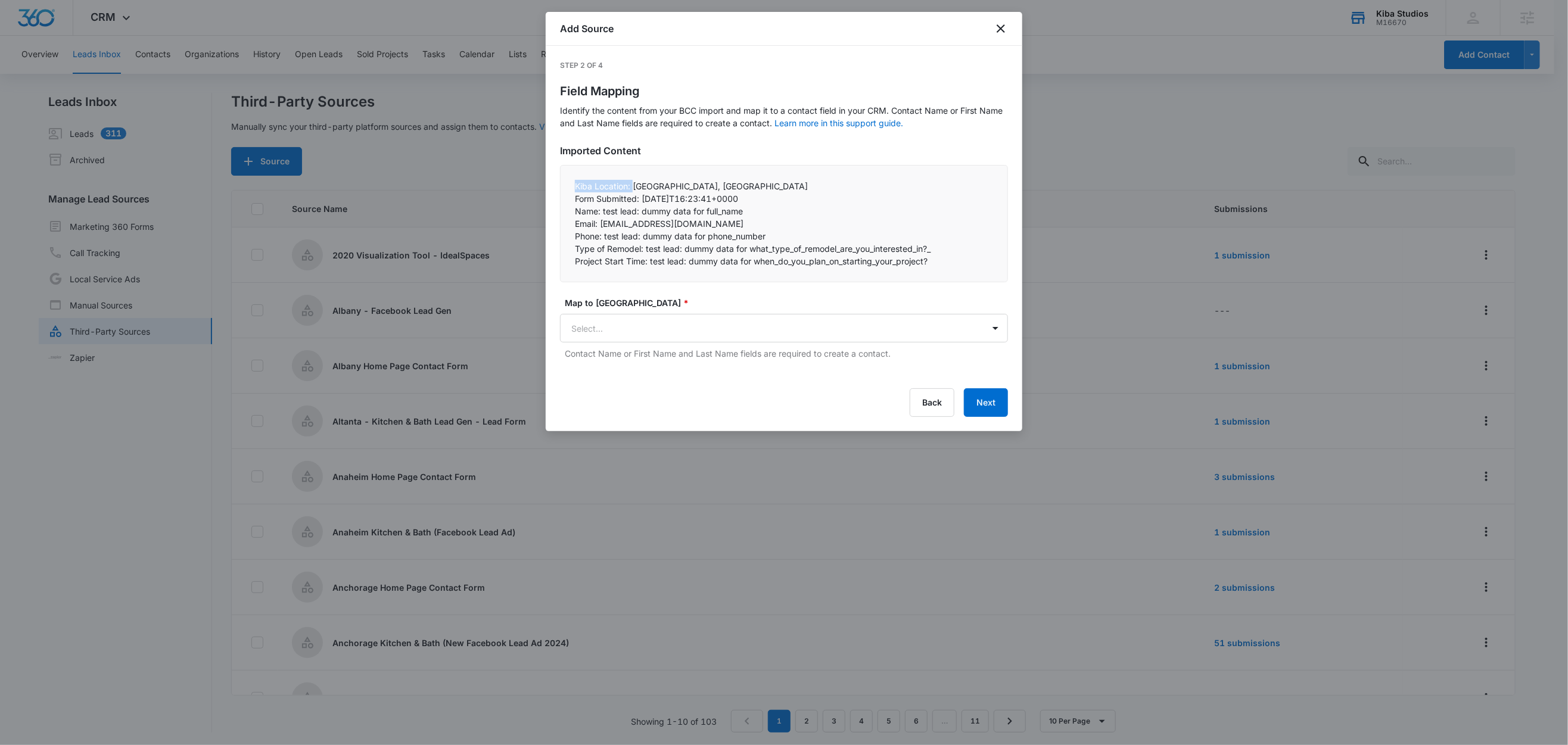
click at [567, 184] on div "Kiba Location: [GEOGRAPHIC_DATA], [GEOGRAPHIC_DATA] Form Submitted: [DATE]T16:…" at bounding box center [784, 224] width 448 height 117
click at [624, 187] on p "Kiba Location: [GEOGRAPHIC_DATA], [GEOGRAPHIC_DATA]" at bounding box center [783, 186] width 418 height 13
drag, startPoint x: 633, startPoint y: 185, endPoint x: 564, endPoint y: 185, distance: 69.0
click at [564, 185] on div "Kiba Location: [GEOGRAPHIC_DATA], [GEOGRAPHIC_DATA] Form Submitted: [DATE]T16:…" at bounding box center [784, 224] width 448 height 117
copy p "Kiba Location:"
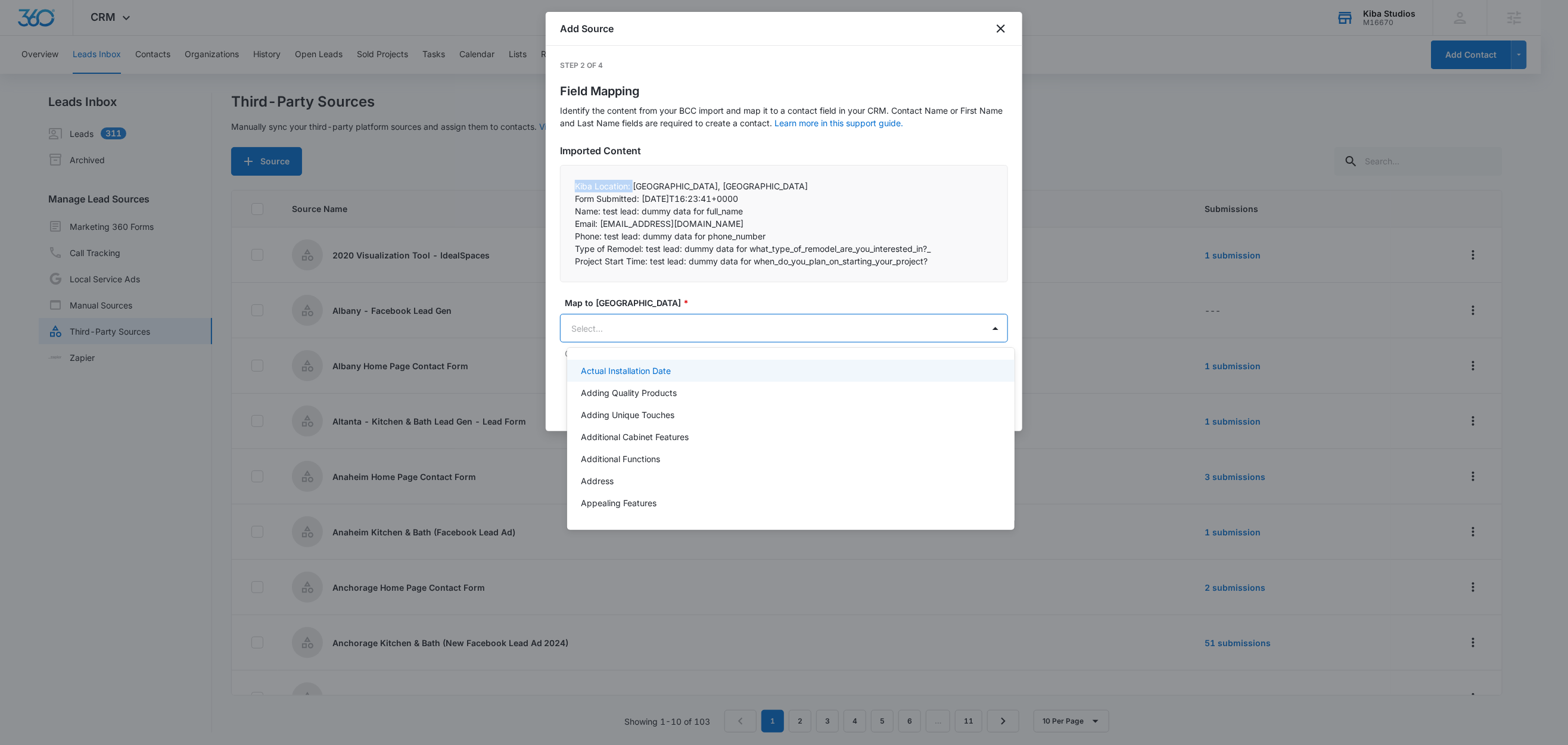
click at [666, 330] on body "CRM Apps Reputation Websites Forms CRM Email Social Shop Scheduling Content Ads…" at bounding box center [784, 372] width 1568 height 745
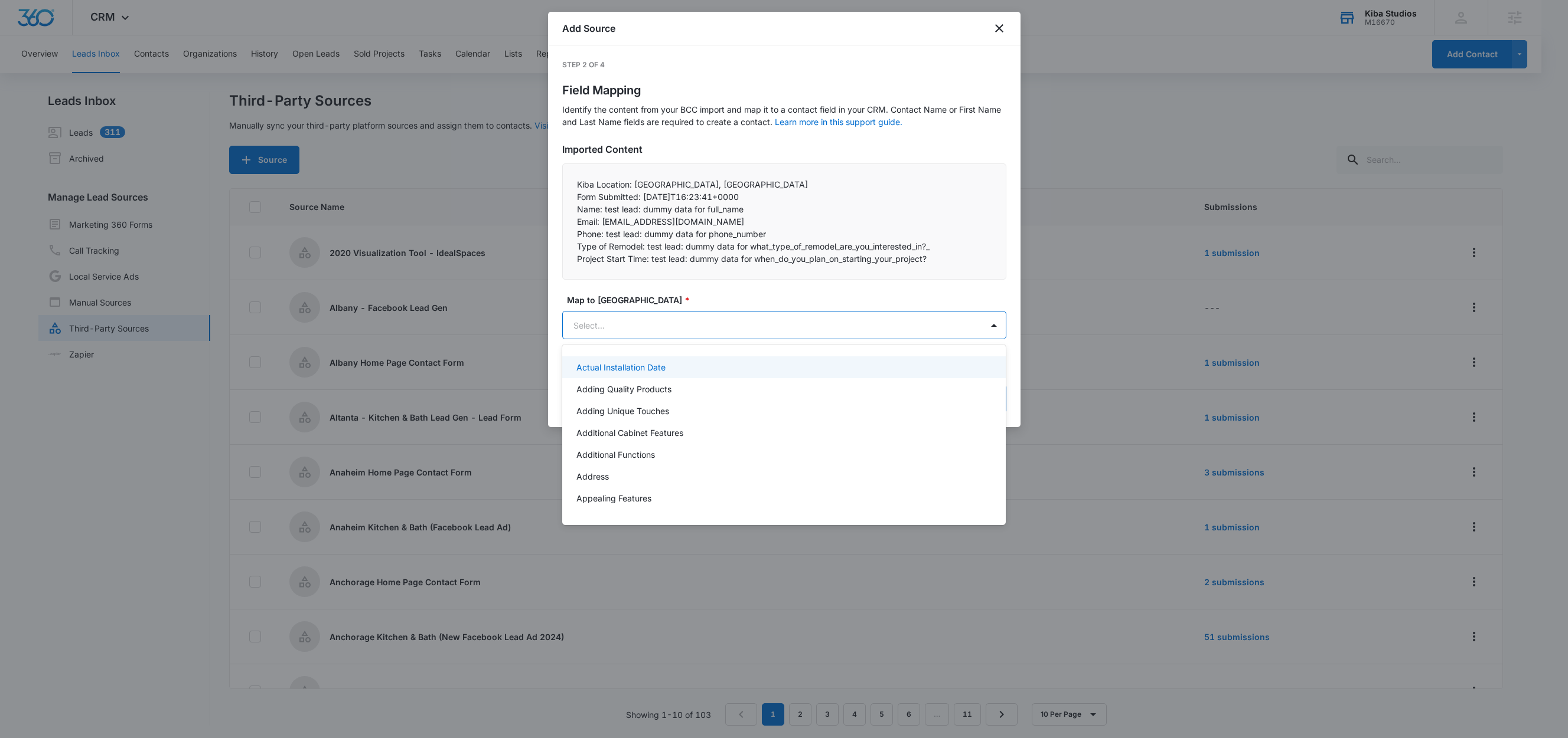
paste input "Kiba Location:"
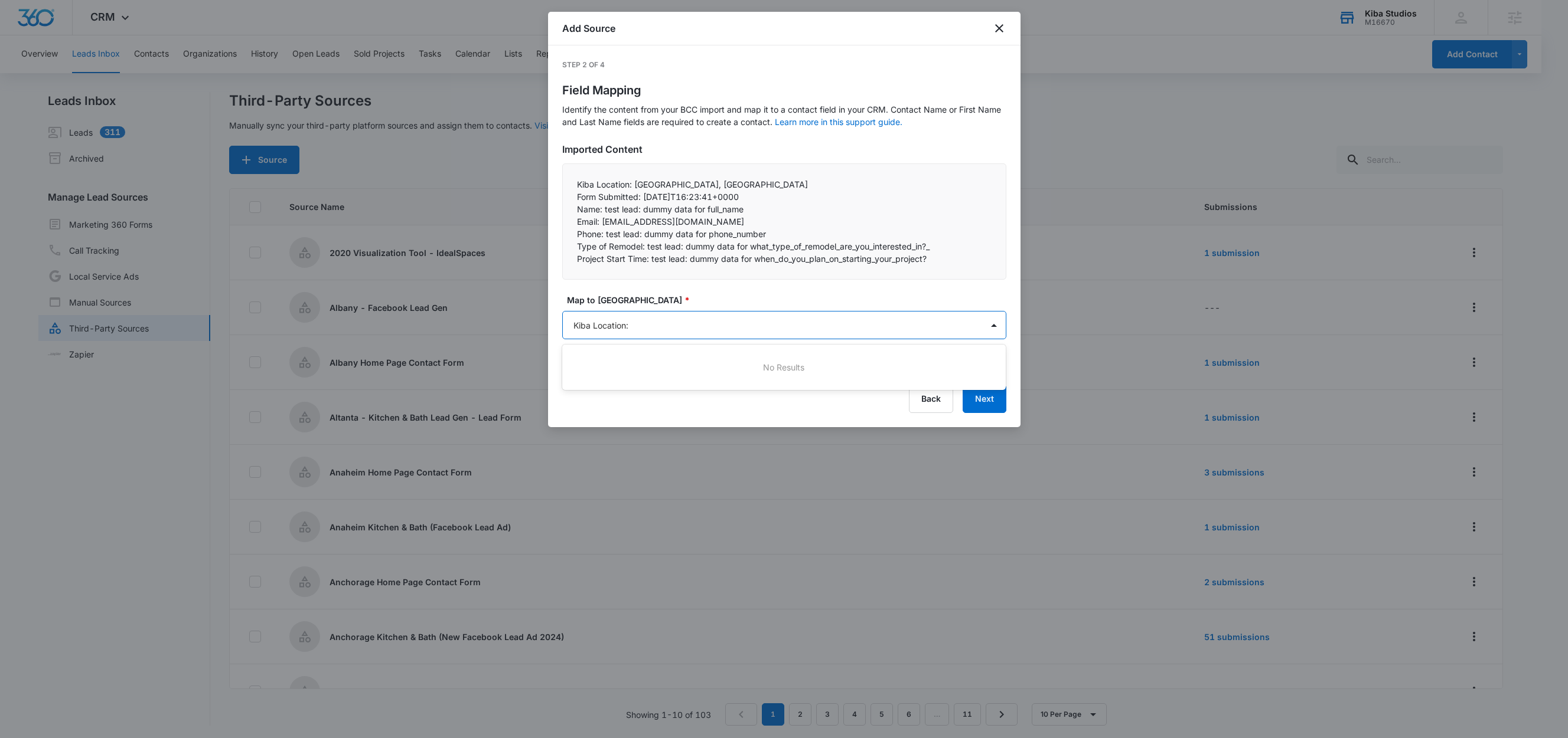
type input "Kiba Location"
click at [639, 367] on div "Kiba Location" at bounding box center [783, 367] width 413 height 13
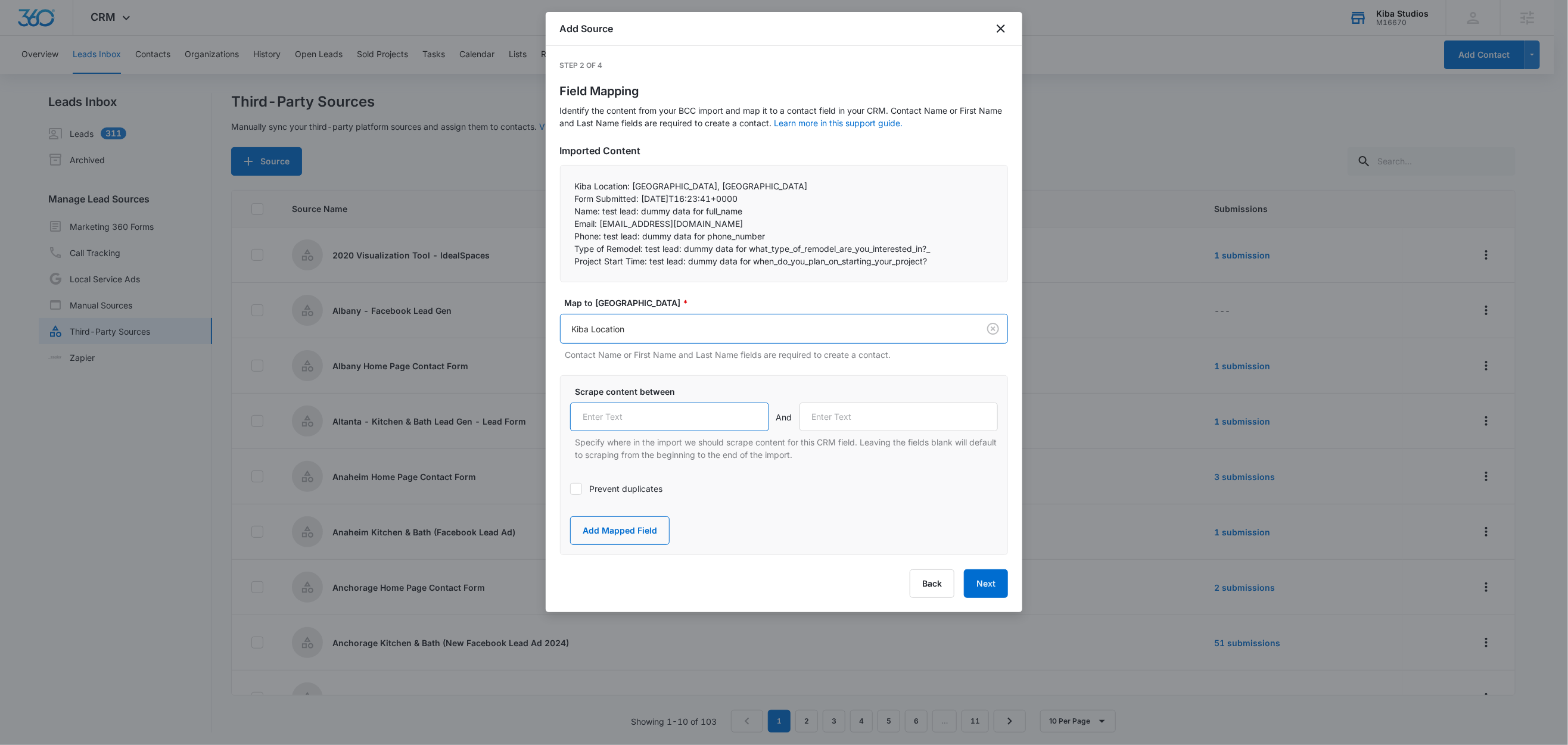
click at [676, 418] on input "text" at bounding box center [669, 416] width 199 height 28
paste input "Kiba Location:"
type input "Kiba Location:"
drag, startPoint x: 641, startPoint y: 199, endPoint x: 573, endPoint y: 198, distance: 68.0
click at [573, 198] on div "Kiba Location: [GEOGRAPHIC_DATA], [GEOGRAPHIC_DATA] Form Submitted: [DATE]T16:…" at bounding box center [784, 224] width 448 height 117
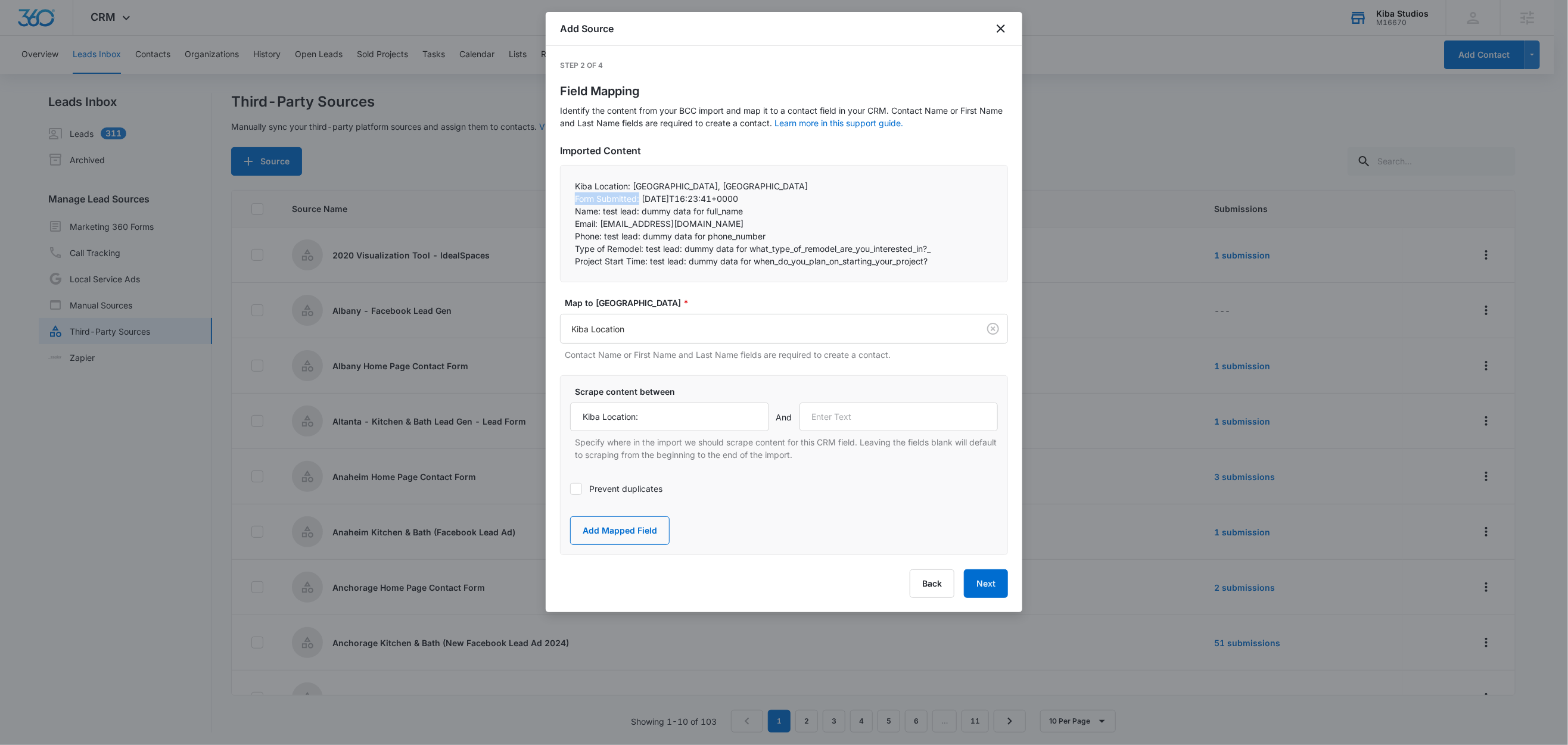
copy p "Form Submitted:"
click at [840, 411] on input "text" at bounding box center [899, 416] width 199 height 28
paste input "Form Submitted:"
type input "Form Submitted:"
click at [623, 531] on button "Add Mapped Field" at bounding box center [620, 531] width 100 height 28
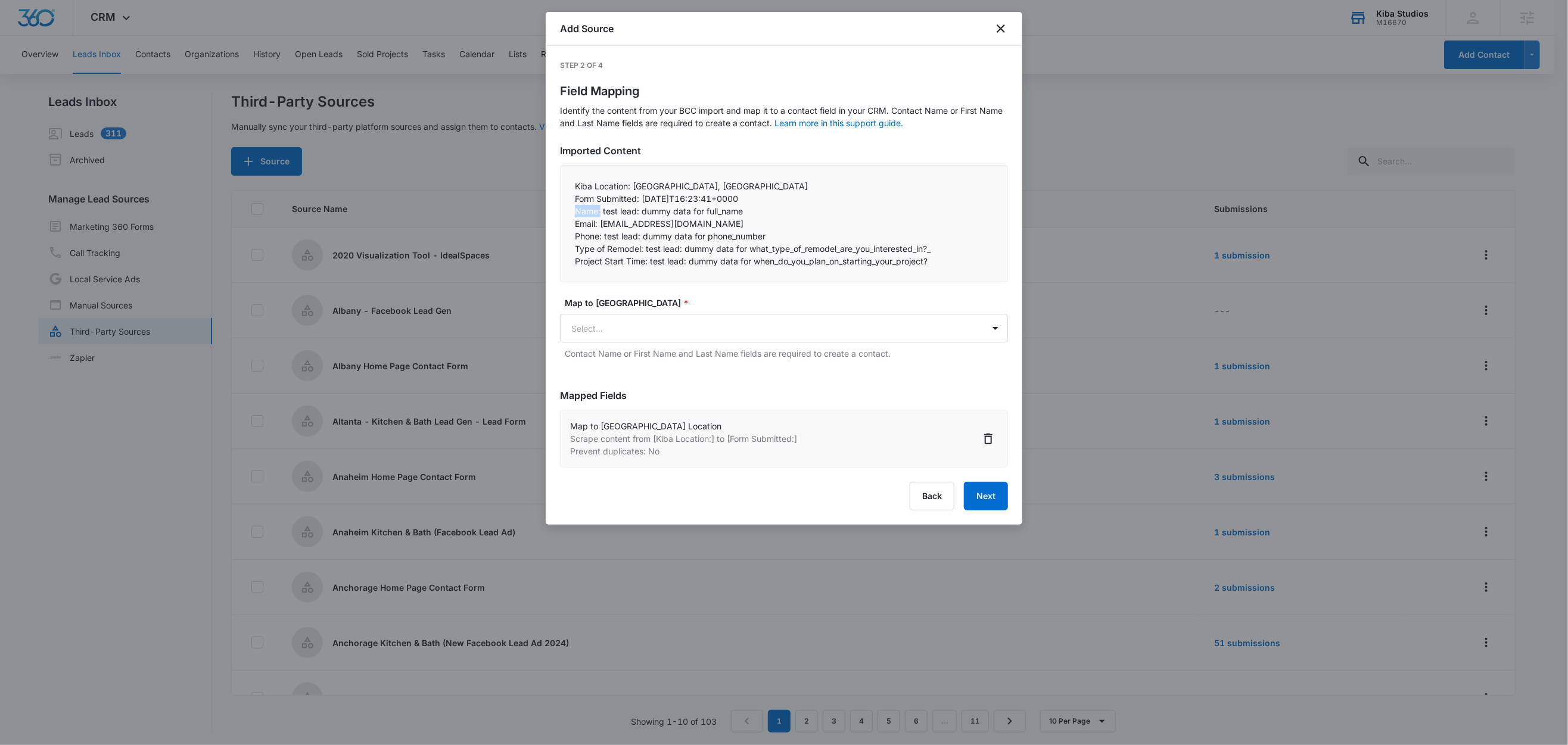
drag, startPoint x: 601, startPoint y: 210, endPoint x: 562, endPoint y: 210, distance: 39.0
click at [562, 210] on div "Kiba Location: [GEOGRAPHIC_DATA], [GEOGRAPHIC_DATA] Form Submitted: [DATE]T16:…" at bounding box center [784, 224] width 448 height 117
copy p "Name:"
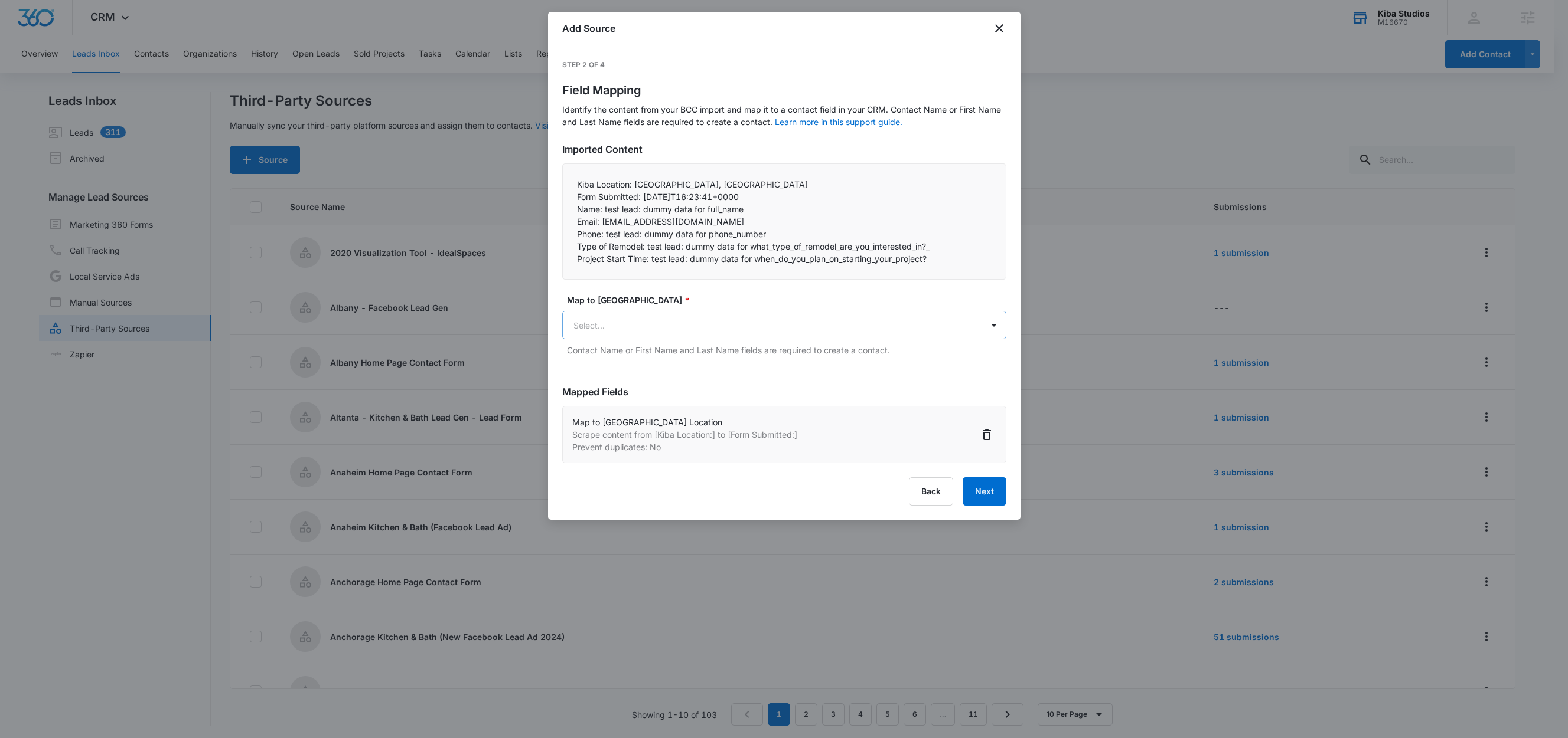
click at [624, 334] on body "CRM Apps Reputation Websites Forms CRM Email Social Shop Scheduling Content Ads…" at bounding box center [784, 369] width 1568 height 740
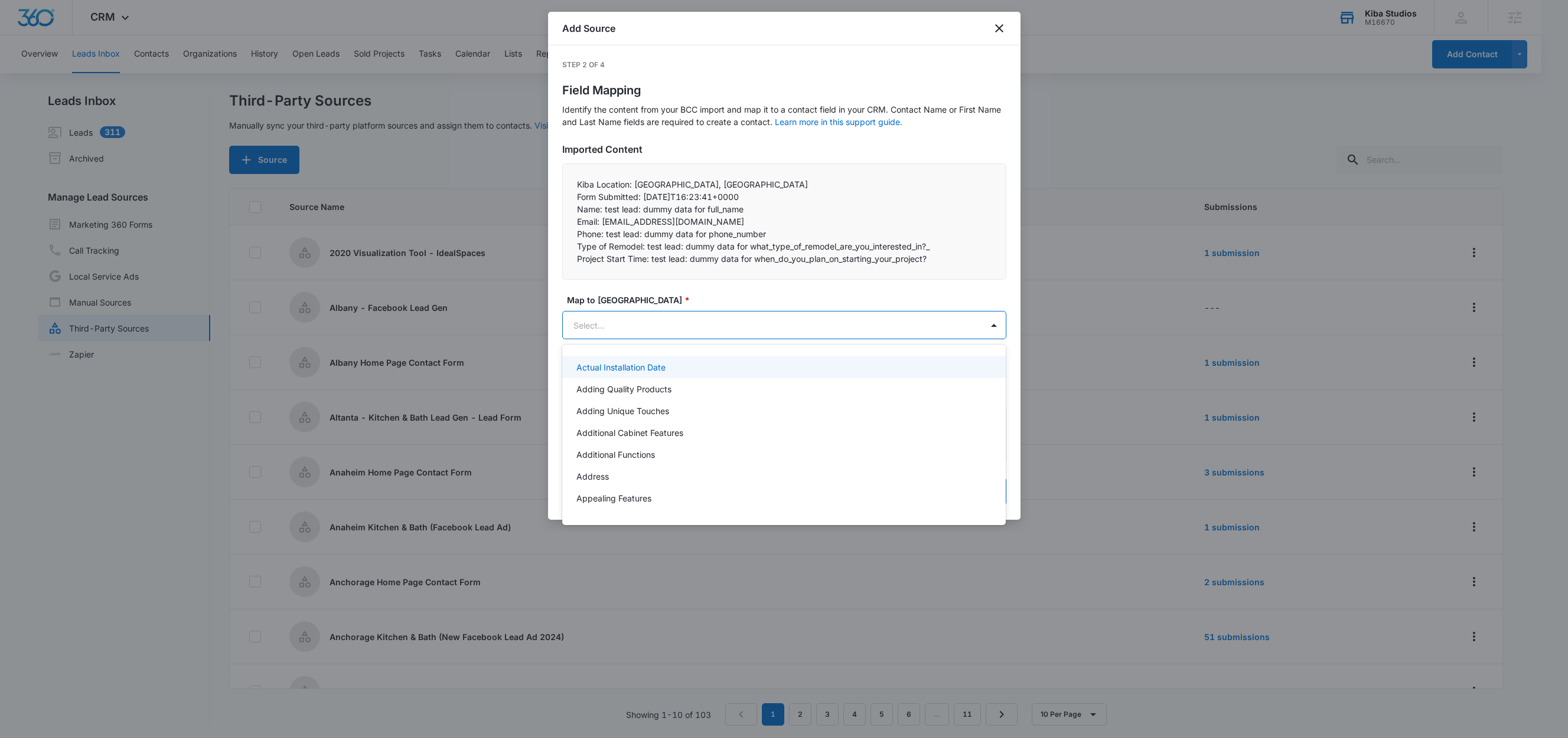
paste input "Name:"
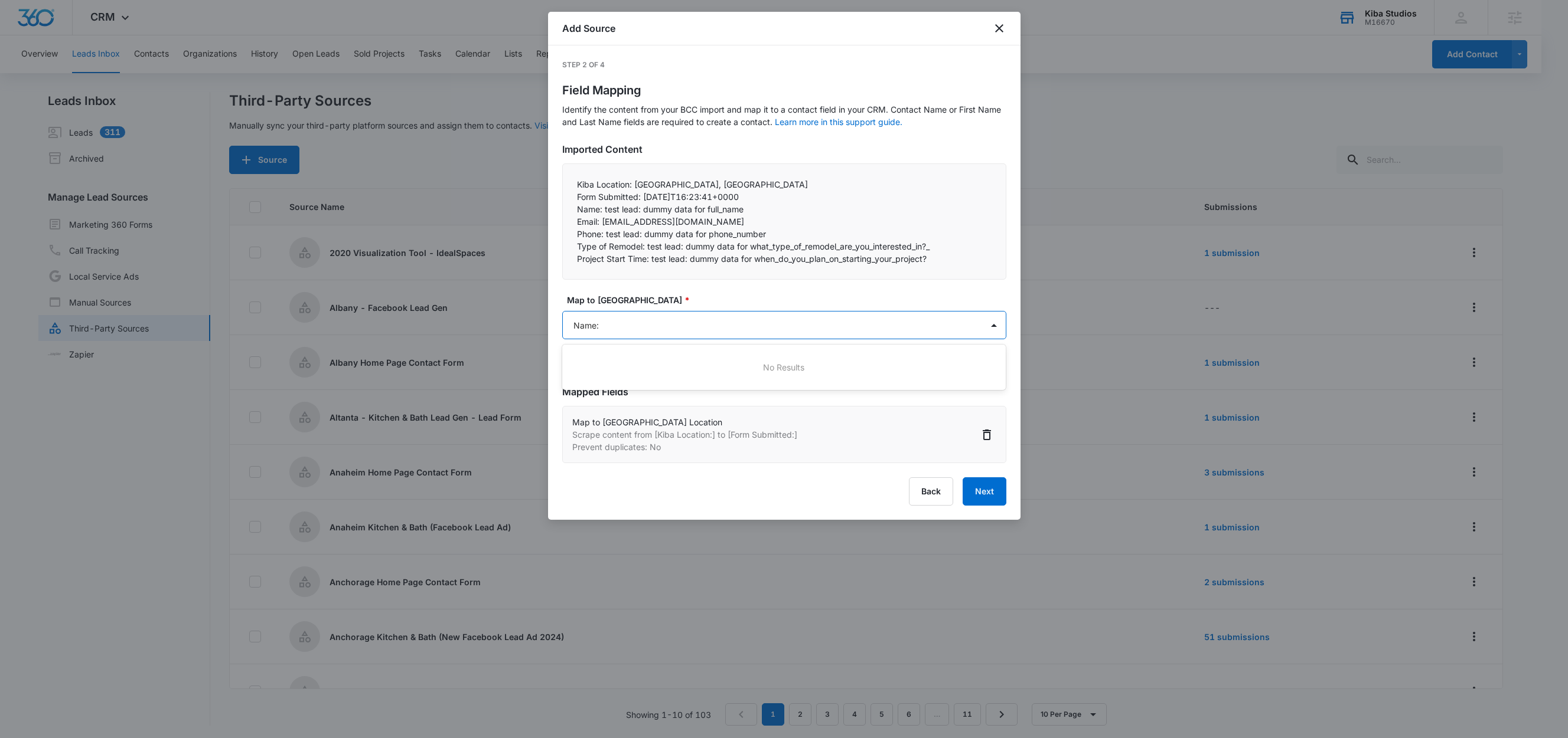
type input "Name"
click at [616, 363] on p "Contact Name" at bounding box center [604, 367] width 56 height 13
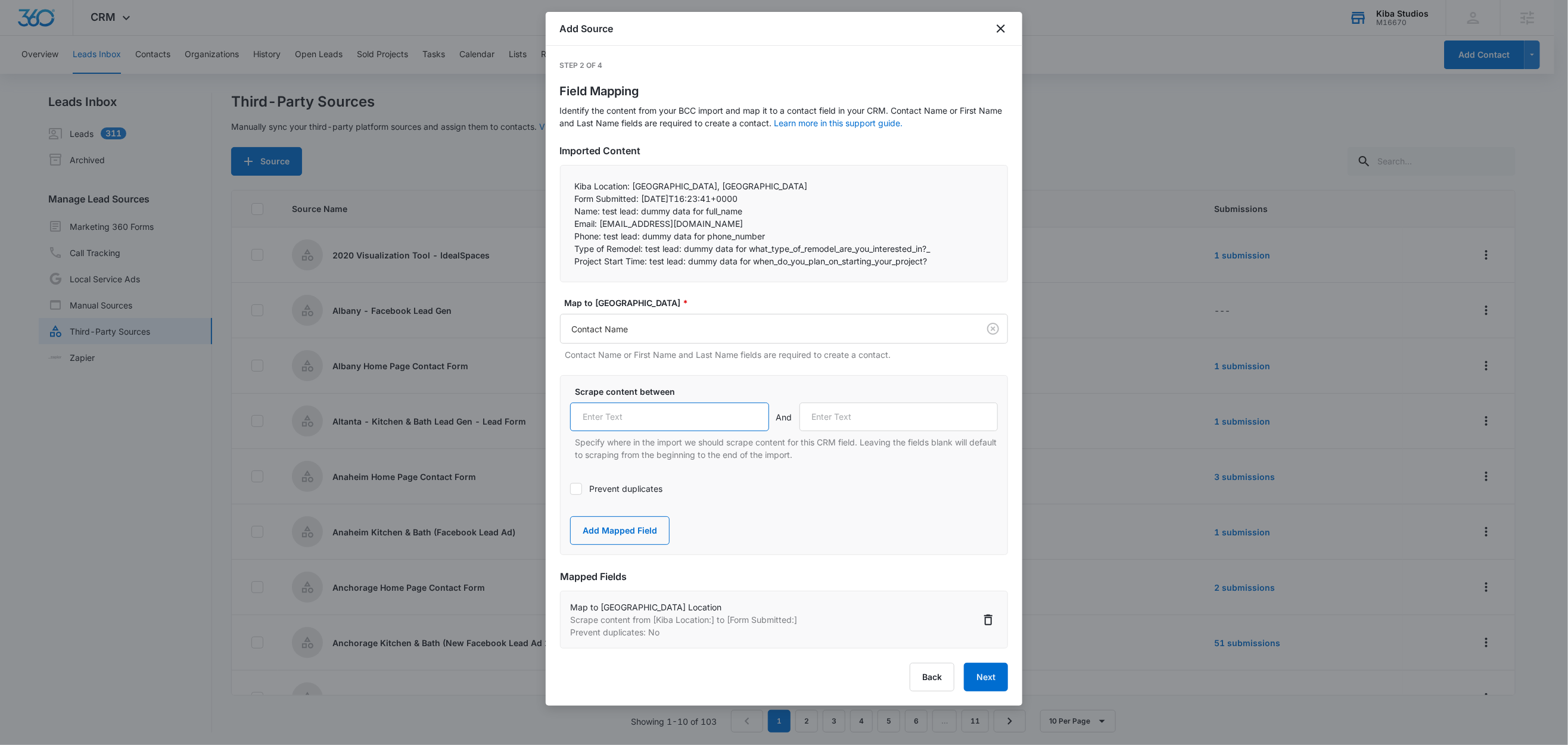
click at [648, 413] on input "text" at bounding box center [669, 416] width 199 height 28
paste input "Name:"
type input "Name:"
drag, startPoint x: 600, startPoint y: 225, endPoint x: 563, endPoint y: 224, distance: 37.0
click at [563, 224] on div "Kiba Location: [GEOGRAPHIC_DATA], [GEOGRAPHIC_DATA] Form Submitted: [DATE]T16:…" at bounding box center [784, 224] width 448 height 117
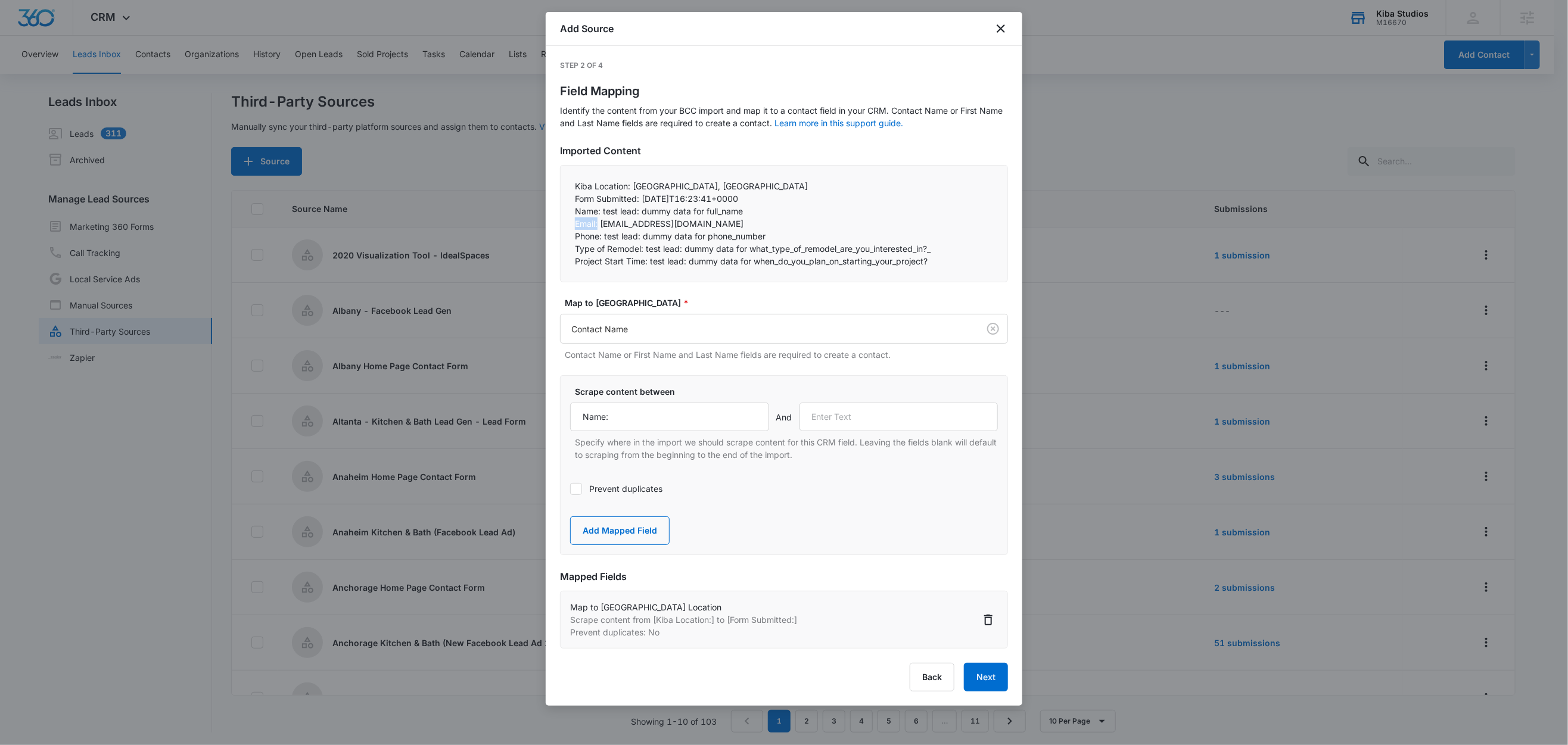
copy p "Email:"
click at [859, 416] on input "text" at bounding box center [899, 416] width 199 height 28
paste input "Email:"
type input "Email:"
click at [633, 529] on button "Add Mapped Field" at bounding box center [620, 531] width 100 height 28
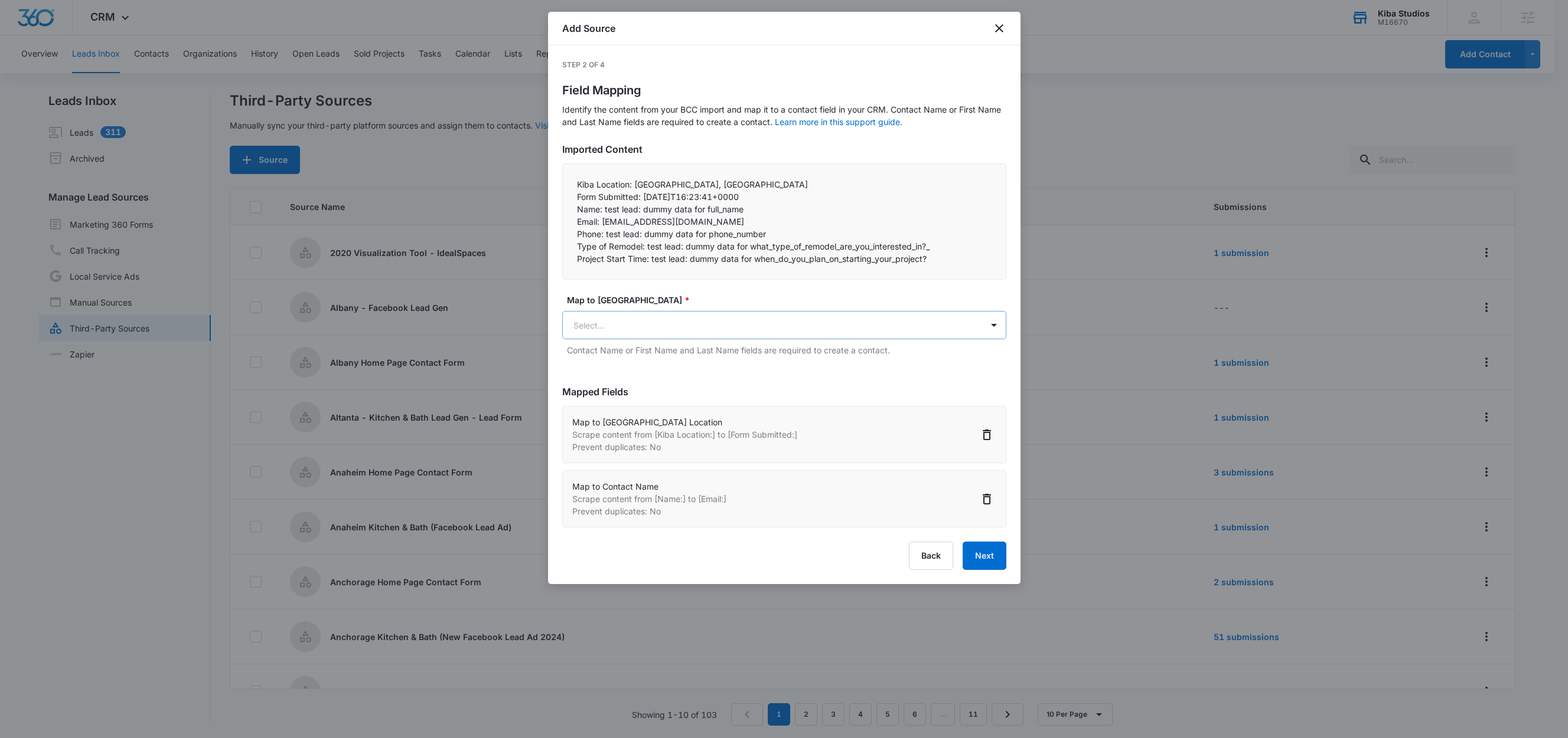
click at [598, 323] on body "CRM Apps Reputation Websites Forms CRM Email Social Shop Scheduling Content Ads…" at bounding box center [784, 369] width 1568 height 740
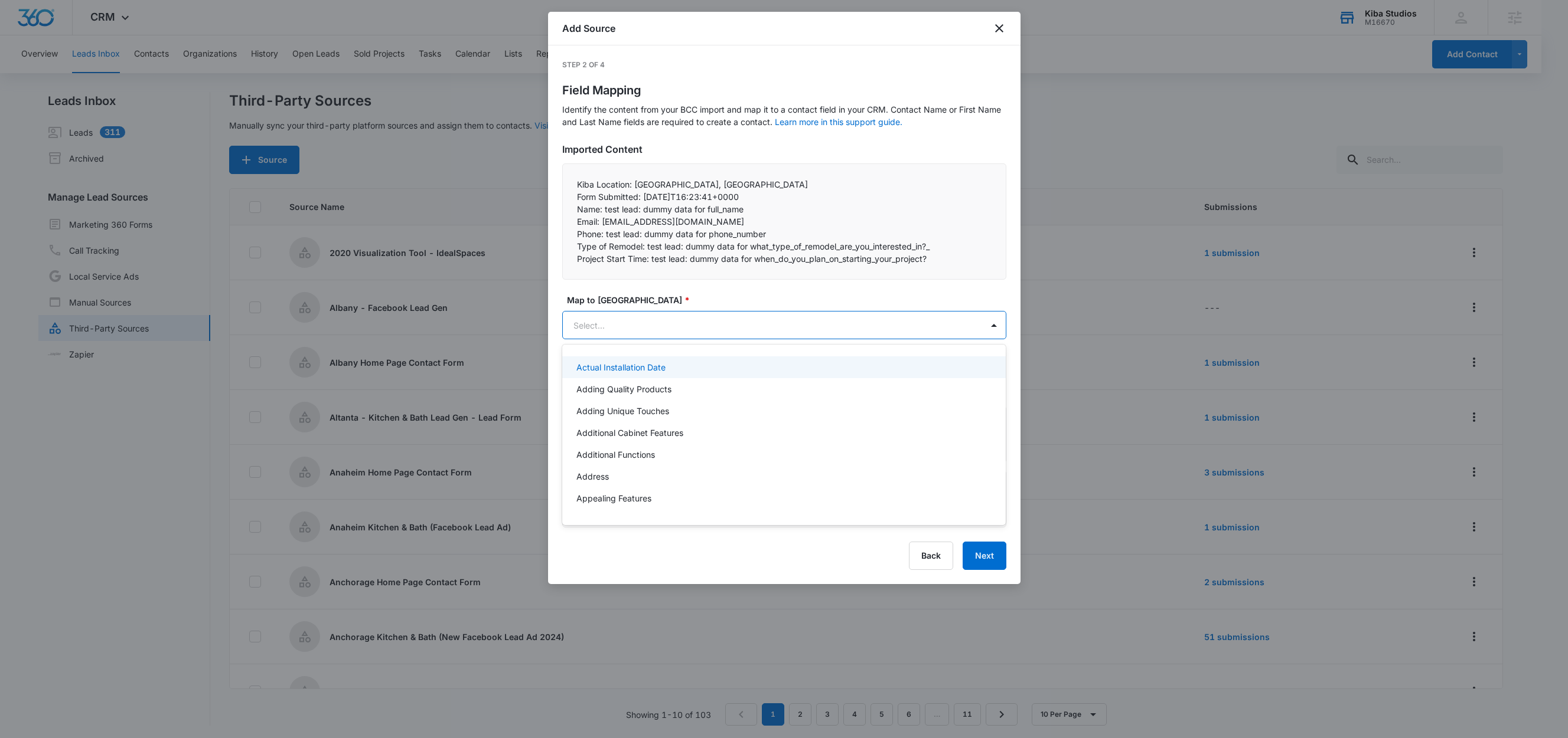
paste input "Email:"
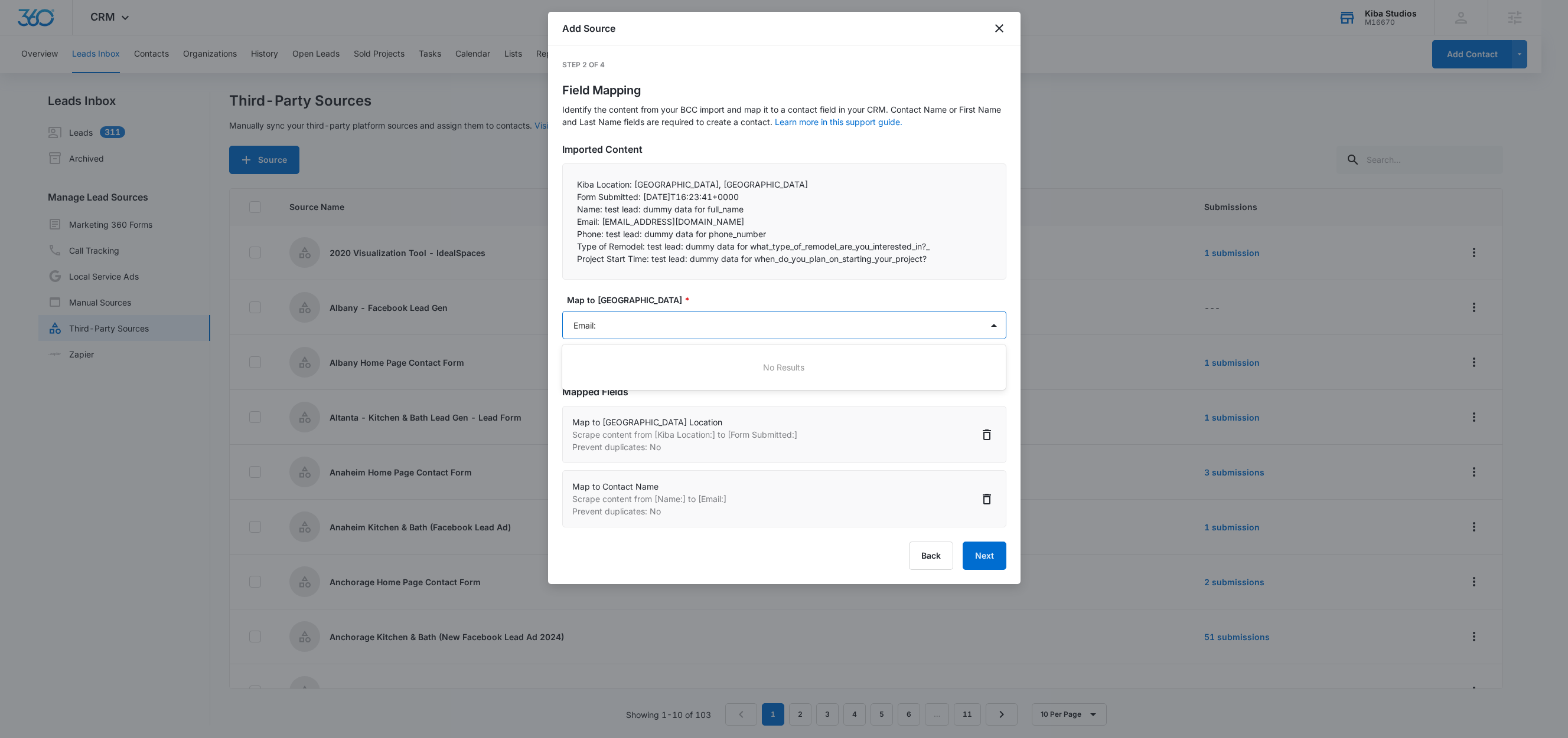
type input "Email"
click at [595, 361] on p "Email" at bounding box center [586, 367] width 20 height 13
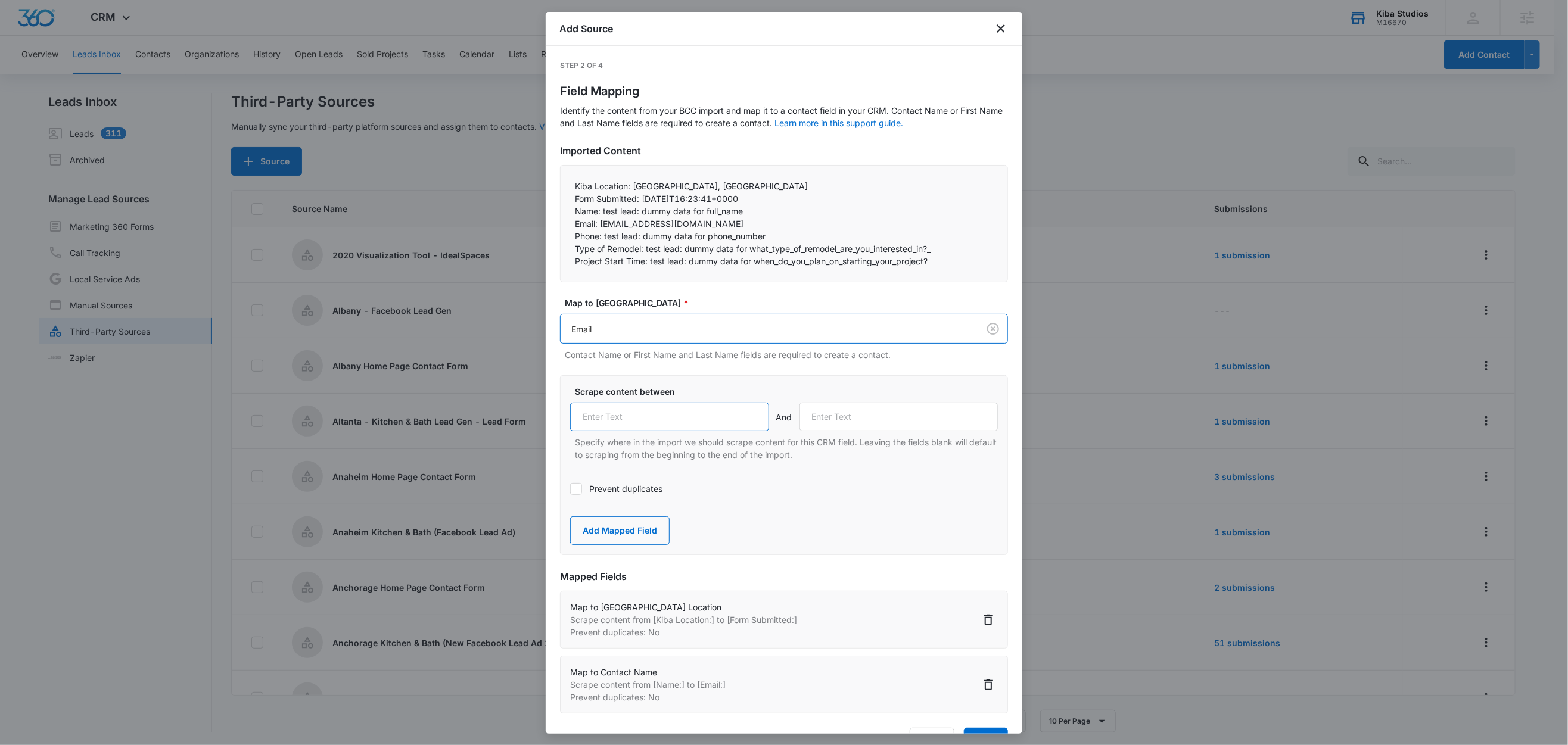
click at [623, 410] on input "text" at bounding box center [669, 416] width 199 height 28
paste input "Email:"
type input "Email:"
click at [591, 489] on label "Prevent duplicates" at bounding box center [783, 489] width 428 height 13
click at [570, 489] on input "Prevent duplicates" at bounding box center [570, 489] width 0 height 0
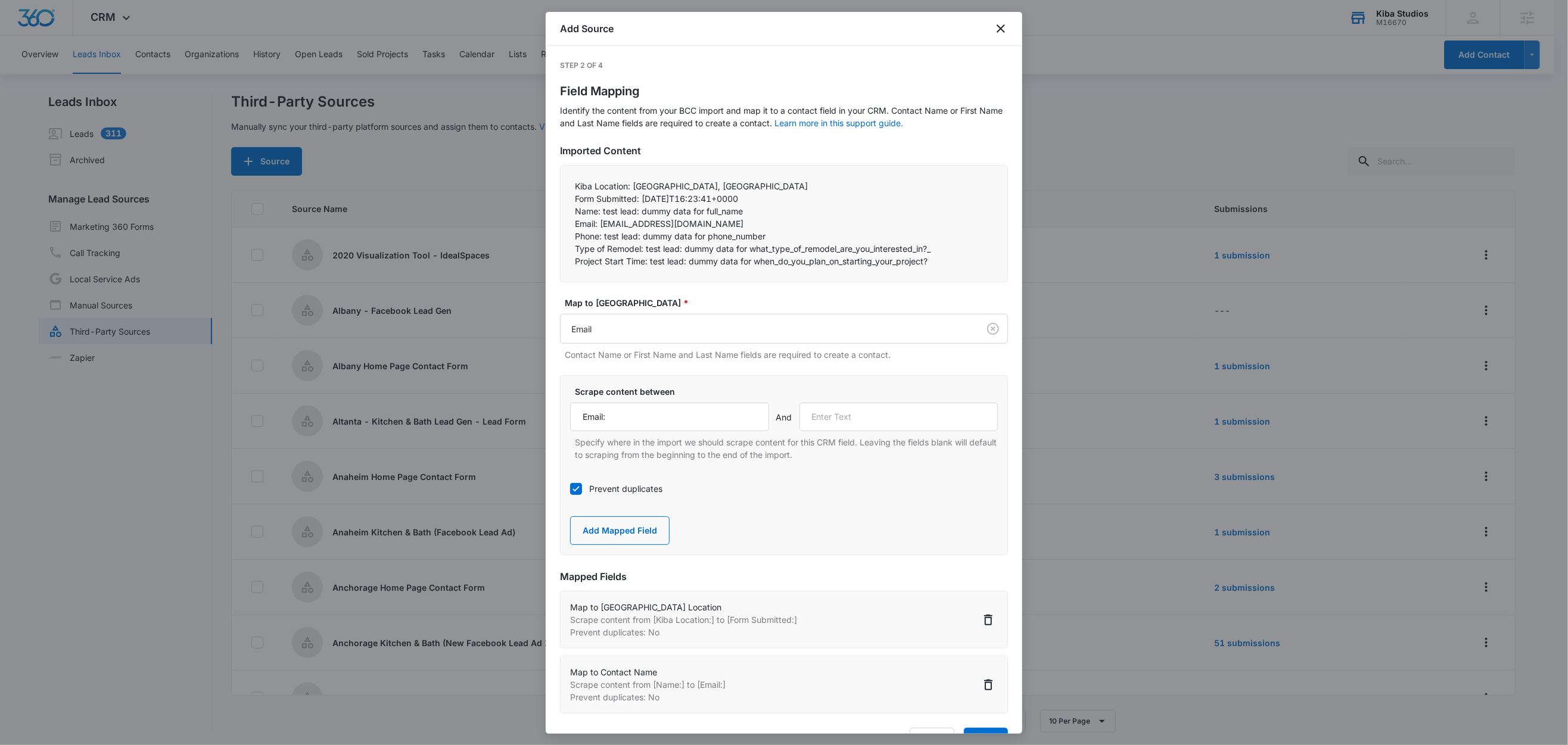
click at [603, 238] on p "Phone: test lead: dummy data for phone_number" at bounding box center [783, 236] width 418 height 13
drag, startPoint x: 603, startPoint y: 237, endPoint x: 560, endPoint y: 235, distance: 43.0
click at [560, 235] on div "Kiba Location: [GEOGRAPHIC_DATA], [GEOGRAPHIC_DATA] Form Submitted: [DATE]T16:…" at bounding box center [784, 224] width 448 height 117
copy p "Phone:"
click at [944, 427] on input "text" at bounding box center [899, 416] width 199 height 28
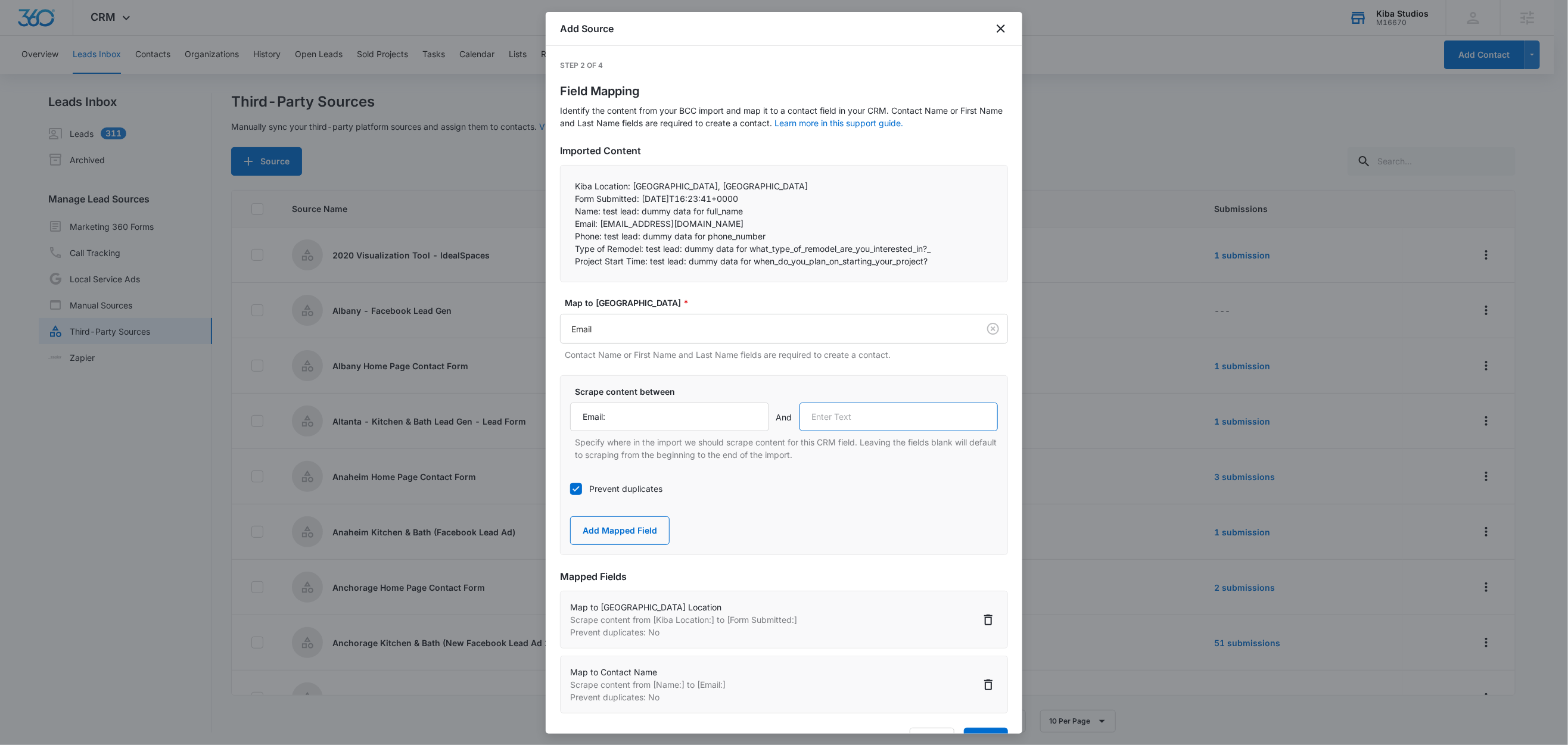
paste input "Phone:"
type input "Phone:"
click at [640, 532] on button "Add Mapped Field" at bounding box center [620, 531] width 100 height 28
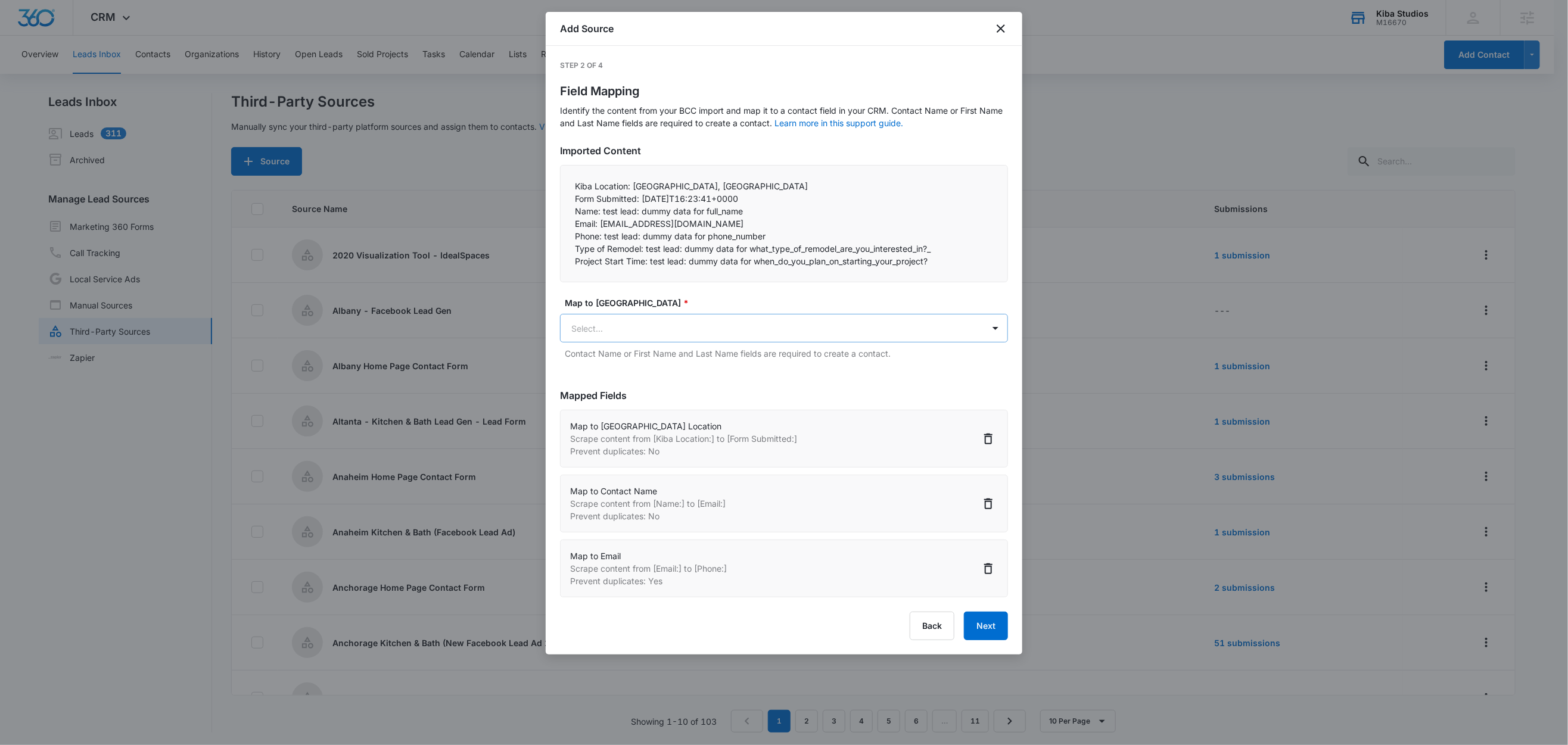
click at [634, 322] on body "CRM Apps Reputation Websites Forms CRM Email Social Shop Scheduling Content Ads…" at bounding box center [784, 373] width 1568 height 747
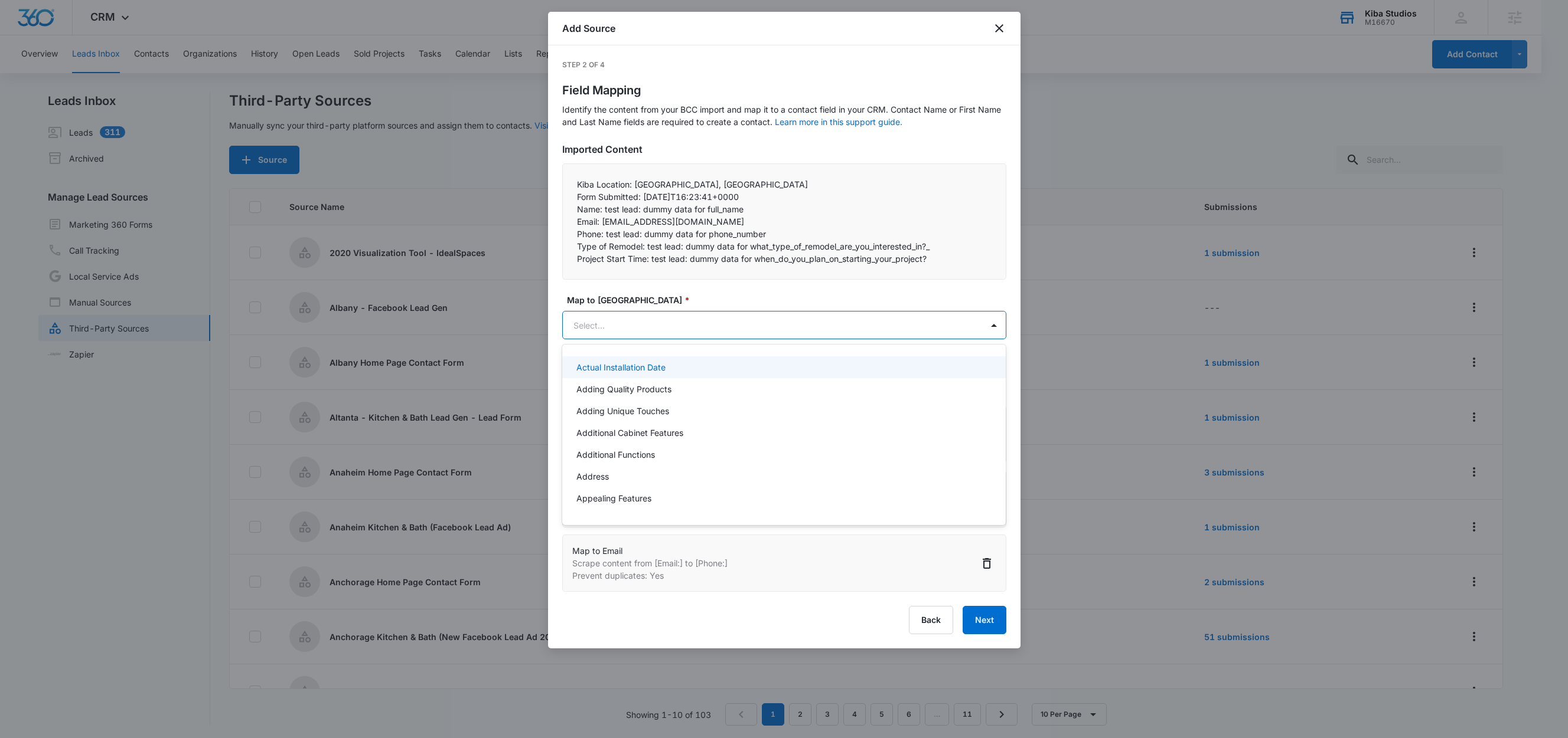
paste input "Phone:"
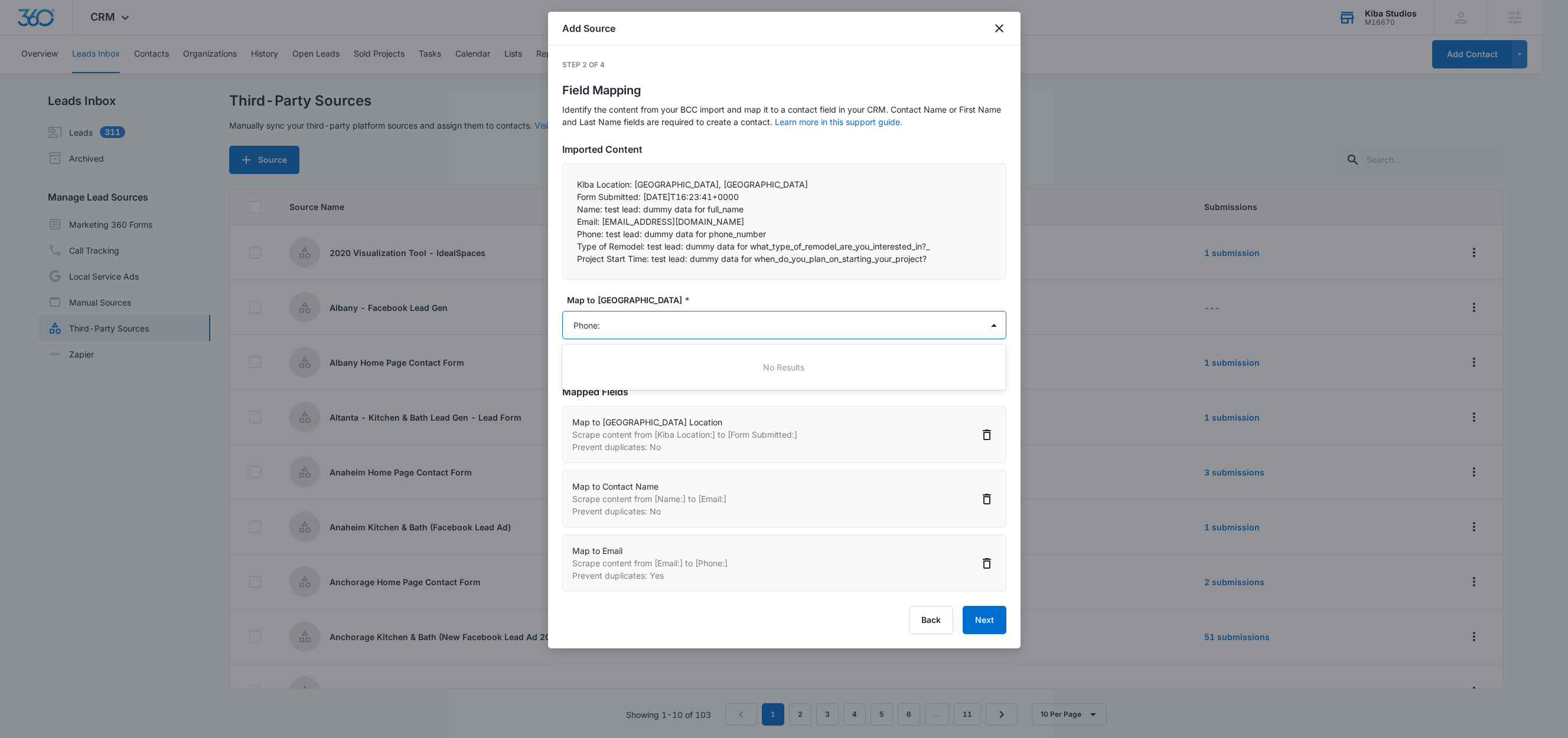
type input "Phone"
click at [607, 395] on div "Phone" at bounding box center [783, 389] width 413 height 13
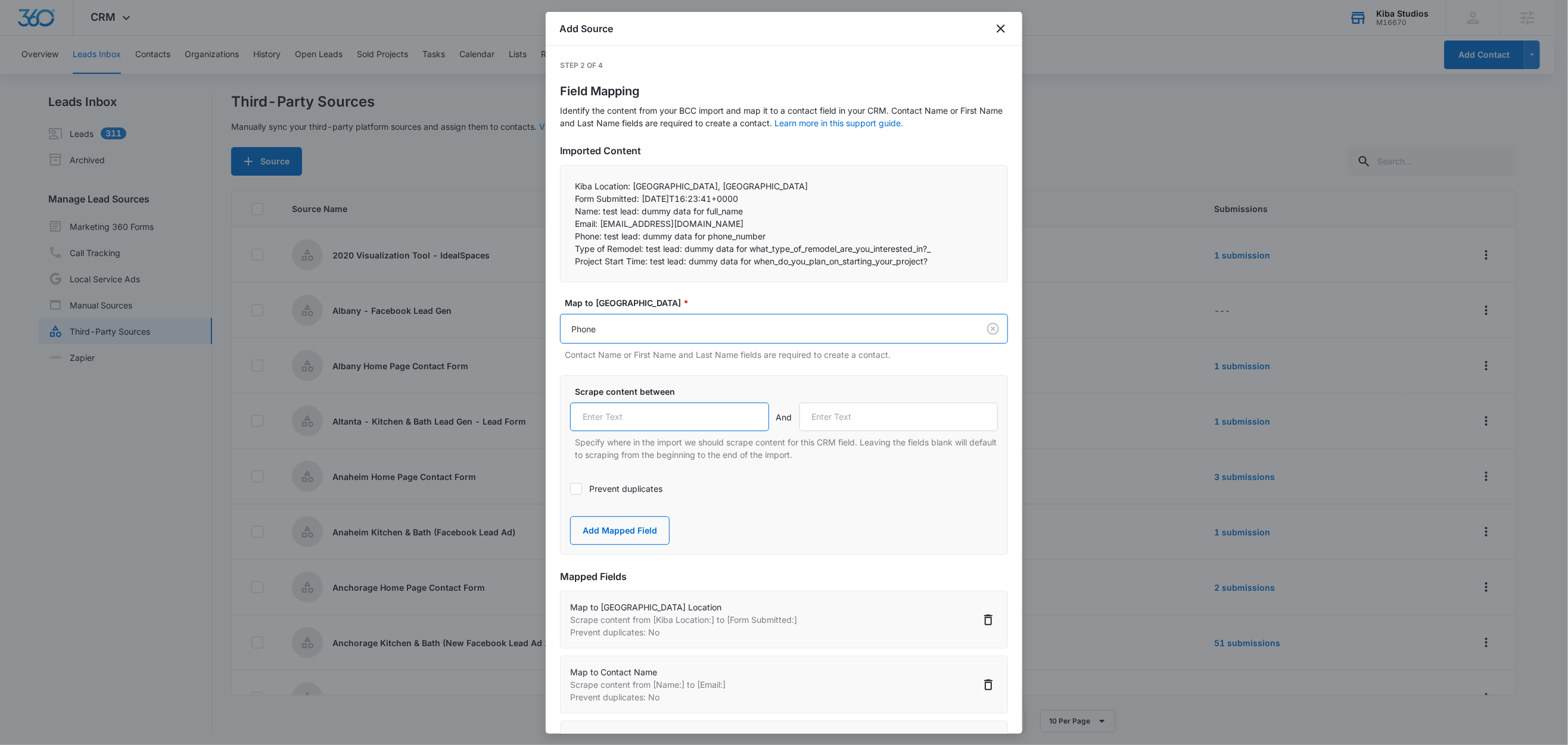
click at [650, 418] on input "text" at bounding box center [669, 416] width 199 height 28
paste input "Phone:"
type input "Phone:"
drag, startPoint x: 644, startPoint y: 249, endPoint x: 580, endPoint y: 247, distance: 64.0
click at [580, 247] on p "Type of Remodel: test lead: dummy data for what_type_of_remodel_are_you_interes…" at bounding box center [783, 249] width 418 height 13
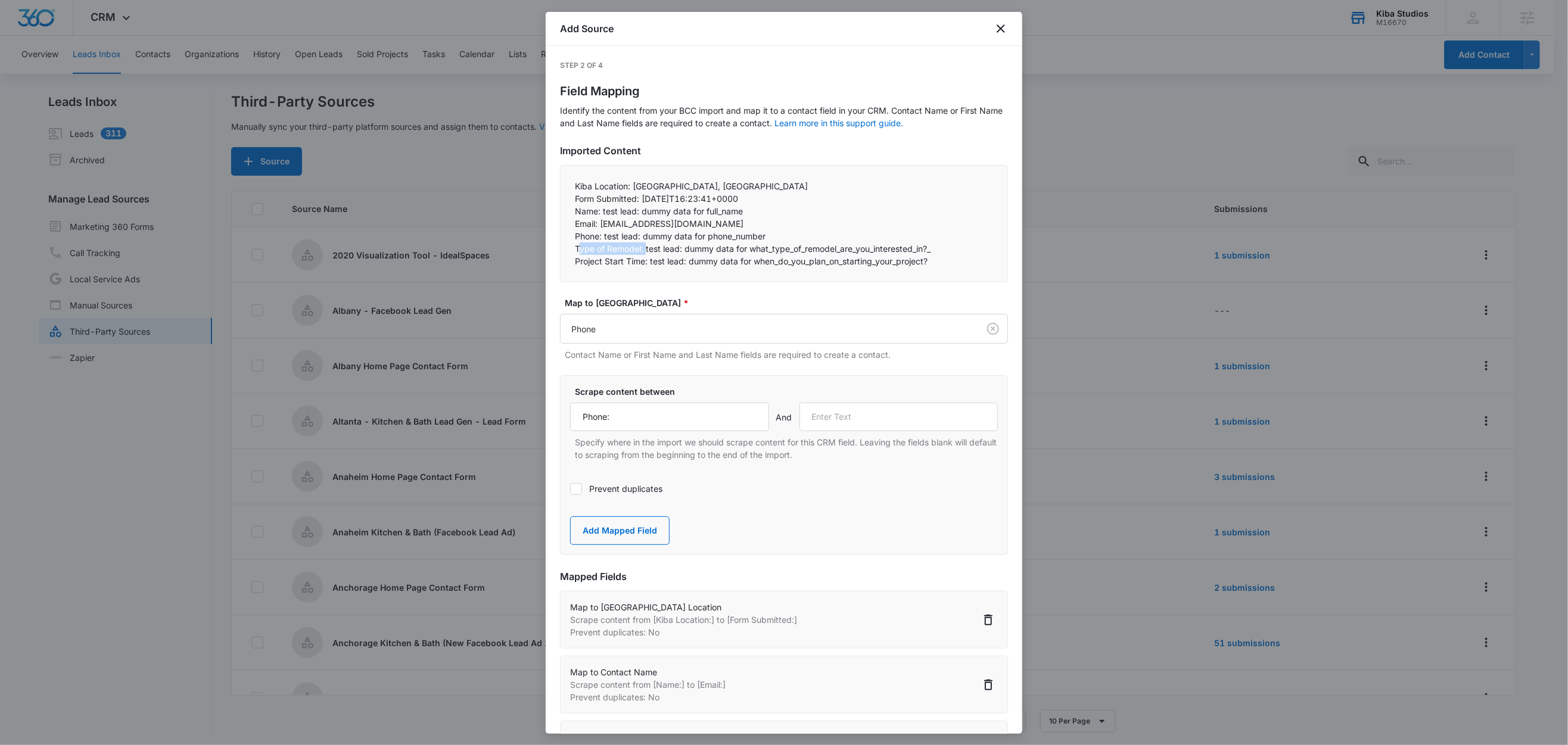
click at [635, 248] on p "Type of Remodel: test lead: dummy data for what_type_of_remodel_are_you_interes…" at bounding box center [783, 249] width 418 height 13
drag, startPoint x: 644, startPoint y: 248, endPoint x: 567, endPoint y: 246, distance: 77.0
click at [567, 246] on div "Kiba Location: [GEOGRAPHIC_DATA], [GEOGRAPHIC_DATA] Form Submitted: [DATE]T16:…" at bounding box center [784, 224] width 448 height 117
copy p "Type of Remodel:"
click at [868, 413] on input "text" at bounding box center [899, 416] width 199 height 28
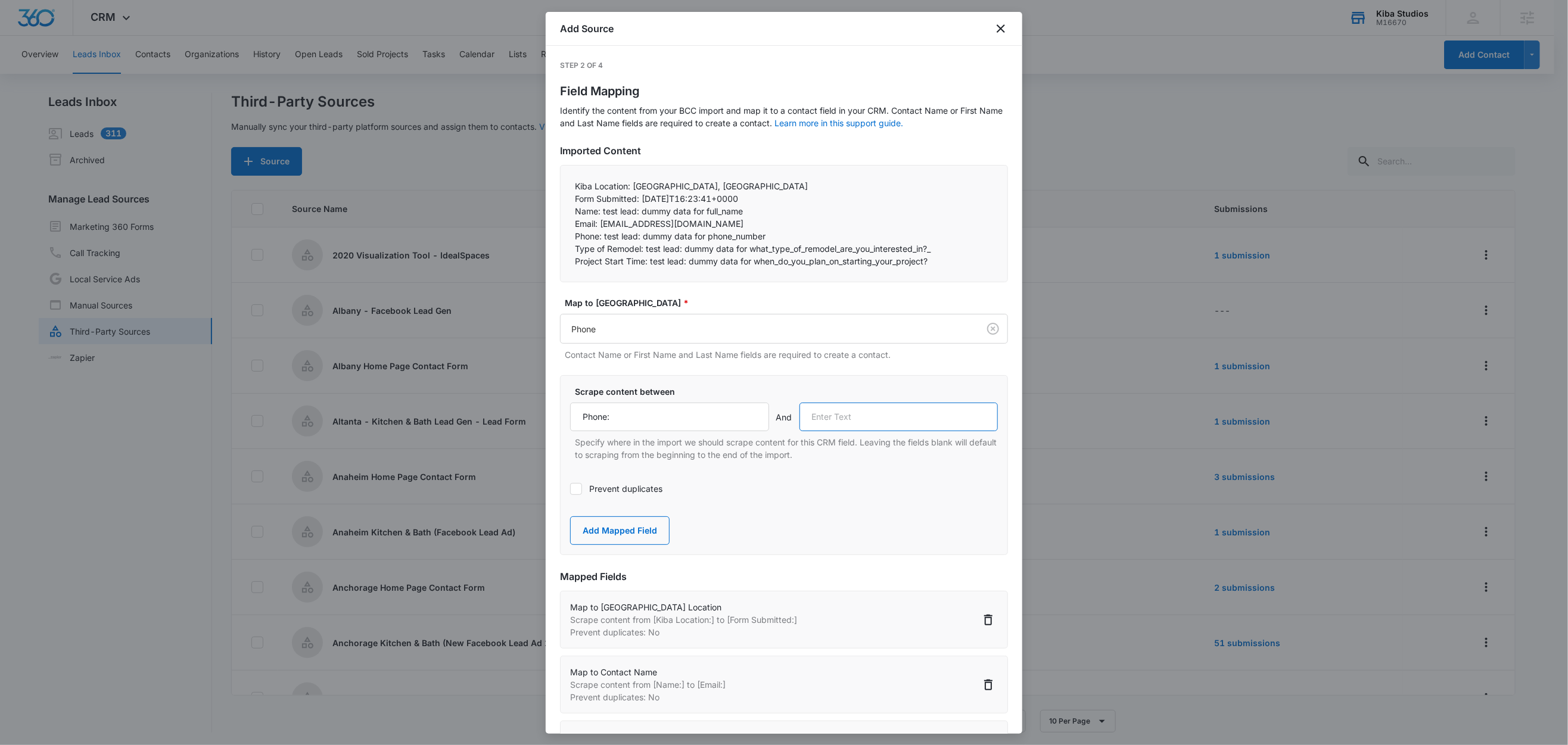
paste input "Type of Remodel:"
type input "Type of Remodel:"
click at [631, 528] on button "Add Mapped Field" at bounding box center [620, 531] width 100 height 28
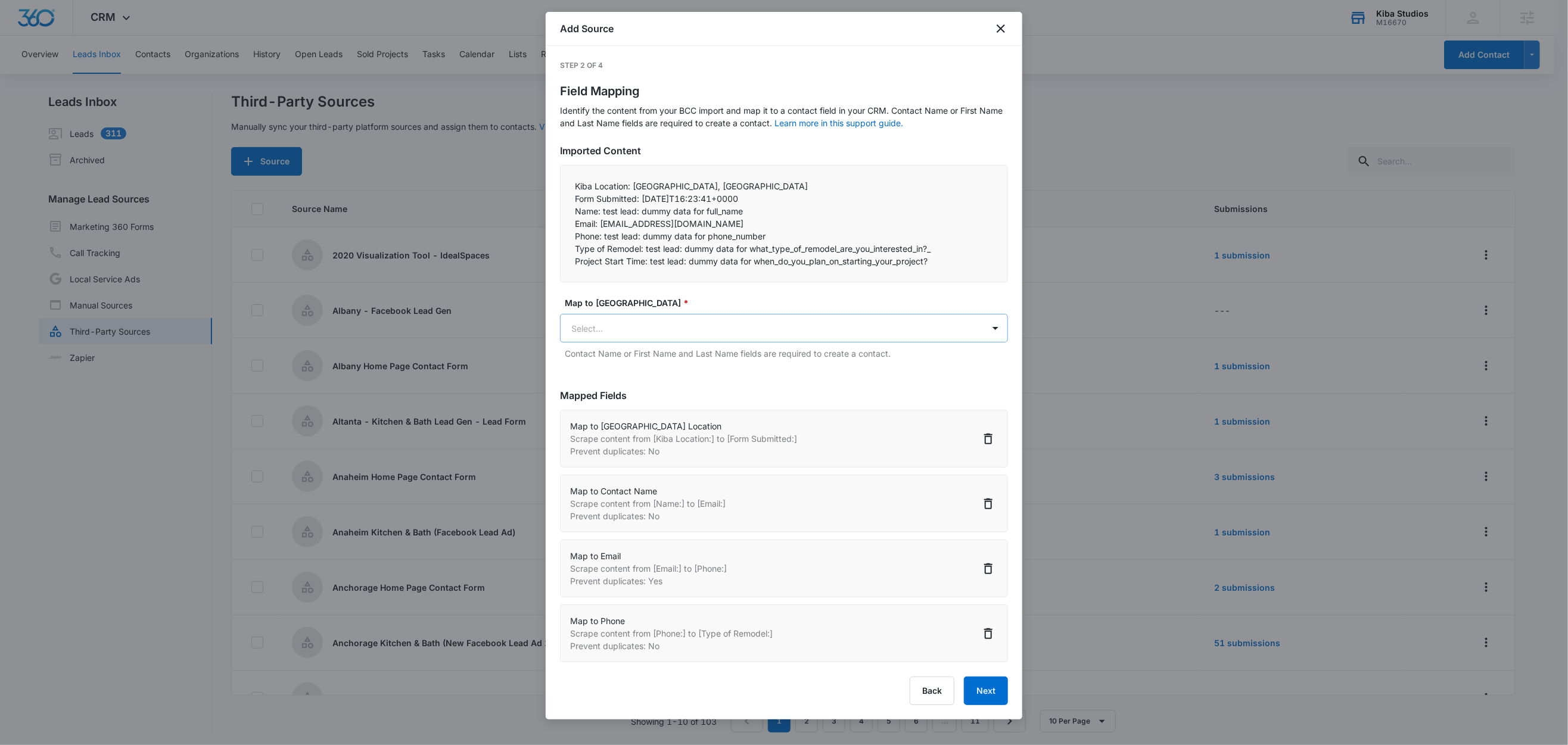
click at [629, 327] on body "CRM Apps Reputation Websites Forms CRM Email Social Shop Scheduling Content Ads…" at bounding box center [784, 373] width 1568 height 747
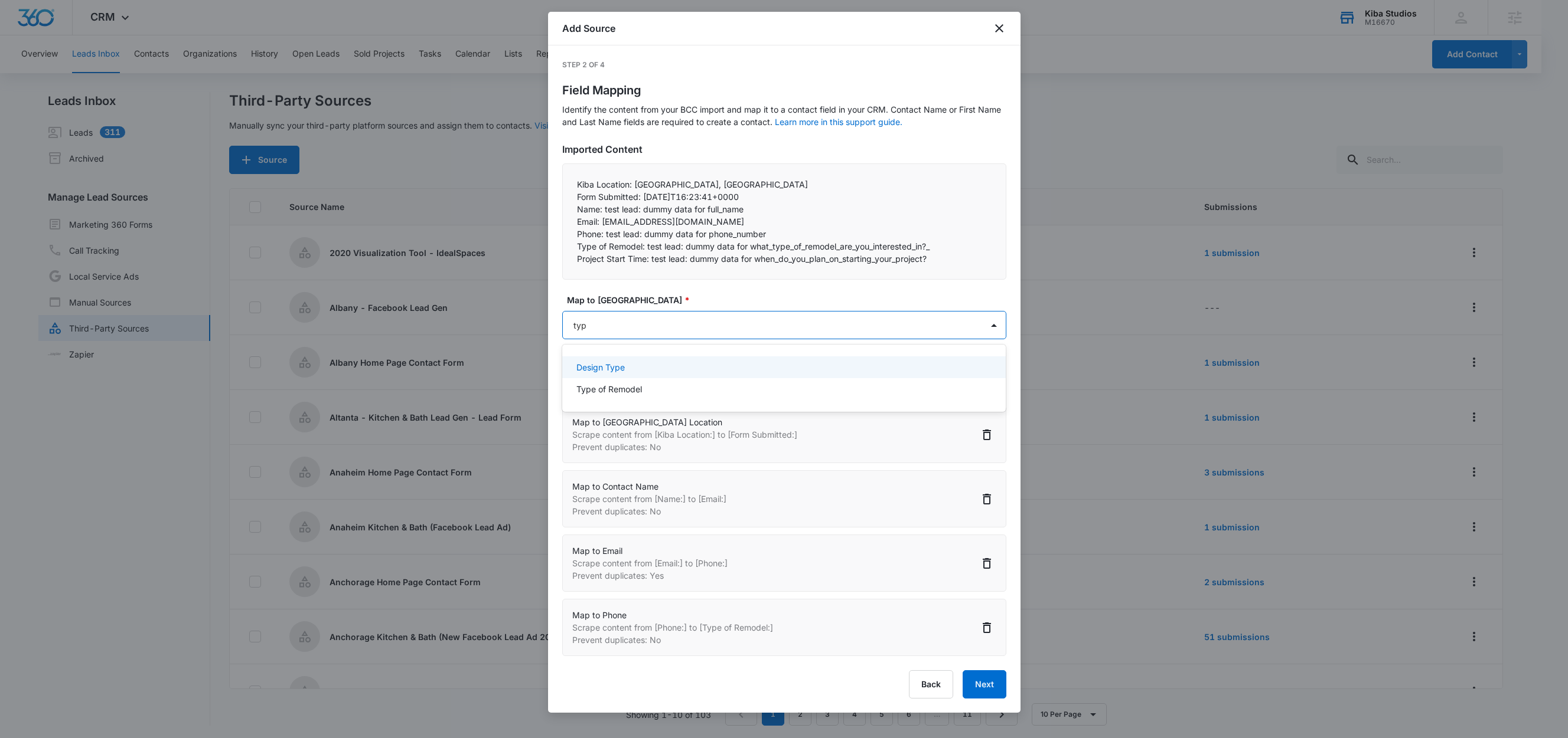
type input "type"
click at [637, 390] on p "Type of Remodel" at bounding box center [609, 389] width 66 height 13
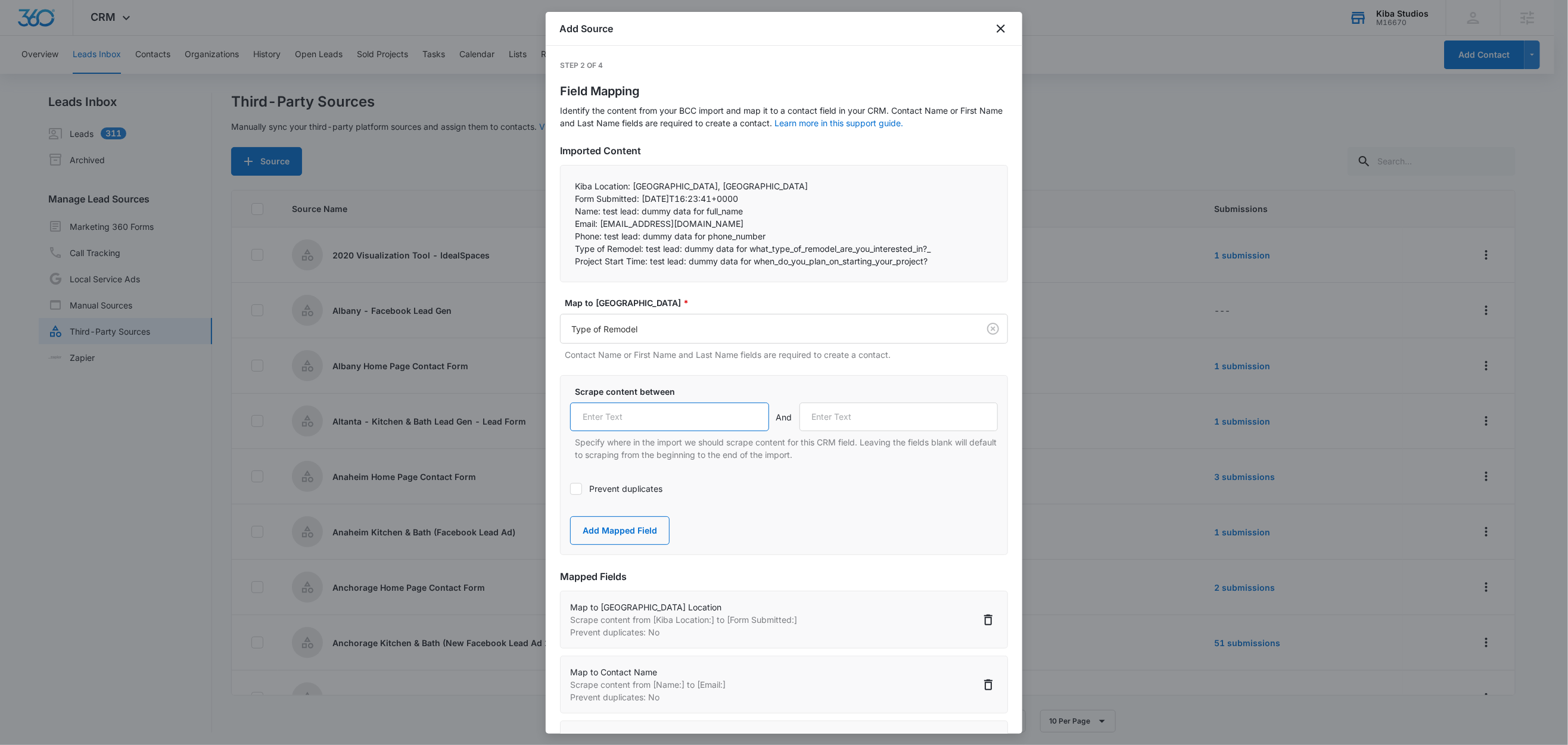
click at [650, 419] on input "text" at bounding box center [669, 416] width 199 height 28
paste input "Type of Remodel:"
type input "Type of Remodel:"
drag, startPoint x: 649, startPoint y: 262, endPoint x: 572, endPoint y: 264, distance: 77.0
click at [572, 264] on div "Kiba Location: [GEOGRAPHIC_DATA], [GEOGRAPHIC_DATA] Form Submitted: [DATE]T16:…" at bounding box center [784, 224] width 448 height 117
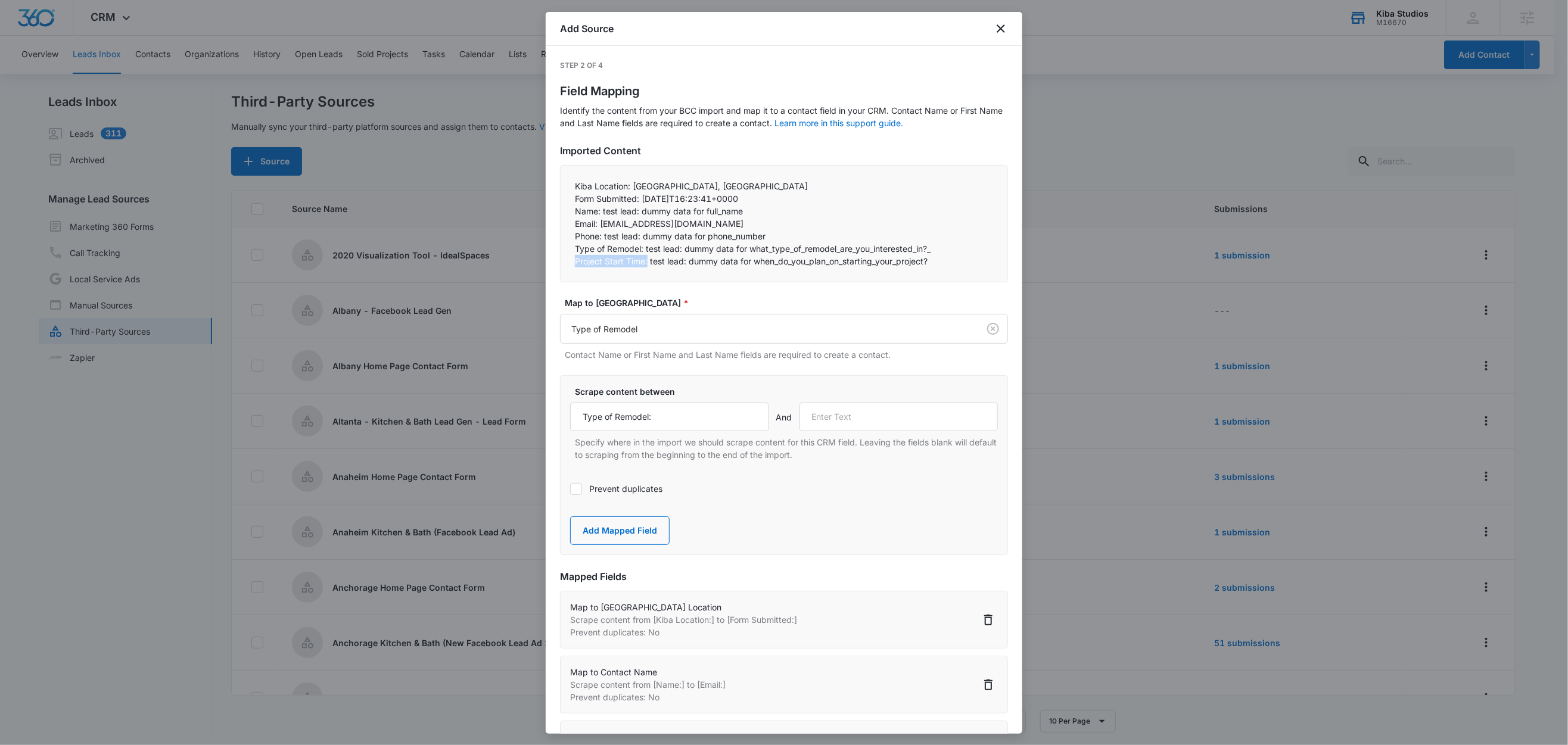
copy p "Project Start Time:"
click at [890, 415] on input "text" at bounding box center [899, 416] width 199 height 28
paste input "Project Start Time:"
type input "Project Start Time:"
click at [632, 523] on button "Add Mapped Field" at bounding box center [620, 531] width 100 height 28
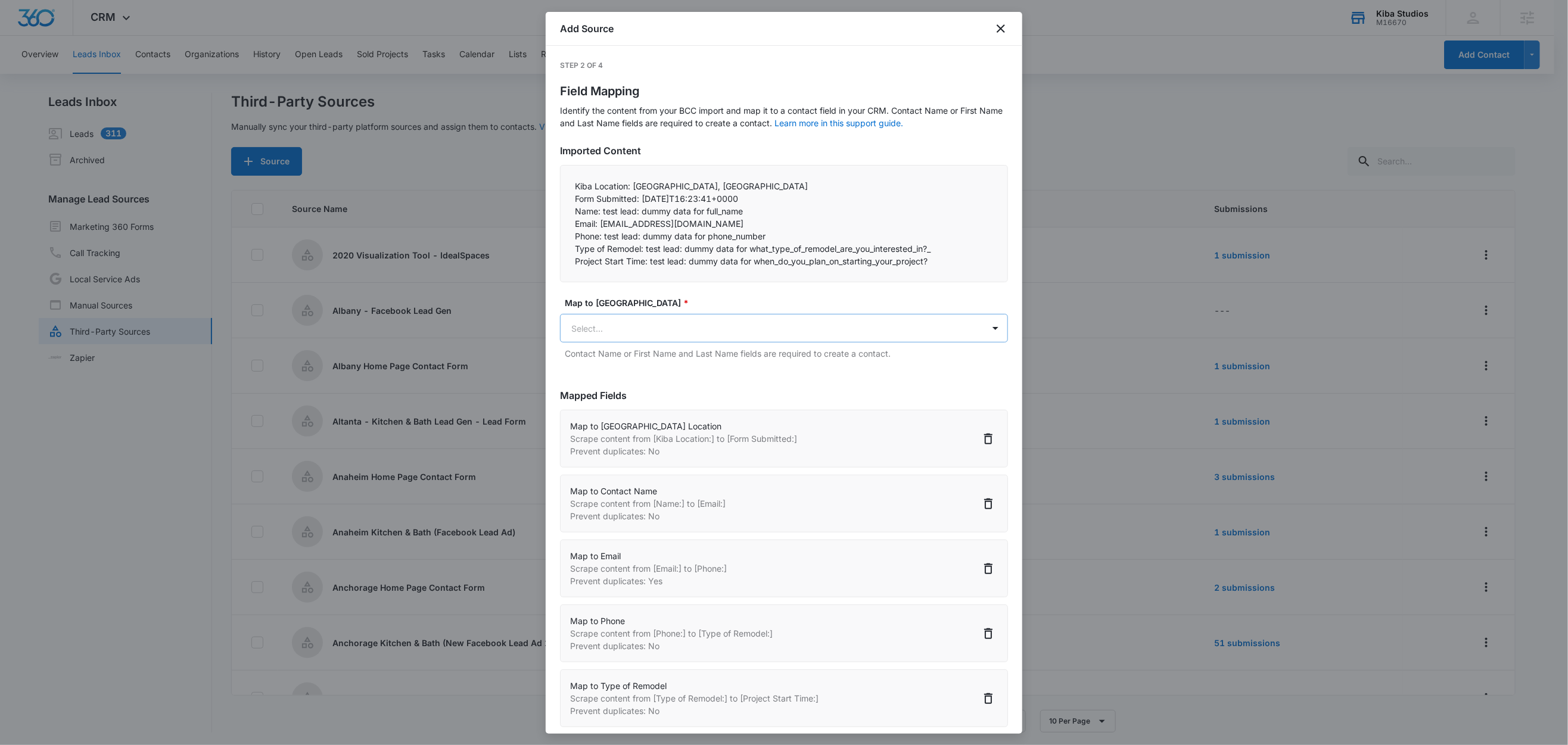
click at [649, 328] on body "CRM Apps Reputation Websites Forms CRM Email Social Shop Scheduling Content Ads…" at bounding box center [784, 373] width 1568 height 747
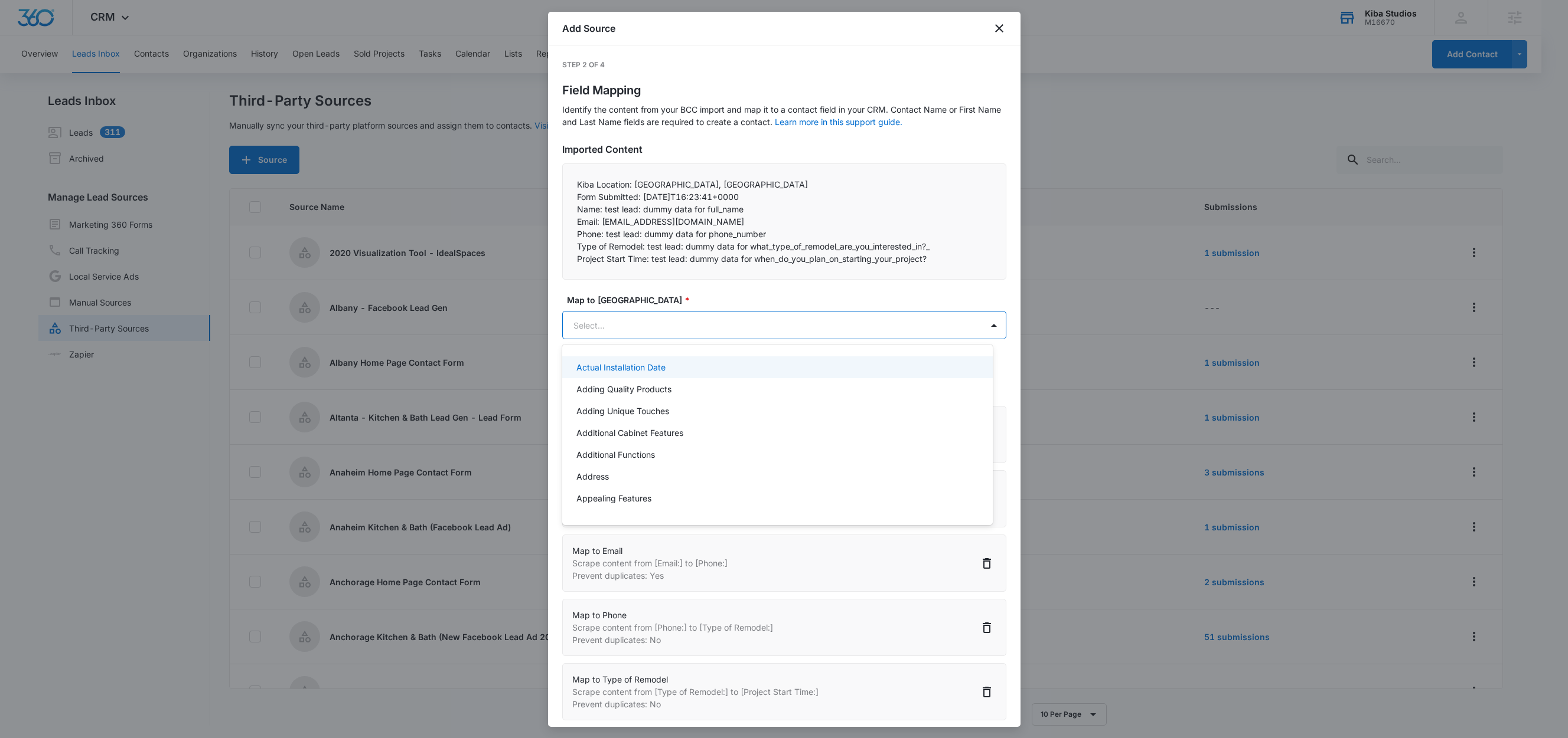
paste input "Project Start Time:"
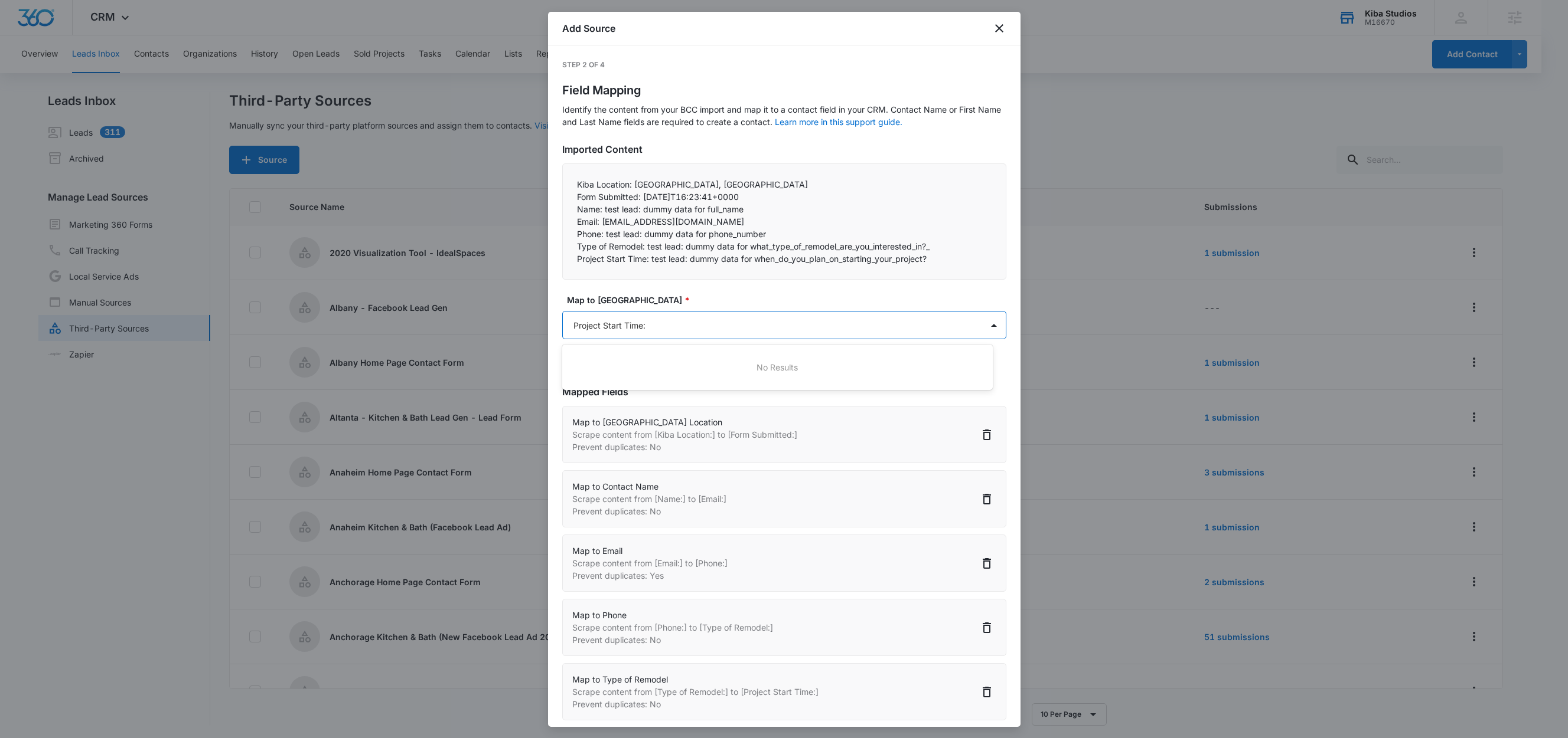
type input "Project Start Time"
click at [618, 361] on p "Project Start Time" at bounding box center [611, 367] width 70 height 13
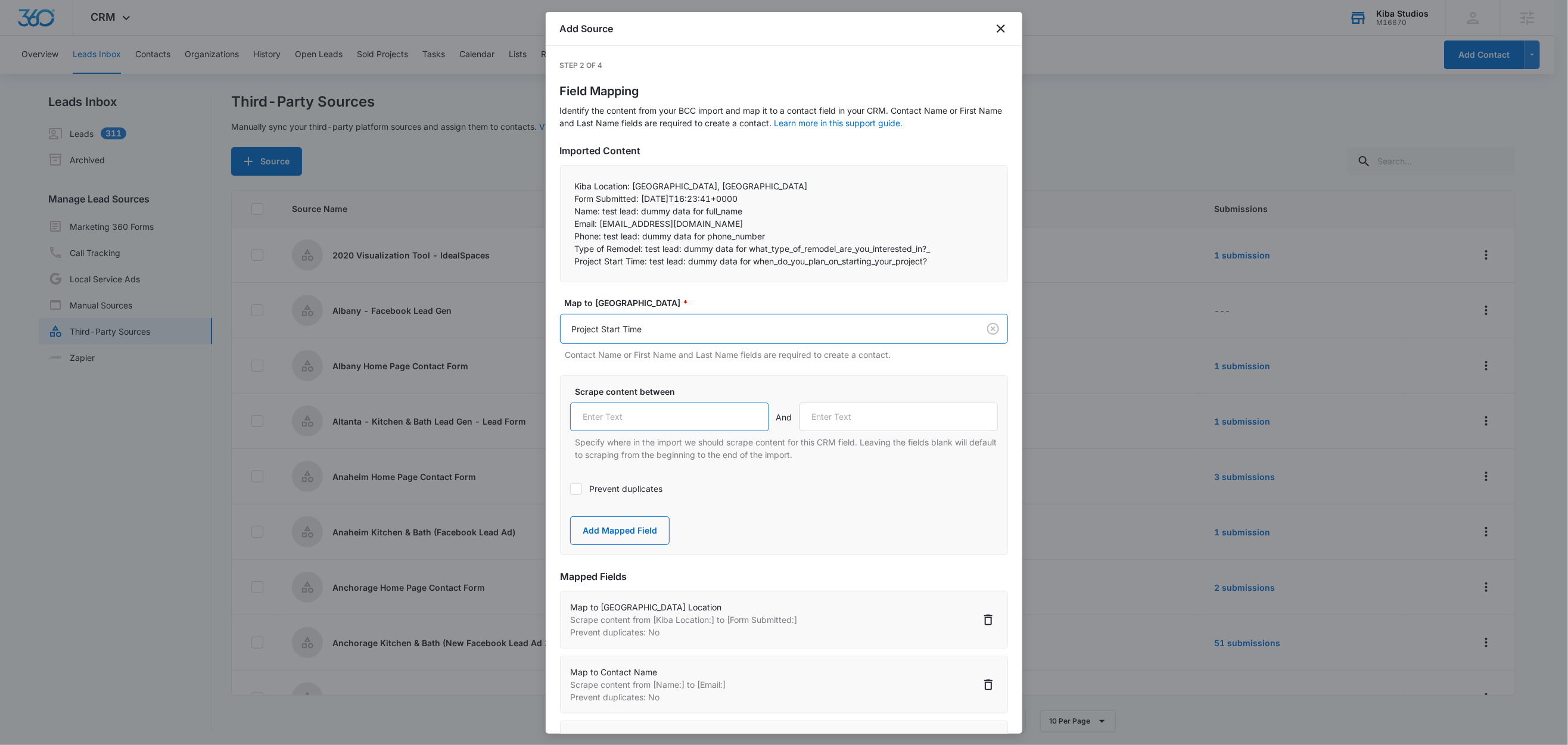
click at [658, 418] on input "text" at bounding box center [669, 416] width 199 height 28
paste input "Project Start Time:"
type input "Project Start Time:"
click at [698, 394] on label "Scrape content between" at bounding box center [788, 392] width 428 height 13
click at [625, 534] on button "Add Mapped Field" at bounding box center [620, 531] width 100 height 28
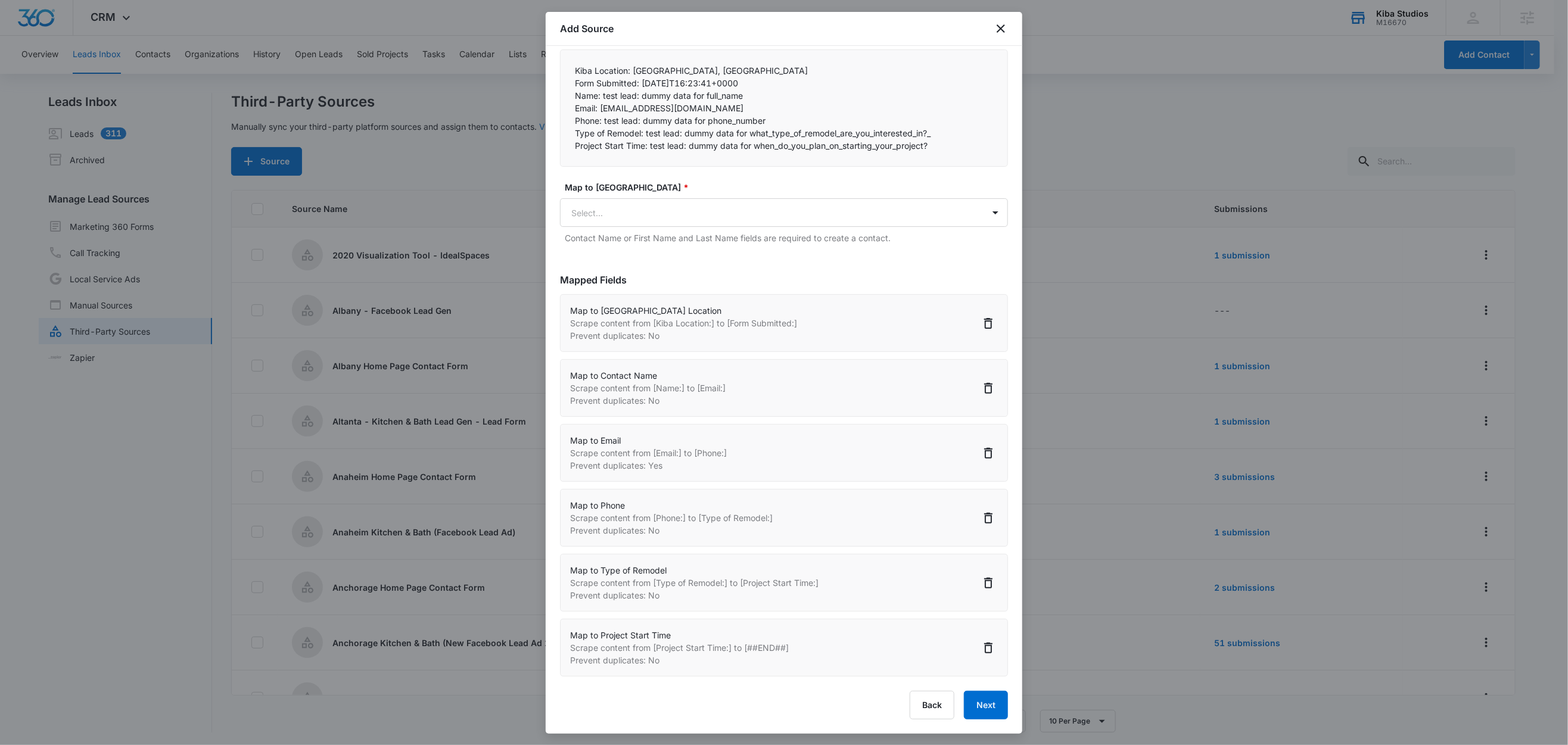
scroll to position [2, 0]
click at [975, 709] on button "Next" at bounding box center [986, 705] width 44 height 28
select select "379"
select select "77"
select select "185"
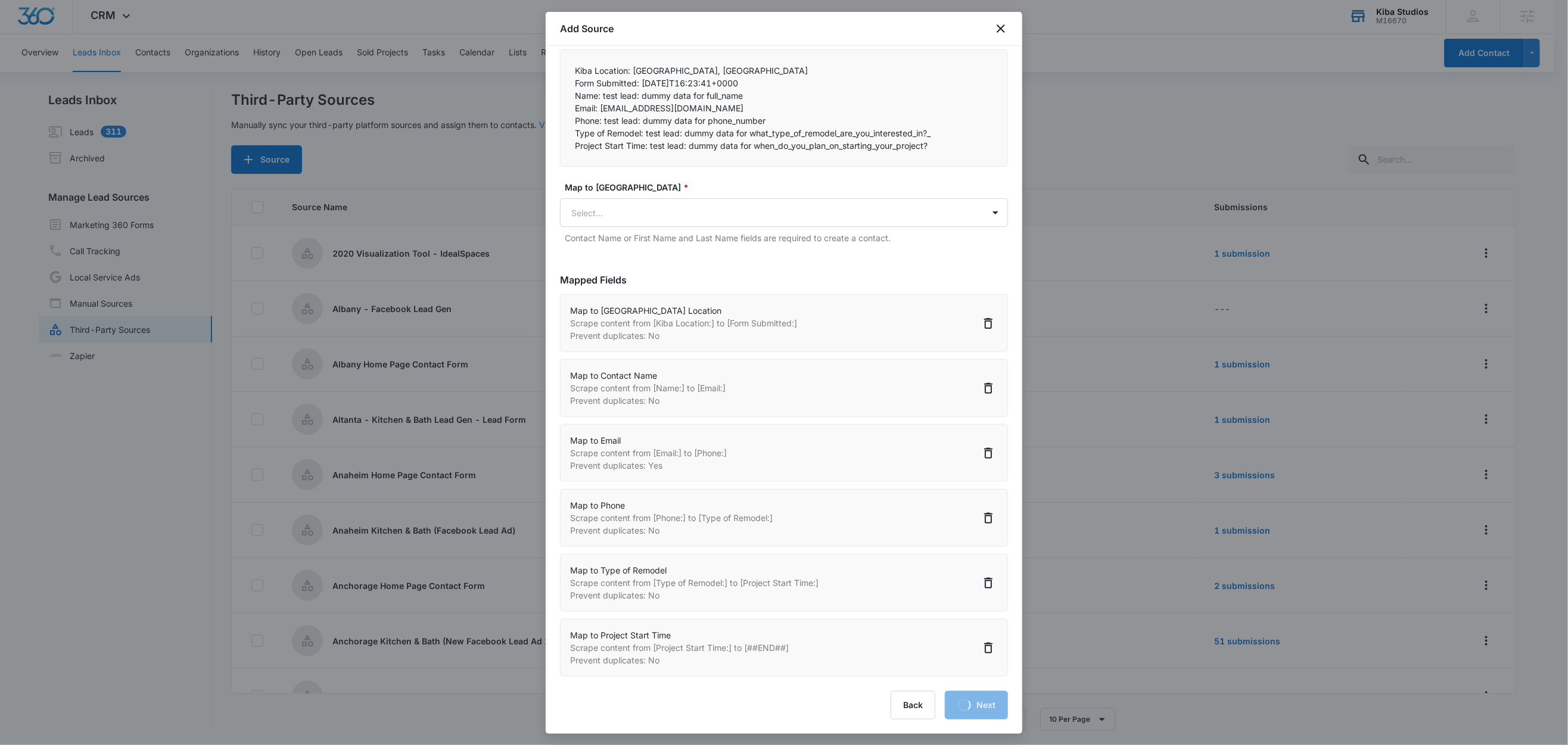
select select "184"
select select "416"
select select "440"
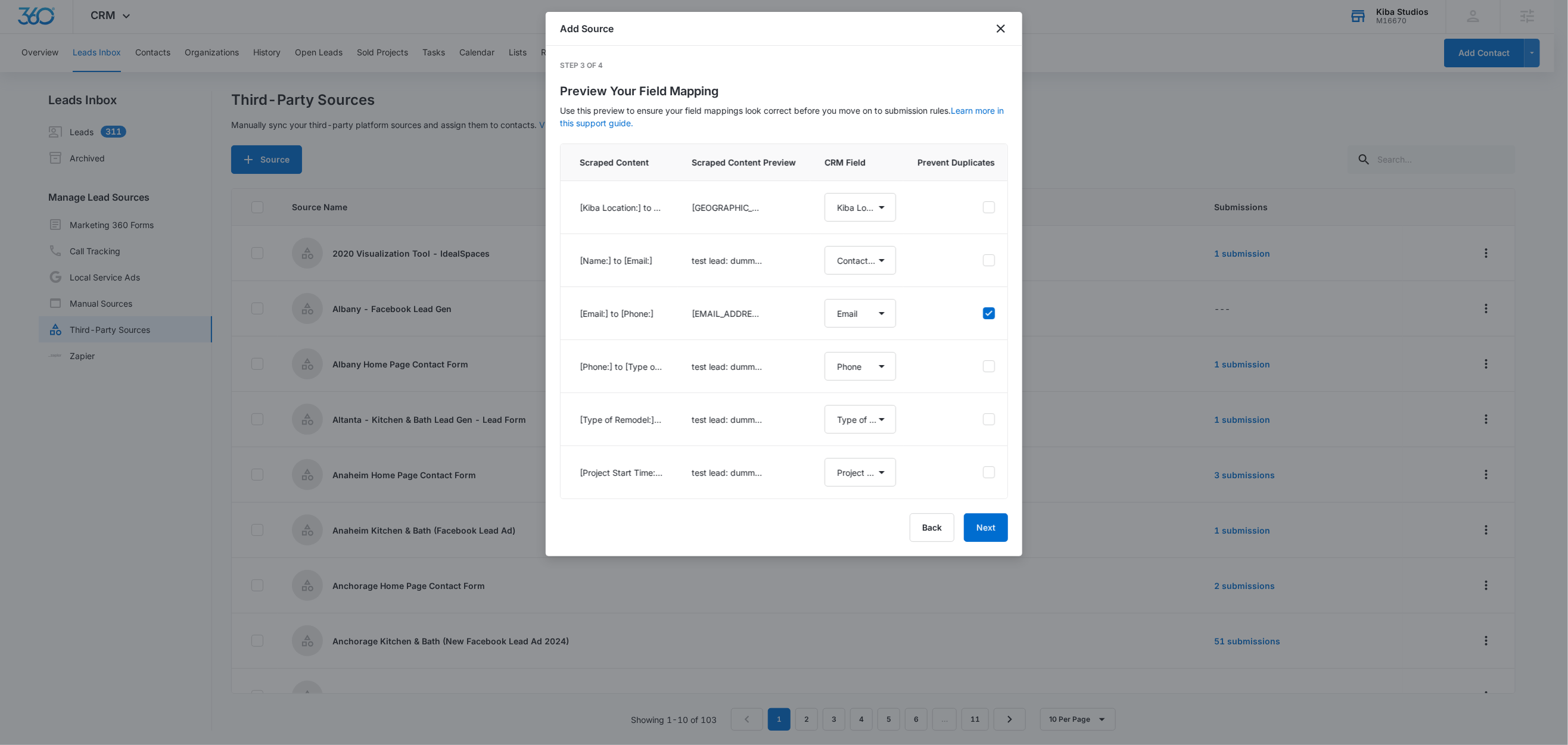
scroll to position [0, 0]
select select "379"
select select "77"
select select "185"
select select "184"
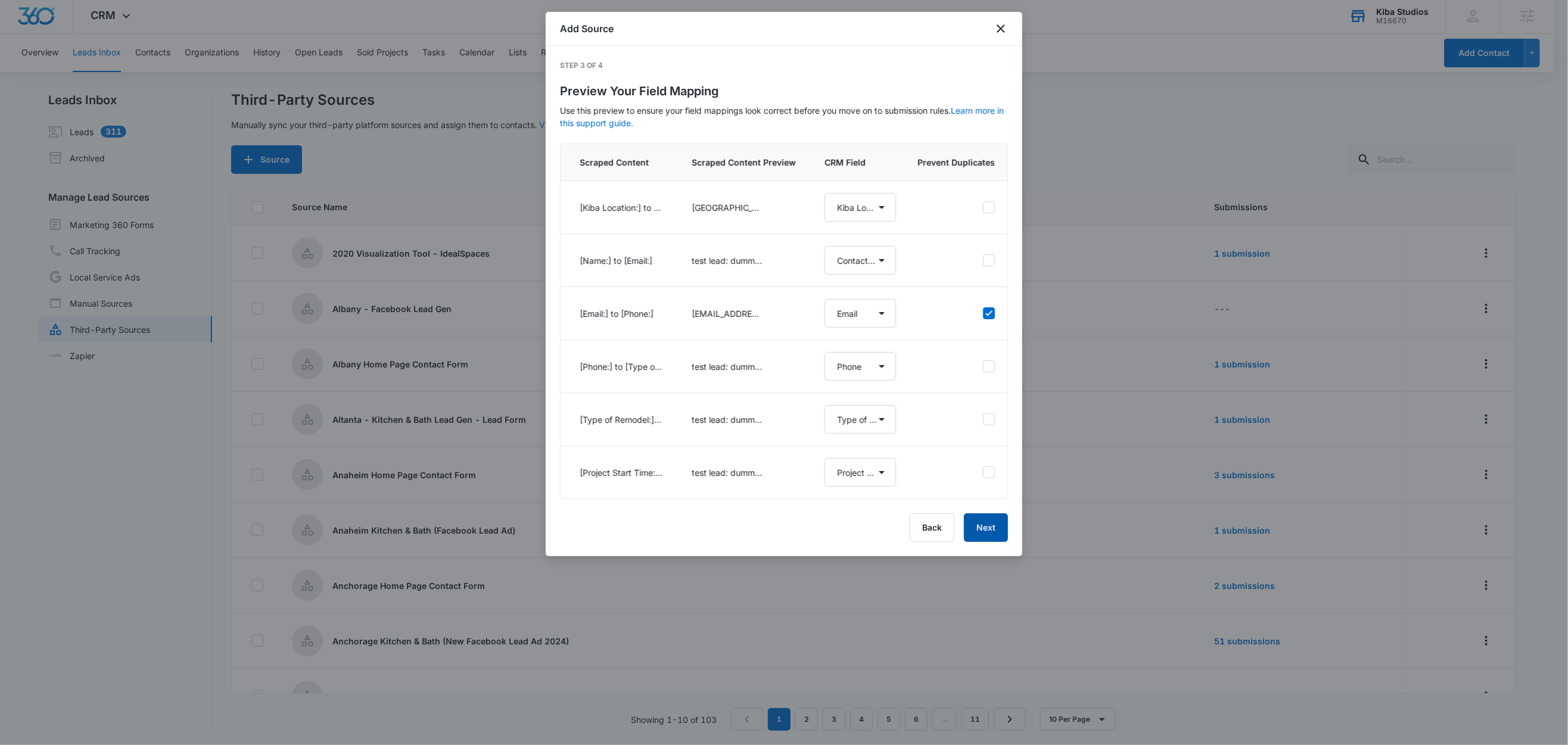
select select "416"
select select "440"
click at [992, 542] on button "Next" at bounding box center [986, 528] width 44 height 28
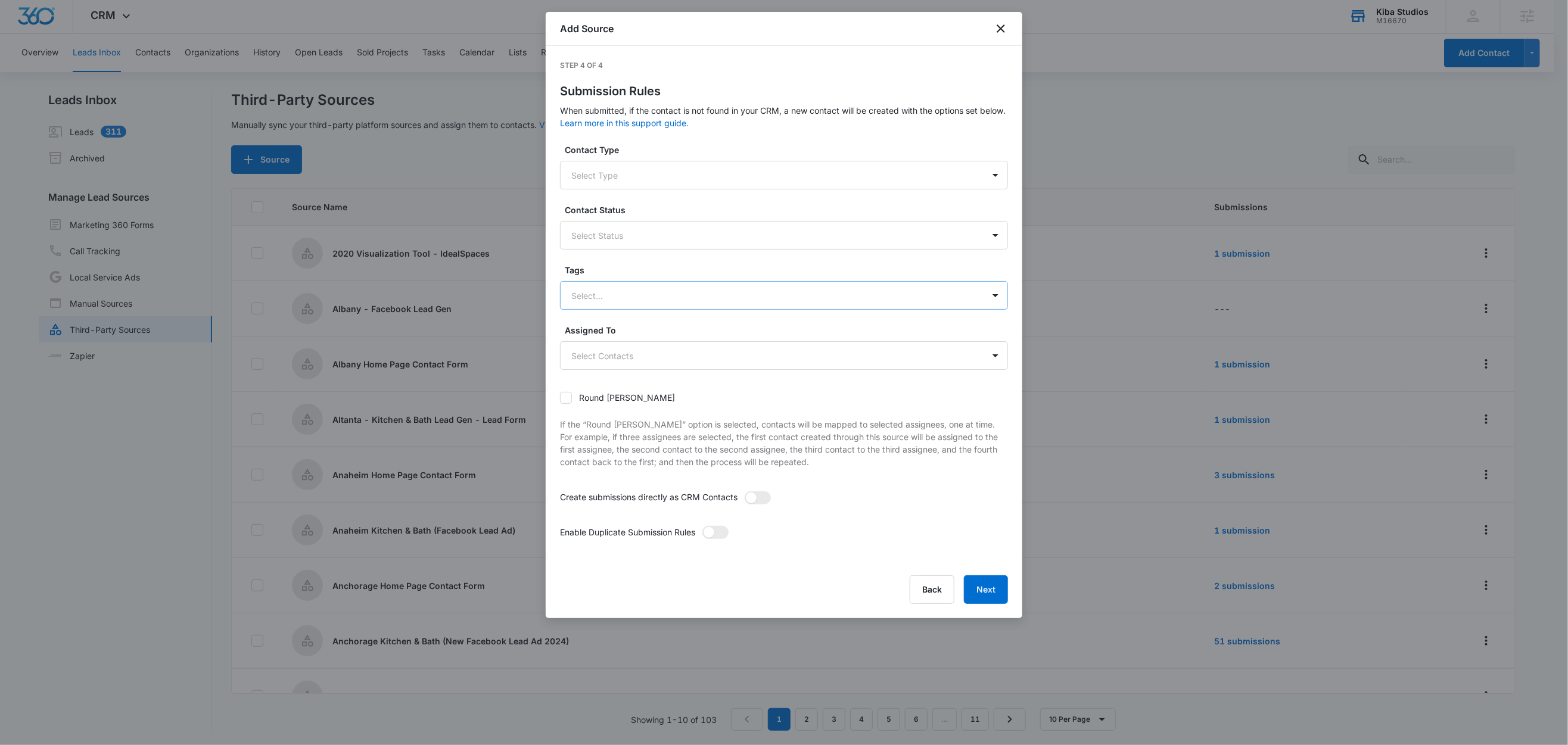
click at [611, 299] on div at bounding box center [769, 296] width 396 height 15
type input "we"
click at [620, 377] on p "Welcome Journey" at bounding box center [609, 381] width 69 height 13
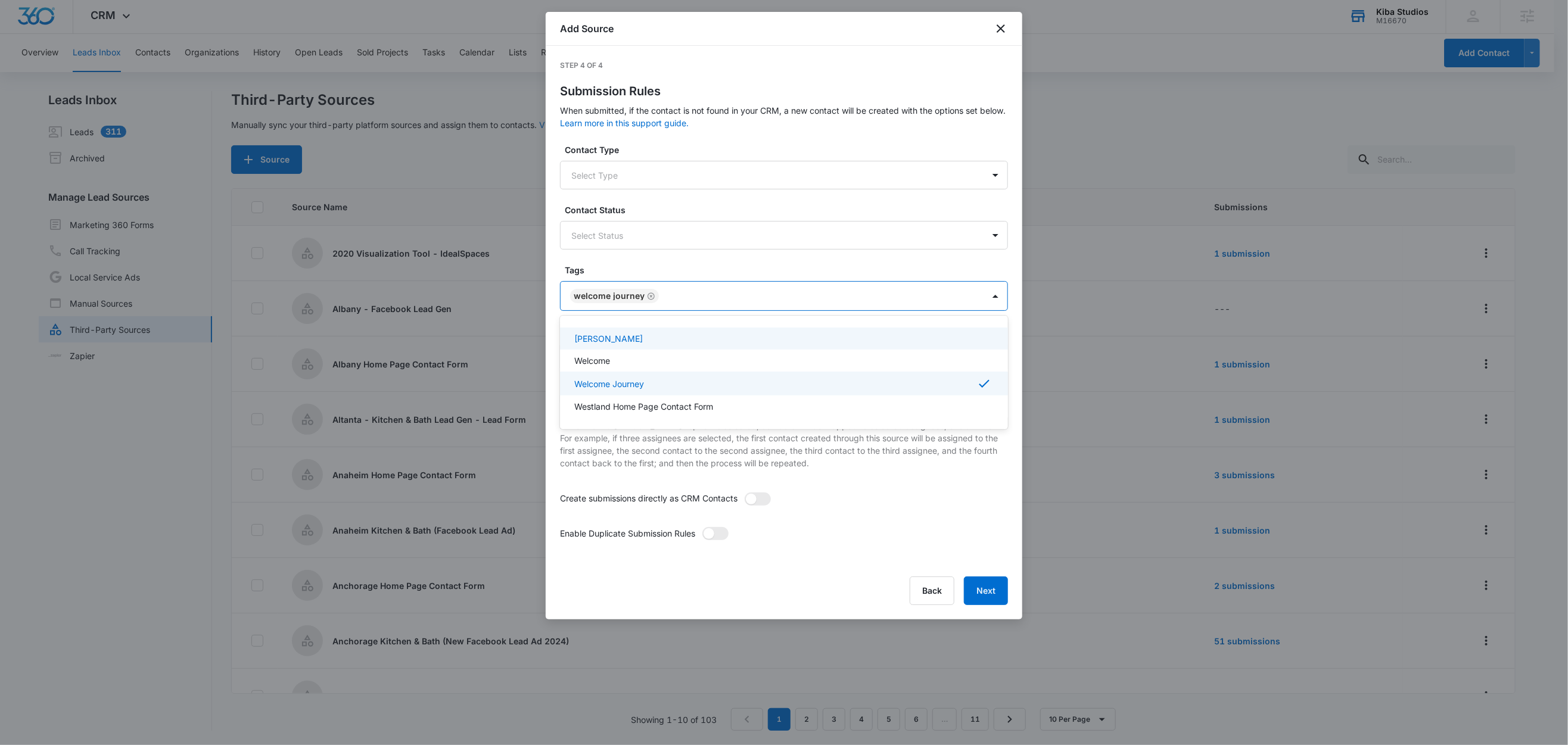
click at [696, 267] on label "Tags" at bounding box center [789, 270] width 448 height 13
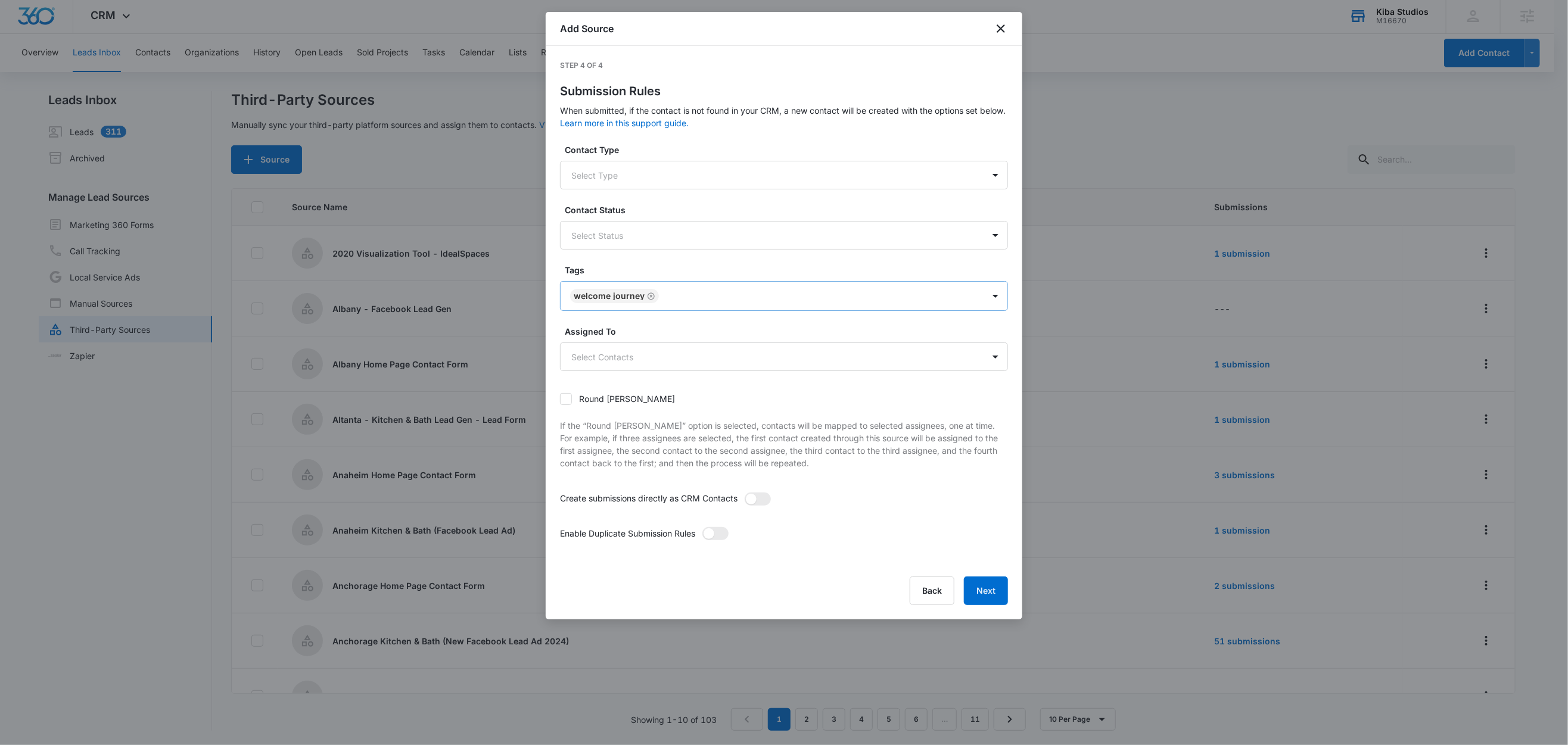
click at [706, 302] on div at bounding box center [815, 296] width 305 height 15
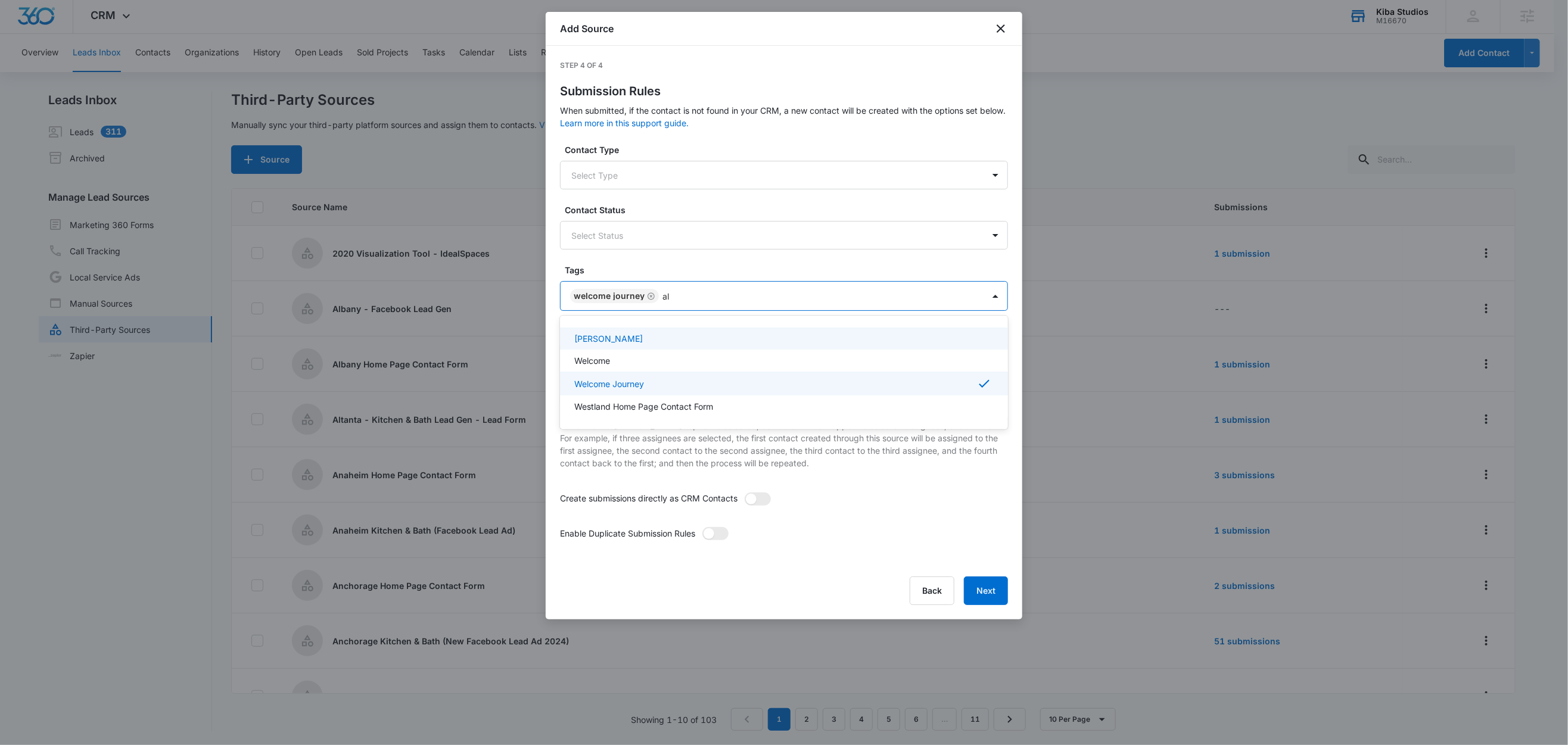
type input "alb"
click at [678, 342] on p "Albany - Facebook Lead Gen" at bounding box center [632, 339] width 116 height 13
click at [685, 271] on label "Tags" at bounding box center [789, 270] width 448 height 13
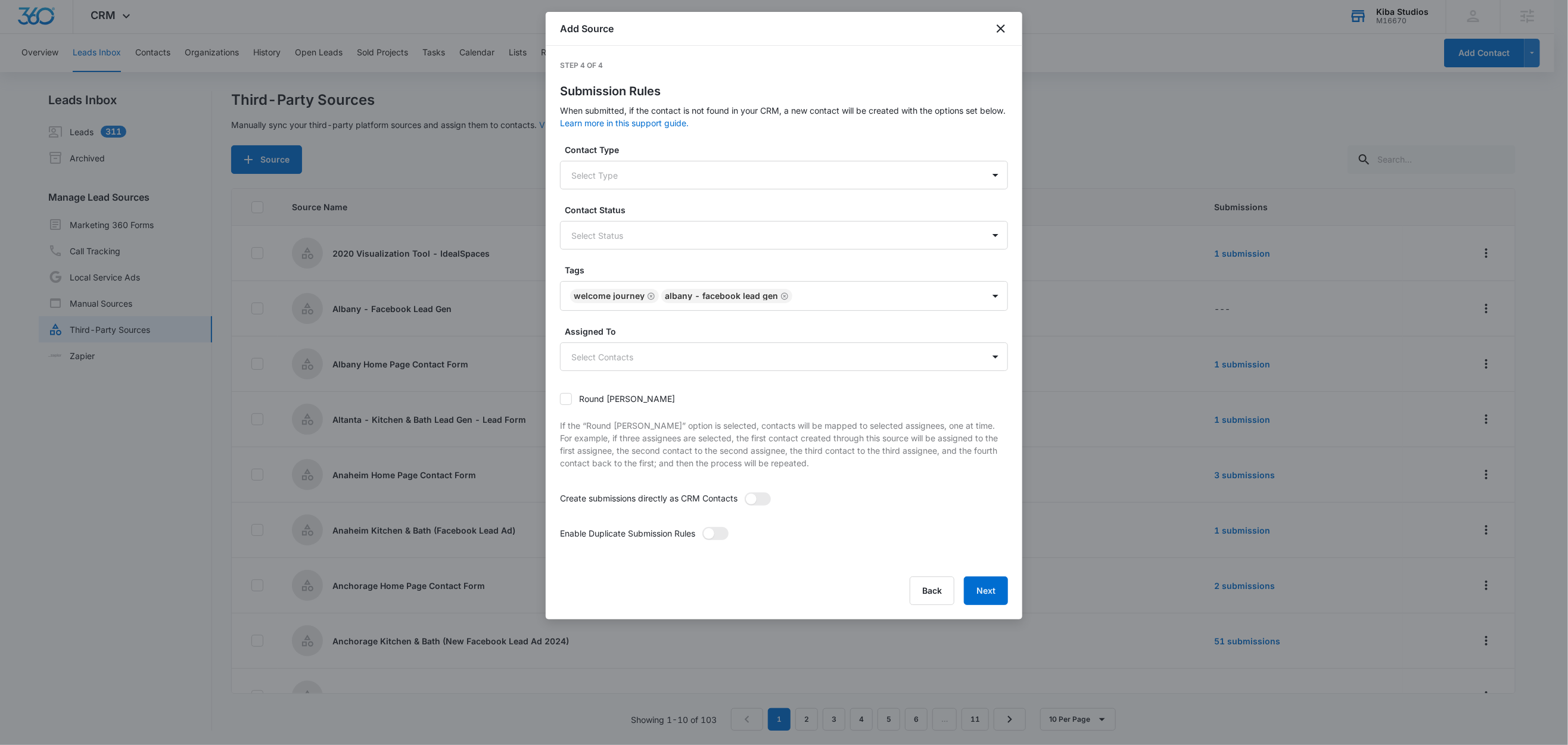
click at [761, 500] on span at bounding box center [758, 498] width 26 height 13
click at [744, 492] on input "checkbox" at bounding box center [744, 492] width 0 height 0
click at [723, 539] on span at bounding box center [715, 534] width 26 height 13
click at [702, 527] on input "checkbox" at bounding box center [702, 527] width 0 height 0
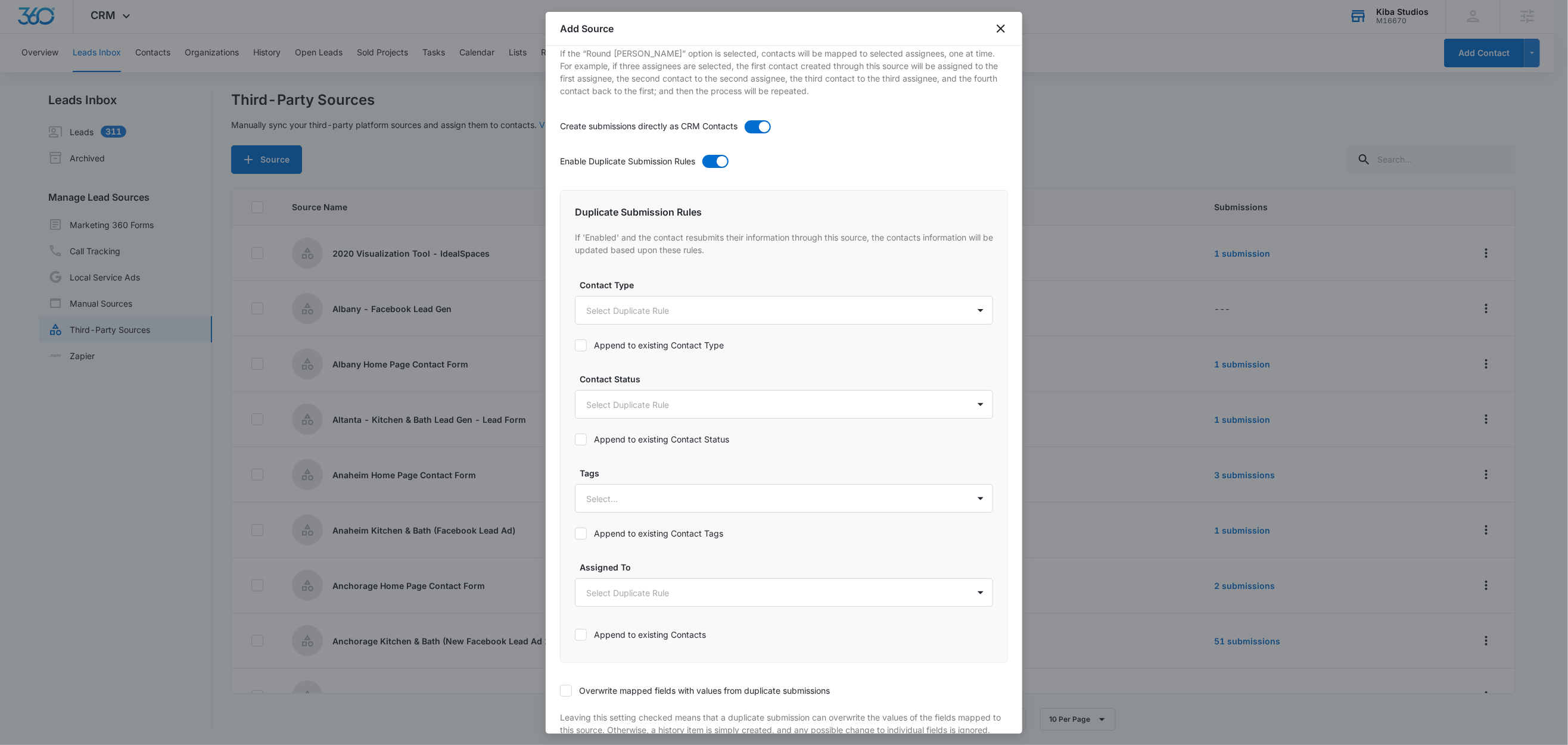
scroll to position [452, 0]
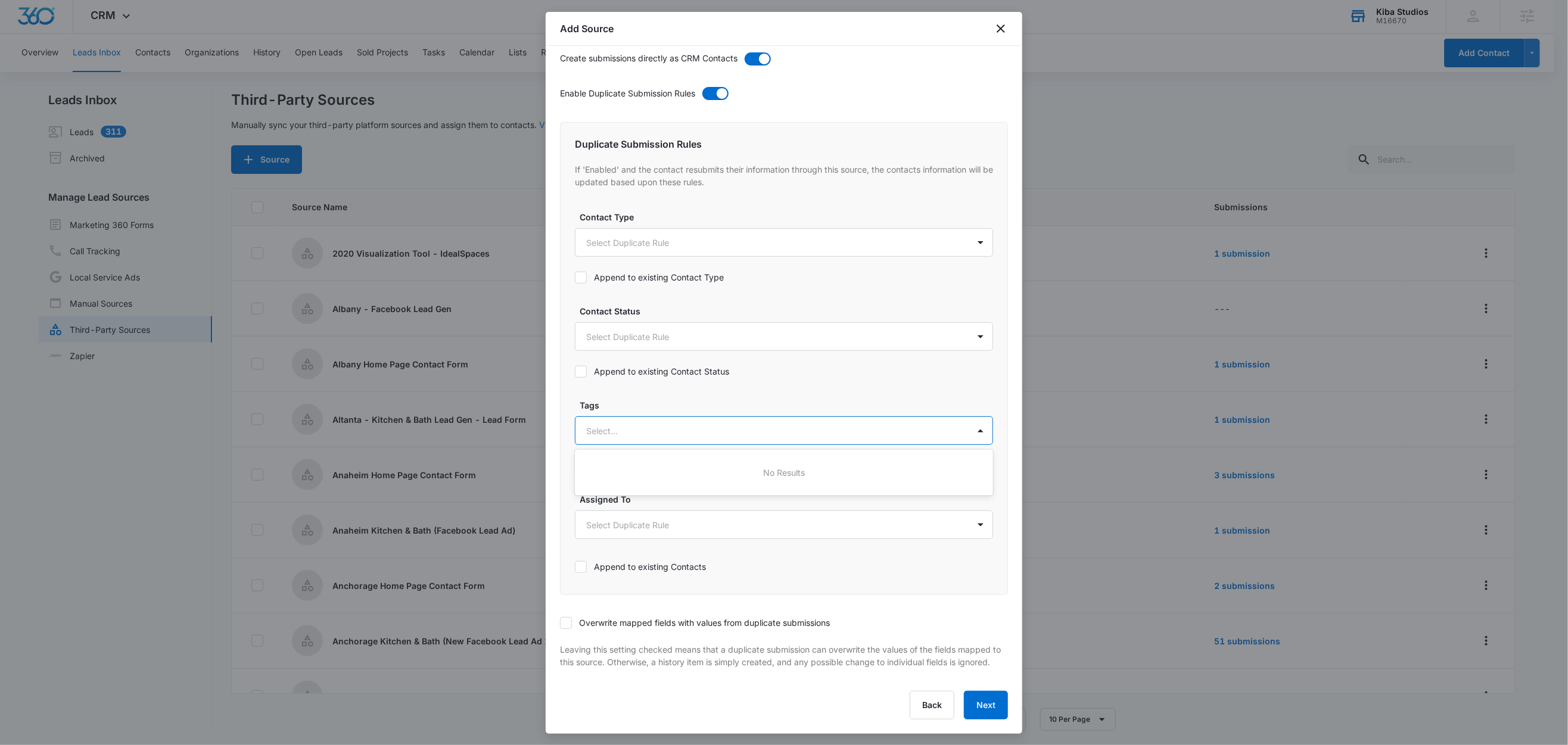
click at [639, 424] on div at bounding box center [769, 431] width 367 height 15
type input "we"
click at [657, 511] on p "Welcome Journey" at bounding box center [623, 517] width 69 height 13
drag, startPoint x: 661, startPoint y: 392, endPoint x: 699, endPoint y: 427, distance: 51.7
click at [661, 398] on label "Tags" at bounding box center [788, 404] width 418 height 13
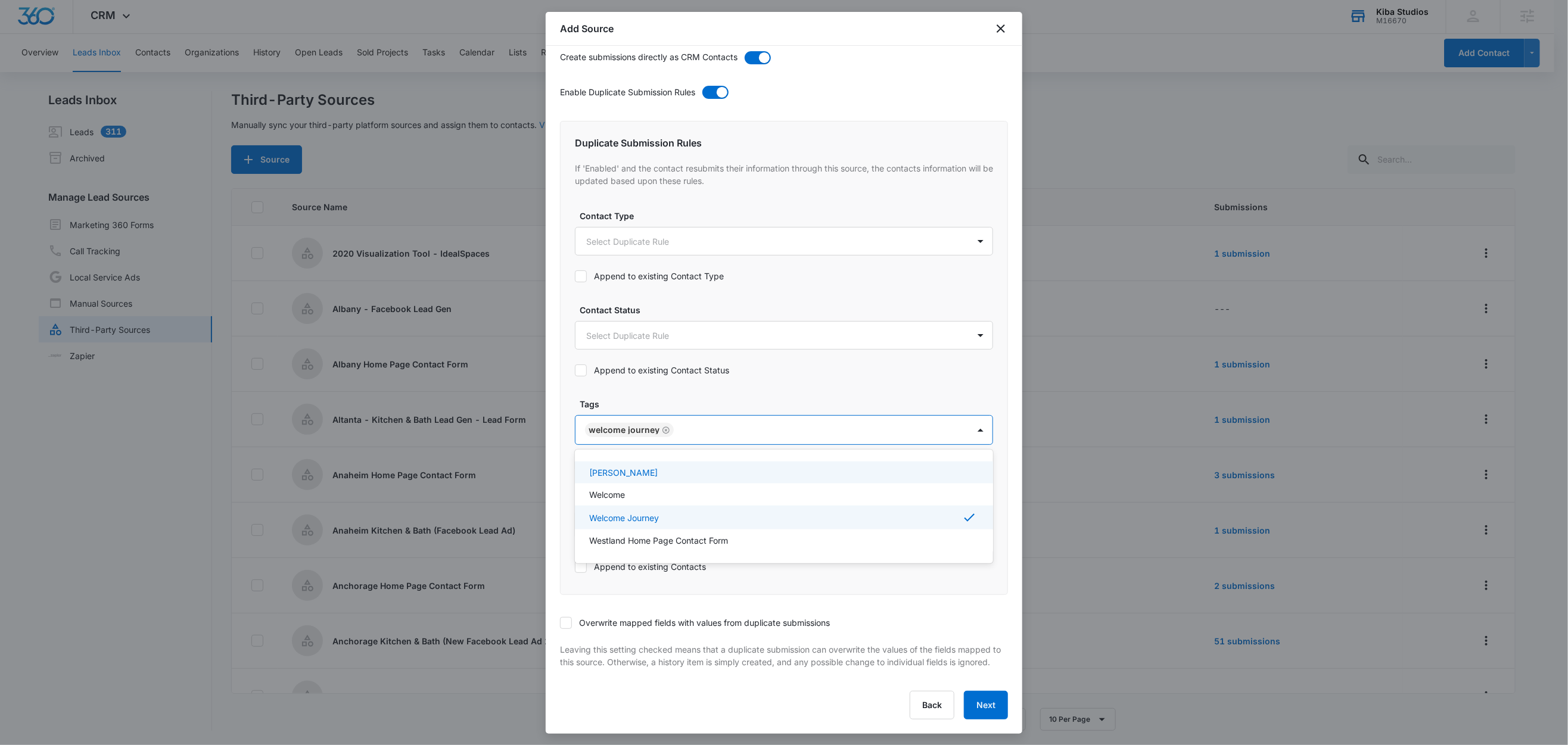
click at [734, 423] on div at bounding box center [815, 430] width 276 height 15
type input "alb"
click at [701, 466] on p "Albany - Facebook Lead Gen" at bounding box center [647, 472] width 116 height 13
click at [729, 398] on label "Tags" at bounding box center [788, 404] width 418 height 13
click at [679, 459] on label "Append to existing Contact Tags" at bounding box center [783, 465] width 418 height 13
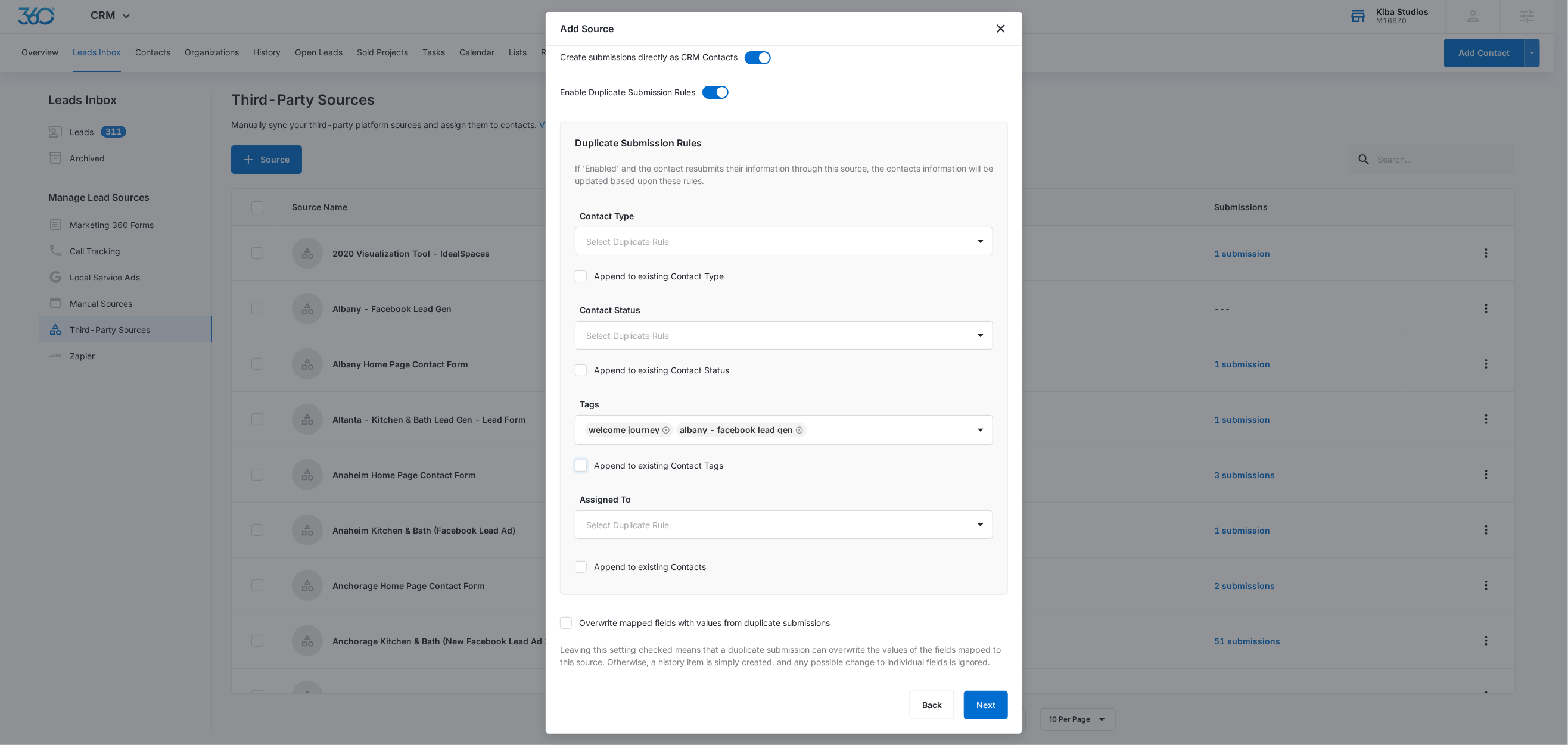
click at [575, 466] on input "Append to existing Contact Tags" at bounding box center [575, 466] width 0 height 0
click at [564, 618] on icon at bounding box center [566, 623] width 11 height 11
click at [560, 624] on input "Overwrite mapped fields with values from duplicate submissions" at bounding box center [560, 624] width 0 height 0
click at [969, 707] on button "Next" at bounding box center [986, 705] width 44 height 28
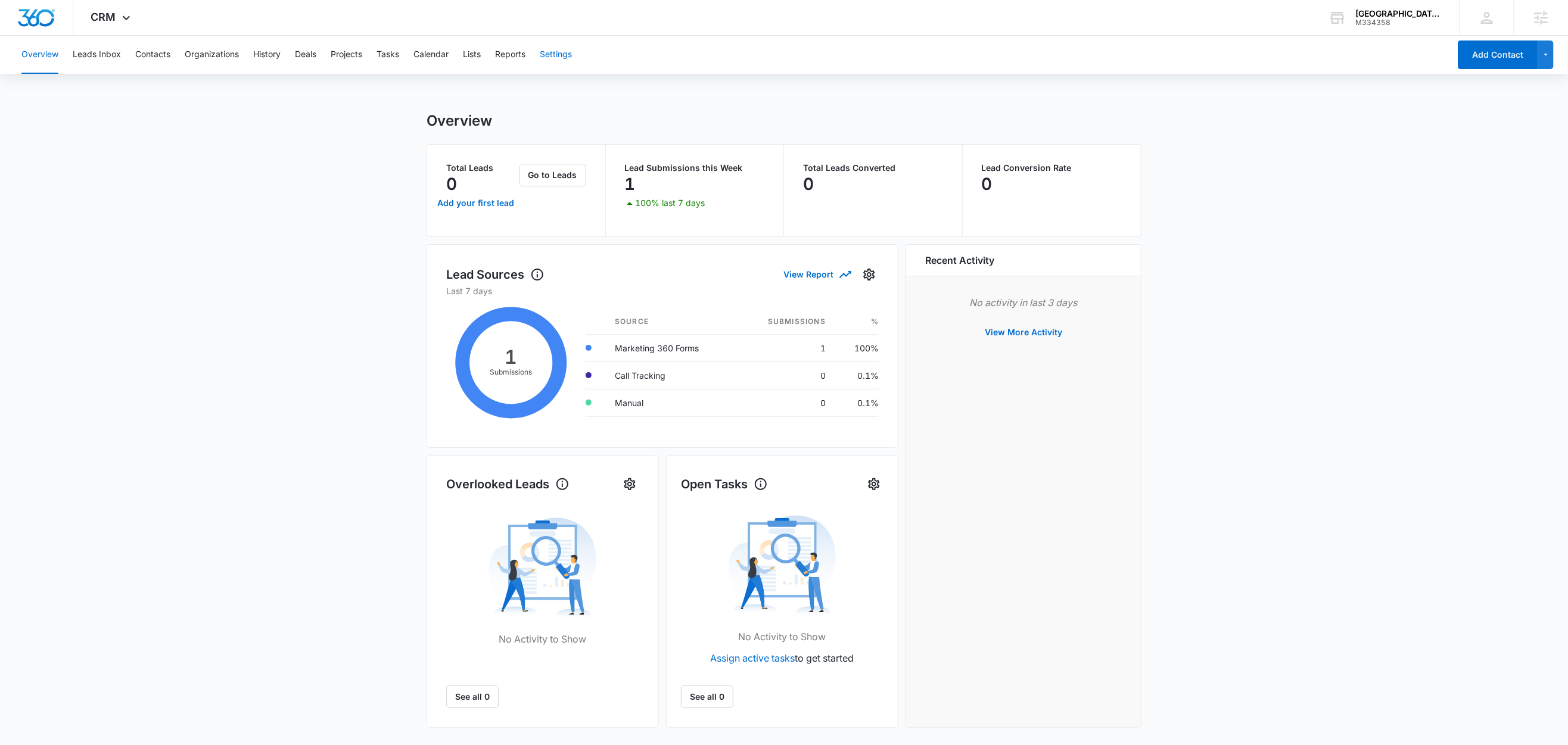
click at [568, 64] on button "Settings" at bounding box center [555, 55] width 32 height 38
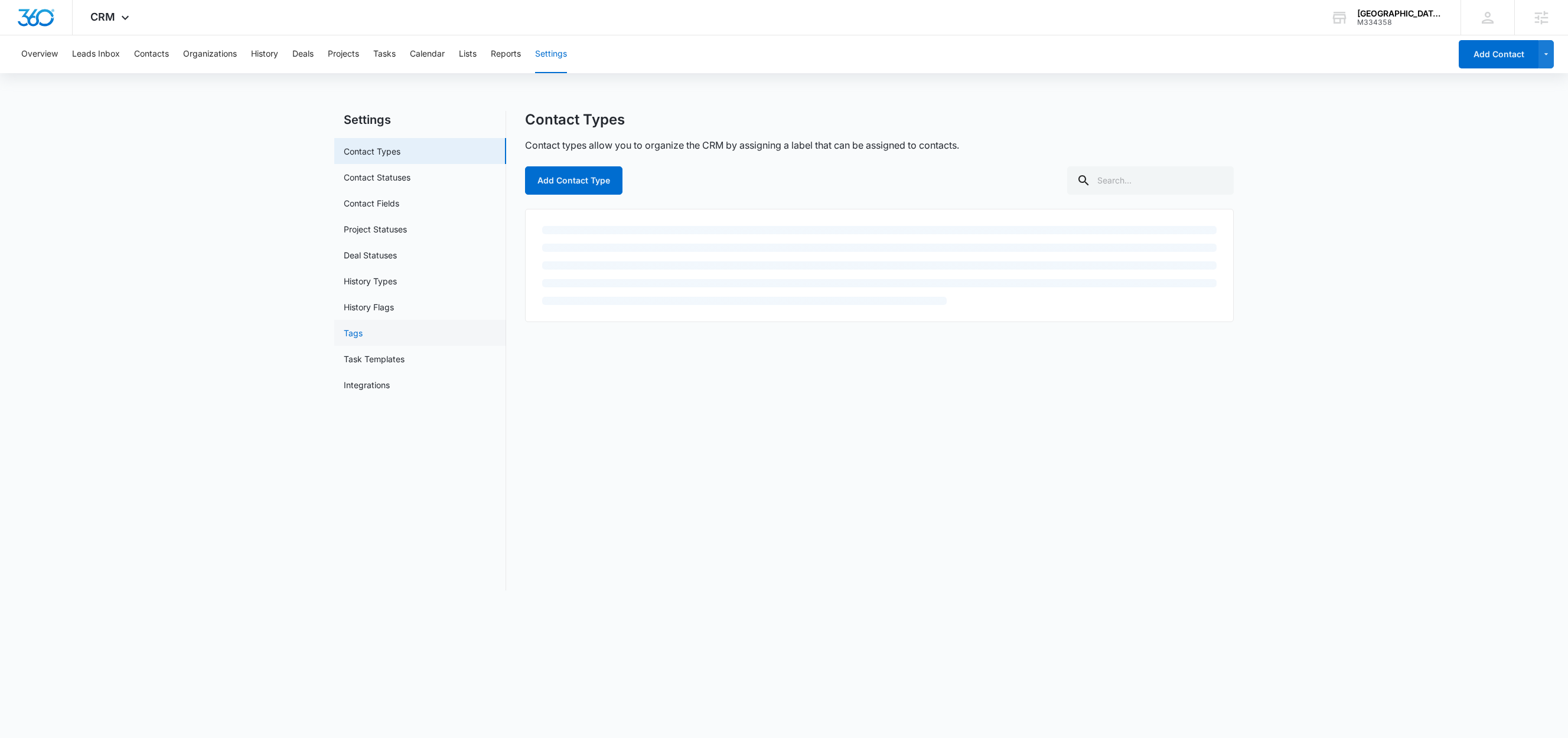
click at [363, 330] on link "Tags" at bounding box center [352, 333] width 18 height 13
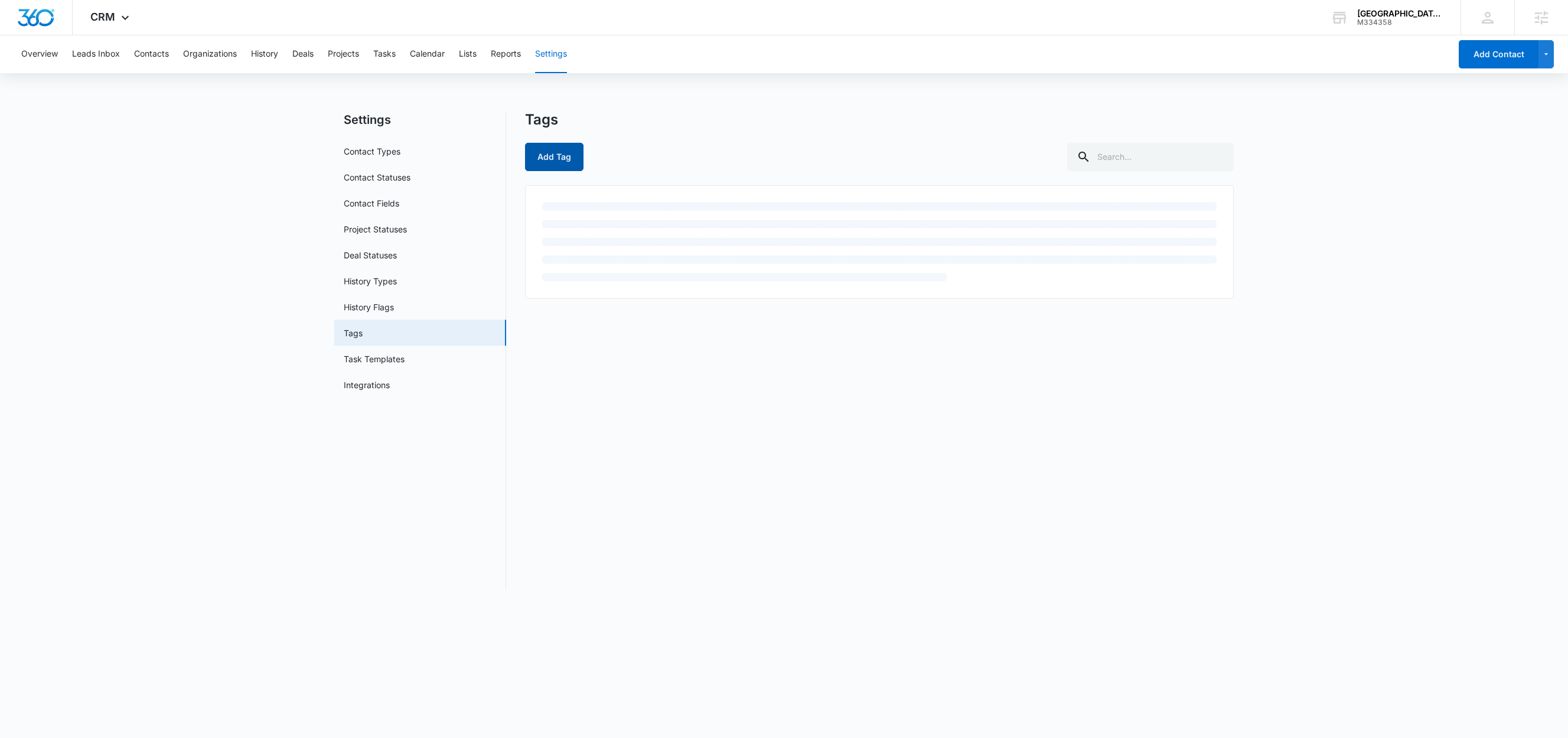
click at [553, 159] on button "Add Tag" at bounding box center [554, 156] width 58 height 28
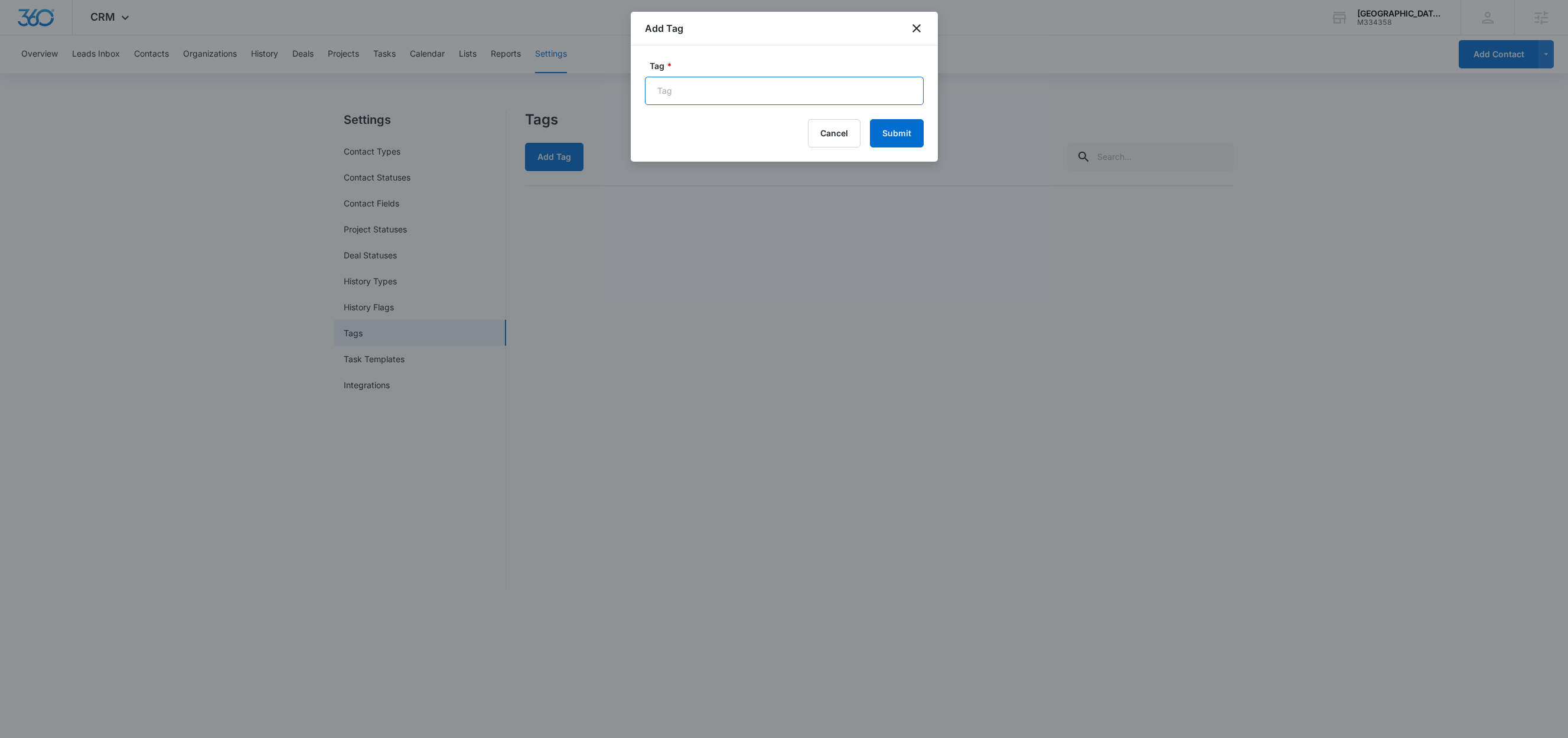
click at [711, 94] on input "Tag *" at bounding box center [784, 90] width 278 height 28
paste input "Facebook Lead Gen"
type input "Facebook Lead Gen"
click at [845, 63] on label "Tag *" at bounding box center [788, 65] width 278 height 13
click at [845, 77] on input "Facebook Lead Gen" at bounding box center [784, 90] width 278 height 28
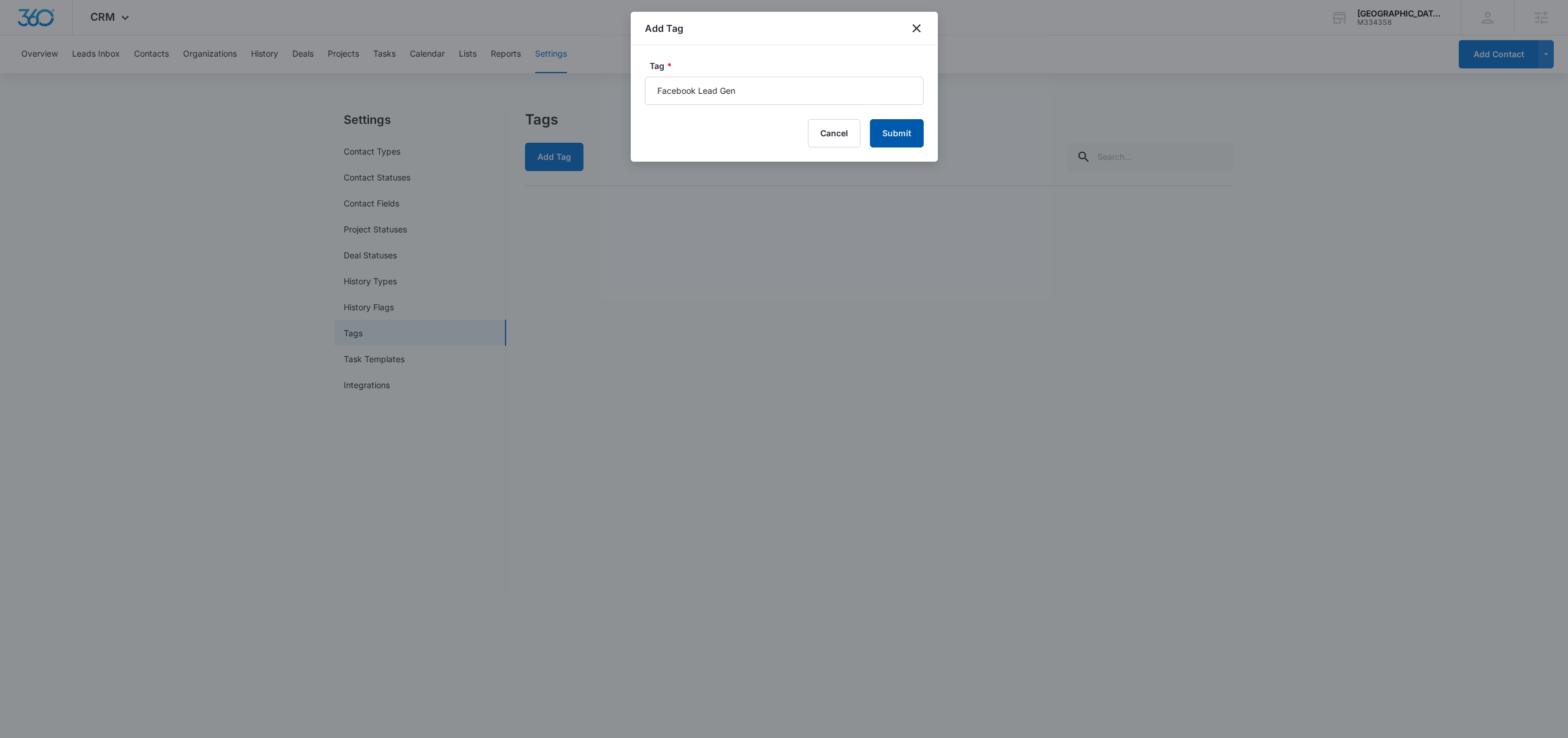
click at [898, 132] on button "Submit" at bounding box center [896, 133] width 53 height 28
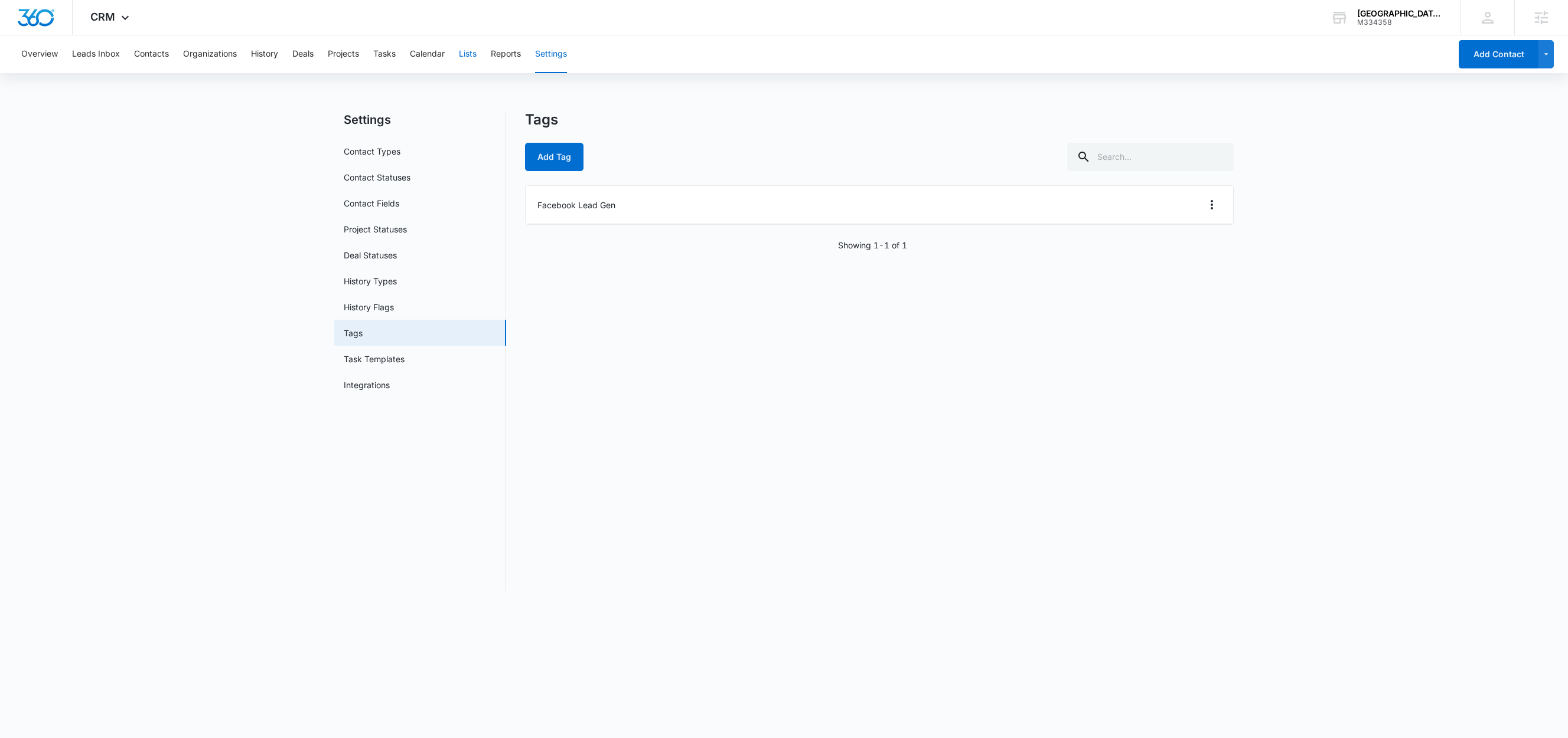
click at [470, 55] on button "Lists" at bounding box center [468, 54] width 17 height 38
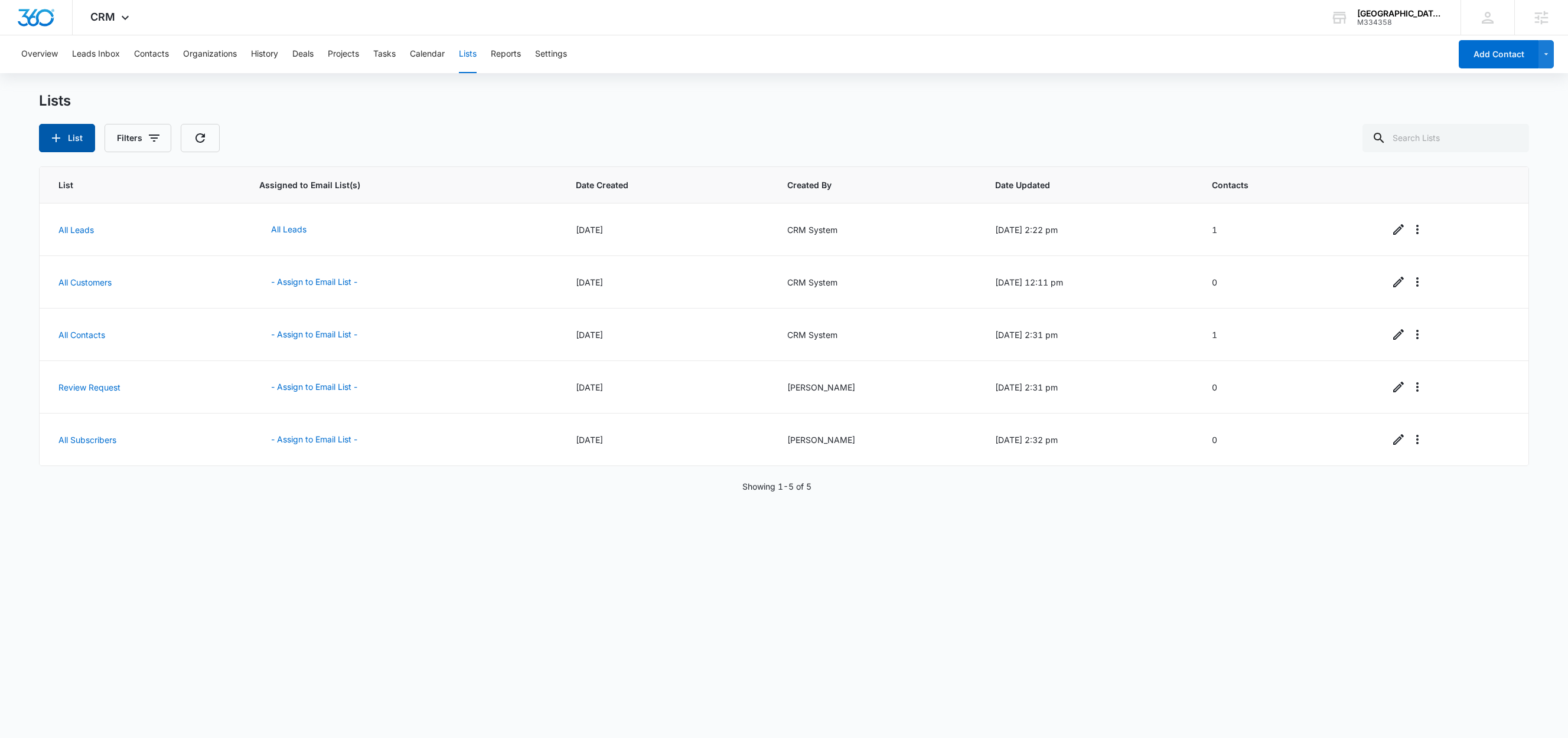
click at [74, 139] on button "List" at bounding box center [67, 138] width 56 height 28
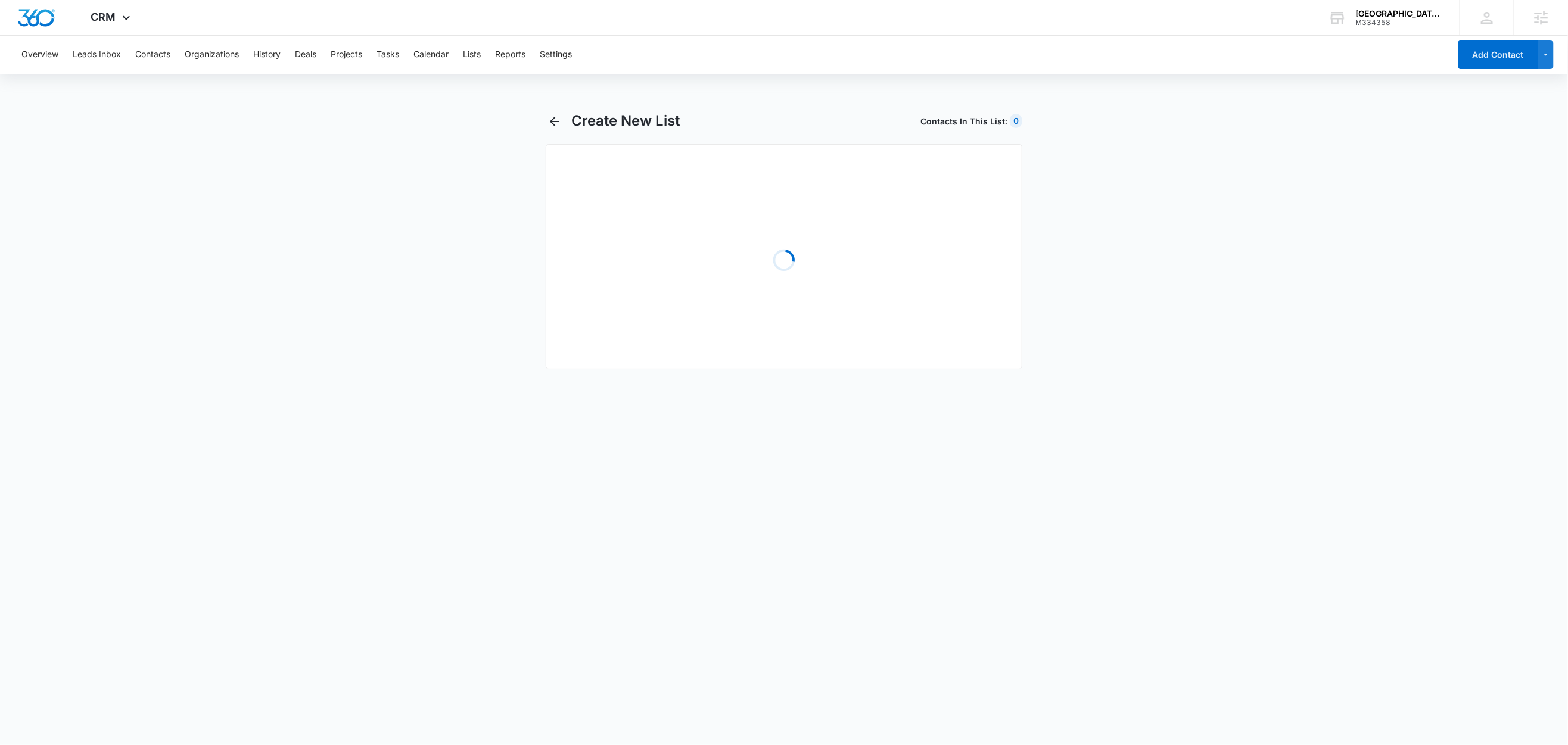
select select "31"
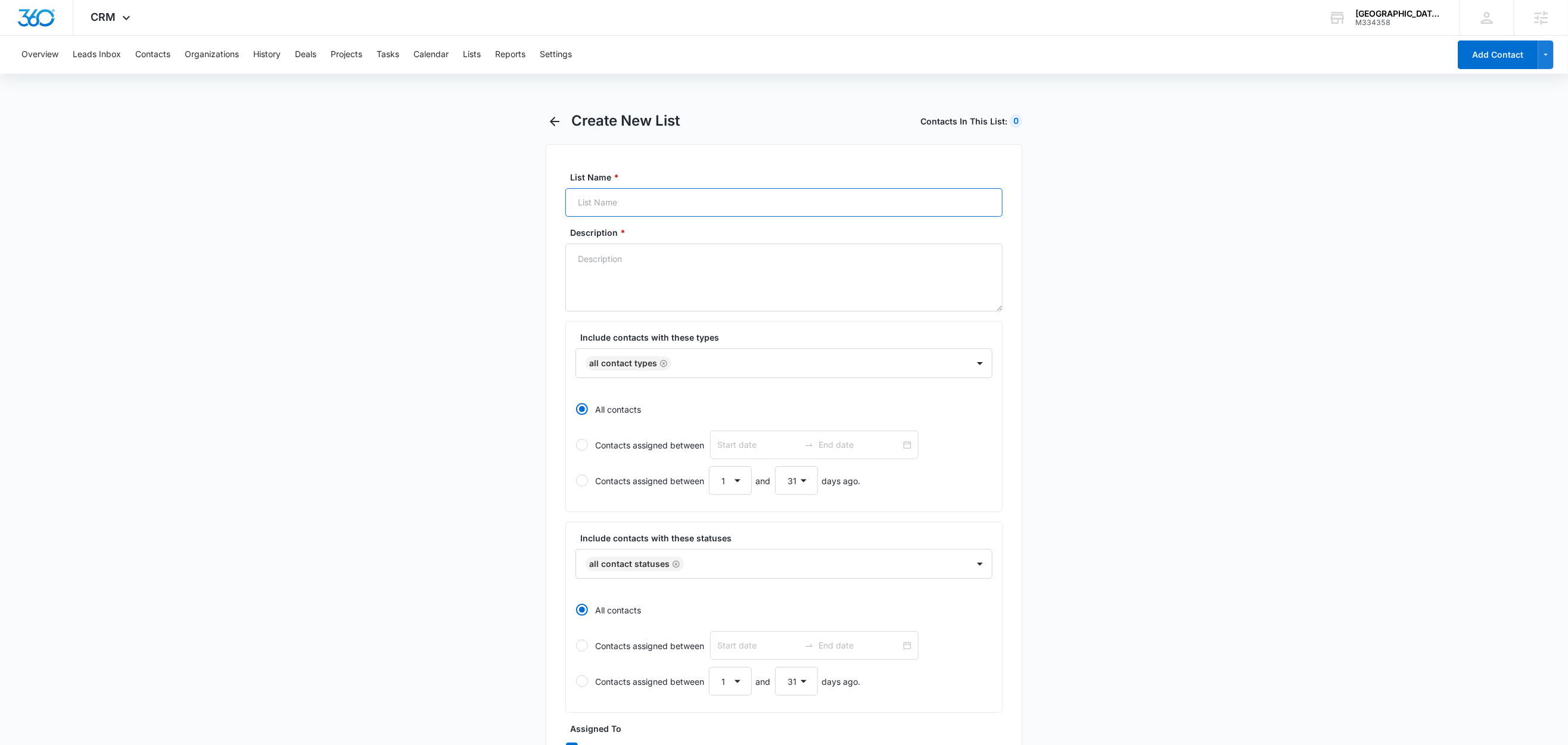
click at [669, 197] on input "List Name *" at bounding box center [783, 202] width 438 height 28
paste input "Facebook Lead Gen"
type input "Facebook Lead Gen"
click at [619, 275] on textarea "Description *" at bounding box center [783, 277] width 438 height 68
paste textarea "Facebook Lead Gen"
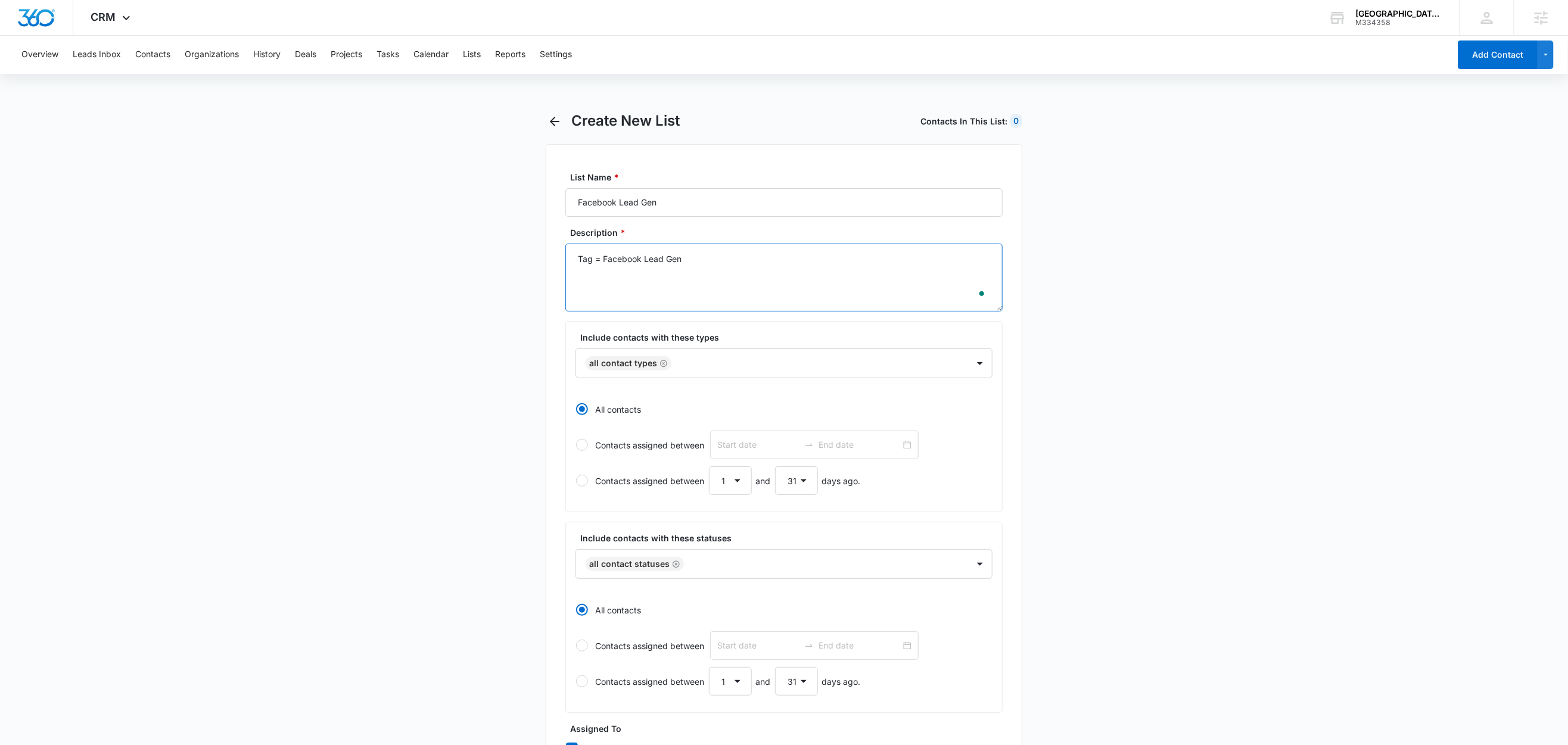
scroll to position [206, 0]
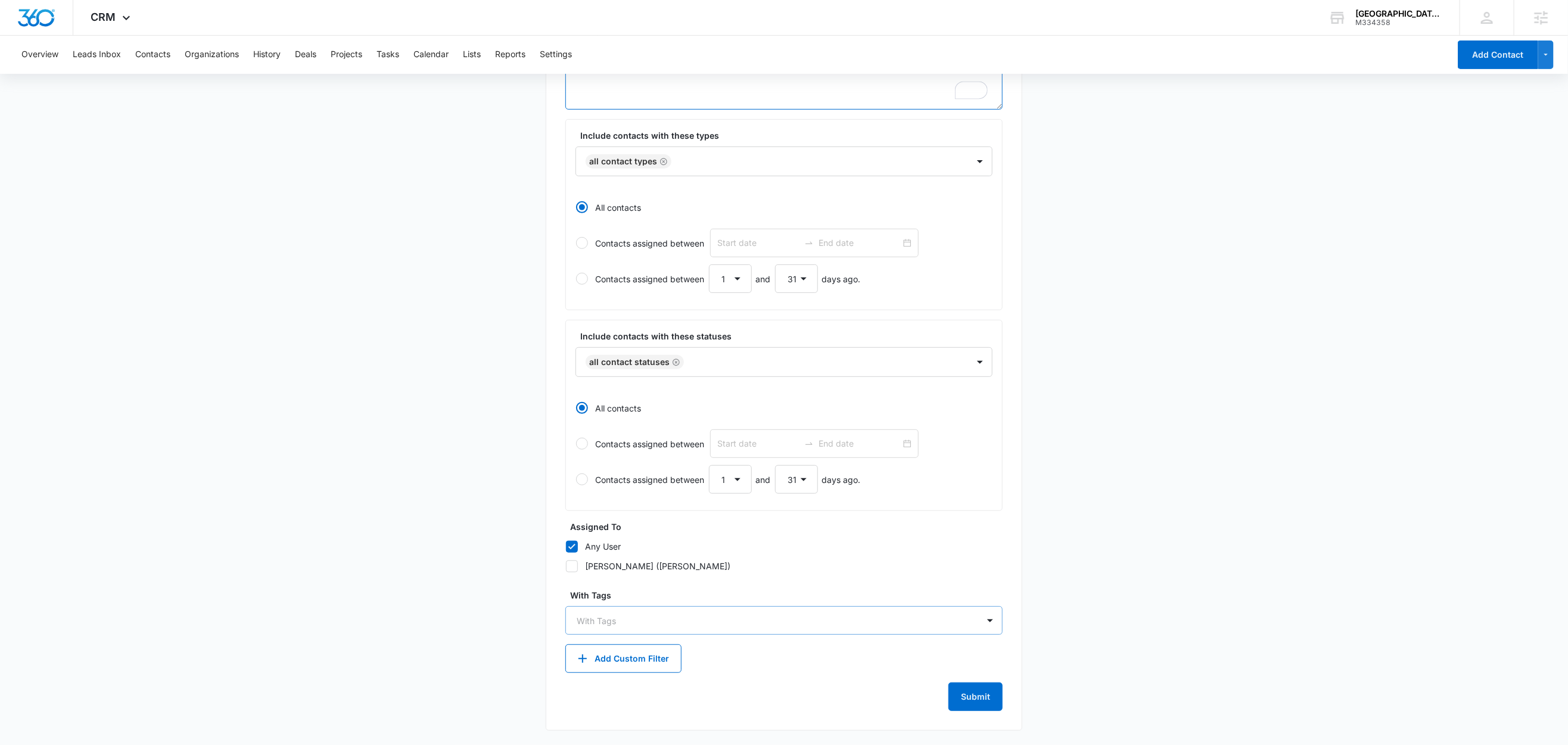
type textarea "Tag = Facebook Lead Gen"
click at [602, 614] on div at bounding box center [776, 621] width 400 height 15
type input "faceb"
click at [632, 657] on p "Facebook Lead Gen" at bounding box center [619, 663] width 78 height 13
click at [496, 572] on main "Create New List Contacts In This List : 0 List Name * Facebook Lead Gen Descrip…" at bounding box center [784, 327] width 1568 height 836
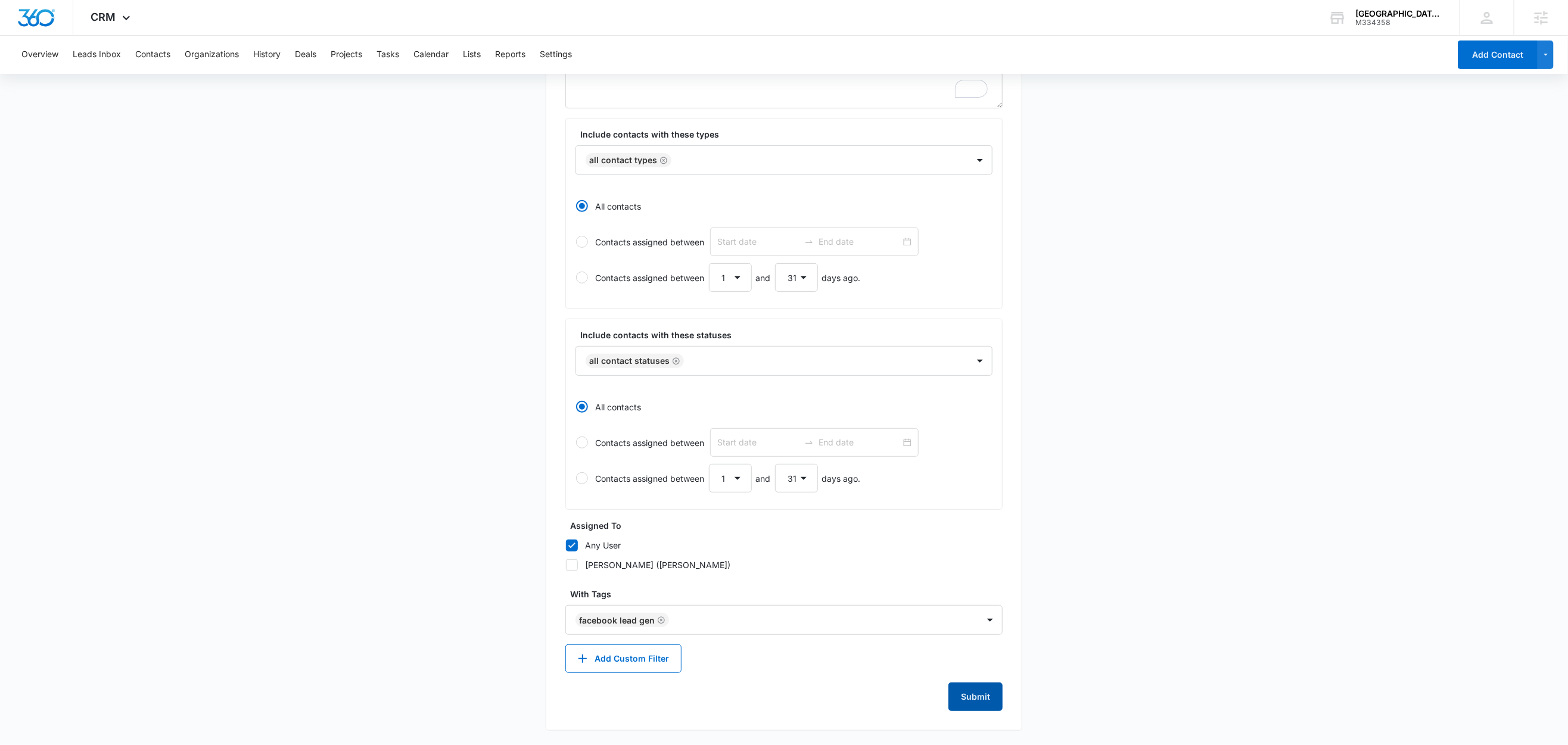
click at [972, 704] on button "Submit" at bounding box center [975, 696] width 54 height 28
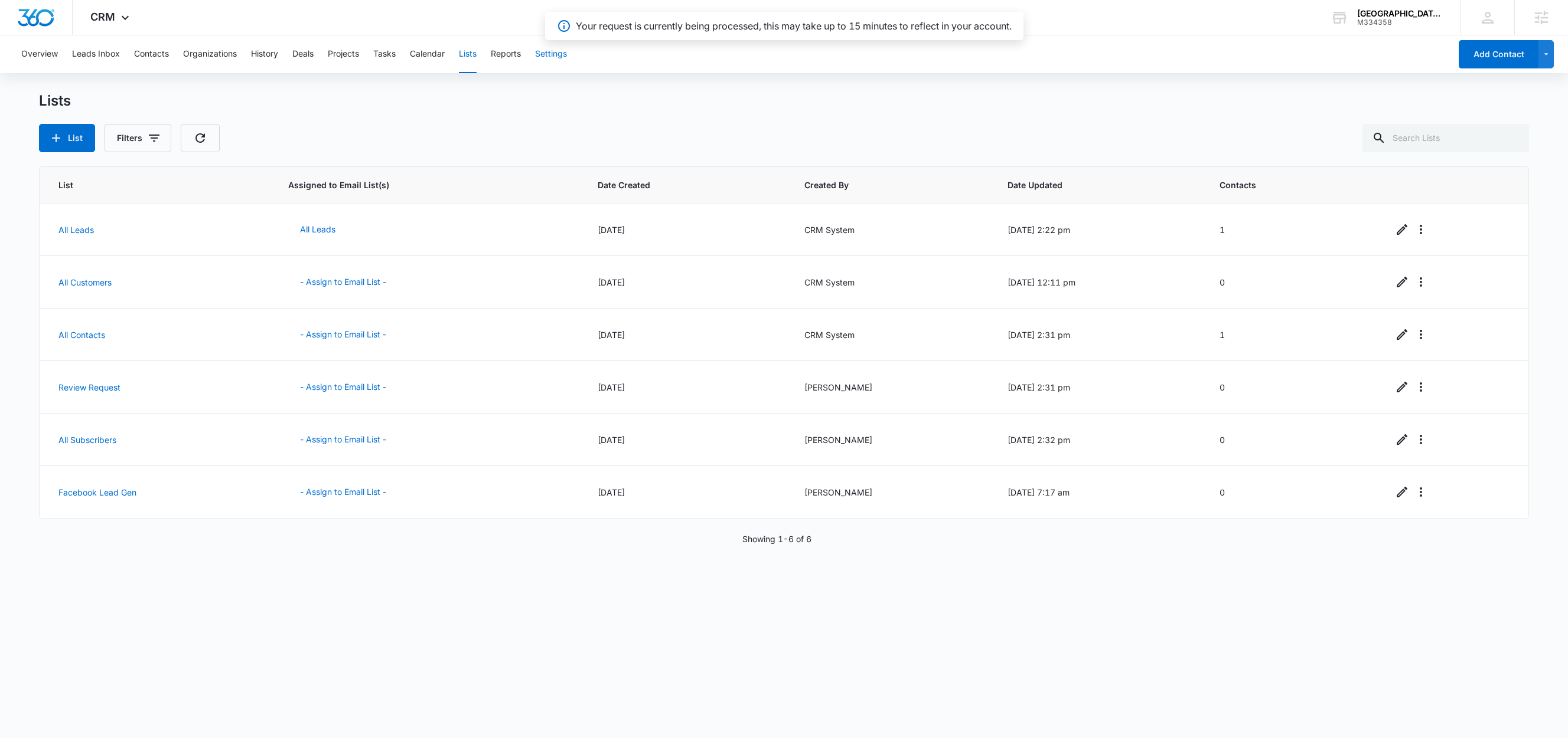
click at [556, 58] on button "Settings" at bounding box center [550, 54] width 32 height 38
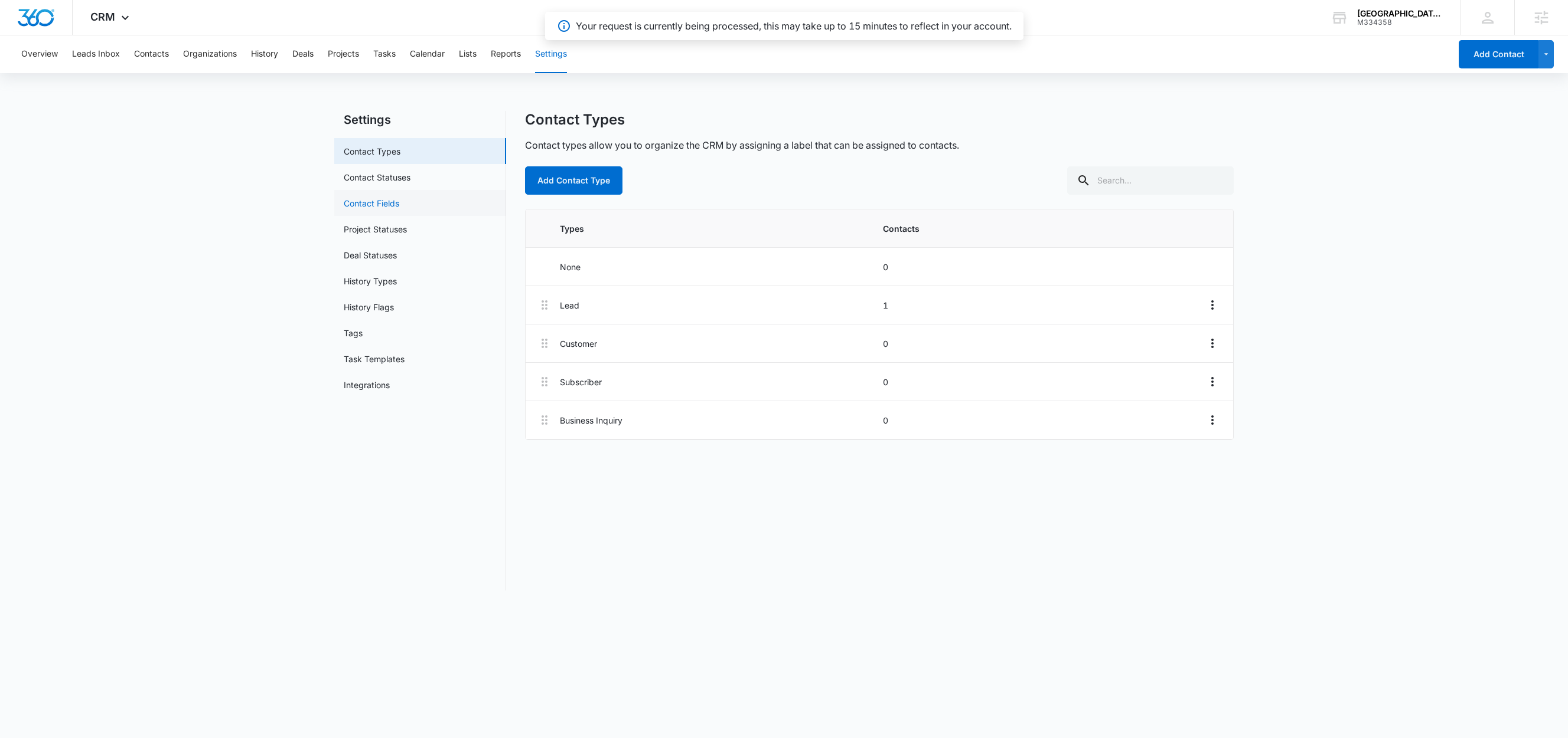
click at [390, 202] on link "Contact Fields" at bounding box center [371, 203] width 55 height 13
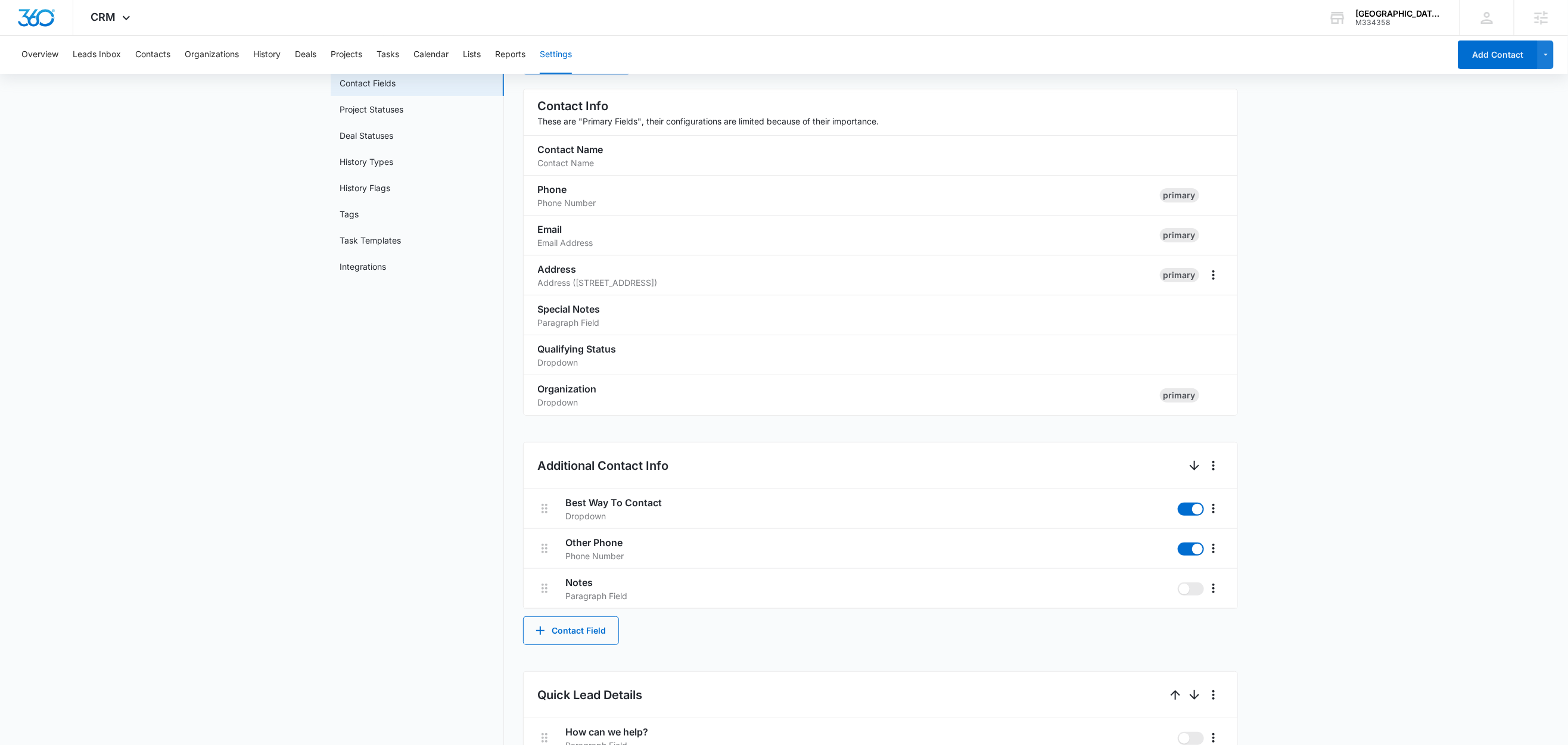
scroll to position [124, 0]
click at [576, 630] on button "Contact Field" at bounding box center [571, 629] width 96 height 28
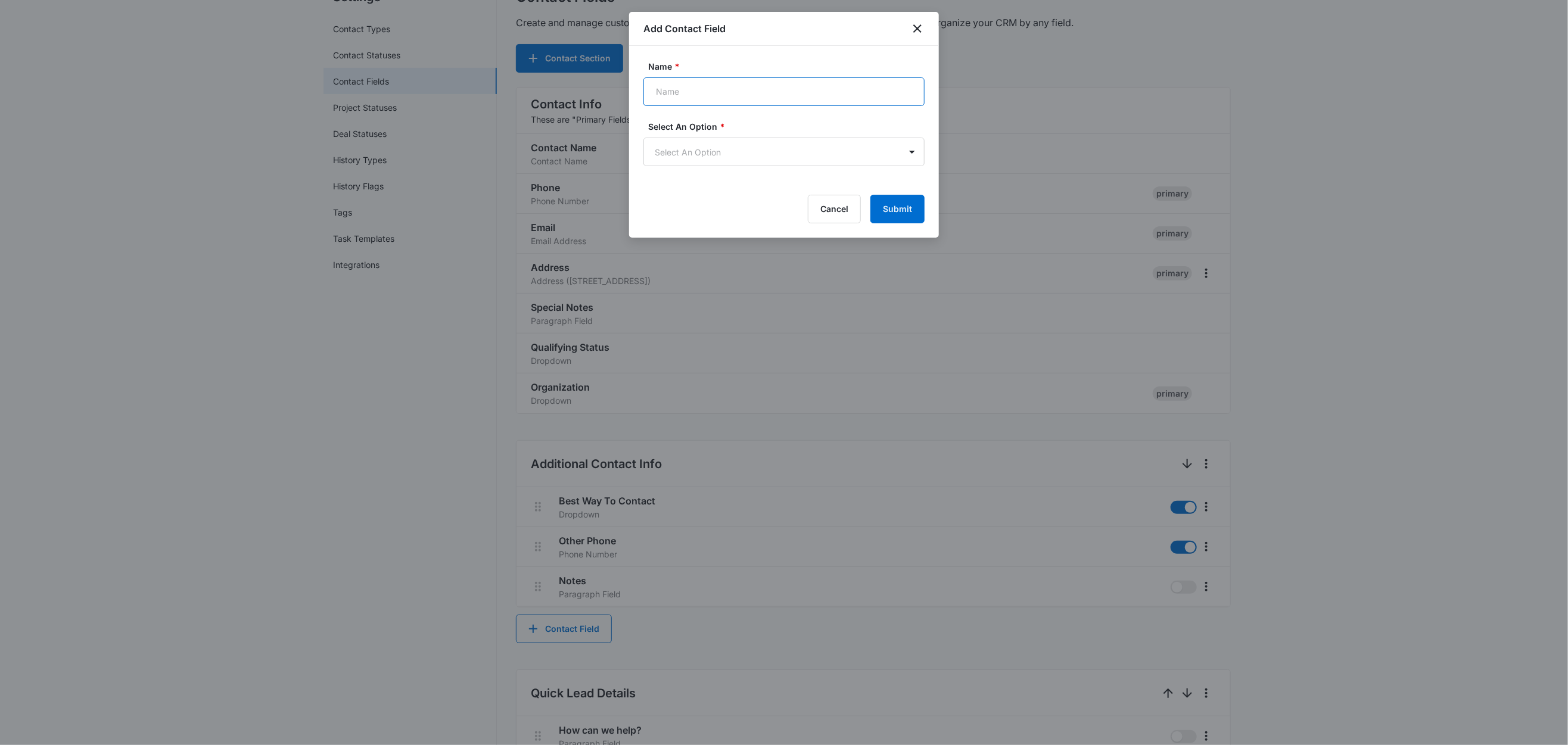
click at [694, 86] on input "Name *" at bounding box center [783, 91] width 281 height 28
paste input "Kiba Location"
type input "Kiba Location"
click at [677, 156] on body "CRM Apps Reputation Websites Forms CRM Email Social Shop Content Ads Intelligen…" at bounding box center [784, 550] width 1568 height 1350
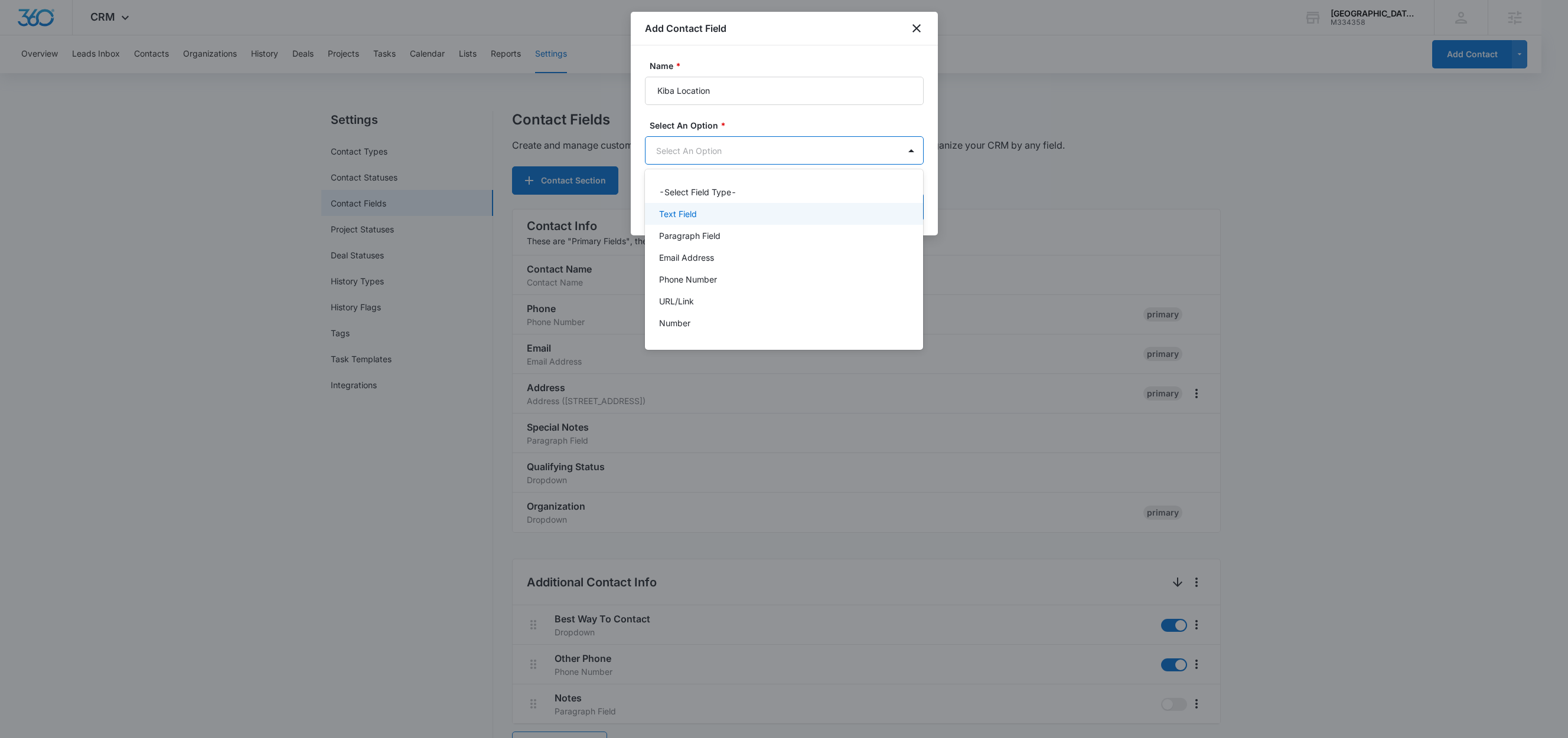
click at [678, 211] on p "Text Field" at bounding box center [677, 213] width 38 height 13
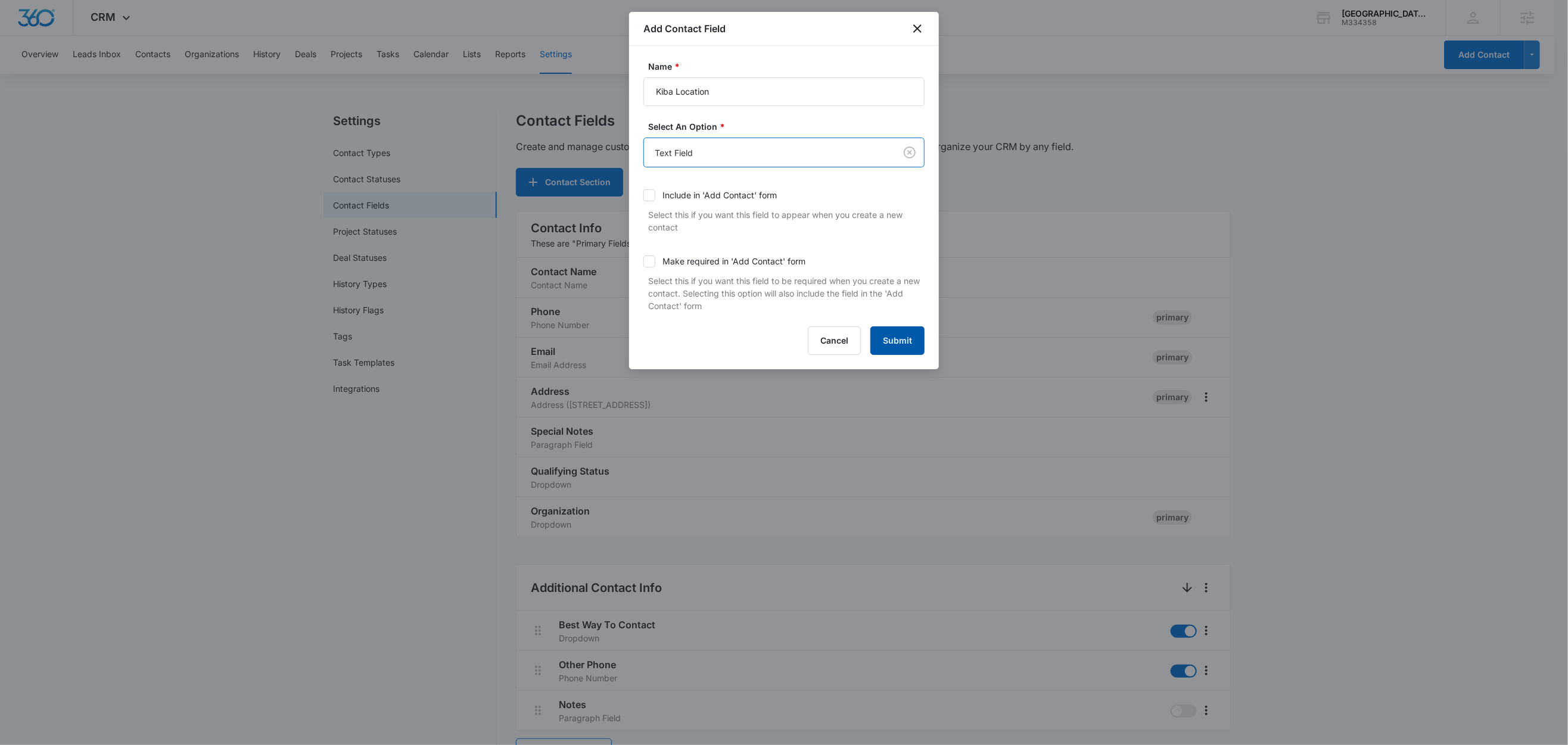
click at [905, 336] on button "Submit" at bounding box center [897, 340] width 54 height 28
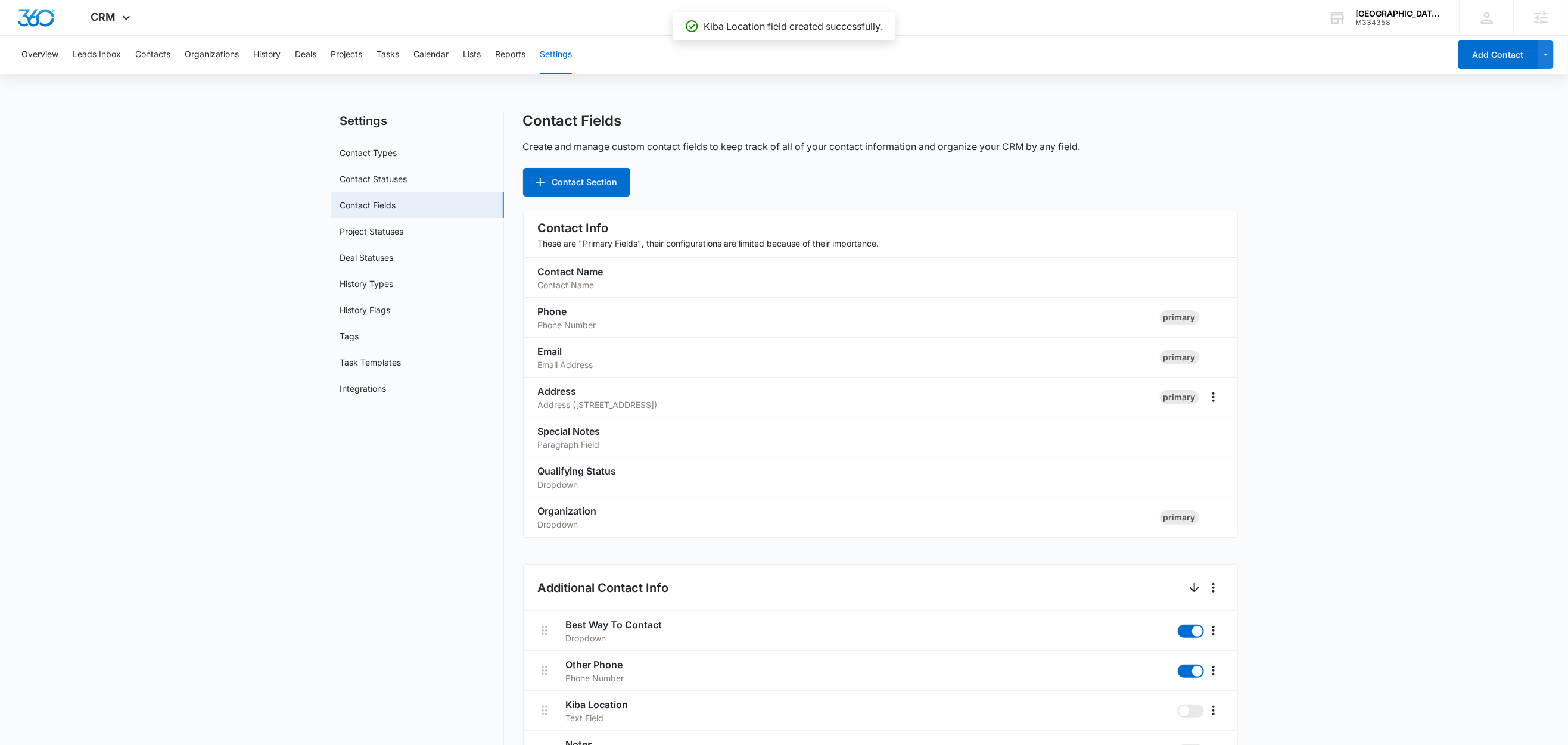
scroll to position [422, 0]
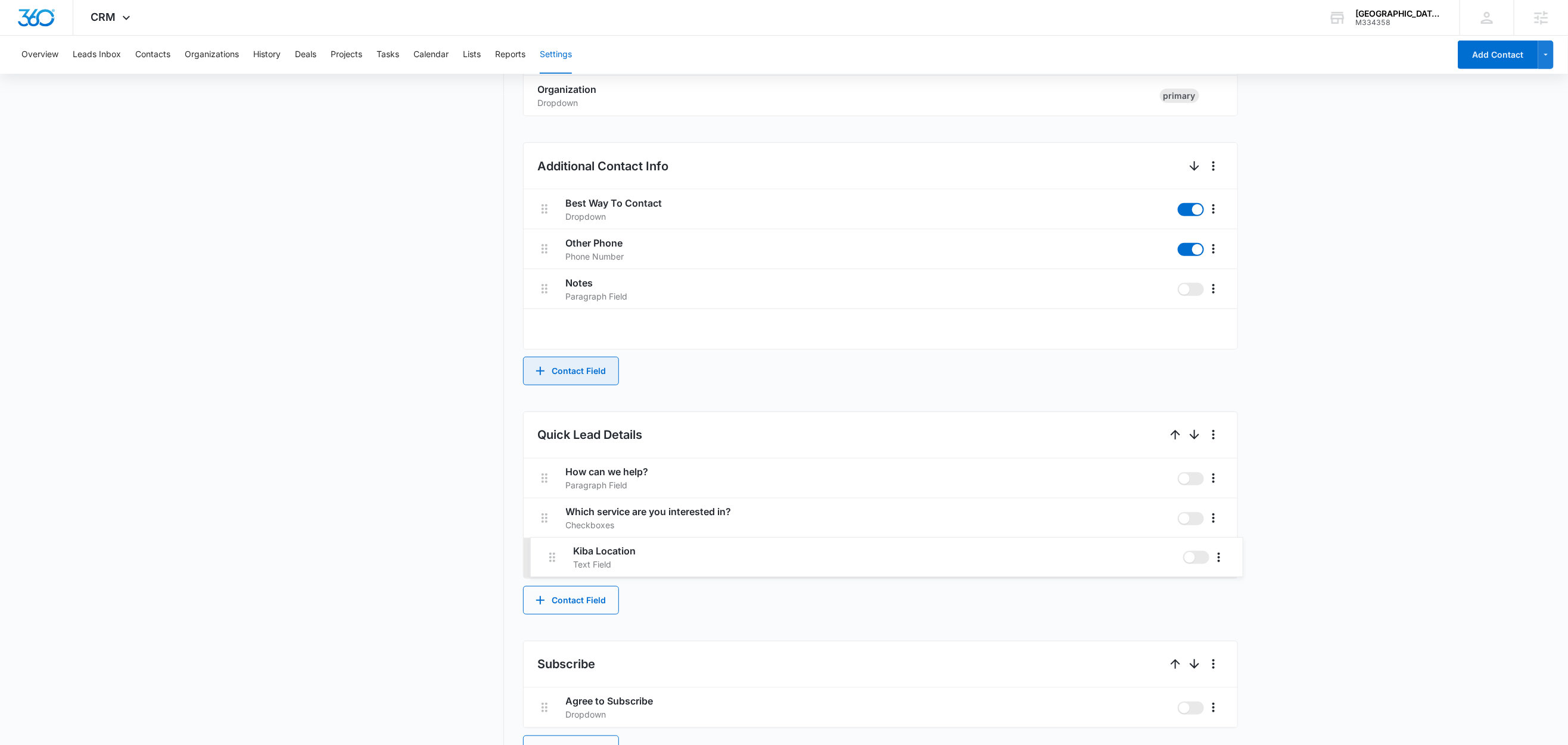
drag, startPoint x: 538, startPoint y: 286, endPoint x: 545, endPoint y: 557, distance: 271.1
click at [546, 558] on div "Contact Info These are "Primary Fields", their configurations are limited becau…" at bounding box center [880, 392] width 715 height 1204
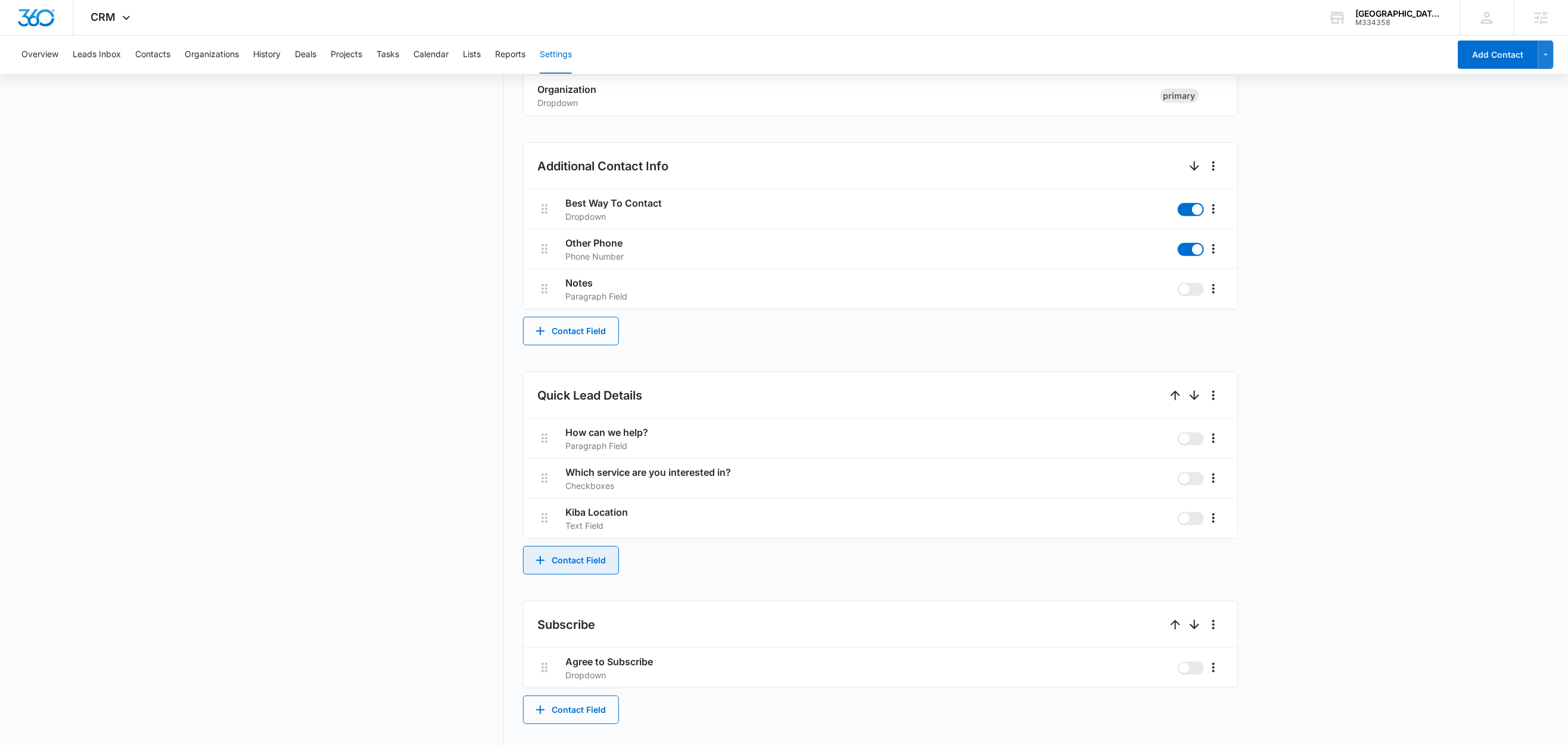
click at [559, 564] on button "Contact Field" at bounding box center [571, 560] width 96 height 28
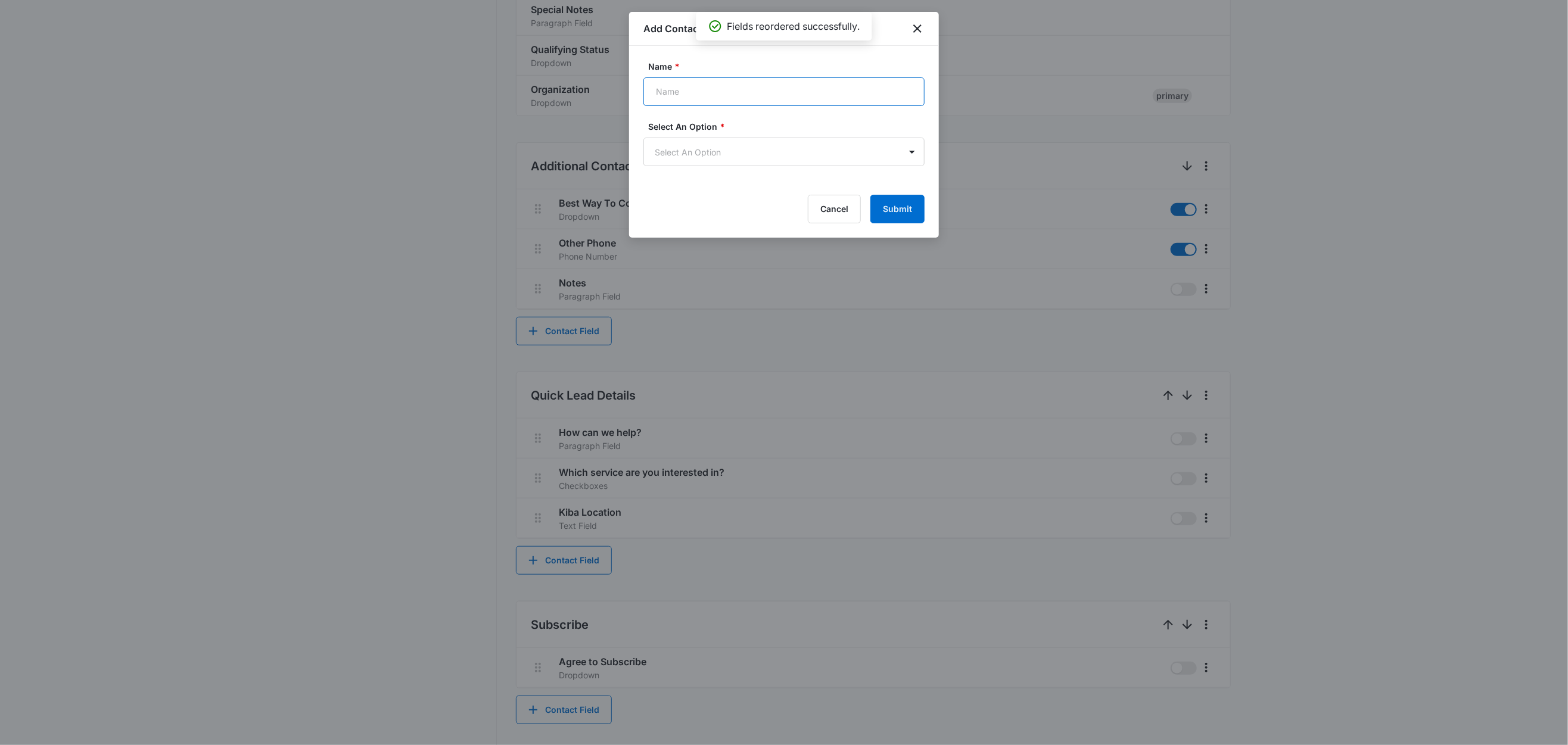
click at [698, 86] on input "Name *" at bounding box center [783, 91] width 281 height 28
paste input "Type of remodel"
type input "Type of remodel"
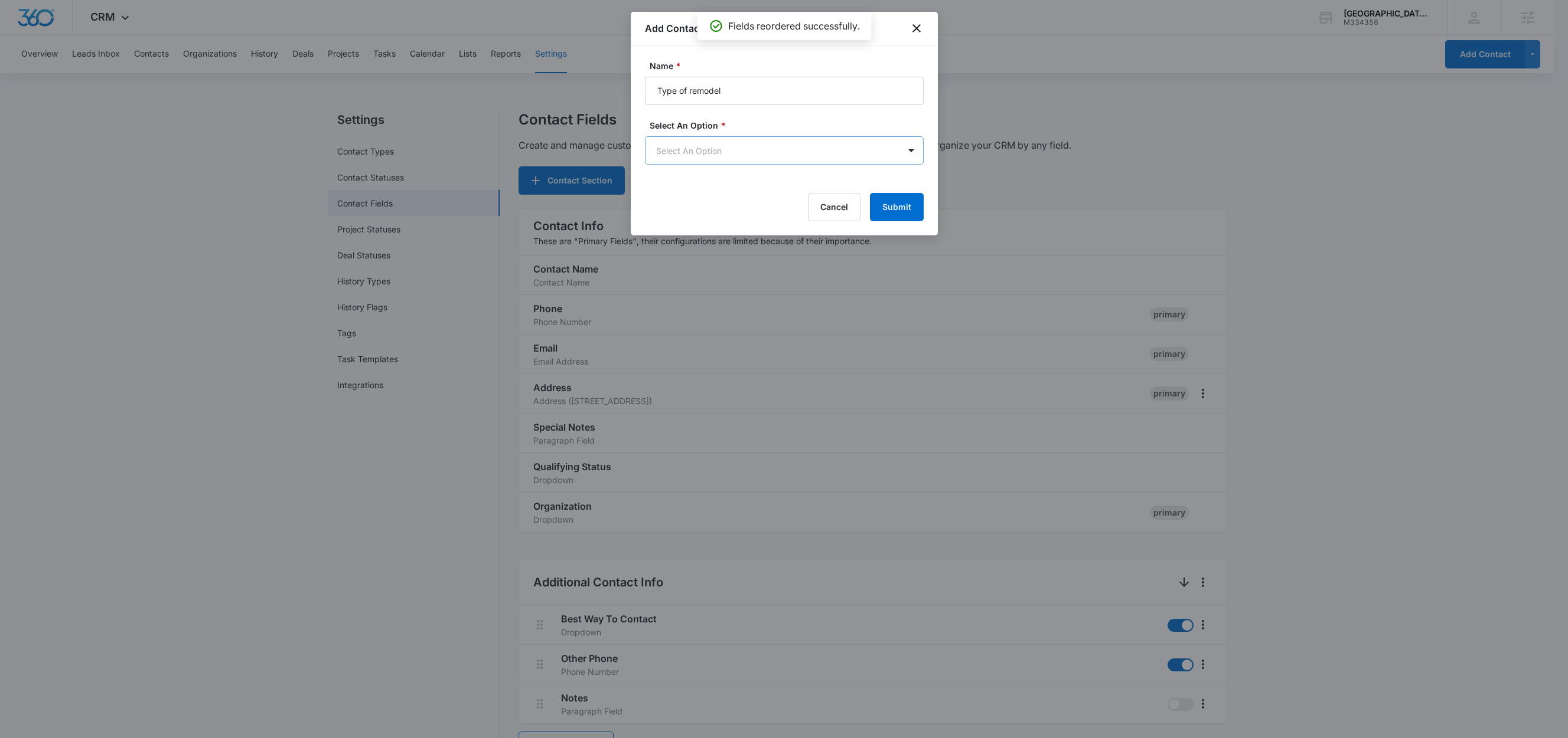
click at [681, 147] on body "CRM Apps Reputation Websites Forms CRM Email Social Shop Content Ads Intelligen…" at bounding box center [784, 689] width 1568 height 1377
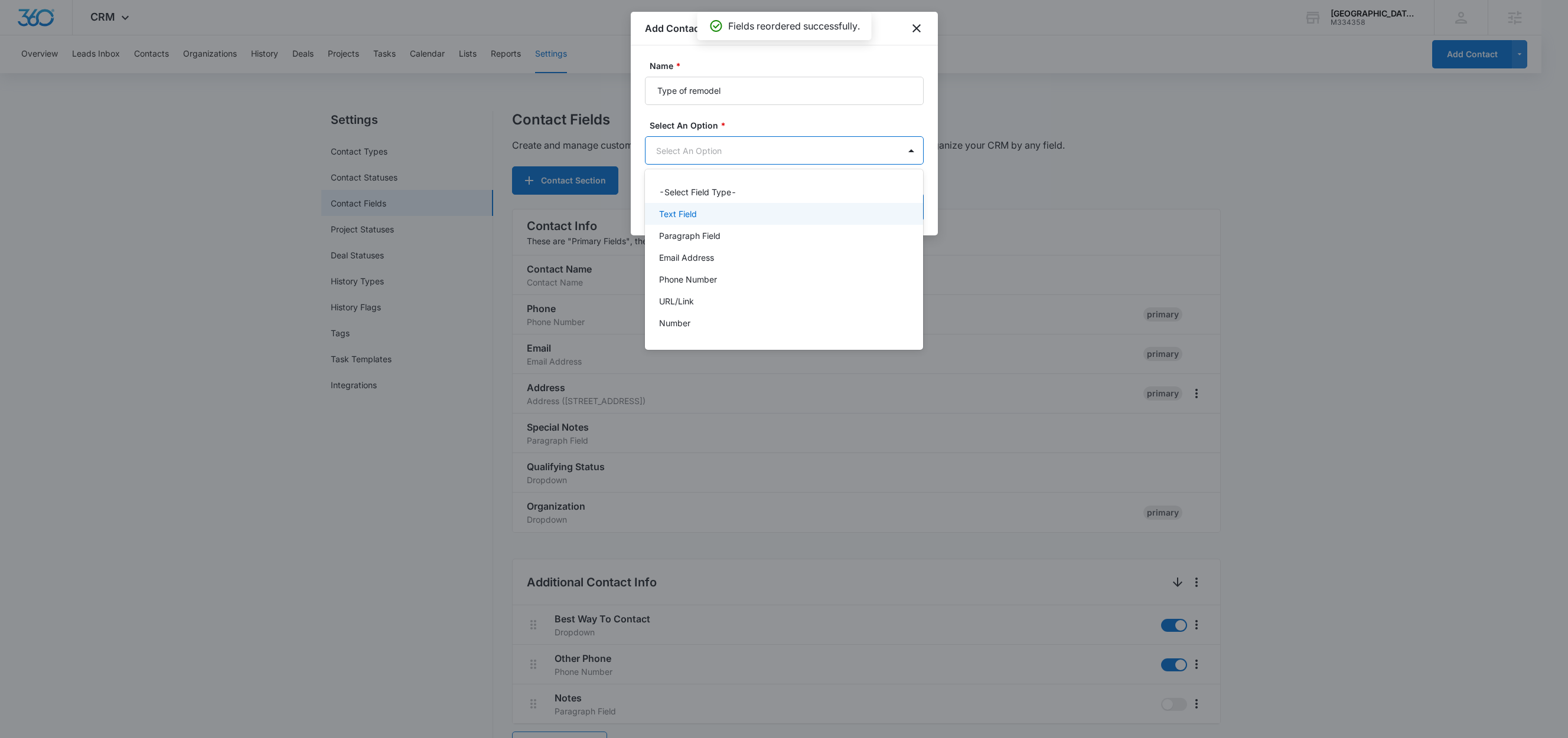
click at [686, 215] on p "Text Field" at bounding box center [677, 213] width 38 height 13
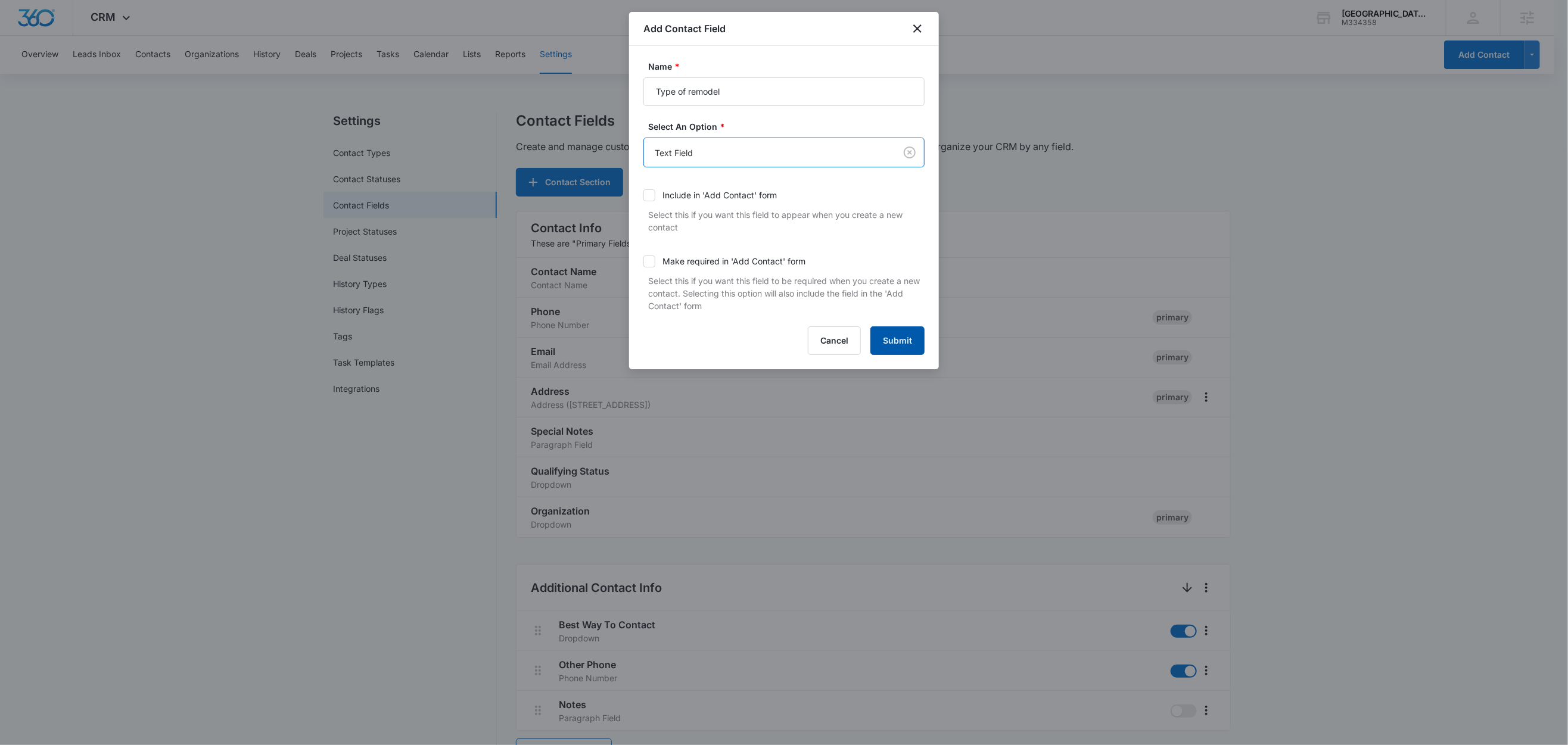
click at [907, 340] on button "Submit" at bounding box center [897, 340] width 54 height 28
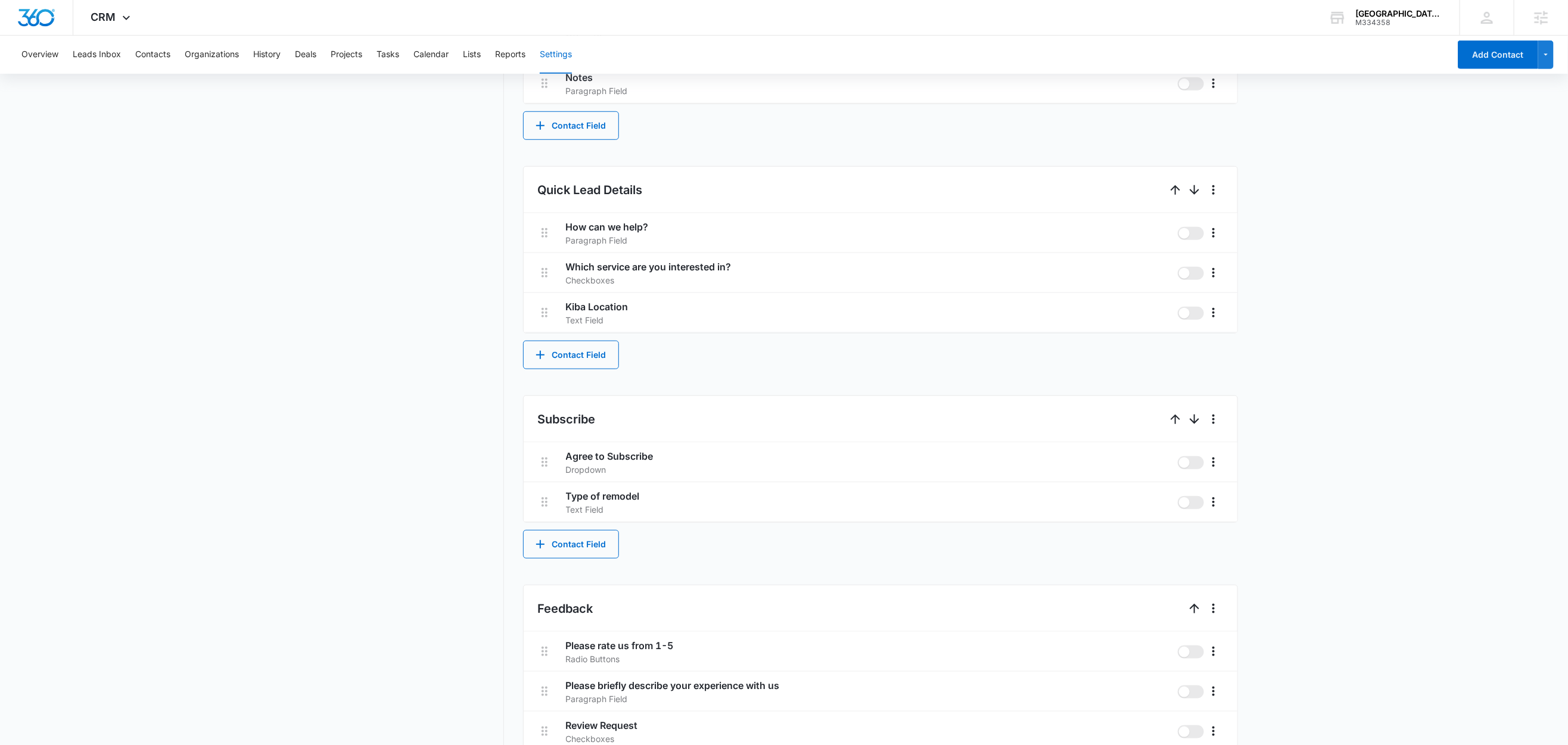
scroll to position [506, 0]
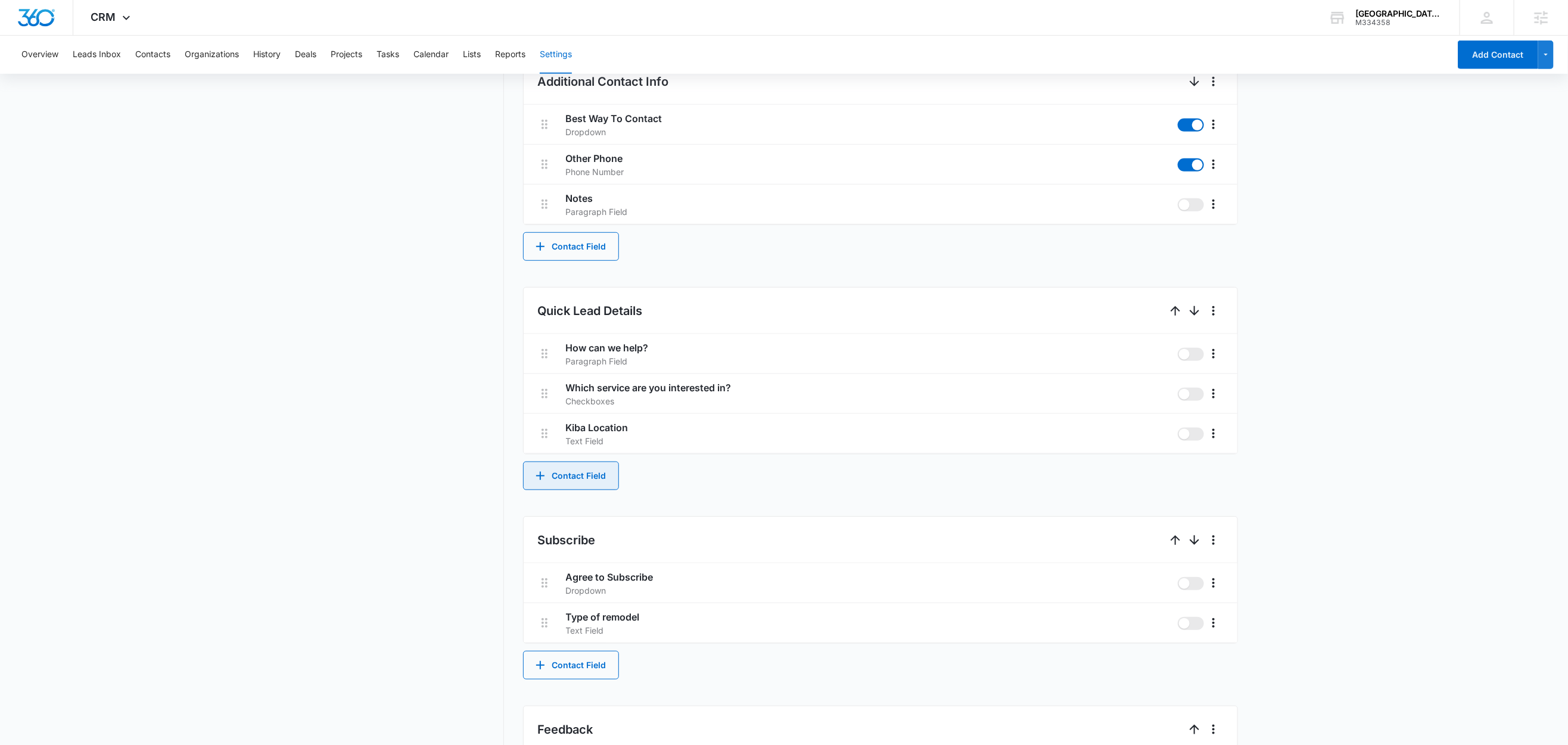
click at [582, 484] on button "Contact Field" at bounding box center [571, 476] width 96 height 28
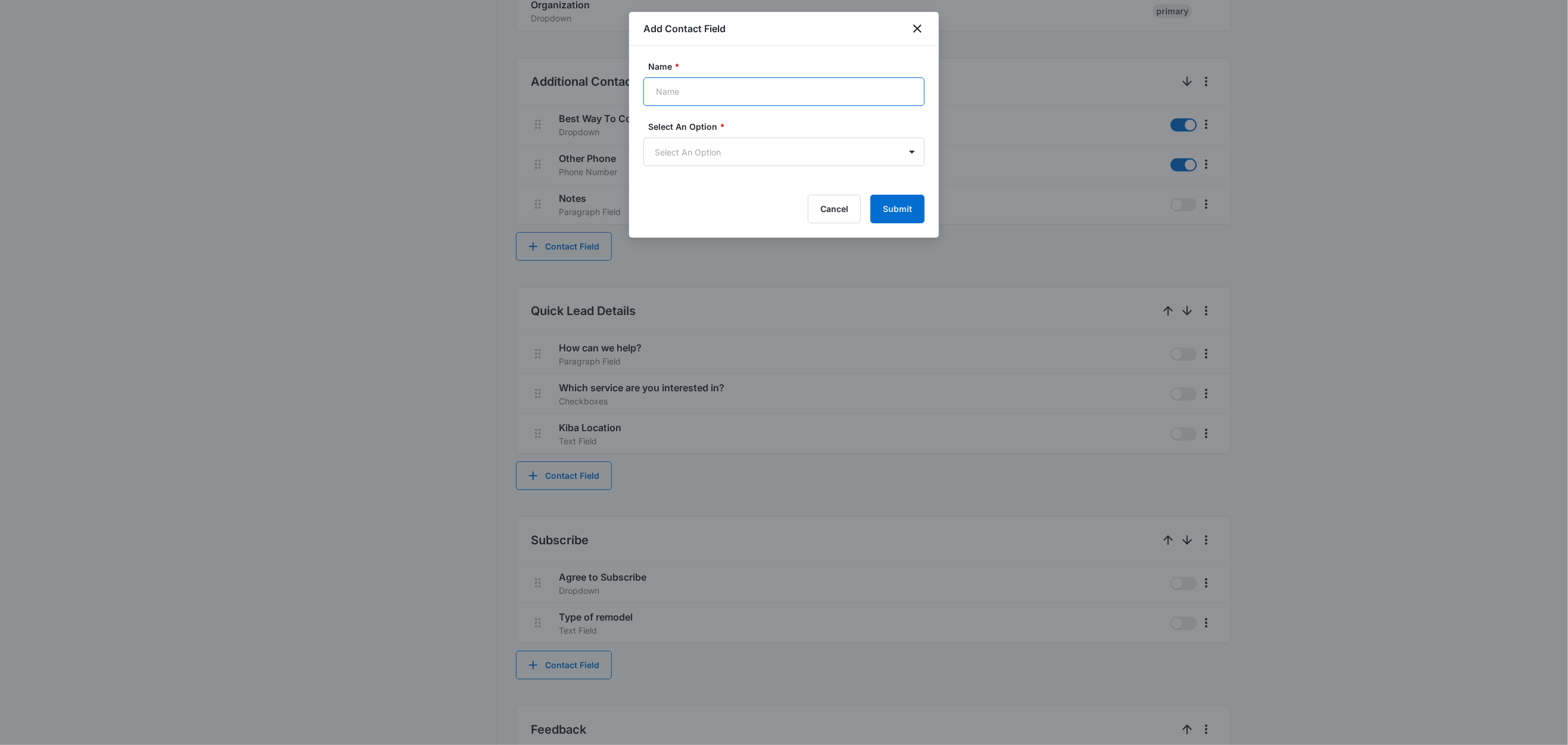
click at [688, 98] on input "Name *" at bounding box center [783, 91] width 281 height 28
paste input "Project start time"
type input "Project start time"
click at [683, 153] on body "CRM Apps Reputation Websites Forms CRM Email Social Shop Content Ads Intelligen…" at bounding box center [784, 209] width 1568 height 1429
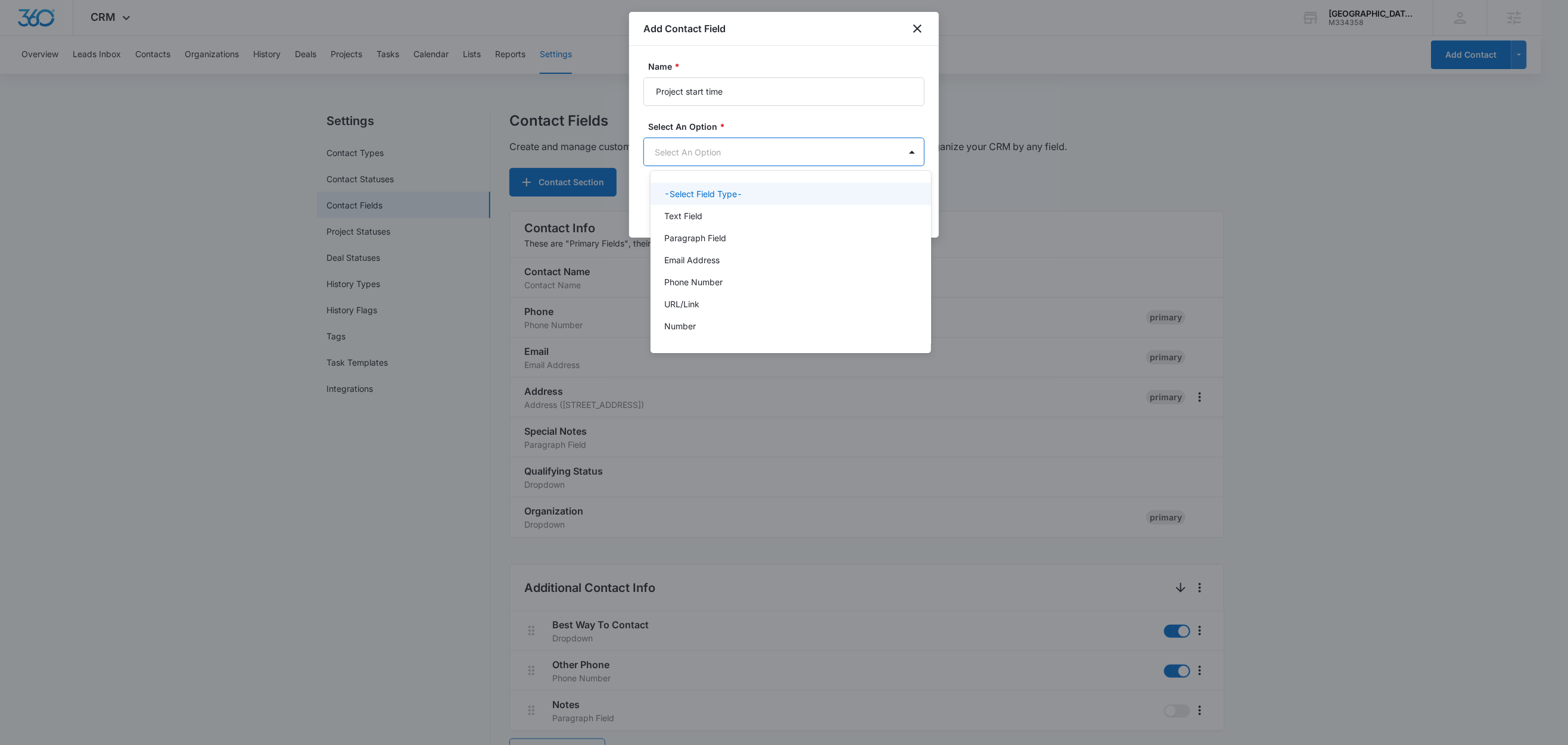
scroll to position [0, 0]
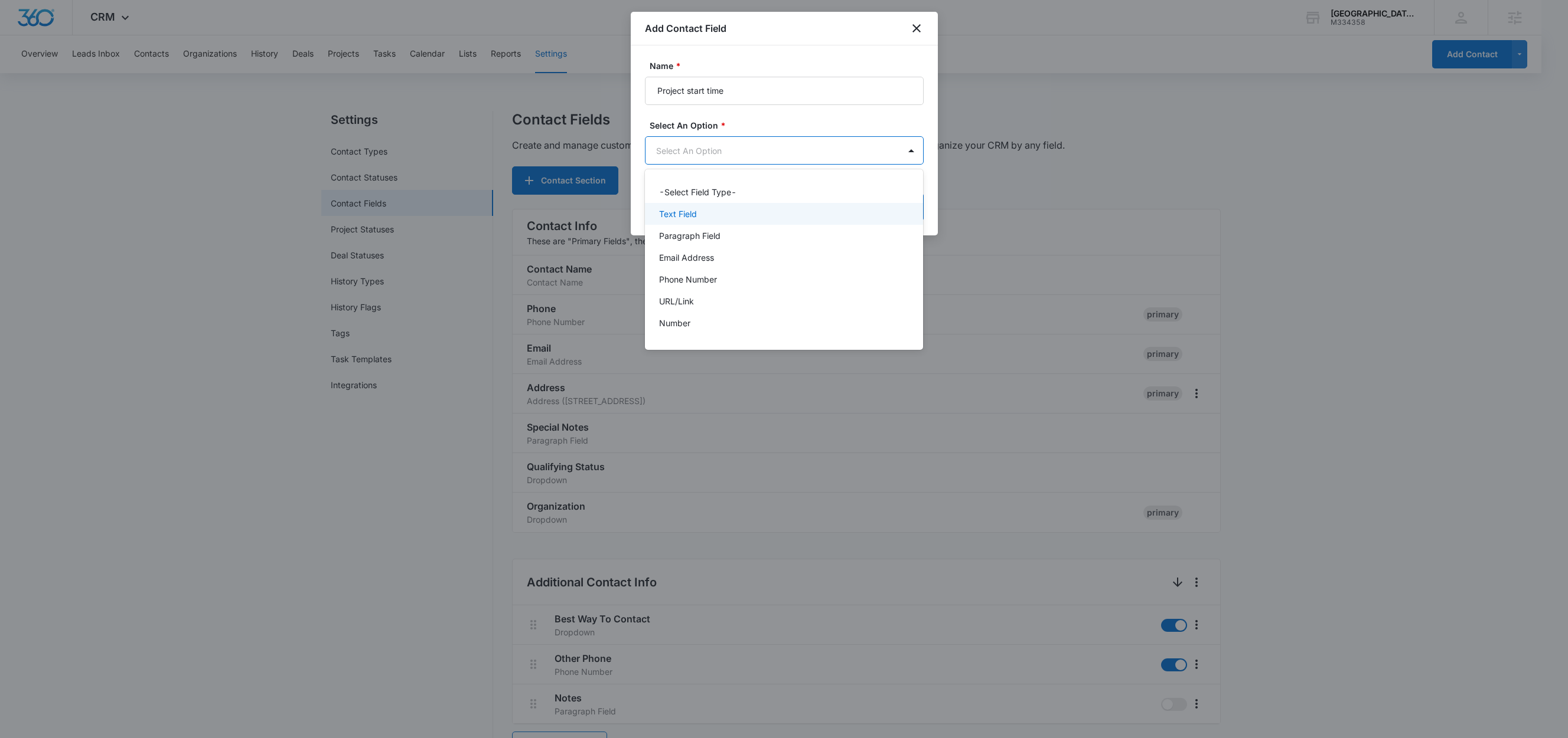
click at [683, 216] on p "Text Field" at bounding box center [677, 213] width 38 height 13
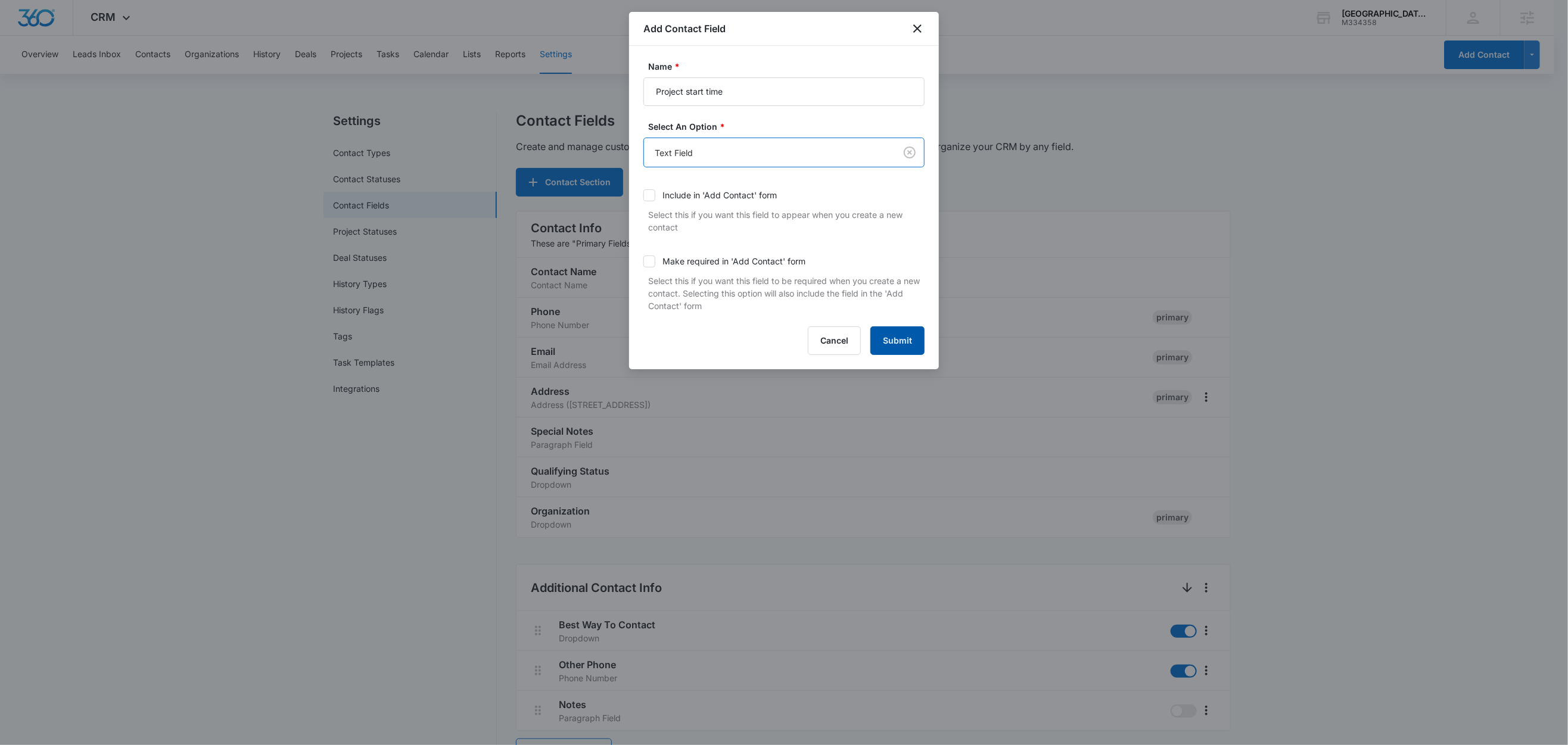
drag, startPoint x: 891, startPoint y: 339, endPoint x: 853, endPoint y: 323, distance: 41.2
click at [891, 339] on button "Submit" at bounding box center [897, 340] width 54 height 28
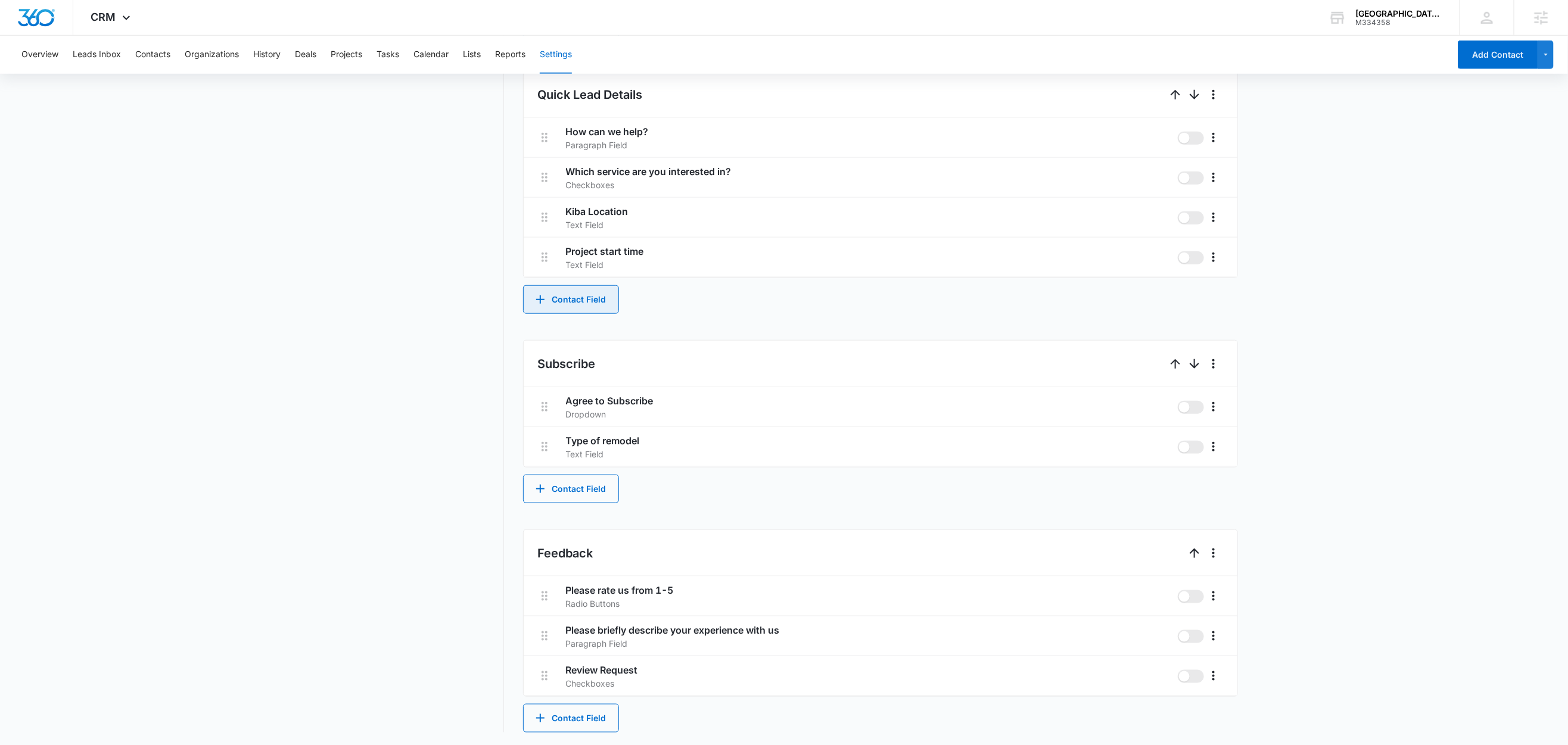
scroll to position [727, 0]
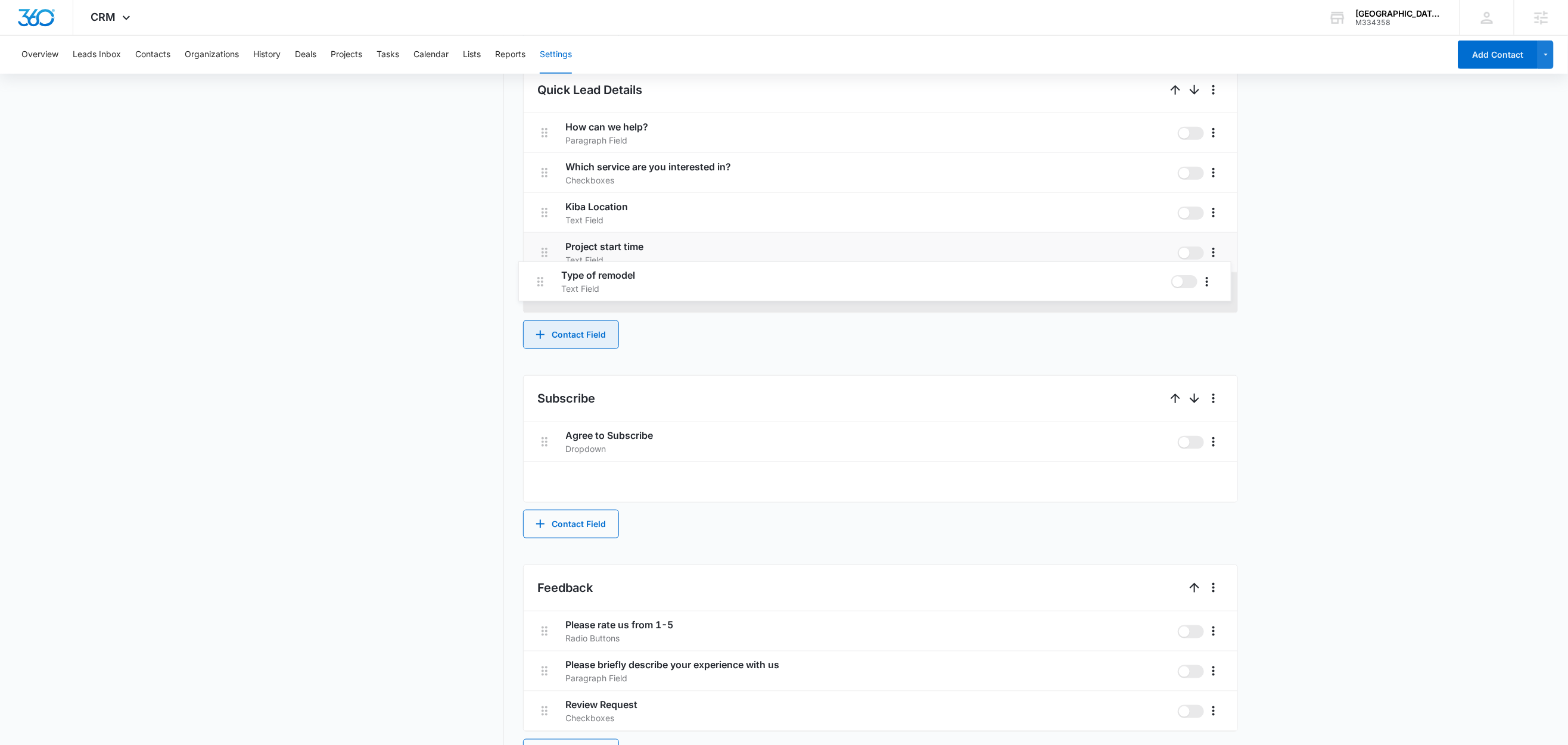
drag, startPoint x: 539, startPoint y: 439, endPoint x: 533, endPoint y: 272, distance: 167.1
click at [533, 272] on div "Contact Info These are "Primary Fields", their configurations are limited becau…" at bounding box center [880, 125] width 715 height 1284
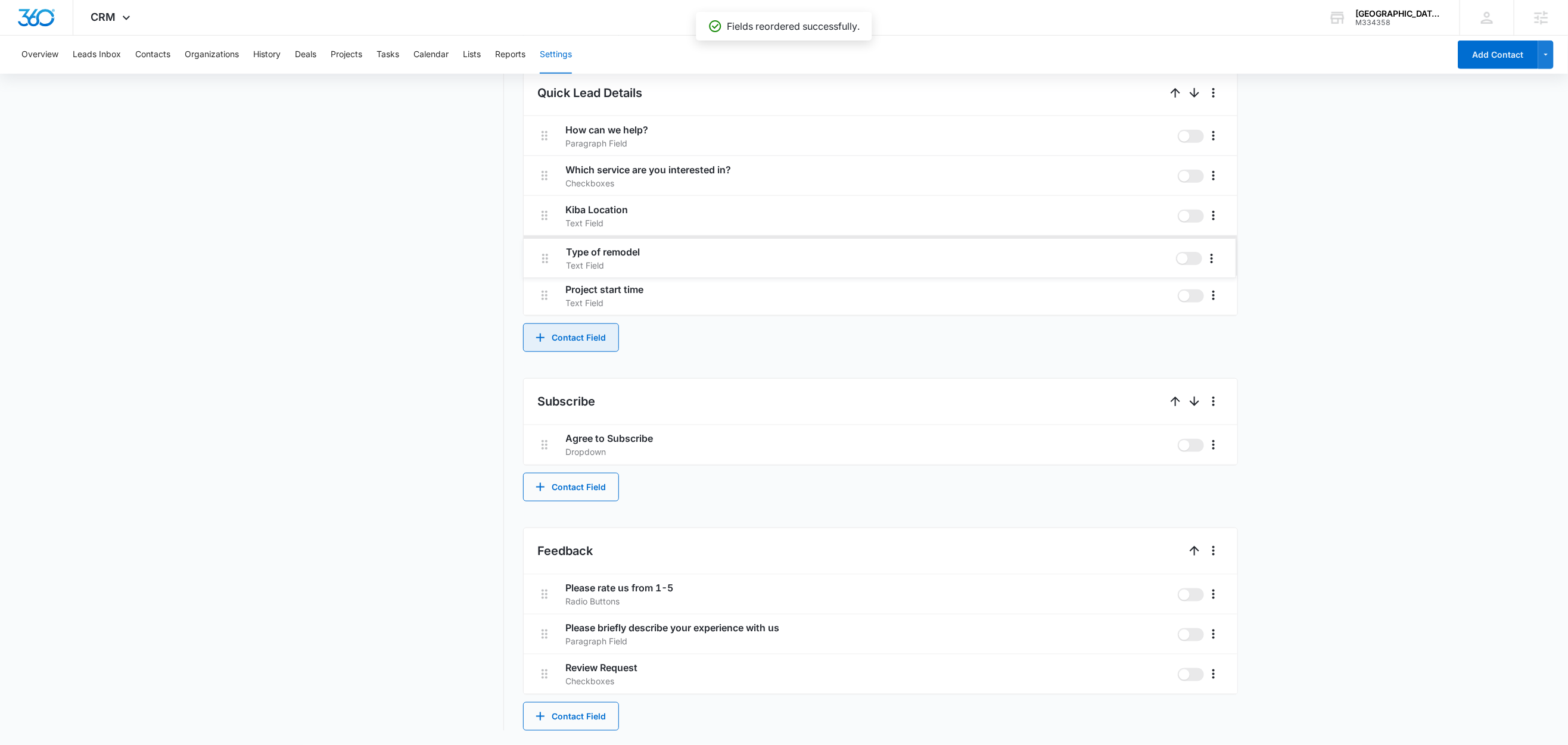
drag, startPoint x: 540, startPoint y: 295, endPoint x: 540, endPoint y: 245, distance: 50.0
click at [540, 245] on div "How can we help? Paragraph Field Which service are you interested in? Checkboxe…" at bounding box center [880, 216] width 714 height 200
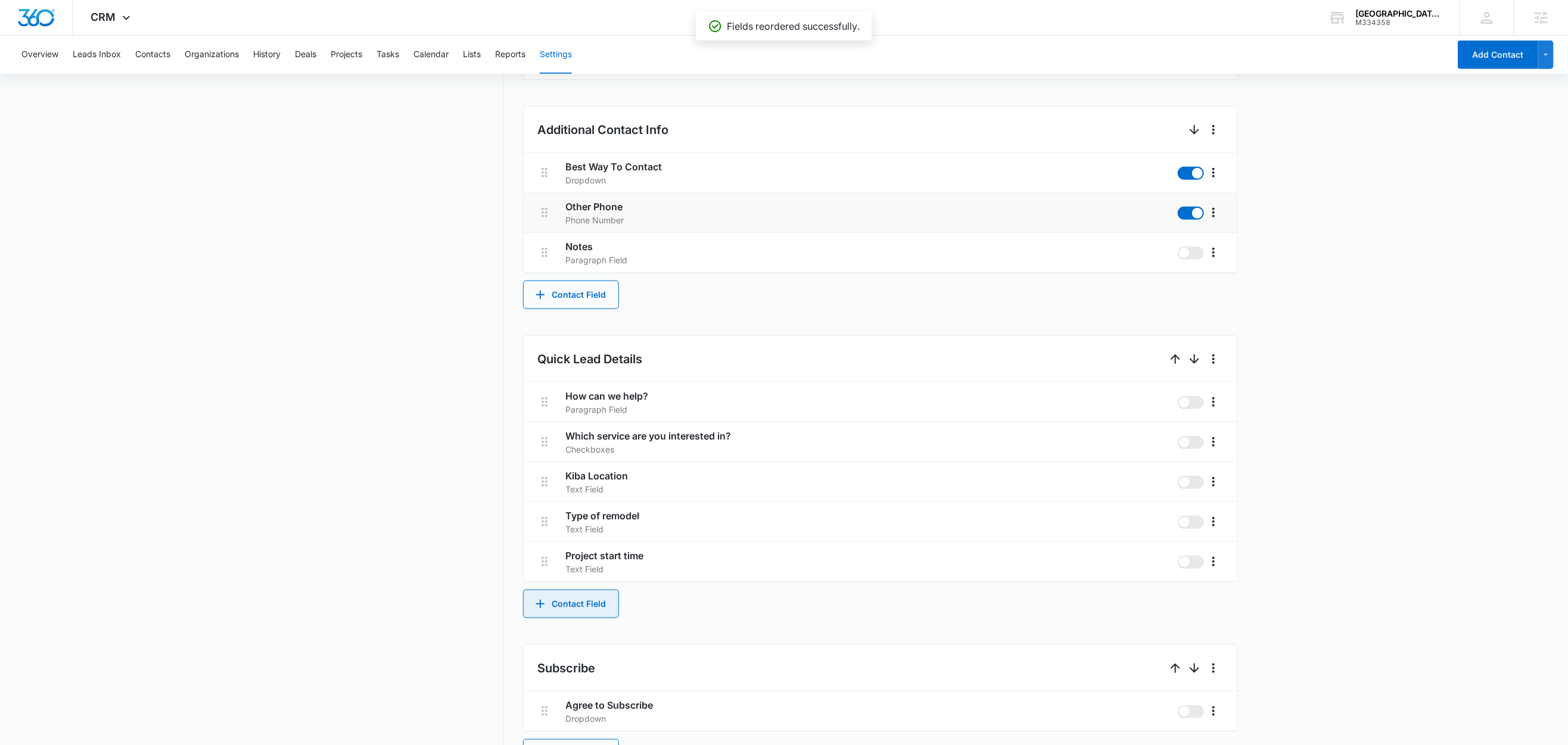
scroll to position [441, 0]
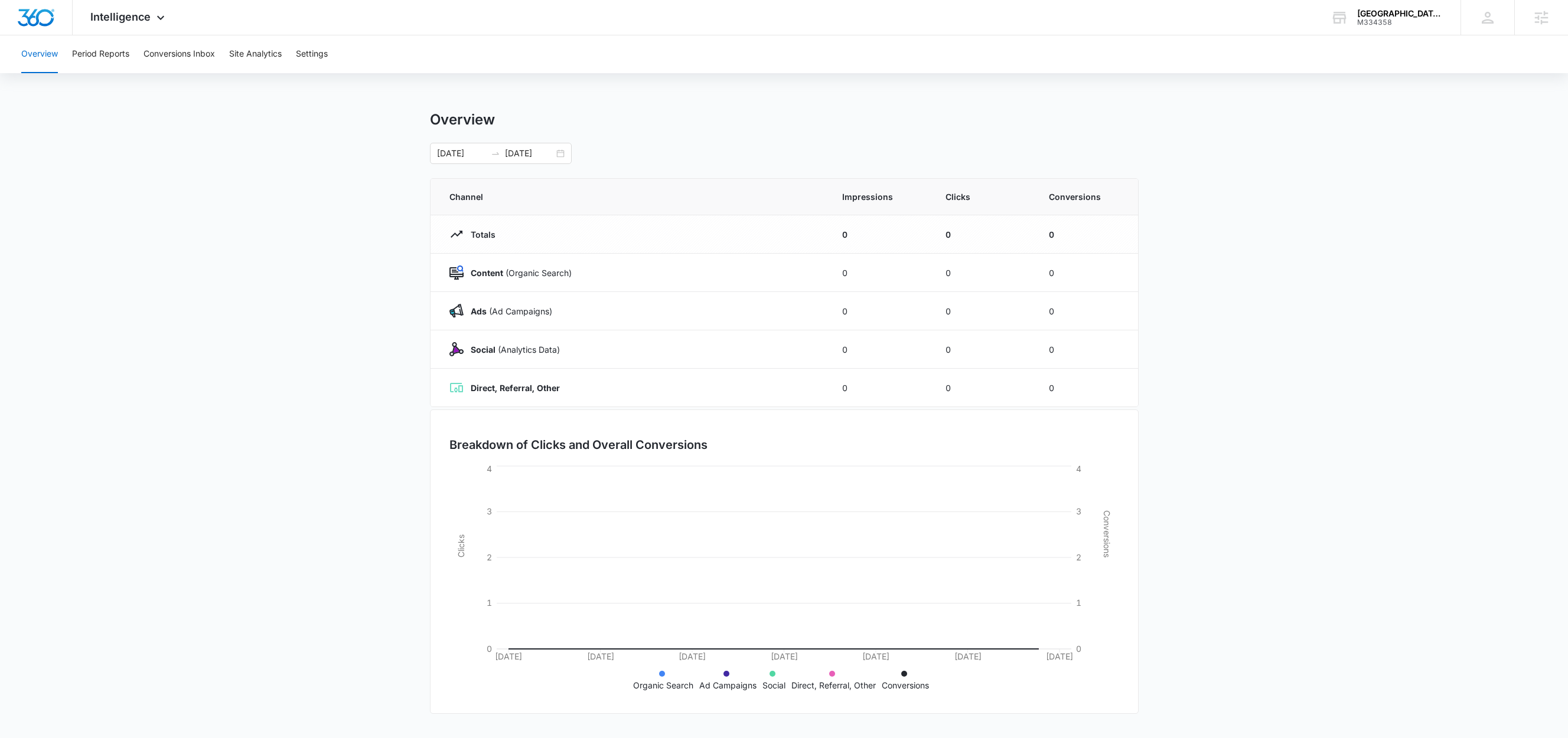
click at [331, 55] on div "Overview Period Reports Conversions Inbox Site Analytics Settings" at bounding box center [784, 54] width 1539 height 38
click at [328, 55] on button "Settings" at bounding box center [311, 54] width 32 height 38
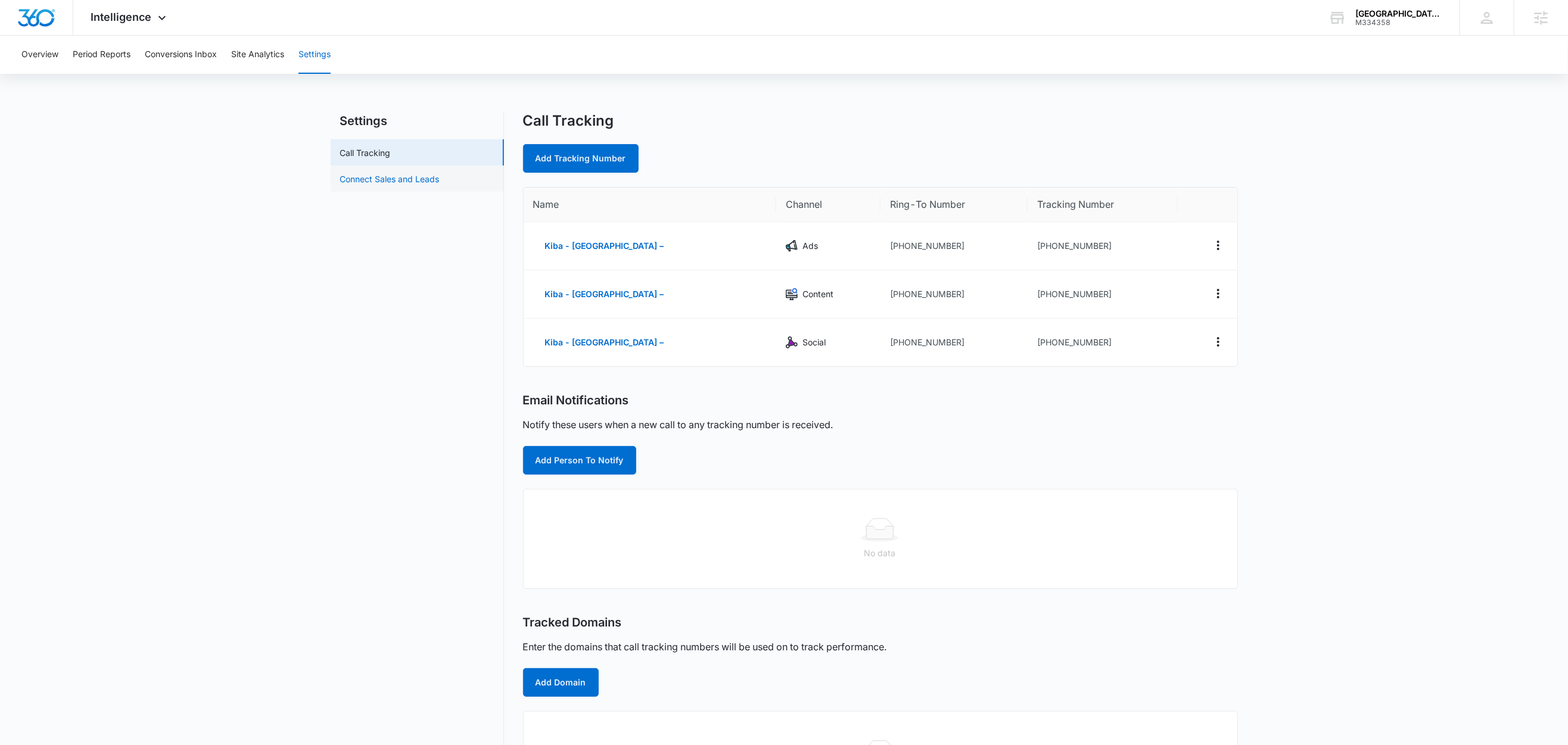
click at [368, 178] on link "Connect Sales and Leads" at bounding box center [390, 178] width 100 height 13
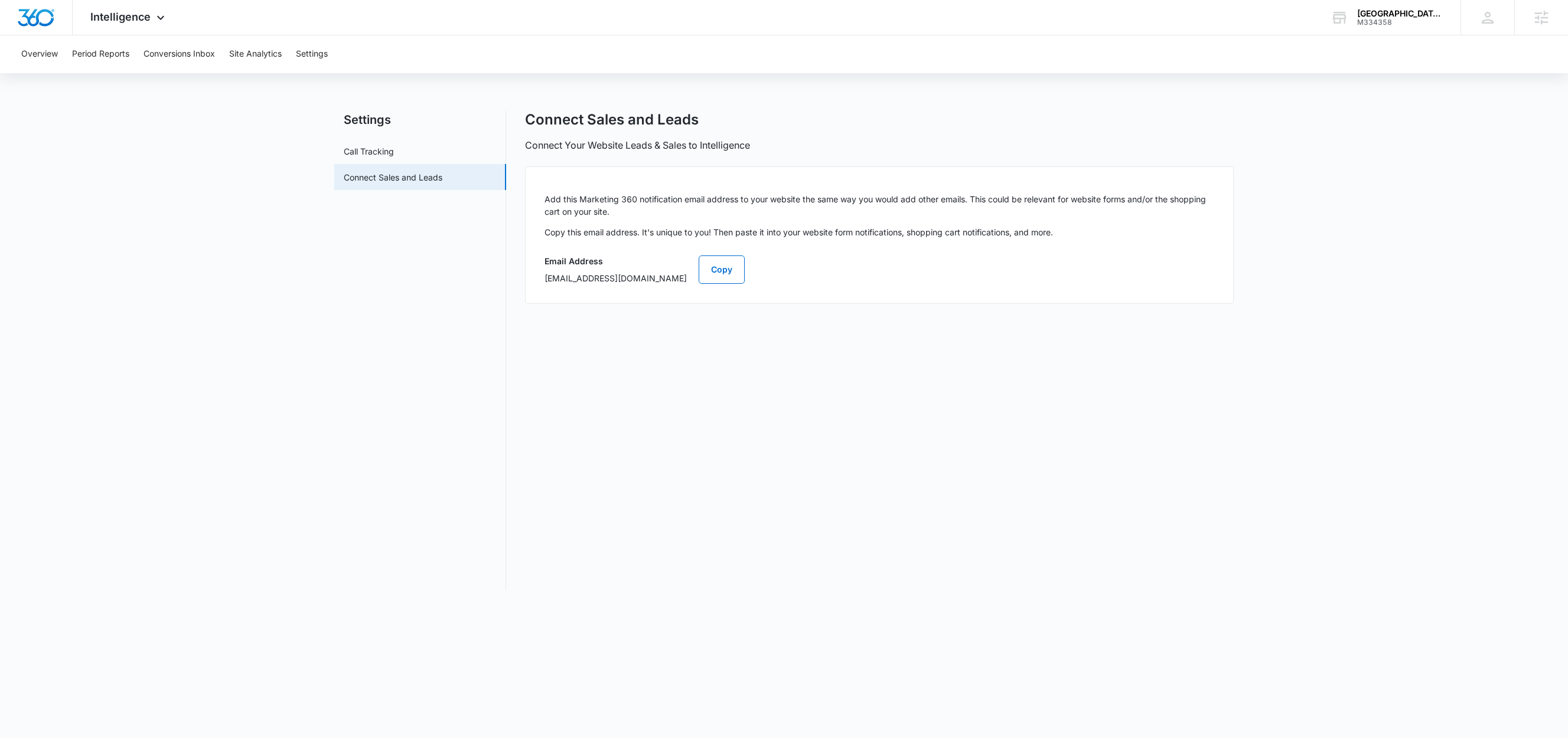
drag, startPoint x: 701, startPoint y: 276, endPoint x: 734, endPoint y: 279, distance: 33.1
click at [687, 279] on p "[EMAIL_ADDRESS][DOMAIN_NAME]" at bounding box center [615, 278] width 143 height 13
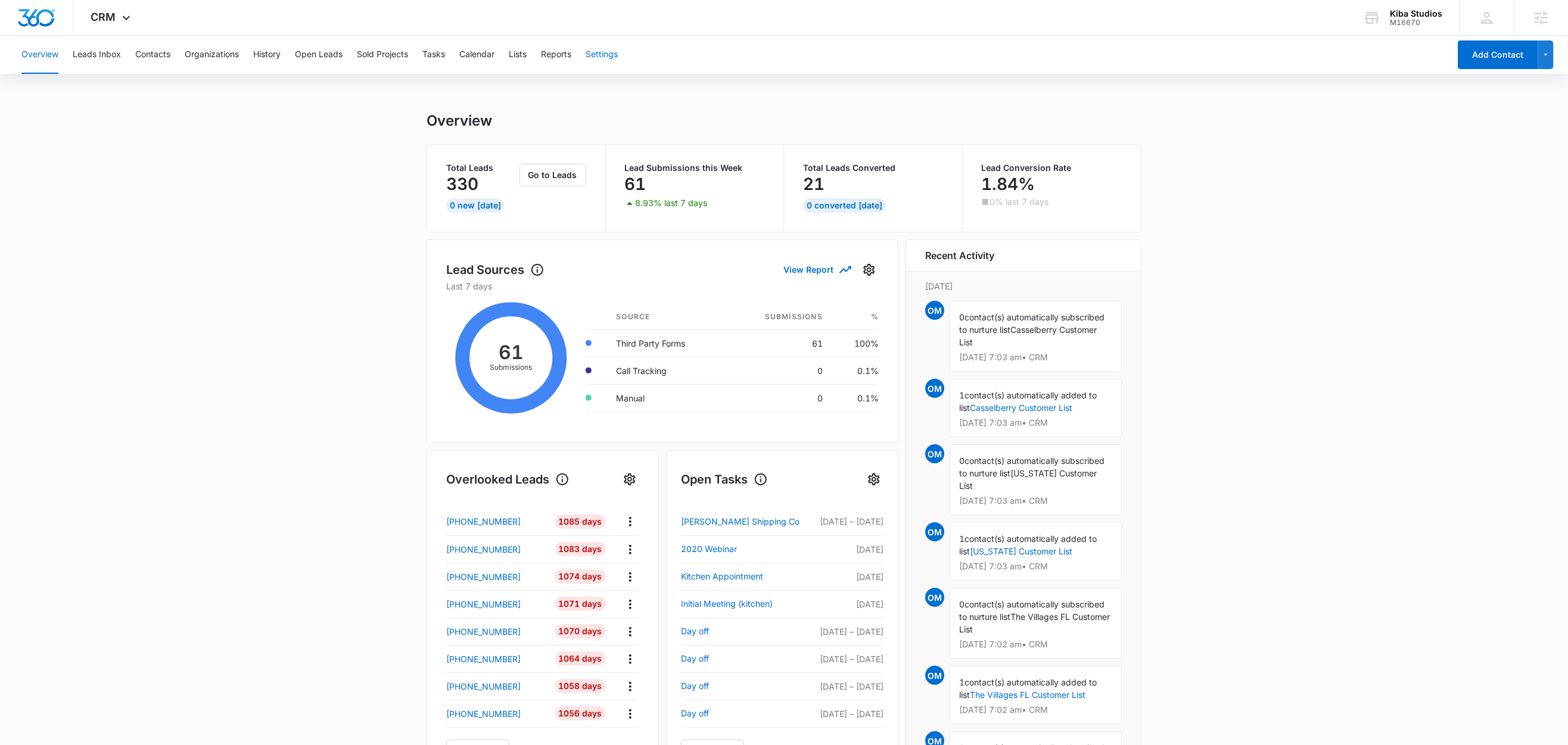
click at [603, 54] on button "Settings" at bounding box center [601, 55] width 32 height 38
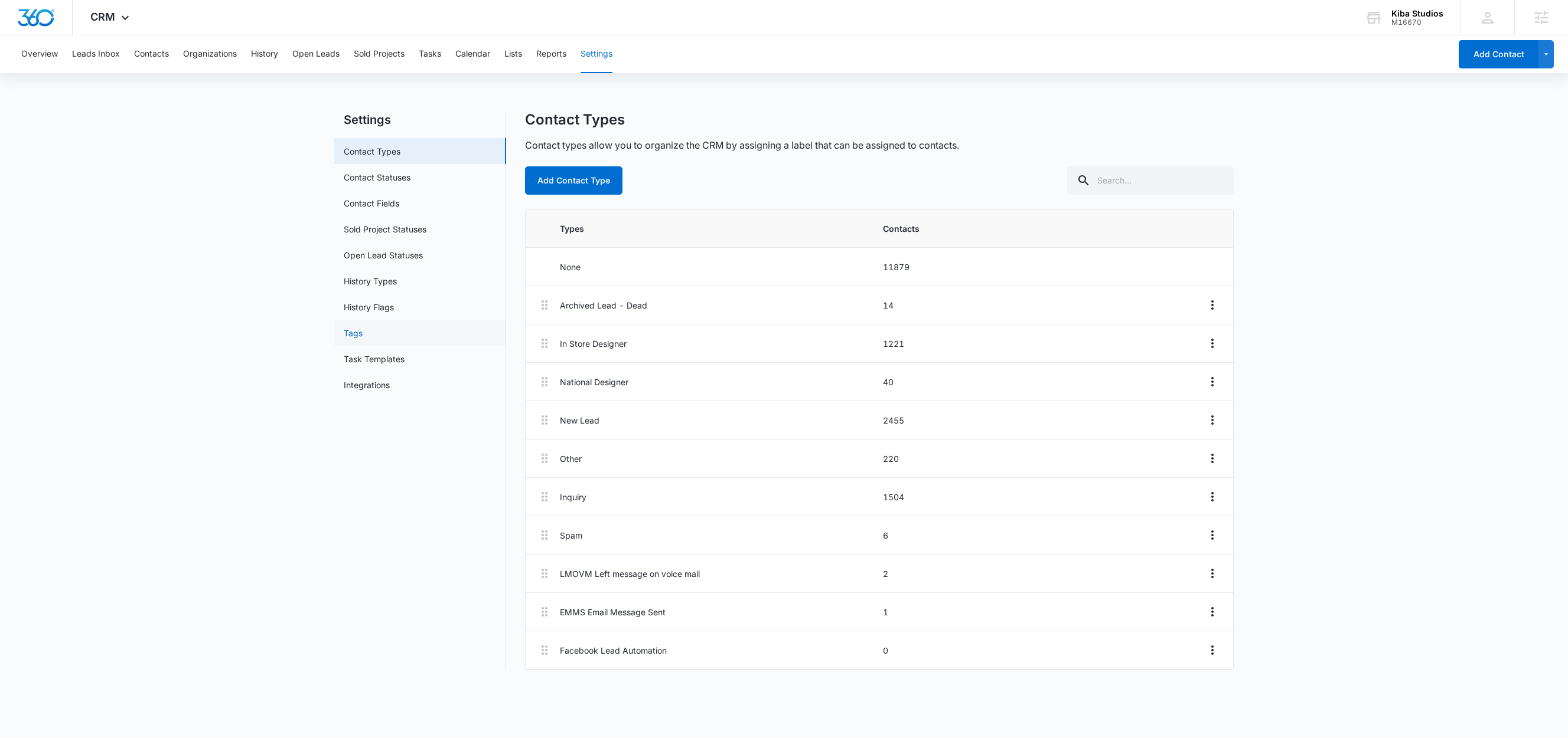
click at [351, 337] on link "Tags" at bounding box center [352, 333] width 18 height 13
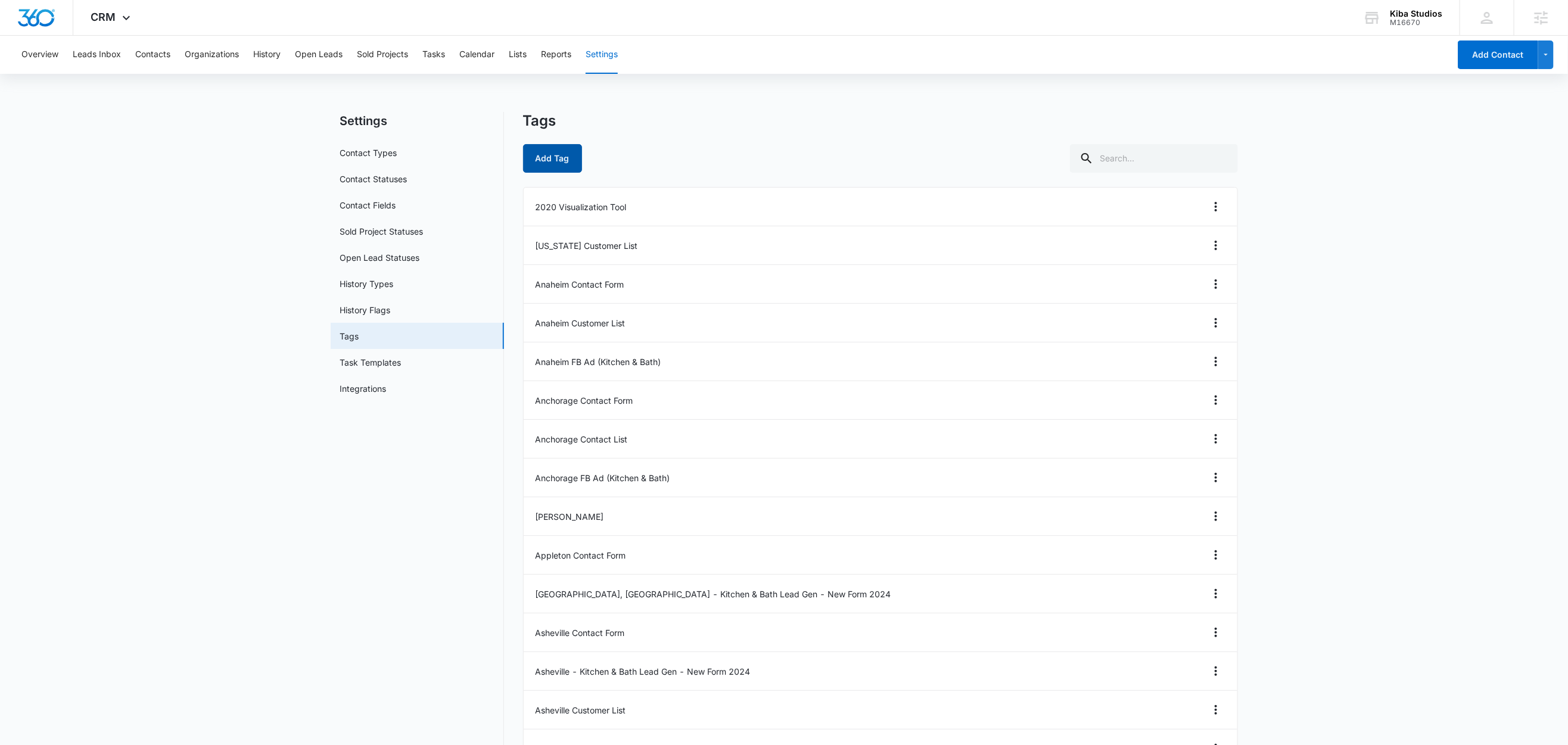
click at [562, 163] on button "Add Tag" at bounding box center [552, 158] width 59 height 28
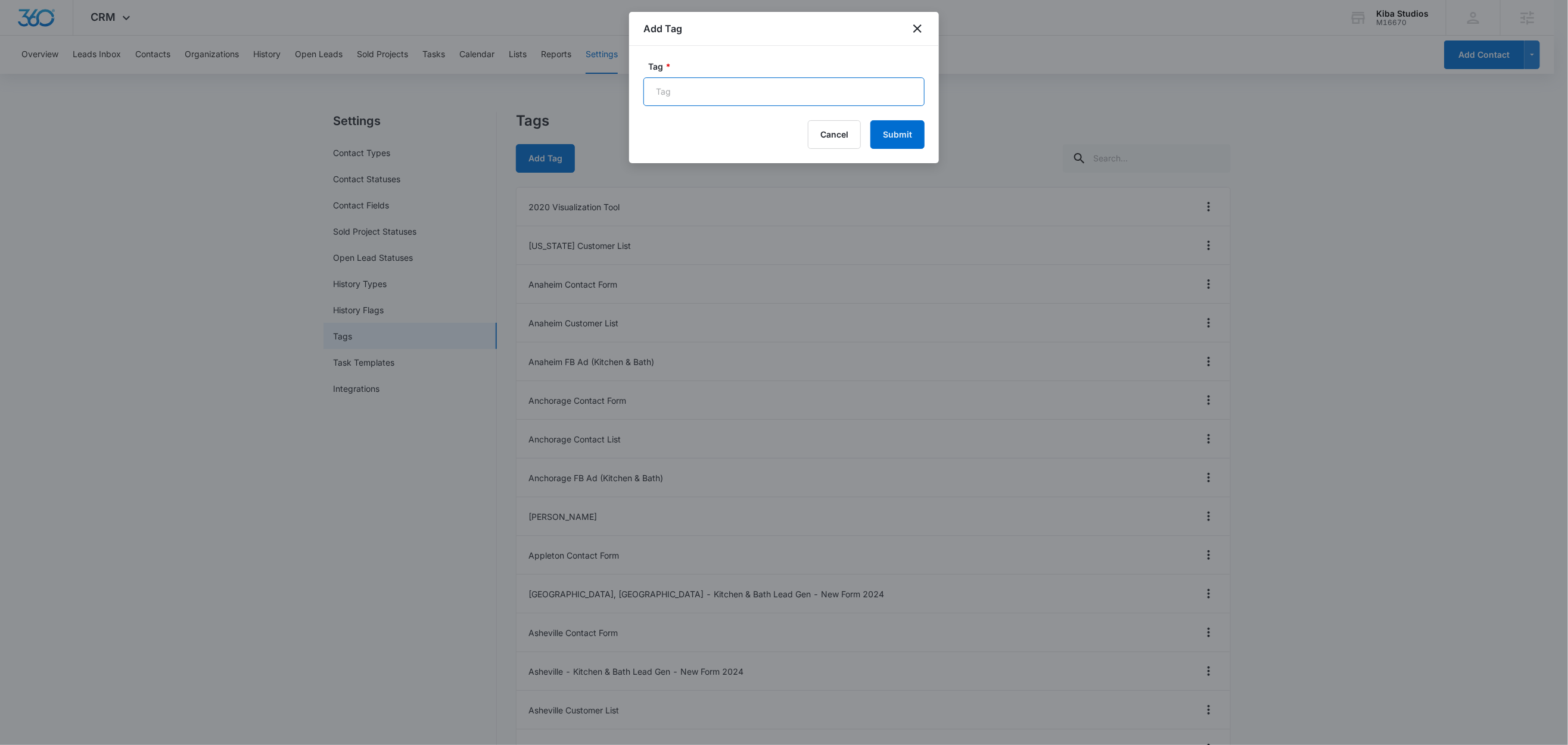
click at [681, 89] on input "Tag *" at bounding box center [783, 91] width 281 height 28
paste input "[GEOGRAPHIC_DATA]"
click at [729, 92] on input "[GEOGRAPHIC_DATA] -" at bounding box center [783, 91] width 281 height 28
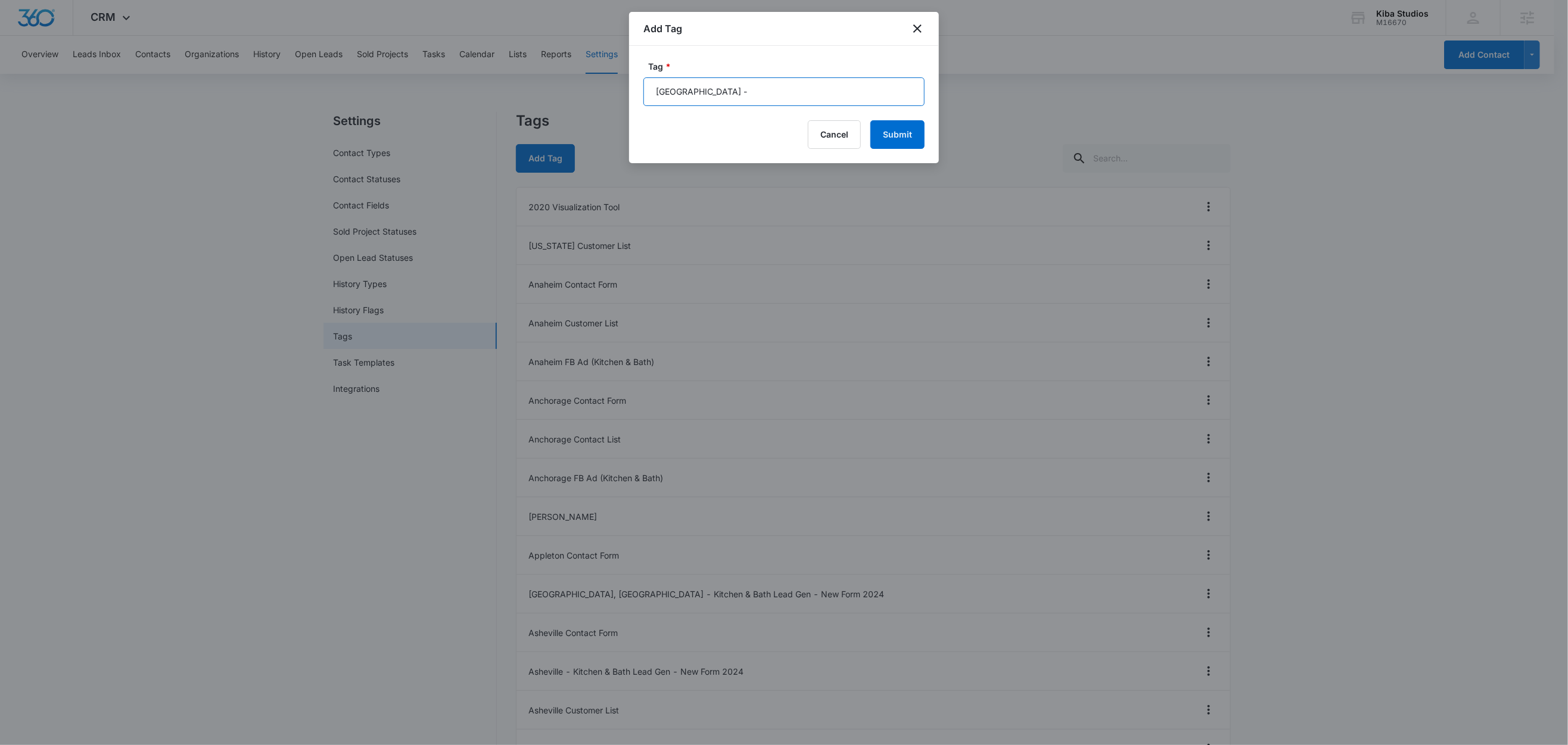
paste input "Facebook Lead Gen"
type input "Albany - Facebook Lead Gen"
click at [903, 136] on button "Submit" at bounding box center [897, 134] width 54 height 28
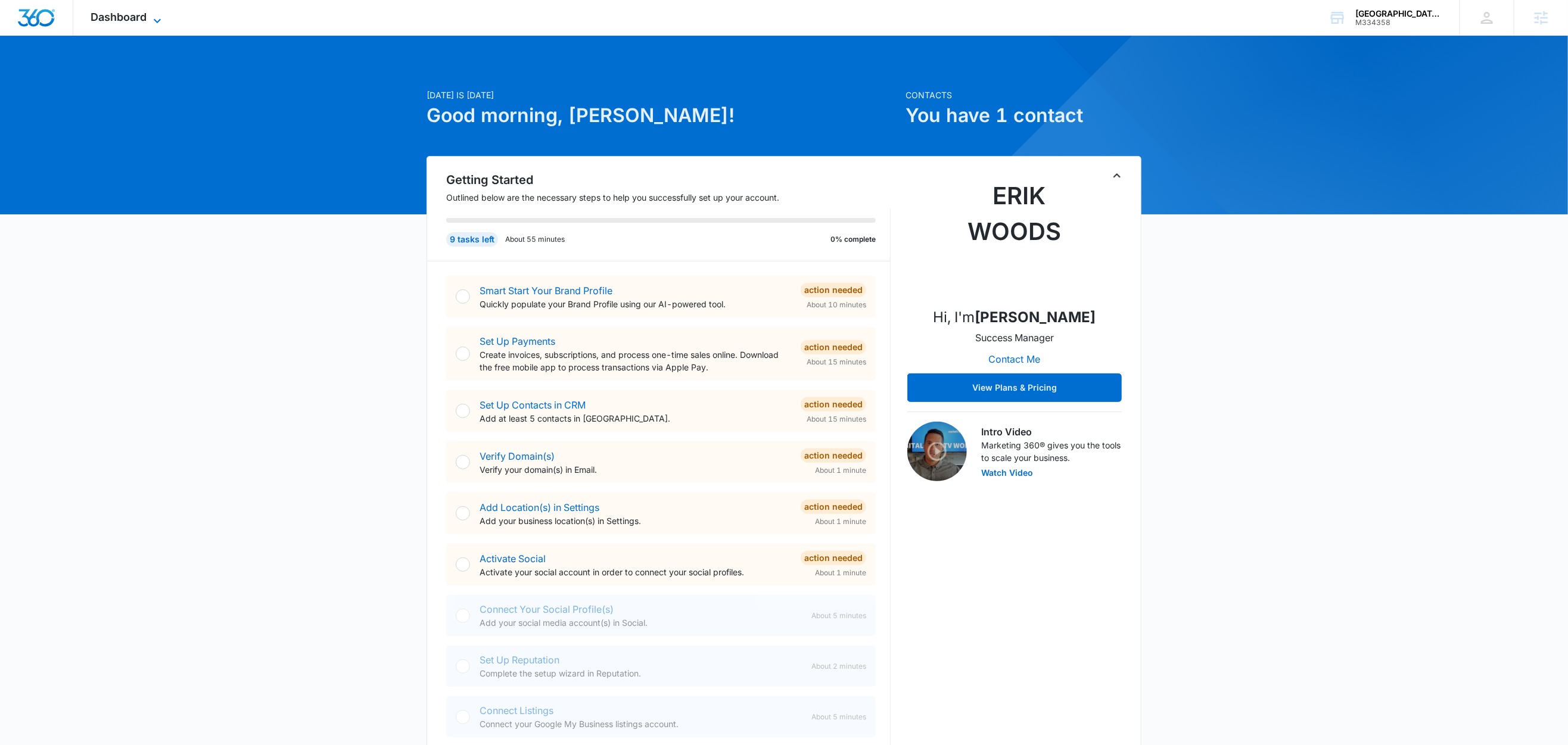
click at [152, 21] on icon at bounding box center [157, 21] width 15 height 15
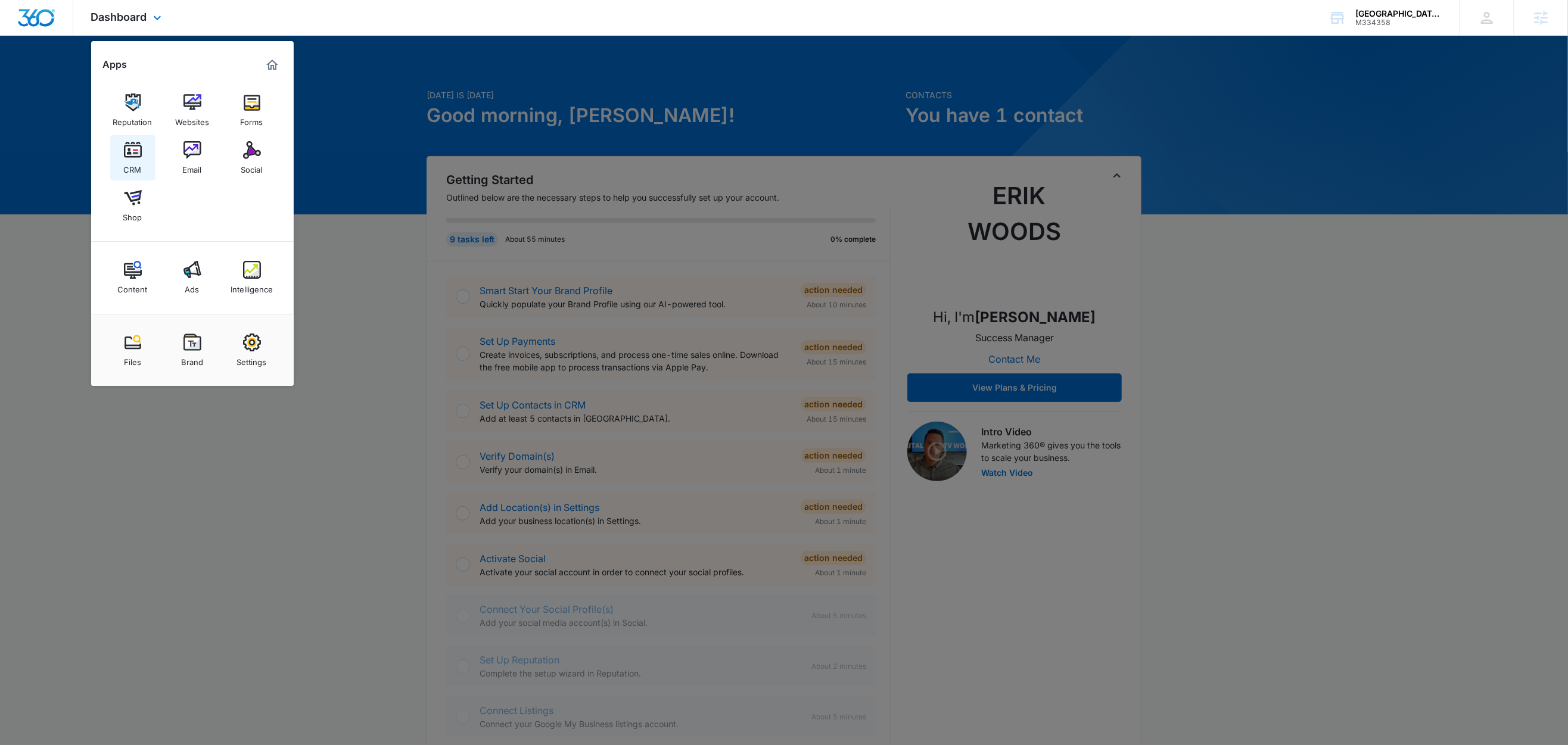
click at [130, 161] on div "CRM" at bounding box center [133, 166] width 18 height 16
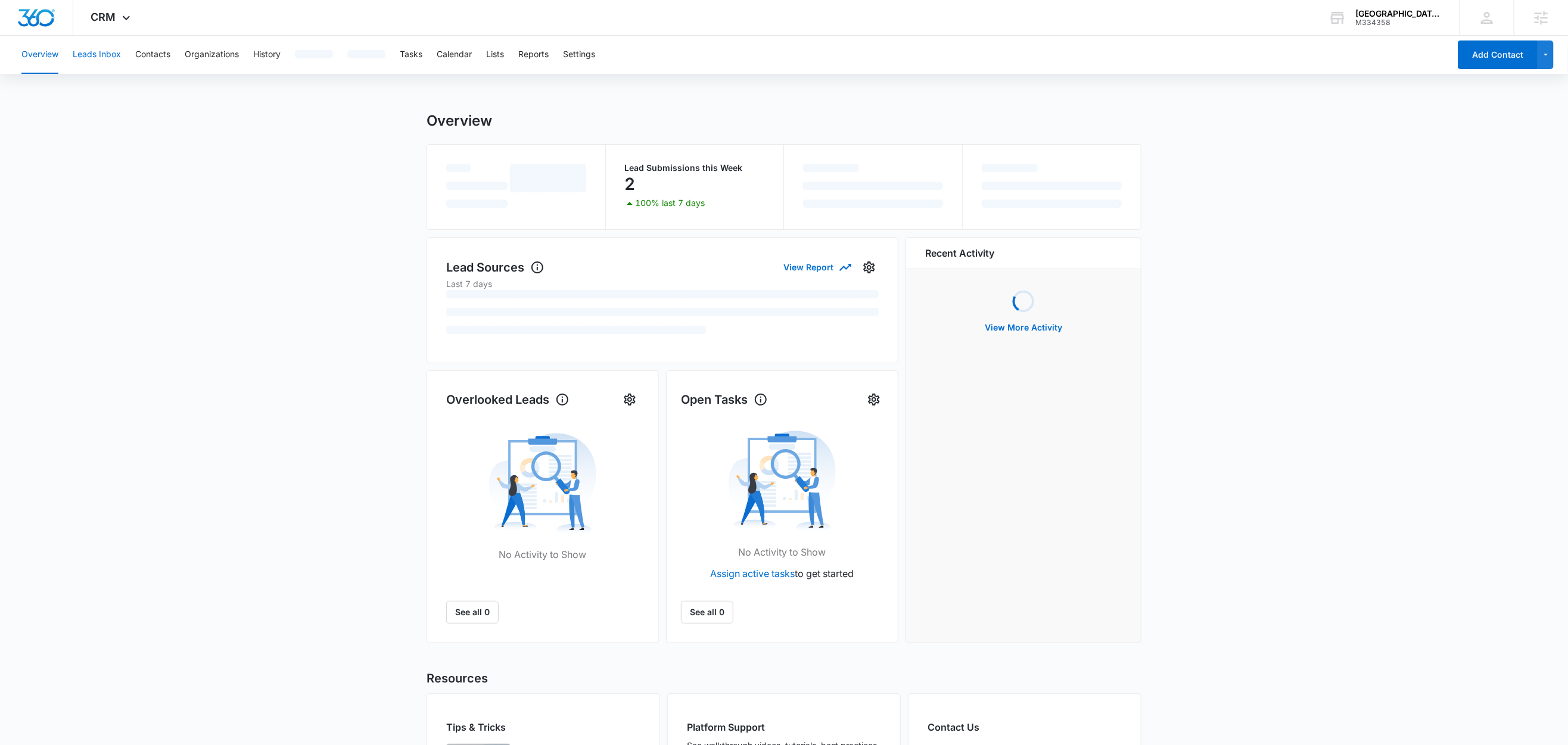
click at [86, 60] on button "Leads Inbox" at bounding box center [96, 55] width 48 height 38
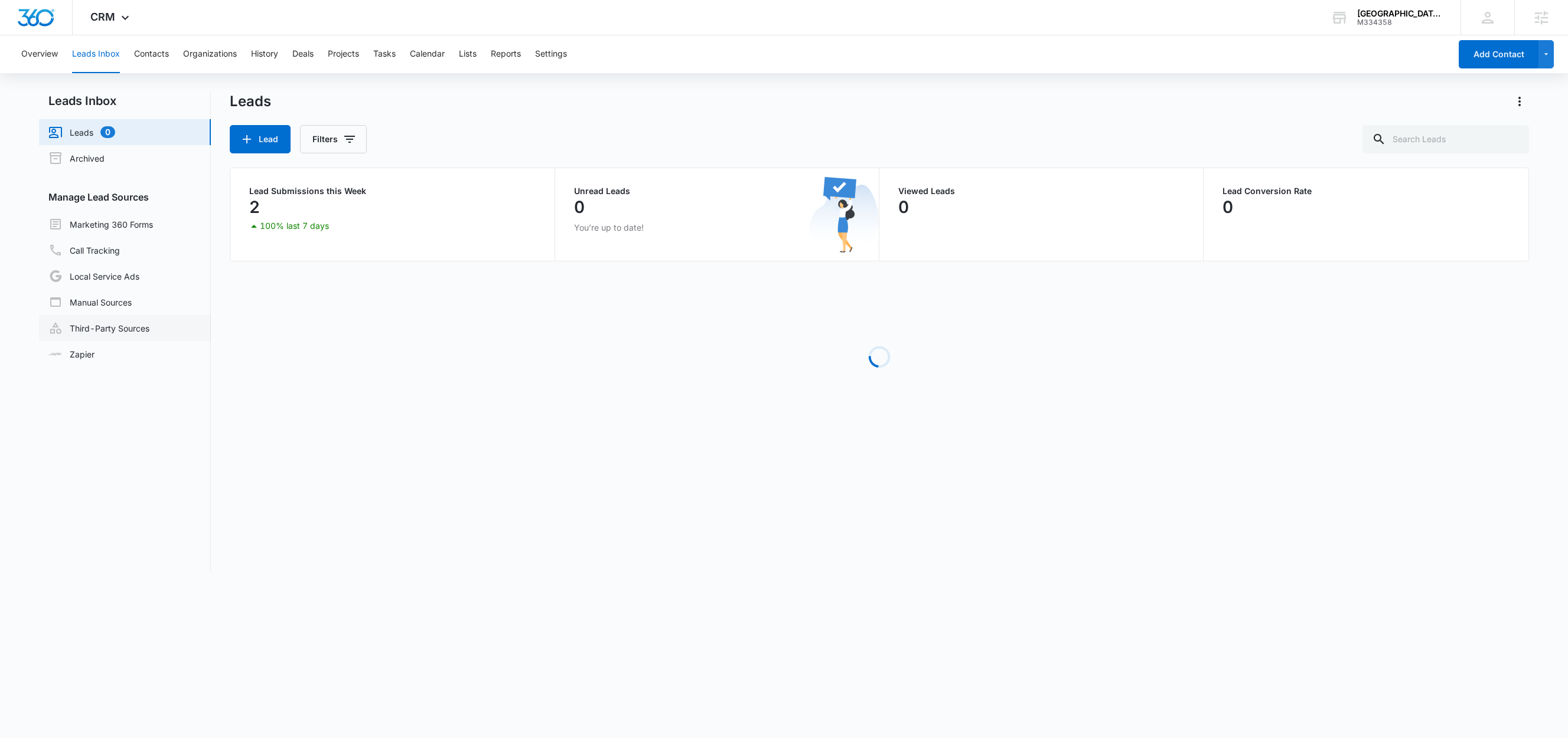
click at [131, 322] on link "Third-Party Sources" at bounding box center [99, 328] width 101 height 15
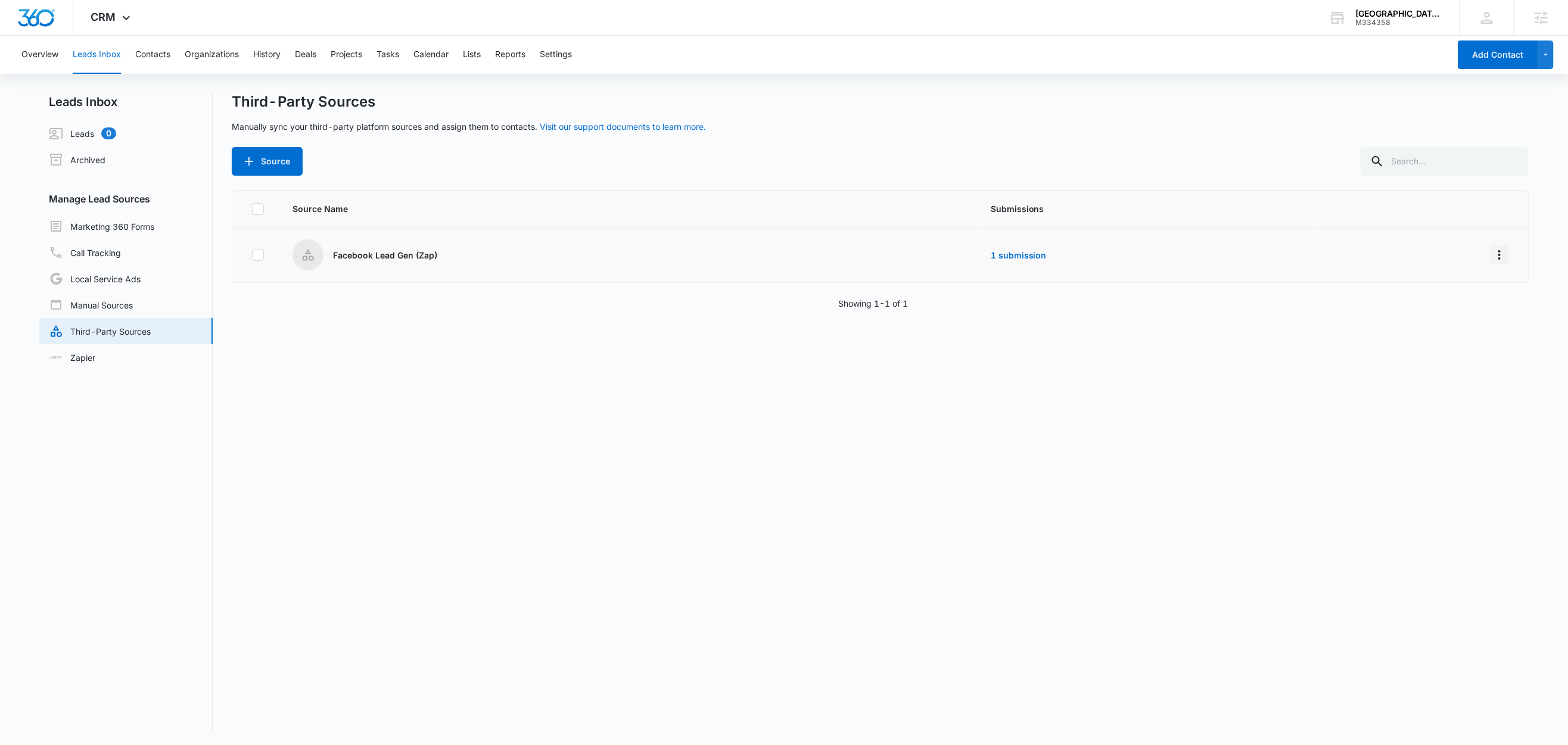
click at [1493, 253] on icon "Overflow Menu" at bounding box center [1499, 255] width 15 height 15
click at [1431, 312] on button "Edit" at bounding box center [1440, 306] width 111 height 18
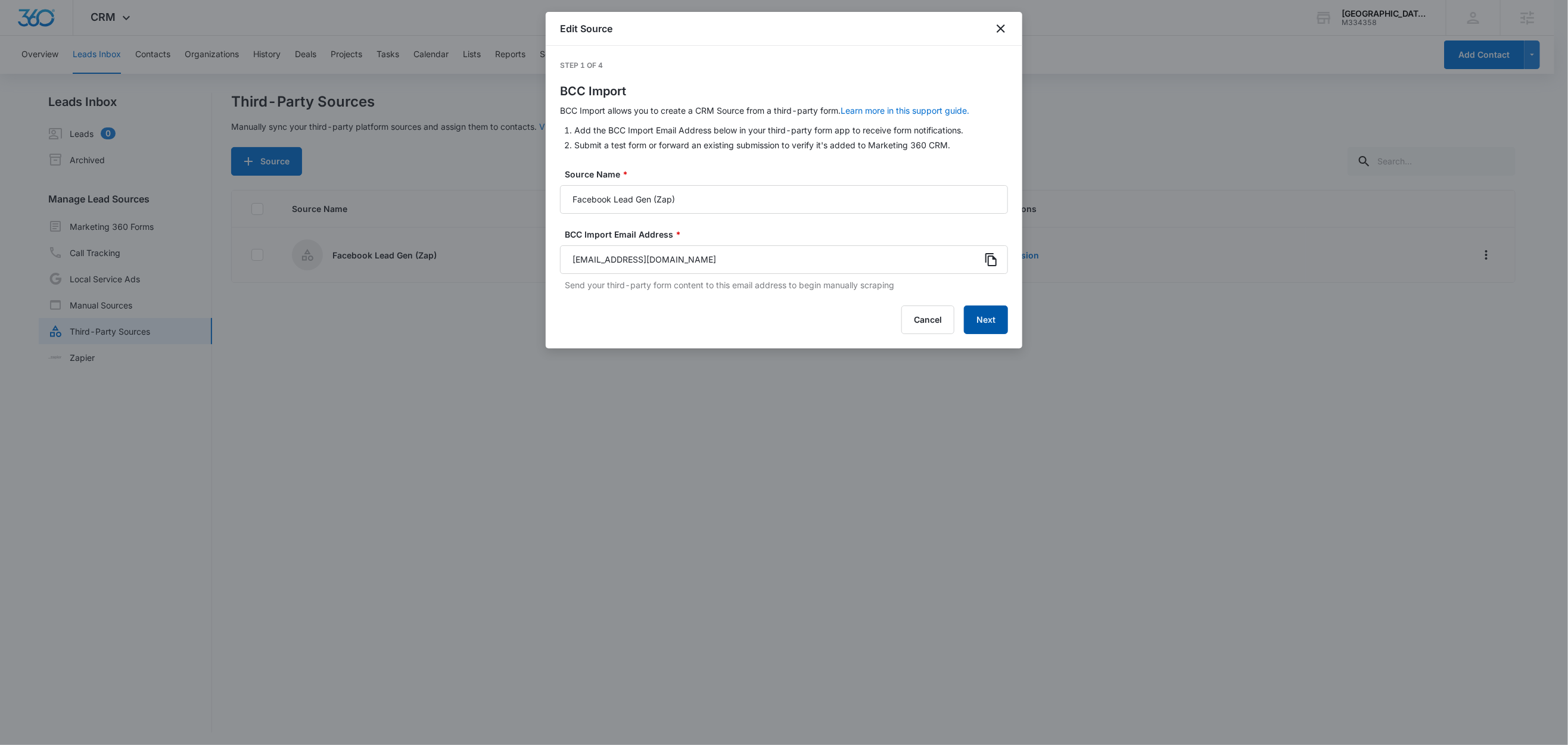
click at [986, 318] on button "Next" at bounding box center [986, 319] width 44 height 28
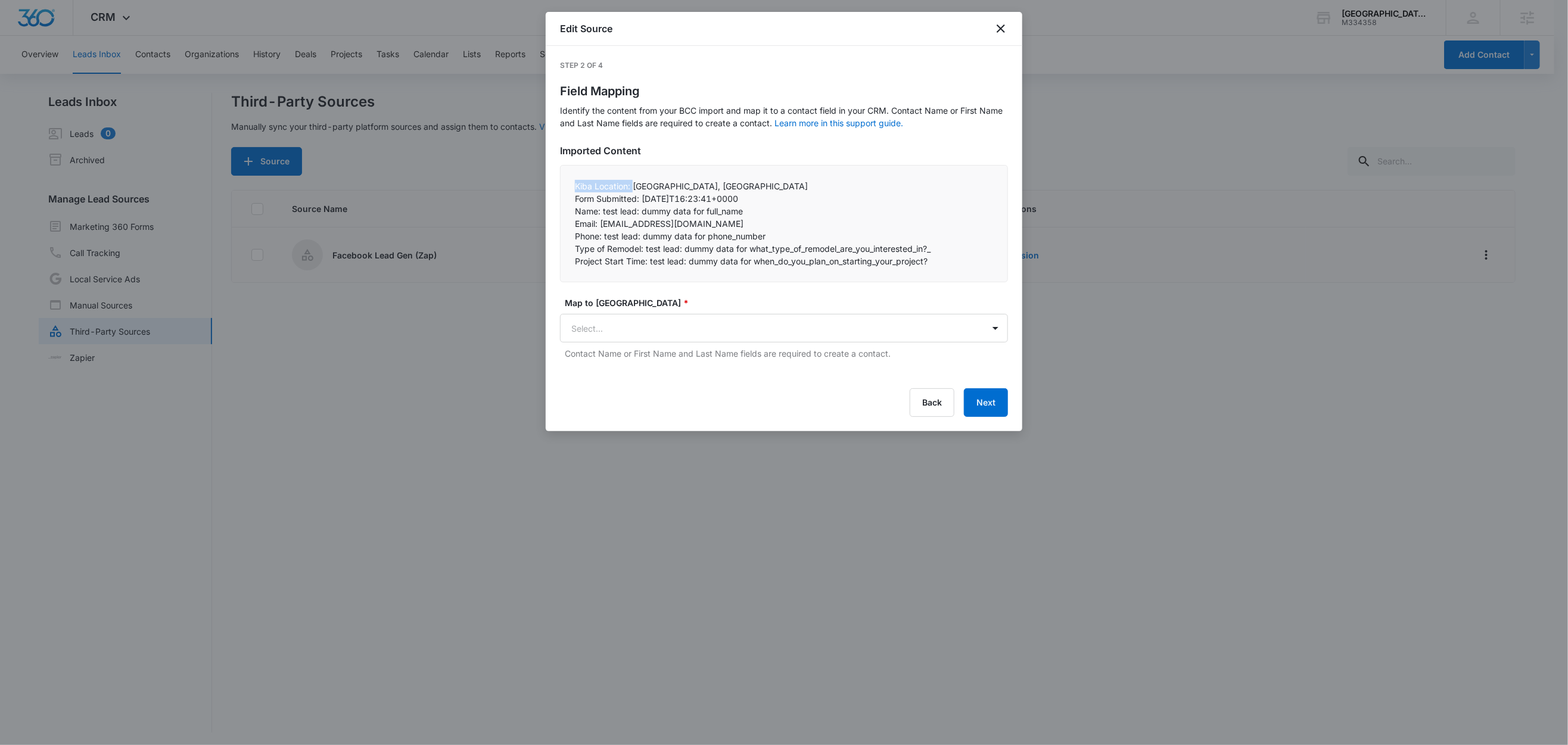
drag, startPoint x: 632, startPoint y: 187, endPoint x: 562, endPoint y: 187, distance: 70.0
click at [562, 187] on div "Kiba Location: [GEOGRAPHIC_DATA], [GEOGRAPHIC_DATA] Form Submitted: [DATE]T16:…" at bounding box center [784, 224] width 448 height 117
copy p "Kiba Location:"
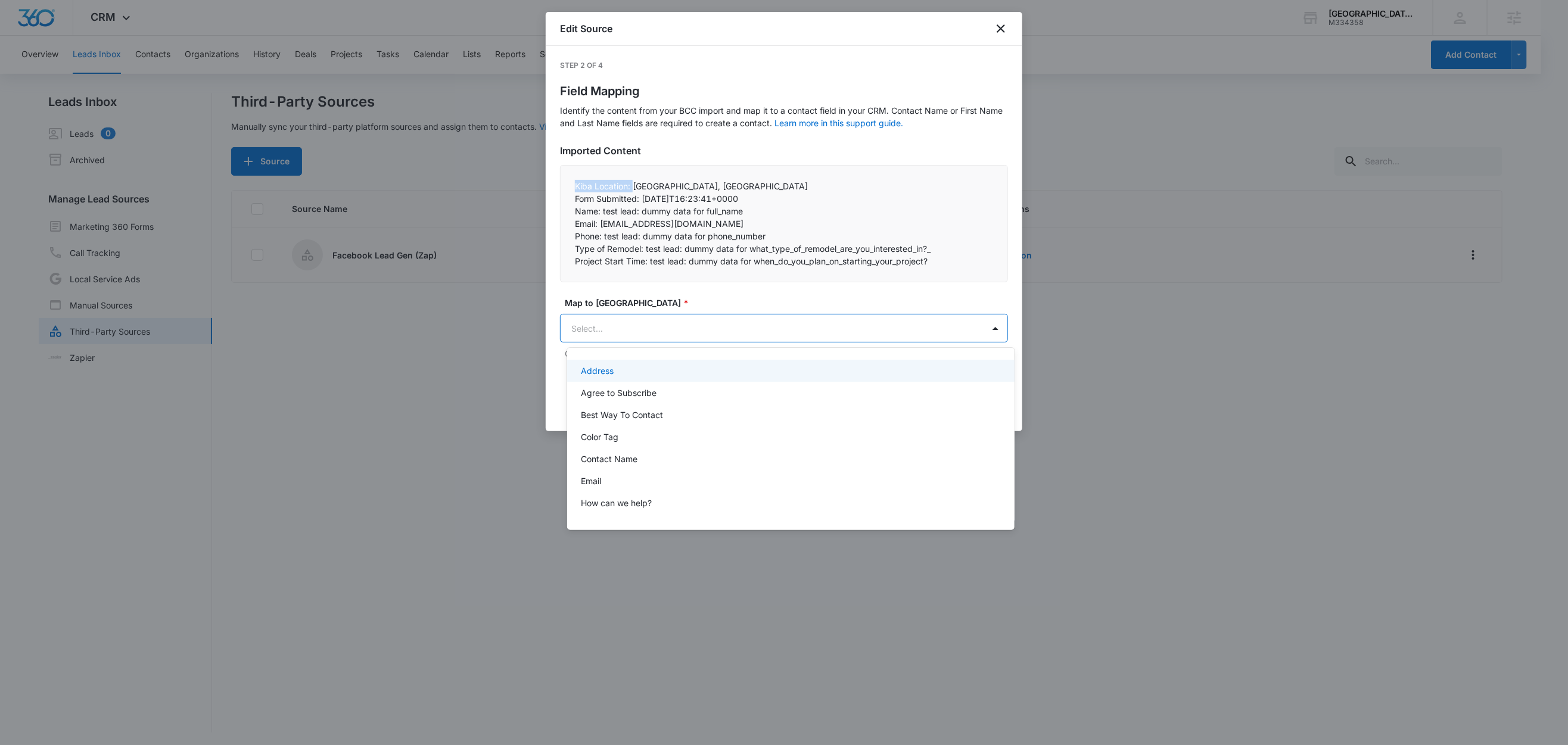
click at [606, 329] on body "CRM Apps Reputation Websites Forms CRM Email Social Shop Content Ads Intelligen…" at bounding box center [784, 372] width 1568 height 745
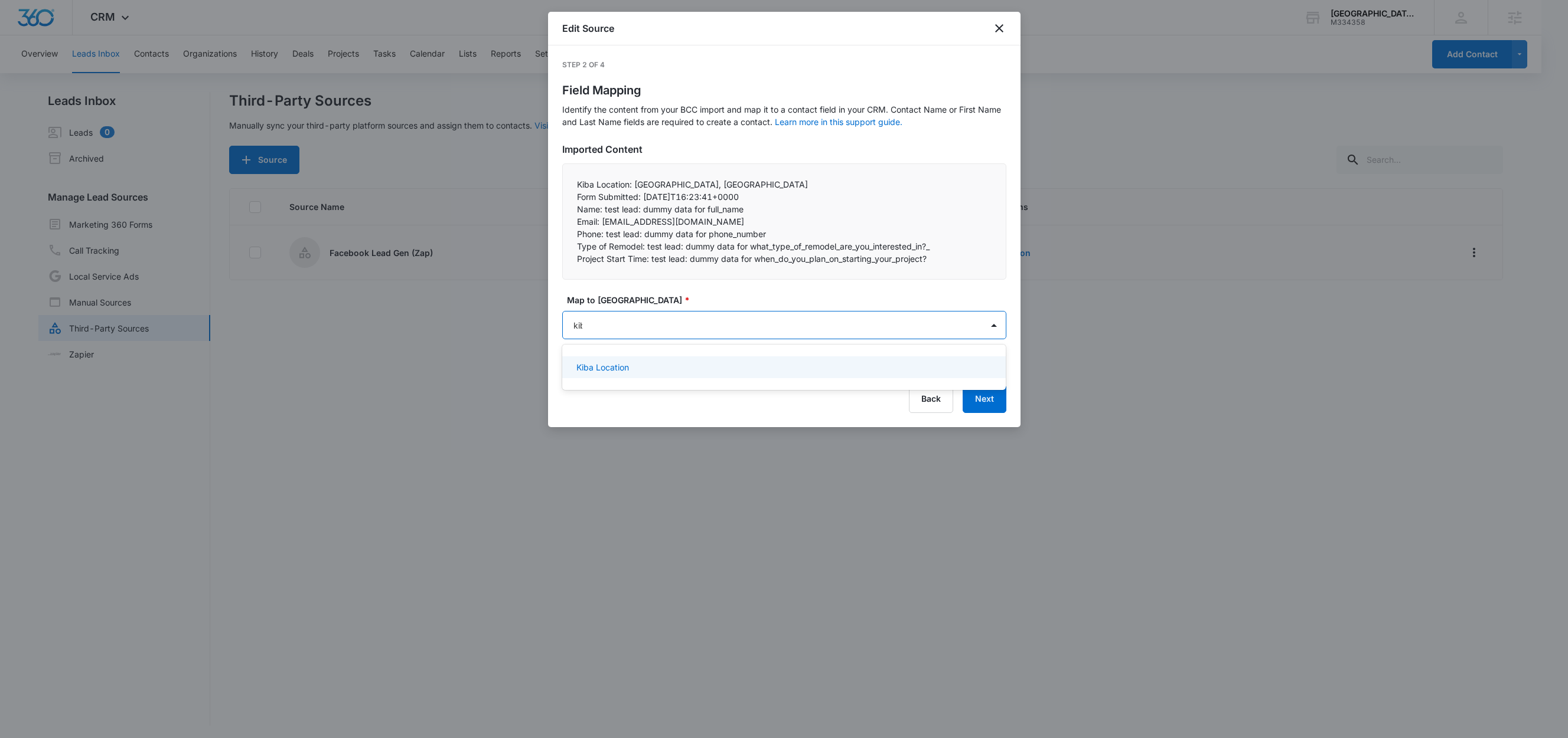
type input "kiba"
click at [603, 364] on p "Kiba Location" at bounding box center [603, 367] width 52 height 13
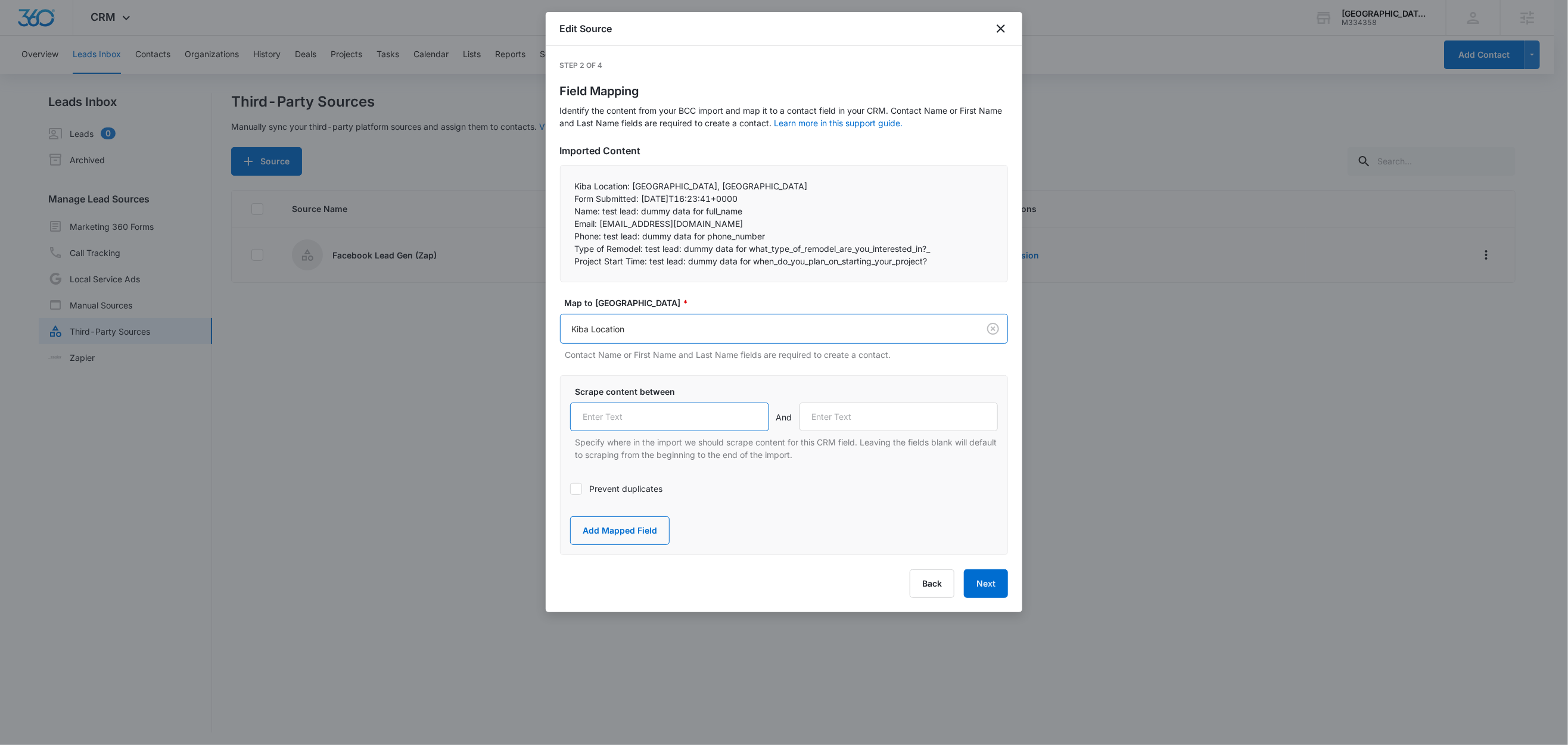
click at [636, 409] on input "text" at bounding box center [669, 416] width 199 height 28
paste input "Kiba Location:"
type input "Kiba Location:"
drag, startPoint x: 641, startPoint y: 198, endPoint x: 559, endPoint y: 201, distance: 82.1
click at [560, 201] on div "Kiba Location: [GEOGRAPHIC_DATA], [GEOGRAPHIC_DATA] Form Submitted: [DATE]T16:…" at bounding box center [784, 224] width 448 height 117
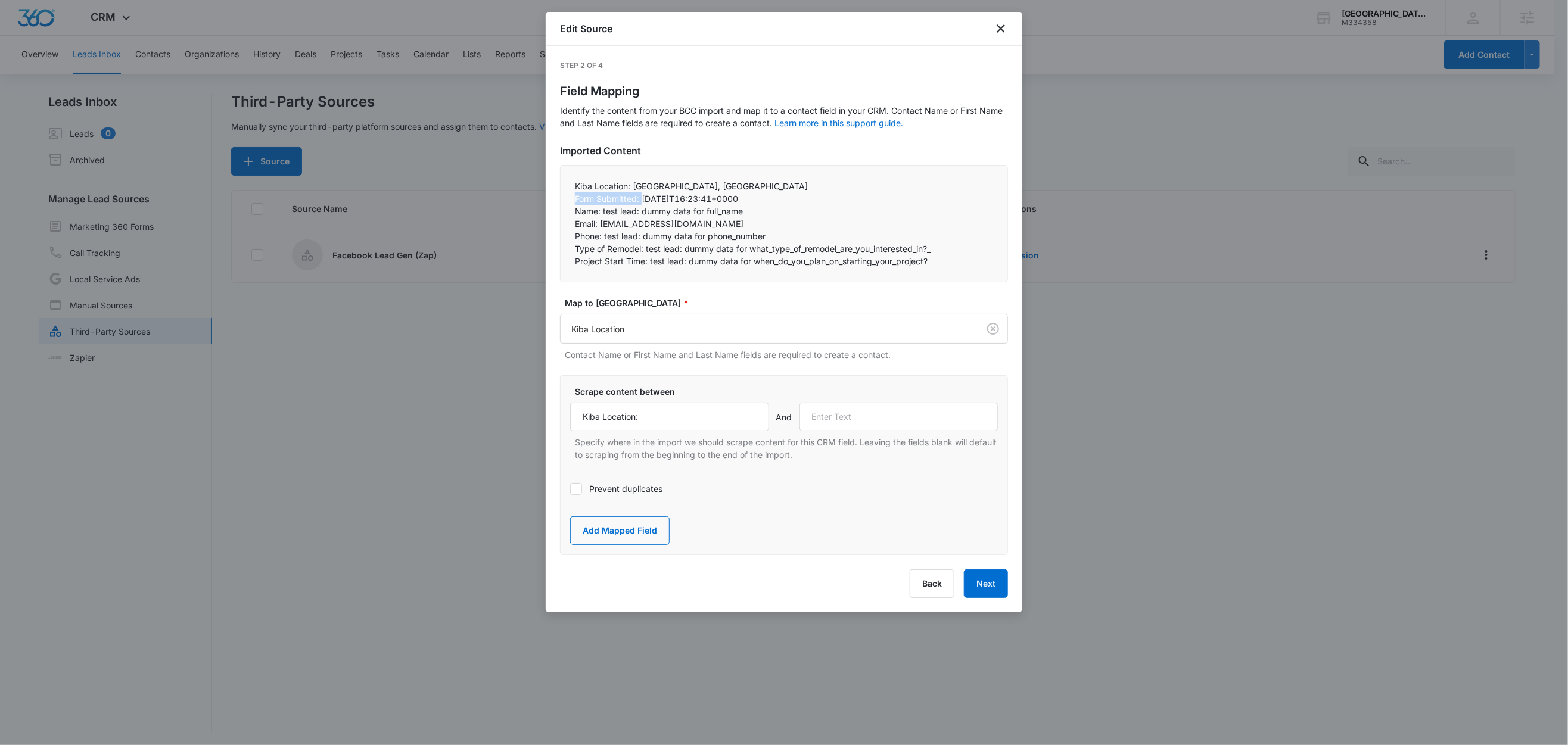
copy p "Form Submitted:"
click at [846, 419] on input "text" at bounding box center [899, 416] width 199 height 28
paste input "Form Submitted:"
type input "Form Submitted:"
click at [630, 525] on button "Add Mapped Field" at bounding box center [620, 531] width 100 height 28
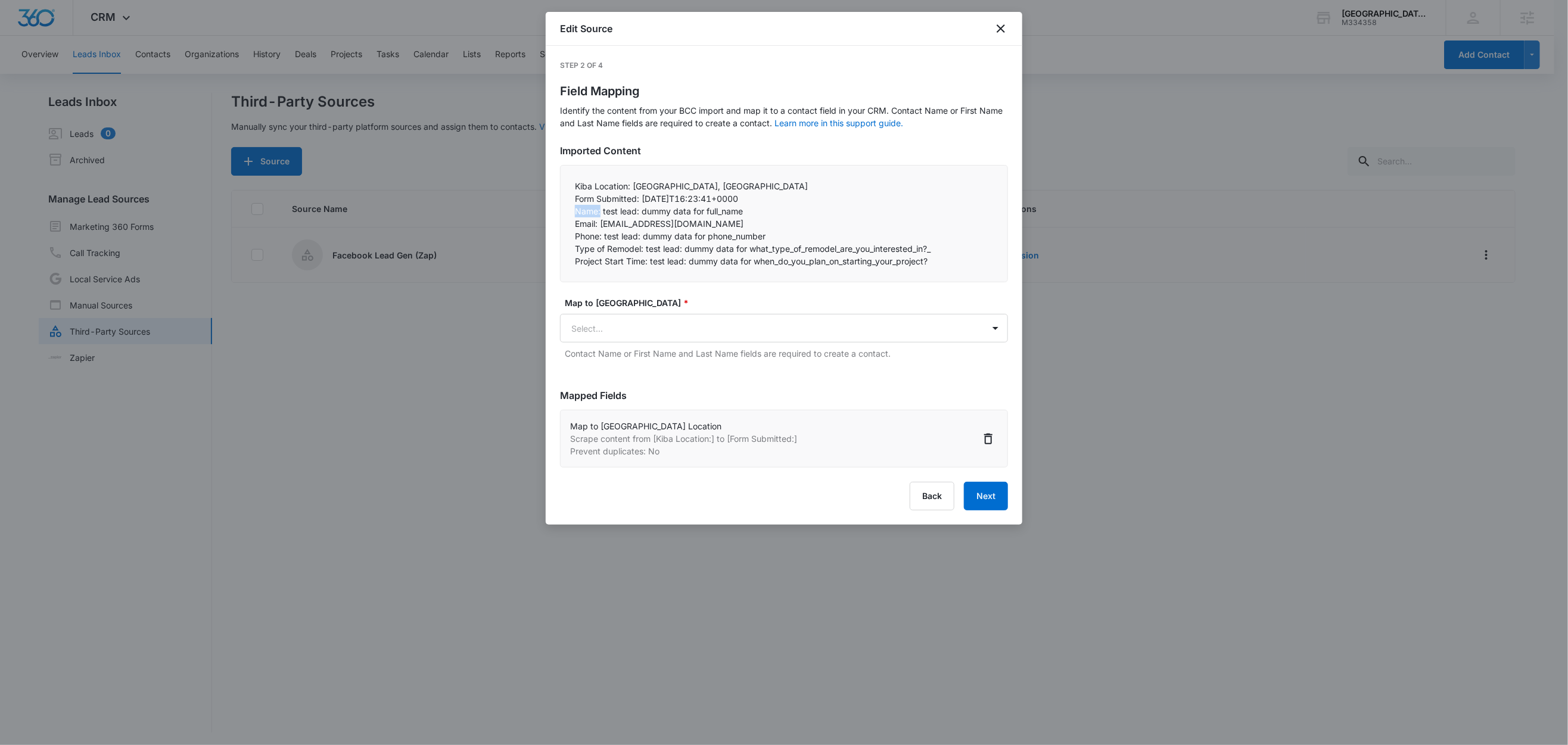
drag, startPoint x: 602, startPoint y: 210, endPoint x: 556, endPoint y: 213, distance: 46.1
click at [556, 213] on div "Step 2 of 4 Field Mapping Identify the content from your BCC import and map it …" at bounding box center [783, 285] width 477 height 479
copy p "Name:"
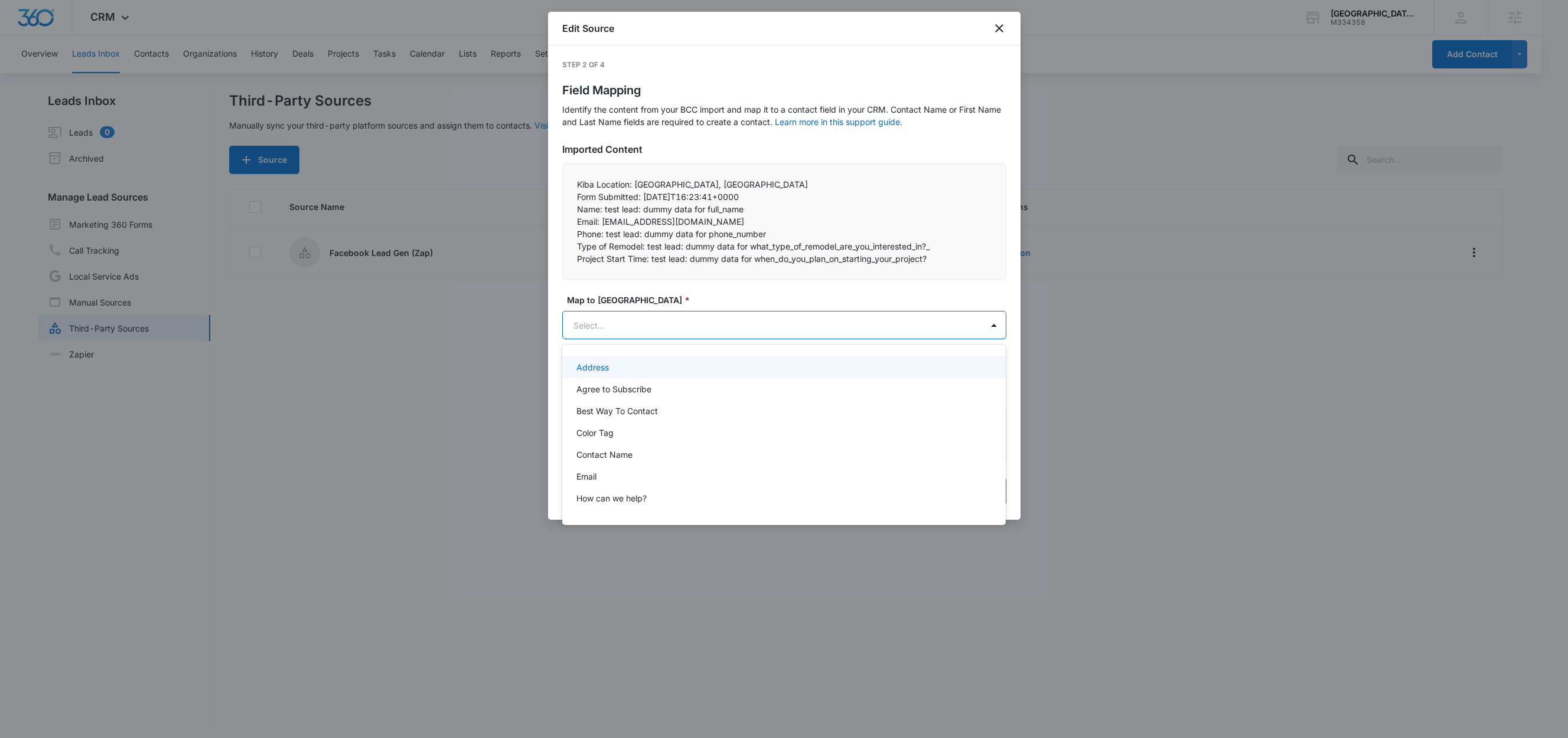
click at [586, 323] on body "CRM Apps Reputation Websites Forms CRM Email Social Shop Content Ads Intelligen…" at bounding box center [784, 369] width 1568 height 738
paste input "Name:"
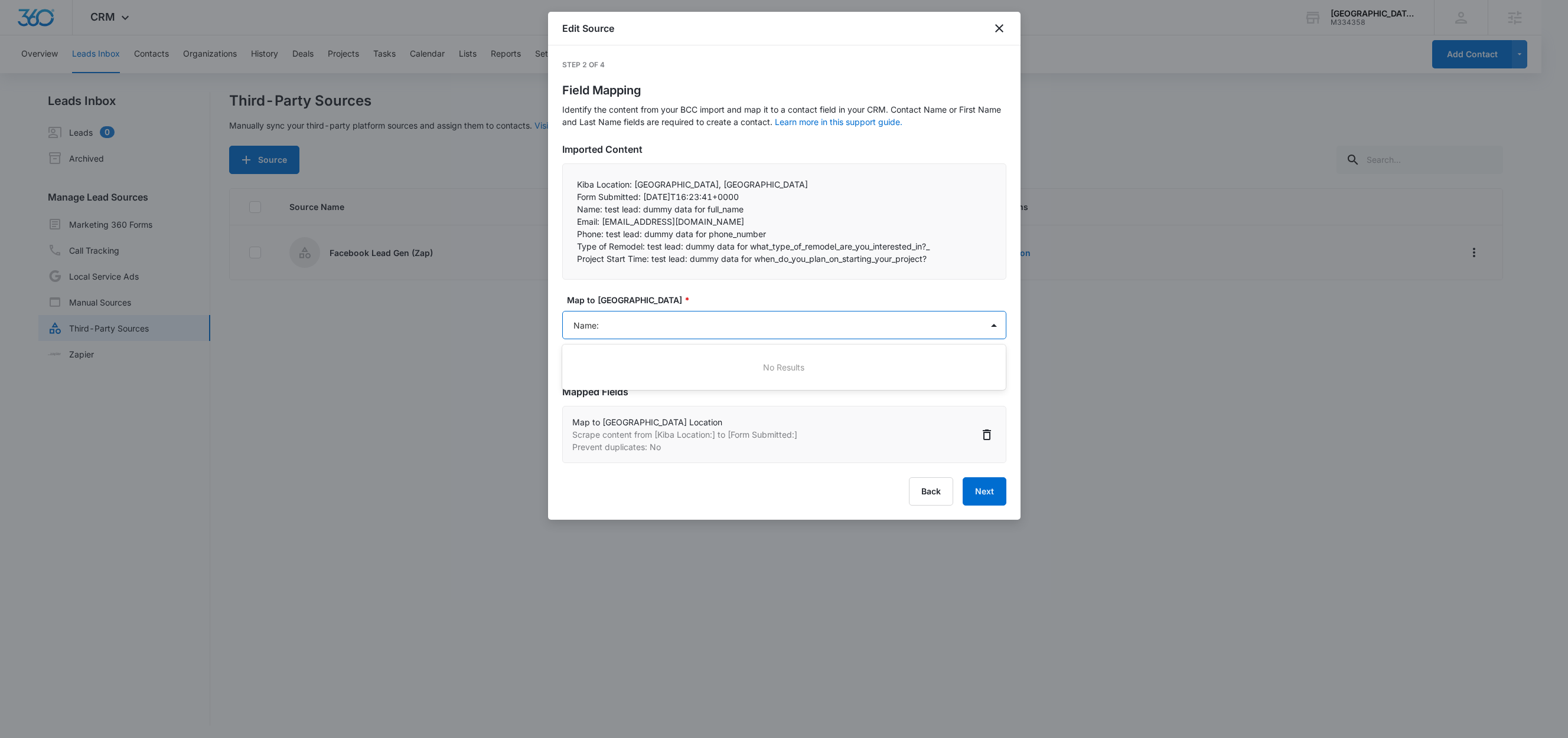
type input "Name"
drag, startPoint x: 600, startPoint y: 371, endPoint x: 618, endPoint y: 363, distance: 19.7
click at [601, 371] on p "Contact Name" at bounding box center [604, 367] width 56 height 13
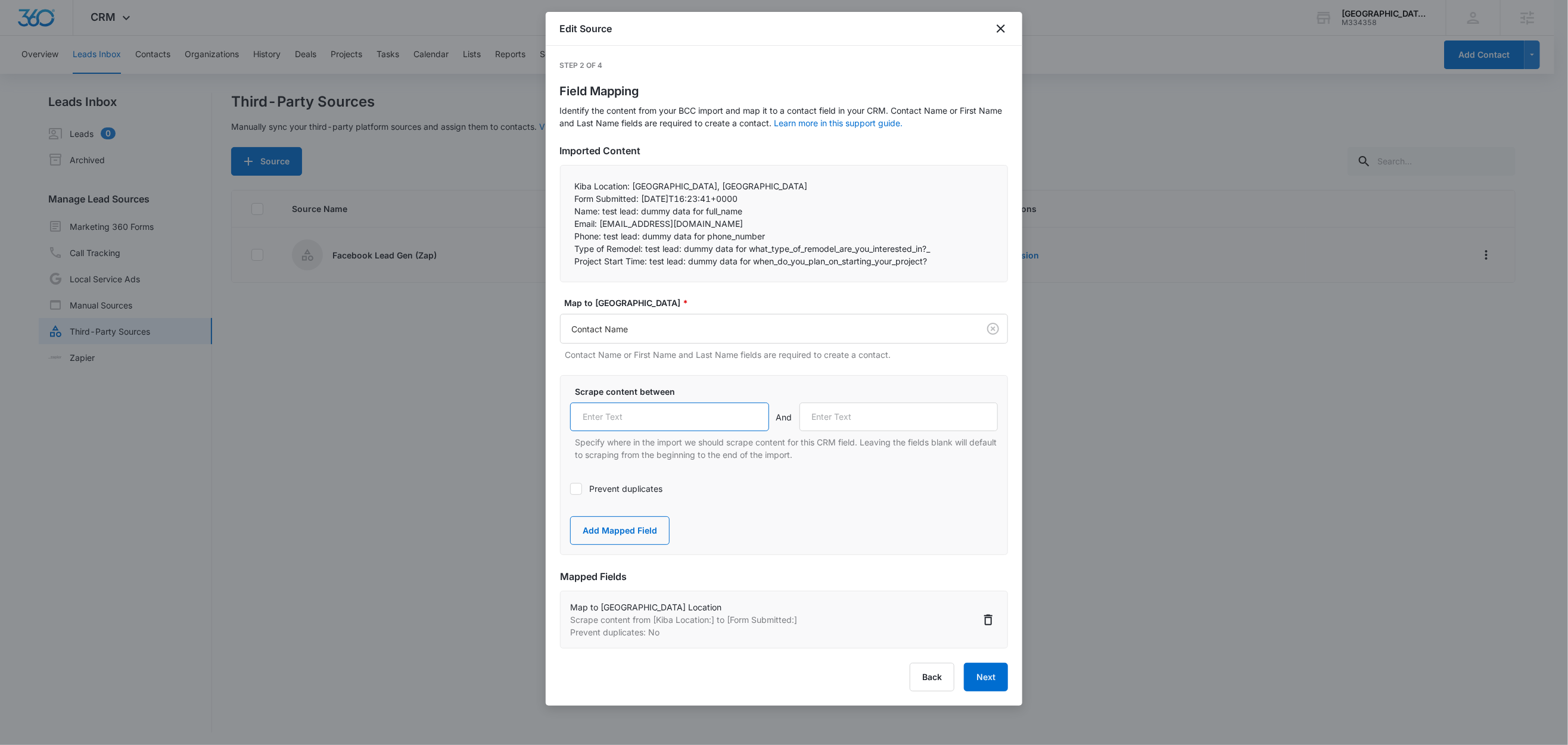
click at [638, 424] on input "text" at bounding box center [669, 416] width 199 height 28
paste input "Name:"
type input "Name:"
drag, startPoint x: 599, startPoint y: 225, endPoint x: 558, endPoint y: 226, distance: 41.0
click at [558, 226] on div "Step 2 of 4 Field Mapping Identify the content from your BCC import and map it …" at bounding box center [783, 376] width 477 height 660
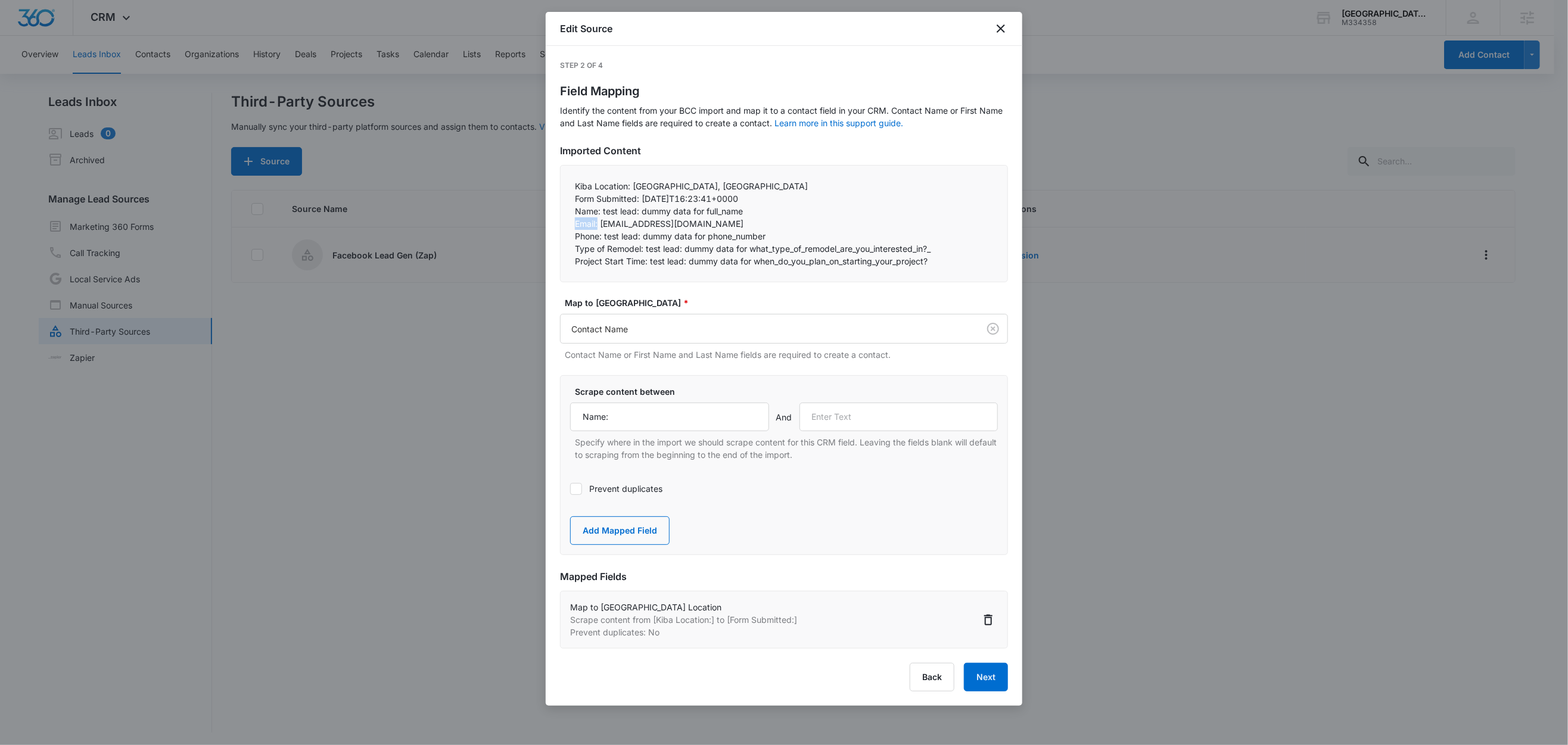
copy p "Email:"
click at [876, 413] on input "text" at bounding box center [899, 416] width 199 height 28
paste input "Email:"
type input "Email:"
click at [630, 533] on button "Add Mapped Field" at bounding box center [620, 531] width 100 height 28
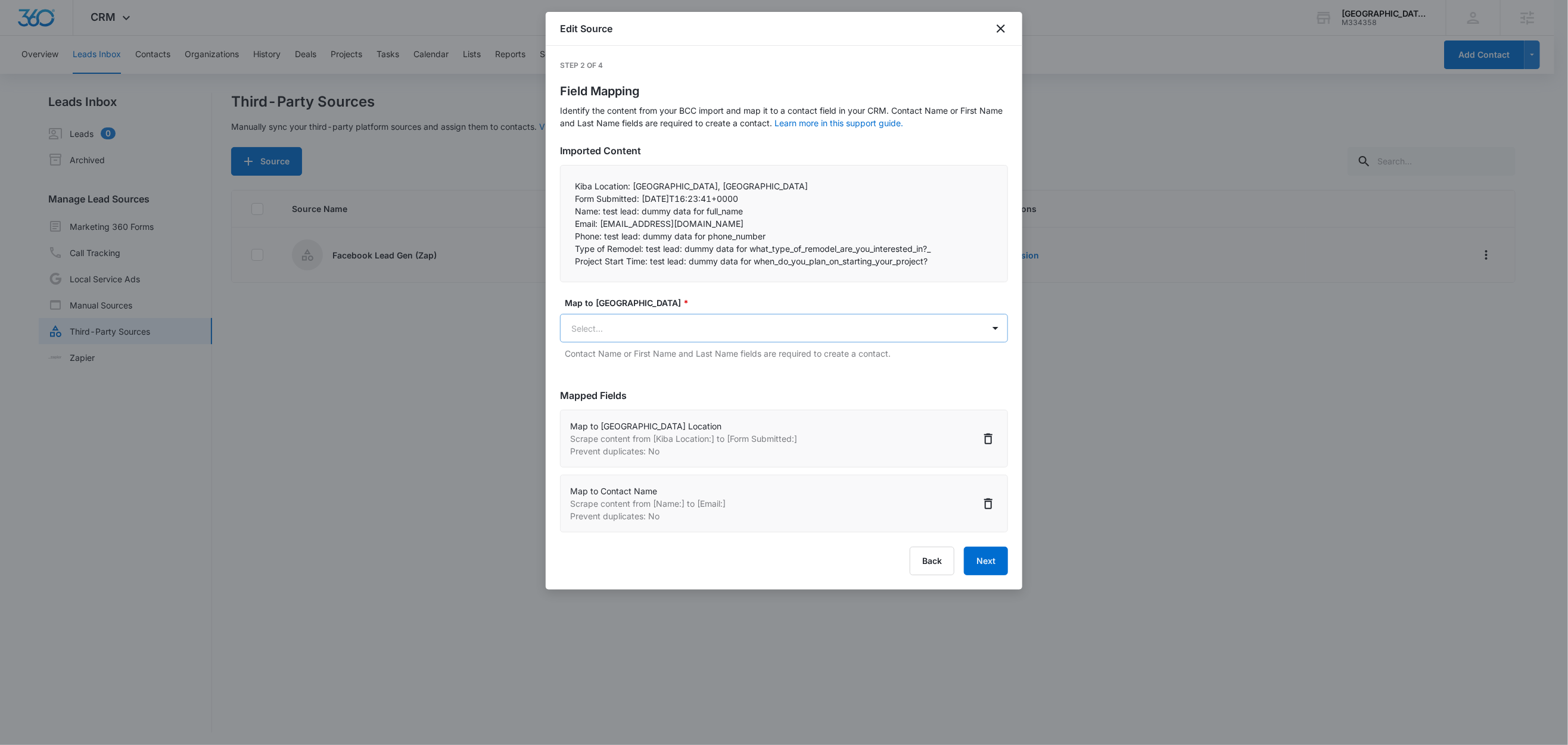
click at [710, 328] on body "CRM Apps Reputation Websites Forms CRM Email Social Shop Content Ads Intelligen…" at bounding box center [784, 373] width 1568 height 747
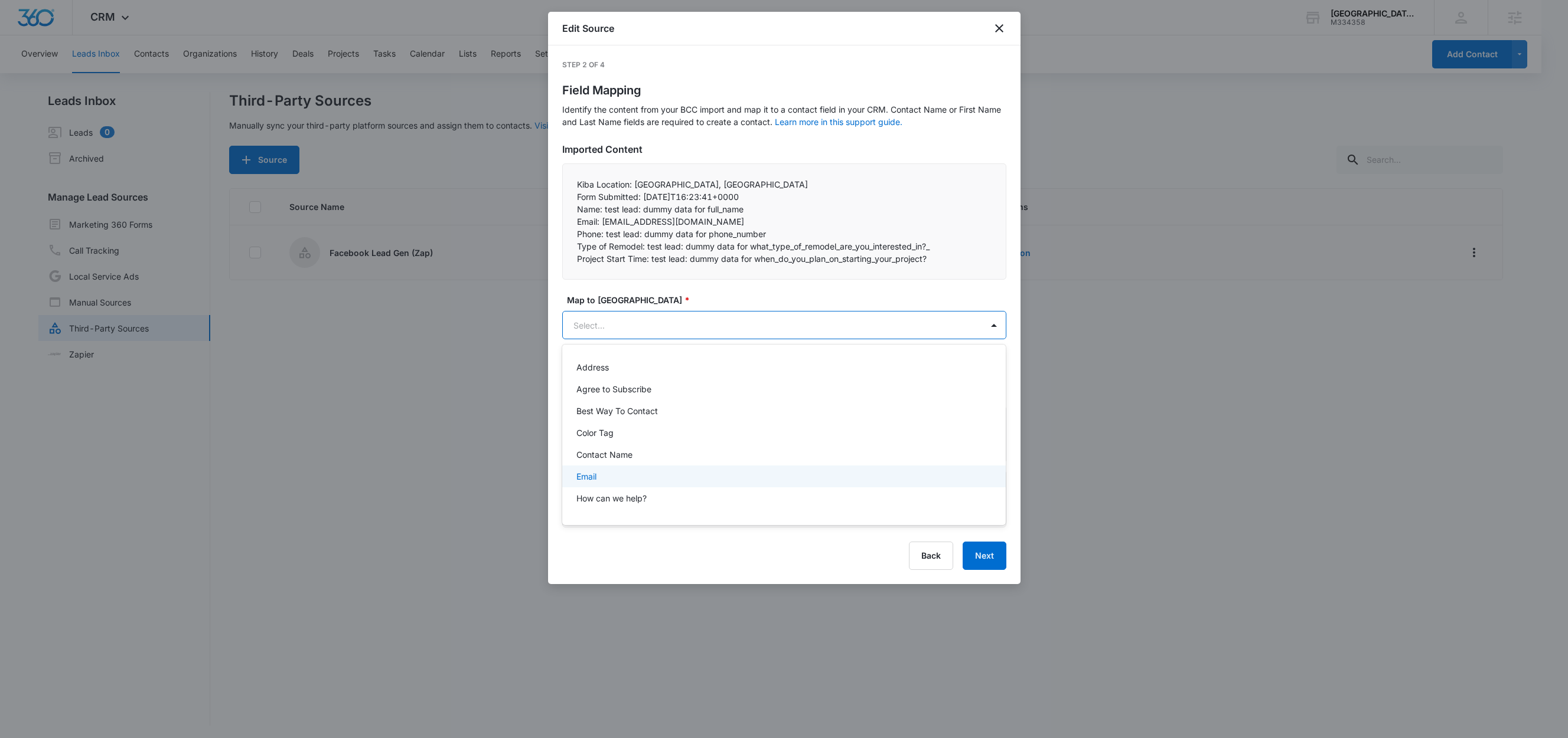
click at [608, 467] on div "Email" at bounding box center [784, 476] width 444 height 22
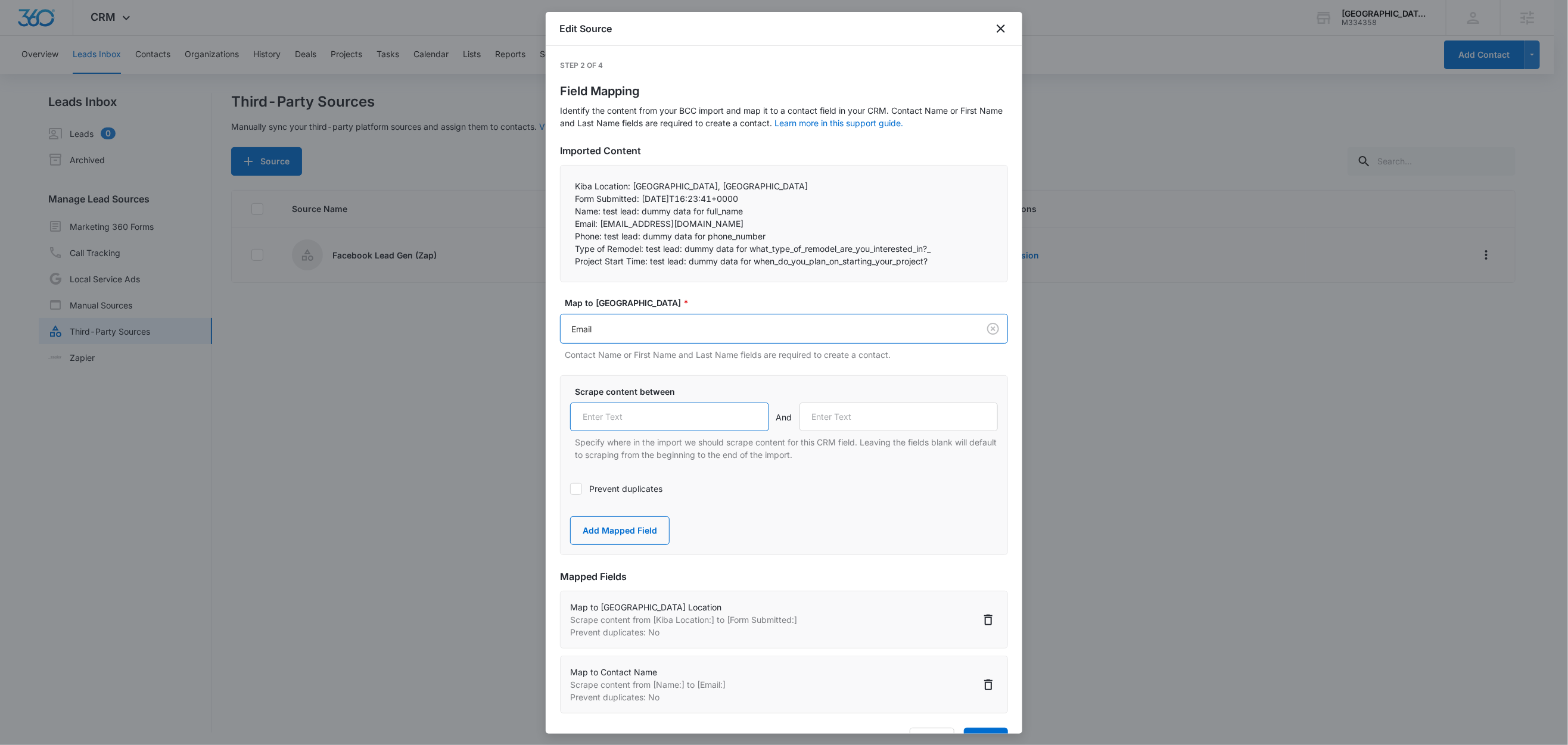
click at [642, 420] on input "text" at bounding box center [669, 416] width 199 height 28
paste input "Email:"
type input "Email:"
click at [617, 489] on label "Prevent duplicates" at bounding box center [783, 489] width 428 height 13
click at [570, 489] on input "Prevent duplicates" at bounding box center [570, 489] width 0 height 0
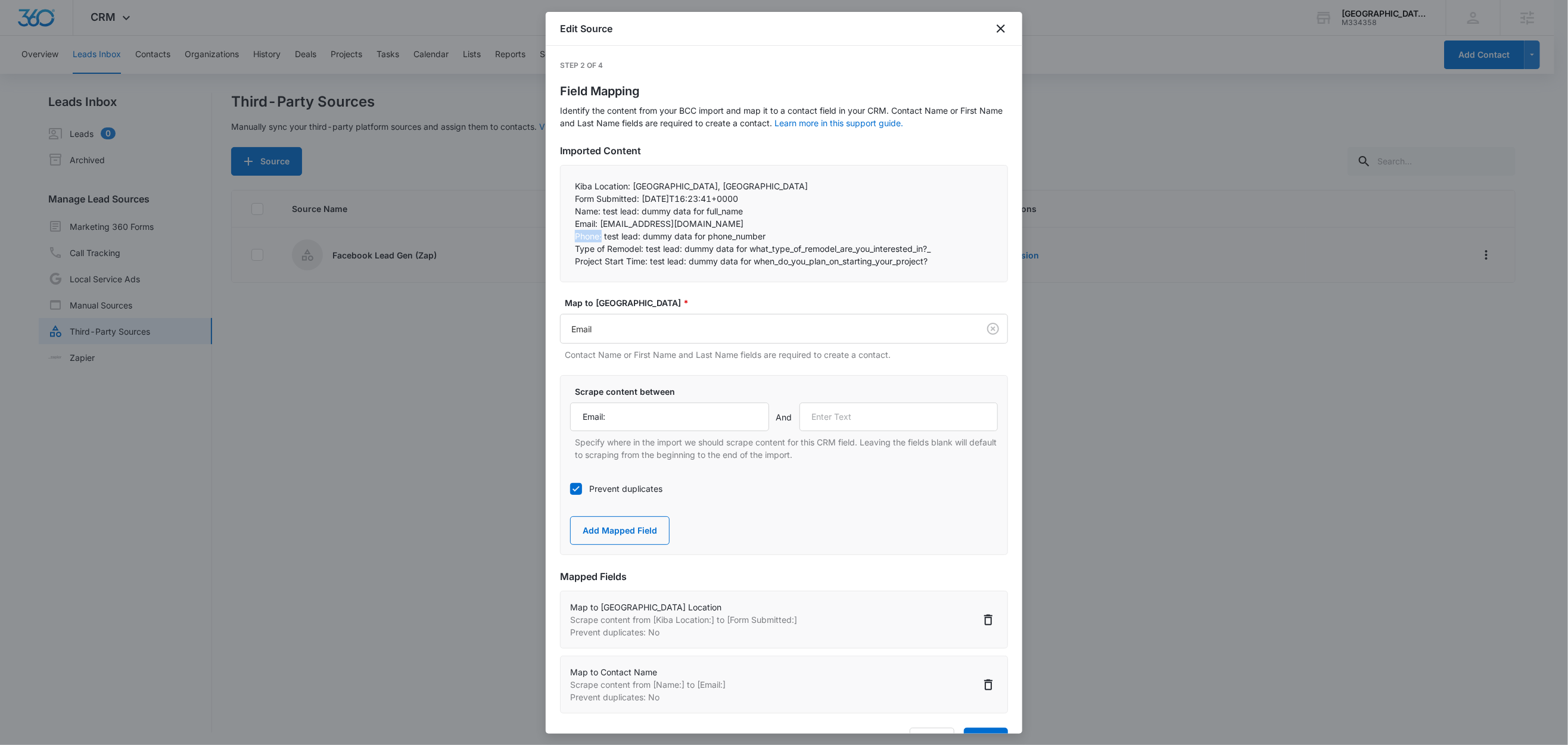
drag, startPoint x: 603, startPoint y: 238, endPoint x: 567, endPoint y: 236, distance: 36.1
click at [567, 236] on div "Kiba Location: Albany, NY Form Submitted: 2025-10-13T16:23:41+0000 Name: test…" at bounding box center [784, 224] width 448 height 117
copy p "Phone:"
click at [856, 420] on input "text" at bounding box center [899, 416] width 199 height 28
paste input "Phone:"
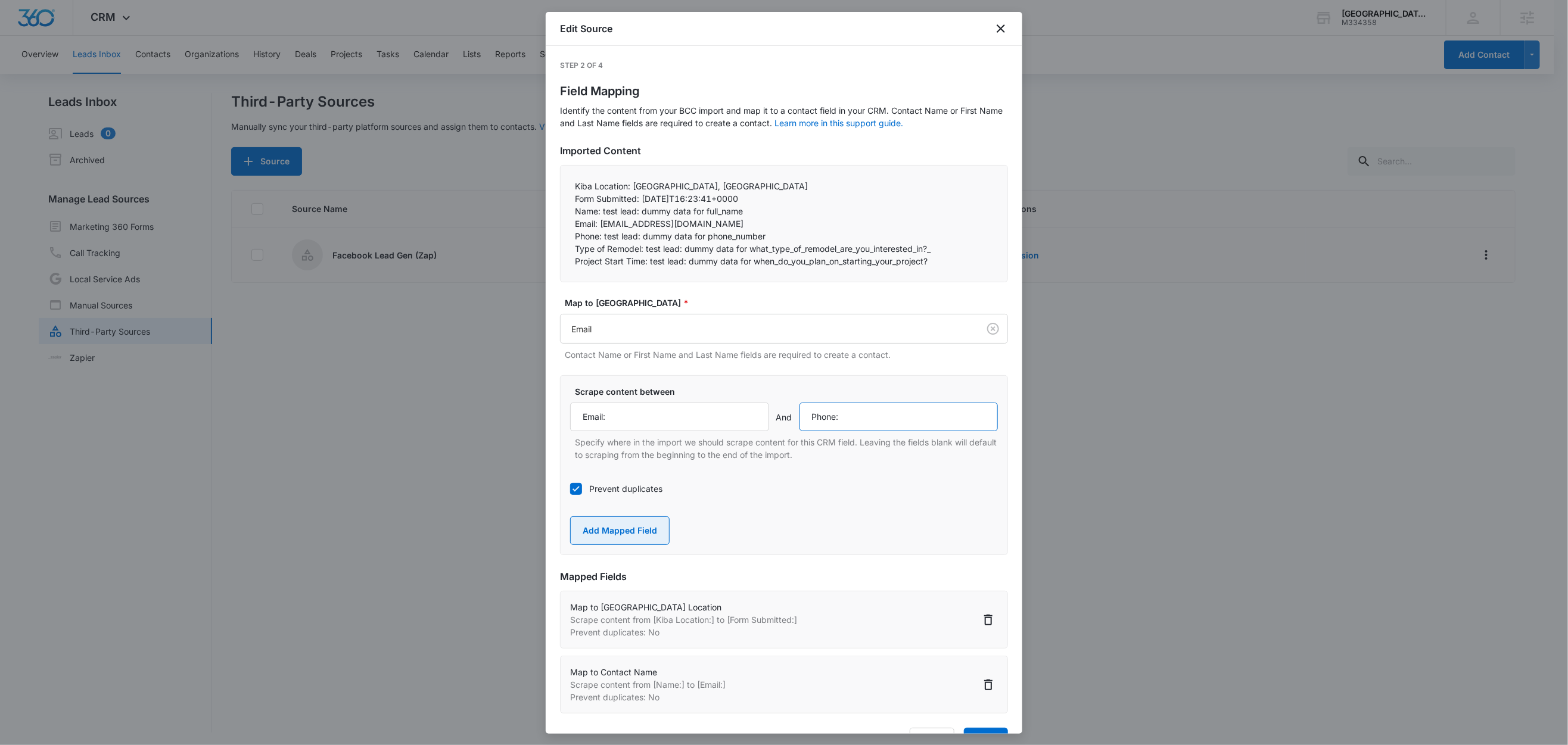
type input "Phone:"
click at [620, 532] on button "Add Mapped Field" at bounding box center [620, 531] width 100 height 28
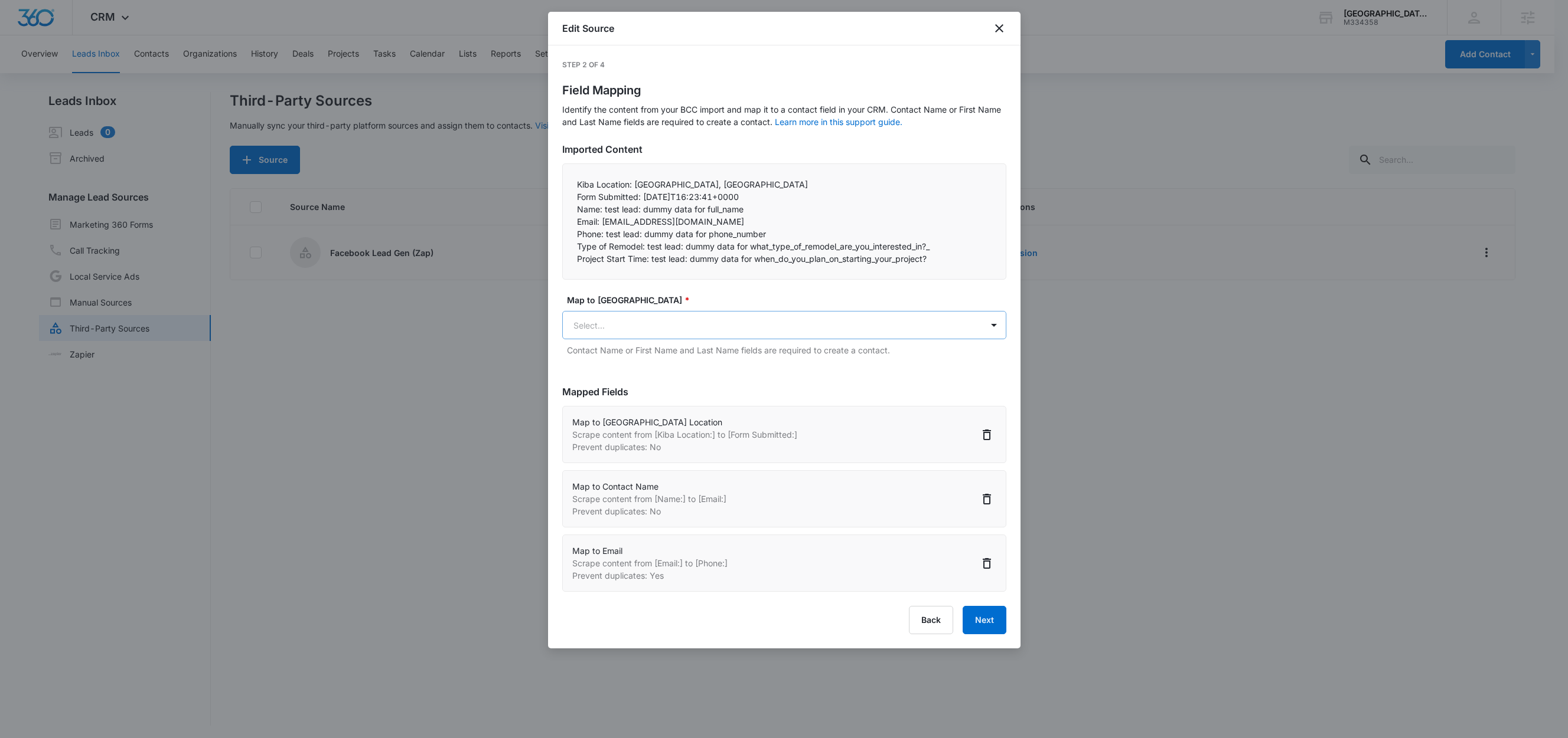
click at [652, 327] on body "CRM Apps Reputation Websites Forms CRM Email Social Shop Content Ads Intelligen…" at bounding box center [784, 369] width 1568 height 740
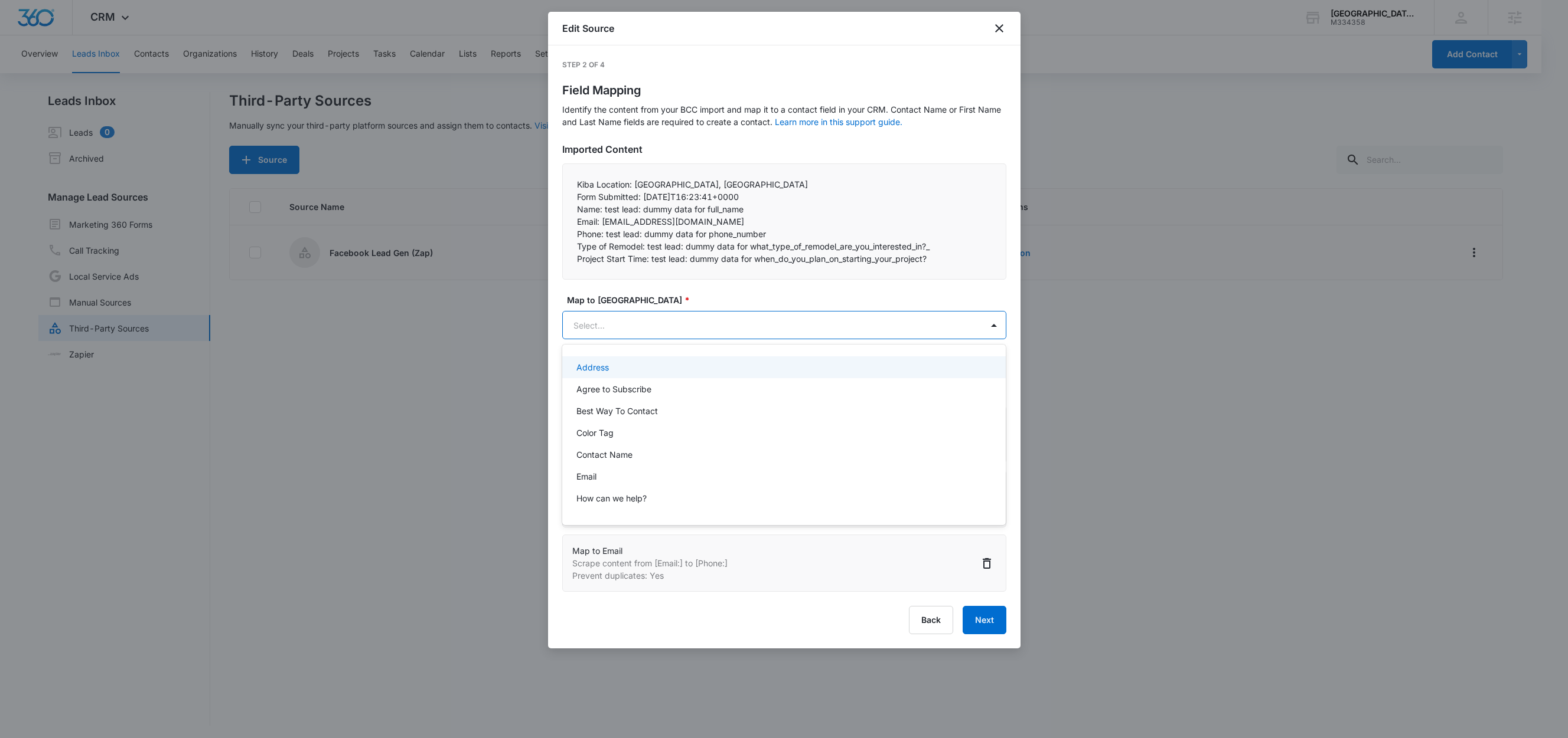
paste input "Phone:"
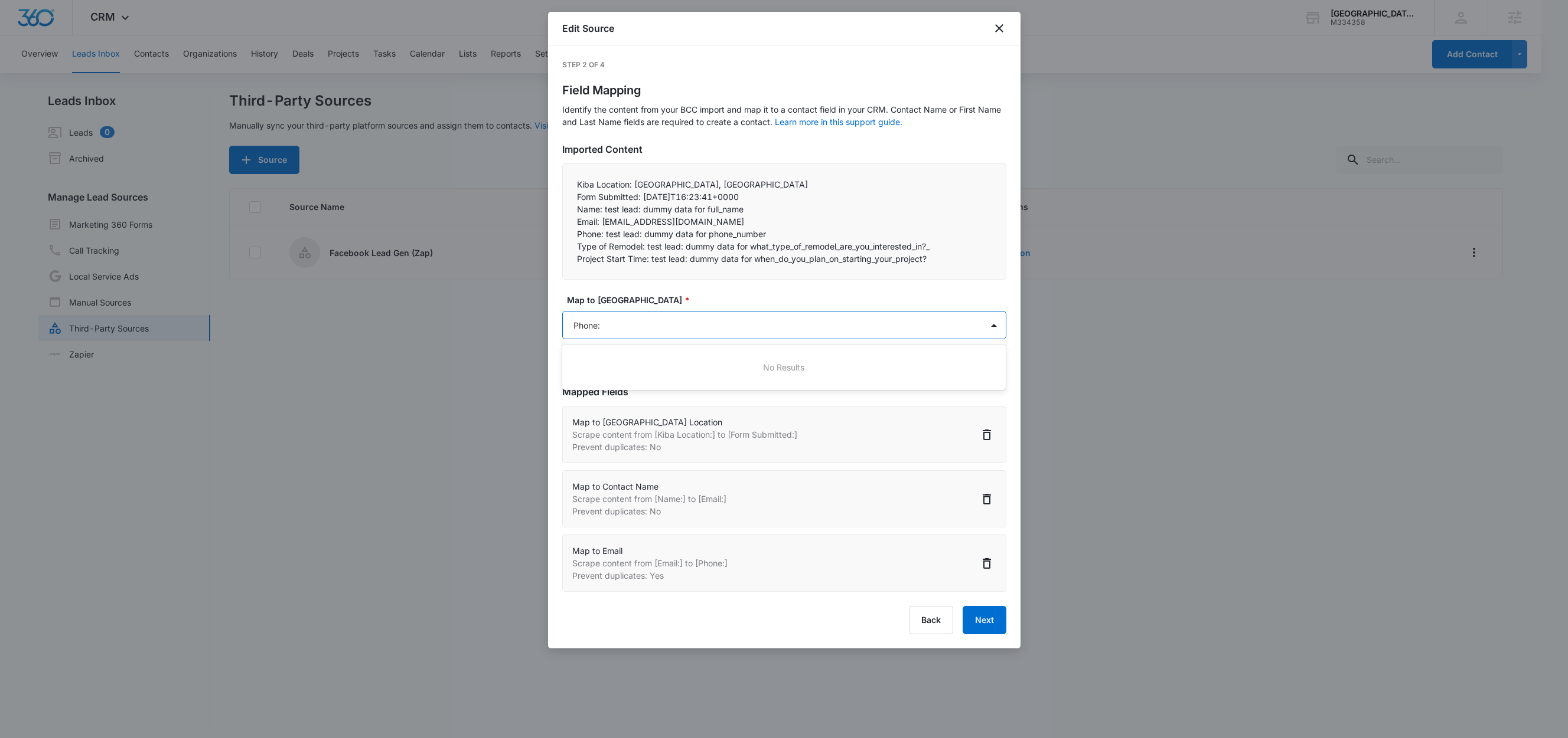
type input "Phone"
click at [604, 388] on div "Phone" at bounding box center [783, 389] width 413 height 13
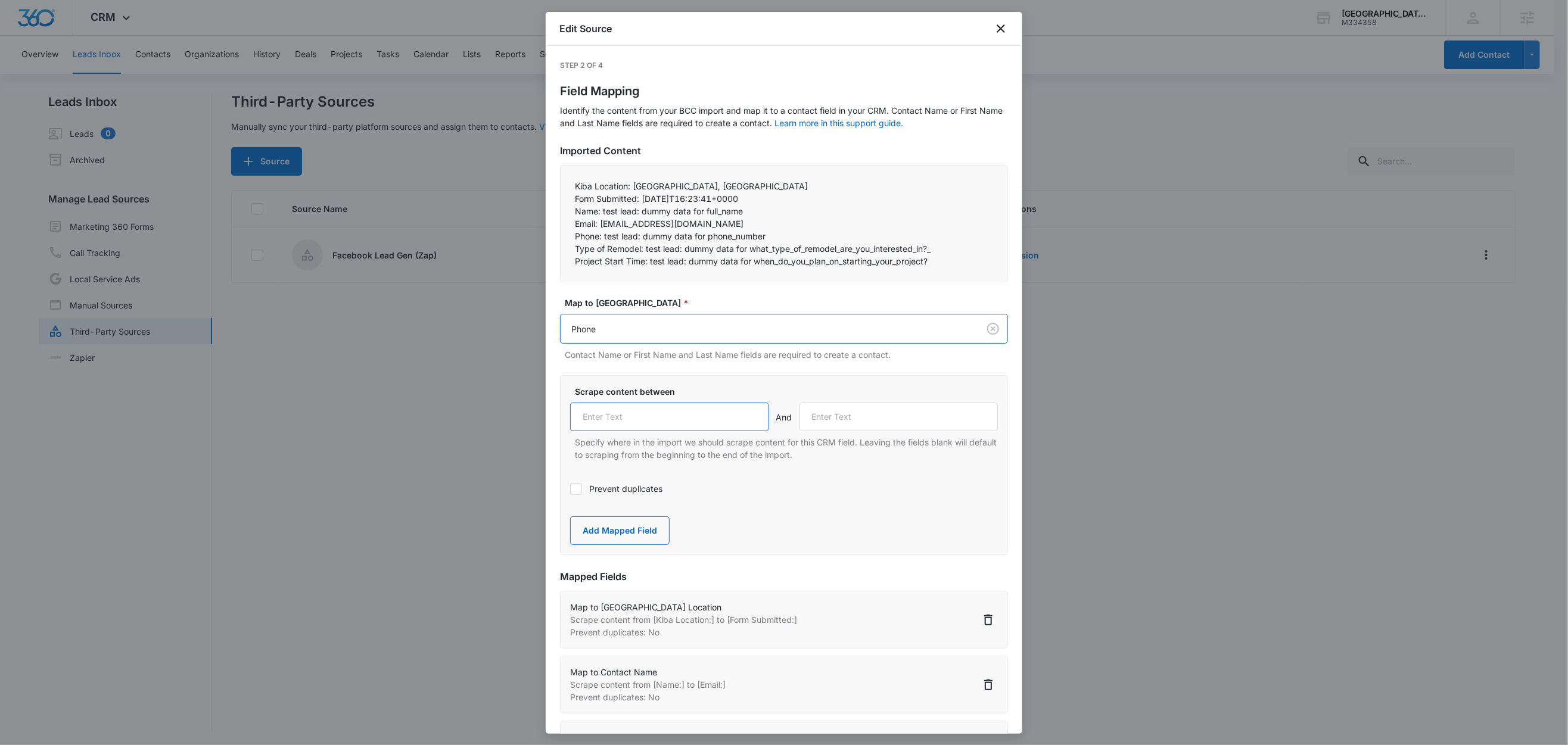
click at [676, 409] on input "text" at bounding box center [669, 416] width 199 height 28
paste input "Phone:"
type input "Phone:"
click at [699, 391] on label "Scrape content between" at bounding box center [788, 392] width 428 height 13
drag, startPoint x: 645, startPoint y: 251, endPoint x: 582, endPoint y: 248, distance: 63.1
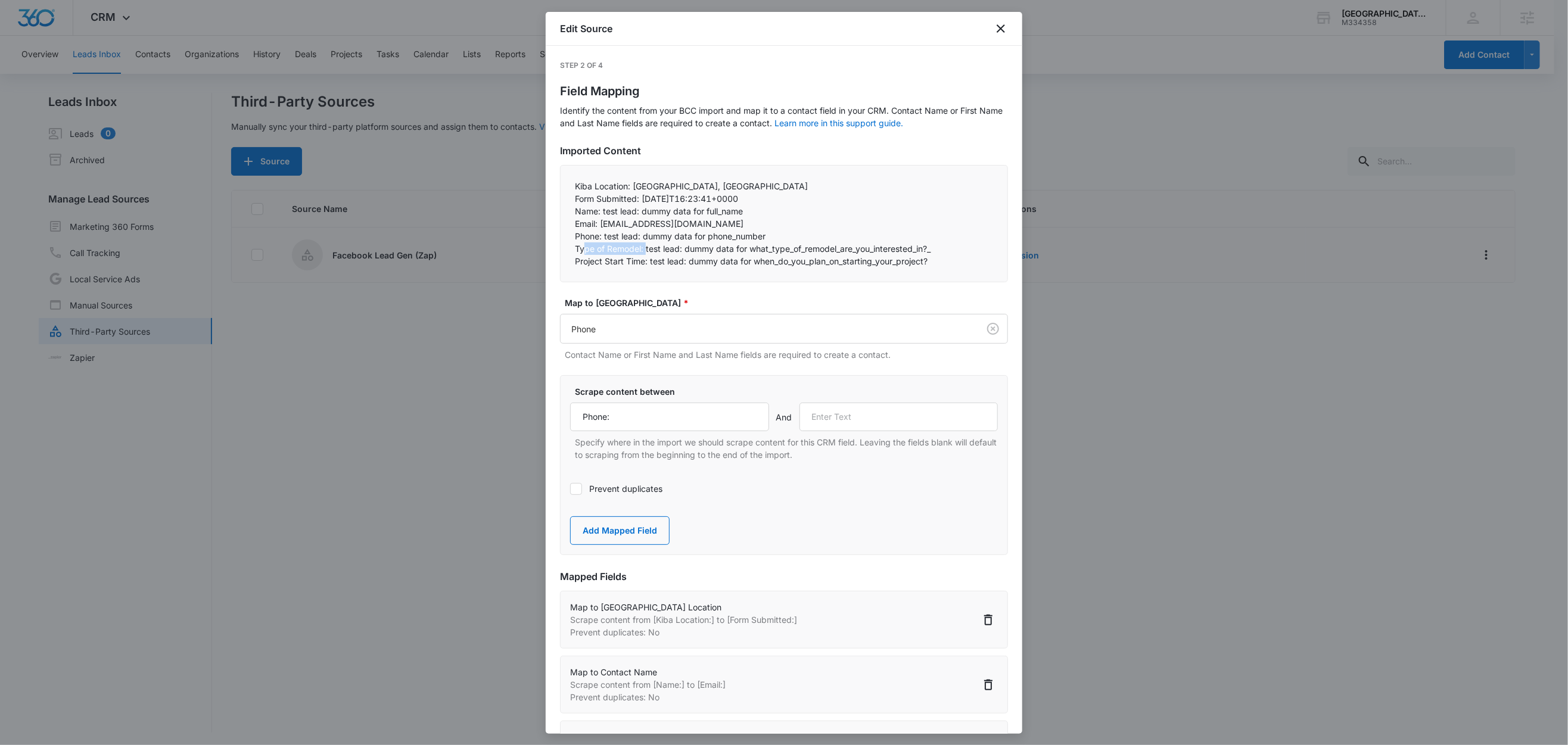
click at [582, 248] on p "Type of Remodel: test lead: dummy data for what_type_of_remodel_are_you_interes…" at bounding box center [783, 249] width 418 height 13
click at [633, 248] on p "Type of Remodel: test lead: dummy data for what_type_of_remodel_are_you_interes…" at bounding box center [783, 249] width 418 height 13
drag, startPoint x: 645, startPoint y: 248, endPoint x: 587, endPoint y: 249, distance: 58.0
click at [587, 249] on p "Type of Remodel: test lead: dummy data for what_type_of_remodel_are_you_interes…" at bounding box center [783, 249] width 418 height 13
drag, startPoint x: 605, startPoint y: 252, endPoint x: 640, endPoint y: 252, distance: 35.0
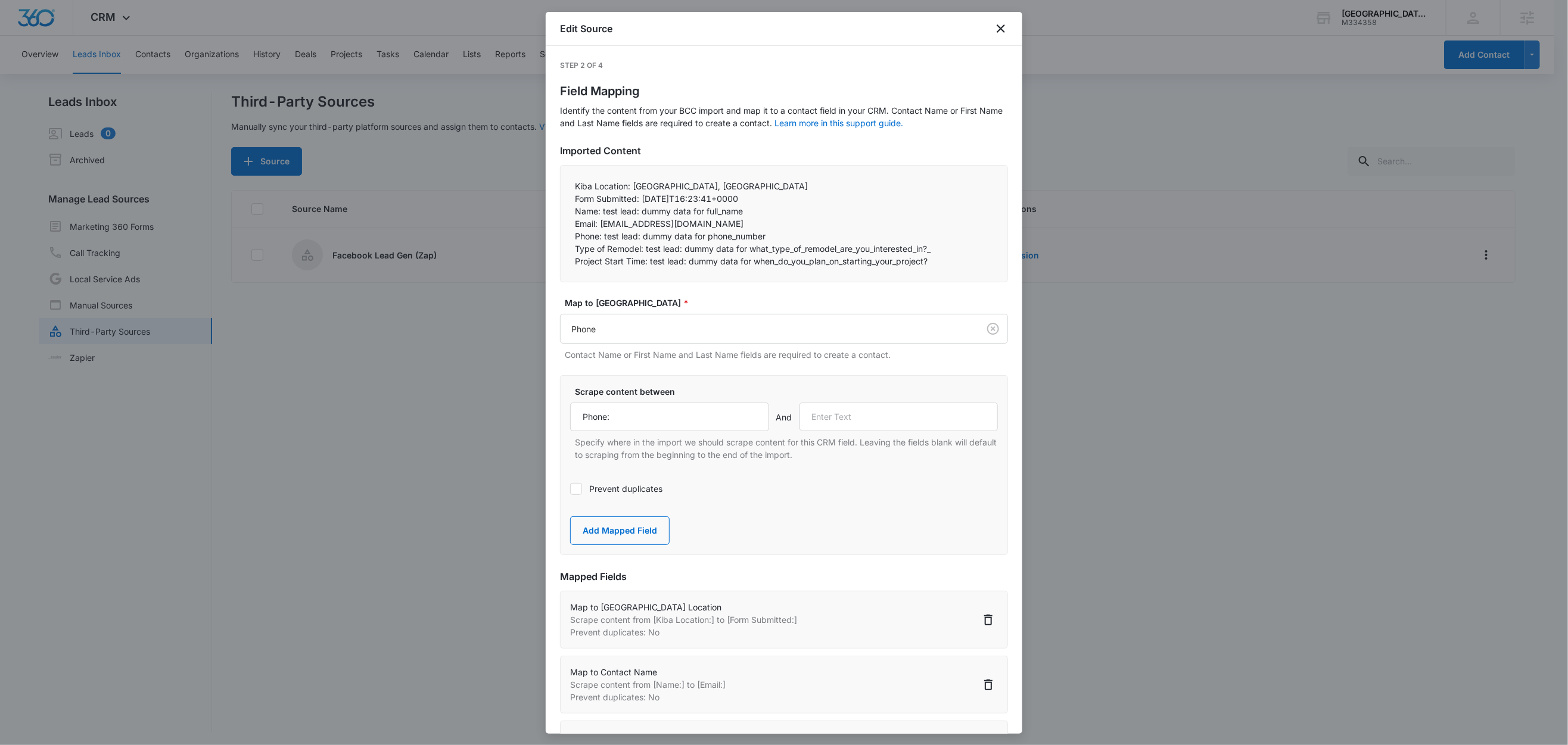
click at [605, 252] on p "Type of Remodel: test lead: dummy data for what_type_of_remodel_are_you_interes…" at bounding box center [783, 249] width 418 height 13
drag, startPoint x: 646, startPoint y: 250, endPoint x: 619, endPoint y: 248, distance: 27.1
click at [619, 248] on p "Type of Remodel: test lead: dummy data for what_type_of_remodel_are_you_interes…" at bounding box center [783, 249] width 418 height 13
click at [630, 251] on p "Type of Remodel: test lead: dummy data for what_type_of_remodel_are_you_interes…" at bounding box center [783, 249] width 418 height 13
drag, startPoint x: 645, startPoint y: 251, endPoint x: 619, endPoint y: 249, distance: 26.1
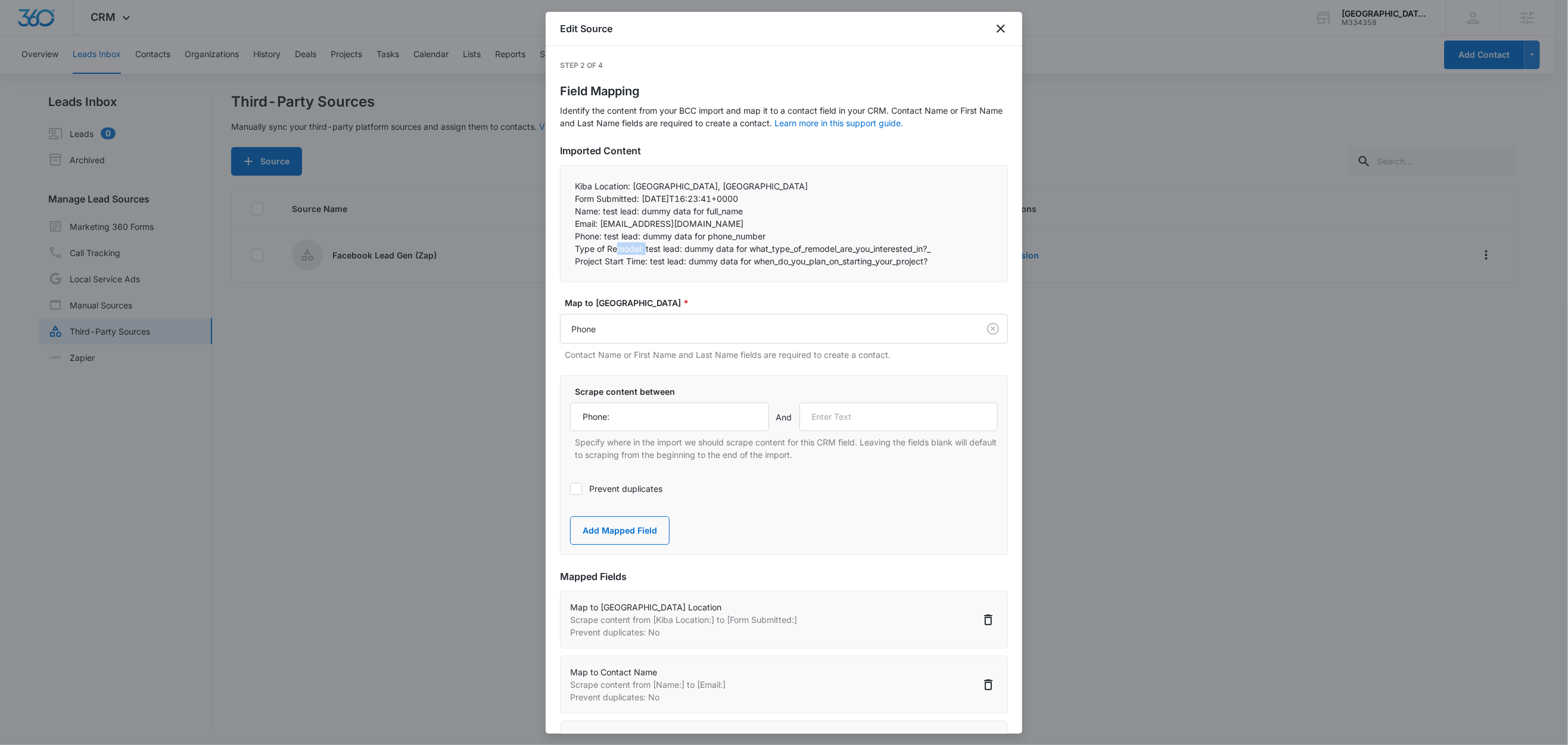
click at [619, 249] on p "Type of Remodel: test lead: dummy data for what_type_of_remodel_are_you_interes…" at bounding box center [783, 249] width 418 height 13
click at [621, 249] on p "Type of Remodel: test lead: dummy data for what_type_of_remodel_are_you_interes…" at bounding box center [783, 249] width 418 height 13
drag, startPoint x: 644, startPoint y: 249, endPoint x: 562, endPoint y: 251, distance: 82.0
click at [561, 249] on div "Kiba Location: Albany, NY Form Submitted: 2025-10-13T16:23:41+0000 Name: test…" at bounding box center [784, 224] width 448 height 117
copy p "Type of Remodel:"
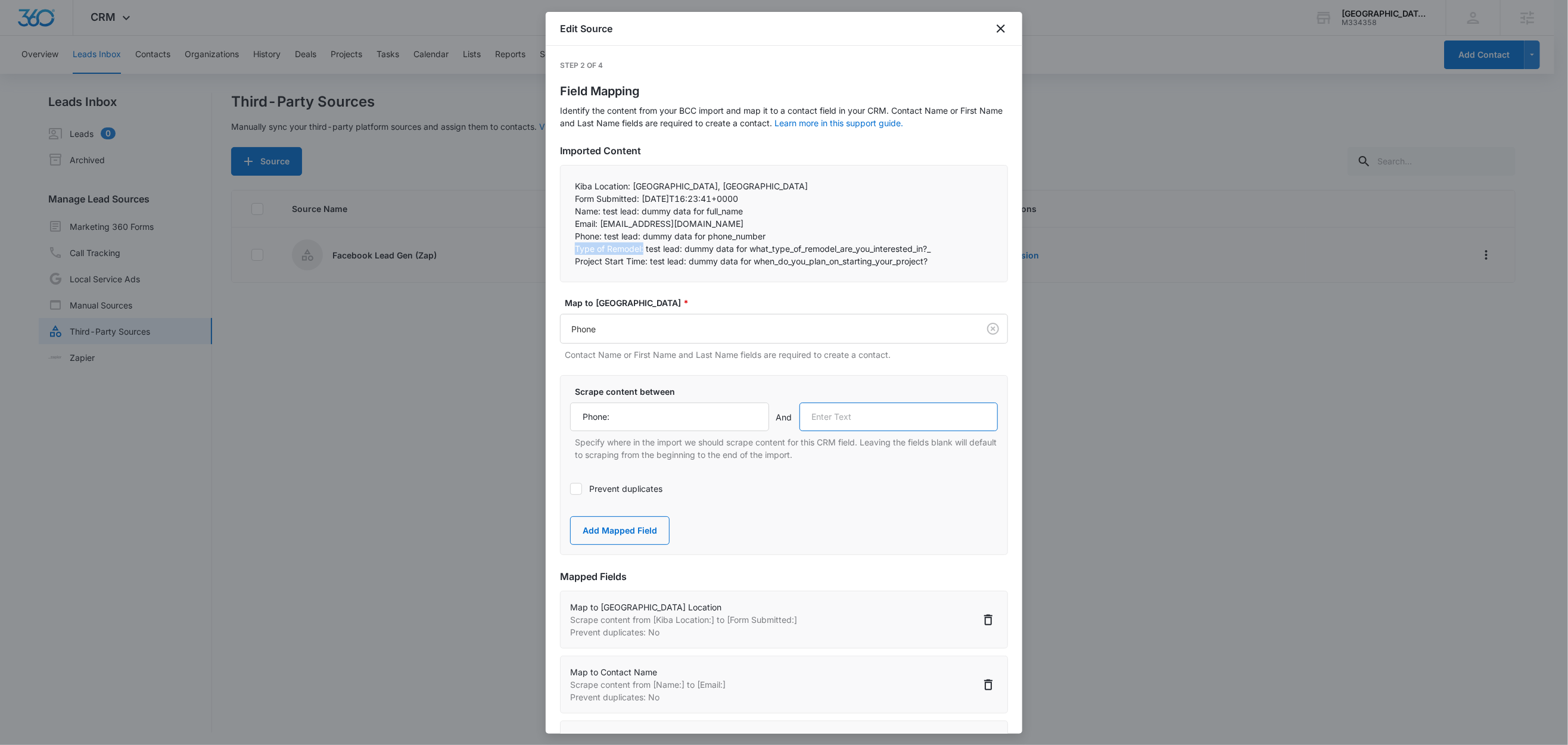
click at [853, 413] on input "text" at bounding box center [899, 416] width 199 height 28
paste input "Type of Remodel:"
type input "Type of Remodel:"
click at [630, 527] on button "Add Mapped Field" at bounding box center [620, 531] width 100 height 28
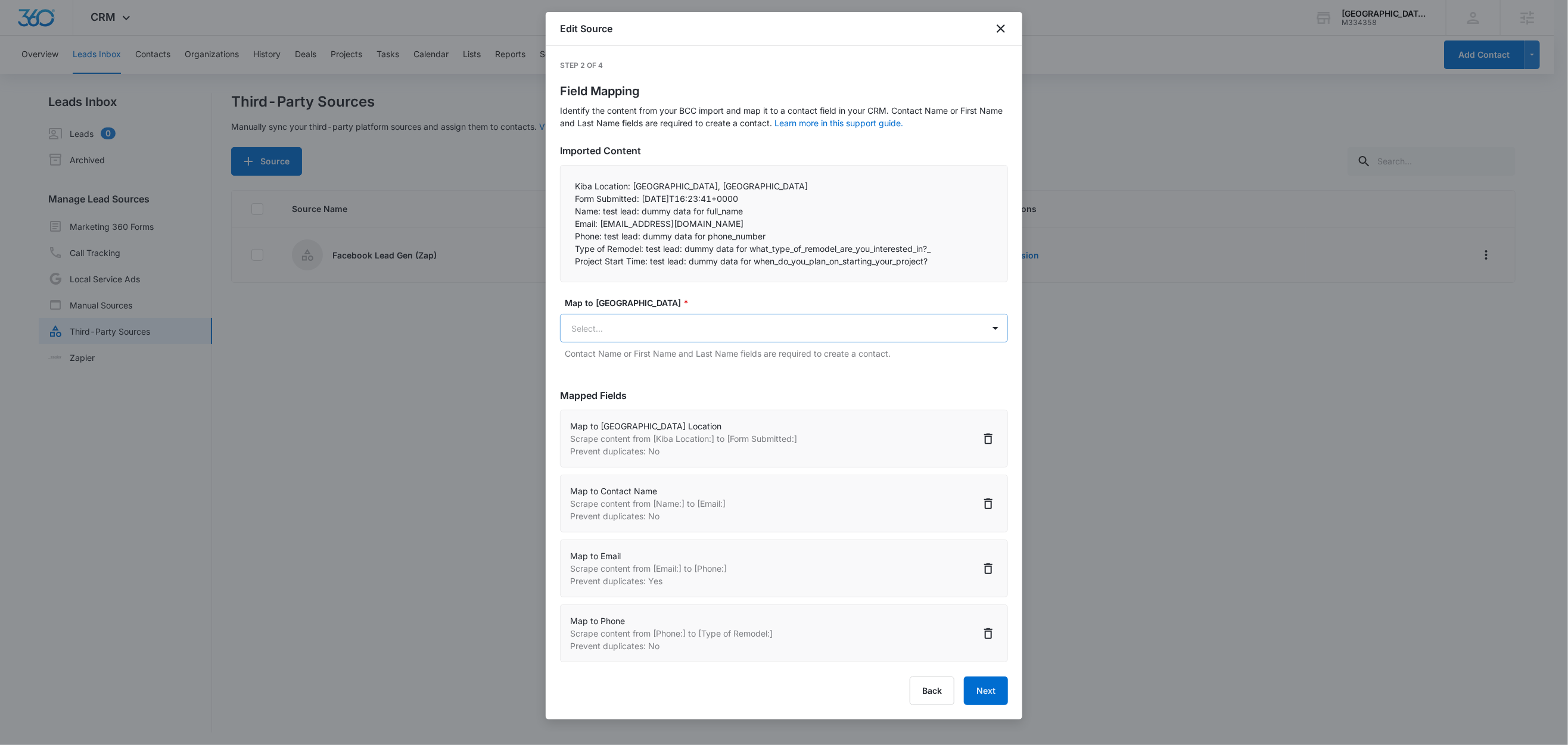
click at [620, 320] on body "CRM Apps Reputation Websites Forms CRM Email Social Shop Content Ads Intelligen…" at bounding box center [784, 373] width 1568 height 747
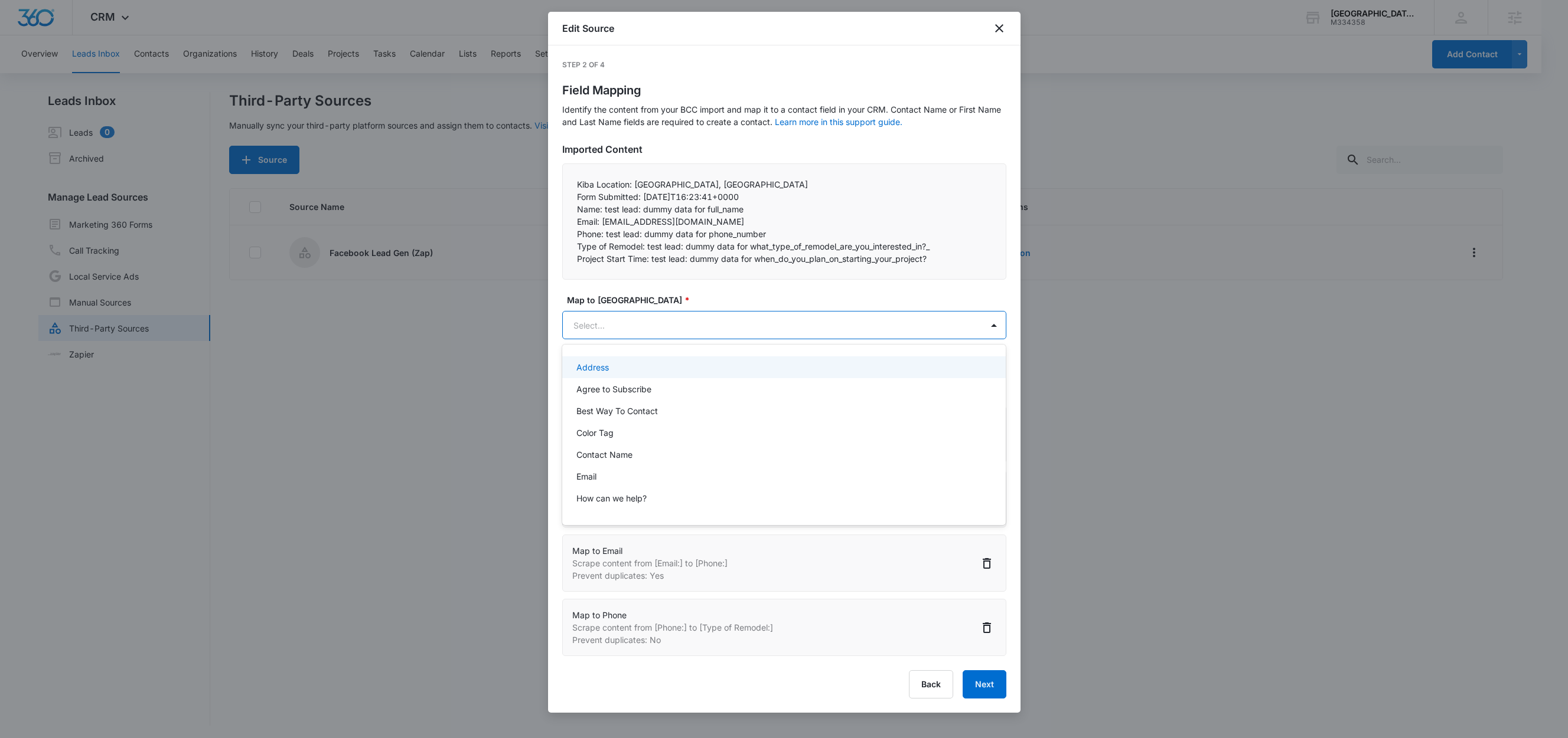
paste input "Type of Remodel:"
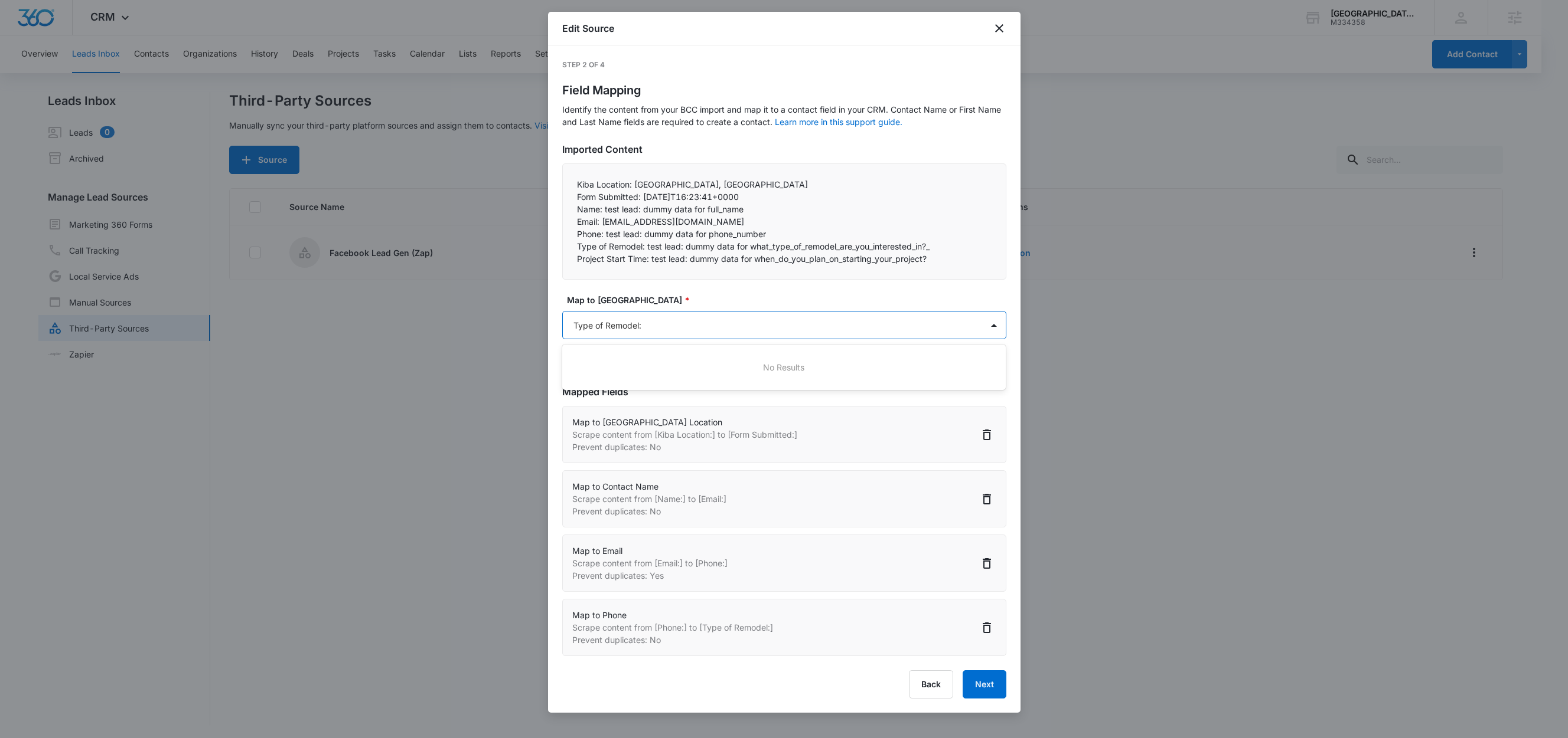
type input "Type of Remodel"
click at [655, 366] on div "Type of remodel" at bounding box center [783, 367] width 413 height 13
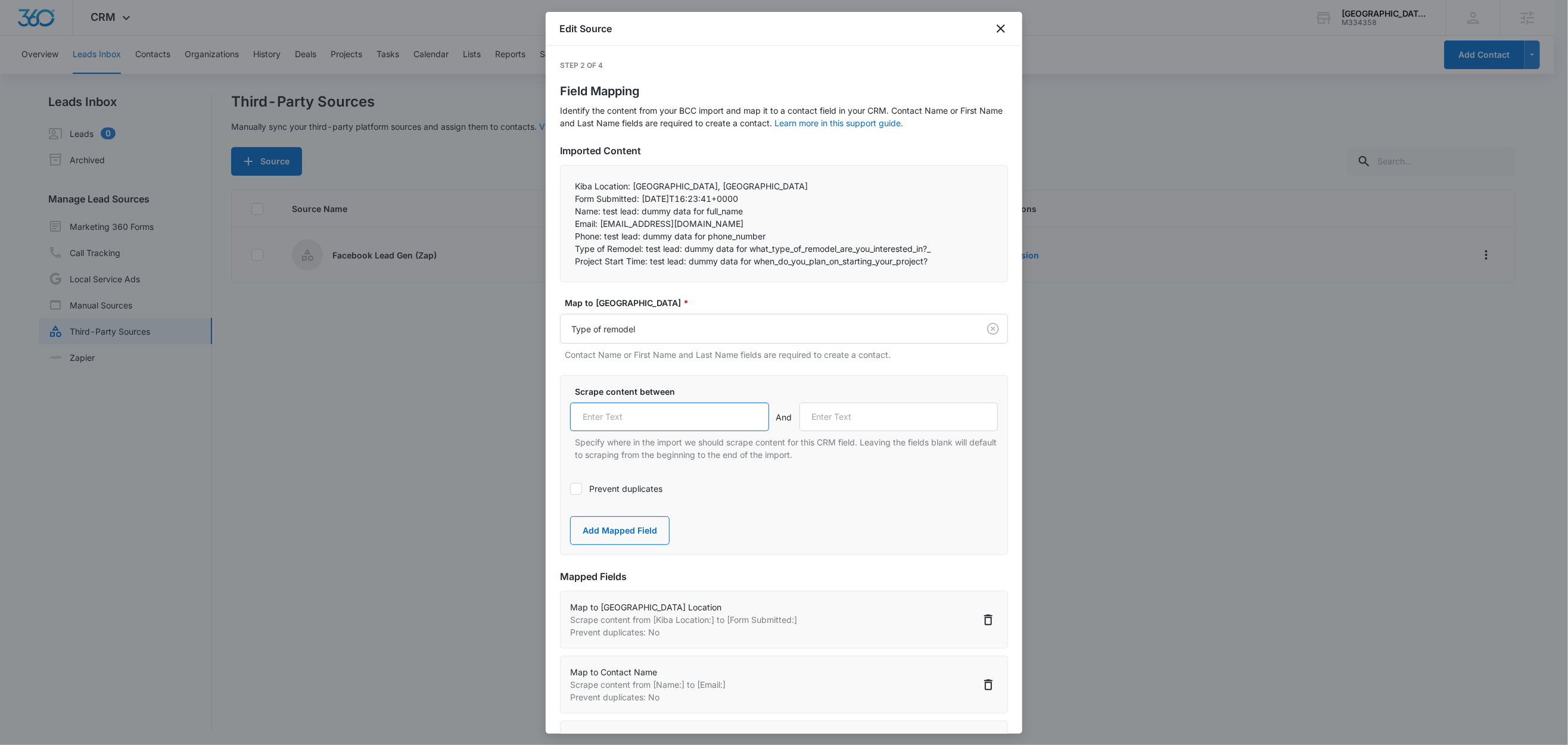
click at [645, 423] on input "text" at bounding box center [669, 416] width 199 height 28
paste input "Type of Remodel:"
type input "Type of Remodel:"
drag, startPoint x: 649, startPoint y: 261, endPoint x: 570, endPoint y: 261, distance: 79.0
click at [570, 261] on div "Kiba Location: Albany, NY Form Submitted: 2025-10-13T16:23:41+0000 Name: test…" at bounding box center [784, 224] width 448 height 117
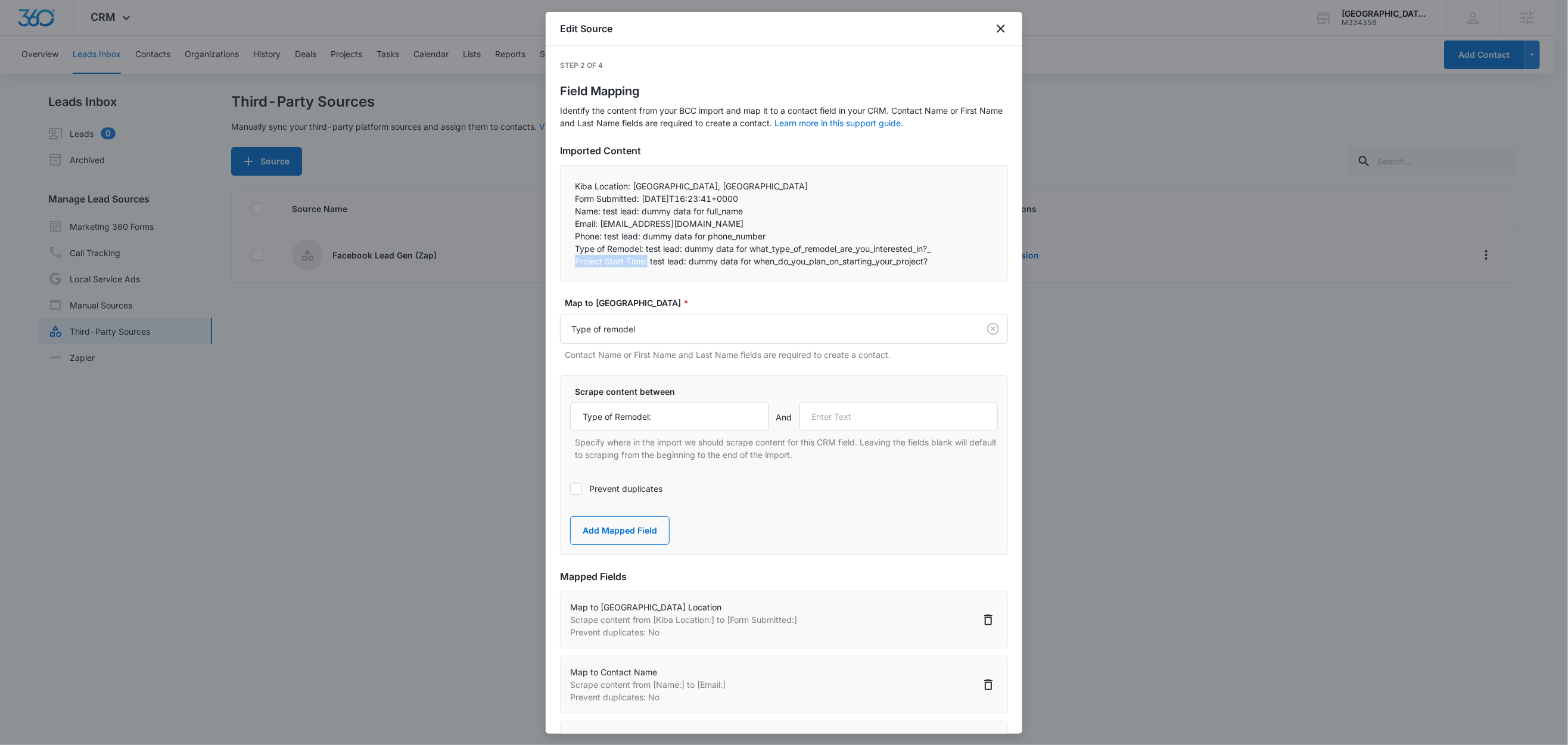
copy p "Project Start Time:"
click at [894, 421] on input "text" at bounding box center [899, 416] width 199 height 28
paste input "Project Start Time:"
type input "Project Start Time:"
click at [646, 535] on button "Add Mapped Field" at bounding box center [620, 531] width 100 height 28
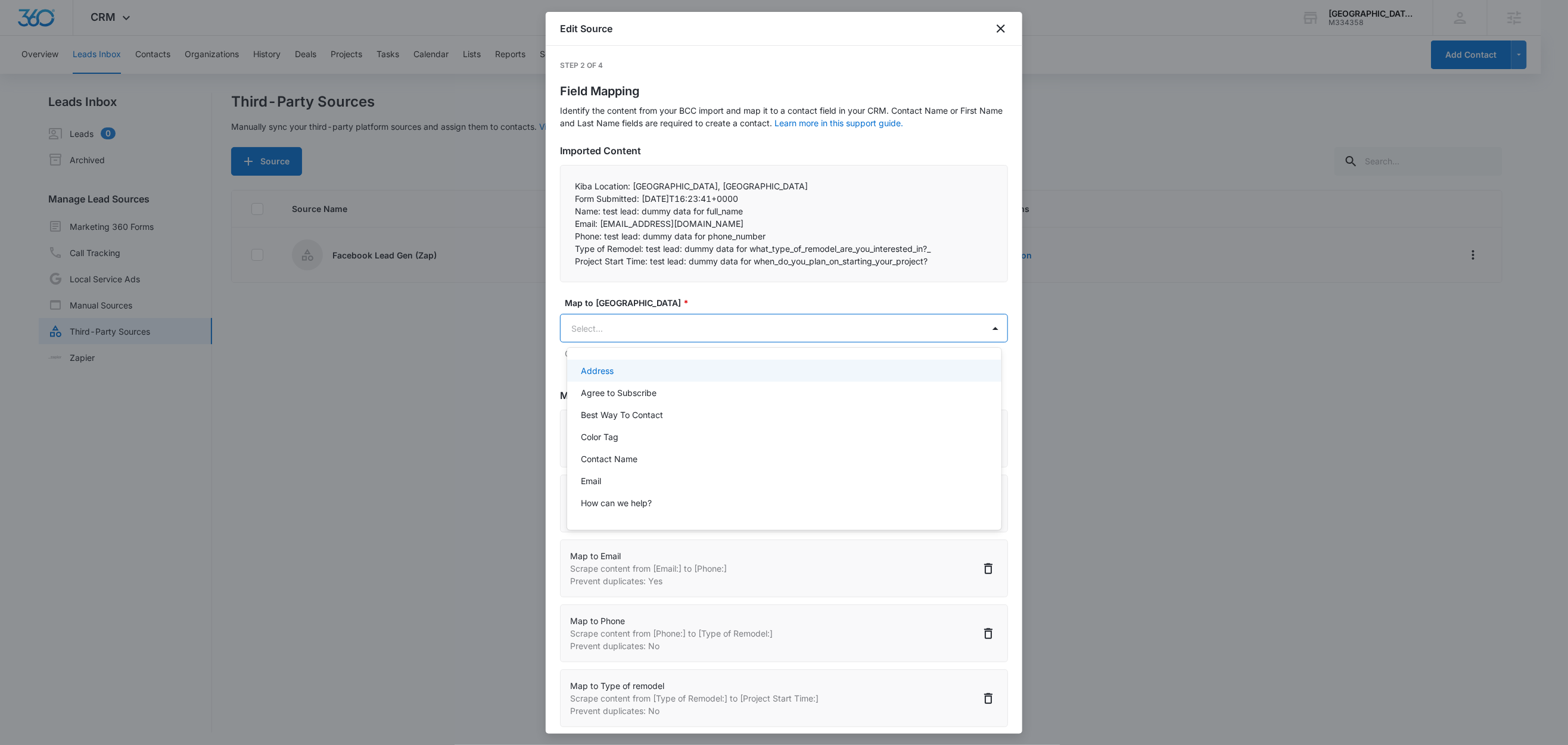
click at [772, 333] on body "CRM Apps Reputation Websites Forms CRM Email Social Shop Content Ads Intelligen…" at bounding box center [784, 372] width 1568 height 745
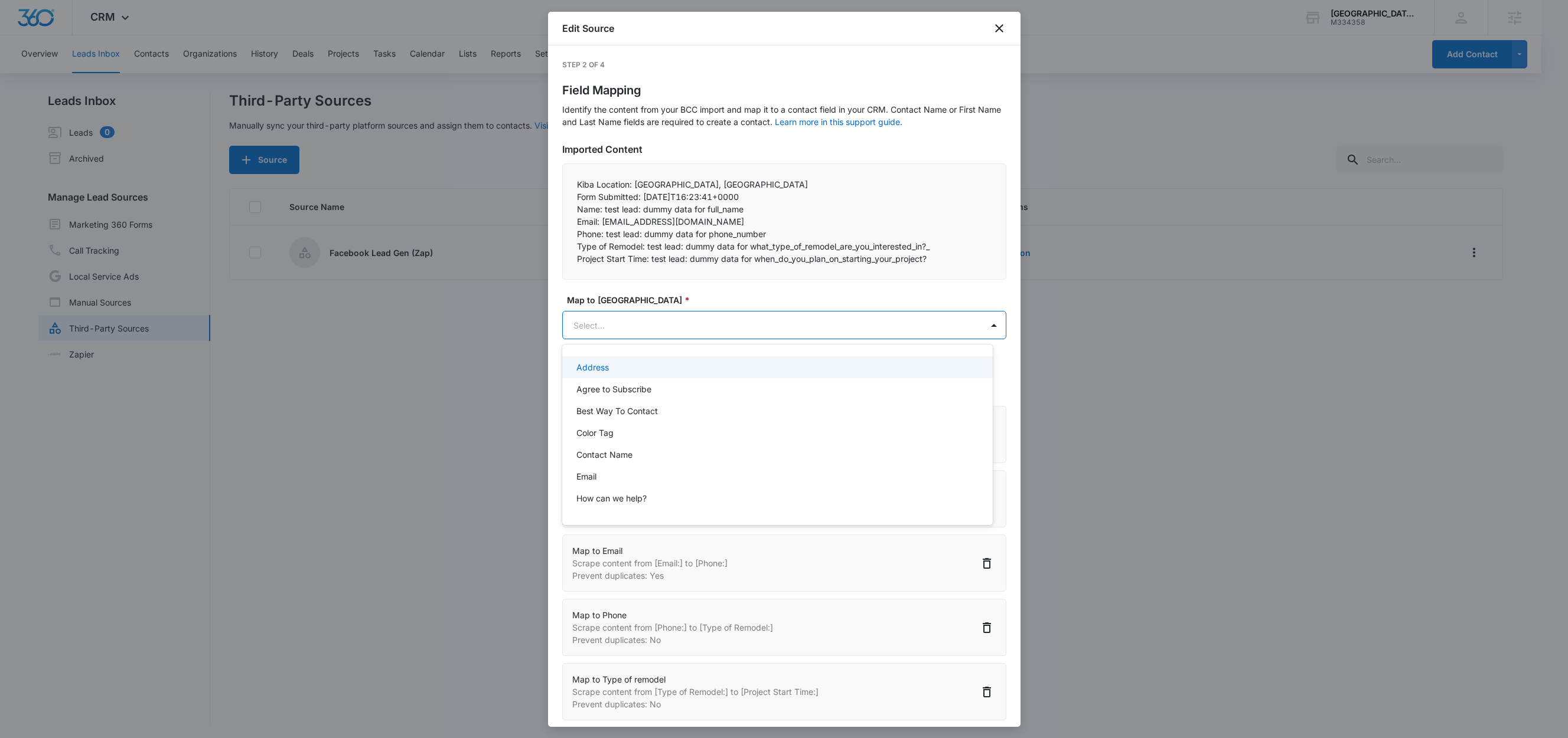
paste input "Project Start Time:"
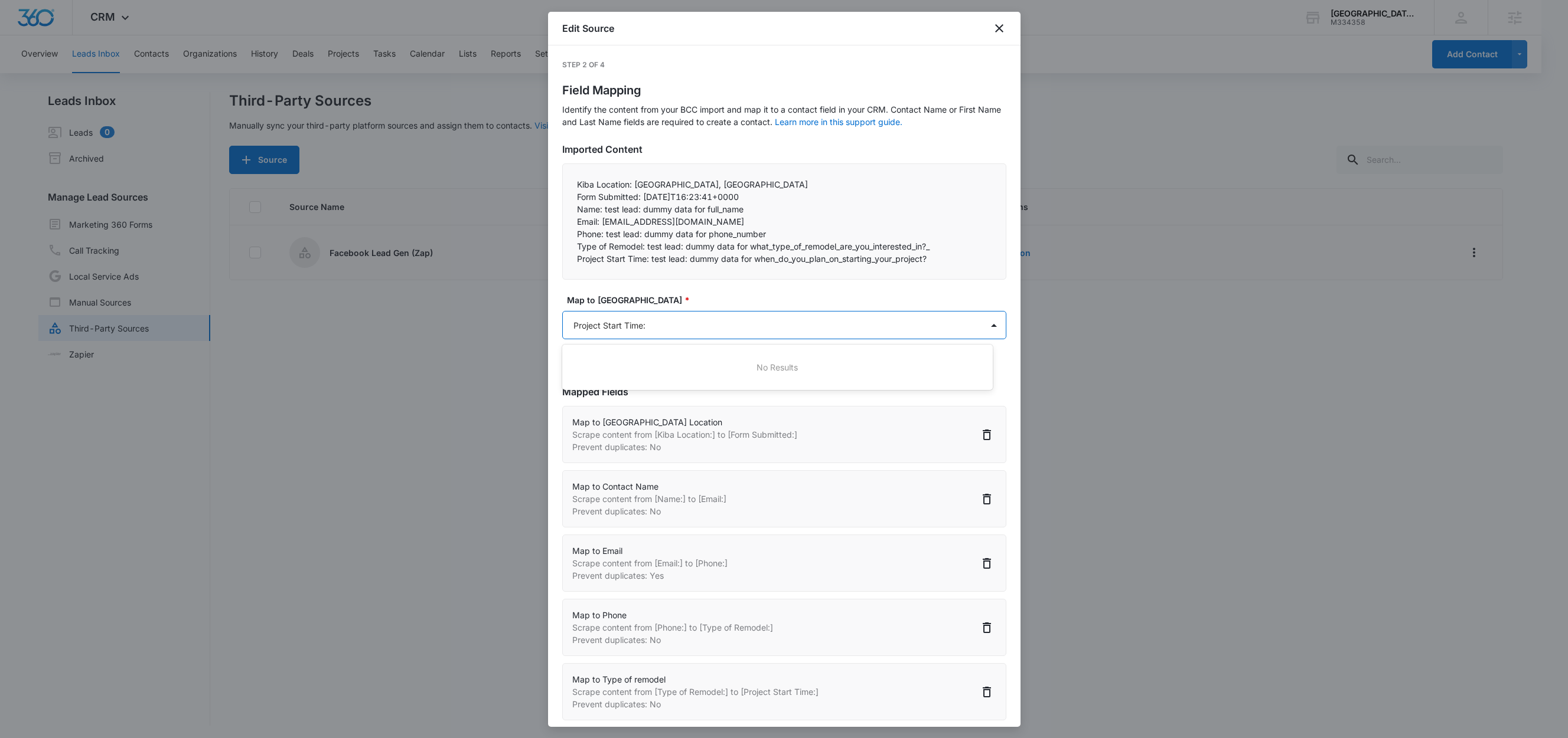
type input "Project Start Time"
click at [672, 365] on div "Project start time" at bounding box center [776, 367] width 400 height 13
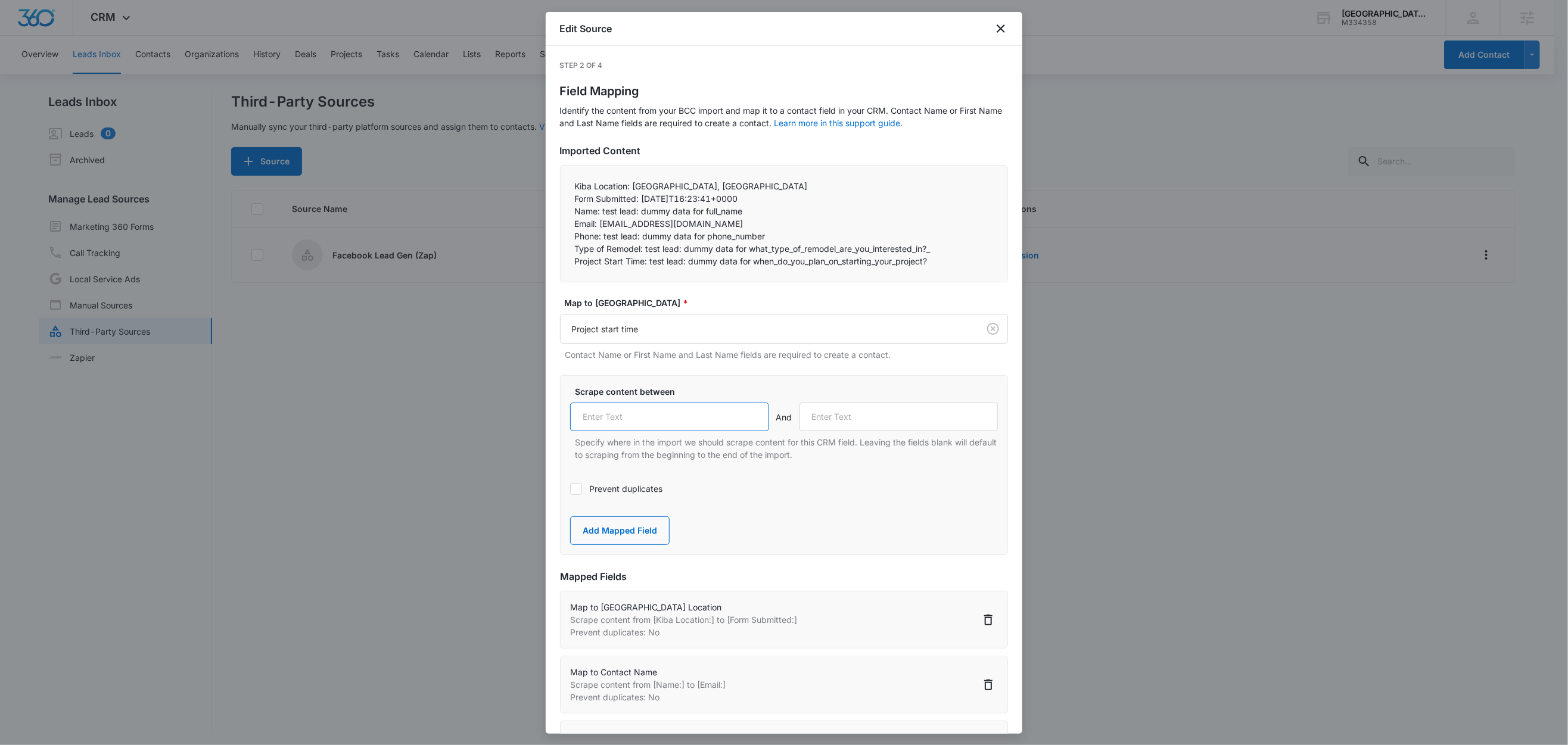
click at [685, 416] on input "text" at bounding box center [669, 416] width 199 height 28
paste input "Project Start Time:"
type input "Project Start Time:"
click at [816, 486] on label "Prevent duplicates" at bounding box center [783, 489] width 428 height 13
click at [570, 489] on input "Prevent duplicates" at bounding box center [570, 489] width 0 height 0
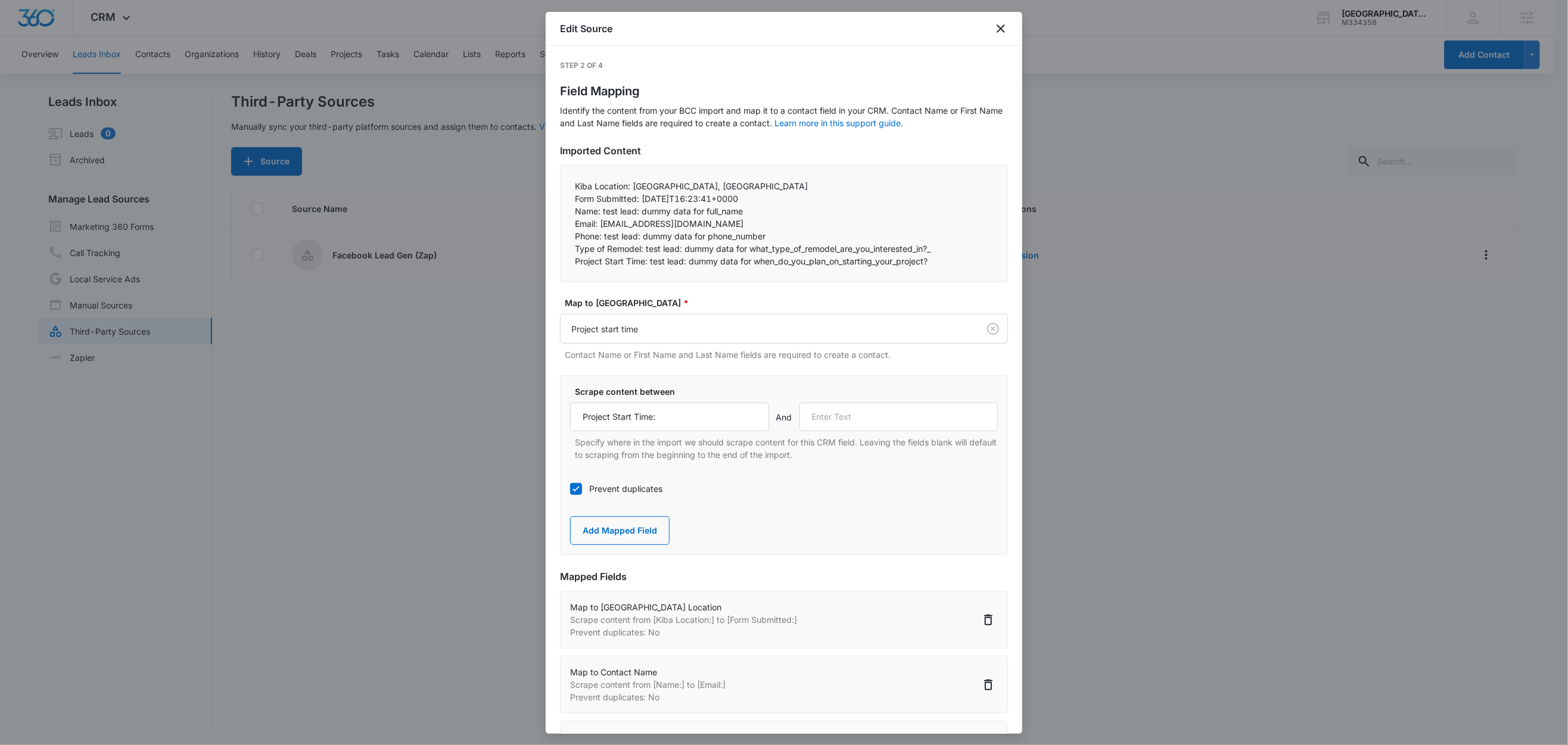
click at [584, 492] on label "Prevent duplicates" at bounding box center [783, 489] width 428 height 13
click at [570, 489] on input "Prevent duplicates" at bounding box center [570, 489] width 0 height 0
click at [740, 392] on label "Scrape content between" at bounding box center [788, 392] width 428 height 13
click at [657, 528] on button "Add Mapped Field" at bounding box center [620, 531] width 100 height 28
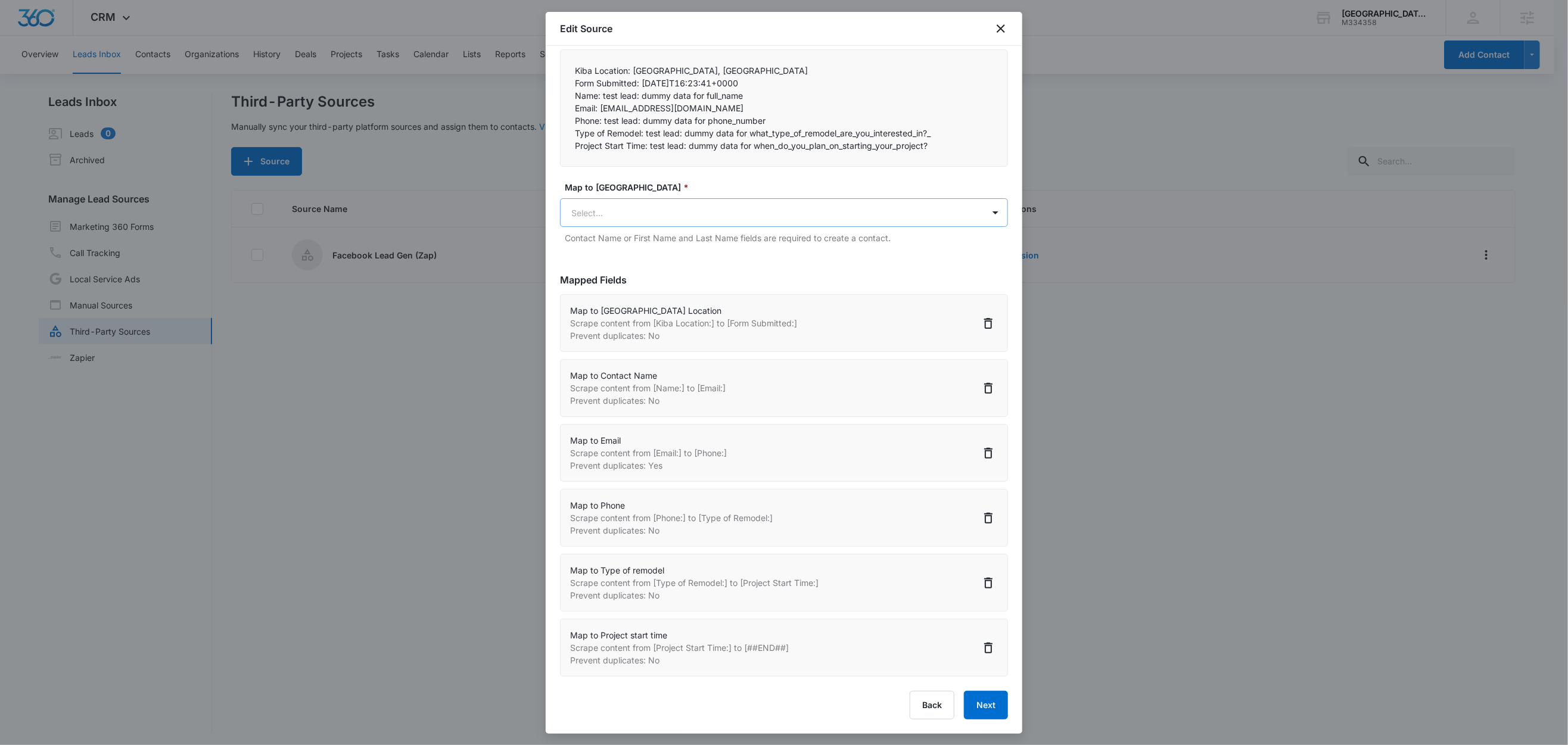
scroll to position [2, 0]
click at [975, 709] on button "Next" at bounding box center [986, 705] width 44 height 28
select select "363"
select select "77"
select select "185"
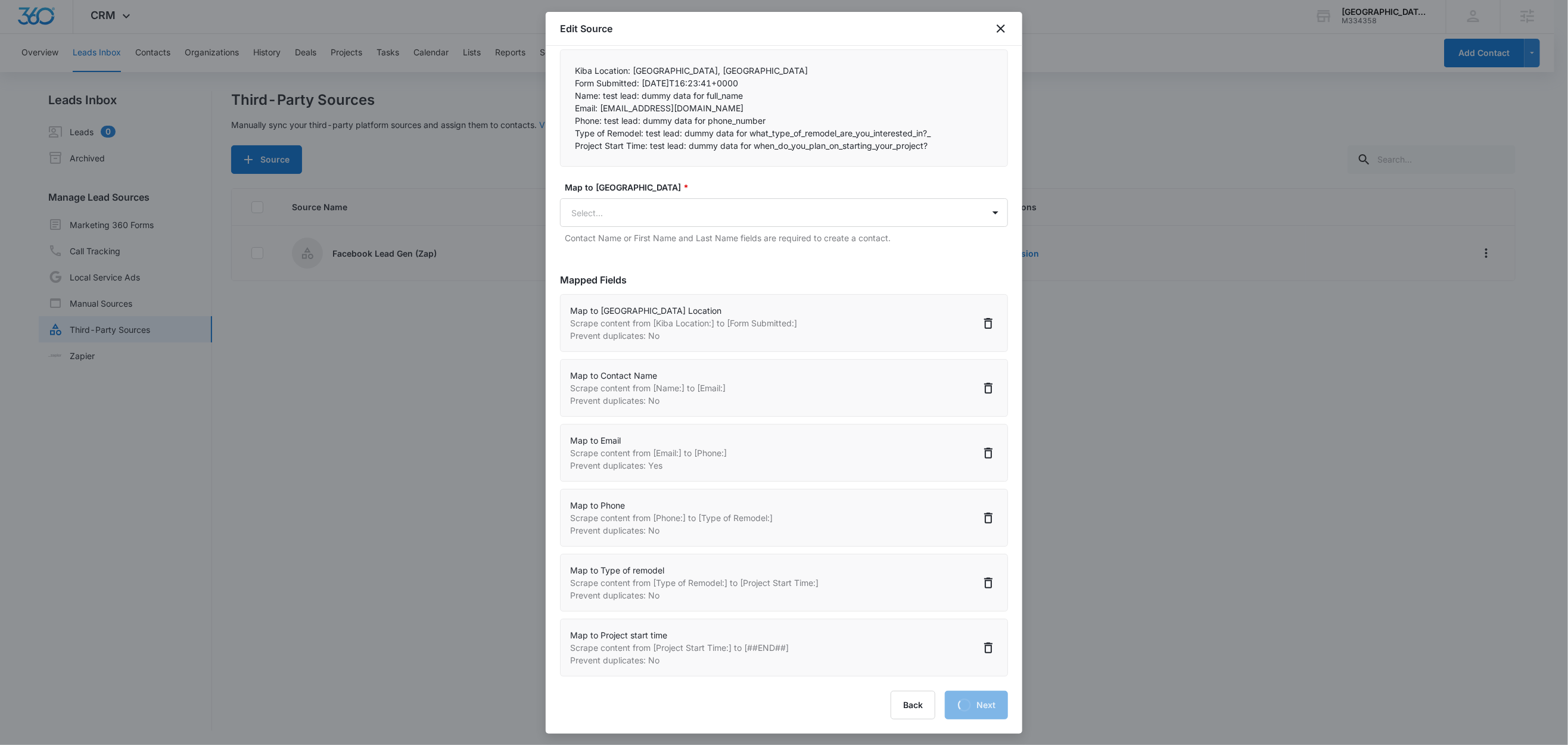
select select "184"
select select "364"
select select "365"
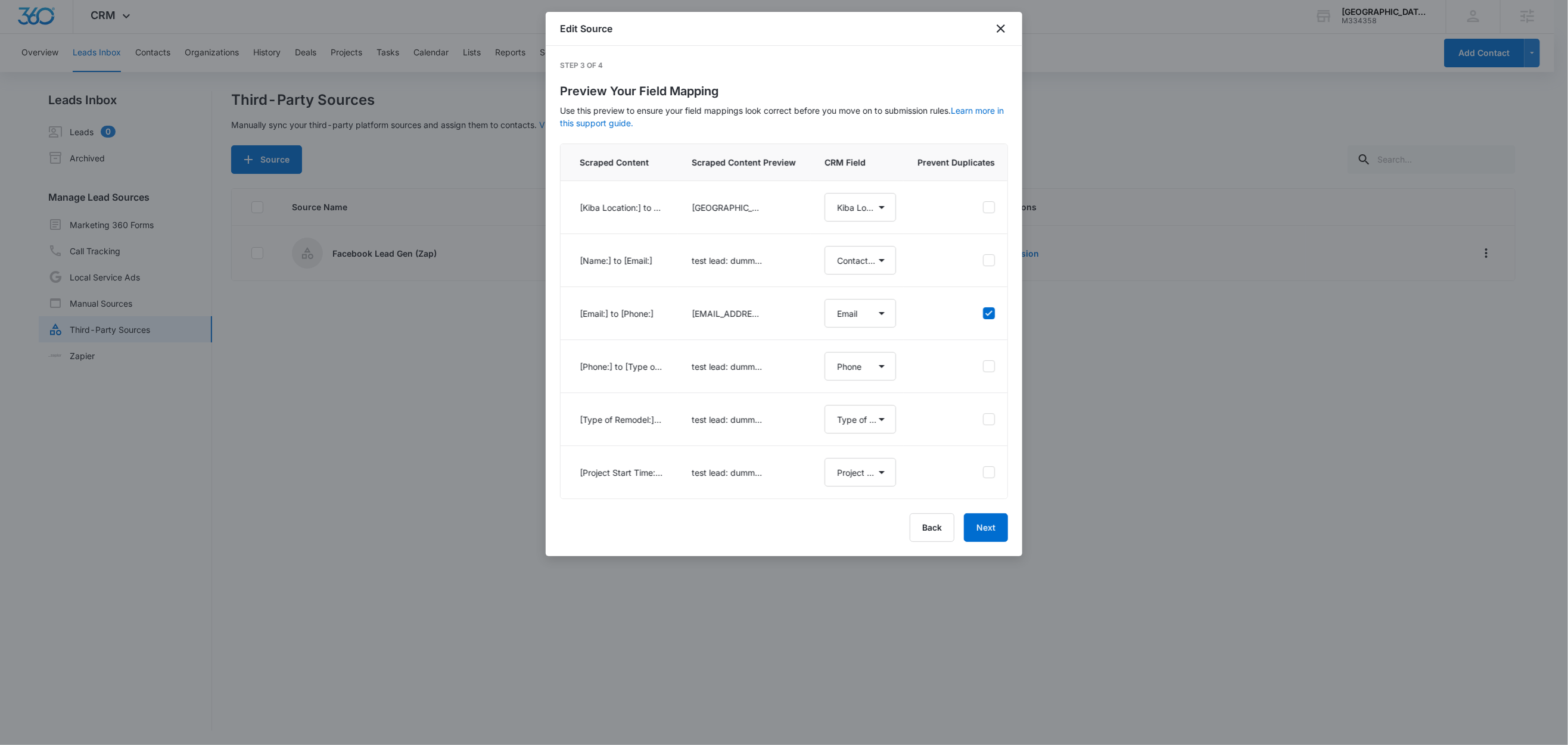
scroll to position [0, 0]
select select "363"
select select "77"
select select "185"
select select "184"
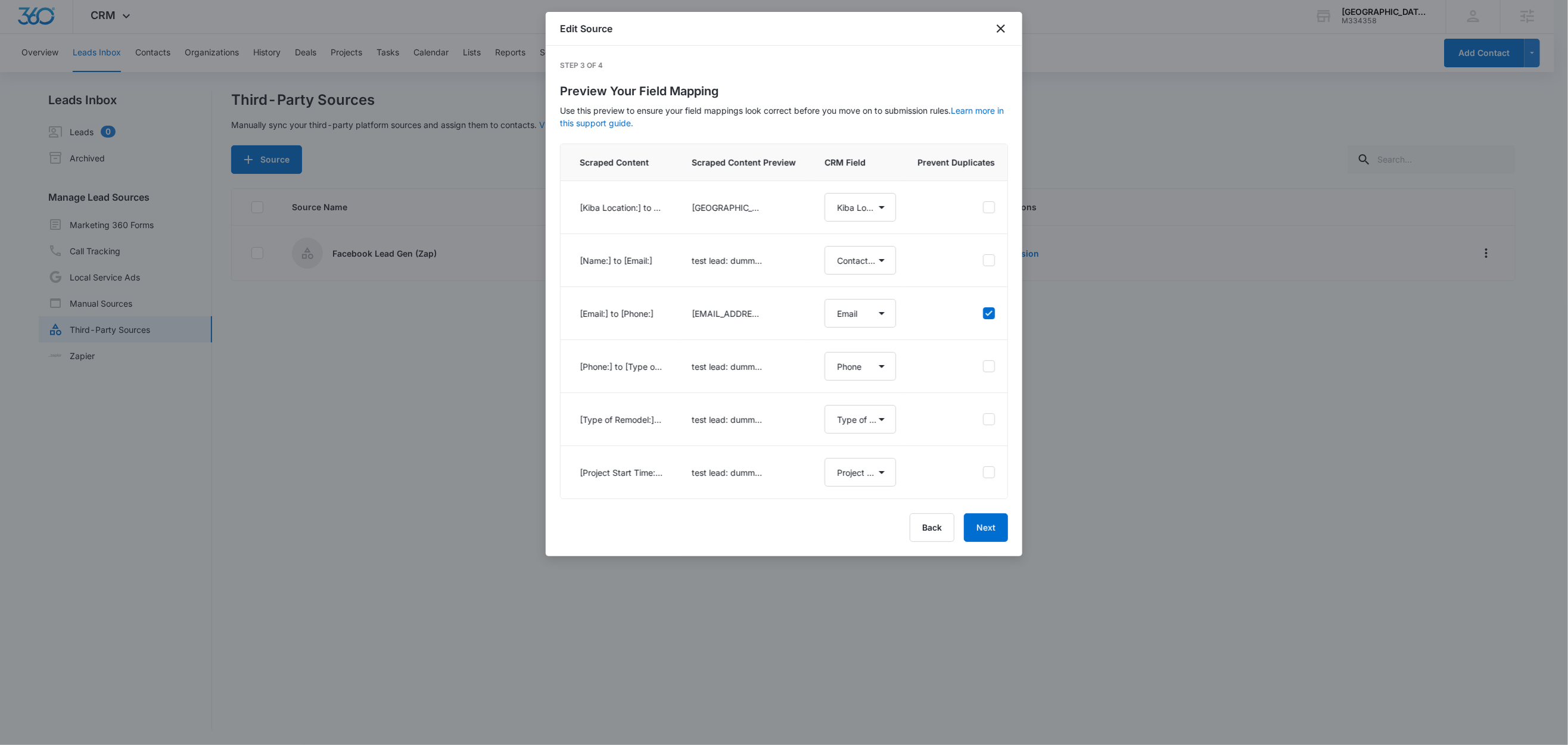
select select "364"
select select "365"
click at [989, 542] on button "Next" at bounding box center [986, 528] width 44 height 28
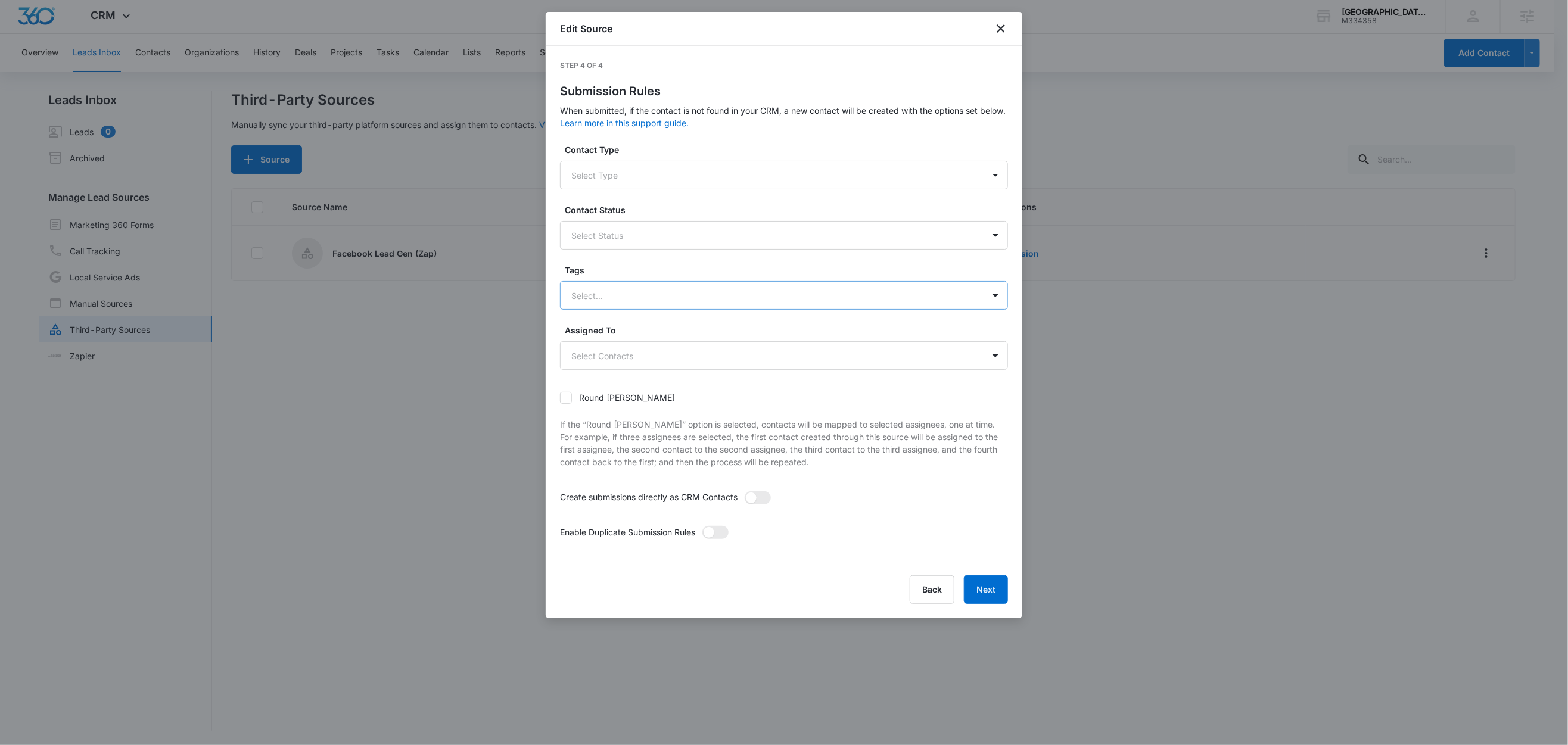
click at [602, 295] on div at bounding box center [769, 296] width 396 height 15
type input "f"
click at [621, 339] on p "Facebook Lead Gen" at bounding box center [614, 337] width 78 height 13
click at [624, 273] on label "Tags" at bounding box center [789, 270] width 448 height 13
click at [756, 499] on span at bounding box center [751, 498] width 11 height 11
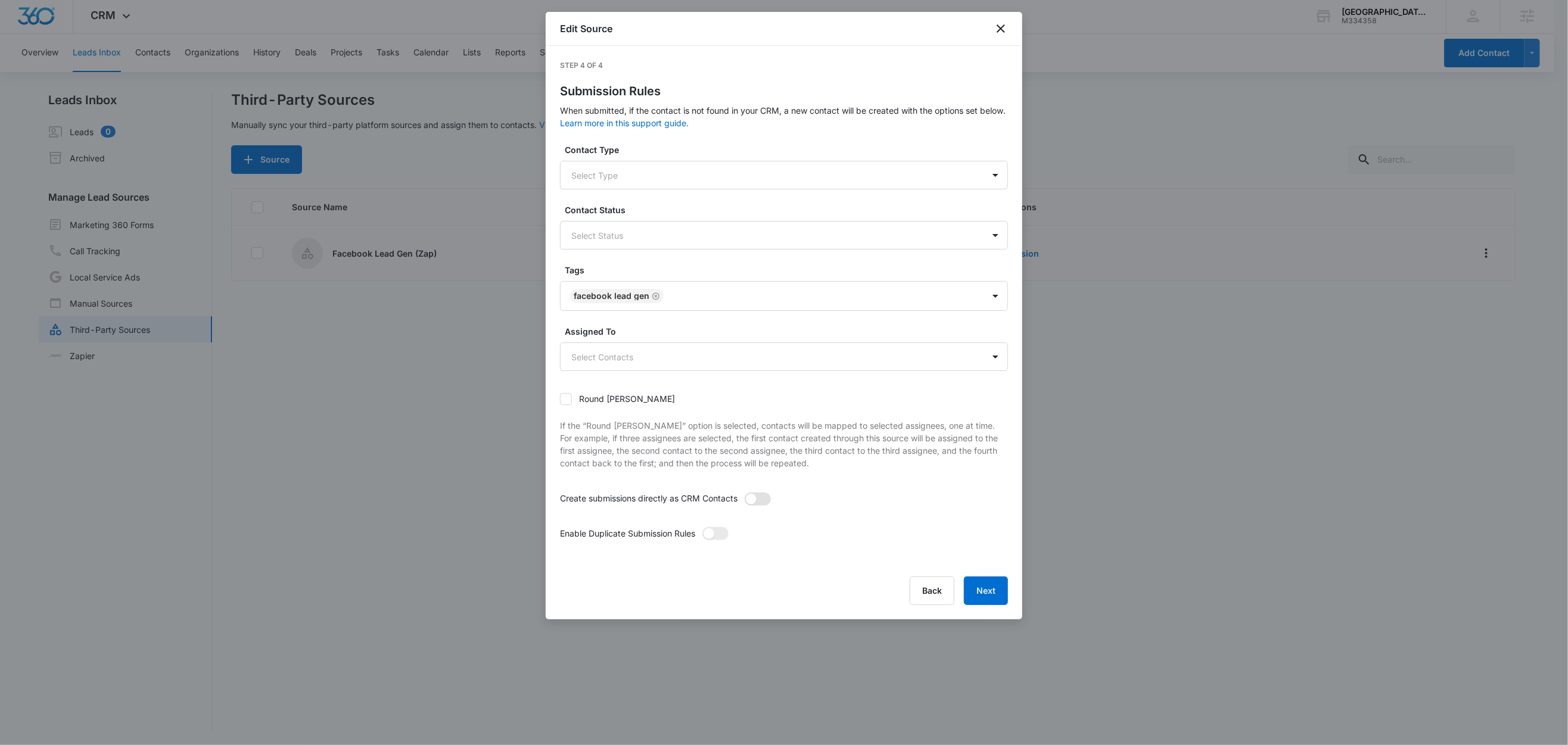
click at [744, 492] on input "checkbox" at bounding box center [744, 492] width 0 height 0
click at [712, 541] on label at bounding box center [715, 537] width 26 height 21
click at [702, 527] on input "checkbox" at bounding box center [702, 527] width 0 height 0
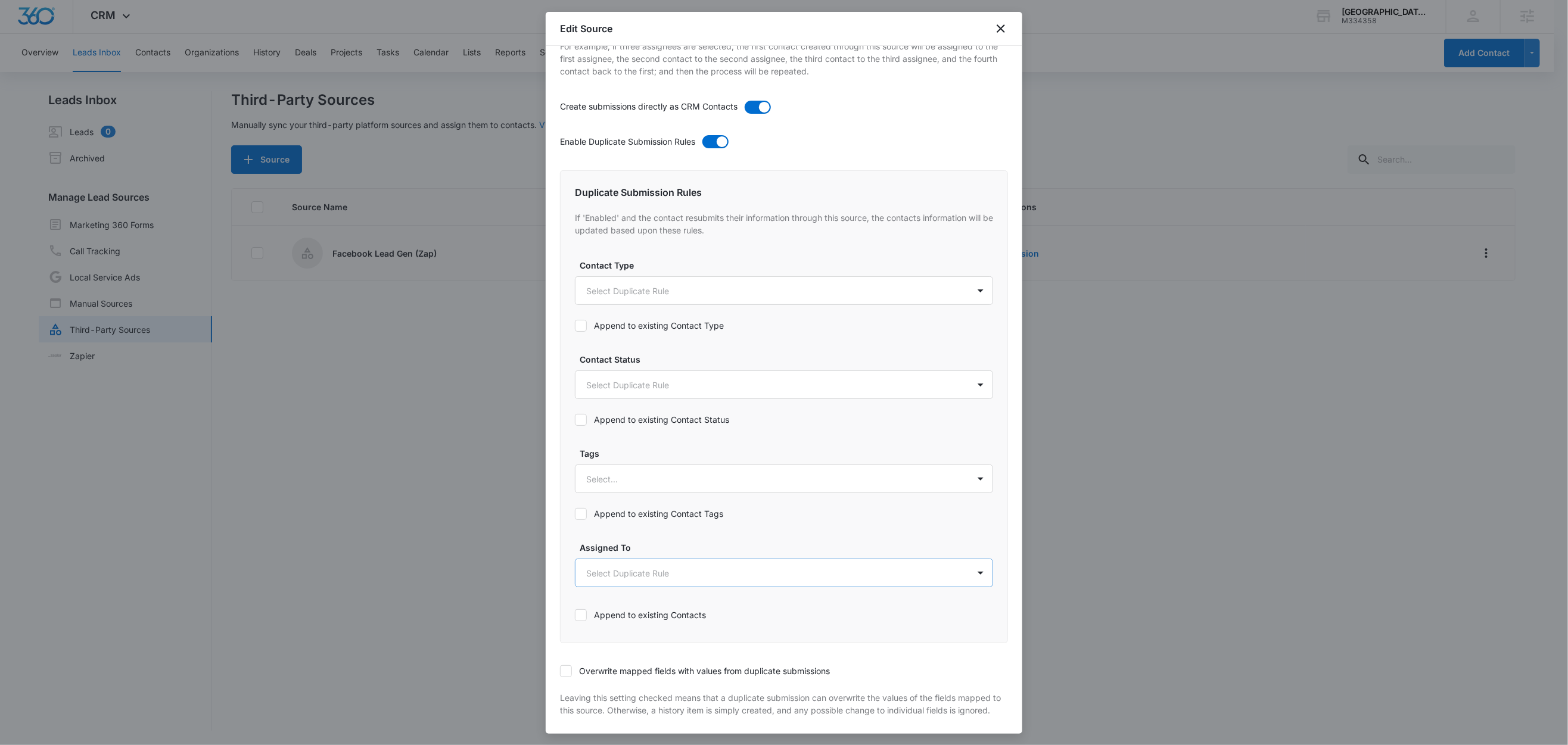
scroll to position [452, 0]
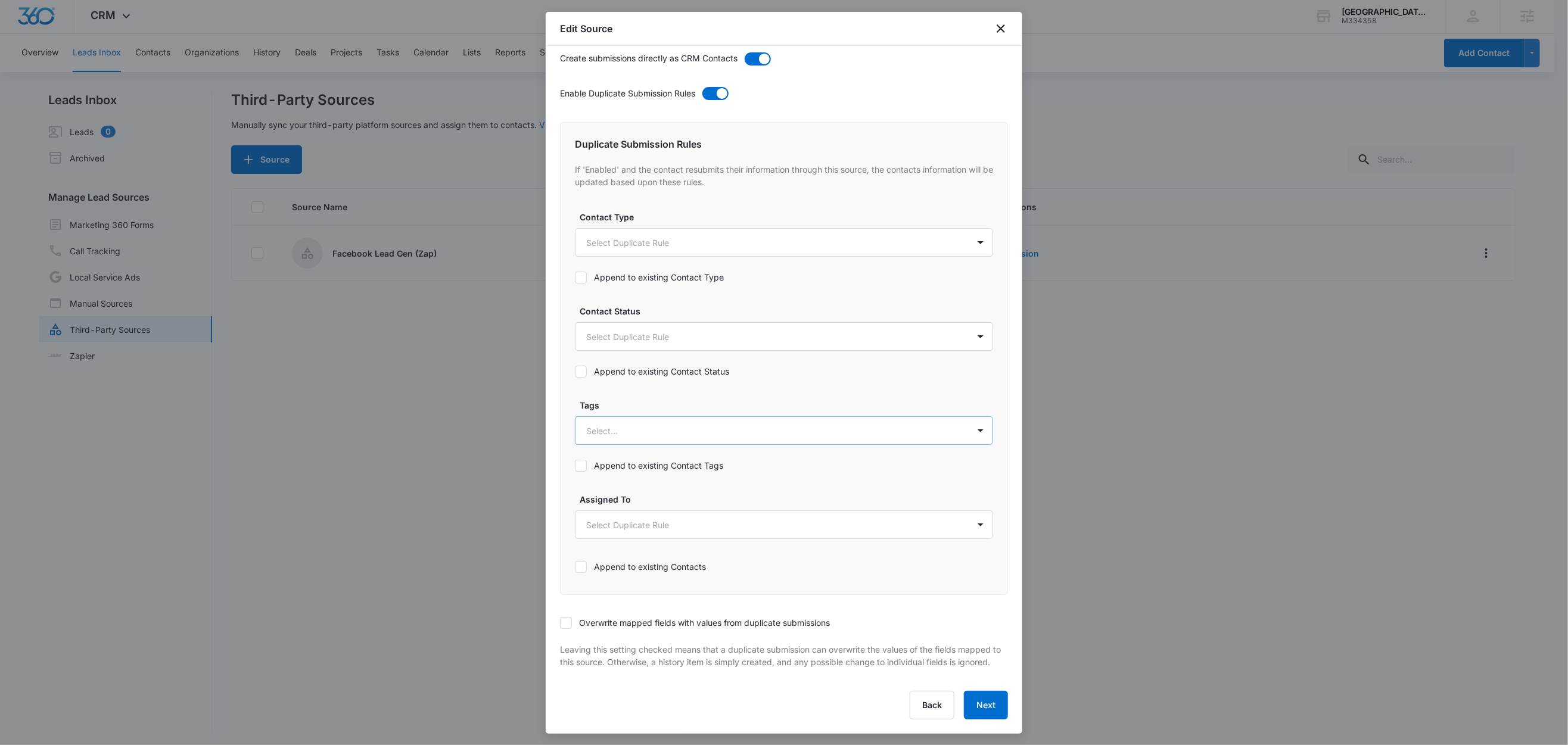
click at [610, 424] on div at bounding box center [769, 431] width 367 height 15
type input "fa"
click at [657, 466] on p "Facebook Lead Gen" at bounding box center [628, 472] width 78 height 13
click at [660, 398] on label "Tags" at bounding box center [788, 404] width 418 height 13
click at [657, 459] on label "Append to existing Contact Tags" at bounding box center [783, 465] width 418 height 13
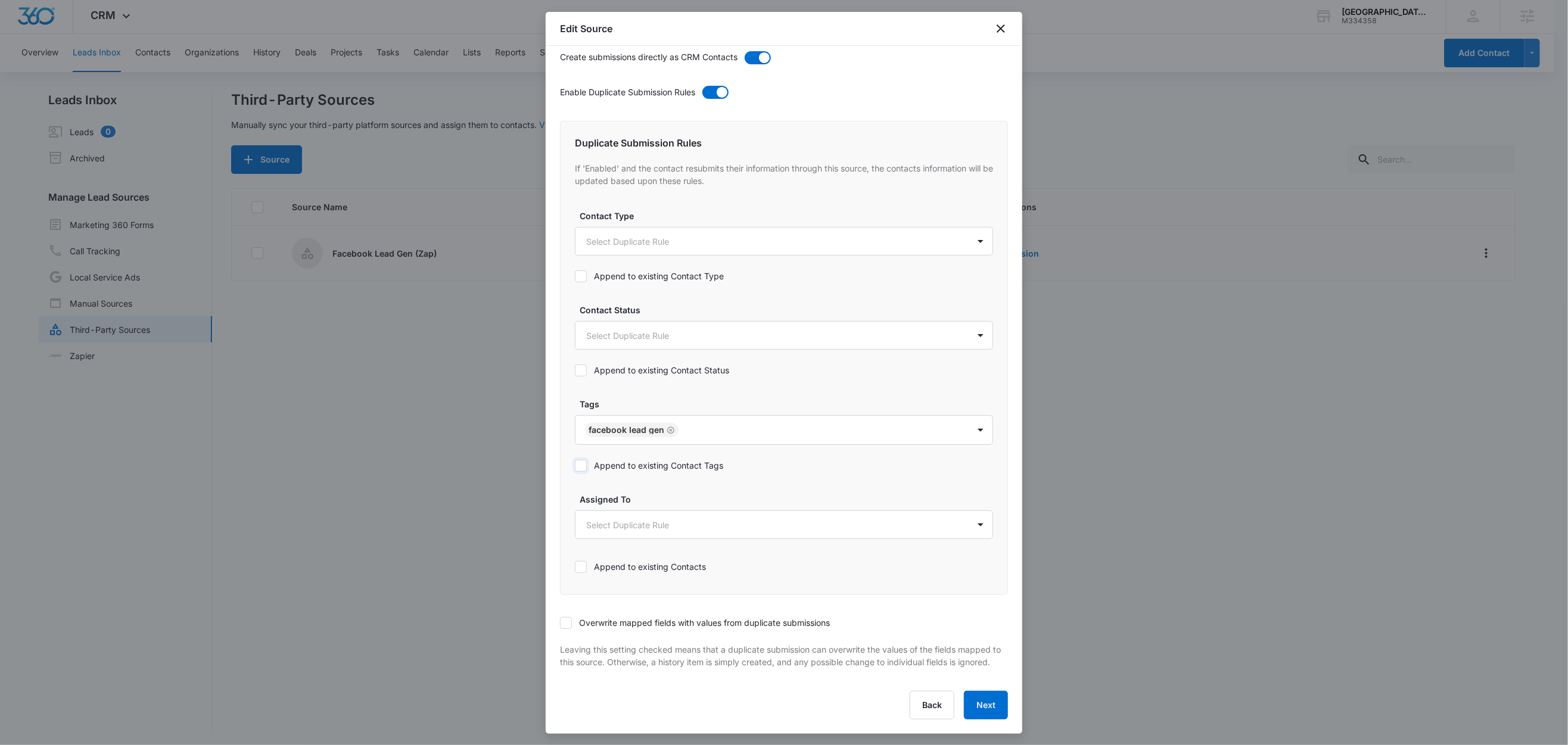
click at [575, 466] on input "Append to existing Contact Tags" at bounding box center [575, 466] width 0 height 0
click at [570, 618] on icon at bounding box center [566, 623] width 11 height 11
click at [560, 624] on input "Overwrite mapped fields with values from duplicate submissions" at bounding box center [560, 624] width 0 height 0
drag, startPoint x: 977, startPoint y: 709, endPoint x: 973, endPoint y: 675, distance: 34.2
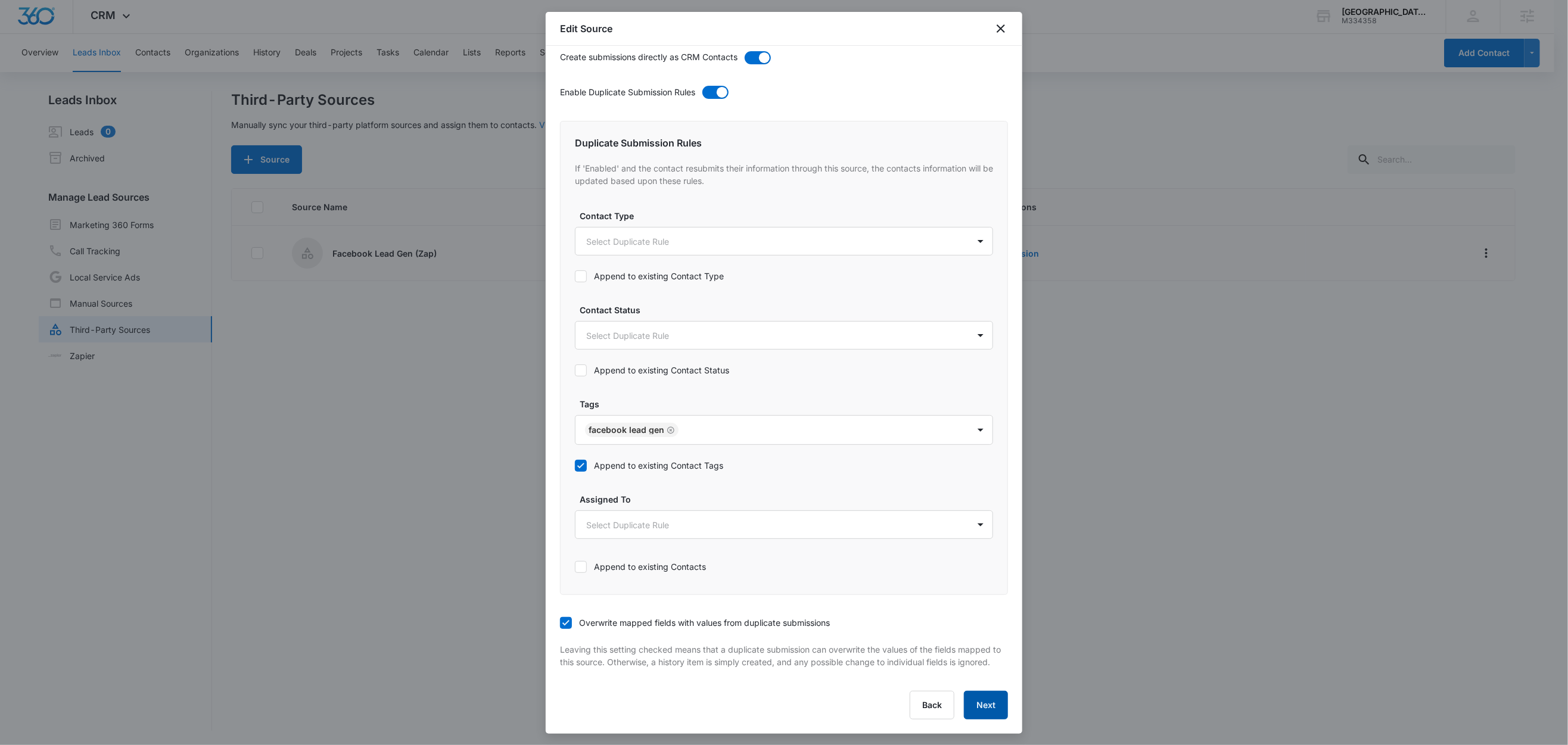
click at [977, 708] on button "Next" at bounding box center [986, 705] width 44 height 28
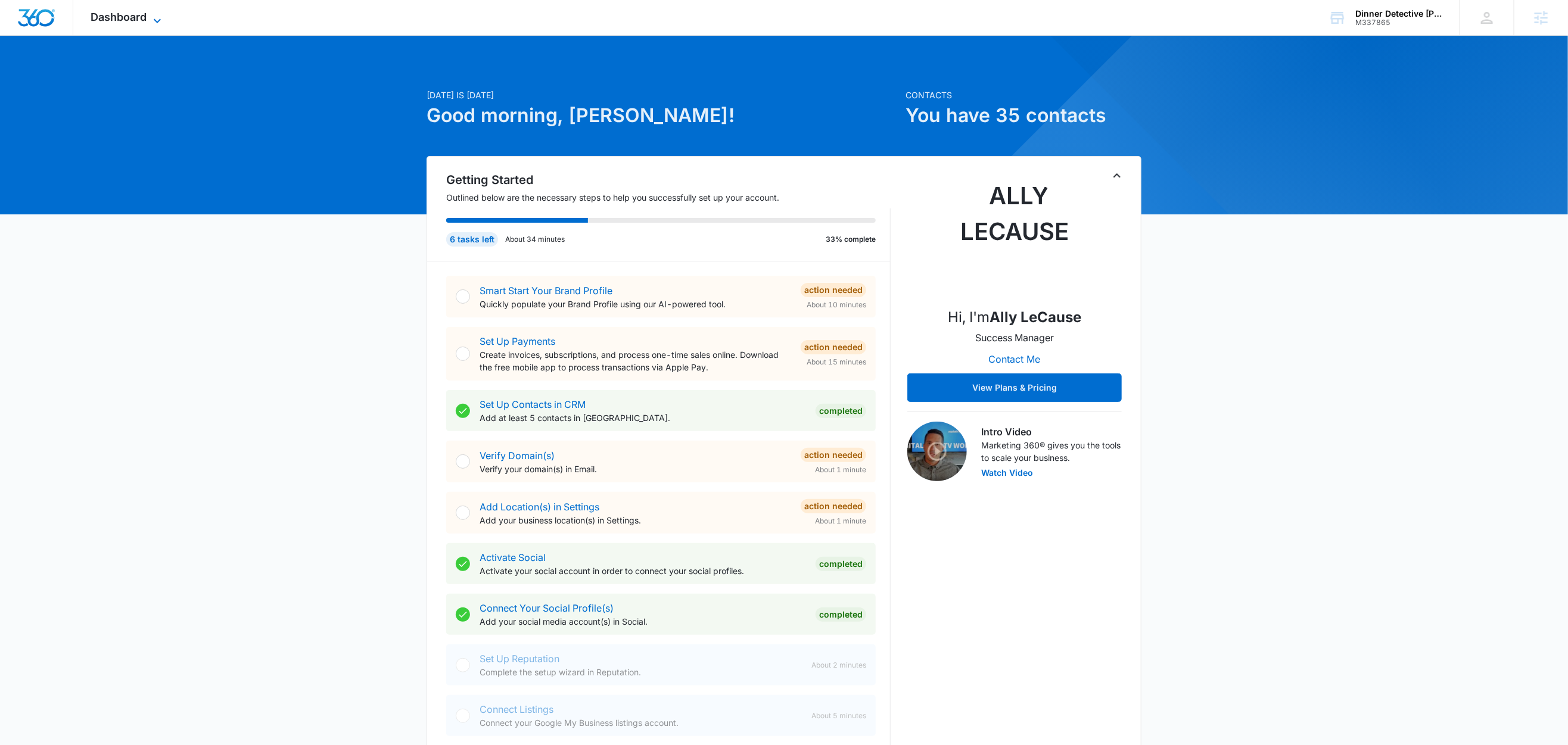
click at [152, 23] on icon at bounding box center [157, 21] width 15 height 15
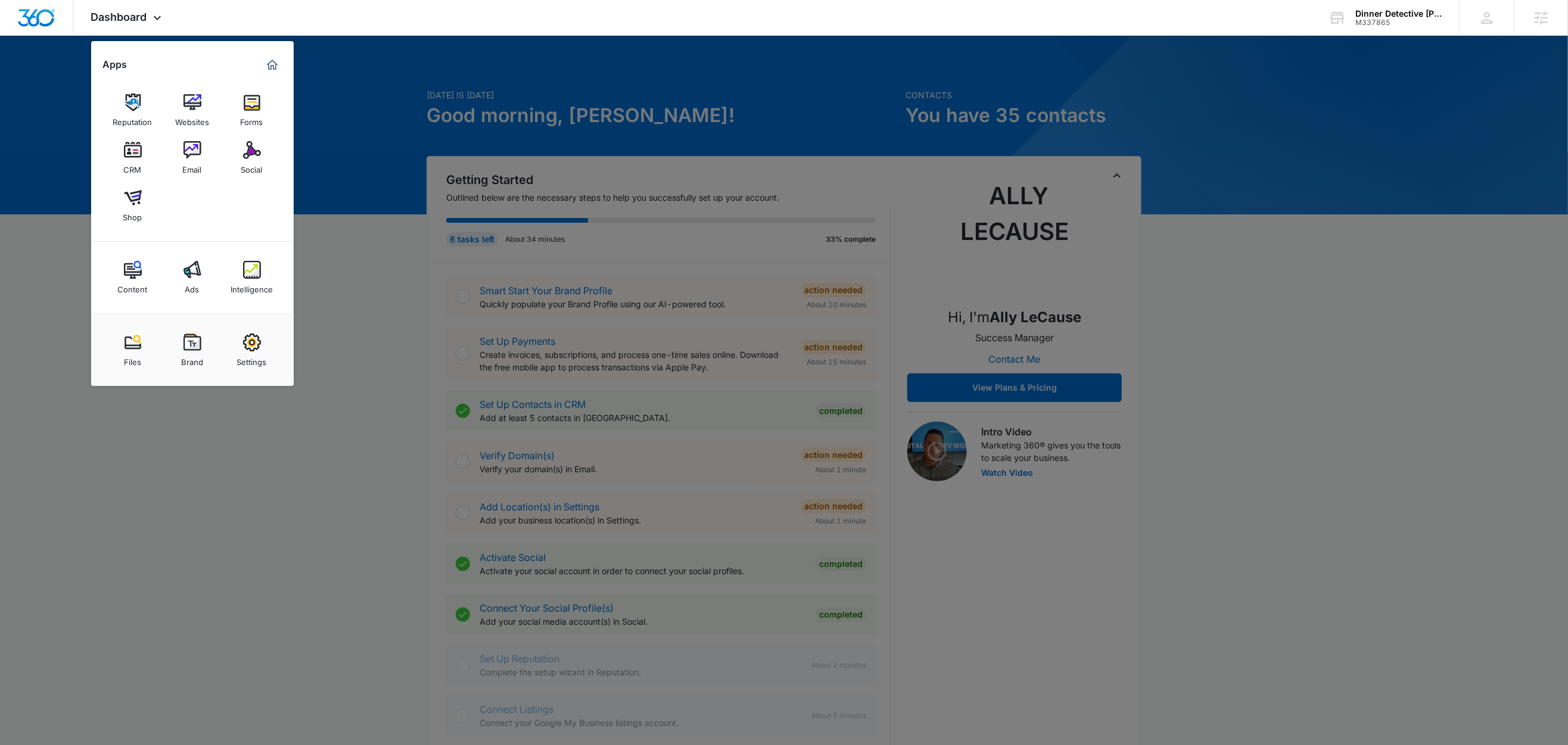
click at [367, 92] on div at bounding box center [784, 372] width 1568 height 745
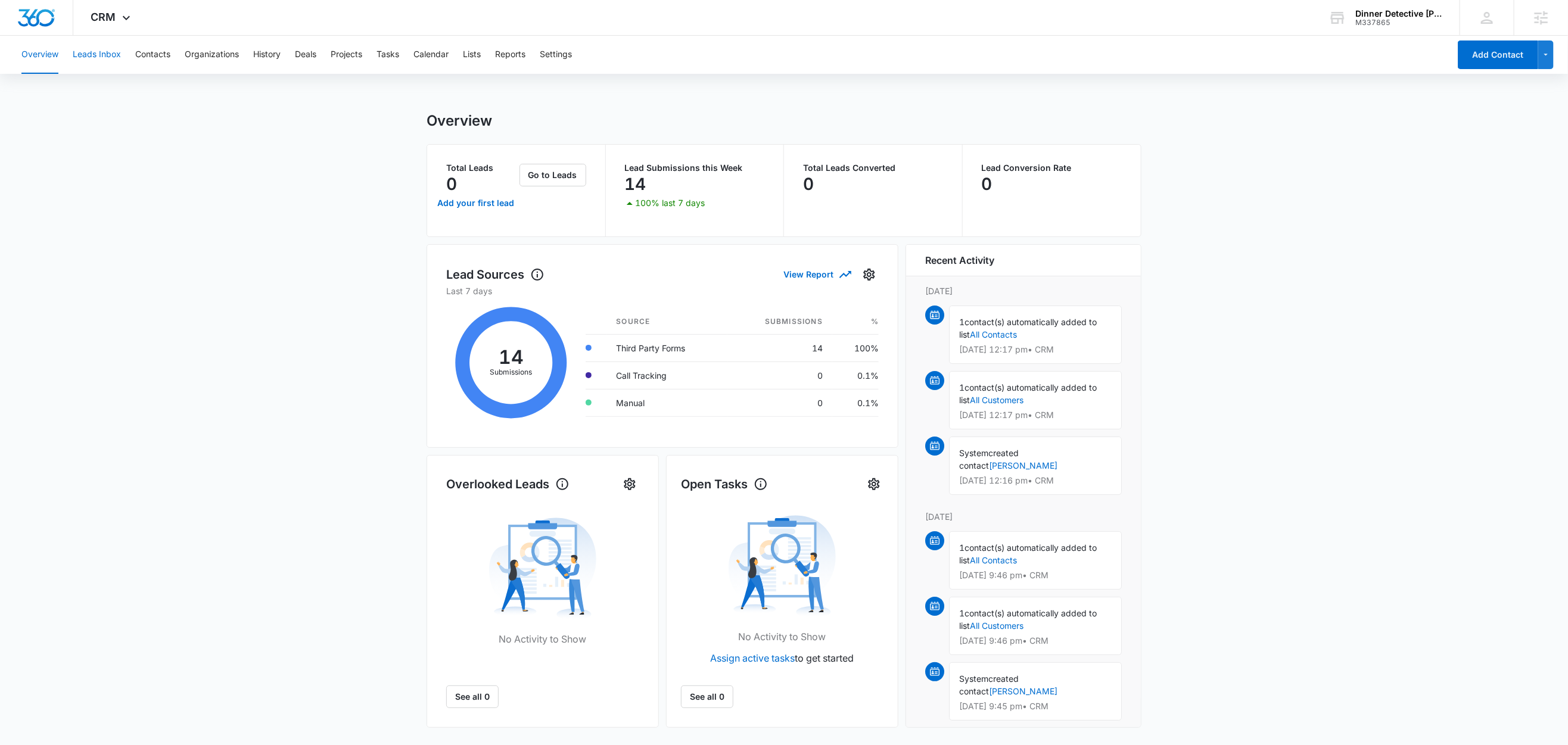
click at [91, 63] on button "Leads Inbox" at bounding box center [96, 55] width 48 height 38
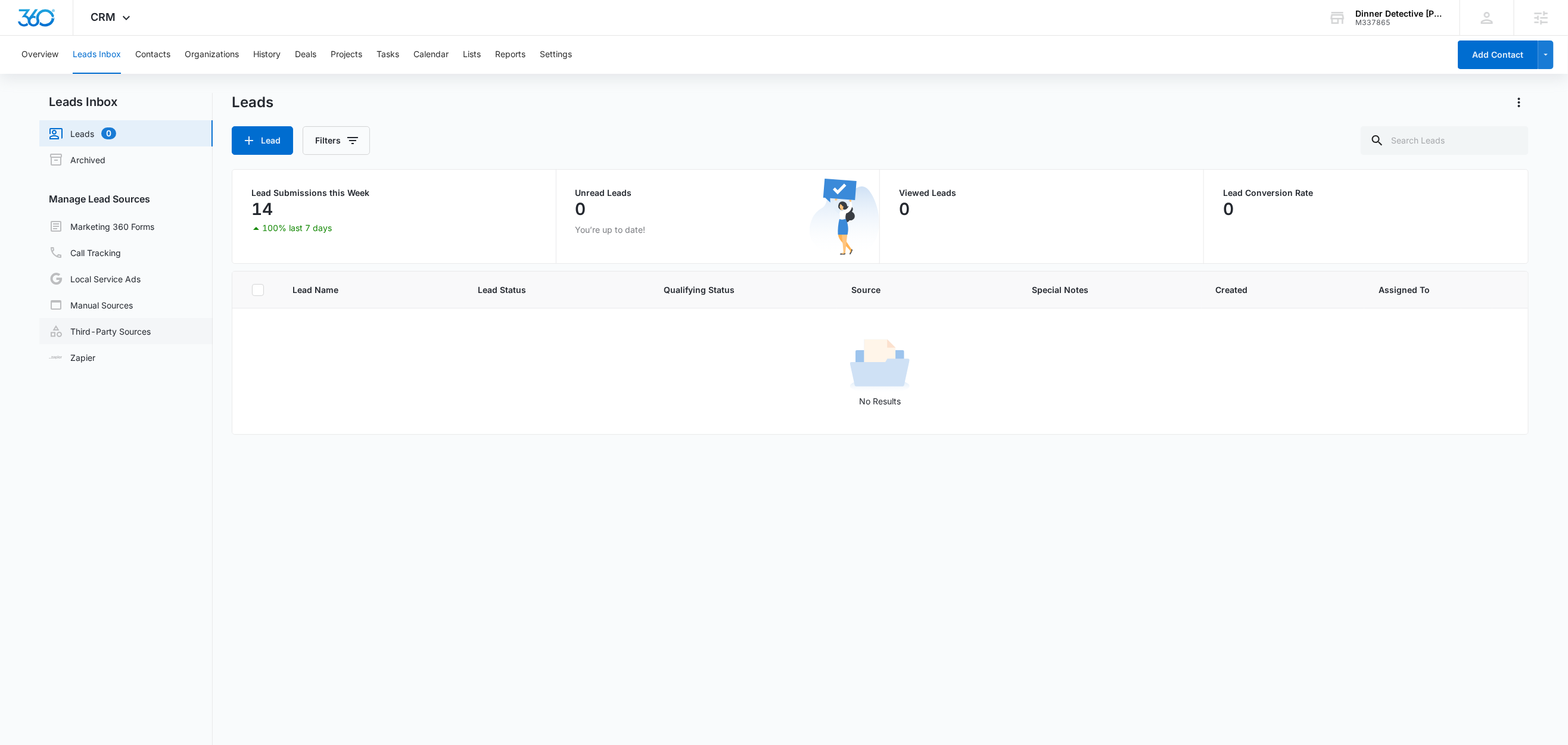
click at [109, 331] on link "Third-Party Sources" at bounding box center [100, 331] width 102 height 15
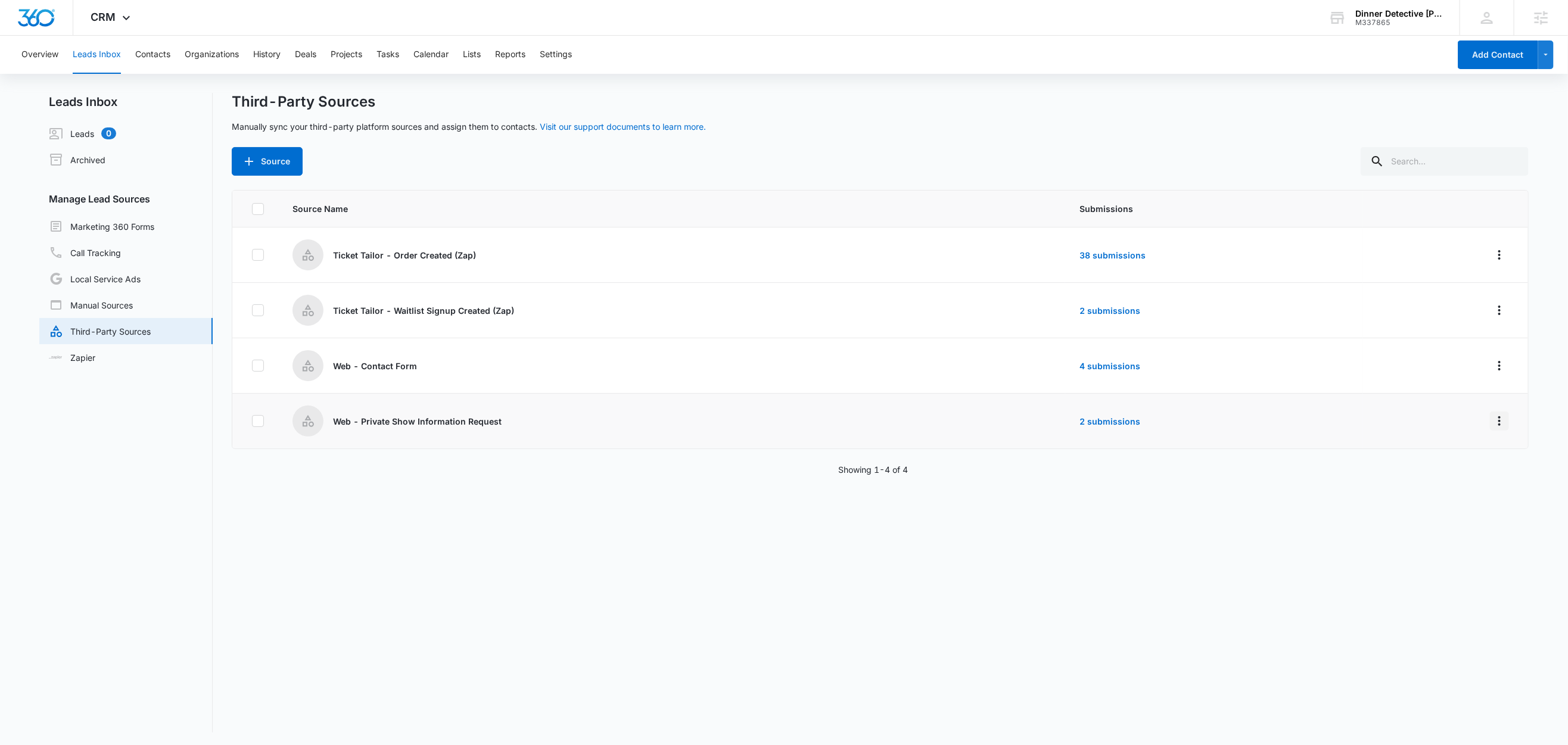
click at [1492, 422] on icon "Overflow Menu" at bounding box center [1499, 421] width 15 height 15
click at [1151, 539] on div "Source Name Submissions Ticket Tailor - Order Created (Zap) 38 submissions Tick…" at bounding box center [880, 461] width 1297 height 542
click at [1107, 425] on link "2 submissions" at bounding box center [1110, 421] width 61 height 10
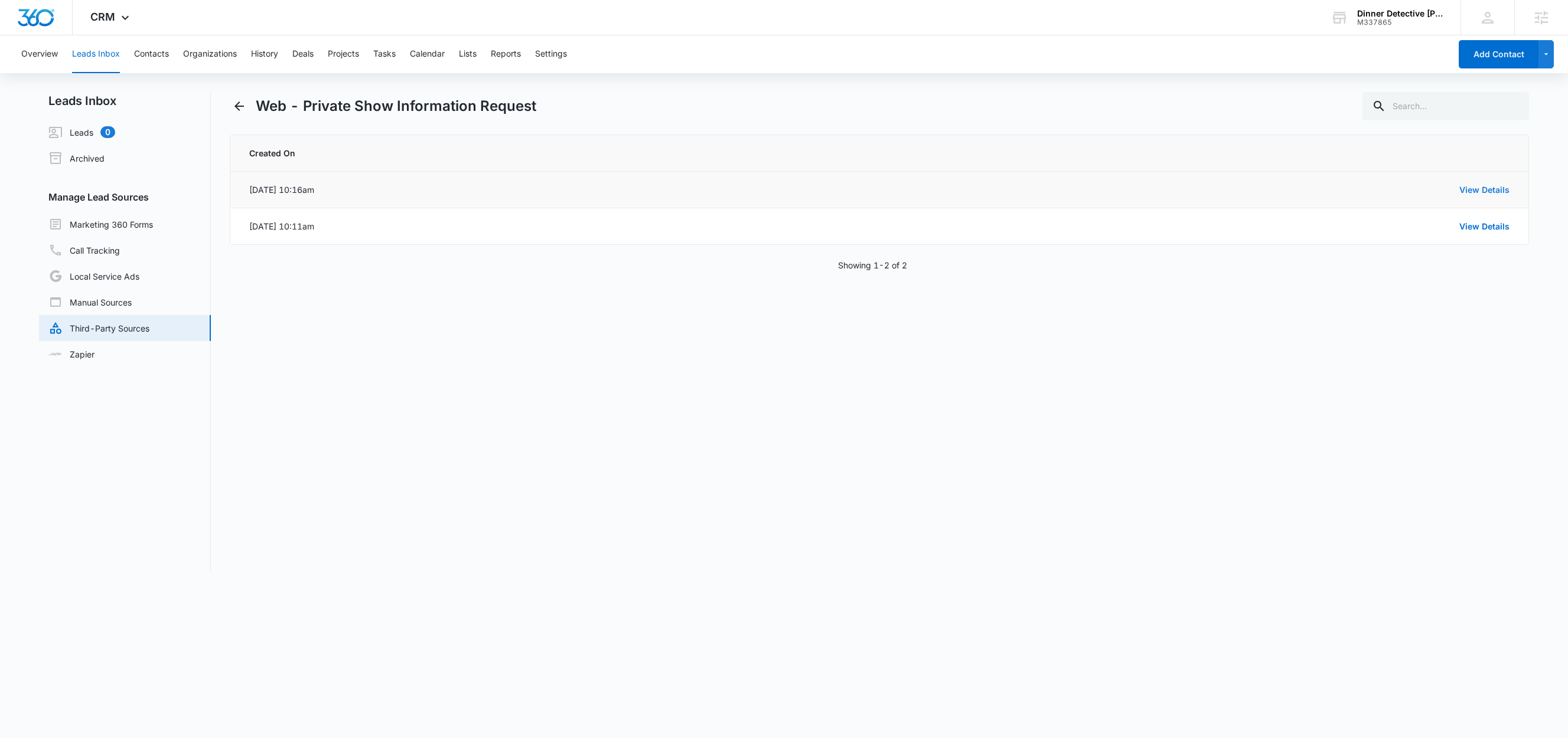
click at [1482, 191] on link "View Details" at bounding box center [1485, 189] width 50 height 10
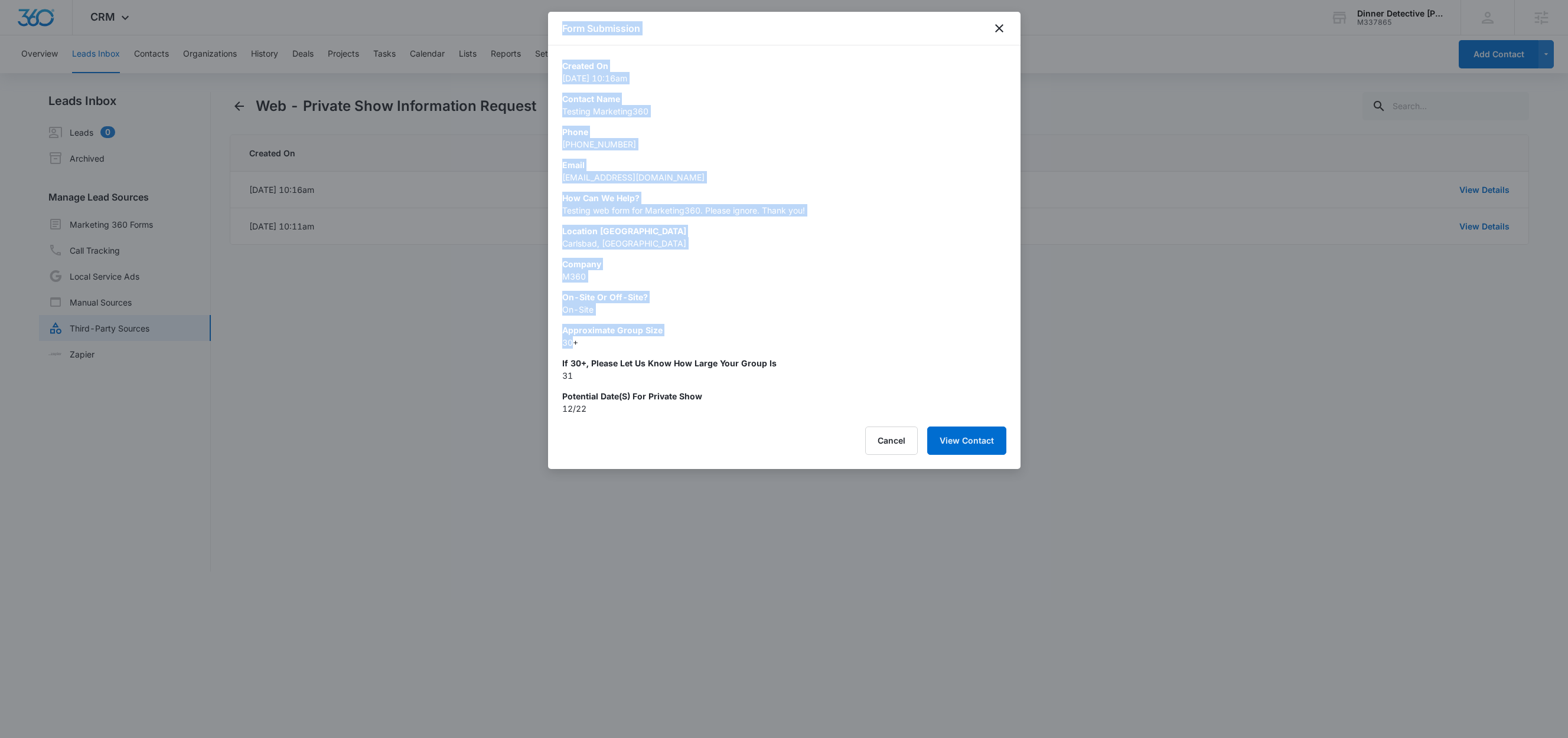
drag, startPoint x: 575, startPoint y: 346, endPoint x: 534, endPoint y: 346, distance: 41.0
click at [534, 346] on body "CRM Apps Reputation Websites Forms CRM Email Social Shop Content Ads Intelligen…" at bounding box center [784, 369] width 1568 height 738
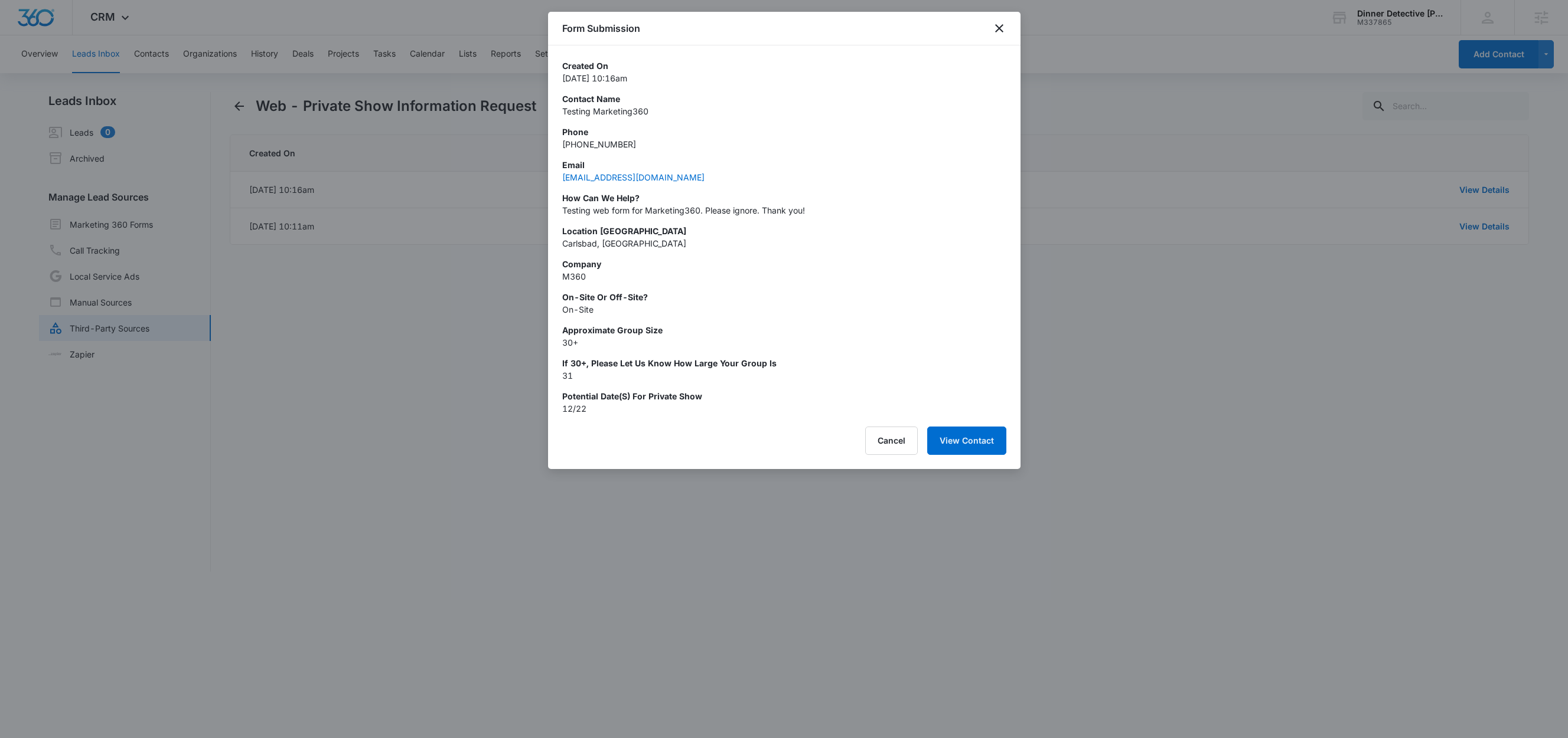
click at [758, 348] on p "30+" at bounding box center [784, 342] width 444 height 13
click at [883, 438] on button "Cancel" at bounding box center [892, 440] width 52 height 28
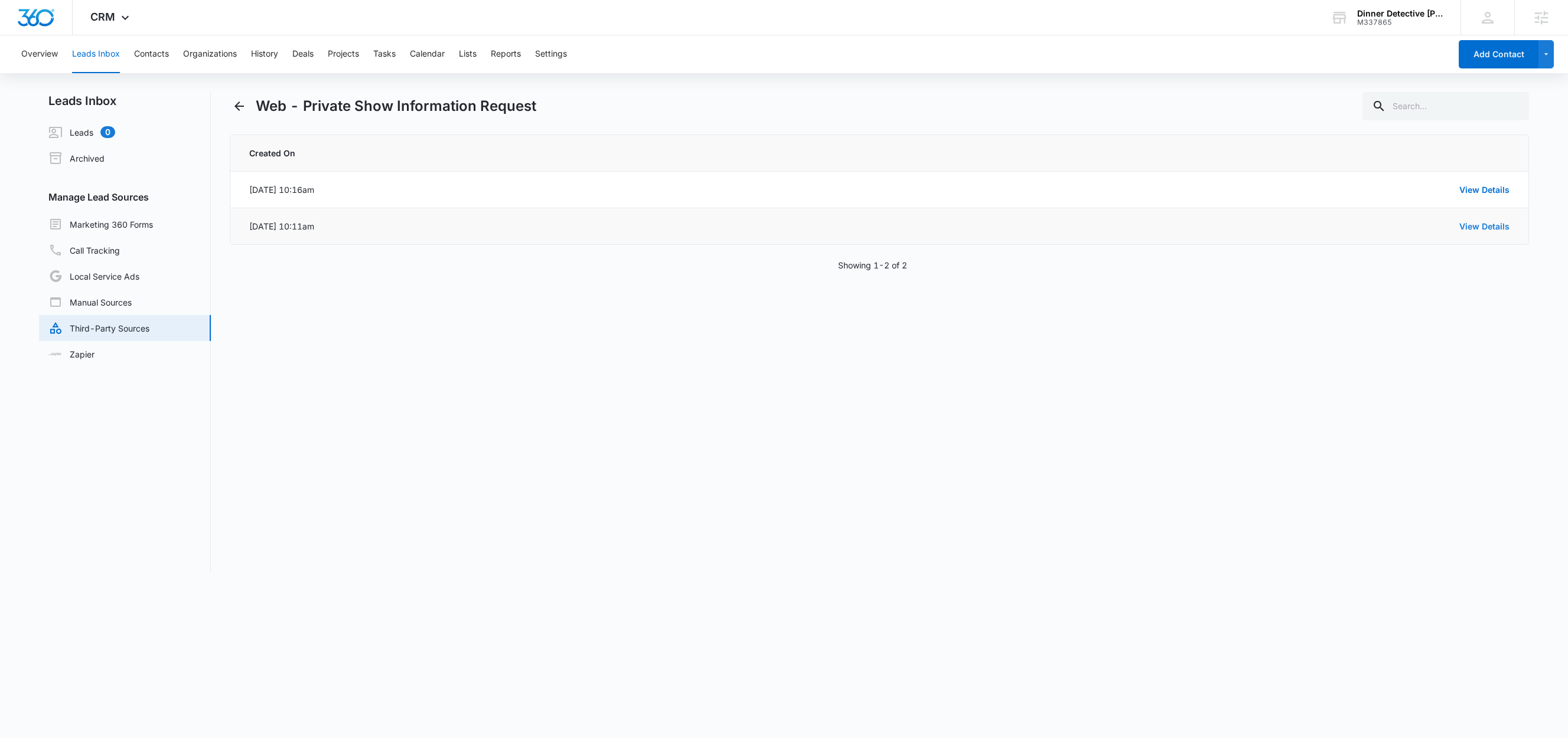
click at [1476, 228] on link "View Details" at bounding box center [1485, 226] width 50 height 10
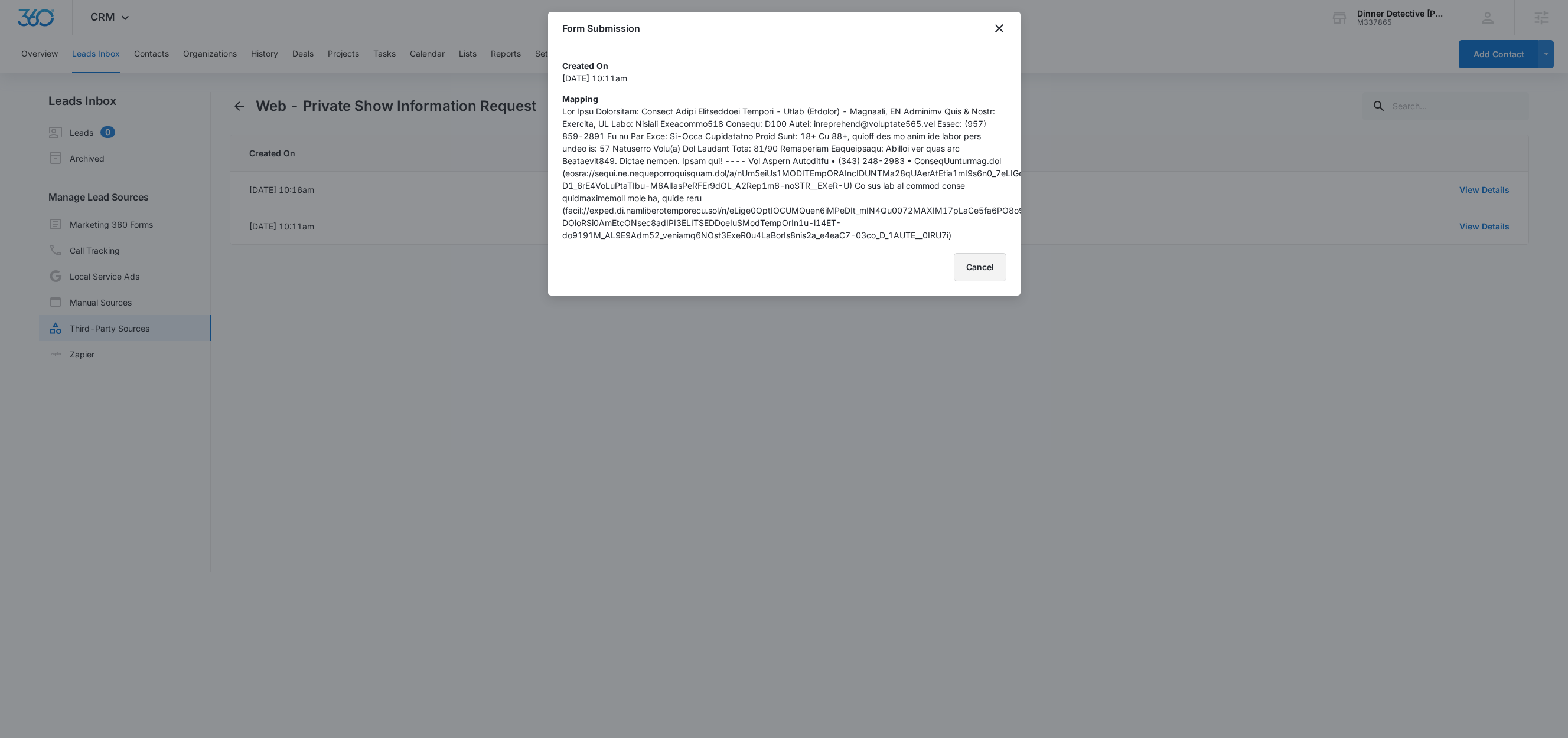
click at [976, 281] on button "Cancel" at bounding box center [980, 267] width 52 height 28
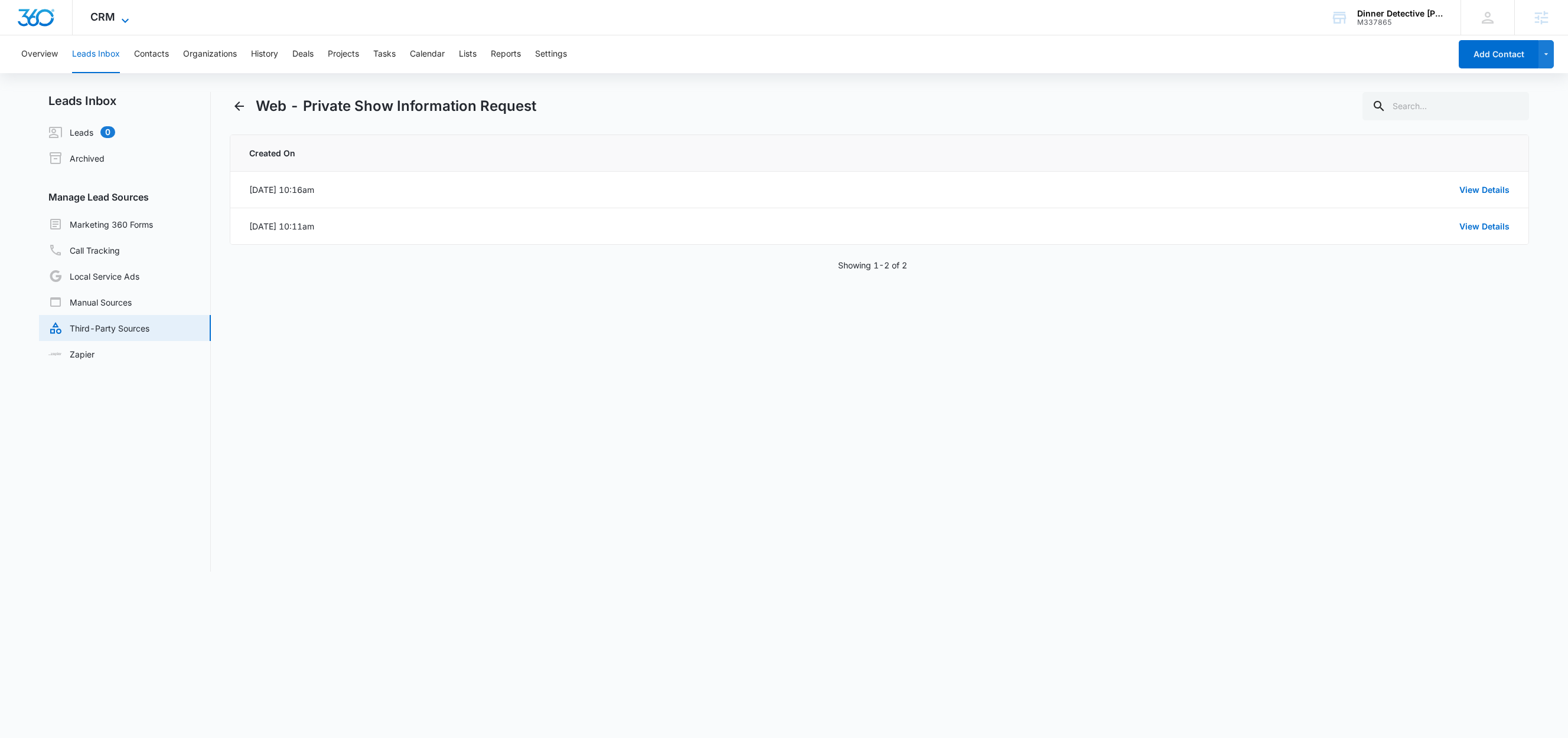
click at [121, 15] on icon at bounding box center [125, 20] width 15 height 15
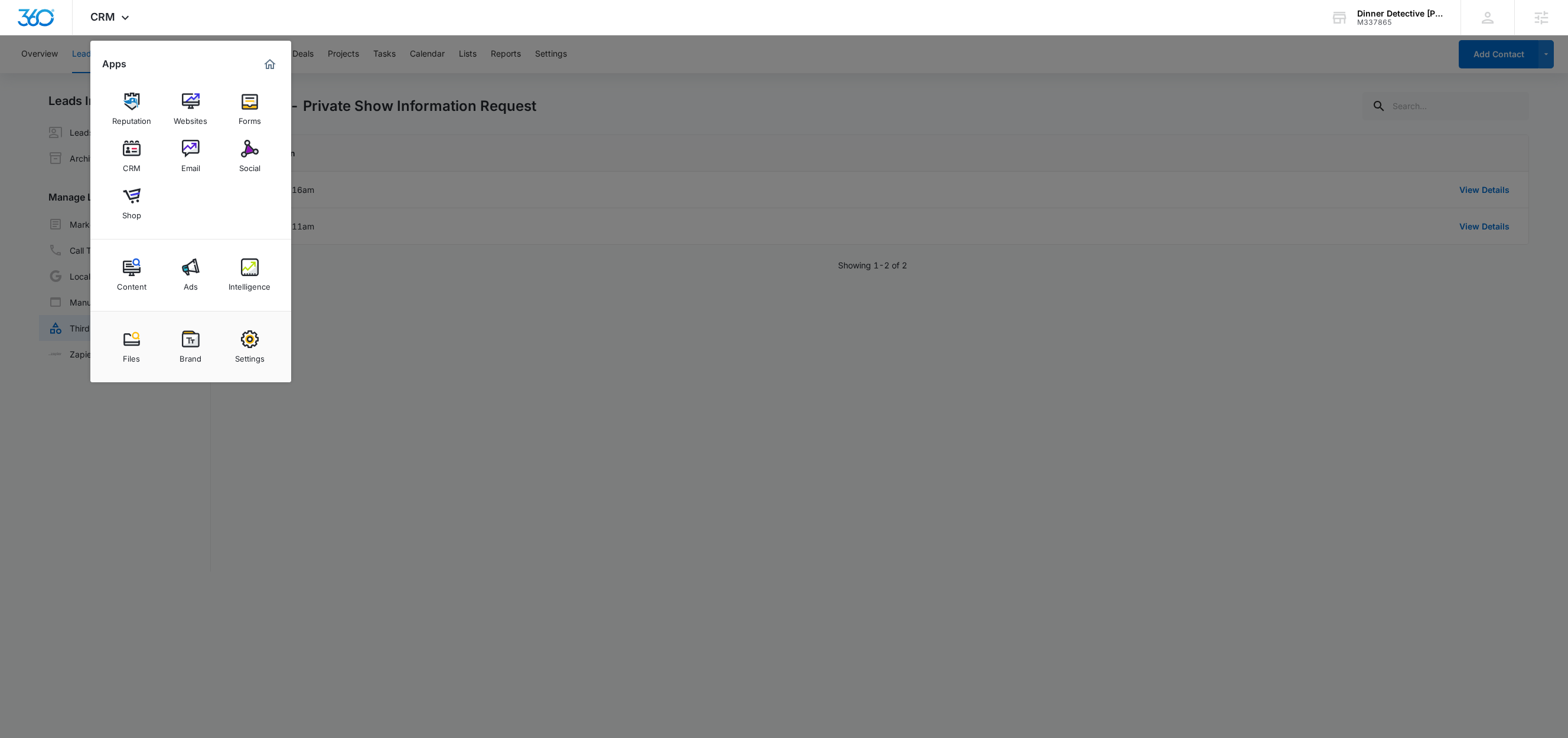
click at [600, 110] on div at bounding box center [784, 369] width 1568 height 738
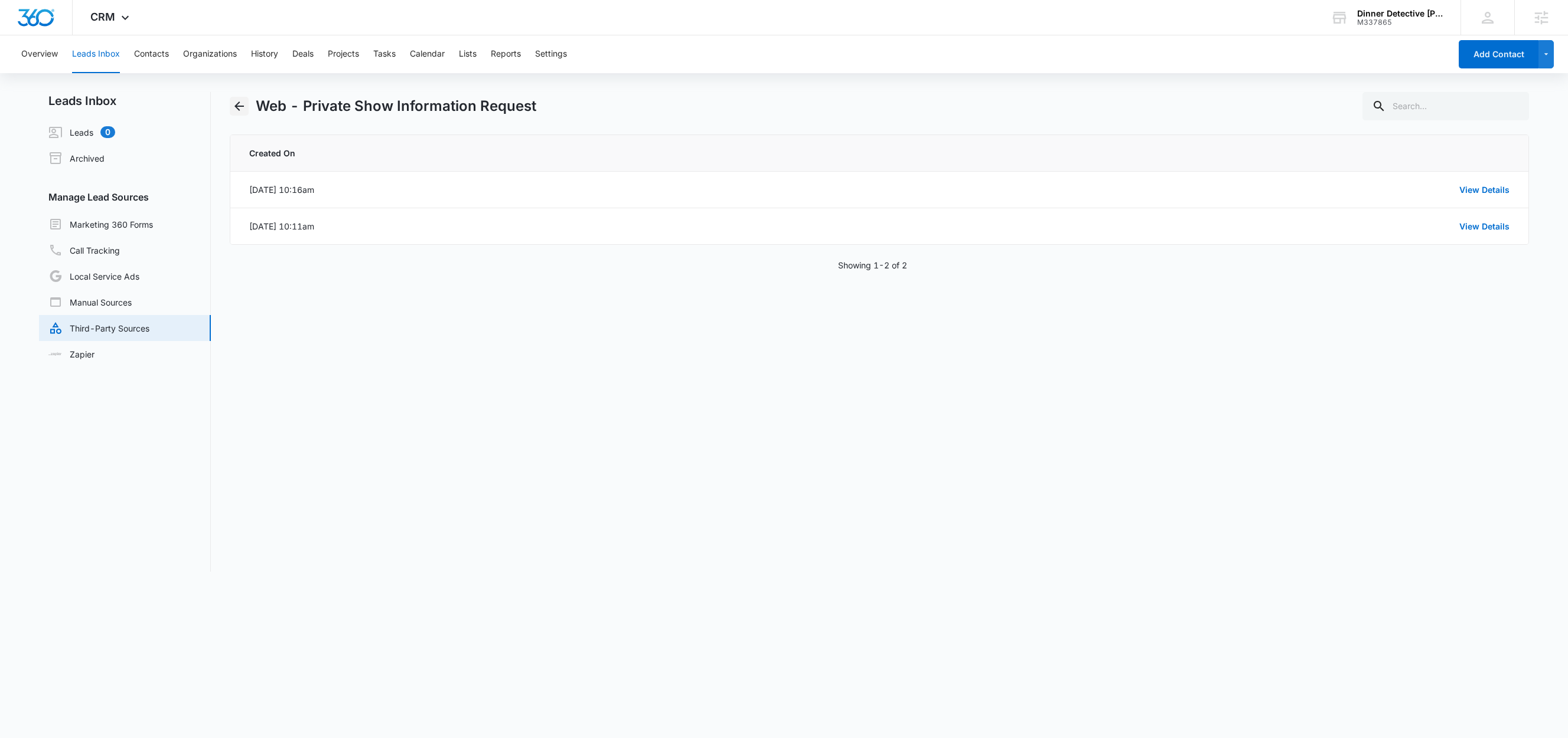
click at [242, 105] on icon "Back" at bounding box center [239, 106] width 15 height 15
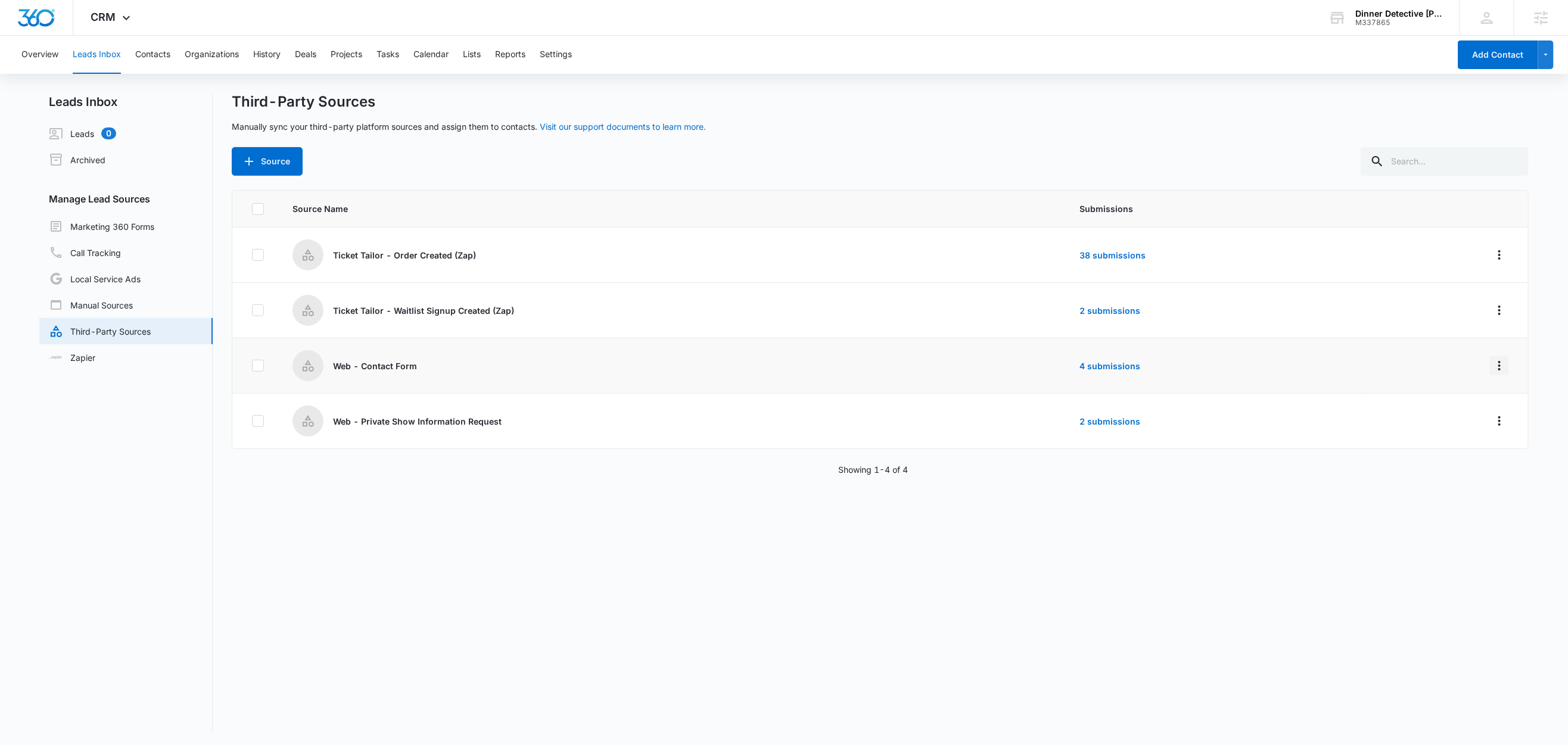
click at [1492, 365] on icon "Overflow Menu" at bounding box center [1499, 365] width 15 height 15
click at [1090, 370] on link "4 submissions" at bounding box center [1110, 366] width 61 height 10
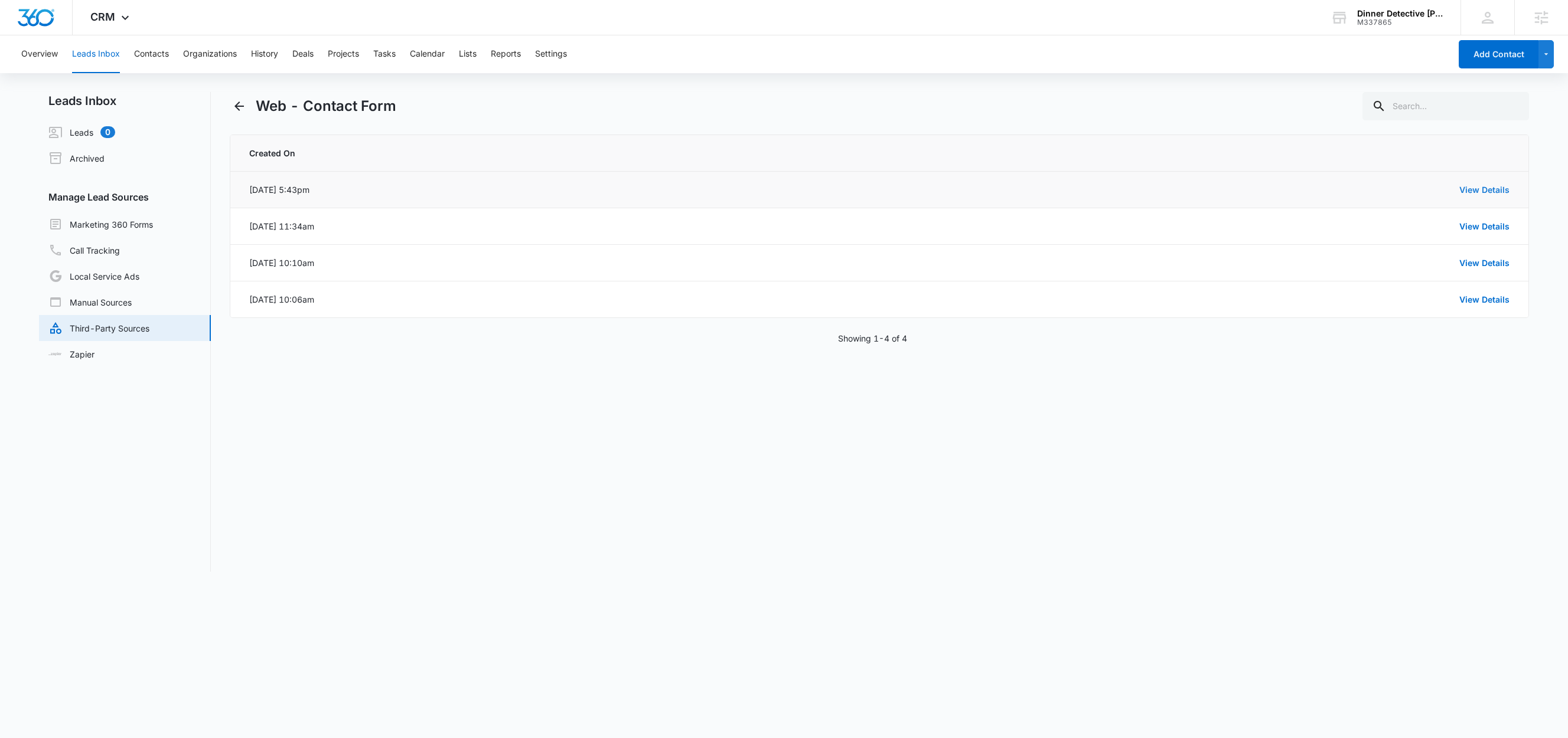
click at [1491, 191] on link "View Details" at bounding box center [1485, 189] width 50 height 10
click at [1487, 190] on link "View Details" at bounding box center [1485, 189] width 50 height 10
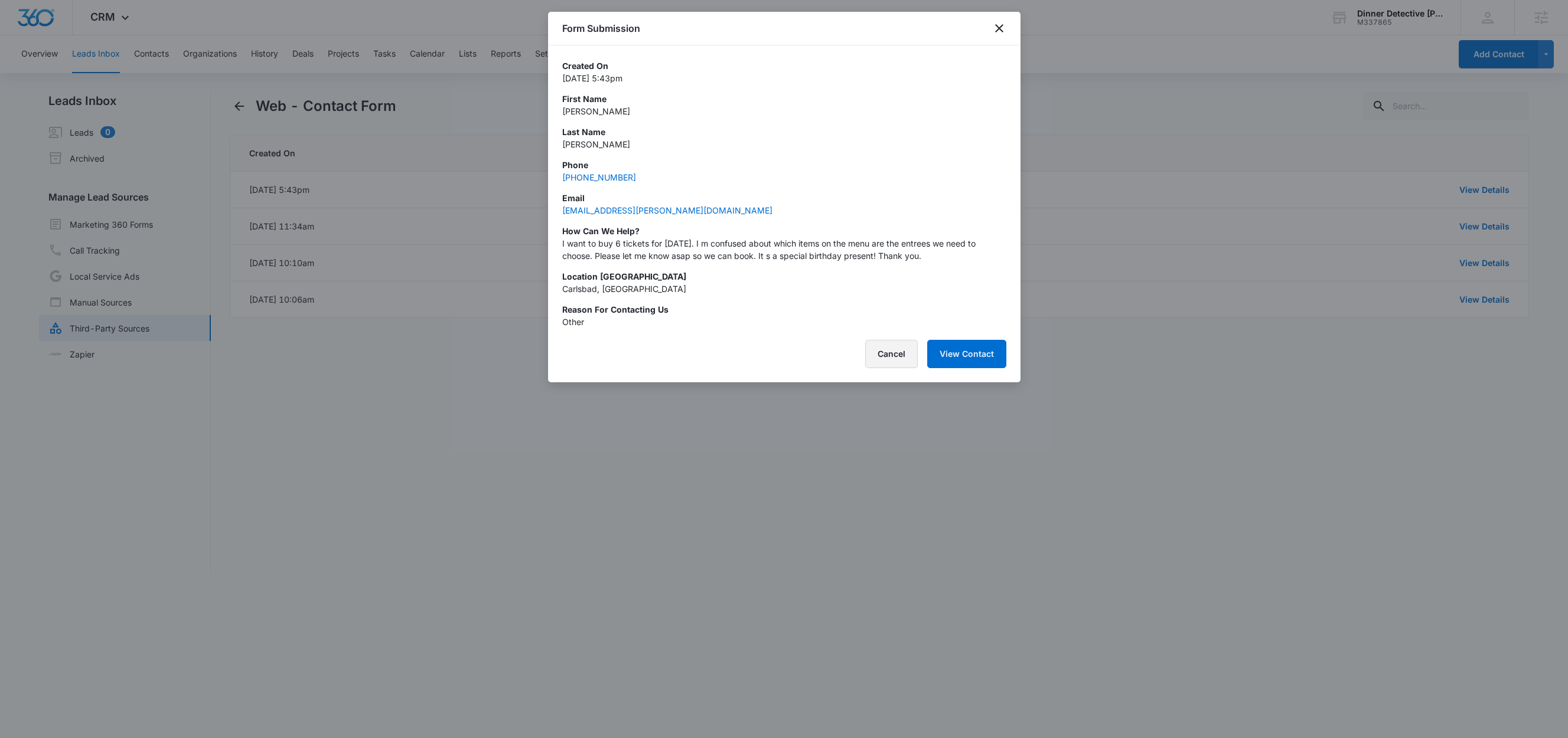
click at [886, 350] on button "Cancel" at bounding box center [892, 354] width 52 height 28
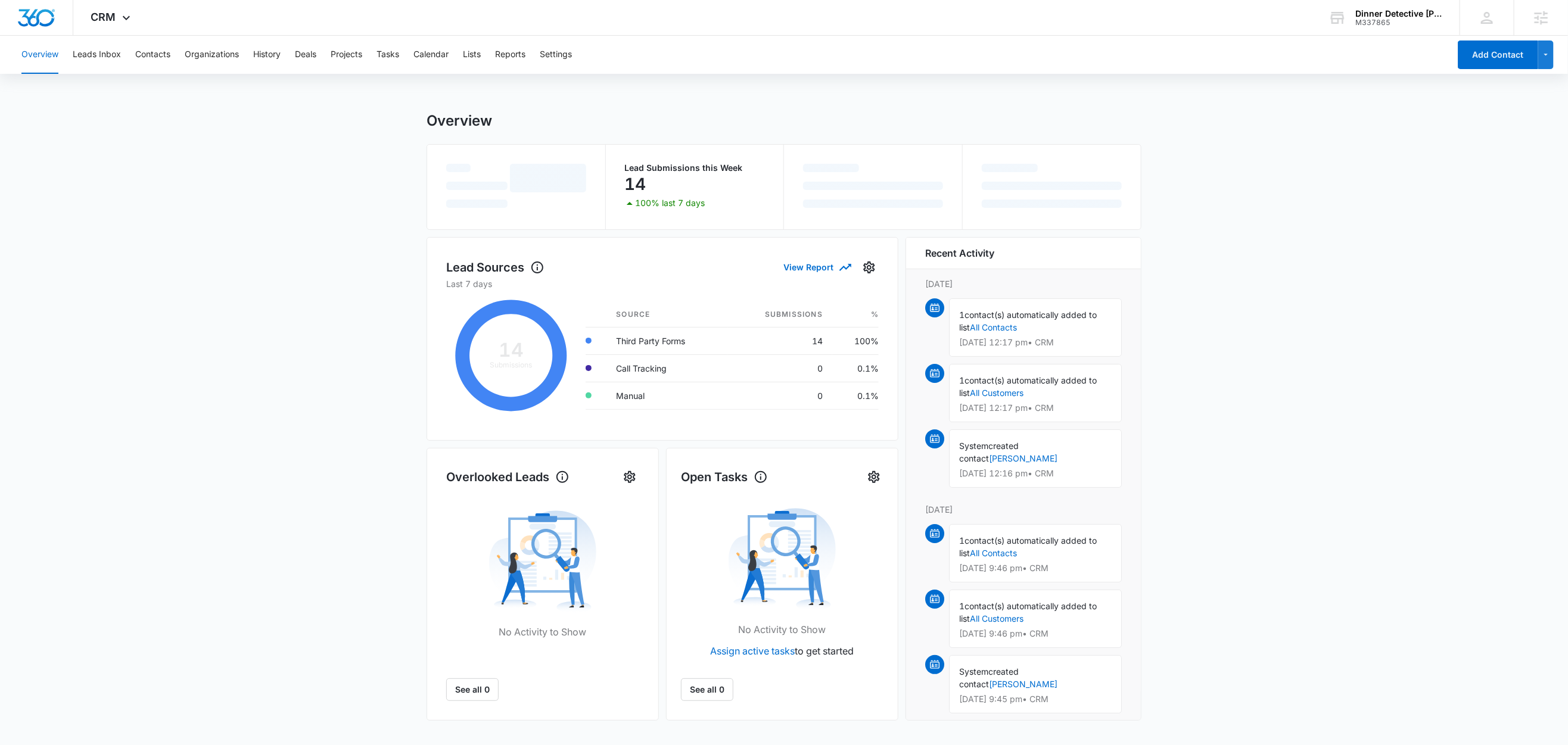
click at [492, 57] on div "Overview Leads Inbox Contacts Organizations History Deals Projects Tasks Calend…" at bounding box center [732, 55] width 1435 height 38
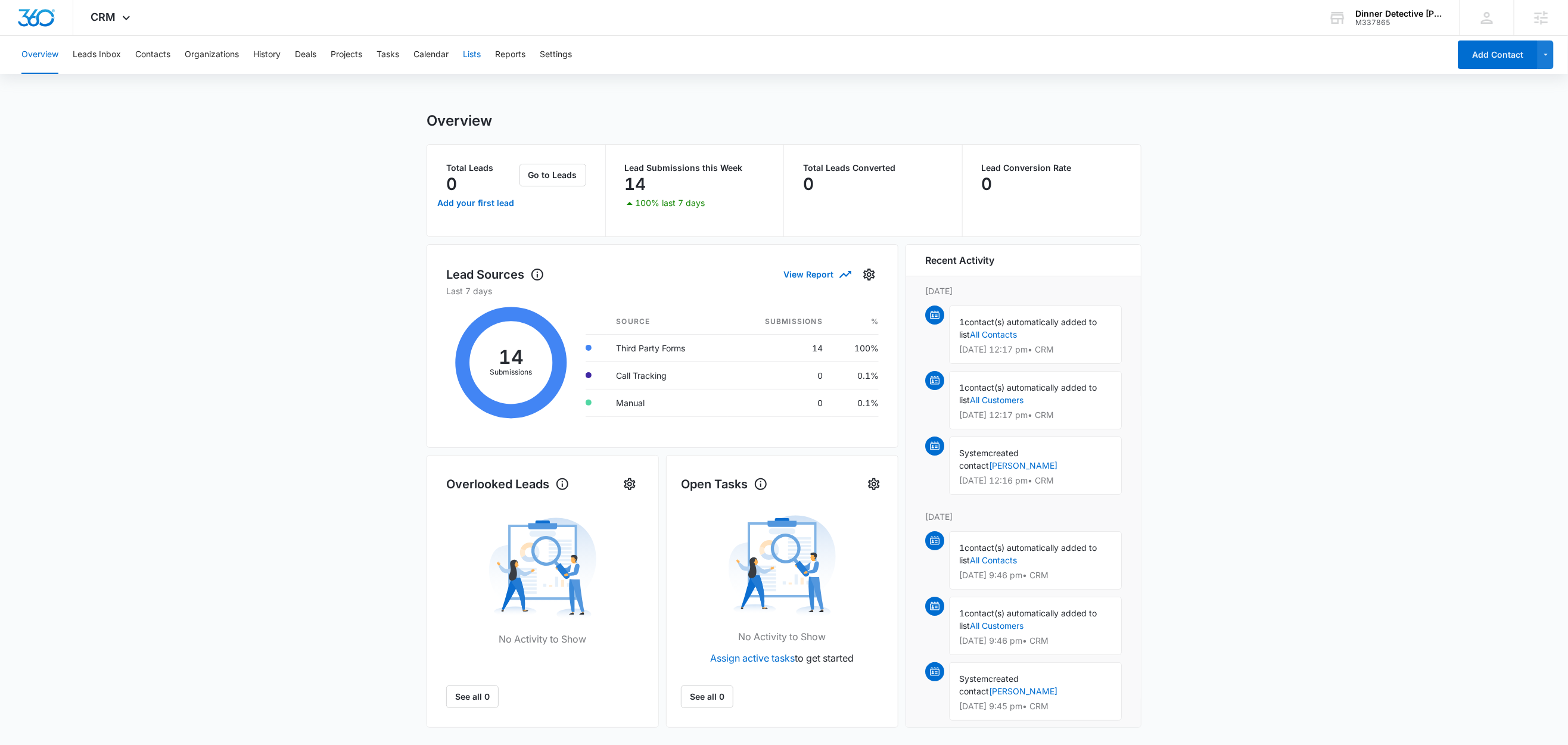
click at [479, 56] on button "Lists" at bounding box center [472, 55] width 18 height 38
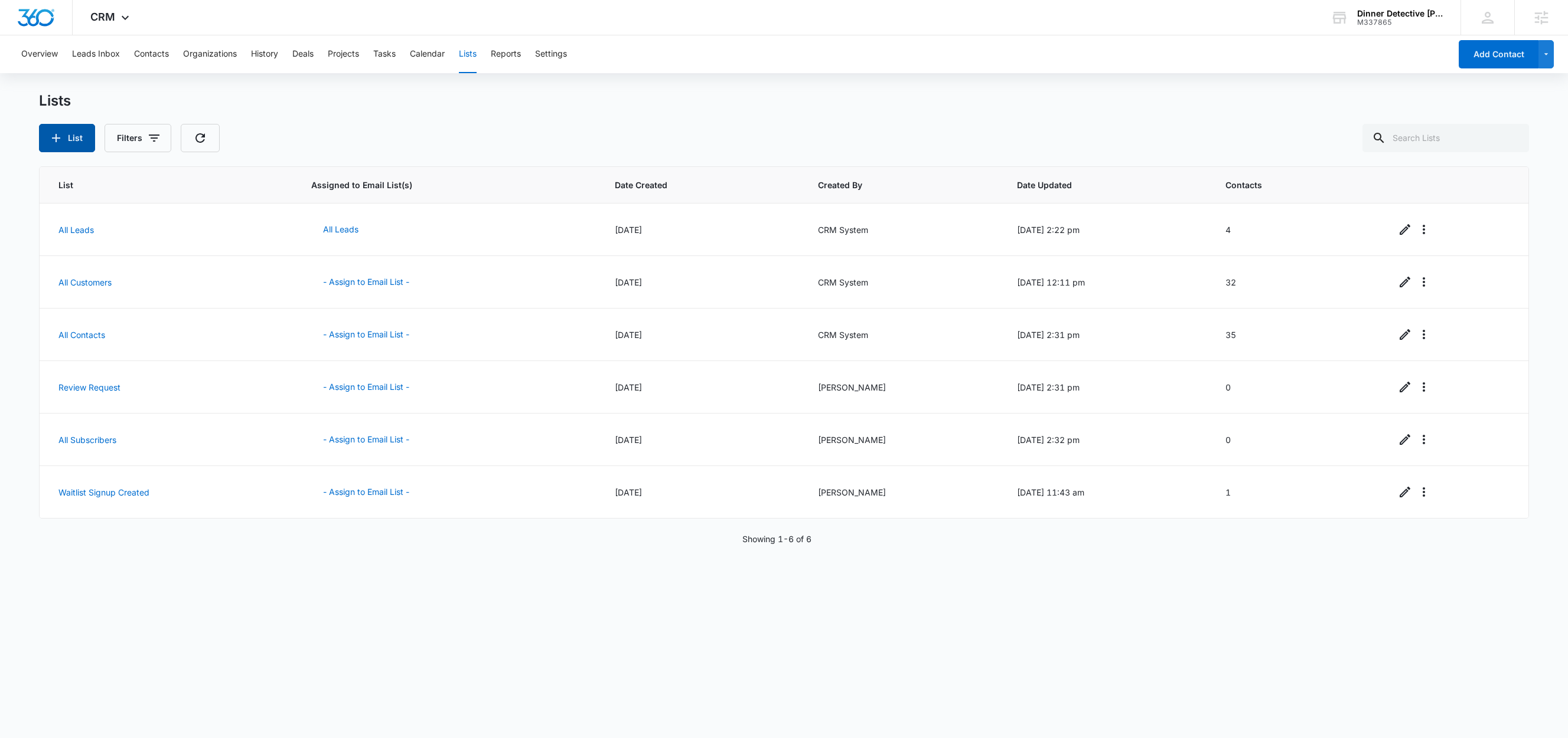
click at [61, 140] on icon "button" at bounding box center [56, 138] width 15 height 15
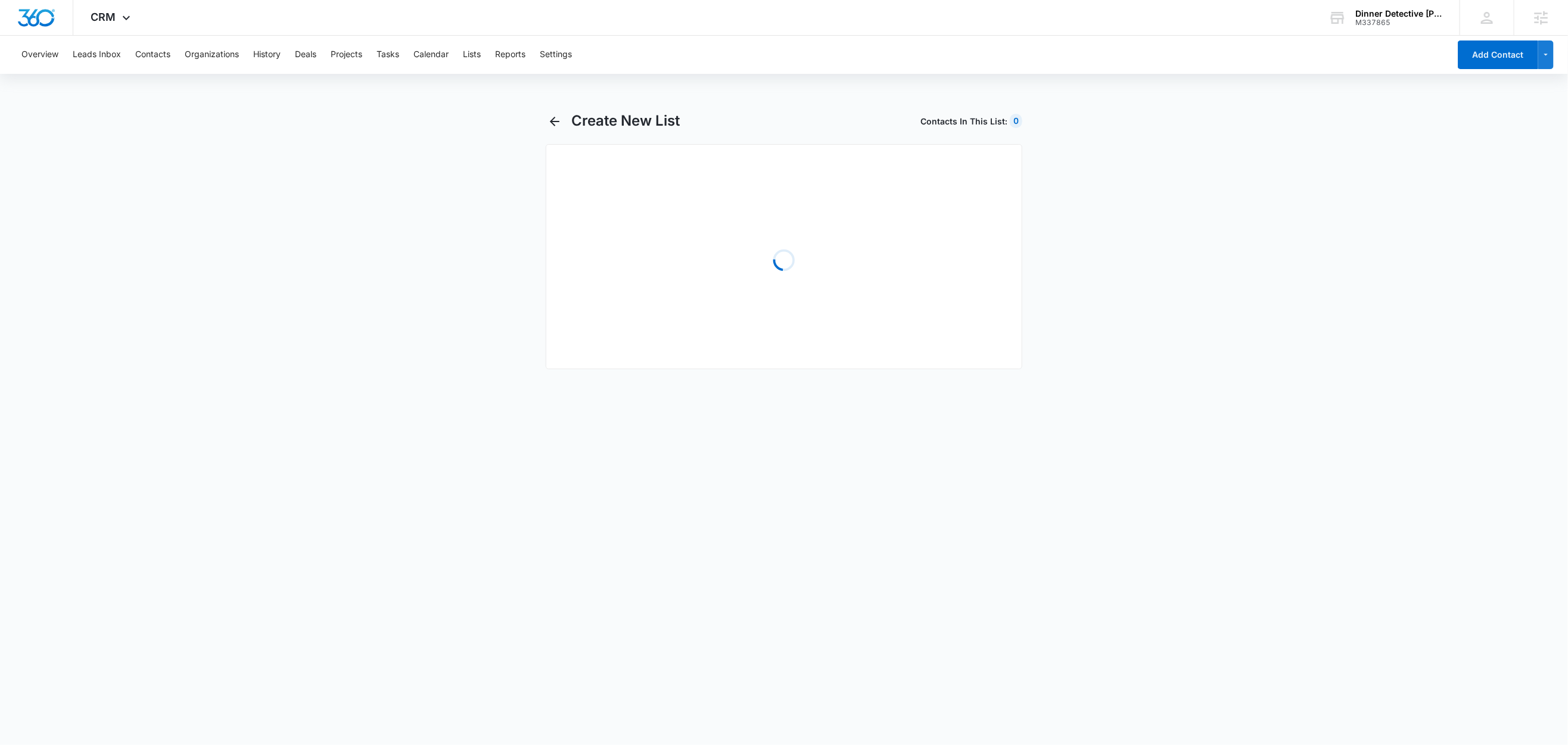
select select "31"
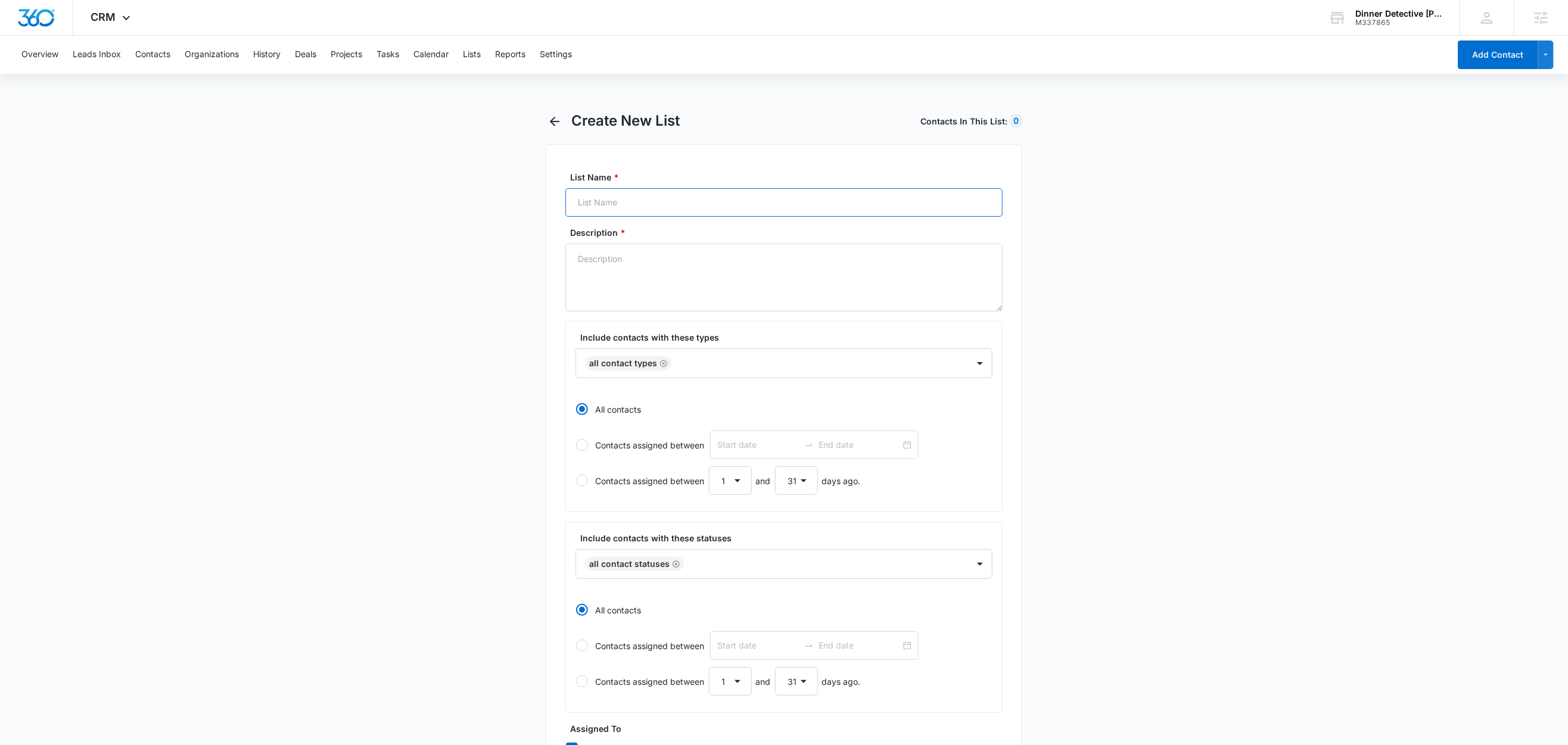
click at [630, 202] on input "List Name *" at bounding box center [783, 202] width 438 height 28
paste input "Less than 30 - Private Shows"
type input "Less than 30 - Private Shows"
click at [622, 255] on textarea "Description *" at bounding box center [783, 277] width 438 height 68
paste textarea "Less than 30 - Private Shows"
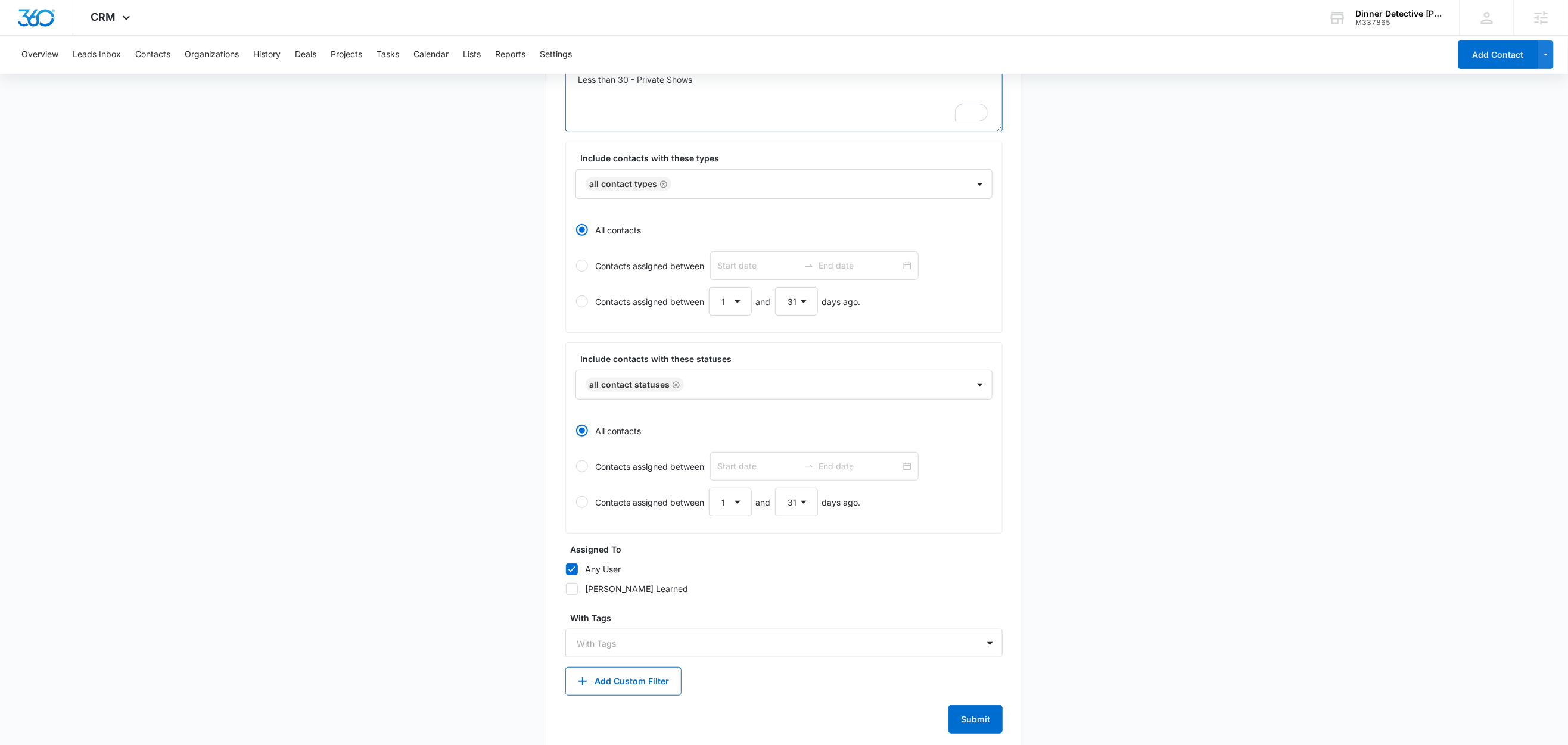
scroll to position [206, 0]
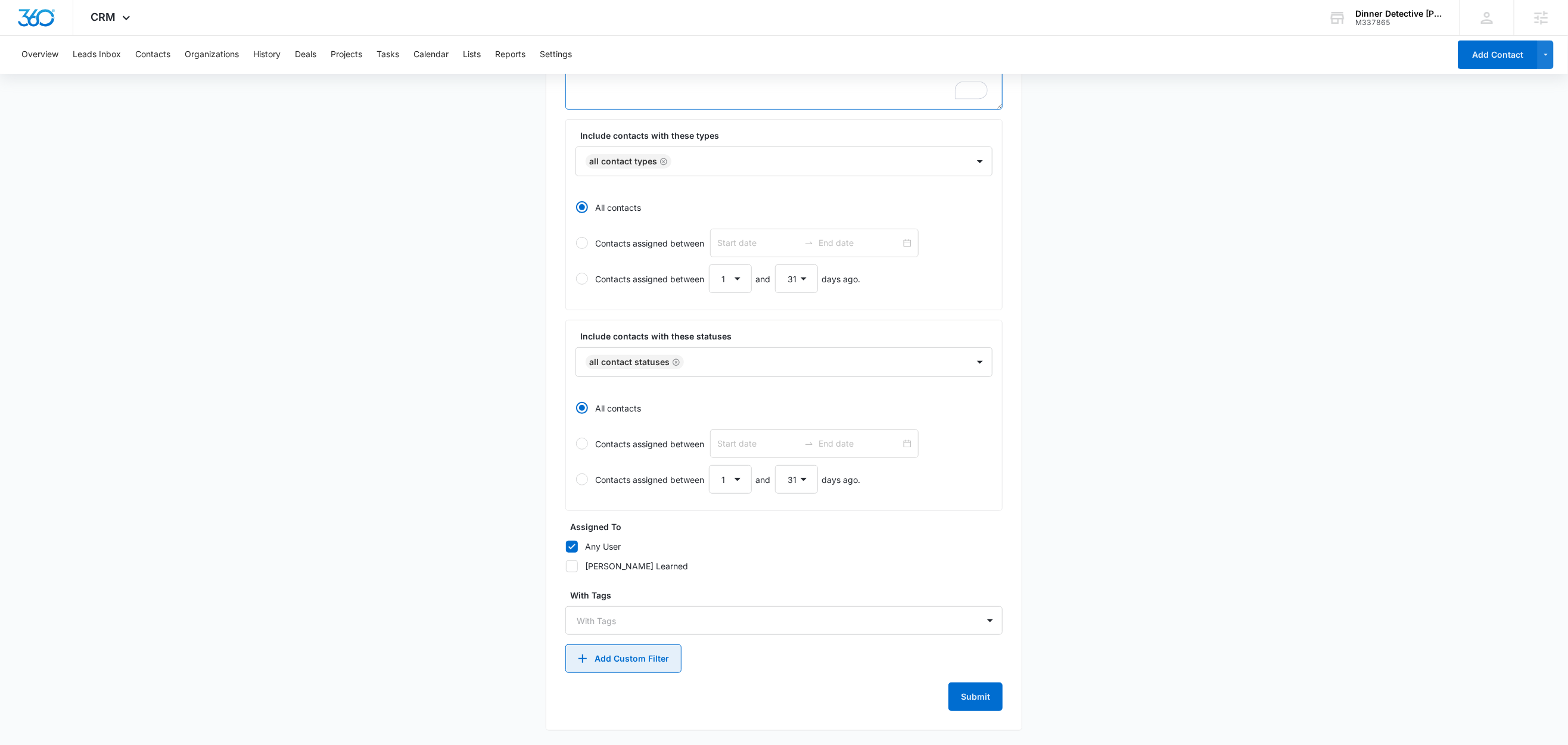
type textarea "Less than 30 - Private Shows"
click at [627, 660] on button "Add Custom Filter" at bounding box center [623, 658] width 116 height 28
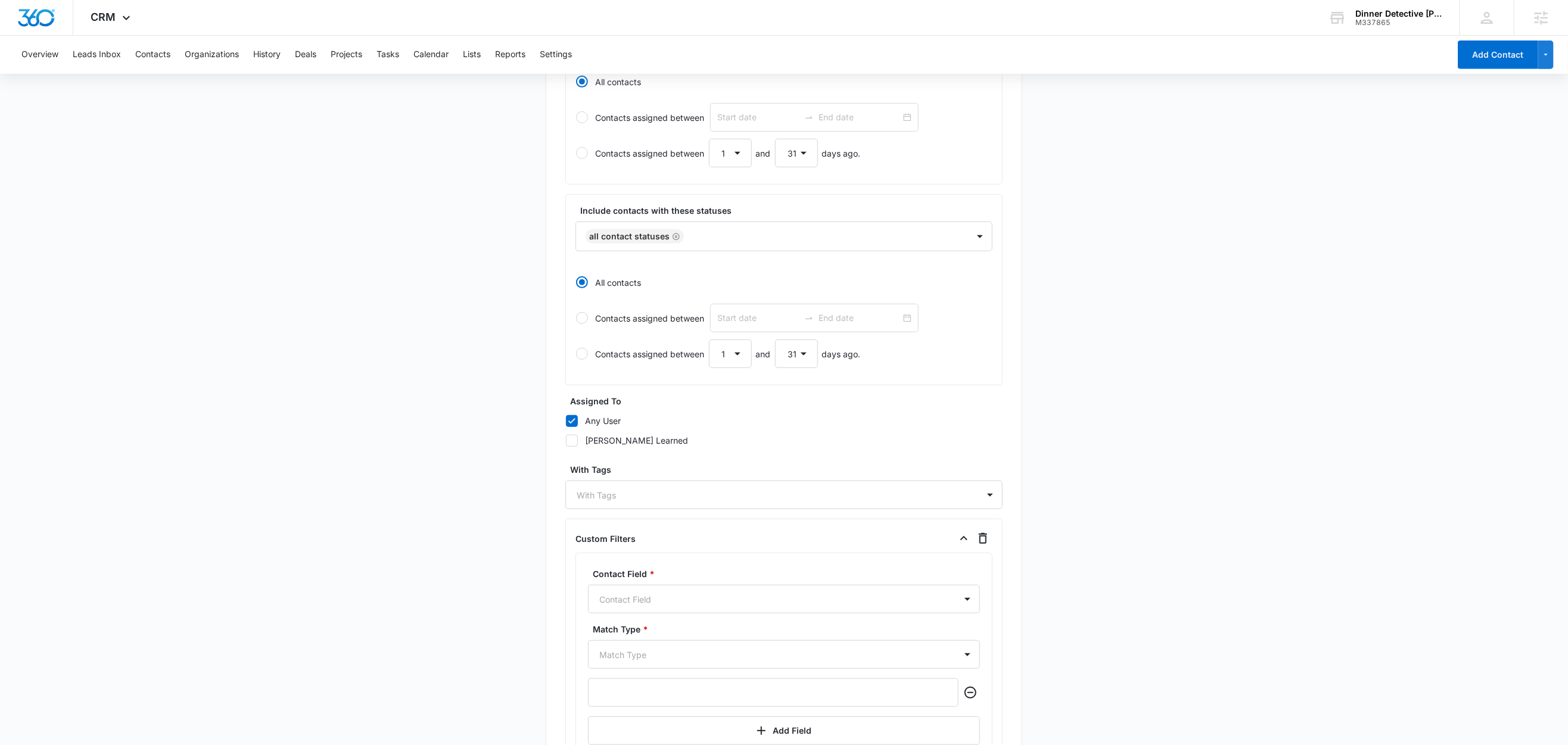
scroll to position [462, 0]
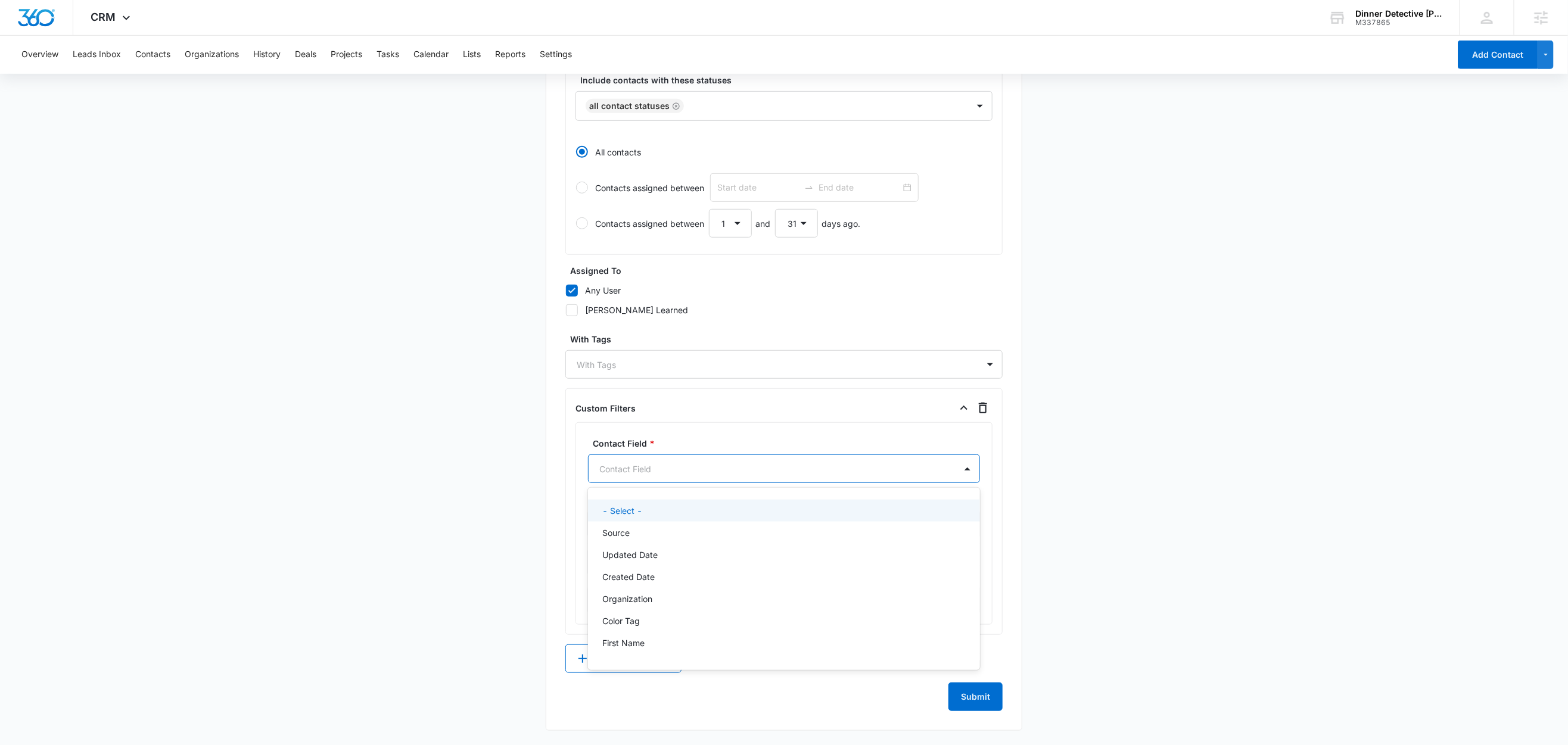
click at [651, 457] on div "Contact Field" at bounding box center [771, 469] width 367 height 26
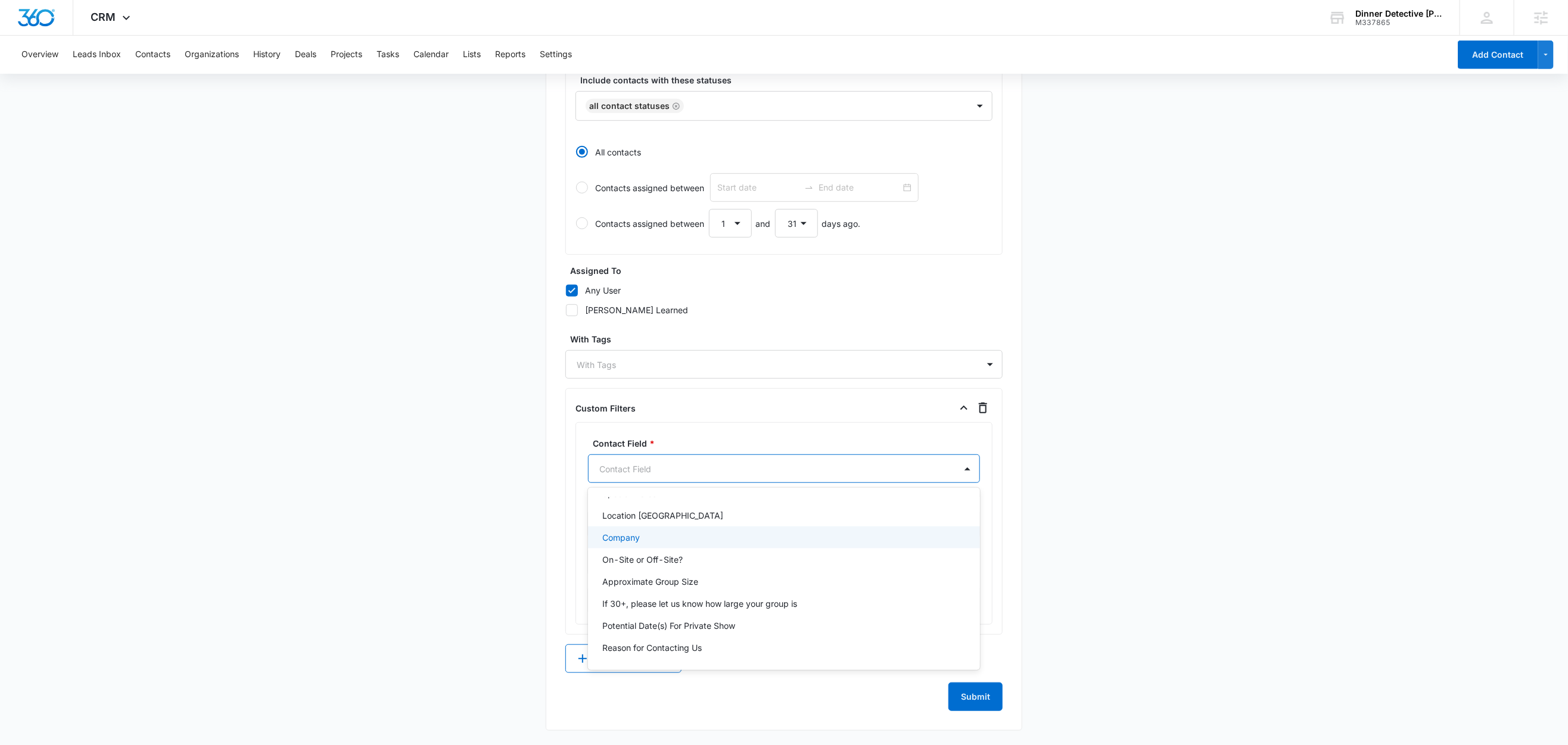
scroll to position [599, 0]
click at [679, 571] on p "Approximate Group Size" at bounding box center [650, 573] width 96 height 13
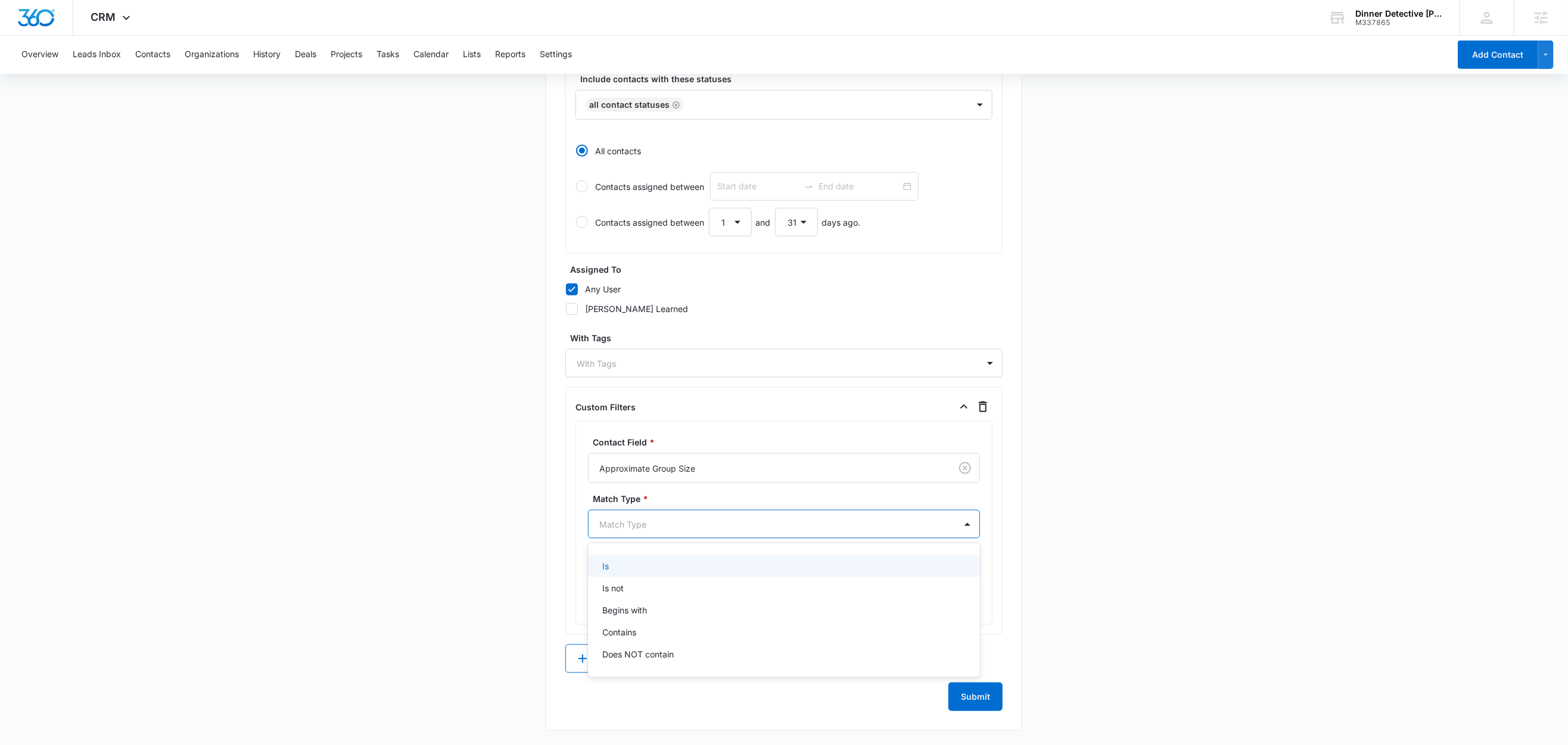
click at [663, 528] on div at bounding box center [769, 524] width 341 height 15
click at [636, 565] on div "Is" at bounding box center [782, 566] width 361 height 13
click at [666, 570] on input "text" at bounding box center [773, 562] width 371 height 28
click at [635, 526] on div at bounding box center [766, 524] width 336 height 15
click at [628, 633] on p "Contains" at bounding box center [619, 633] width 34 height 13
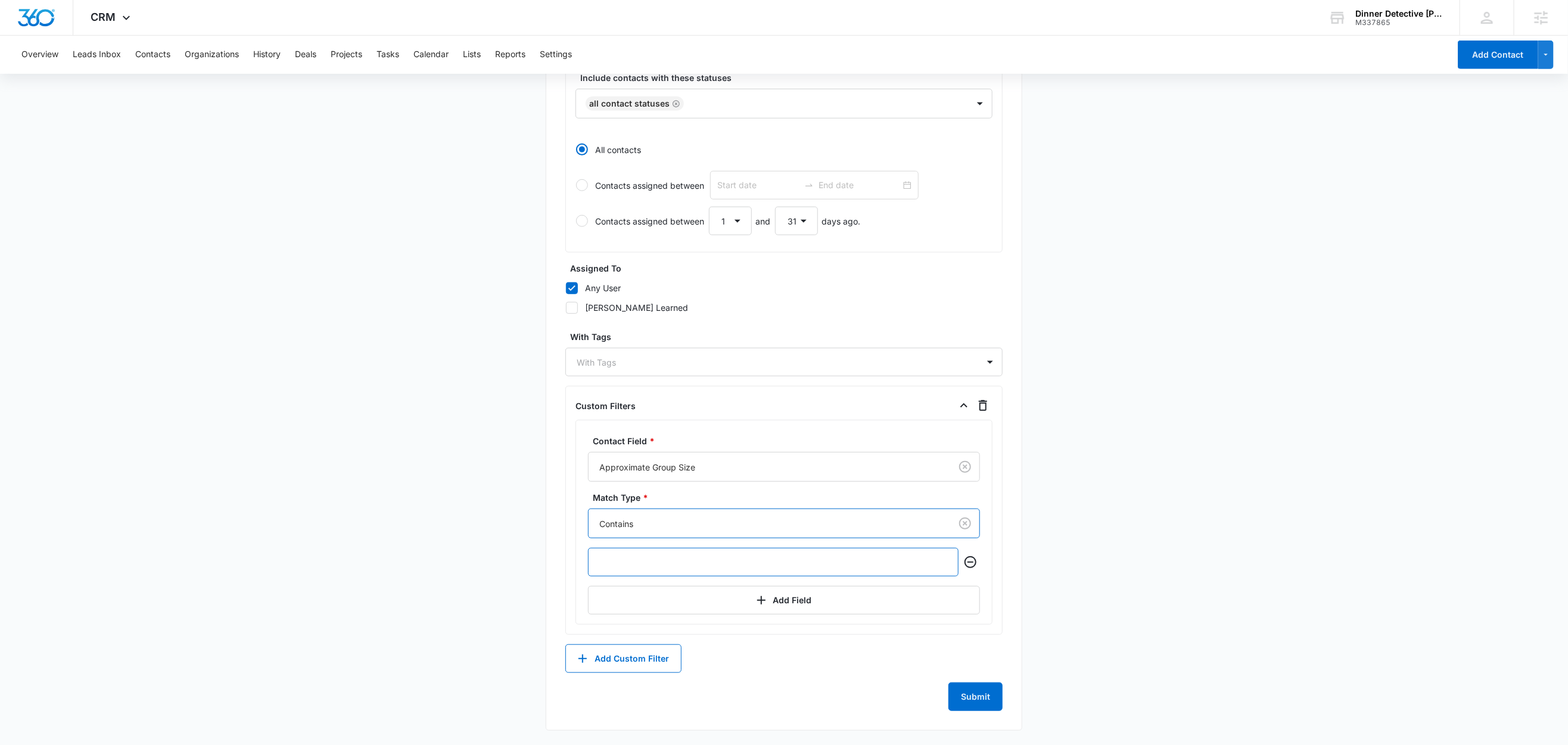
click at [639, 564] on input "text" at bounding box center [773, 562] width 371 height 28
type input "Less than 30"
click at [489, 460] on main "Create New List Contacts In This List : 35 List Name * Less than 30 - Private S…" at bounding box center [784, 198] width 1568 height 1094
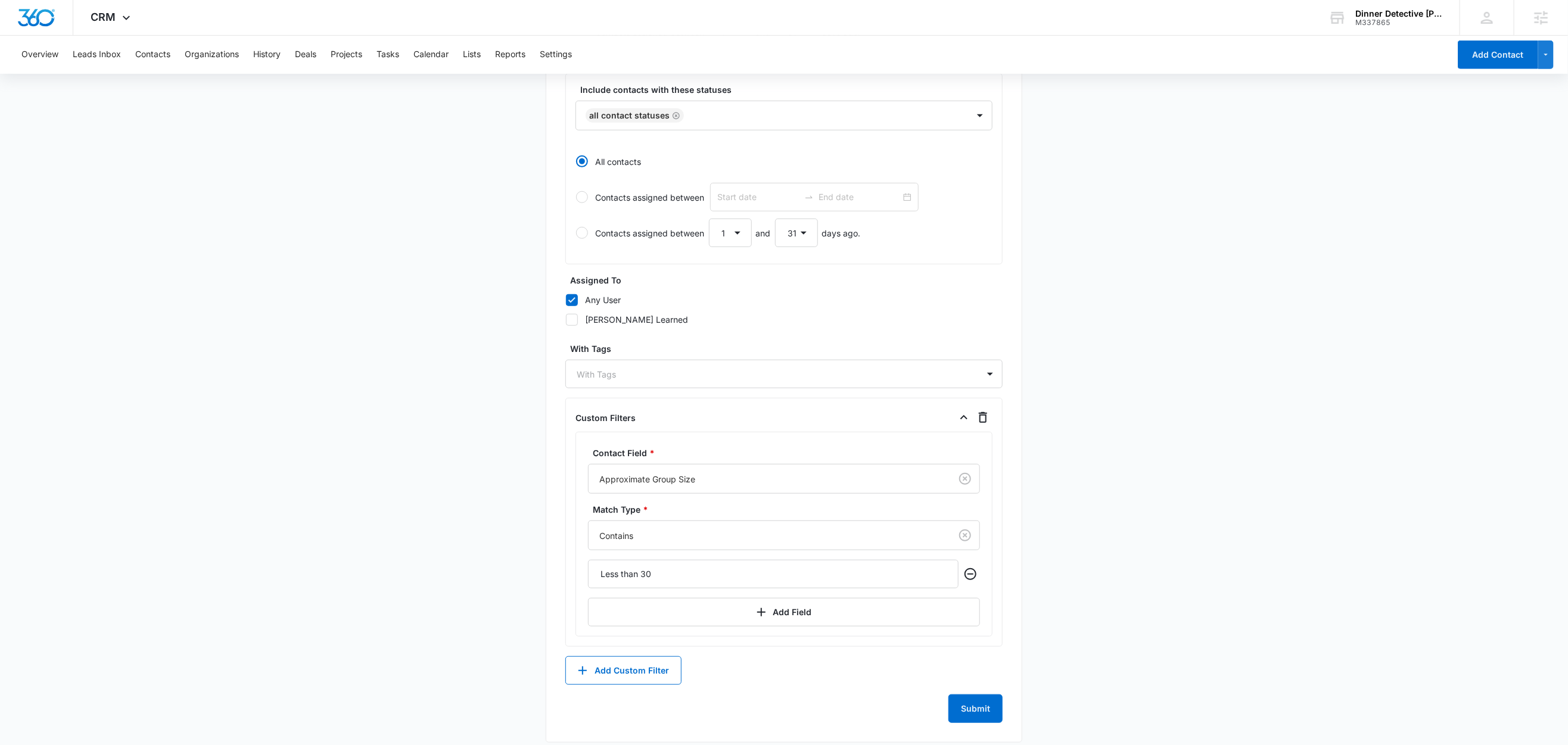
scroll to position [465, 0]
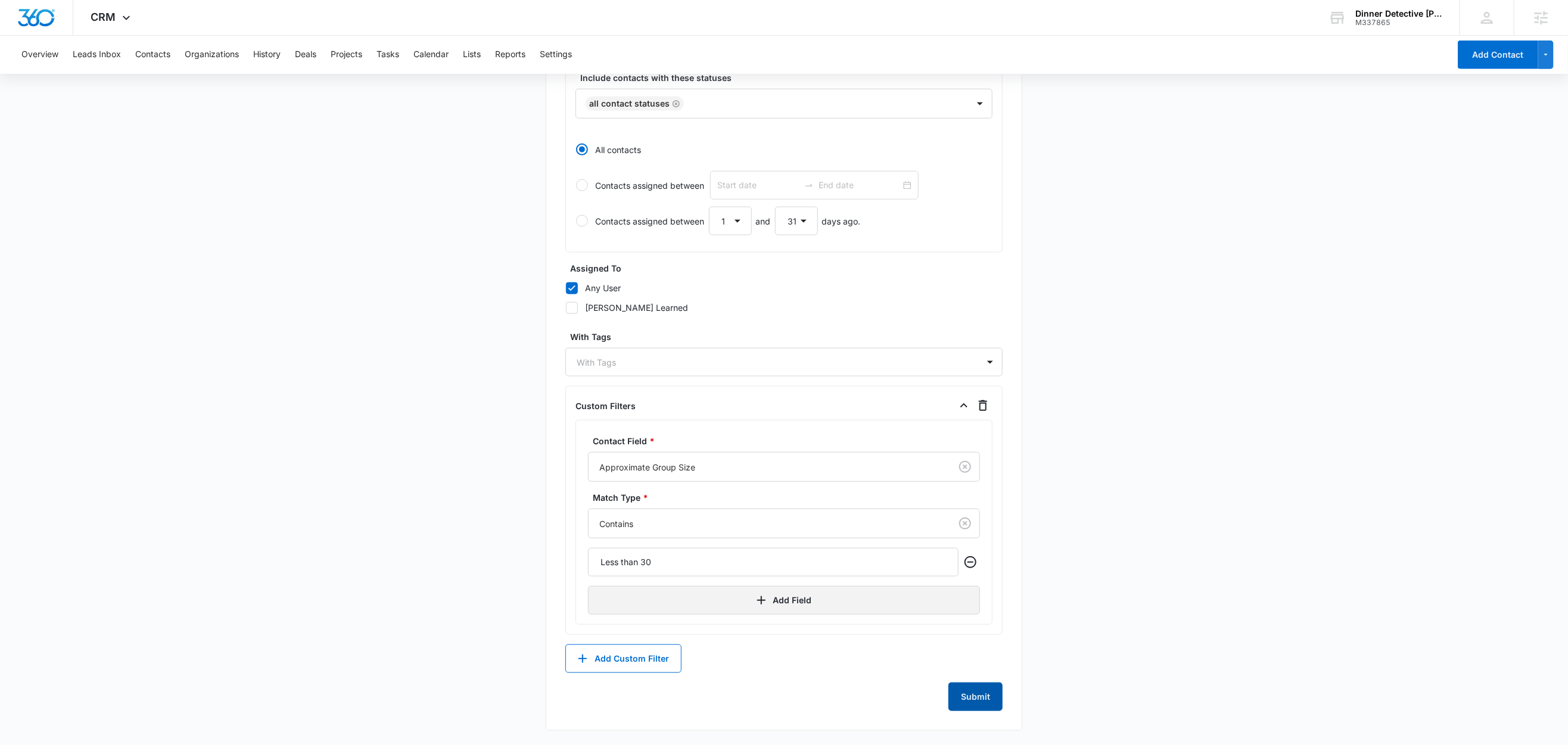
drag, startPoint x: 978, startPoint y: 697, endPoint x: 970, endPoint y: 608, distance: 89.4
click at [978, 697] on button "Submit" at bounding box center [975, 696] width 54 height 28
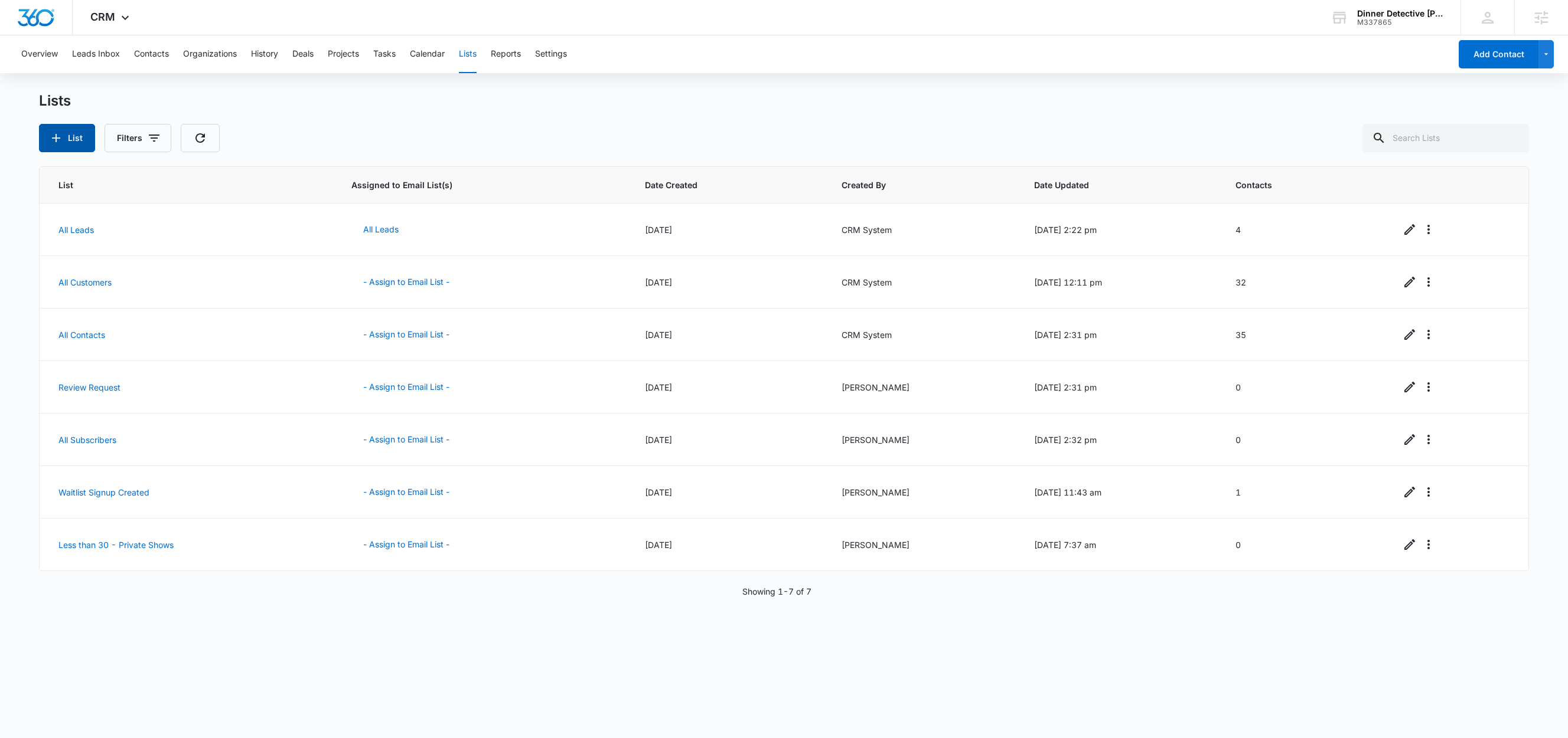
click at [54, 139] on icon "button" at bounding box center [56, 138] width 15 height 15
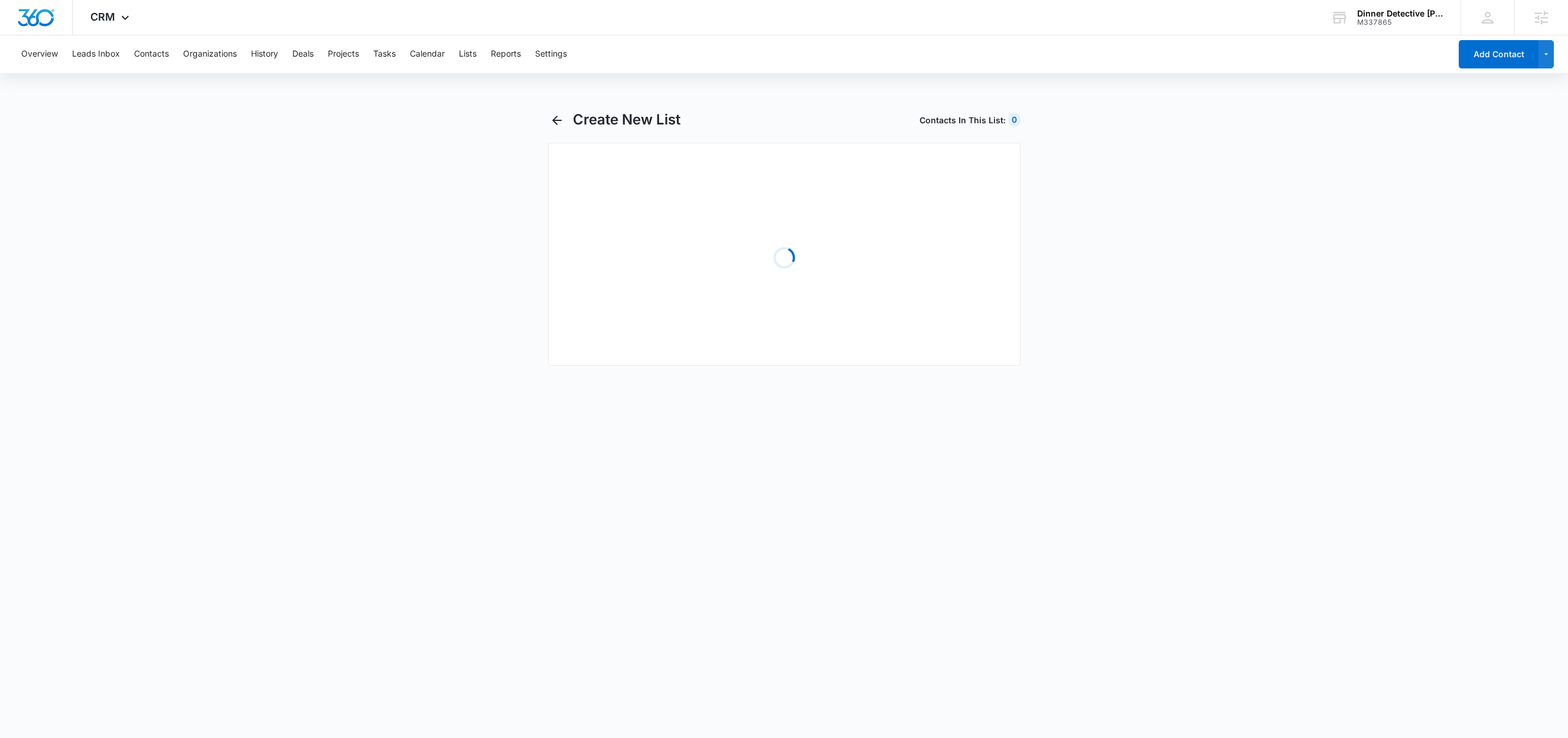
select select "31"
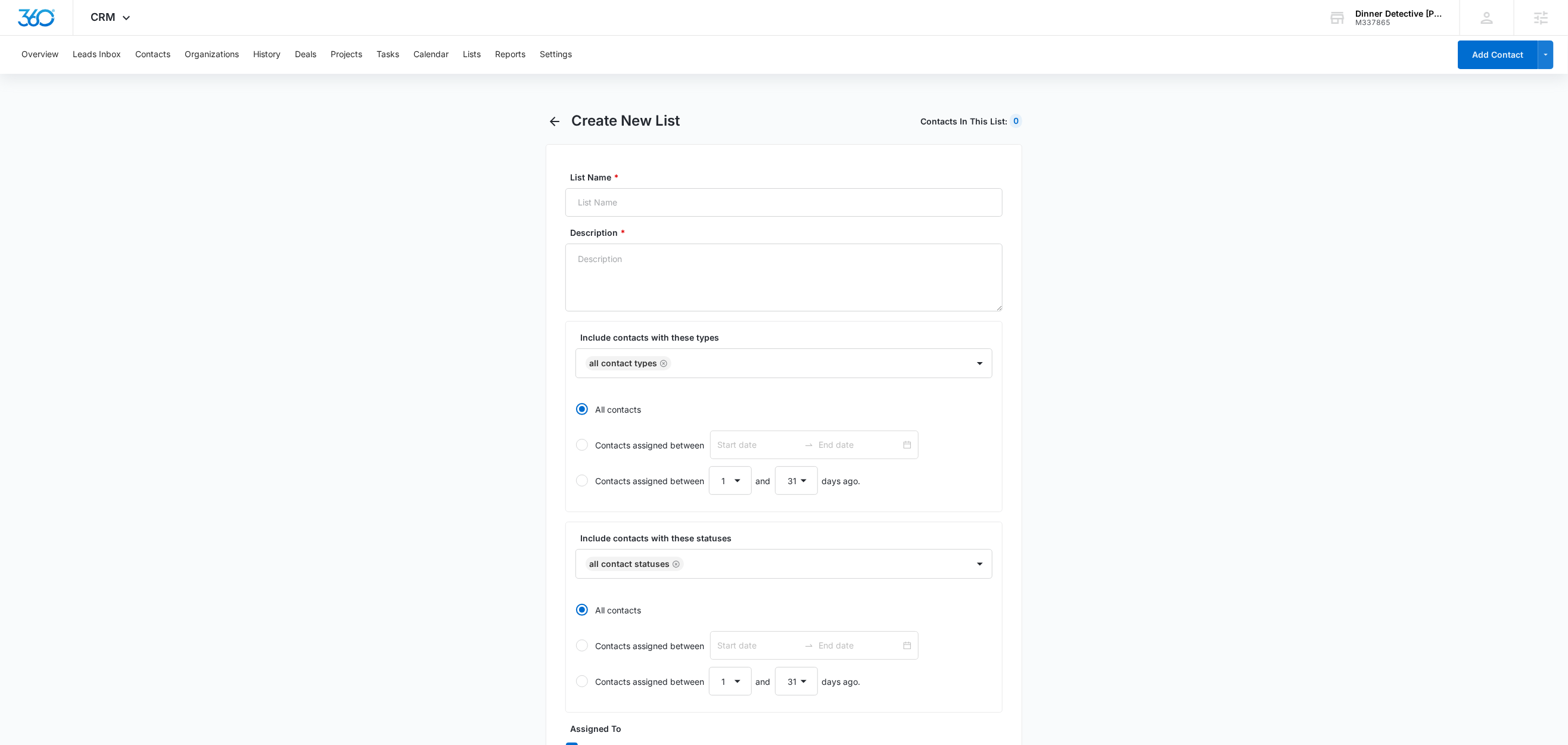
scroll to position [4, 0]
click at [607, 196] on input "List Name *" at bounding box center [783, 199] width 438 height 28
paste input "30+ - Private Shows"
type input "30+ - Private Shows"
click at [605, 258] on textarea "Description *" at bounding box center [783, 273] width 438 height 68
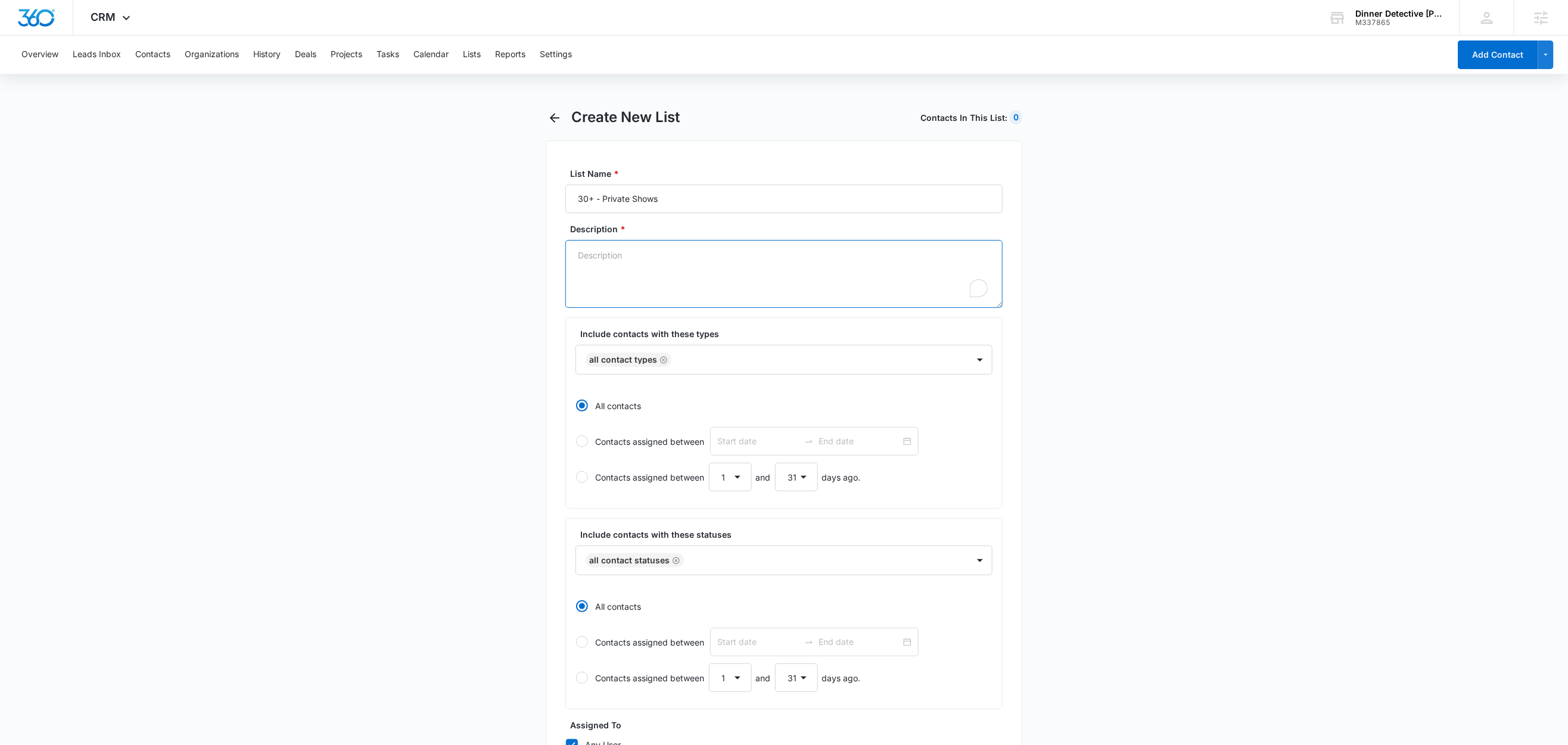
paste textarea "30+ - Private Shows"
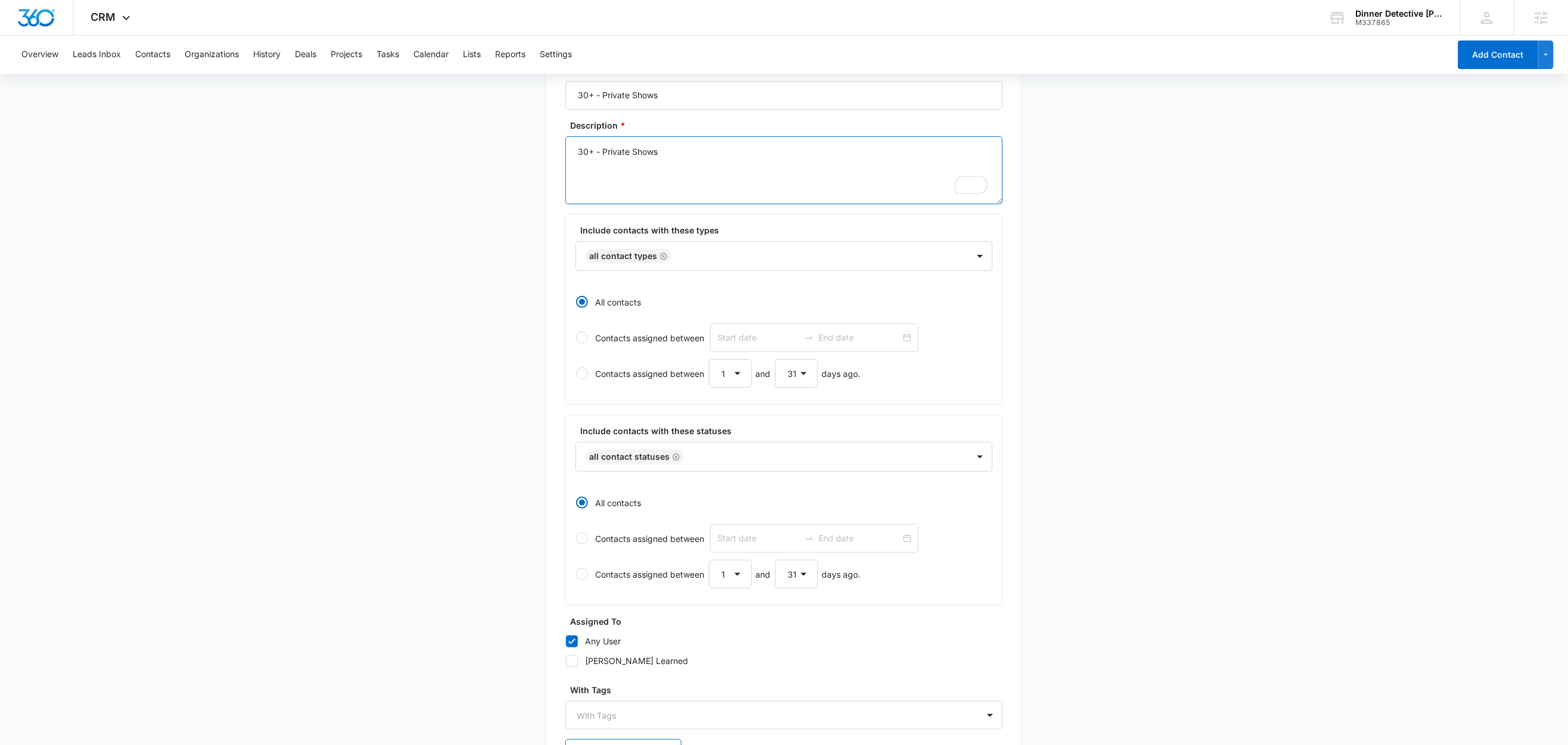
scroll to position [206, 0]
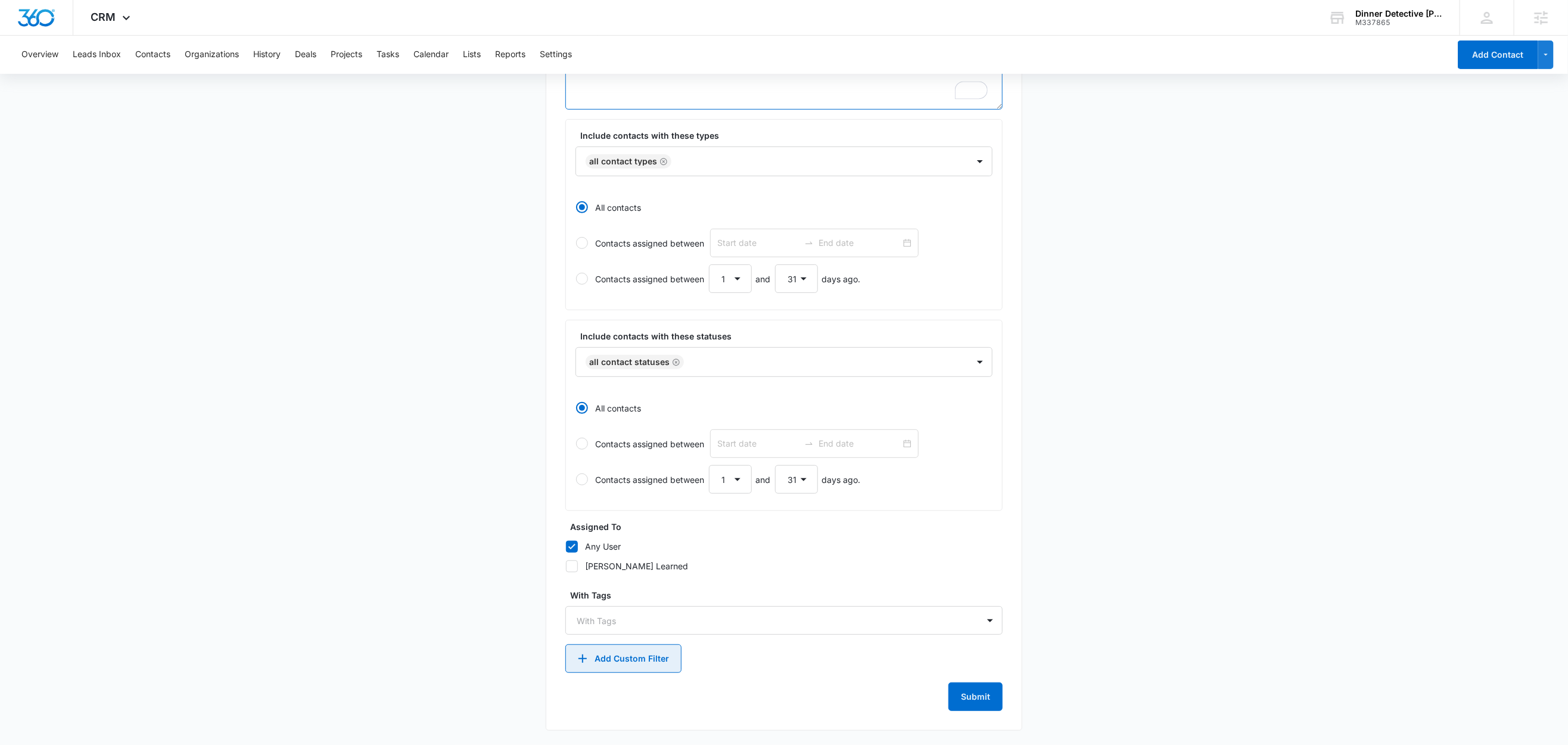
type textarea "30+ - Private Shows"
click at [619, 663] on button "Add Custom Filter" at bounding box center [623, 658] width 116 height 28
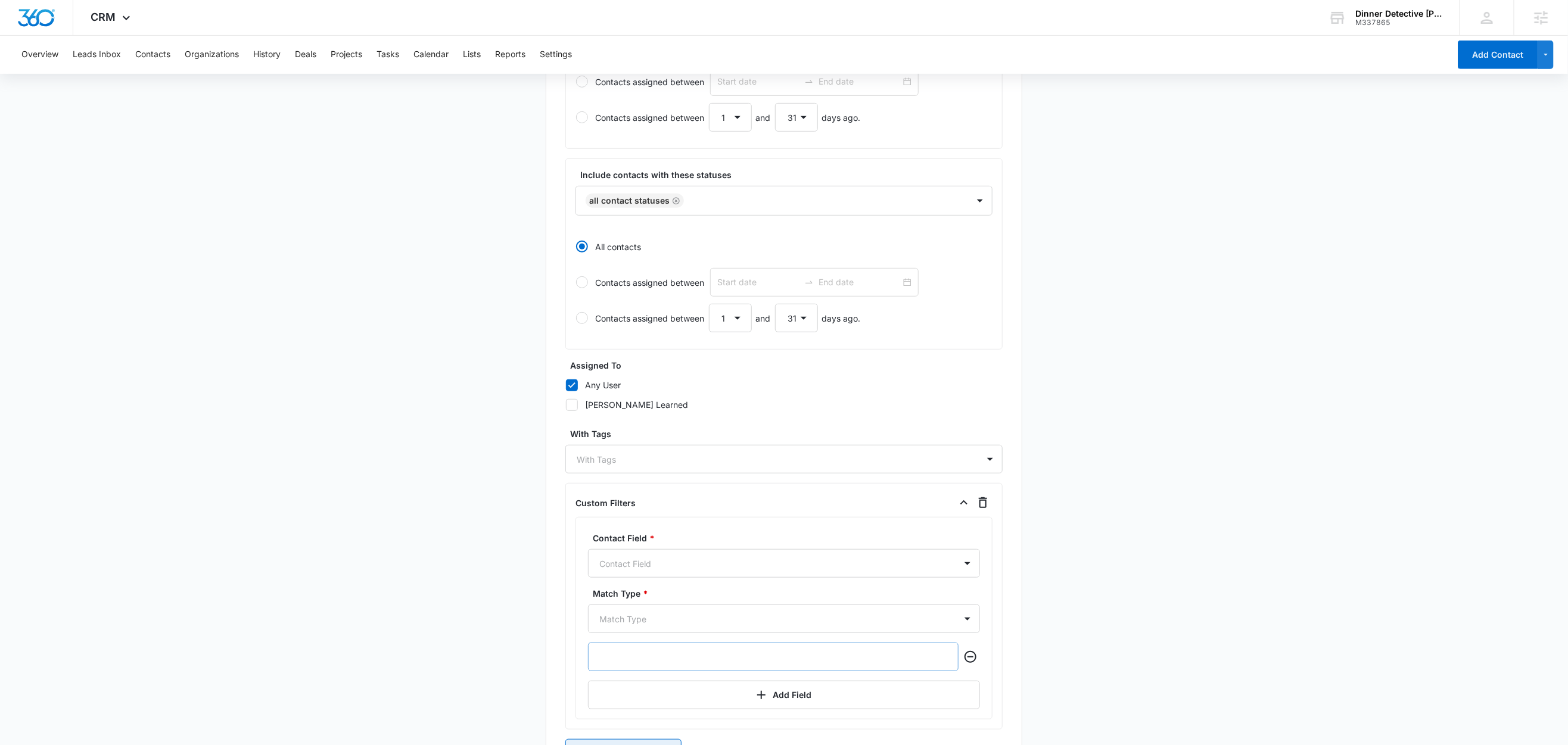
scroll to position [462, 0]
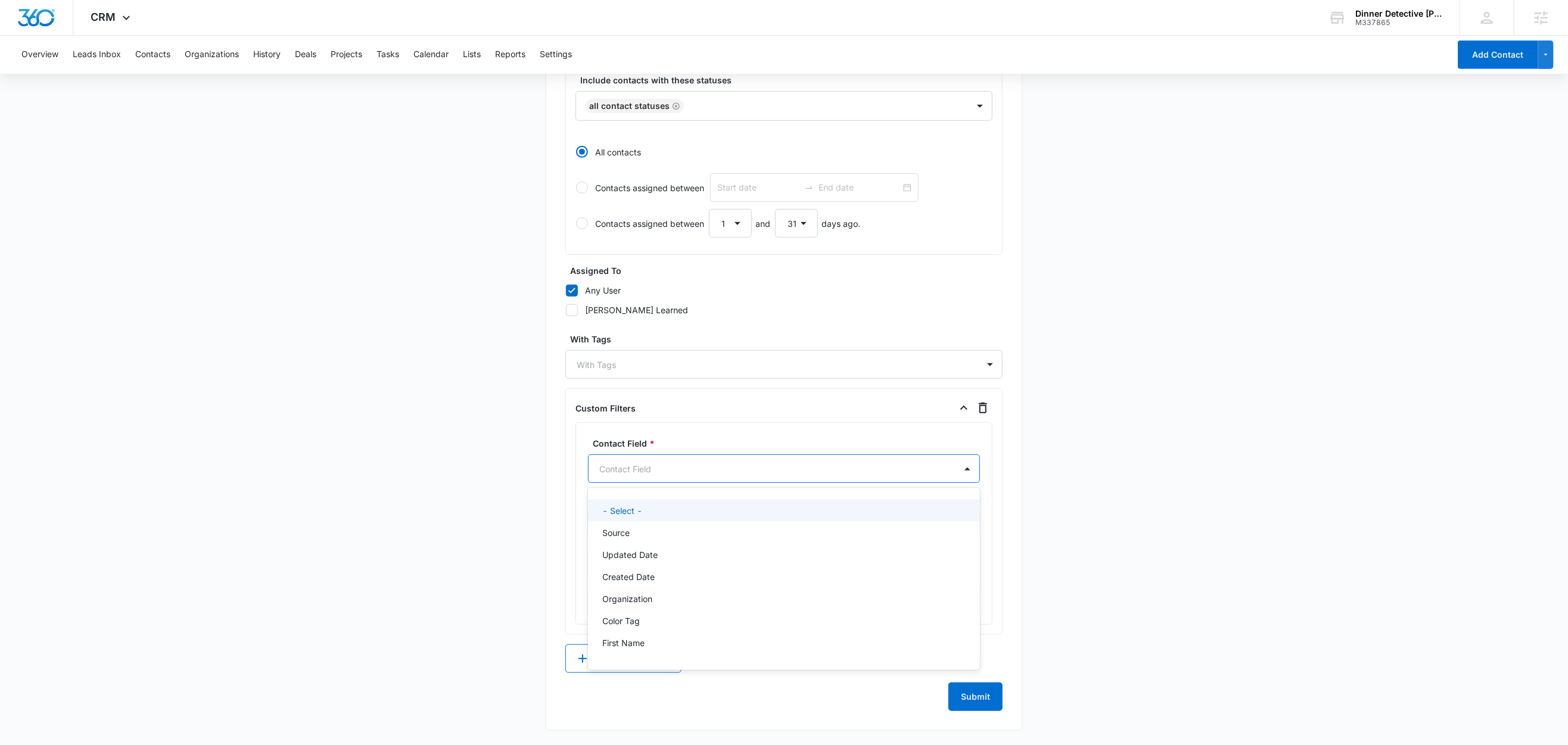
click at [640, 463] on div at bounding box center [769, 469] width 341 height 15
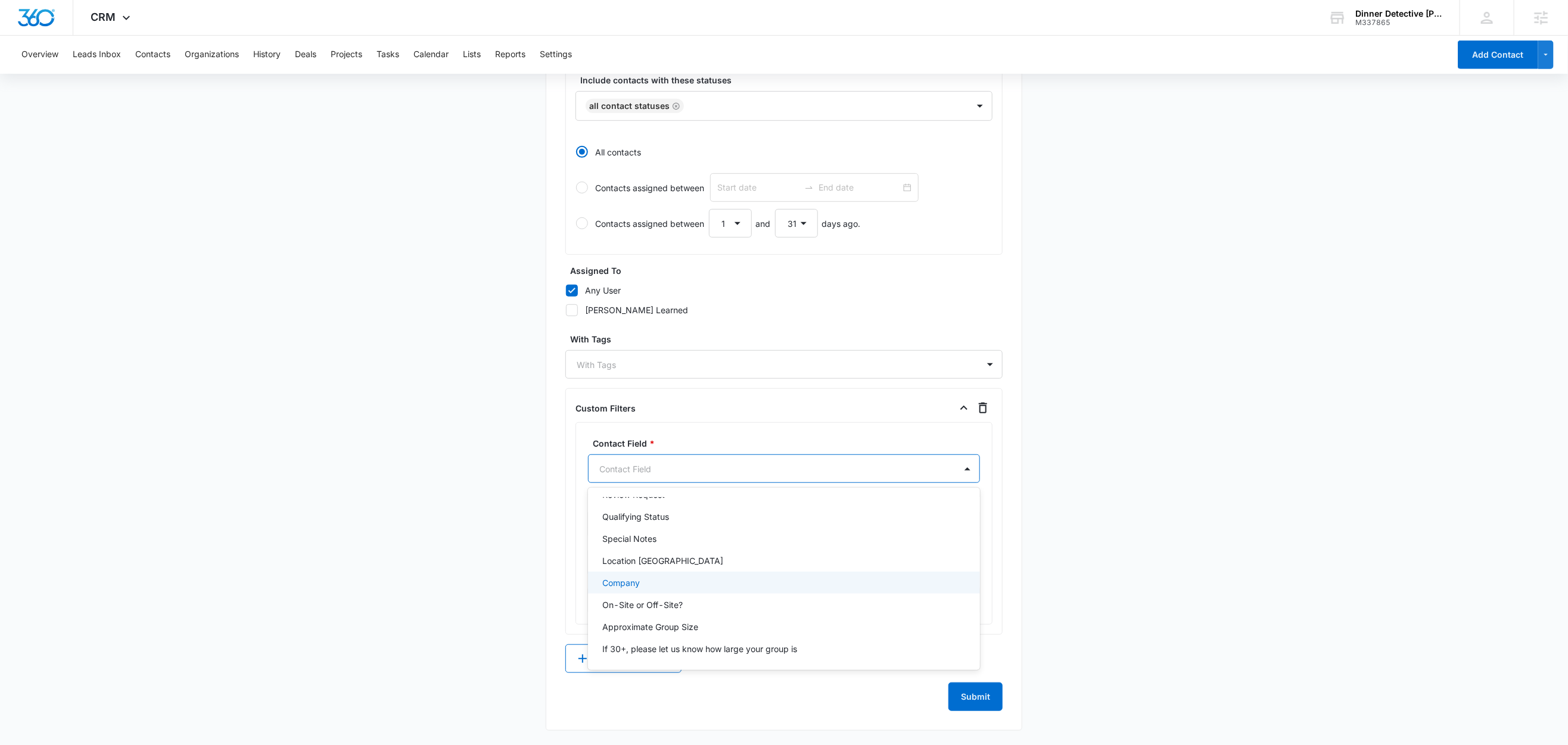
scroll to position [544, 0]
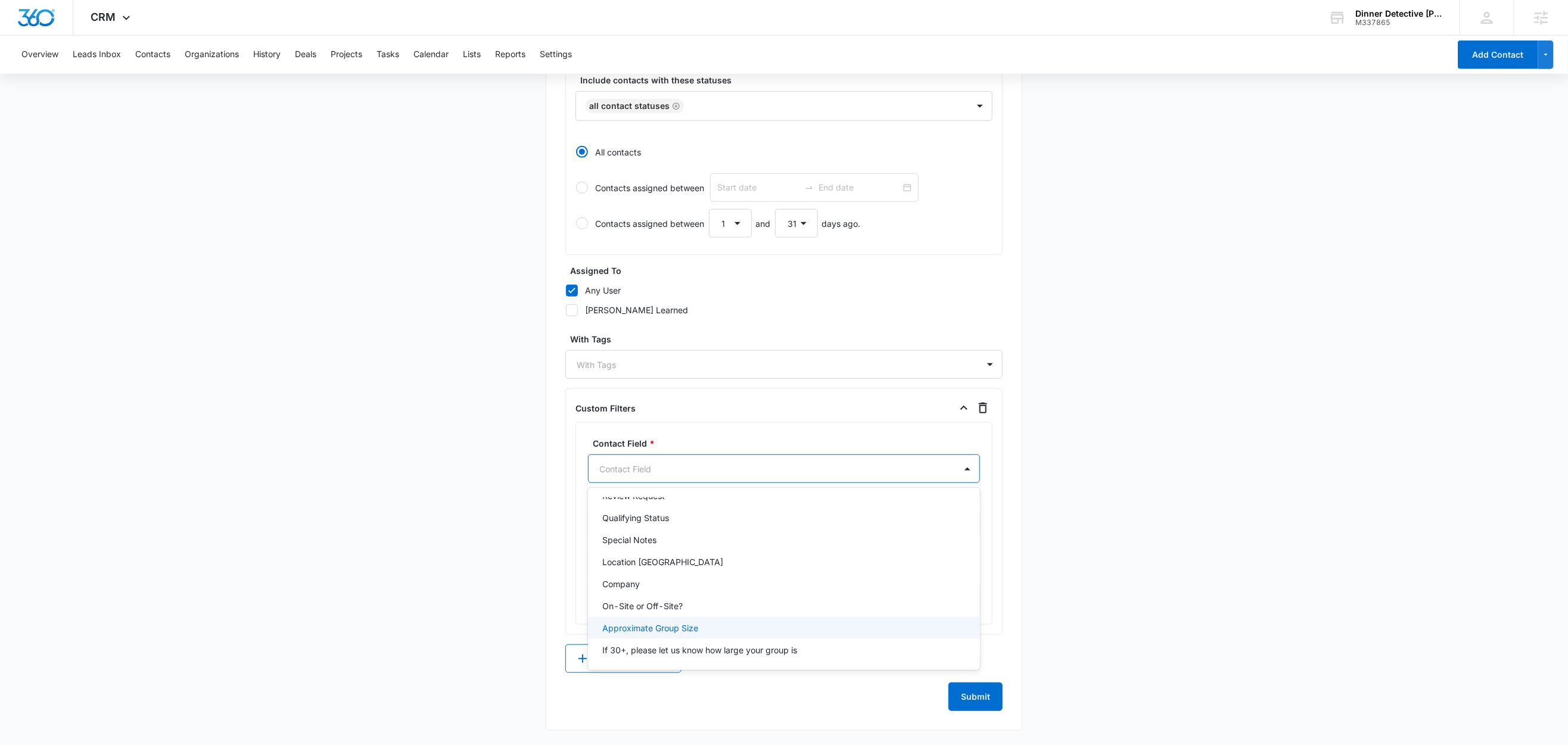
click at [667, 627] on p "Approximate Group Size" at bounding box center [650, 628] width 96 height 13
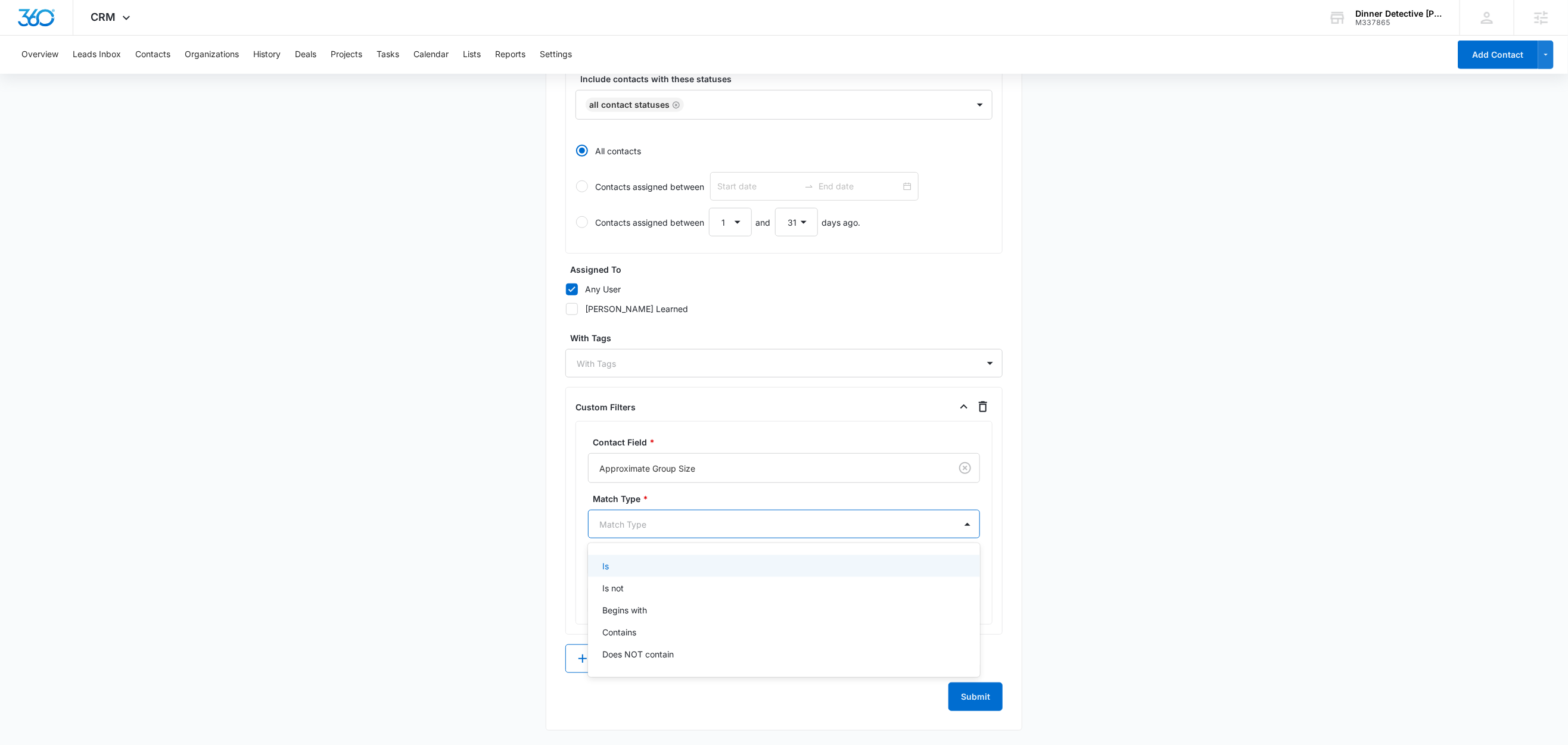
click at [637, 528] on div at bounding box center [769, 524] width 341 height 15
type input "3"
click at [620, 567] on div "Is" at bounding box center [782, 566] width 361 height 13
click at [637, 568] on input "text" at bounding box center [773, 562] width 371 height 28
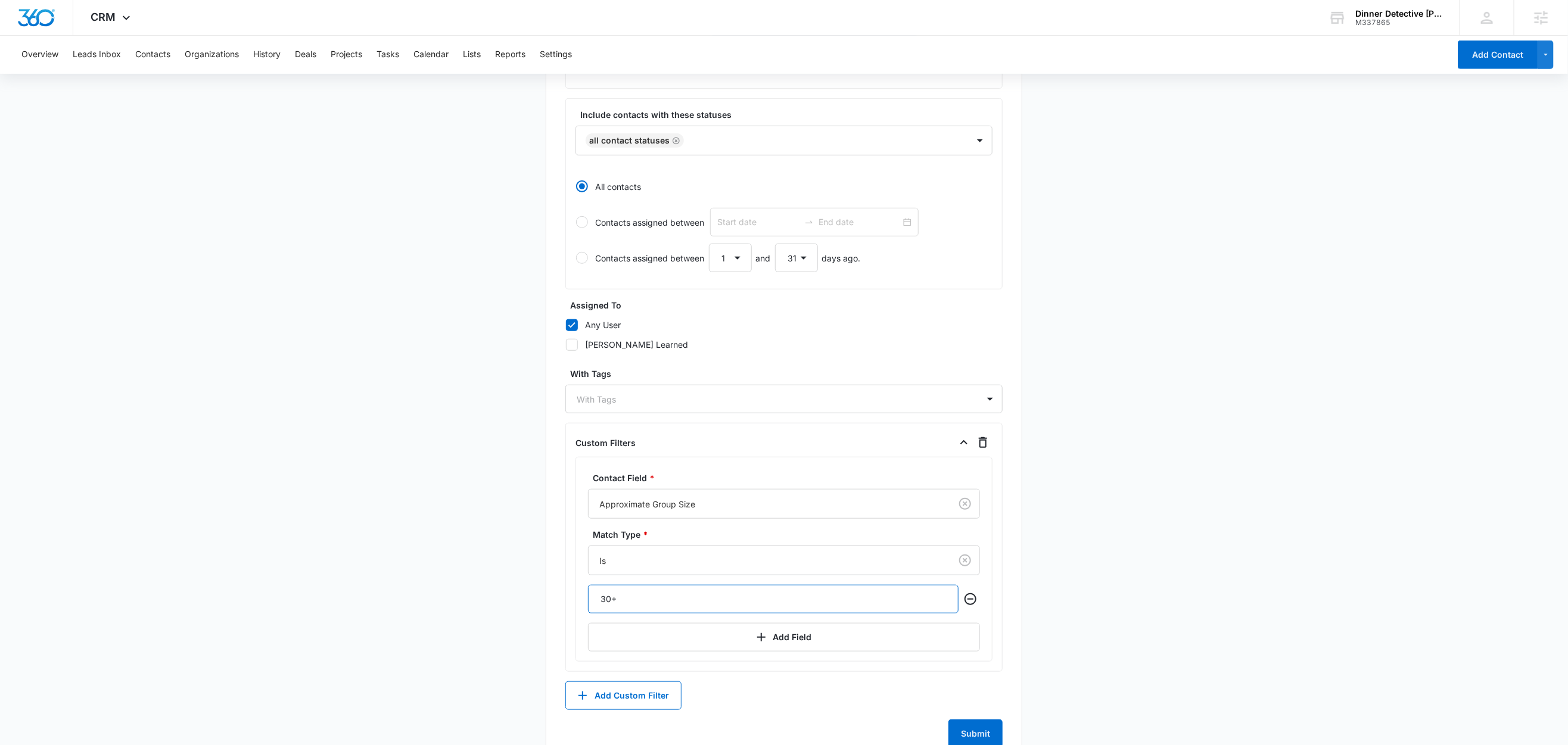
scroll to position [442, 0]
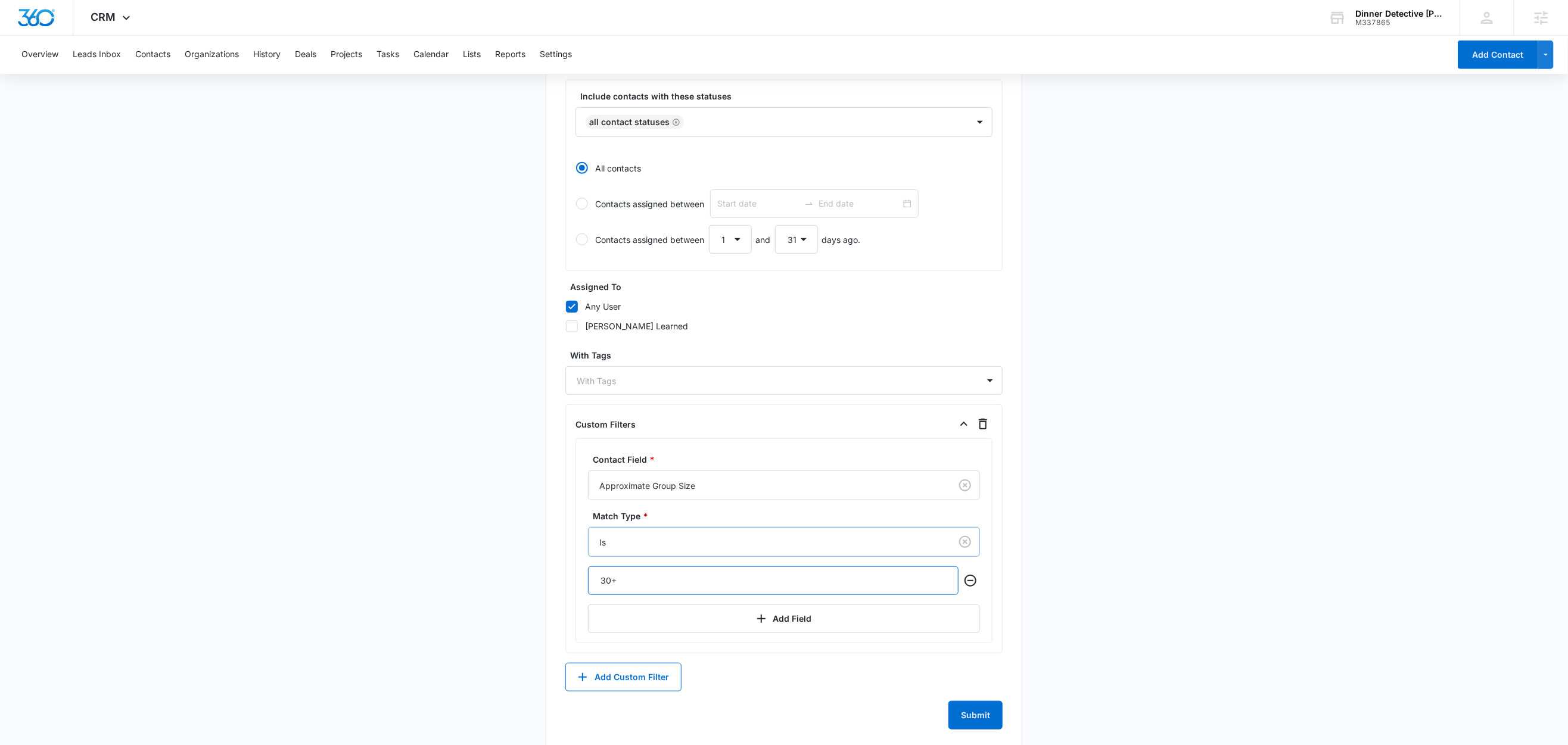
type input "30+"
click at [657, 545] on div at bounding box center [766, 541] width 336 height 15
click at [626, 657] on p "Contains" at bounding box center [619, 652] width 34 height 13
click at [965, 721] on button "Submit" at bounding box center [975, 715] width 54 height 28
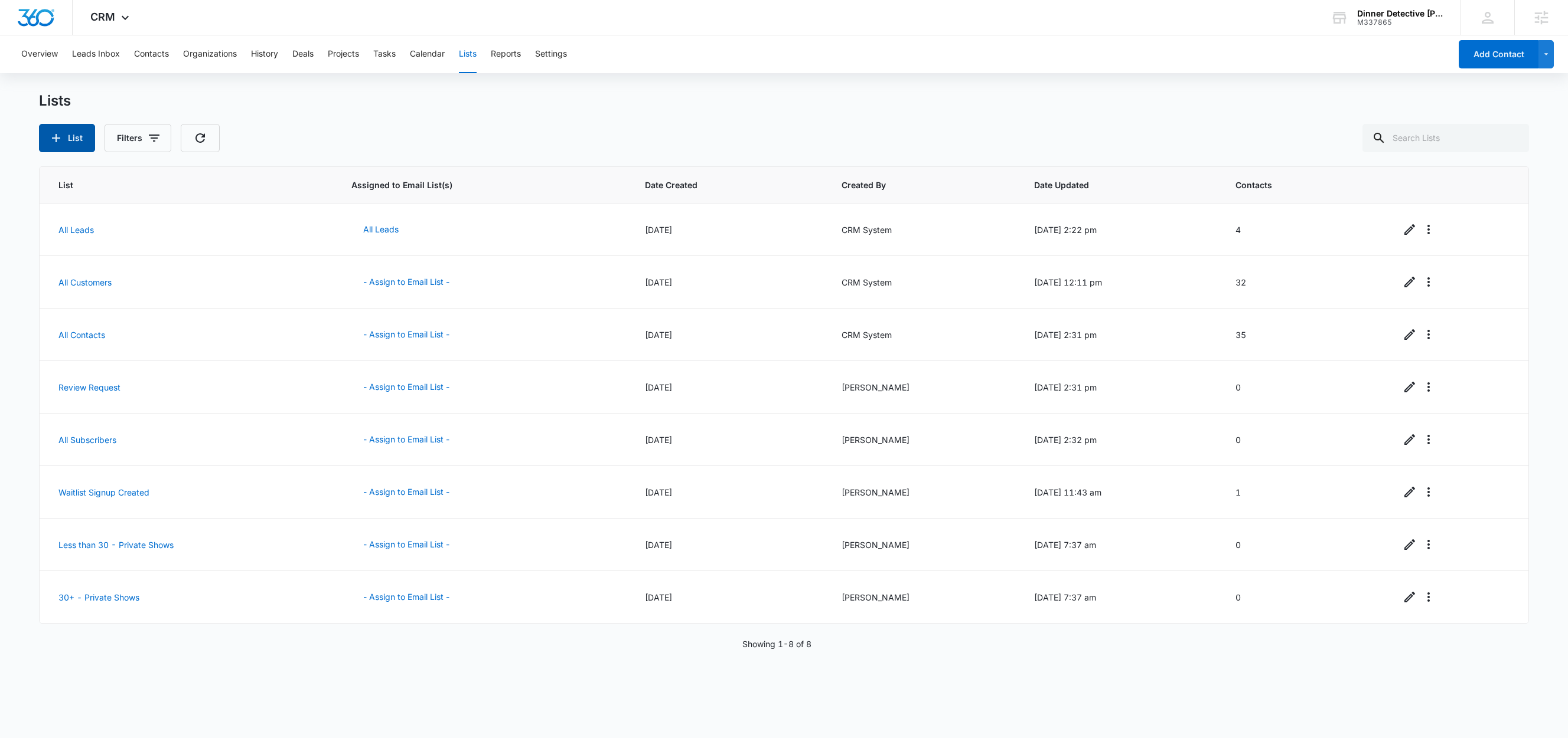
click at [72, 144] on button "List" at bounding box center [67, 138] width 56 height 28
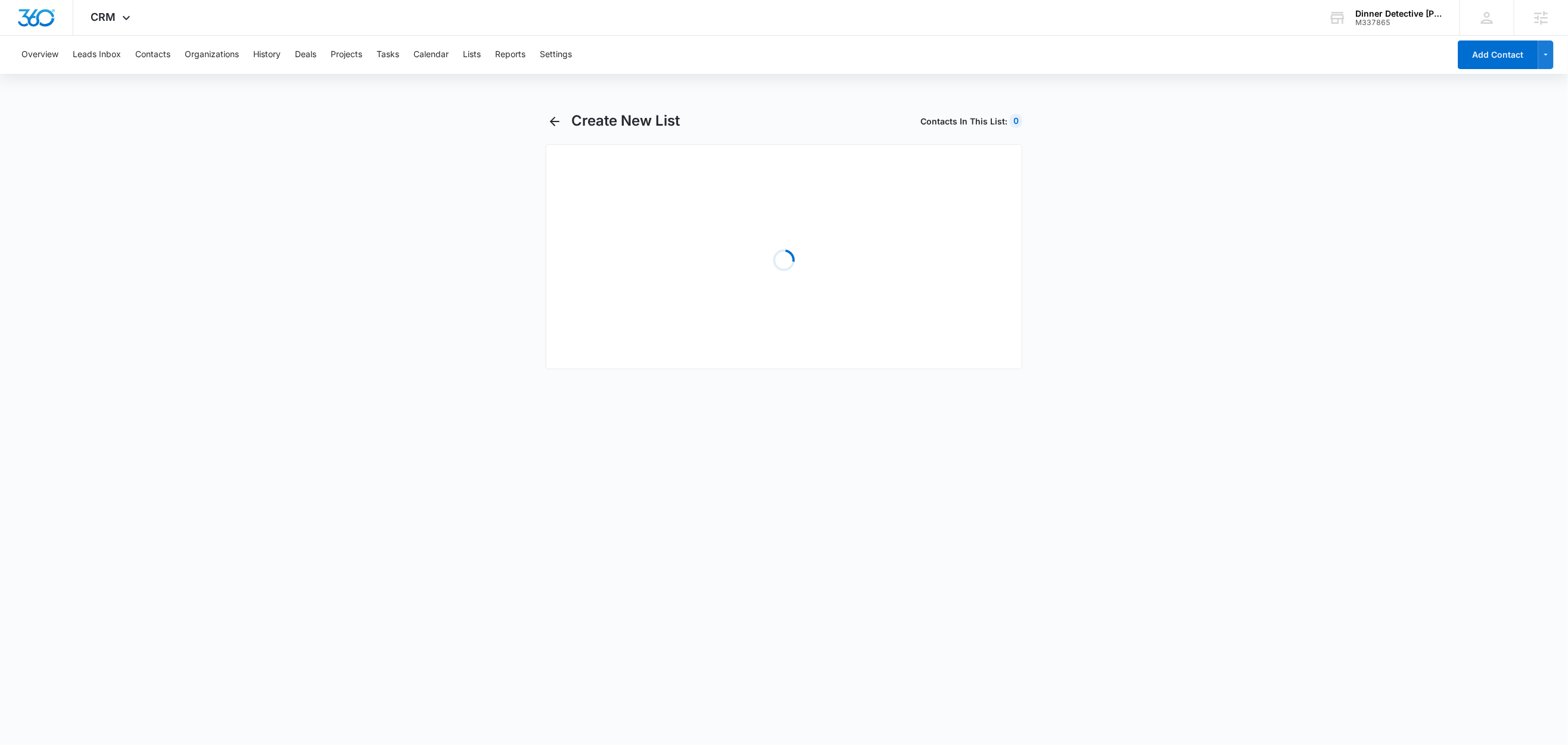
select select "31"
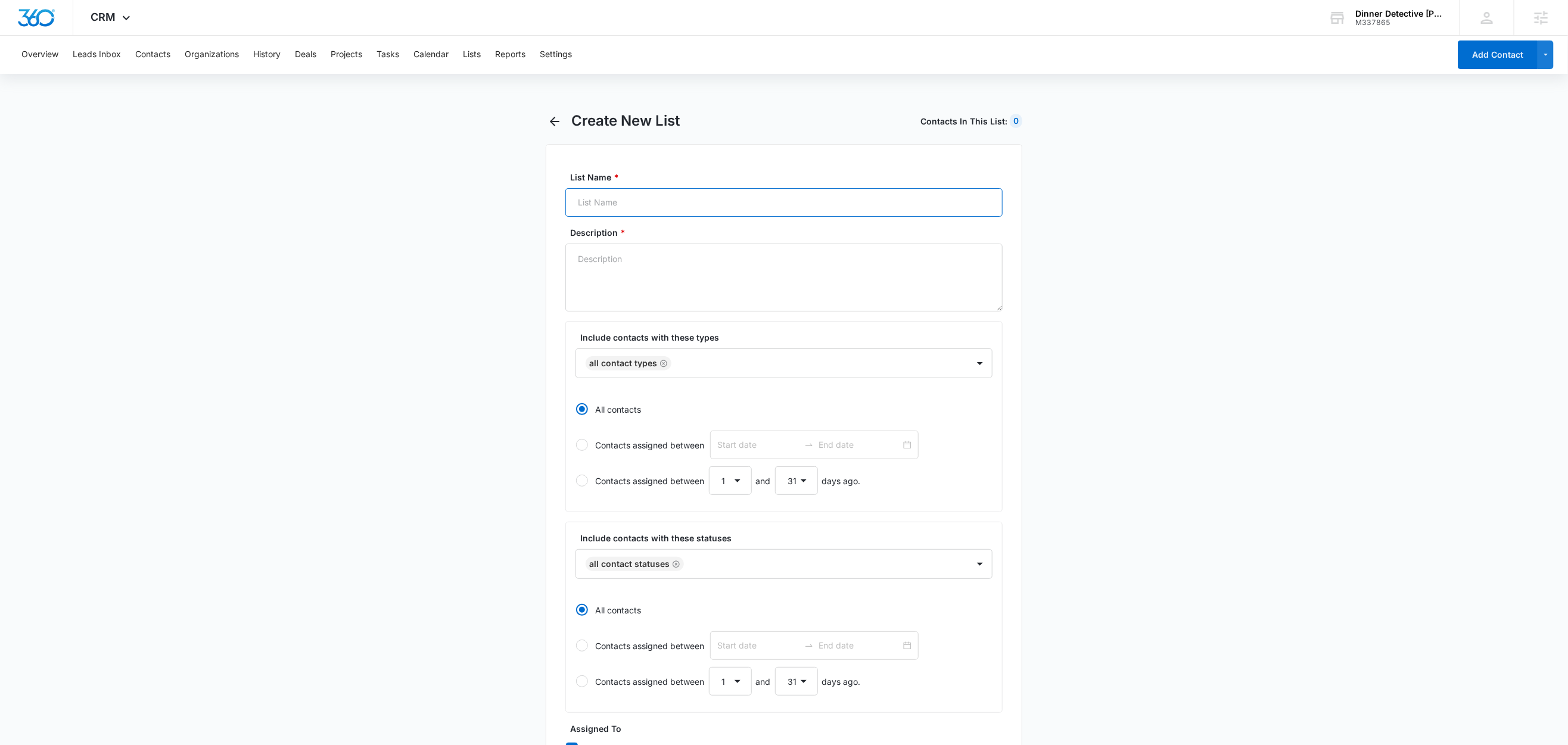
click at [632, 199] on input "List Name *" at bounding box center [783, 202] width 438 height 28
paste input "Resend Ticket Confirmation - Contact"
type input "Resend Ticket Confirmation - Contact"
click at [600, 268] on textarea "Description *" at bounding box center [783, 277] width 438 height 68
paste textarea "Resend Ticket Confirmation - Contact"
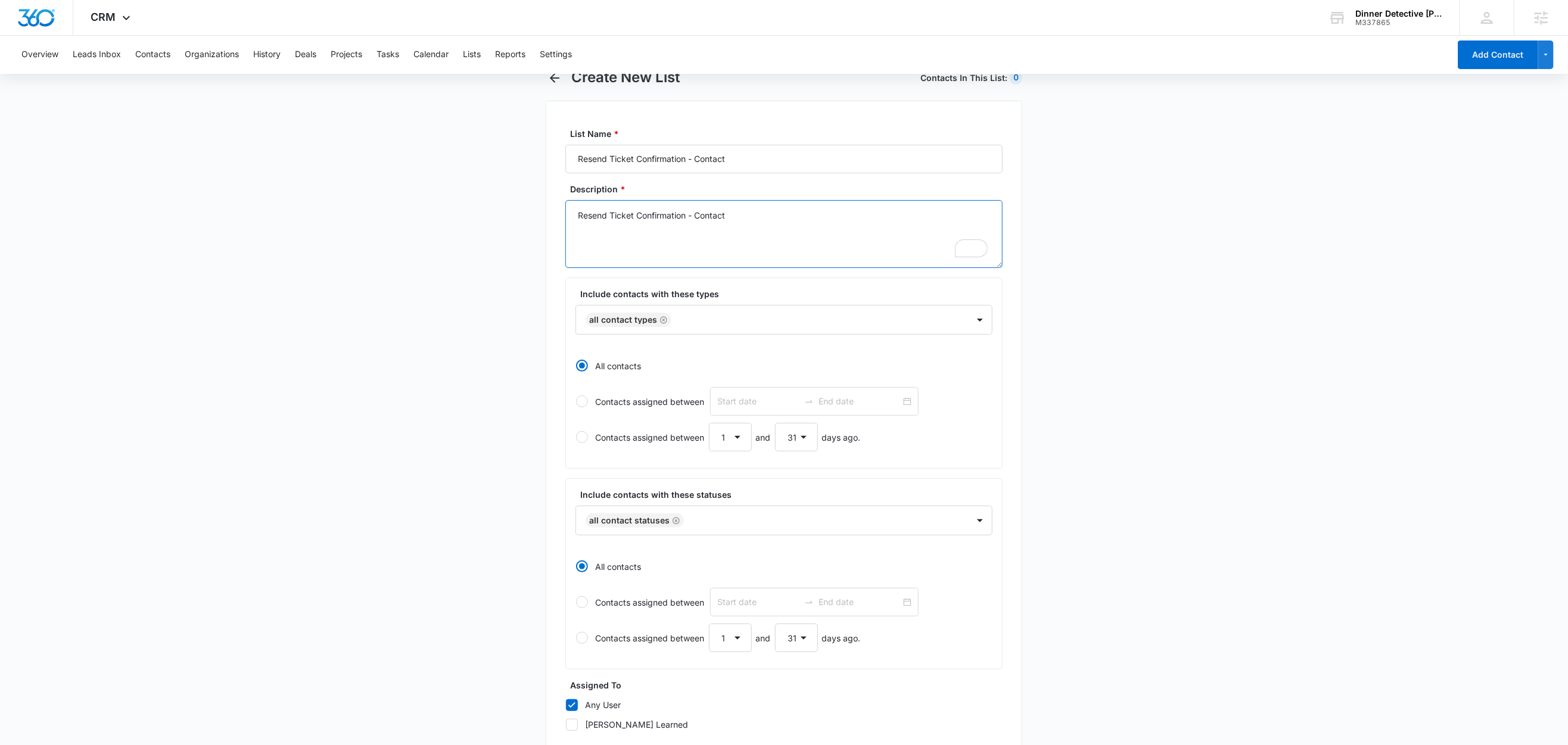
scroll to position [206, 0]
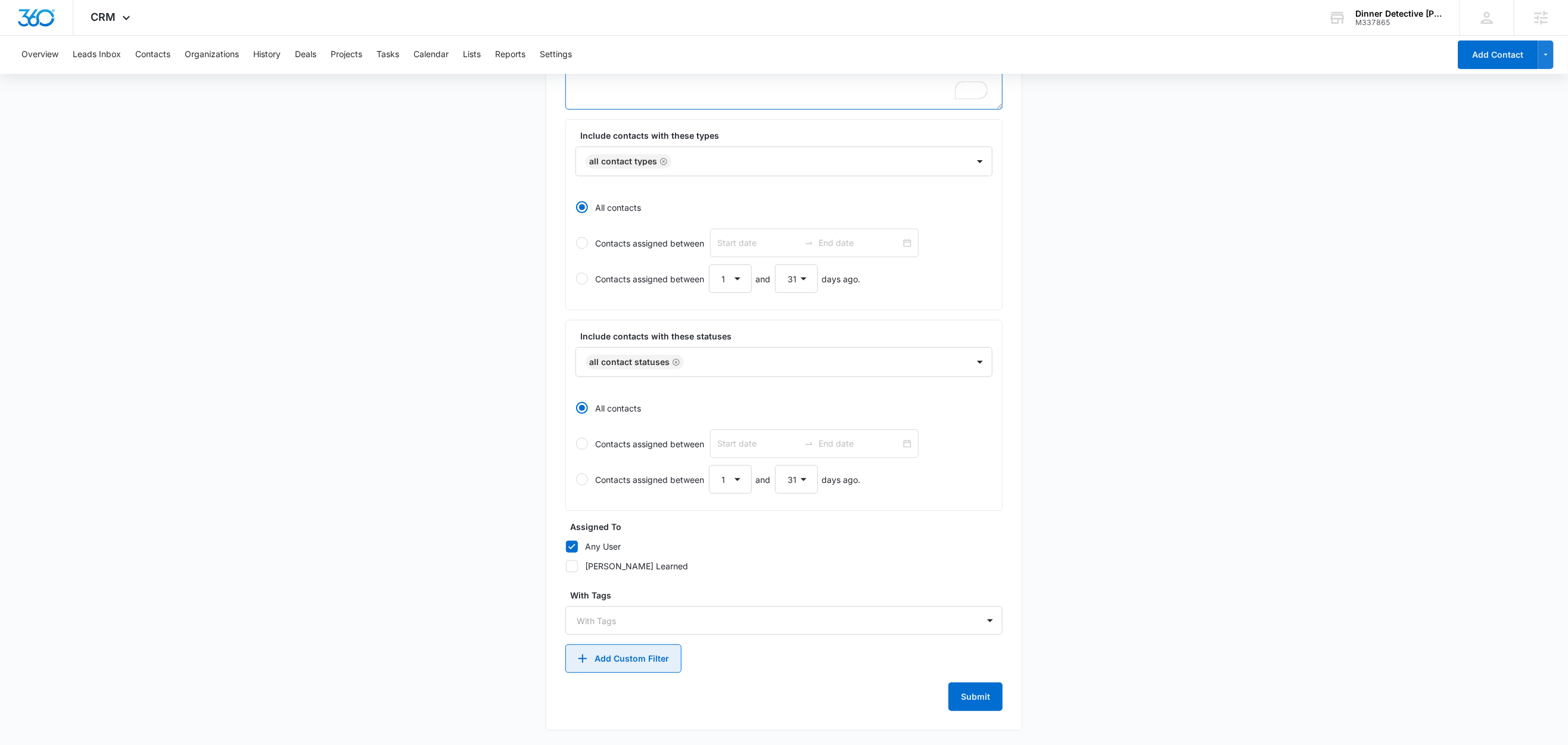
type textarea "Resend Ticket Confirmation - Contact"
click at [631, 663] on button "Add Custom Filter" at bounding box center [623, 658] width 116 height 28
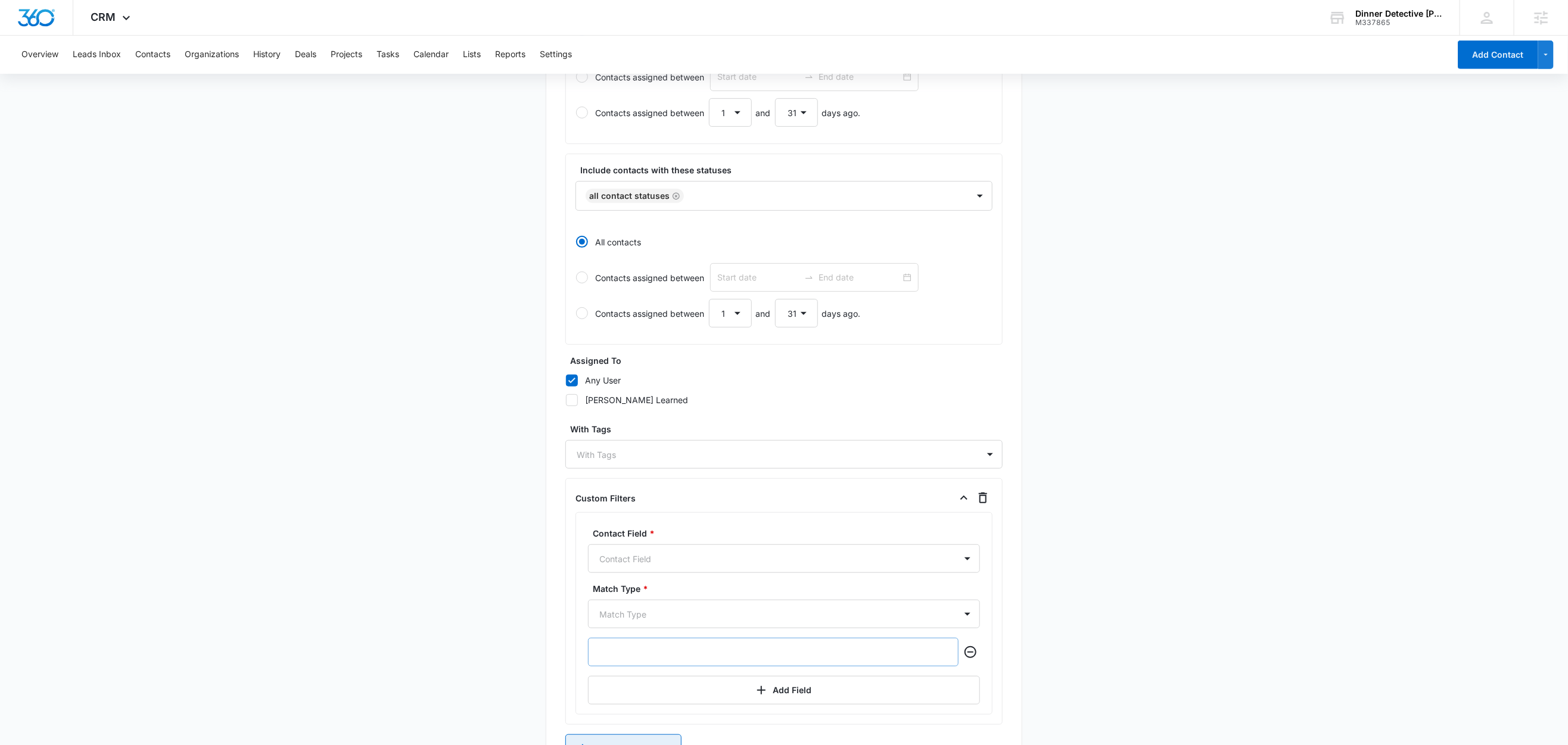
scroll to position [462, 0]
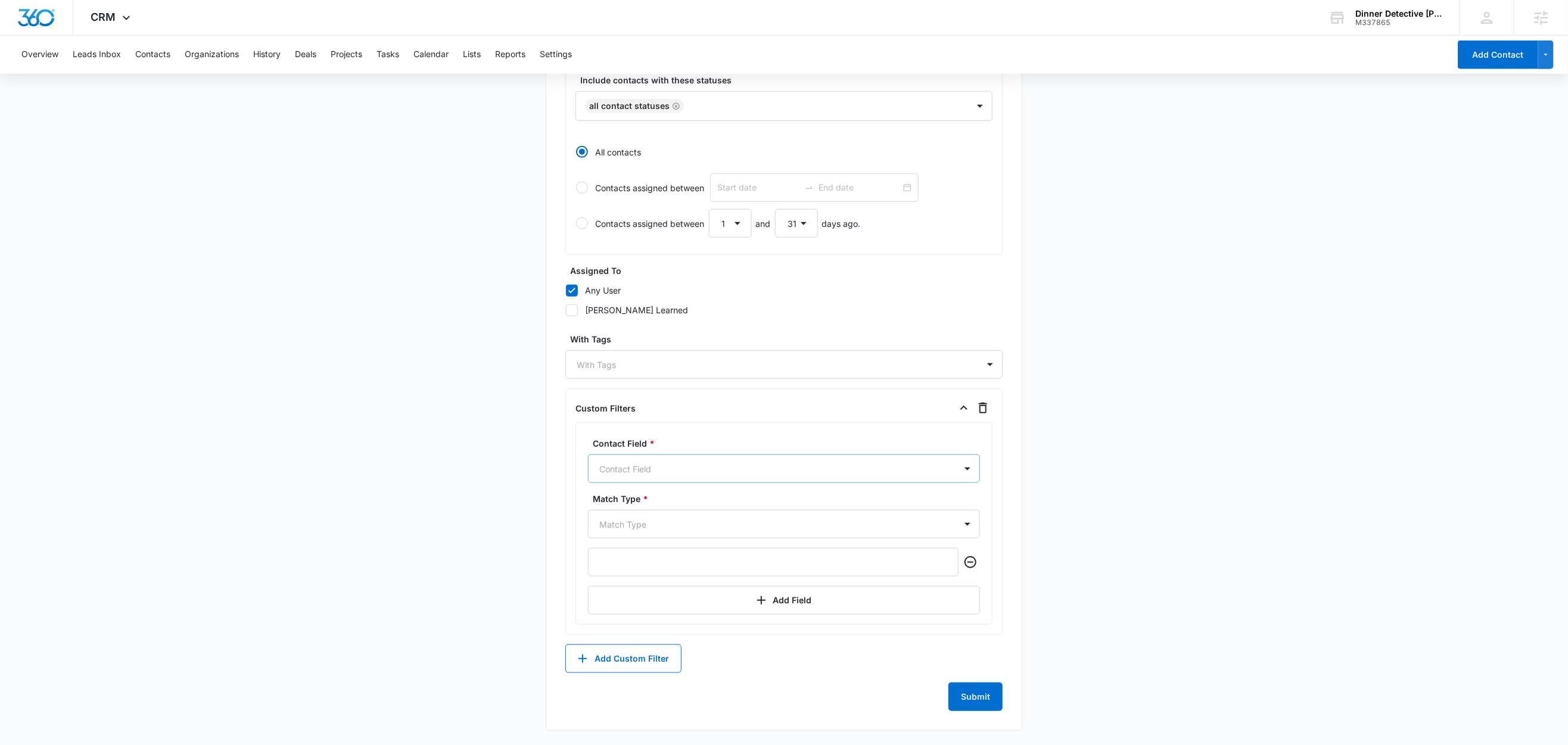
click at [648, 463] on div at bounding box center [769, 469] width 341 height 15
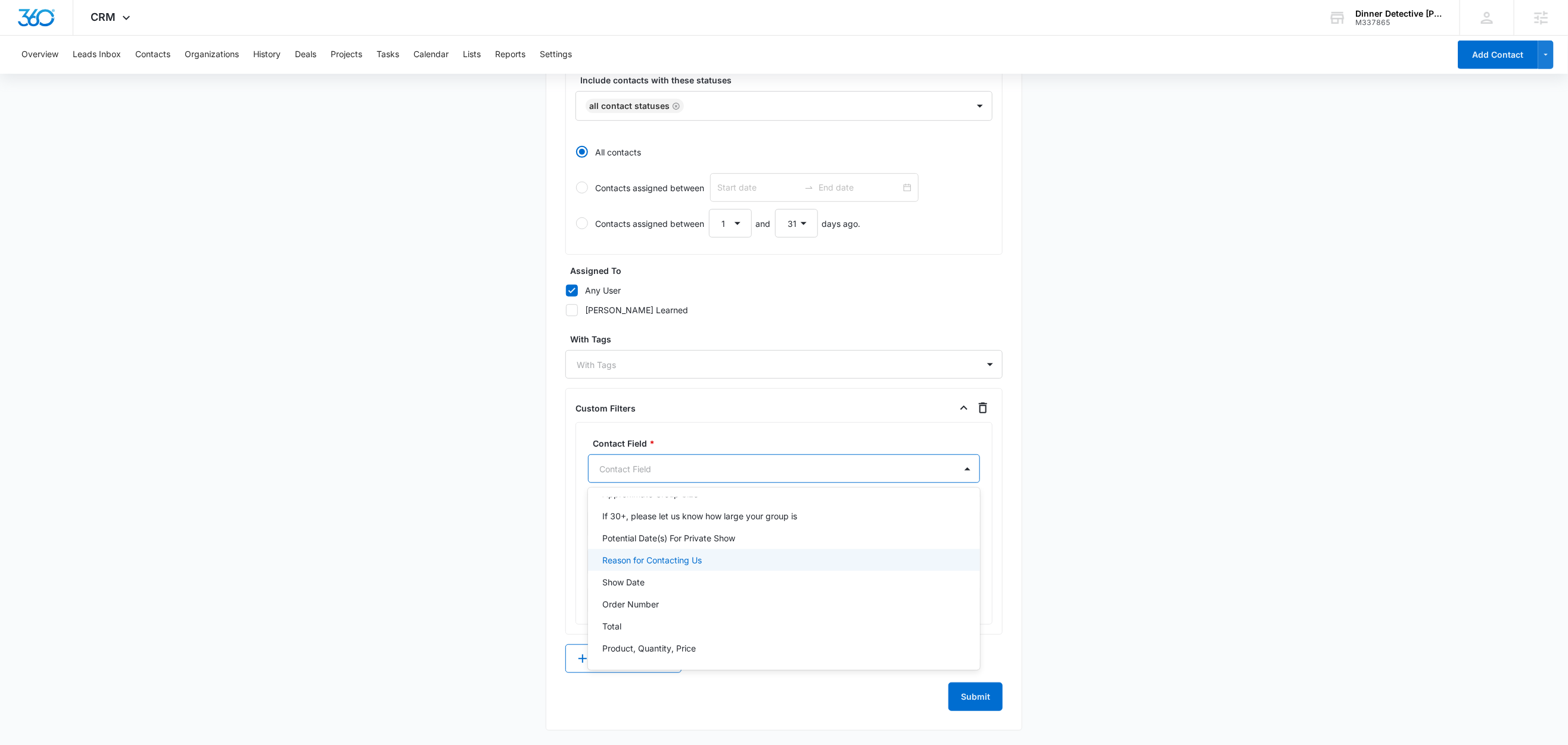
click at [695, 555] on p "Reason for Contacting Us" at bounding box center [652, 560] width 100 height 13
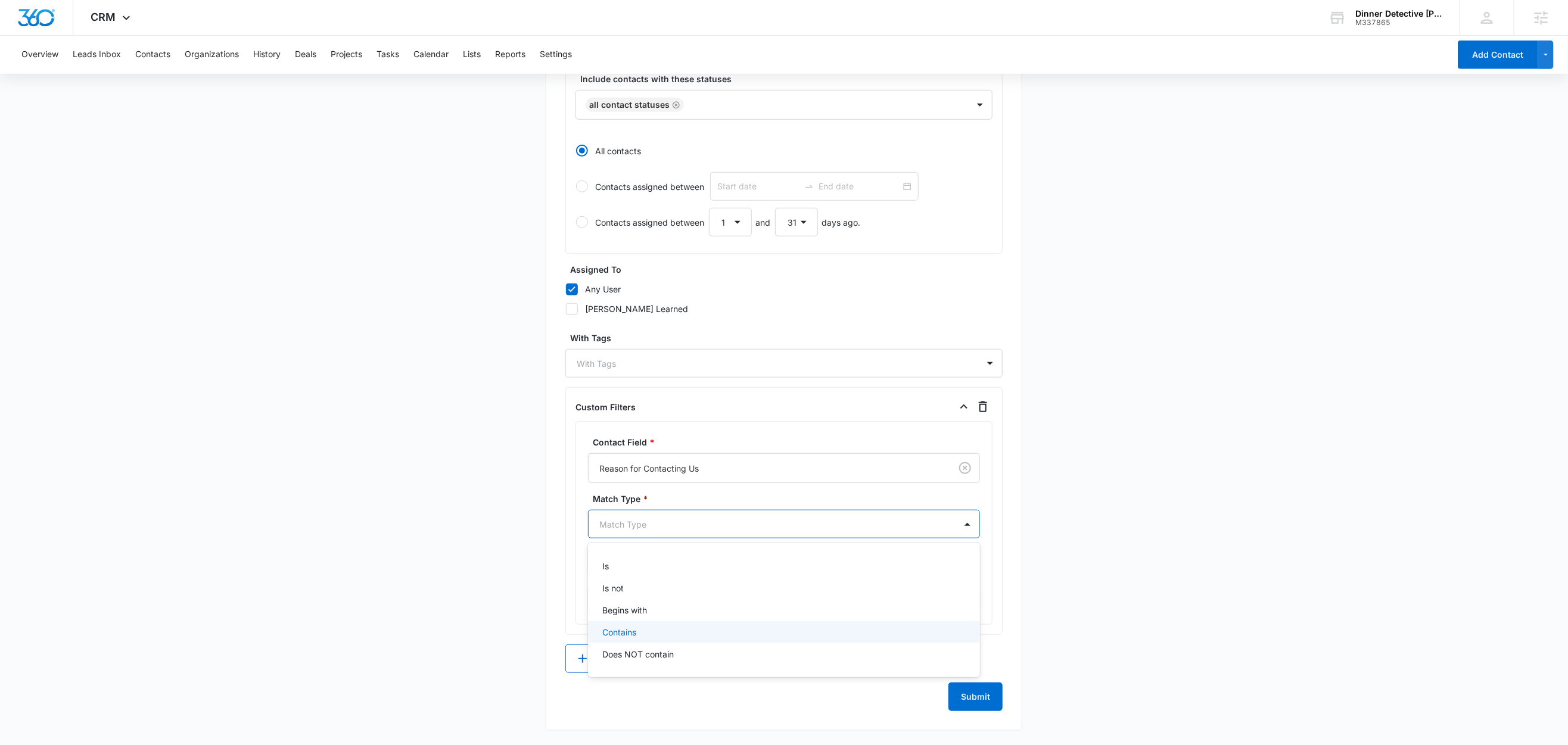
click at [623, 636] on p "Contains" at bounding box center [619, 632] width 34 height 13
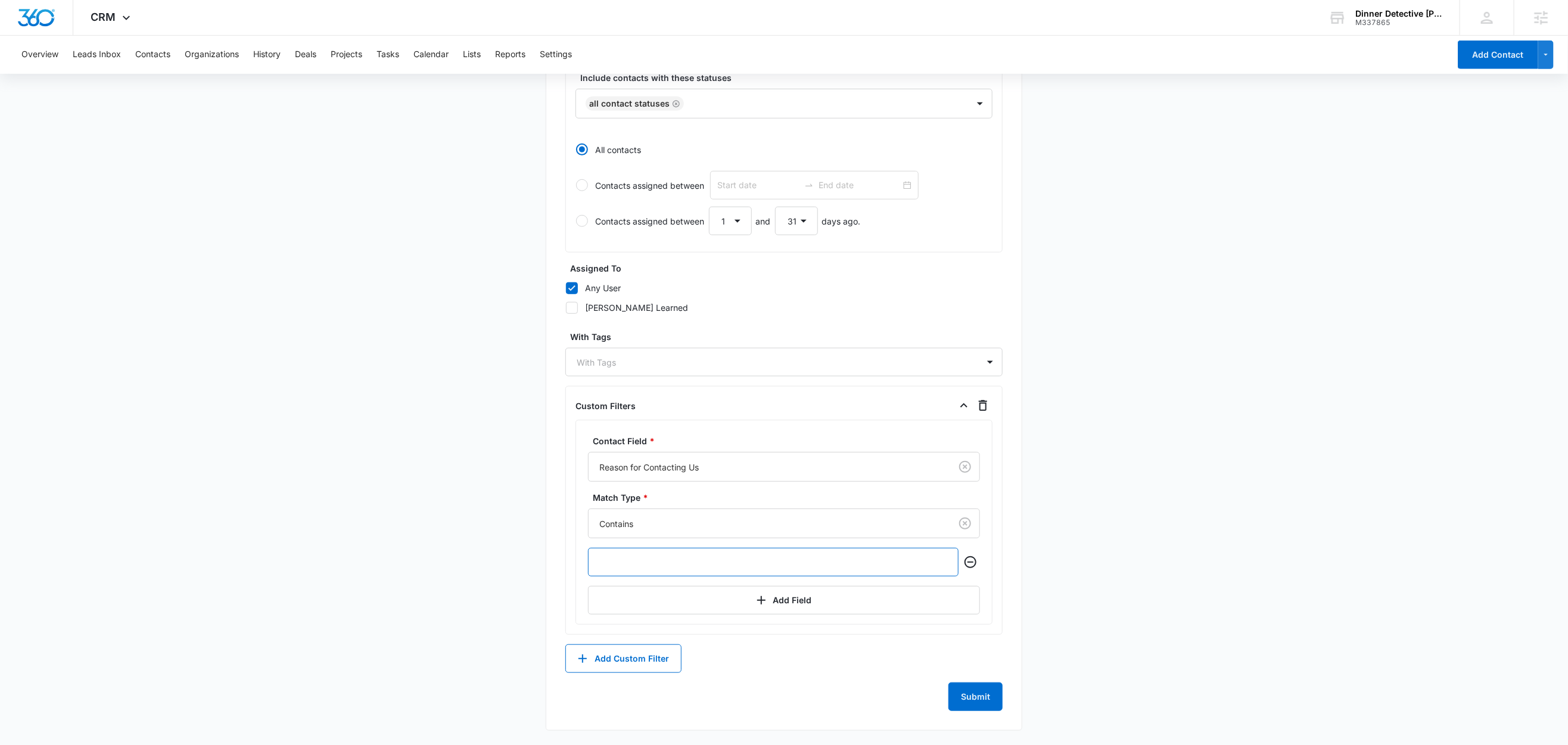
click at [663, 562] on input "text" at bounding box center [773, 562] width 371 height 28
paste input "Resend Ticket Confirmation"
type input "Resend Ticket Confirmation"
drag, startPoint x: 427, startPoint y: 557, endPoint x: 450, endPoint y: 562, distance: 23.5
click at [428, 557] on main "Create New List Contacts In This List : 35 List Name * Resend Ticket Confirmati…" at bounding box center [784, 198] width 1568 height 1094
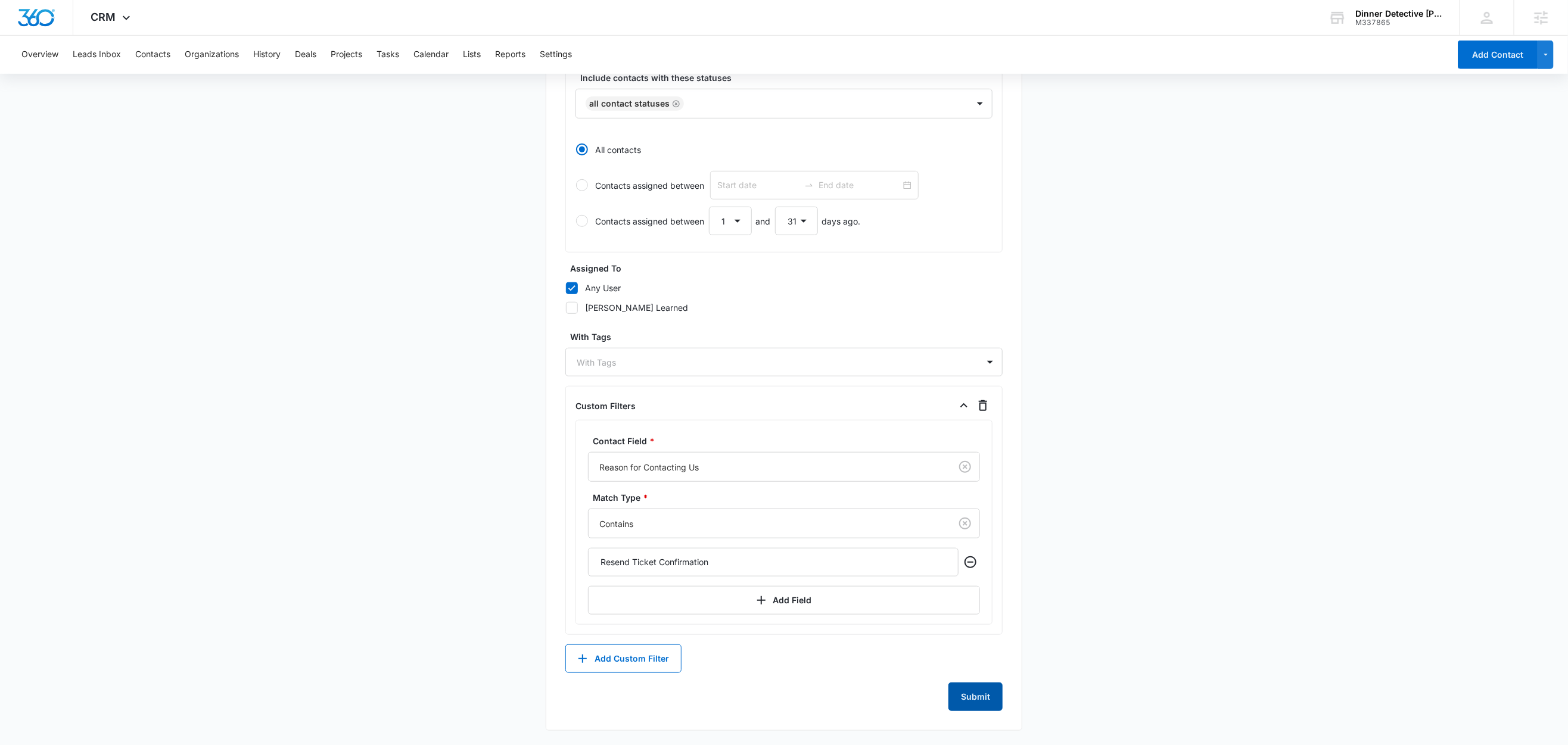
click at [986, 696] on button "Submit" at bounding box center [975, 696] width 54 height 28
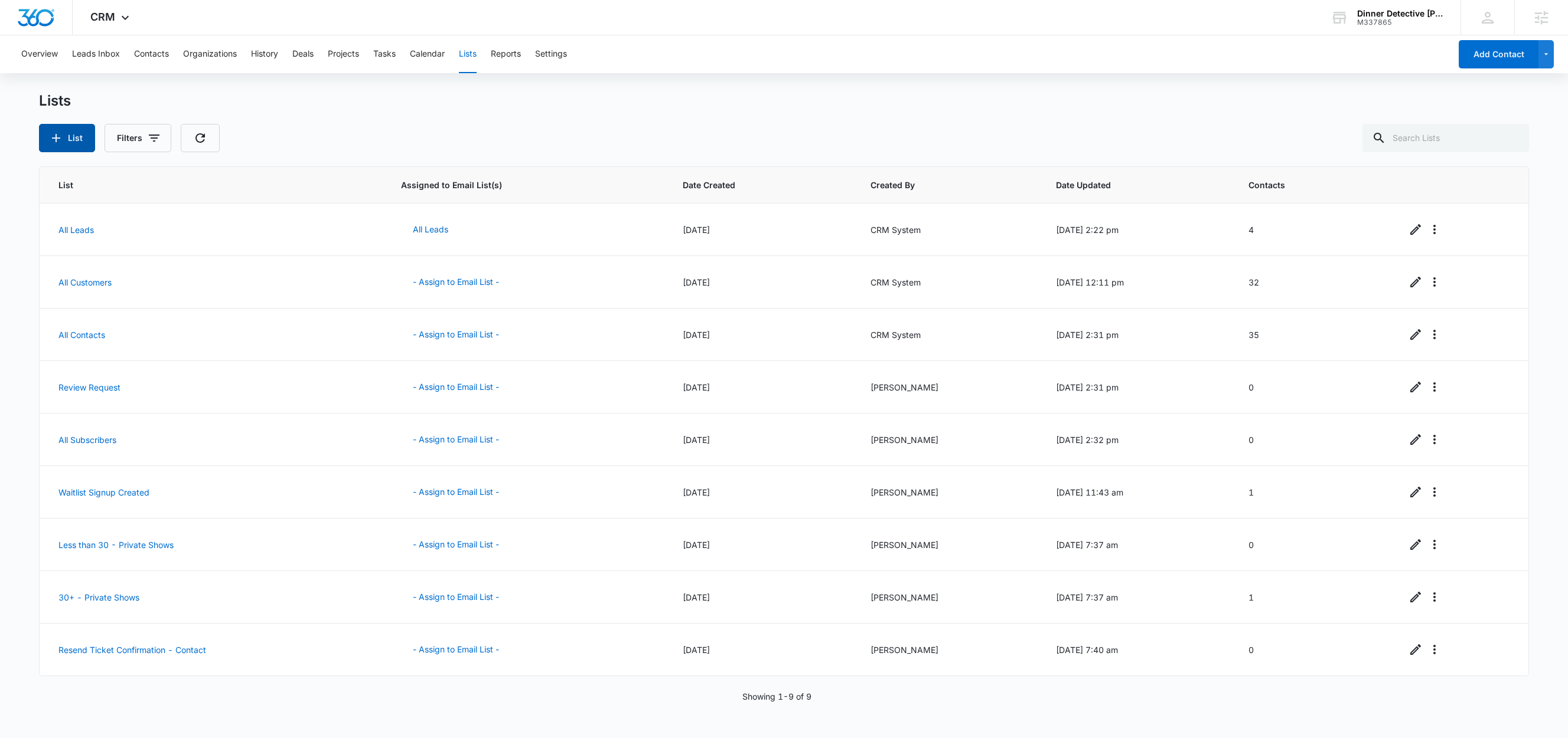
click at [68, 140] on button "List" at bounding box center [67, 138] width 56 height 28
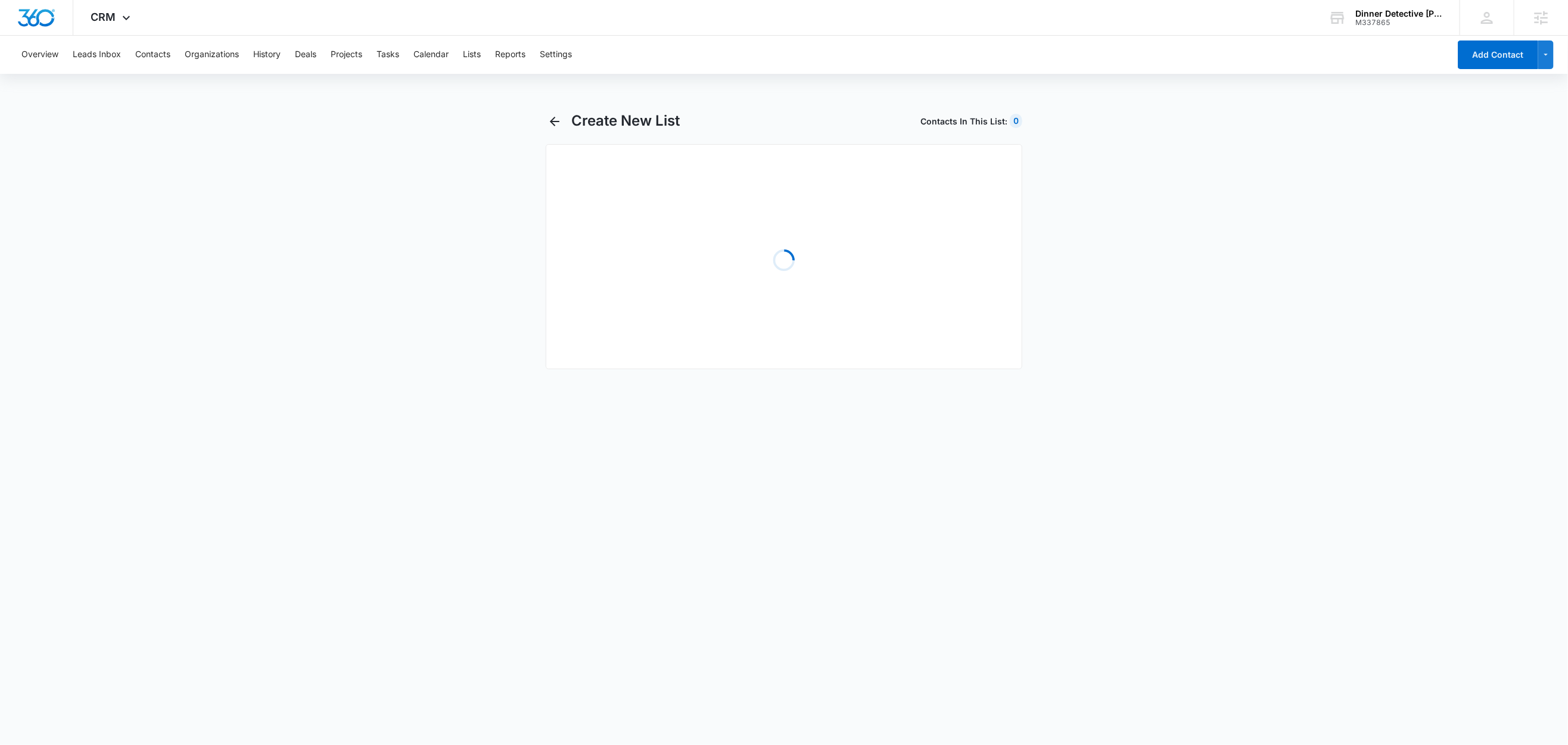
select select "31"
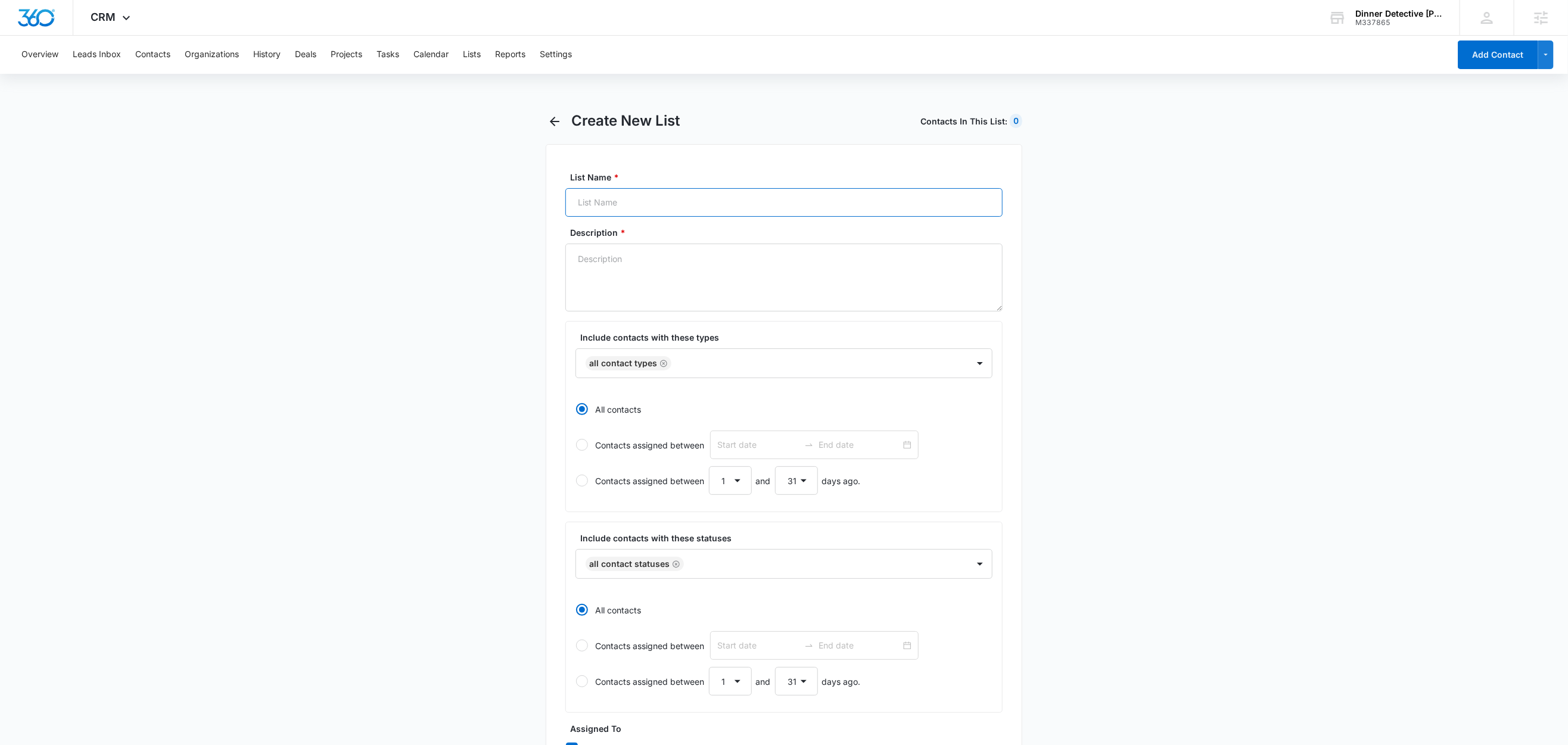
drag, startPoint x: 644, startPoint y: 212, endPoint x: 654, endPoint y: 210, distance: 10.2
click at [646, 212] on input "List Name *" at bounding box center [783, 202] width 438 height 28
paste input "Can I Get A Refund? - Contact"
type input "Can I Get A Refund? - Contact"
click at [618, 279] on textarea "Description *" at bounding box center [783, 277] width 438 height 68
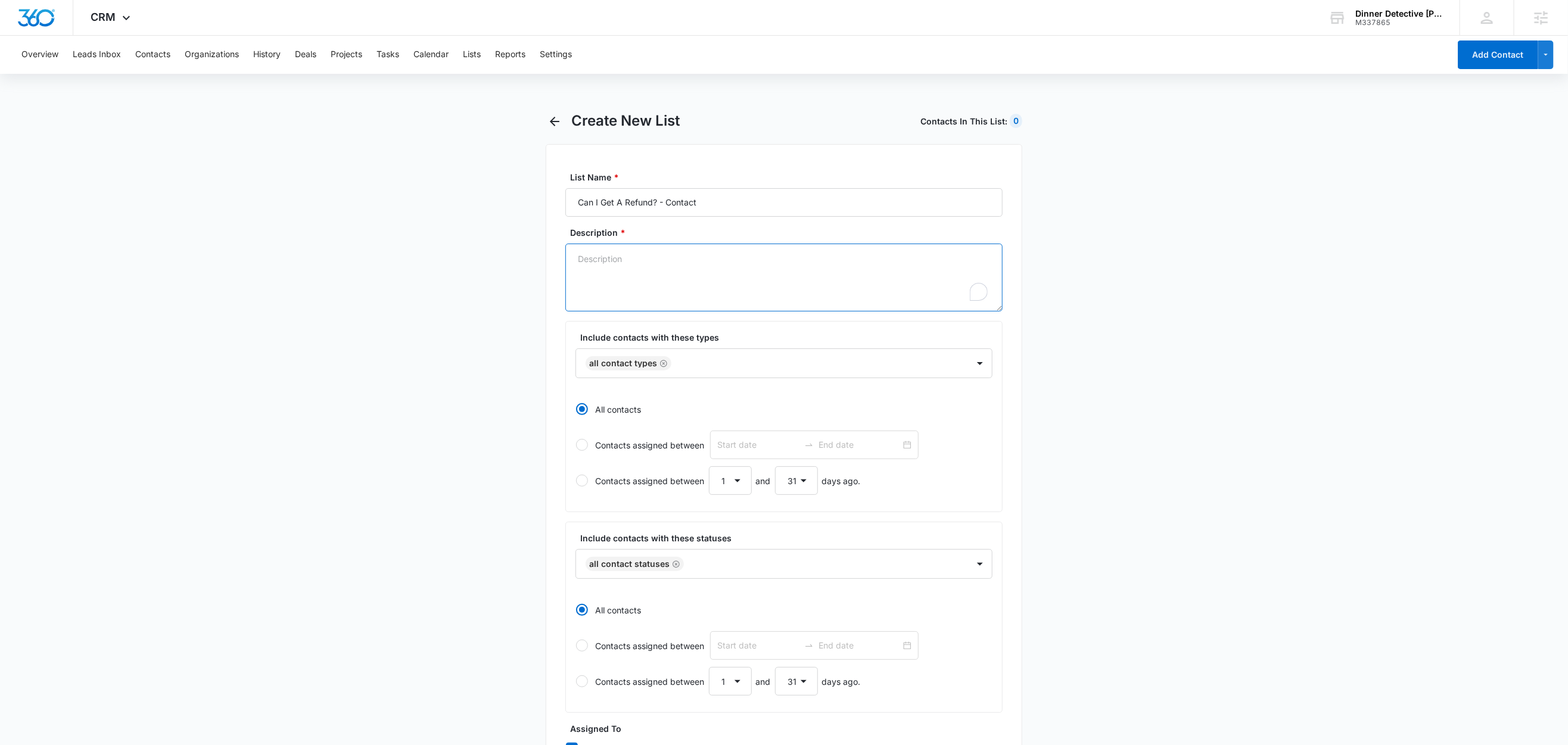
paste textarea "Can I Get A Refund? - Contact"
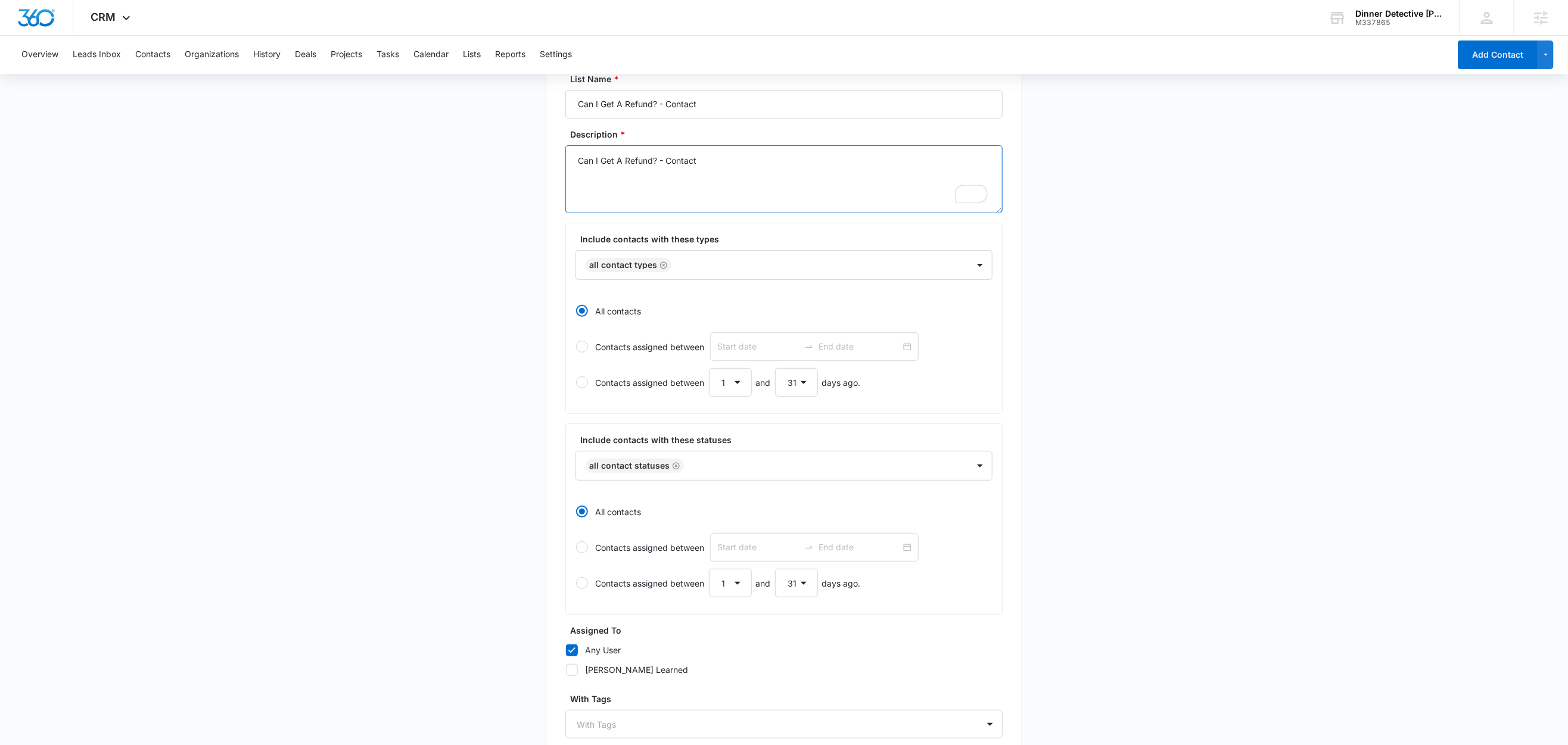
scroll to position [206, 0]
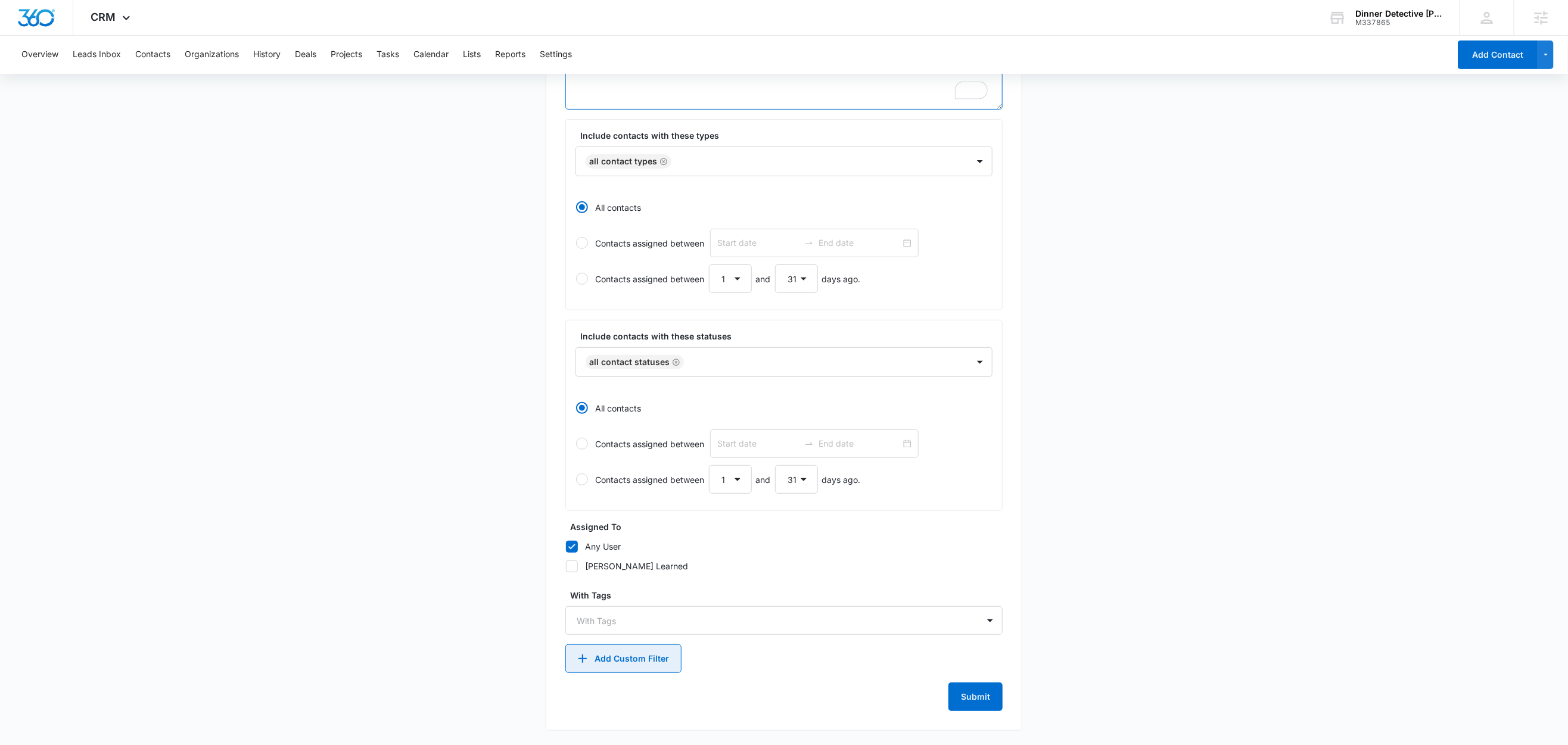
type textarea "Can I Get A Refund? - Contact"
click at [643, 653] on button "Add Custom Filter" at bounding box center [623, 658] width 116 height 28
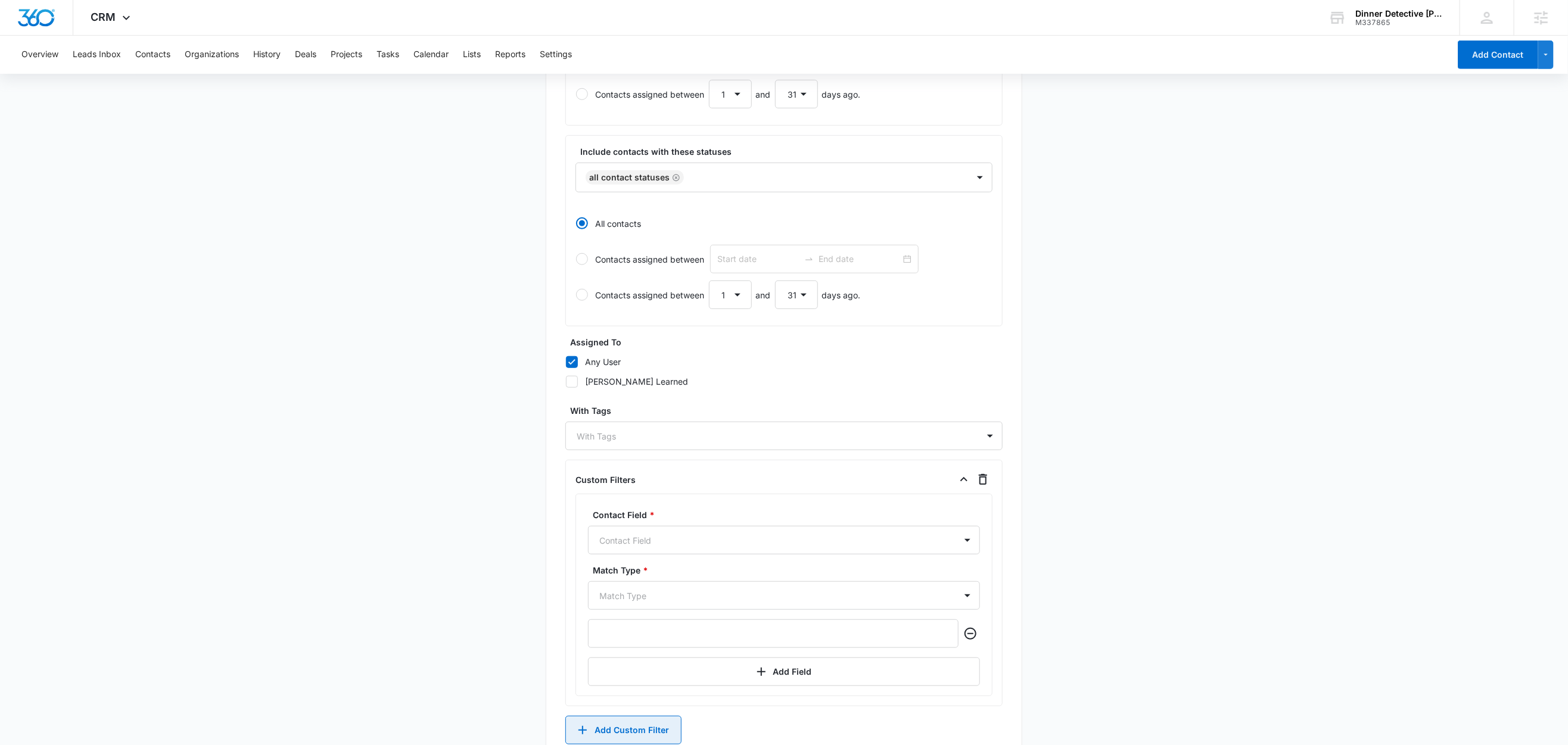
scroll to position [462, 0]
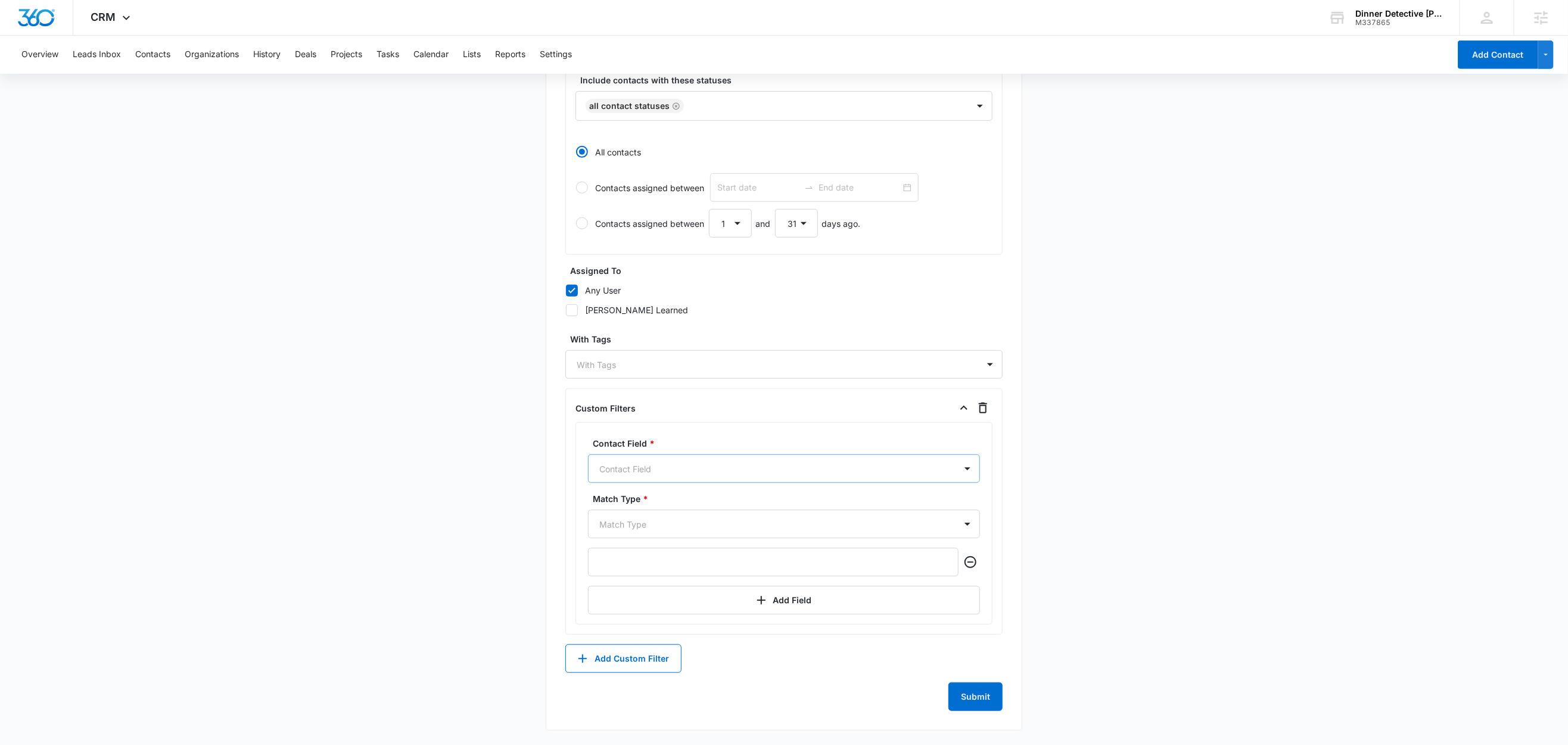
click at [637, 469] on div at bounding box center [769, 469] width 341 height 15
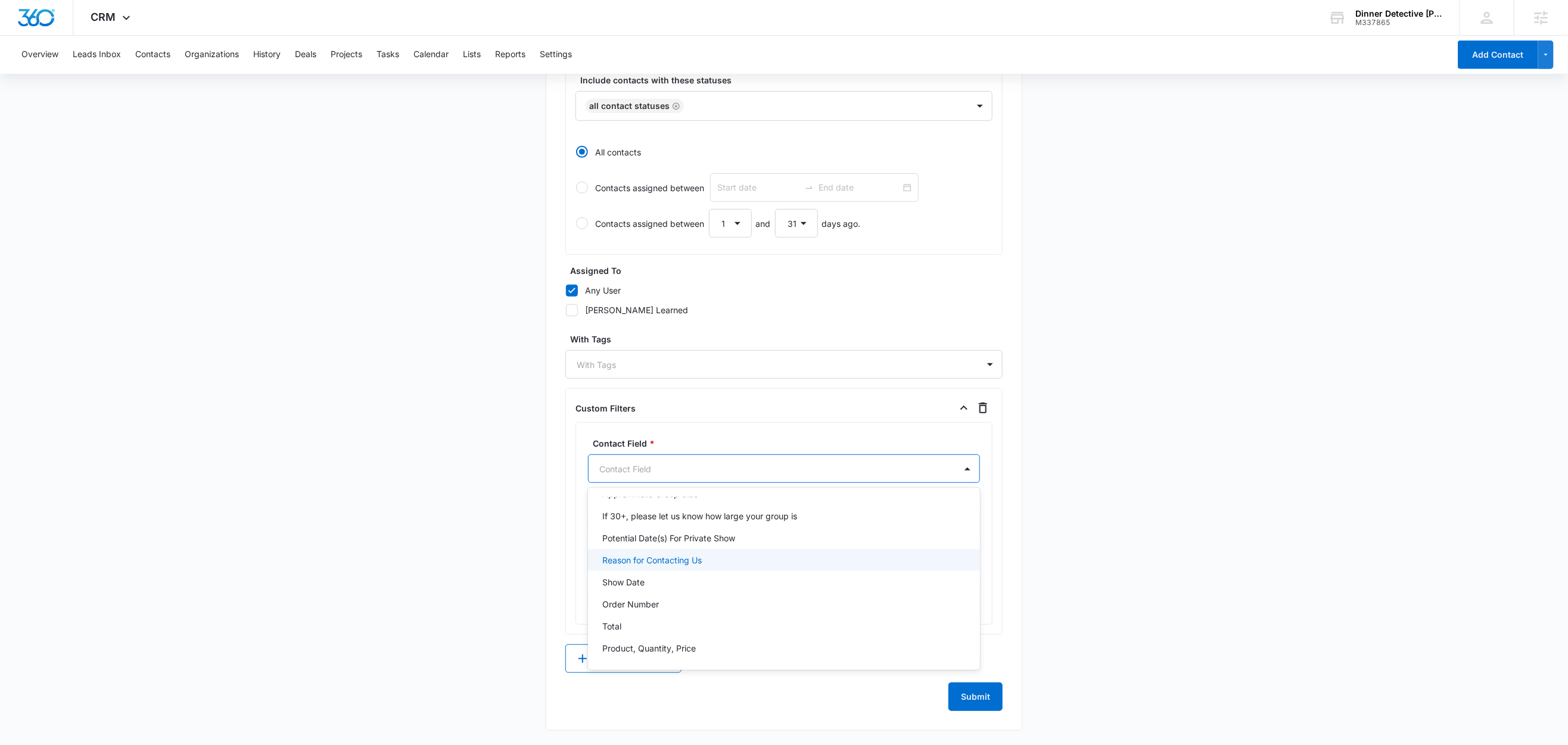
click at [678, 561] on p "Reason for Contacting Us" at bounding box center [652, 560] width 100 height 13
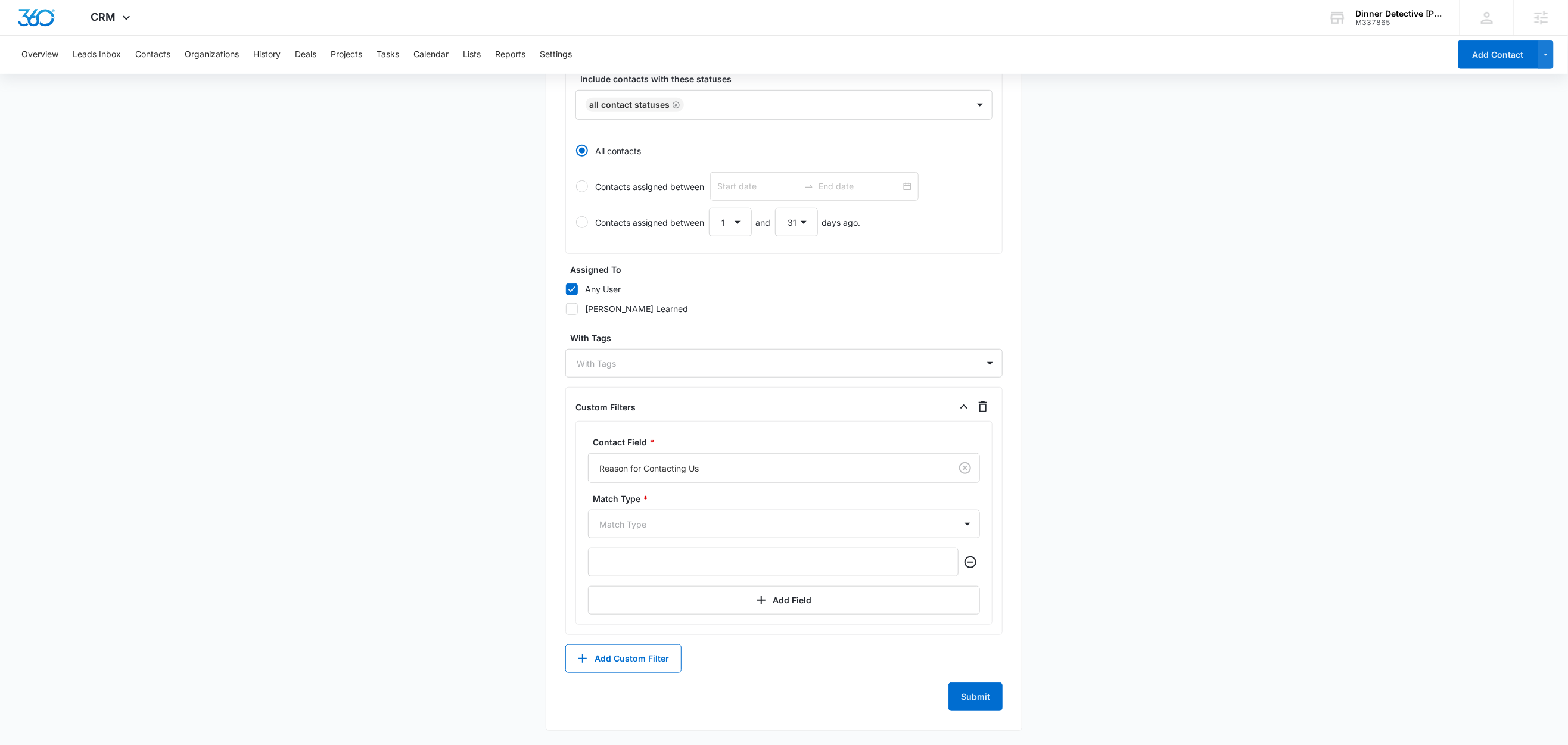
click at [622, 520] on div "Contact Field * Reason for Contacting Us Match Type * Match Type Add Field" at bounding box center [784, 525] width 392 height 179
click at [651, 532] on div at bounding box center [769, 524] width 341 height 15
click at [618, 632] on p "Contains" at bounding box center [619, 632] width 34 height 13
click at [485, 549] on main "Create New List Contacts In This List : 0 List Name * Can I Get A Refund? - Con…" at bounding box center [784, 198] width 1568 height 1094
click at [649, 563] on input "text" at bounding box center [773, 562] width 371 height 28
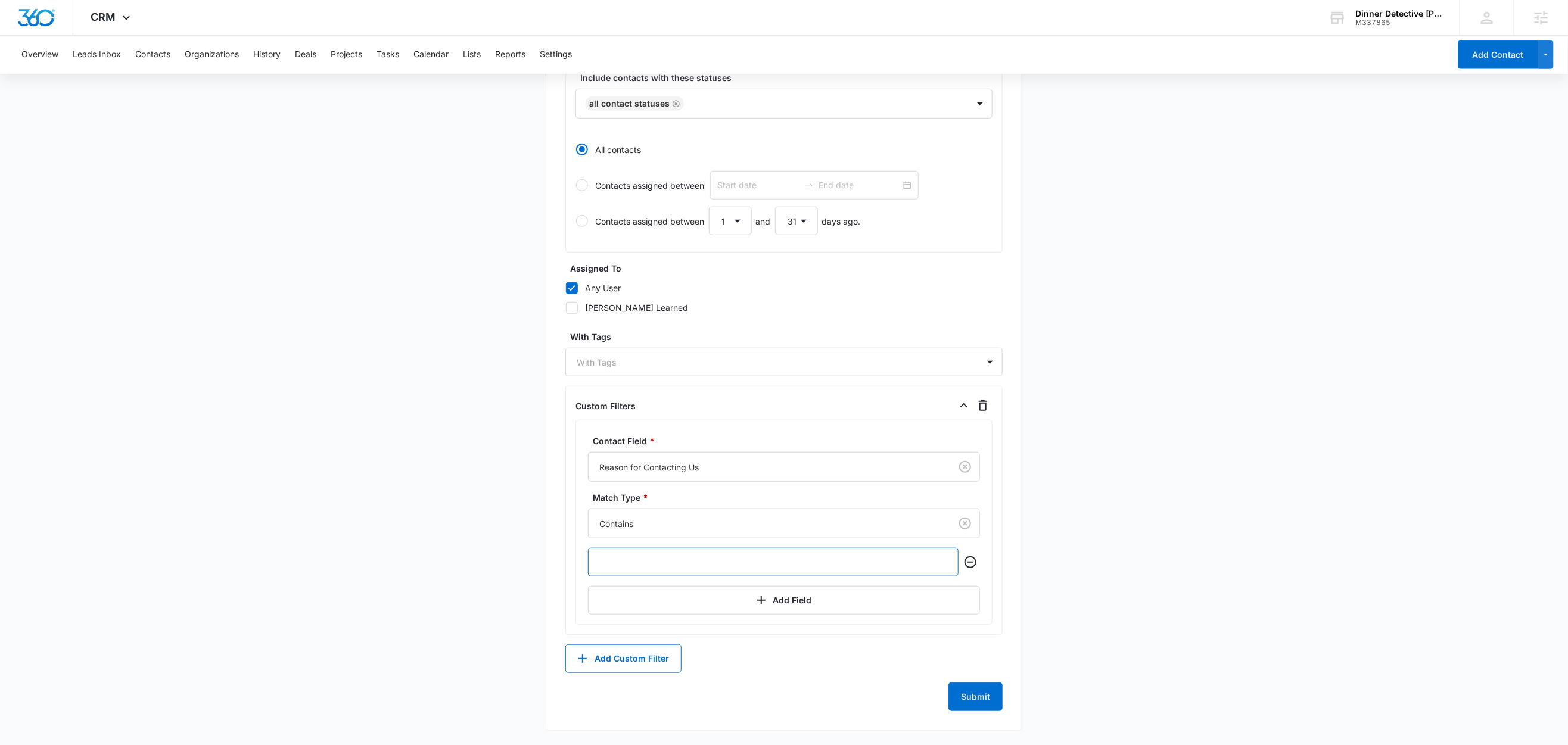
click at [649, 563] on input "text" at bounding box center [773, 562] width 371 height 28
paste input "Can I Get A Refund?"
click at [629, 567] on input "Can I Get A Refund?" at bounding box center [773, 562] width 371 height 28
click at [645, 564] on input "Can I get A Refund?" at bounding box center [773, 562] width 371 height 28
type input "Can I get a Refund?"
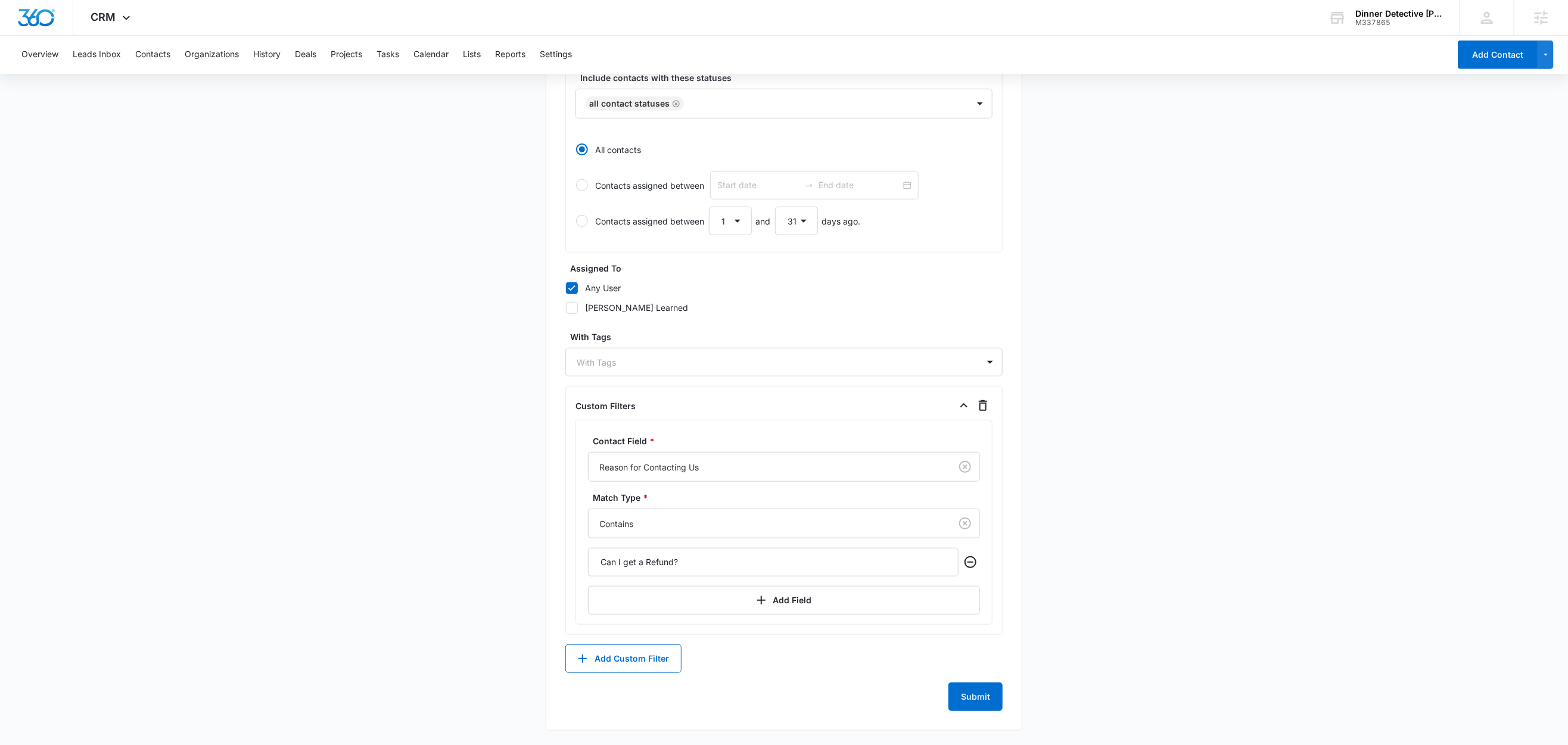
click at [438, 549] on main "Create New List Contacts In This List : 35 List Name * Can I Get A Refund? - Co…" at bounding box center [784, 198] width 1568 height 1094
click at [984, 694] on button "Submit" at bounding box center [975, 696] width 54 height 28
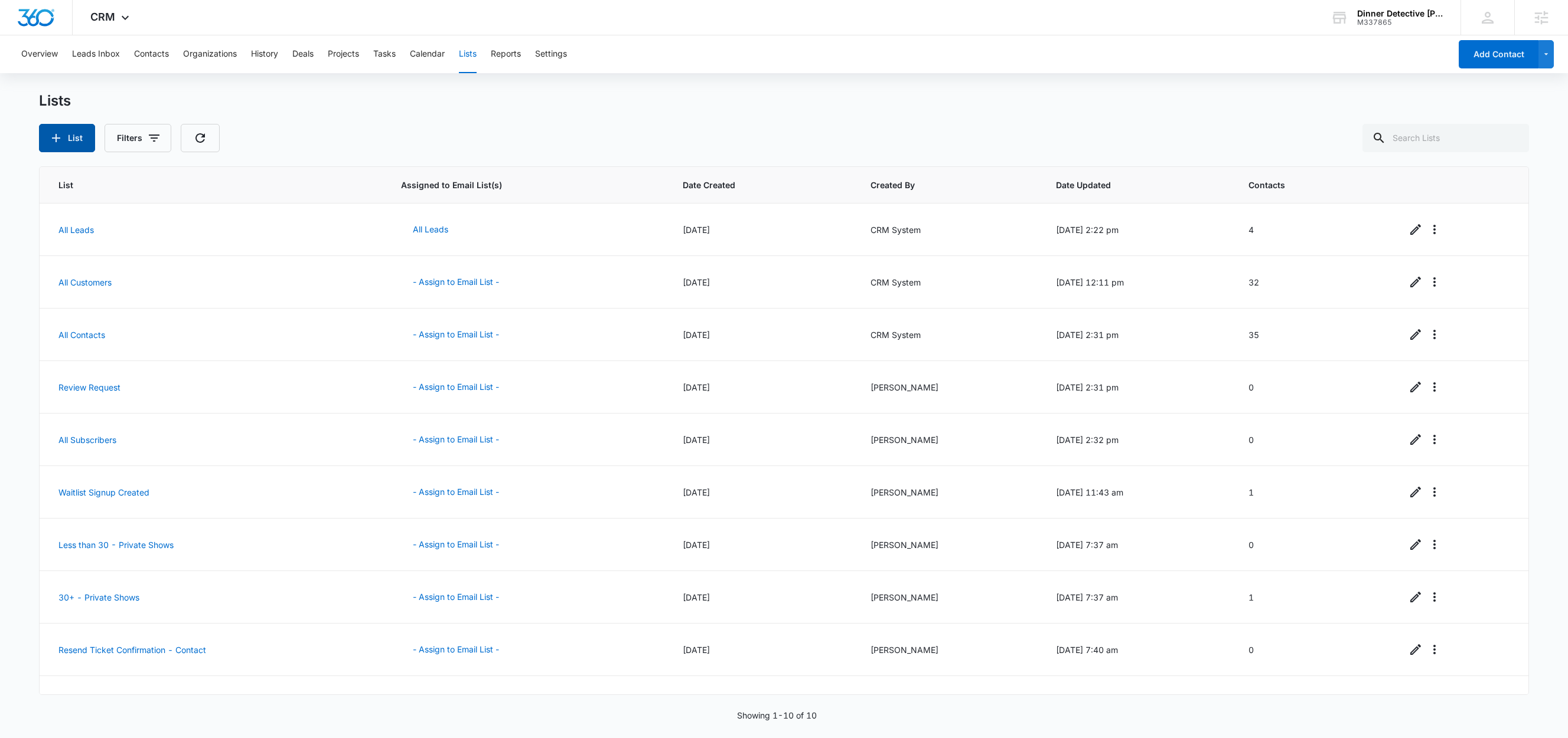
click at [64, 145] on button "List" at bounding box center [67, 138] width 56 height 28
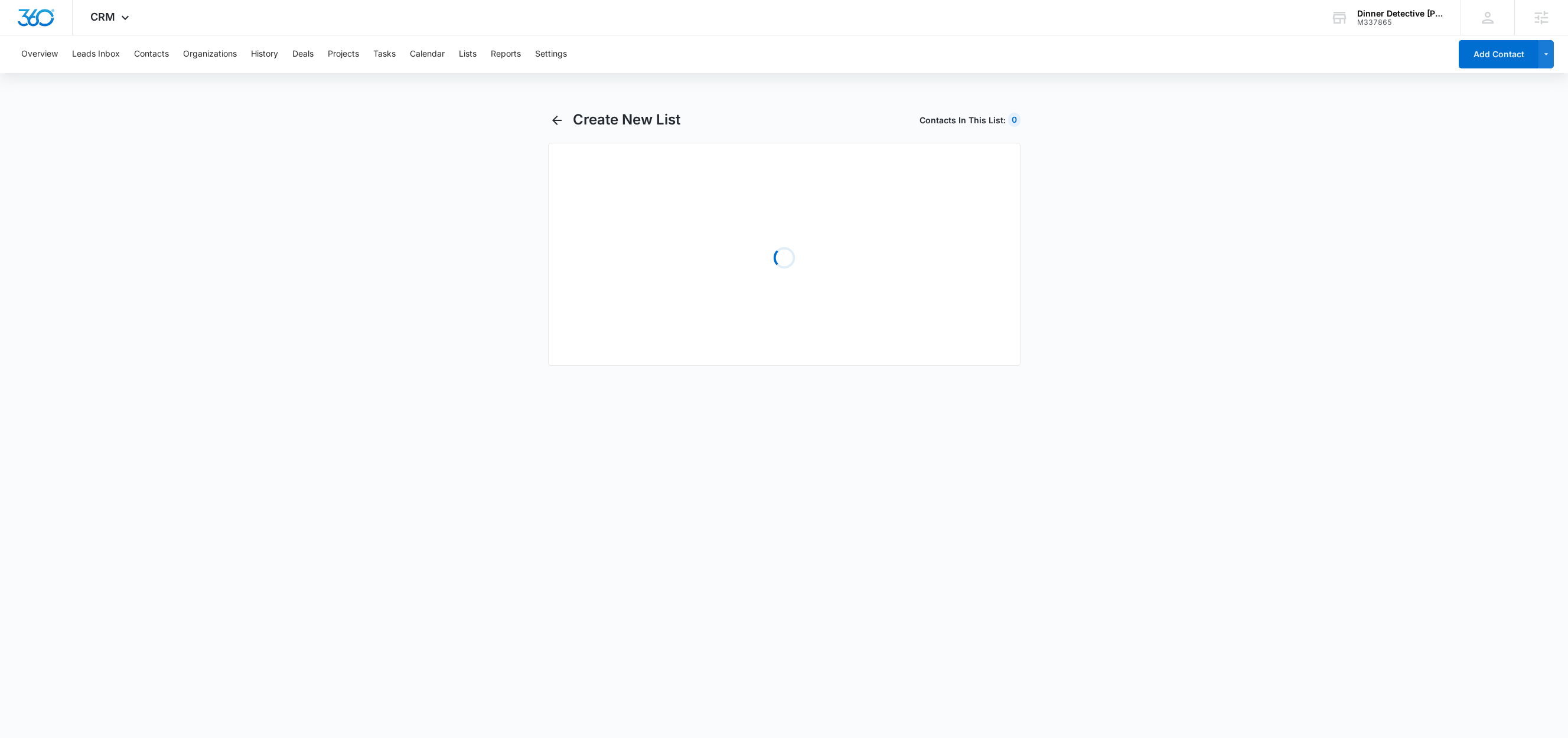
select select "31"
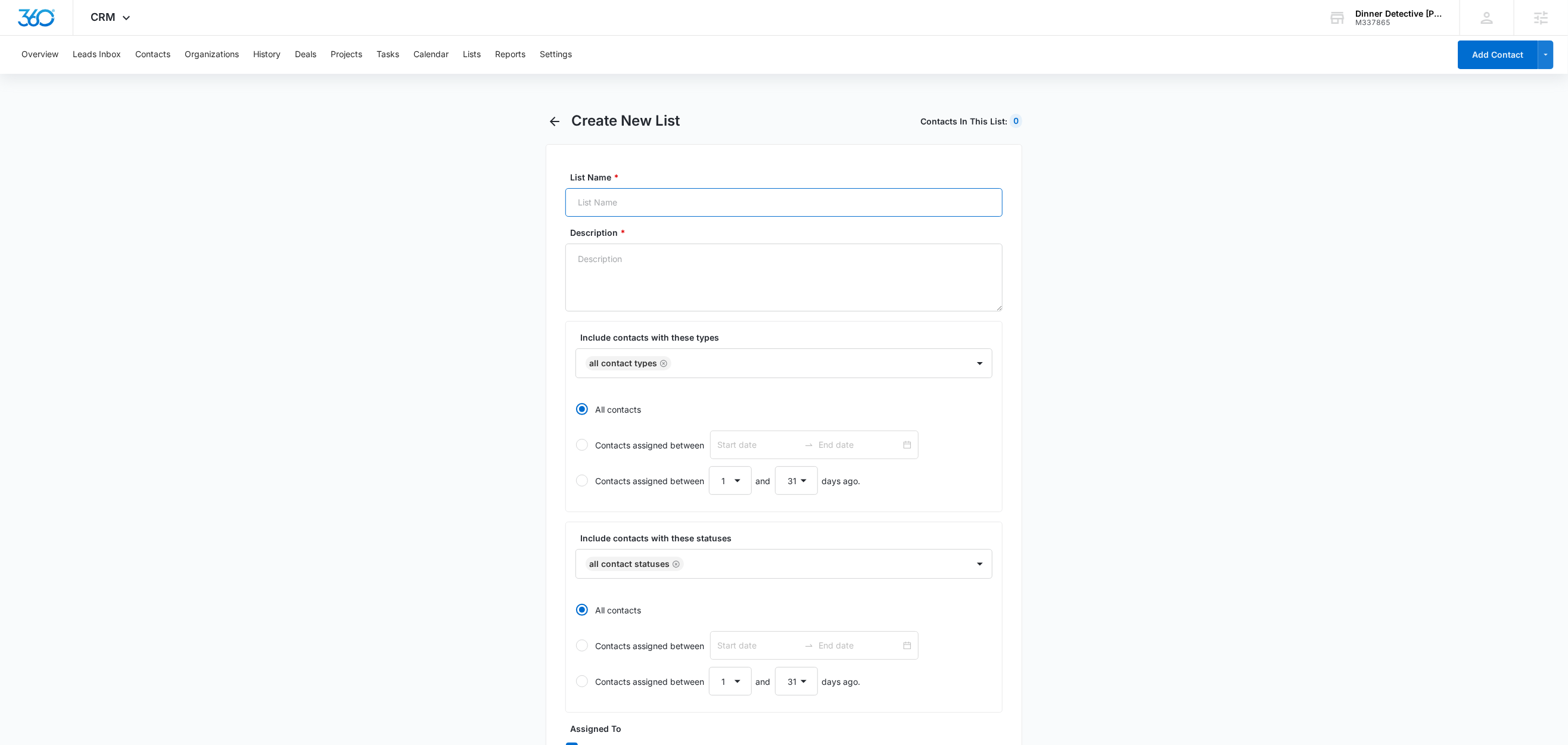
click at [678, 204] on input "List Name *" at bounding box center [783, 202] width 438 height 28
paste input "Group Seating - Contact"
type input "Group Seating - Contact"
click at [643, 279] on textarea "Description *" at bounding box center [783, 277] width 438 height 68
paste textarea "Group Seating - Contact"
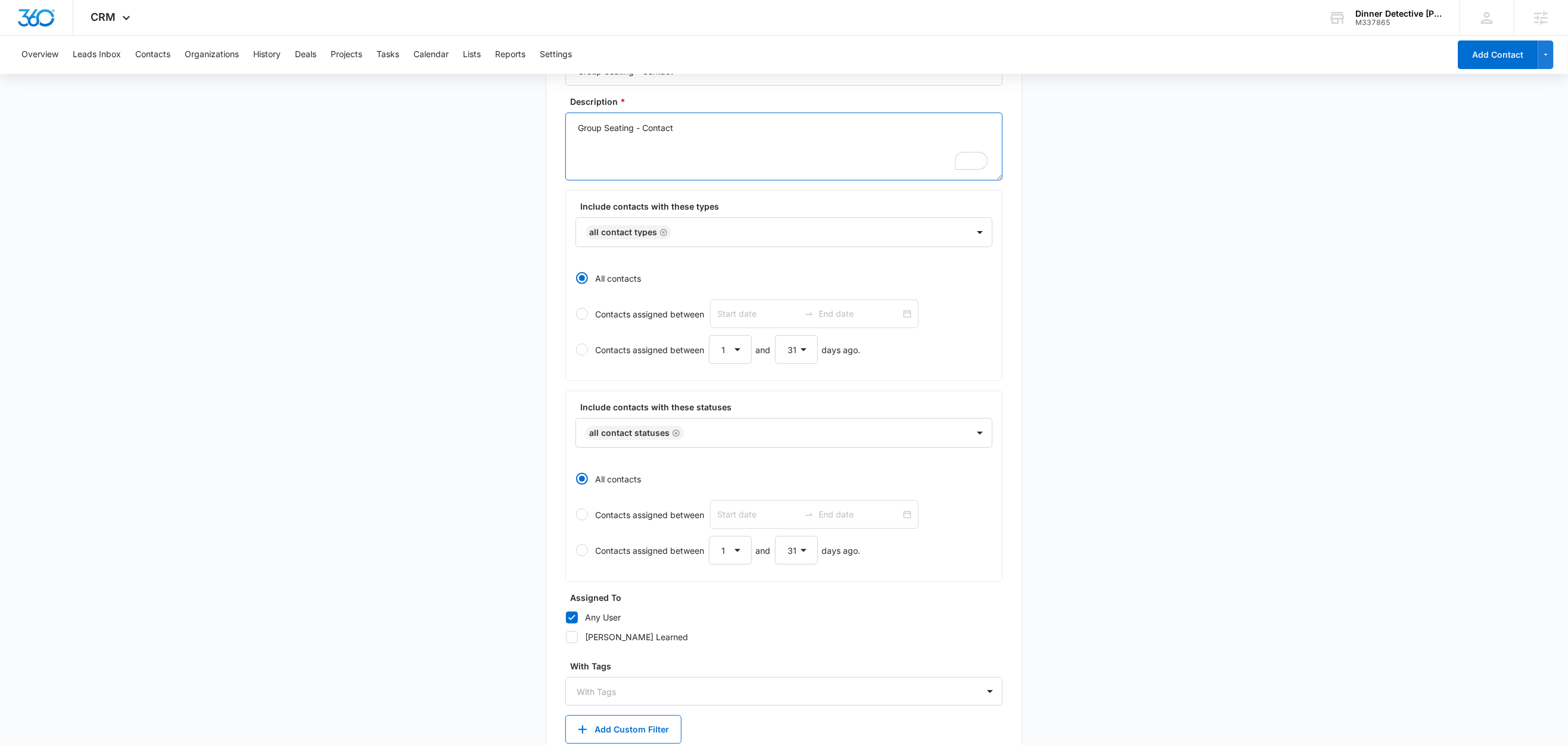
scroll to position [206, 0]
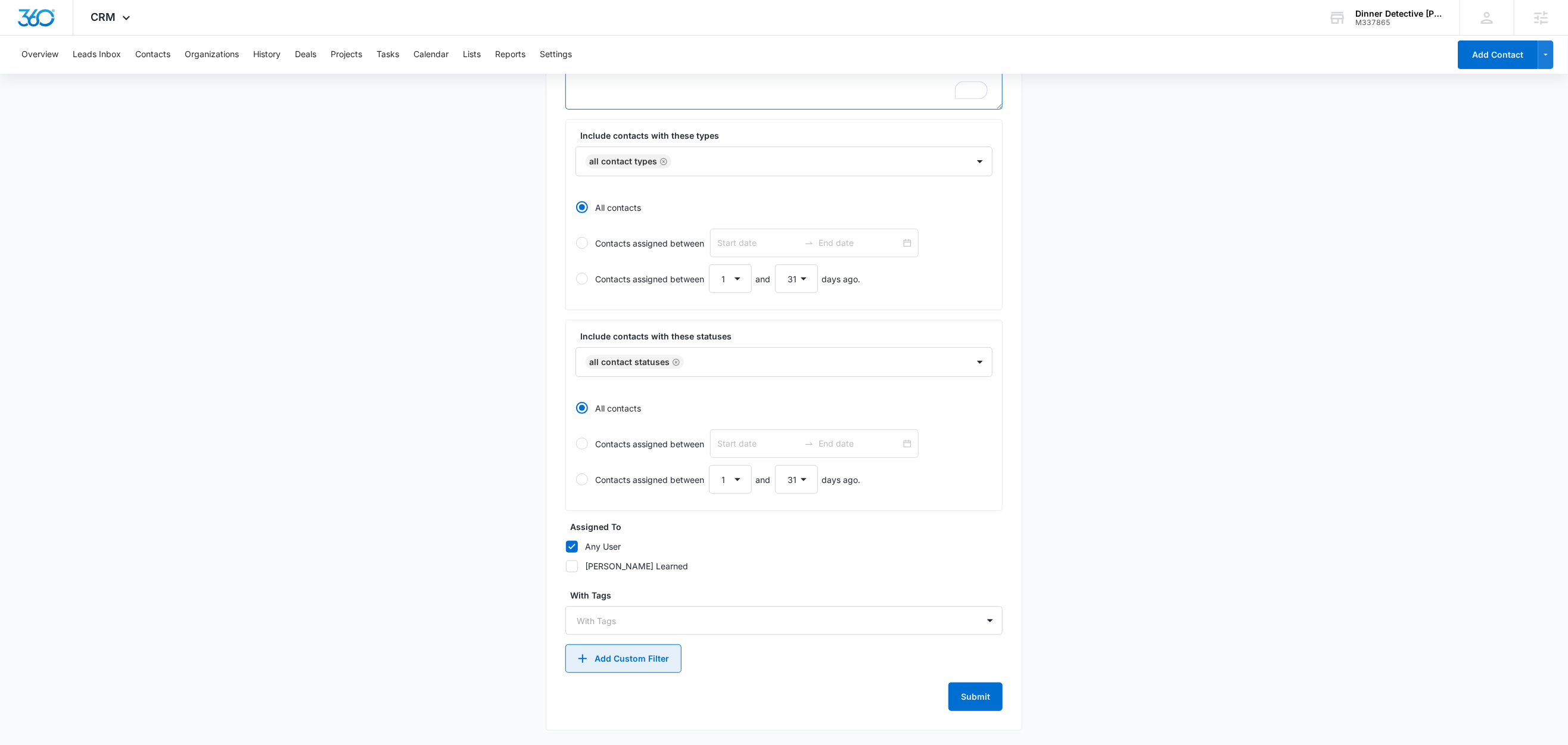
type textarea "Group Seating - Contact"
click at [648, 664] on button "Add Custom Filter" at bounding box center [623, 658] width 116 height 28
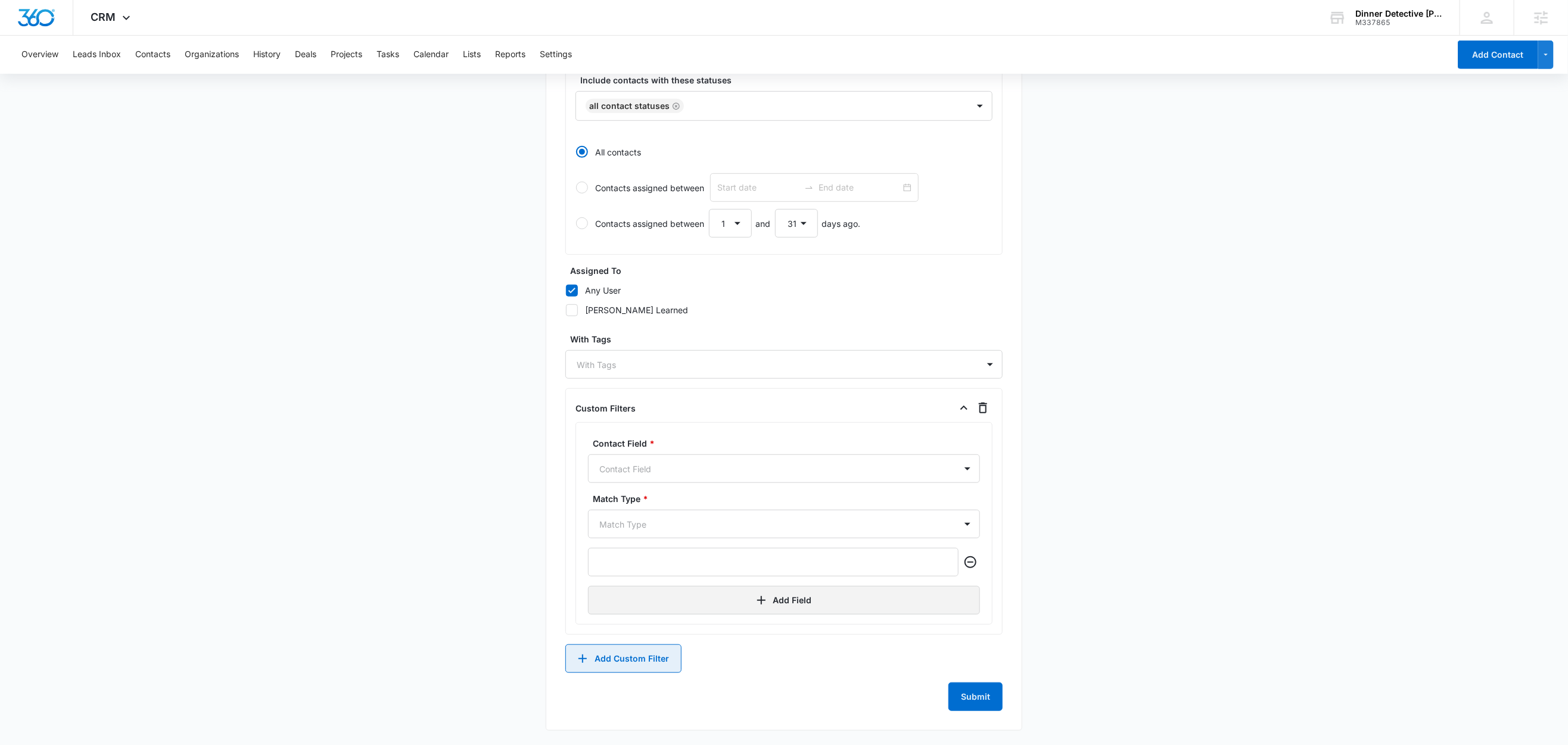
scroll to position [462, 0]
click at [632, 452] on div "Contact Field * Contact Field" at bounding box center [784, 460] width 392 height 46
click at [645, 468] on div at bounding box center [769, 469] width 341 height 15
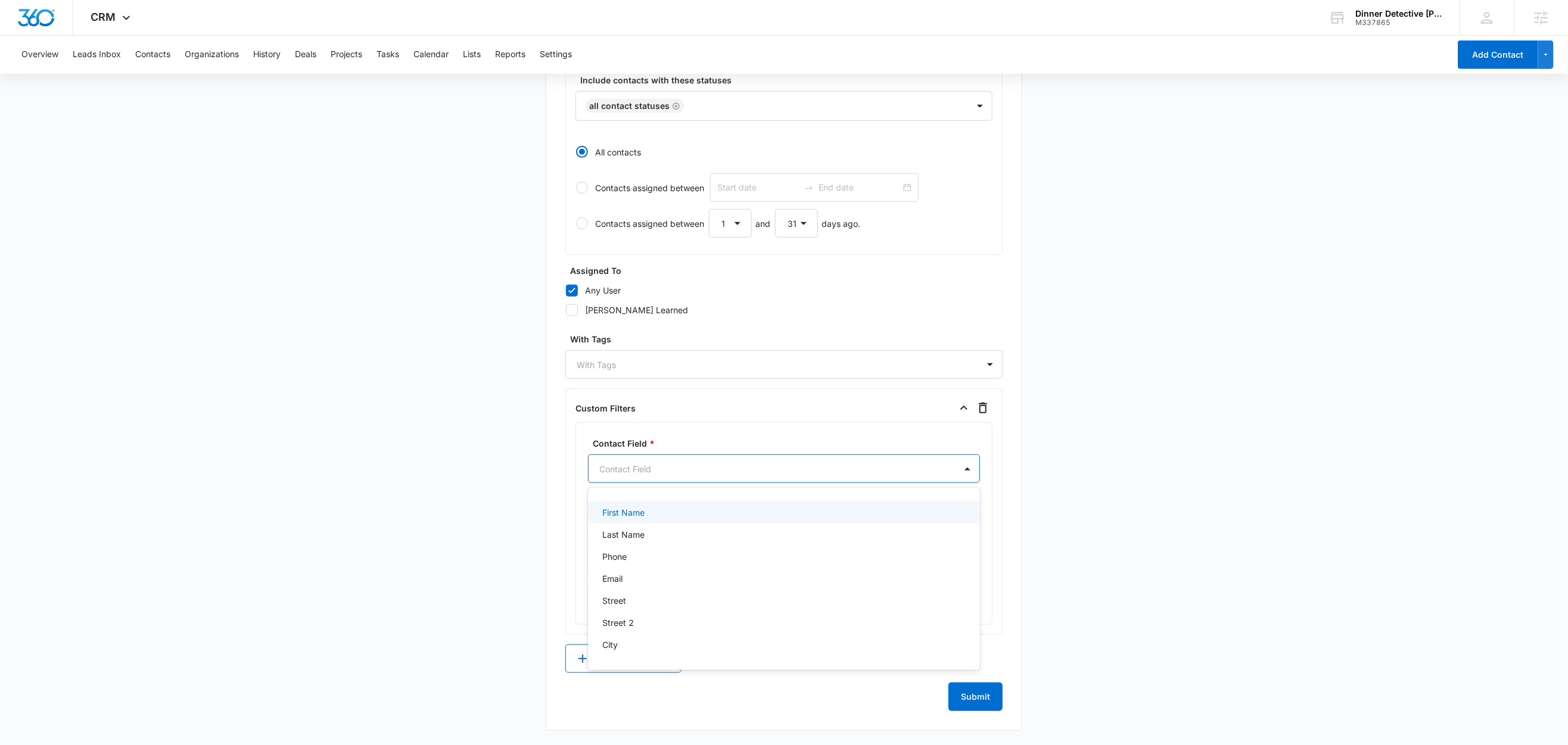
scroll to position [678, 0]
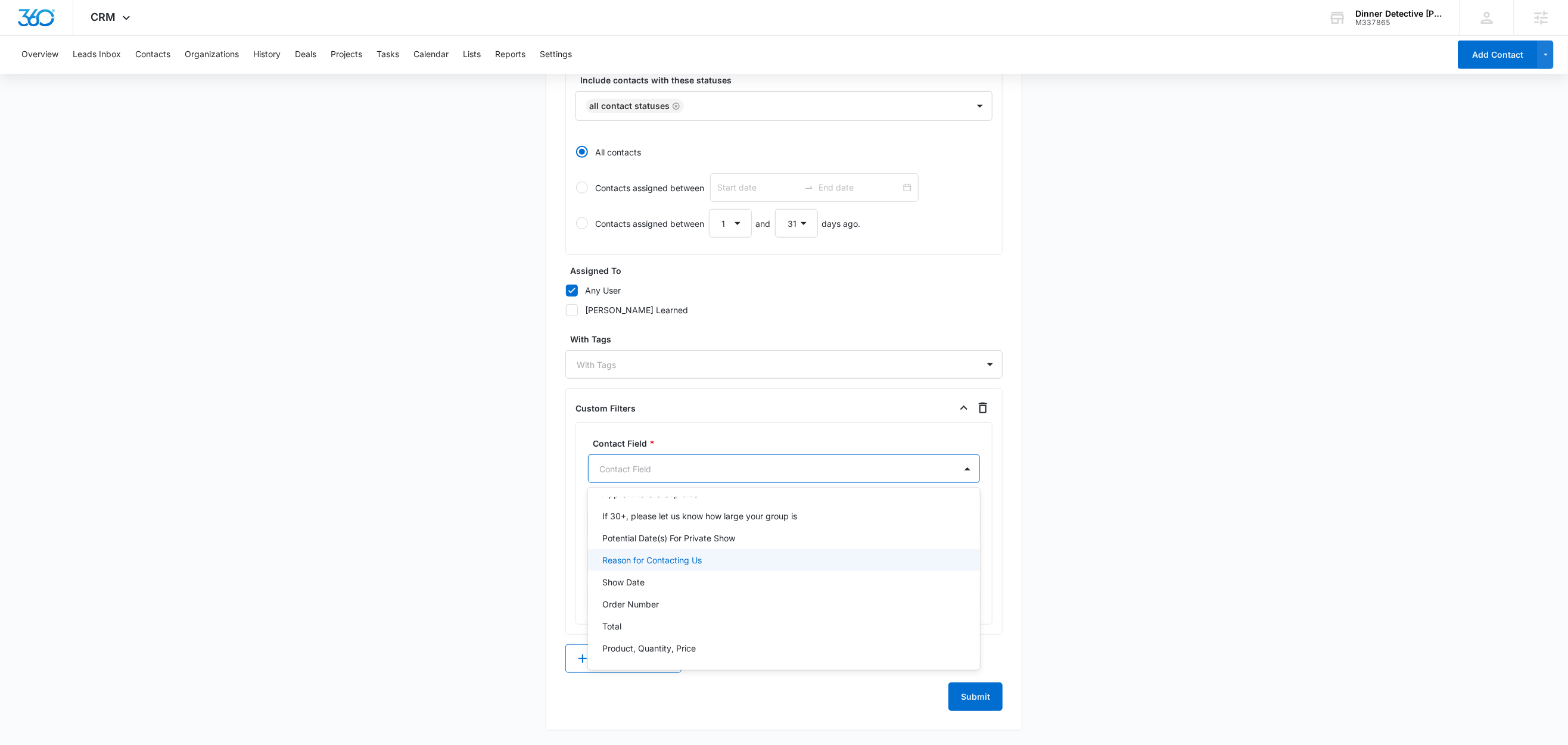
click at [668, 561] on p "Reason for Contacting Us" at bounding box center [652, 560] width 100 height 13
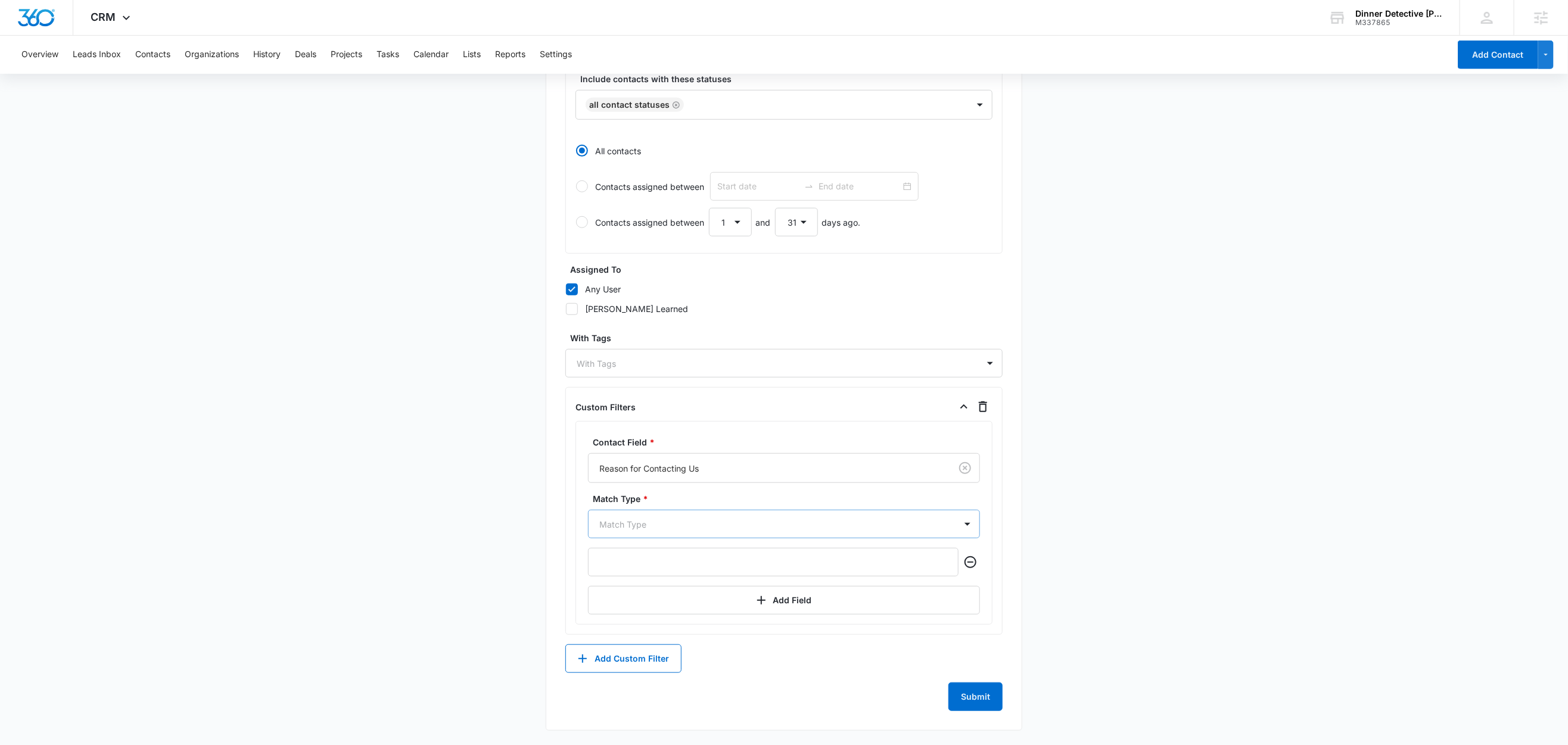
click at [646, 527] on div at bounding box center [769, 524] width 341 height 15
click at [631, 632] on p "Contains" at bounding box center [619, 632] width 34 height 13
click at [509, 573] on main "Create New List Contacts In This List : 0 List Name * Group Seating - Contact D…" at bounding box center [784, 198] width 1568 height 1094
click at [672, 567] on input "text" at bounding box center [773, 562] width 371 height 28
paste input "Group Seating"
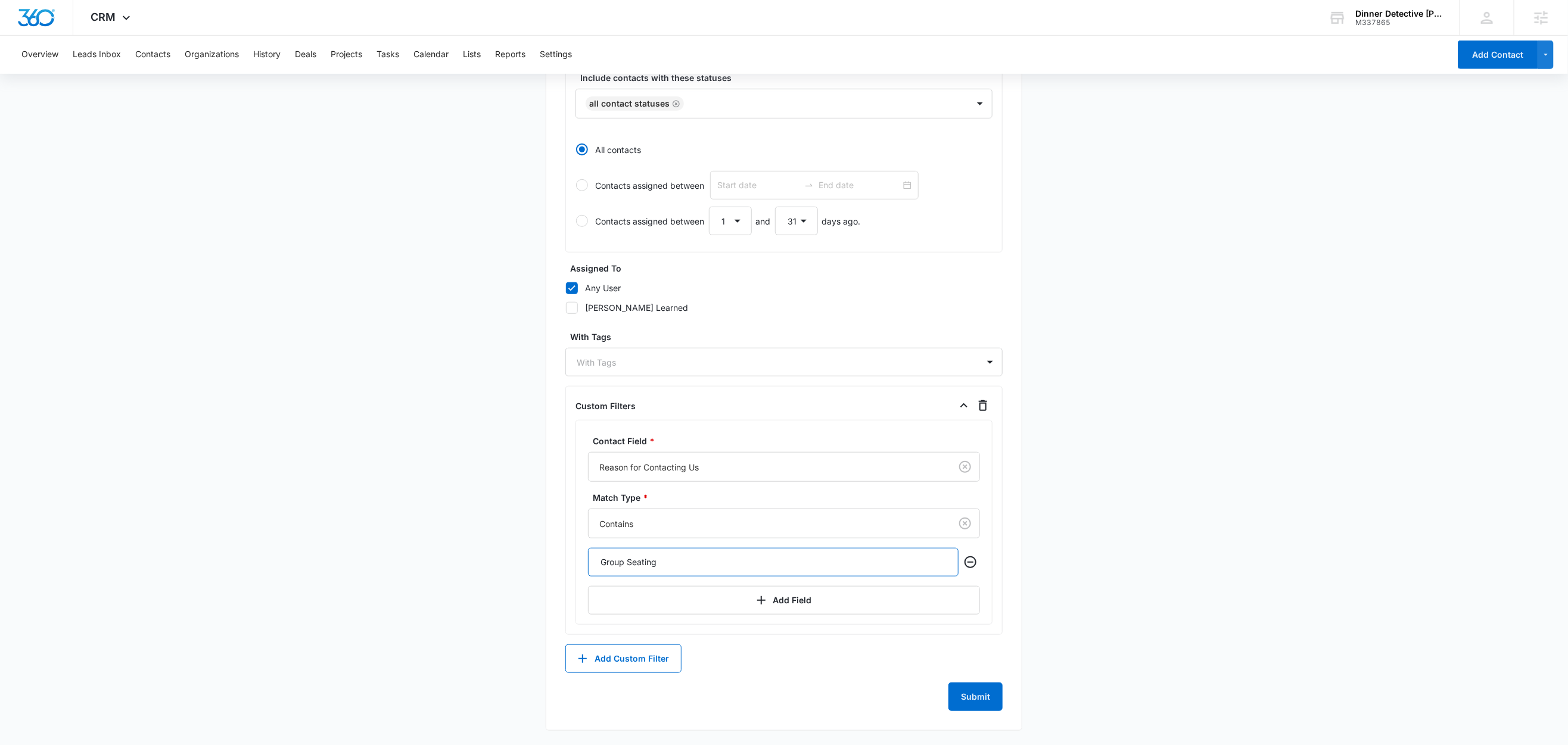
type input "Group Seating"
click at [434, 538] on main "Create New List Contacts In This List : 35 List Name * Group Seating - Contact …" at bounding box center [784, 198] width 1568 height 1094
click at [975, 699] on button "Submit" at bounding box center [975, 696] width 54 height 28
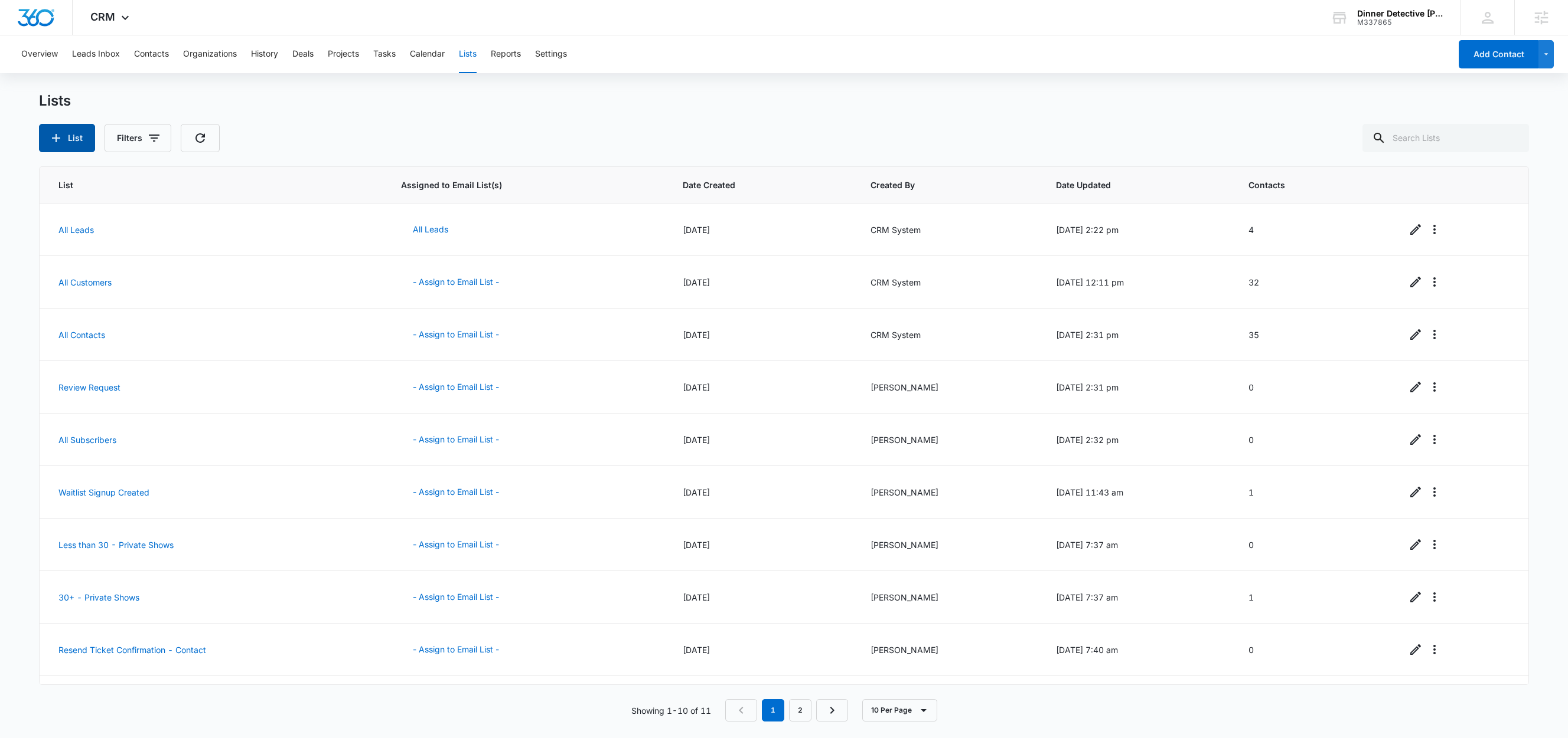
click at [69, 139] on button "List" at bounding box center [67, 138] width 56 height 28
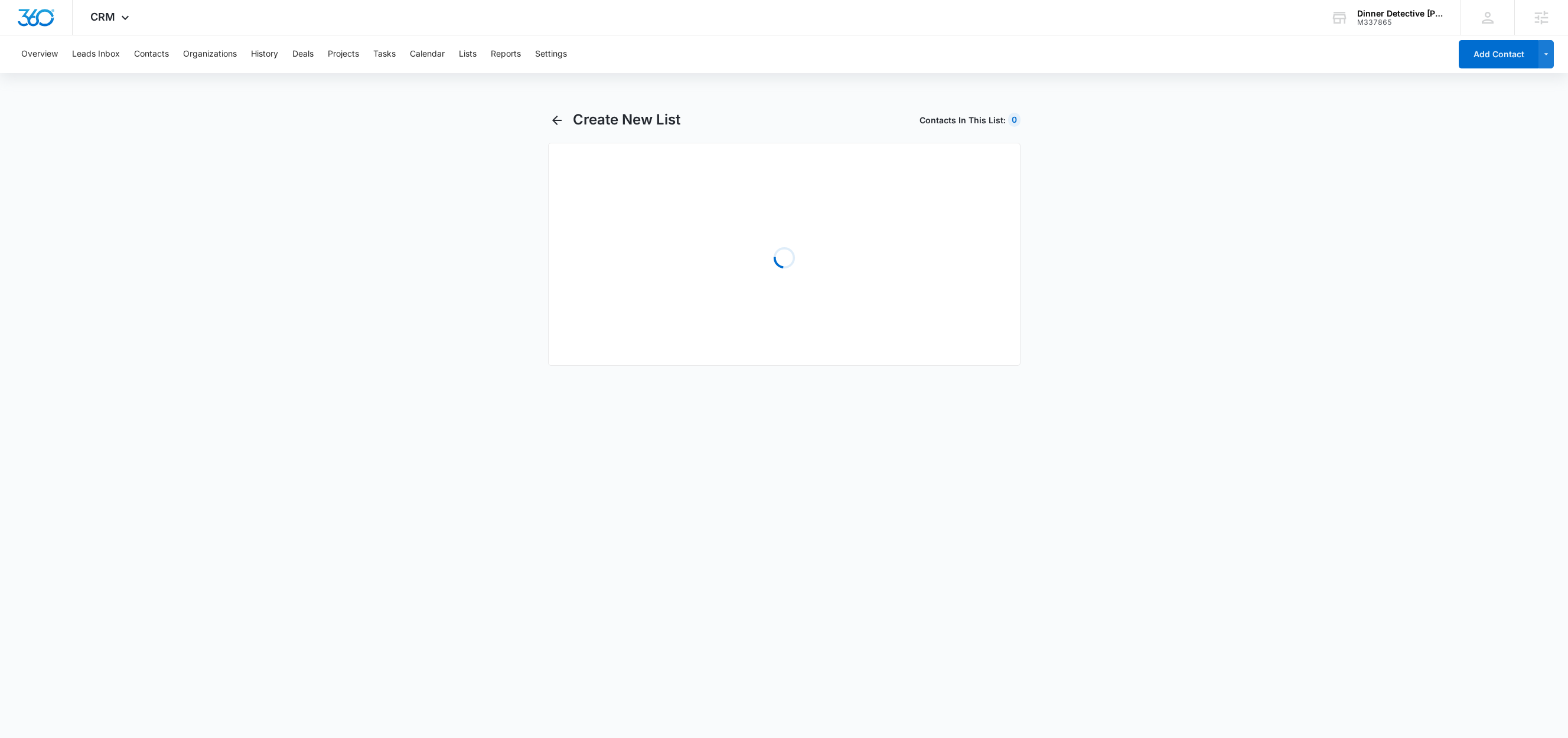
select select "31"
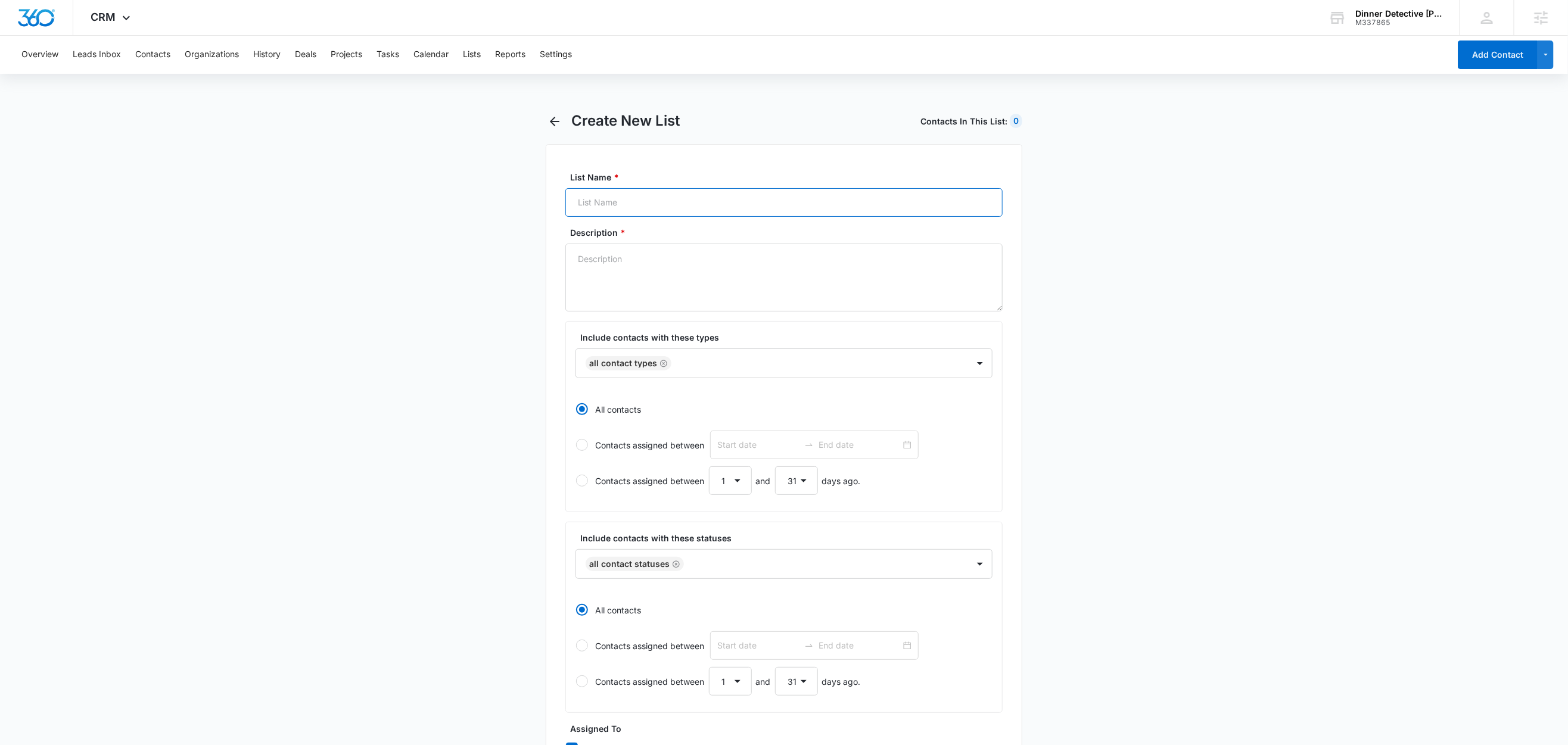
click at [647, 202] on input "List Name *" at bounding box center [783, 202] width 438 height 28
paste input "Age Limits - Contact"
type input "Age Limits - Contact"
click at [636, 261] on textarea "Description *" at bounding box center [783, 277] width 438 height 68
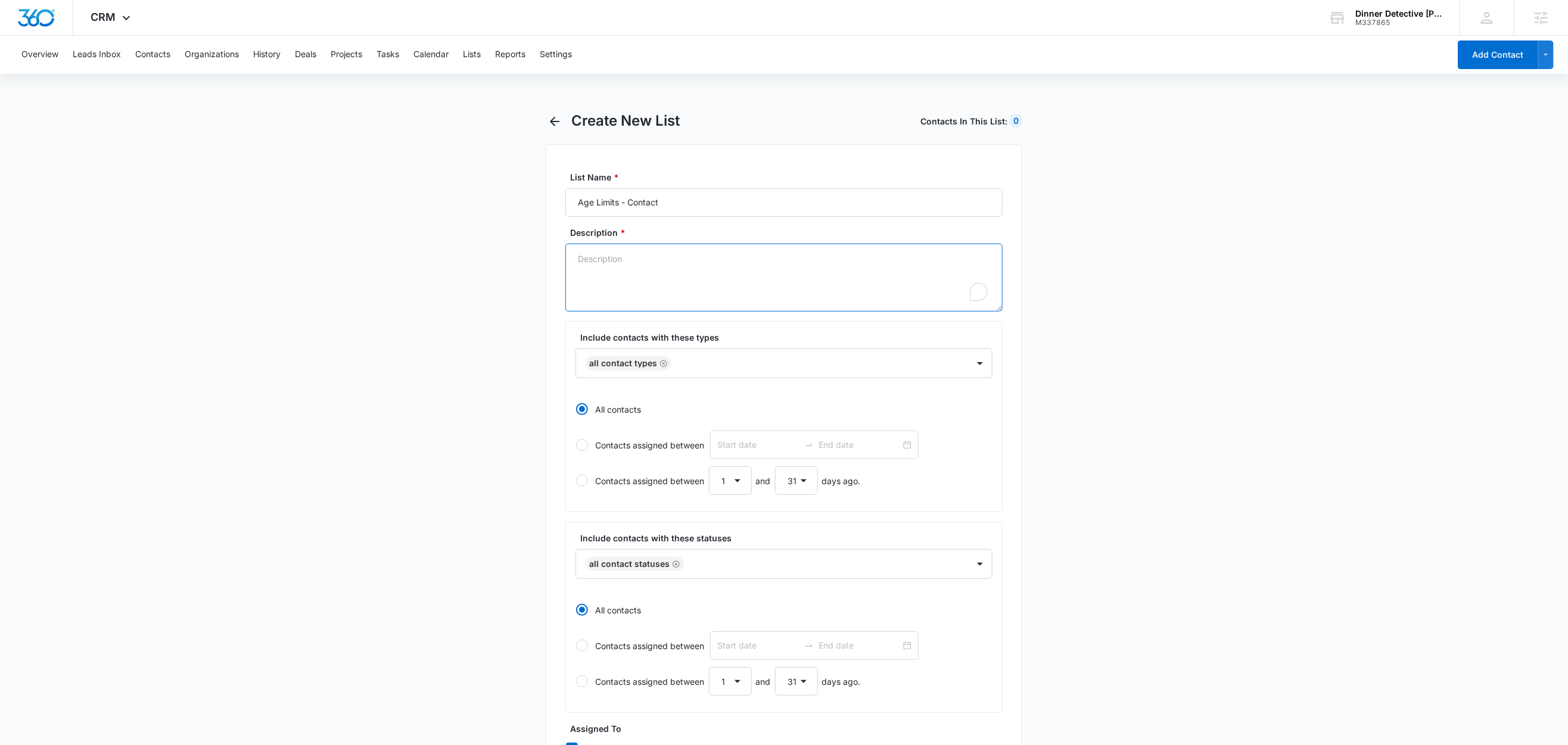
paste textarea "Age Limits - Contact"
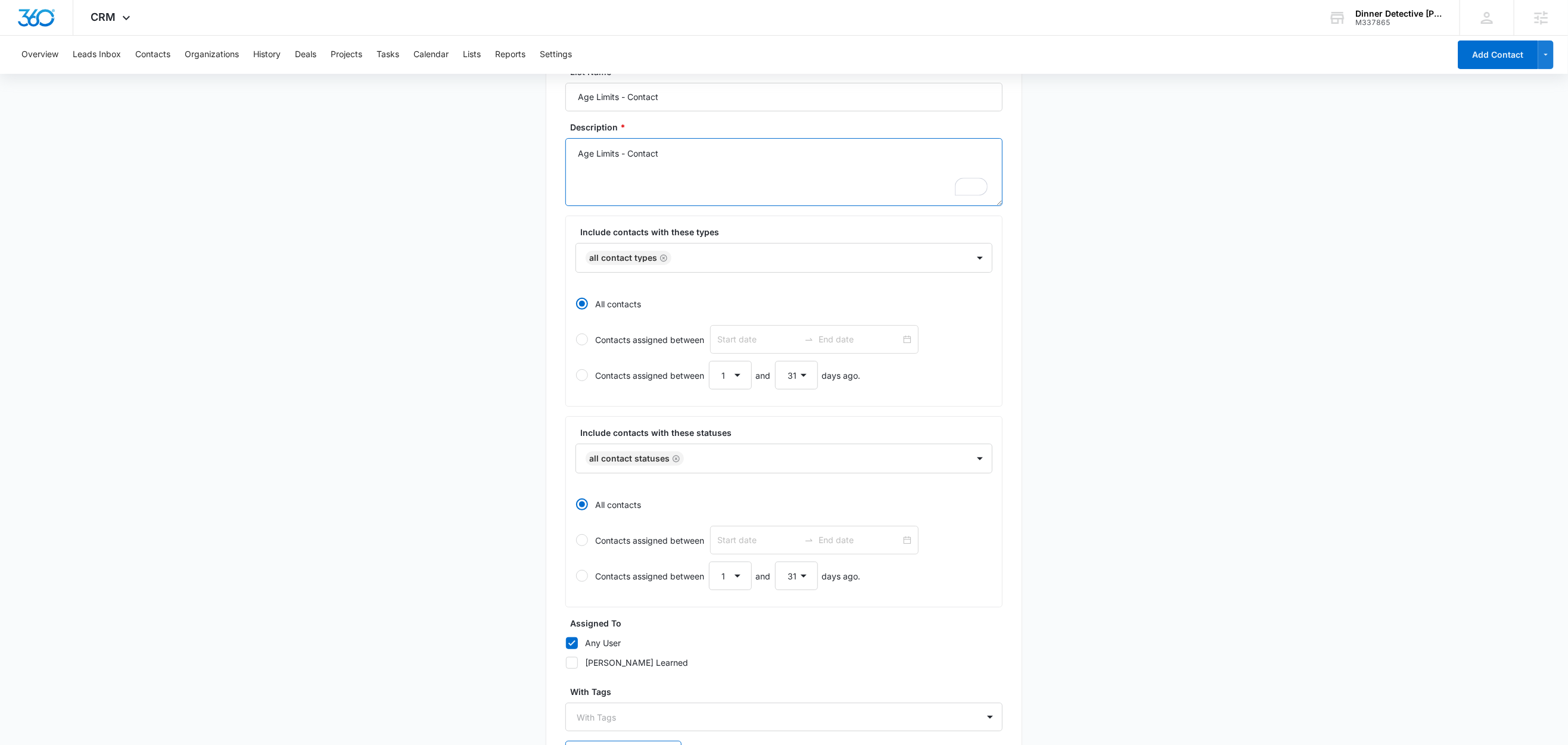
scroll to position [206, 0]
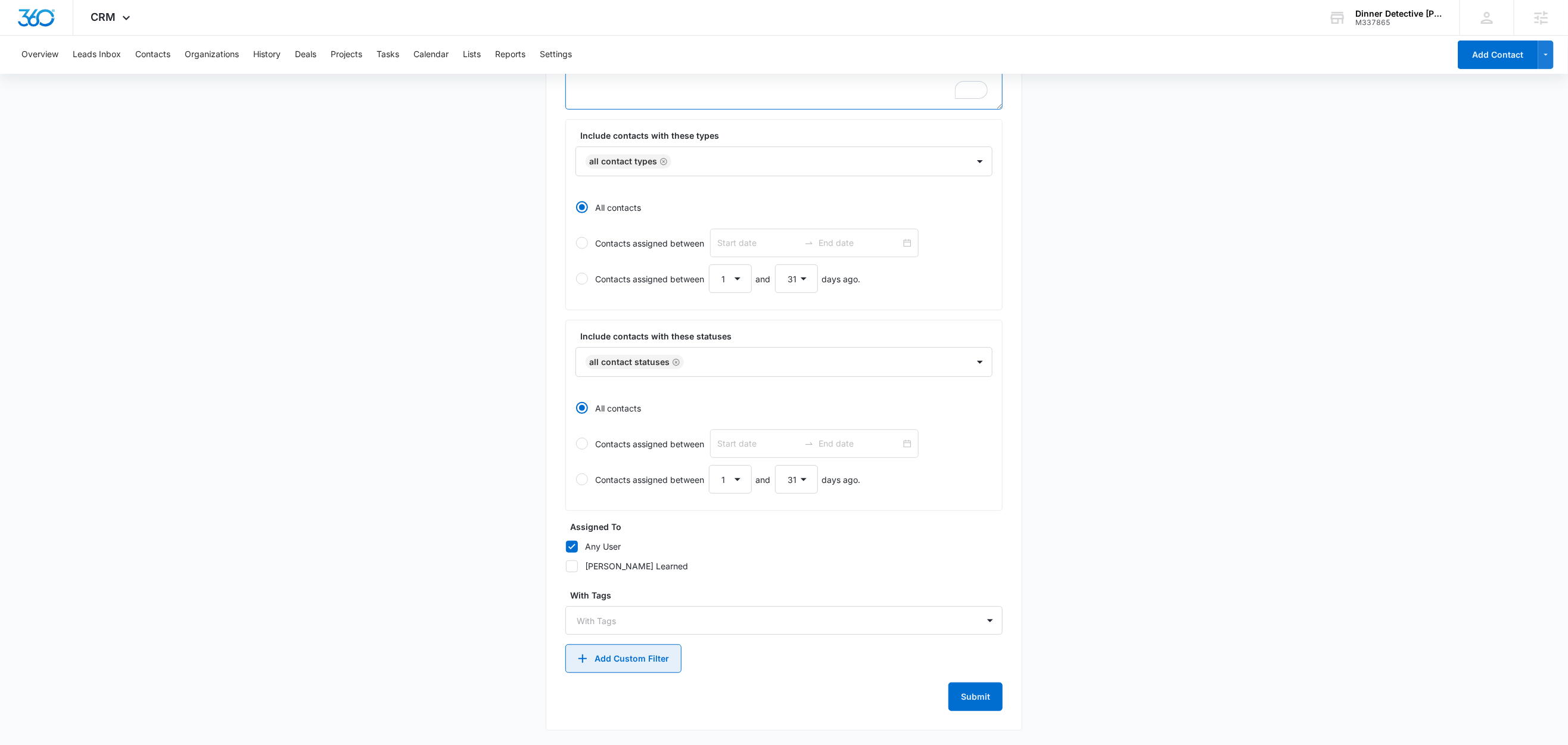
type textarea "Age Limits - Contact"
click at [644, 661] on button "Add Custom Filter" at bounding box center [623, 658] width 116 height 28
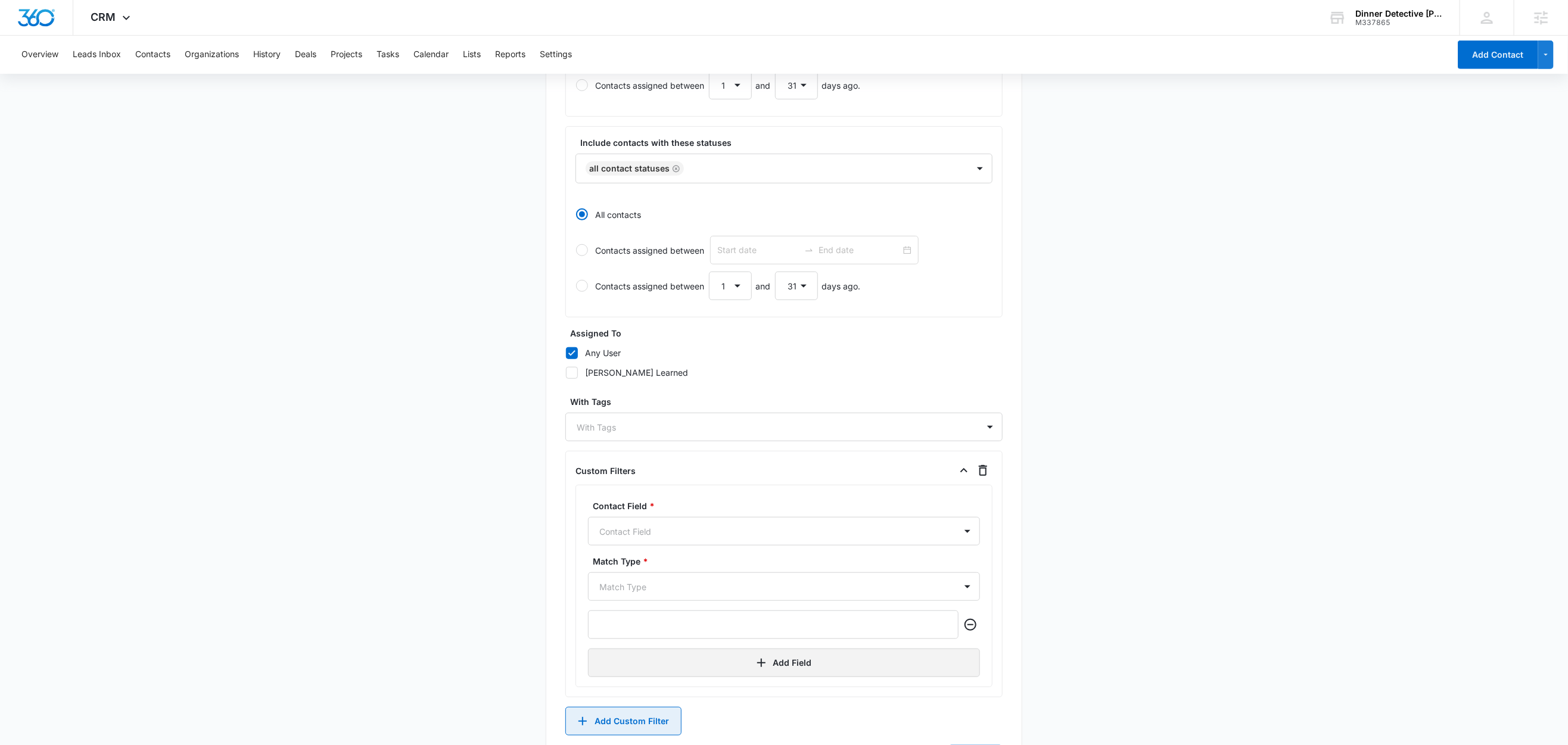
scroll to position [462, 0]
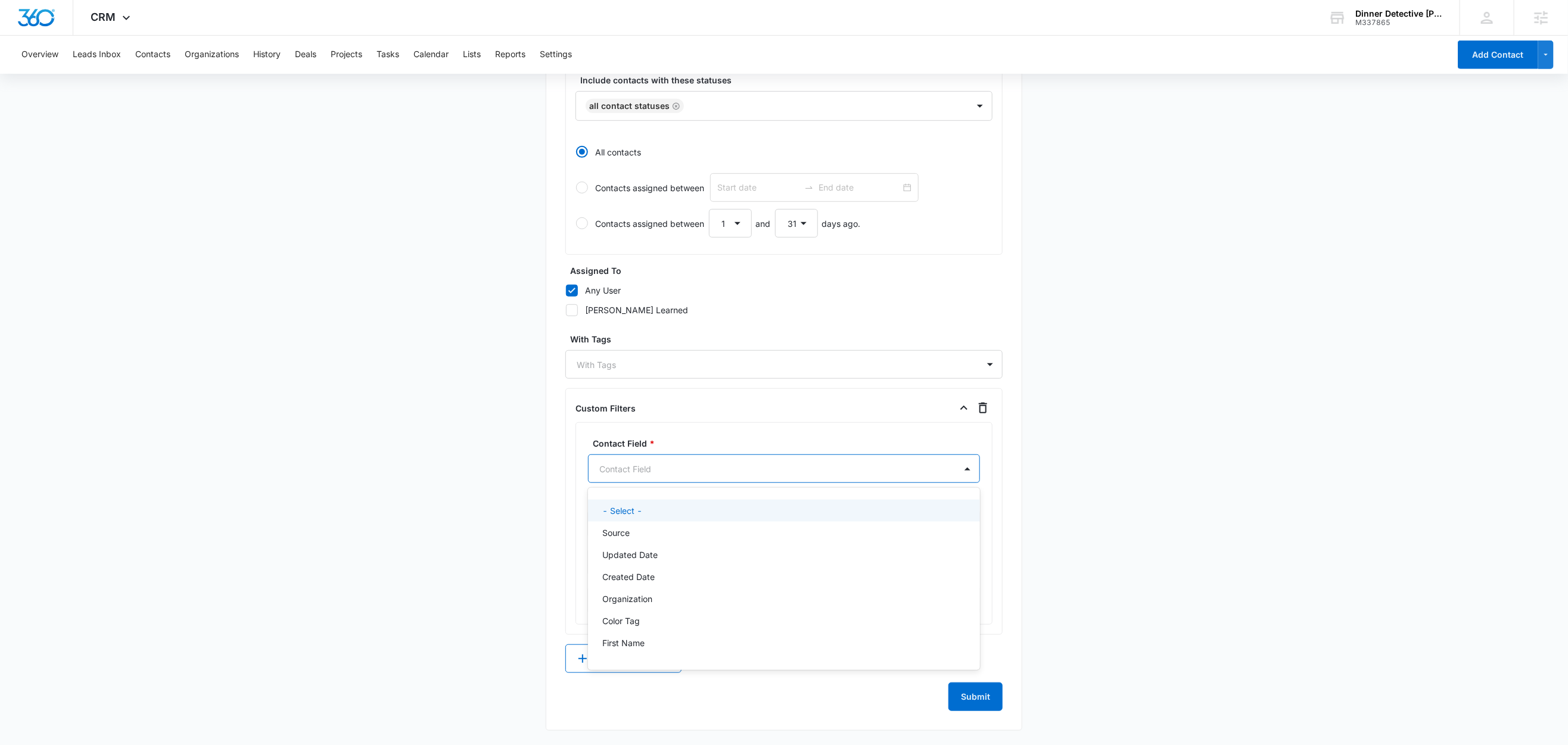
click at [664, 471] on div at bounding box center [769, 469] width 341 height 15
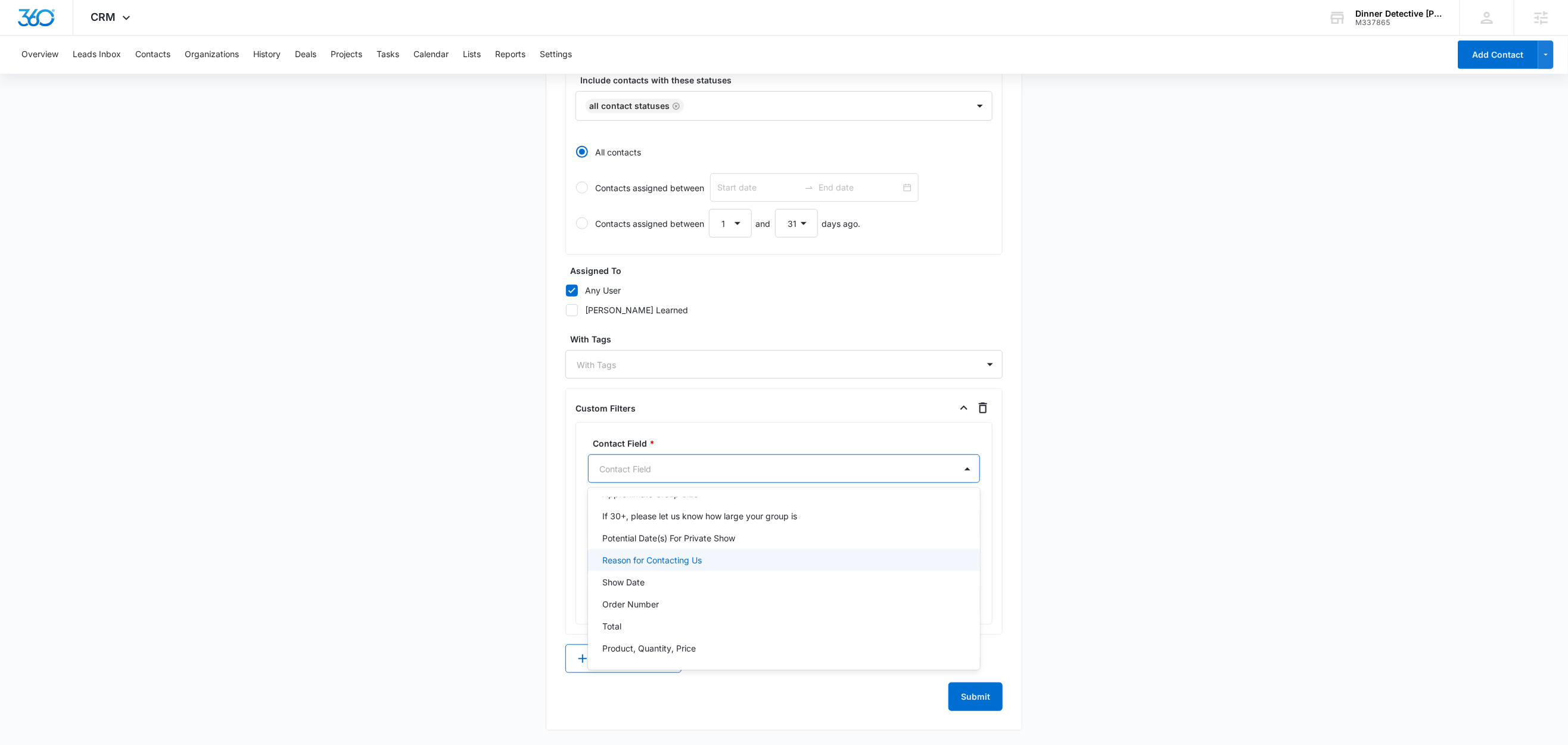
click at [685, 556] on p "Reason for Contacting Us" at bounding box center [652, 560] width 100 height 13
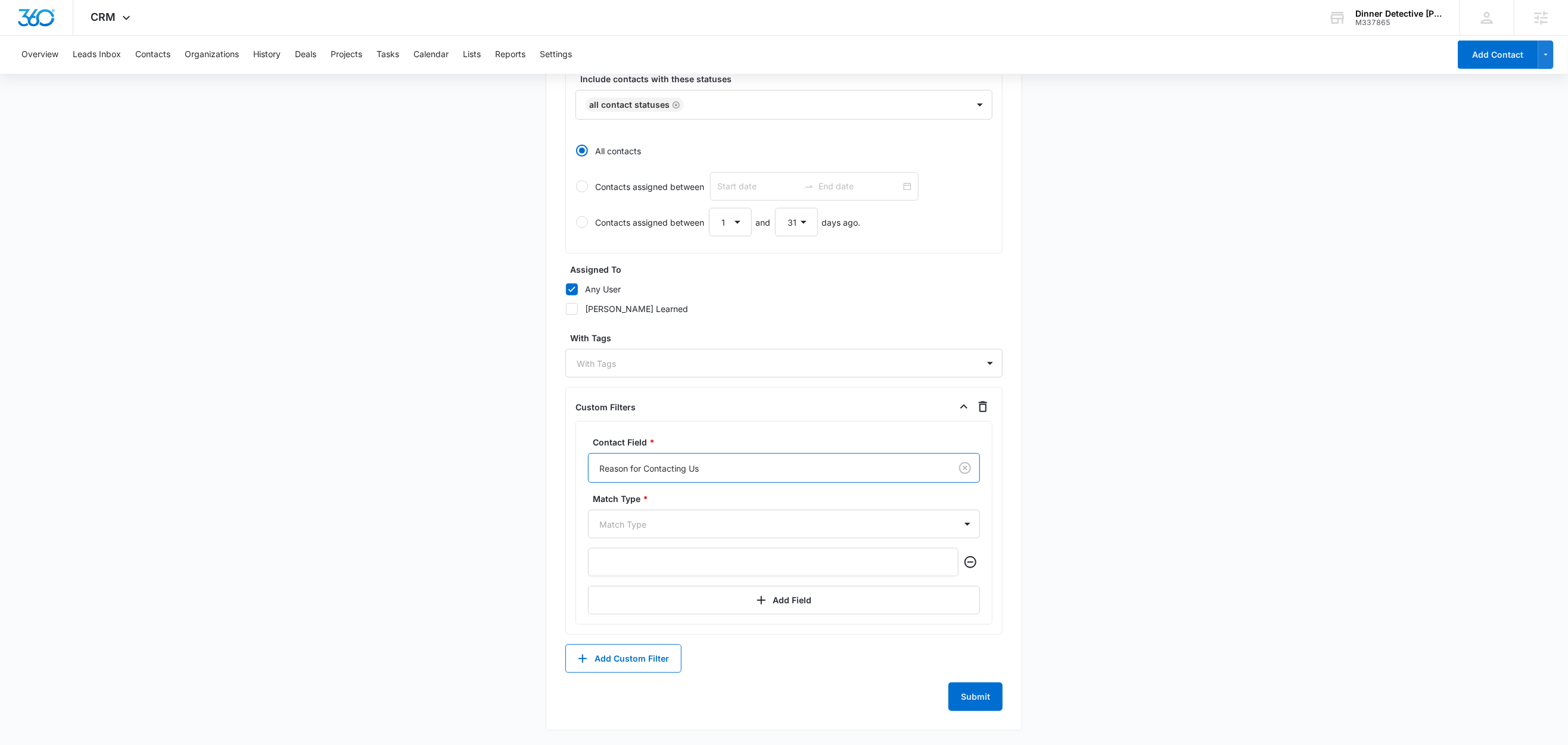
click at [416, 477] on main "Create New List Contacts In This List : 0 List Name * Age Limits - Contact Desc…" at bounding box center [784, 199] width 1568 height 1093
click at [650, 525] on div at bounding box center [769, 524] width 341 height 15
click at [615, 634] on p "Contains" at bounding box center [619, 632] width 34 height 13
drag, startPoint x: 647, startPoint y: 557, endPoint x: 647, endPoint y: 565, distance: 8.0
click at [647, 559] on input "text" at bounding box center [773, 562] width 371 height 28
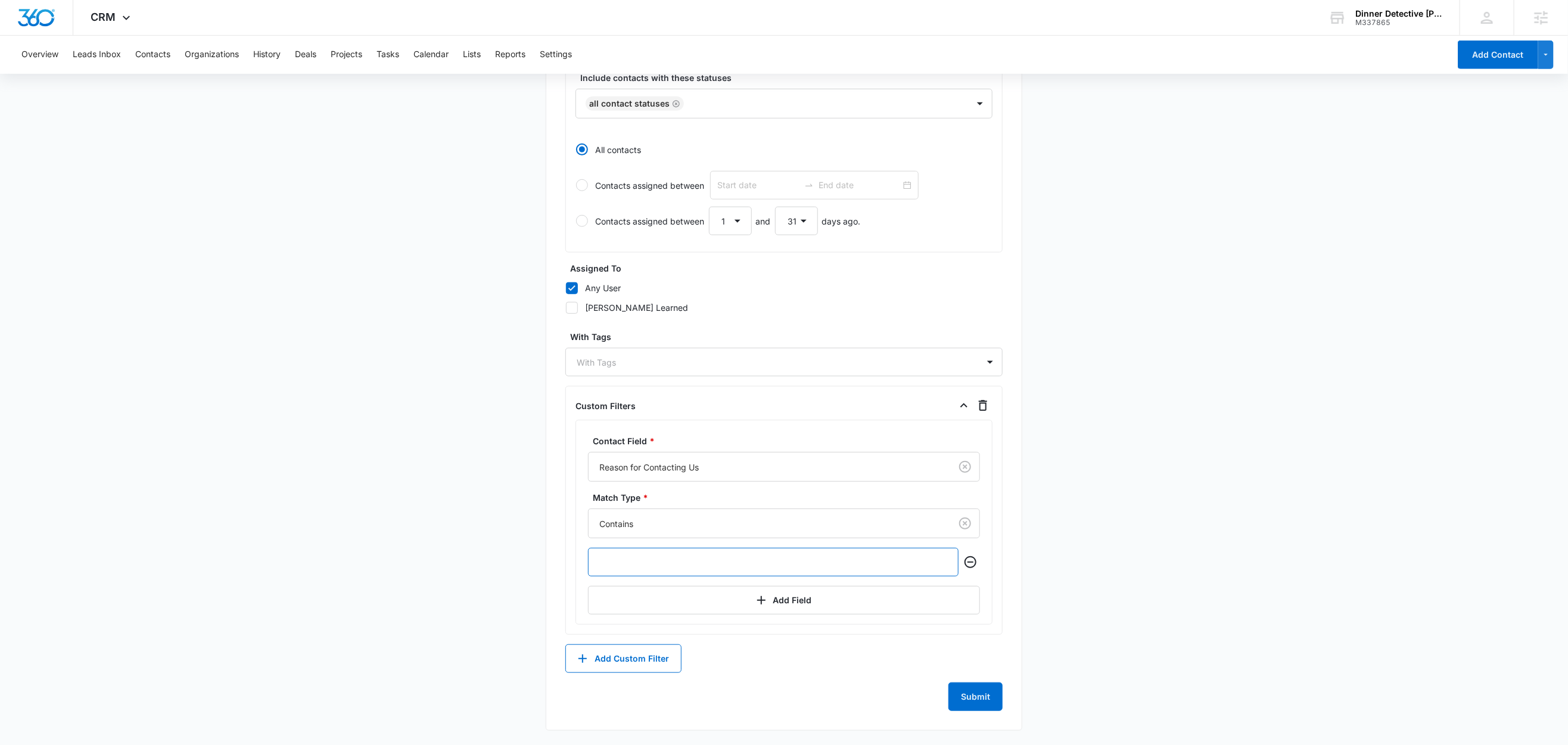
paste input "Age Limits"
type input "Age Limits"
click at [483, 553] on main "Create New List Contacts In This List : 0 List Name * Age Limits - Contact Desc…" at bounding box center [784, 198] width 1568 height 1094
click at [982, 702] on button "Submit" at bounding box center [975, 696] width 54 height 28
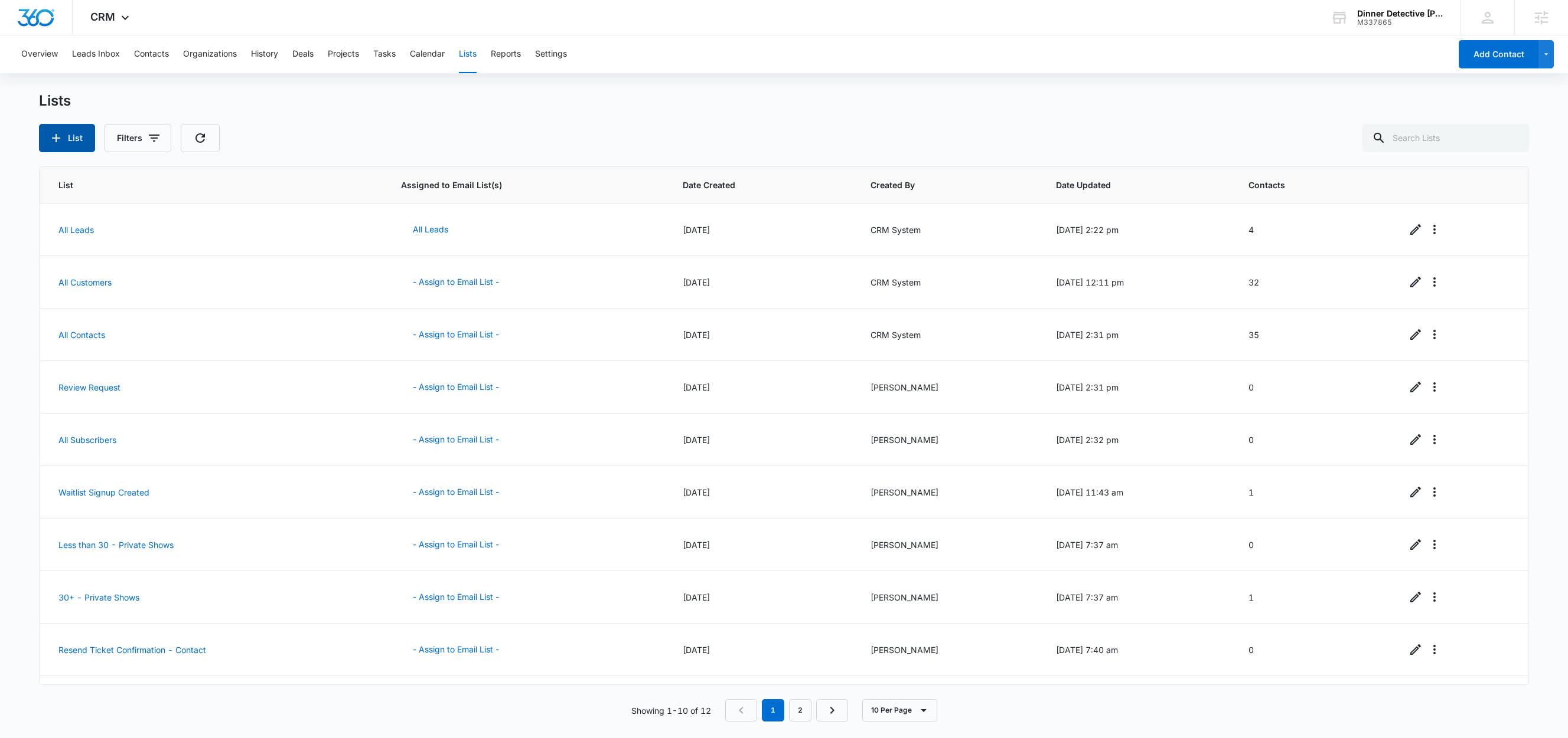
click at [72, 143] on button "List" at bounding box center [67, 138] width 56 height 28
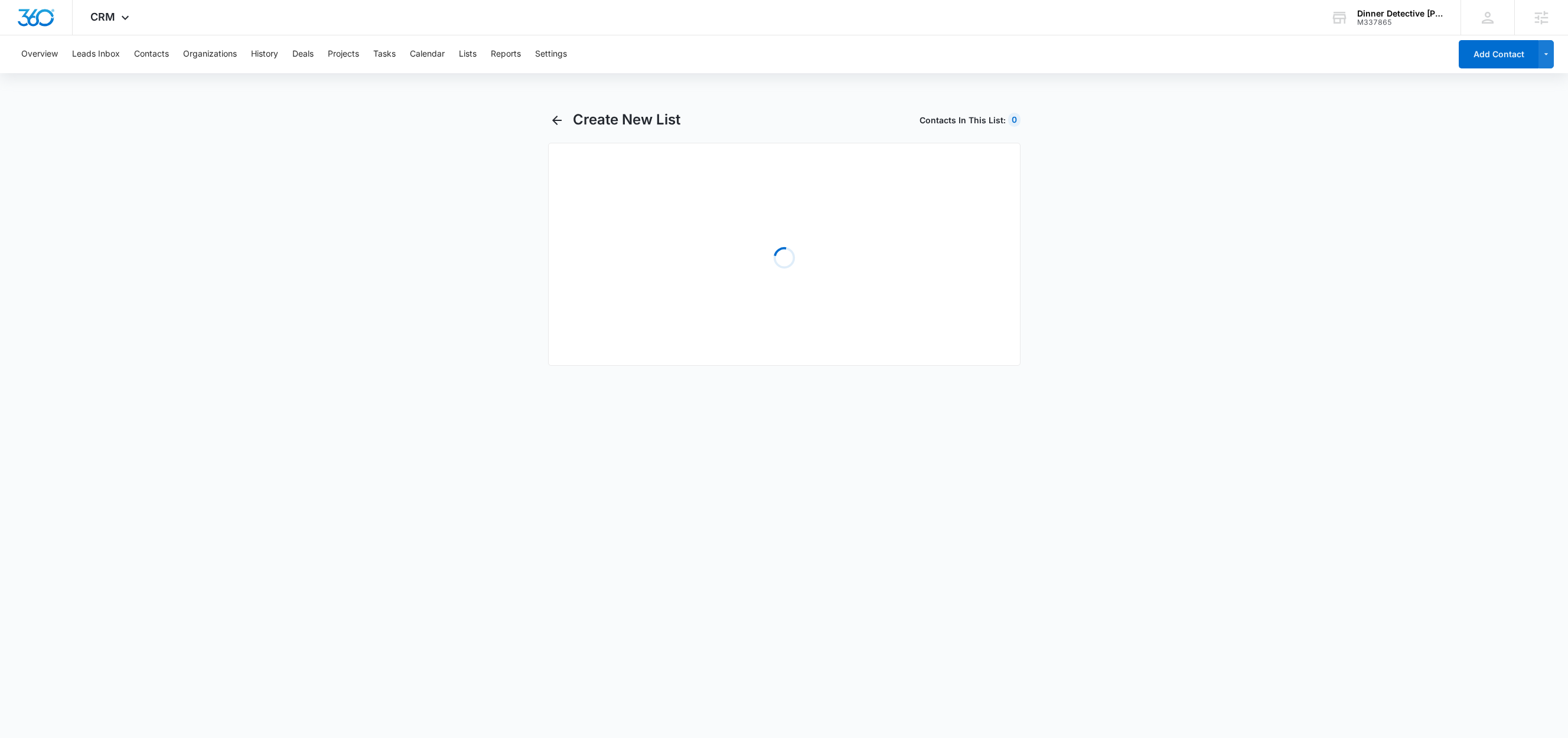
select select "31"
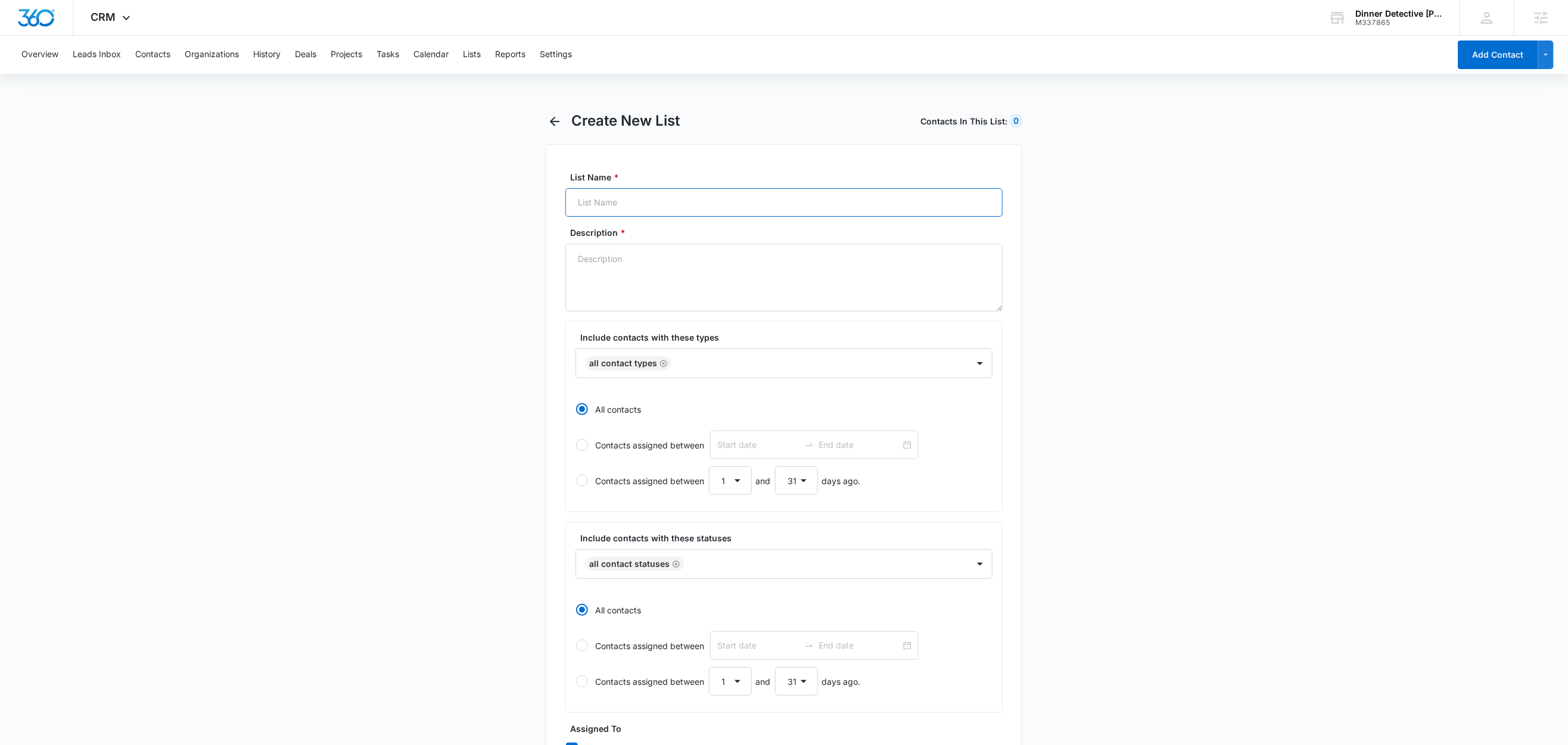
click at [637, 208] on input "List Name *" at bounding box center [783, 202] width 438 height 28
paste input "I Need to Change Entrees? - Contact"
type input "I Need to Change Entrees? - Contact"
click at [606, 260] on textarea "Description *" at bounding box center [783, 277] width 438 height 68
paste textarea "I Need to Change Entrees? - Contact"
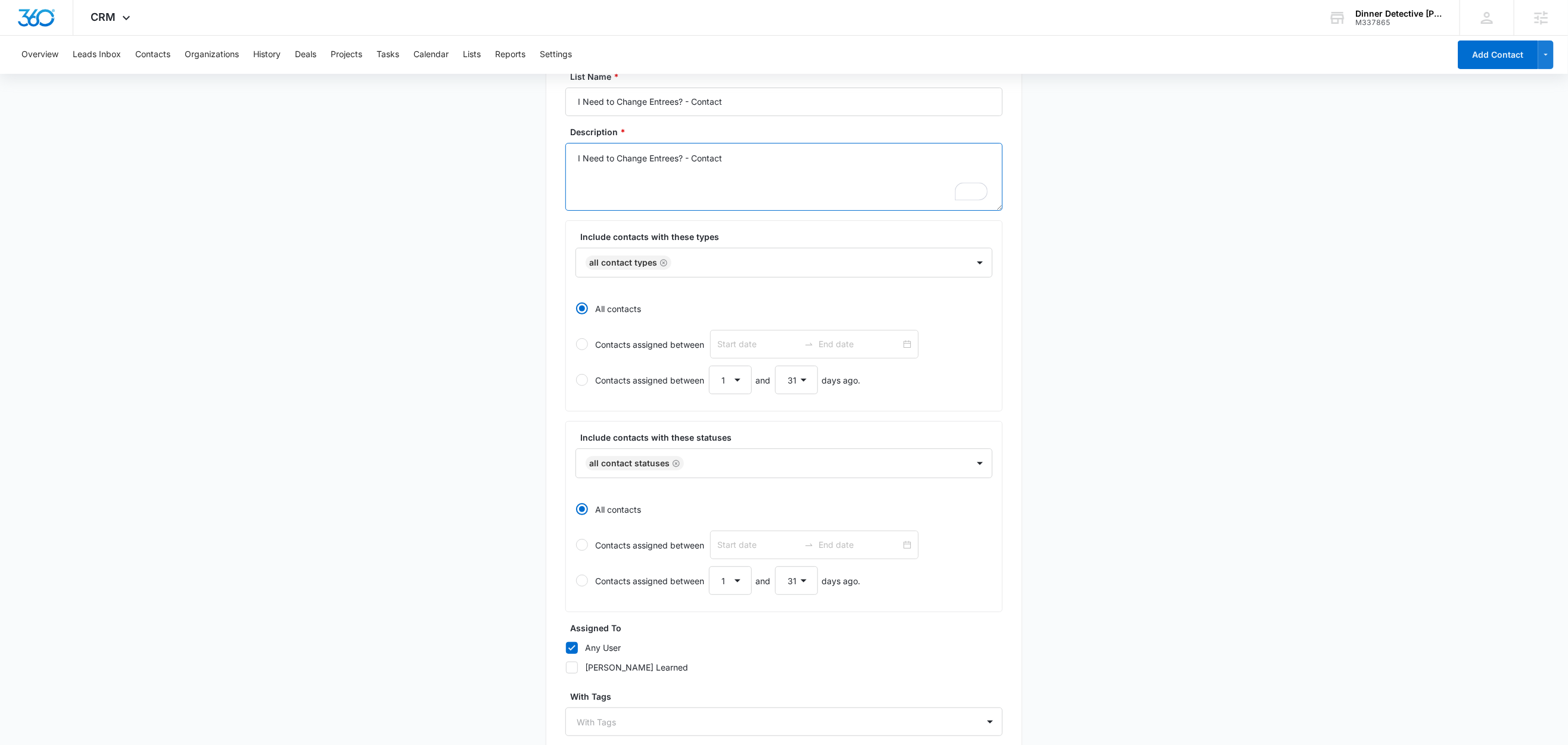
scroll to position [206, 0]
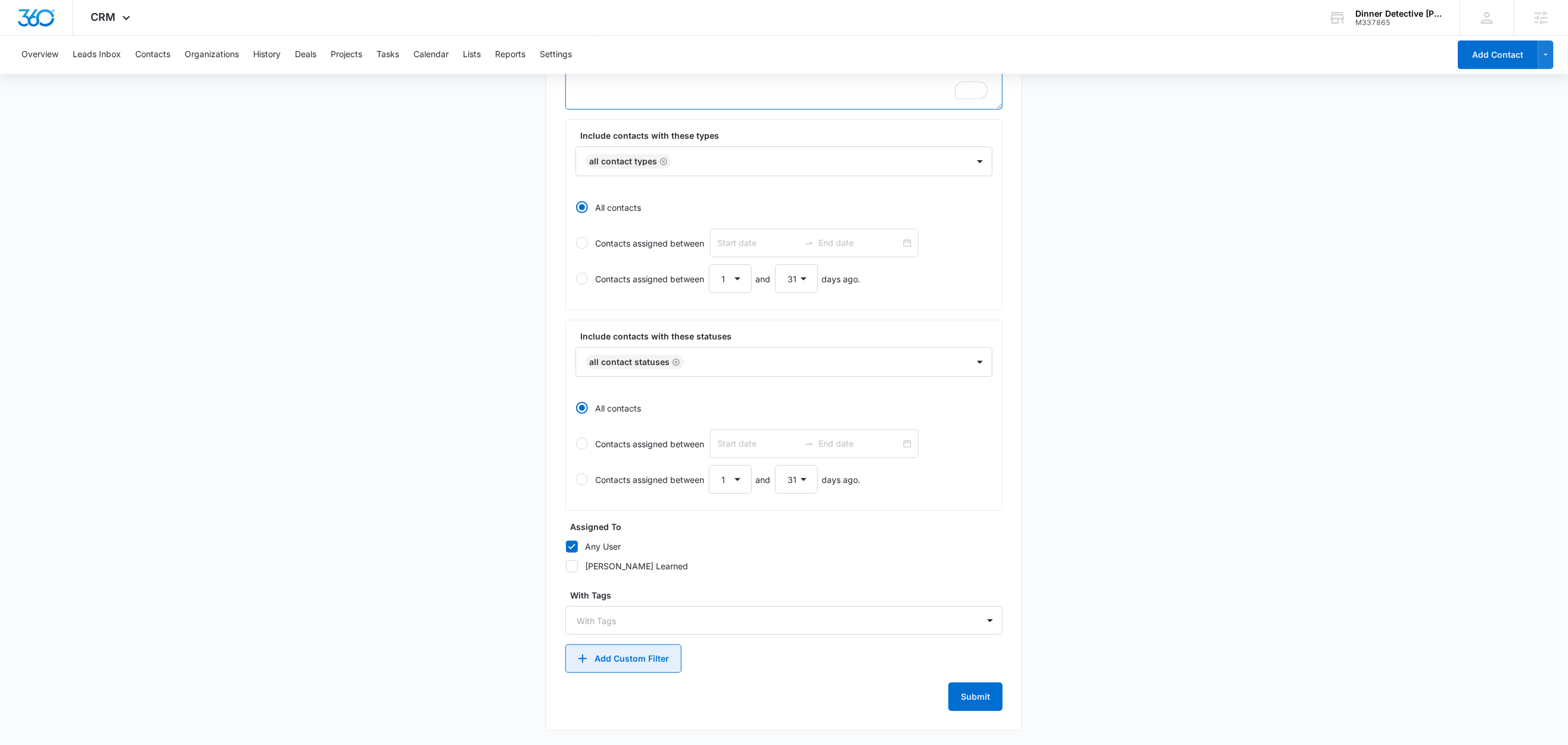
type textarea "I Need to Change Entrees? - Contact"
click at [619, 666] on button "Add Custom Filter" at bounding box center [623, 658] width 116 height 28
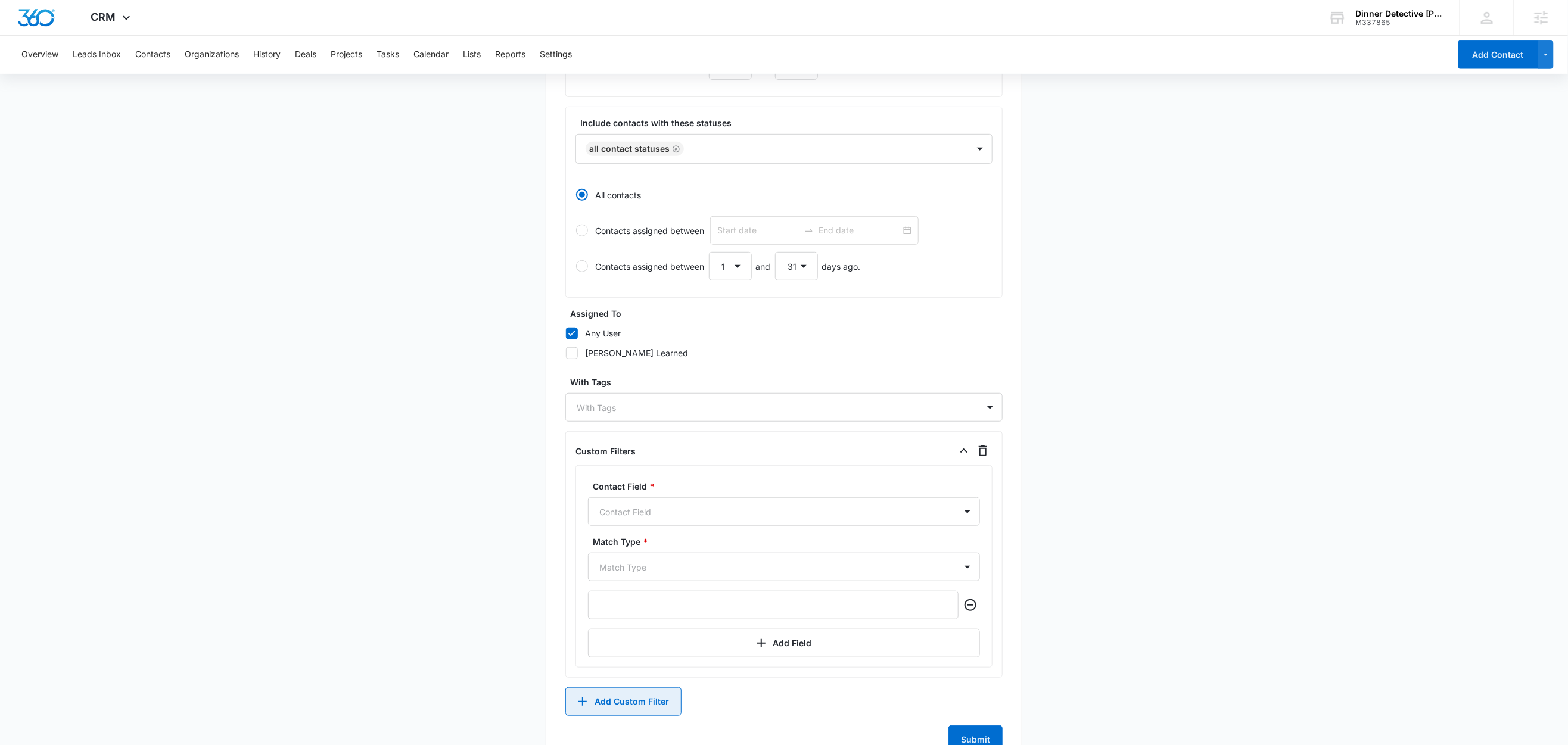
scroll to position [462, 0]
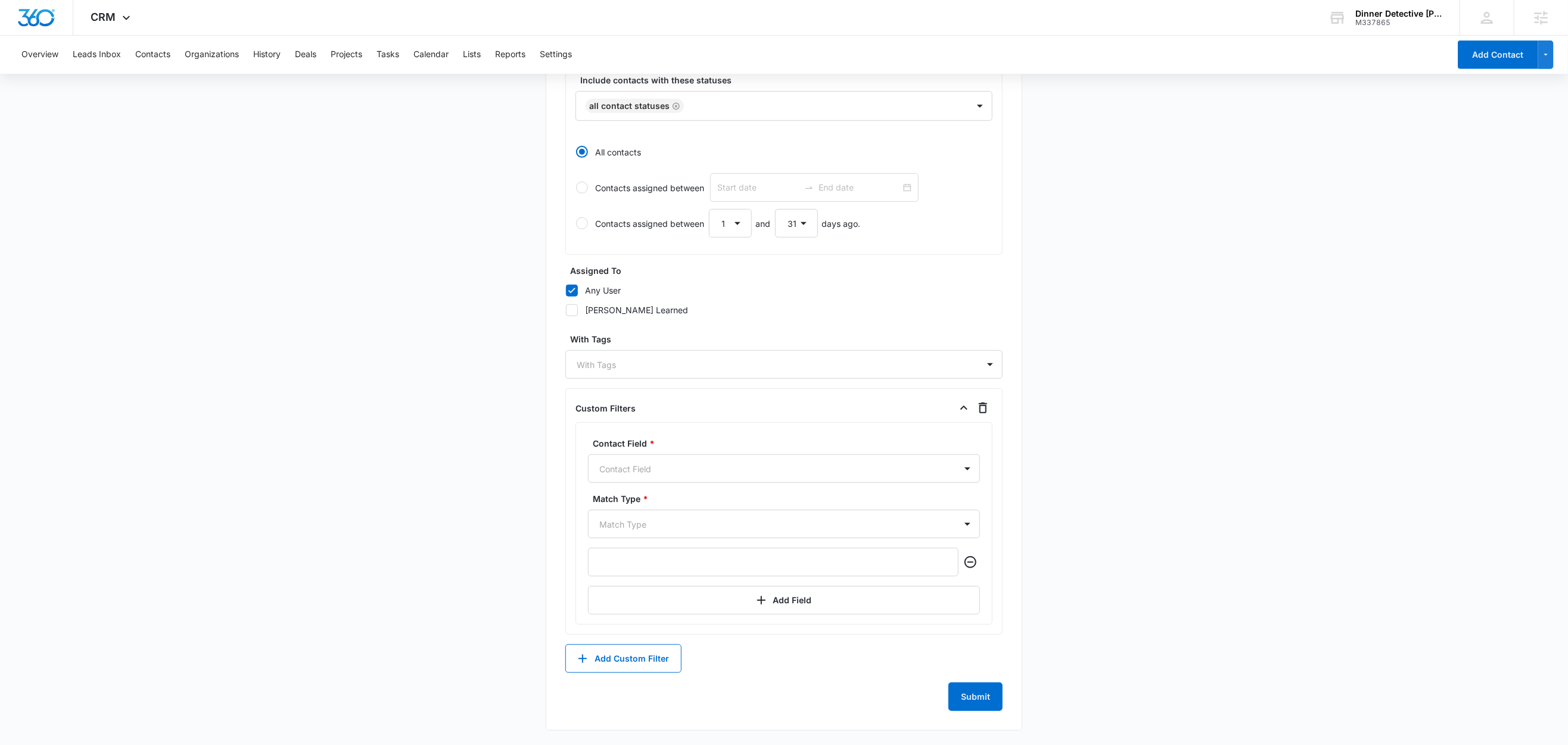
drag, startPoint x: 630, startPoint y: 466, endPoint x: 646, endPoint y: 487, distance: 26.4
click at [630, 467] on div at bounding box center [769, 469] width 341 height 15
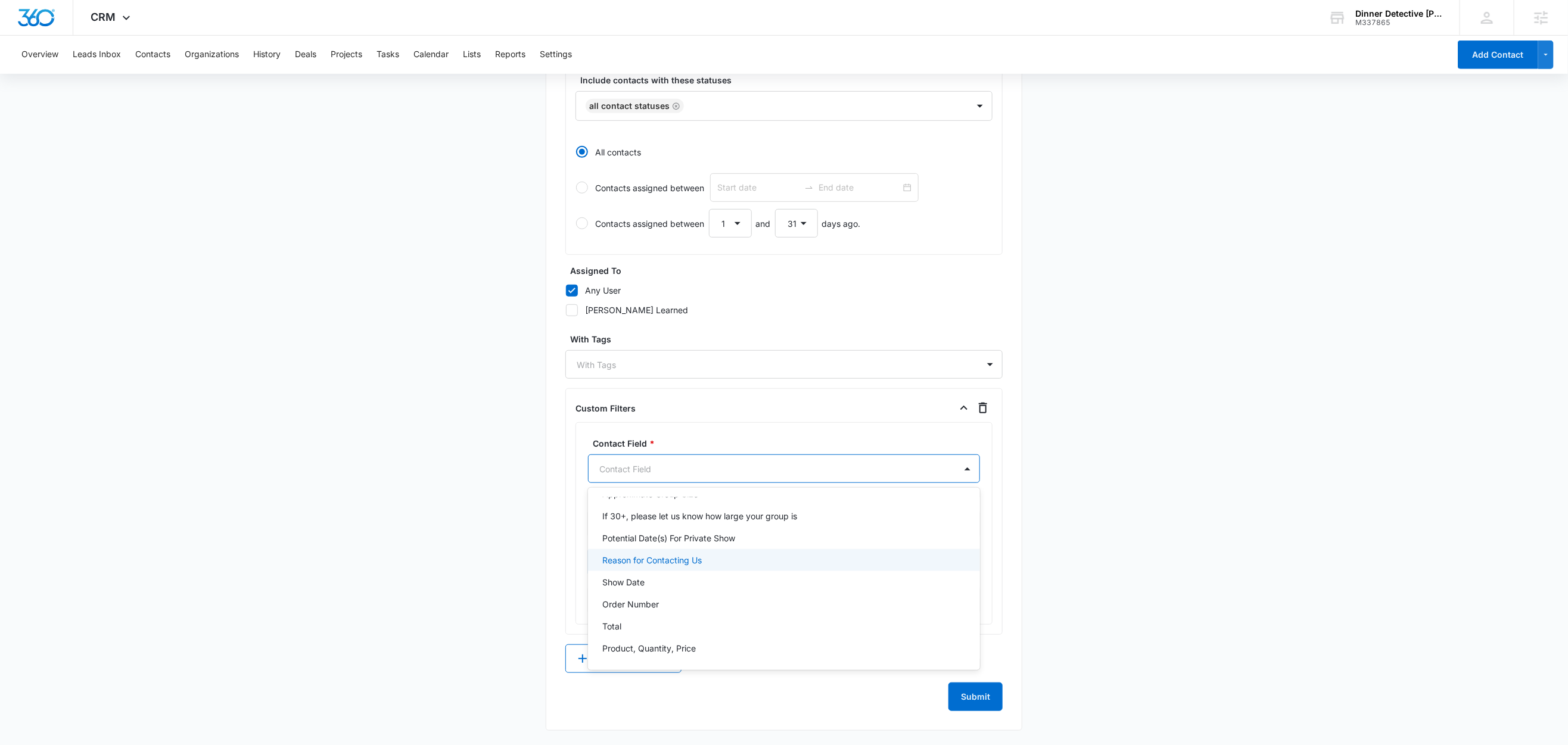
click at [679, 557] on p "Reason for Contacting Us" at bounding box center [652, 560] width 100 height 13
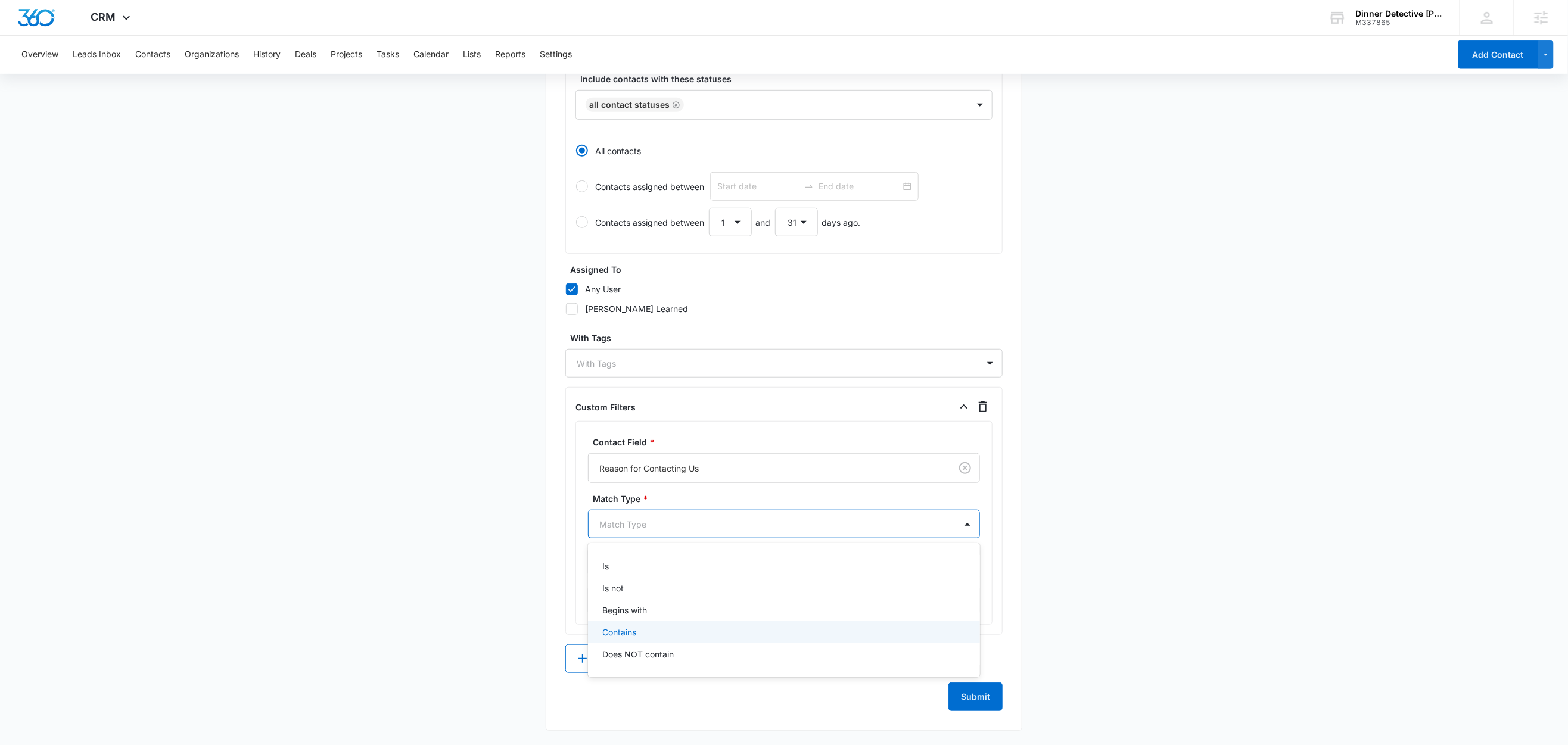
click at [624, 635] on p "Contains" at bounding box center [619, 632] width 34 height 13
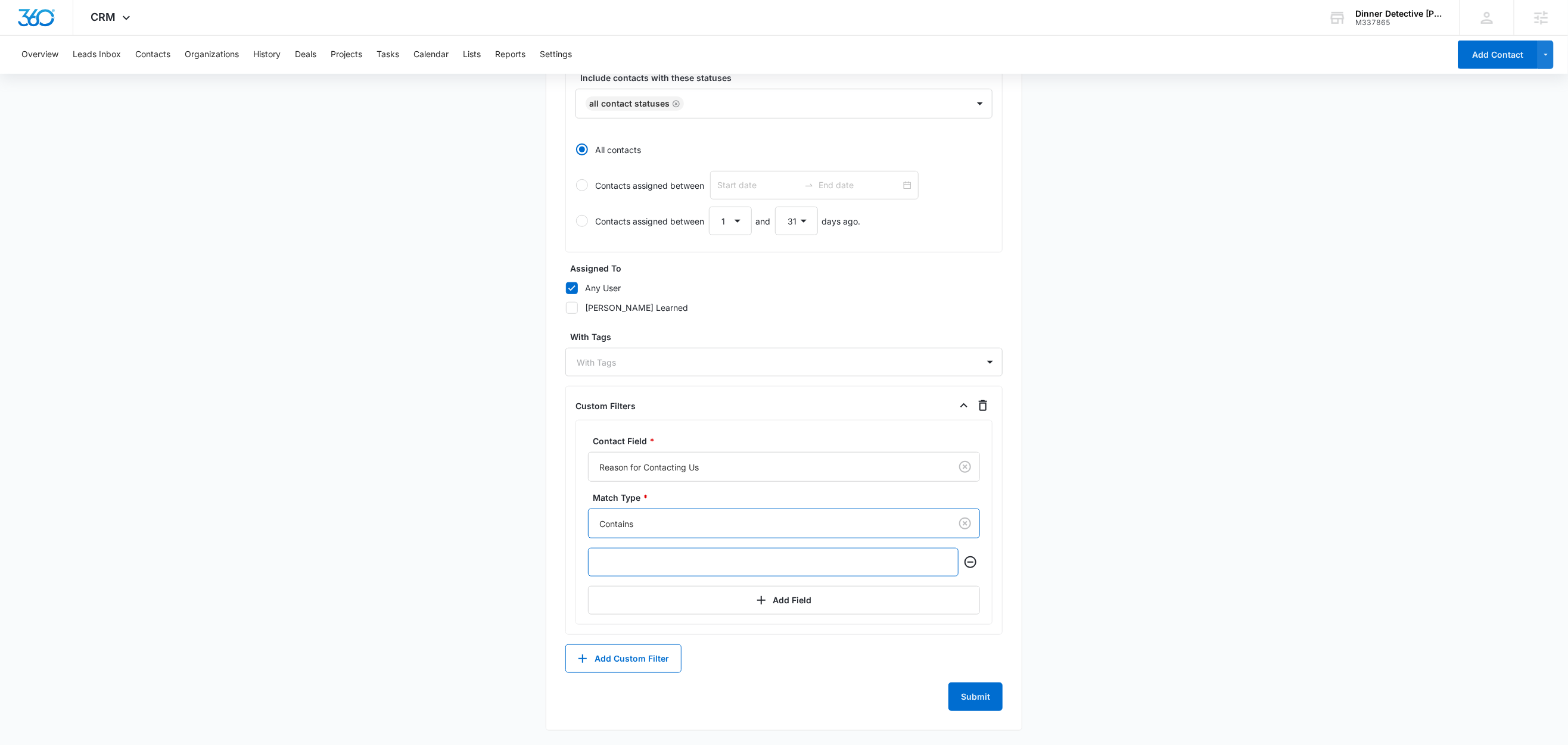
click at [666, 564] on input "text" at bounding box center [773, 562] width 371 height 28
type input "I need to change entrees."
drag, startPoint x: 976, startPoint y: 706, endPoint x: 737, endPoint y: 634, distance: 249.6
click at [976, 705] on button "Submit" at bounding box center [975, 696] width 54 height 28
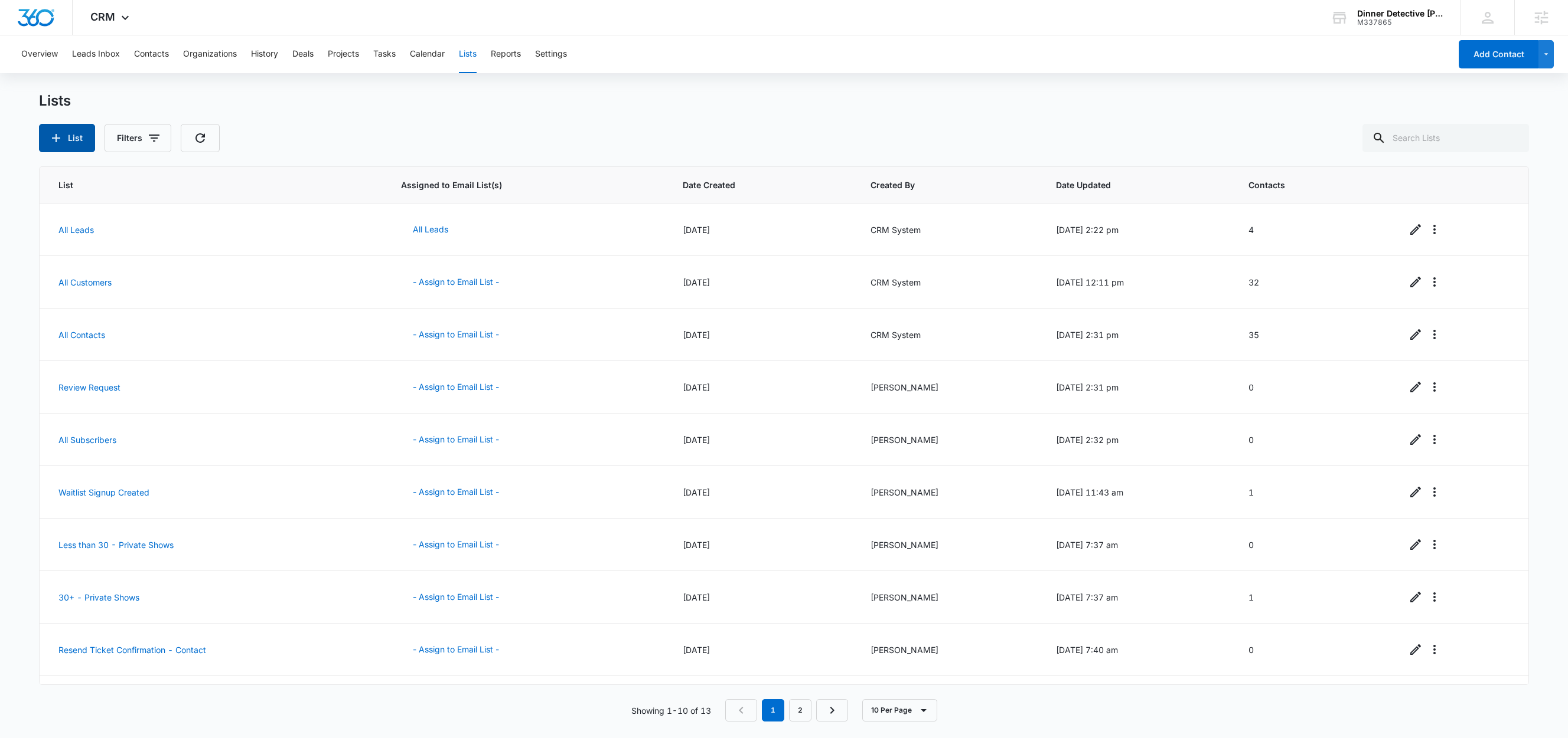
click at [75, 137] on button "List" at bounding box center [67, 138] width 56 height 28
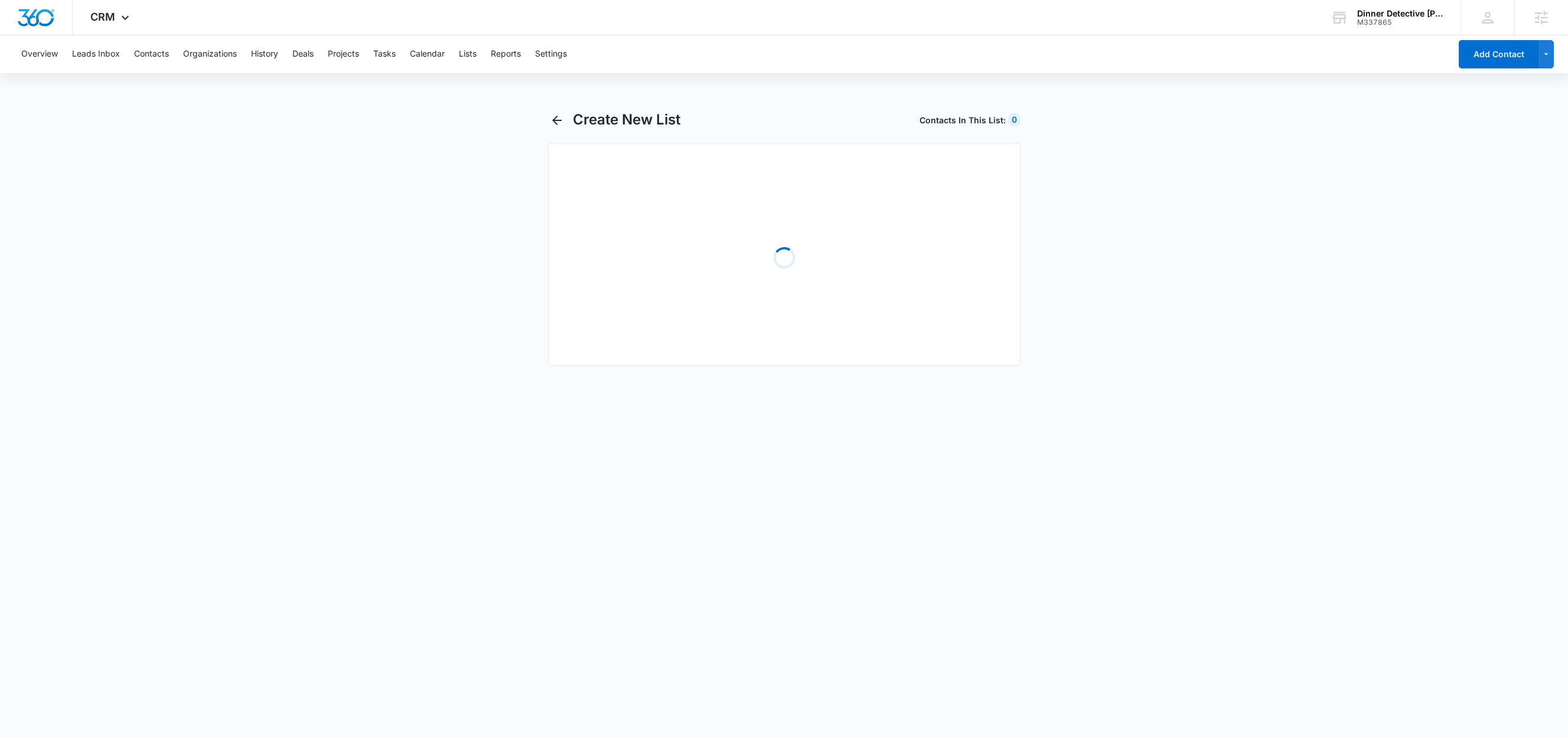
select select "31"
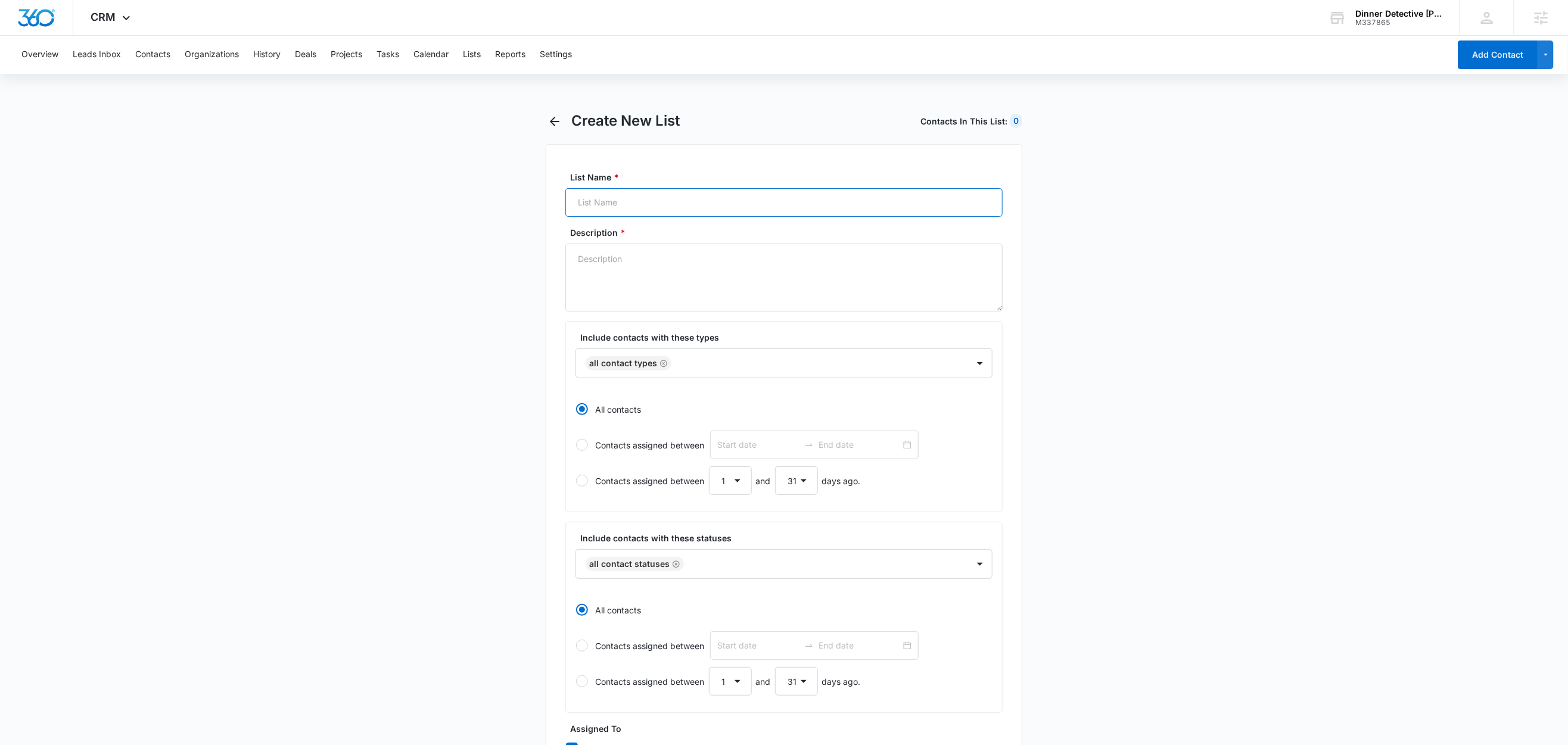
click at [657, 204] on input "List Name *" at bounding box center [783, 202] width 438 height 28
paste input "May I bring outside food or drink? - Contact"
type input "May I bring outside food or drink? - Contact"
click at [636, 276] on textarea "Description *" at bounding box center [783, 277] width 438 height 68
paste textarea "May I bring outside food or drink? - Contact"
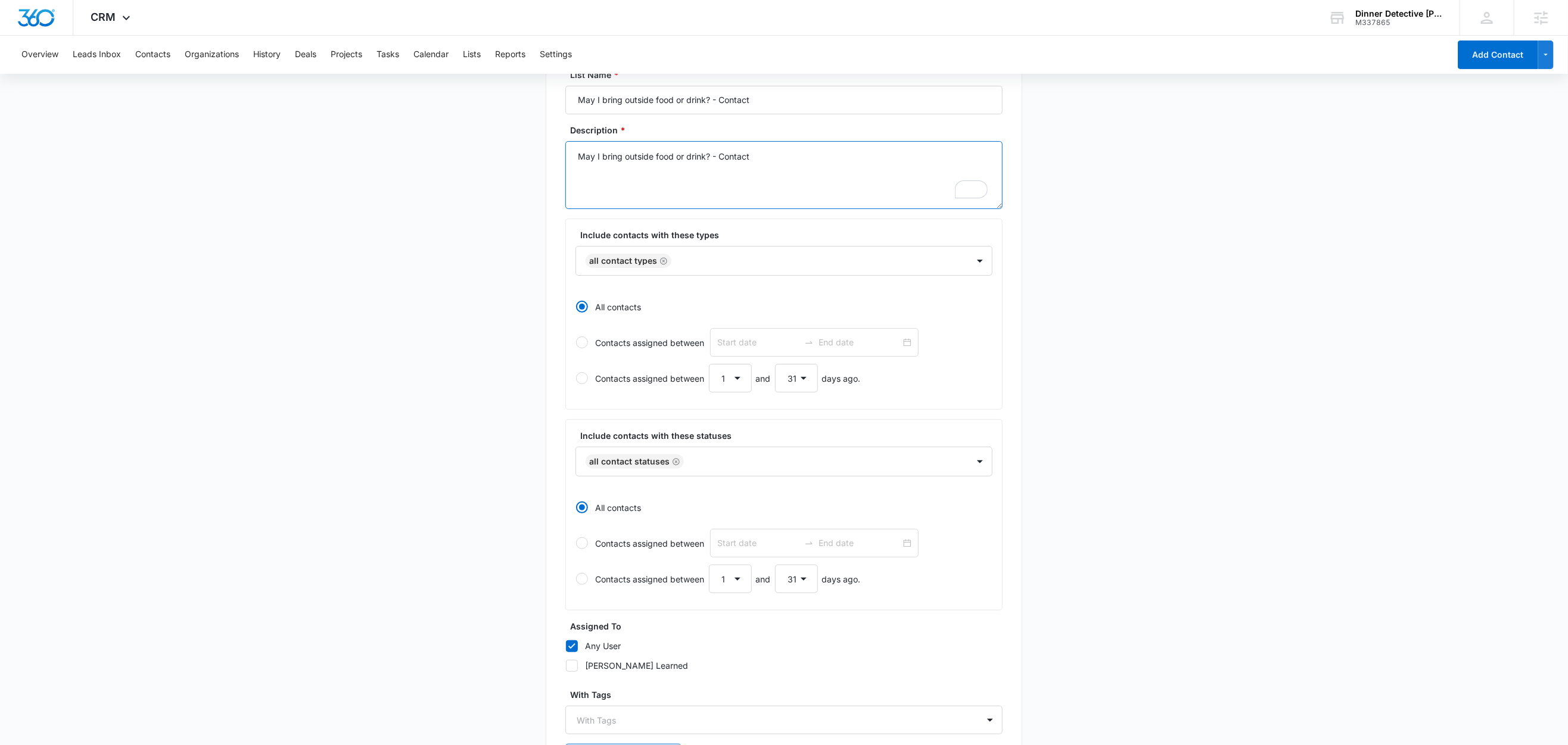
scroll to position [206, 0]
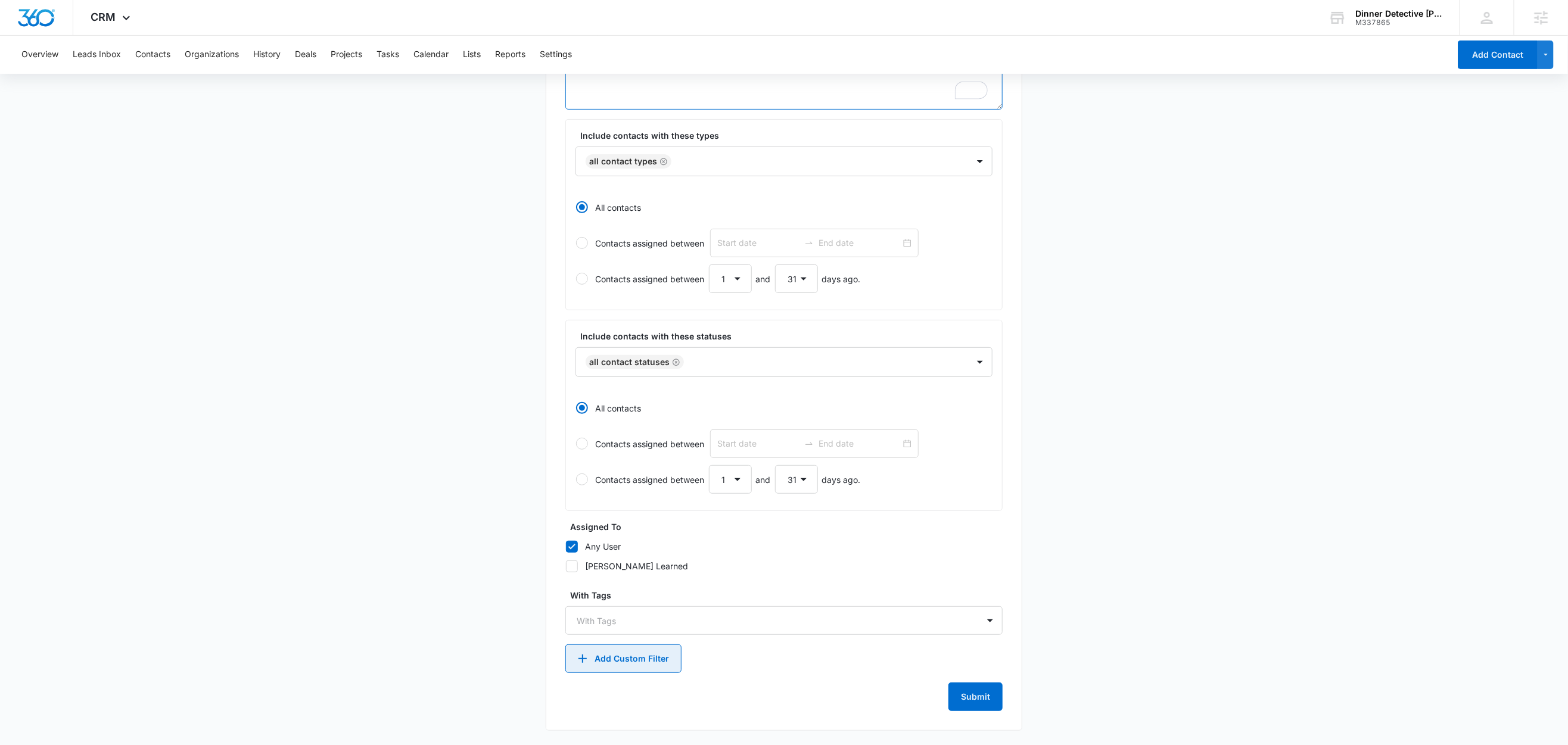
type textarea "May I bring outside food or drink? - Contact"
click at [614, 665] on button "Add Custom Filter" at bounding box center [623, 658] width 116 height 28
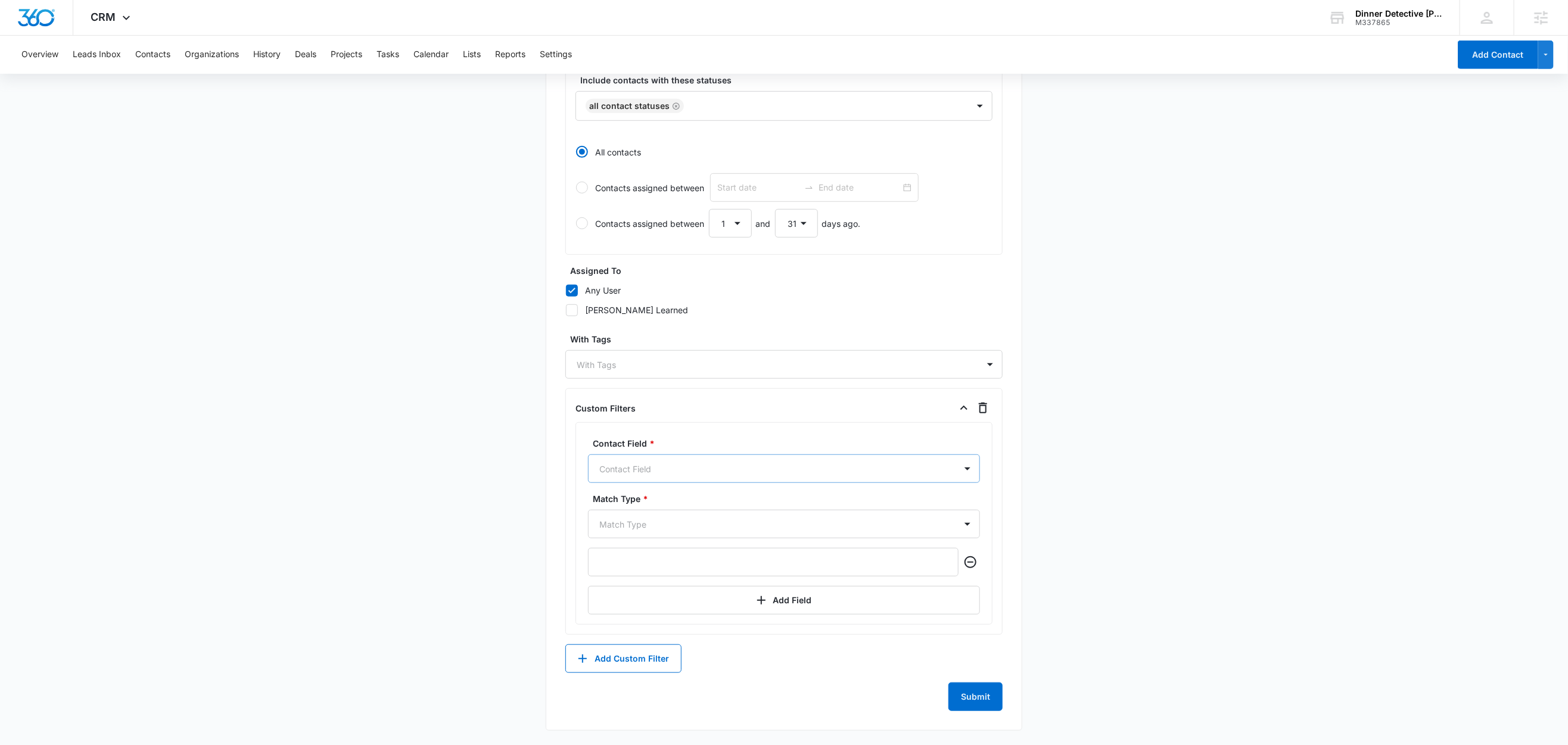
click at [646, 467] on div at bounding box center [769, 469] width 341 height 15
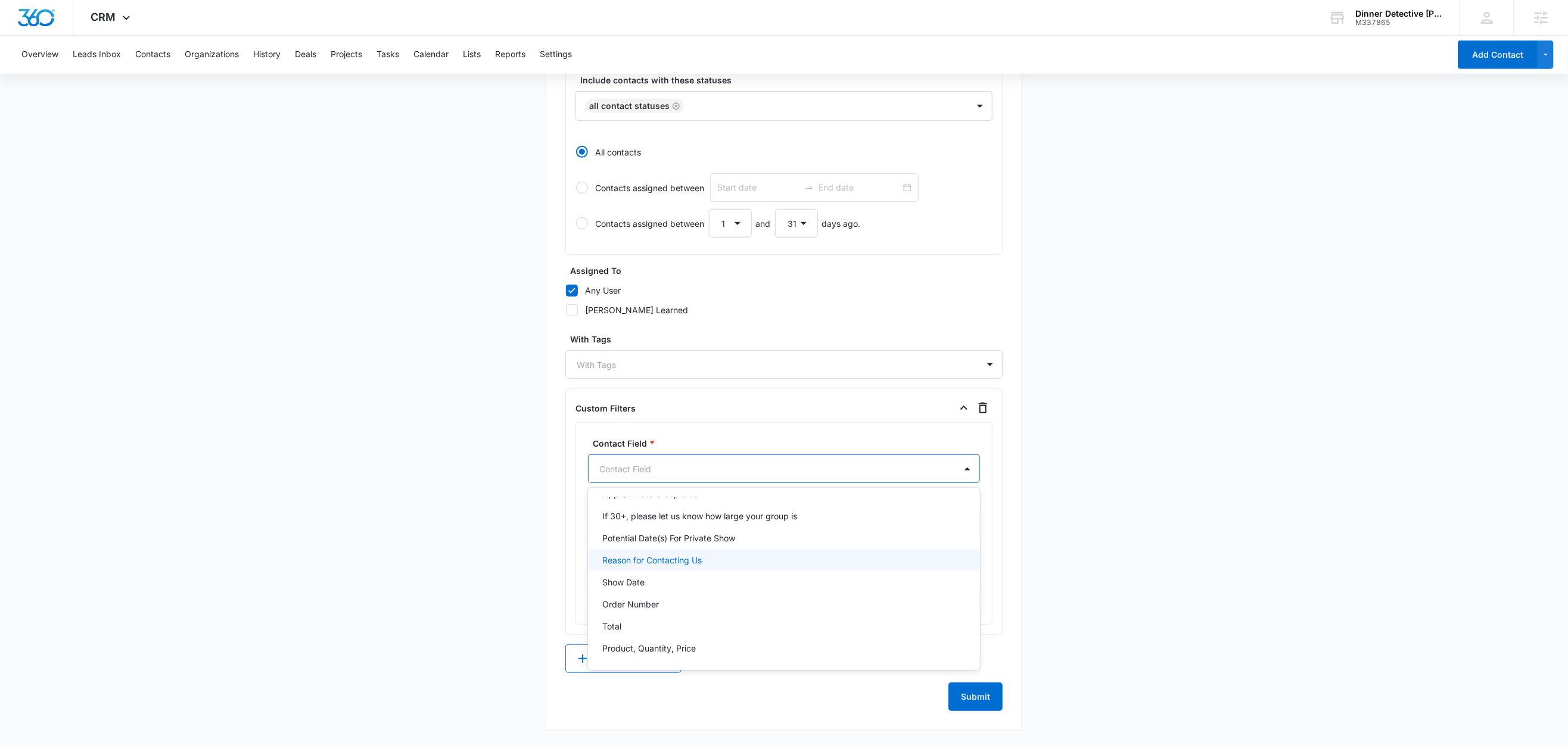
click at [688, 556] on p "Reason for Contacting Us" at bounding box center [652, 560] width 100 height 13
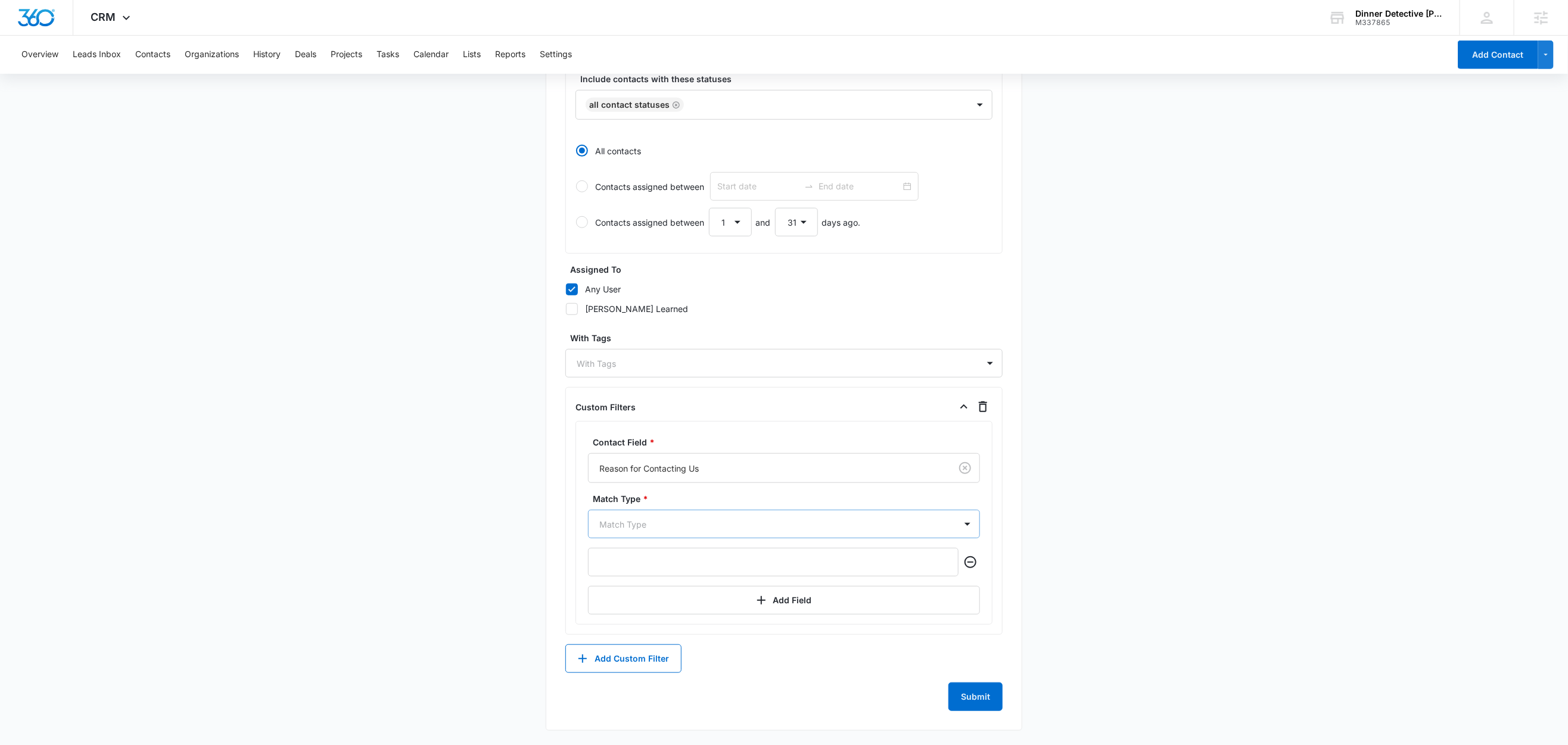
click at [648, 528] on div at bounding box center [769, 524] width 341 height 15
click at [623, 632] on p "Contains" at bounding box center [619, 632] width 34 height 13
click at [468, 546] on main "Create New List Contacts In This List : 0 List Name * May I bring outside food …" at bounding box center [784, 198] width 1568 height 1094
click at [630, 567] on input "text" at bounding box center [773, 562] width 371 height 28
type input "May I Bring Outside Food or Drink?"
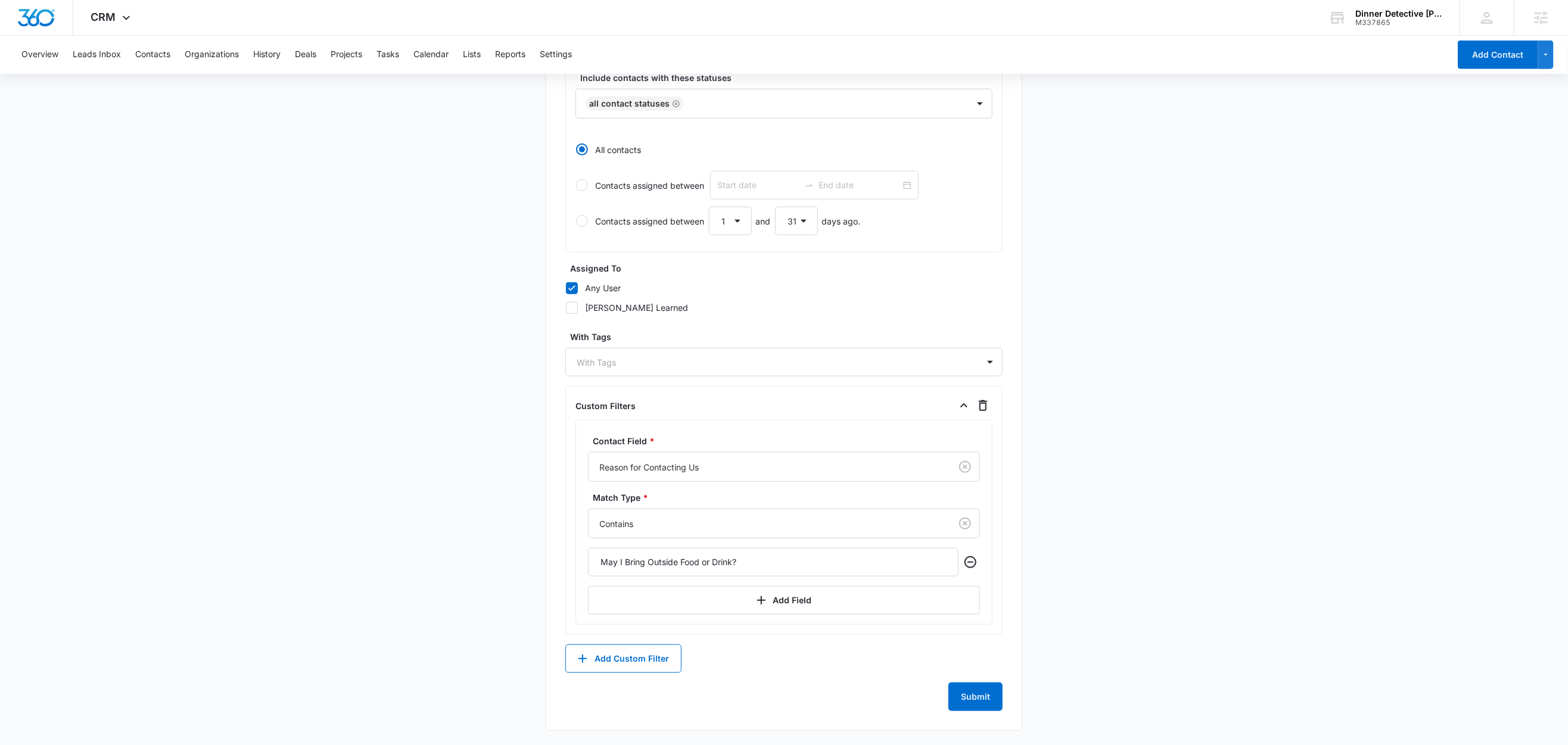
click at [431, 590] on main "Create New List Contacts In This List : 35 List Name * May I bring outside food…" at bounding box center [784, 198] width 1568 height 1094
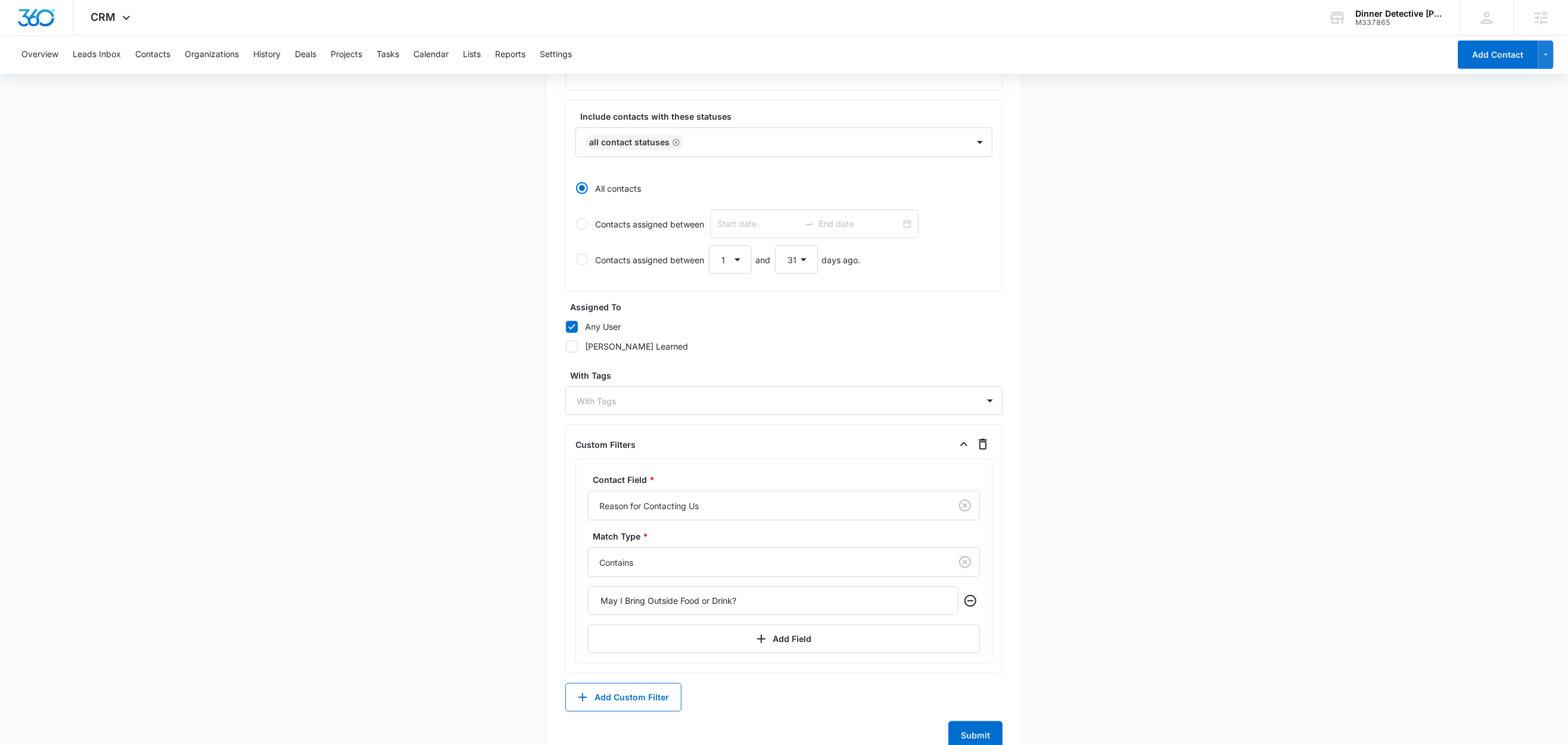
scroll to position [465, 0]
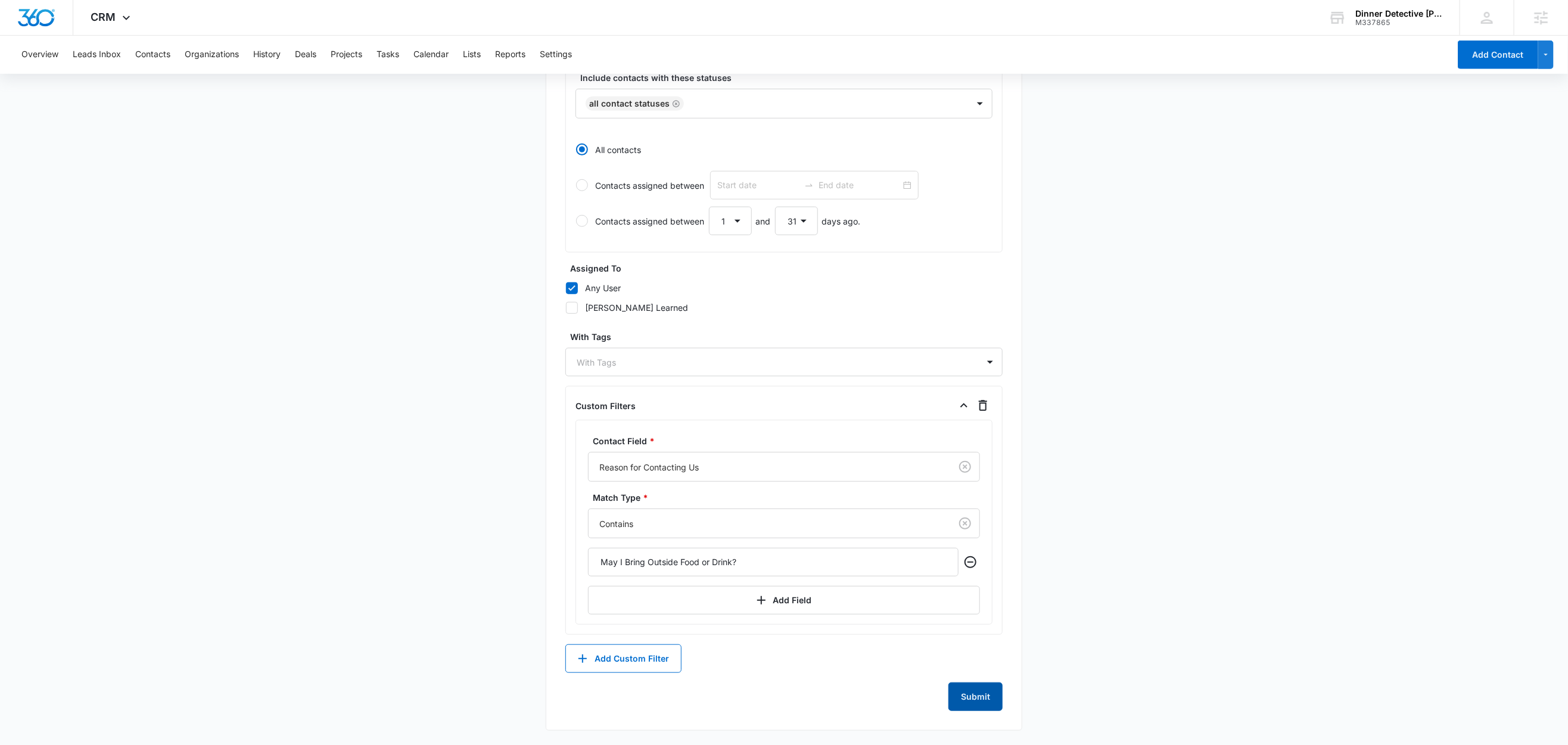
click at [979, 692] on button "Submit" at bounding box center [975, 696] width 54 height 28
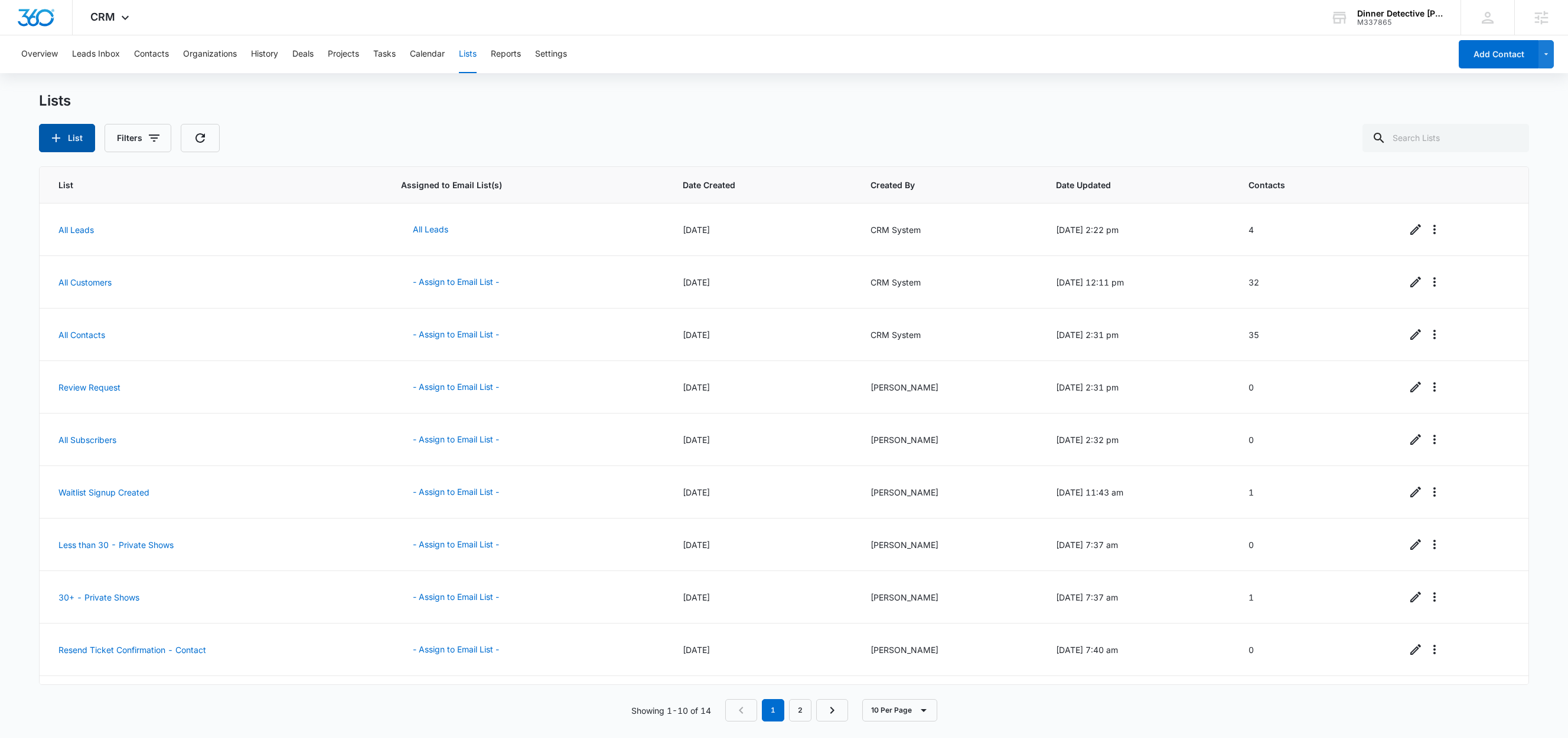
click at [74, 140] on button "List" at bounding box center [67, 138] width 56 height 28
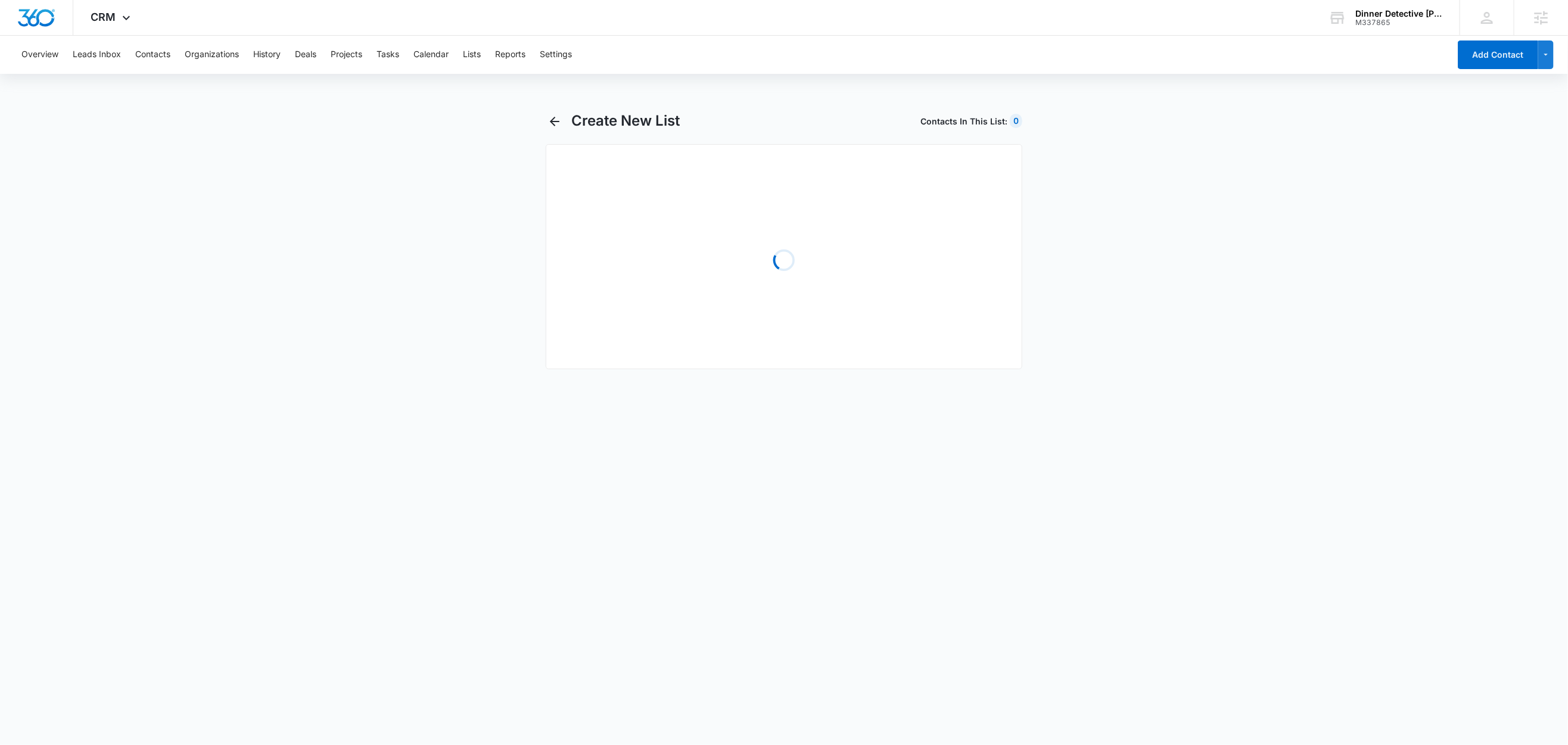
select select "31"
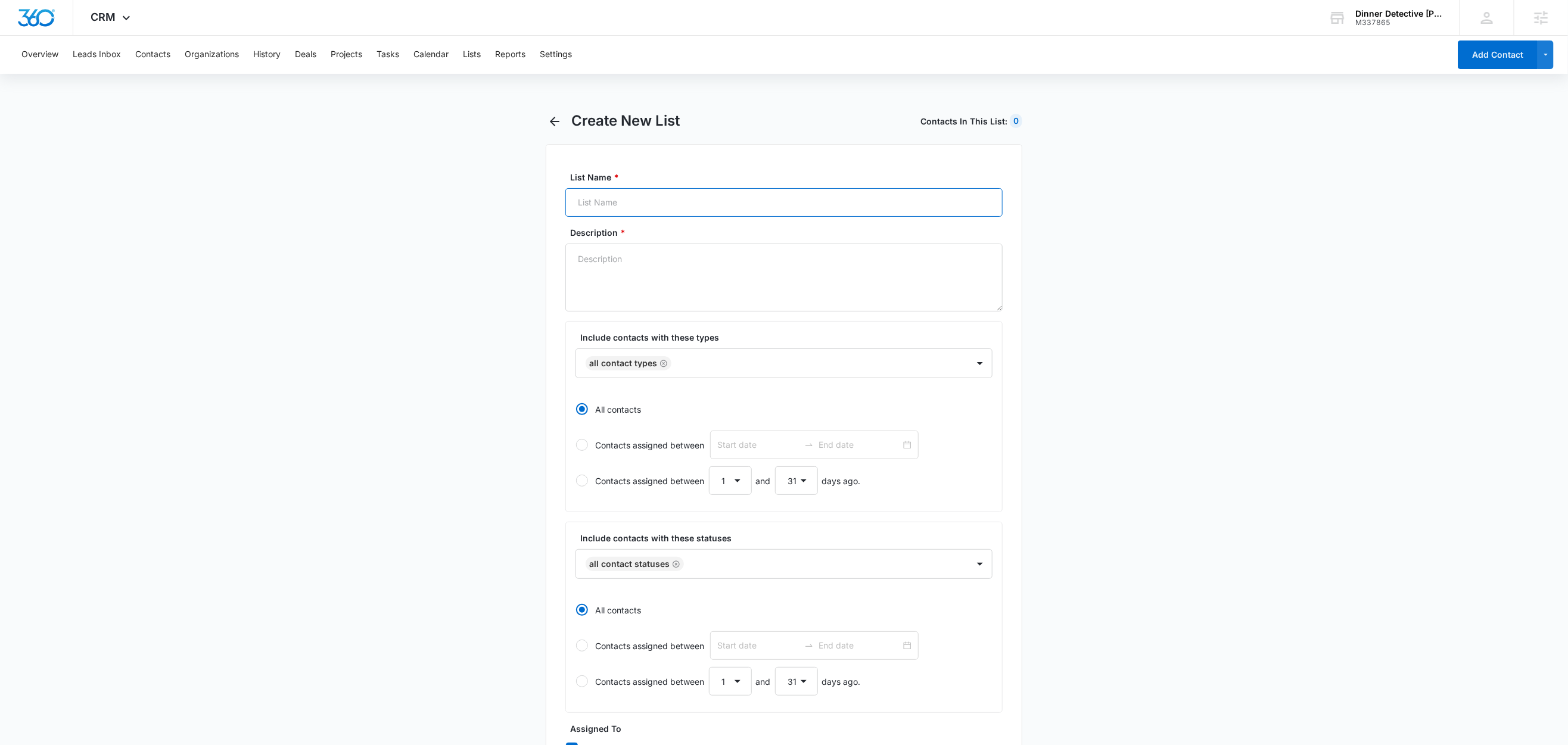
click at [634, 207] on input "List Name *" at bounding box center [783, 202] width 438 height 28
paste input "I need to change dates or locations - Contact"
type input "I need to change dates or locations - Contact"
click at [623, 264] on textarea "Description *" at bounding box center [783, 277] width 438 height 68
paste textarea "I need to change dates or locations - Contact"
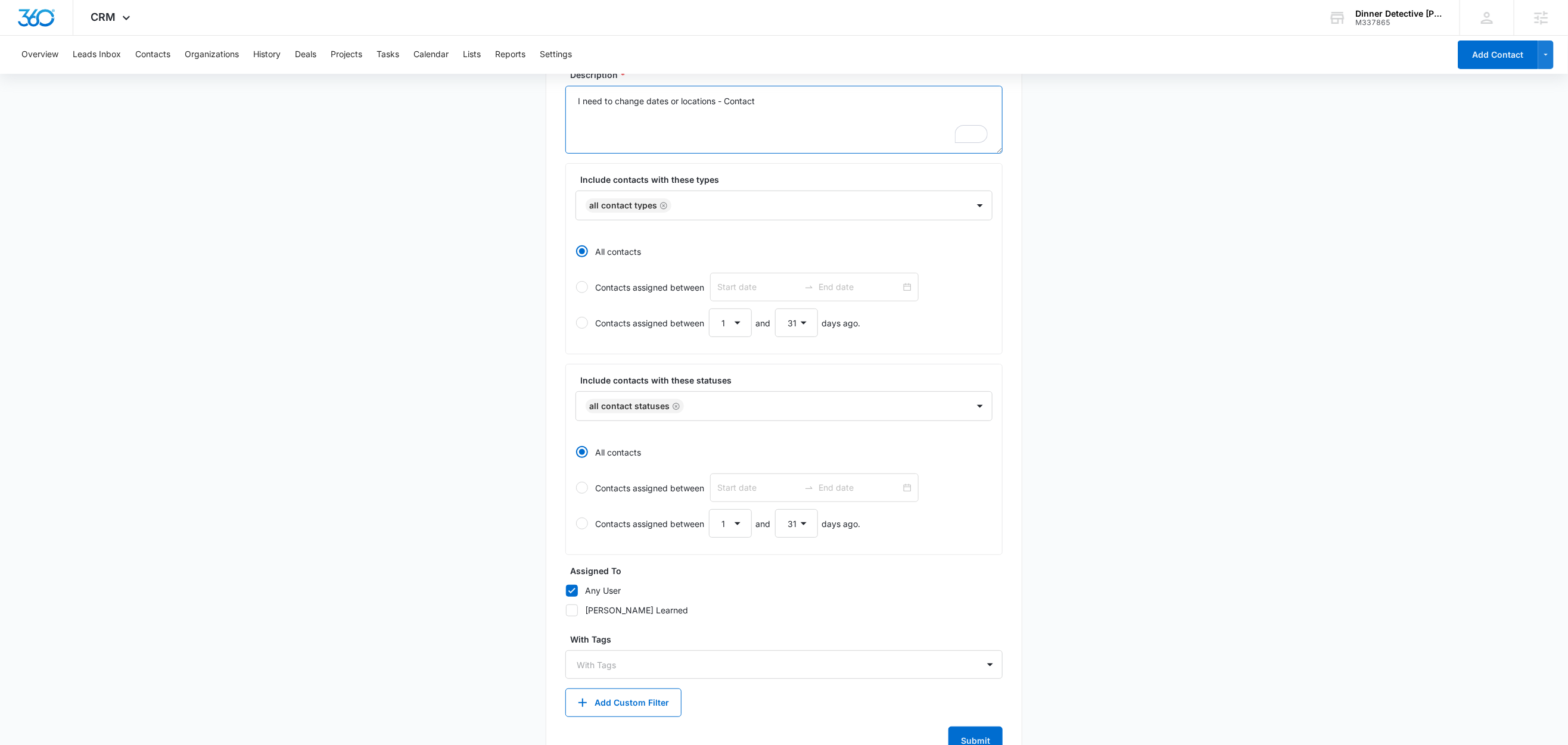
scroll to position [206, 0]
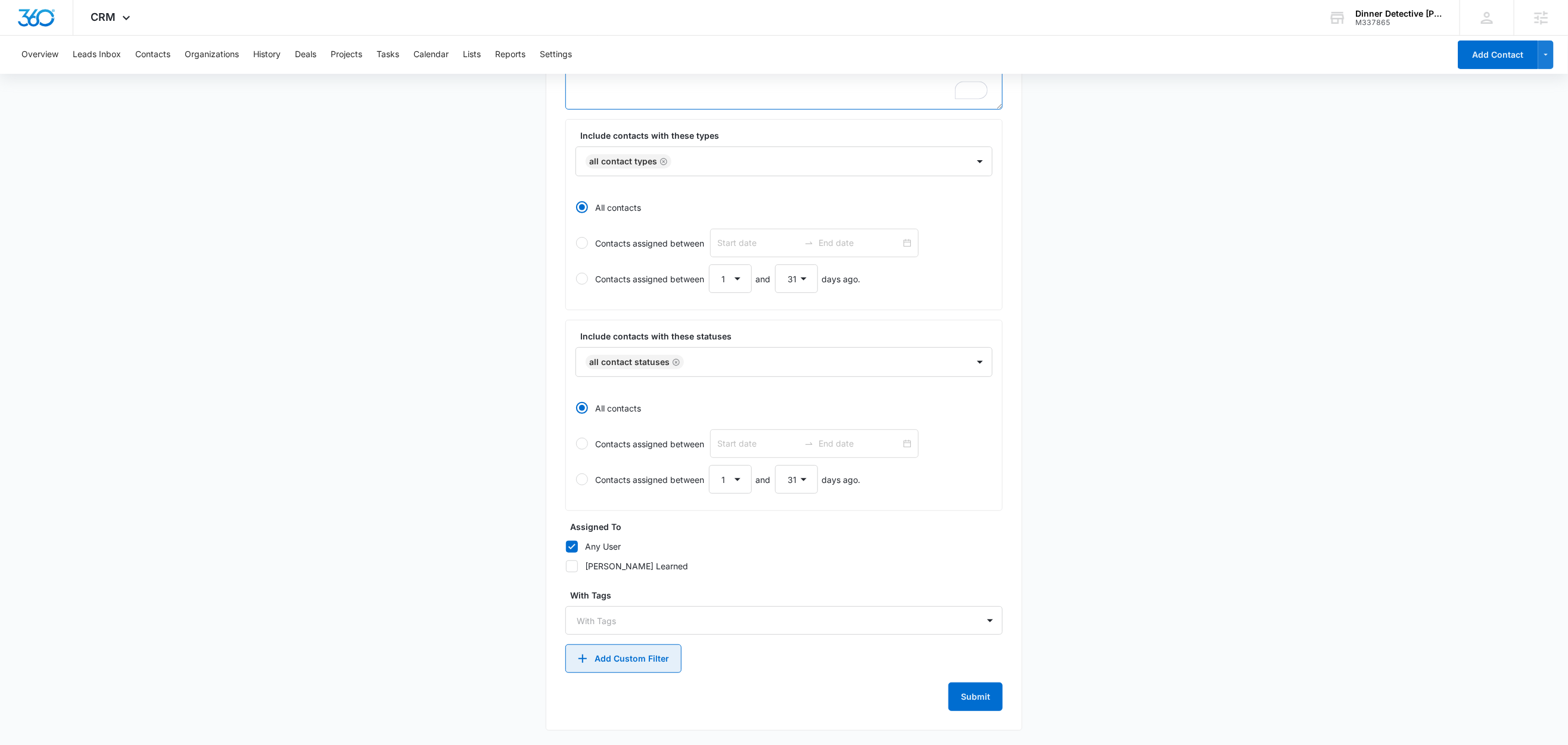
type textarea "I need to change dates or locations - Contact"
click at [638, 662] on button "Add Custom Filter" at bounding box center [623, 658] width 116 height 28
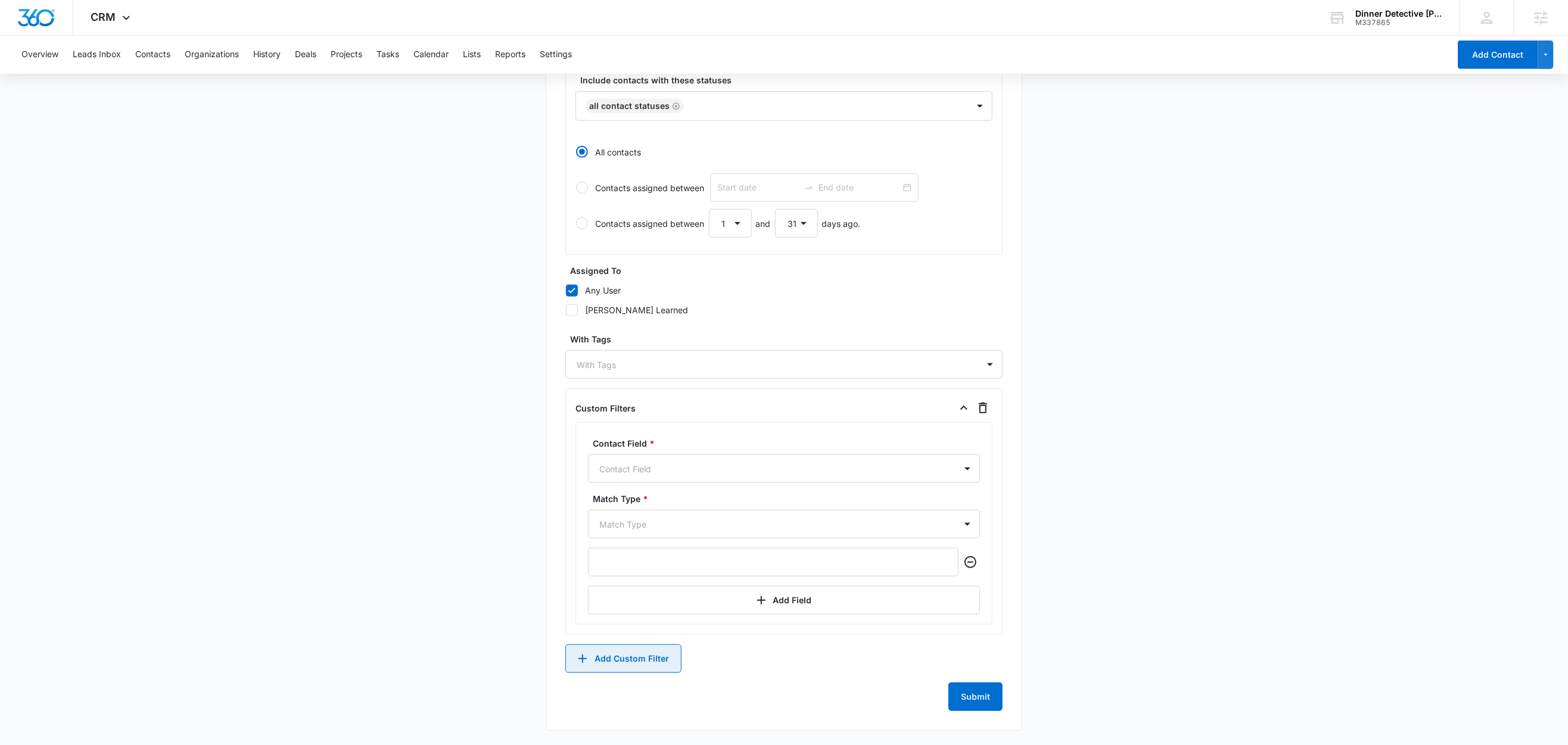
scroll to position [432, 0]
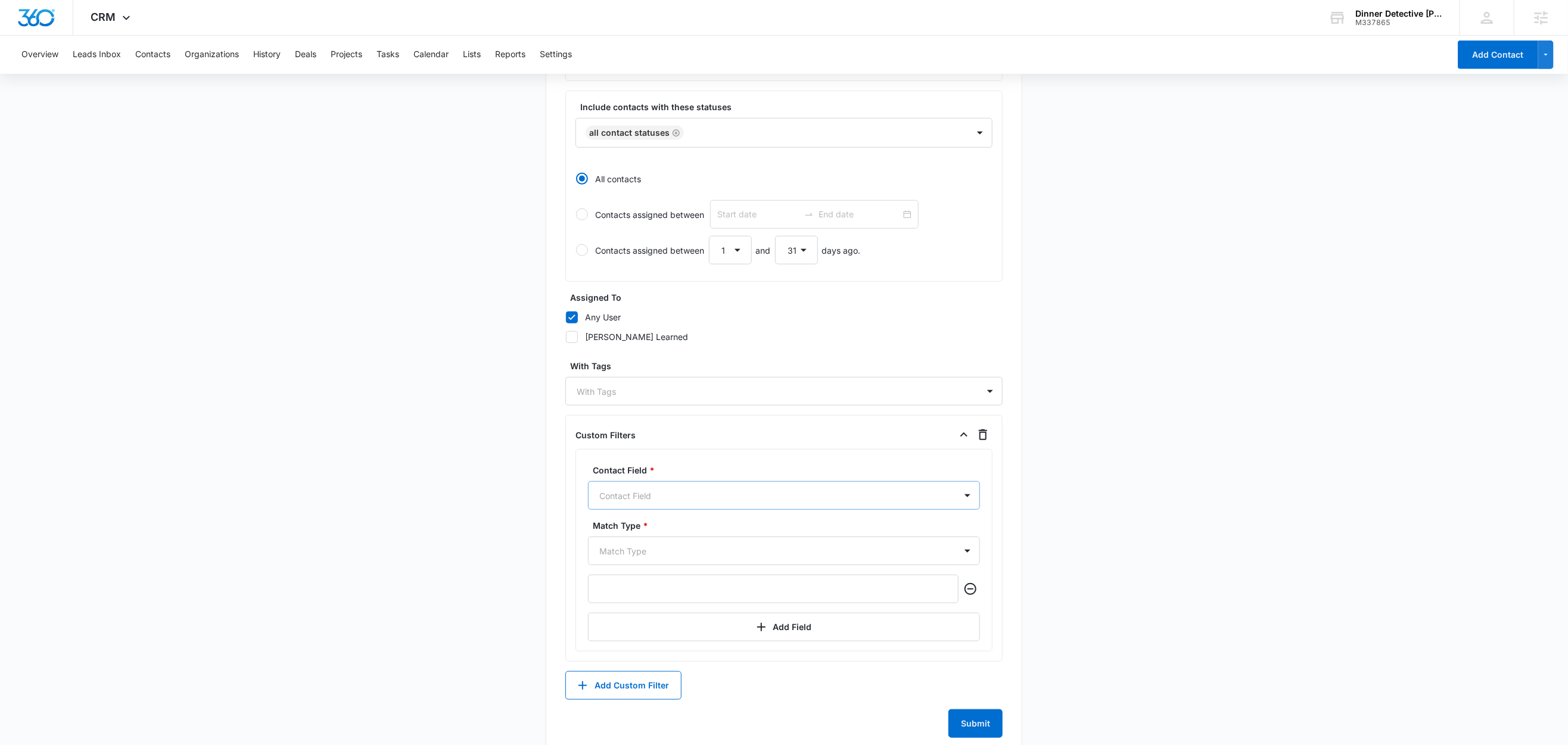
click at [659, 495] on div at bounding box center [769, 495] width 341 height 15
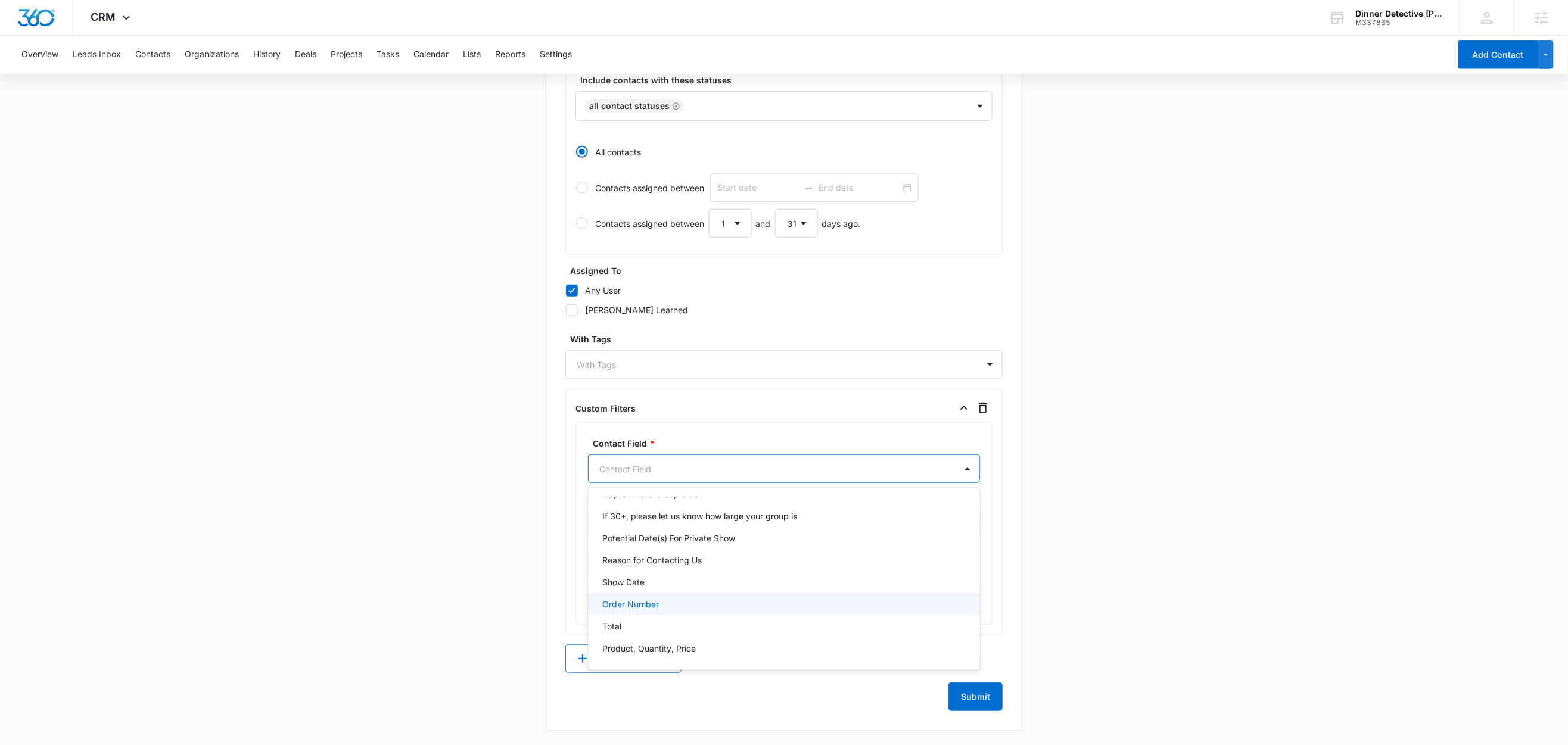
scroll to position [675, 0]
click at [682, 569] on div "Reason for Contacting Us" at bounding box center [784, 564] width 392 height 23
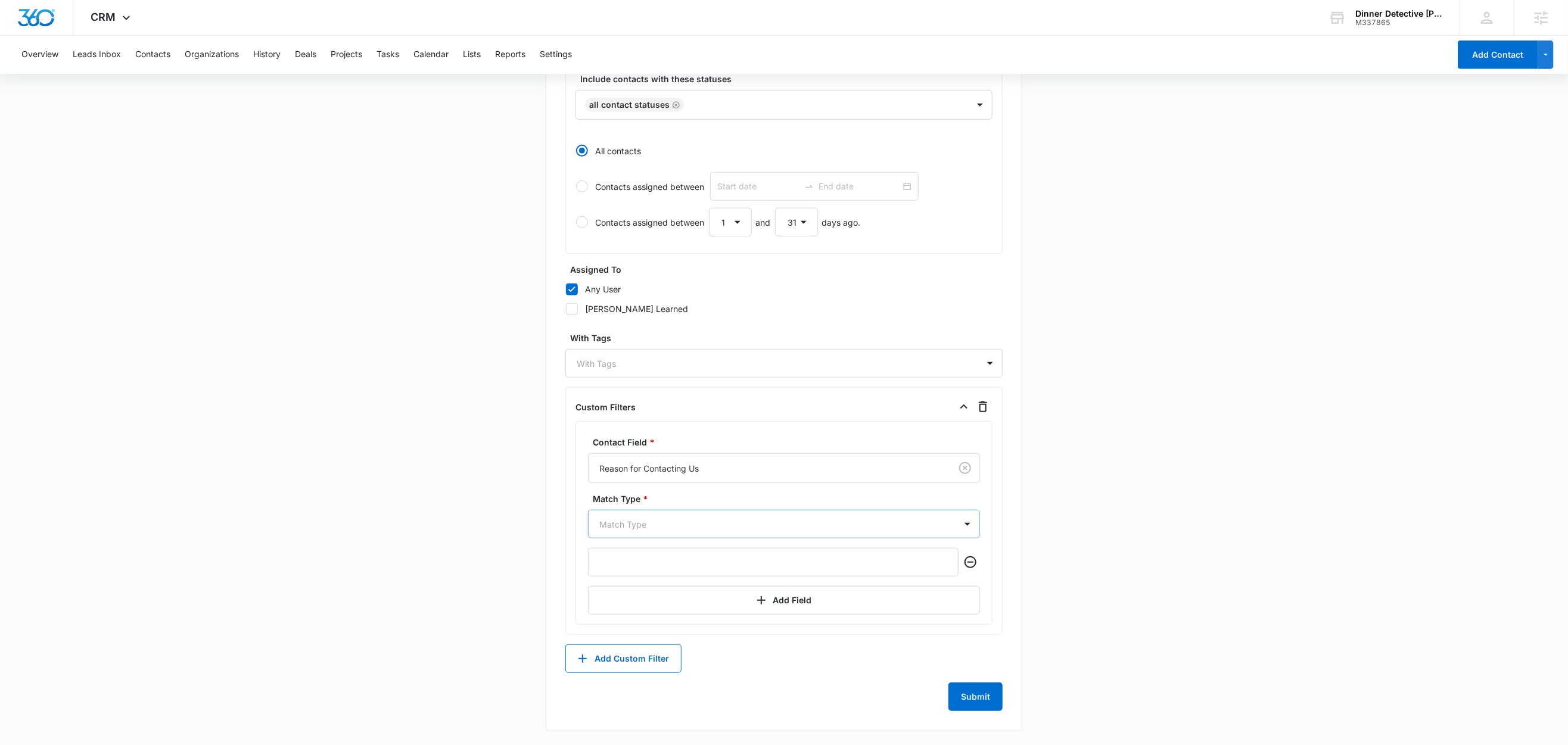
click at [652, 526] on div at bounding box center [769, 524] width 341 height 15
click at [636, 629] on p "Contains" at bounding box center [619, 632] width 34 height 13
click at [431, 577] on main "Create New List Contacts In This List : 0 List Name * I need to change dates or…" at bounding box center [784, 198] width 1568 height 1094
click at [661, 561] on input "text" at bounding box center [773, 562] width 371 height 28
paste input "I need to change dates or locations"
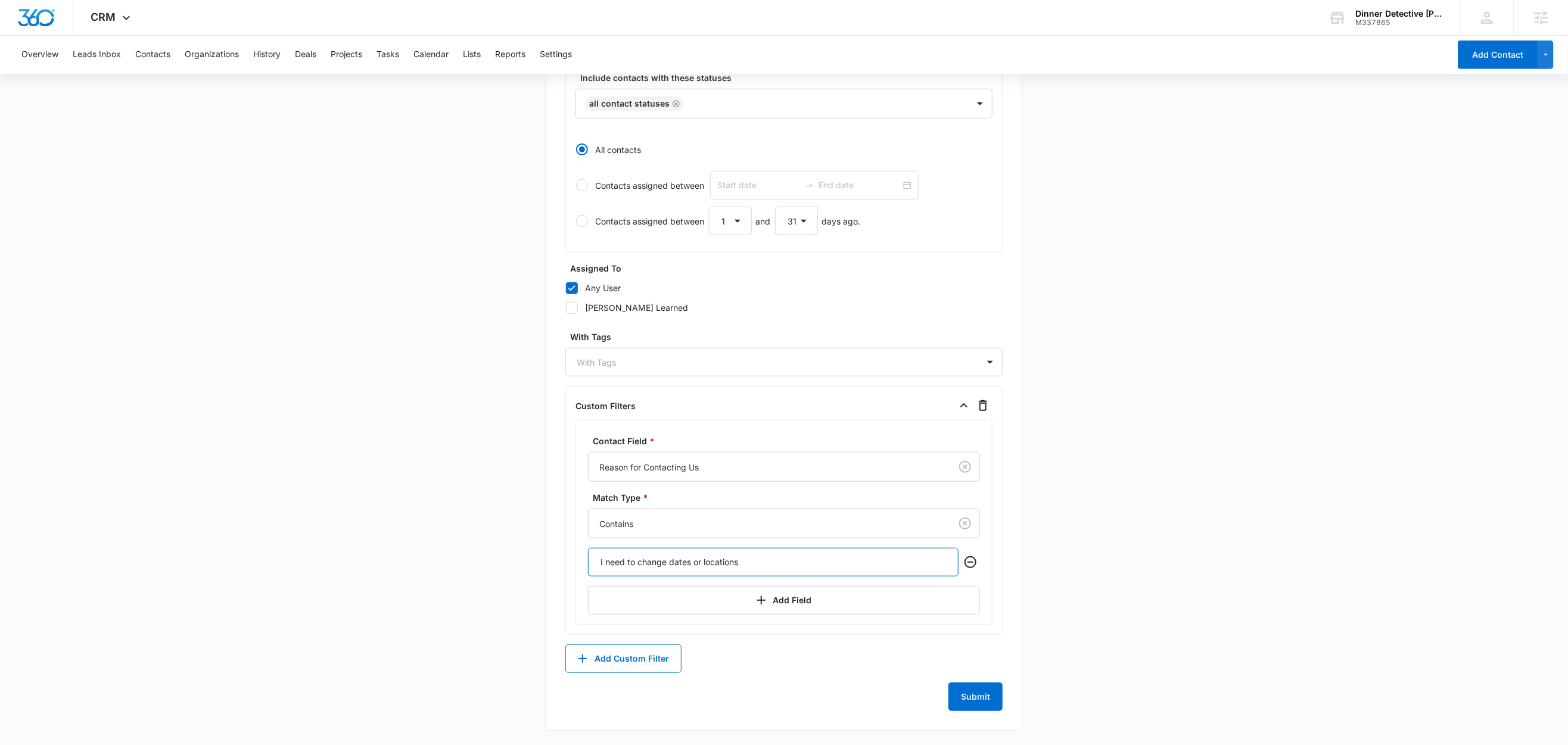
type input "I need to change dates or locations"
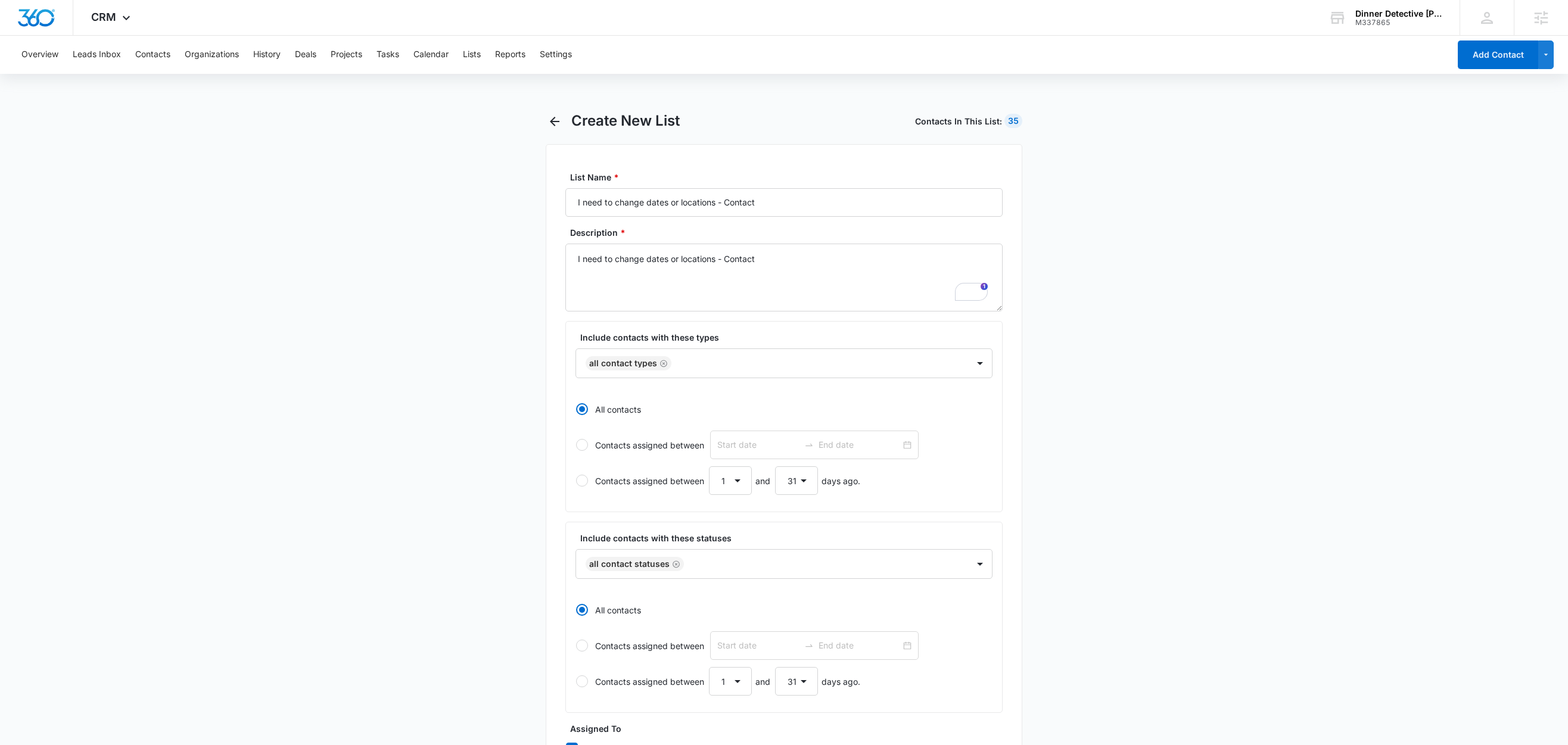
select select "31"
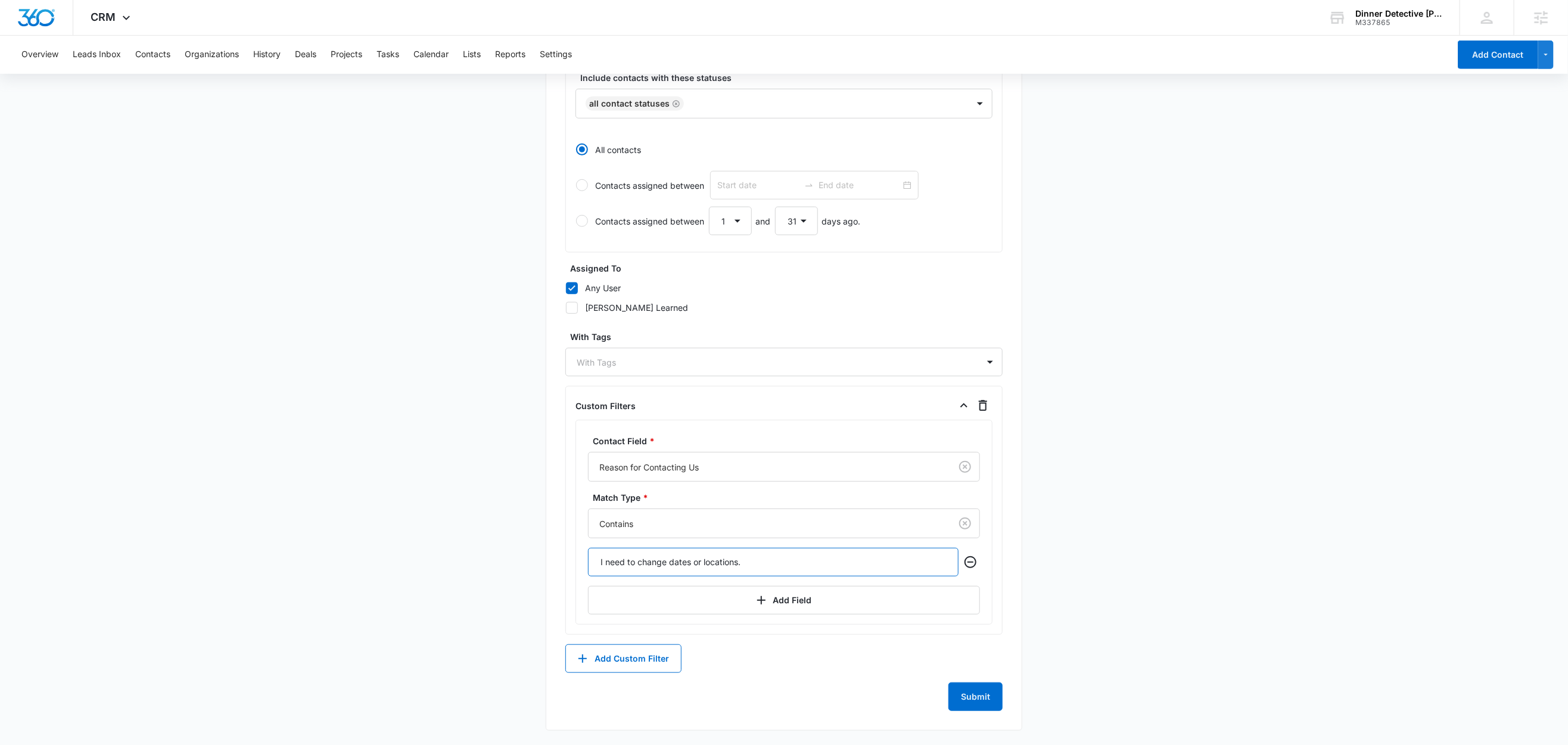
type input "I need to change dates or locations."
click at [348, 497] on main "Create New List Contacts In This List : 35 List Name * I need to change dates o…" at bounding box center [784, 198] width 1568 height 1094
click at [988, 700] on button "Submit" at bounding box center [975, 696] width 54 height 28
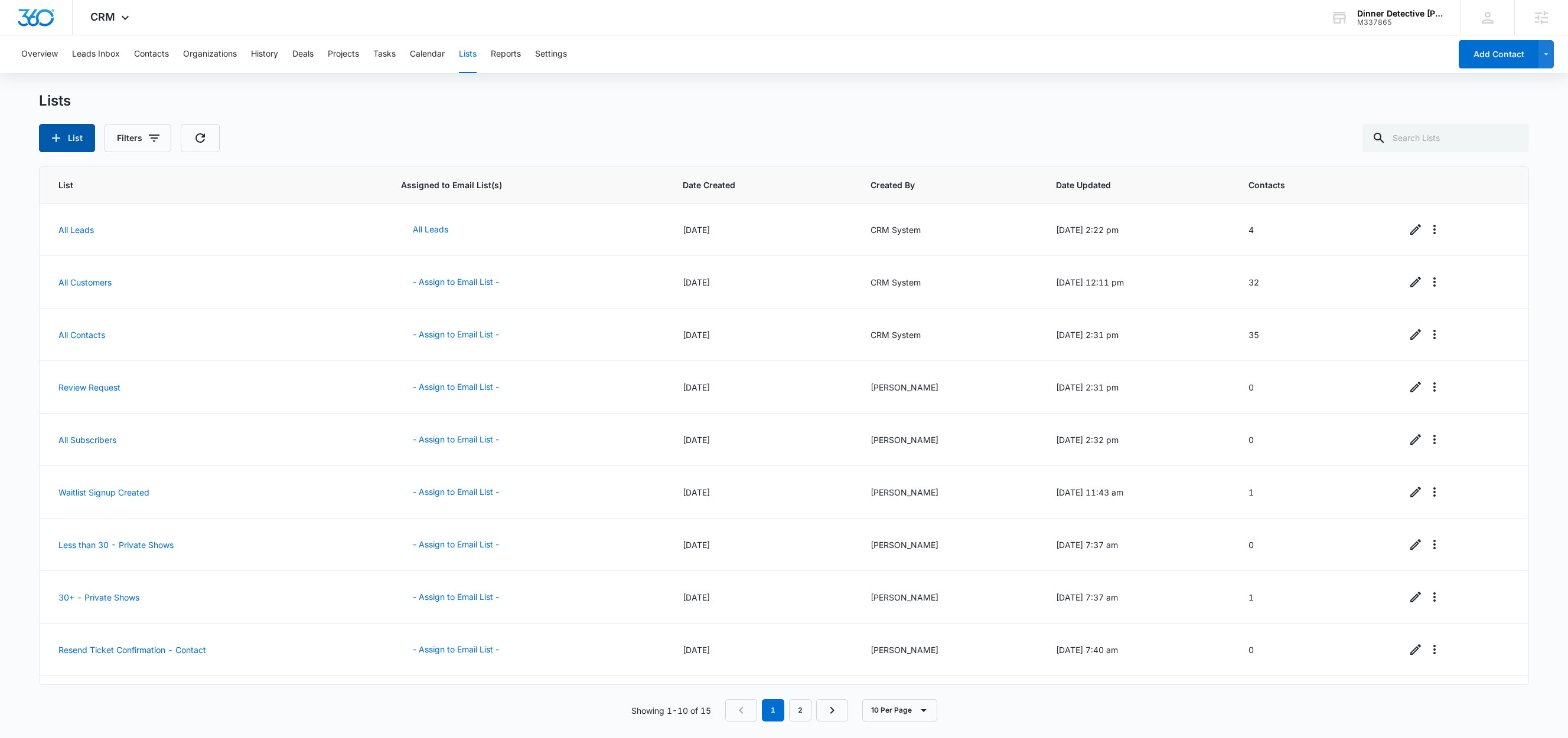
click at [66, 141] on button "List" at bounding box center [67, 138] width 56 height 28
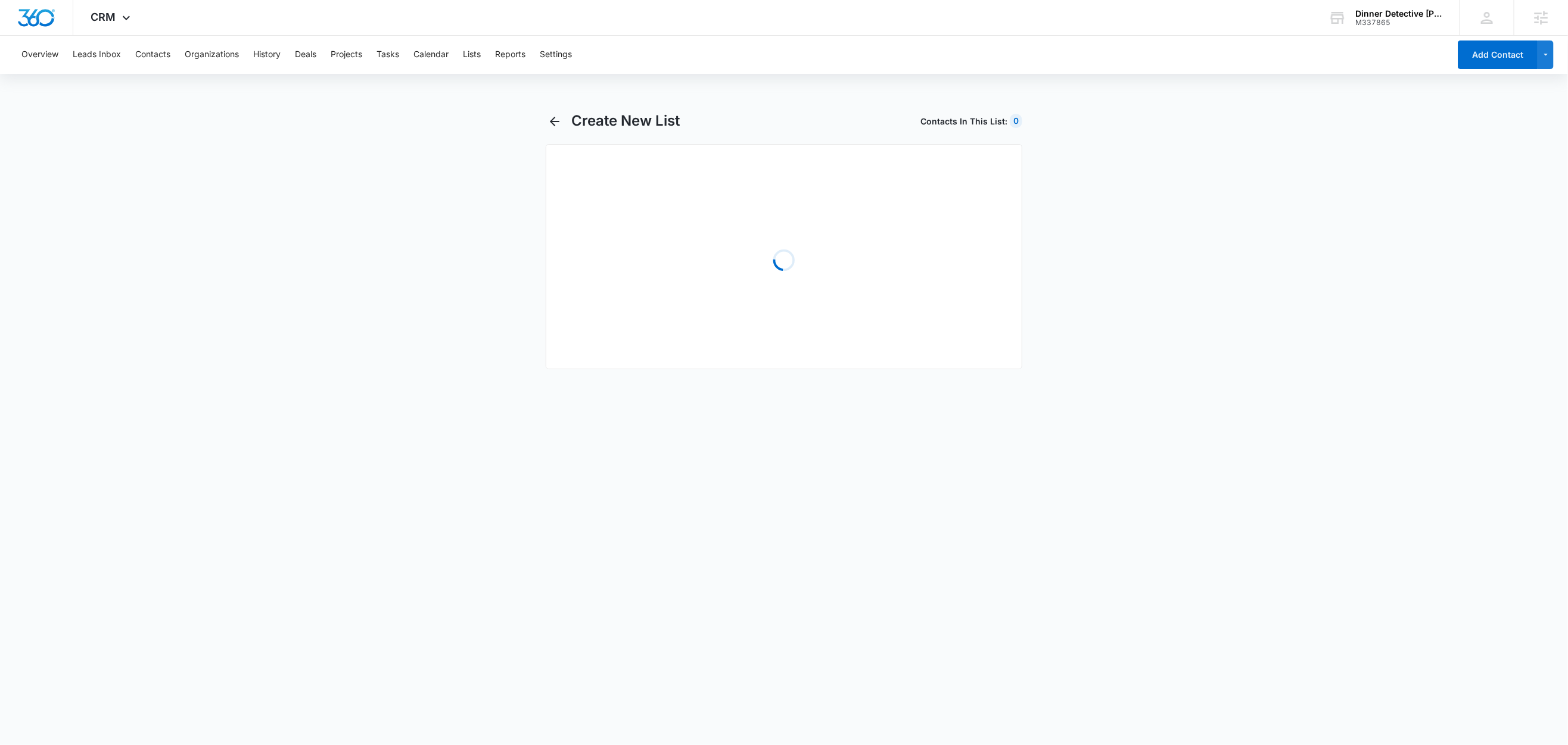
select select "31"
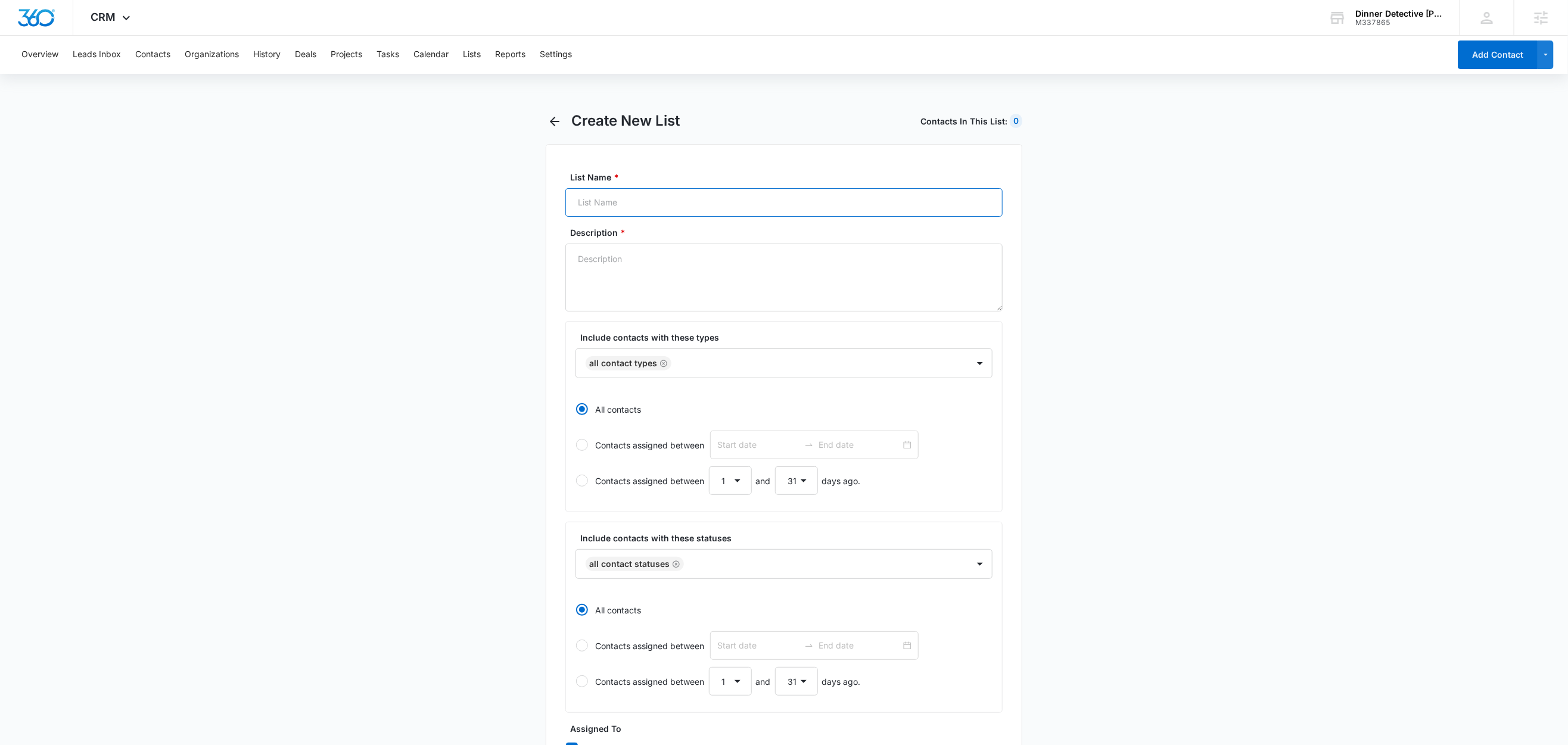
click at [640, 202] on input "List Name *" at bounding box center [783, 202] width 438 height 28
paste input "You're sold out, can you add seats? - Contact"
type input "You're sold out, can you add seats? - Contact"
click at [639, 274] on textarea "Description *" at bounding box center [783, 277] width 438 height 68
paste textarea "You're sold out, can you add seats? - Contact"
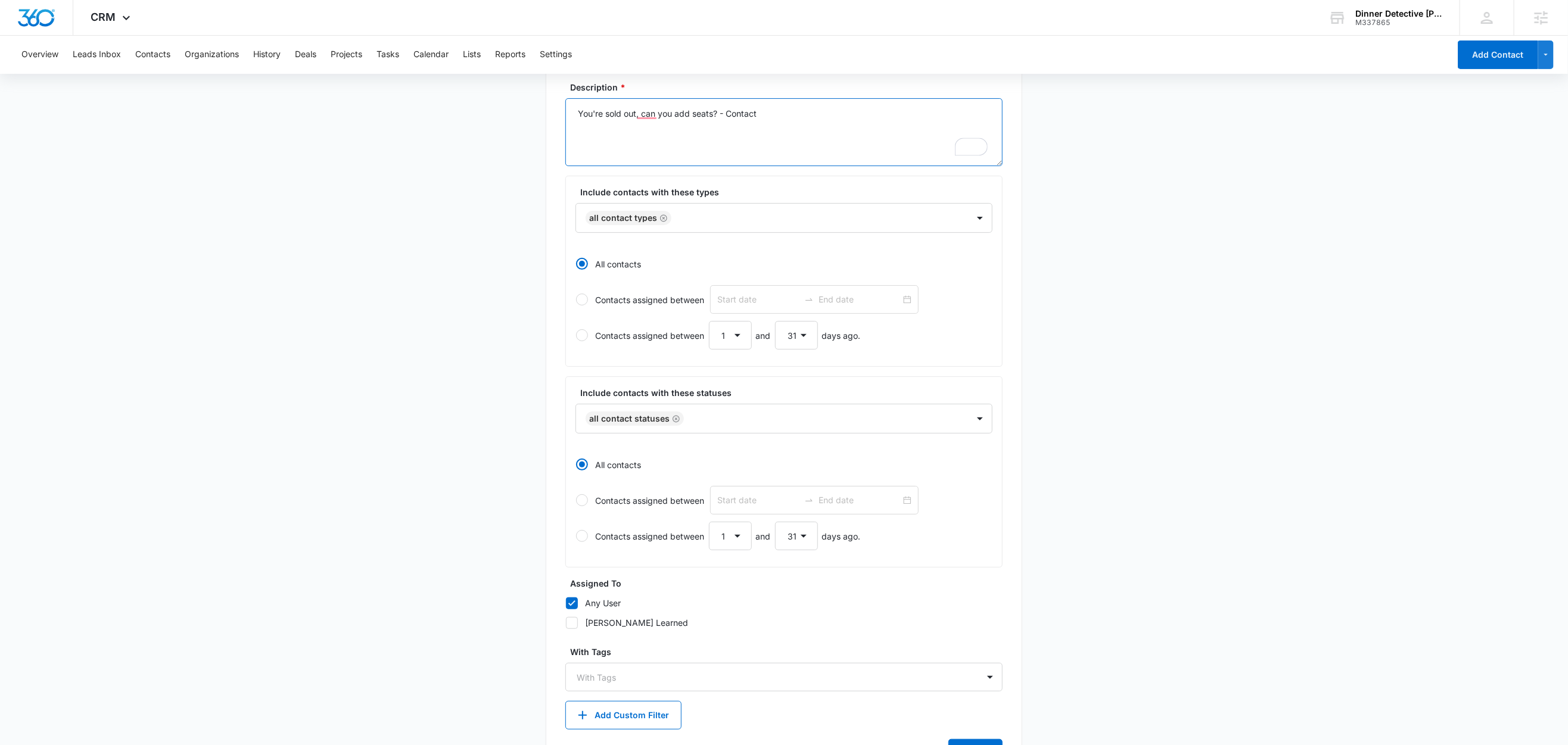
scroll to position [206, 0]
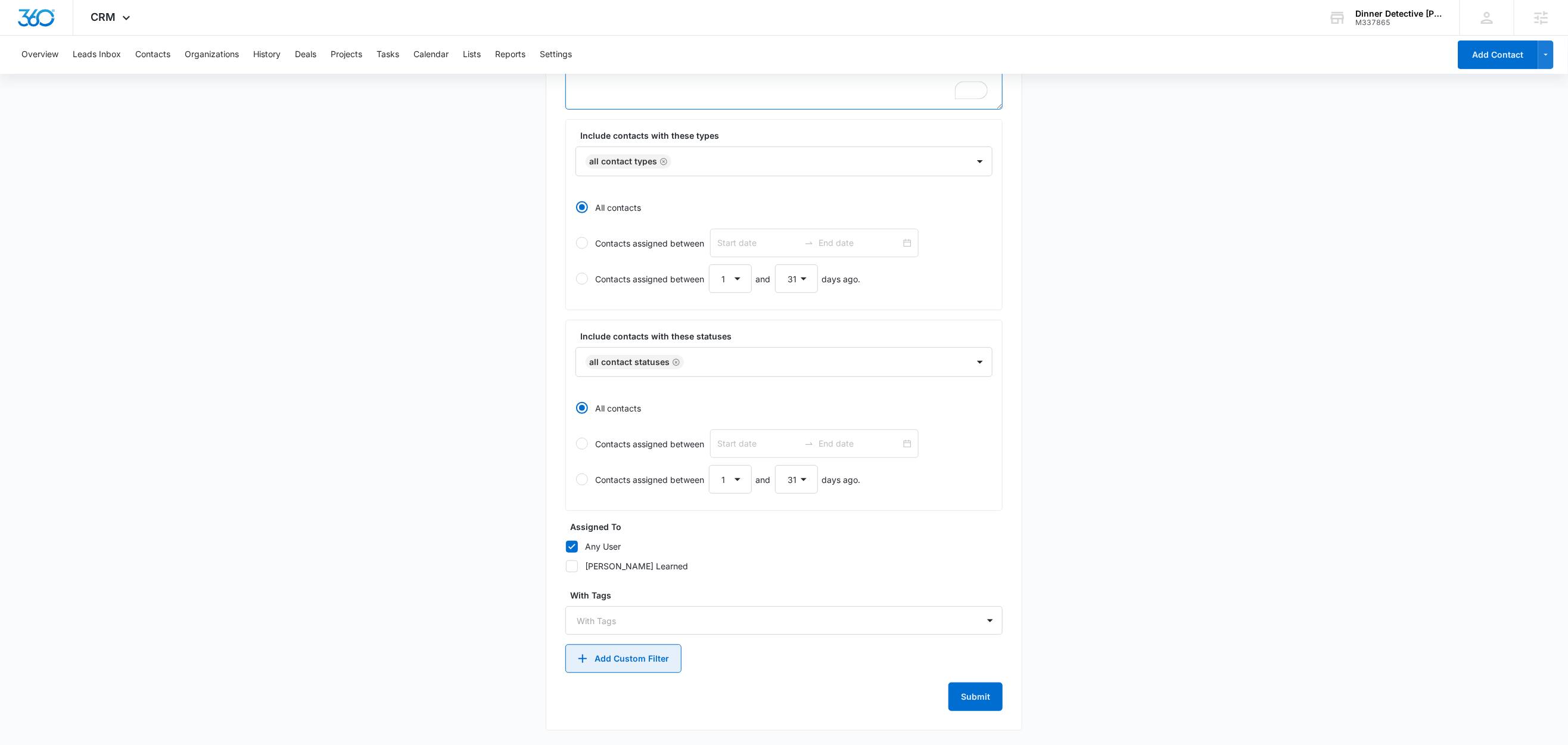
type textarea "You're sold out, can you add seats? - Contact"
click at [622, 656] on button "Add Custom Filter" at bounding box center [623, 658] width 116 height 28
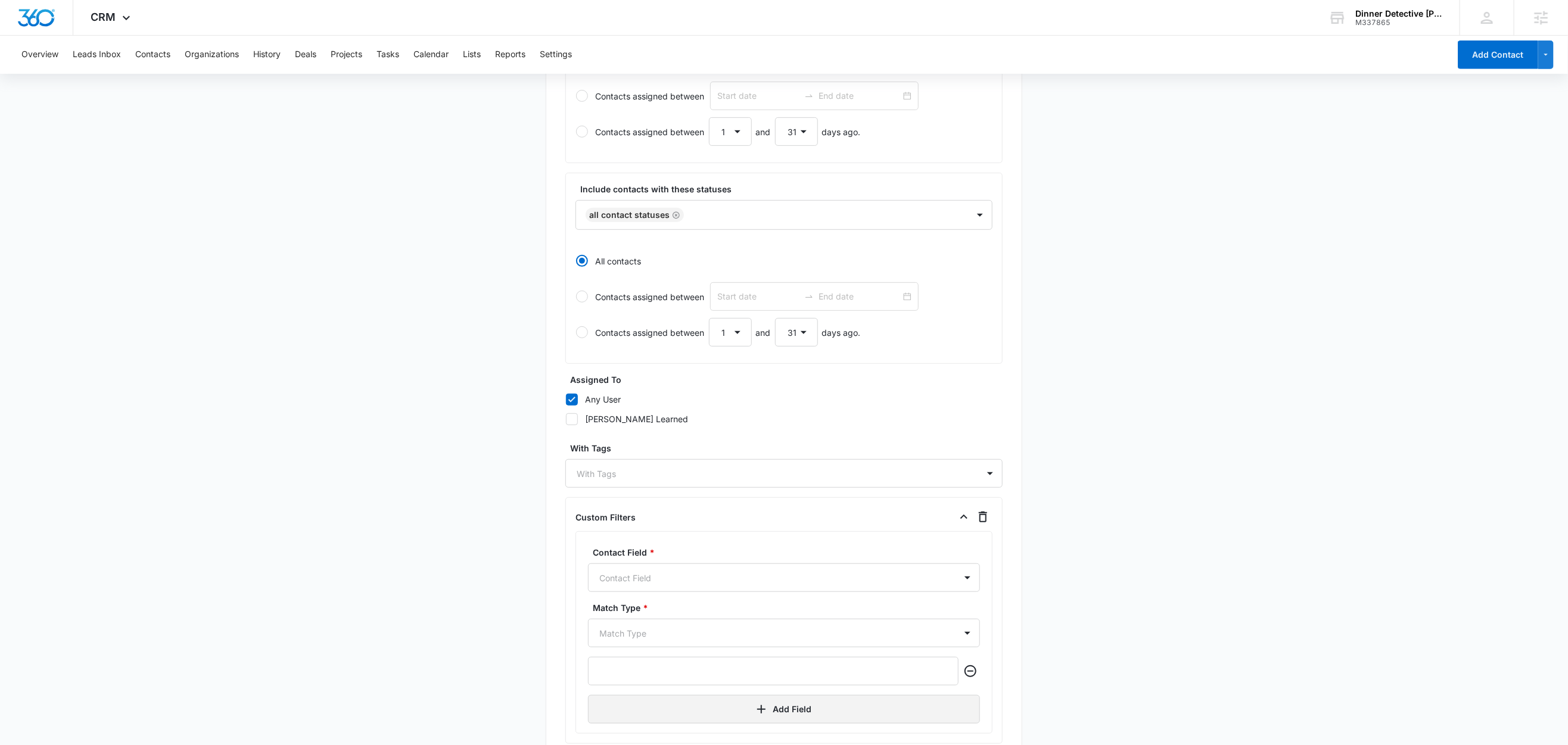
scroll to position [462, 0]
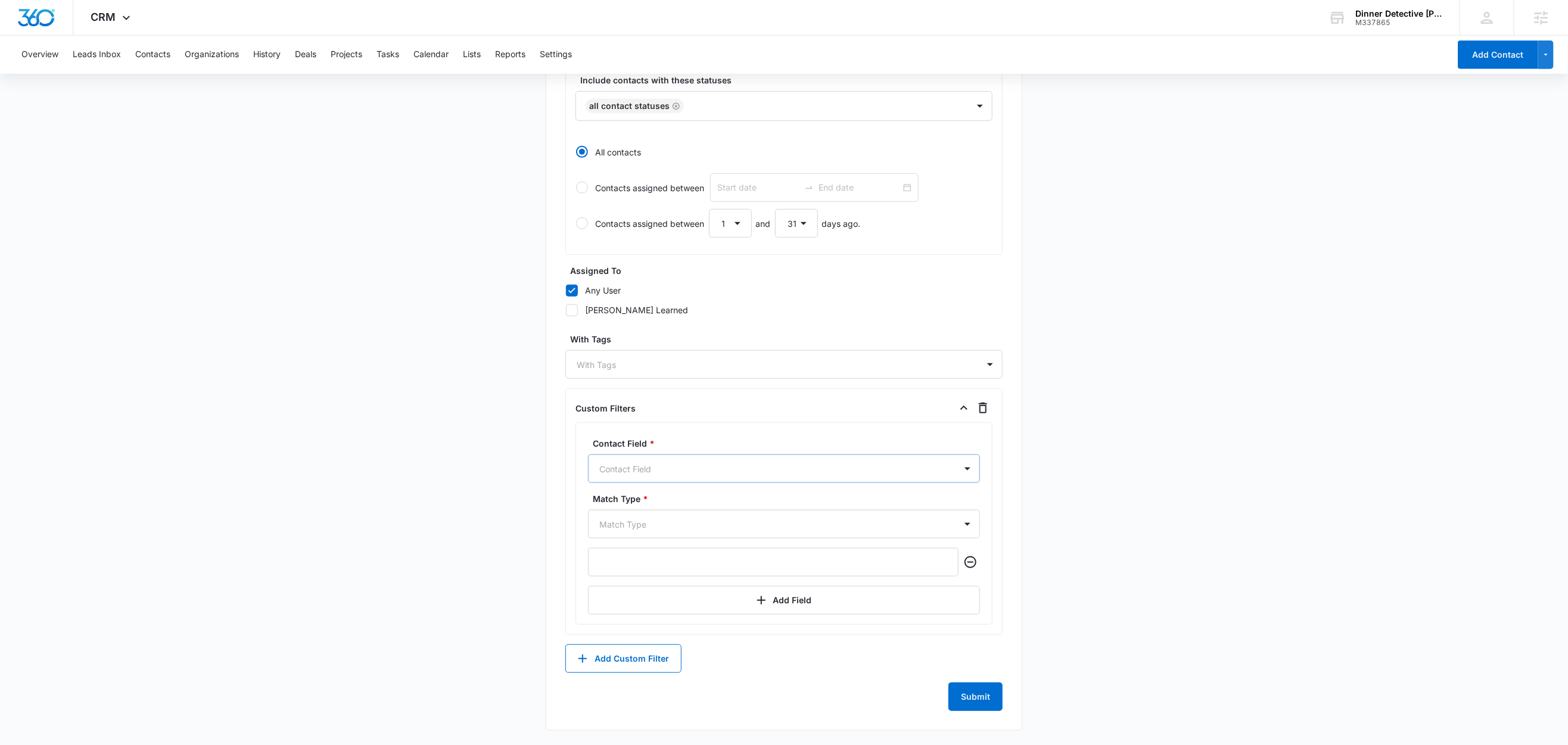
click at [674, 472] on div at bounding box center [769, 469] width 341 height 15
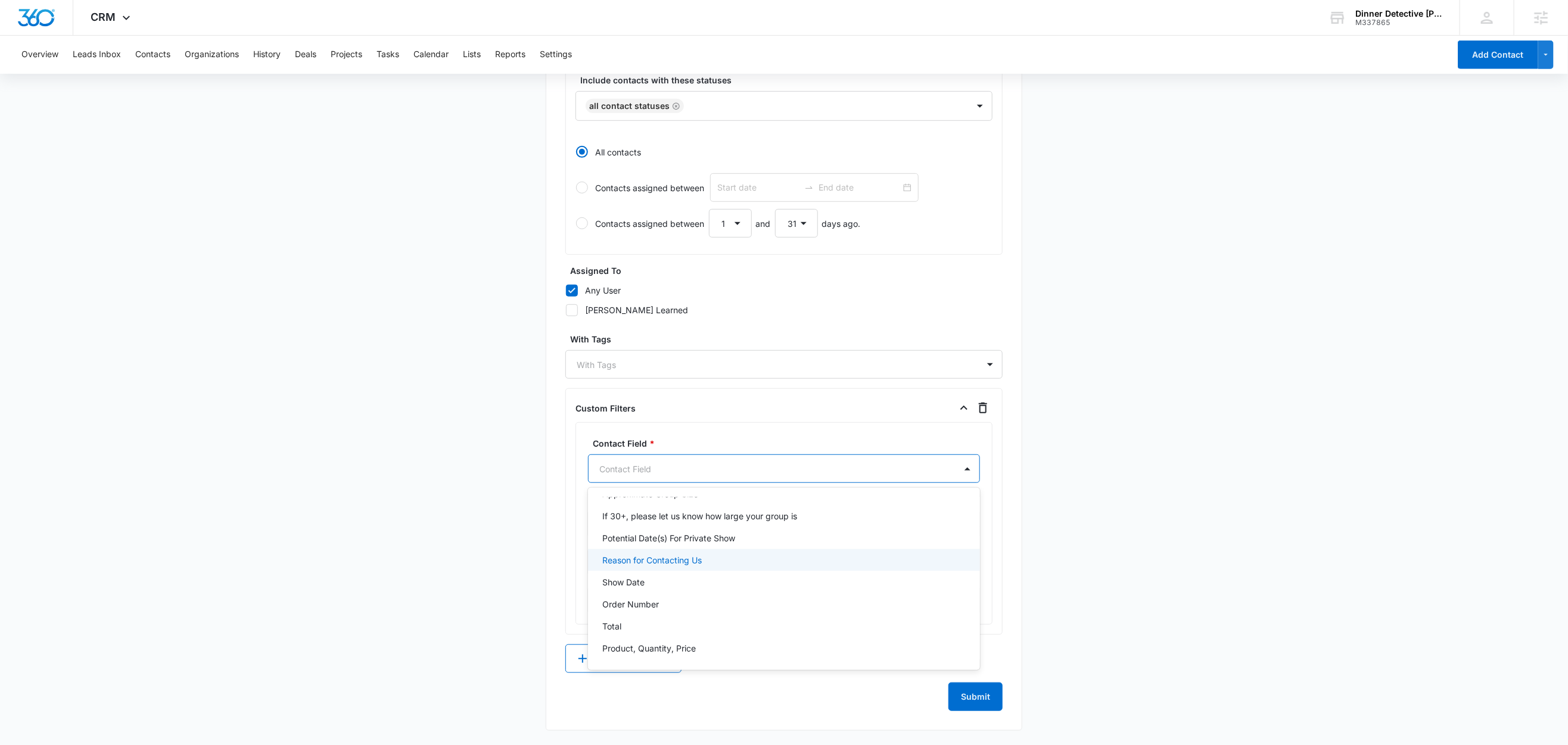
click at [670, 557] on p "Reason for Contacting Us" at bounding box center [652, 560] width 100 height 13
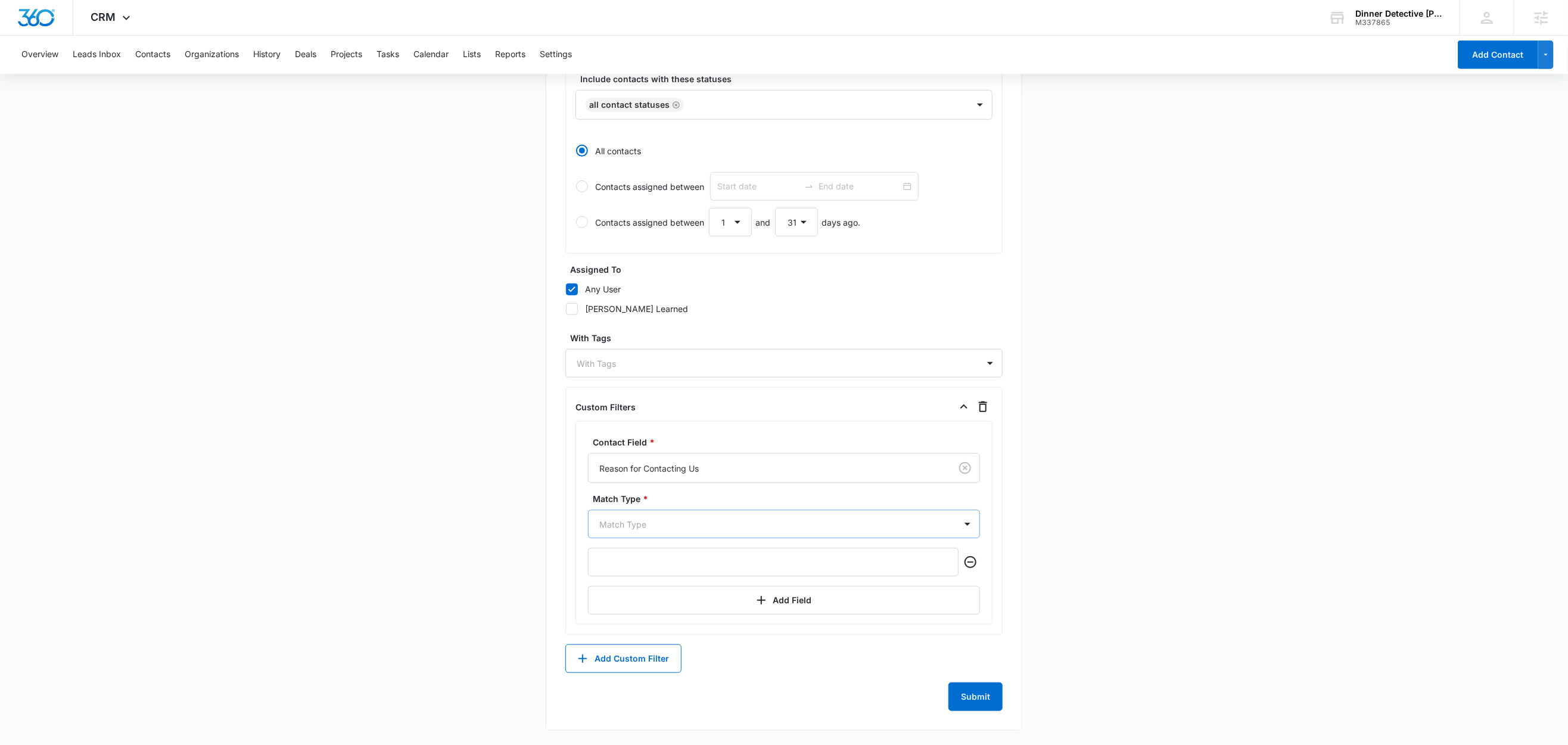
click at [654, 529] on div at bounding box center [769, 524] width 341 height 15
click at [625, 632] on p "Contains" at bounding box center [619, 632] width 34 height 13
click at [443, 535] on main "Create New List Contacts In This List : 0 List Name * You're sold out, can you …" at bounding box center [784, 198] width 1568 height 1094
click at [650, 562] on input "text" at bounding box center [773, 562] width 371 height 28
paste input "You're sold out, can you add seats? - Contact"
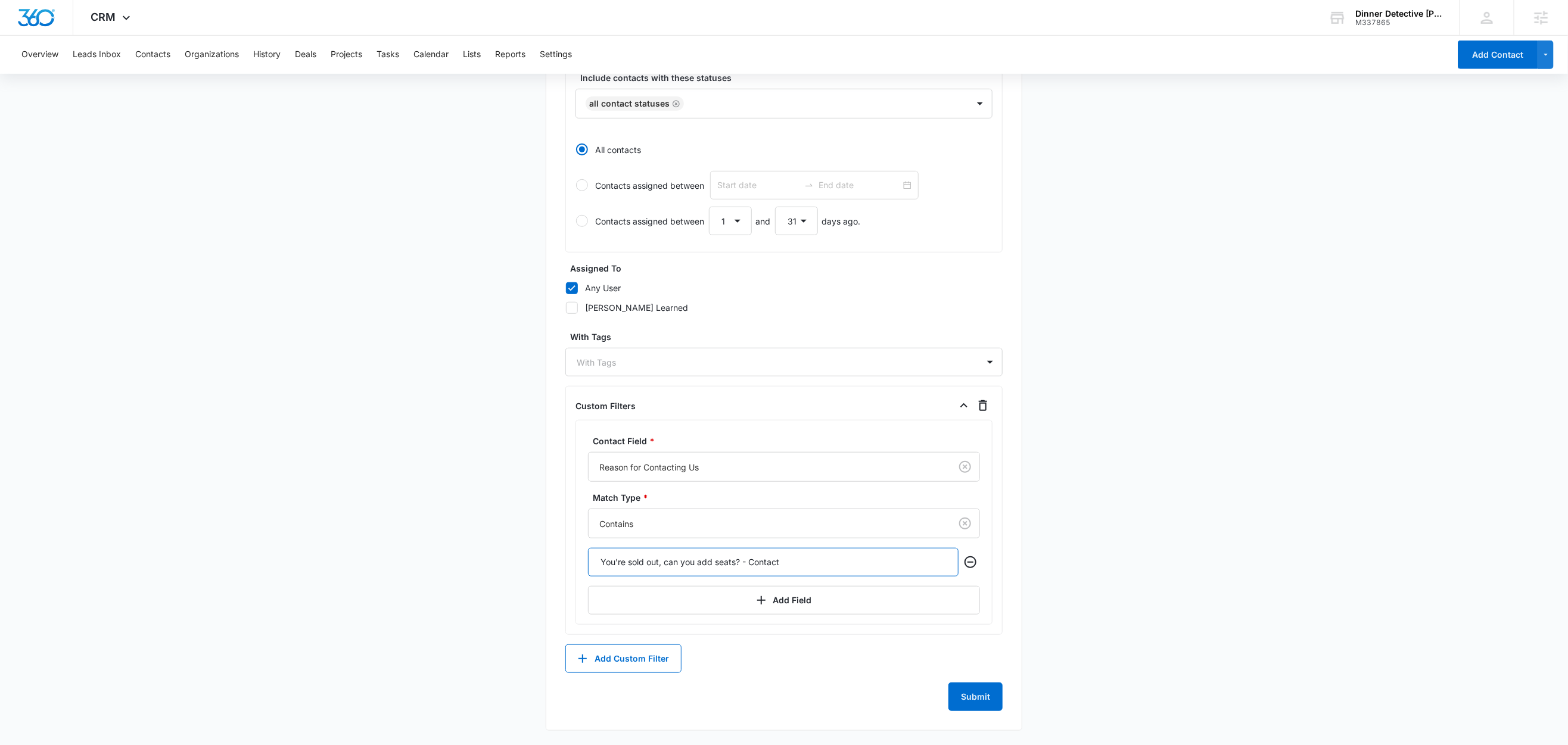
drag, startPoint x: 663, startPoint y: 565, endPoint x: 630, endPoint y: 567, distance: 33.1
click at [630, 567] on input "You're sold out, can you add seats? - Contact" at bounding box center [773, 562] width 371 height 28
drag, startPoint x: 805, startPoint y: 565, endPoint x: 754, endPoint y: 570, distance: 51.2
click at [754, 570] on input "You're SOLD OUT, can you add seats? - Contact" at bounding box center [773, 562] width 371 height 28
type input "You're SOLD OUT, can you add seats?"
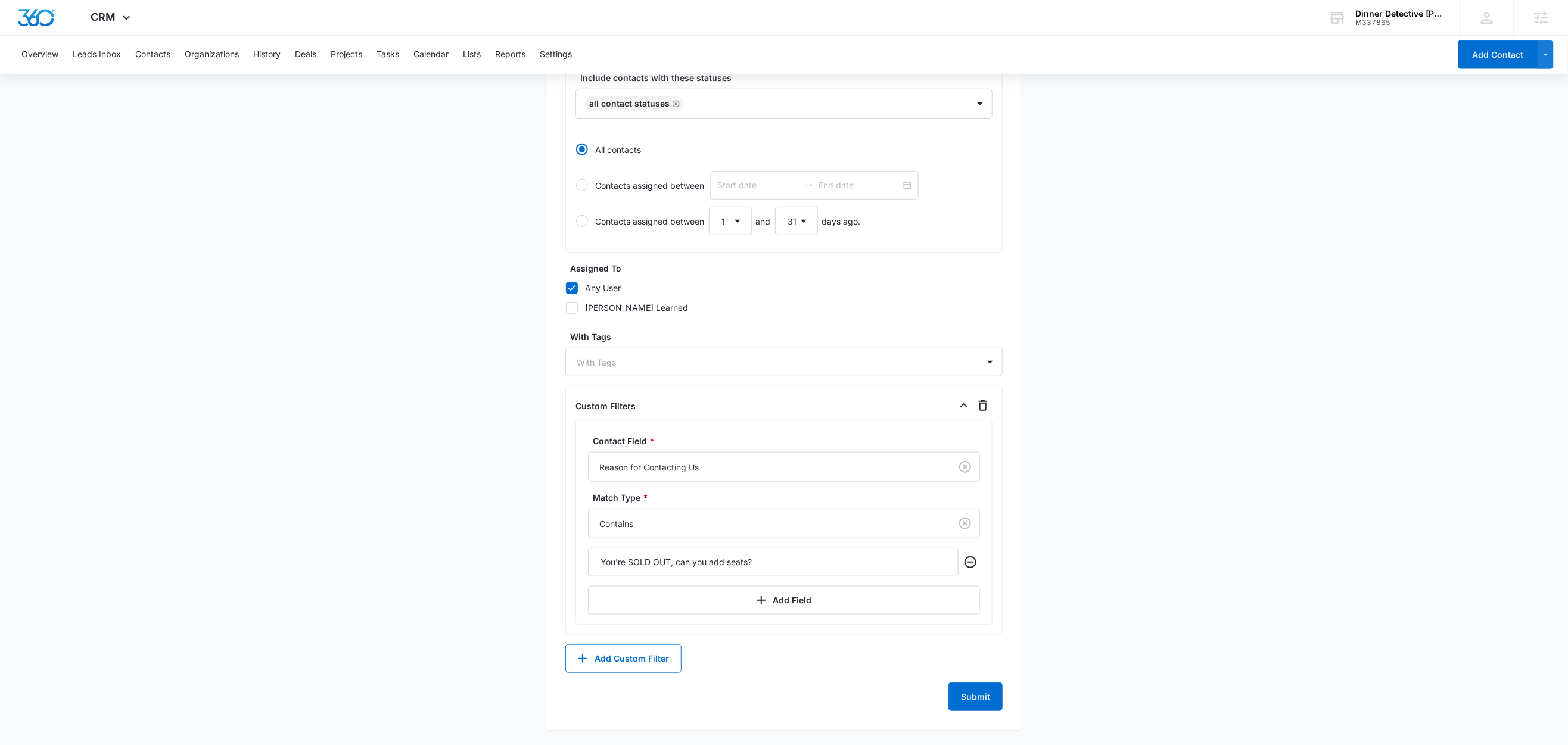
click at [461, 557] on main "Create New List Contacts In This List : 35 List Name * You're sold out, can you…" at bounding box center [784, 198] width 1568 height 1094
click at [984, 696] on button "Submit" at bounding box center [975, 696] width 54 height 28
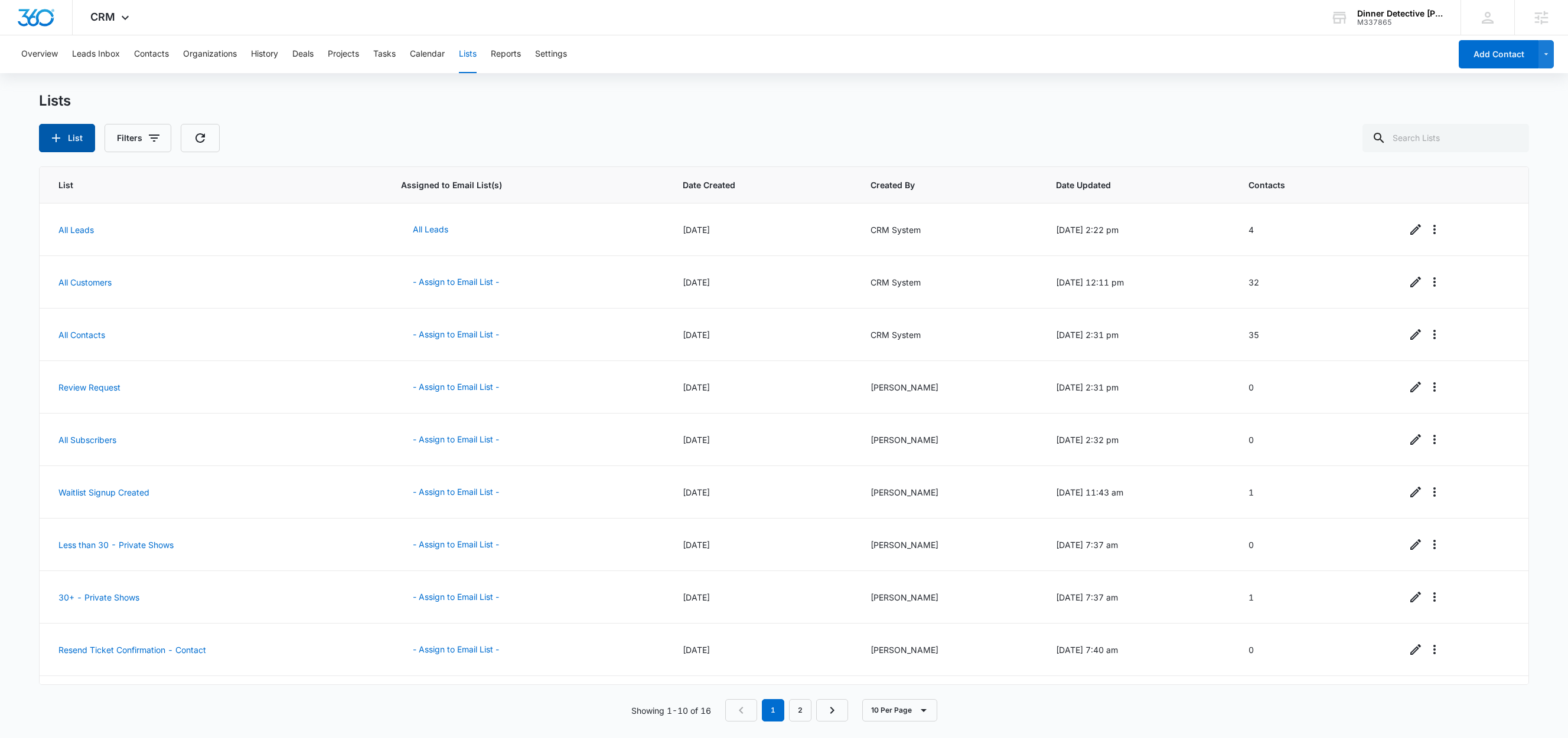
click at [69, 140] on button "List" at bounding box center [67, 138] width 56 height 28
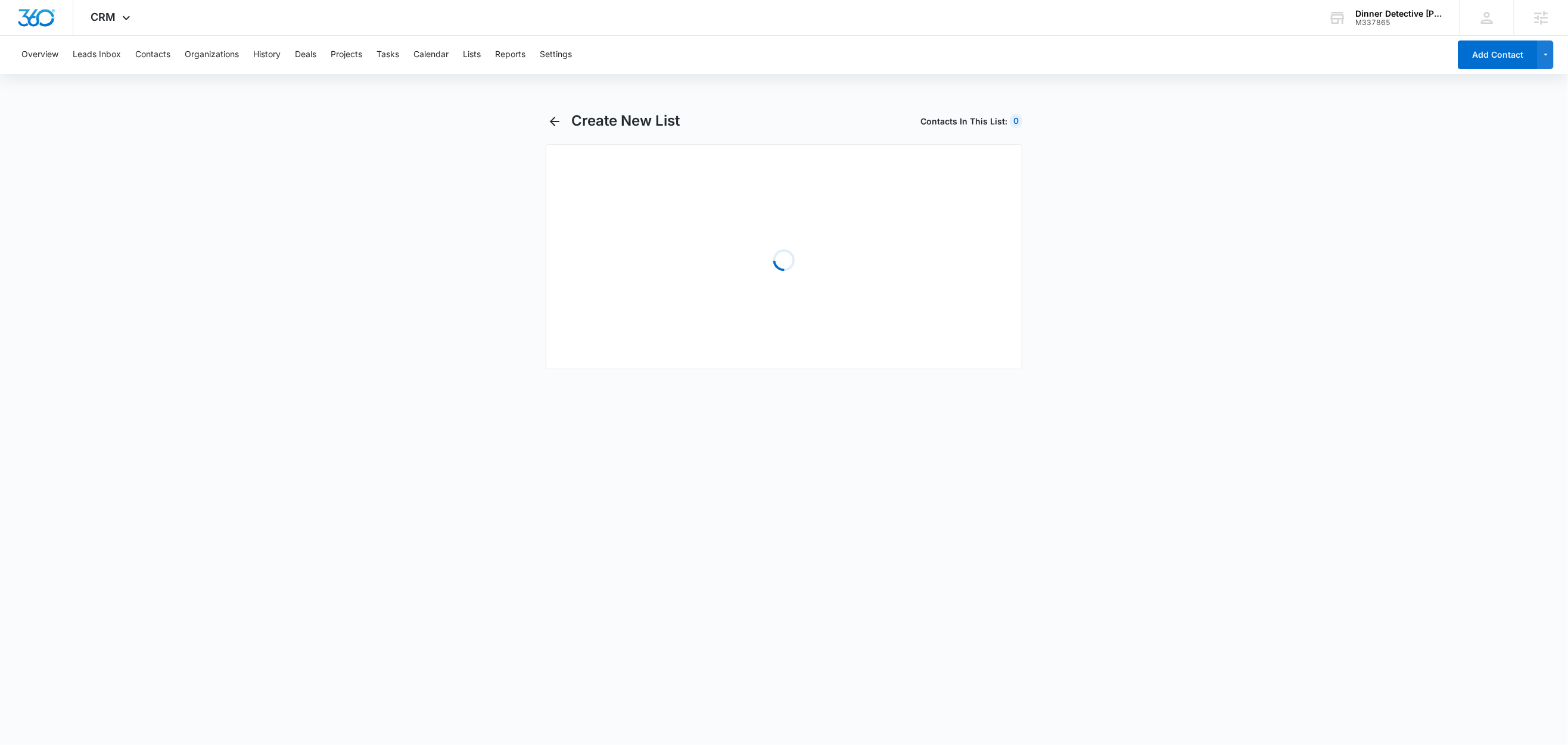
select select "31"
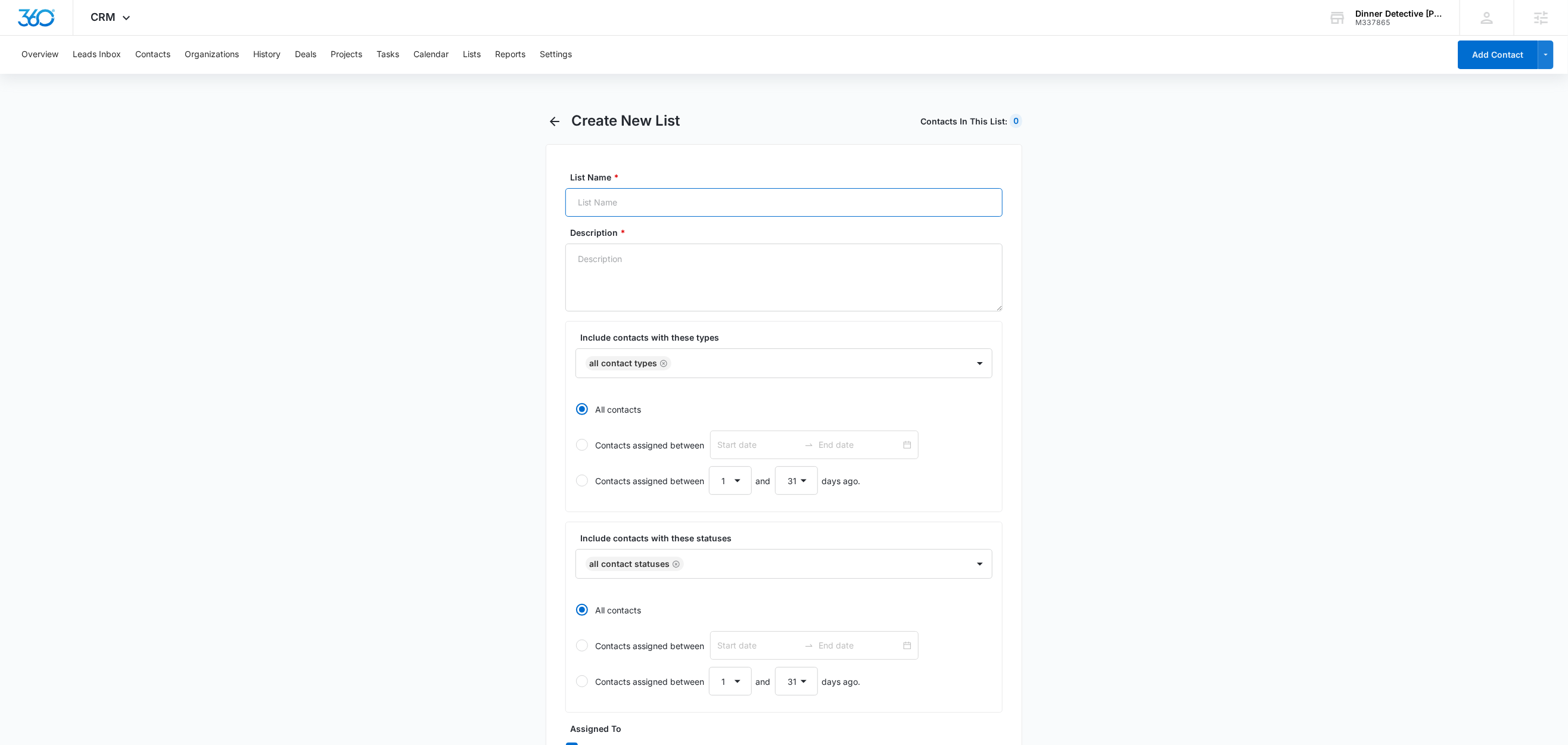
click at [644, 210] on input "List Name *" at bounding box center [783, 202] width 438 height 28
paste input "Groupon or Gift certificate redemption - Contact"
type input "Groupon or Gift certificate redemption - Contact"
click at [617, 270] on textarea "Description *" at bounding box center [783, 277] width 438 height 68
paste textarea "Groupon or Gift certificate redemption - Contact"
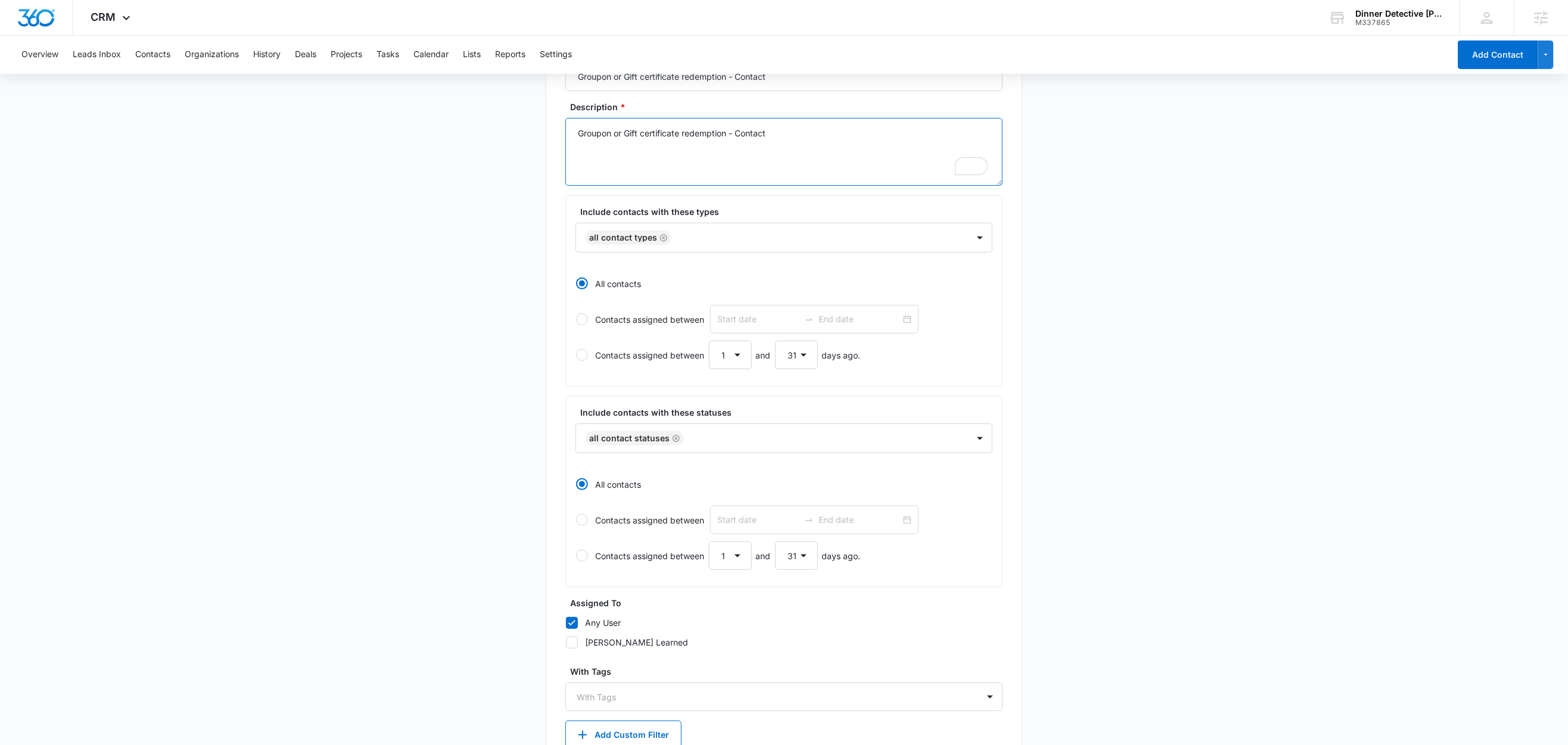
scroll to position [206, 0]
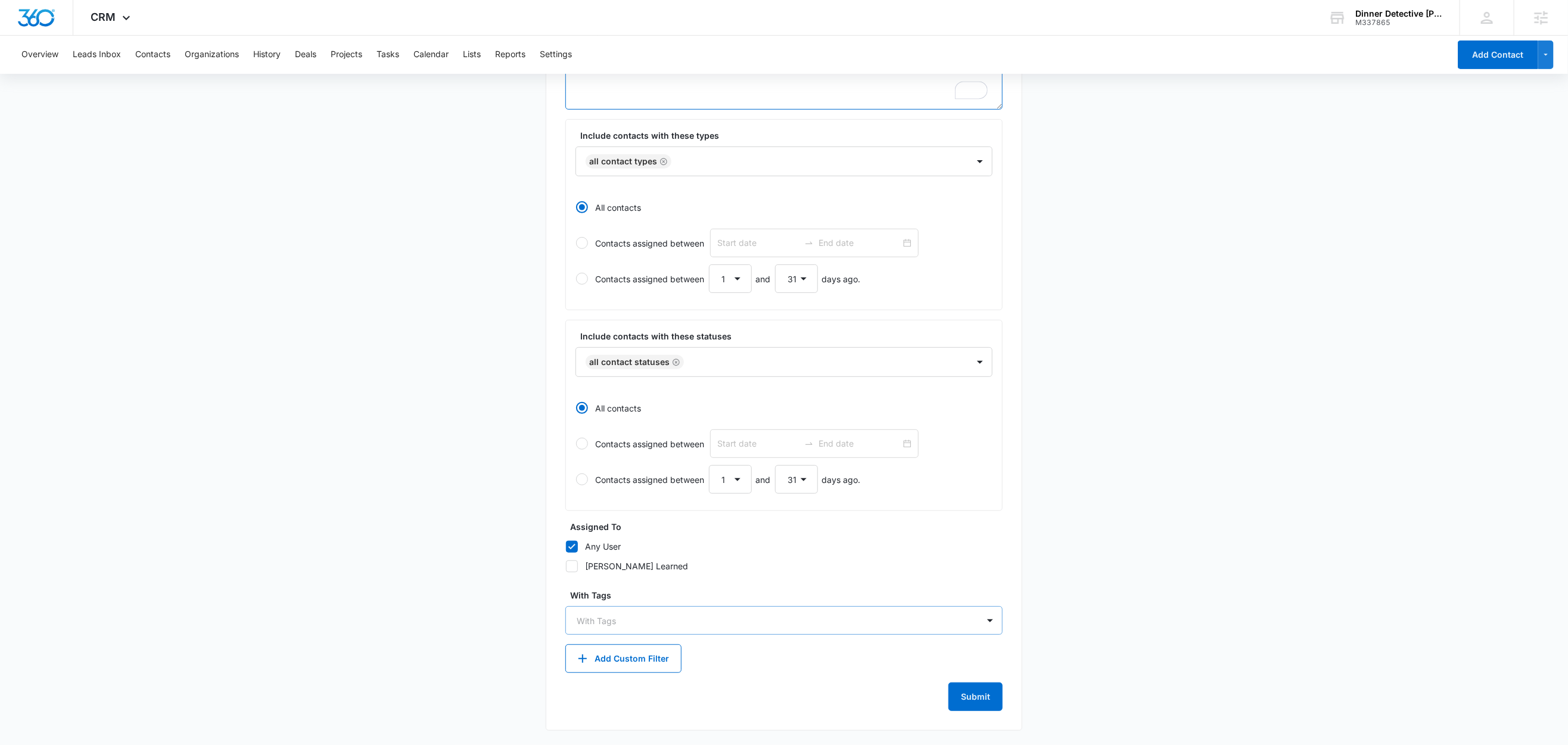
type textarea "Groupon or Gift certificate redemption - Contact"
click at [663, 623] on div at bounding box center [776, 621] width 400 height 15
click at [440, 596] on main "Create New List Contacts In This List : 0 List Name * Groupon or Gift certifica…" at bounding box center [784, 327] width 1568 height 835
click at [602, 659] on button "Add Custom Filter" at bounding box center [623, 658] width 116 height 28
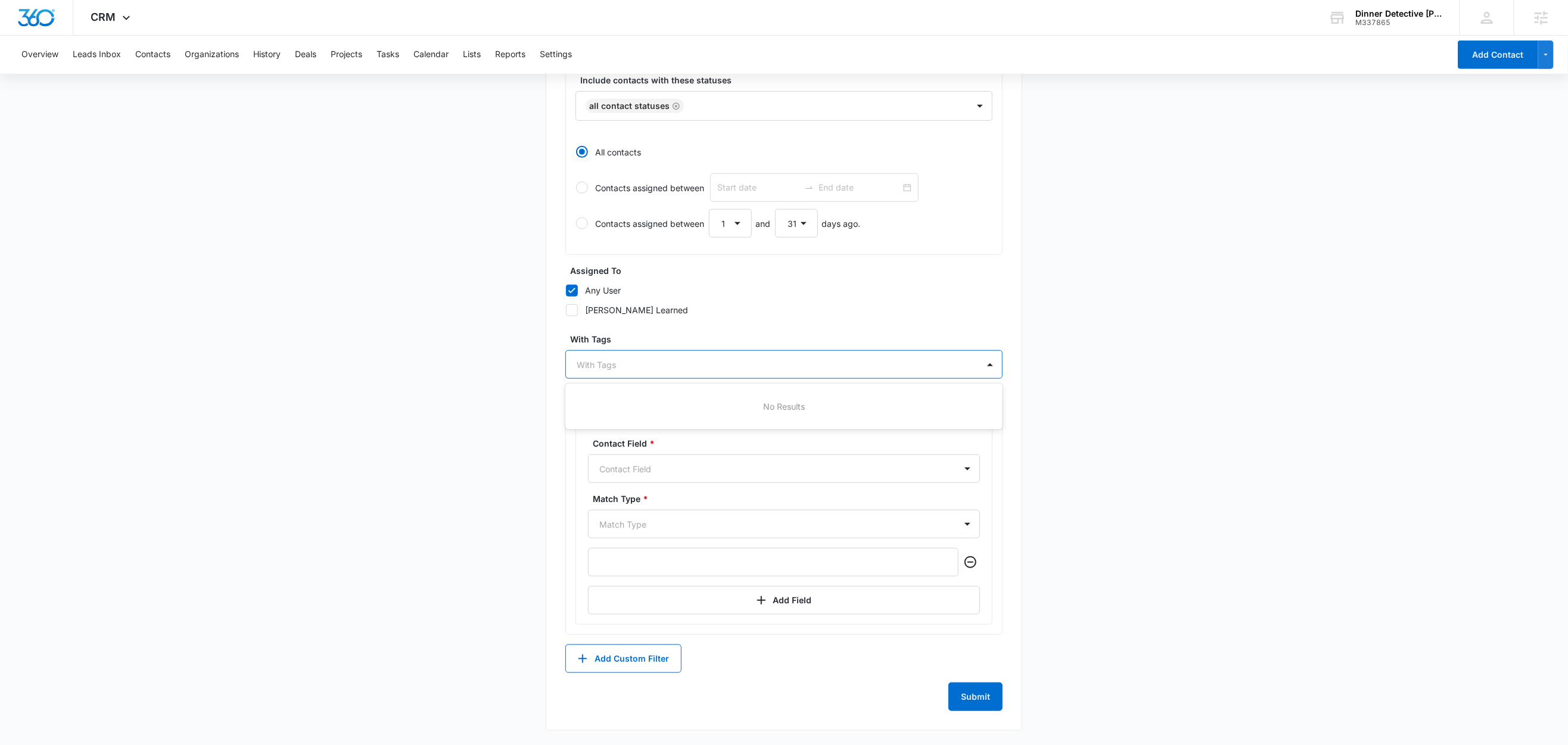
click at [645, 364] on div at bounding box center [776, 364] width 400 height 15
click at [659, 470] on div at bounding box center [769, 469] width 341 height 15
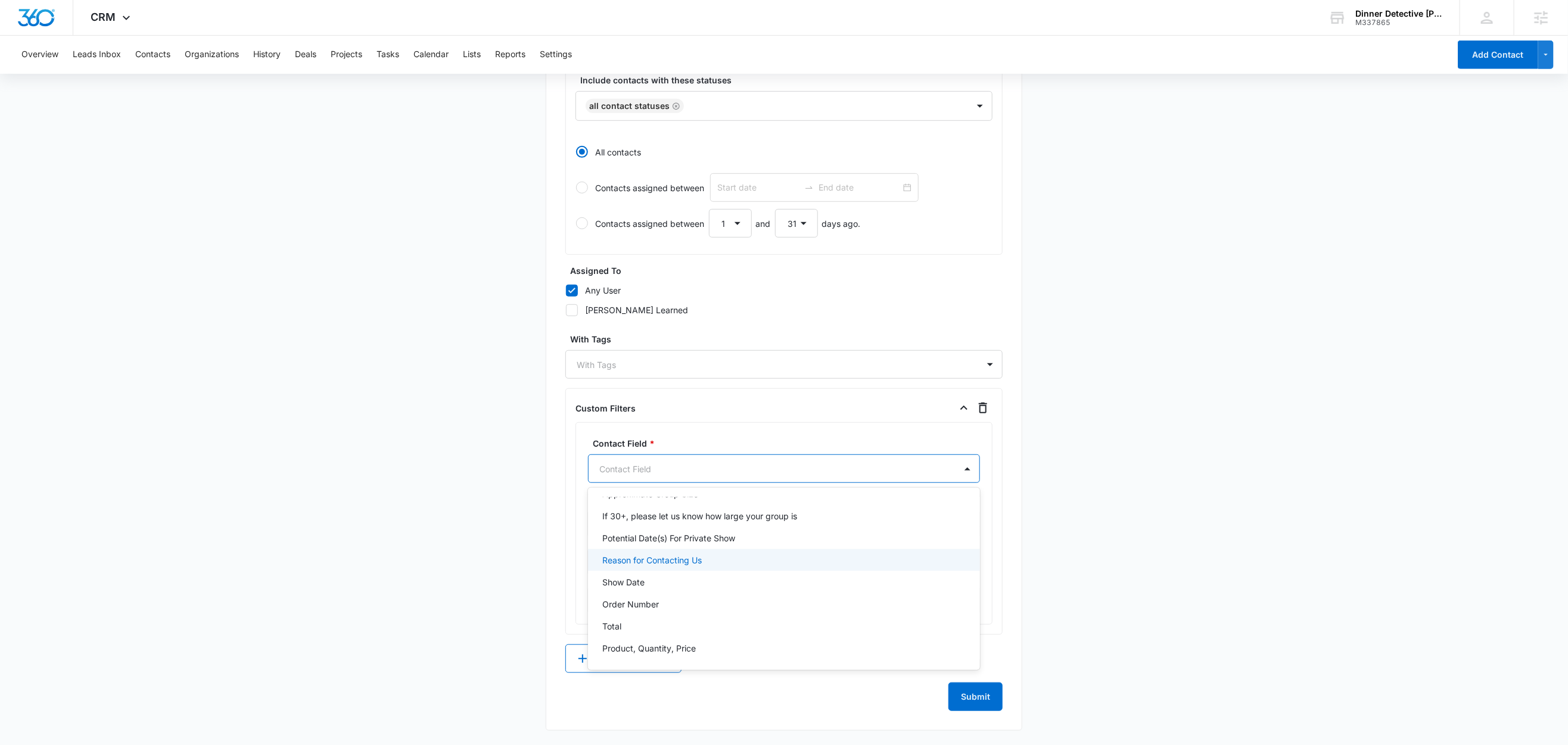
click at [669, 565] on div "Reason for Contacting Us" at bounding box center [784, 560] width 392 height 23
click at [642, 520] on div at bounding box center [769, 524] width 341 height 15
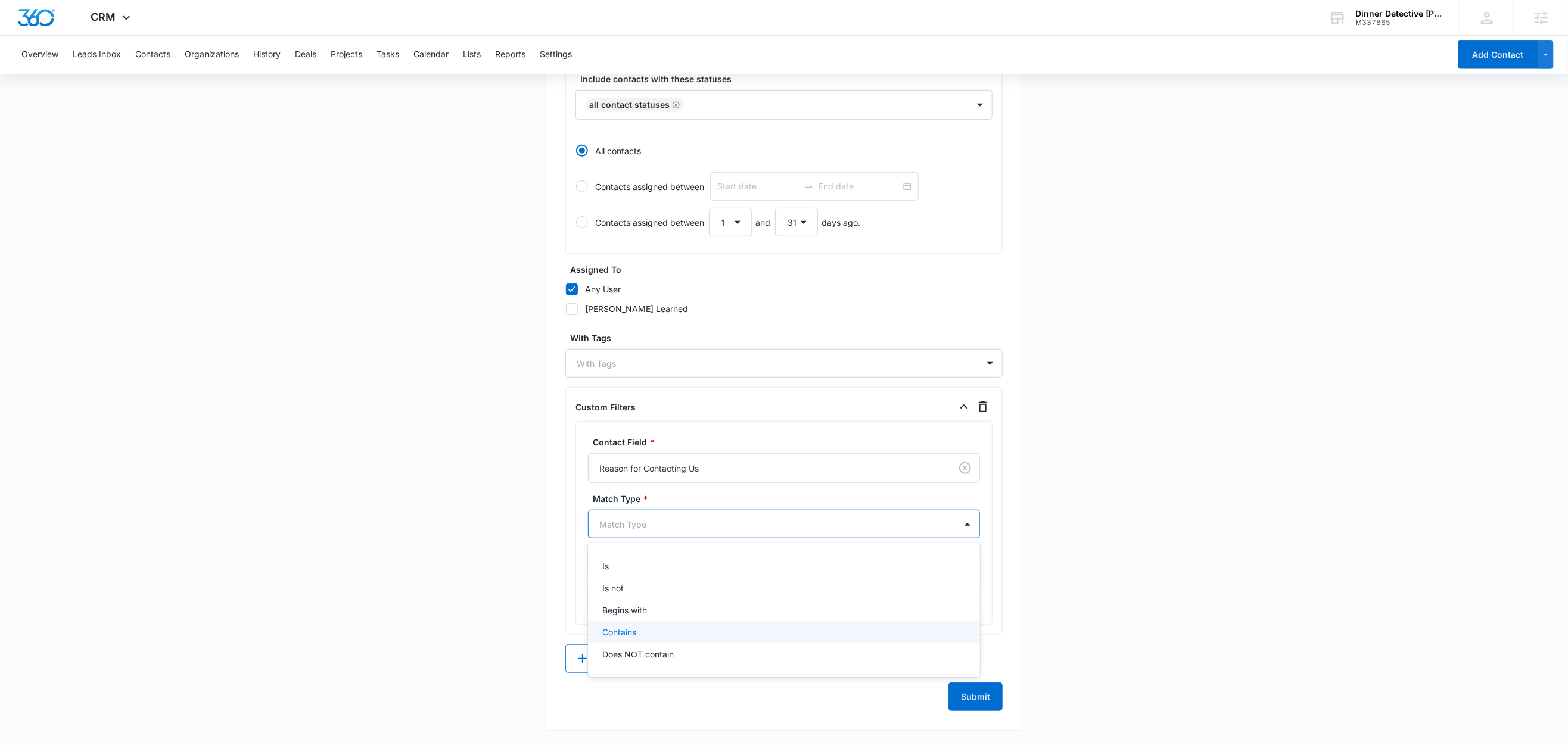
click at [616, 630] on p "Contains" at bounding box center [619, 632] width 34 height 13
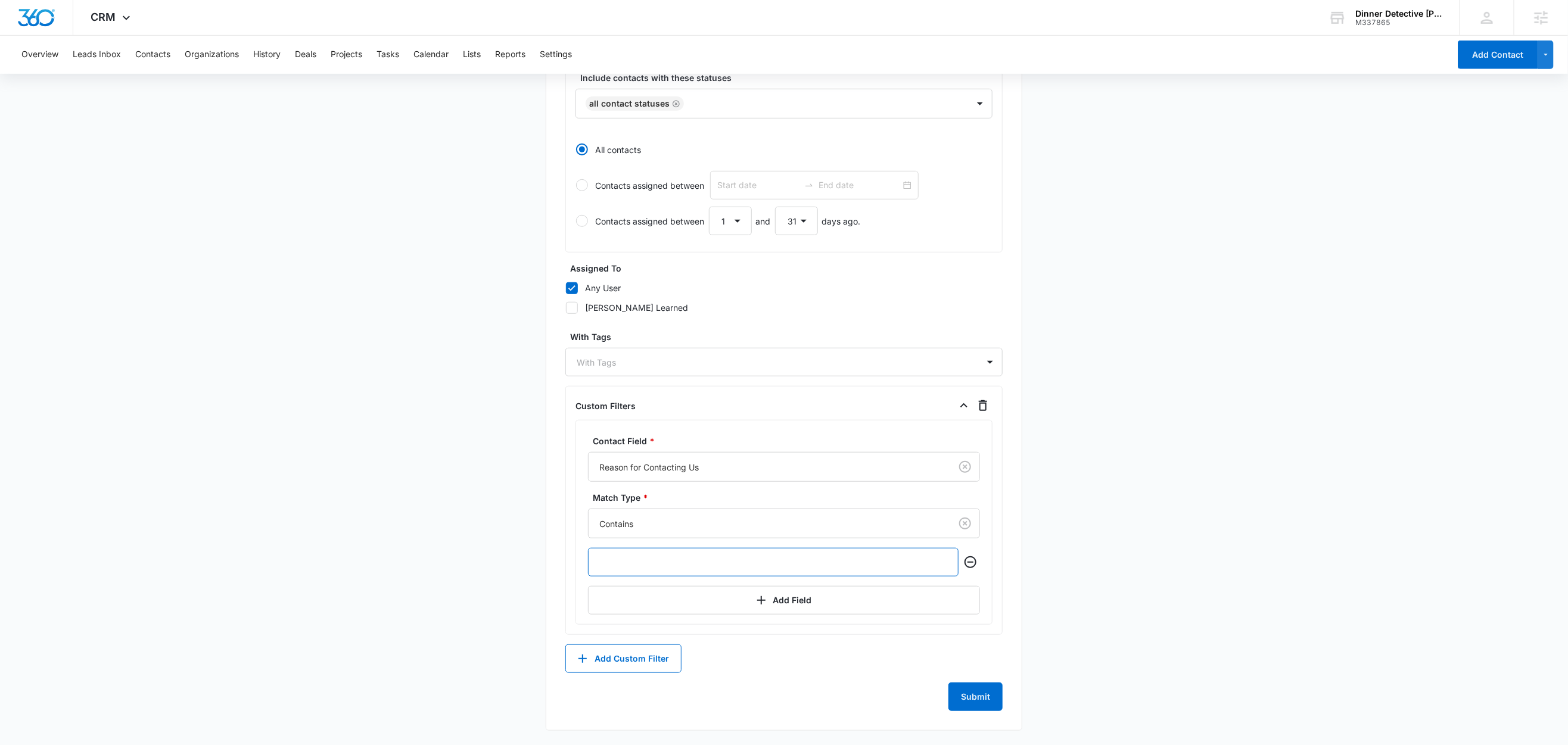
click at [644, 572] on input "text" at bounding box center [773, 562] width 371 height 28
paste input "Groupon or Gift certificate redemption - Contact"
drag, startPoint x: 808, startPoint y: 562, endPoint x: 754, endPoint y: 566, distance: 54.1
click at [754, 566] on input "Groupon or Gift certificate redemption - Contact" at bounding box center [773, 562] width 371 height 28
click at [668, 568] on input "Groupon or Gift certificate redemption" at bounding box center [773, 562] width 371 height 28
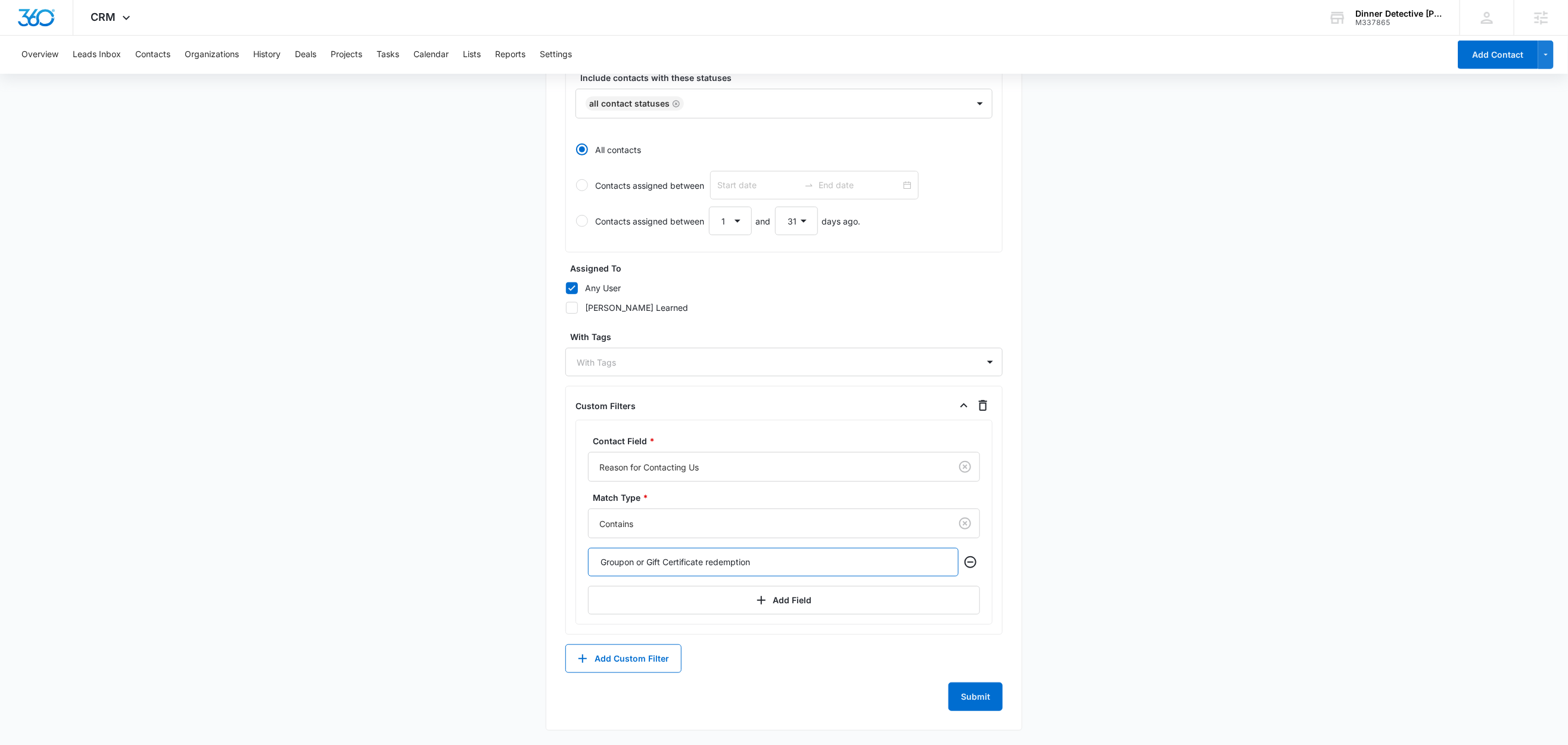
click at [710, 562] on input "Groupon or Gift Certificate redemption" at bounding box center [773, 562] width 371 height 28
click at [761, 569] on input "Groupon or Gift Certificate Redemption" at bounding box center [773, 562] width 371 height 28
type input "Groupon or Gift Certificate Redemption"
click at [397, 551] on main "Create New List Contacts In This List : 35 List Name * Groupon or Gift certific…" at bounding box center [784, 198] width 1568 height 1094
click at [971, 695] on button "Submit" at bounding box center [975, 696] width 54 height 28
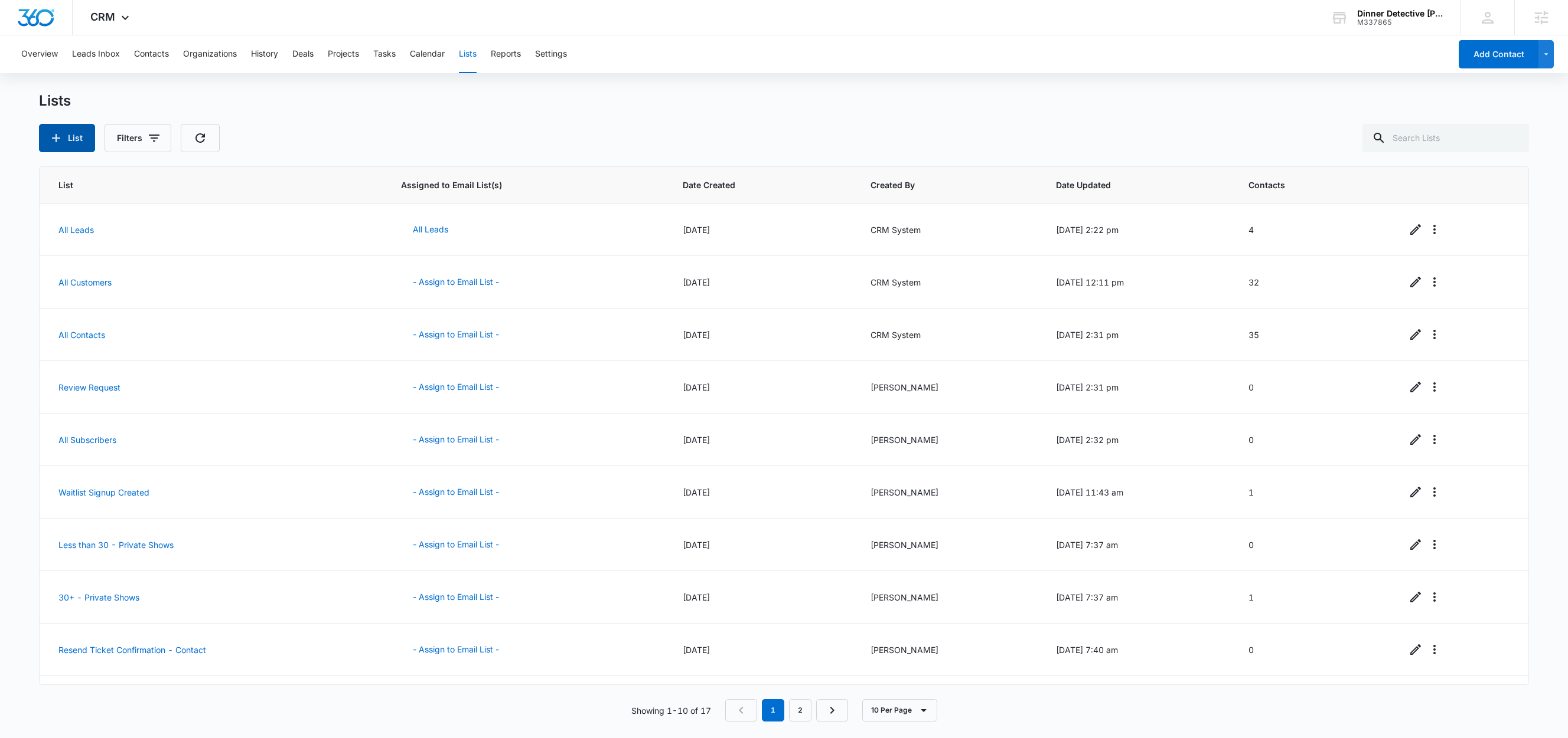
click at [79, 140] on button "List" at bounding box center [67, 138] width 56 height 28
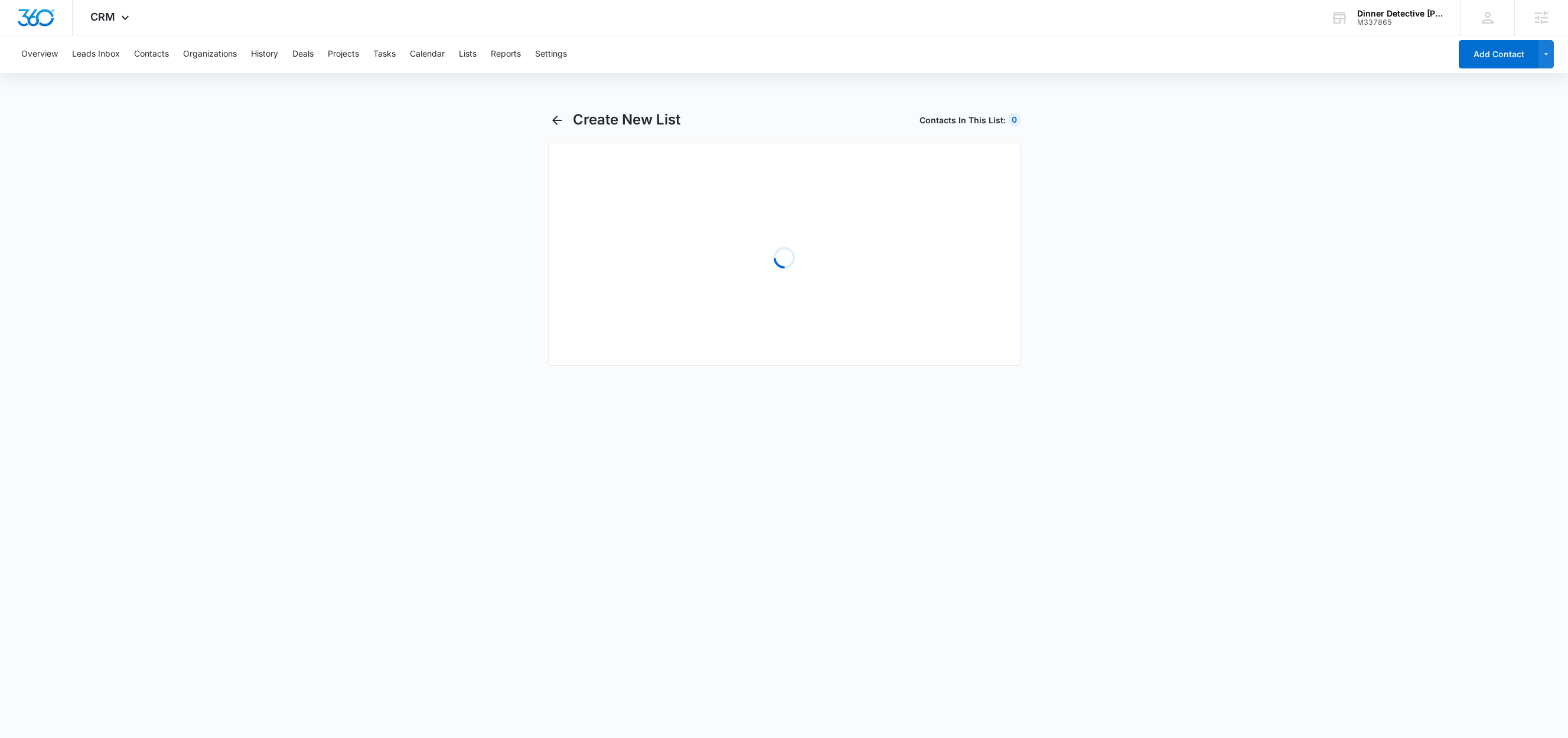
select select "31"
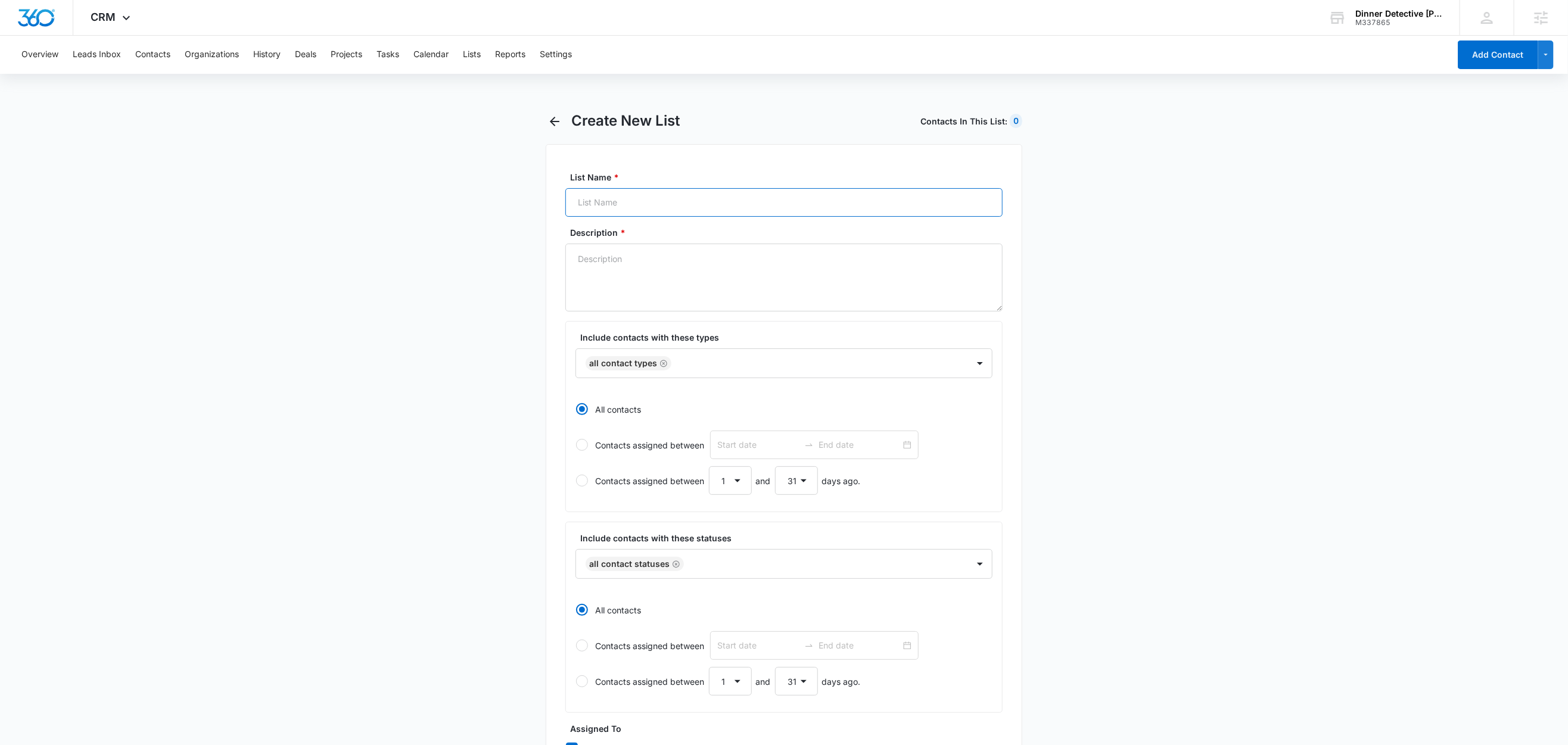
click at [619, 204] on input "List Name *" at bounding box center [783, 202] width 438 height 28
paste input "Private Show Inquiries - Contact"
type input "Private Show Inquiries - Contact"
click at [619, 269] on textarea "Description *" at bounding box center [783, 277] width 438 height 68
paste textarea "Private Show Inquiries - Contact"
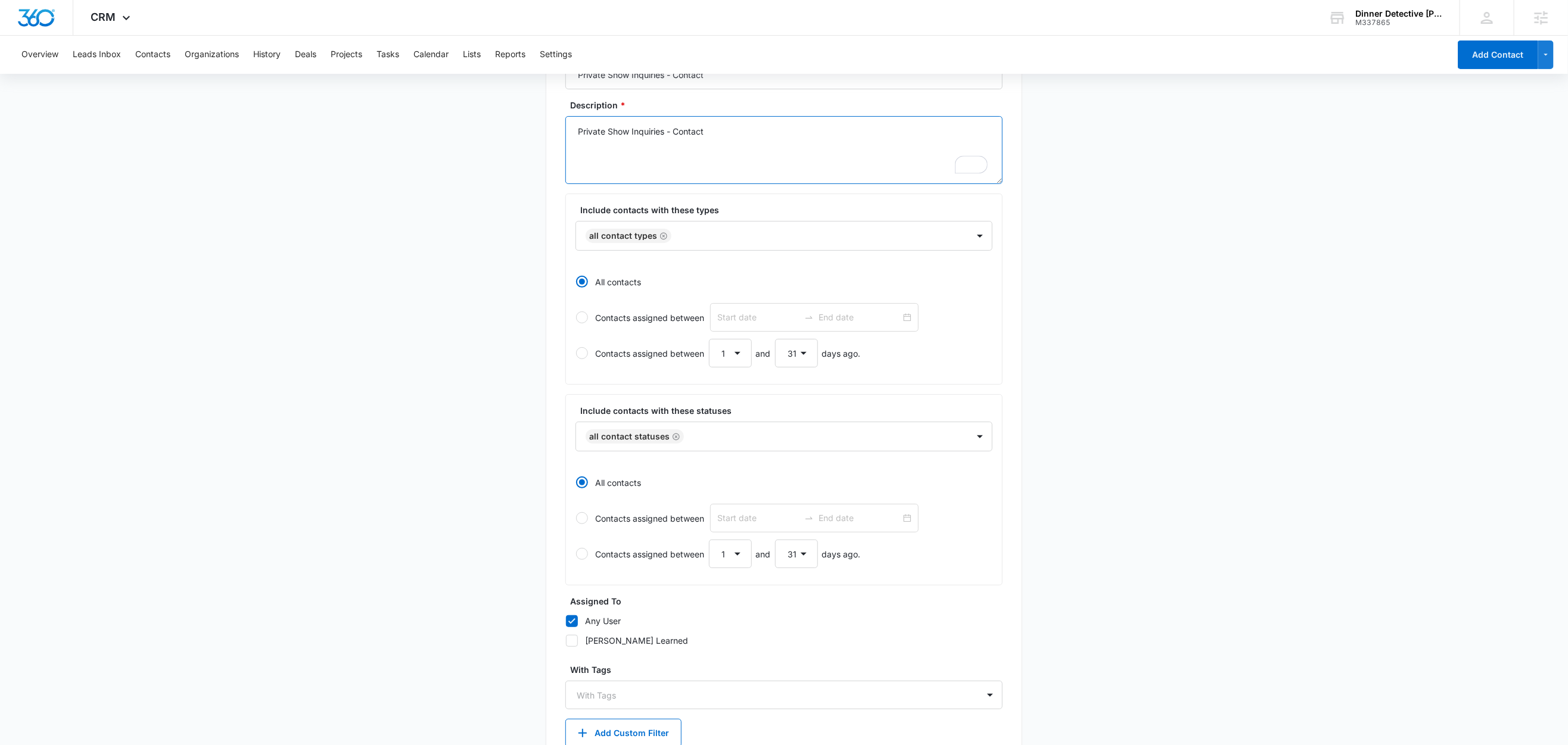
scroll to position [206, 0]
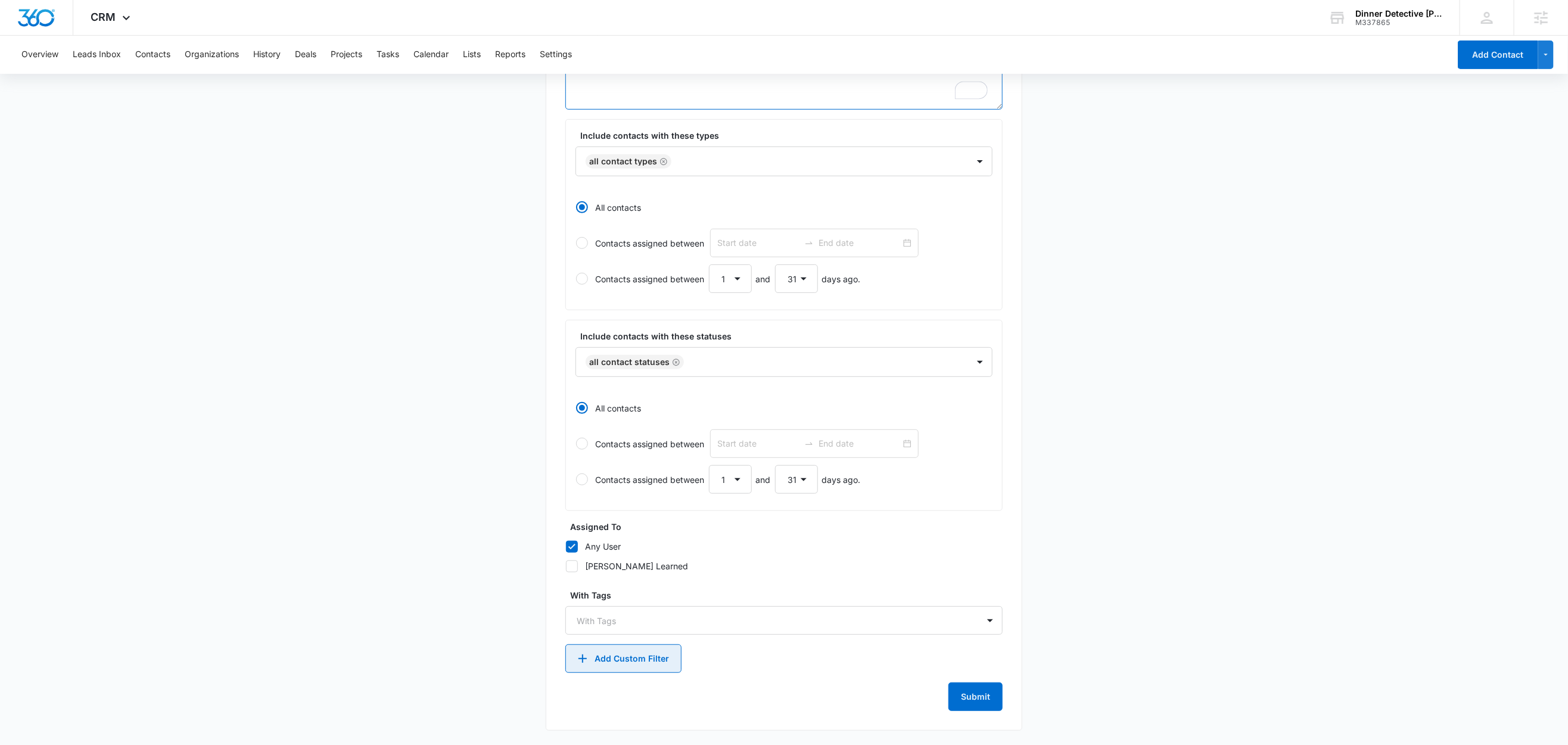
type textarea "Private Show Inquiries - Contact"
click at [658, 664] on button "Add Custom Filter" at bounding box center [623, 658] width 116 height 28
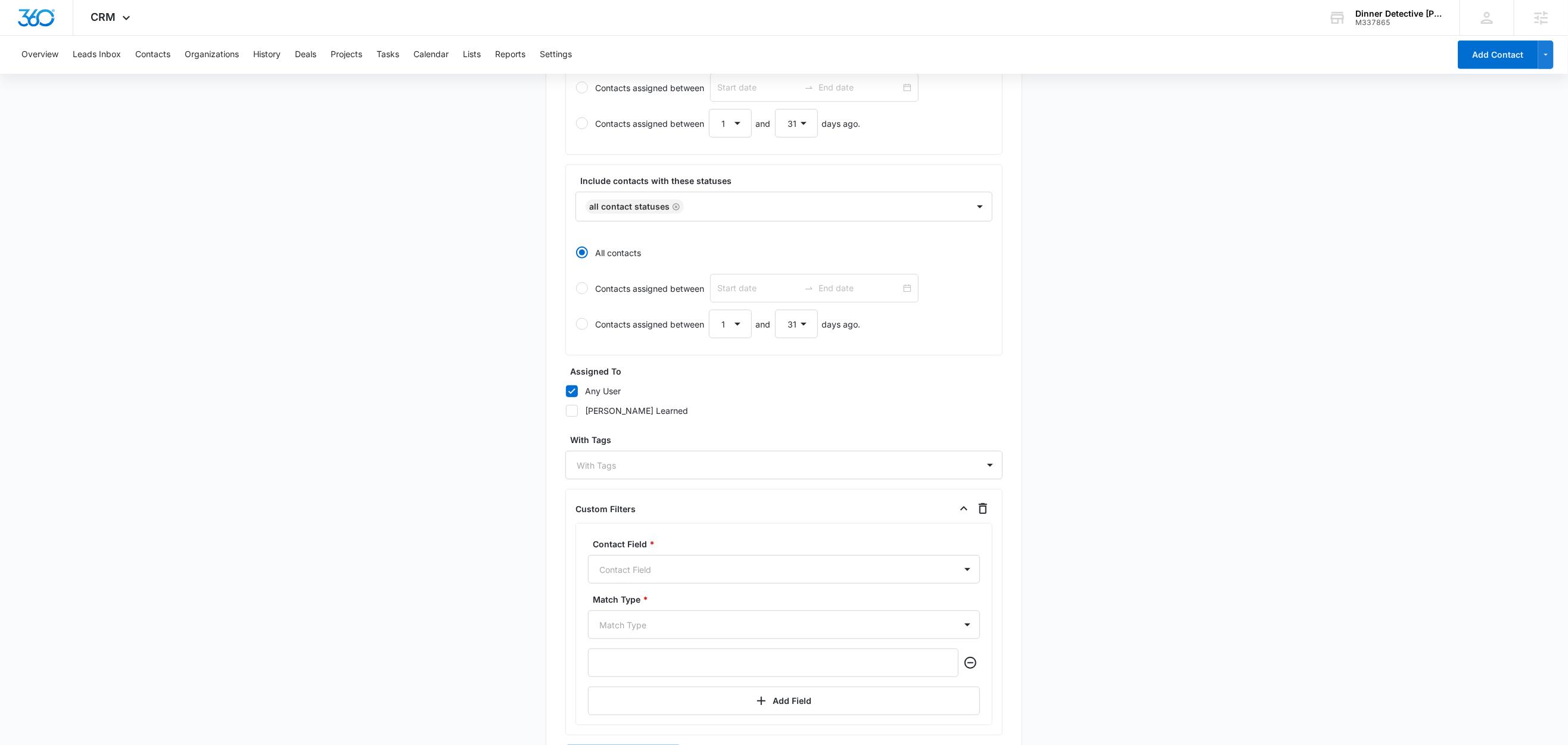
scroll to position [462, 0]
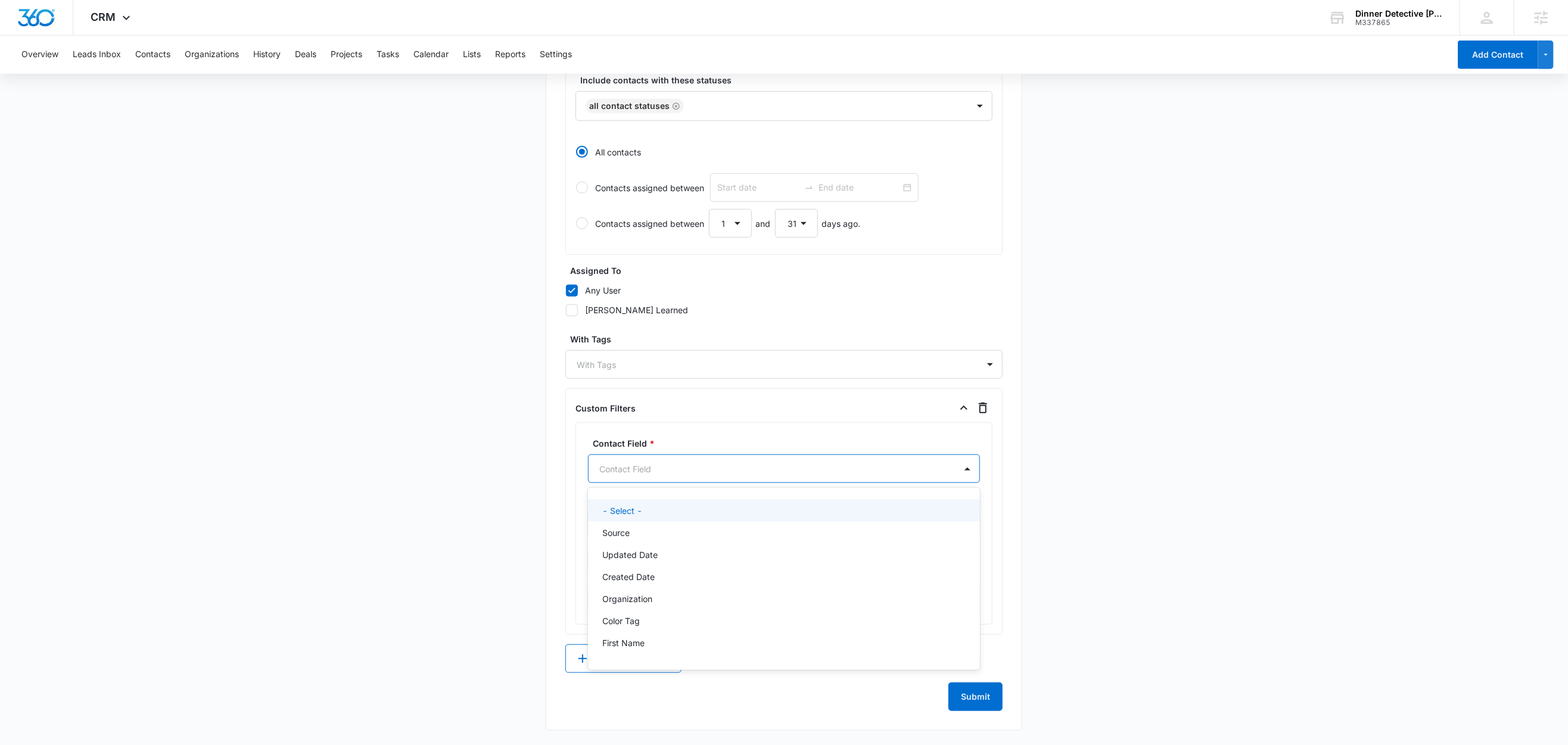
click at [646, 470] on div at bounding box center [769, 469] width 341 height 15
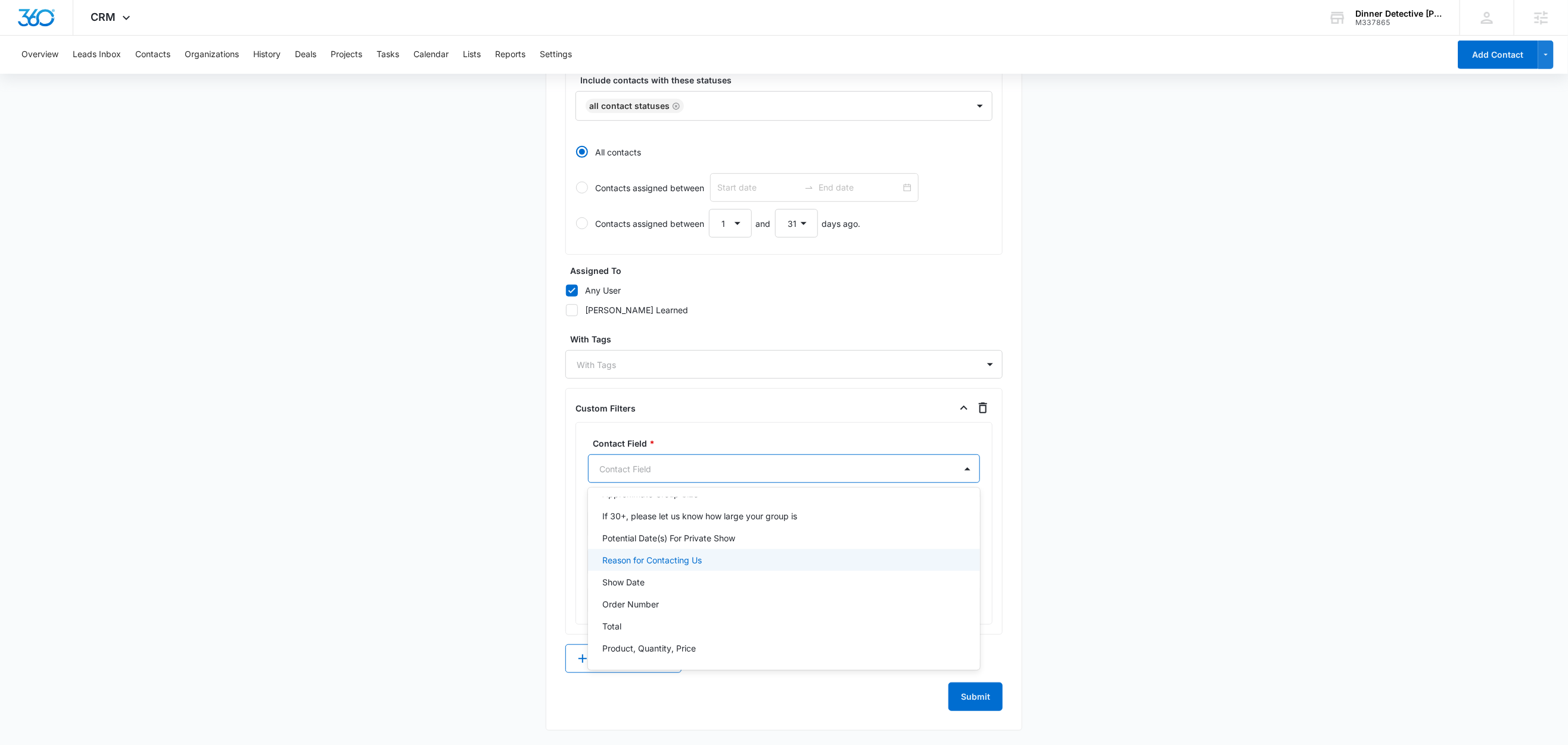
click at [702, 561] on p "Reason for Contacting Us" at bounding box center [652, 560] width 100 height 13
click at [657, 527] on div at bounding box center [769, 524] width 341 height 15
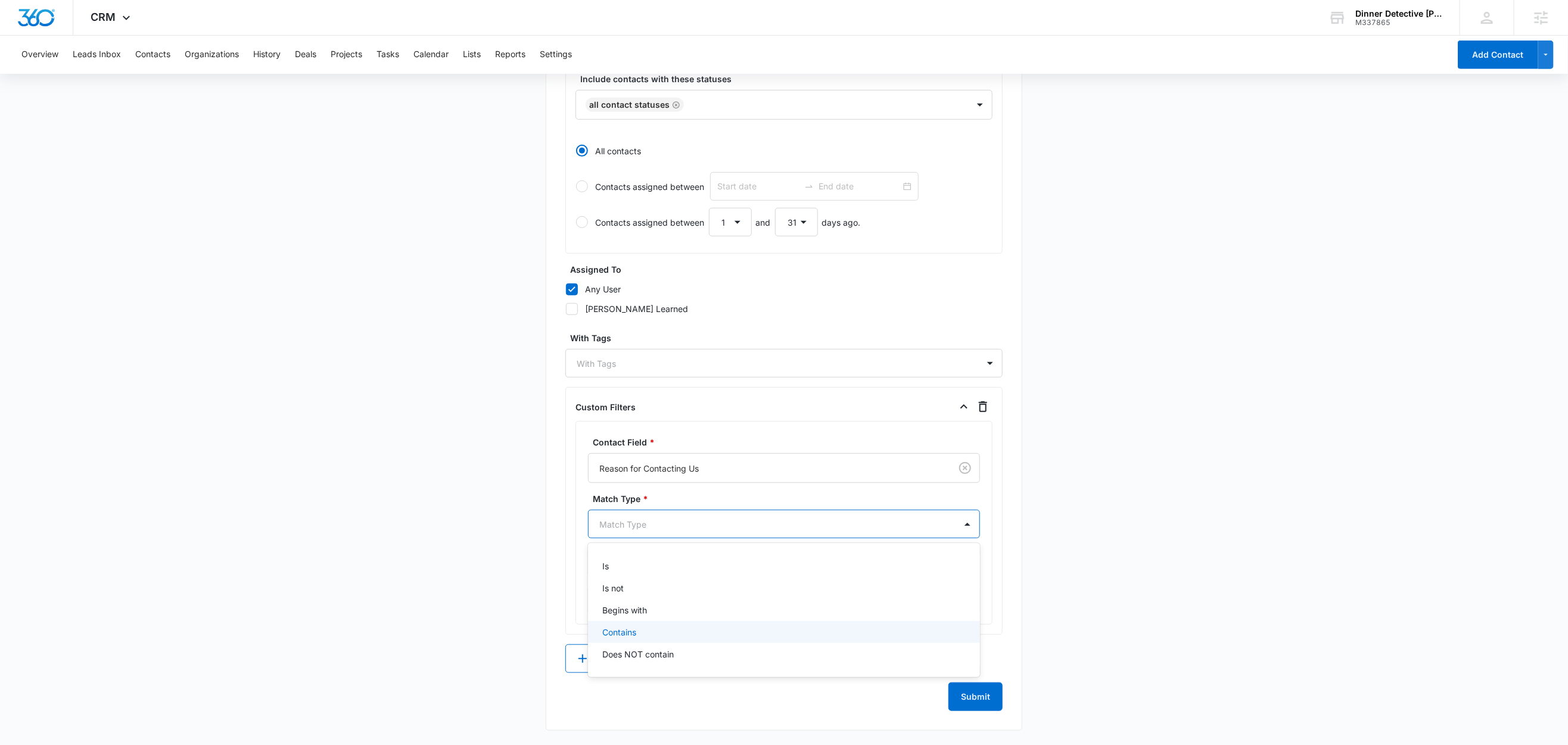
click at [629, 629] on p "Contains" at bounding box center [619, 632] width 34 height 13
click at [500, 564] on main "Create New List Contacts In This List : 0 List Name * Private Show Inquiries - …" at bounding box center [784, 198] width 1568 height 1094
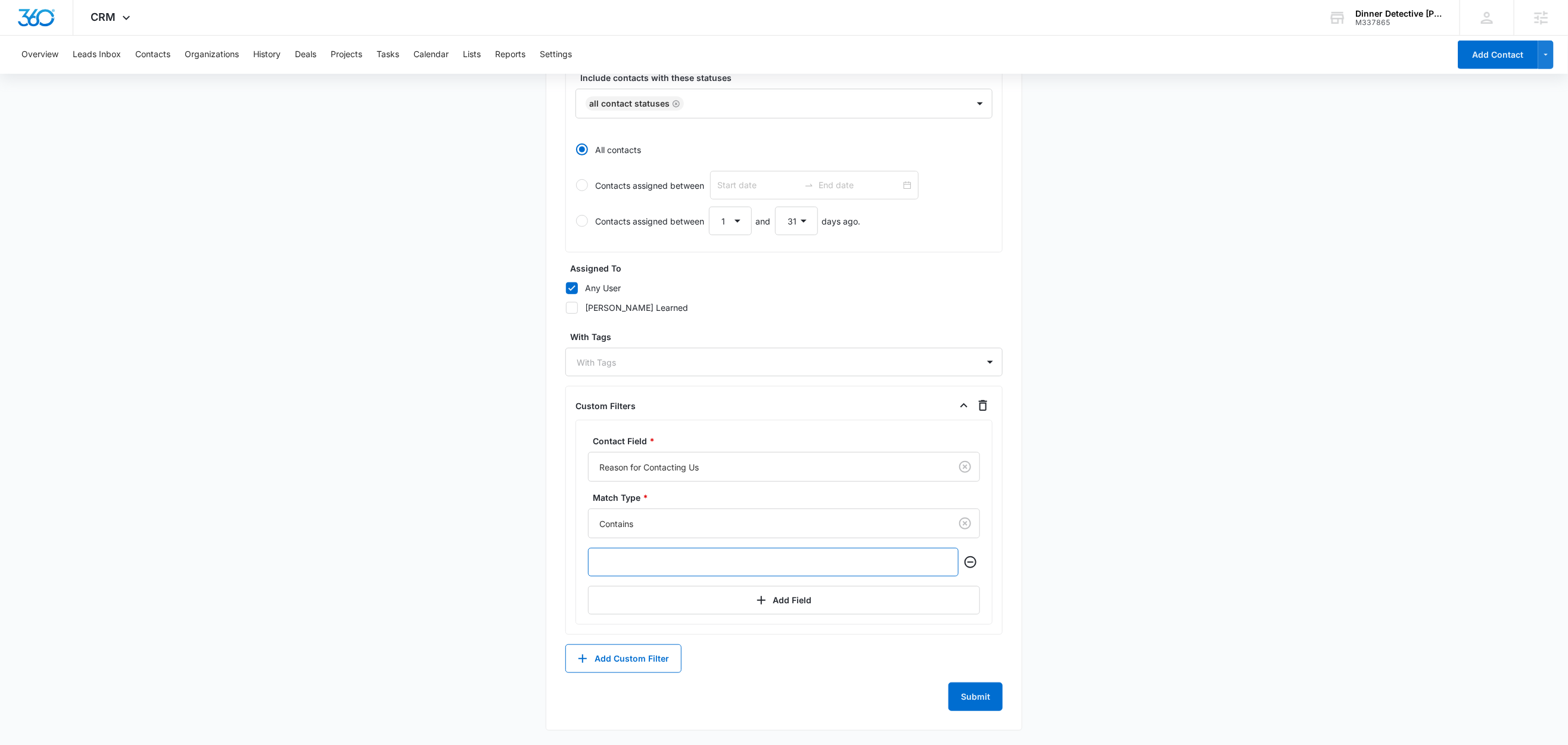
click at [670, 564] on input "text" at bounding box center [773, 562] width 371 height 28
paste input "Private Show Inquiries - Contact"
click at [603, 566] on input "Private Show Inquiries." at bounding box center [773, 562] width 371 height 28
type input "Private Show Inquiries."
click at [447, 521] on main "Create New List Contacts In This List : 35 List Name * Private Show Inquiries -…" at bounding box center [784, 198] width 1568 height 1094
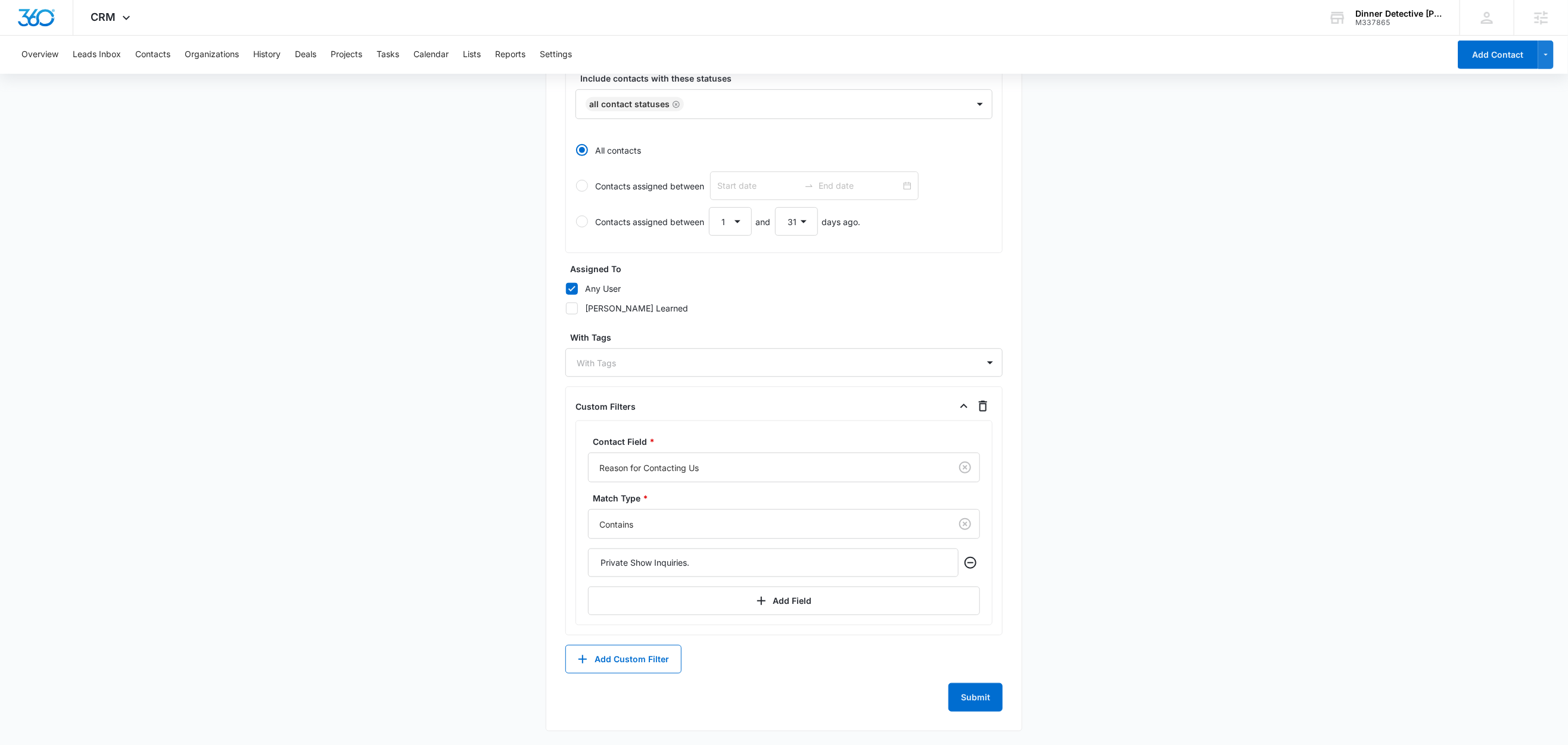
scroll to position [465, 0]
click at [978, 695] on button "Submit" at bounding box center [975, 696] width 54 height 28
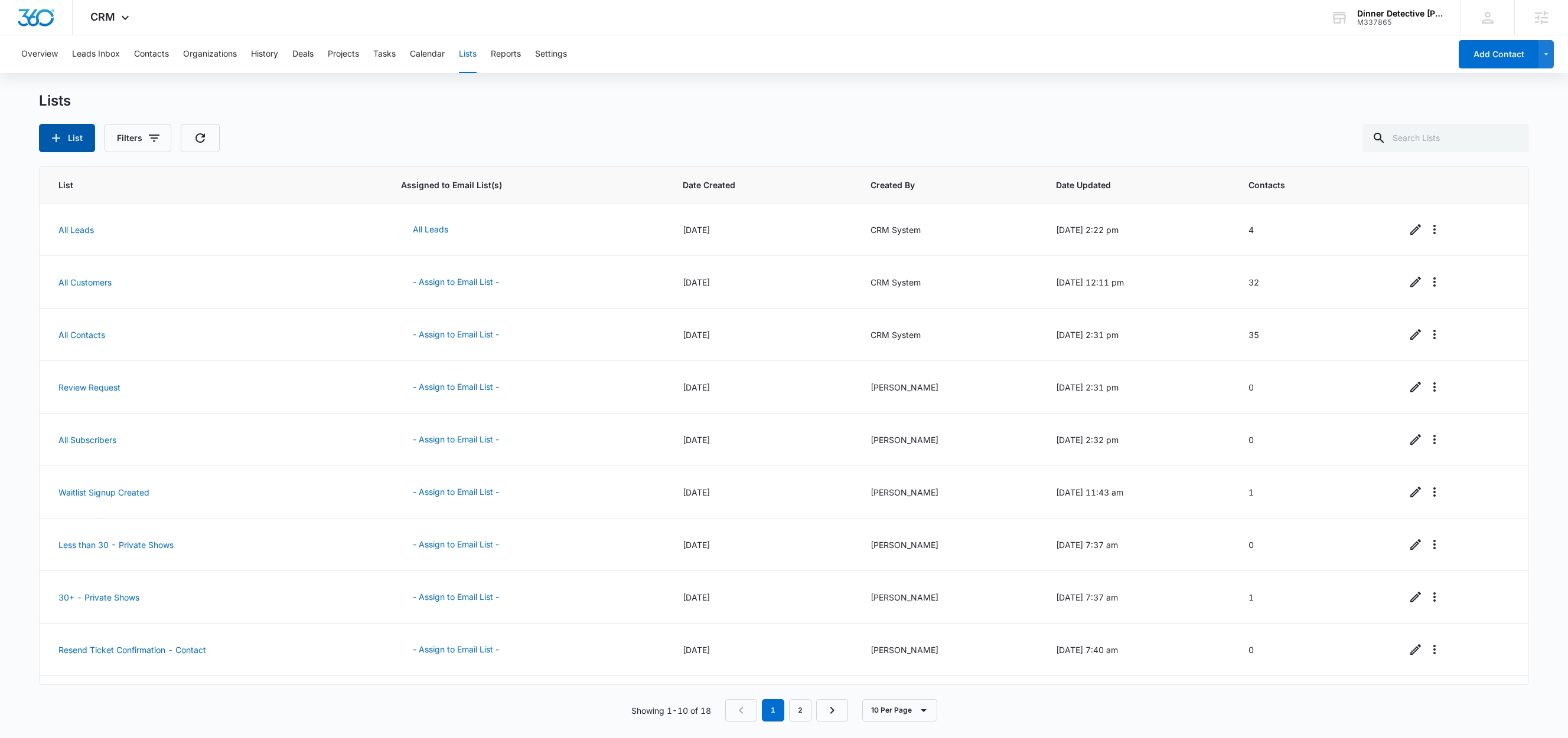
click at [77, 142] on button "List" at bounding box center [67, 138] width 56 height 28
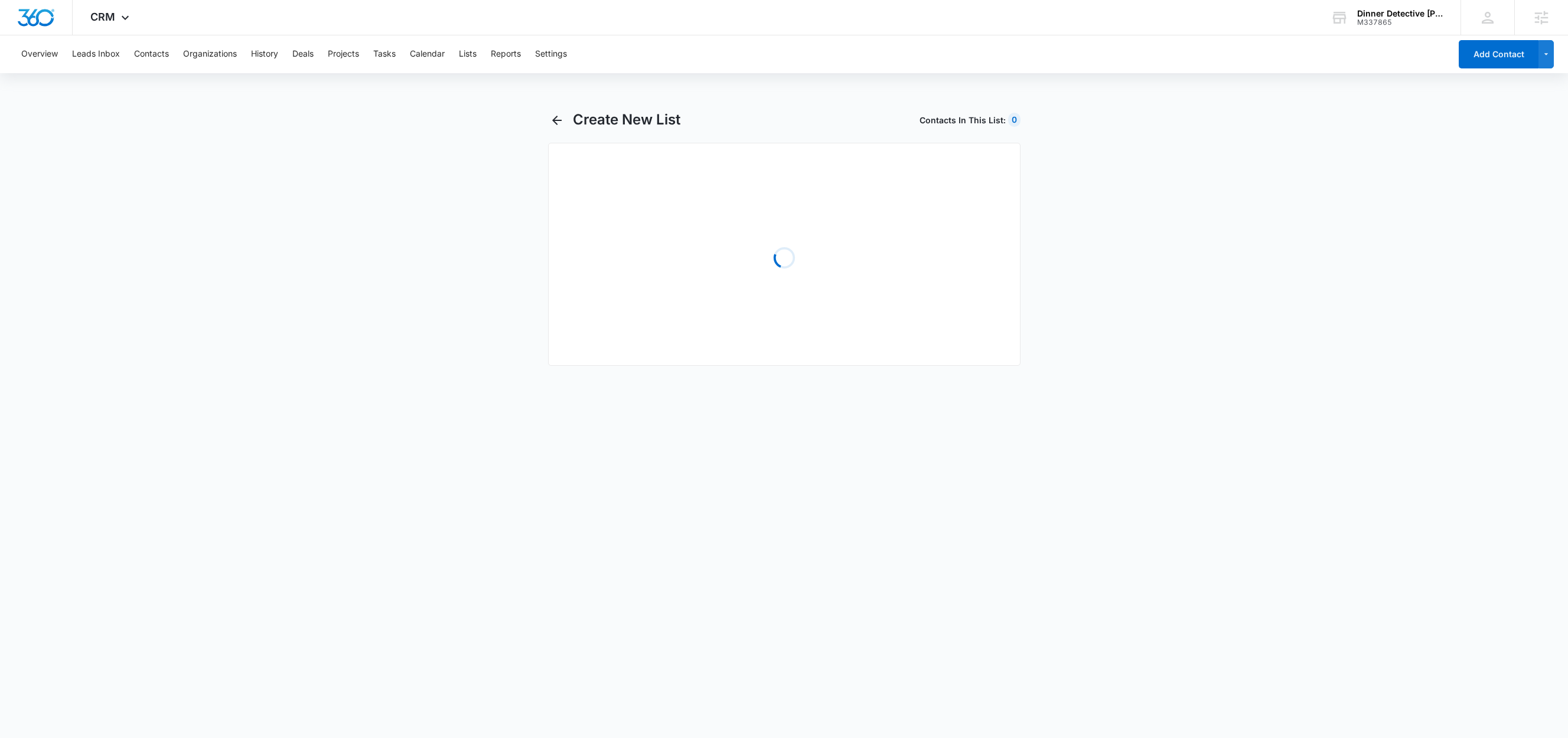
select select "31"
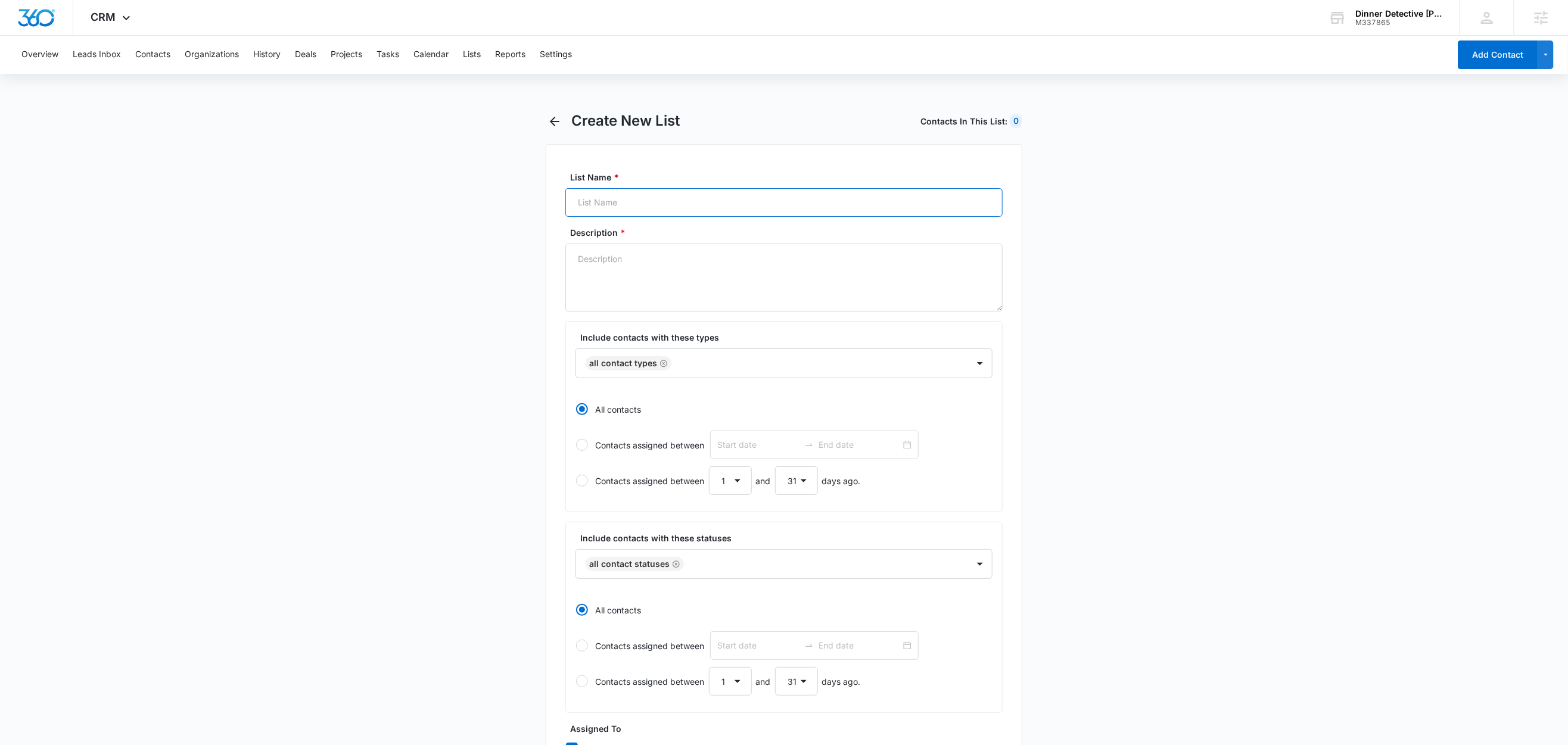
click at [654, 205] on input "List Name *" at bounding box center [783, 202] width 438 height 28
paste input "What are your COVID Policies/Refunds? - Contact"
type input "What are your COVID Policies/Refunds? - Contact"
click at [615, 279] on textarea "Description *" at bounding box center [783, 277] width 438 height 68
paste textarea "What are your COVID Policies/Refunds? - Contact"
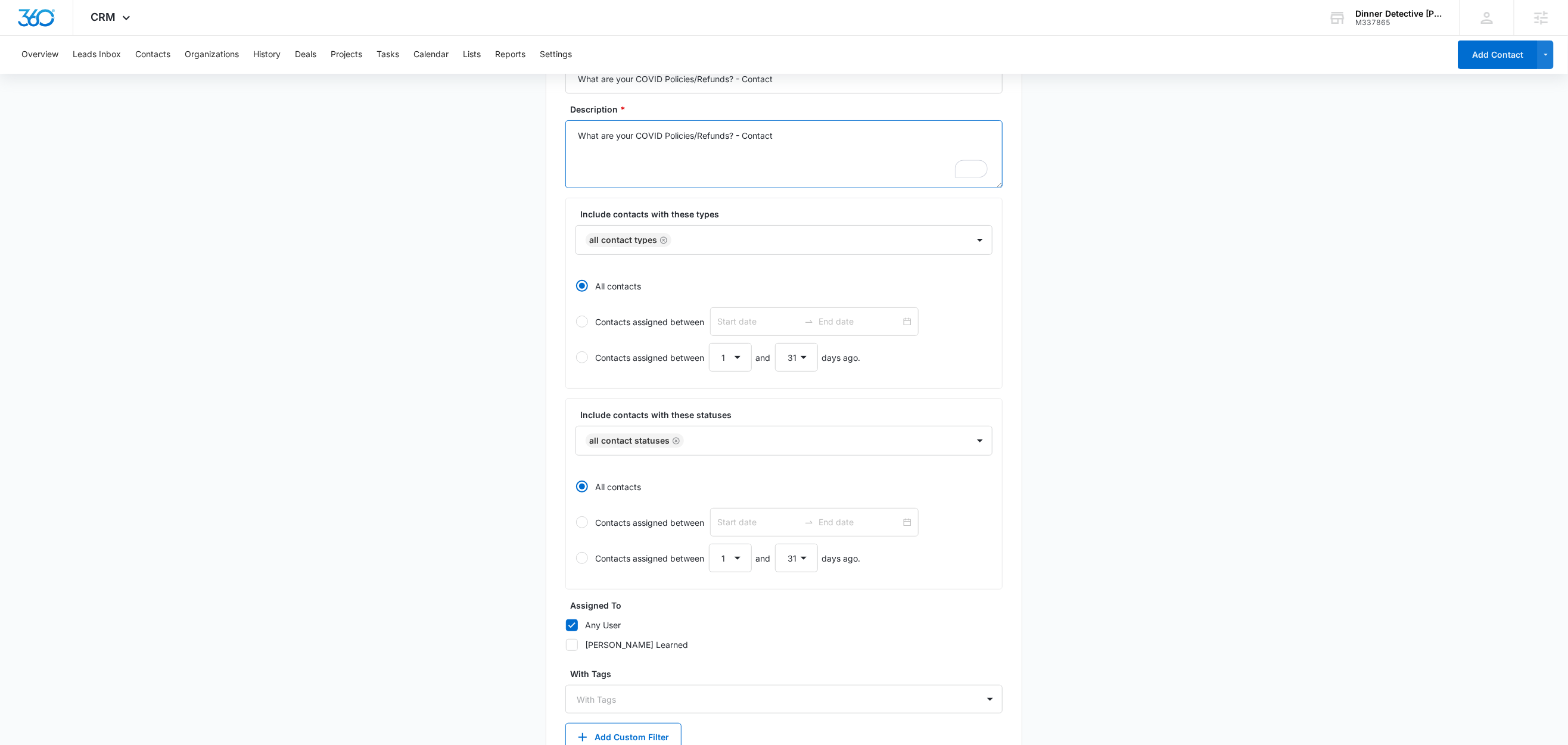
scroll to position [206, 0]
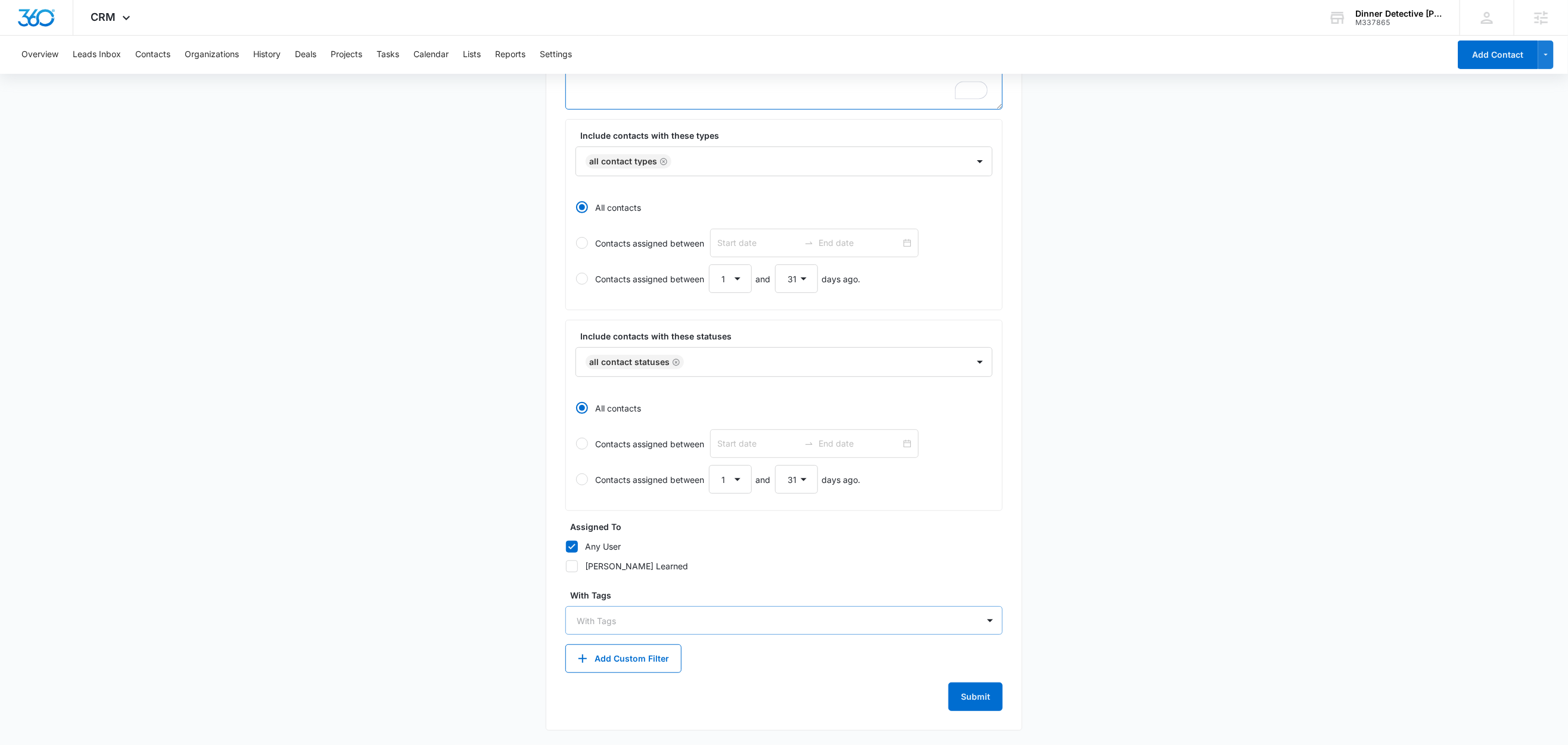
type textarea "What are your COVID Policies/Refunds? - Contact"
click at [644, 620] on div at bounding box center [776, 621] width 400 height 15
click at [435, 597] on main "Create New List Contacts In This List : 0 List Name * What are your COVID Polic…" at bounding box center [784, 327] width 1568 height 835
click at [640, 660] on button "Add Custom Filter" at bounding box center [623, 658] width 116 height 28
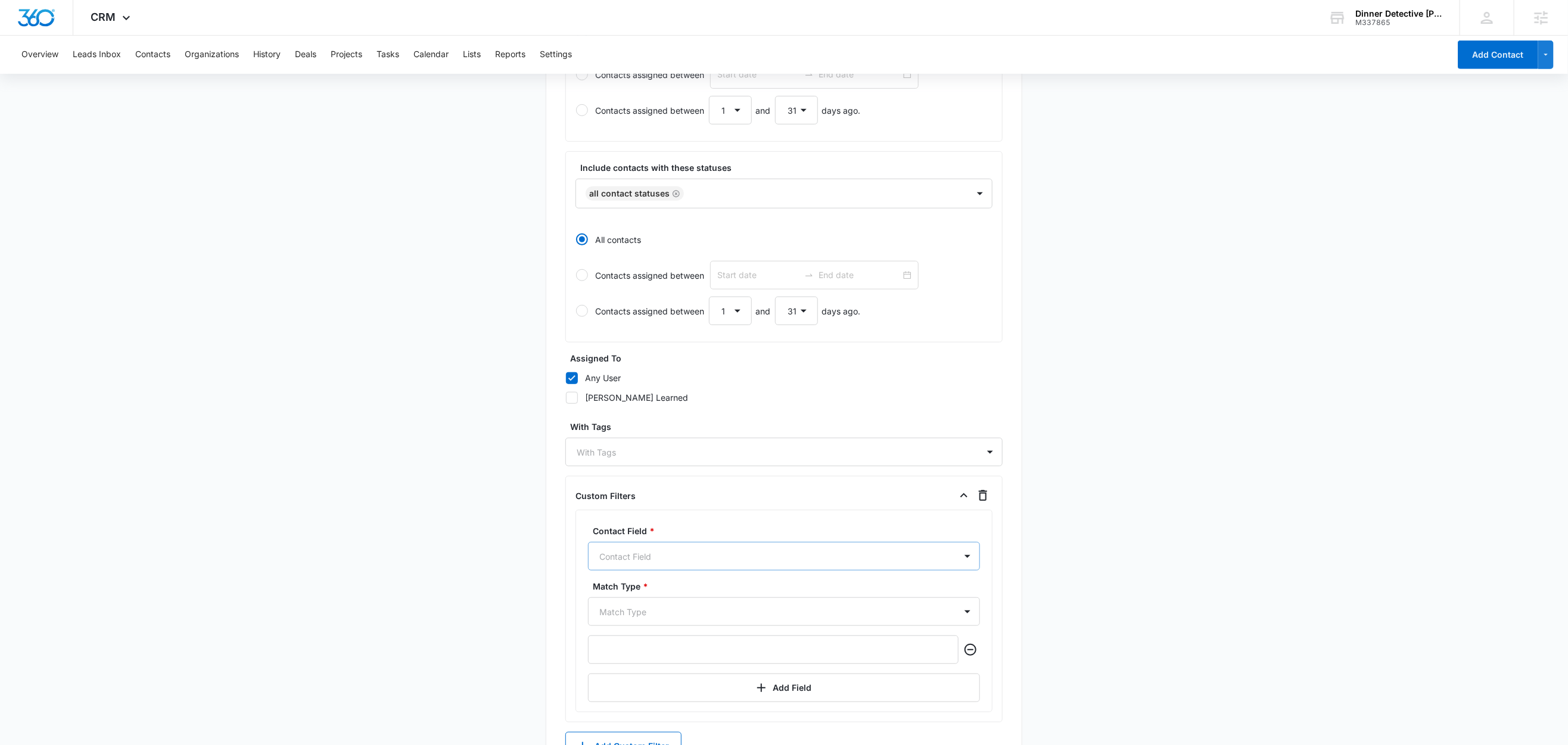
scroll to position [392, 0]
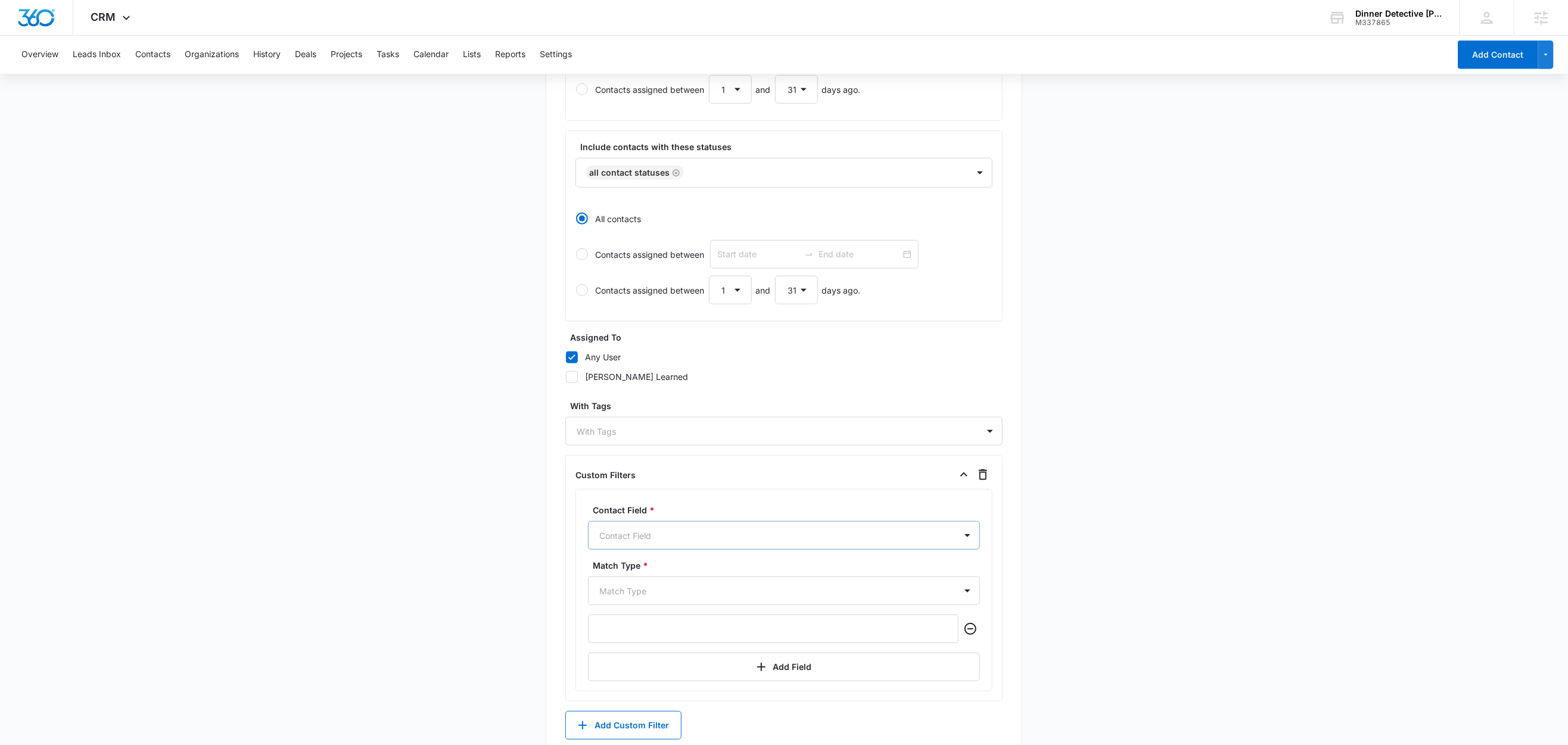
click at [655, 550] on div "Contact Field" at bounding box center [784, 535] width 392 height 28
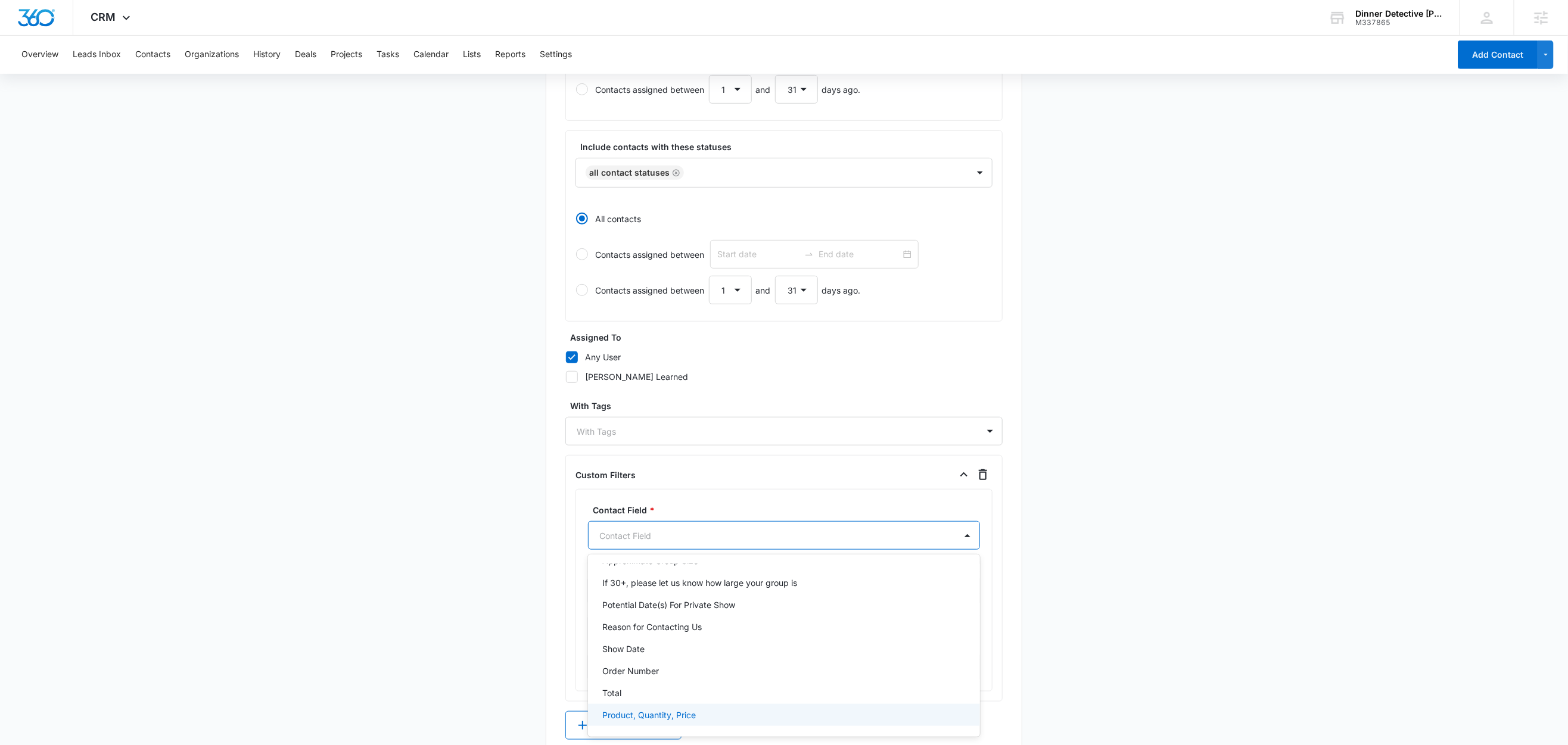
scroll to position [675, 0]
click at [679, 632] on p "Reason for Contacting Us" at bounding box center [652, 630] width 100 height 13
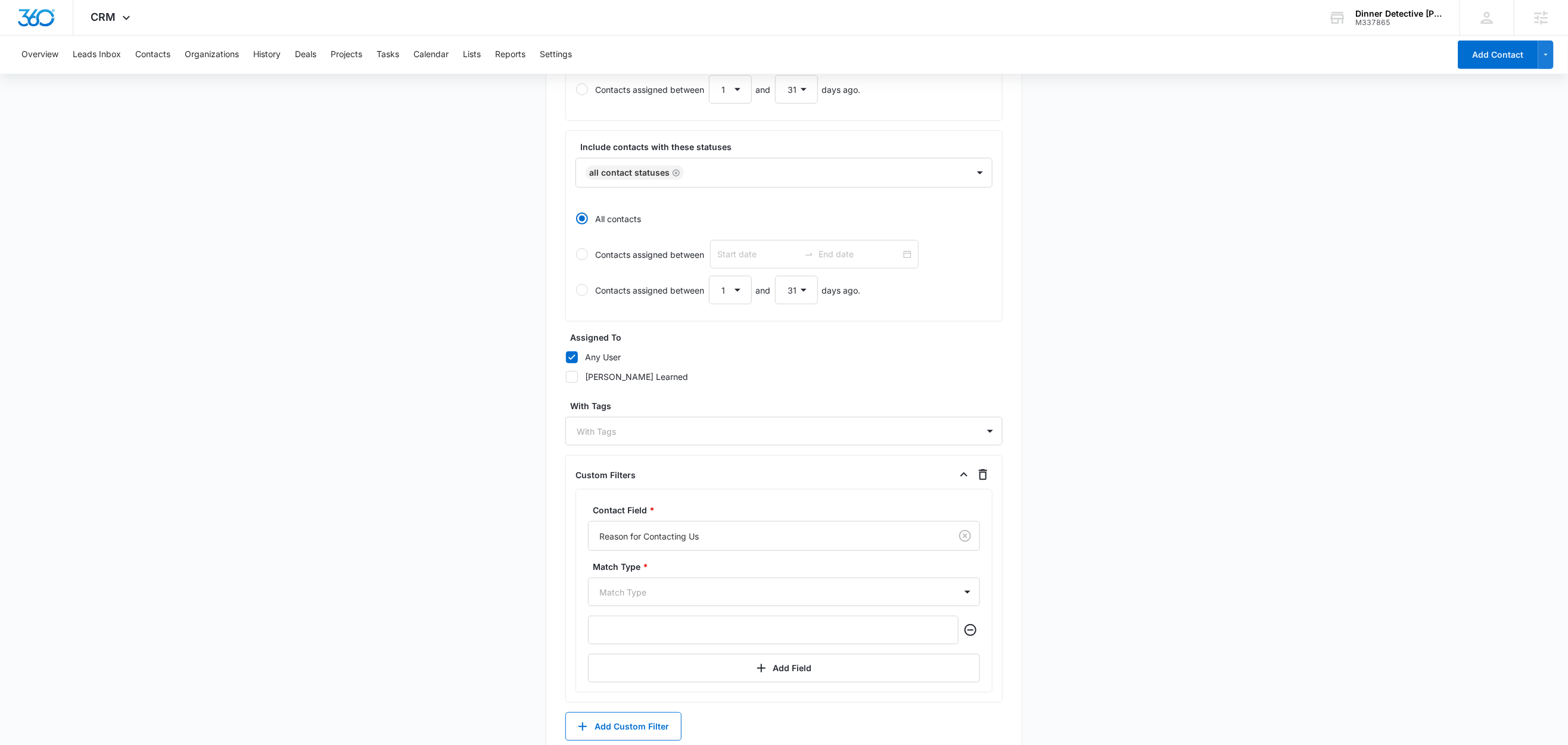
click at [395, 600] on main "Create New List Contacts In This List : 0 List Name * What are your COVID Polic…" at bounding box center [784, 267] width 1568 height 1093
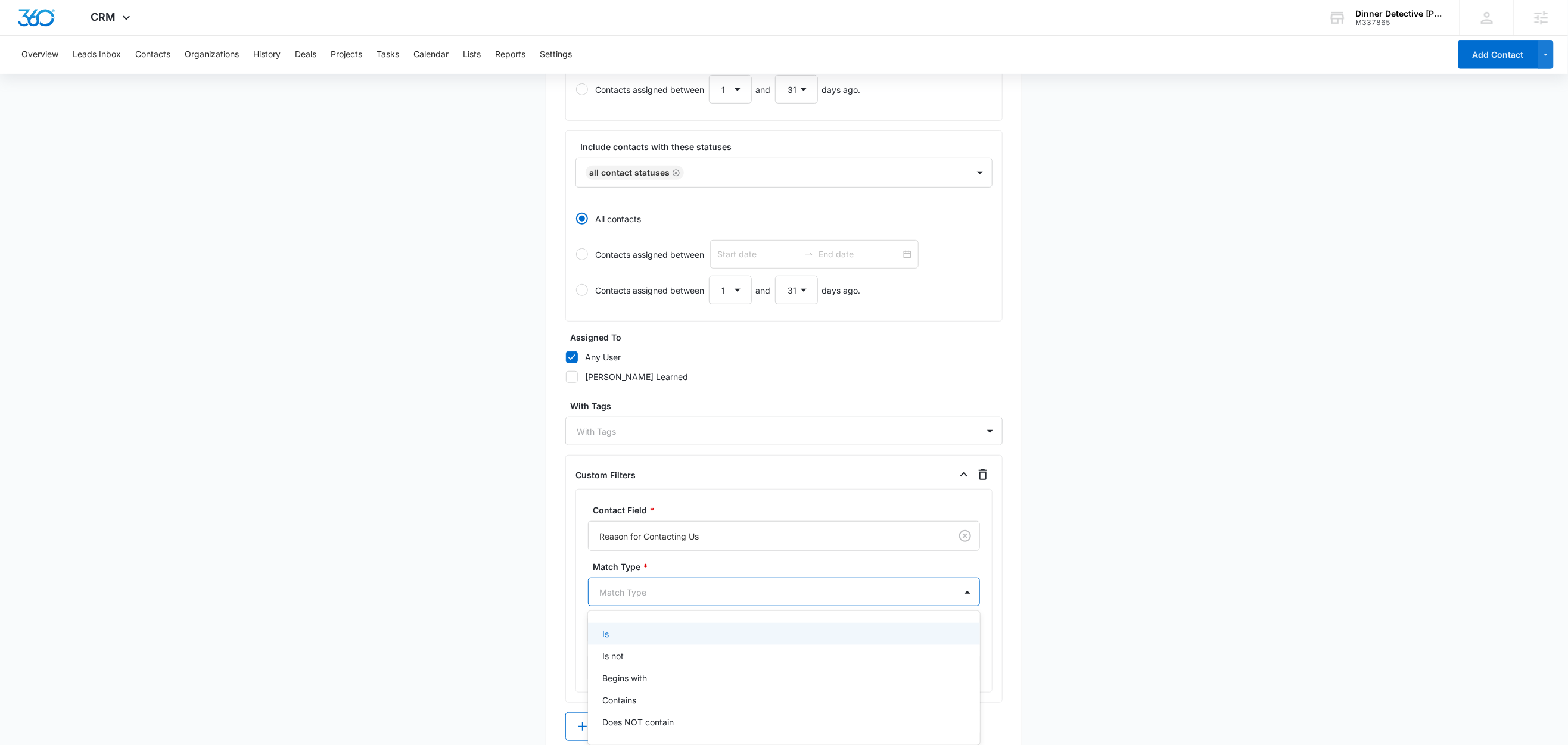
scroll to position [400, 0]
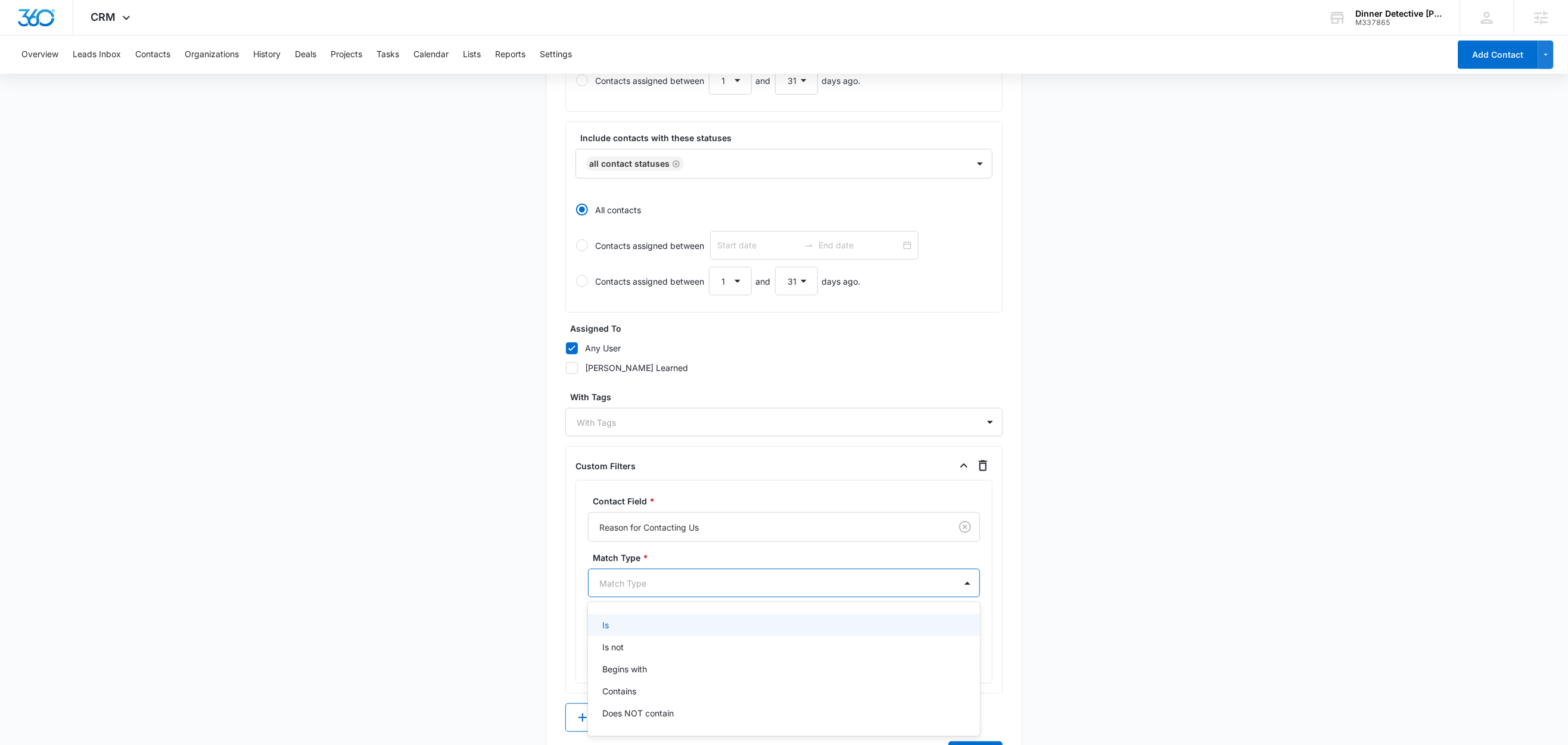
click at [654, 597] on div "Match Type" at bounding box center [784, 582] width 392 height 28
click at [629, 697] on p "Contains" at bounding box center [619, 691] width 34 height 13
click at [413, 616] on main "Create New List Contacts In This List : 0 List Name * What are your COVID Polic…" at bounding box center [784, 257] width 1568 height 1094
click at [653, 628] on input "text" at bounding box center [773, 622] width 371 height 28
paste input "What are your COVID Policies/Refunds? - Contact"
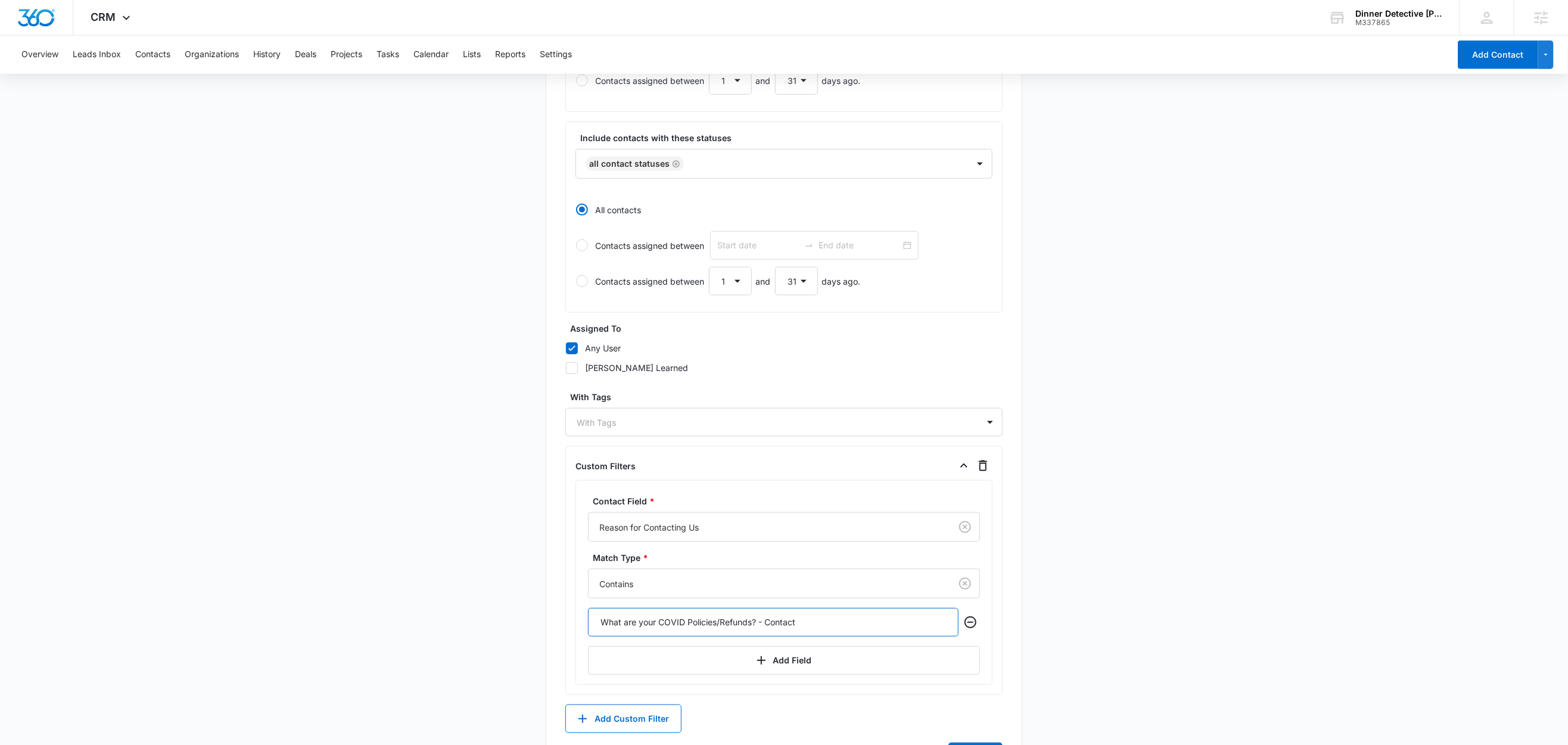
drag, startPoint x: 821, startPoint y: 629, endPoint x: 777, endPoint y: 632, distance: 44.1
click at [761, 632] on input "What are your COVID Policies/Refunds? - Contact" at bounding box center [773, 622] width 371 height 28
type input "What are your COVID Policies/Refunds?"
click at [333, 541] on main "Create New List Contacts In This List : 35 List Name * What are your COVID Poli…" at bounding box center [784, 257] width 1568 height 1094
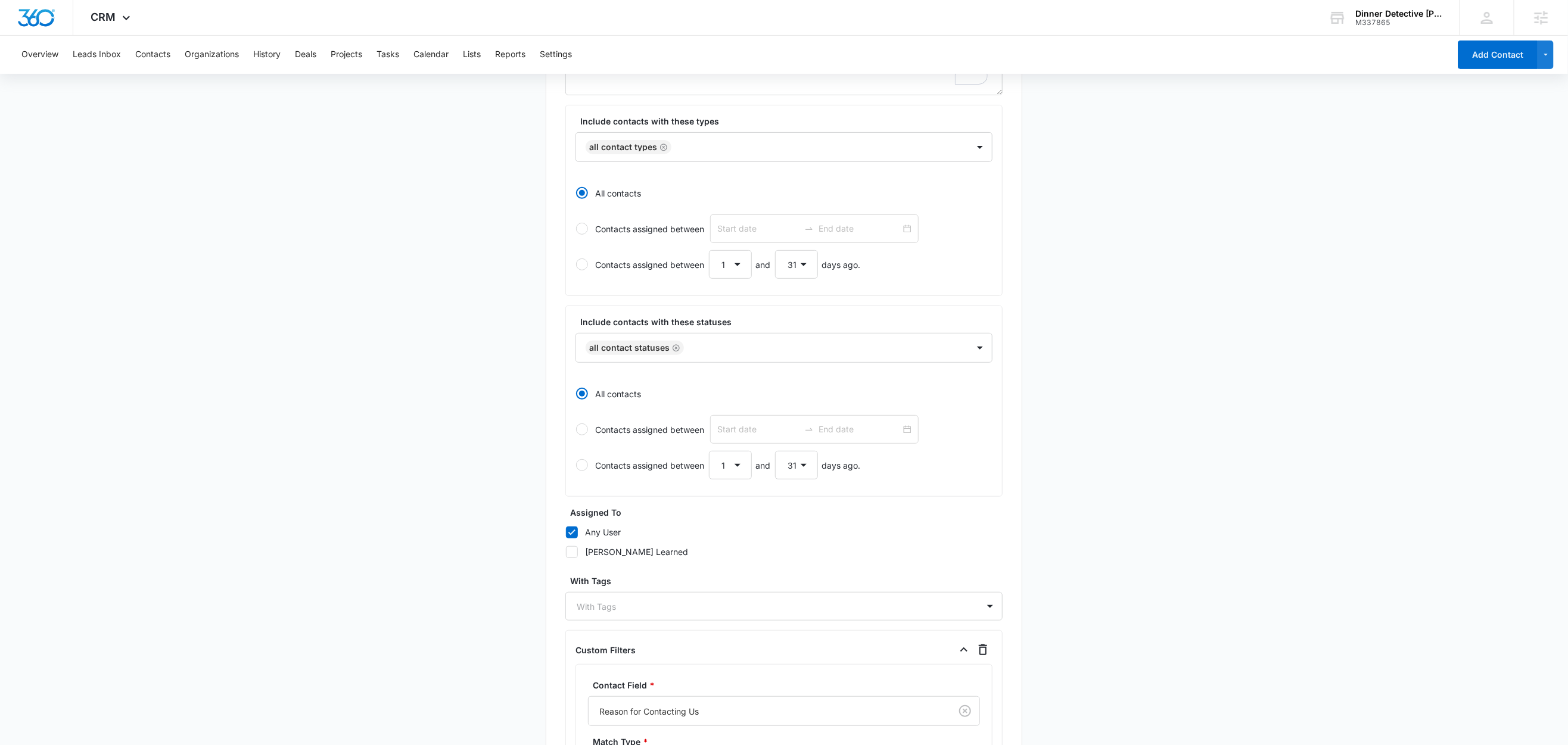
scroll to position [465, 0]
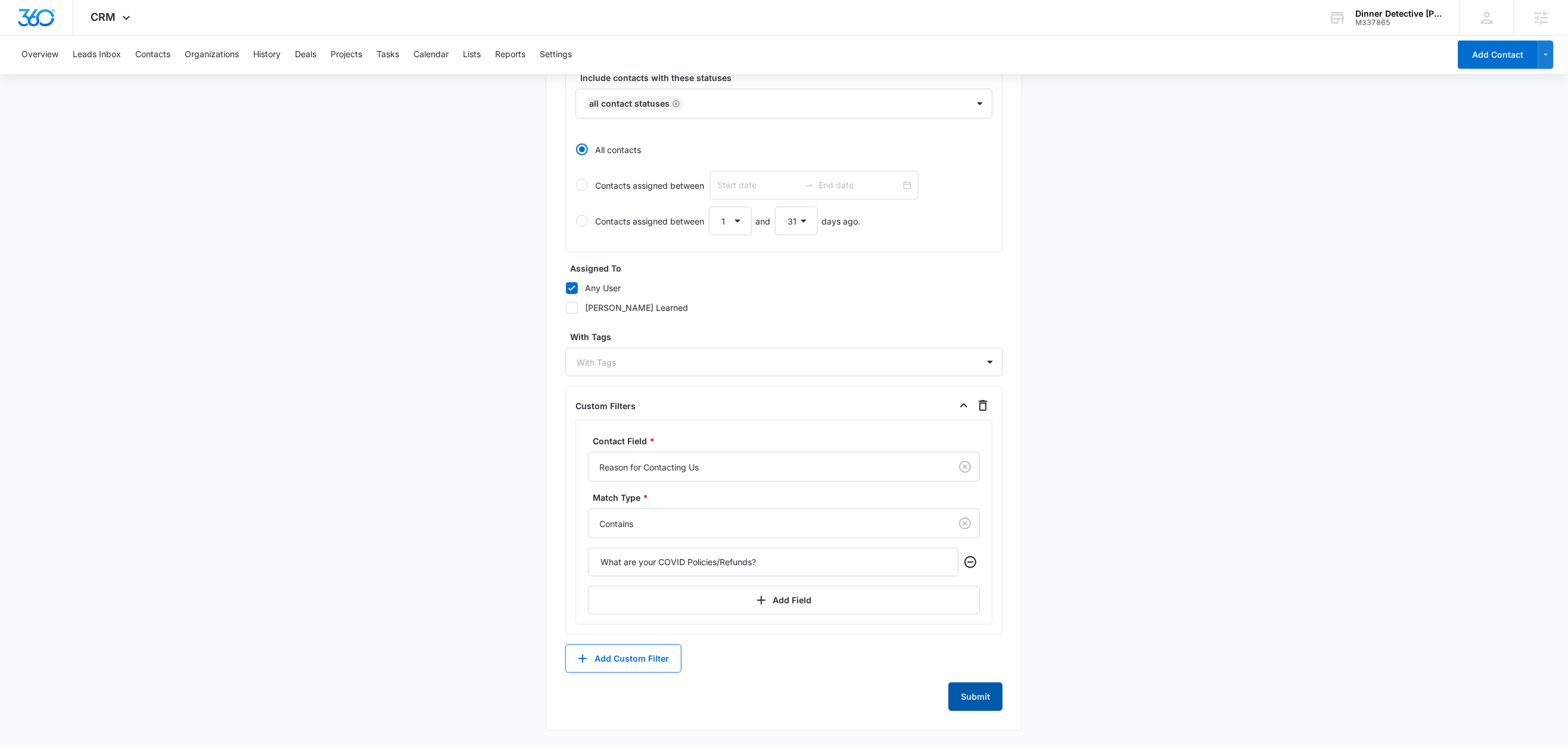
click at [964, 699] on button "Submit" at bounding box center [975, 696] width 54 height 28
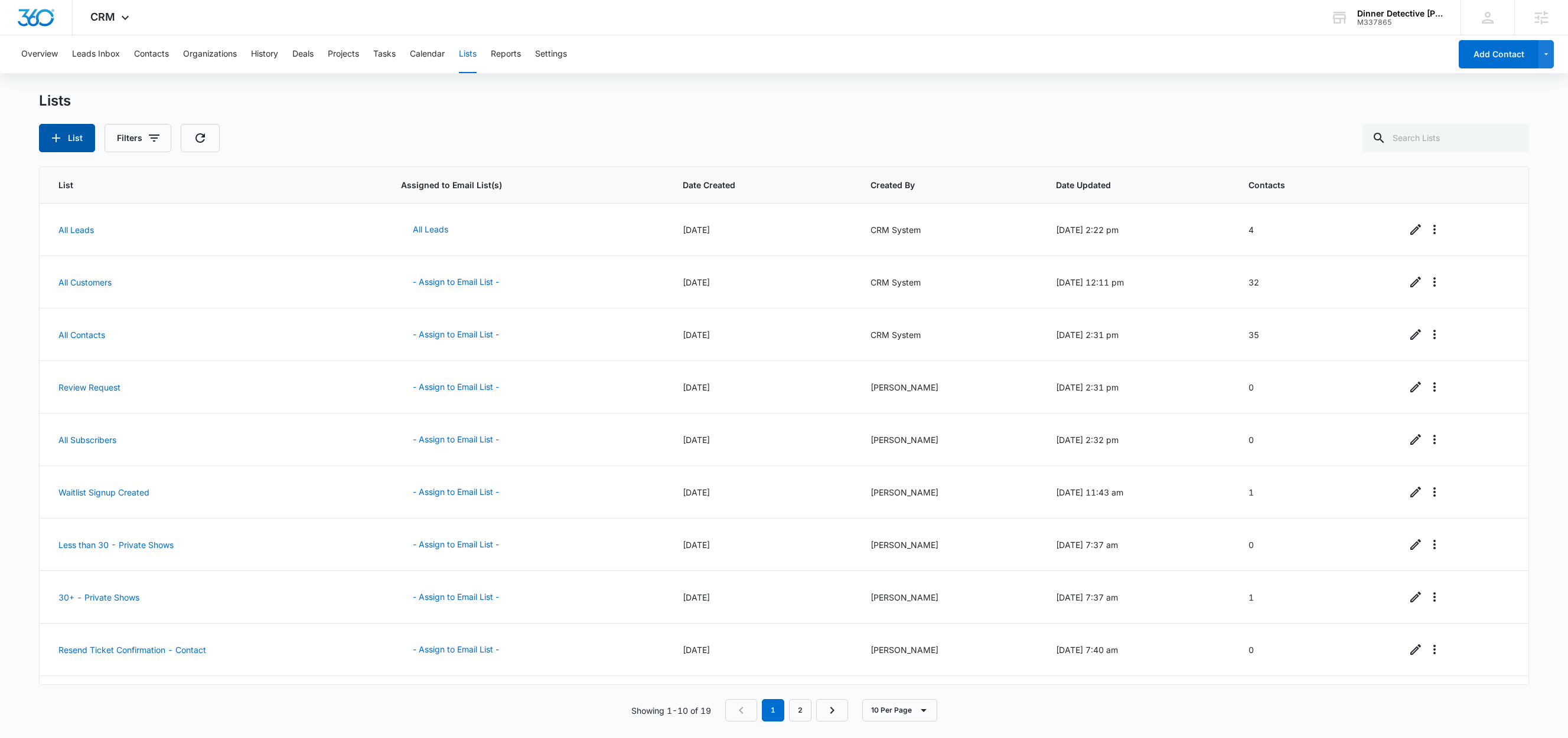
click at [69, 148] on button "List" at bounding box center [67, 138] width 56 height 28
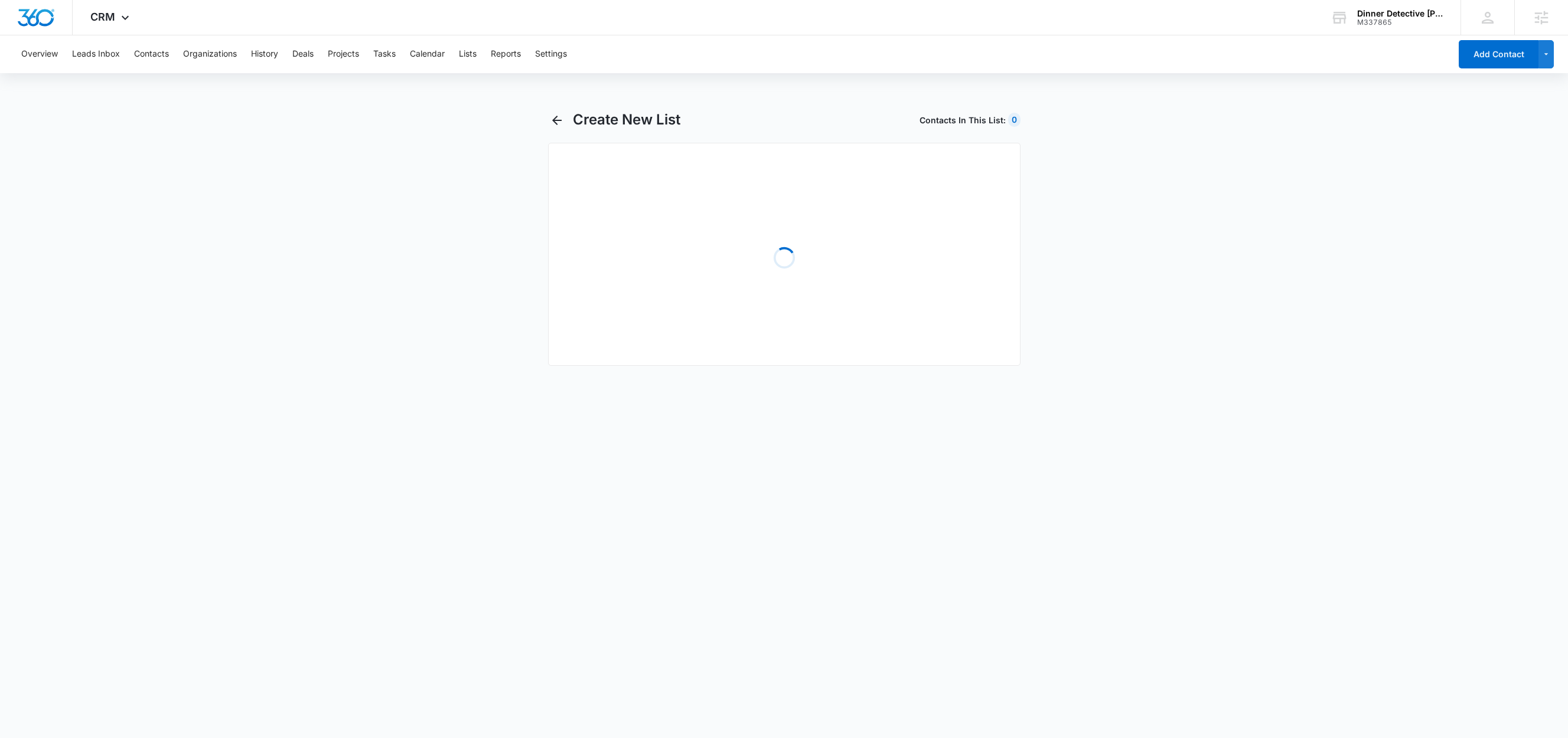
select select "31"
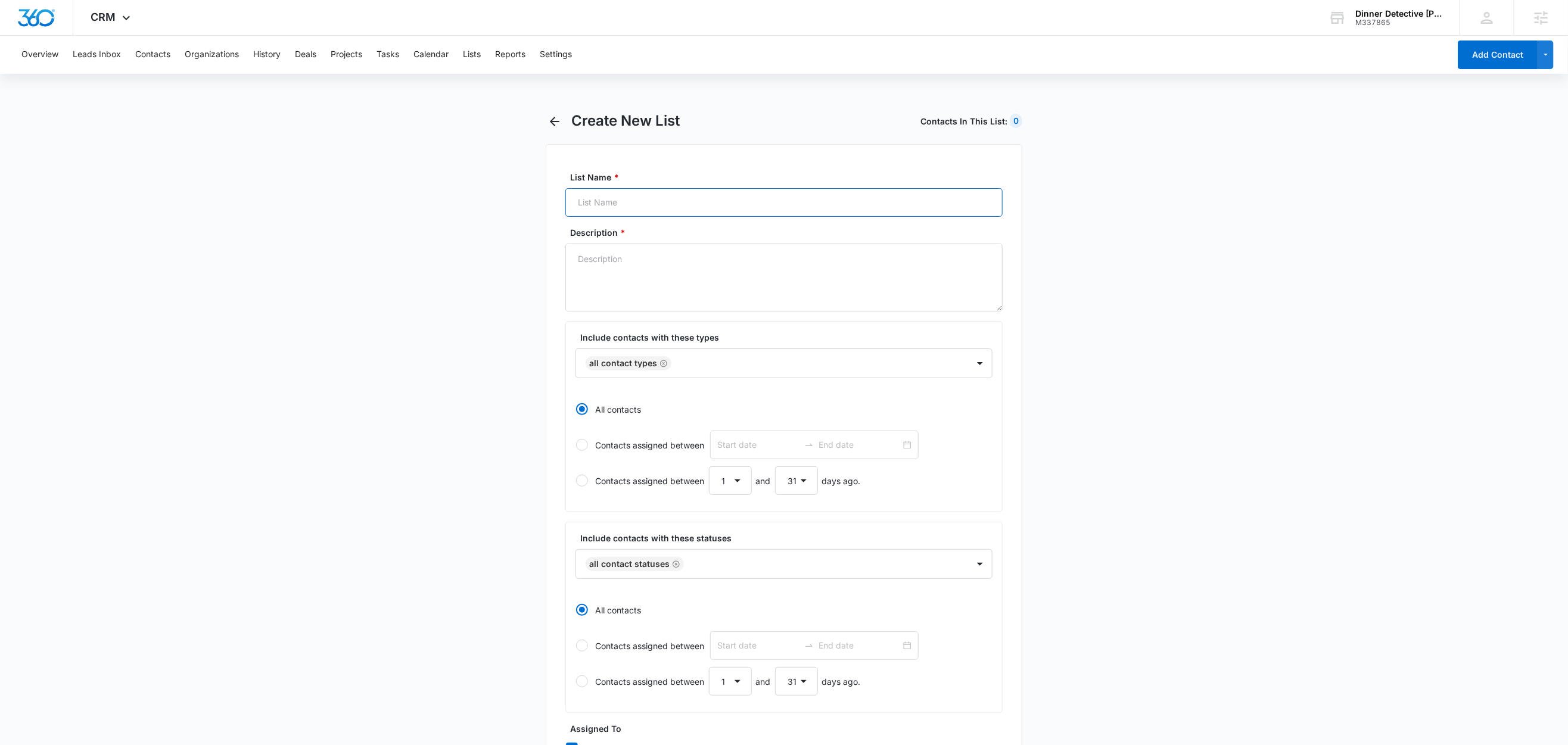
click at [659, 199] on input "List Name *" at bounding box center [783, 202] width 438 height 28
paste input "Donations - Contact"
type input "Donations - Contact"
click at [601, 283] on textarea "Description *" at bounding box center [783, 277] width 438 height 68
paste textarea "Donations - Contact"
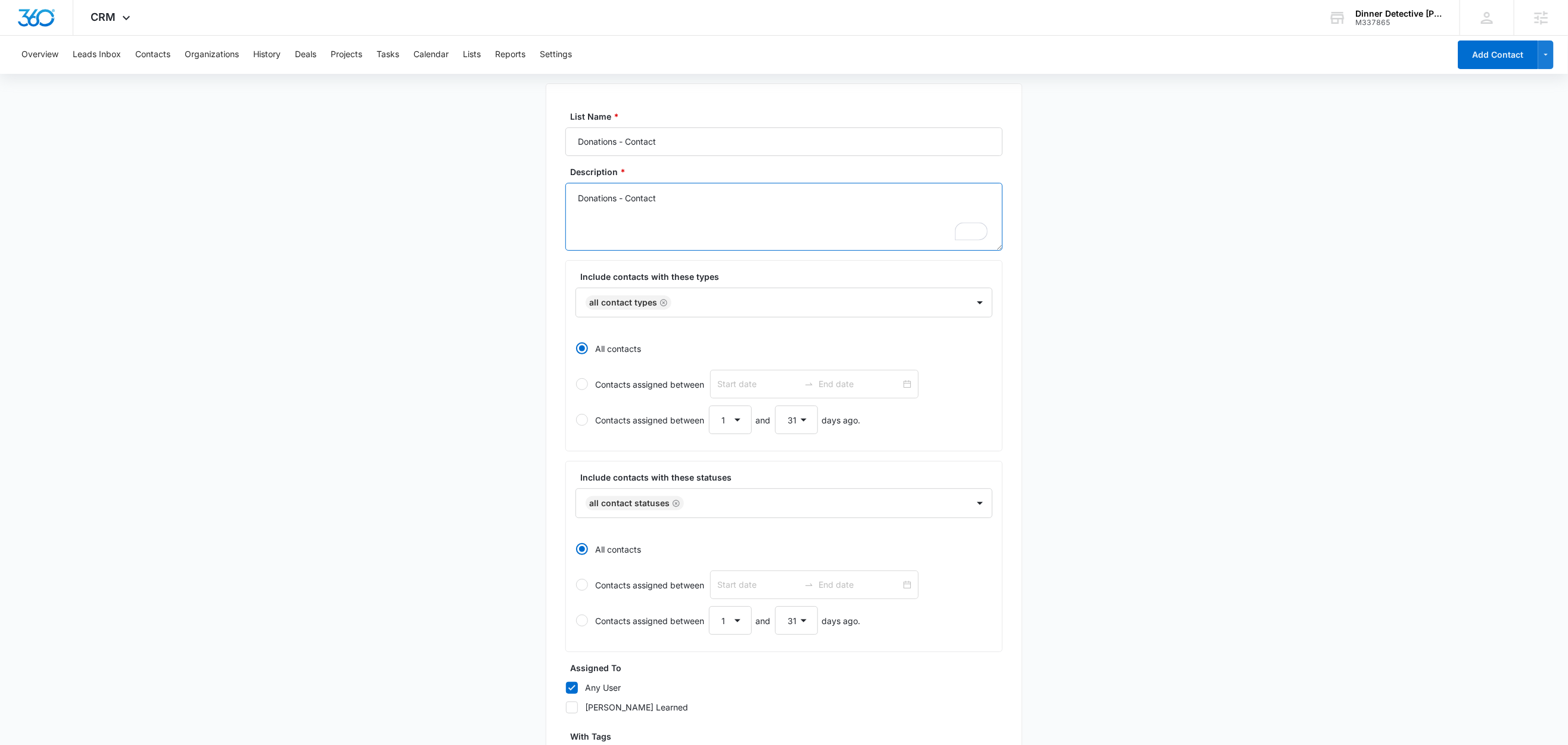
scroll to position [206, 0]
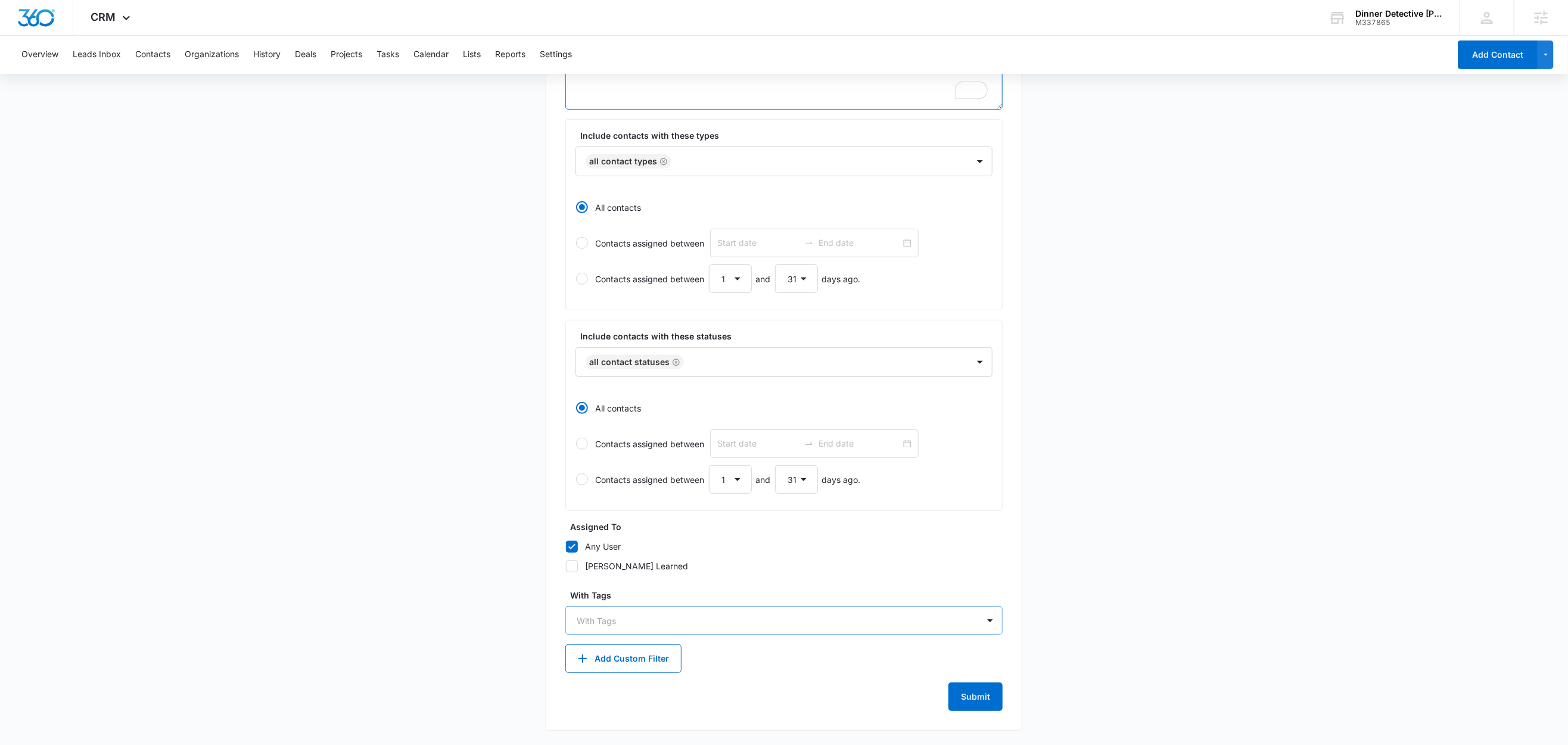
type textarea "Donations - Contact"
click at [690, 621] on div at bounding box center [776, 621] width 400 height 15
click at [464, 576] on main "Create New List Contacts In This List : 0 List Name * Donations - Contact Descr…" at bounding box center [784, 327] width 1568 height 835
click at [614, 668] on button "Add Custom Filter" at bounding box center [623, 658] width 116 height 28
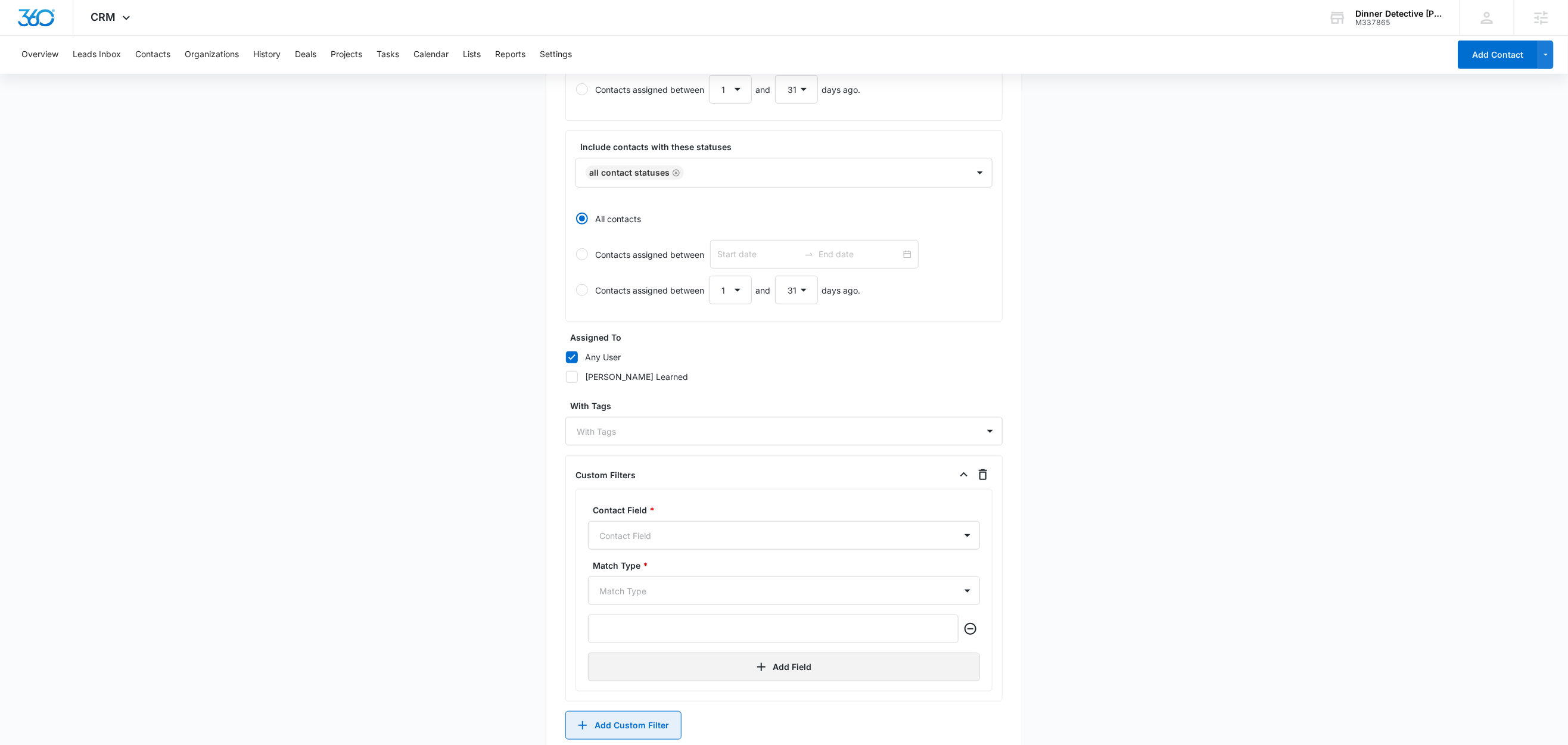
scroll to position [462, 0]
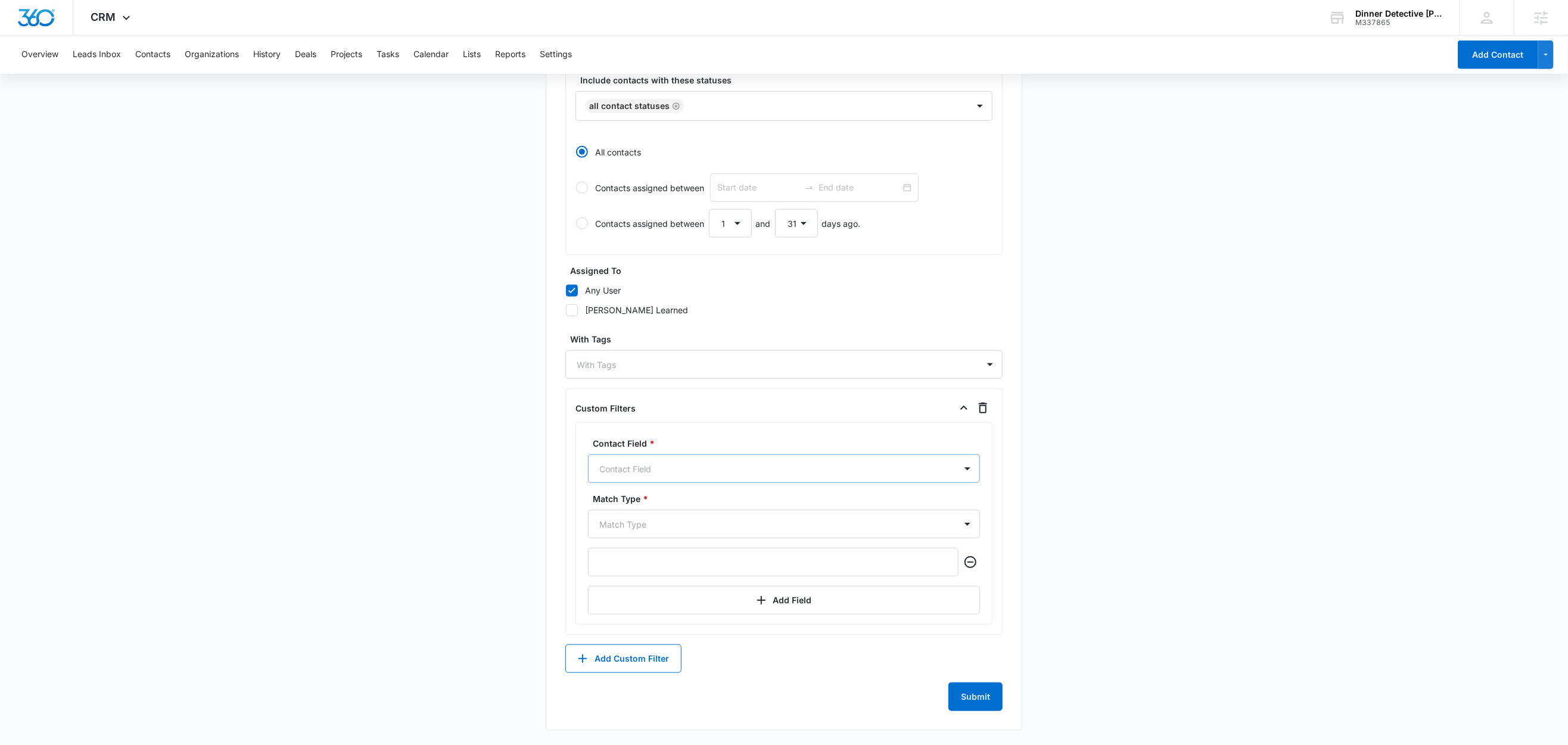
click at [692, 468] on div at bounding box center [769, 469] width 341 height 15
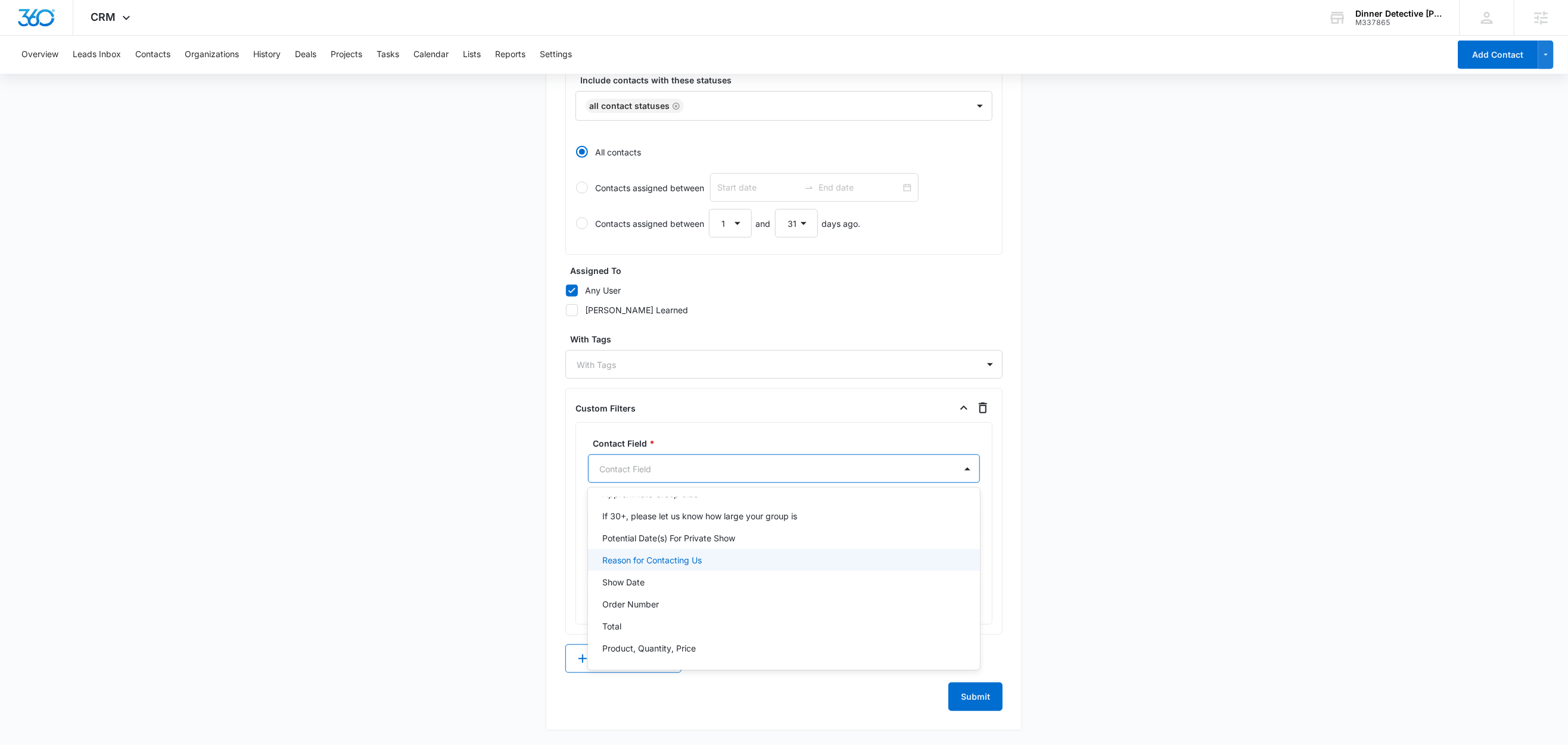
click at [682, 564] on p "Reason for Contacting Us" at bounding box center [652, 560] width 100 height 13
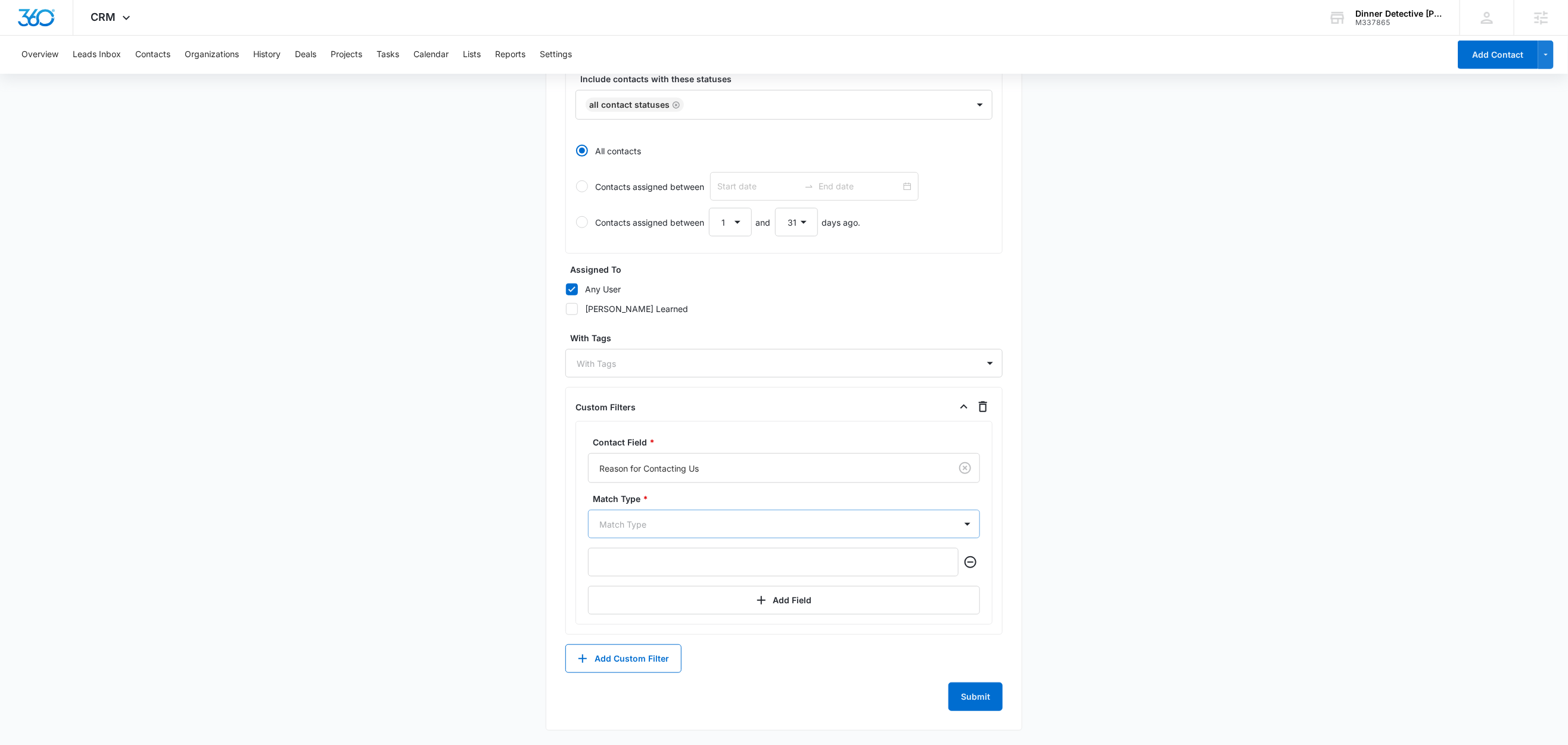
click at [629, 526] on div at bounding box center [769, 524] width 341 height 15
drag, startPoint x: 619, startPoint y: 632, endPoint x: 605, endPoint y: 617, distance: 20.5
click at [619, 632] on p "Contains" at bounding box center [619, 632] width 34 height 13
click at [502, 569] on main "Create New List Contacts In This List : 0 List Name * Donations - Contact Descr…" at bounding box center [784, 198] width 1568 height 1094
click at [665, 565] on input "text" at bounding box center [773, 562] width 371 height 28
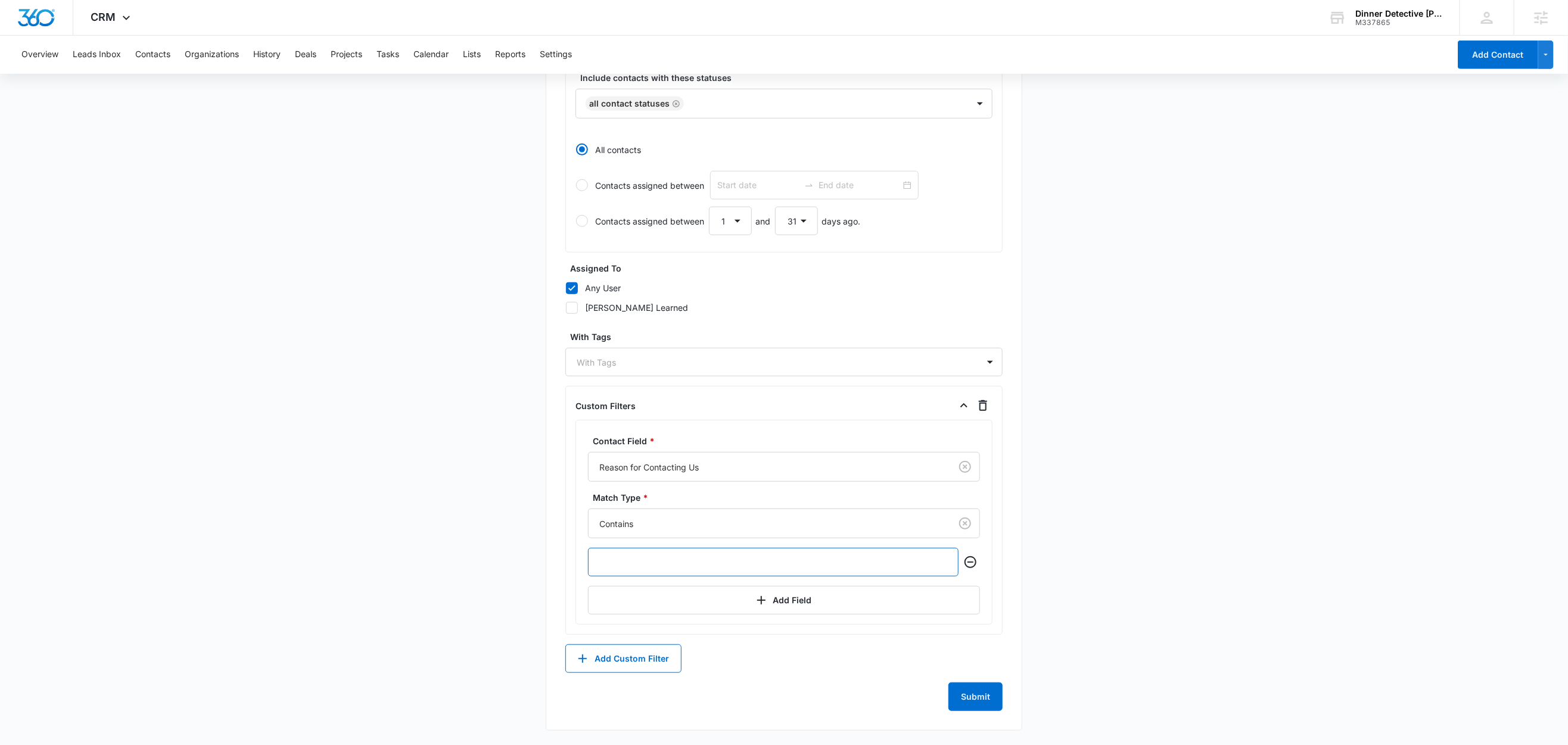
paste input "Donations - Contact"
drag, startPoint x: 700, startPoint y: 565, endPoint x: 643, endPoint y: 570, distance: 57.2
click at [643, 570] on input "Donations - Contact" at bounding box center [773, 562] width 371 height 28
click at [597, 569] on input "Donations" at bounding box center [773, 562] width 371 height 28
type input "Donations"
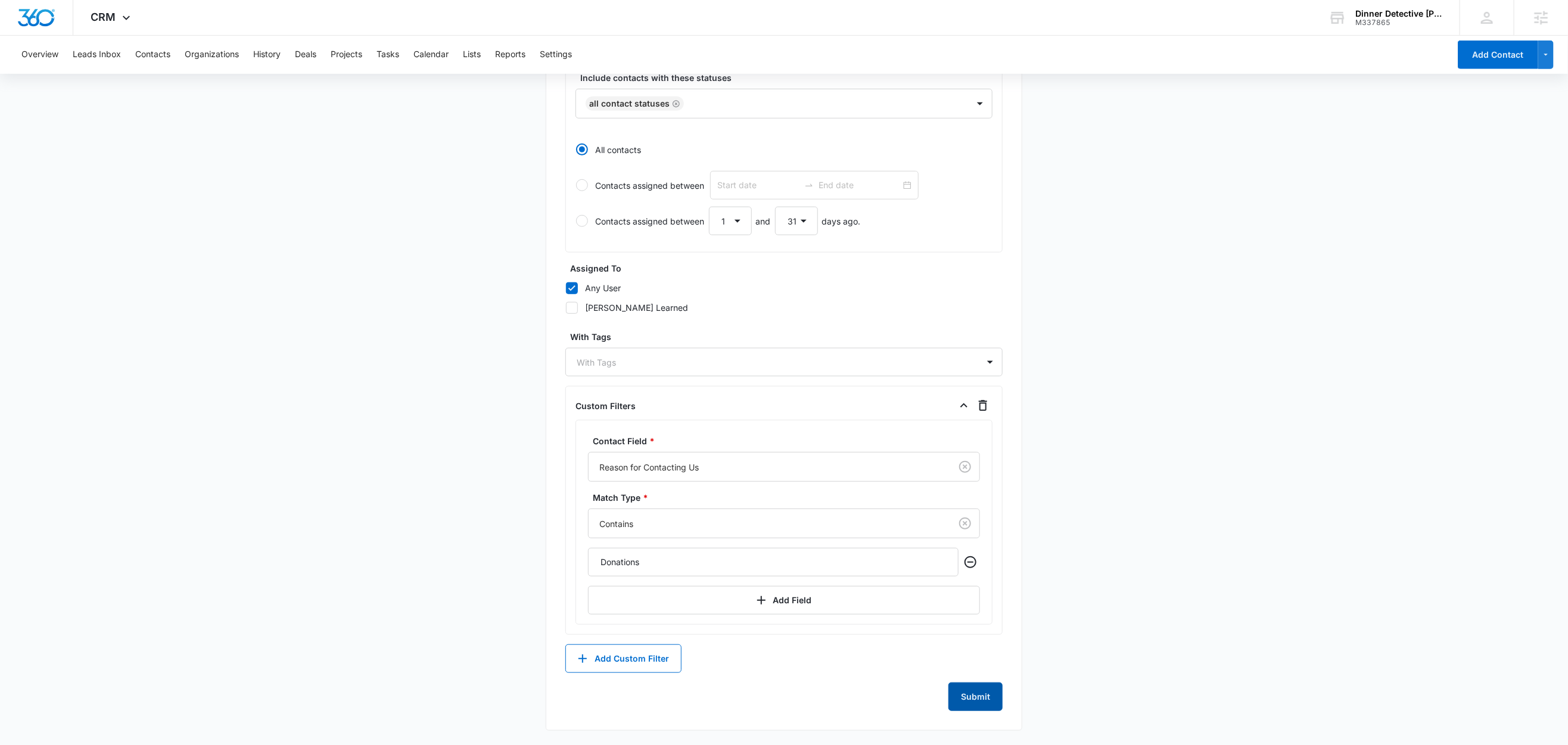
click at [978, 704] on button "Submit" at bounding box center [975, 696] width 54 height 28
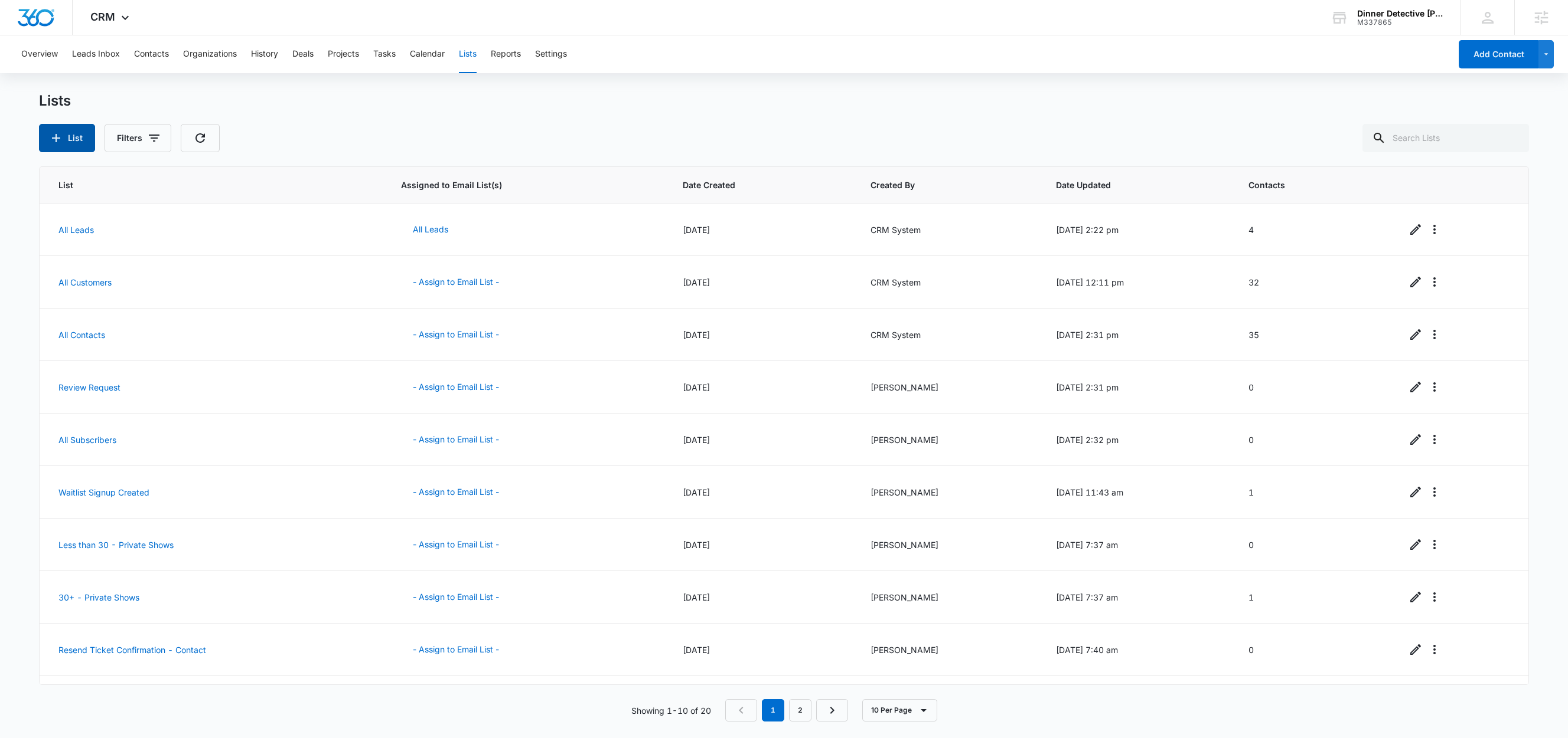
click at [74, 140] on button "List" at bounding box center [67, 138] width 56 height 28
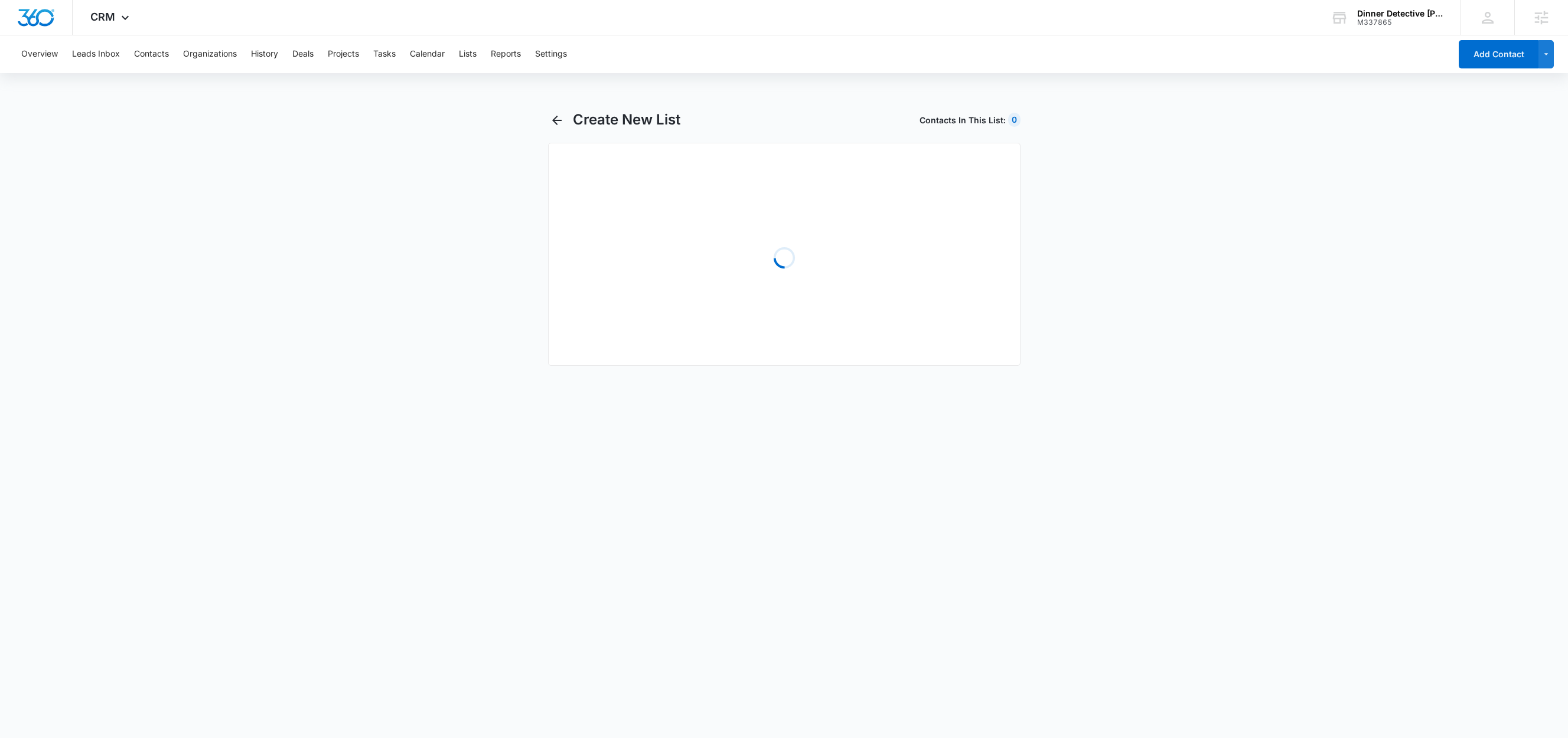
select select "31"
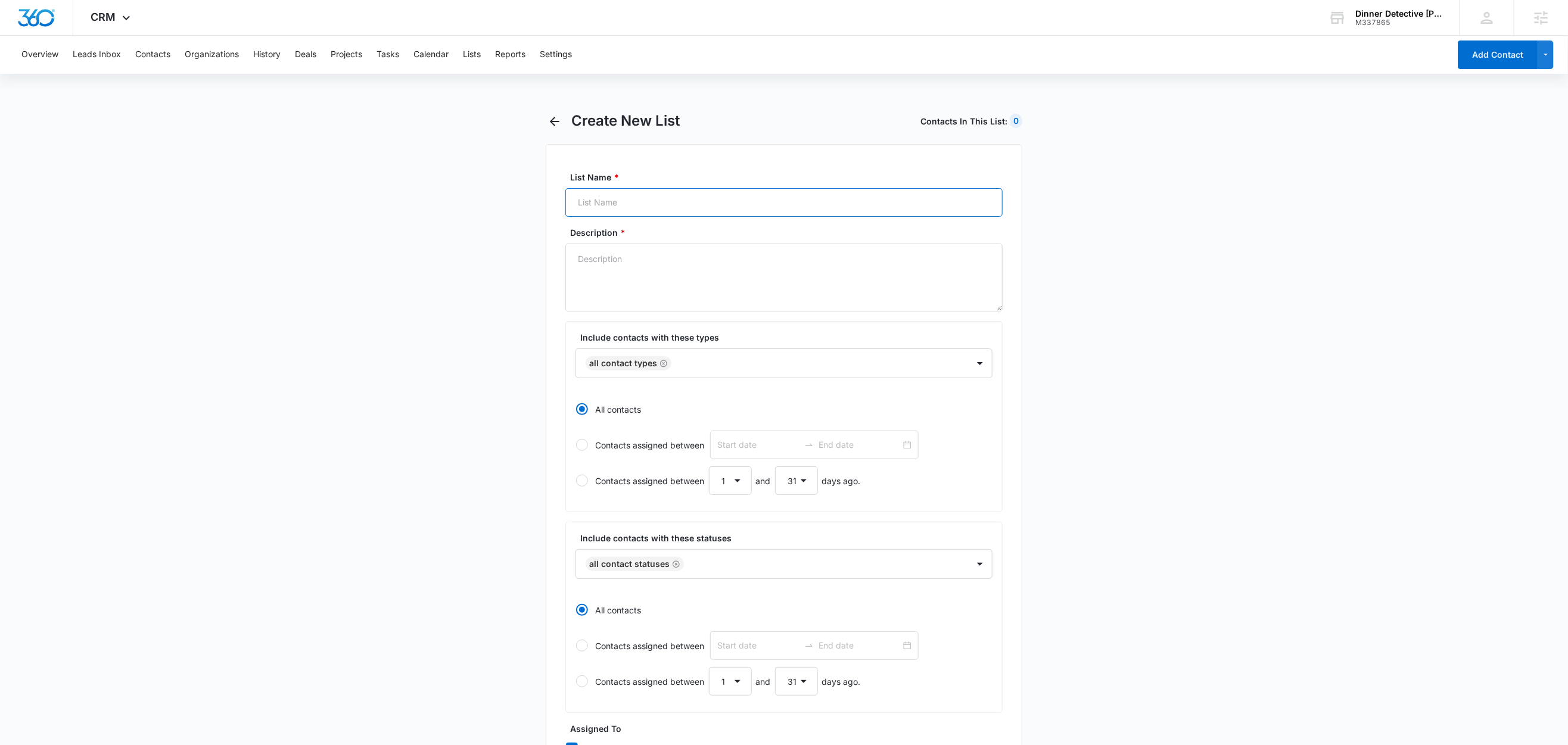
click at [629, 212] on input "List Name *" at bounding box center [783, 202] width 438 height 28
paste input "Casting/Audition Inquiry - Contact"
type input "Casting/Audition Inquiry - Contact"
click at [621, 259] on textarea "Description *" at bounding box center [783, 277] width 438 height 68
paste textarea "Casting/Audition Inquiry - Contact"
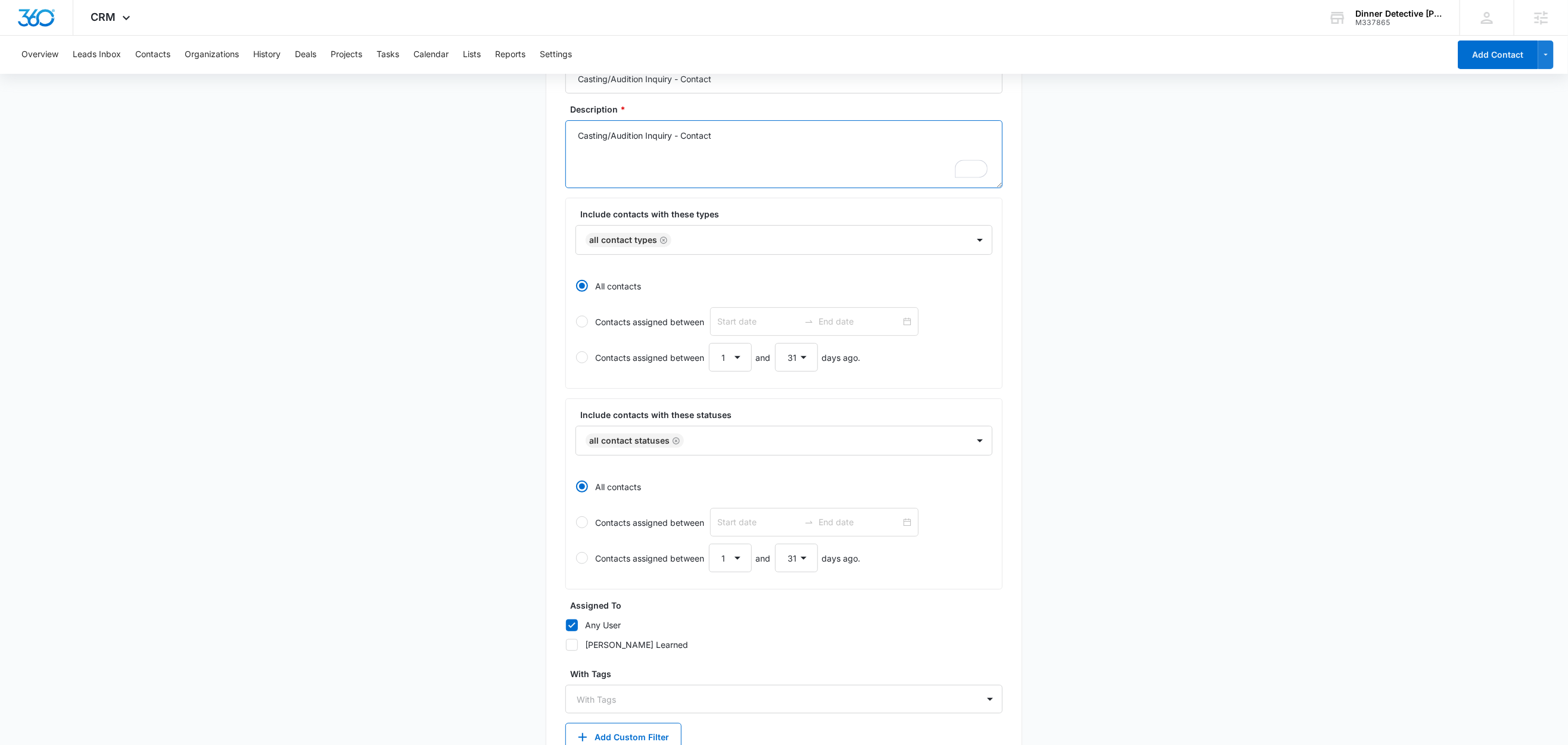
scroll to position [206, 0]
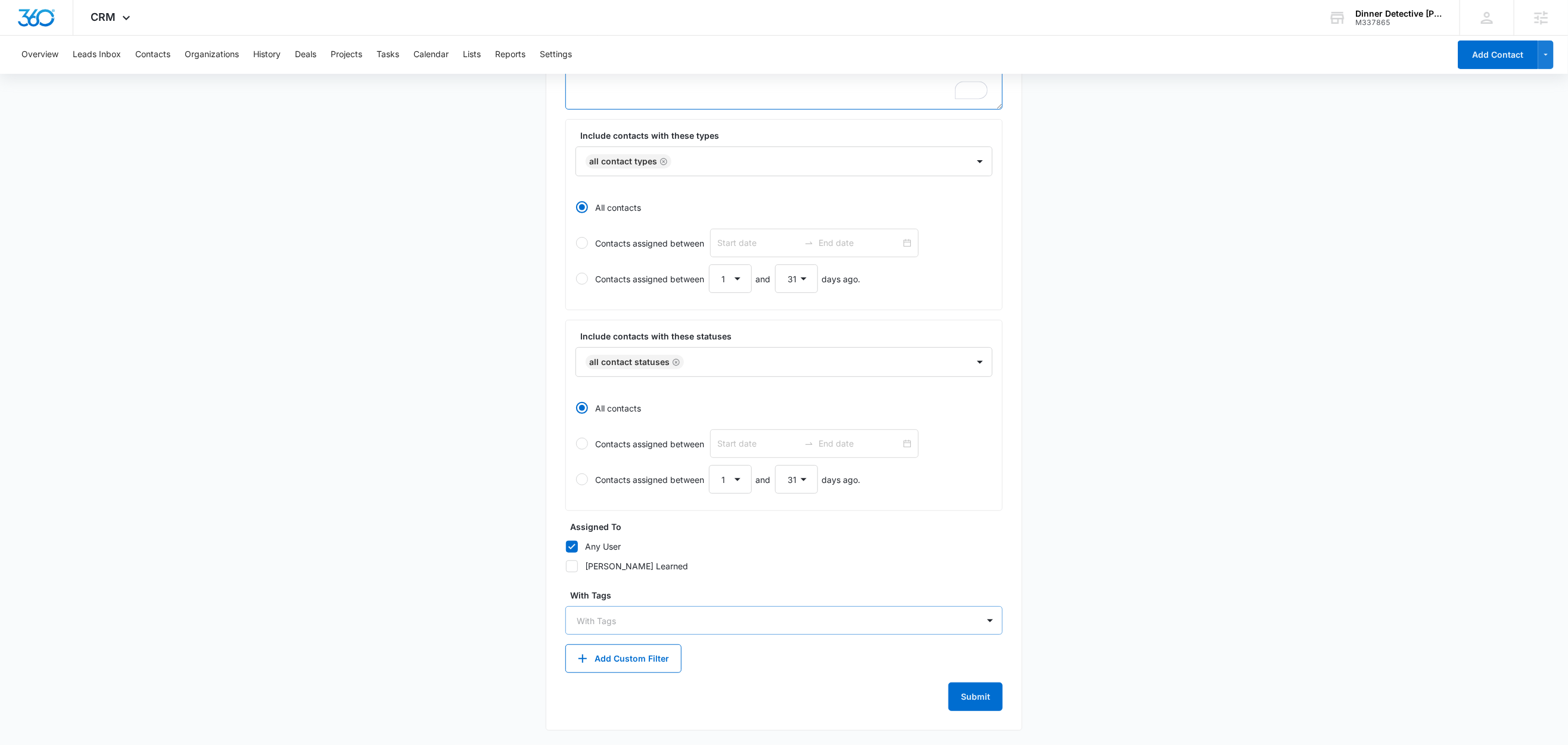
type textarea "Casting/Audition Inquiry - Contact"
click at [617, 629] on div "With Tags" at bounding box center [771, 621] width 412 height 26
click at [486, 594] on main "Create New List Contacts In This List : 0 List Name * Casting/Audition Inquiry …" at bounding box center [784, 327] width 1568 height 835
click at [625, 661] on button "Add Custom Filter" at bounding box center [623, 658] width 116 height 28
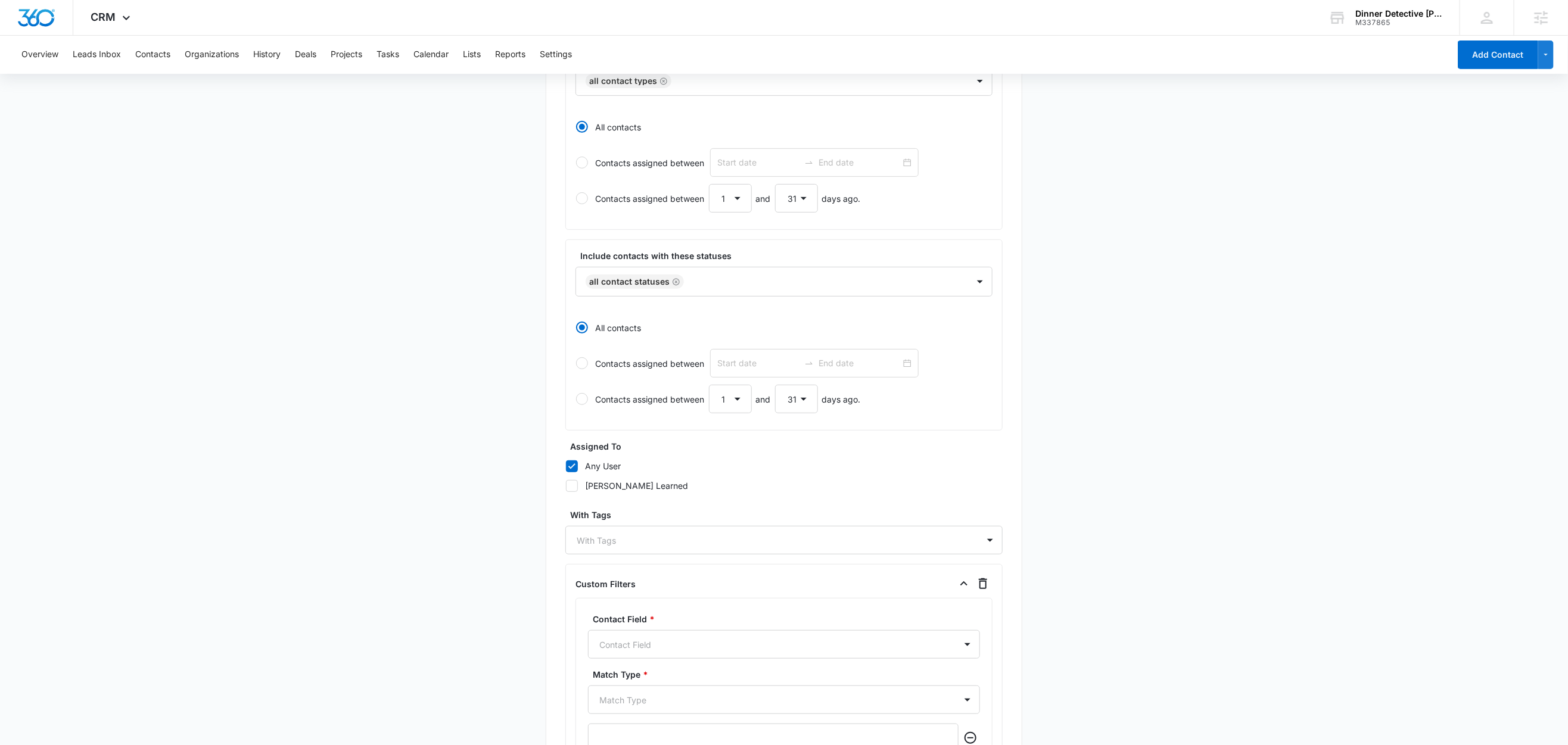
scroll to position [462, 0]
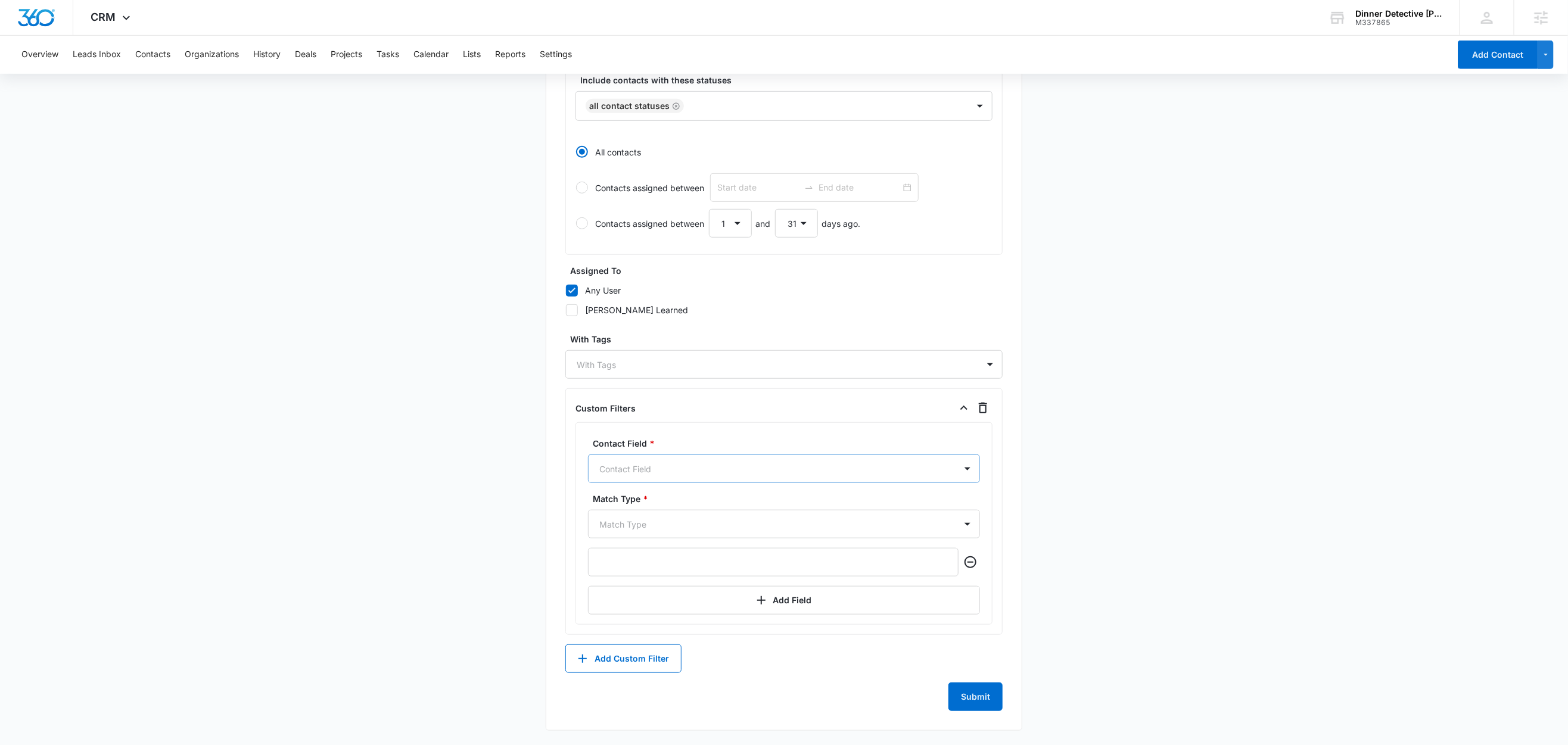
click at [665, 470] on div at bounding box center [769, 469] width 341 height 15
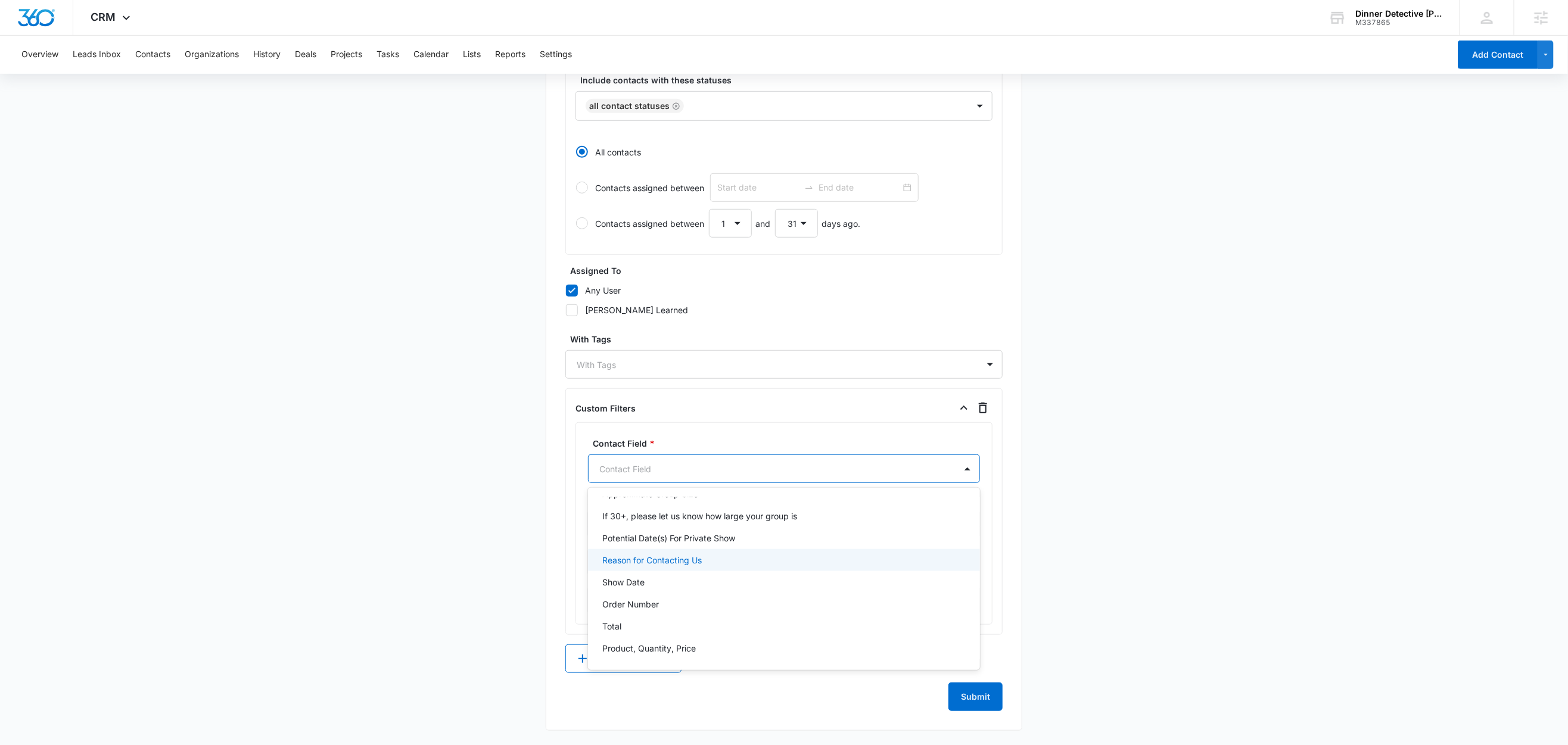
click at [684, 561] on p "Reason for Contacting Us" at bounding box center [652, 560] width 100 height 13
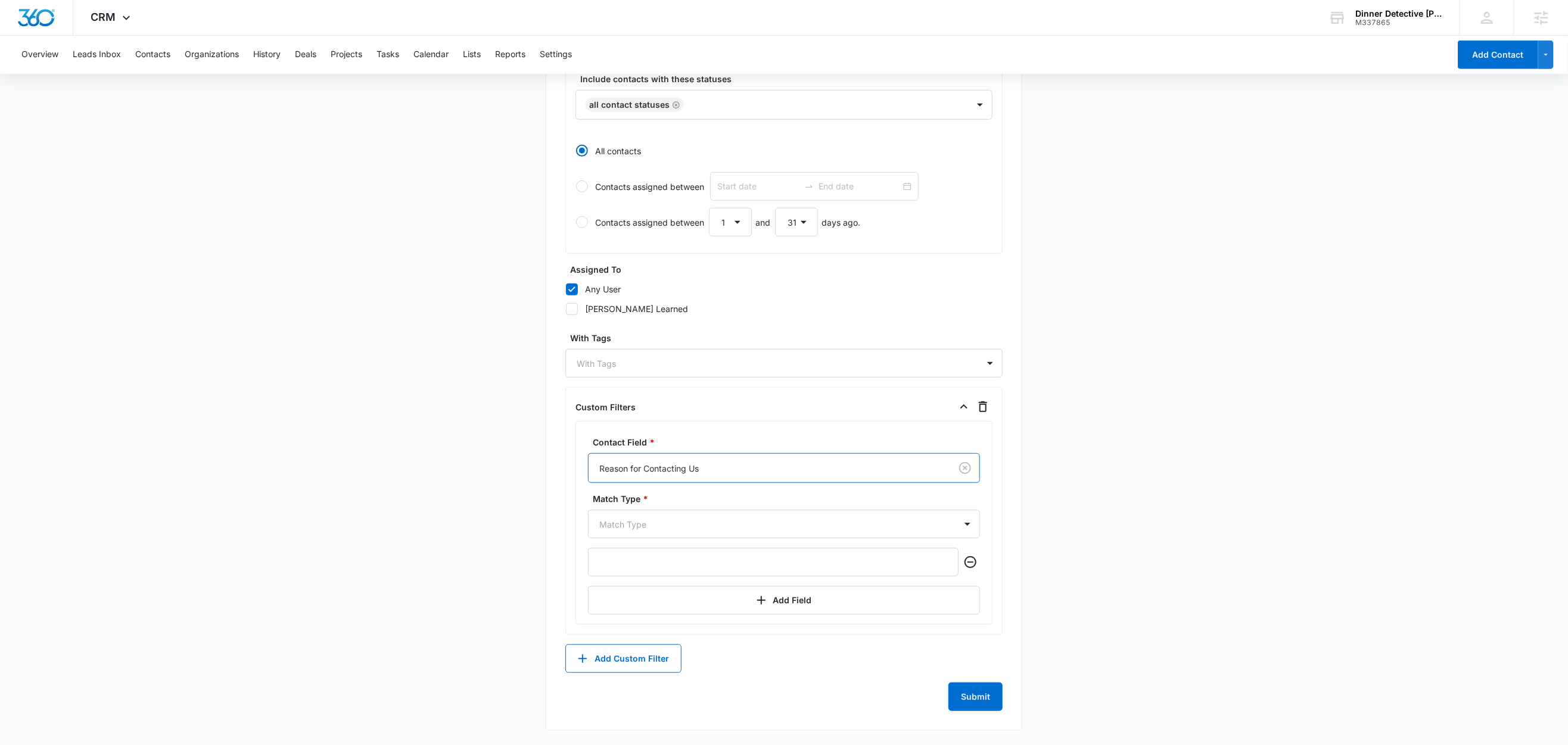
drag, startPoint x: 407, startPoint y: 517, endPoint x: 489, endPoint y: 547, distance: 87.3
click at [408, 518] on main "Create New List Contacts In This List : 0 List Name * Casting/Audition Inquiry …" at bounding box center [784, 199] width 1568 height 1093
click at [652, 528] on div at bounding box center [769, 524] width 341 height 15
click at [628, 629] on p "Contains" at bounding box center [619, 632] width 34 height 13
click at [491, 561] on main "Create New List Contacts In This List : 0 List Name * Casting/Audition Inquiry …" at bounding box center [784, 198] width 1568 height 1094
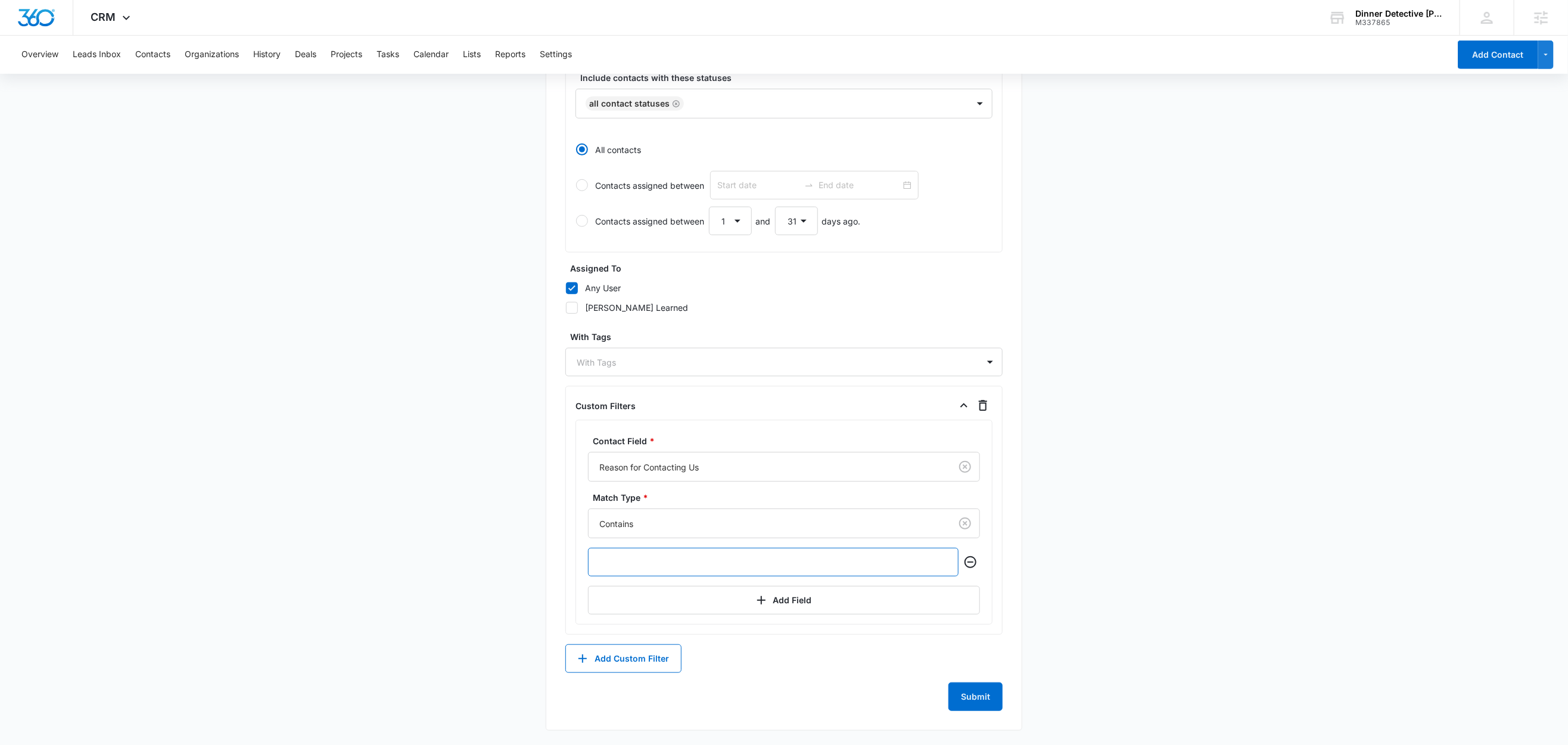
click at [638, 561] on input "text" at bounding box center [773, 562] width 371 height 28
paste input "Casting/Audition Inquiry - Contact"
drag, startPoint x: 753, startPoint y: 566, endPoint x: 698, endPoint y: 569, distance: 55.1
click at [698, 569] on input "Casting/Audition Inquiry - Contact" at bounding box center [773, 562] width 371 height 28
type input "Casting/Audition Inquiry"
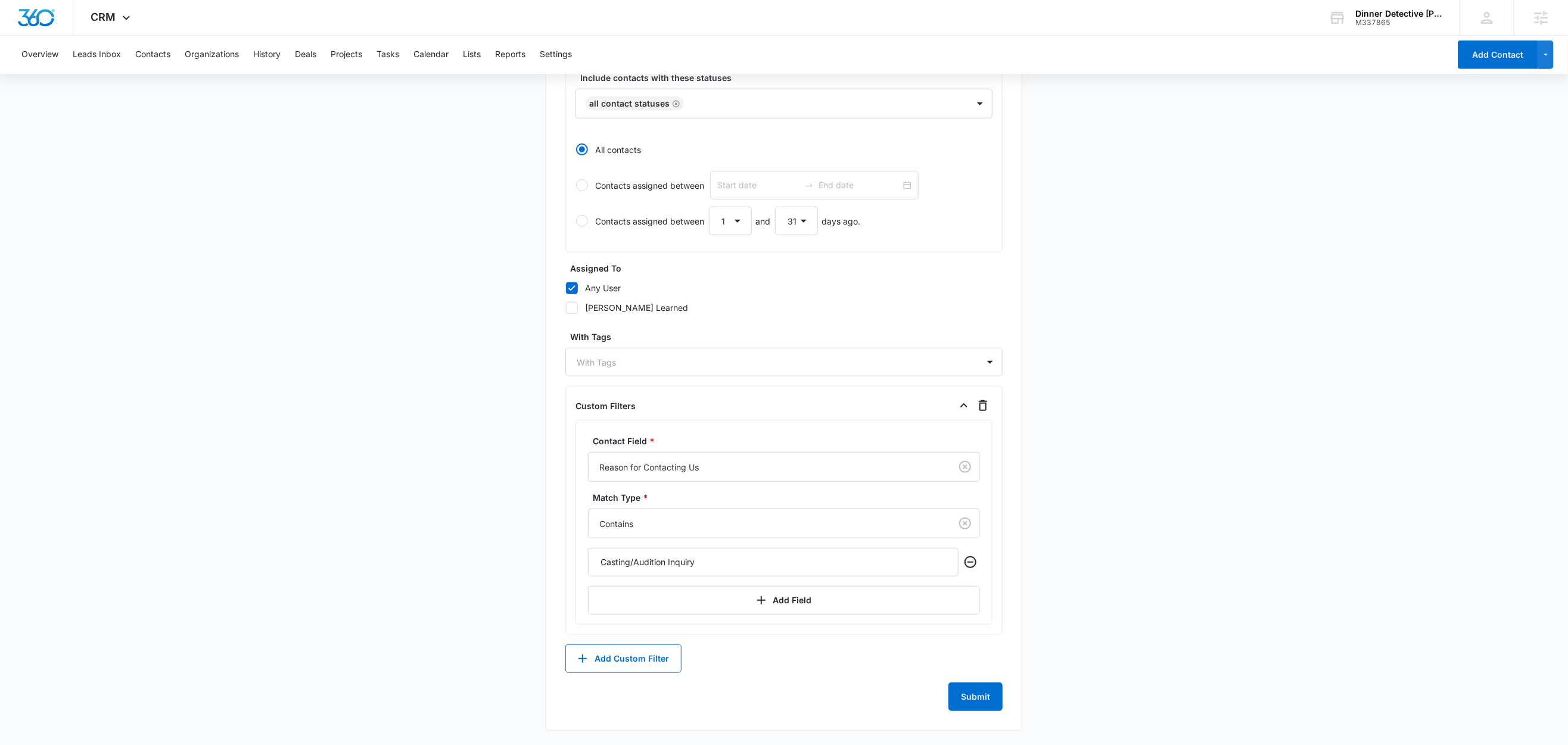
click at [469, 545] on main "Create New List Contacts In This List : 35 List Name * Casting/Audition Inquiry…" at bounding box center [784, 198] width 1568 height 1094
click at [969, 701] on button "Submit" at bounding box center [975, 696] width 54 height 28
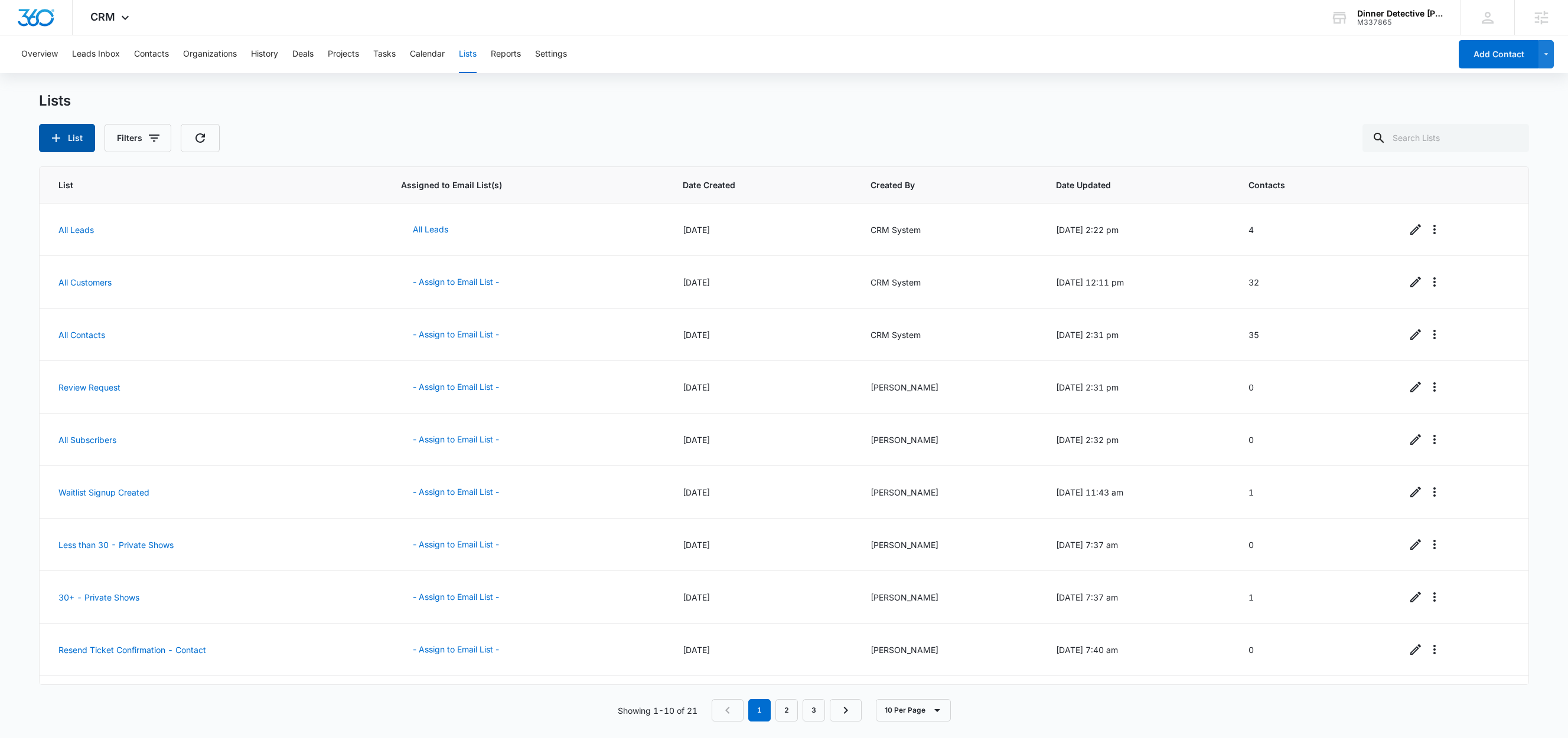
click at [80, 141] on button "List" at bounding box center [67, 138] width 56 height 28
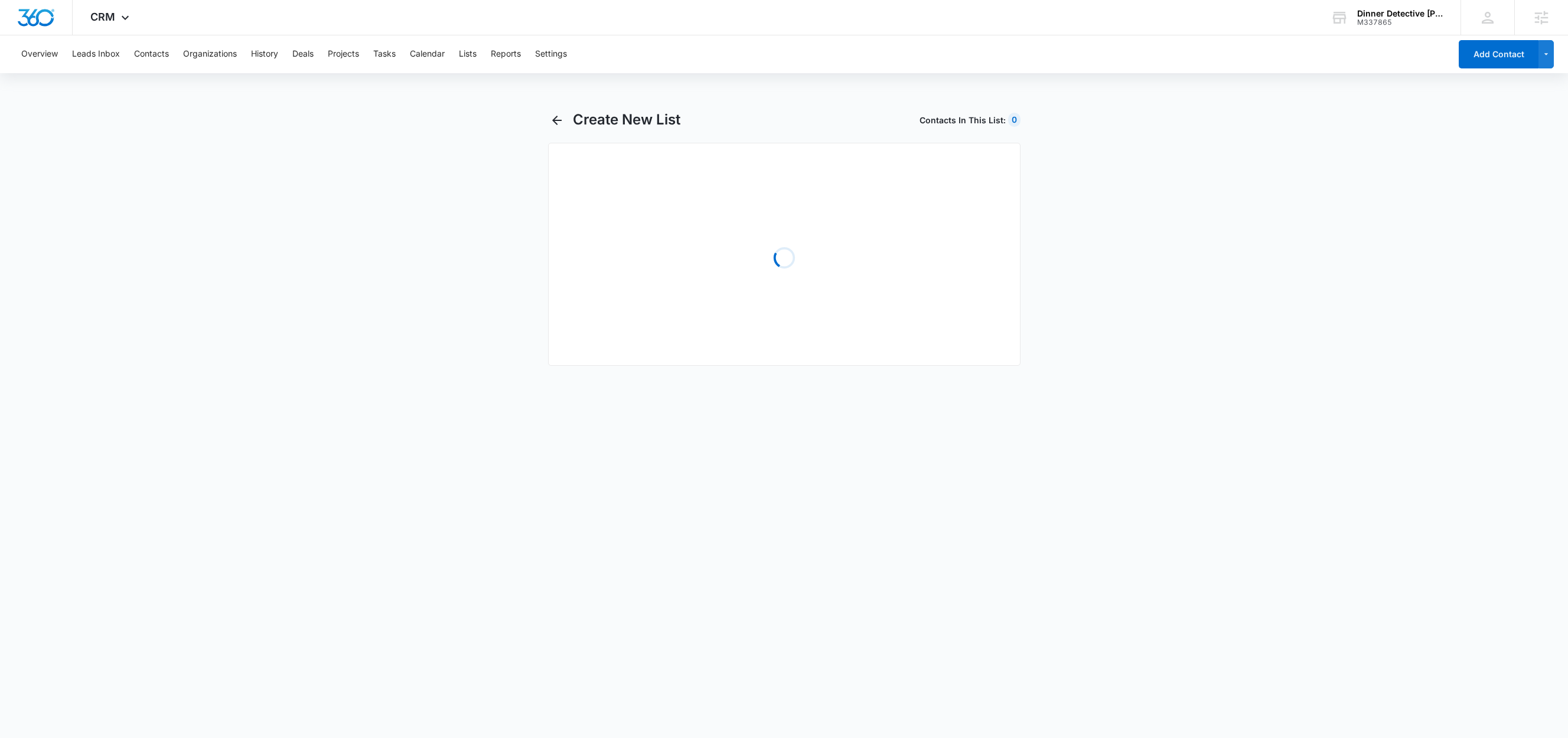
select select "31"
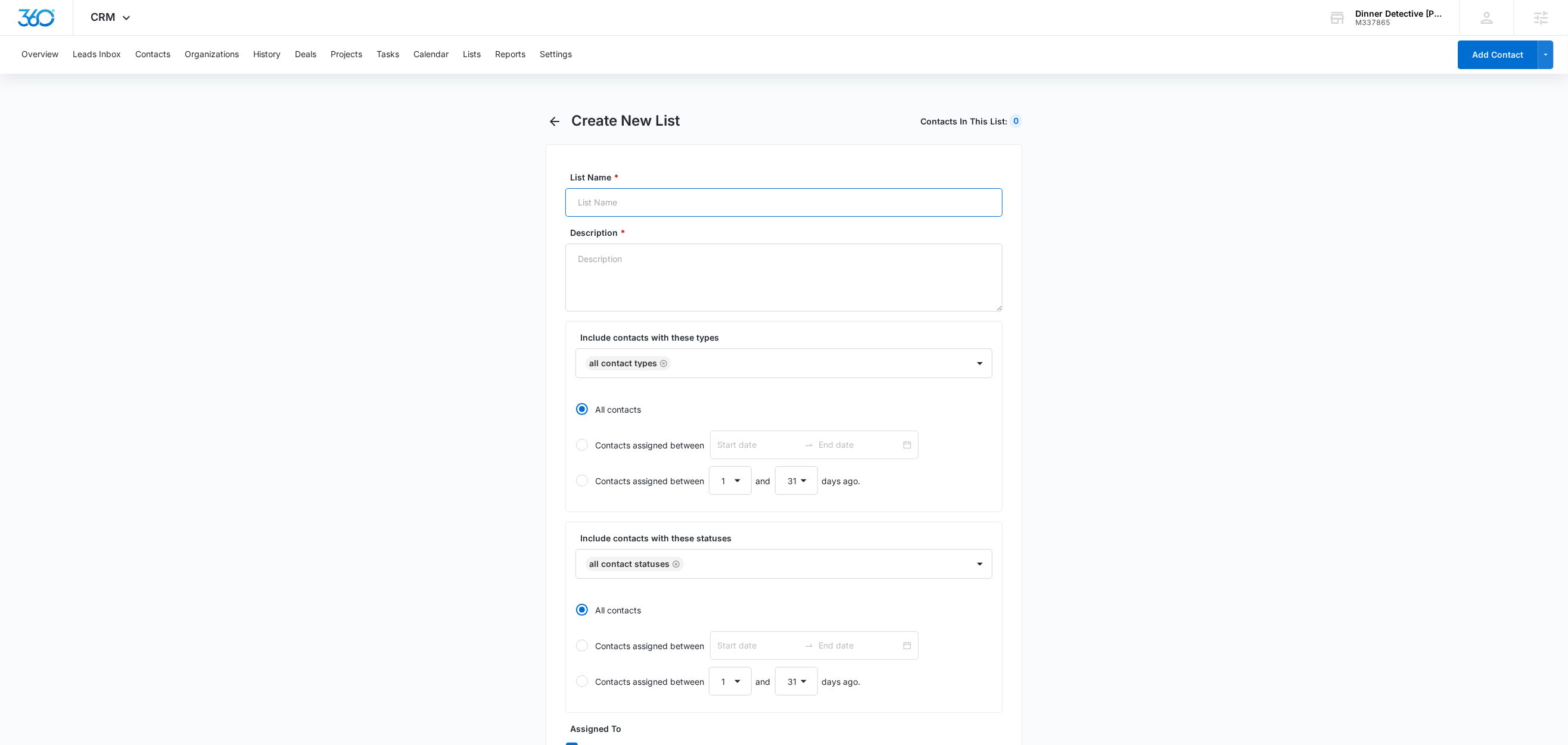
click at [625, 212] on input "List Name *" at bounding box center [783, 202] width 438 height 28
paste input "Other - Contact"
type input "Other - Contact"
click at [629, 270] on textarea "Description *" at bounding box center [783, 277] width 438 height 68
paste textarea "Other - Contact"
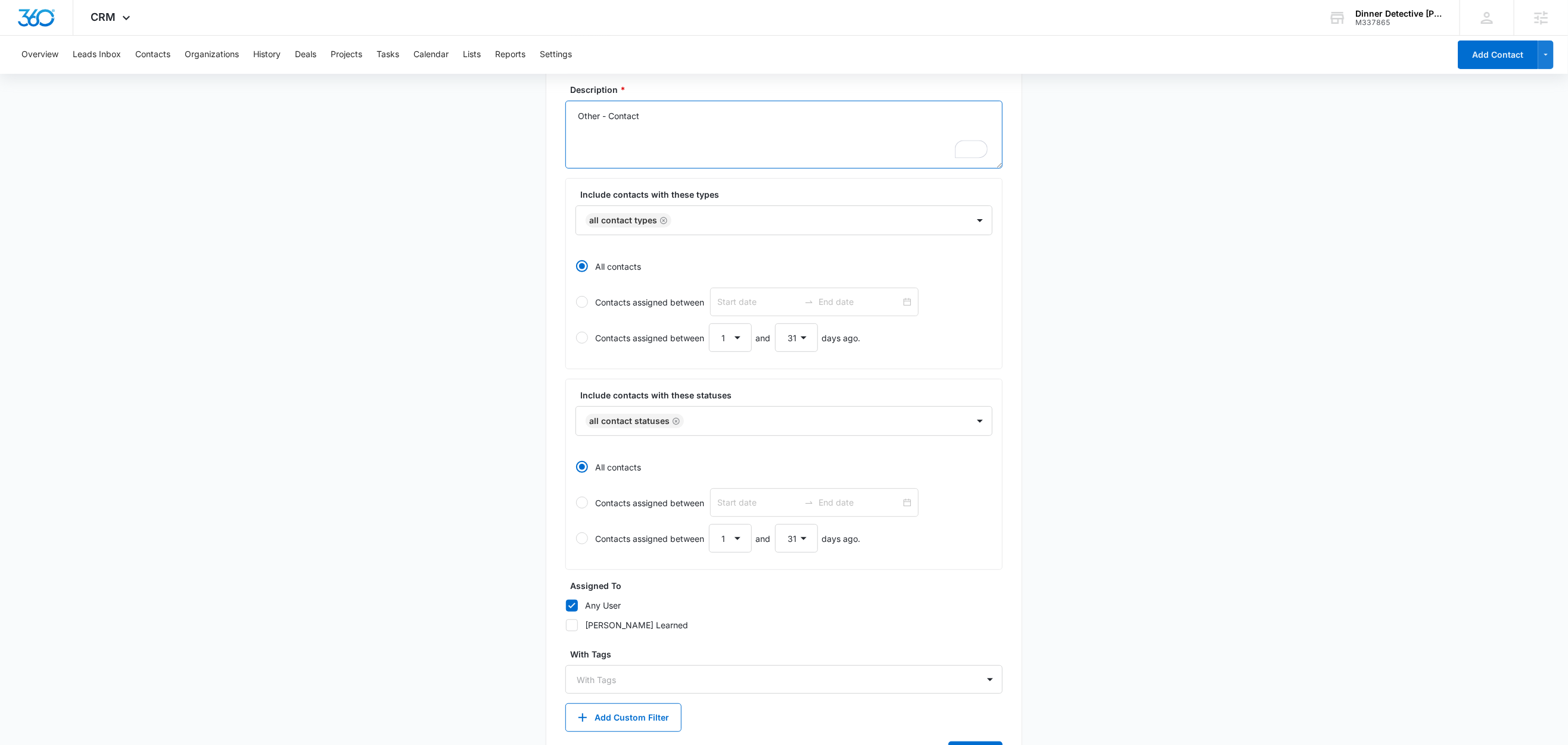
scroll to position [206, 0]
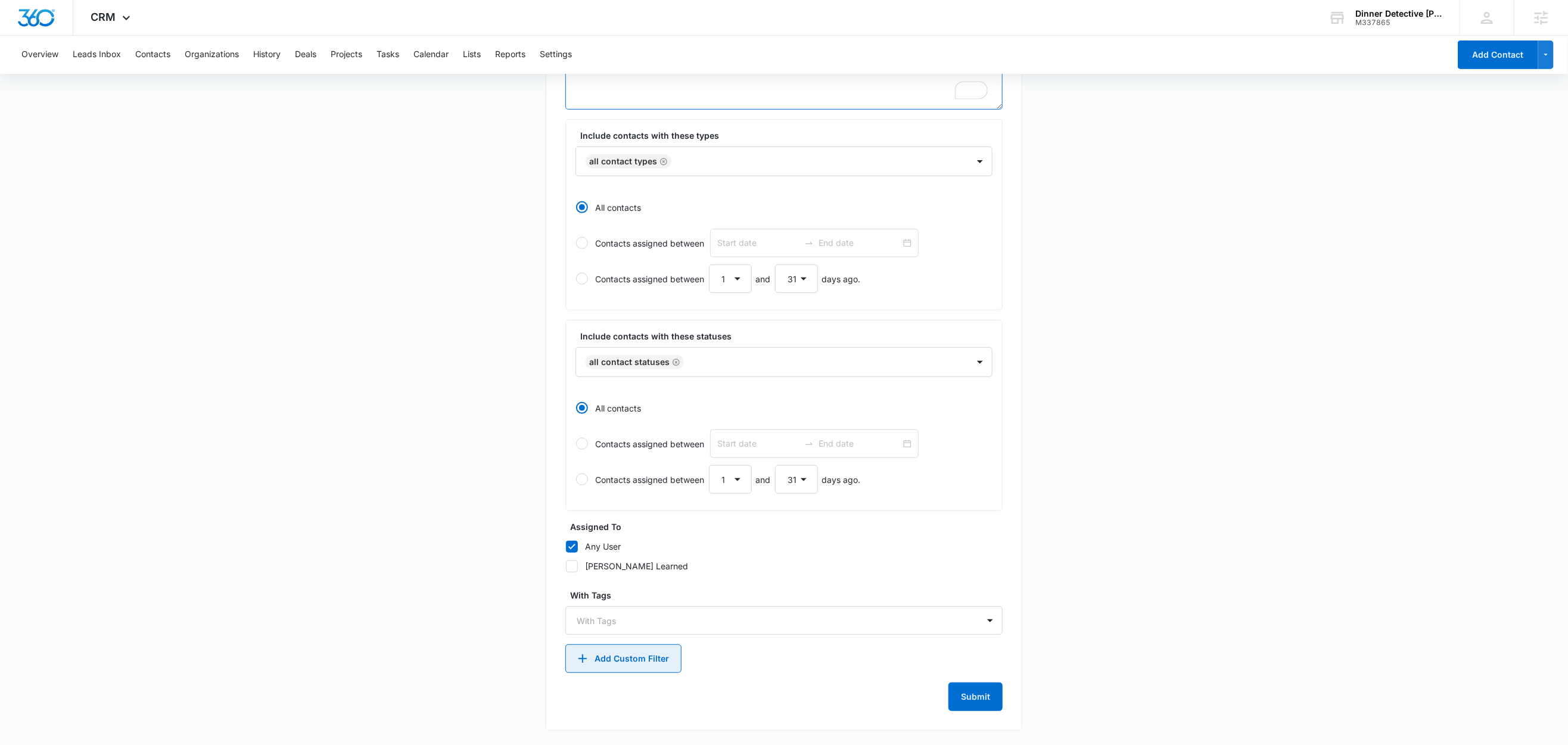
type textarea "Other - Contact"
click at [632, 667] on button "Add Custom Filter" at bounding box center [623, 658] width 116 height 28
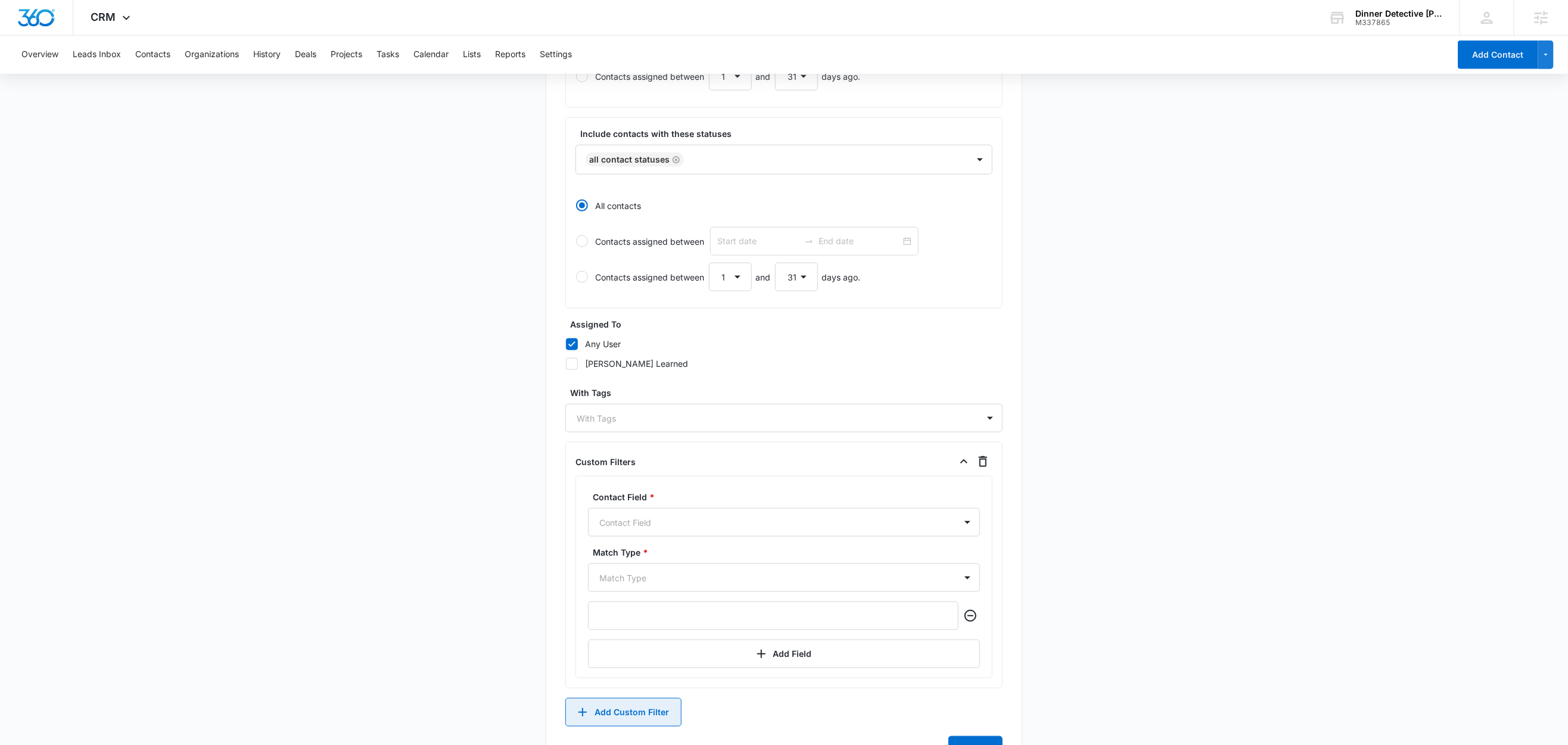
scroll to position [462, 0]
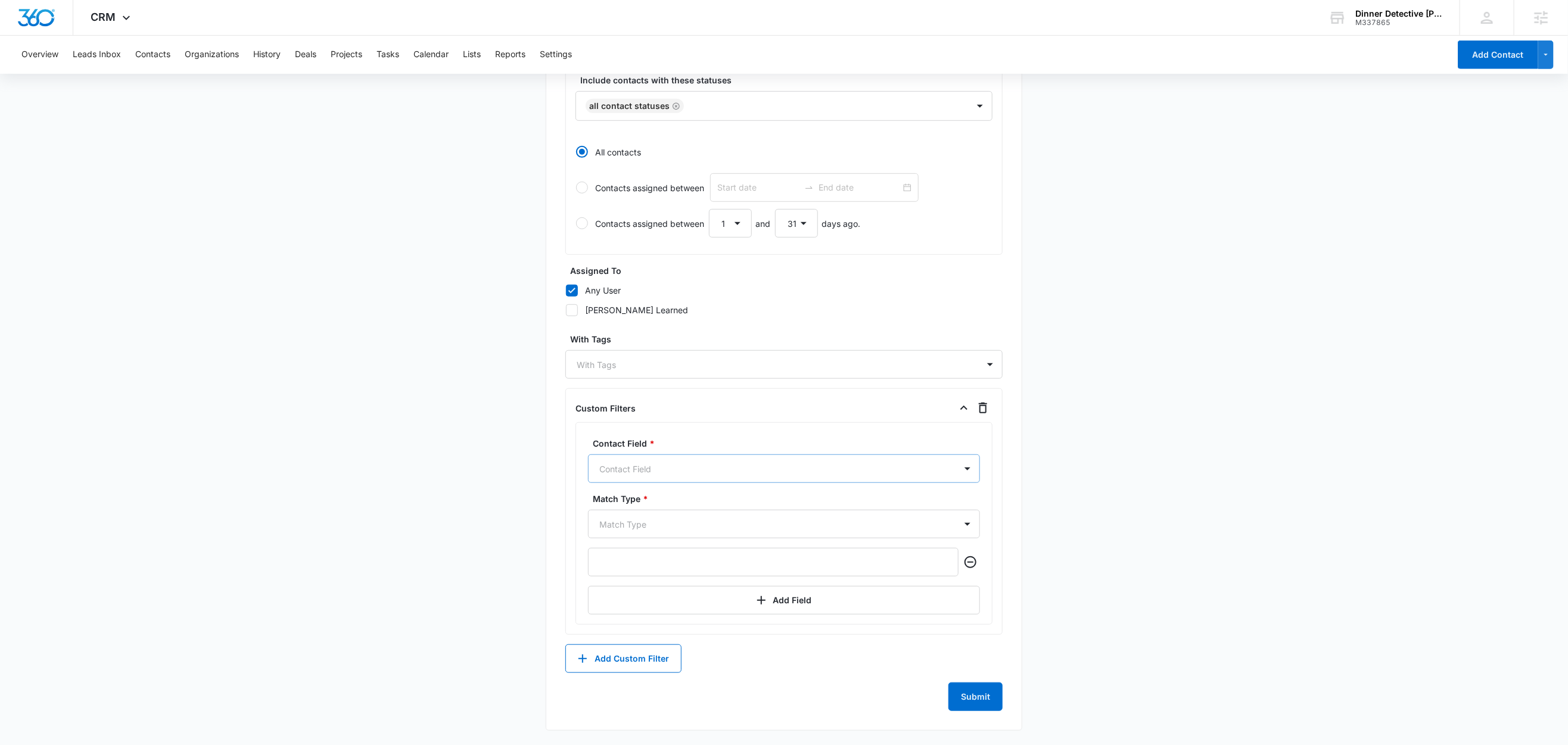
click at [653, 471] on div at bounding box center [769, 469] width 341 height 15
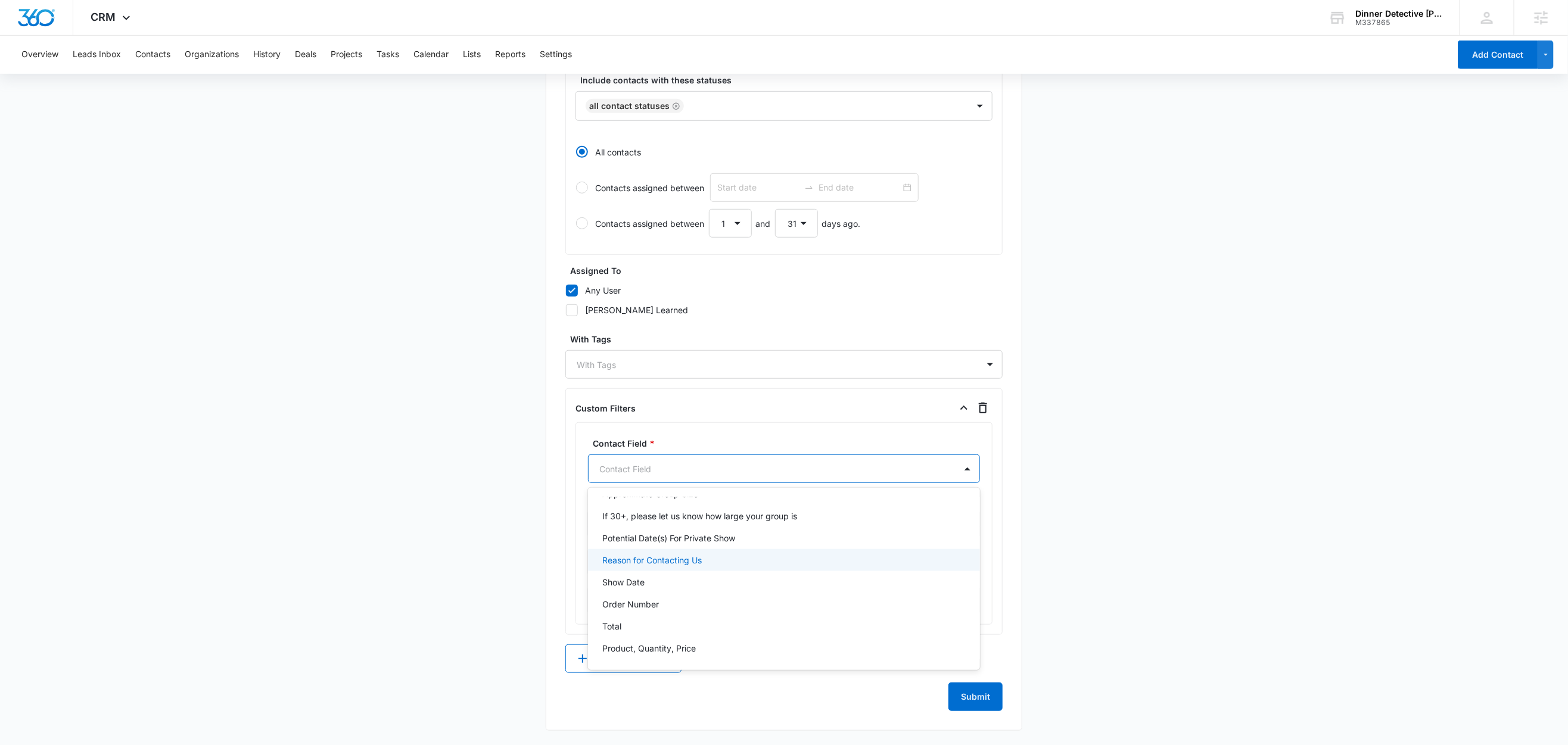
click at [654, 559] on p "Reason for Contacting Us" at bounding box center [652, 560] width 100 height 13
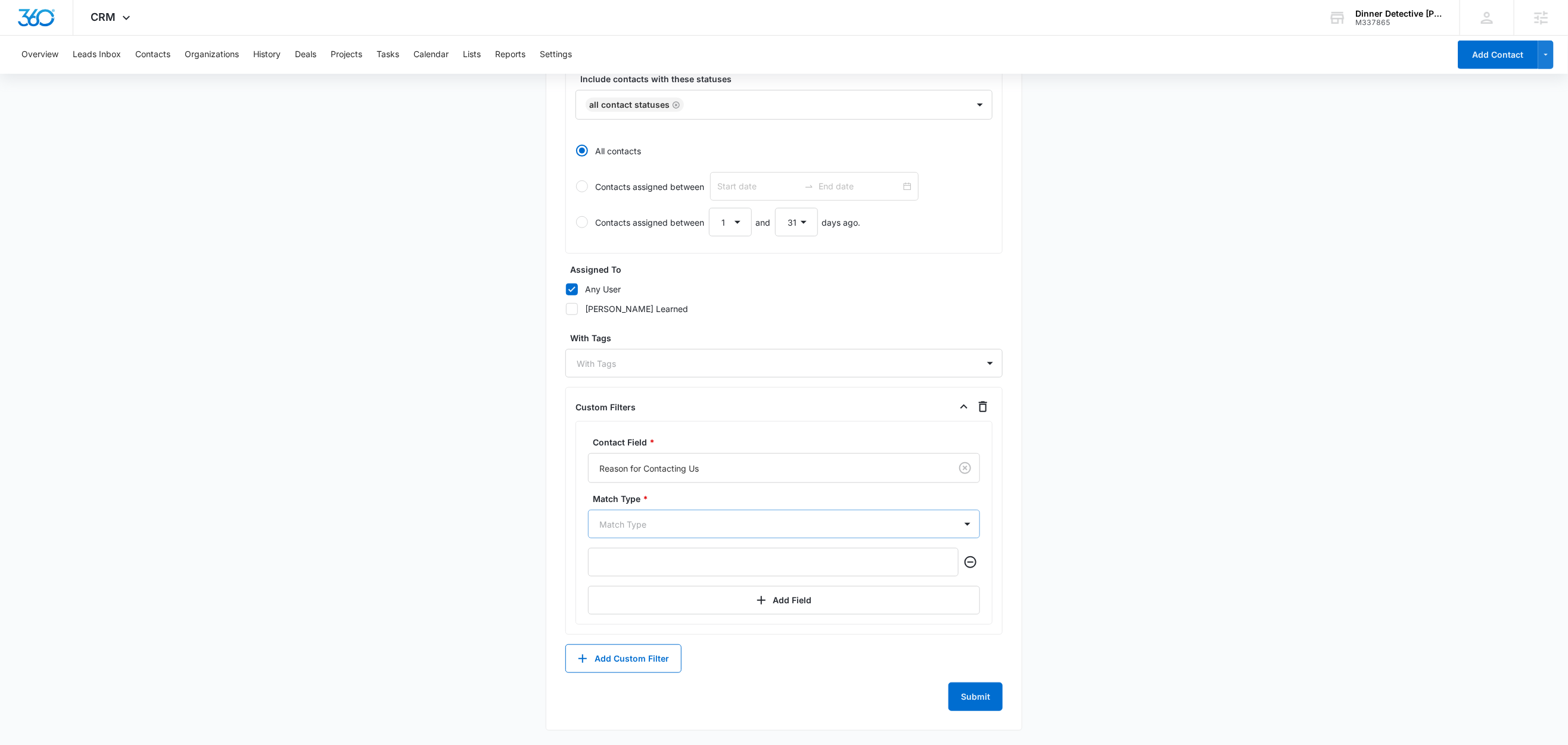
click at [674, 534] on div "Match Type" at bounding box center [771, 524] width 367 height 26
click at [617, 567] on div "Is" at bounding box center [782, 566] width 361 height 13
click at [682, 569] on input "text" at bounding box center [773, 562] width 371 height 28
paste input "Other - Contact"
drag, startPoint x: 681, startPoint y: 561, endPoint x: 564, endPoint y: 572, distance: 117.5
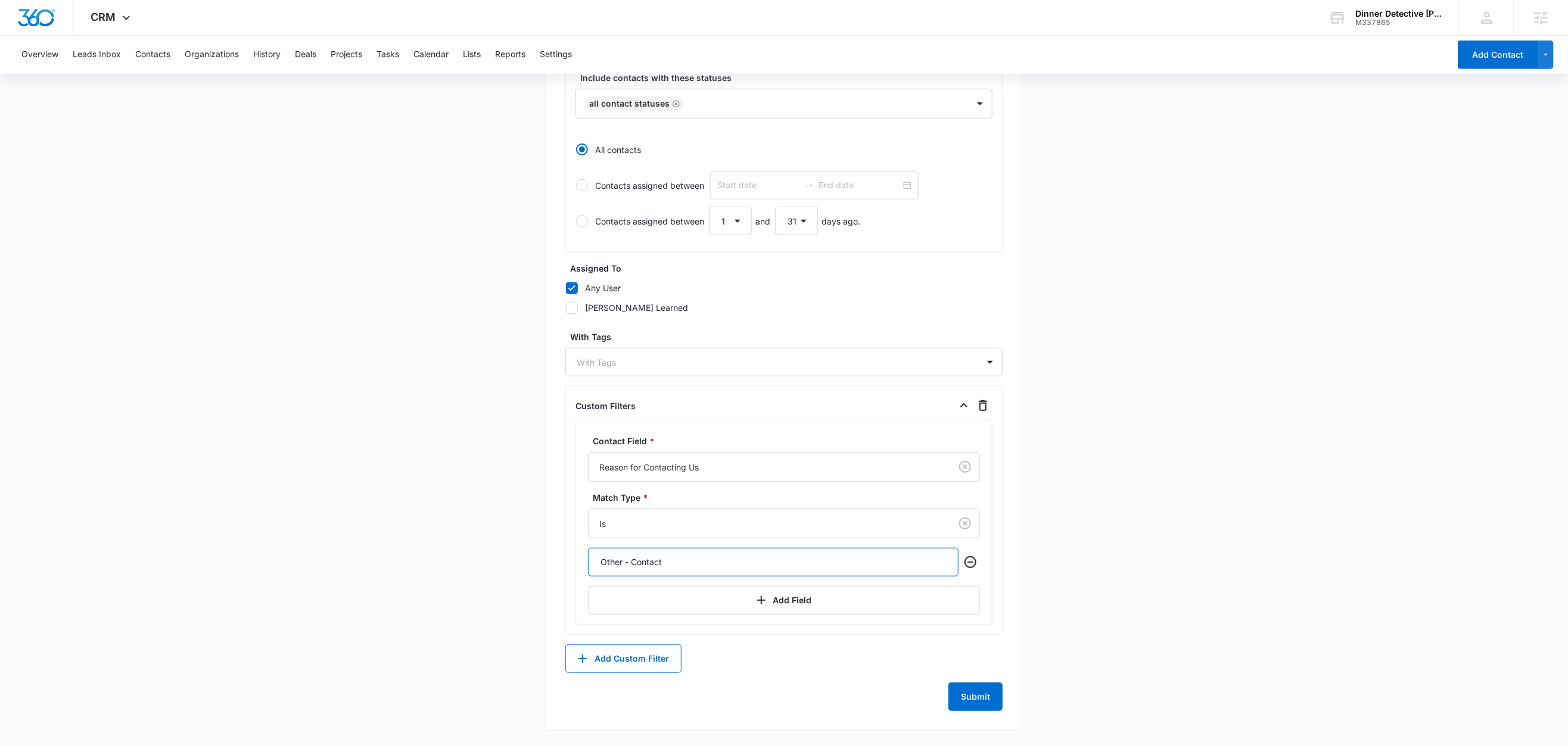
click at [564, 572] on div "List Name * Other - Contact Description * Other - Contact Include contacts with…" at bounding box center [783, 208] width 477 height 1048
type input "Other"
click at [386, 540] on main "Create New List Contacts In This List : 35 List Name * Other - Contact Descript…" at bounding box center [784, 198] width 1568 height 1094
click at [978, 699] on button "Submit" at bounding box center [975, 696] width 54 height 28
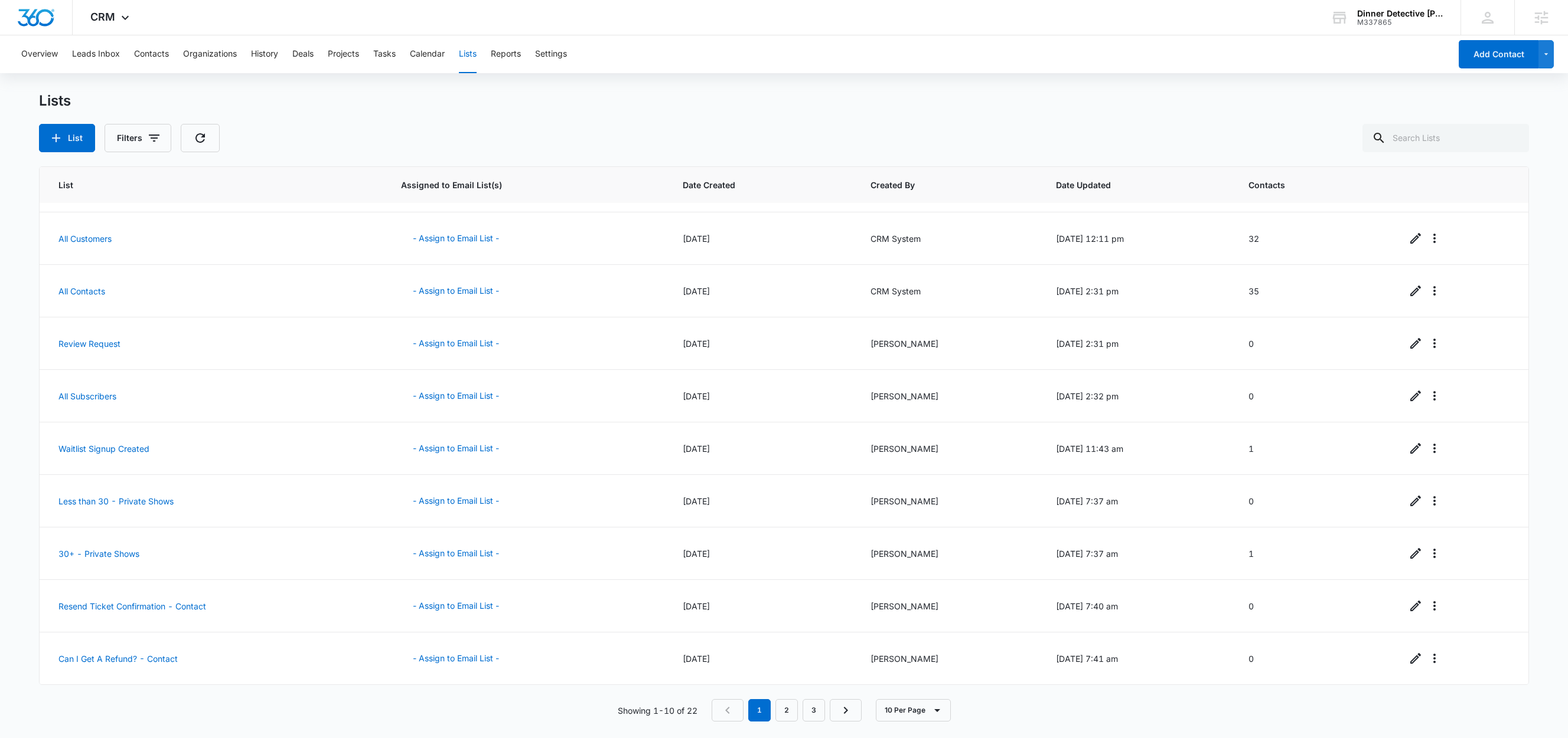
scroll to position [47, 0]
click at [784, 714] on link "2" at bounding box center [786, 710] width 22 height 22
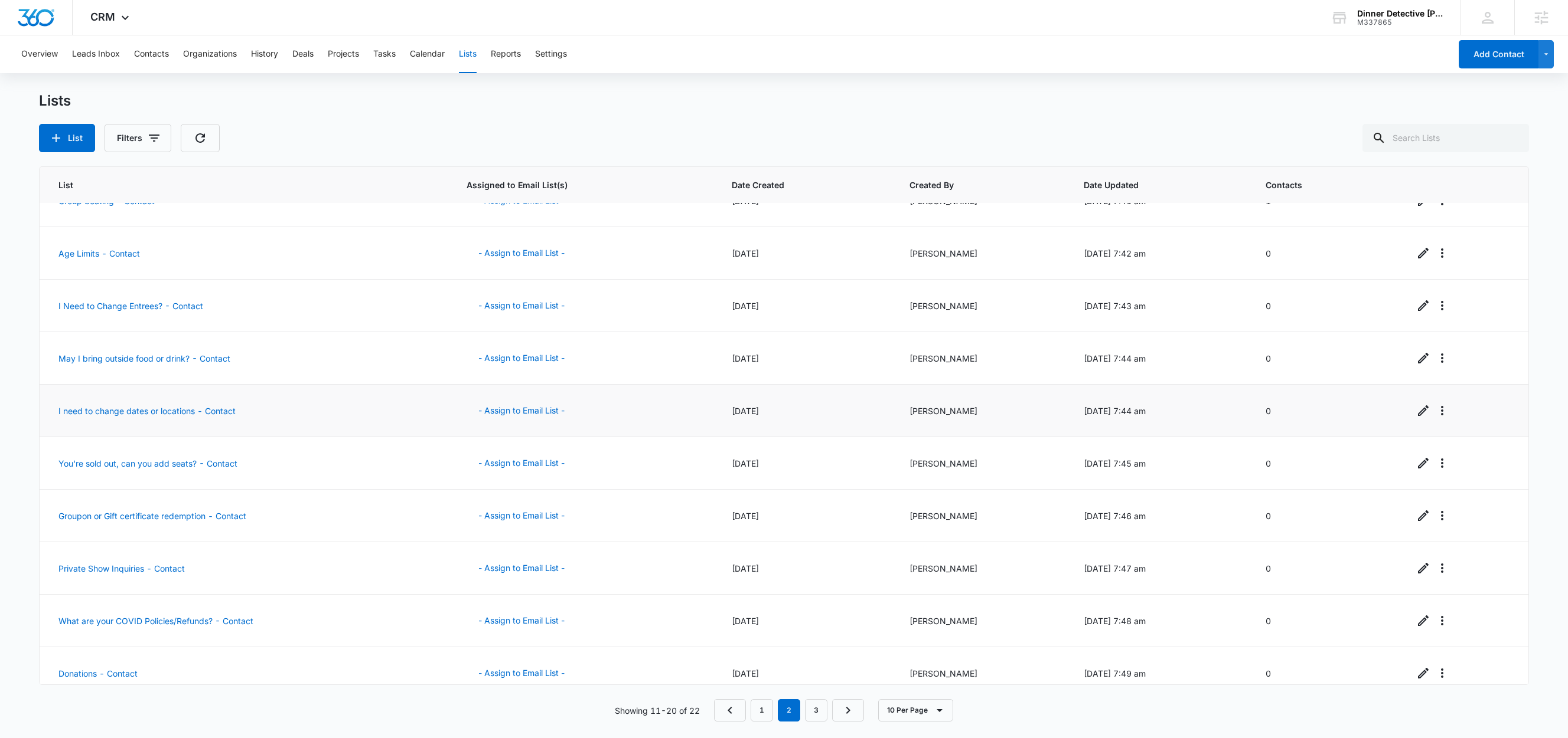
scroll to position [0, 0]
